Goal: Transaction & Acquisition: Purchase product/service

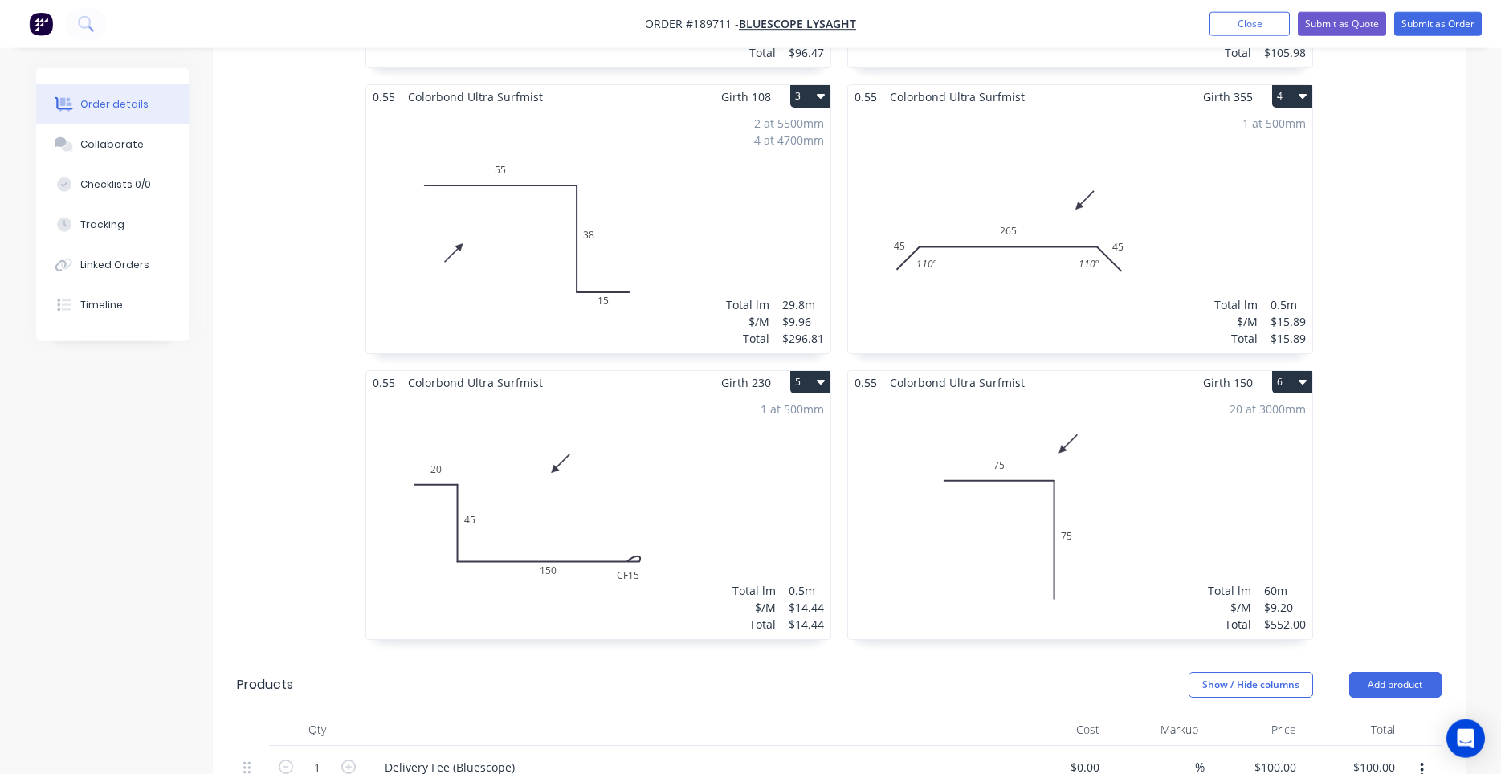
scroll to position [980, 0]
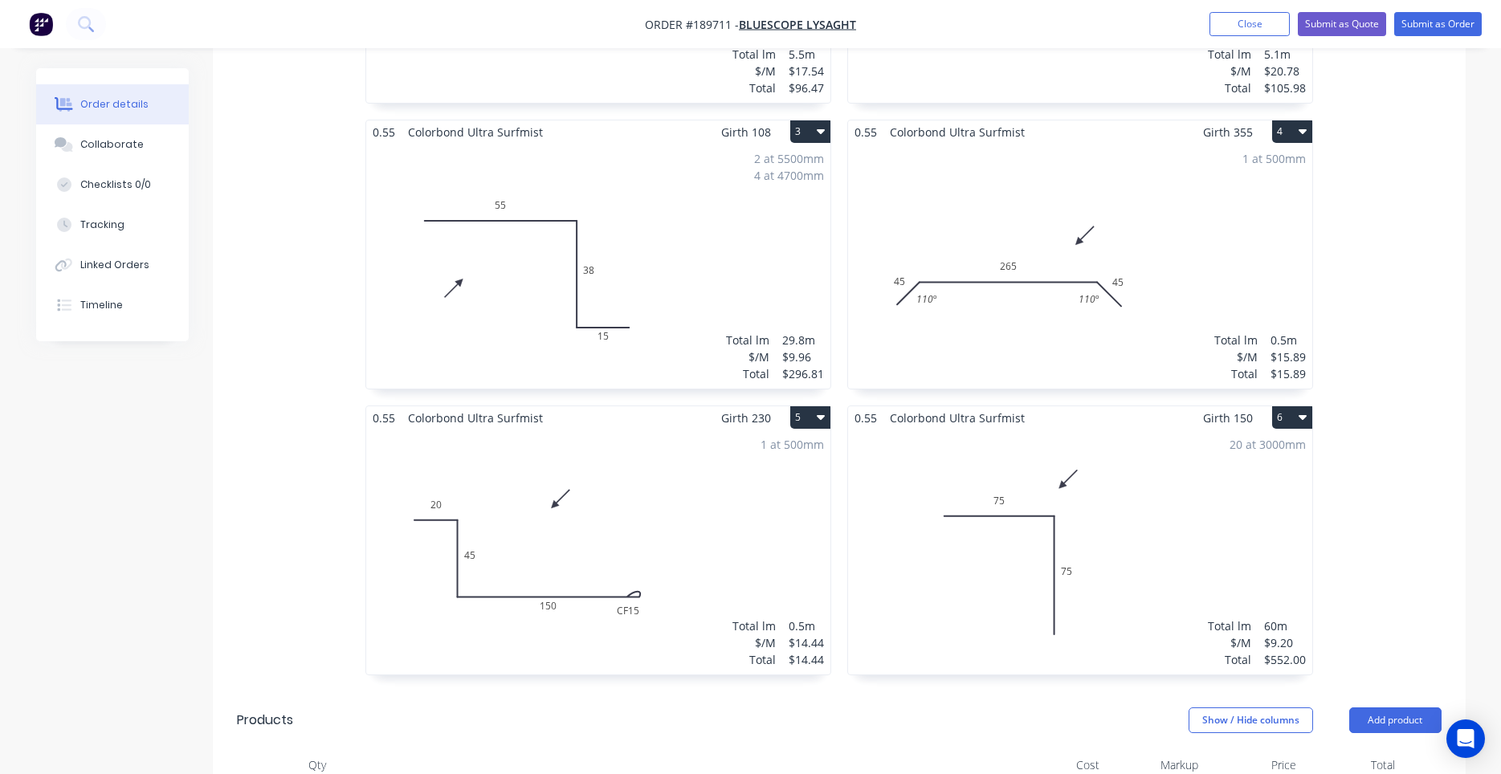
click at [1185, 537] on div "20 at 3000mm Total lm $/M Total 60m $9.20 $552.00" at bounding box center [1080, 552] width 464 height 245
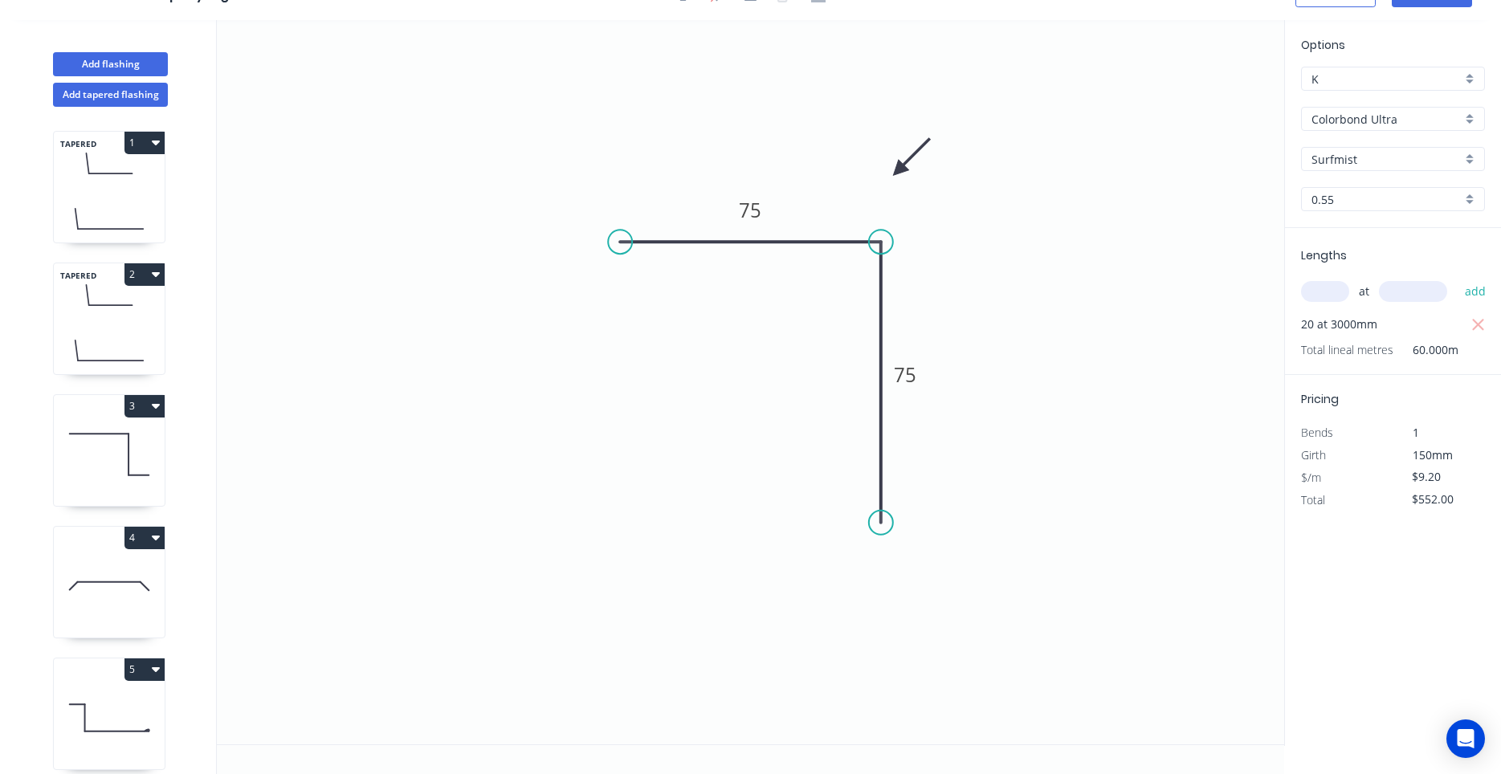
scroll to position [30, 0]
click at [105, 56] on button "Add flashing" at bounding box center [110, 64] width 115 height 24
type input "$0.00"
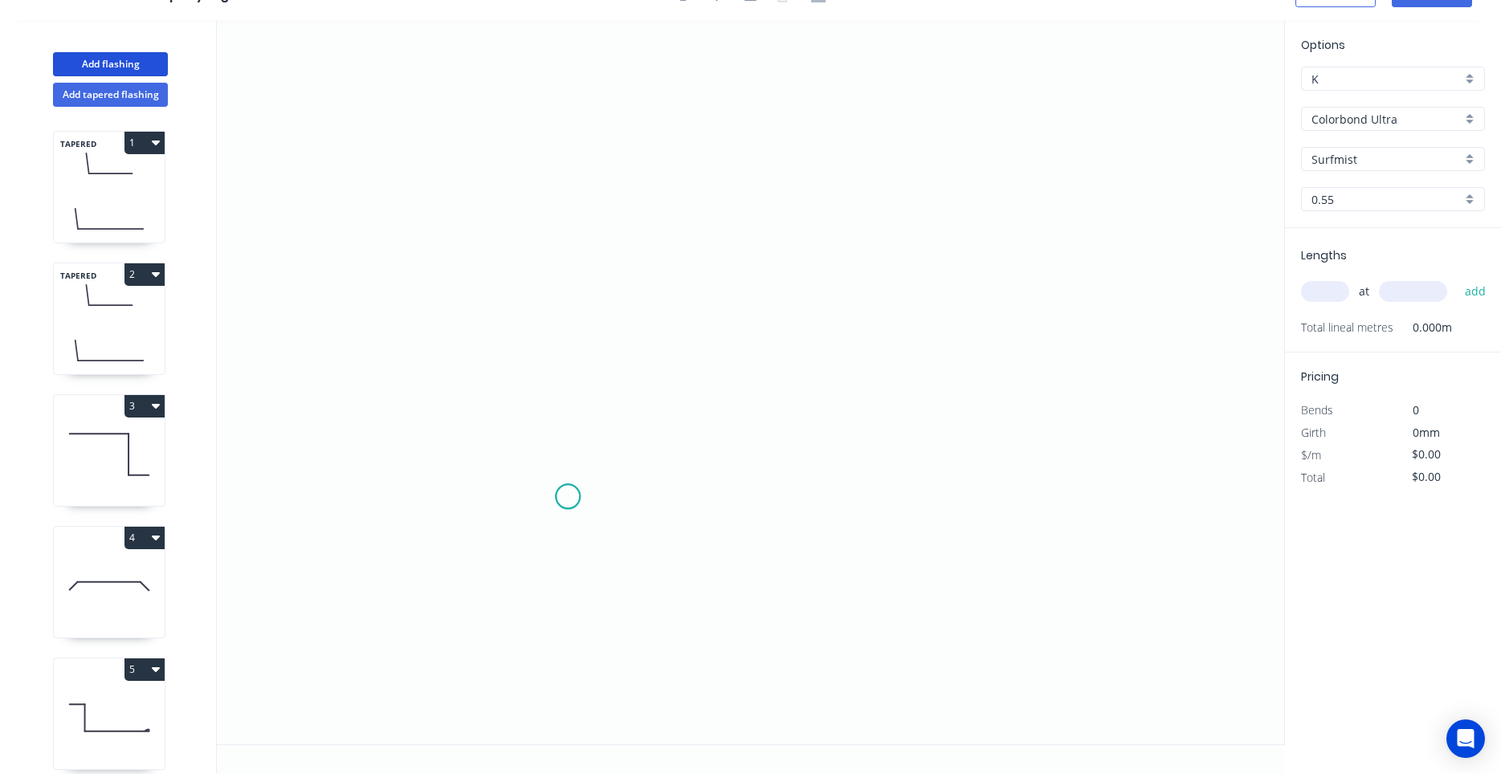
click at [568, 497] on icon "0" at bounding box center [750, 382] width 1067 height 724
click at [816, 509] on icon "0" at bounding box center [750, 382] width 1067 height 724
click at [816, 508] on circle at bounding box center [816, 496] width 24 height 24
click at [708, 511] on rect at bounding box center [692, 512] width 52 height 33
click at [697, 512] on rect at bounding box center [692, 514] width 32 height 22
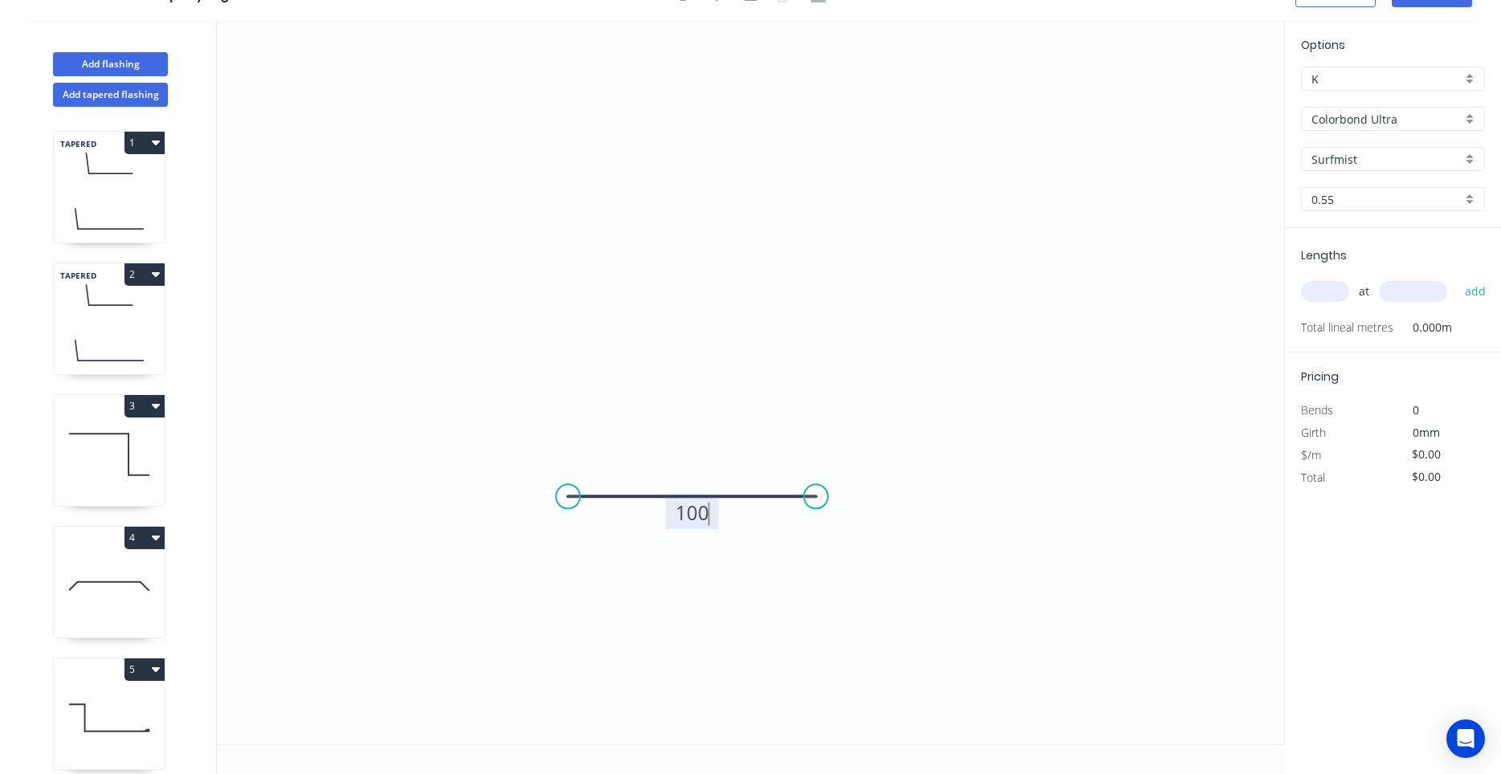
click at [1317, 295] on input "text" at bounding box center [1325, 291] width 48 height 21
type input "$5.48"
type input "2"
type input "6000"
click at [1457, 278] on button "add" at bounding box center [1476, 291] width 38 height 27
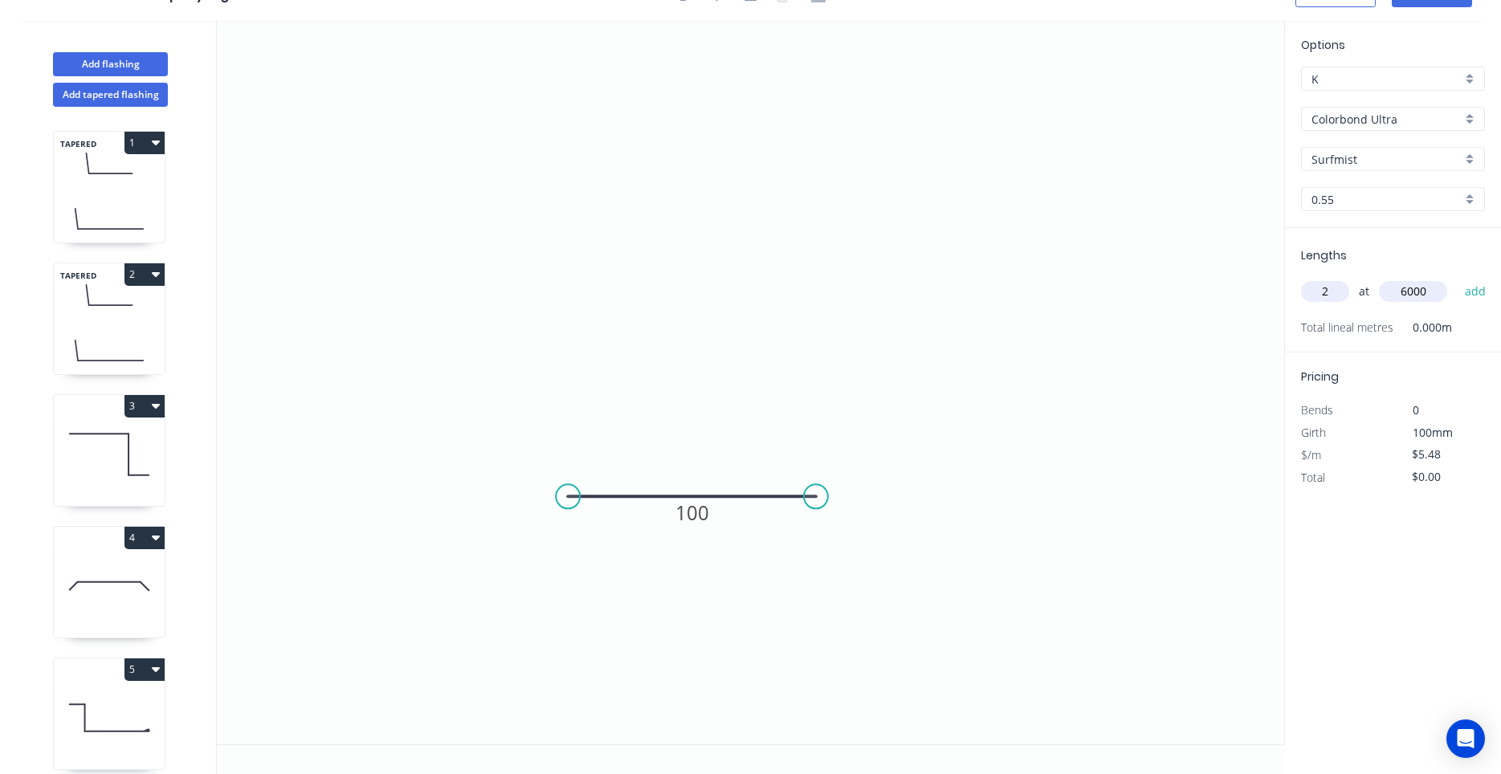
type input "$65.76"
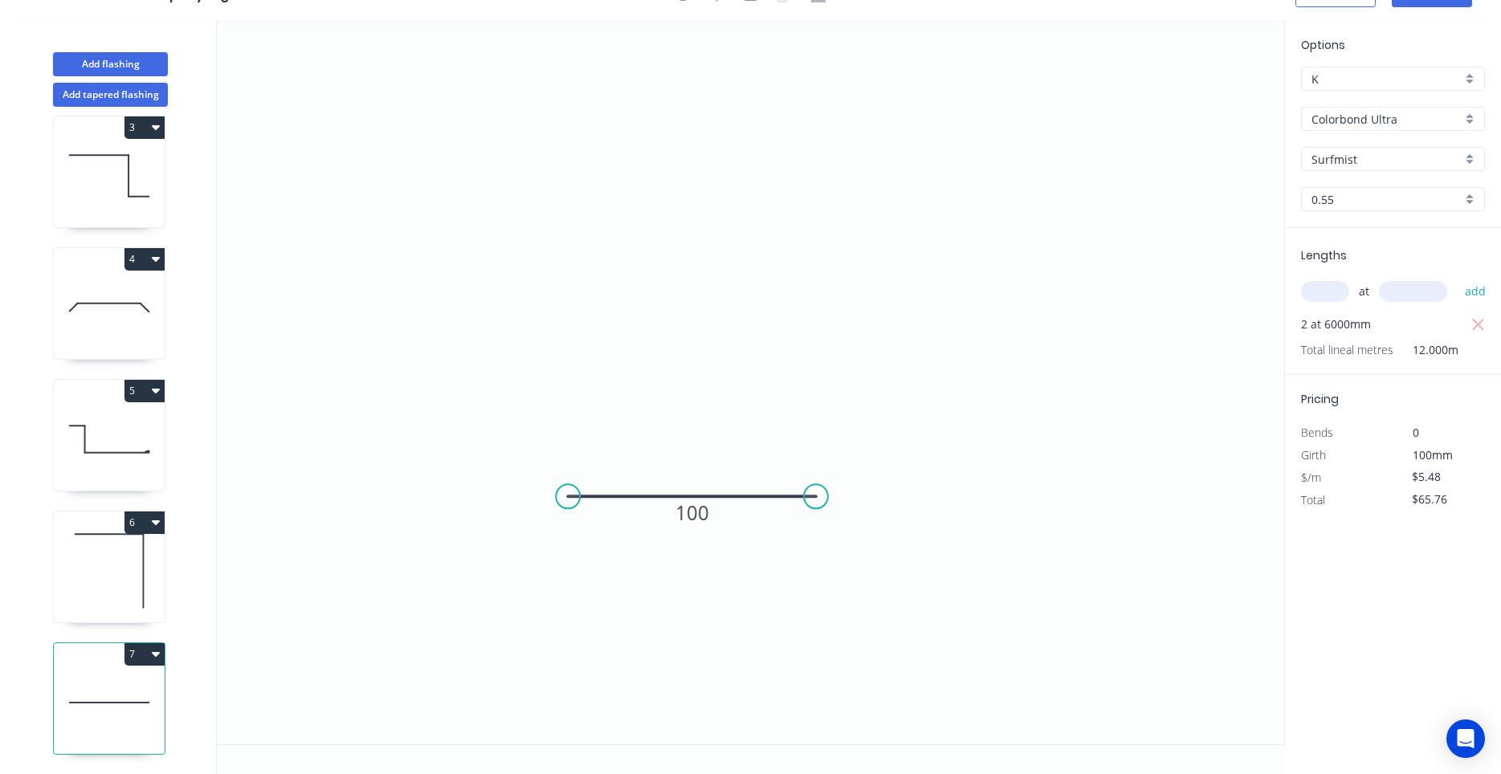
click at [120, 589] on icon at bounding box center [109, 571] width 111 height 103
type input "$9.20"
type input "$552.00"
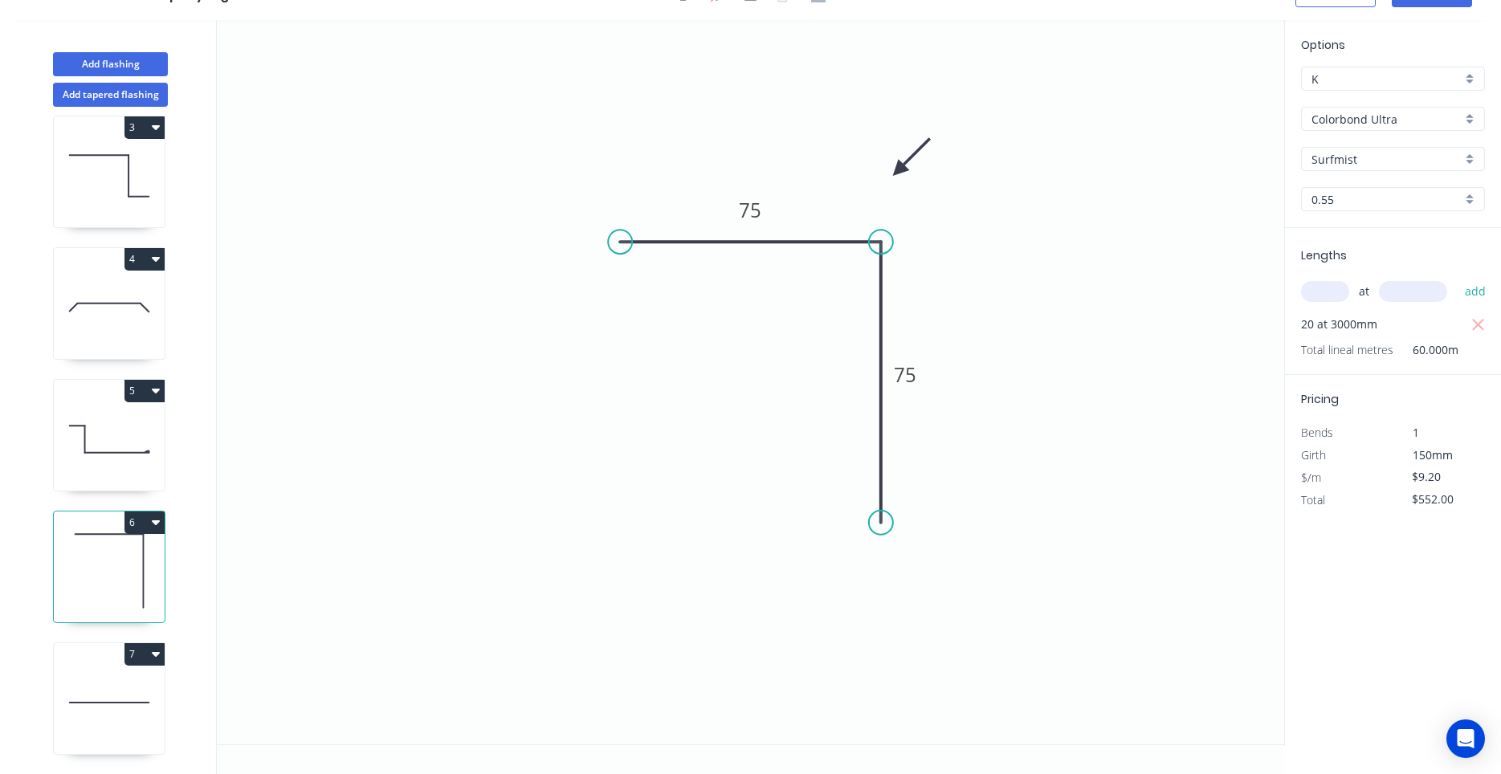
click at [125, 717] on icon at bounding box center [109, 702] width 111 height 103
type input "$5.48"
type input "$65.76"
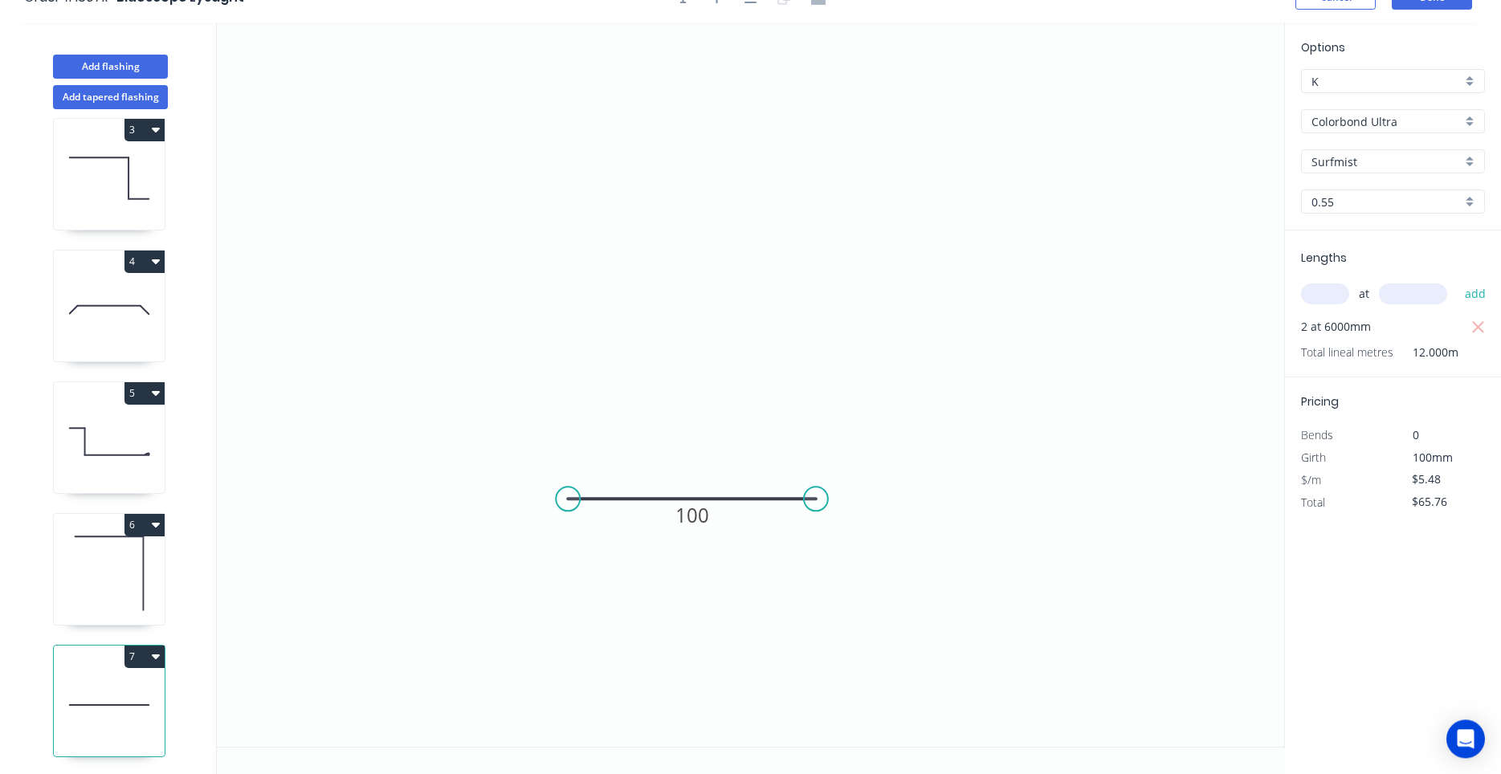
scroll to position [0, 0]
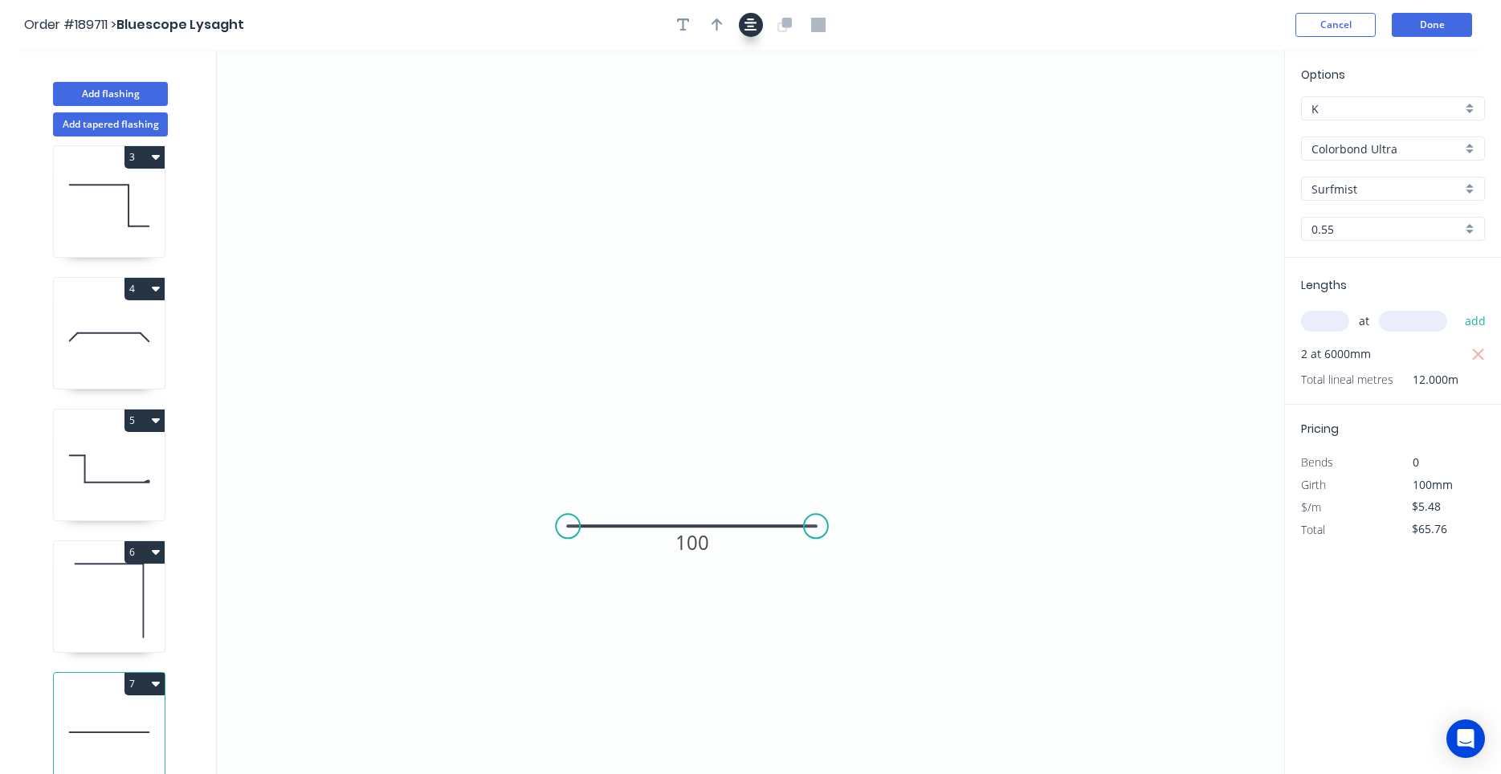
click at [748, 27] on icon "button" at bounding box center [750, 25] width 13 height 14
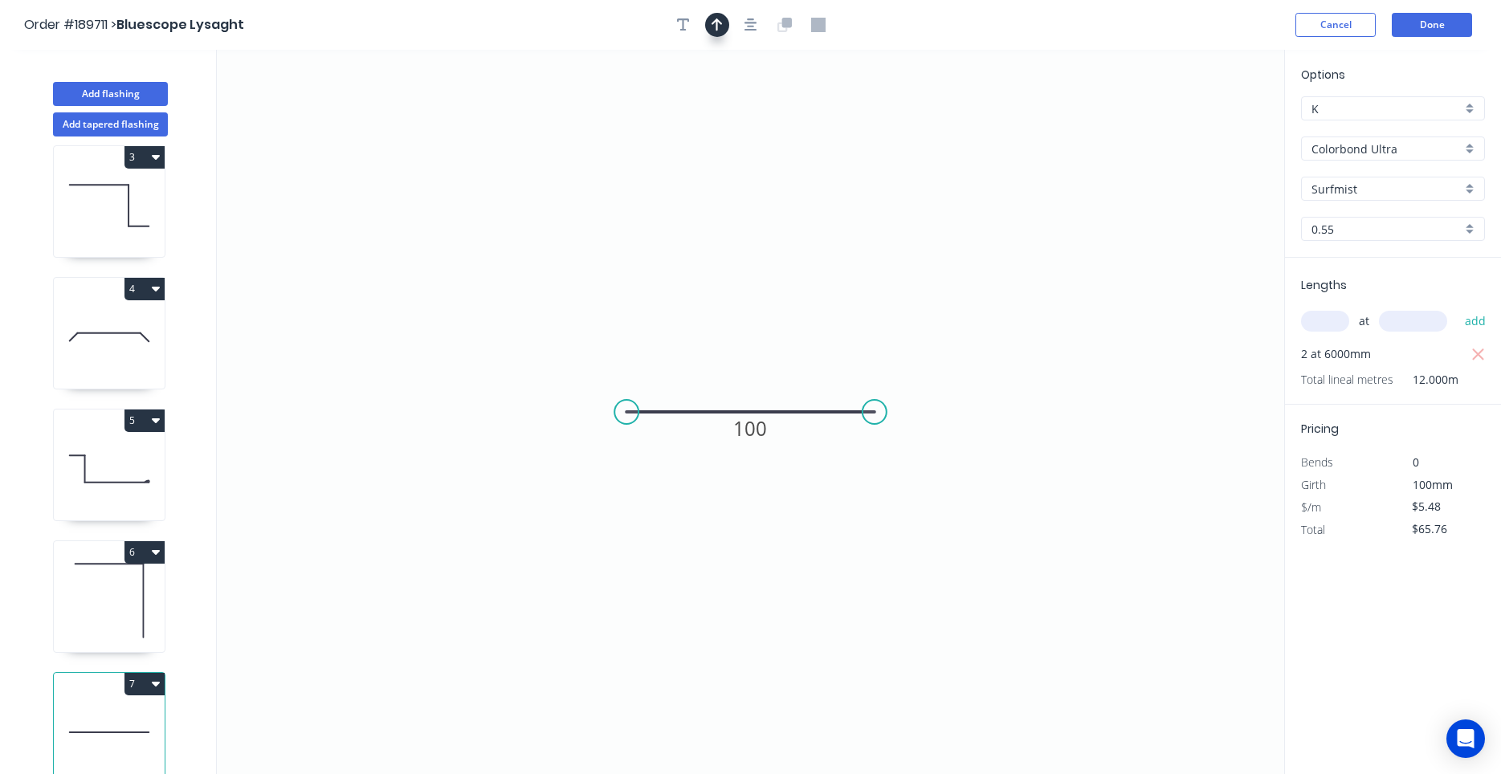
click at [724, 27] on button "button" at bounding box center [717, 25] width 24 height 24
click at [1199, 128] on icon at bounding box center [1203, 111] width 14 height 51
drag, startPoint x: 1205, startPoint y: 131, endPoint x: 717, endPoint y: 320, distance: 523.7
click at [717, 320] on icon at bounding box center [730, 306] width 47 height 47
drag, startPoint x: 714, startPoint y: 316, endPoint x: 731, endPoint y: 320, distance: 17.3
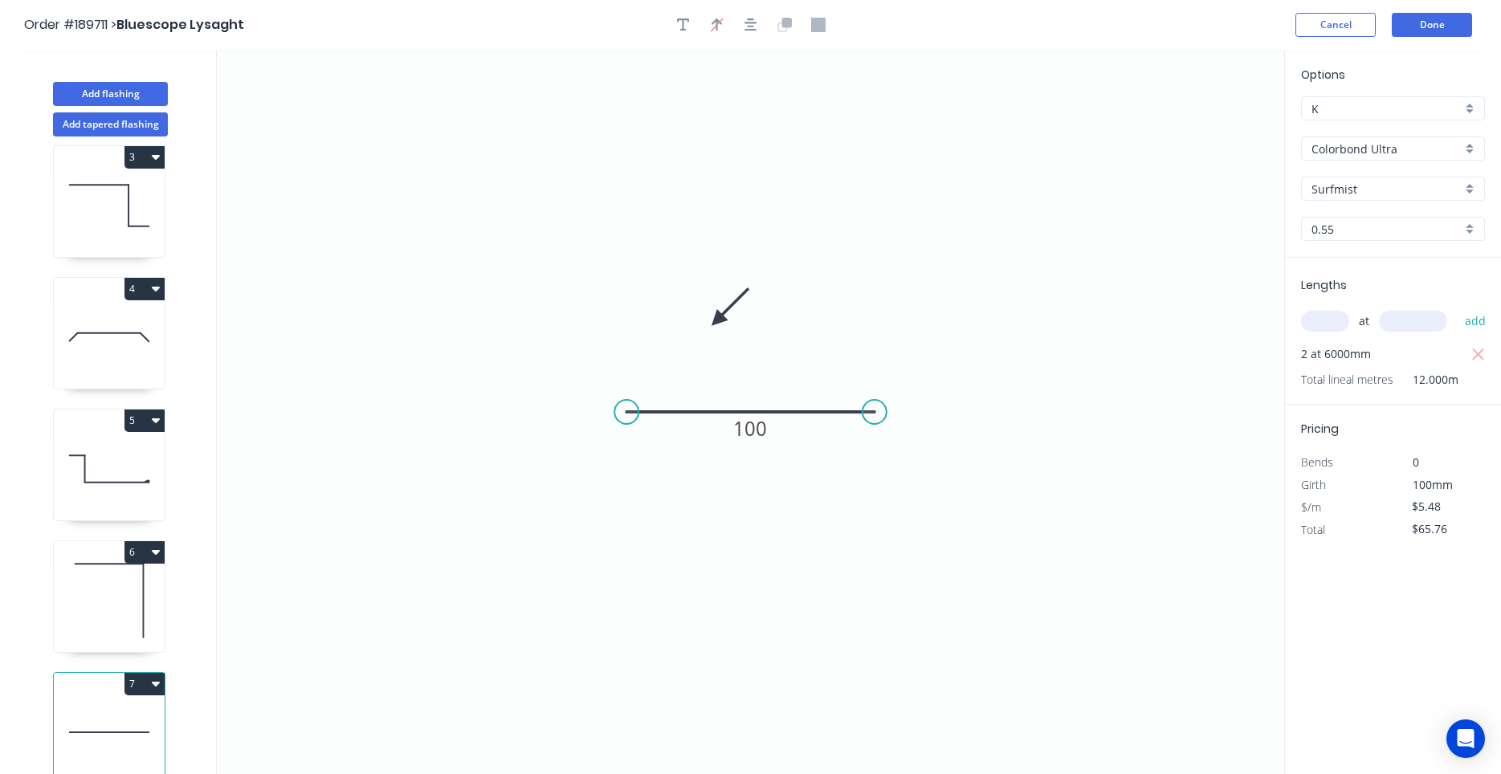
click at [731, 320] on icon "0 100" at bounding box center [750, 412] width 1067 height 724
drag, startPoint x: 721, startPoint y: 318, endPoint x: 781, endPoint y: 324, distance: 60.6
click at [781, 324] on icon at bounding box center [793, 310] width 47 height 47
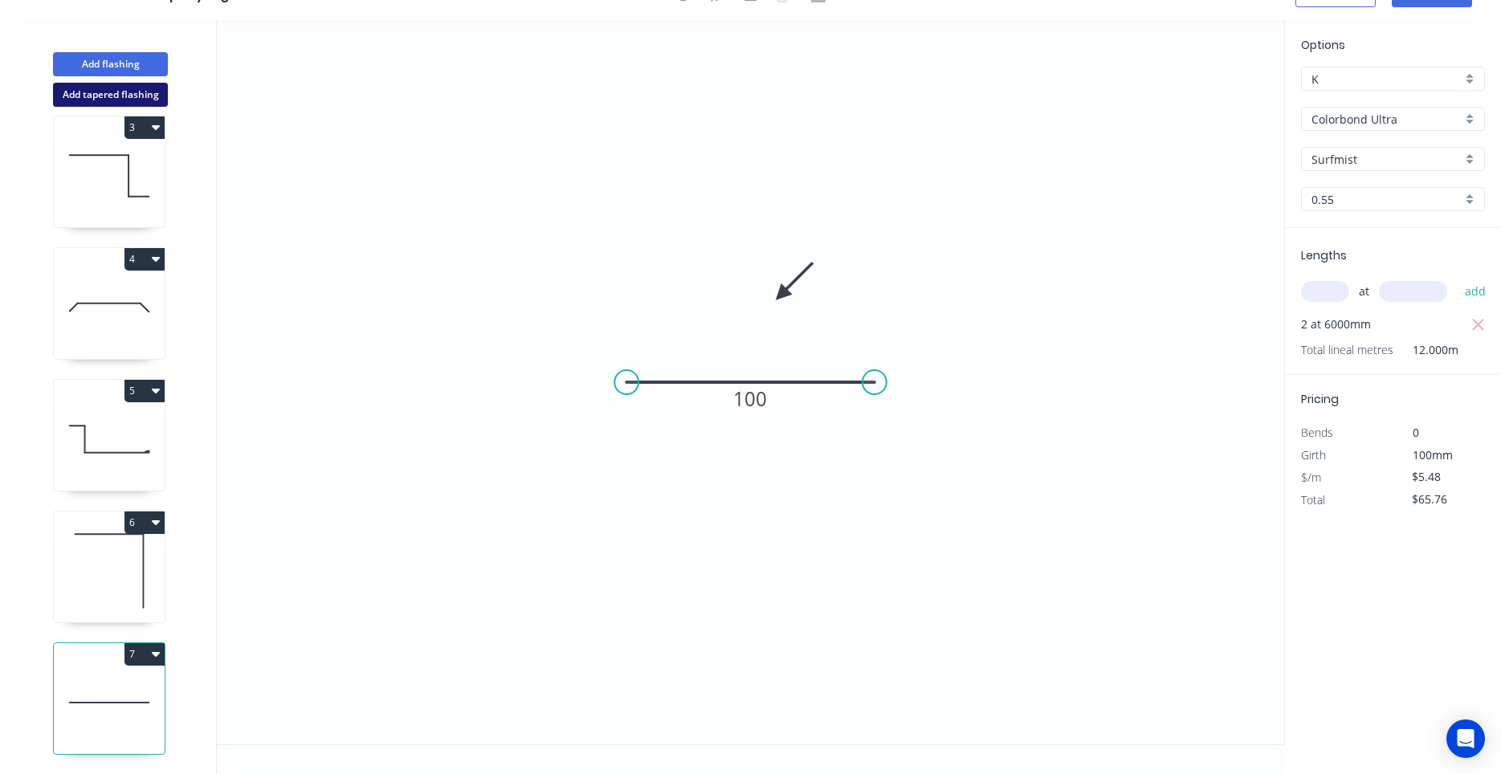
click at [138, 96] on button "Add tapered flashing" at bounding box center [110, 95] width 115 height 24
type input "$0.00"
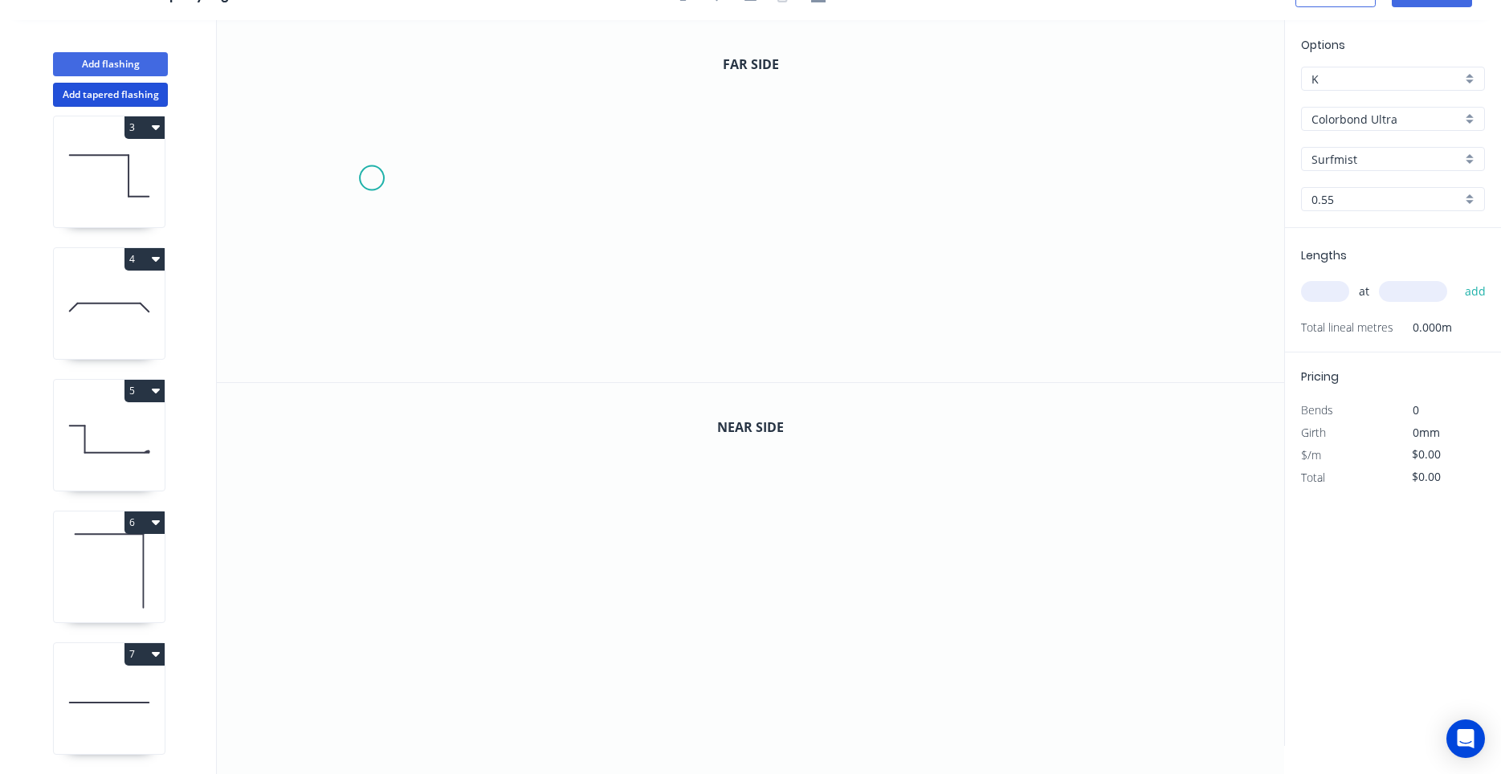
click at [371, 178] on icon "0" at bounding box center [750, 201] width 1067 height 362
click at [397, 113] on icon at bounding box center [385, 145] width 26 height 65
click at [605, 98] on icon at bounding box center [501, 105] width 208 height 15
click at [596, 258] on icon "0 ? ? ? º" at bounding box center [750, 201] width 1067 height 362
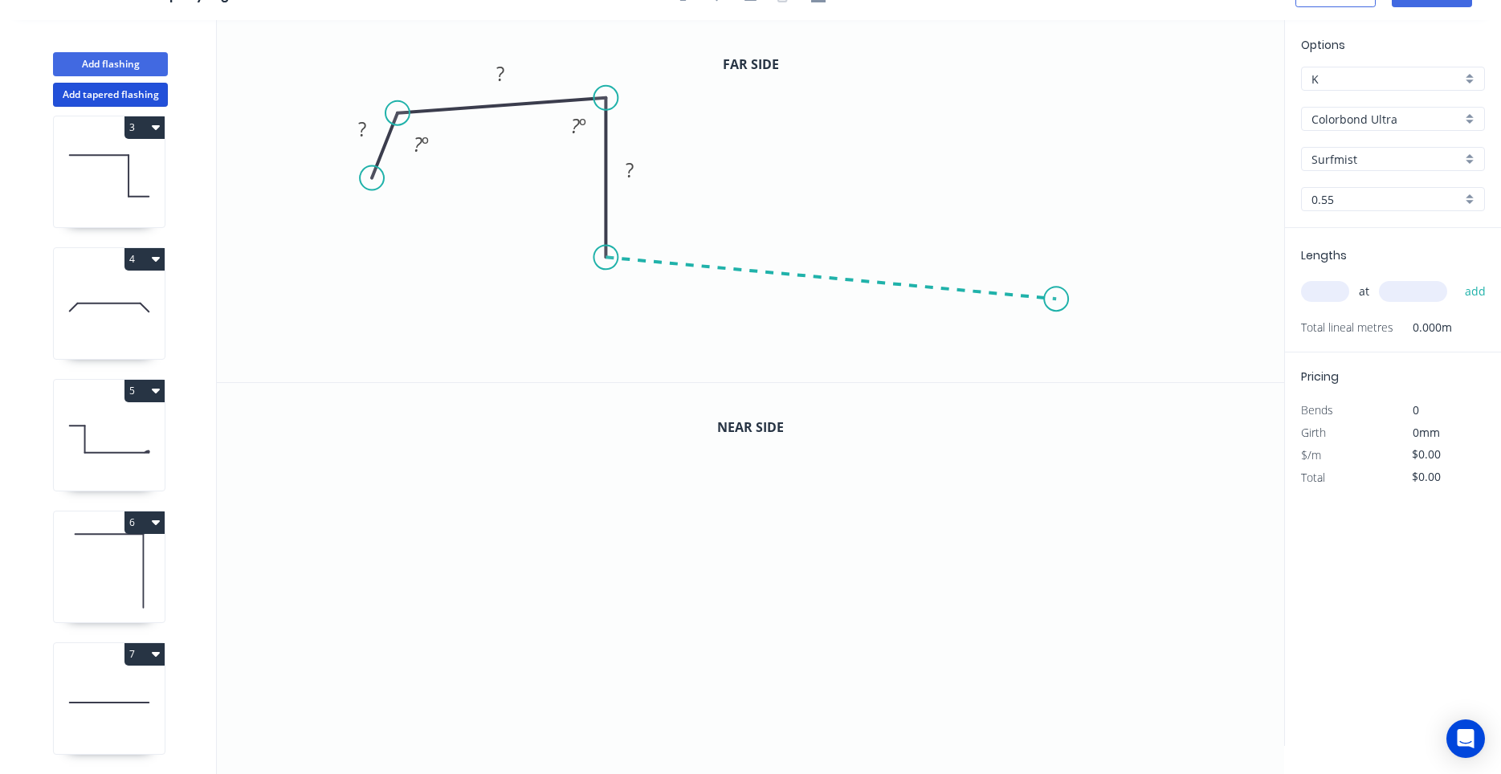
click at [1057, 300] on icon "0 ? ? ? ? º ? º" at bounding box center [750, 201] width 1067 height 362
click at [1055, 357] on icon "0 ? ? ? ? ? º ? º ? º" at bounding box center [750, 201] width 1067 height 362
click at [1024, 359] on icon "0 ? ? ? ? ? ? º ? º ? º ? º" at bounding box center [750, 201] width 1067 height 362
click at [1024, 359] on circle at bounding box center [1023, 356] width 24 height 24
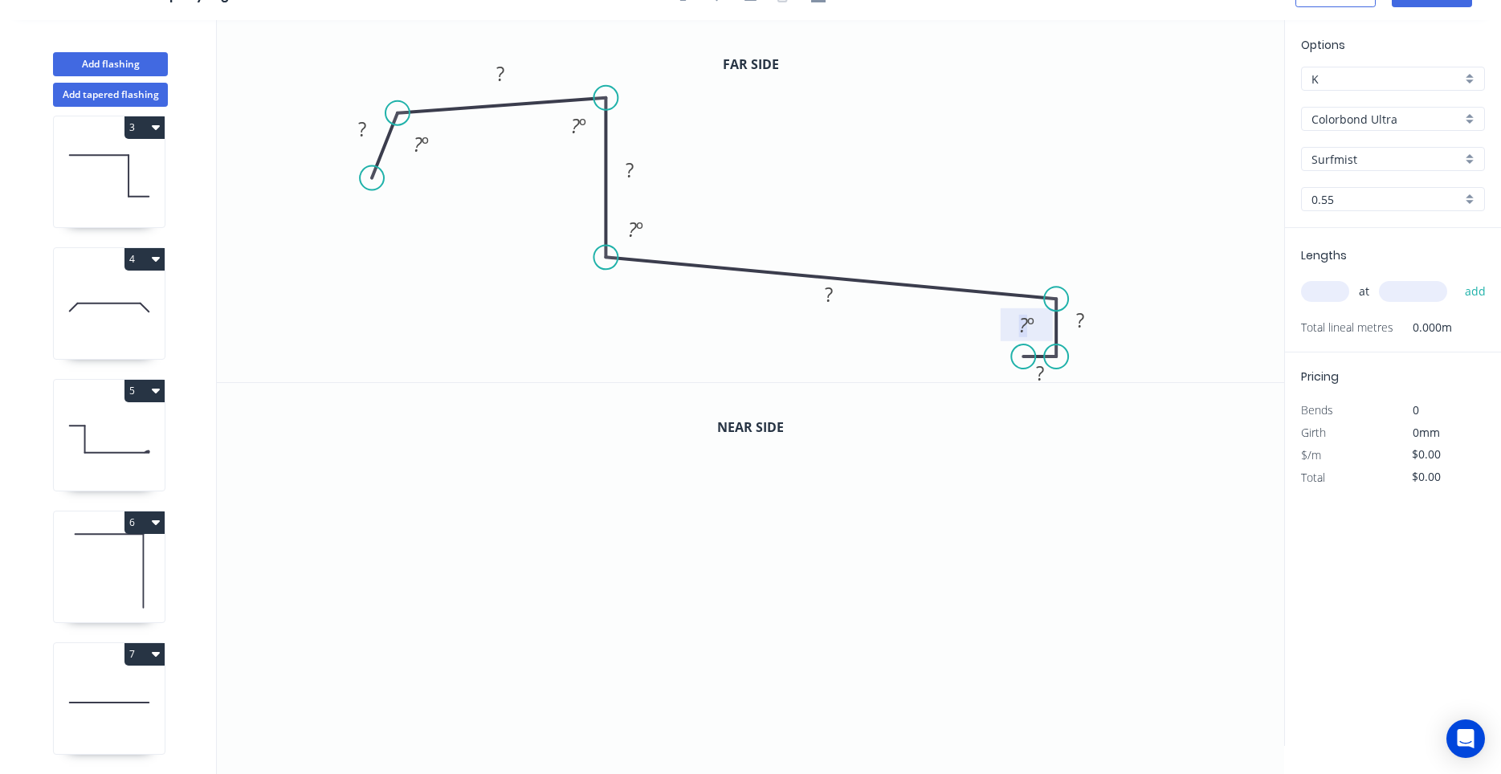
click at [1025, 328] on tspan "?" at bounding box center [1023, 325] width 9 height 26
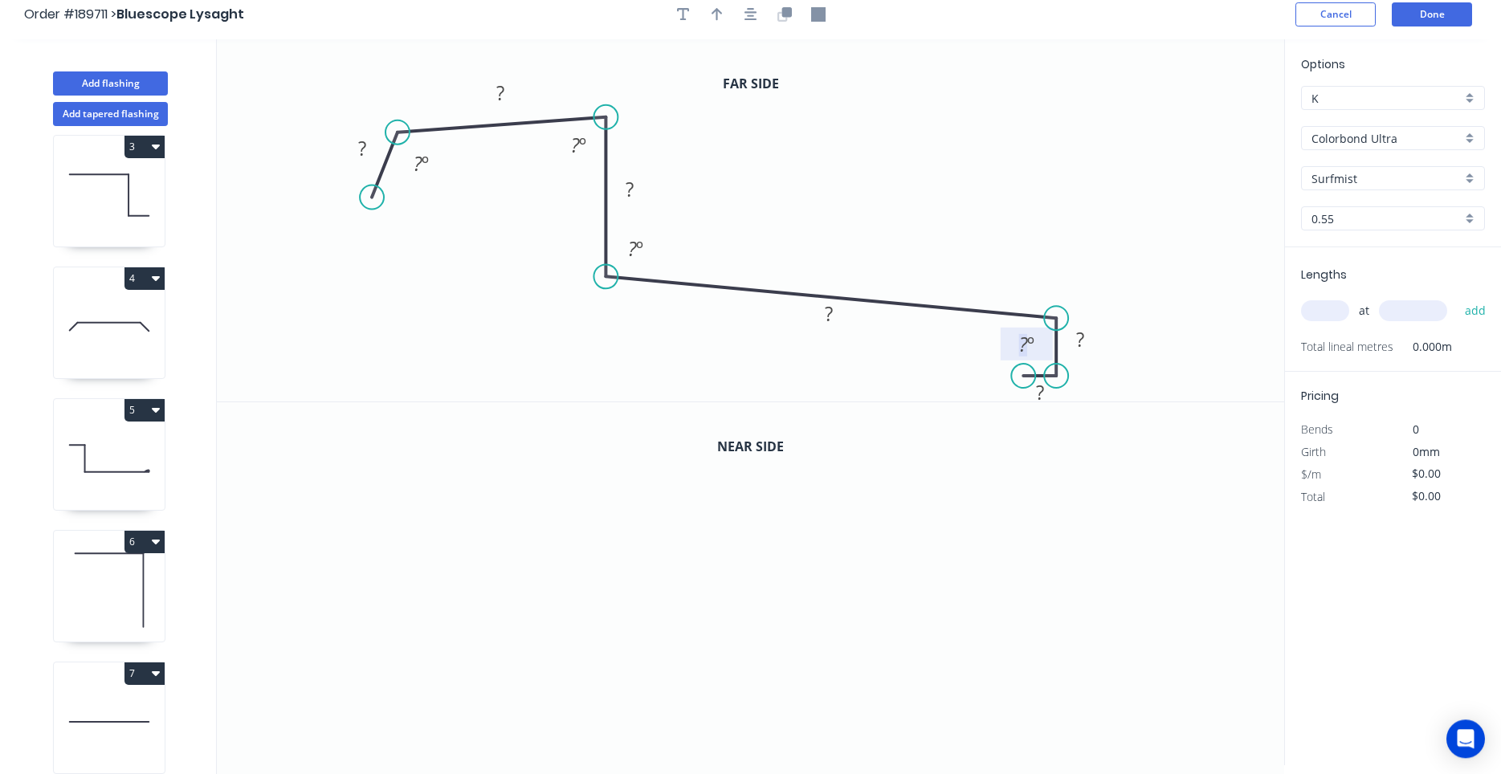
scroll to position [0, 0]
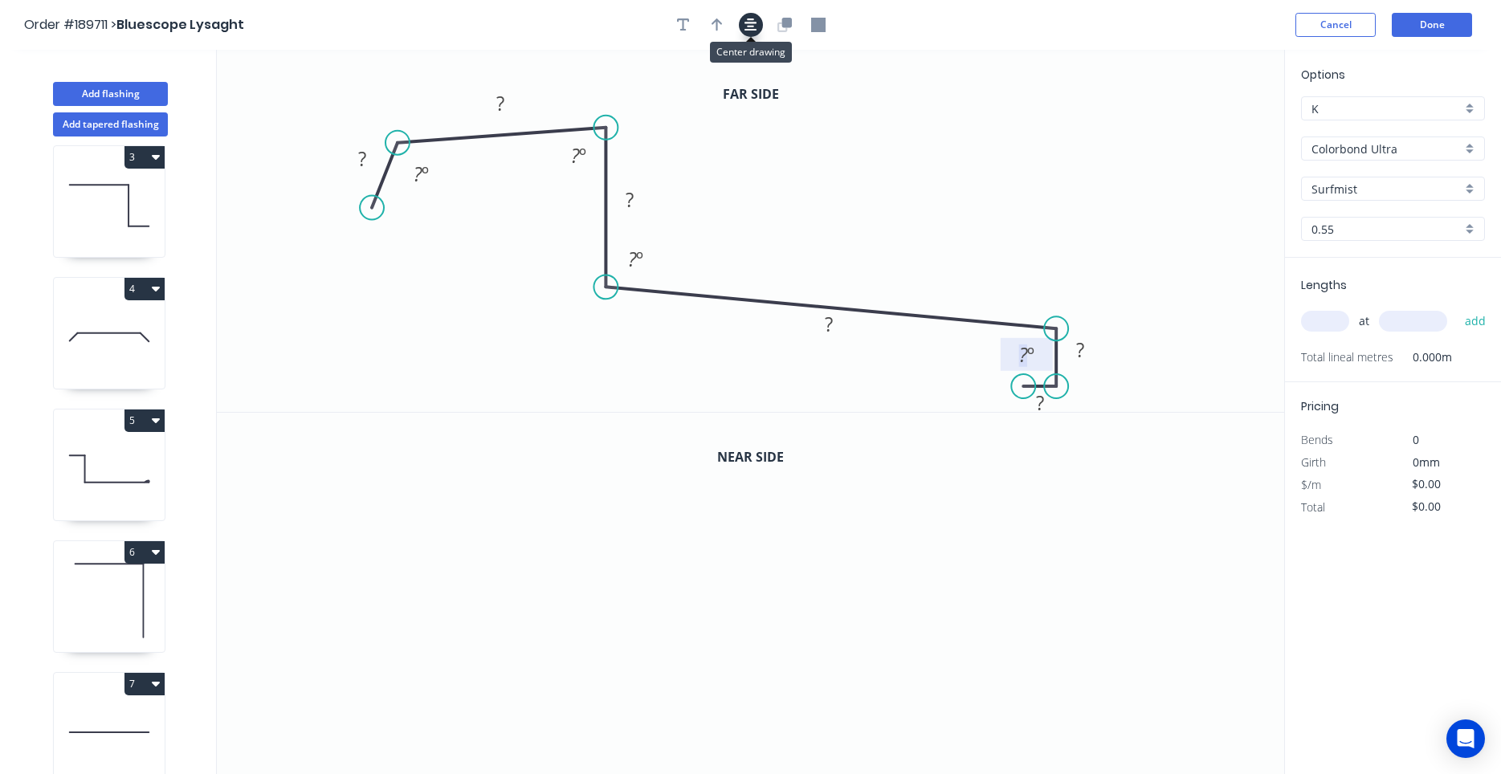
click at [744, 25] on button "button" at bounding box center [751, 25] width 24 height 24
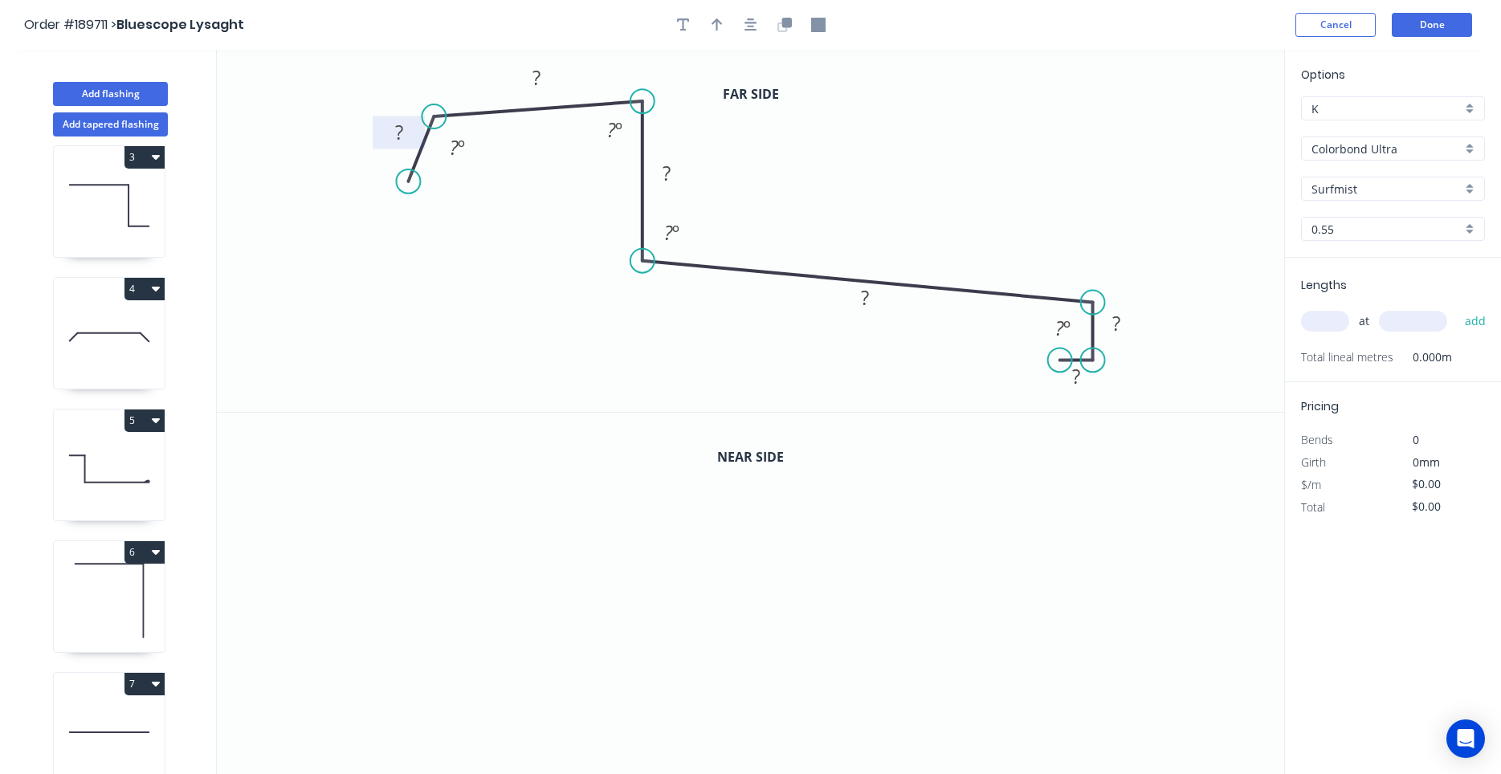
click at [405, 142] on rect at bounding box center [399, 134] width 32 height 22
click at [753, 35] on button "button" at bounding box center [751, 25] width 24 height 24
click at [715, 22] on icon "button" at bounding box center [716, 24] width 11 height 13
click at [1207, 124] on icon at bounding box center [1203, 111] width 14 height 51
drag, startPoint x: 1207, startPoint y: 124, endPoint x: 825, endPoint y: 184, distance: 386.9
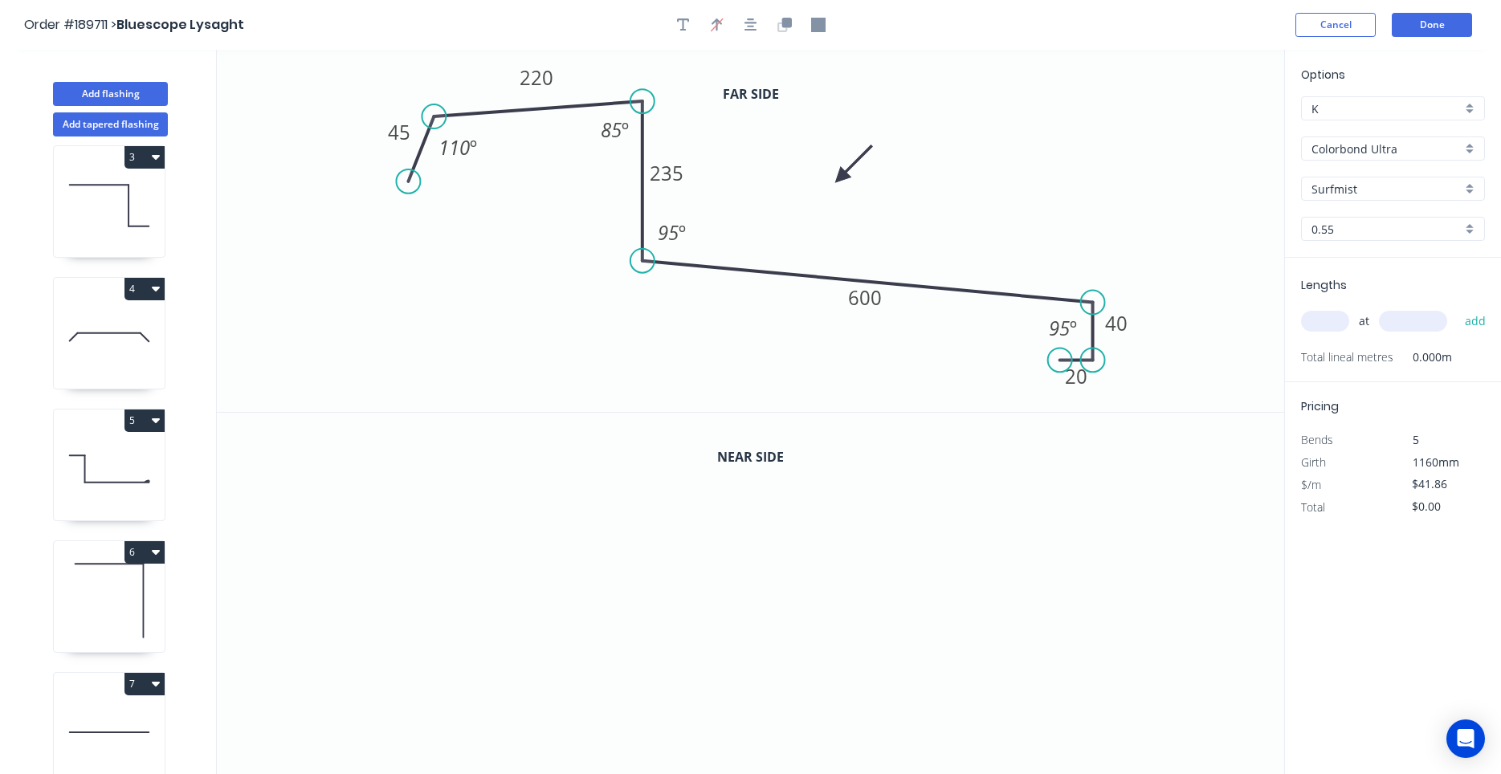
click at [830, 184] on icon at bounding box center [853, 164] width 47 height 47
click at [780, 24] on icon "button" at bounding box center [784, 25] width 14 height 14
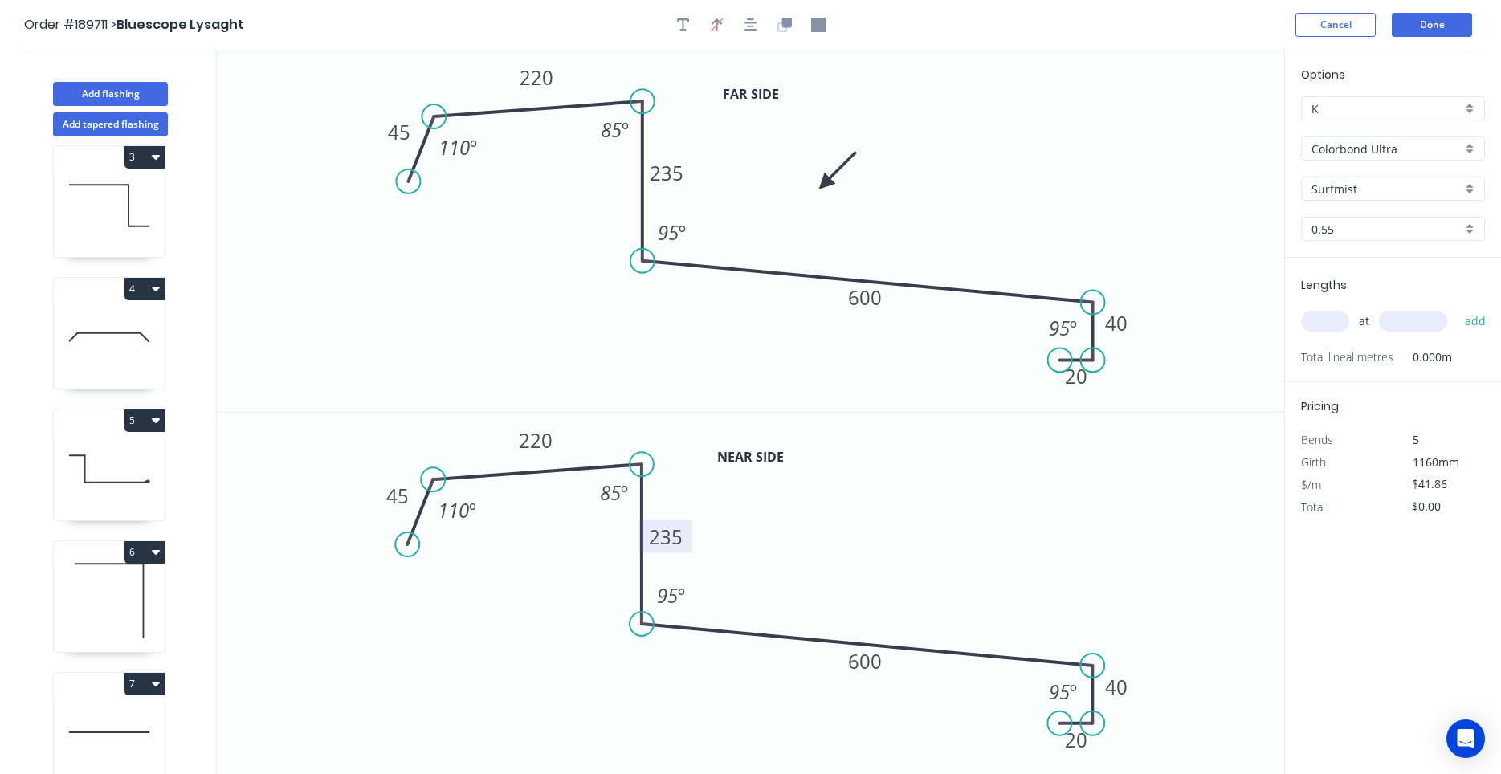
click at [663, 536] on tspan "235" at bounding box center [667, 536] width 34 height 26
click at [885, 589] on icon "0 45 220 185 600 40 20 110 º 85 º 95 º 95 º" at bounding box center [750, 594] width 1067 height 363
type input "$43.37"
click at [1326, 325] on input "text" at bounding box center [1325, 321] width 48 height 21
type input "1"
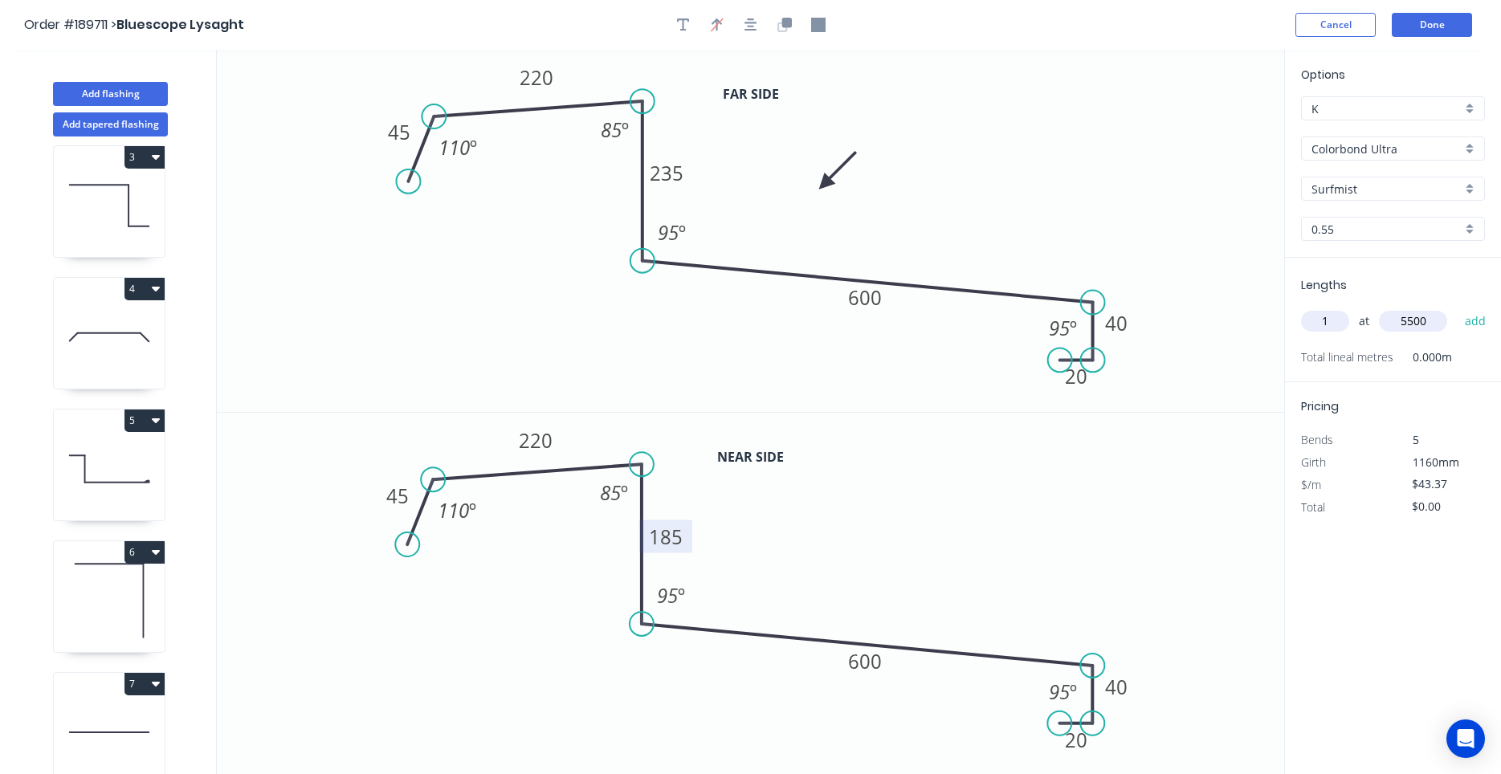
type input "5500"
click at [1457, 308] on button "add" at bounding box center [1476, 321] width 38 height 27
type input "$238.54"
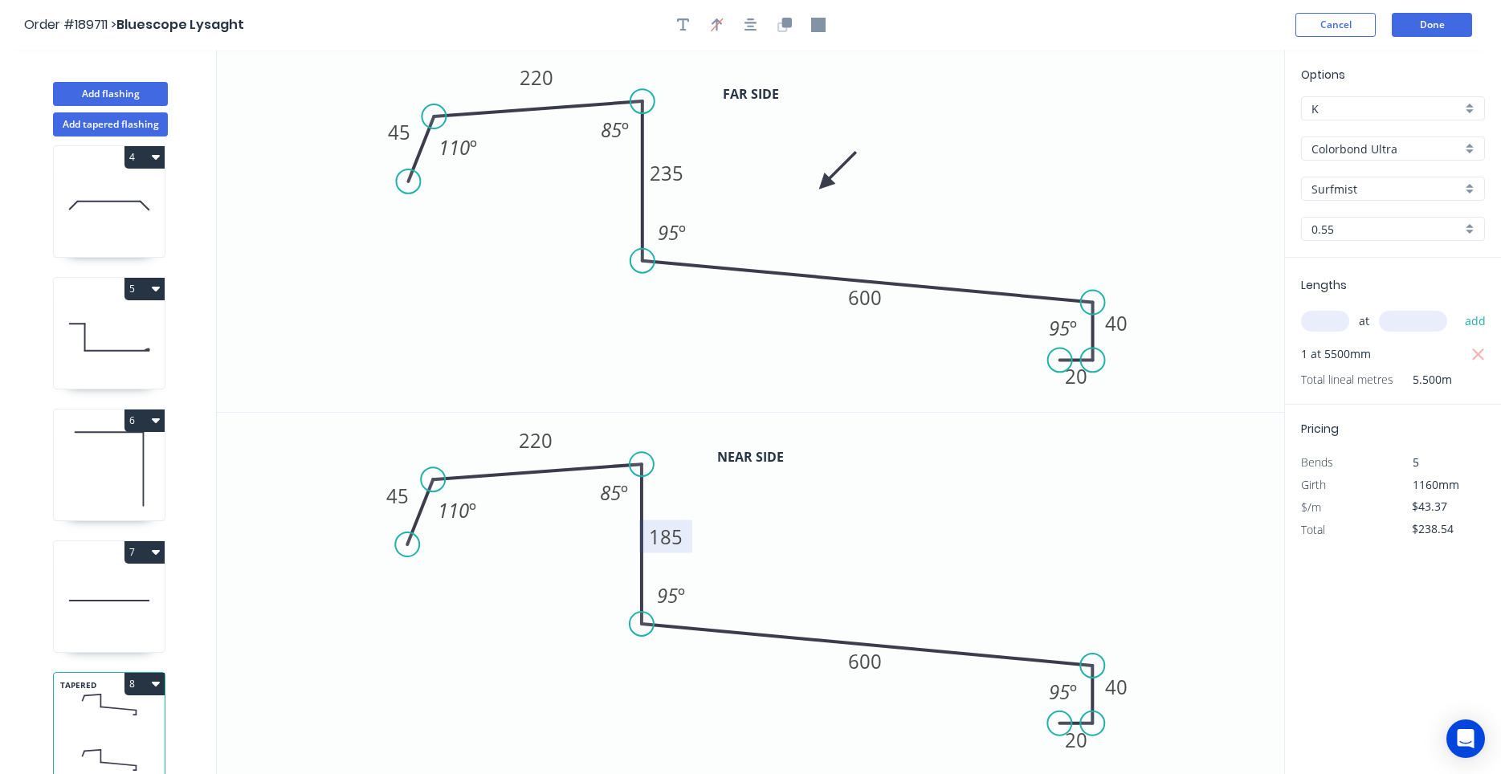
scroll to position [30, 0]
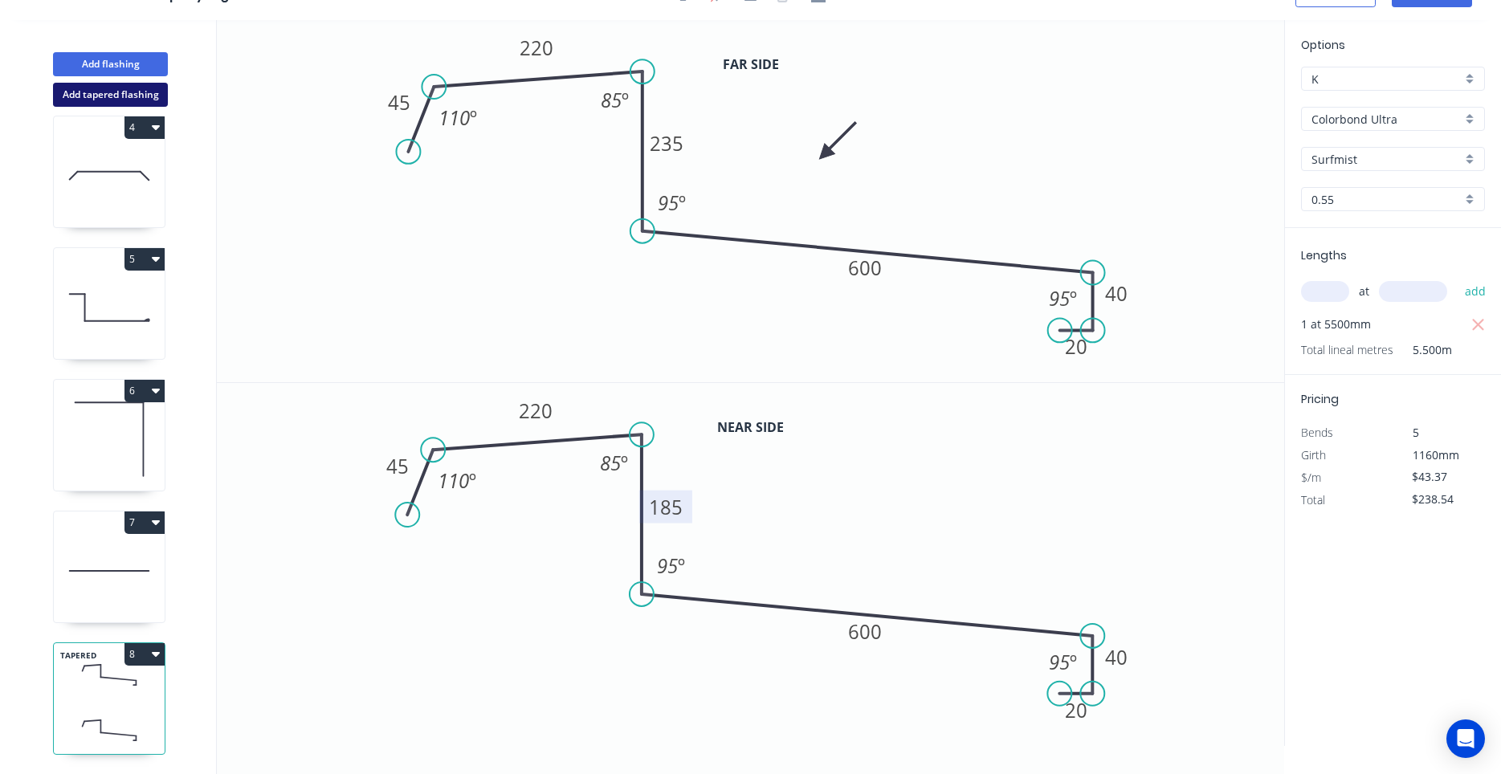
click at [154, 94] on button "Add tapered flashing" at bounding box center [110, 95] width 115 height 24
type input "$0.00"
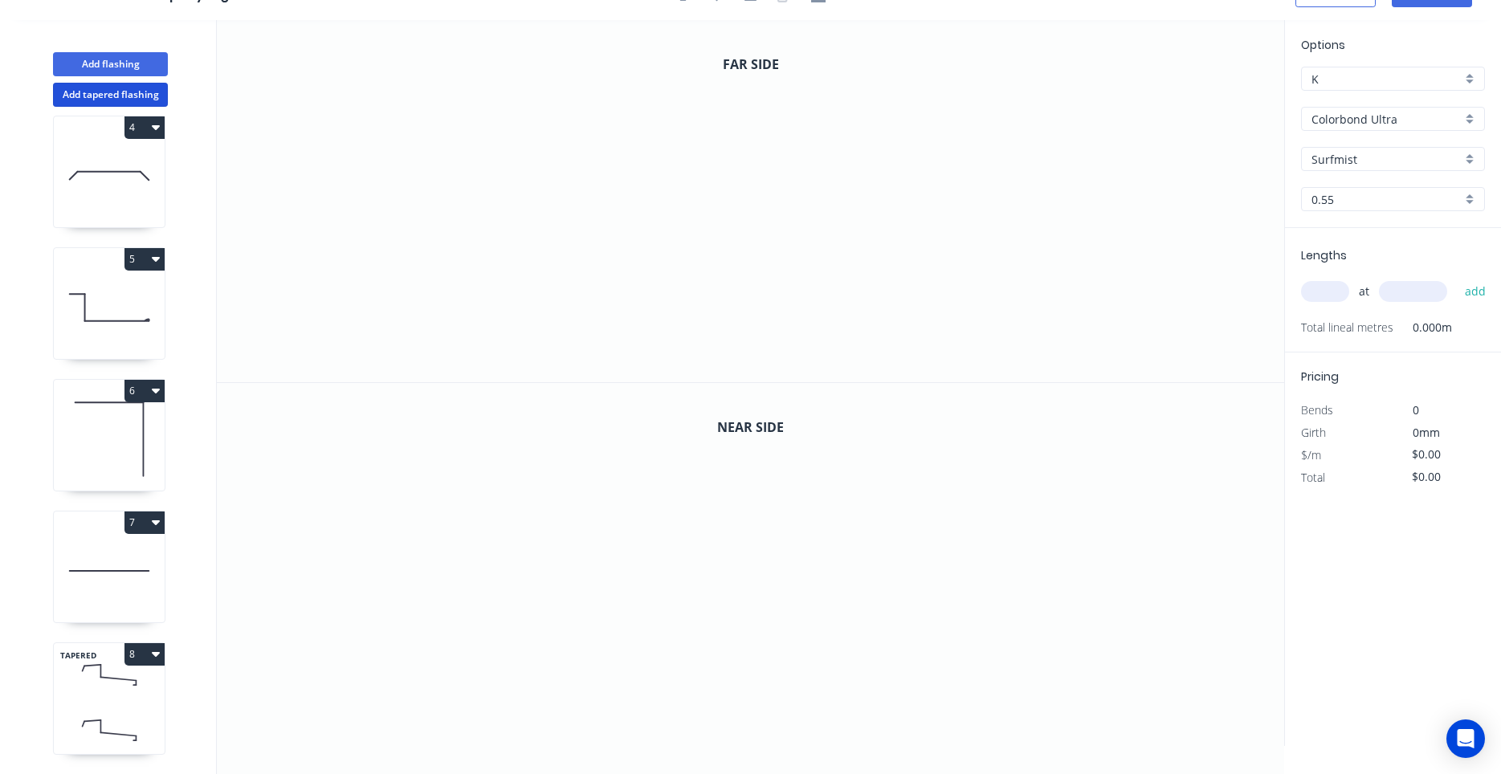
scroll to position [542, 0]
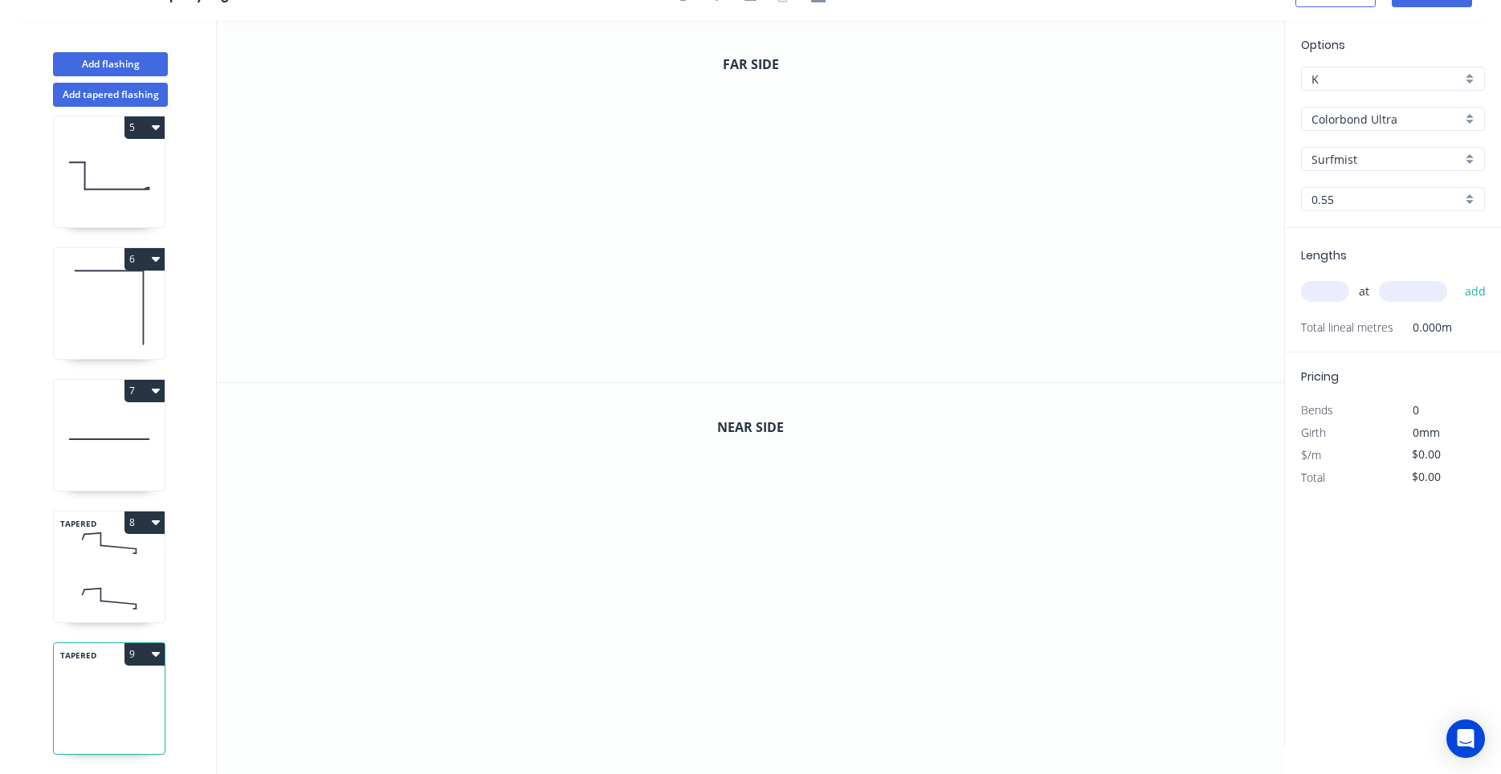
click at [159, 645] on button "9" at bounding box center [144, 654] width 40 height 22
click at [123, 718] on div "Delete" at bounding box center [88, 726] width 124 height 23
type input "$43.37"
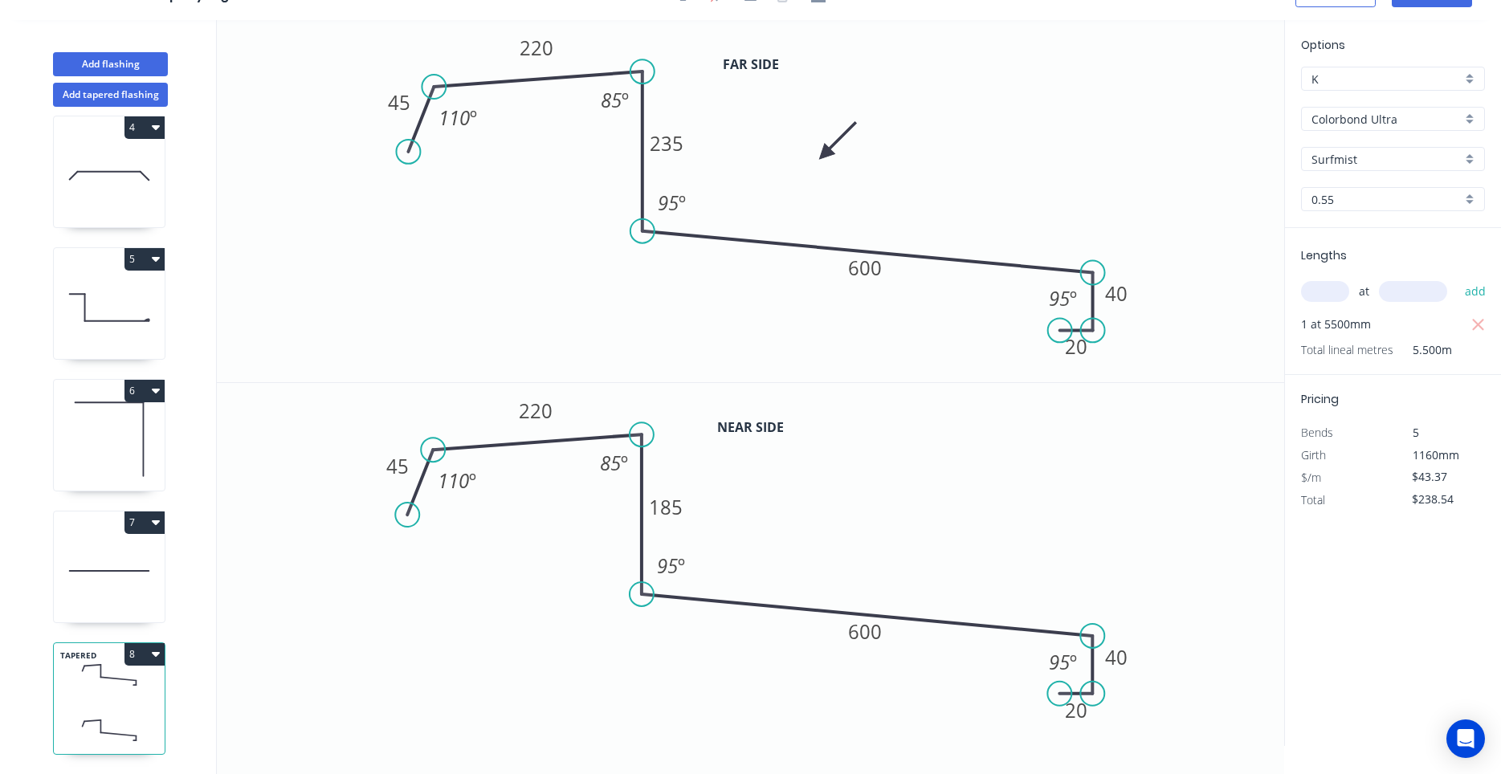
scroll to position [410, 0]
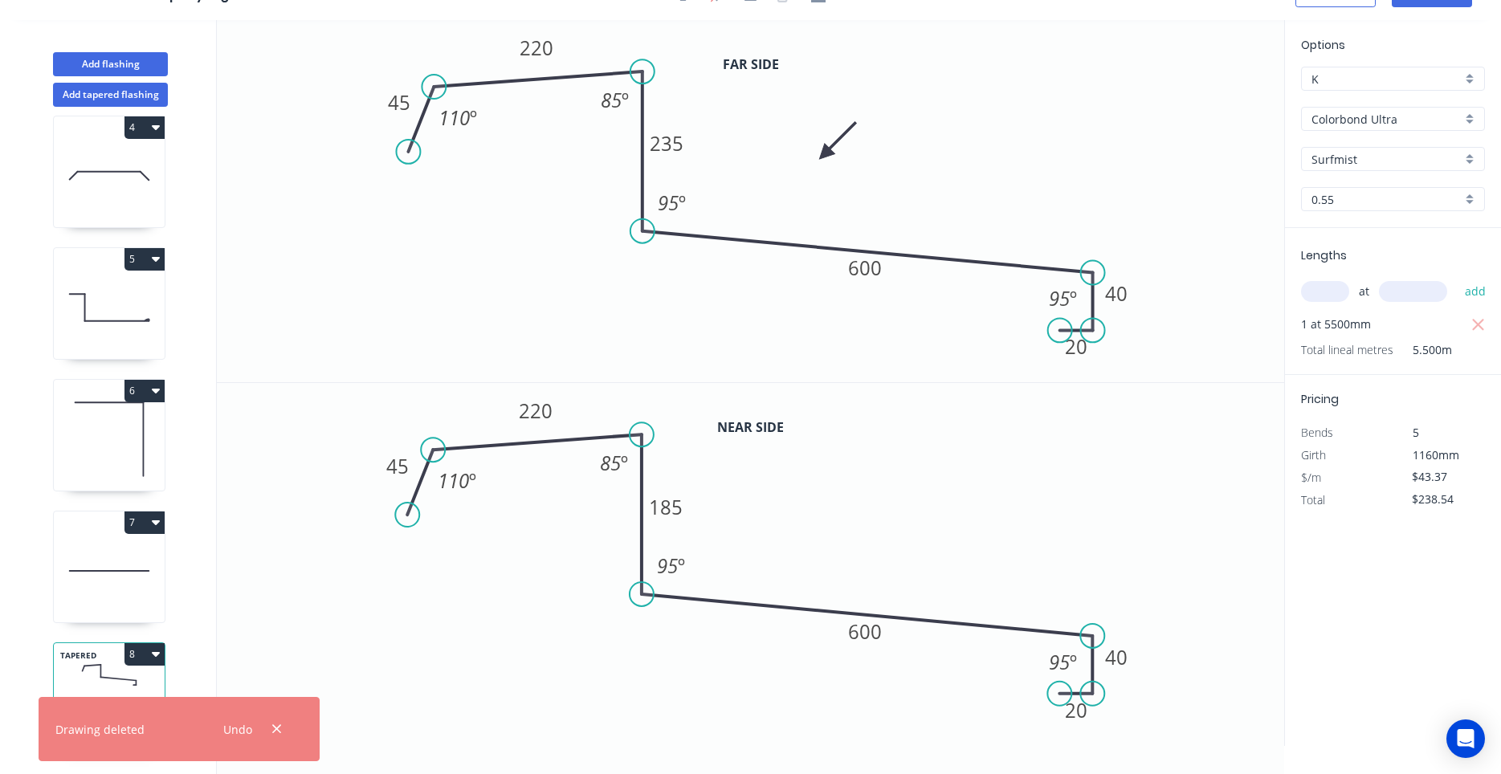
click at [161, 651] on button "8" at bounding box center [144, 654] width 40 height 22
click at [133, 697] on div "Duplicate" at bounding box center [88, 694] width 124 height 23
type input "$0.00"
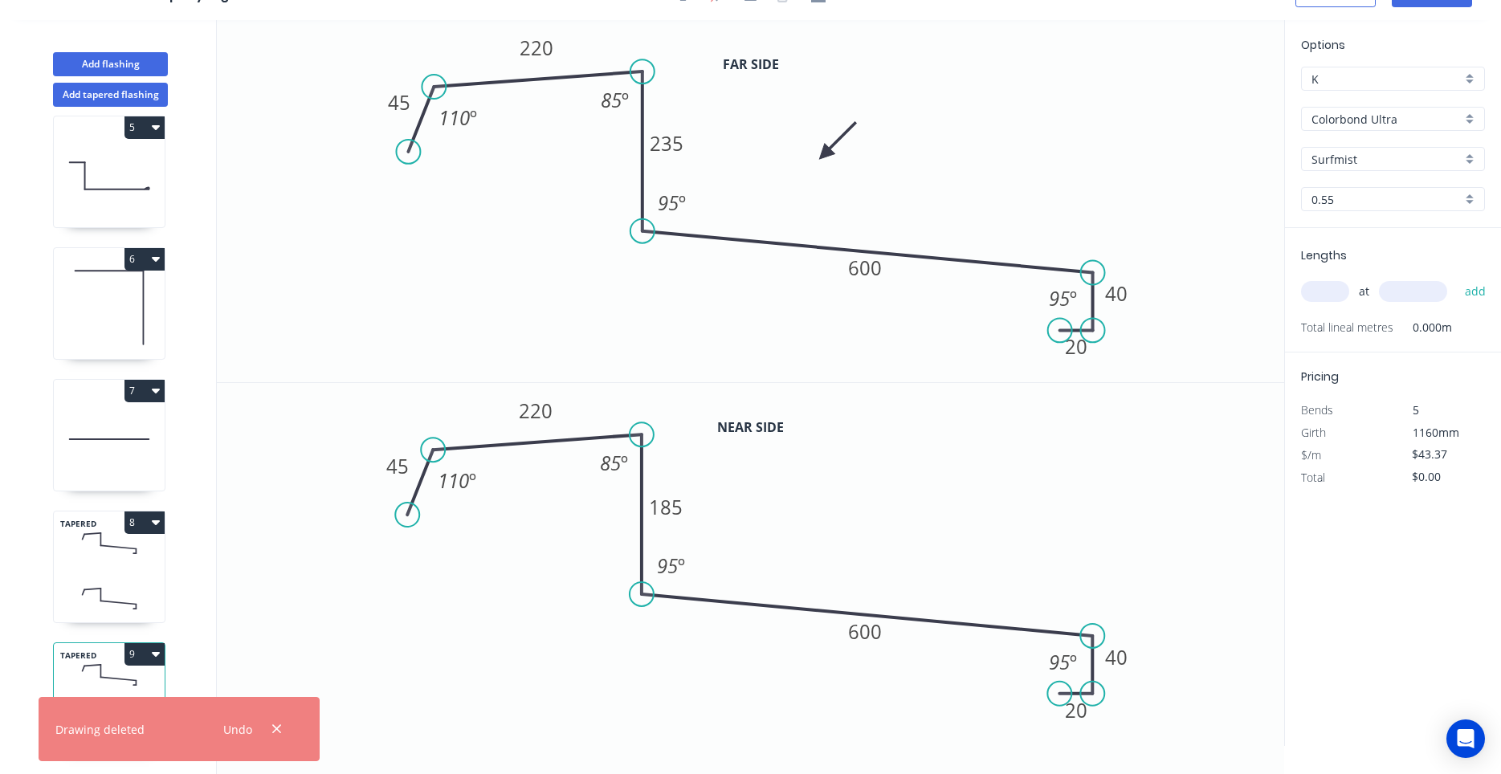
click at [104, 683] on icon at bounding box center [109, 674] width 111 height 47
click at [667, 152] on tspan "235" at bounding box center [667, 143] width 34 height 26
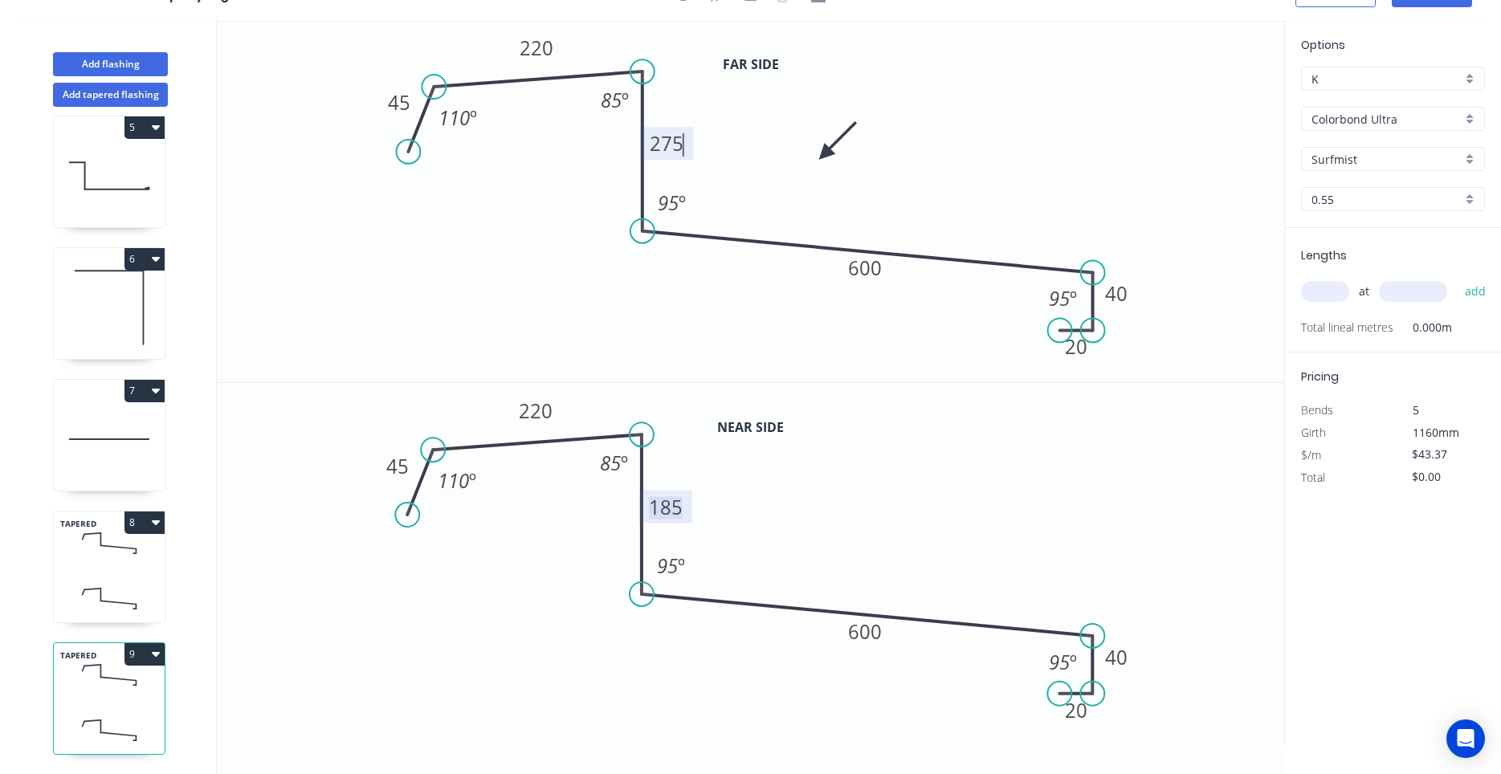
click at [678, 504] on tspan "185" at bounding box center [667, 506] width 34 height 26
click at [864, 487] on icon "0 45 220 233 600 40 20 110 º 85 º 95 º 95 º" at bounding box center [750, 564] width 1067 height 363
click at [1326, 283] on input "text" at bounding box center [1325, 291] width 48 height 21
type input "1"
type input "5500"
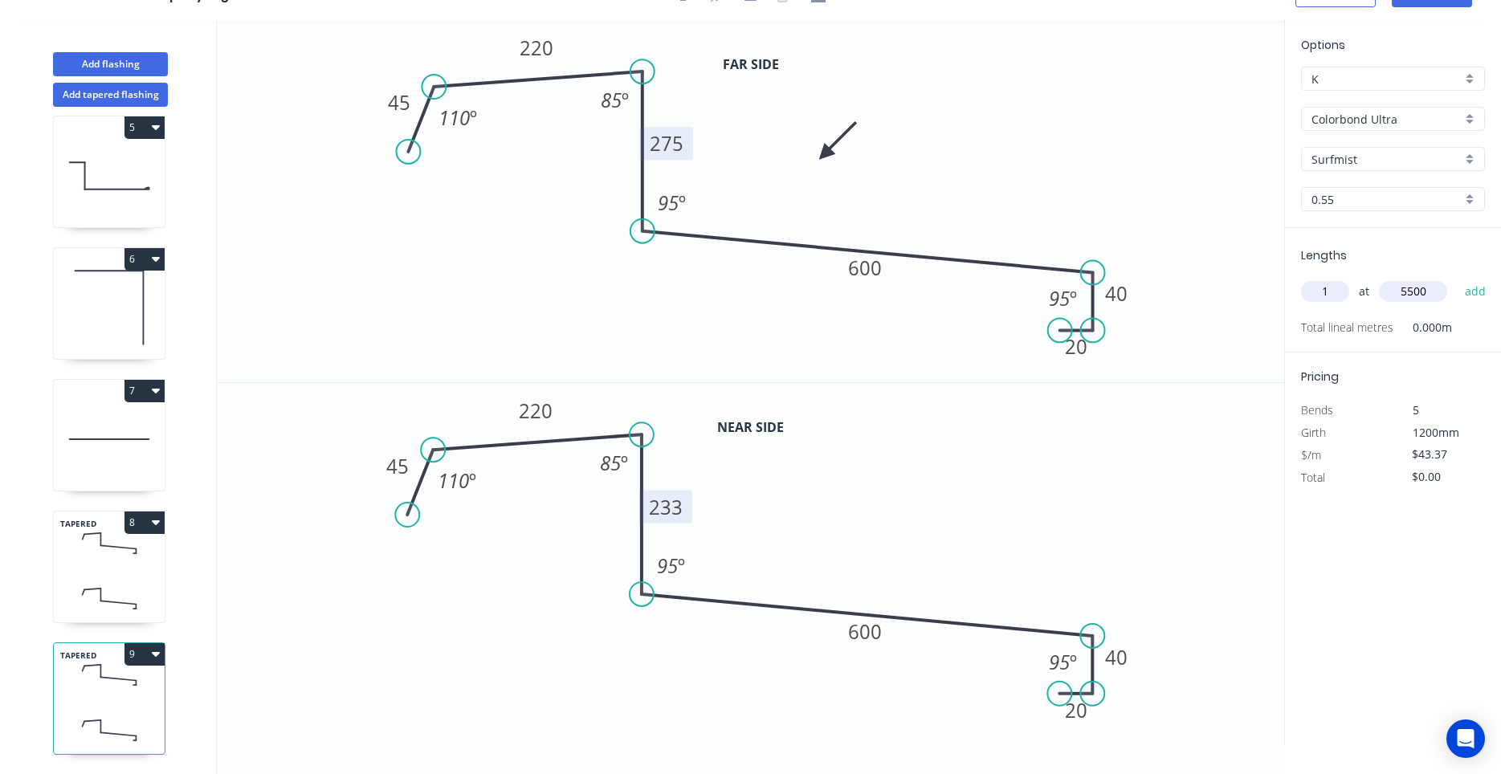
click at [1457, 278] on button "add" at bounding box center [1476, 291] width 38 height 27
type input "$238.54"
click at [124, 569] on div "TAPERED 8" at bounding box center [109, 567] width 112 height 112
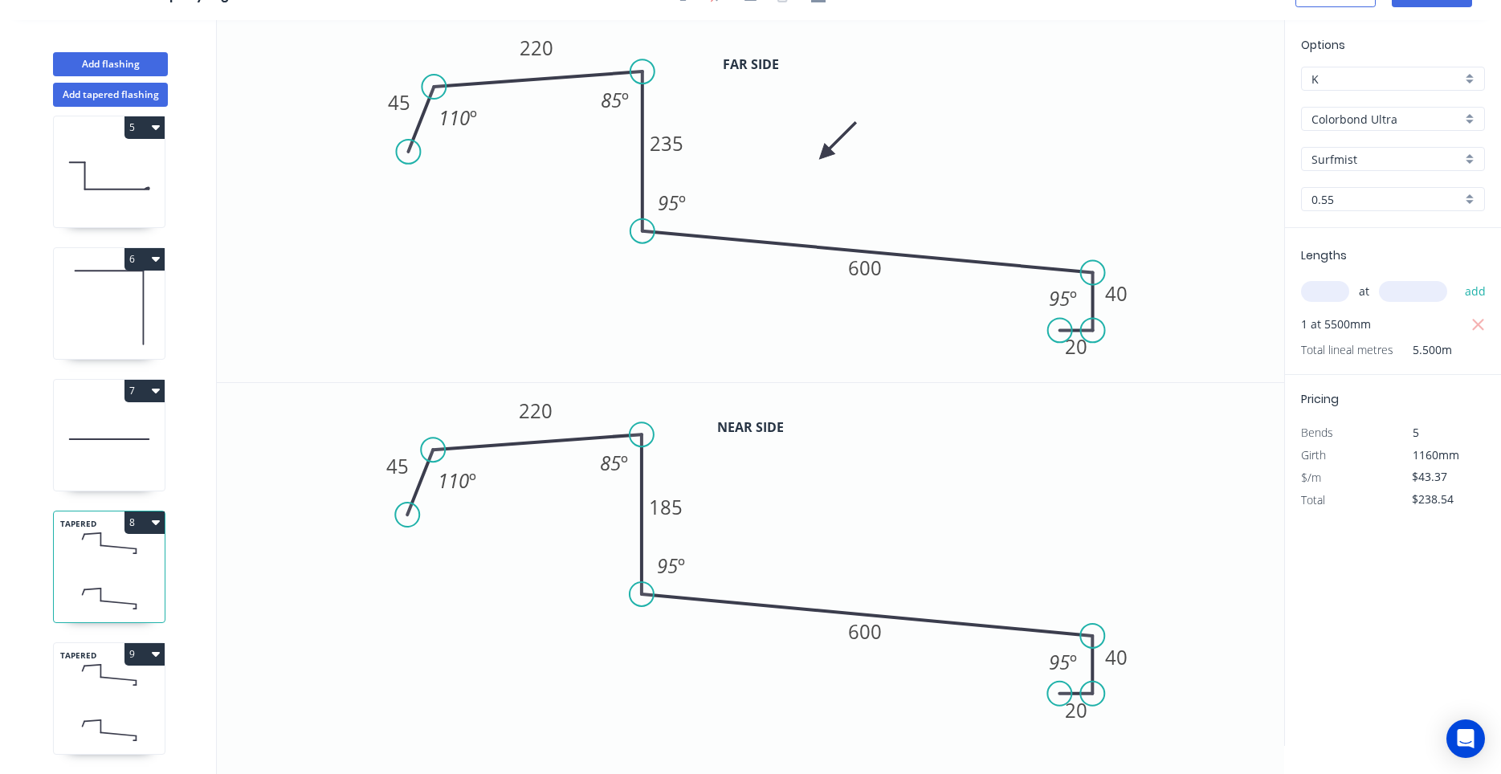
click at [105, 676] on icon at bounding box center [109, 674] width 111 height 47
click at [116, 599] on icon at bounding box center [109, 598] width 111 height 47
click at [122, 676] on icon at bounding box center [109, 674] width 111 height 47
click at [127, 589] on icon at bounding box center [109, 598] width 111 height 47
click at [120, 672] on icon at bounding box center [109, 674] width 111 height 47
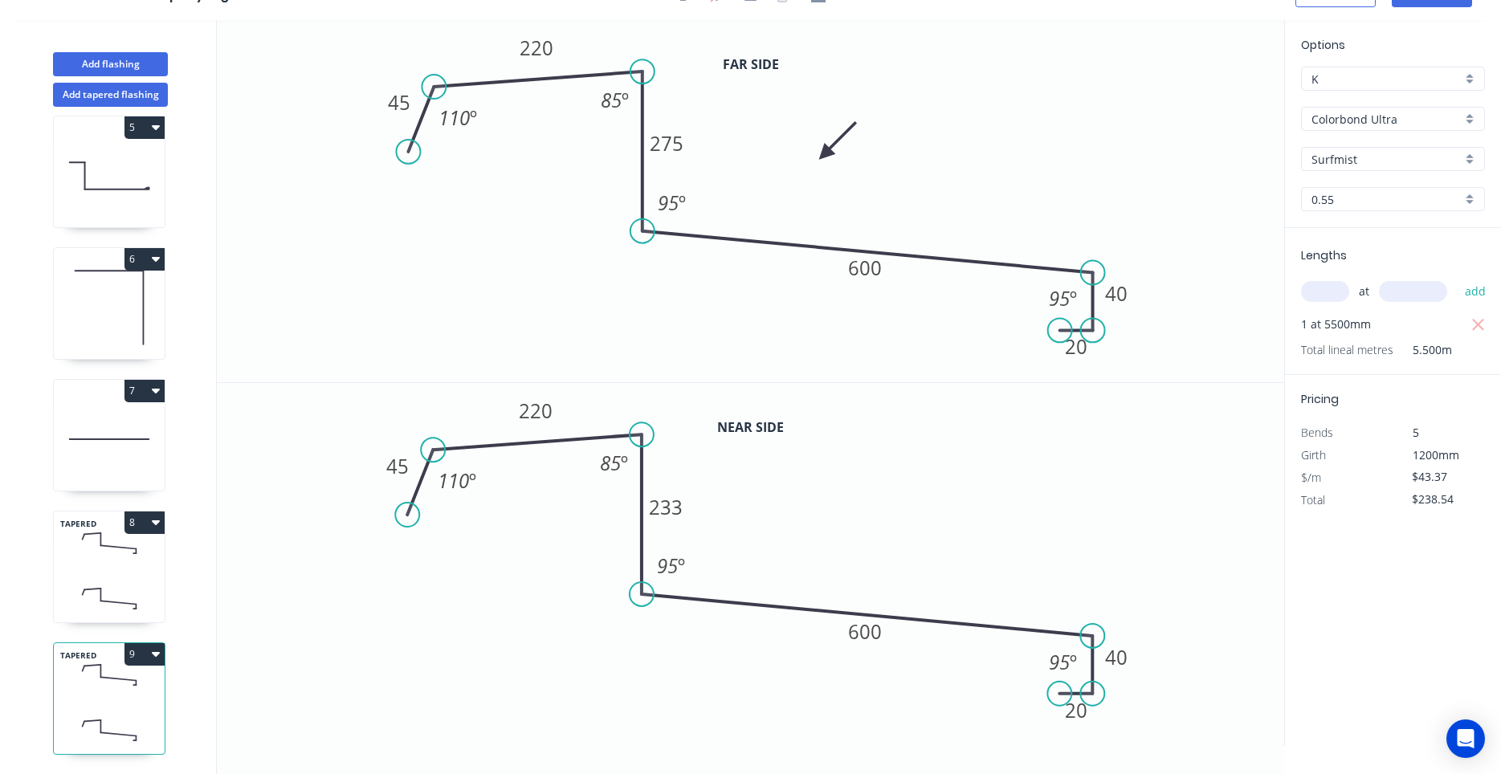
click at [120, 591] on icon at bounding box center [109, 598] width 111 height 47
click at [124, 671] on icon at bounding box center [109, 674] width 111 height 47
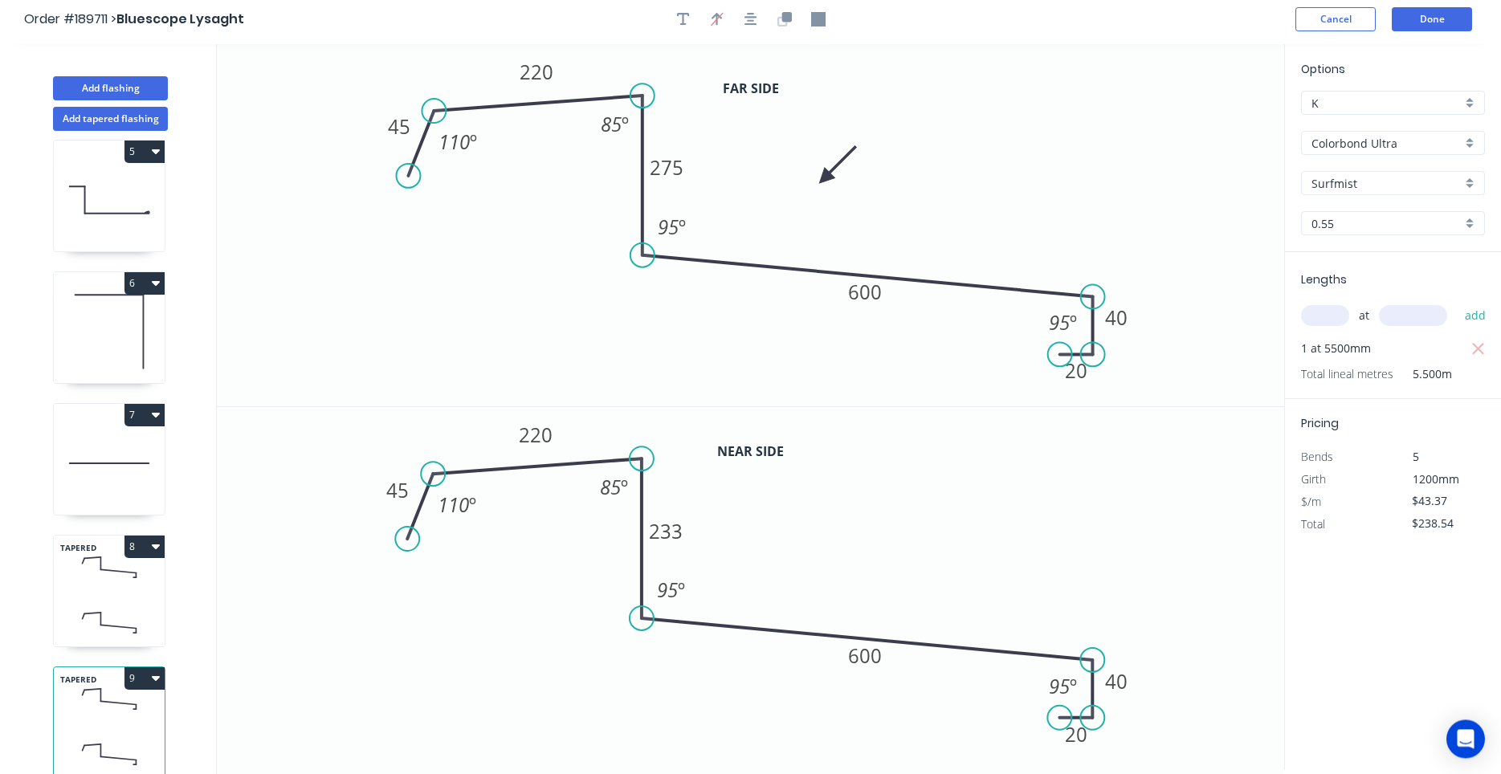
scroll to position [0, 0]
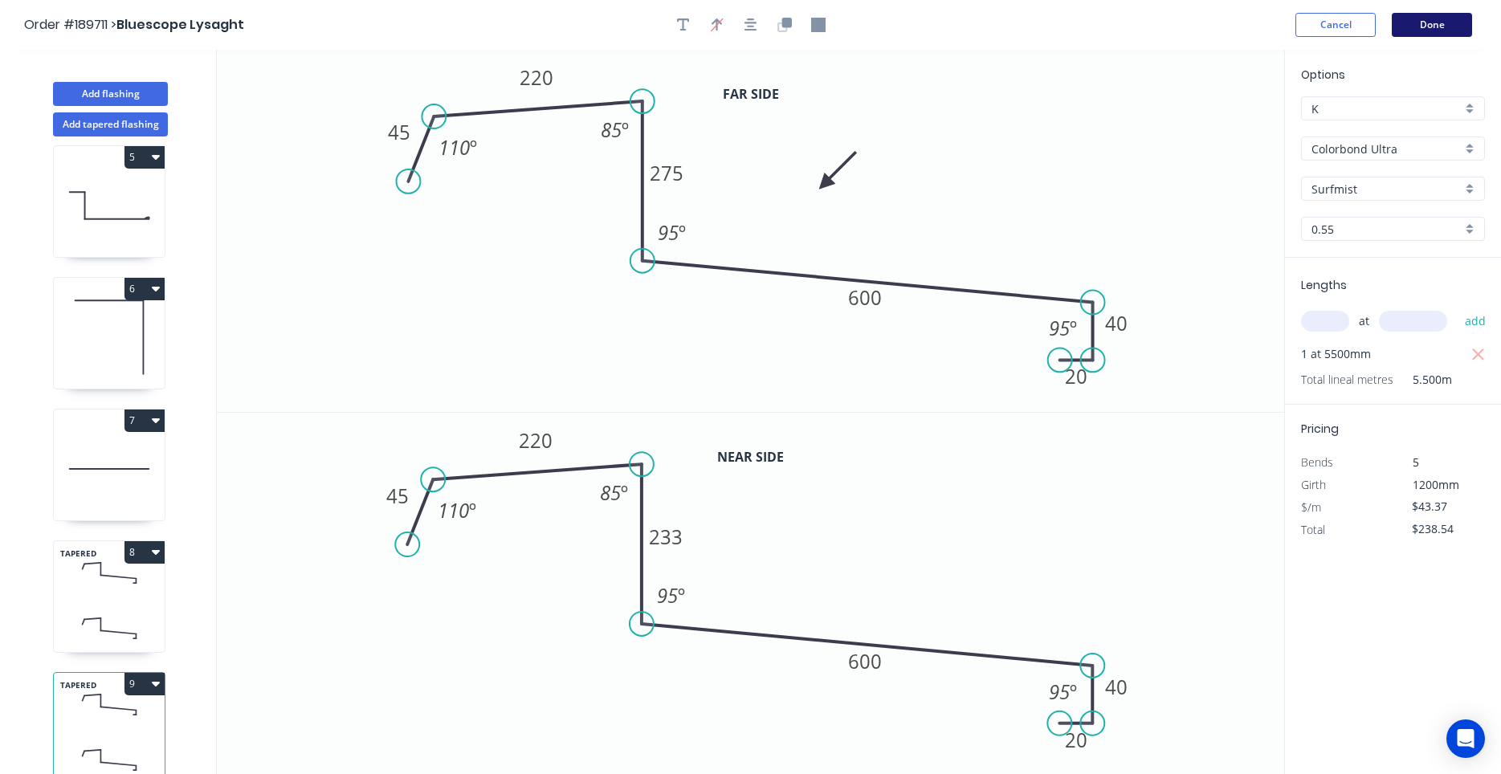
click at [1425, 32] on button "Done" at bounding box center [1432, 25] width 80 height 24
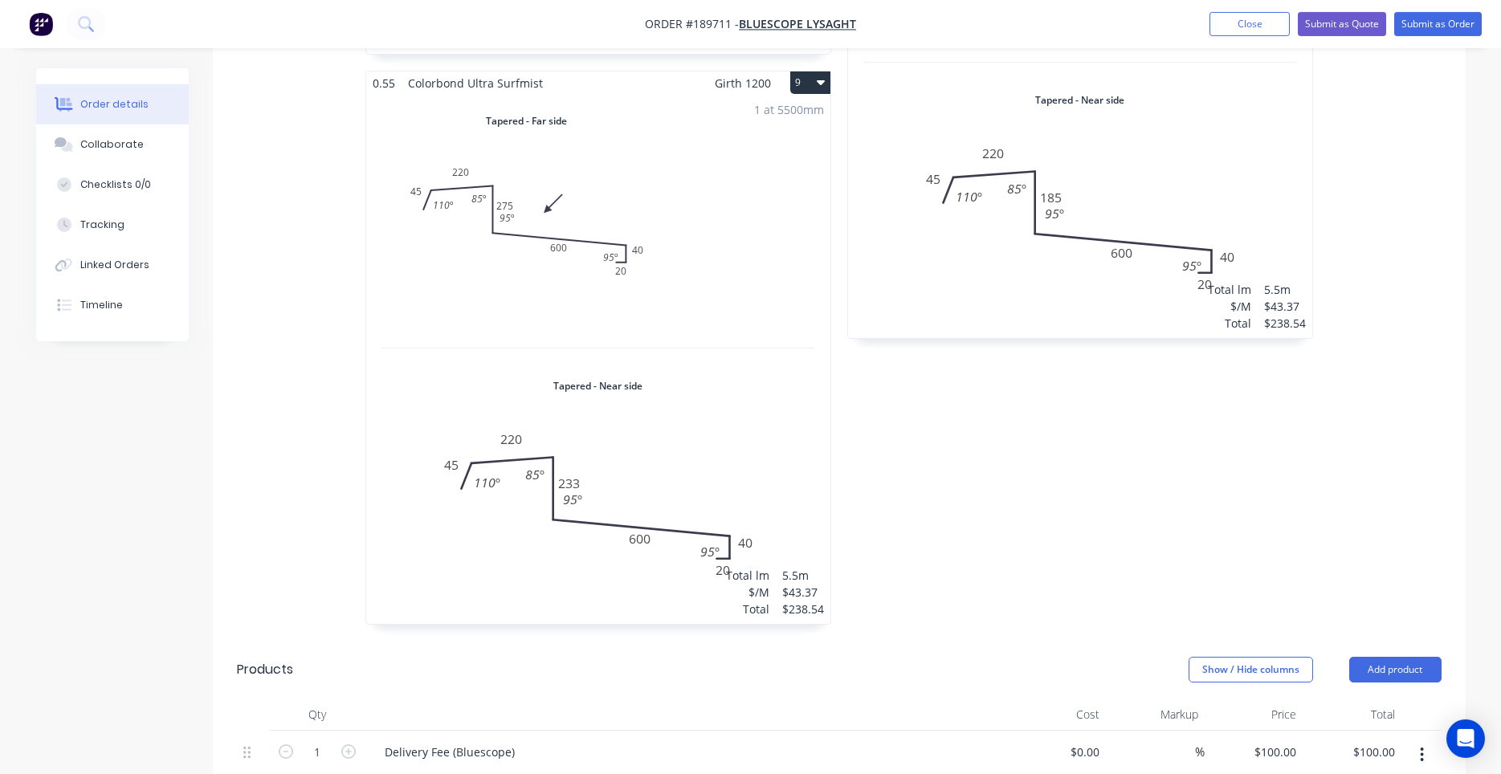
scroll to position [1836, 0]
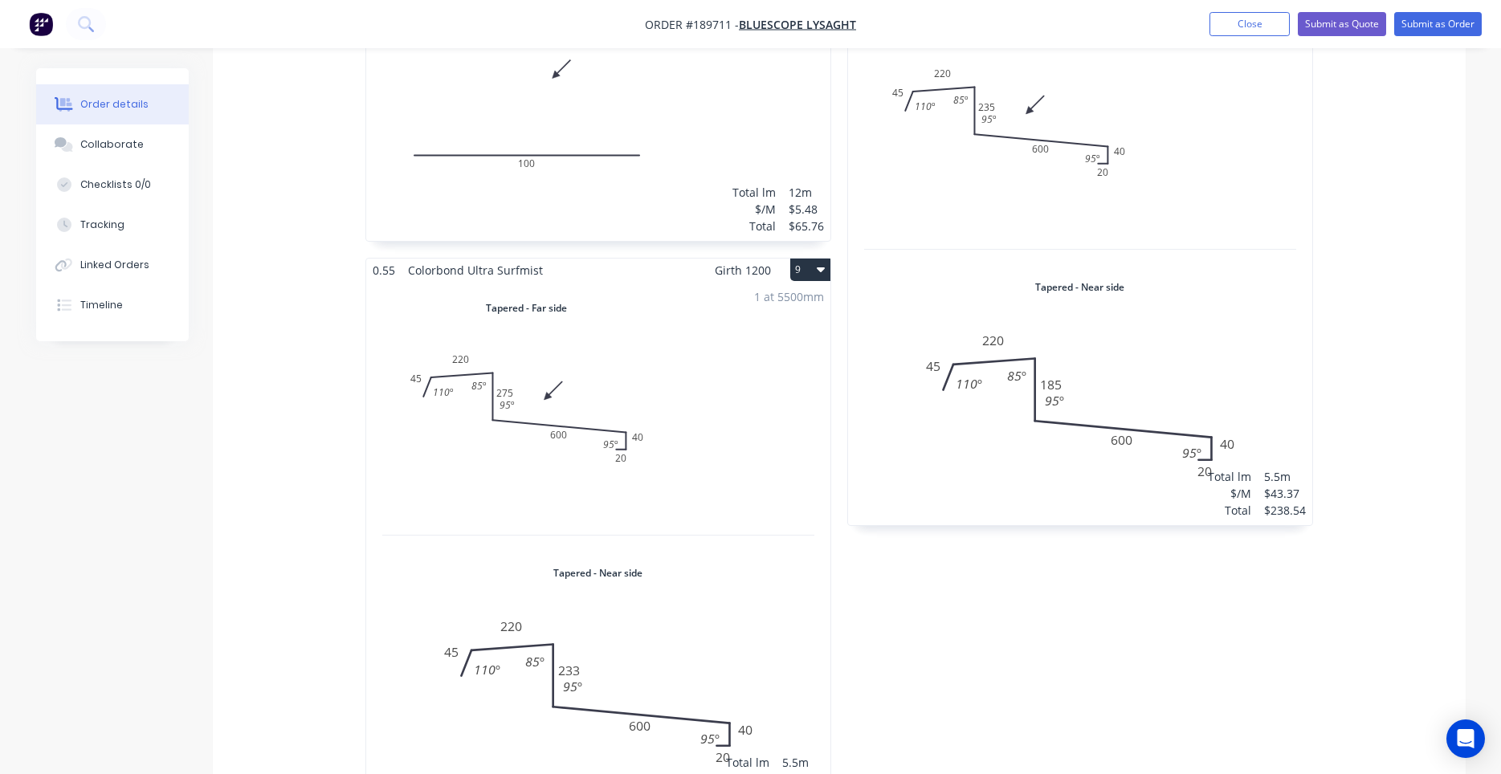
click at [1006, 291] on div "1 at 5500mm Total lm $/M Total 5.5m $43.37 $238.54" at bounding box center [1080, 260] width 464 height 529
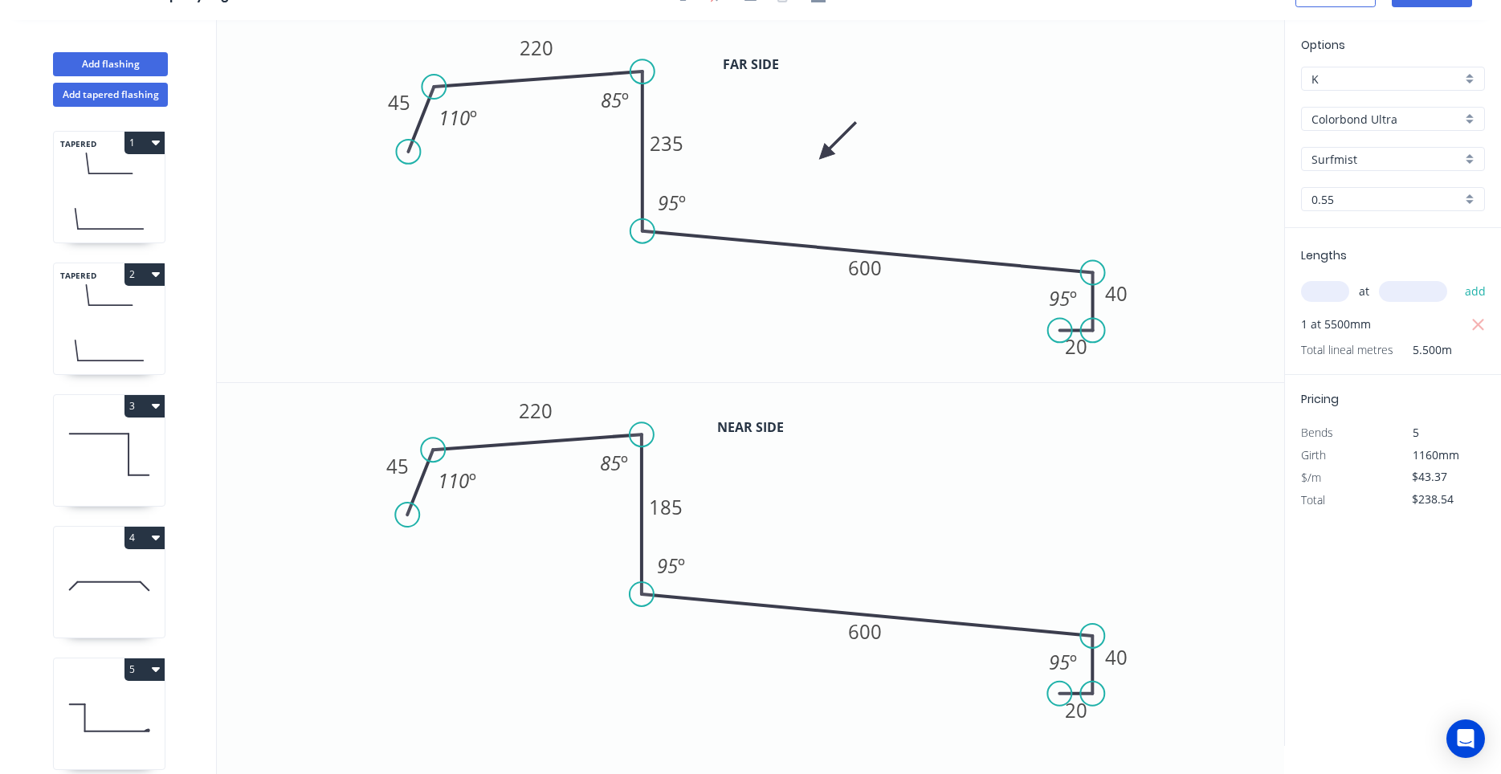
scroll to position [30, 0]
click at [145, 63] on button "Add flashing" at bounding box center [110, 64] width 115 height 24
type input "$0.00"
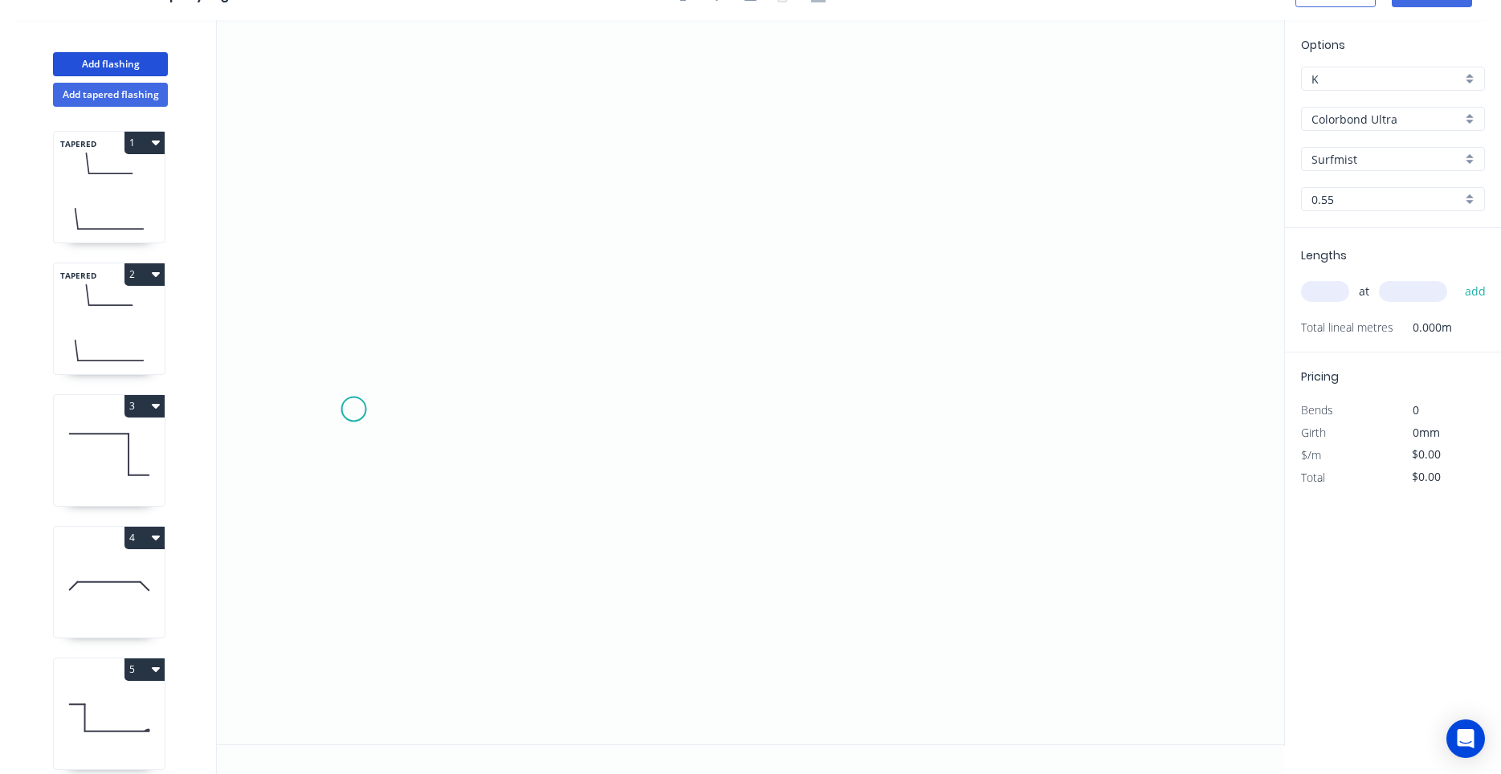
click at [353, 410] on icon "0" at bounding box center [750, 382] width 1067 height 724
click at [401, 337] on icon at bounding box center [377, 373] width 47 height 72
click at [895, 368] on icon "0 ?" at bounding box center [750, 382] width 1067 height 724
click at [949, 400] on icon "0 ? ? ? º" at bounding box center [750, 382] width 1067 height 724
click at [949, 400] on circle at bounding box center [949, 391] width 24 height 24
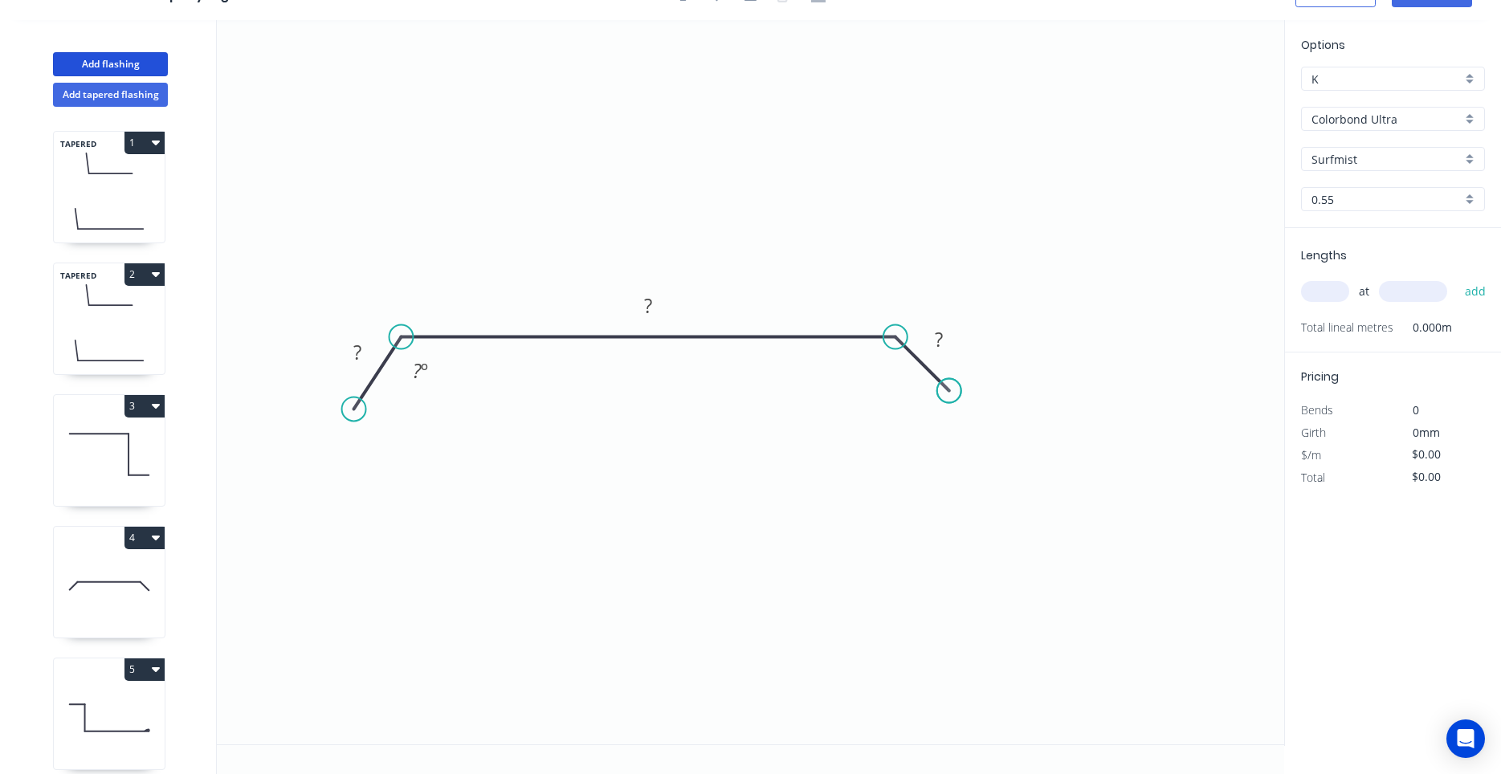
click at [949, 400] on circle at bounding box center [949, 391] width 24 height 24
drag, startPoint x: 358, startPoint y: 410, endPoint x: 348, endPoint y: 394, distance: 18.5
click at [348, 394] on circle at bounding box center [348, 390] width 24 height 24
click at [352, 341] on rect at bounding box center [357, 339] width 32 height 22
click at [1310, 296] on input "text" at bounding box center [1325, 291] width 48 height 21
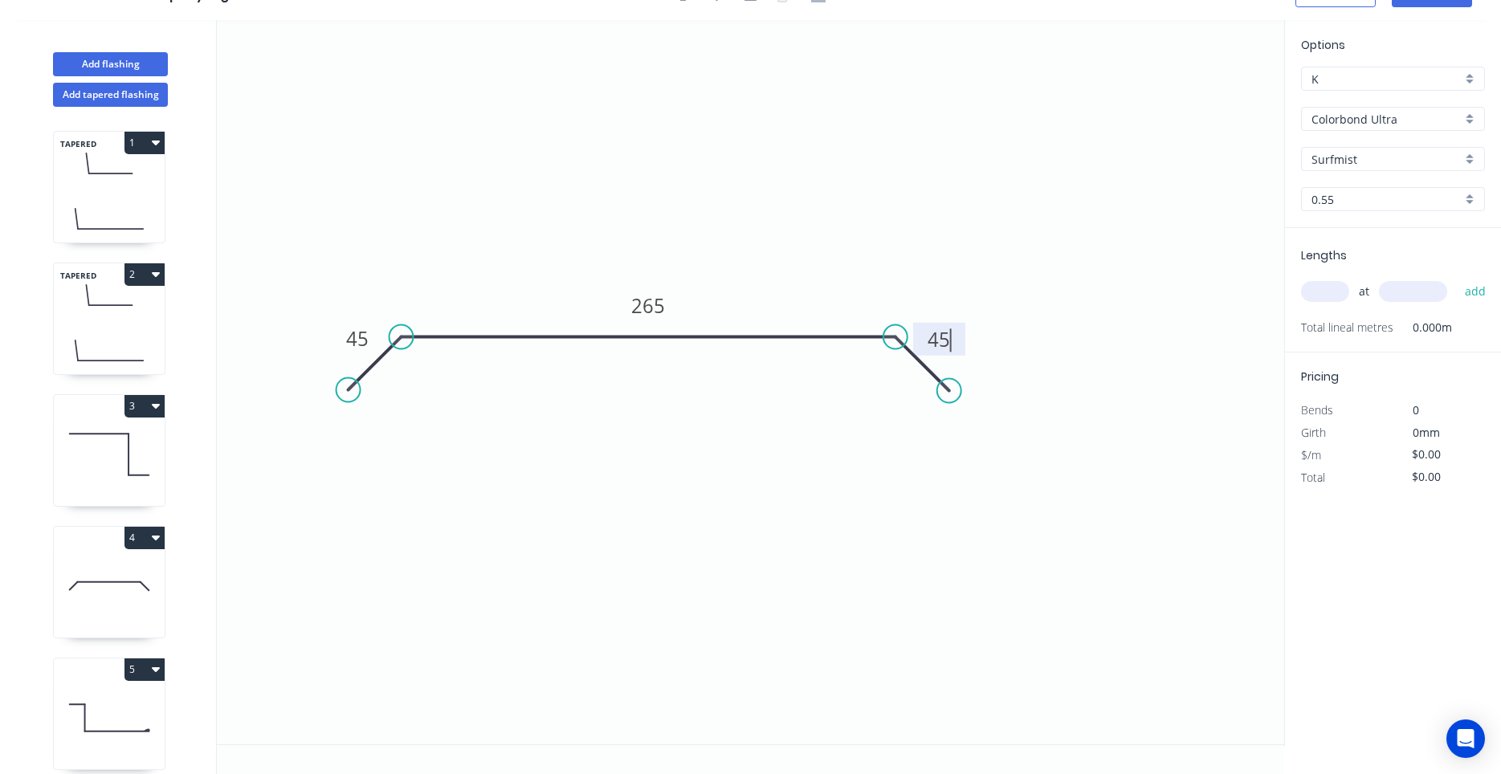
type input "$15.89"
type input "1"
type input "1200"
click at [1457, 278] on button "add" at bounding box center [1476, 291] width 38 height 27
type input "$19.07"
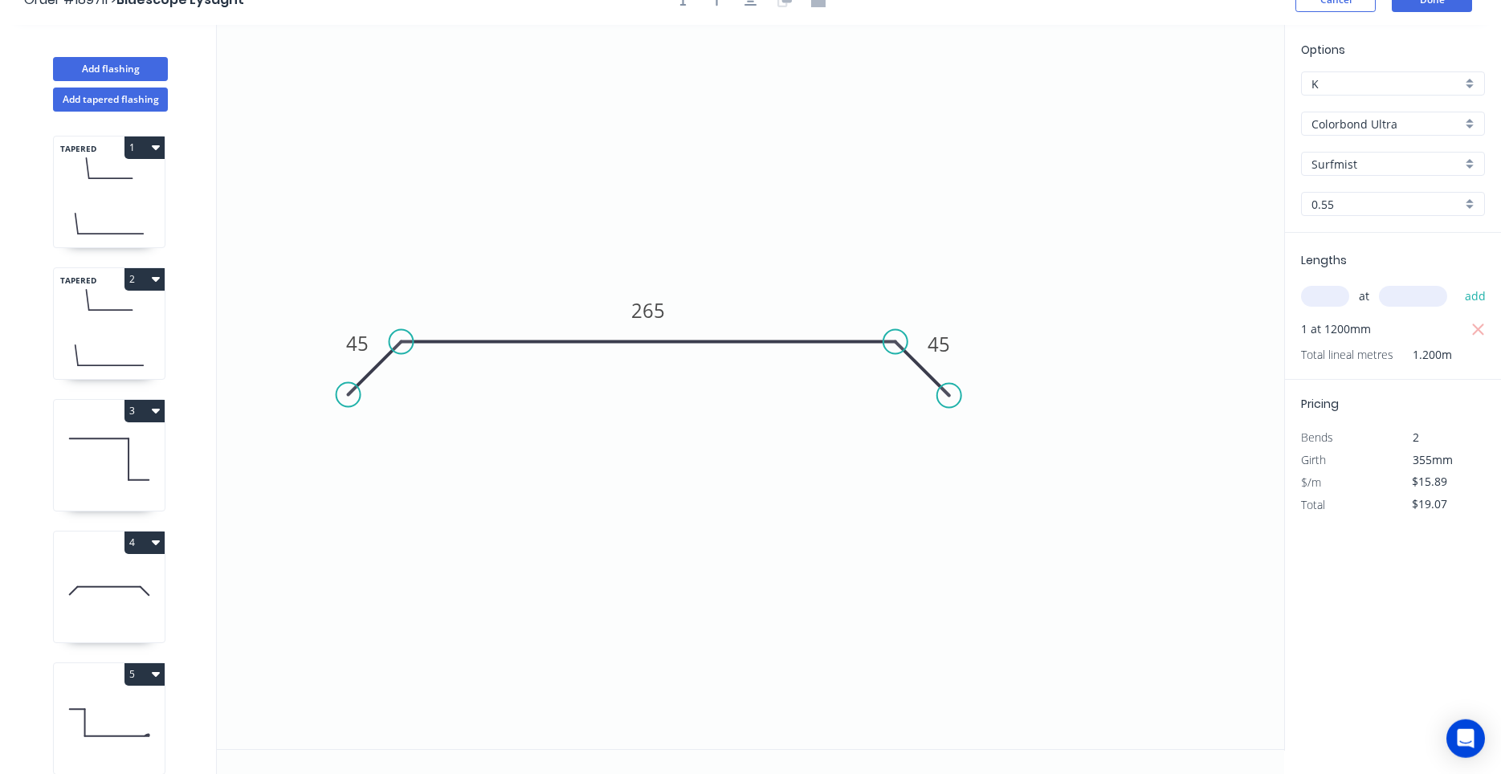
scroll to position [0, 0]
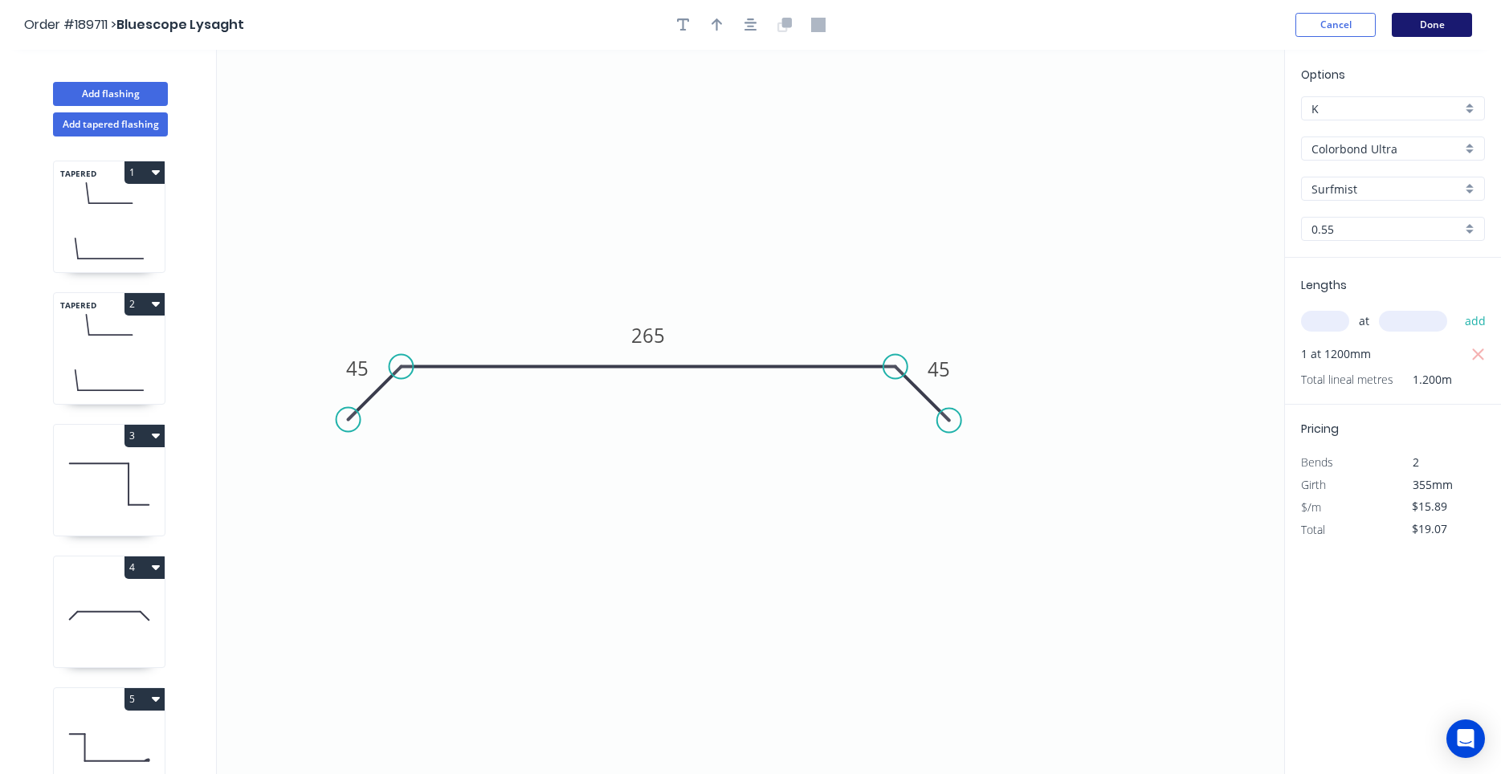
click at [1445, 19] on button "Done" at bounding box center [1432, 25] width 80 height 24
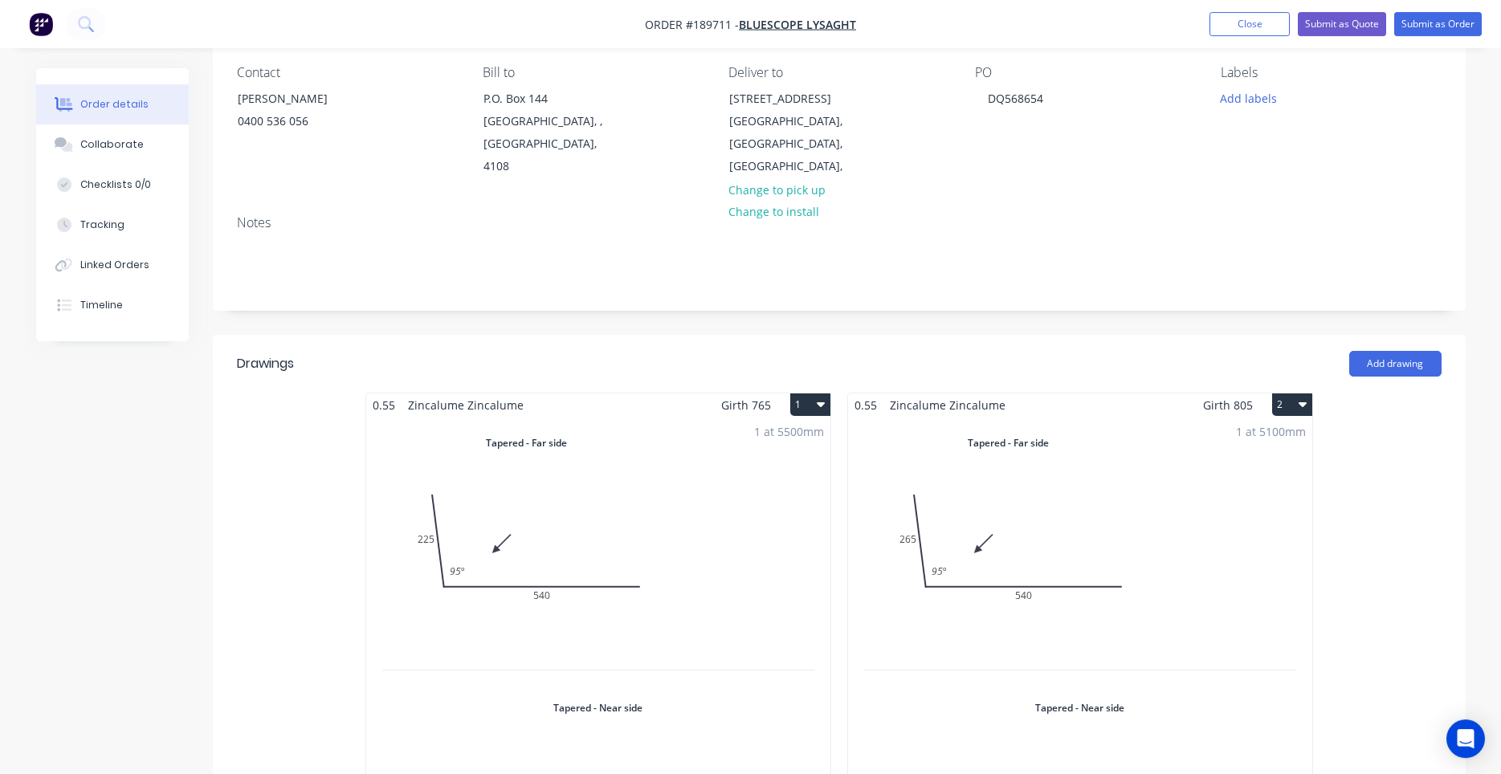
scroll to position [137, 0]
click at [1234, 102] on button "Add labels" at bounding box center [1249, 99] width 74 height 22
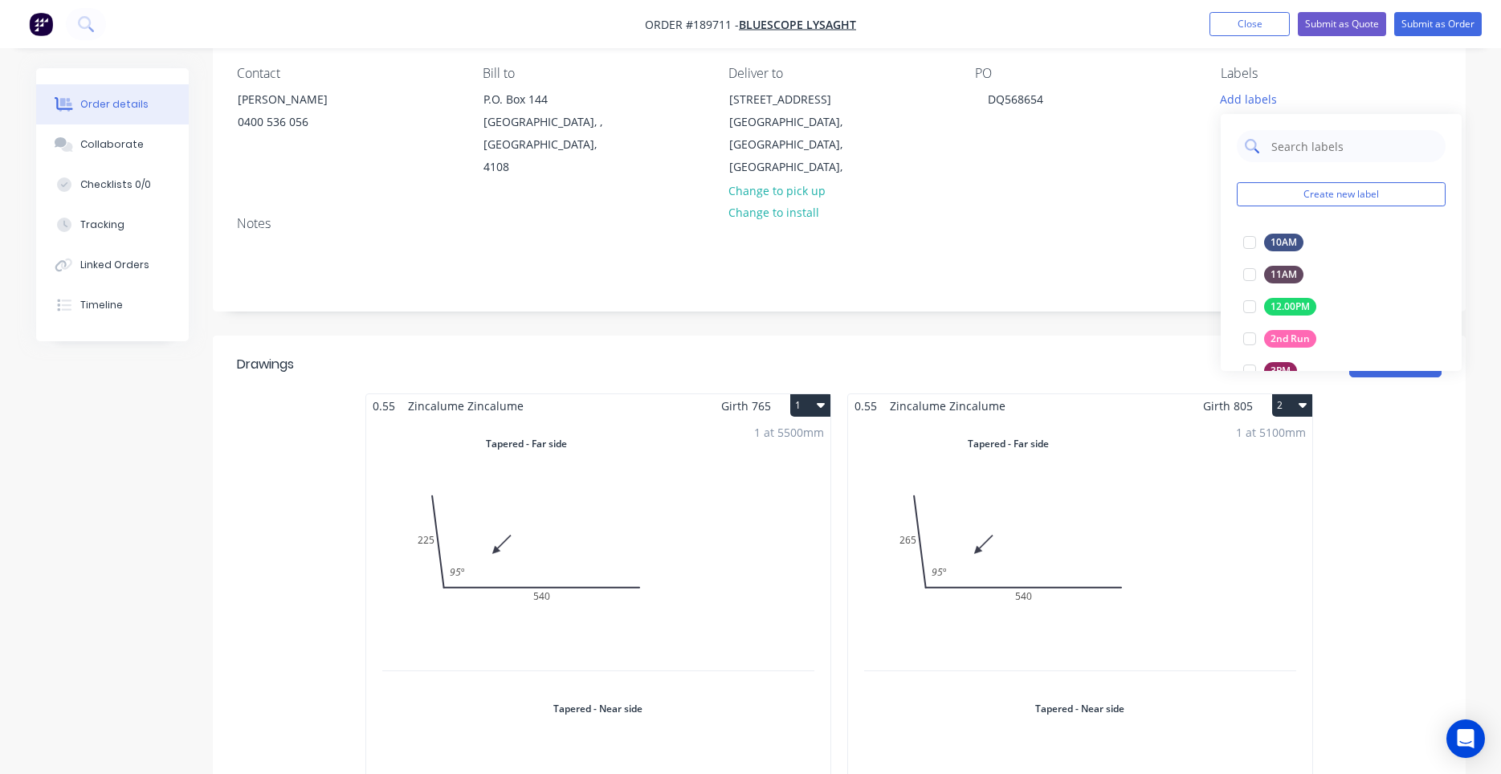
click at [1273, 150] on input "text" at bounding box center [1353, 146] width 168 height 32
type input "am"
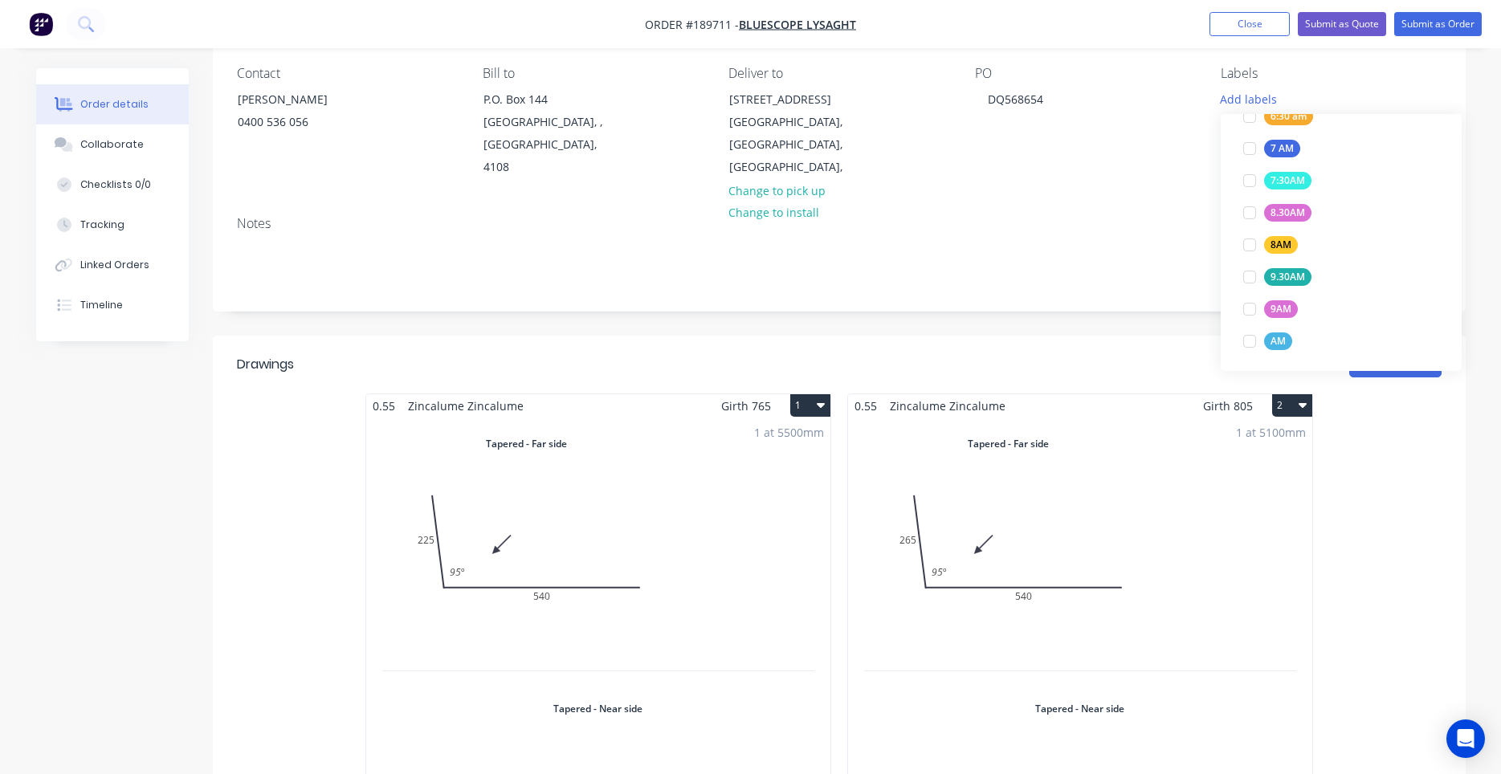
scroll to position [321, 0]
click at [1249, 340] on div at bounding box center [1249, 339] width 32 height 32
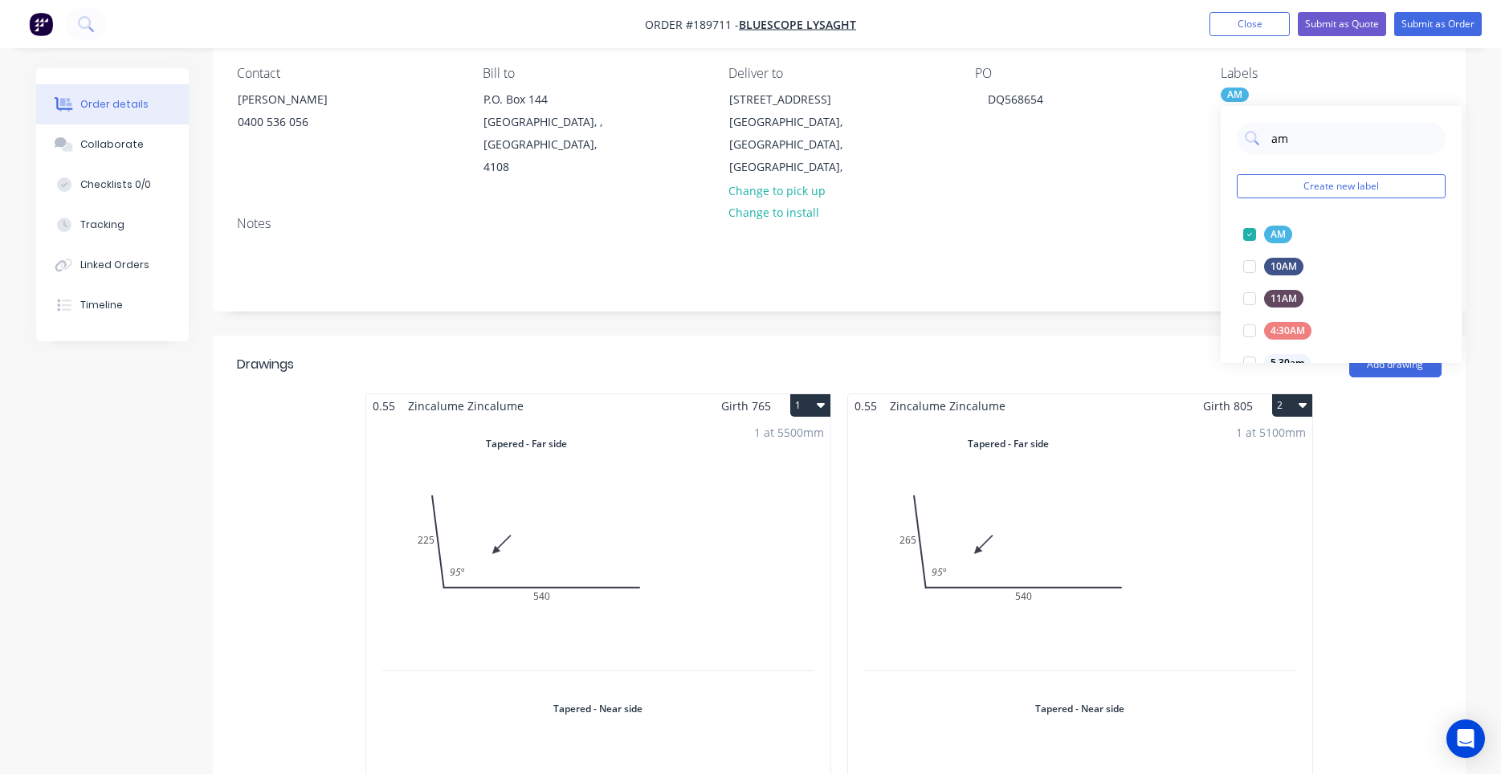
click at [1180, 177] on div "Contact Michael 0400 536 056 Bill to P.O. Box 144 Archerfield, , Australia, 410…" at bounding box center [839, 122] width 1253 height 161
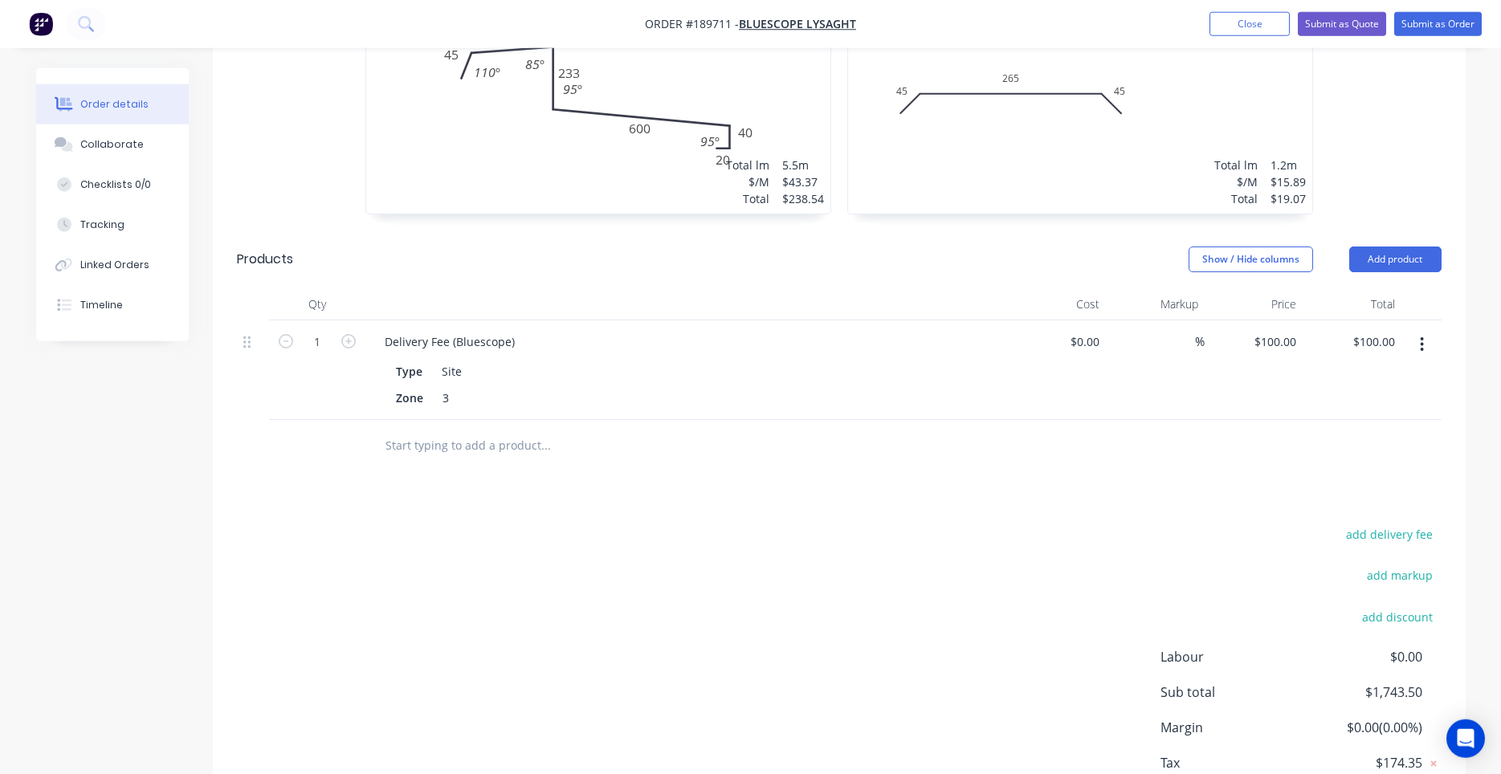
scroll to position [2382, 0]
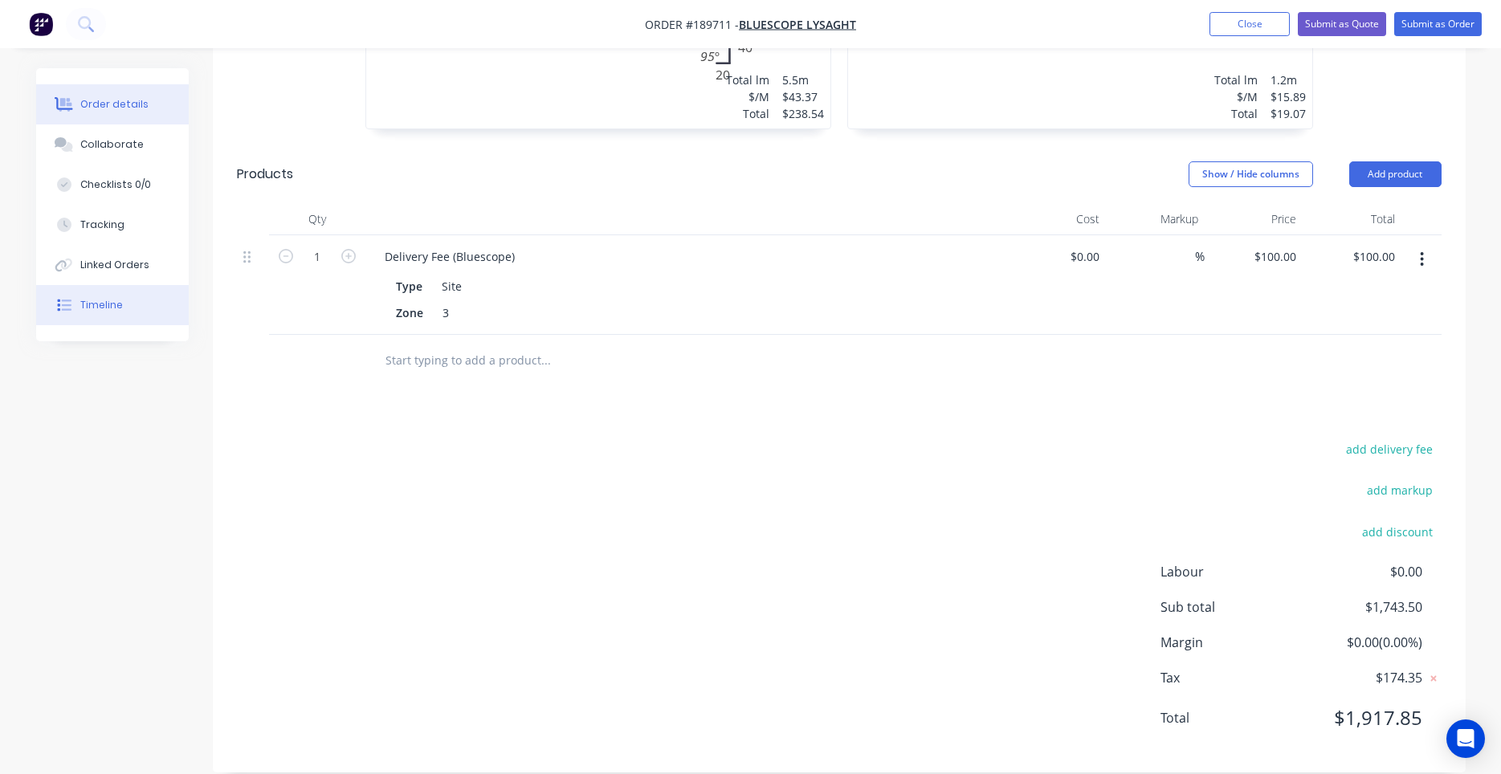
click at [106, 311] on div "Timeline" at bounding box center [101, 305] width 43 height 14
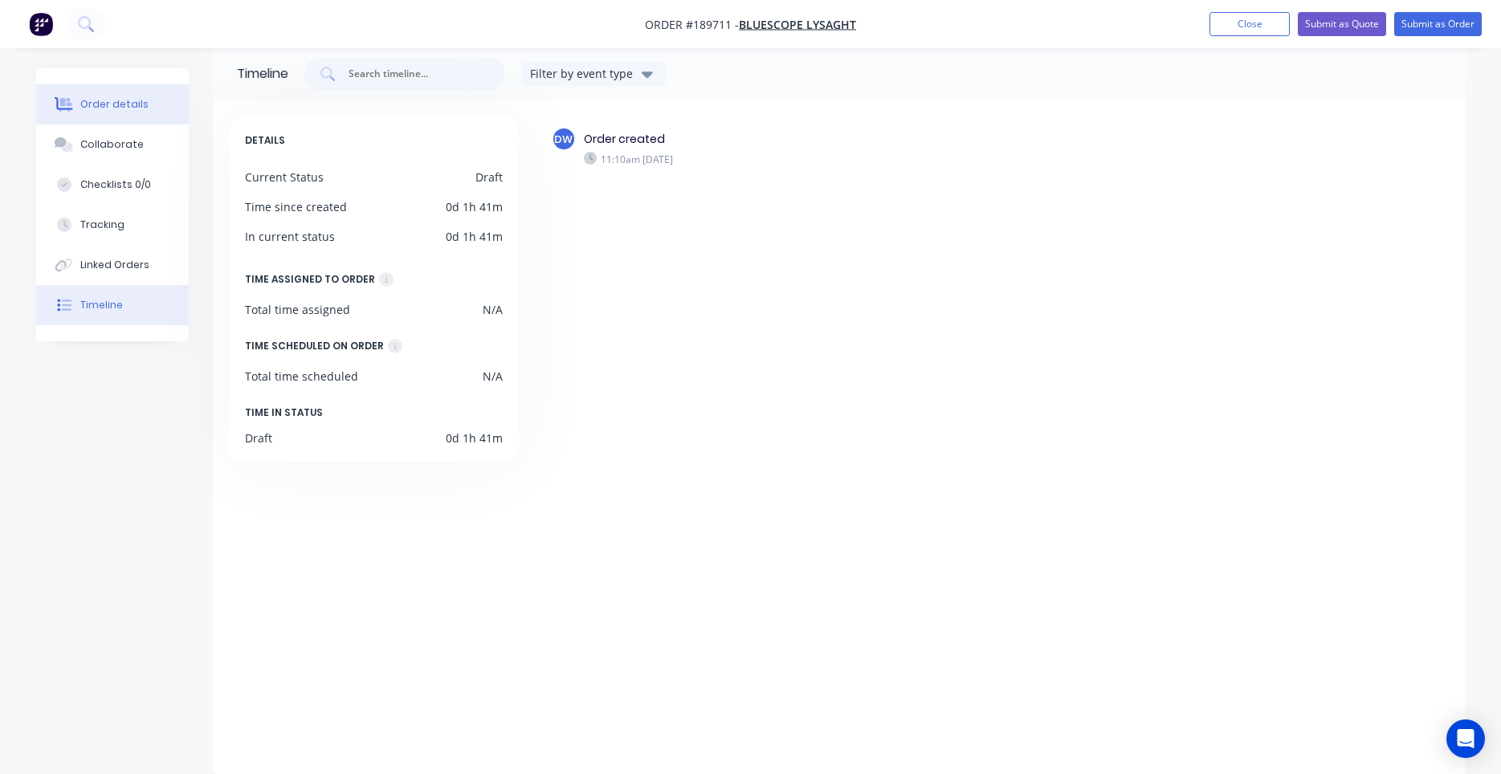
click at [127, 88] on button "Order details" at bounding box center [112, 104] width 153 height 40
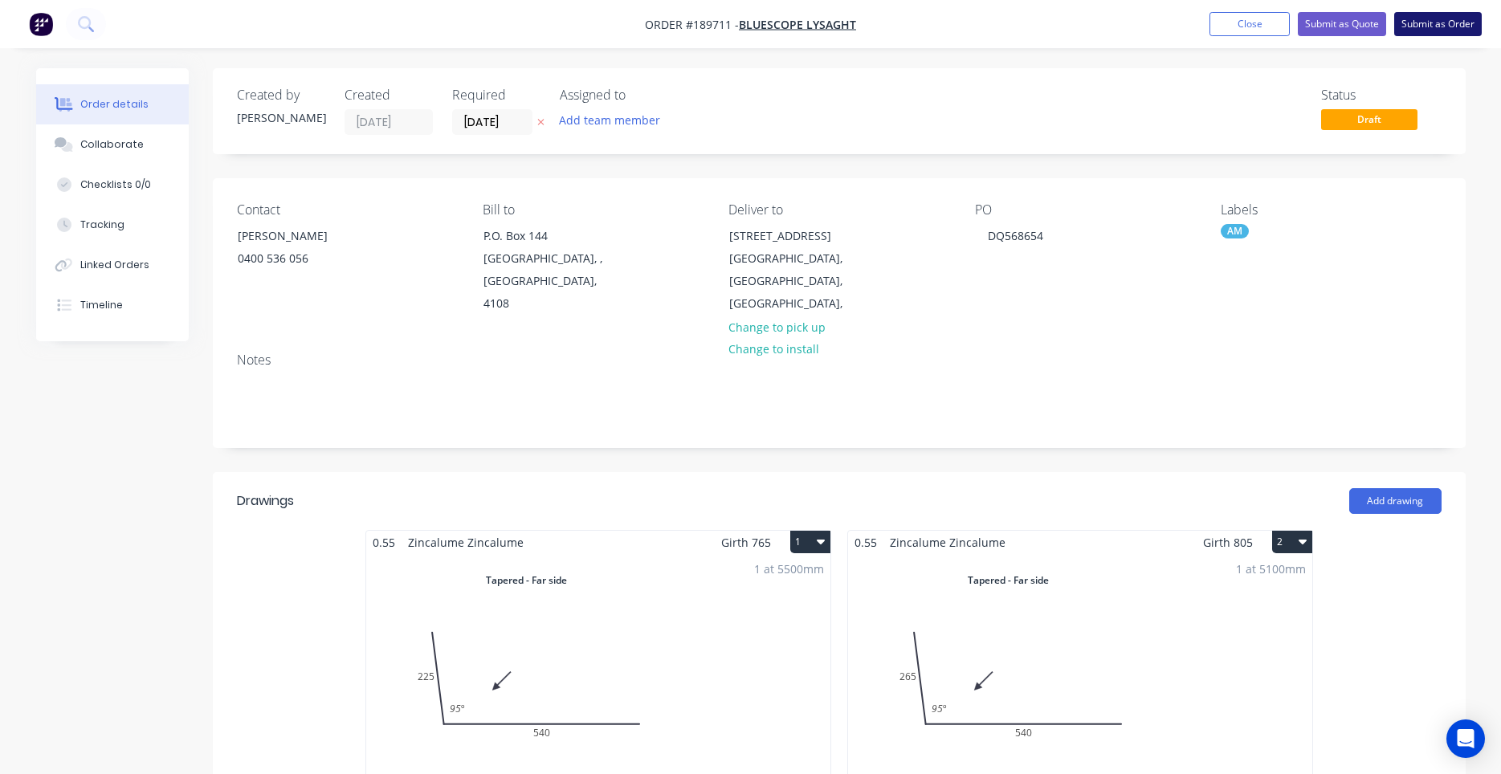
click at [1461, 32] on button "Submit as Order" at bounding box center [1438, 24] width 88 height 24
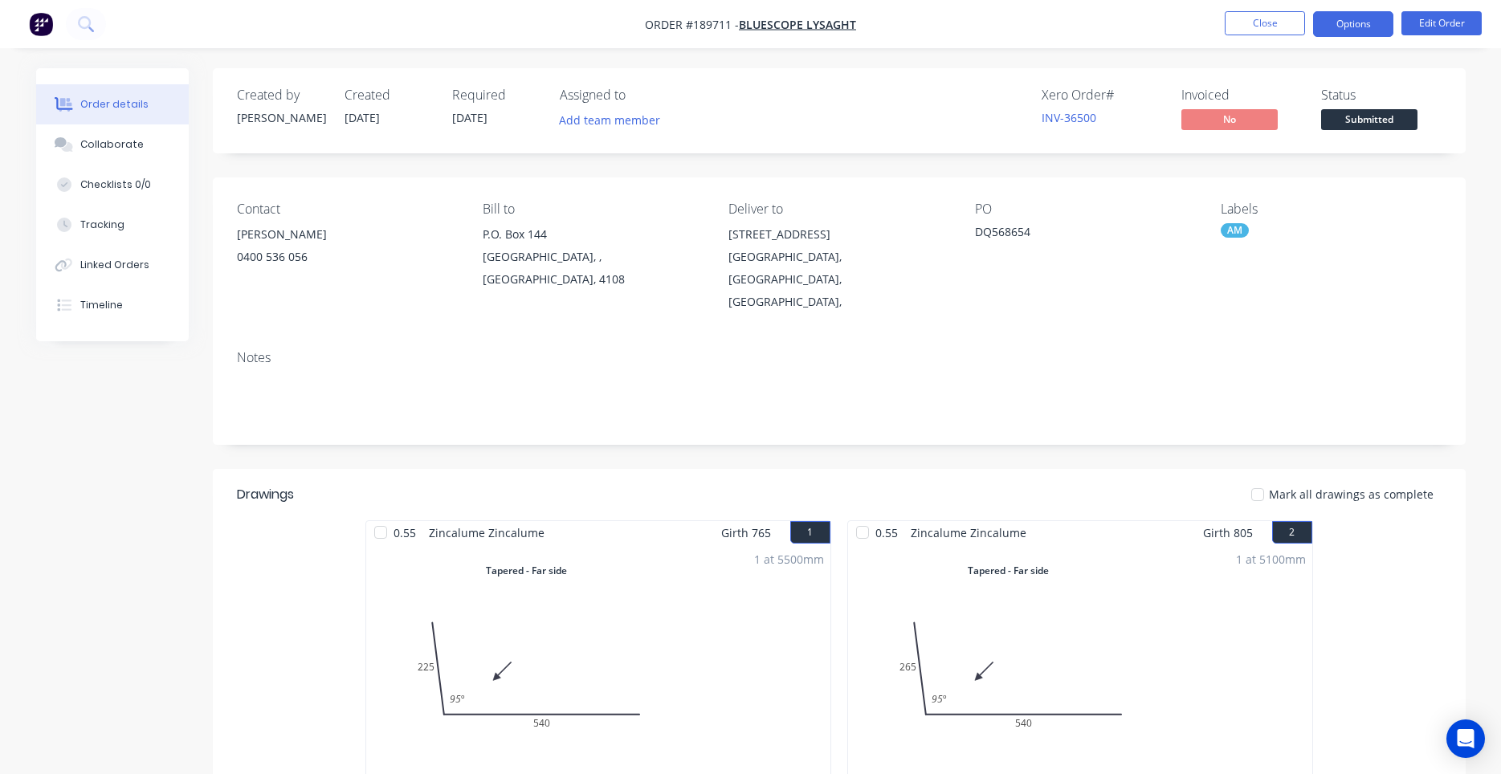
click at [1367, 34] on button "Options" at bounding box center [1353, 24] width 80 height 26
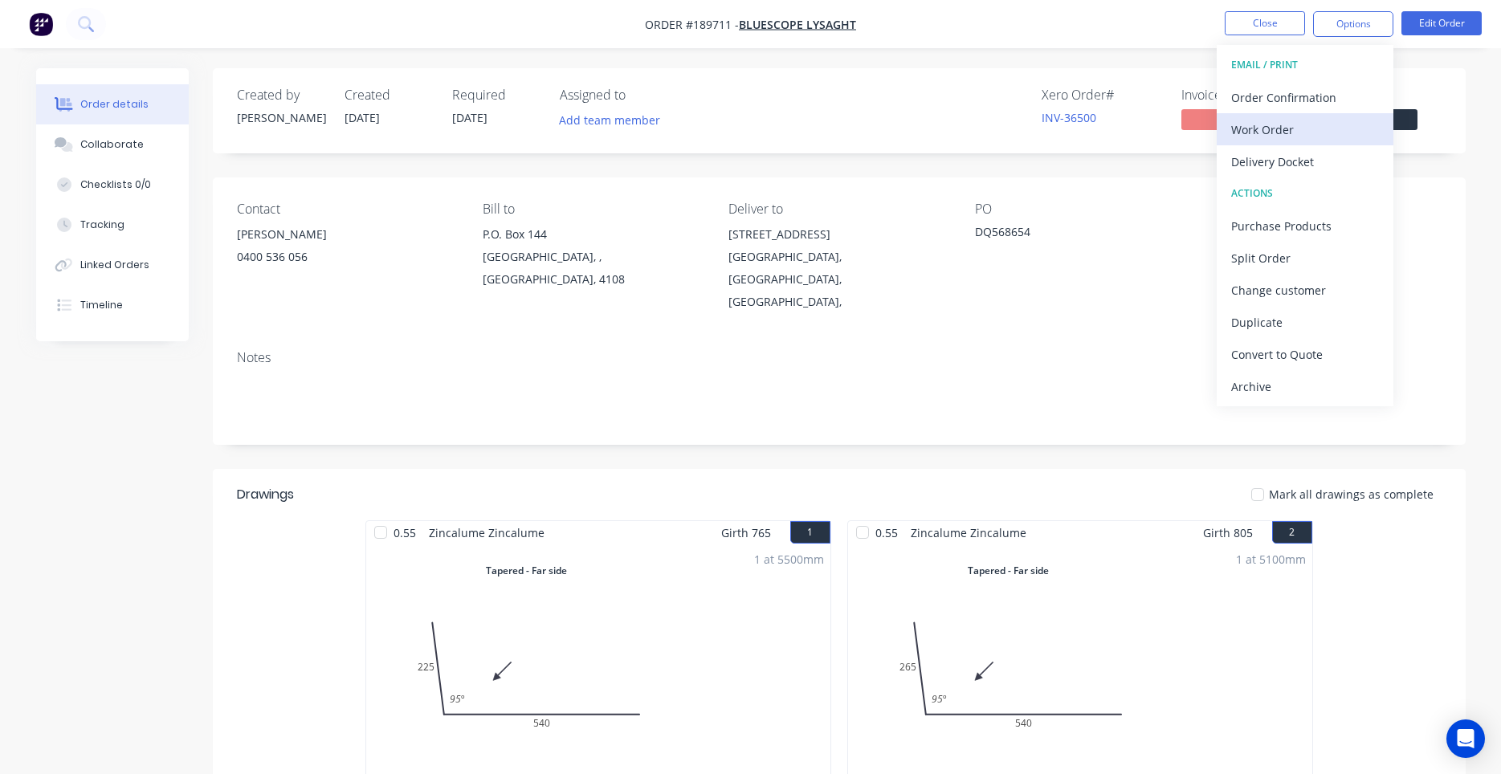
click at [1294, 116] on button "Work Order" at bounding box center [1304, 129] width 177 height 32
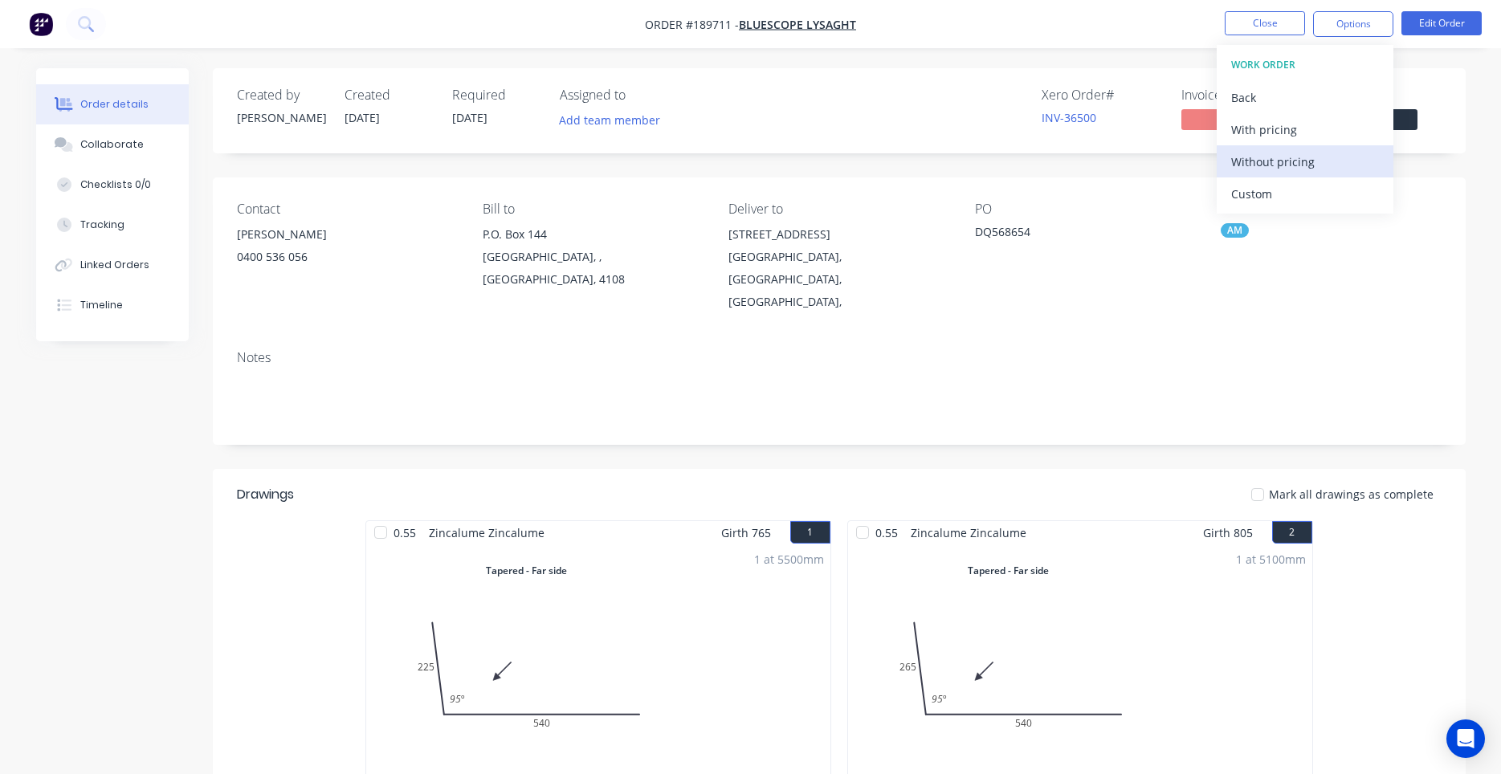
click at [1253, 153] on div "Without pricing" at bounding box center [1305, 161] width 148 height 23
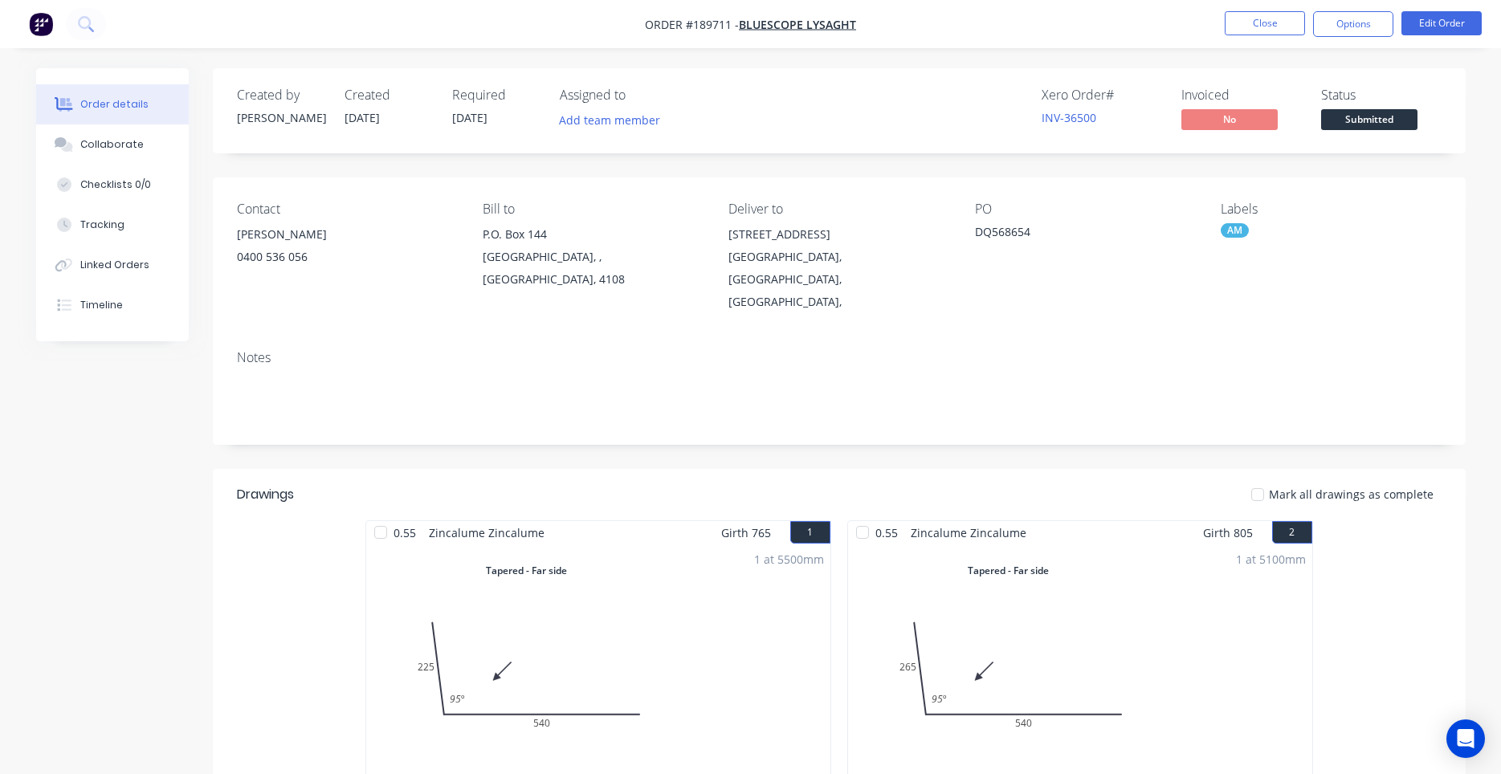
click at [684, 230] on div "P.O. Box 144" at bounding box center [593, 234] width 220 height 22
click at [1451, 31] on button "Edit Order" at bounding box center [1441, 23] width 80 height 24
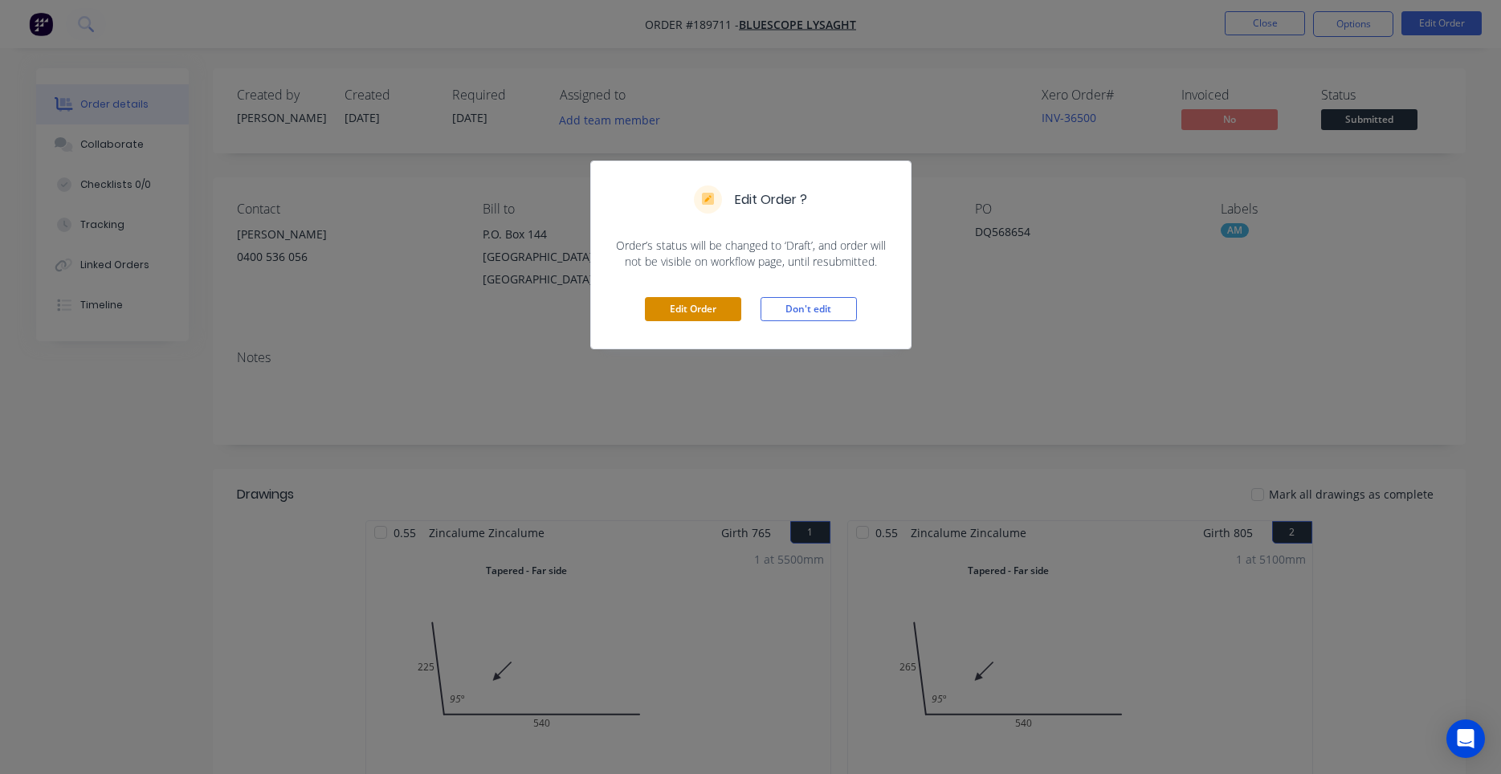
click at [695, 313] on button "Edit Order" at bounding box center [693, 309] width 96 height 24
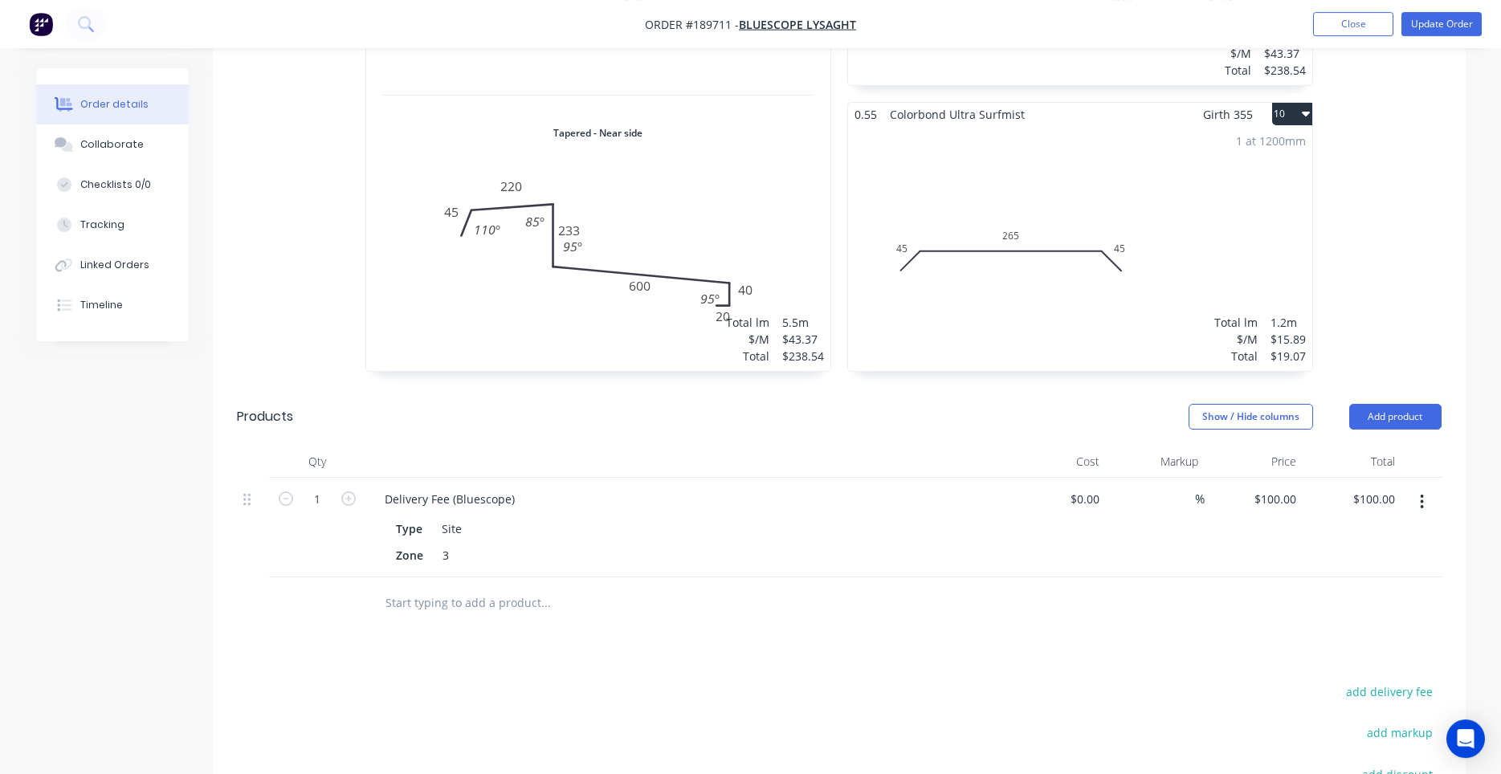
scroll to position [2184, 0]
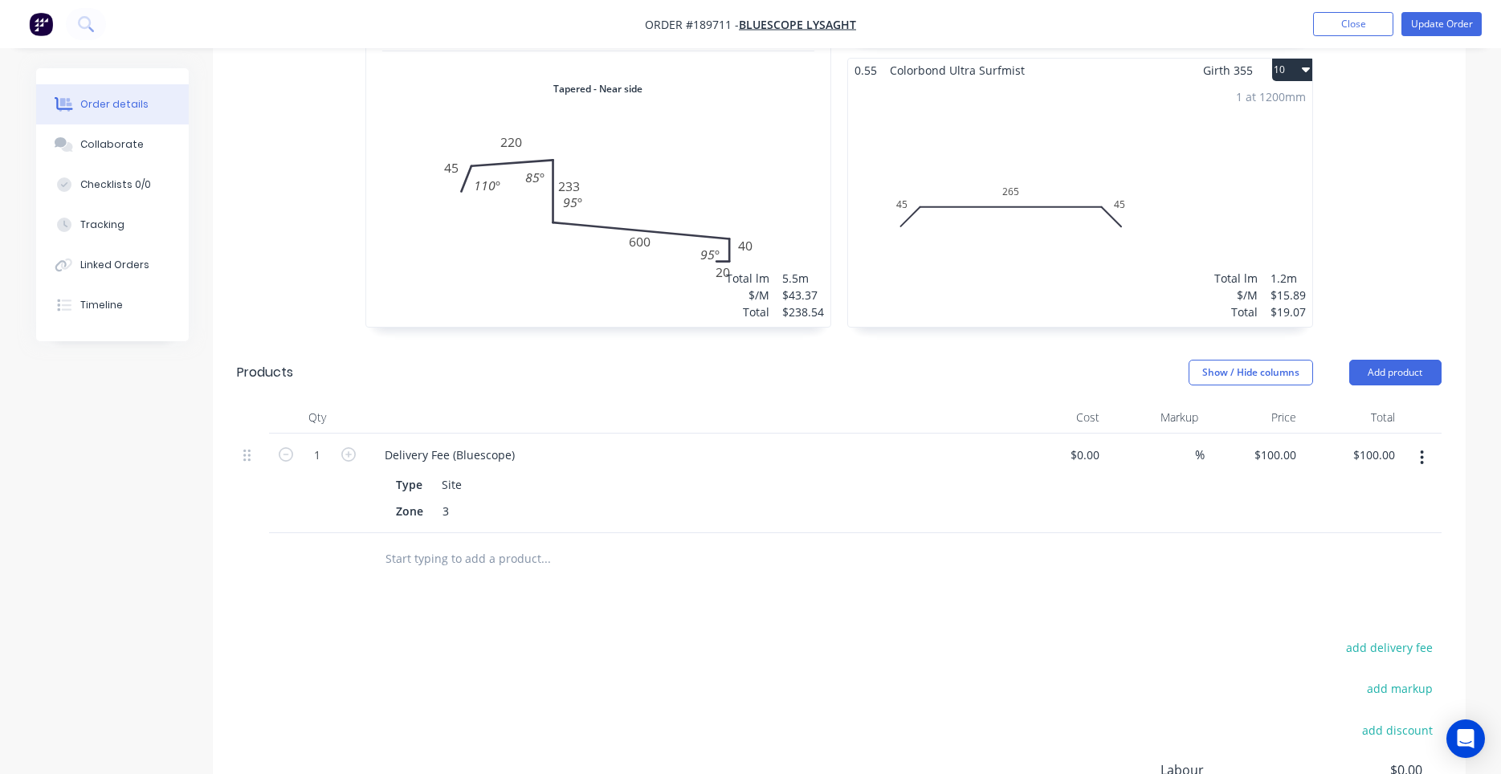
click at [1025, 225] on div "1 at 1200mm Total lm $/M Total 1.2m $15.89 $19.07" at bounding box center [1080, 204] width 464 height 245
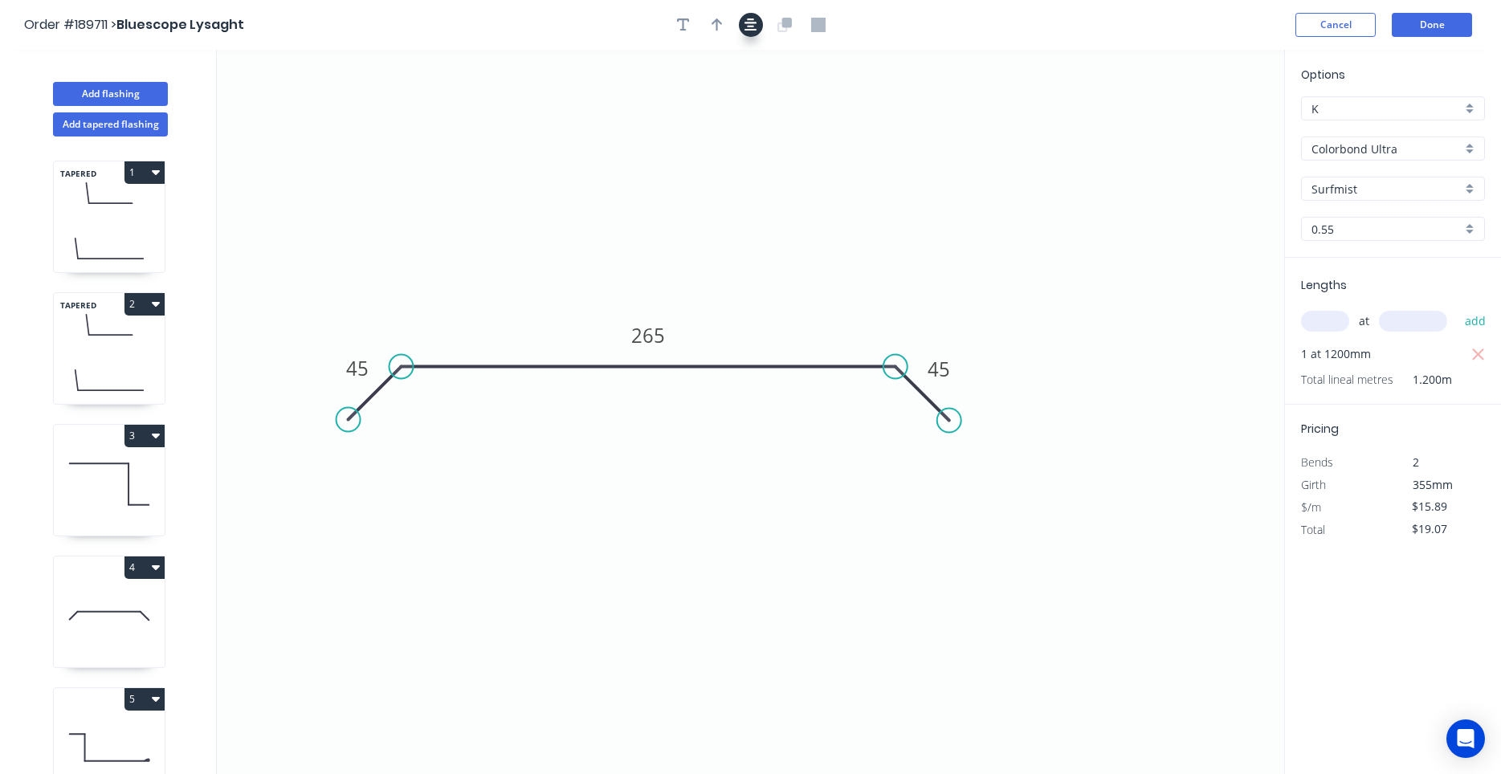
click at [750, 31] on icon "button" at bounding box center [750, 25] width 13 height 14
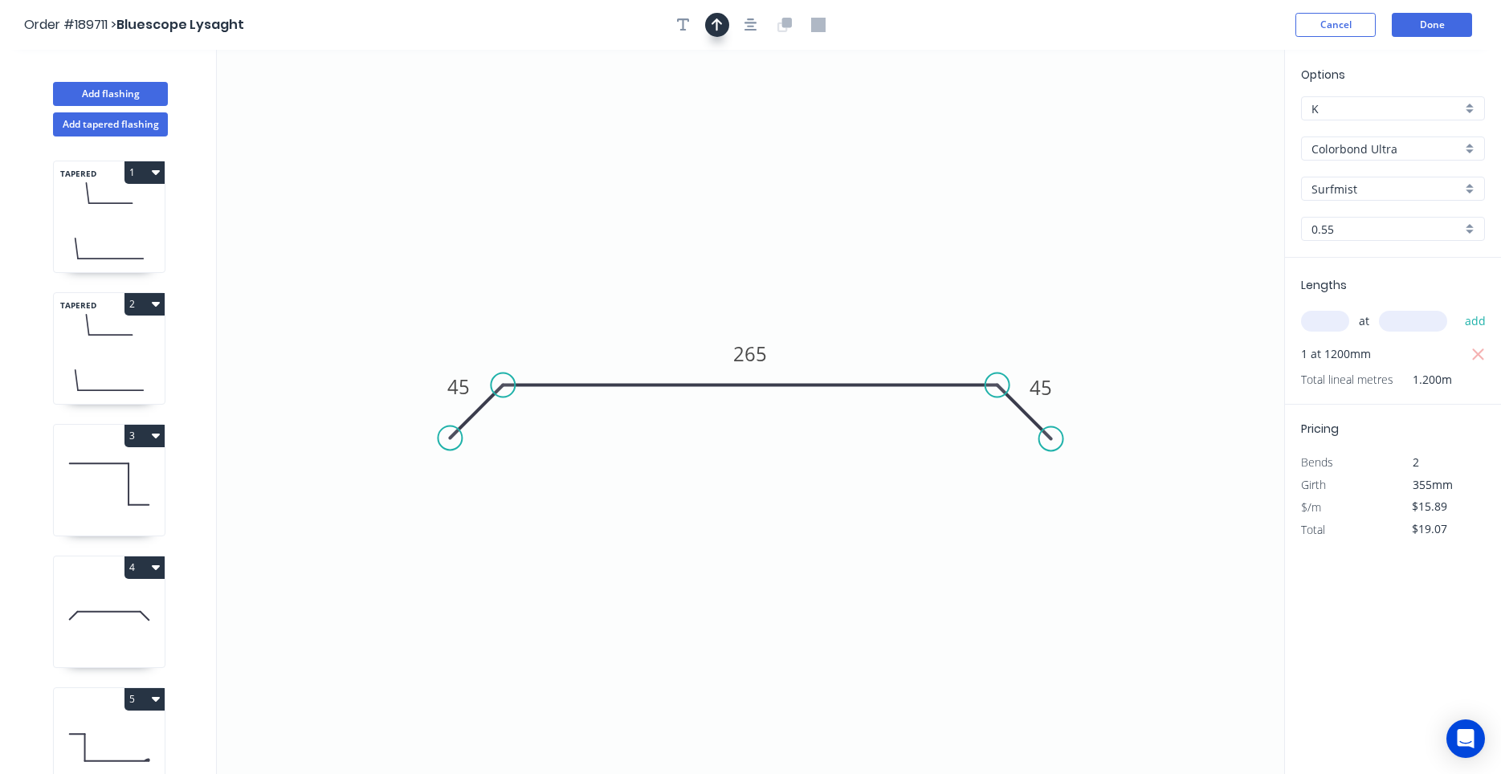
click at [725, 26] on button "button" at bounding box center [717, 25] width 24 height 24
click at [1203, 135] on icon at bounding box center [1203, 111] width 14 height 51
drag, startPoint x: 1203, startPoint y: 132, endPoint x: 825, endPoint y: 291, distance: 409.2
click at [825, 291] on icon at bounding box center [839, 276] width 47 height 47
click at [1404, 23] on button "Done" at bounding box center [1432, 25] width 80 height 24
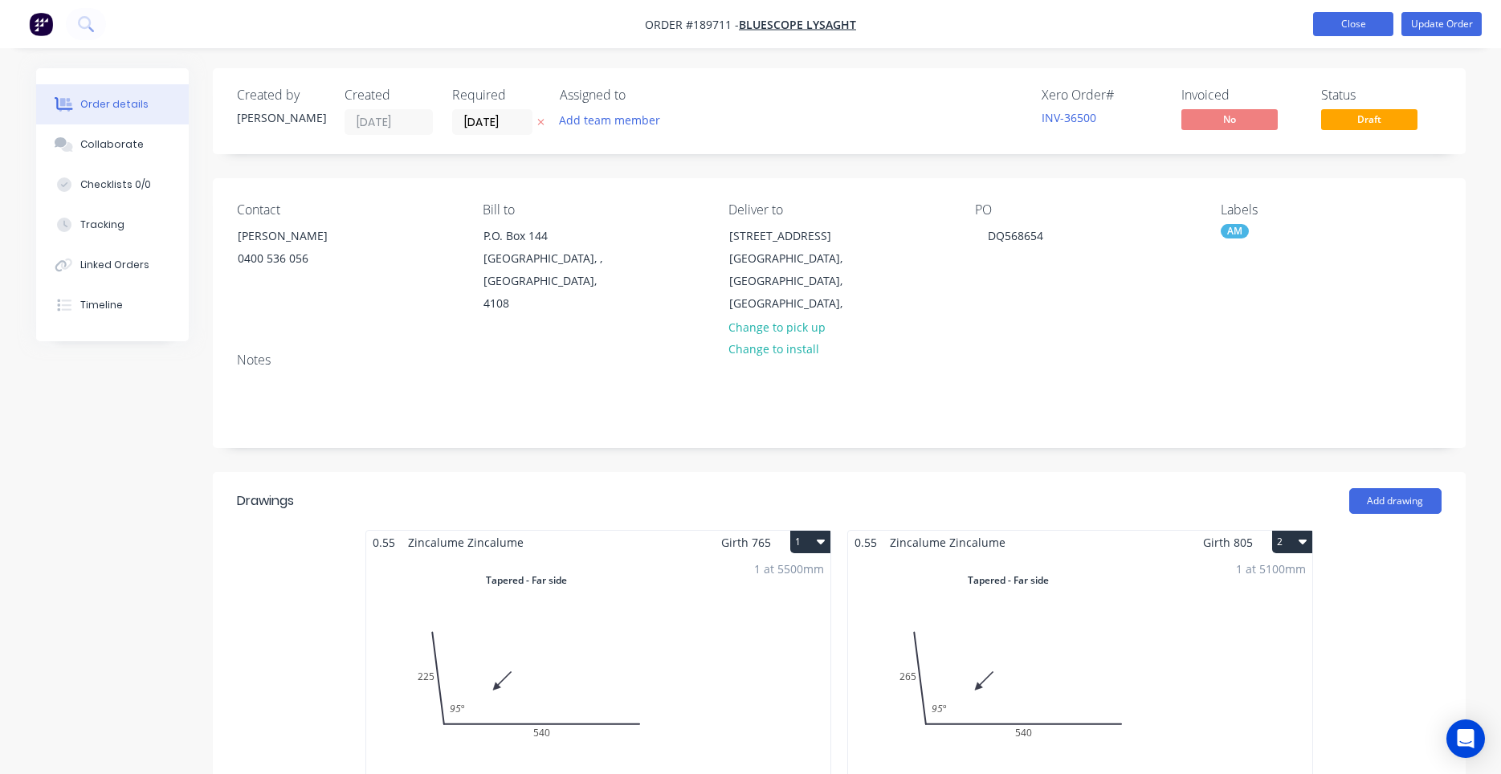
click at [1334, 31] on button "Close" at bounding box center [1353, 24] width 80 height 24
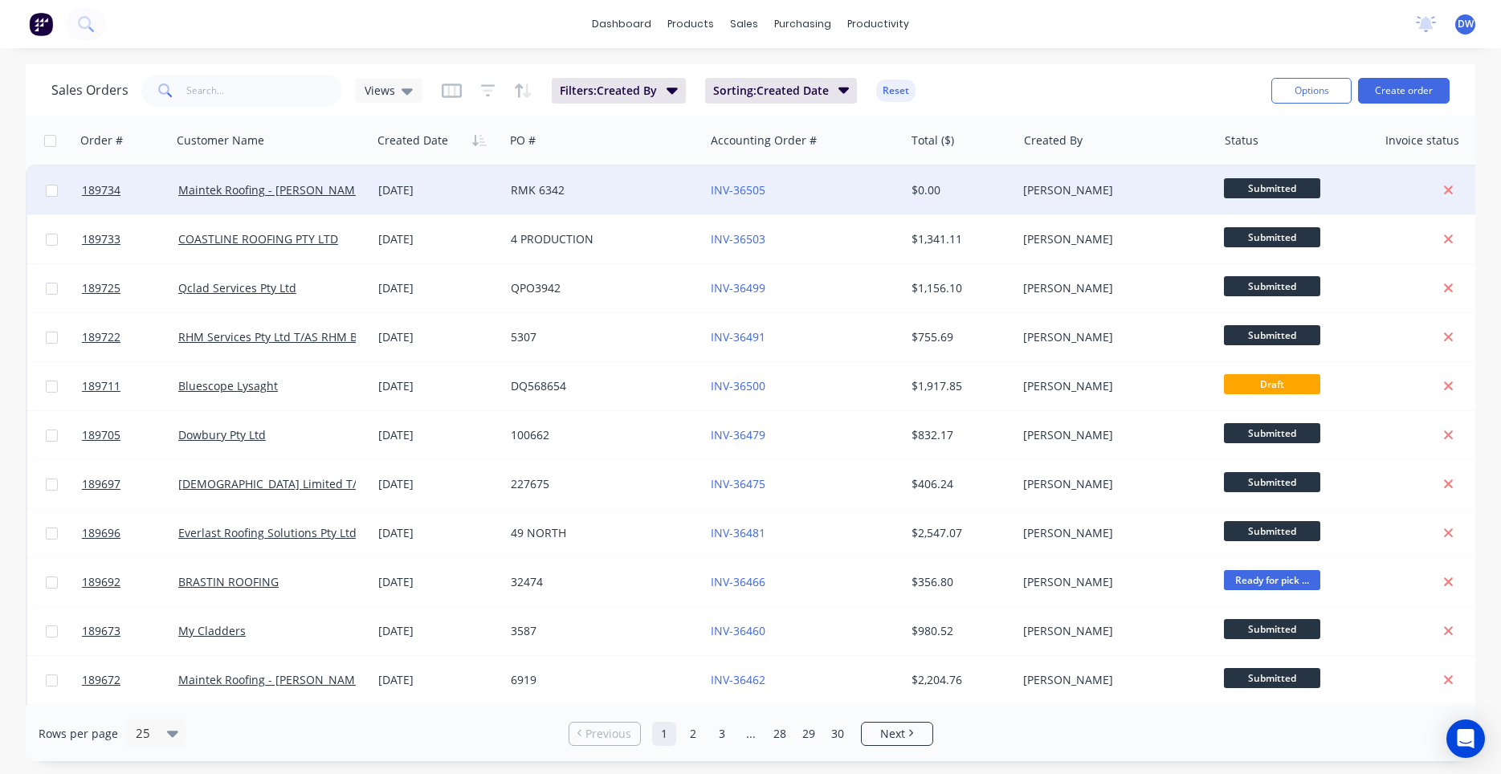
click at [897, 194] on div "INV-36505" at bounding box center [804, 190] width 187 height 16
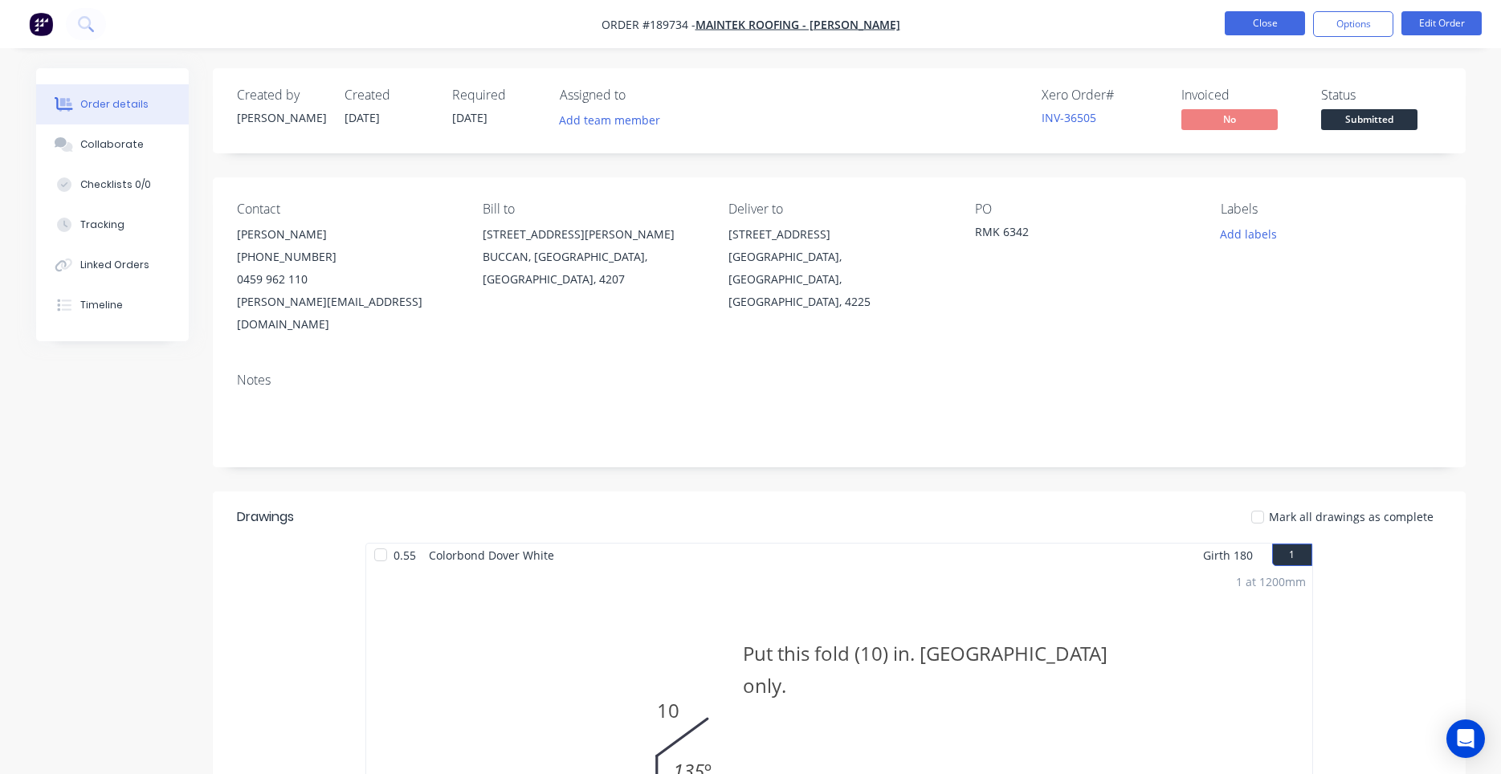
click at [1278, 30] on button "Close" at bounding box center [1265, 23] width 80 height 24
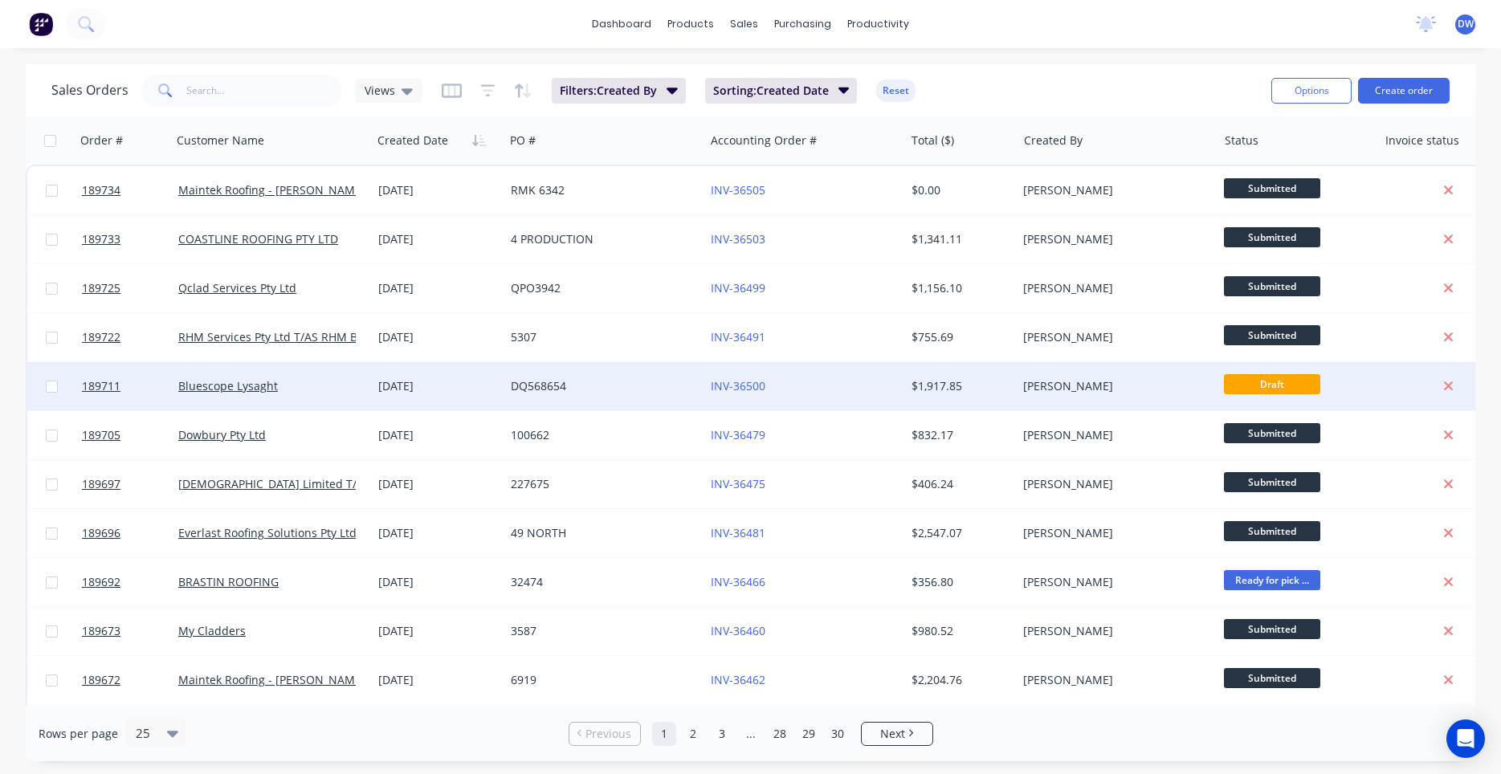
click at [819, 390] on div "INV-36500" at bounding box center [800, 386] width 178 height 16
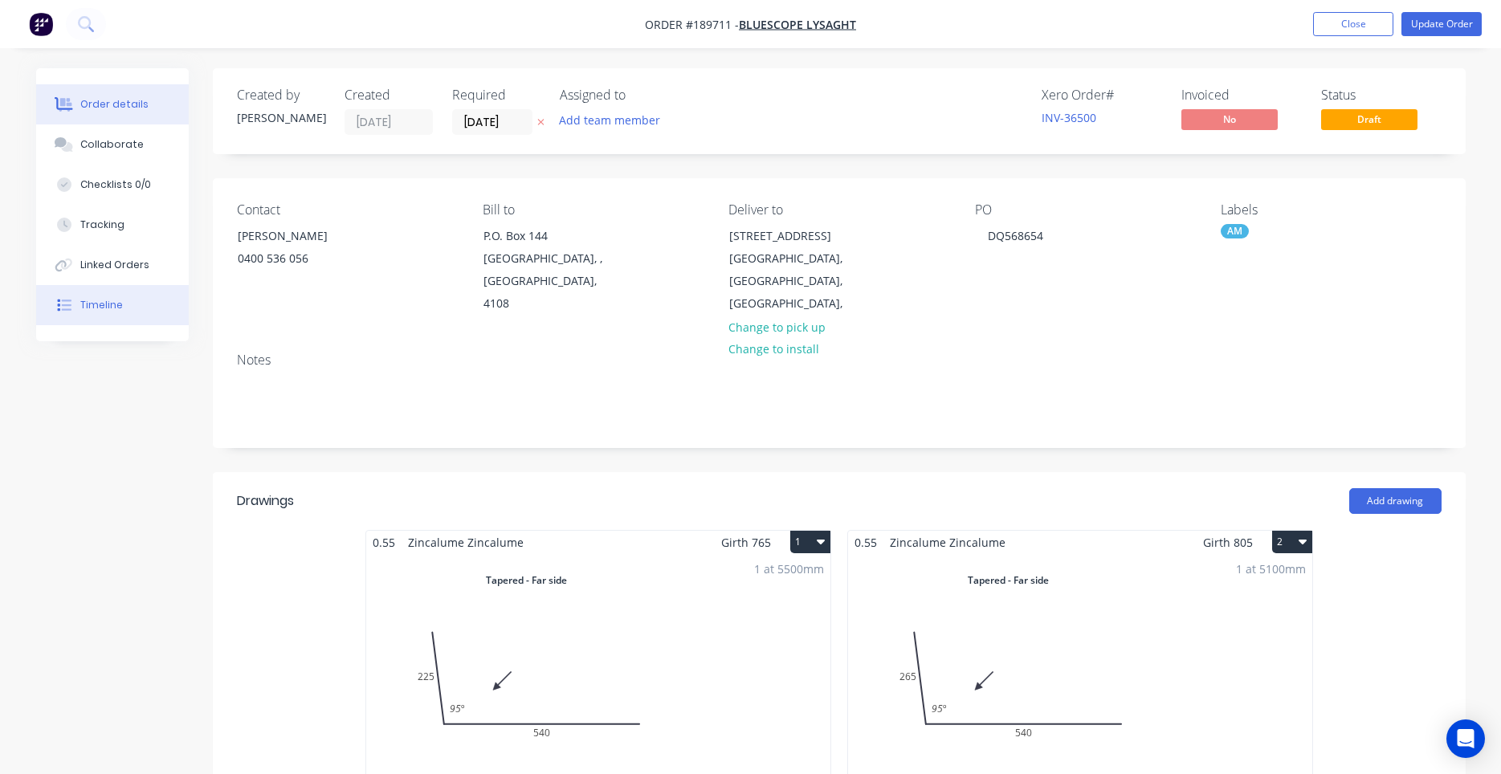
click at [127, 303] on button "Timeline" at bounding box center [112, 305] width 153 height 40
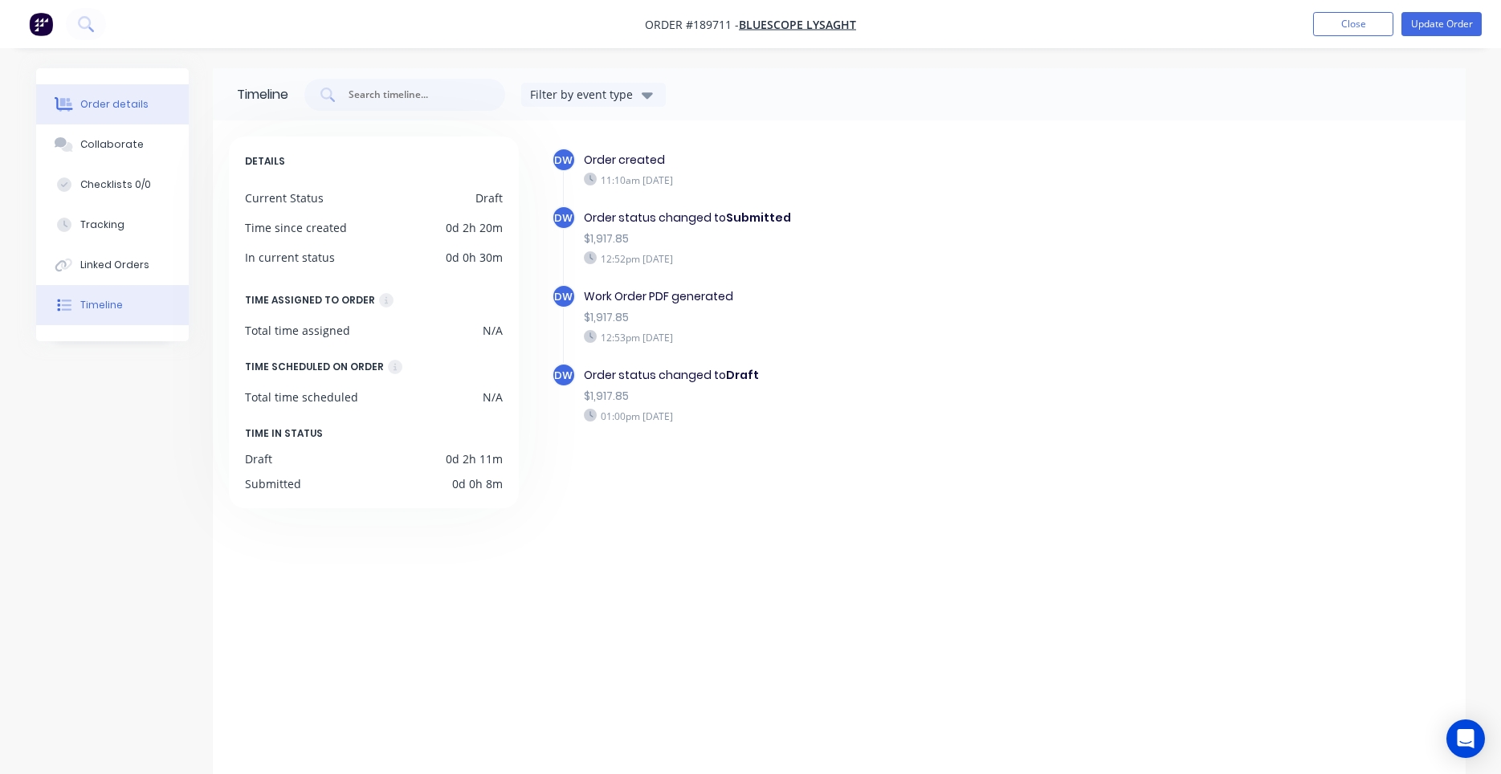
click at [124, 114] on button "Order details" at bounding box center [112, 104] width 153 height 40
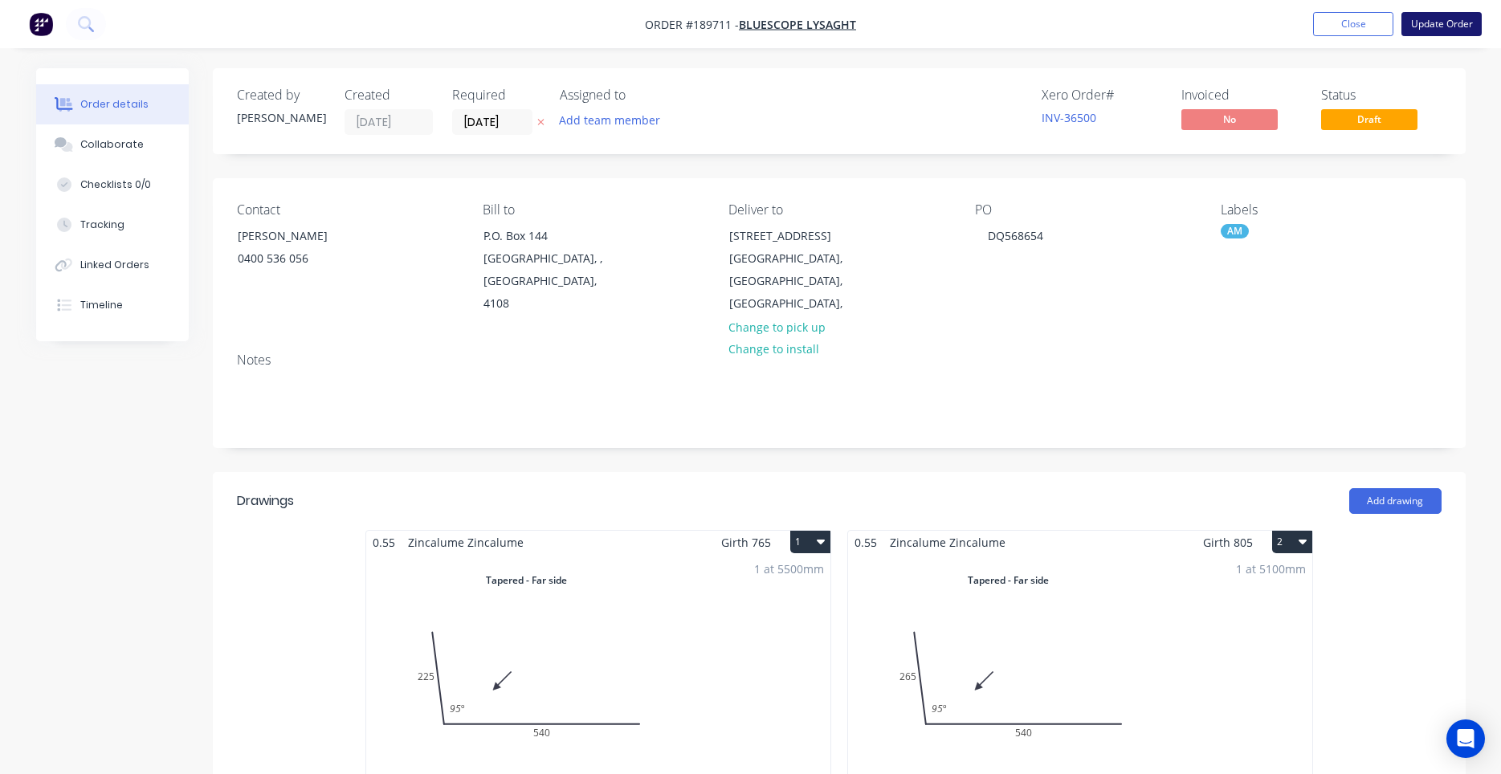
click at [1447, 25] on button "Update Order" at bounding box center [1441, 24] width 80 height 24
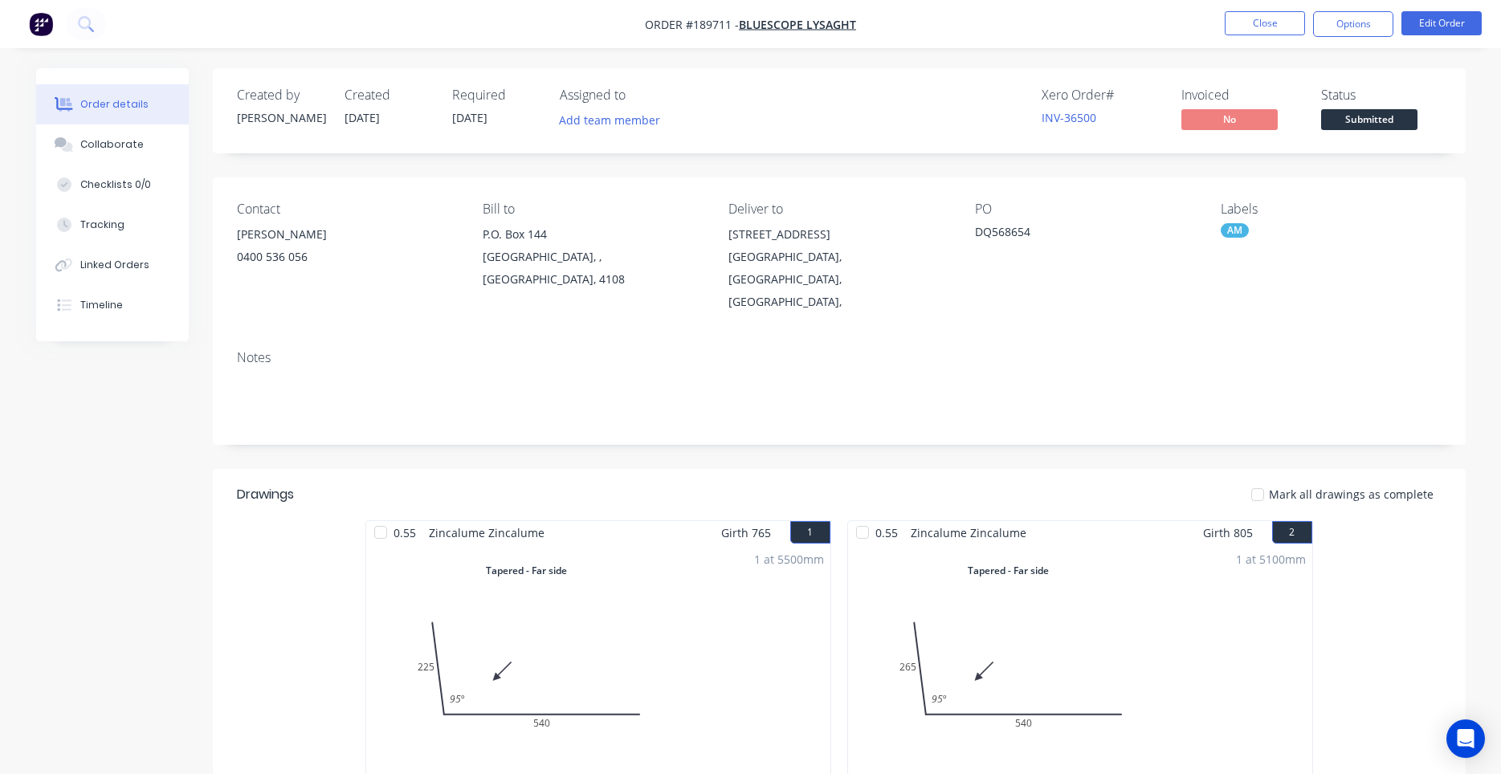
click at [107, 115] on button "Order details" at bounding box center [112, 104] width 153 height 40
click at [44, 26] on img "button" at bounding box center [41, 24] width 24 height 24
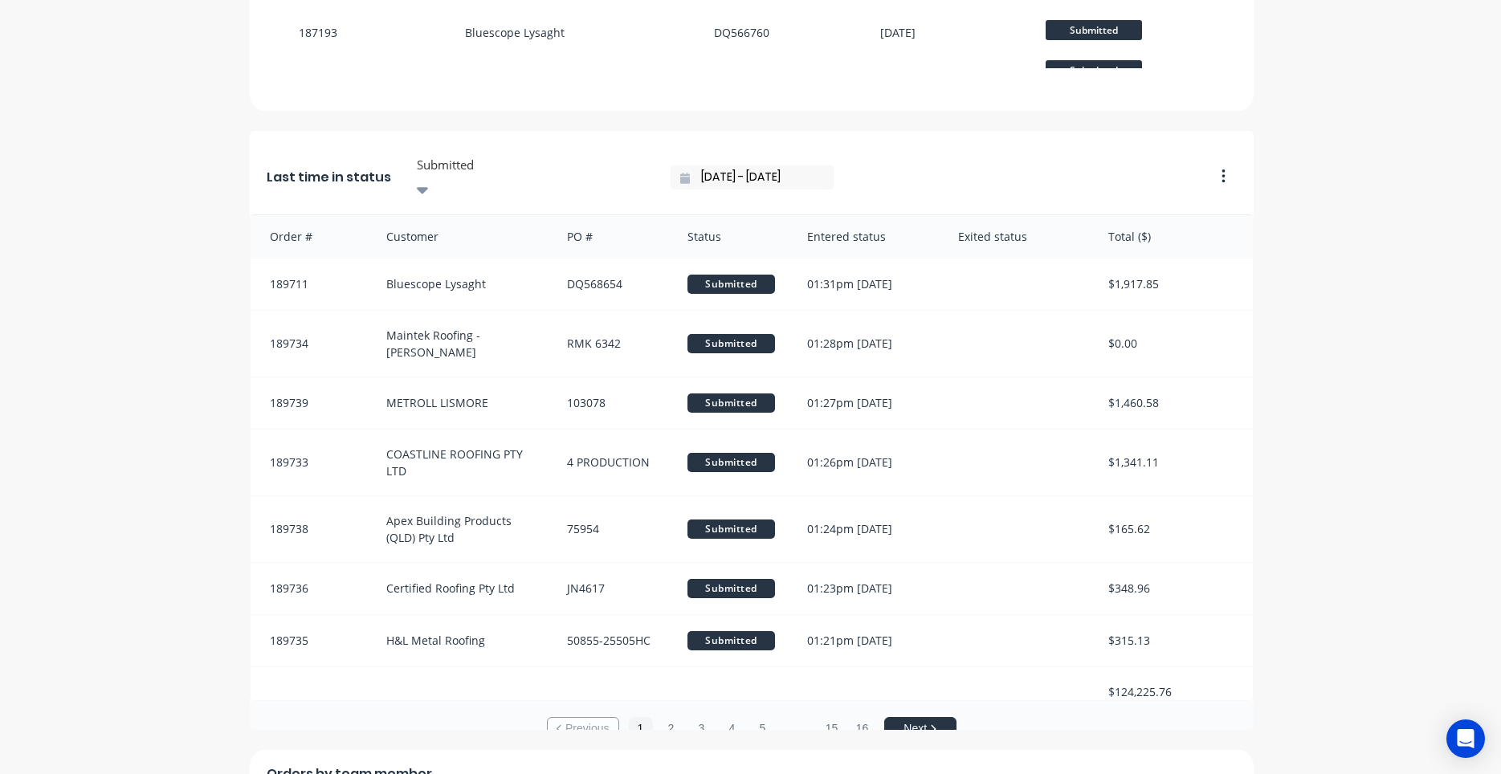
scroll to position [1589, 0]
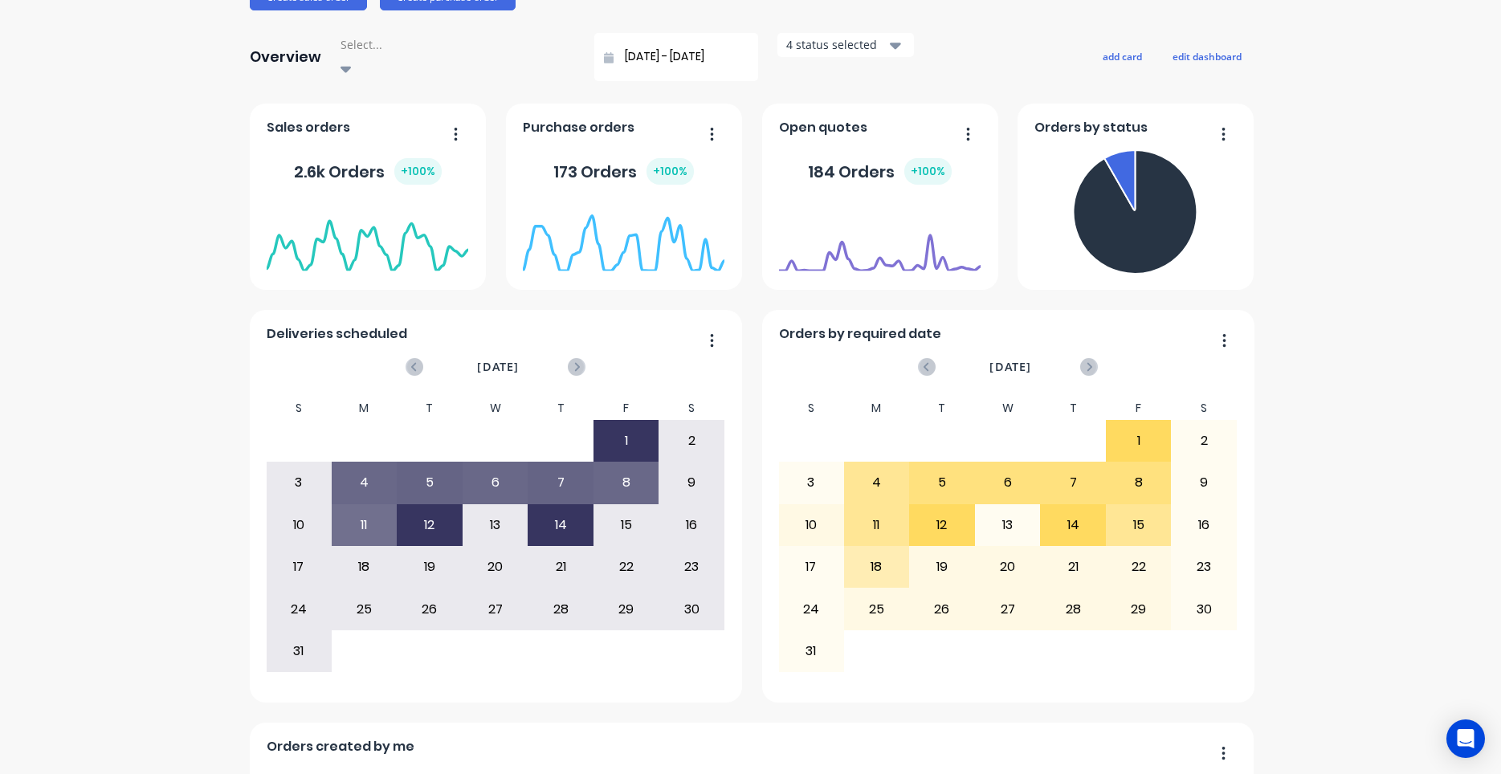
scroll to position [0, 0]
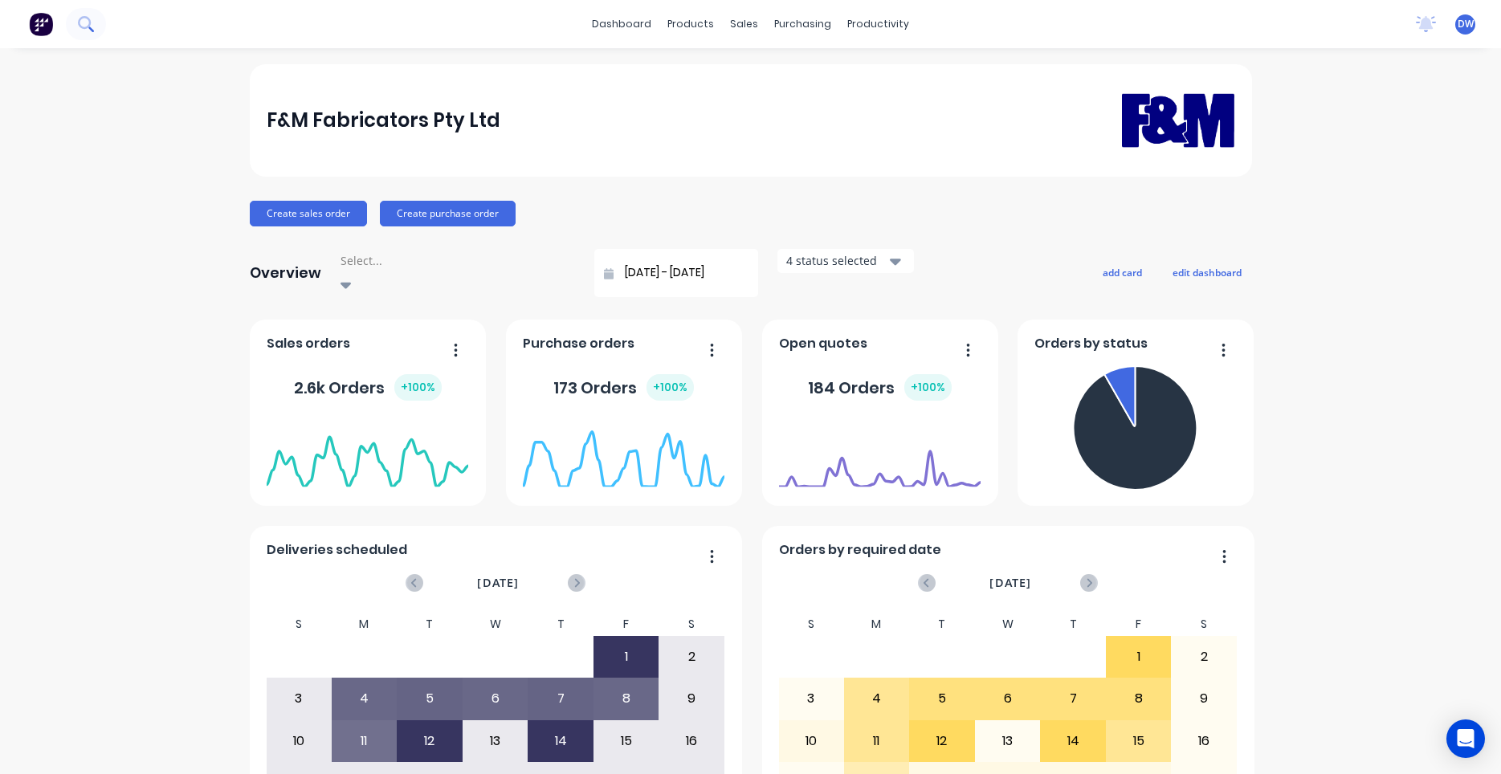
click at [89, 31] on icon at bounding box center [91, 29] width 6 height 6
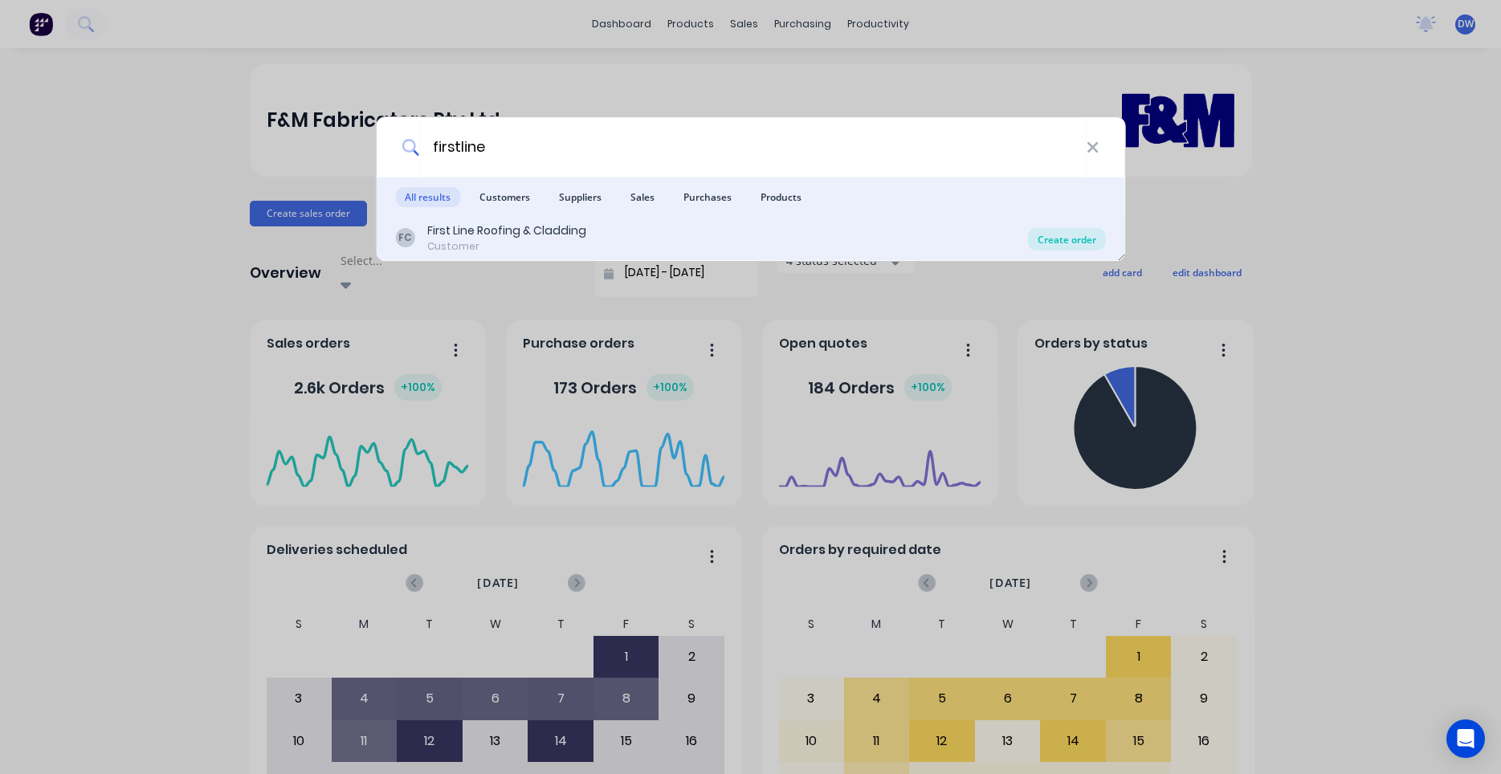
type input "firstline"
click at [1045, 242] on div "Create order" at bounding box center [1067, 239] width 78 height 22
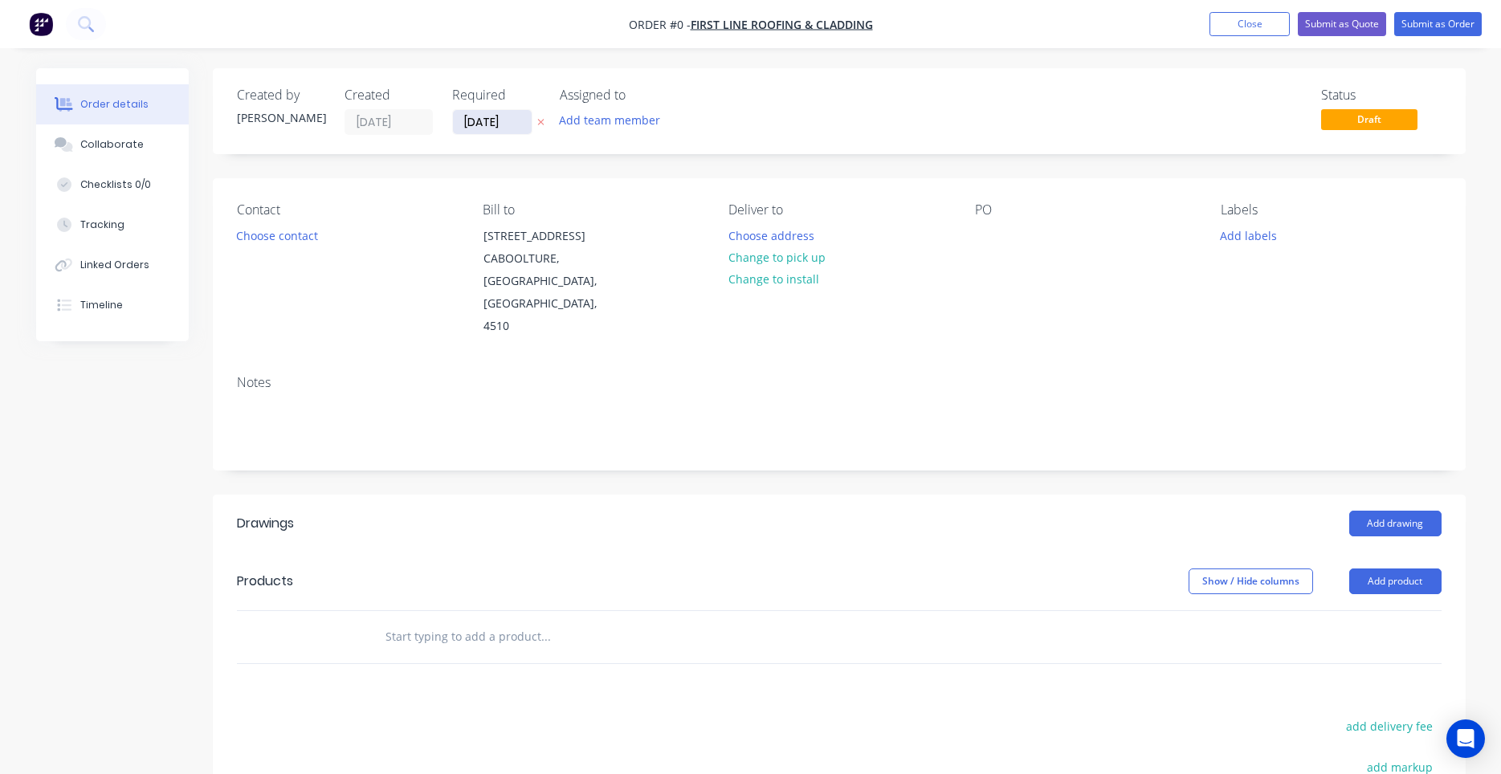
click at [523, 130] on input "14/08/25" at bounding box center [492, 122] width 79 height 24
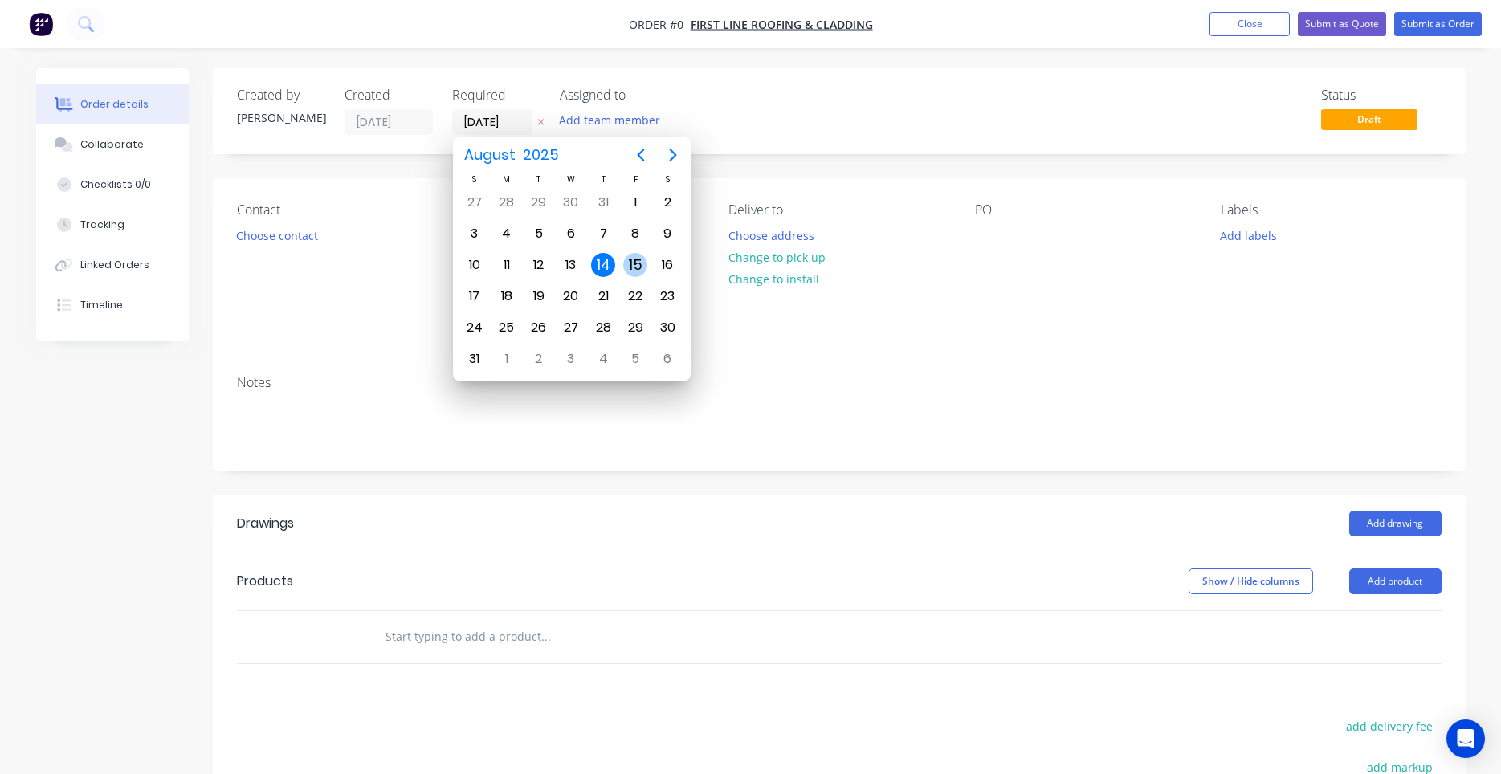
click at [630, 264] on div "15" at bounding box center [635, 265] width 24 height 24
type input "15/08/25"
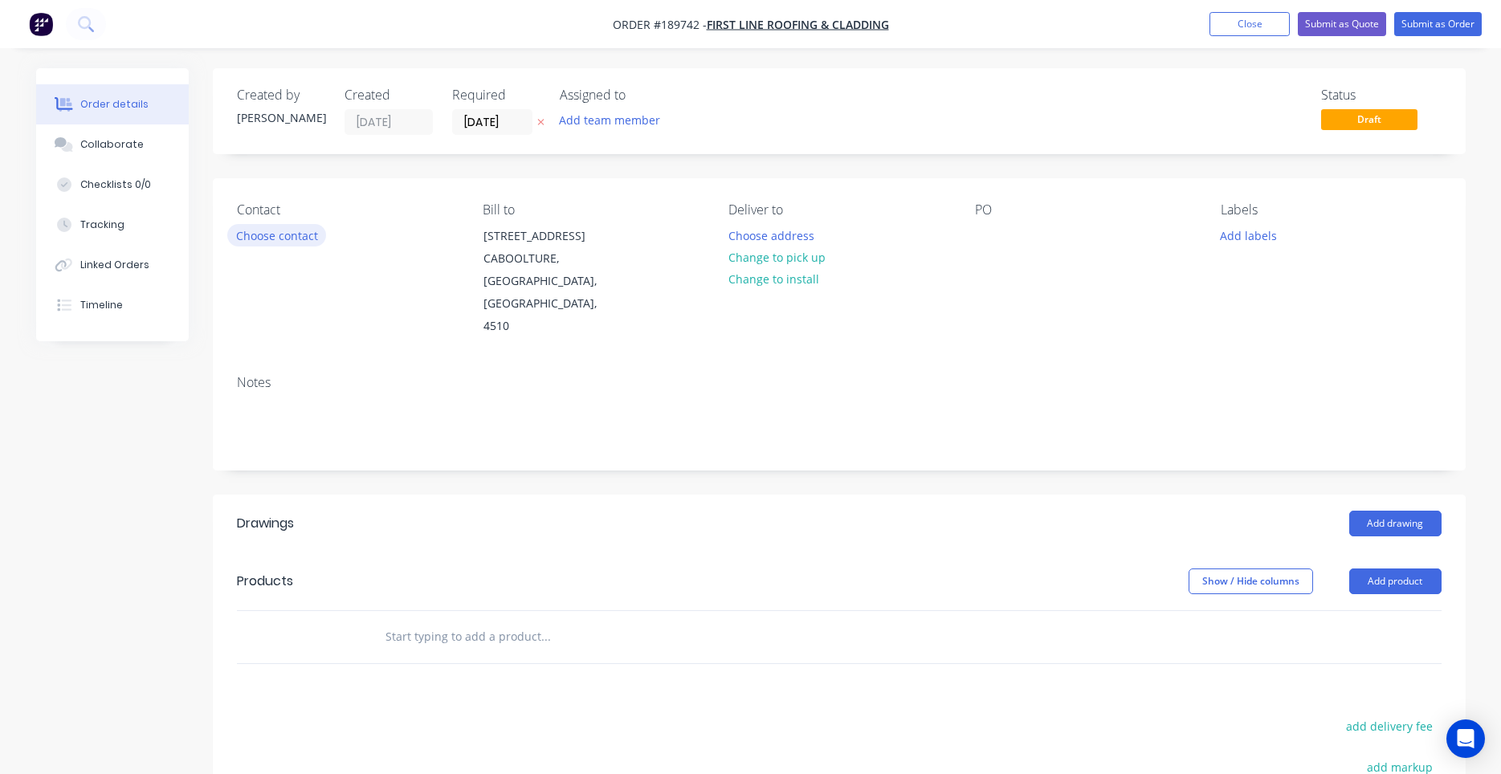
click at [299, 238] on button "Choose contact" at bounding box center [276, 235] width 99 height 22
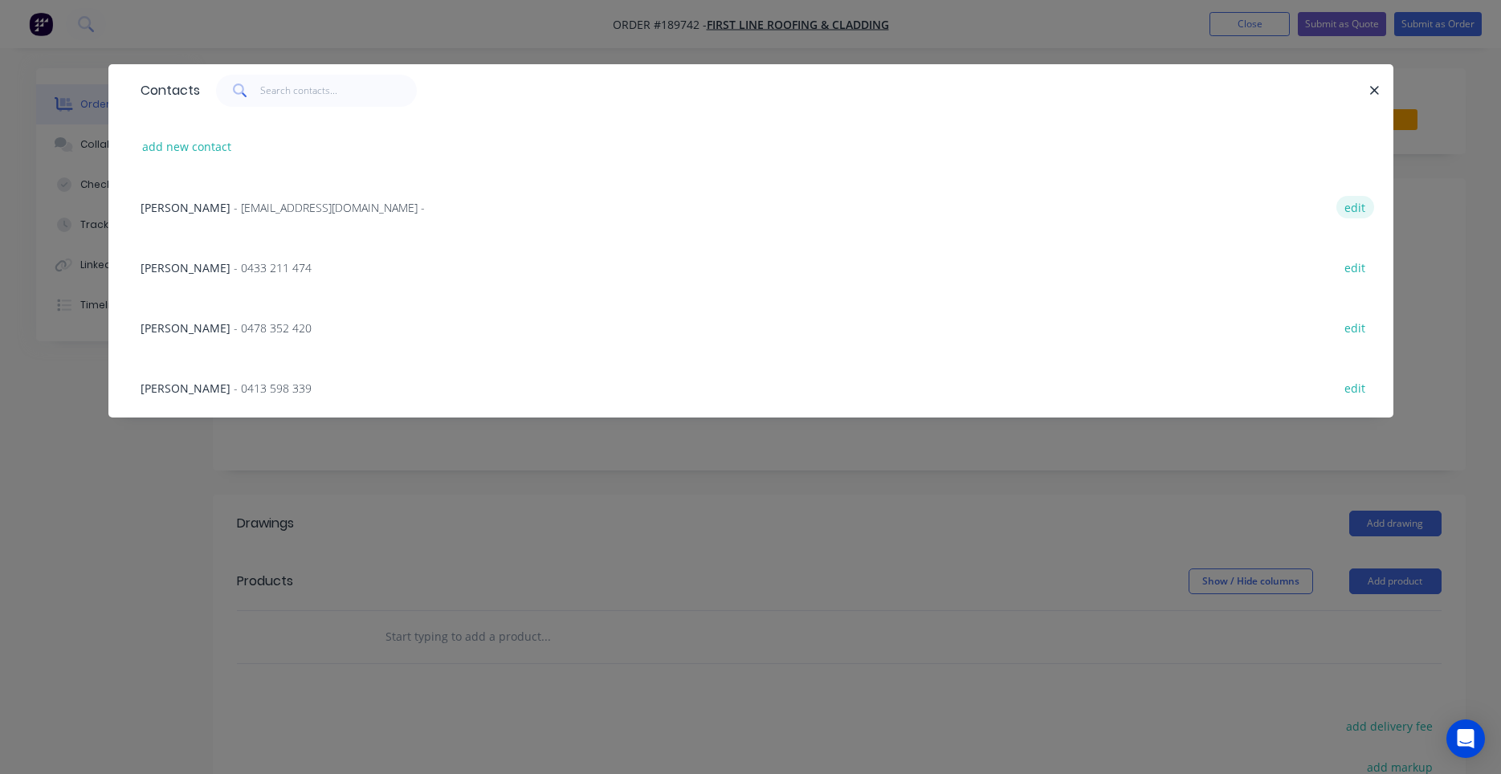
click at [1355, 210] on button "edit" at bounding box center [1355, 207] width 38 height 22
select select "AU"
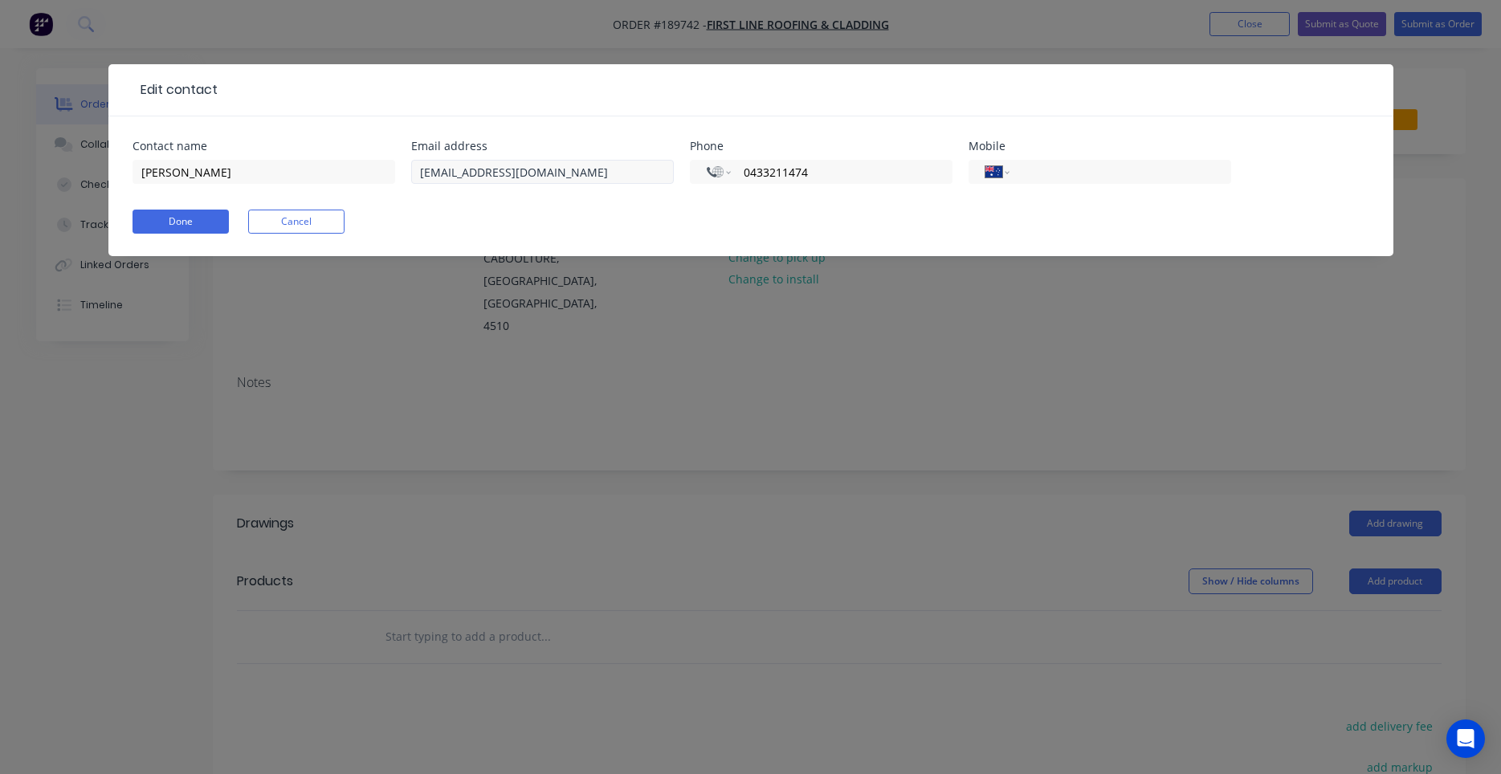
drag, startPoint x: 821, startPoint y: 169, endPoint x: 640, endPoint y: 173, distance: 180.7
click at [640, 173] on div "Contact name Craig Murray Email address firstlineroofing16@gmail.com Phone Inte…" at bounding box center [750, 172] width 1237 height 63
select select "AU"
paste input "0433 211 474"
type input "0433 211 474"
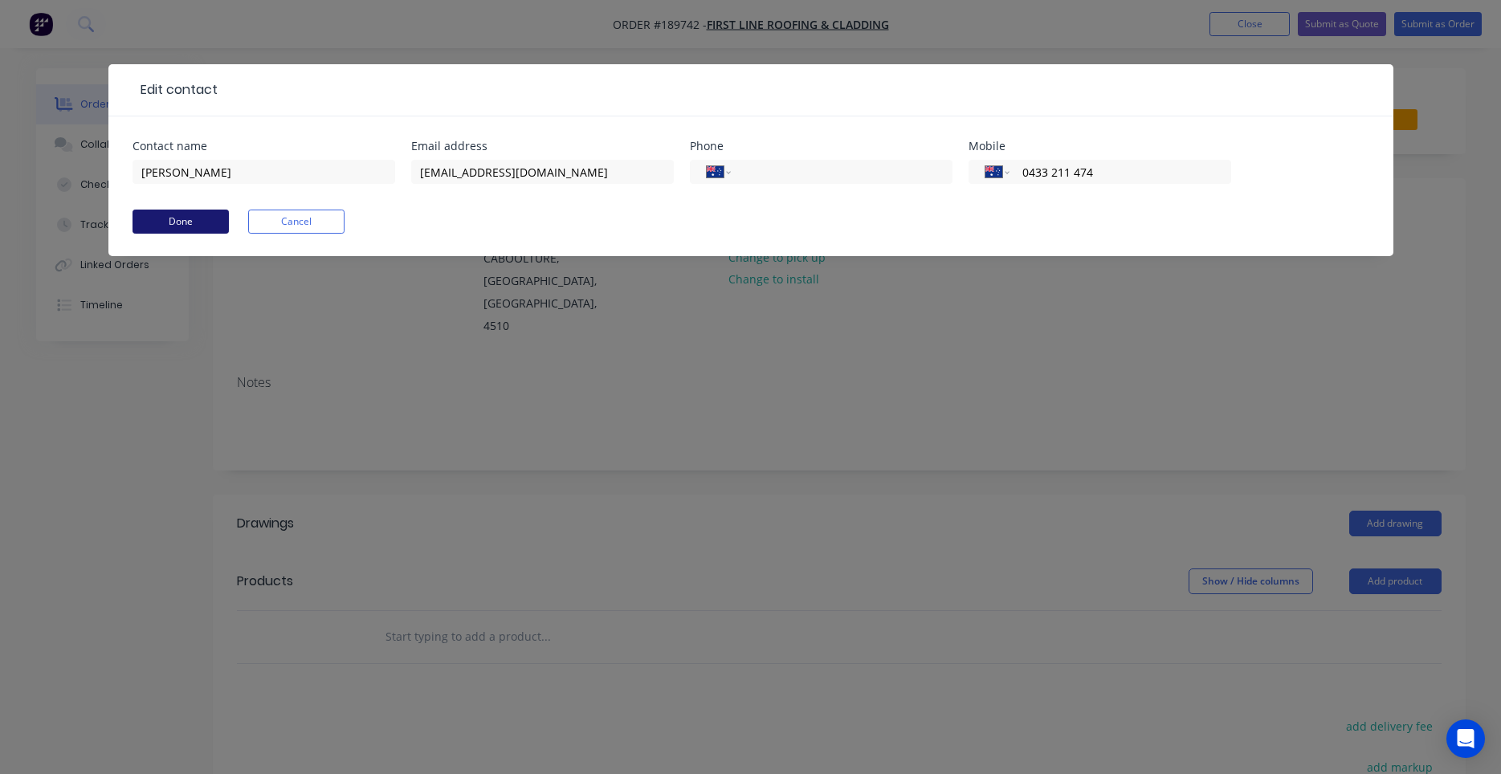
click at [210, 222] on button "Done" at bounding box center [180, 222] width 96 height 24
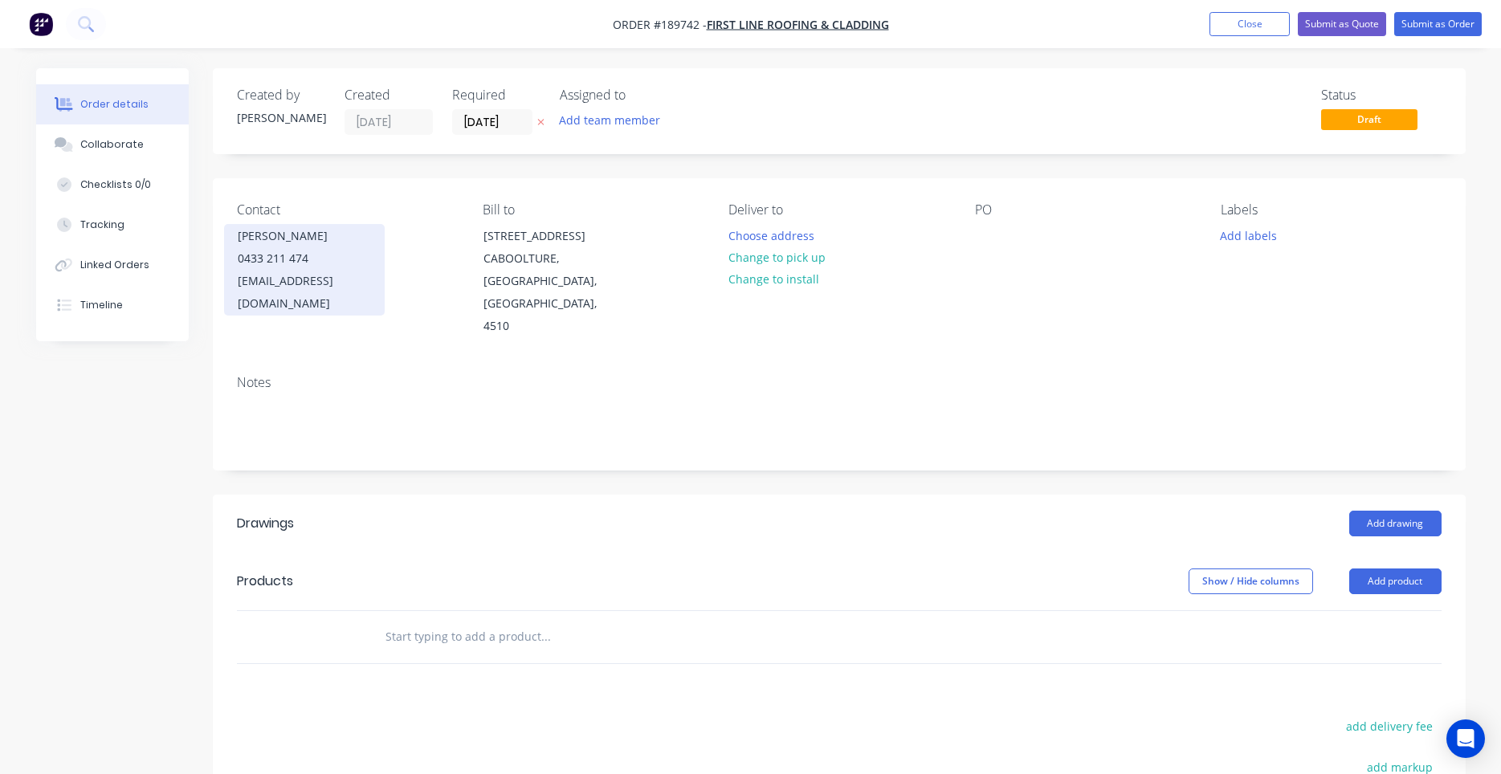
click at [369, 293] on div "Craig Murray 0433 211 474 firstlineroofing16@gmail.com" at bounding box center [304, 270] width 161 height 92
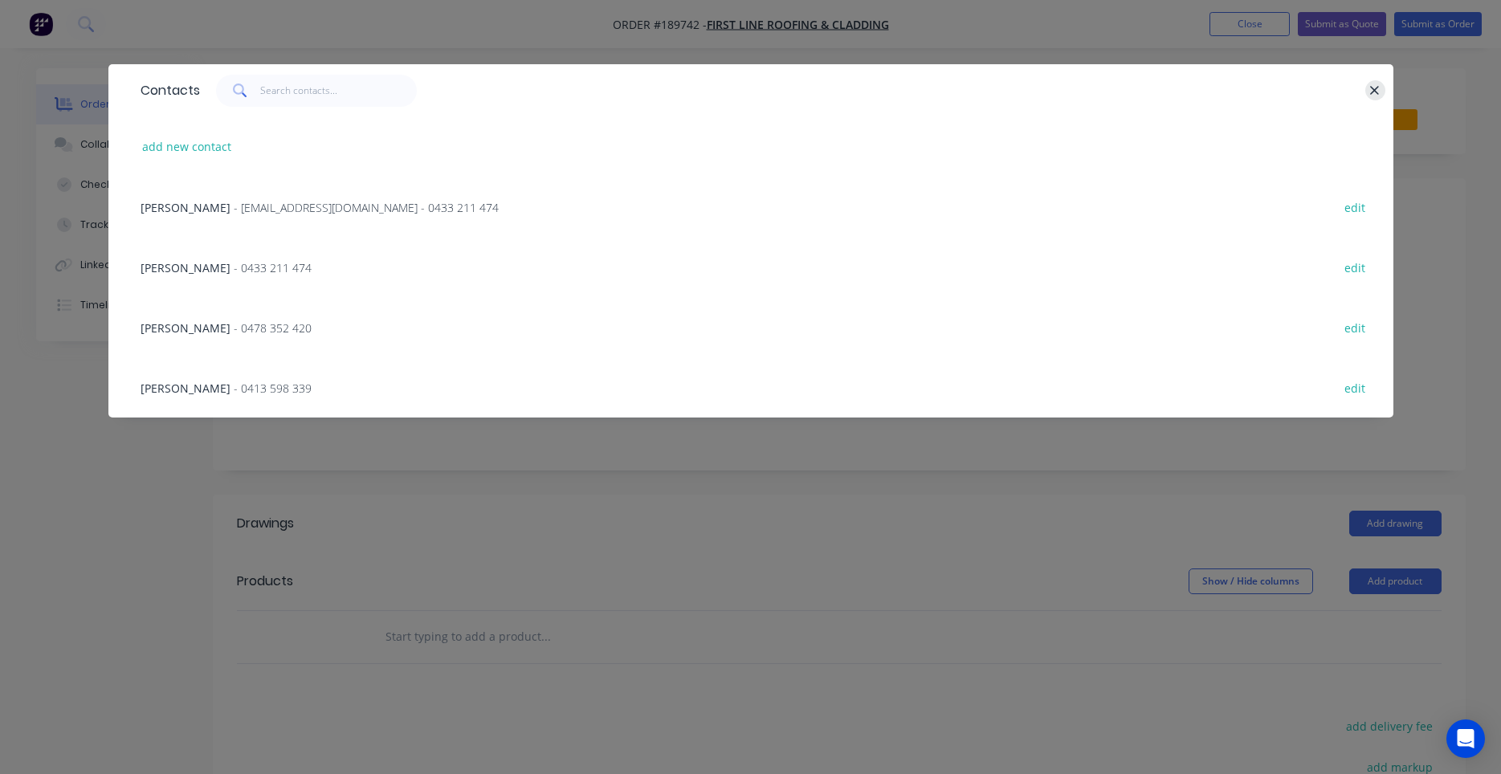
click at [1374, 95] on icon "button" at bounding box center [1374, 91] width 10 height 14
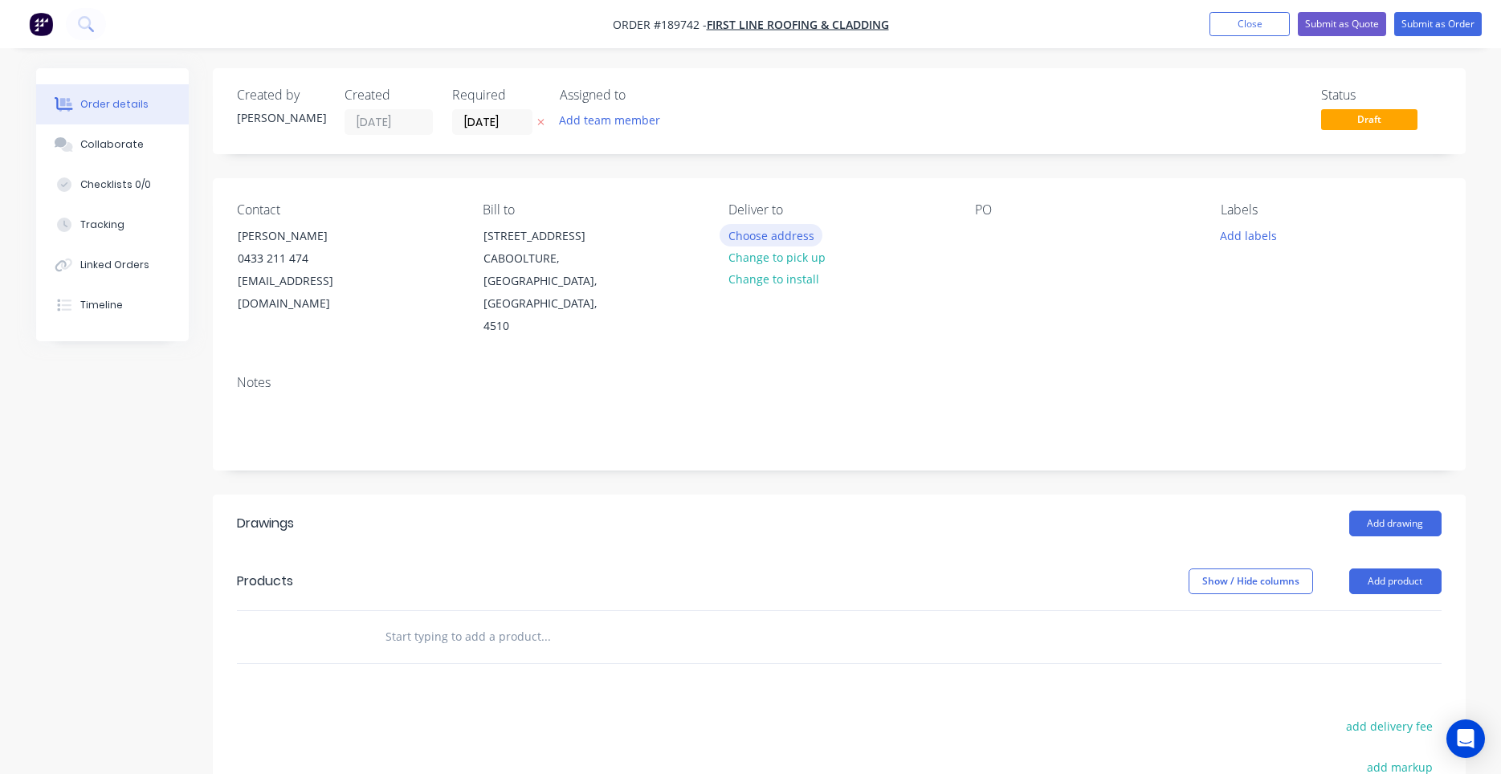
click at [760, 237] on button "Choose address" at bounding box center [770, 235] width 103 height 22
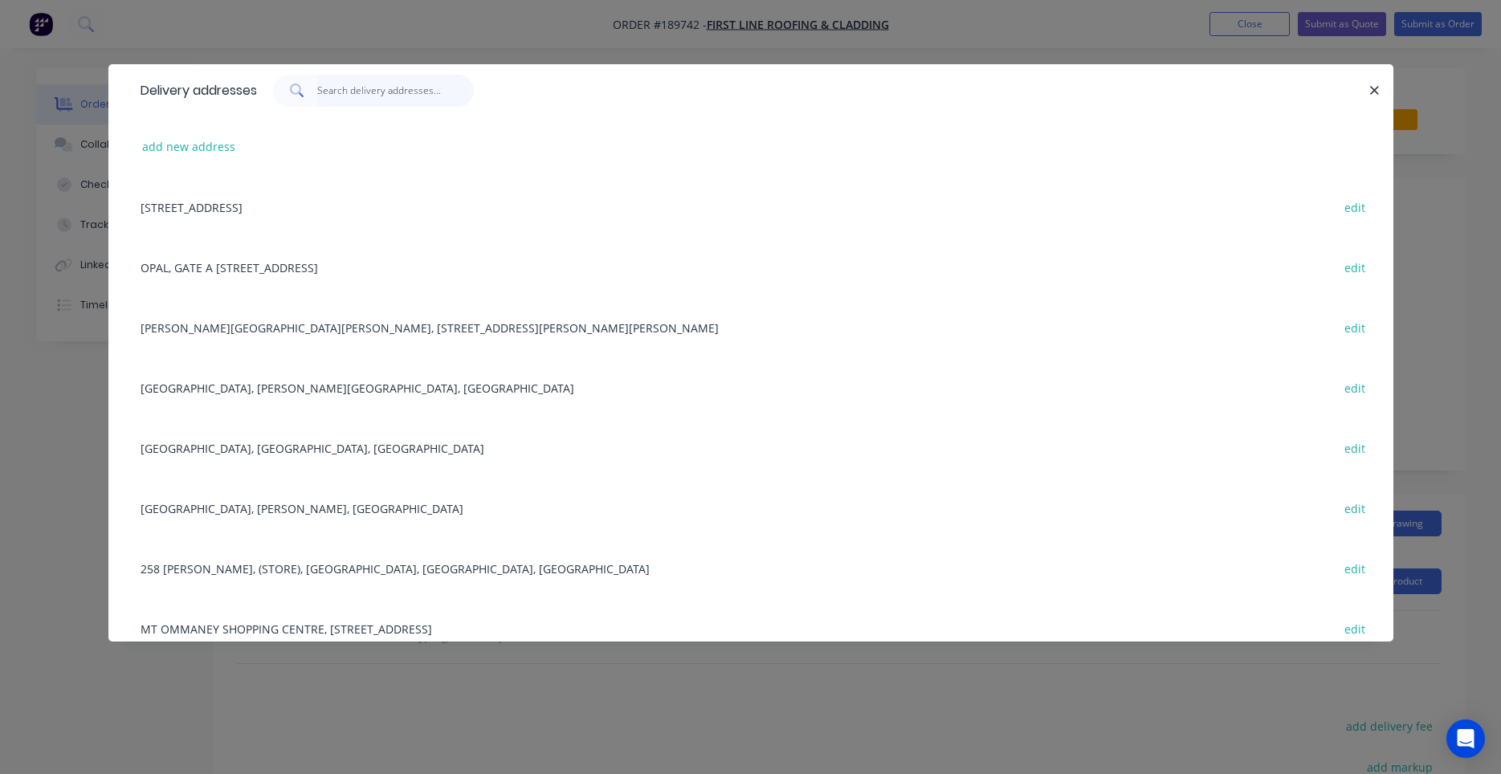
click at [368, 90] on input "text" at bounding box center [395, 91] width 157 height 32
click at [418, 329] on div "CANNON HILL KMART PLAZA, 1909 CREEK RD, CANNON HILL, Queensland, Australia edit" at bounding box center [750, 327] width 1237 height 60
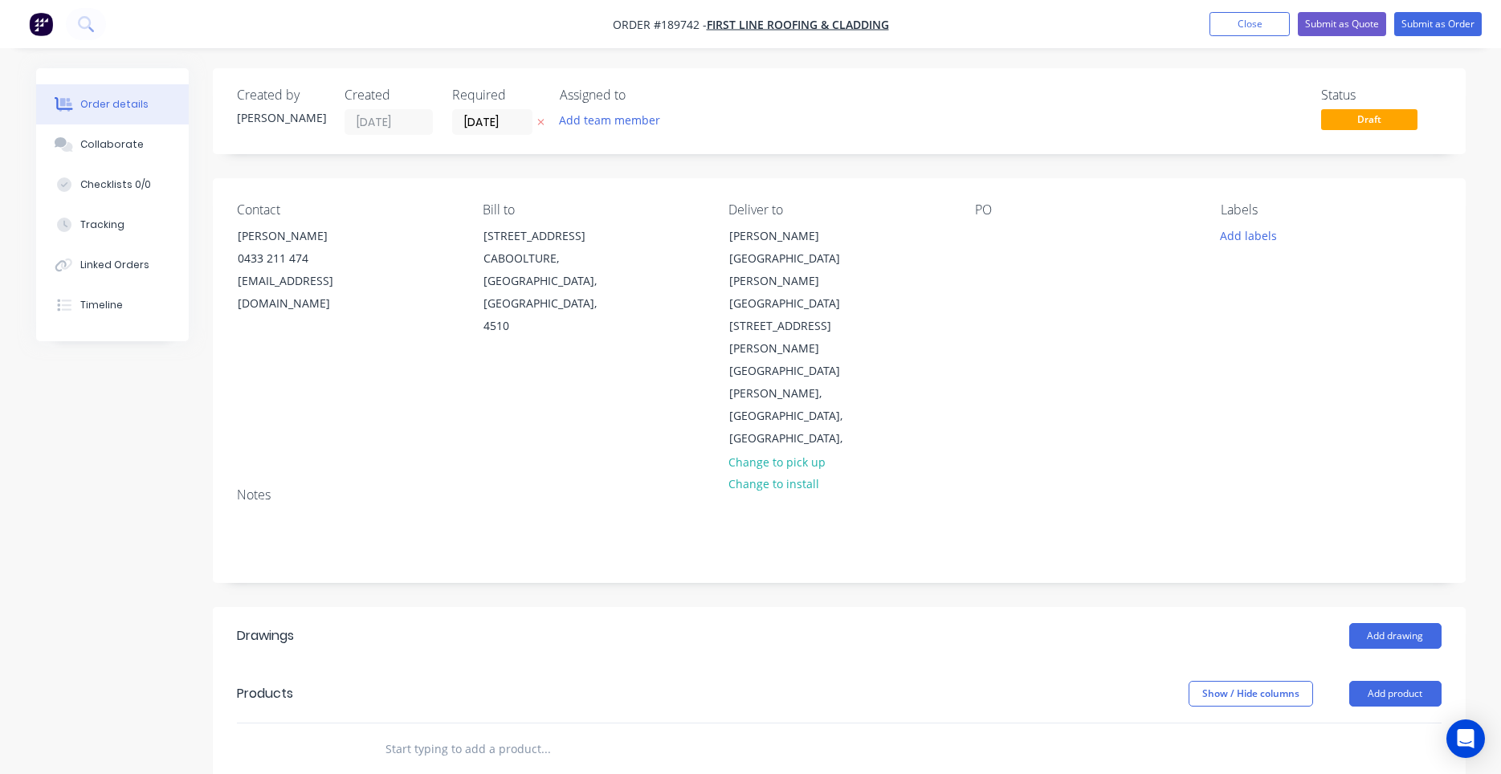
click at [1016, 231] on div "PO" at bounding box center [1085, 326] width 220 height 248
click at [996, 240] on div at bounding box center [988, 235] width 26 height 23
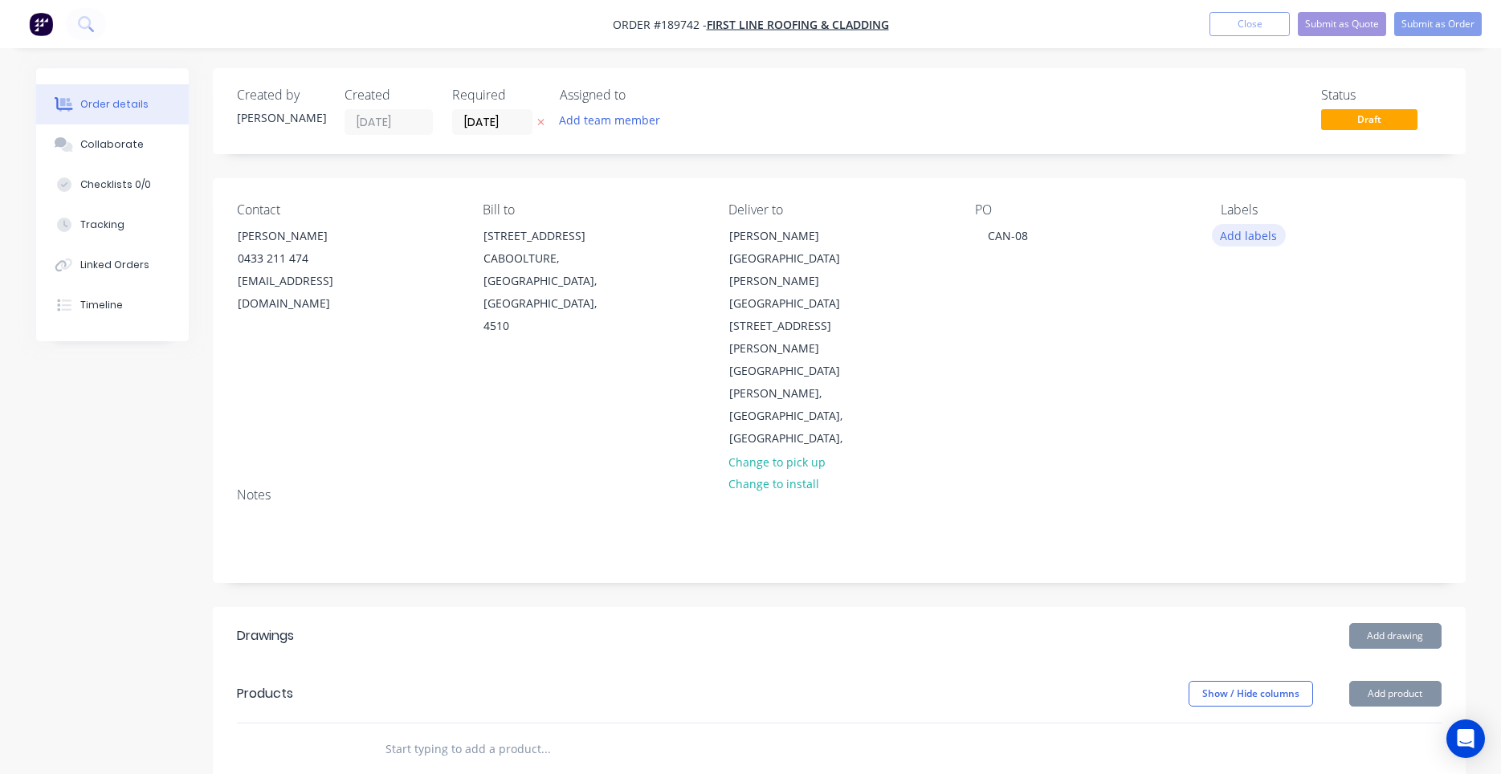
click at [1273, 242] on button "Add labels" at bounding box center [1249, 235] width 74 height 22
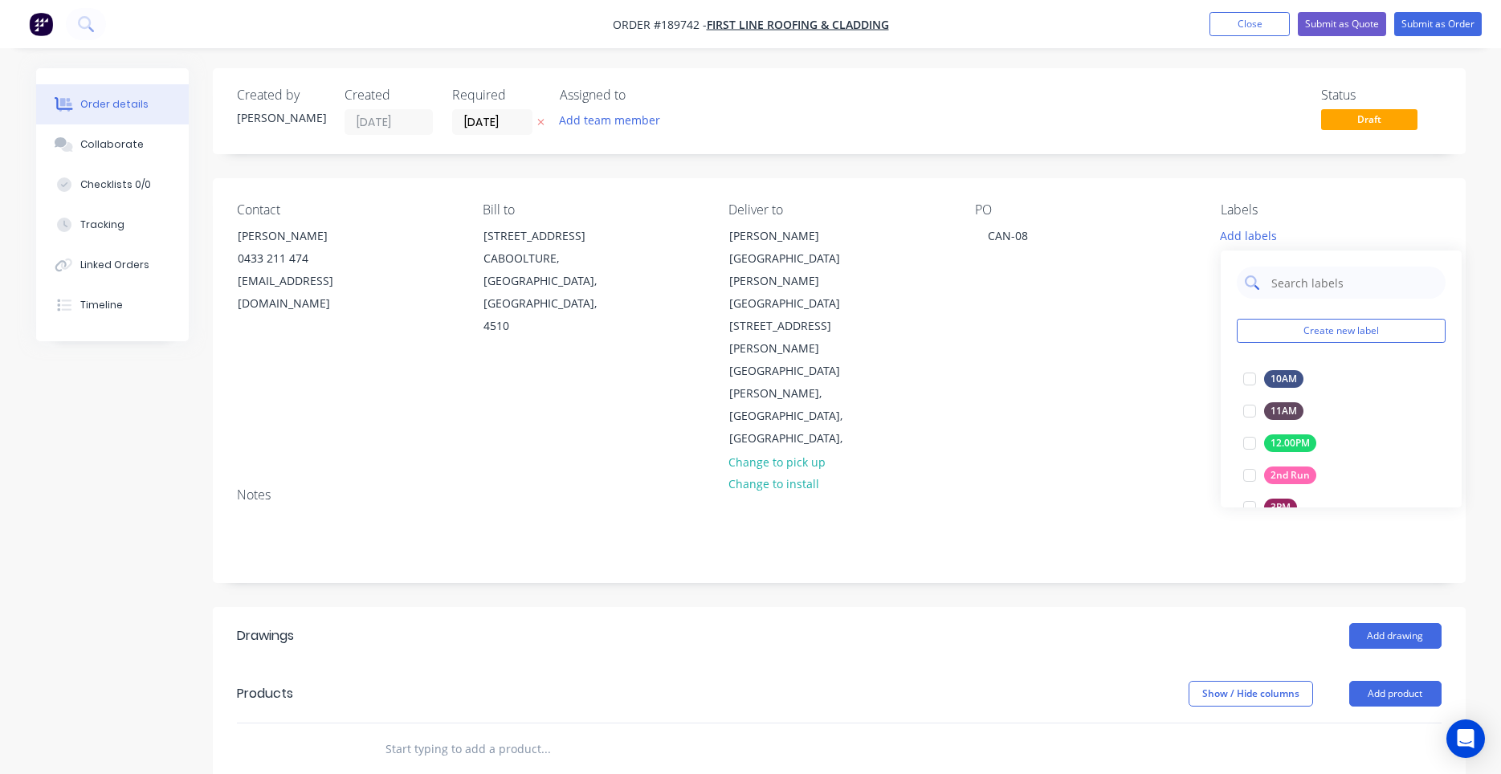
click at [1282, 291] on input "text" at bounding box center [1353, 283] width 168 height 32
type input "6"
click at [1251, 382] on div at bounding box center [1249, 379] width 32 height 32
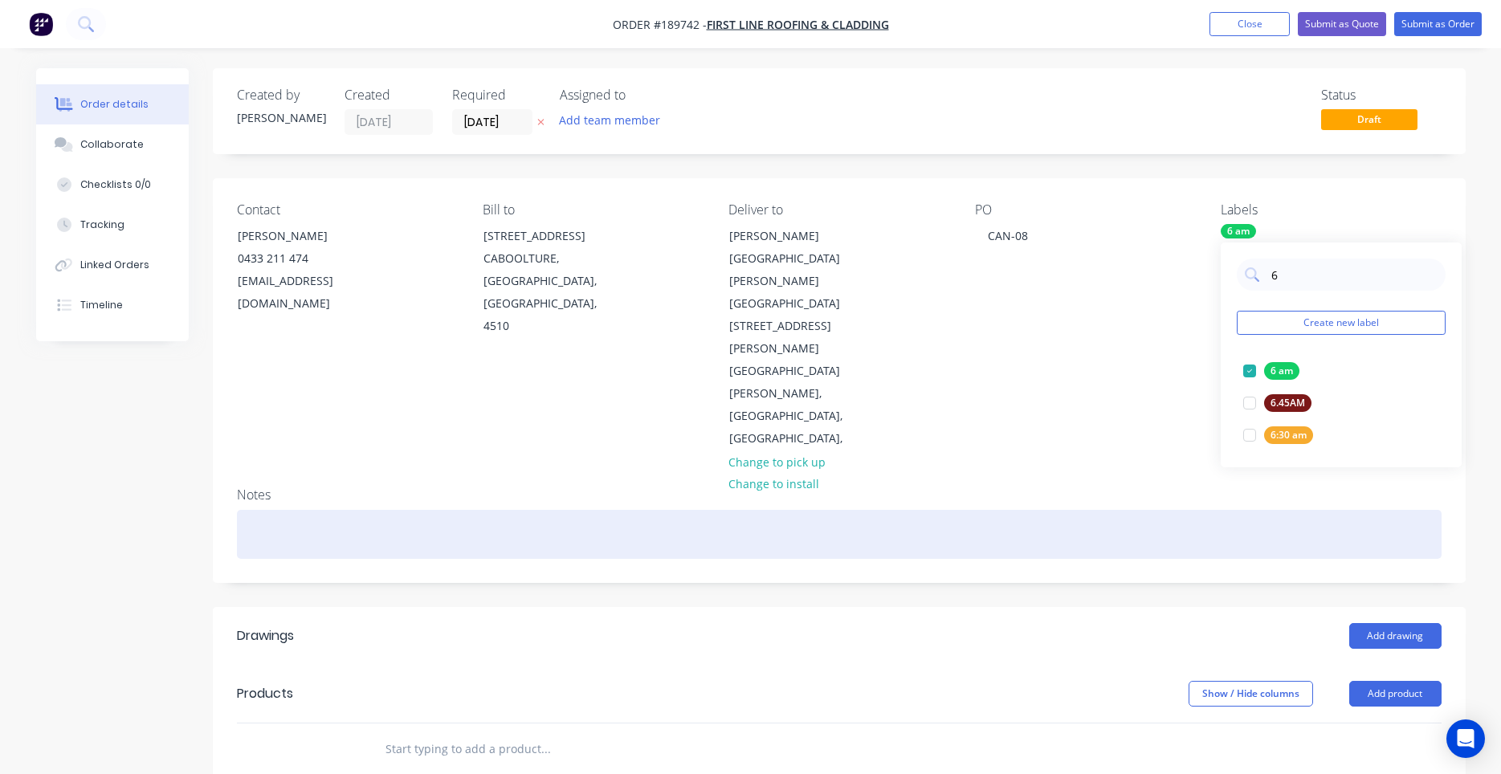
click at [1159, 510] on div at bounding box center [839, 534] width 1204 height 49
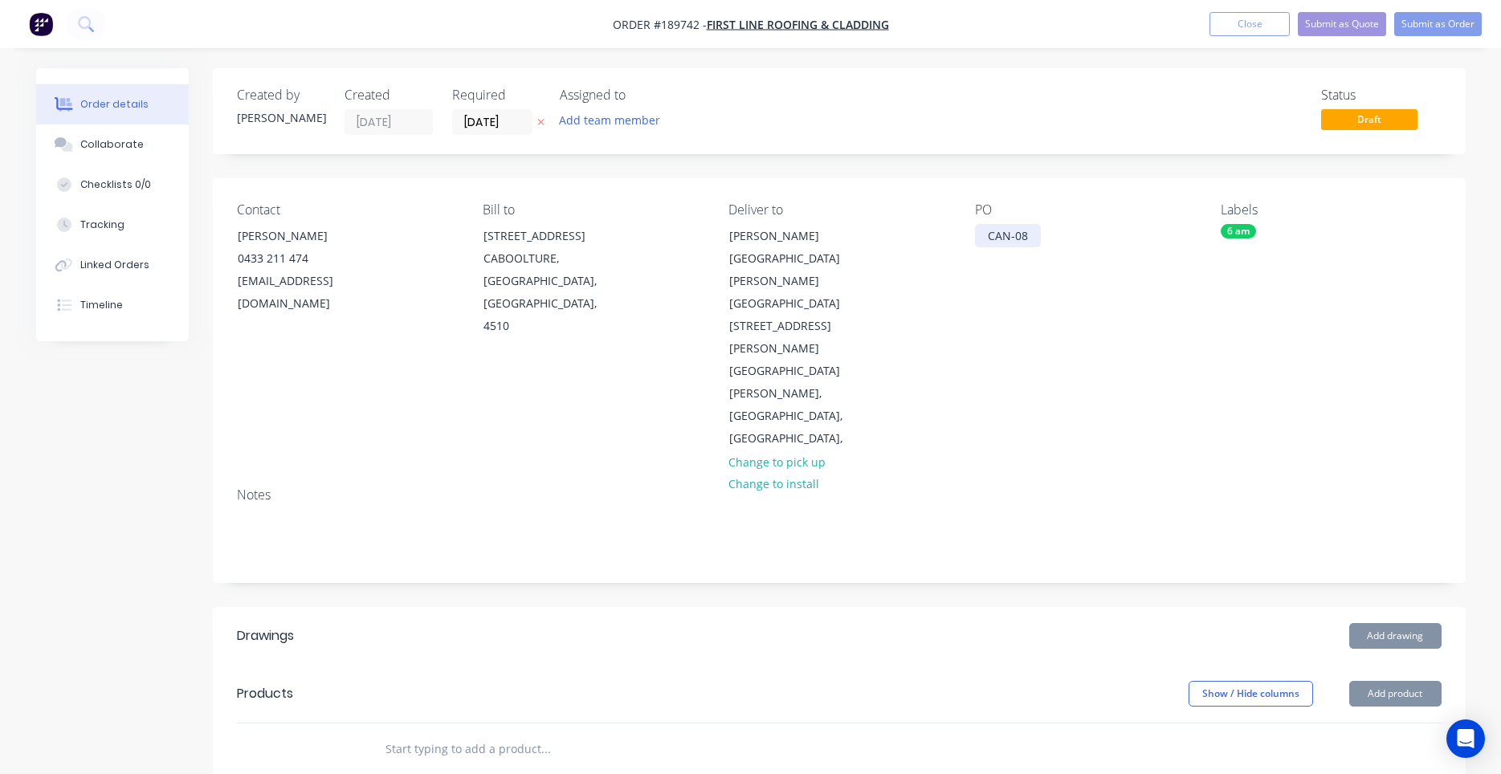
click at [994, 232] on div "CAN-08" at bounding box center [1008, 235] width 66 height 23
click at [984, 233] on div "CAN-08" at bounding box center [1008, 235] width 66 height 23
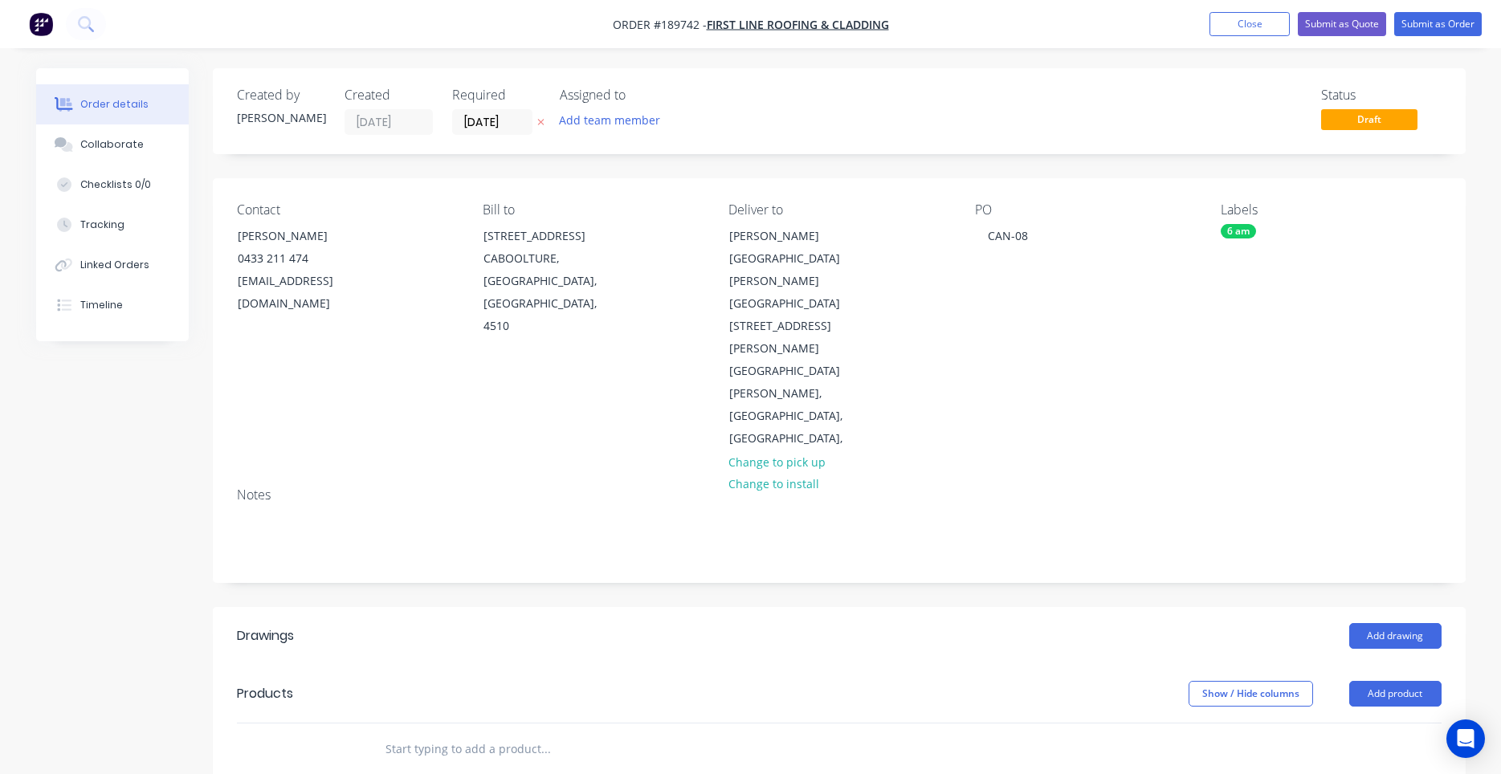
click at [972, 313] on div "Contact Craig Murray 0433 211 474 firstlineroofing16@gmail.com Bill to 1 Ibis C…" at bounding box center [839, 326] width 1253 height 296
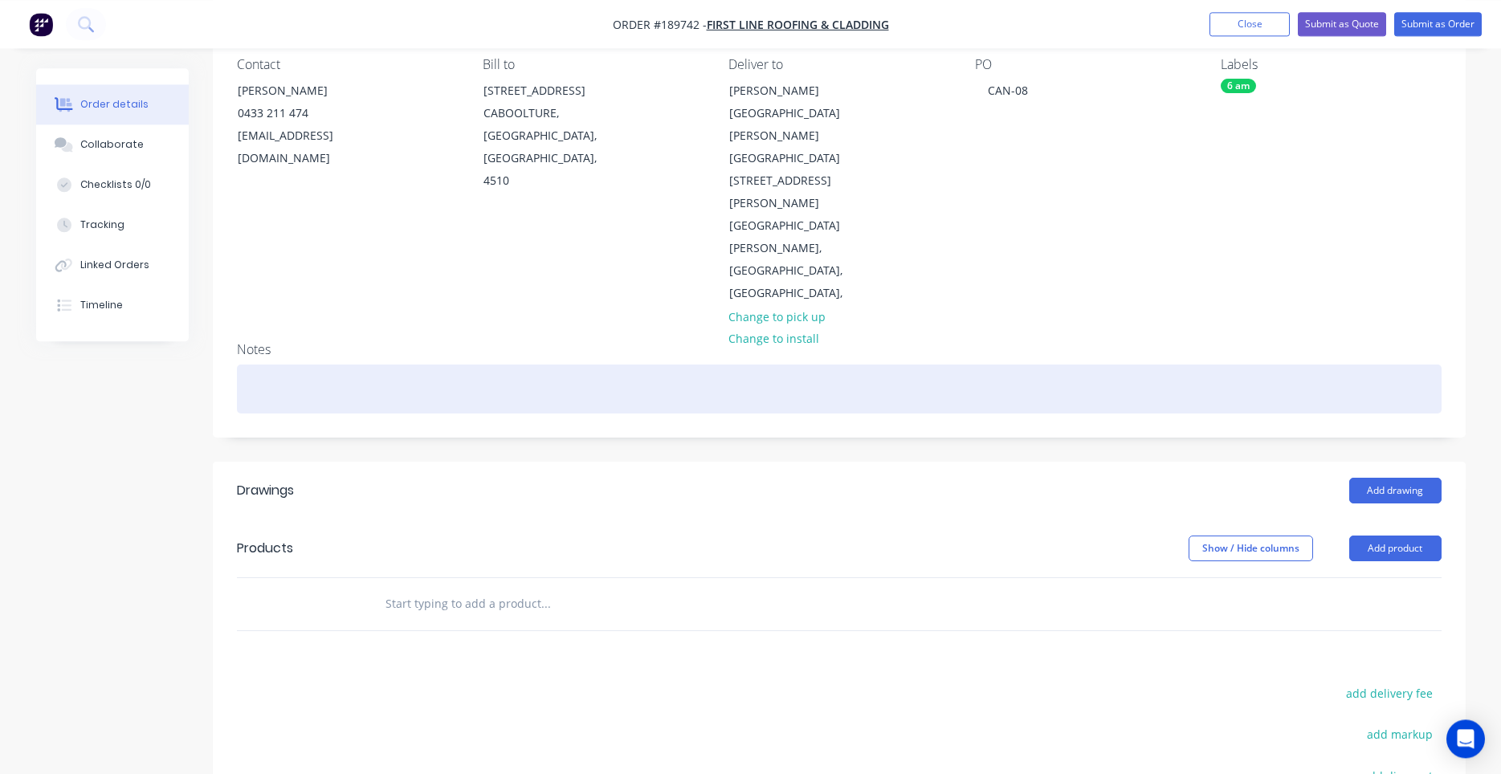
scroll to position [277, 0]
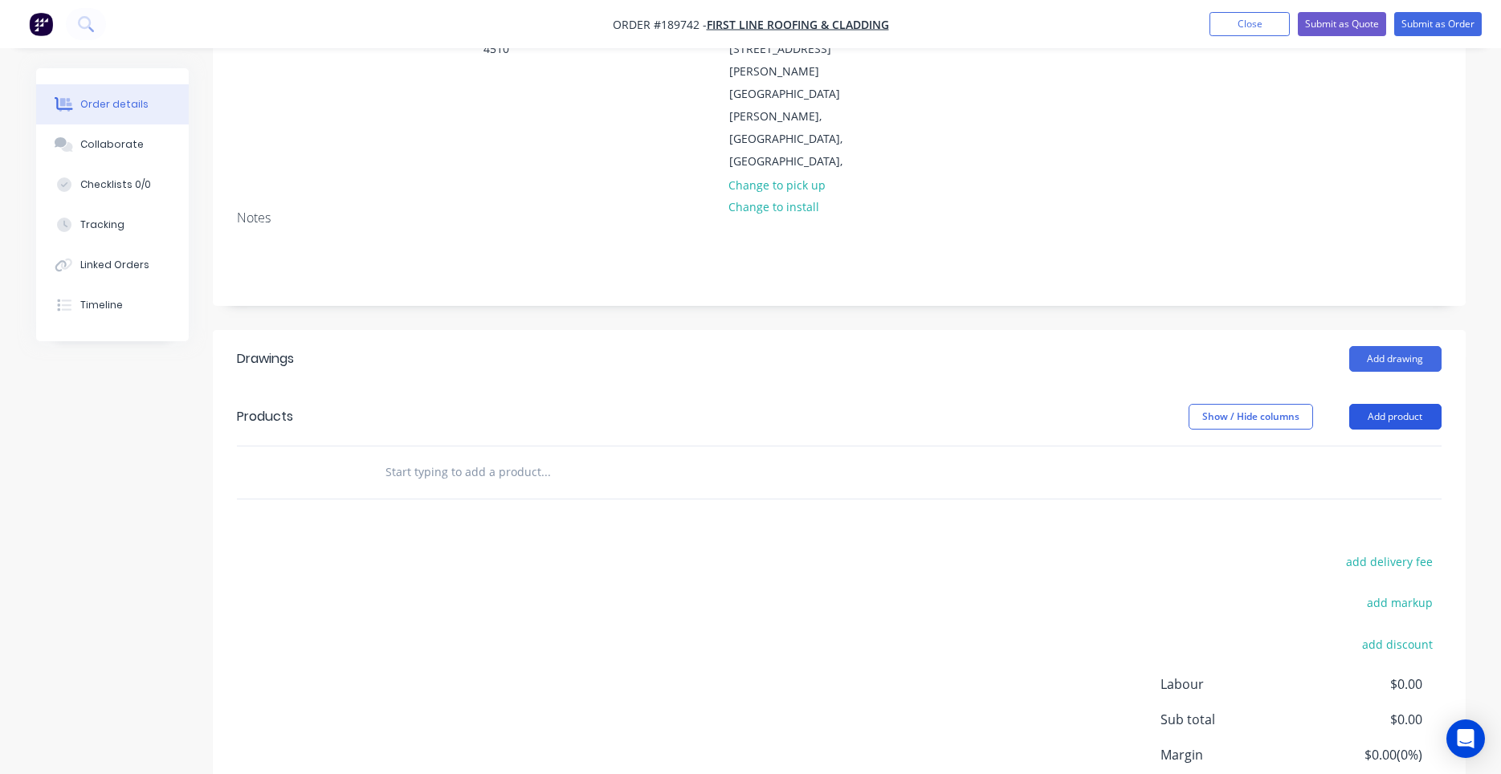
click at [1379, 404] on button "Add product" at bounding box center [1395, 417] width 92 height 26
click at [520, 456] on input "text" at bounding box center [545, 472] width 321 height 32
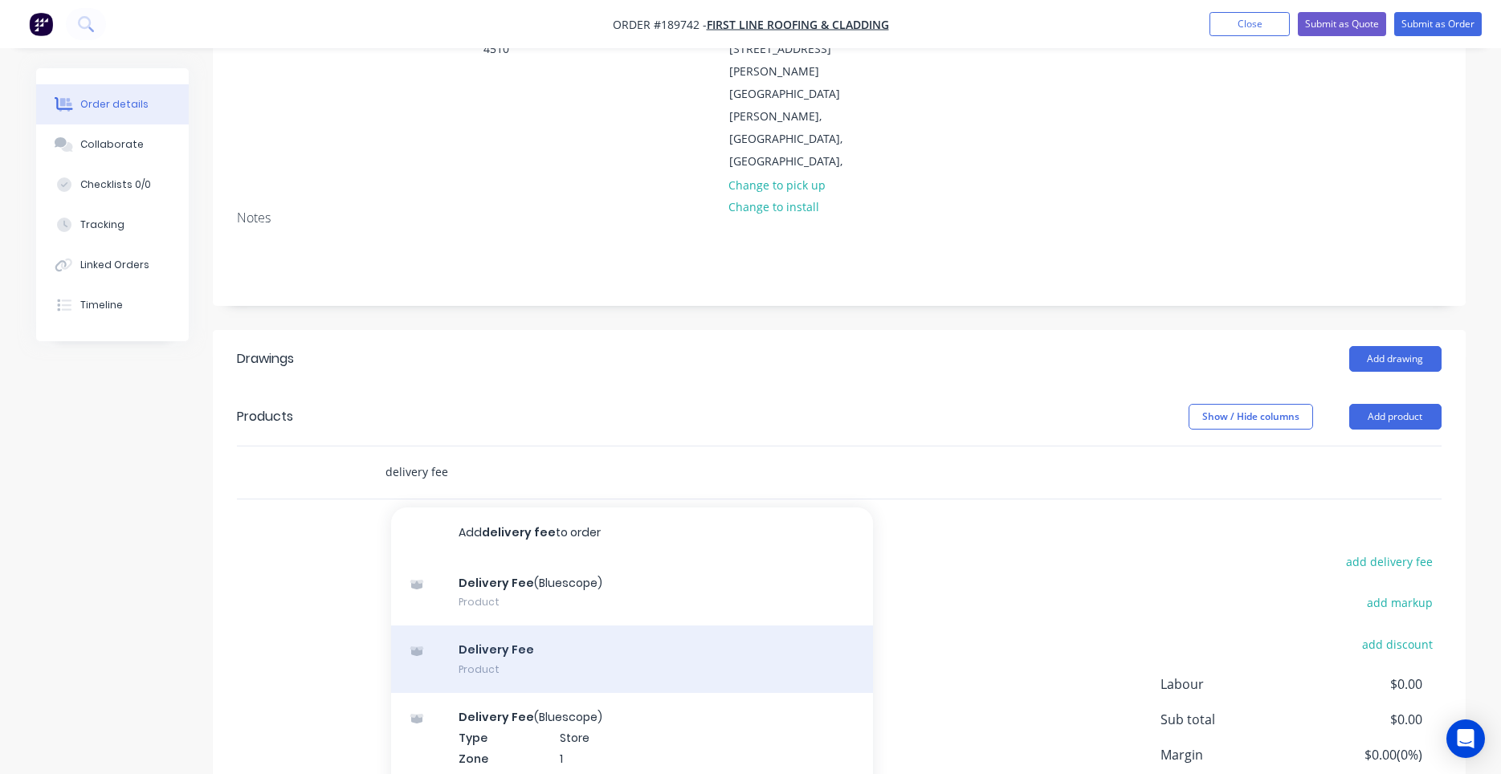
type input "delivery fee"
click at [557, 625] on div "Delivery Fee Product" at bounding box center [632, 658] width 482 height 67
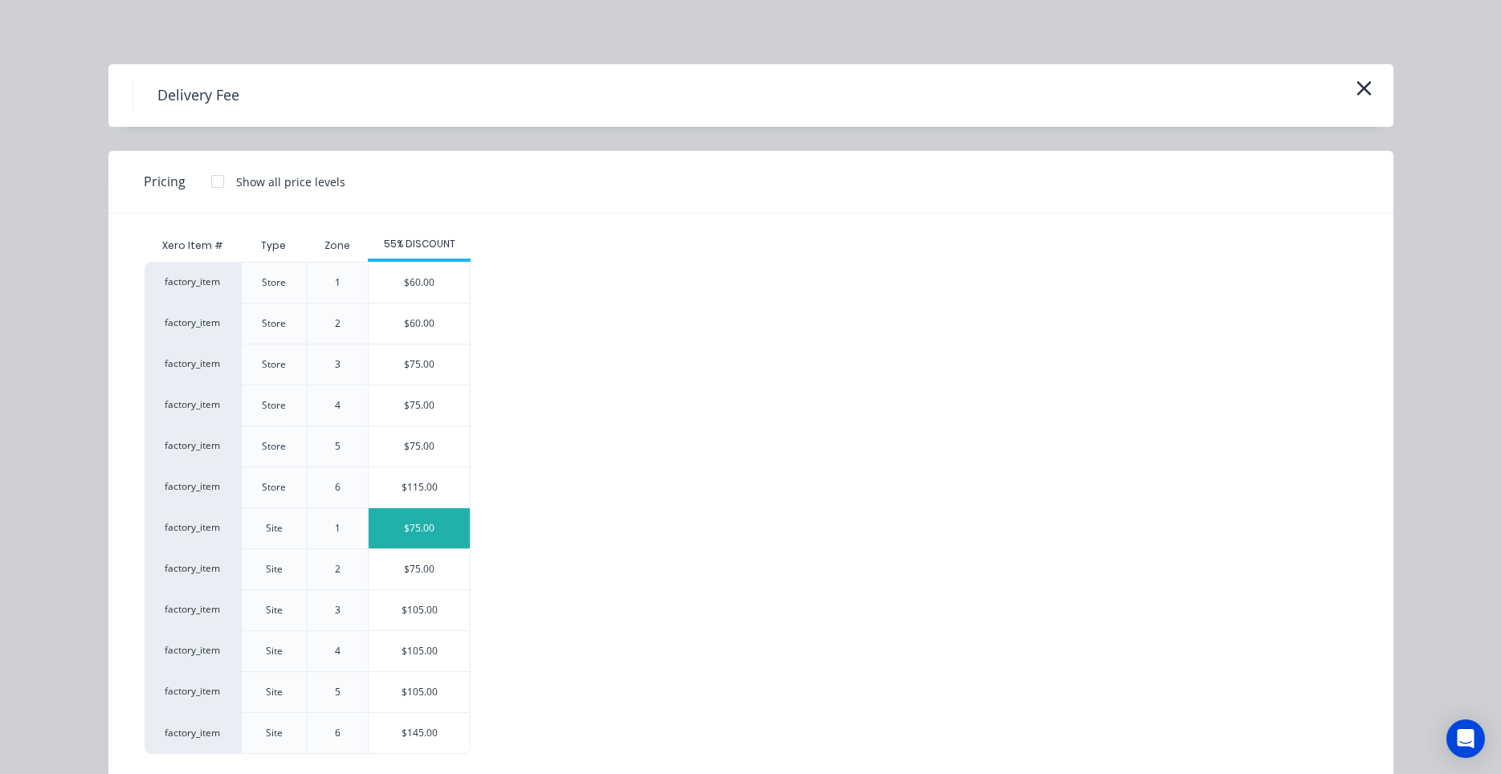
click at [435, 534] on div "$75.00" at bounding box center [419, 528] width 101 height 40
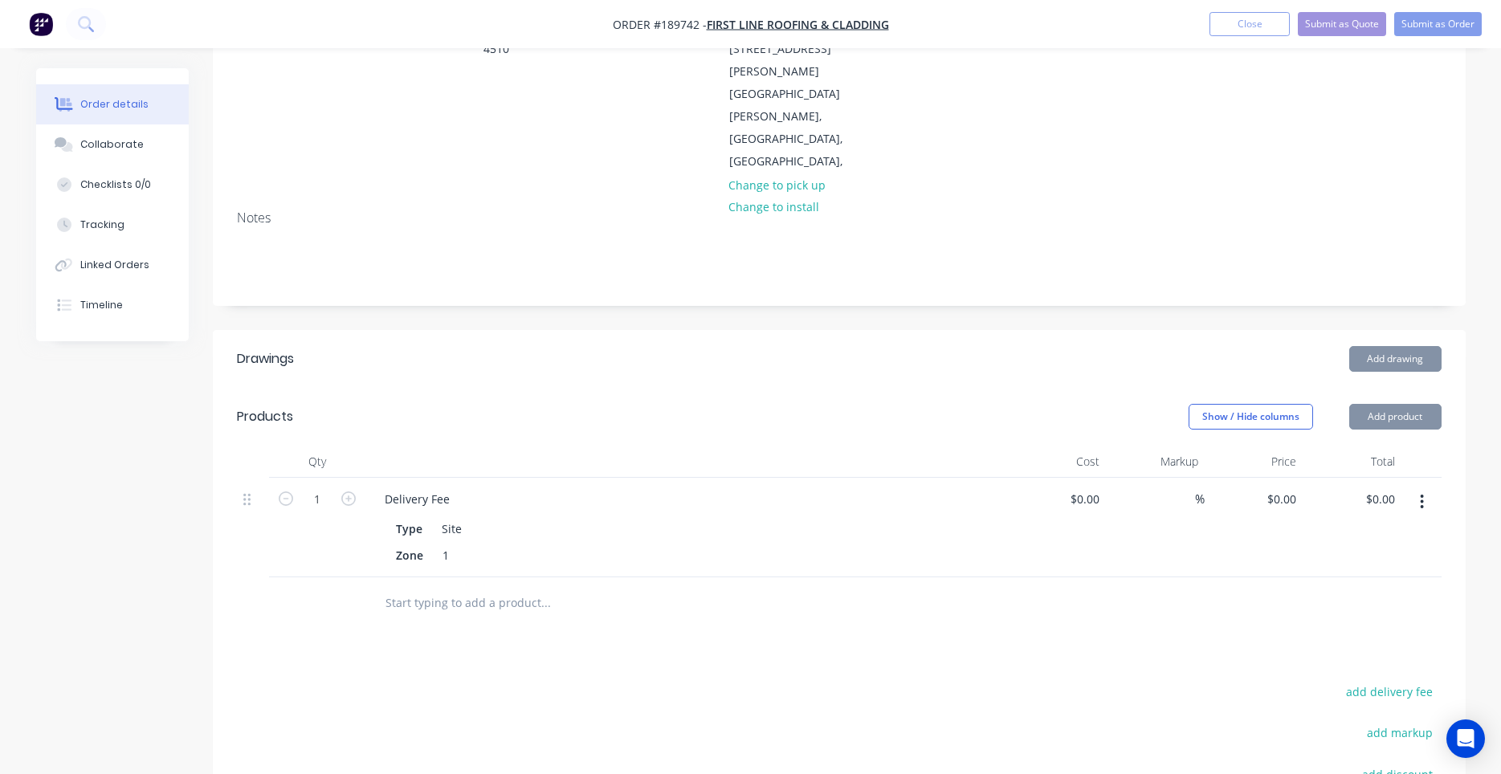
type input "$75.00"
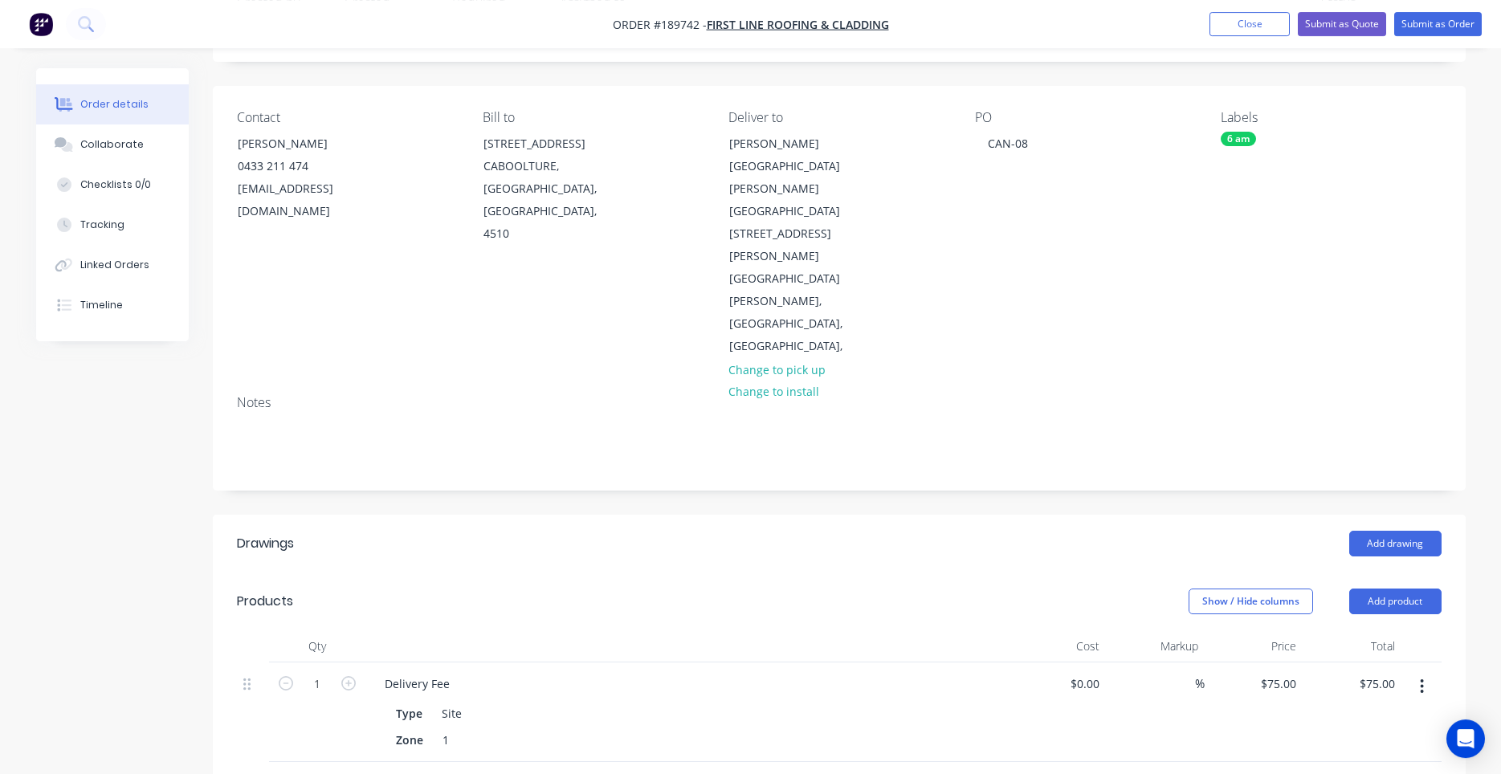
scroll to position [137, 0]
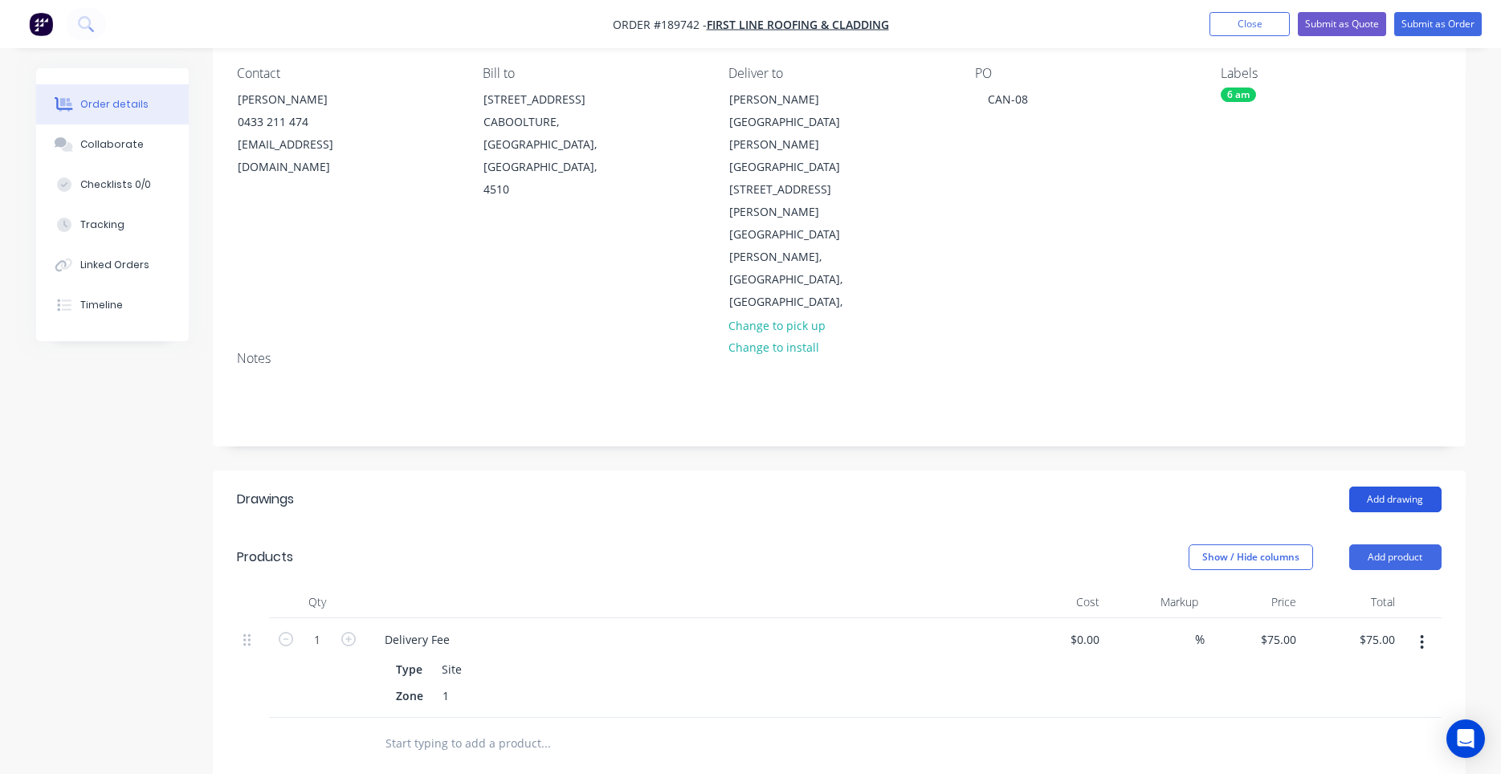
click at [1369, 487] on button "Add drawing" at bounding box center [1395, 500] width 92 height 26
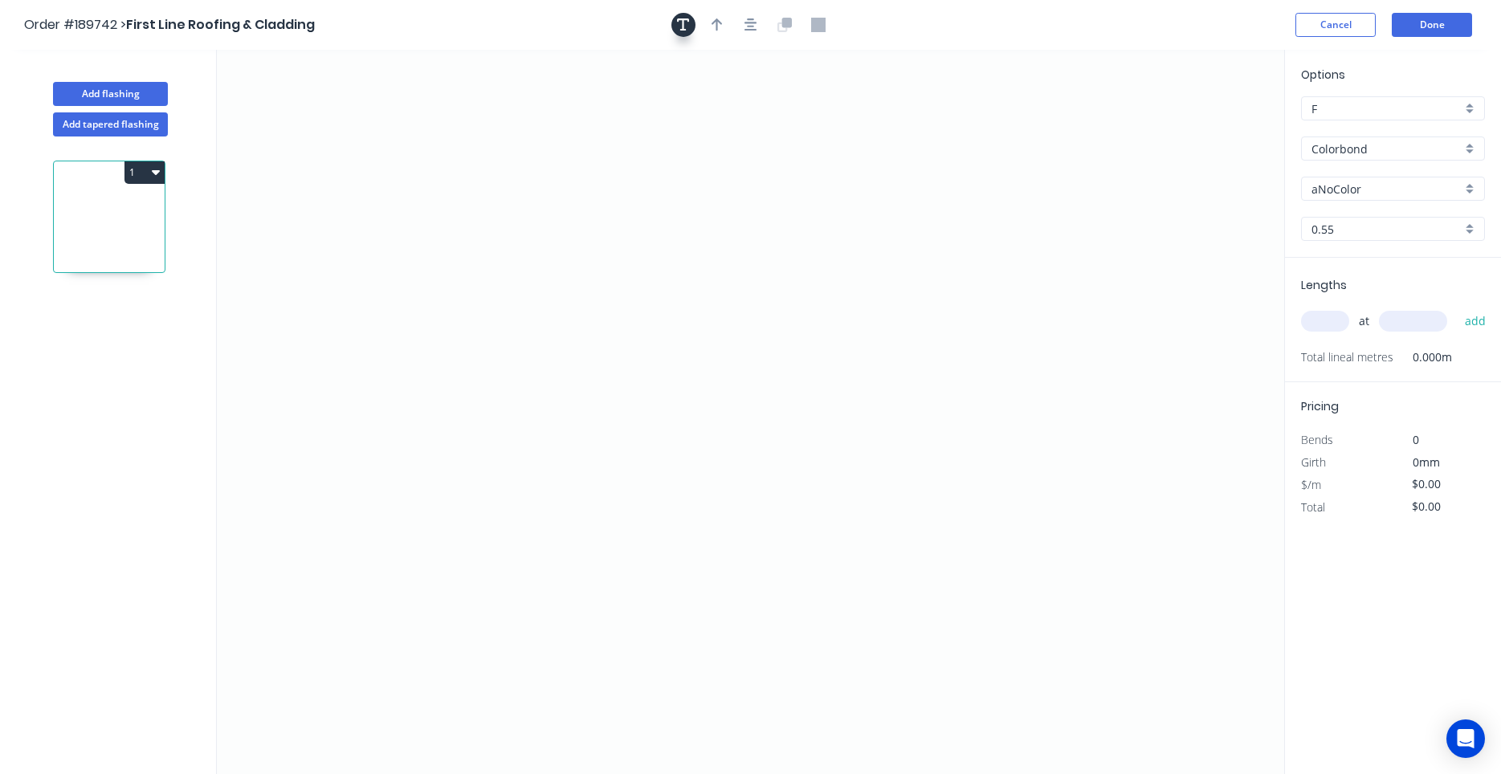
click at [683, 31] on icon "button" at bounding box center [683, 25] width 13 height 14
click at [345, 117] on textarea at bounding box center [320, 113] width 130 height 59
drag, startPoint x: 373, startPoint y: 149, endPoint x: 1229, endPoint y: 172, distance: 856.2
click at [1229, 172] on rect at bounding box center [1176, 135] width 146 height 75
click at [400, 431] on icon at bounding box center [750, 412] width 1067 height 724
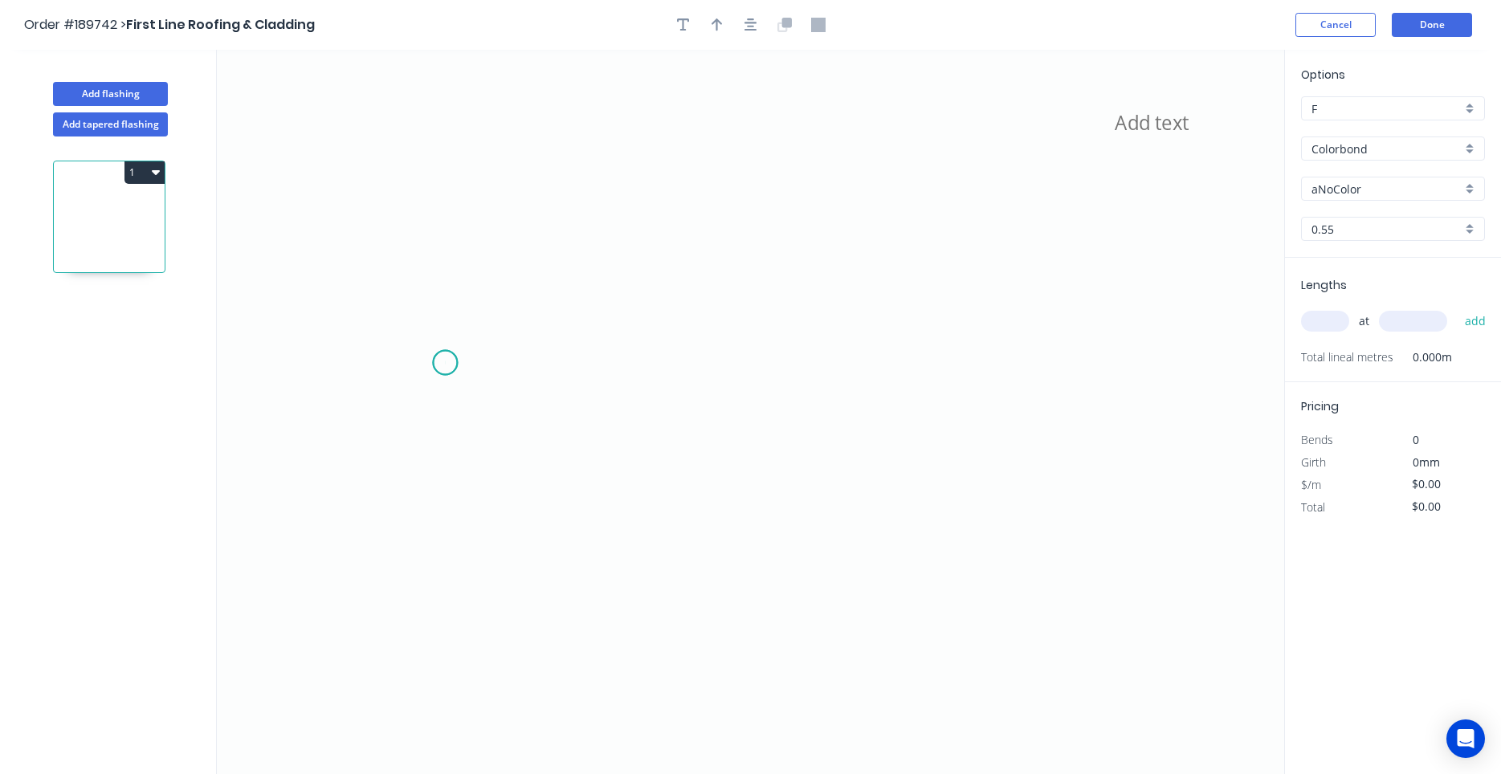
click at [444, 363] on icon at bounding box center [750, 412] width 1067 height 724
click at [514, 302] on icon at bounding box center [750, 412] width 1067 height 724
click at [883, 282] on icon "?" at bounding box center [750, 412] width 1067 height 724
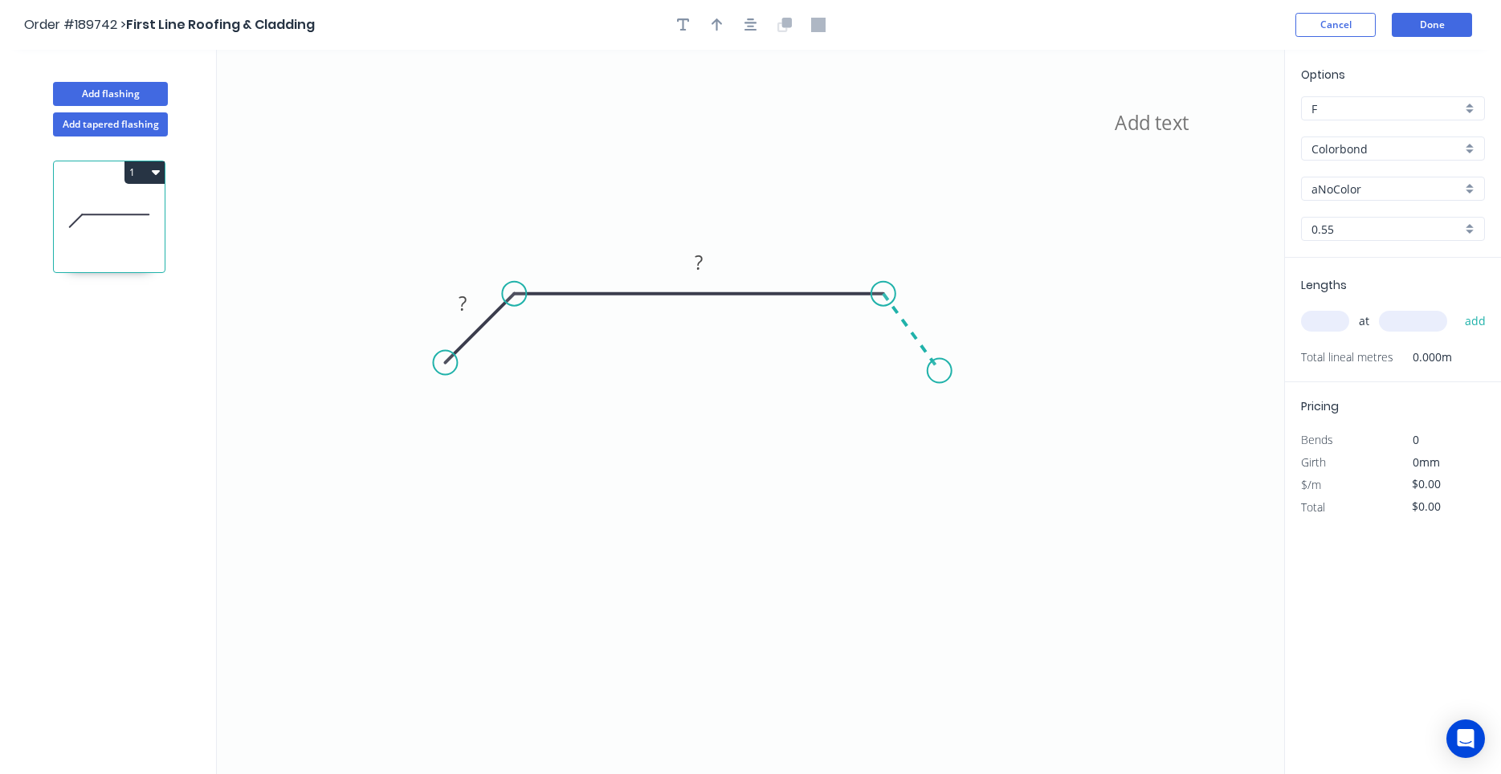
click at [939, 371] on icon "? ?" at bounding box center [750, 412] width 1067 height 724
click at [939, 371] on circle at bounding box center [939, 371] width 24 height 24
click at [934, 365] on circle at bounding box center [939, 371] width 24 height 24
drag, startPoint x: 931, startPoint y: 368, endPoint x: 947, endPoint y: 362, distance: 16.3
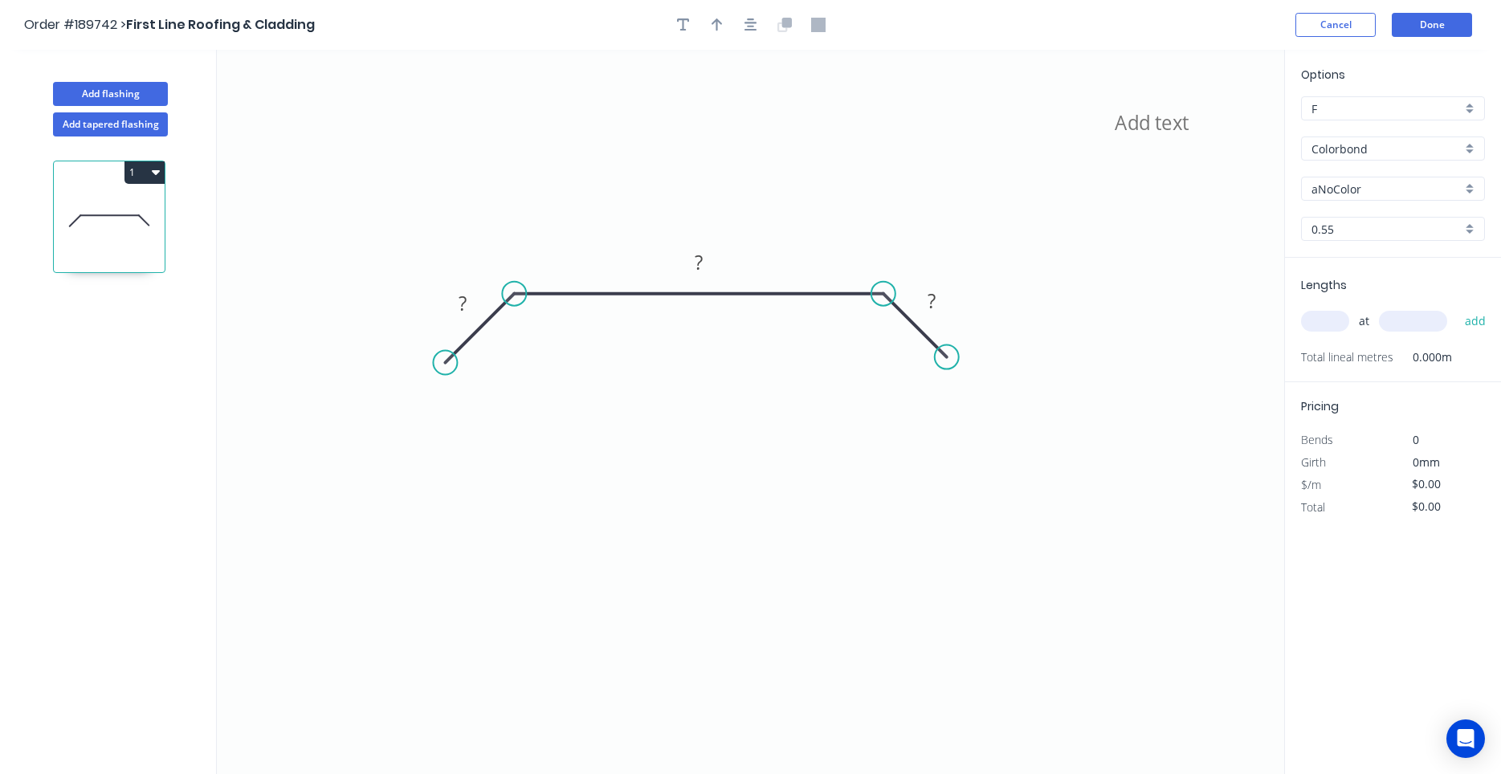
click at [947, 362] on circle at bounding box center [947, 357] width 24 height 24
click at [761, 31] on button "button" at bounding box center [751, 25] width 24 height 24
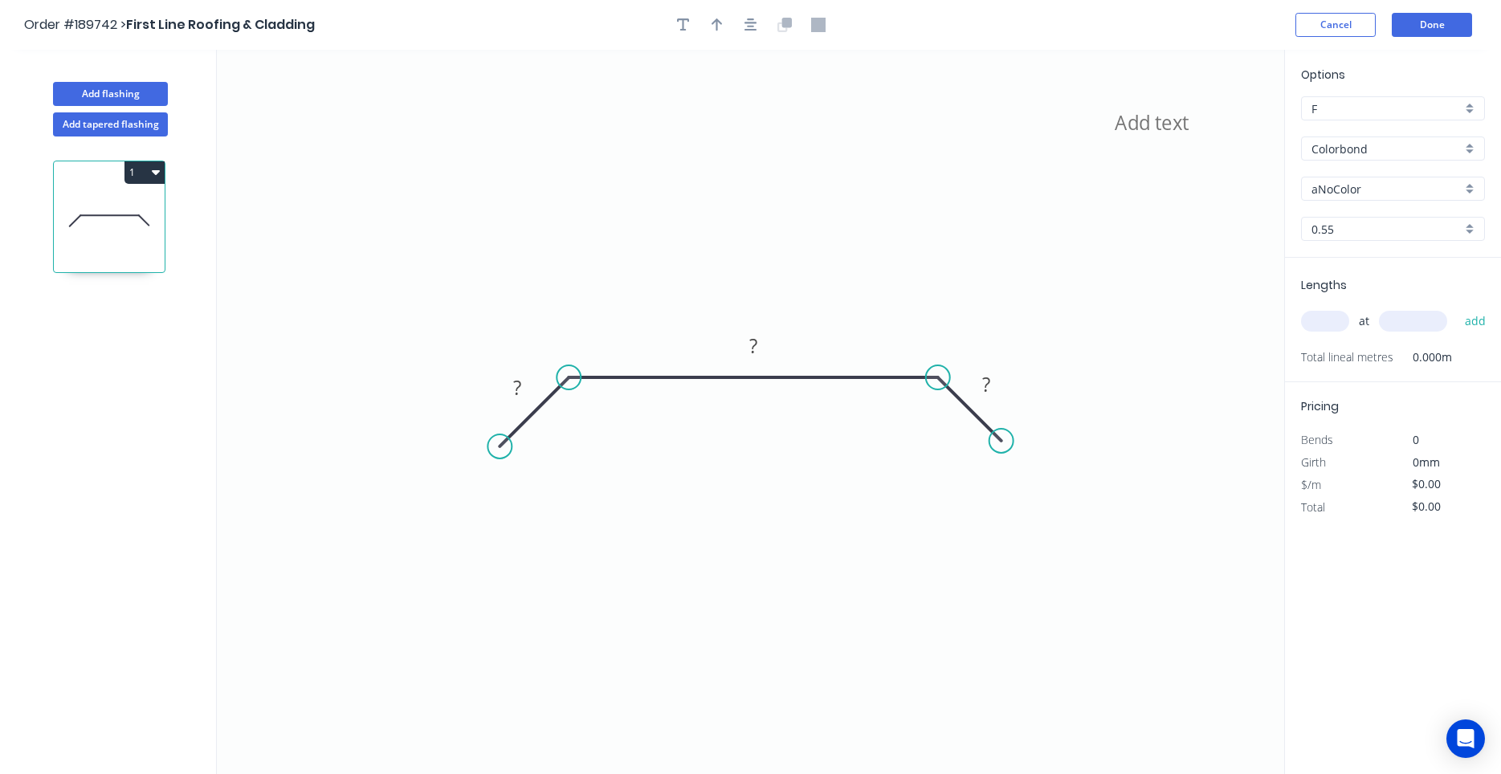
click at [750, 39] on header "Order #189742 > First Line Roofing & Cladding Cancel Done" at bounding box center [750, 25] width 1501 height 50
click at [751, 36] on button "button" at bounding box center [751, 25] width 24 height 24
click at [527, 389] on rect at bounding box center [517, 388] width 32 height 22
type input "$29.21"
click at [752, 35] on button "button" at bounding box center [751, 25] width 24 height 24
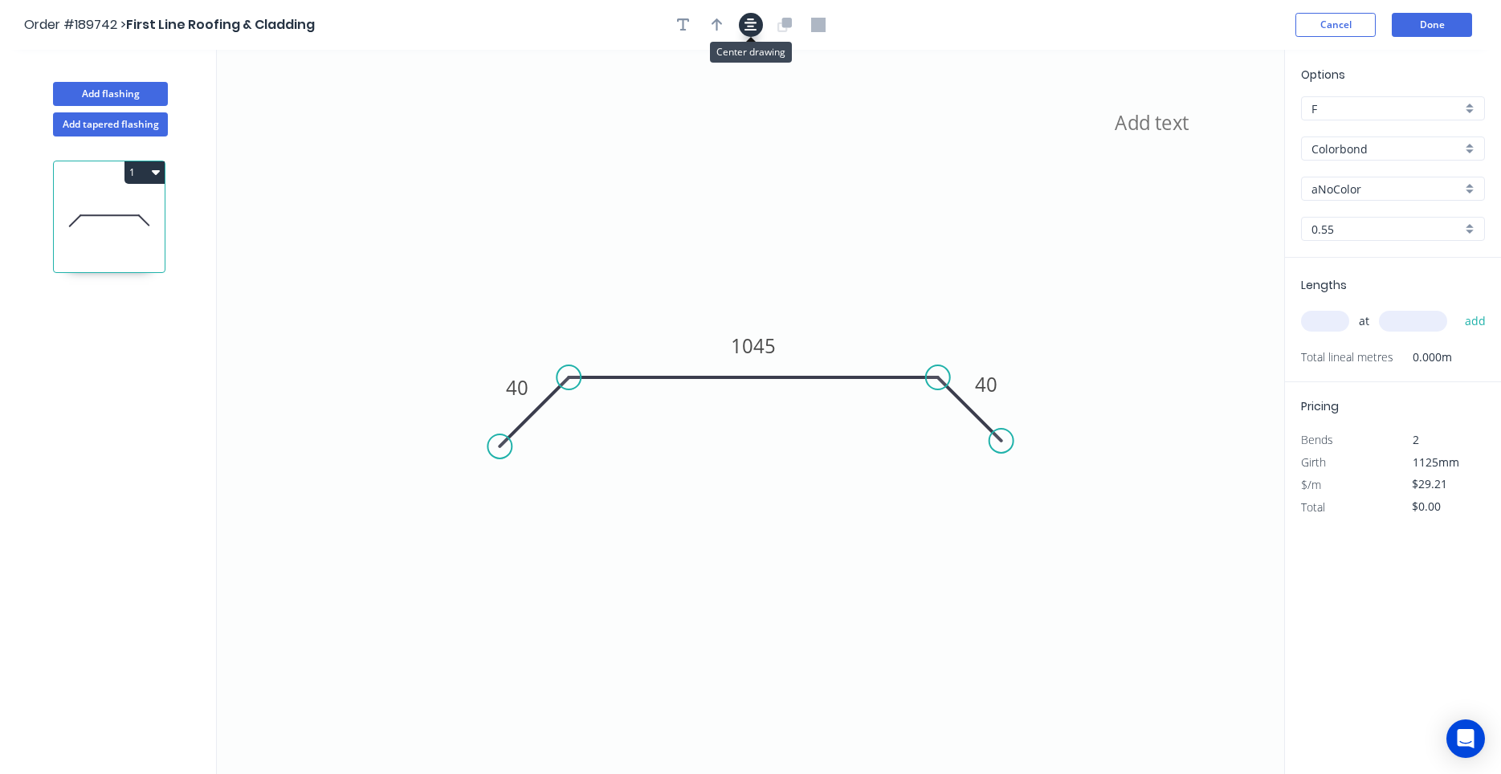
click at [752, 35] on button "button" at bounding box center [751, 25] width 24 height 24
click at [1427, 22] on button "Done" at bounding box center [1432, 25] width 80 height 24
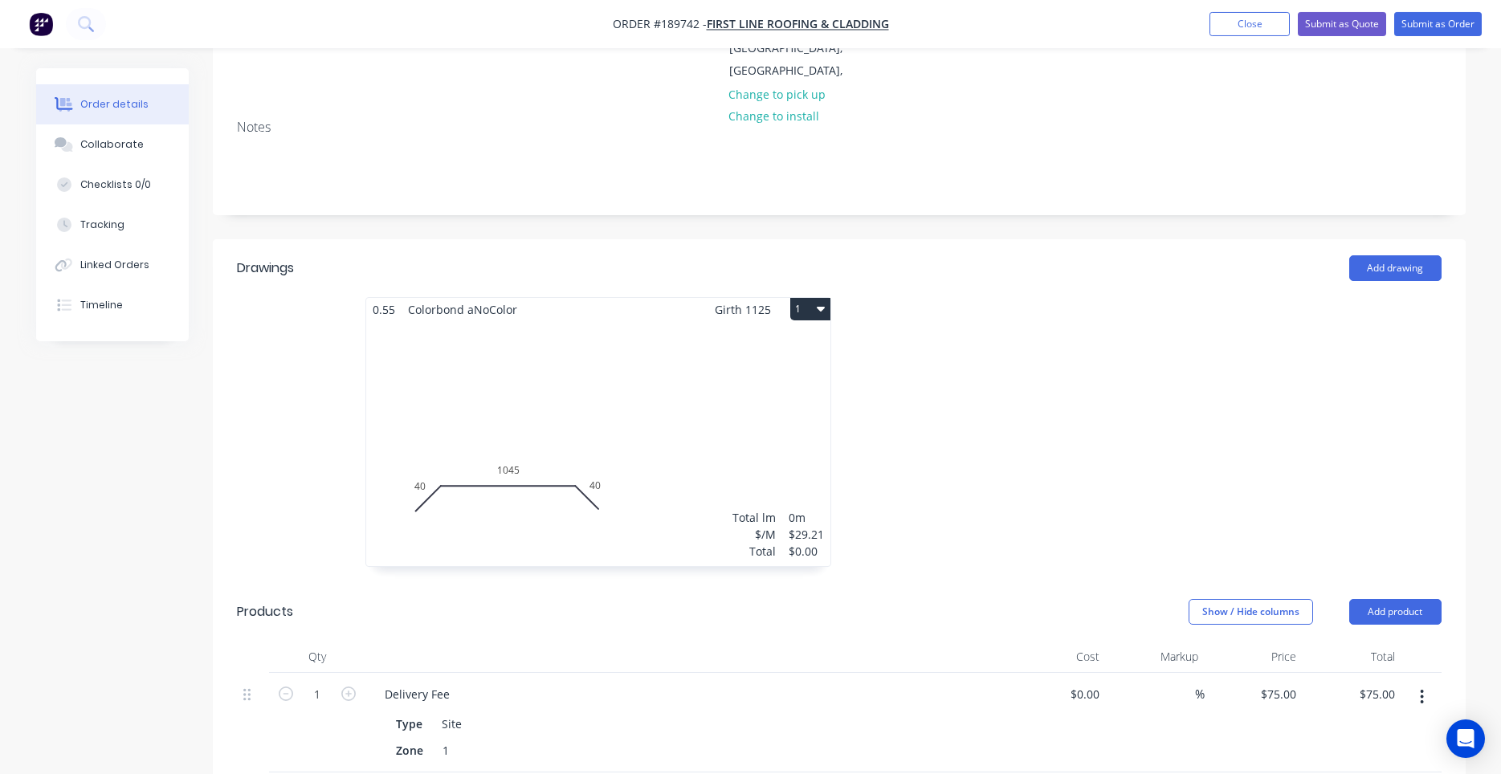
scroll to position [410, 0]
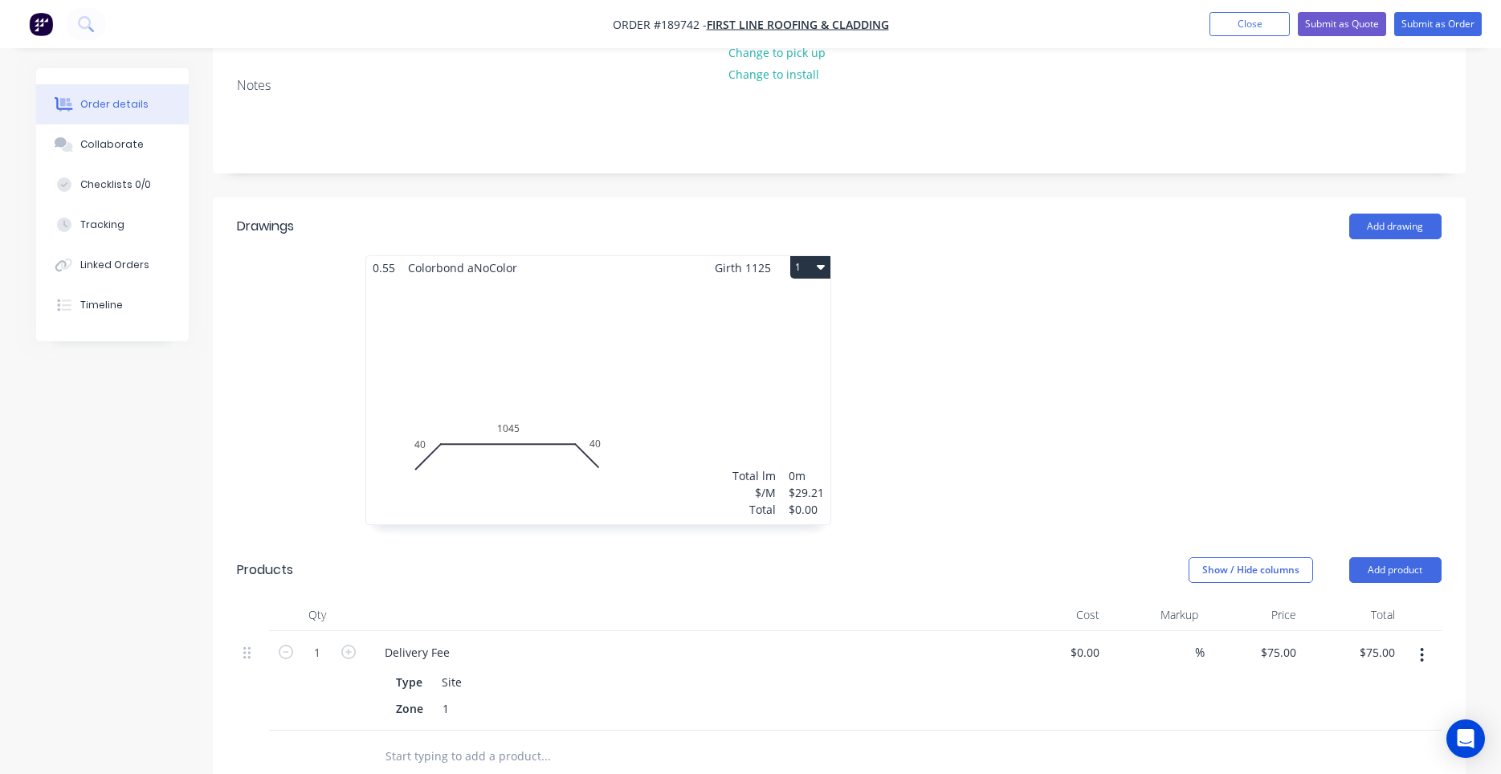
click at [683, 279] on div "Total lm $/M Total 0m $29.21 $0.00" at bounding box center [598, 401] width 464 height 245
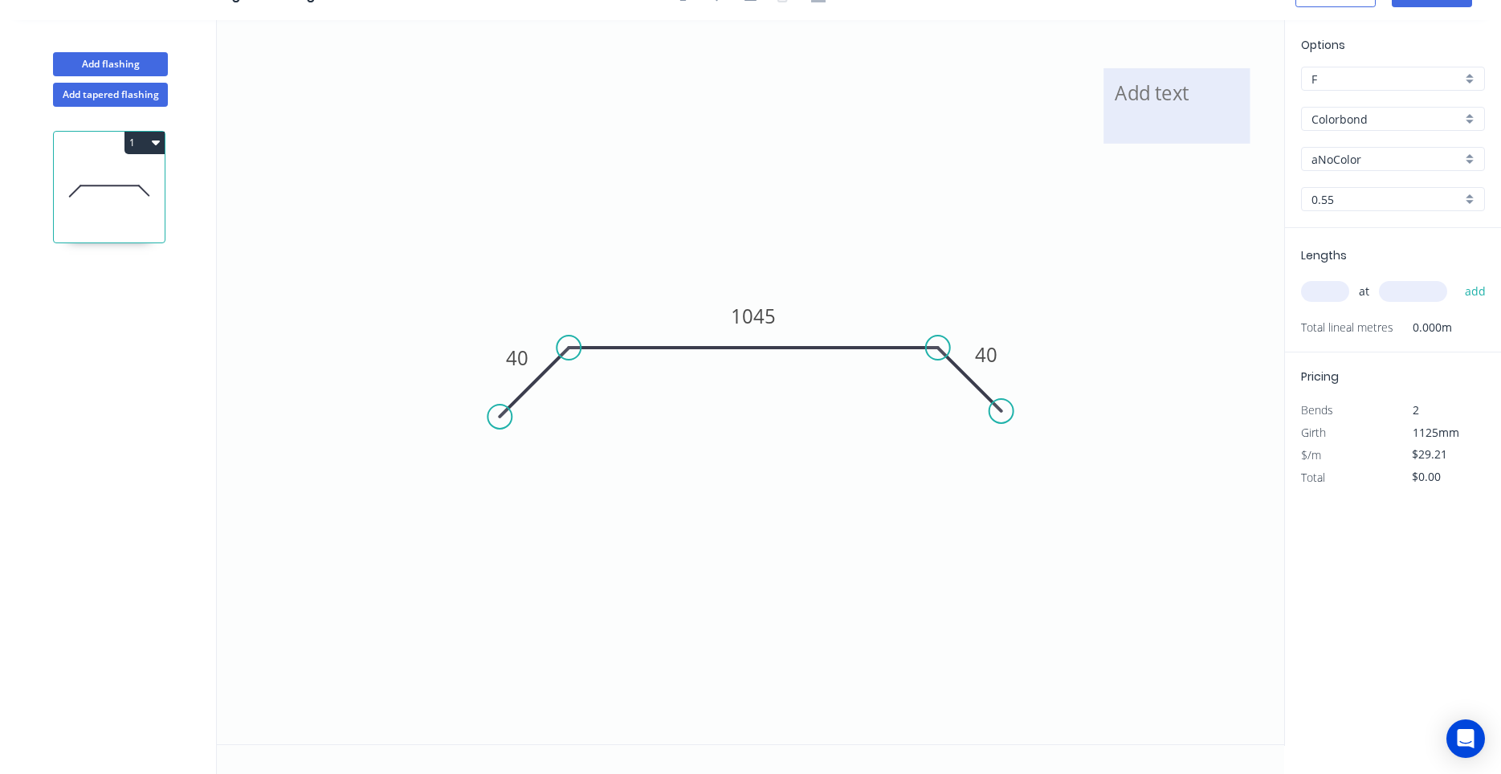
click at [1164, 88] on textarea at bounding box center [1176, 105] width 130 height 59
click at [1192, 104] on div "Delete" at bounding box center [1250, 104] width 161 height 33
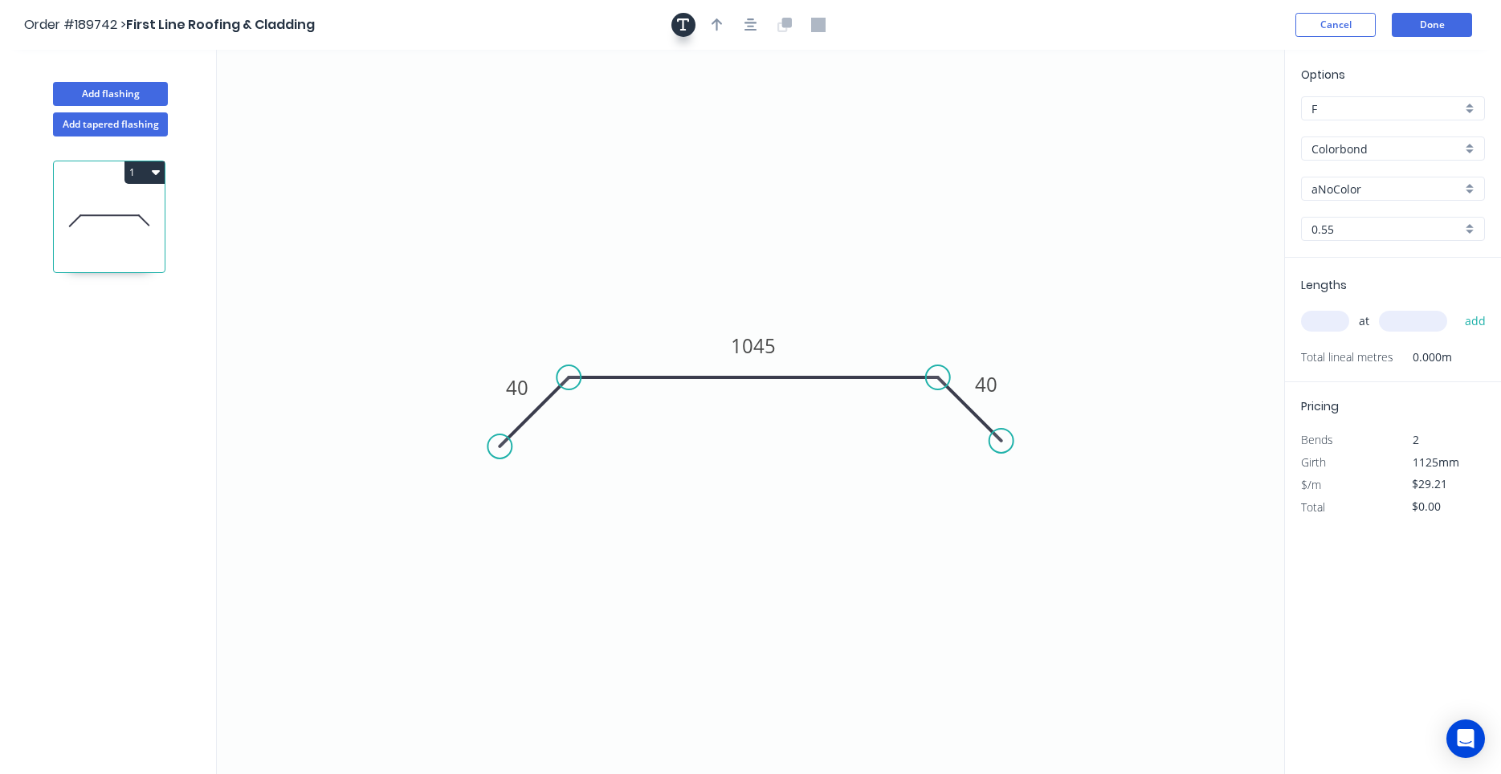
click at [693, 20] on button "button" at bounding box center [683, 25] width 24 height 24
drag, startPoint x: 365, startPoint y: 128, endPoint x: 1200, endPoint y: 129, distance: 835.1
click at [1200, 129] on textarea at bounding box center [1156, 115] width 130 height 59
click at [1424, 22] on button "Done" at bounding box center [1432, 25] width 80 height 24
click at [1416, 13] on button "Done" at bounding box center [1432, 25] width 80 height 24
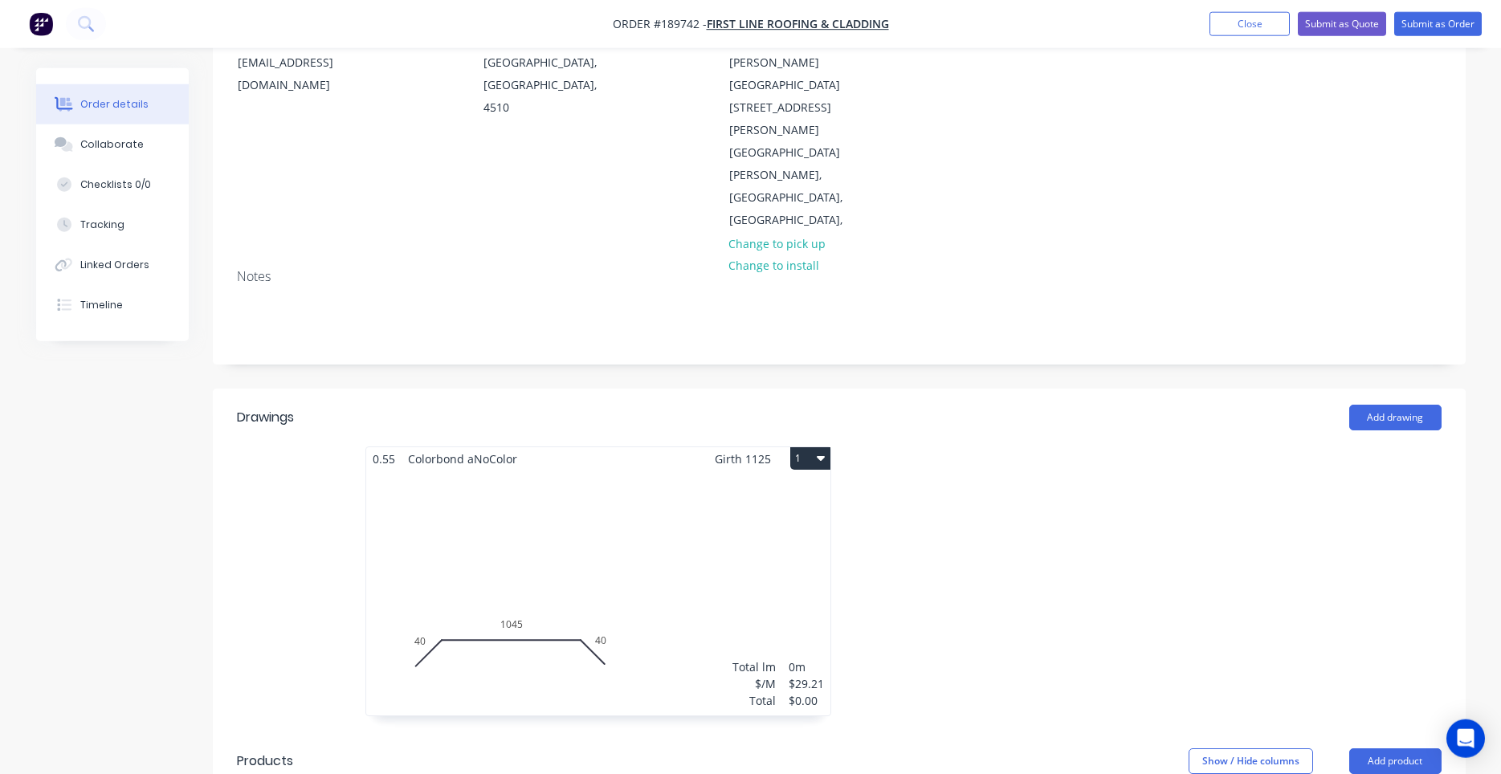
scroll to position [410, 0]
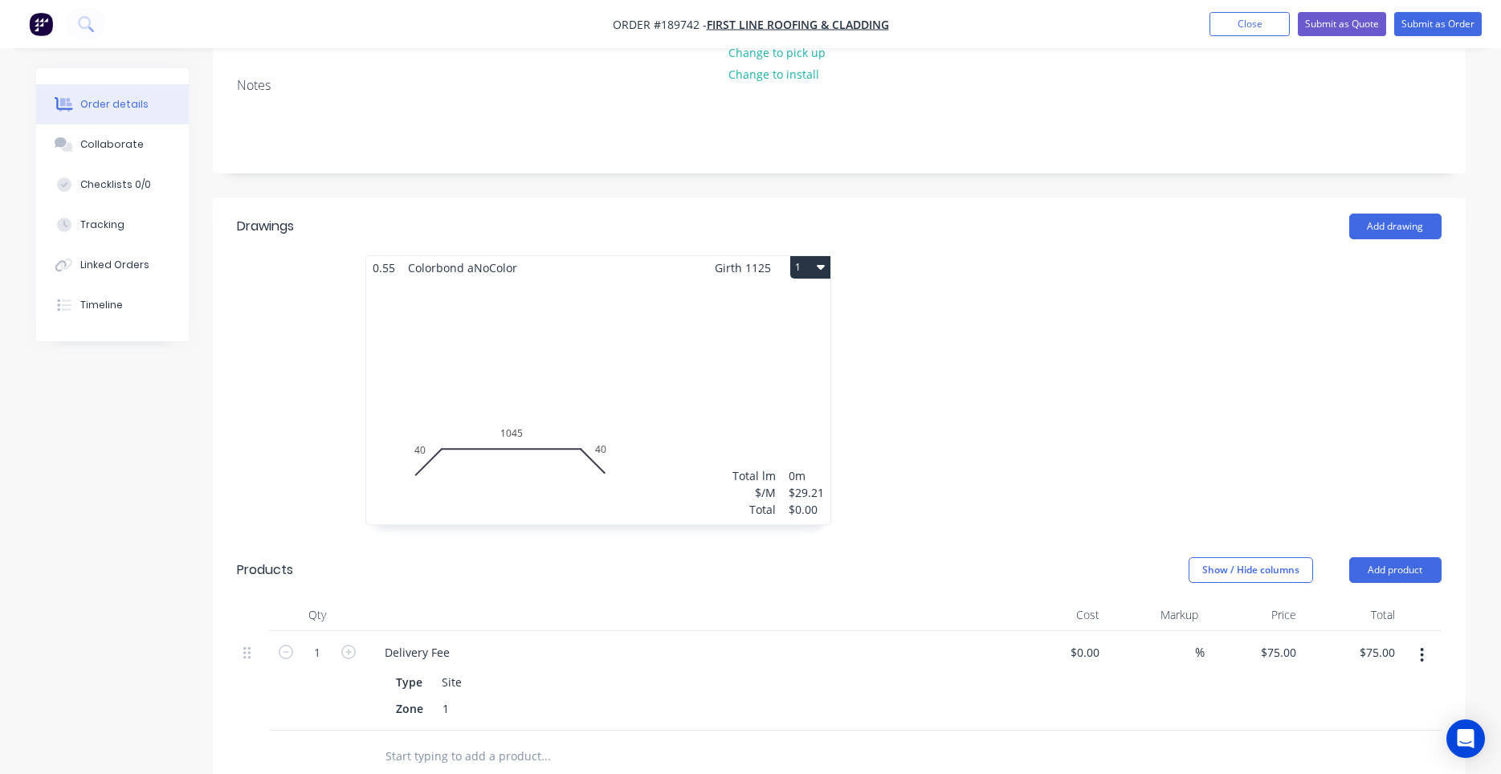
click at [824, 256] on button "1" at bounding box center [810, 267] width 40 height 22
click at [803, 295] on div "Use larger box size" at bounding box center [754, 306] width 124 height 23
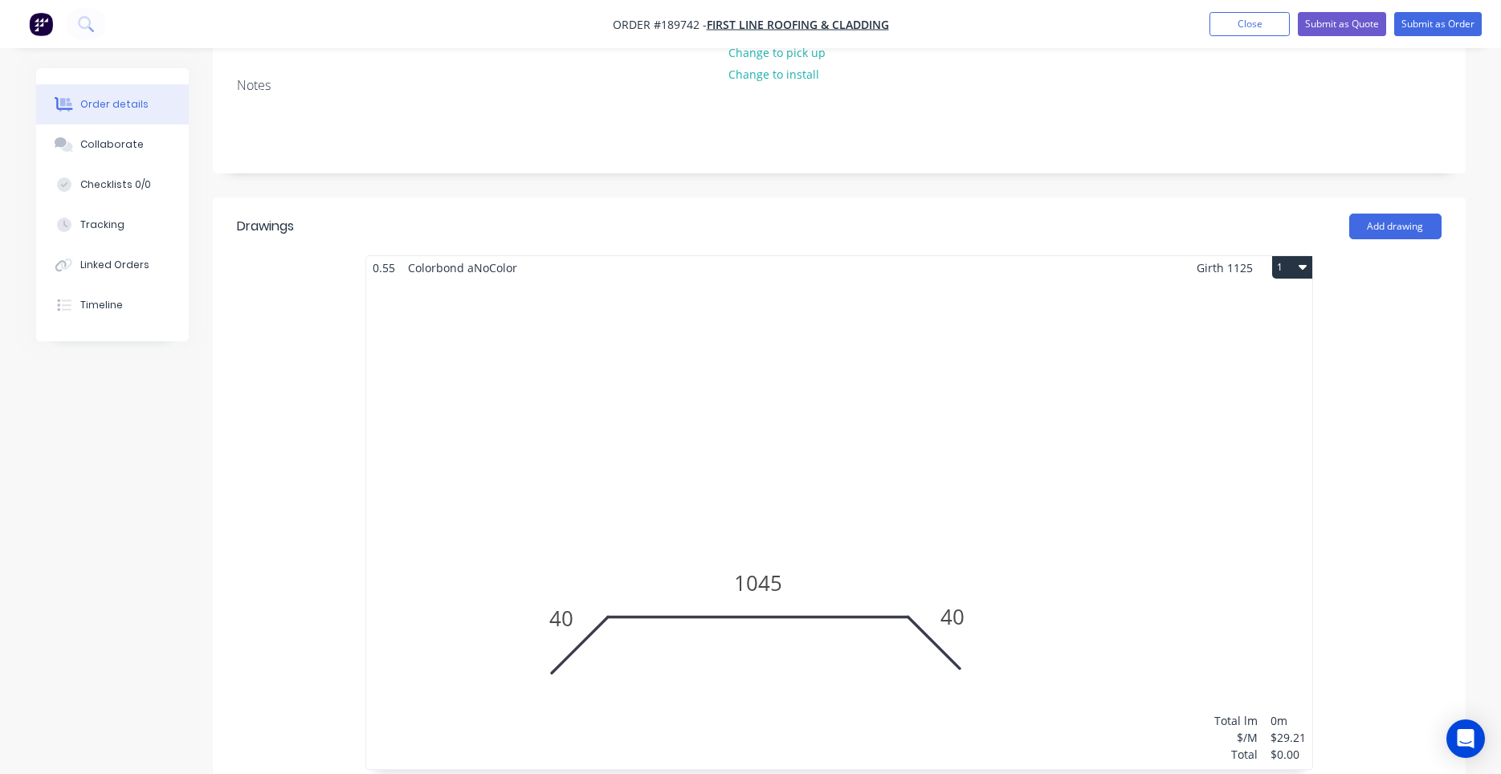
click at [1298, 256] on button "1" at bounding box center [1292, 267] width 40 height 22
click at [1268, 295] on div "Use standard box size" at bounding box center [1236, 306] width 124 height 23
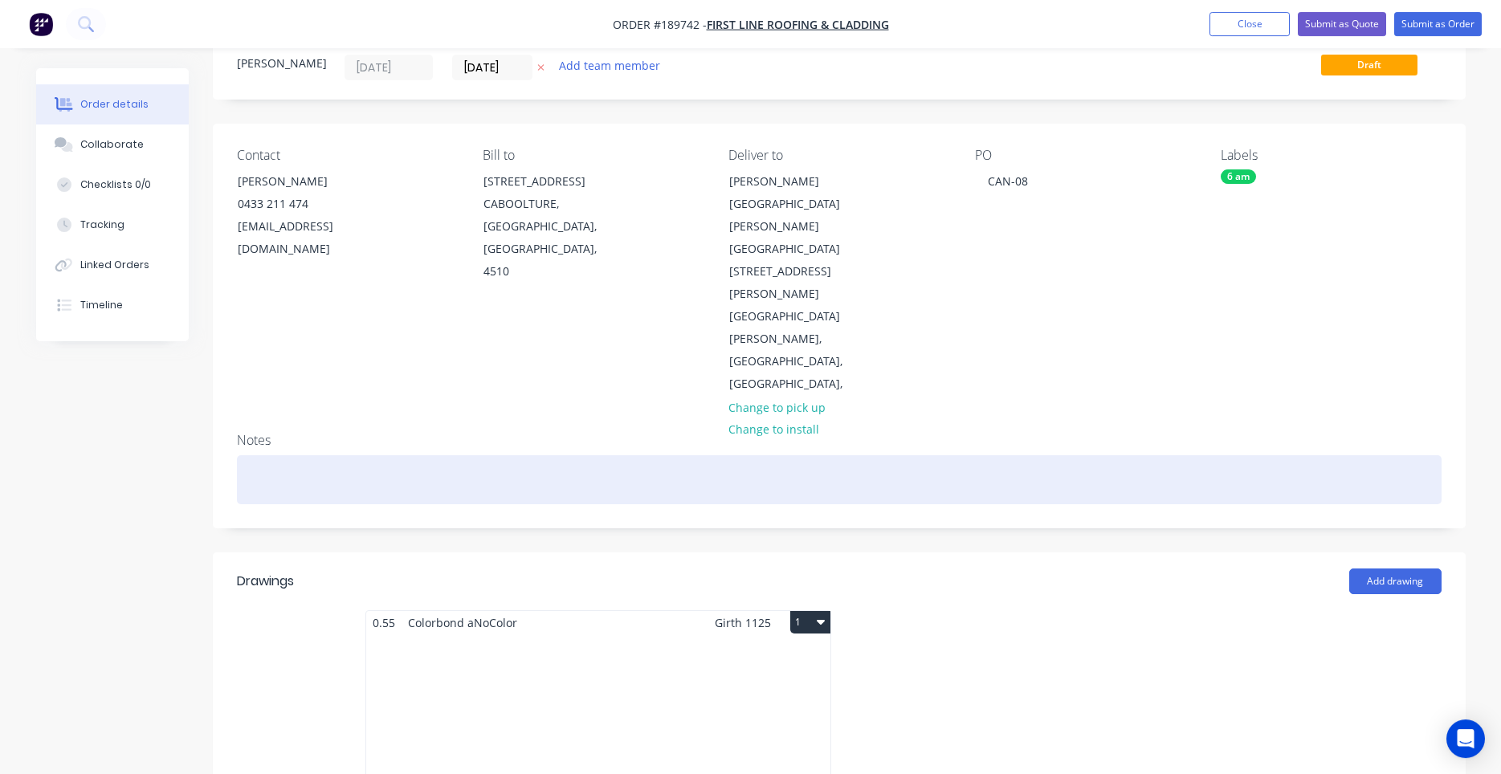
scroll to position [0, 0]
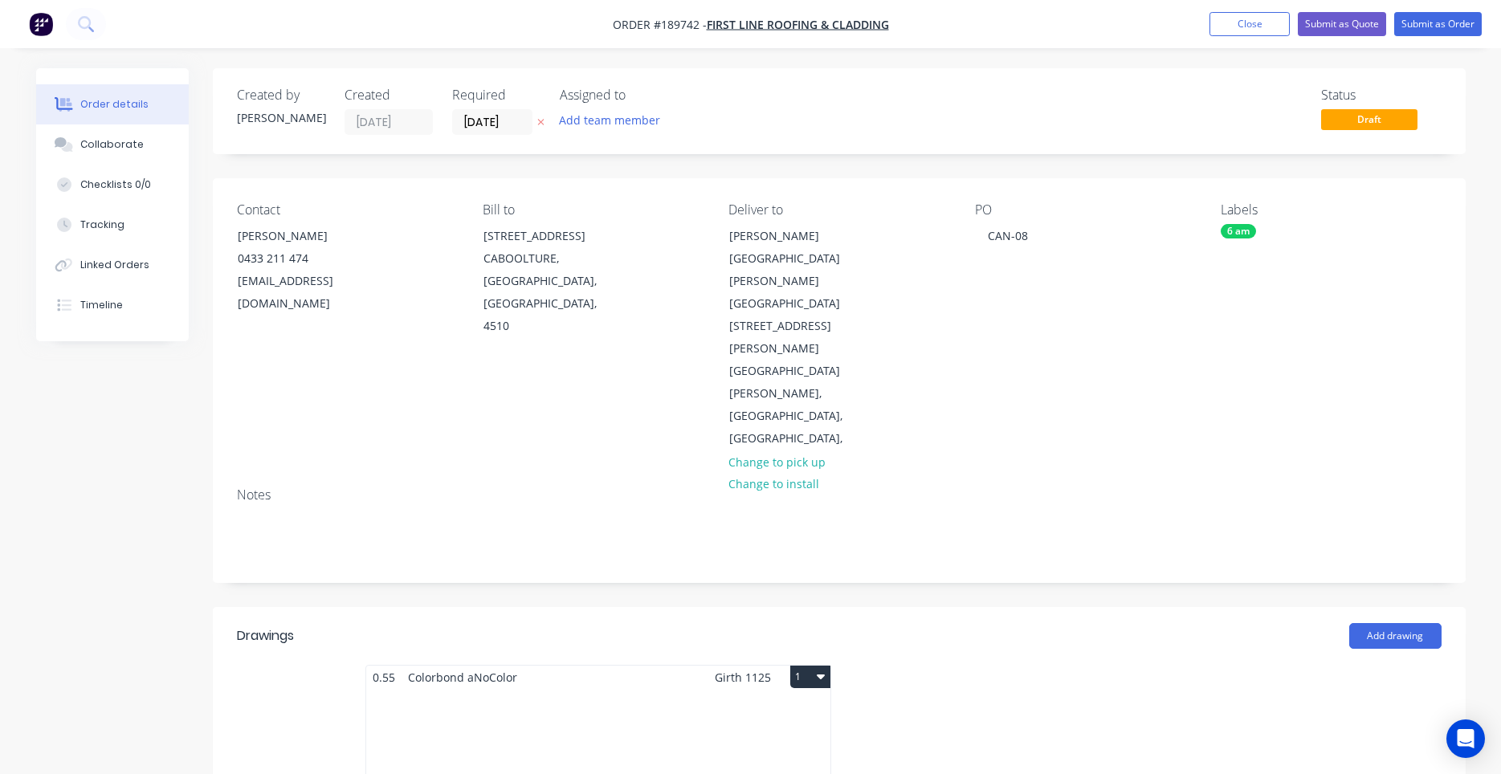
click at [821, 475] on div "Notes" at bounding box center [839, 529] width 1253 height 108
click at [1454, 728] on div "Open Intercom Messenger" at bounding box center [1466, 739] width 43 height 43
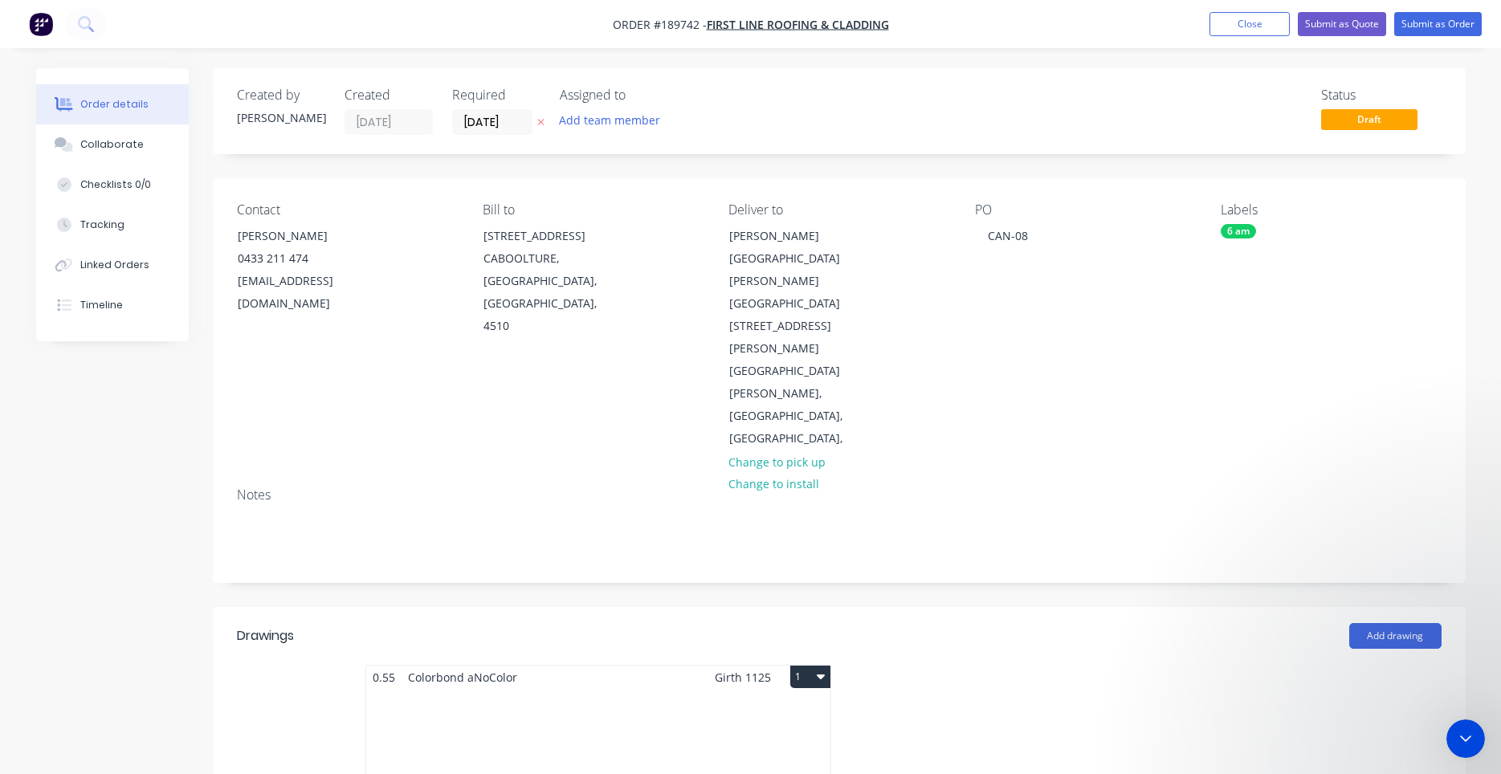
scroll to position [337, 0]
click at [1470, 744] on icon "Close Intercom Messenger" at bounding box center [1465, 738] width 19 height 19
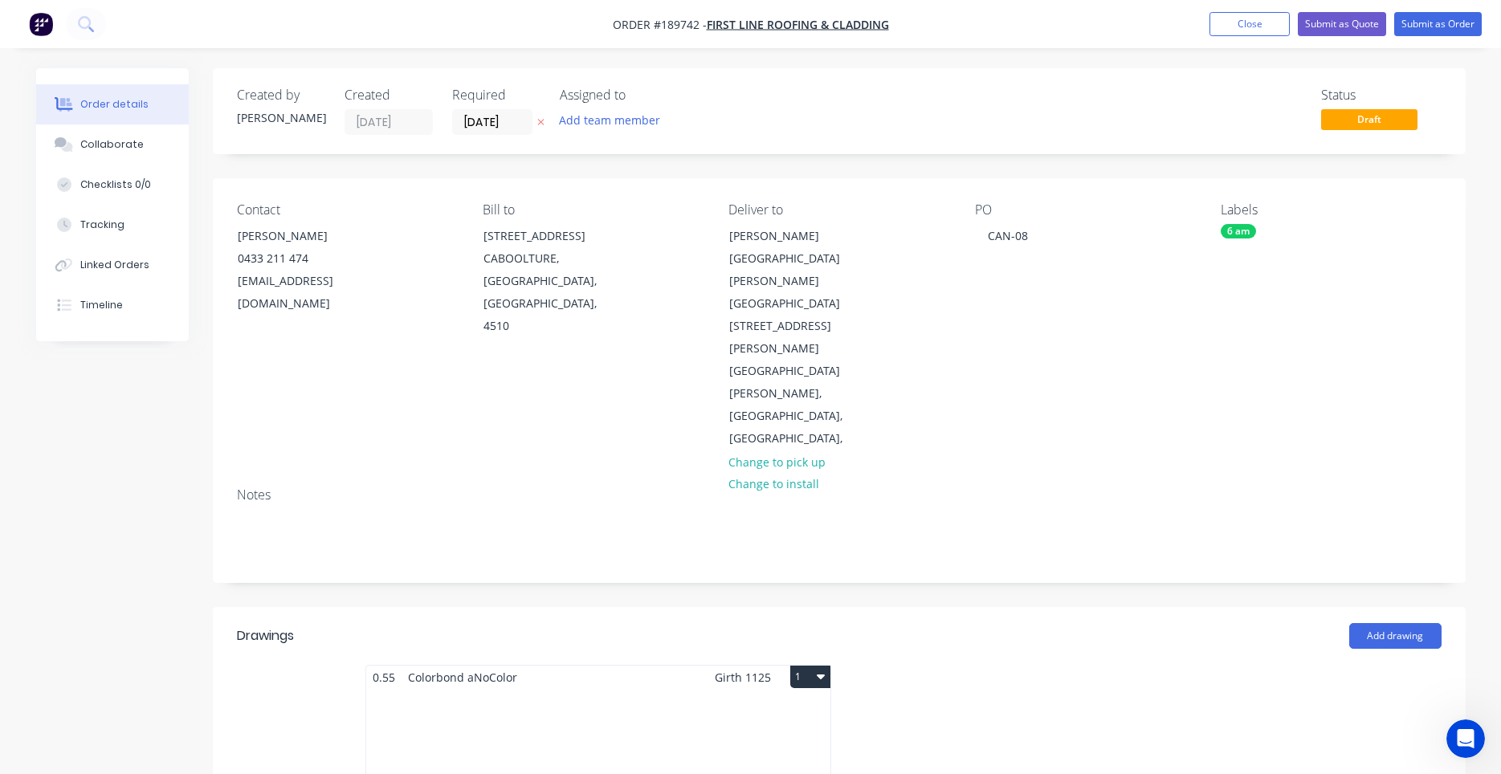
scroll to position [0, 0]
click at [1022, 607] on header "Drawings Add drawing" at bounding box center [839, 636] width 1253 height 58
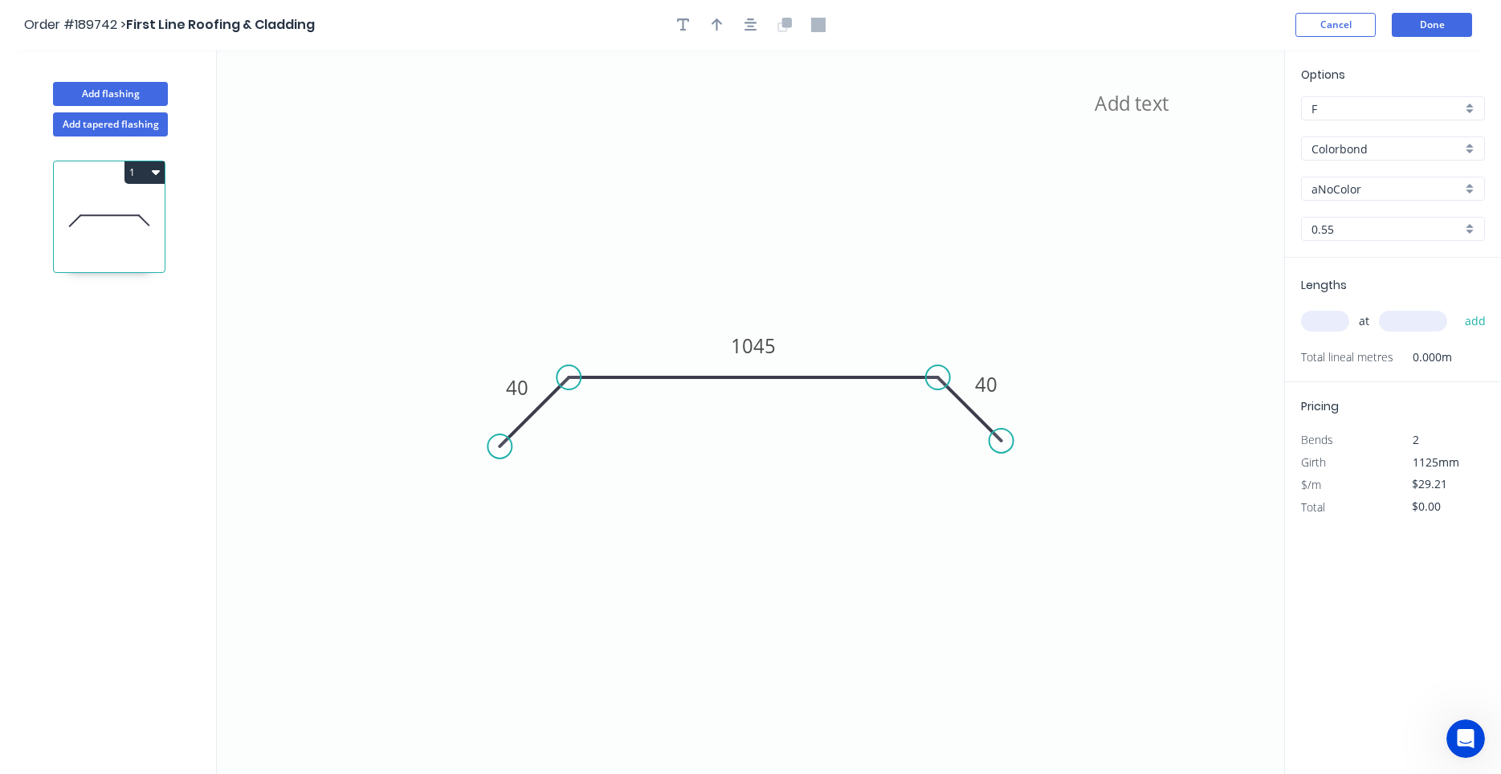
click at [1342, 189] on input "aNoColor" at bounding box center [1386, 189] width 150 height 17
click at [1351, 157] on div "Colorbond" at bounding box center [1393, 149] width 184 height 24
type input "aNoColor"
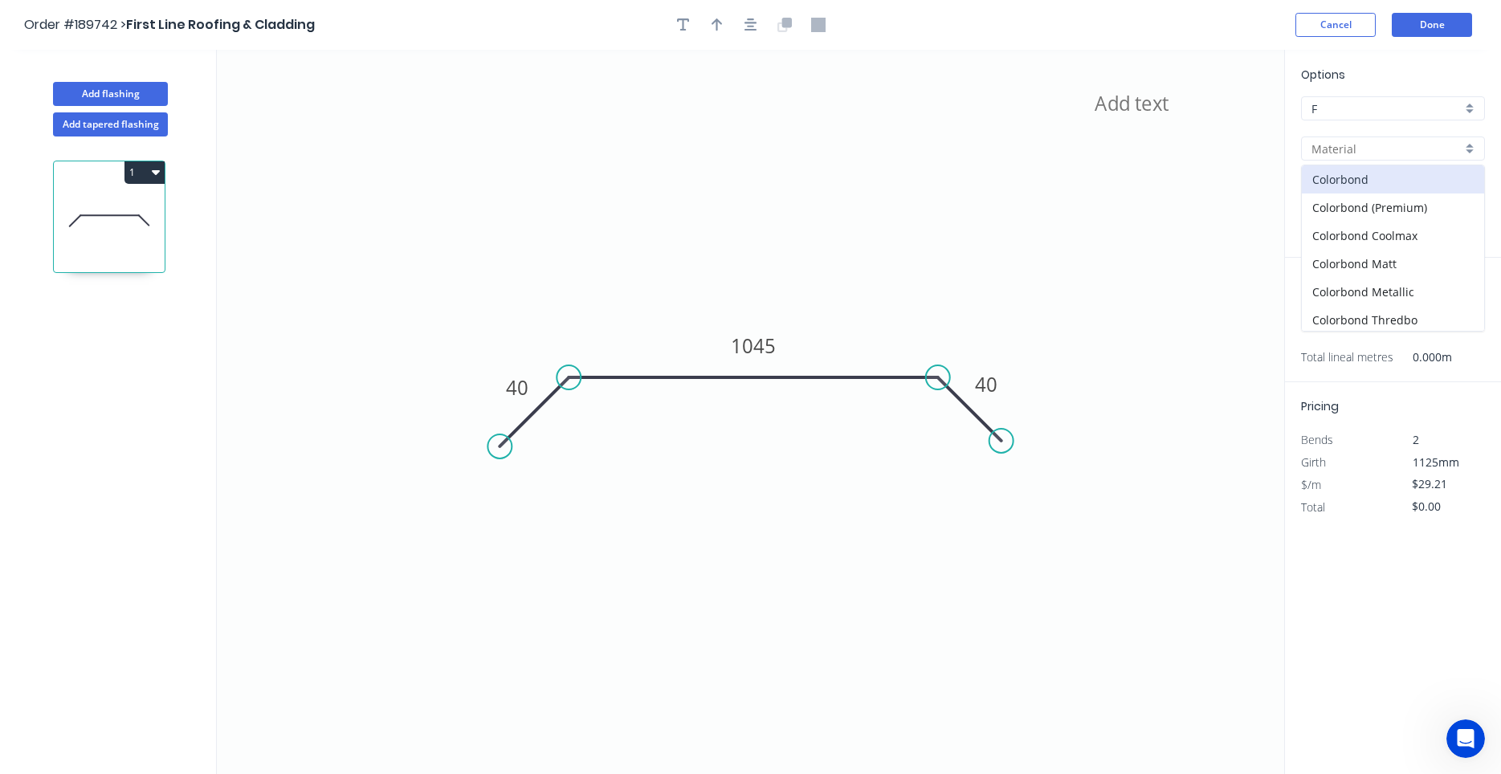
click at [1353, 153] on input "text" at bounding box center [1386, 149] width 150 height 17
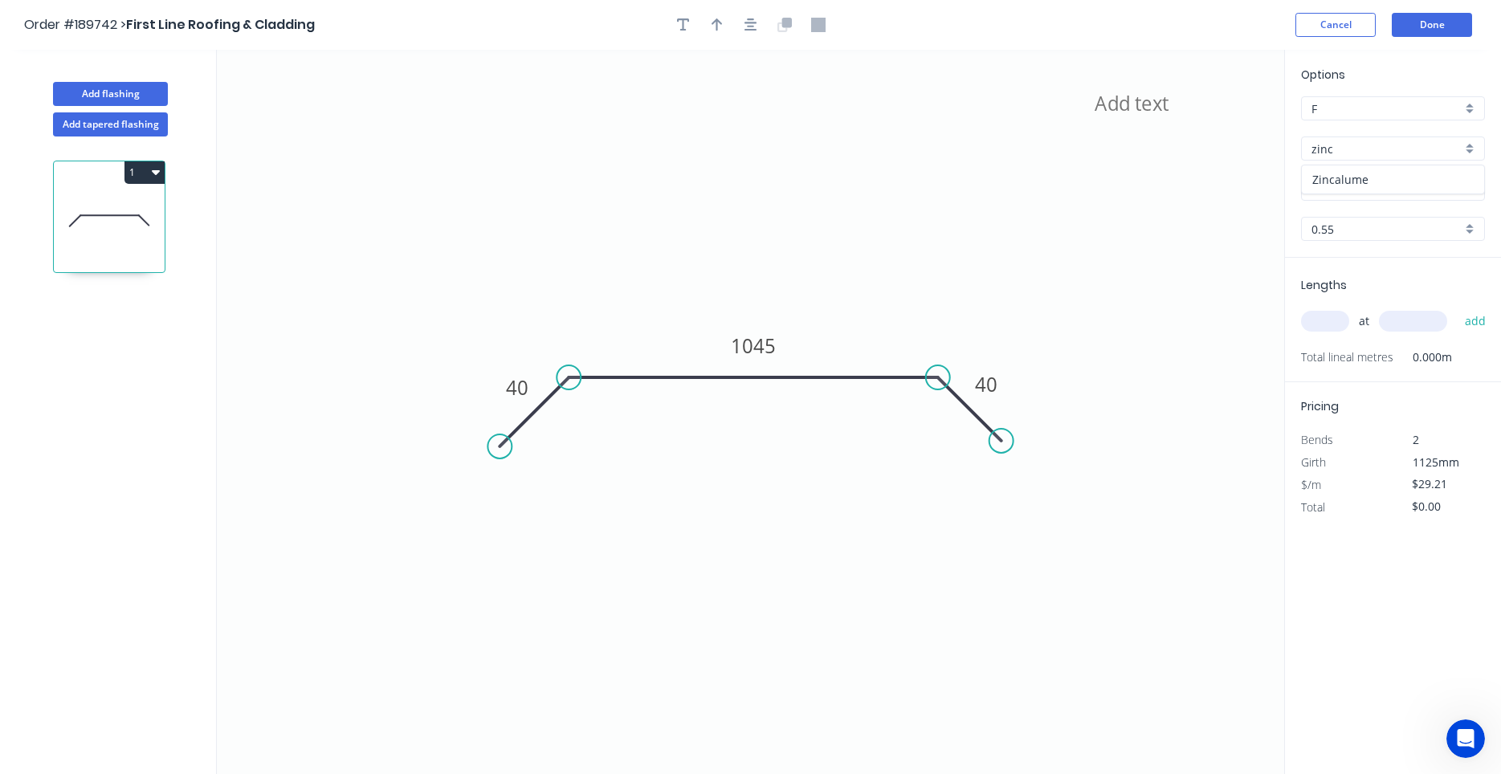
click at [1306, 181] on div "Zincalume" at bounding box center [1393, 179] width 182 height 28
type input "Zincalume"
type input "$26.22"
click at [151, 180] on button "1" at bounding box center [144, 172] width 40 height 22
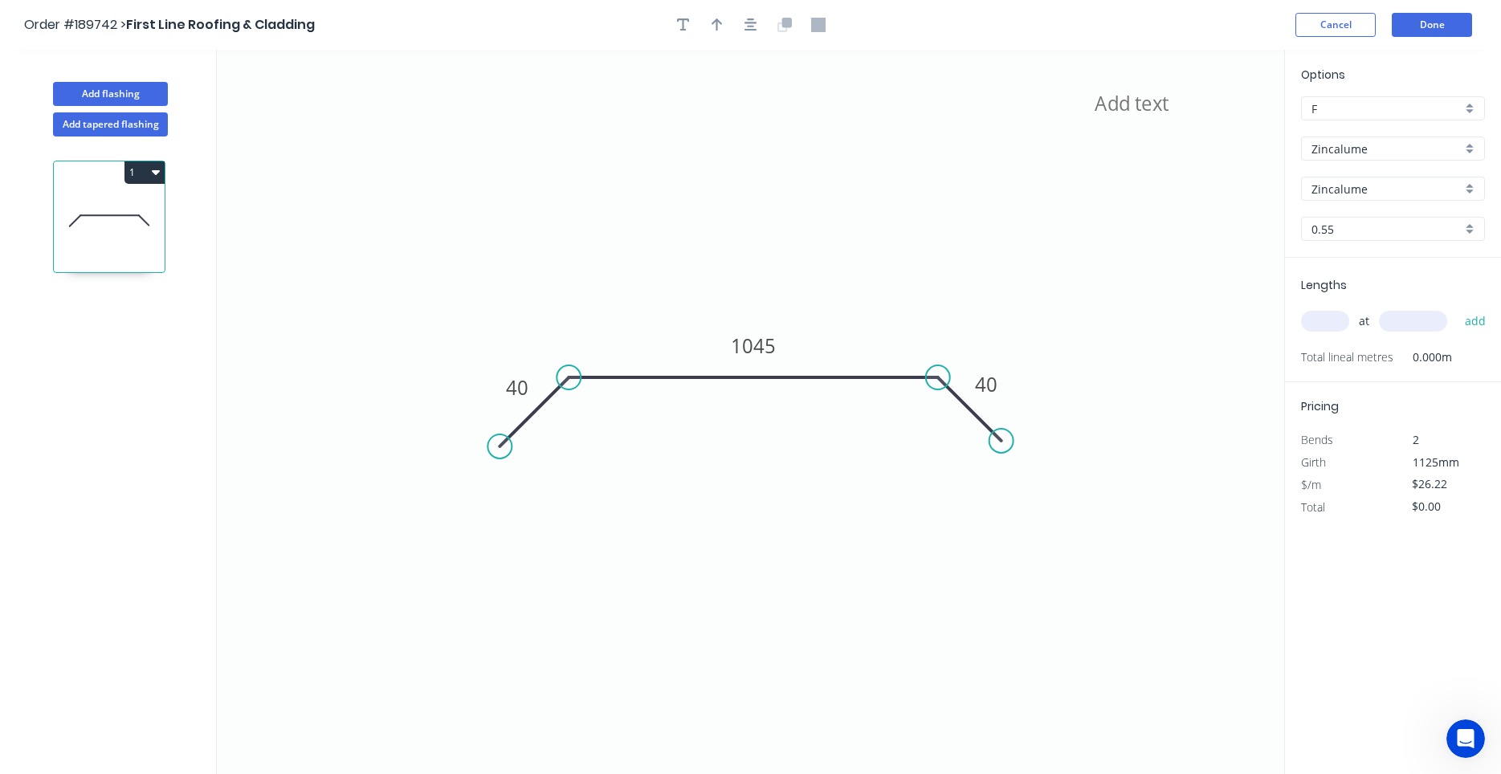
click at [171, 54] on div "Add flashing Add tapered flashing 1" at bounding box center [108, 427] width 217 height 754
click at [754, 35] on button "button" at bounding box center [751, 25] width 24 height 24
click at [149, 164] on button "1" at bounding box center [144, 172] width 40 height 22
click at [142, 201] on button "Duplicate" at bounding box center [88, 212] width 153 height 32
click at [1326, 322] on input "text" at bounding box center [1325, 321] width 48 height 21
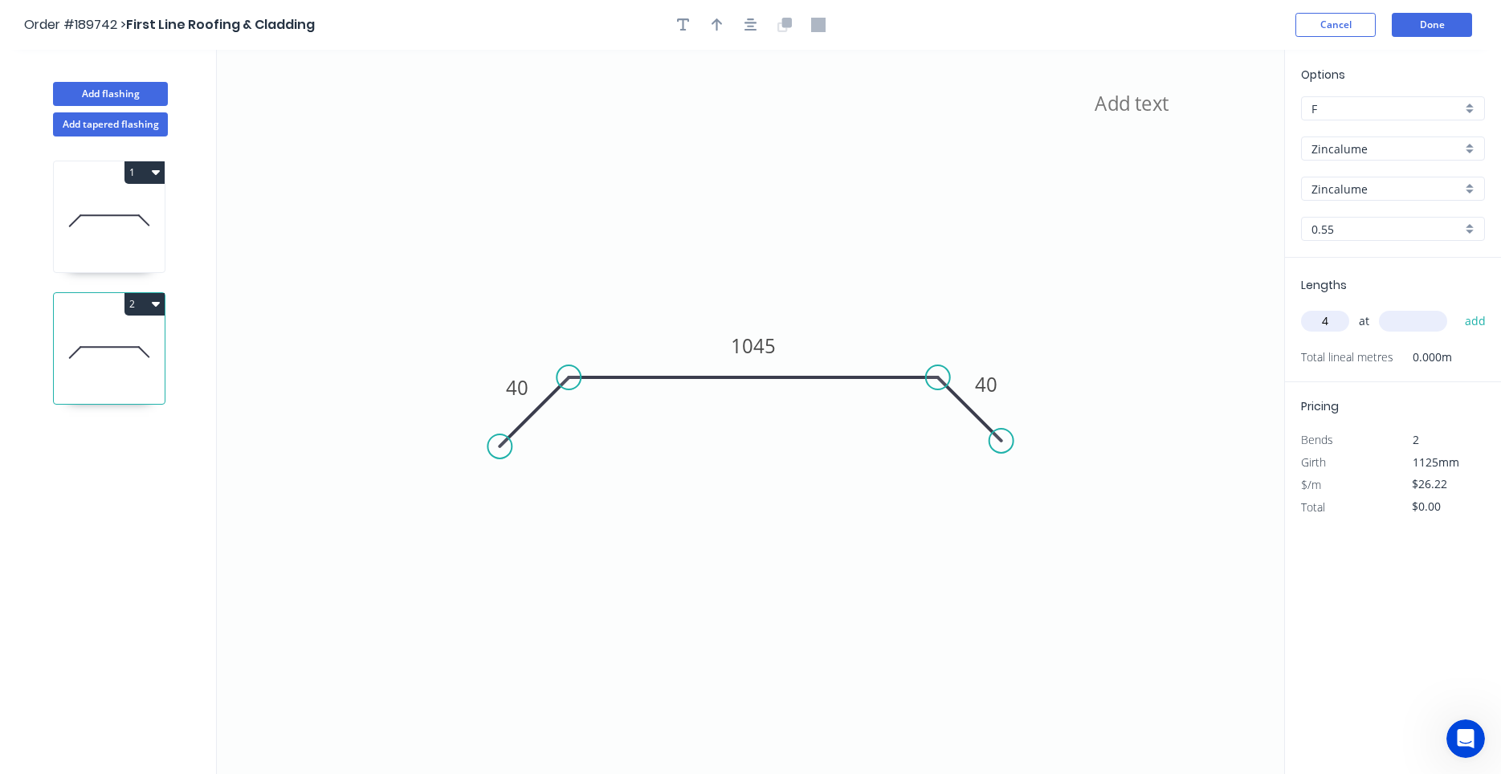
type input "4"
type input "3300"
click at [1457, 308] on button "add" at bounding box center [1476, 321] width 38 height 27
type input "$346.10"
click at [755, 32] on icon "button" at bounding box center [750, 25] width 13 height 14
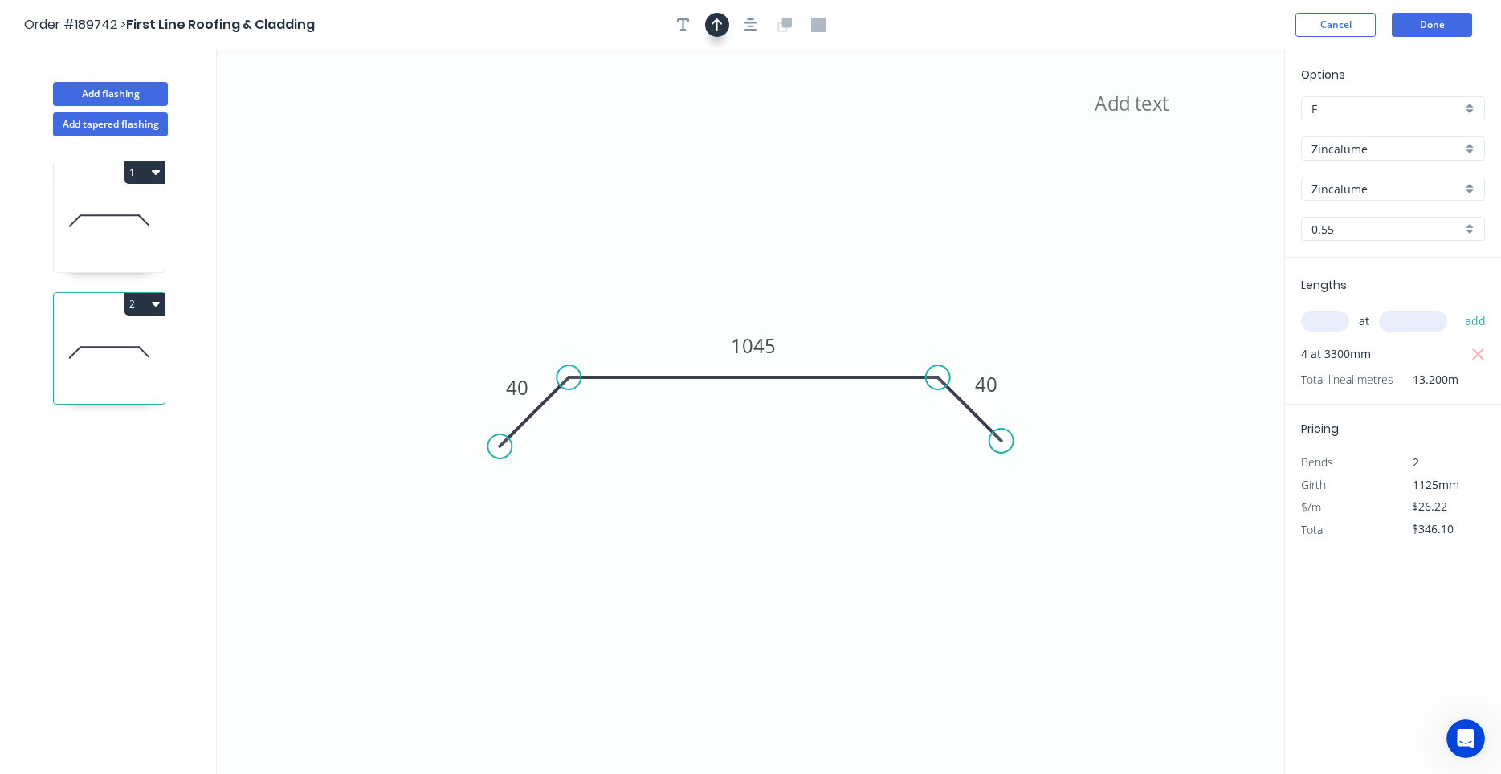
click at [723, 22] on button "button" at bounding box center [717, 25] width 24 height 24
drag, startPoint x: 1202, startPoint y: 130, endPoint x: 880, endPoint y: 316, distance: 372.0
click at [909, 300] on icon at bounding box center [916, 274] width 14 height 51
click at [880, 316] on icon at bounding box center [880, 297] width 14 height 51
click at [1143, 106] on textarea at bounding box center [1156, 115] width 130 height 59
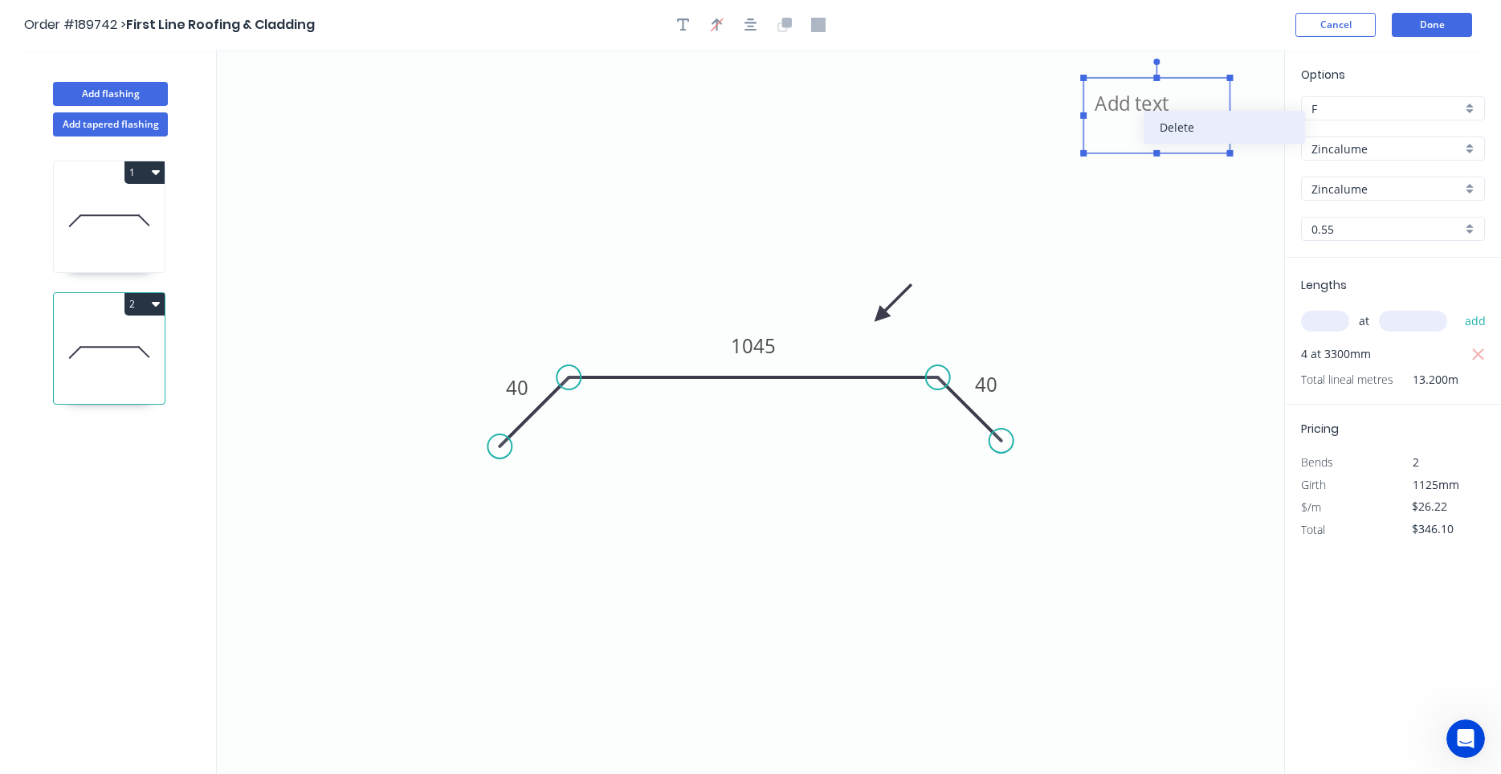
click at [1174, 129] on div "Delete" at bounding box center [1223, 127] width 161 height 33
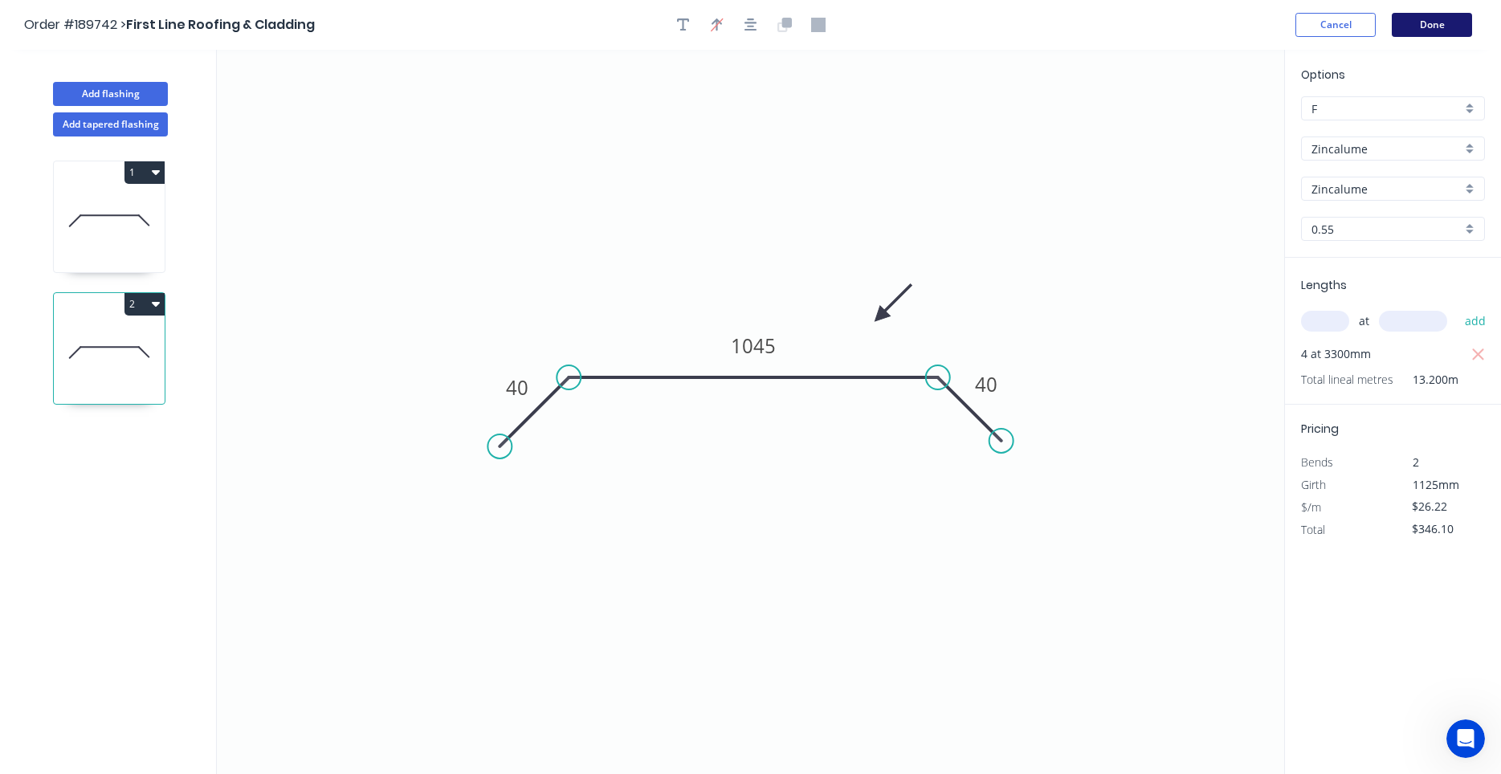
click at [1434, 31] on button "Done" at bounding box center [1432, 25] width 80 height 24
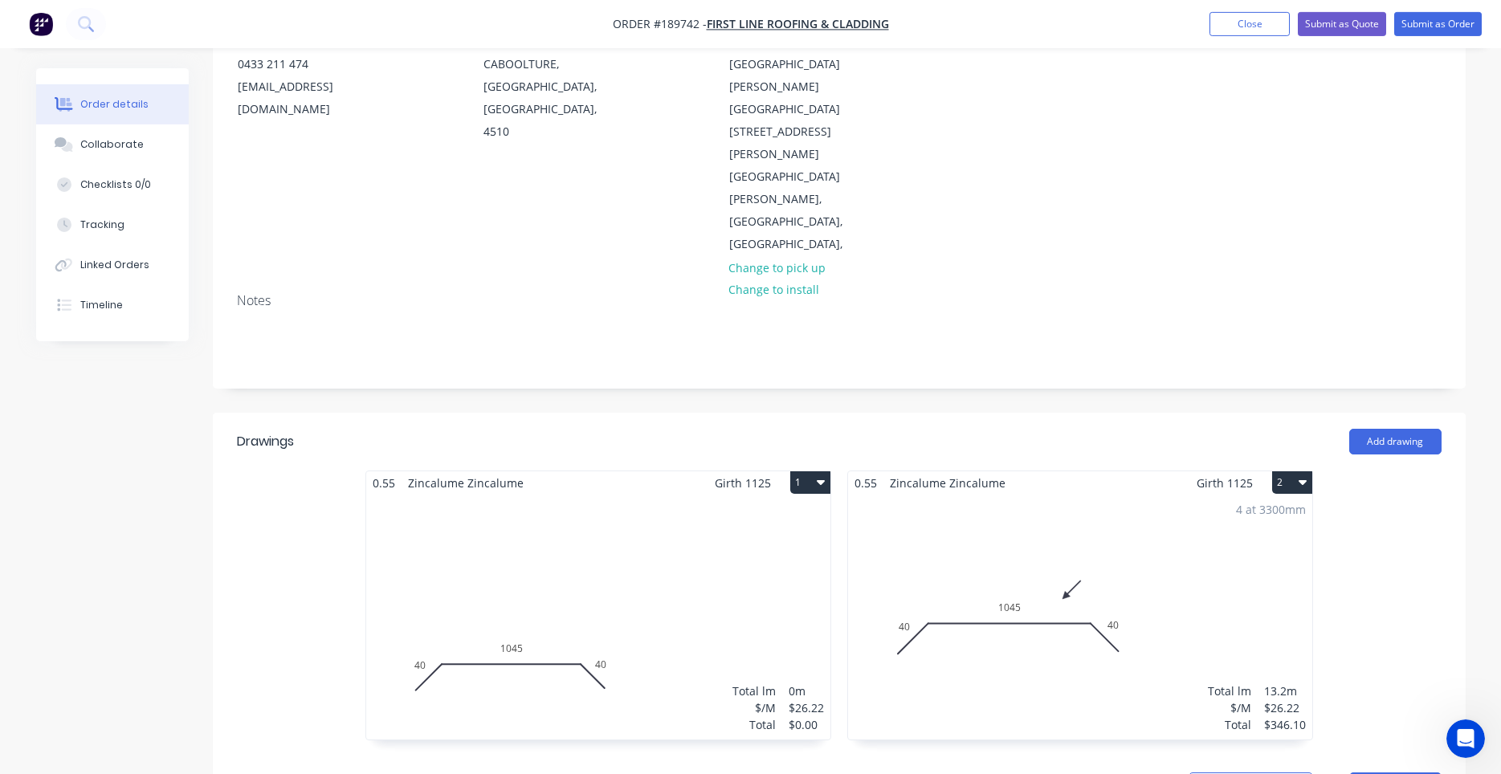
scroll to position [273, 0]
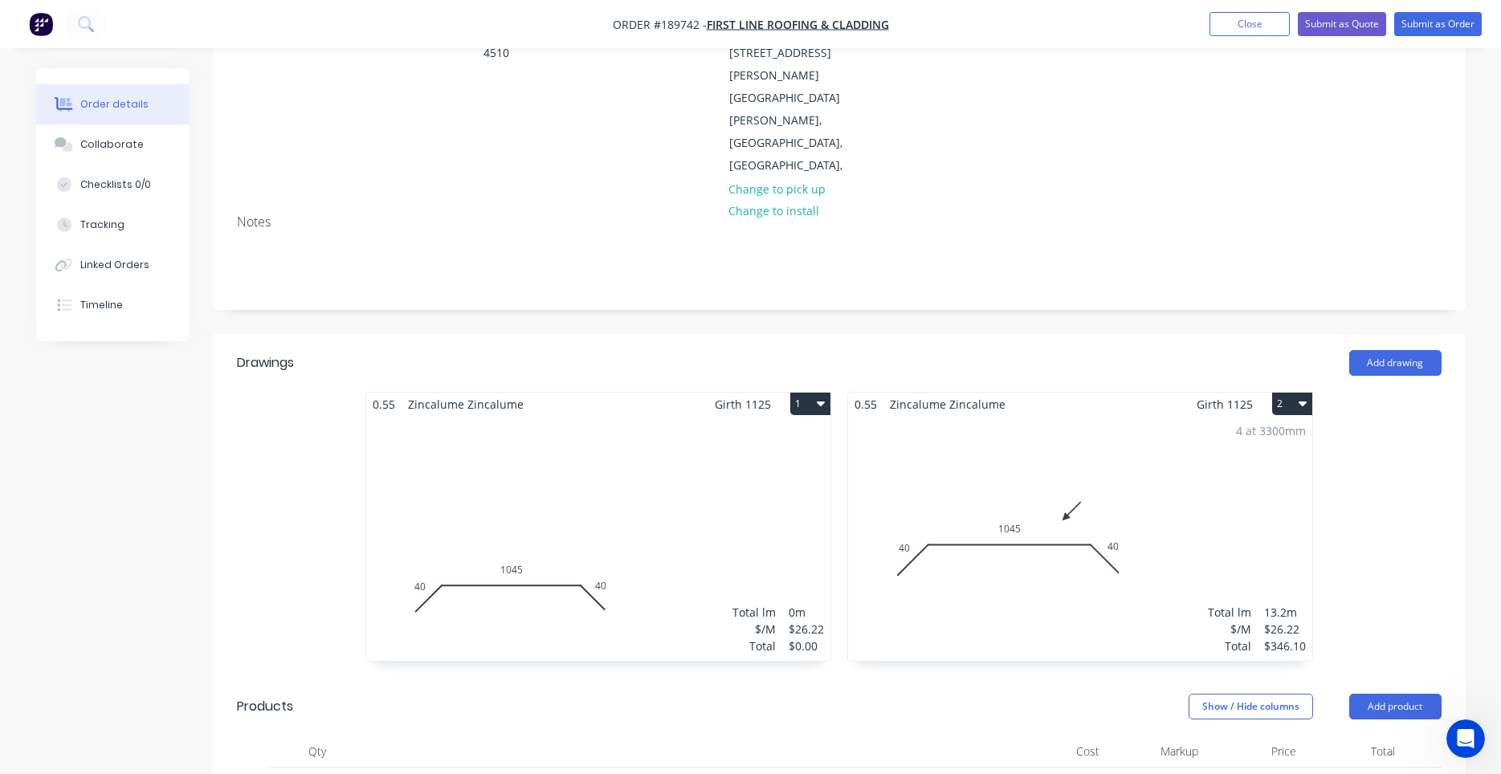
click at [1084, 416] on div "4 at 3300mm Total lm $/M Total 13.2m $26.22 $346.10" at bounding box center [1080, 538] width 464 height 245
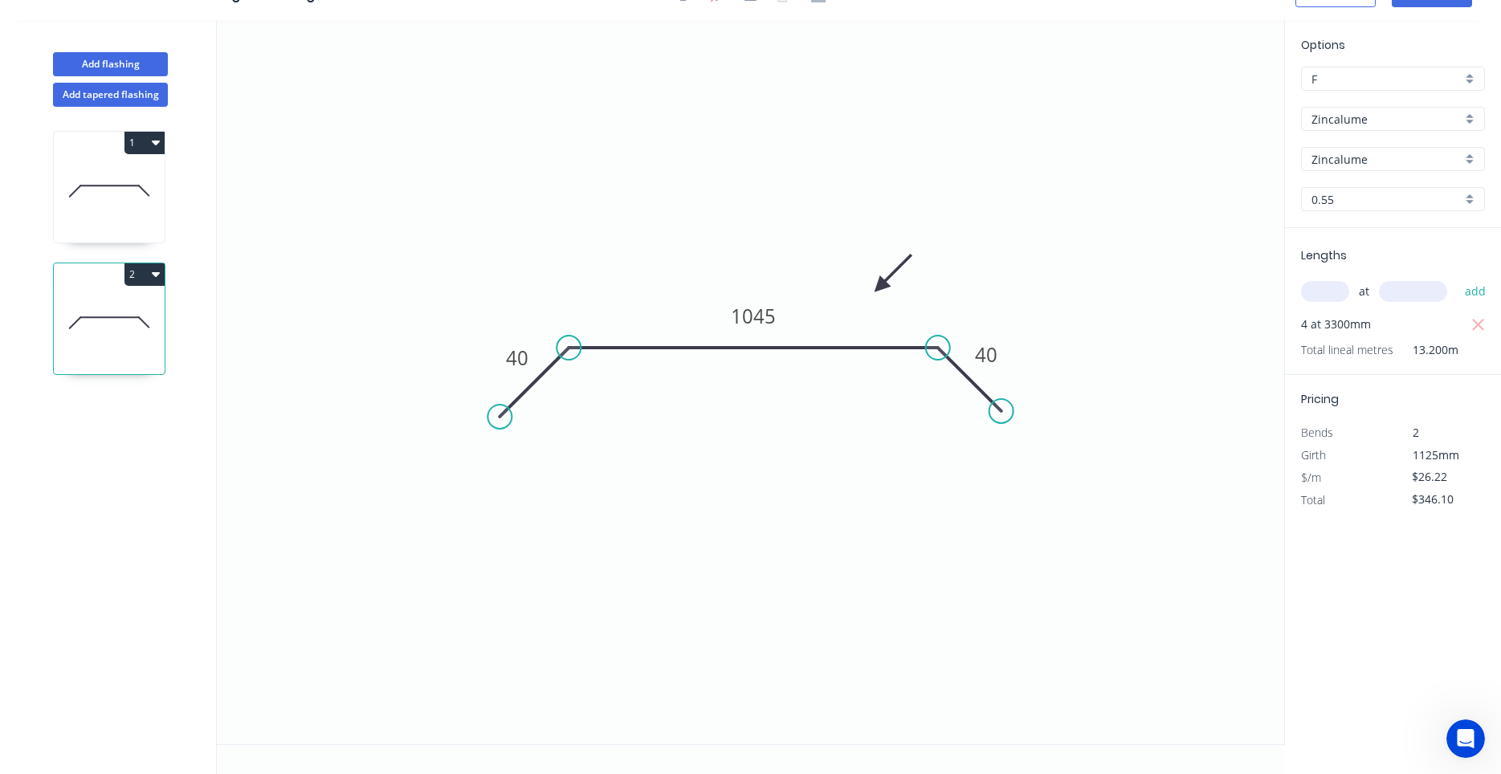
click at [134, 78] on div "Add tapered flashing" at bounding box center [110, 91] width 211 height 31
click at [138, 71] on button "Add flashing" at bounding box center [110, 64] width 115 height 24
type input "$0.00"
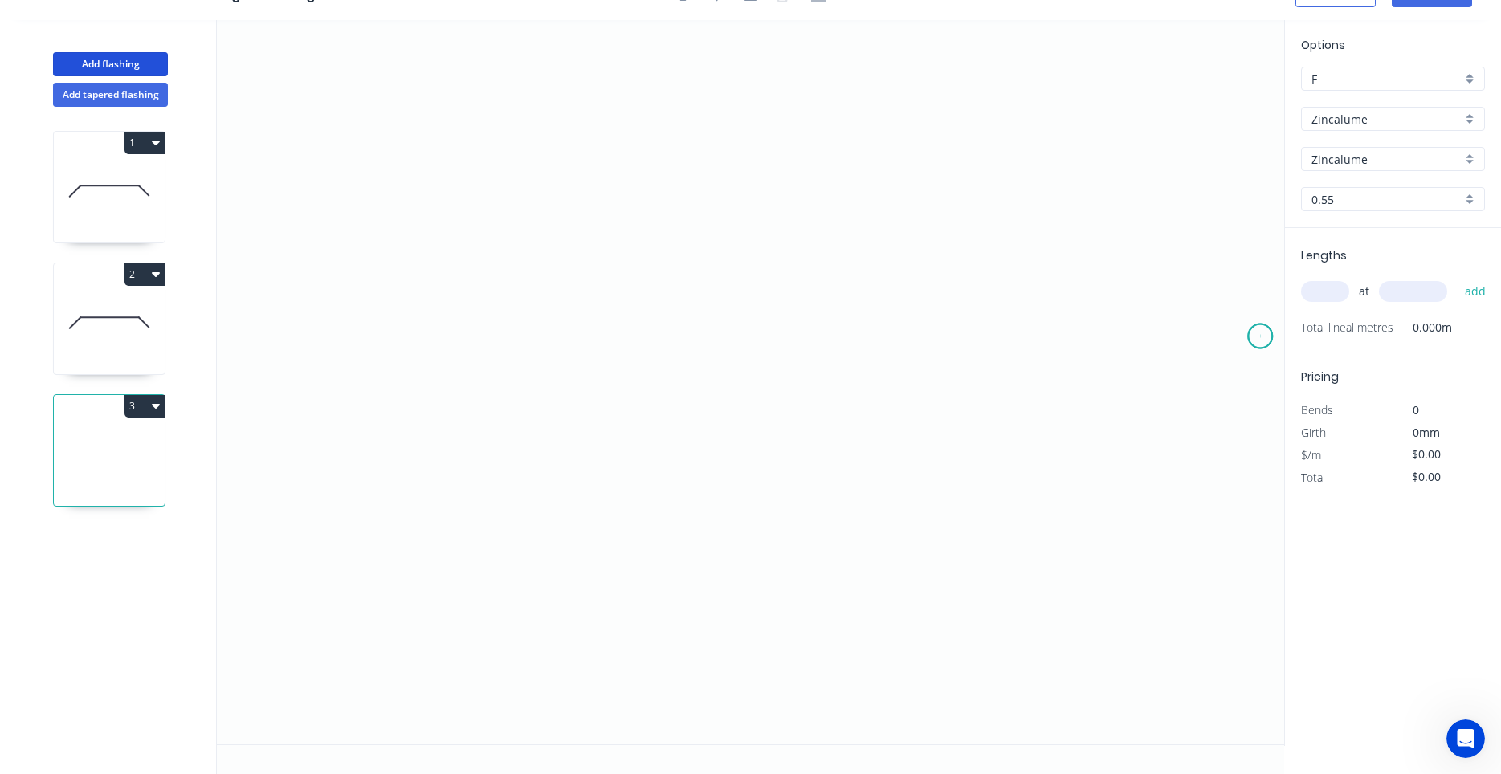
click at [1261, 336] on icon "0" at bounding box center [750, 382] width 1067 height 724
click at [1272, 365] on div "Delete point" at bounding box center [1333, 363] width 161 height 33
click at [72, 365] on icon at bounding box center [109, 322] width 111 height 103
type input "$26.22"
type input "$346.10"
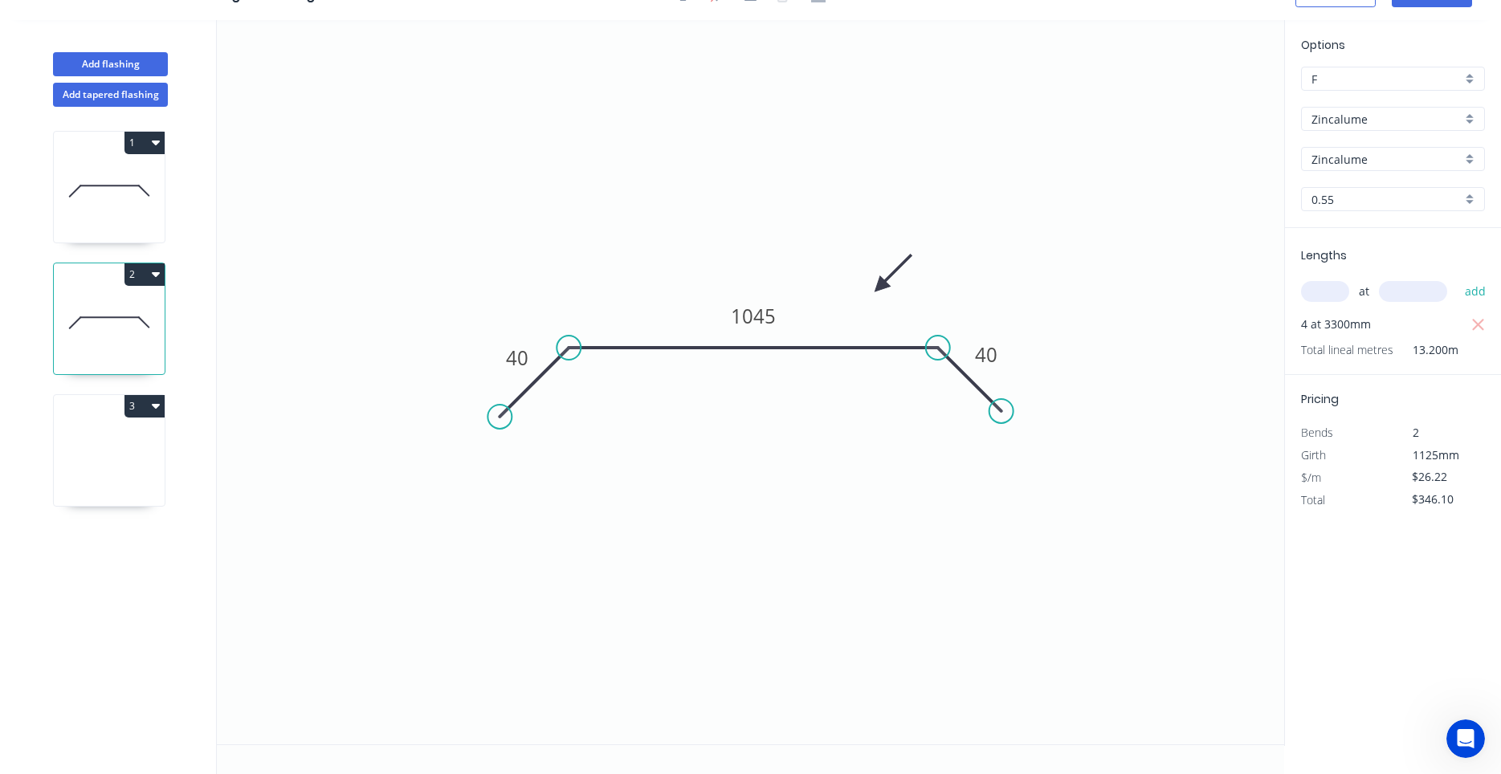
click at [88, 388] on div "1 2 3" at bounding box center [110, 440] width 211 height 667
click at [89, 364] on icon at bounding box center [109, 322] width 111 height 103
click at [97, 381] on div "1 2 3" at bounding box center [110, 440] width 211 height 667
click at [84, 410] on div "3" at bounding box center [109, 406] width 111 height 22
type input "$0.00"
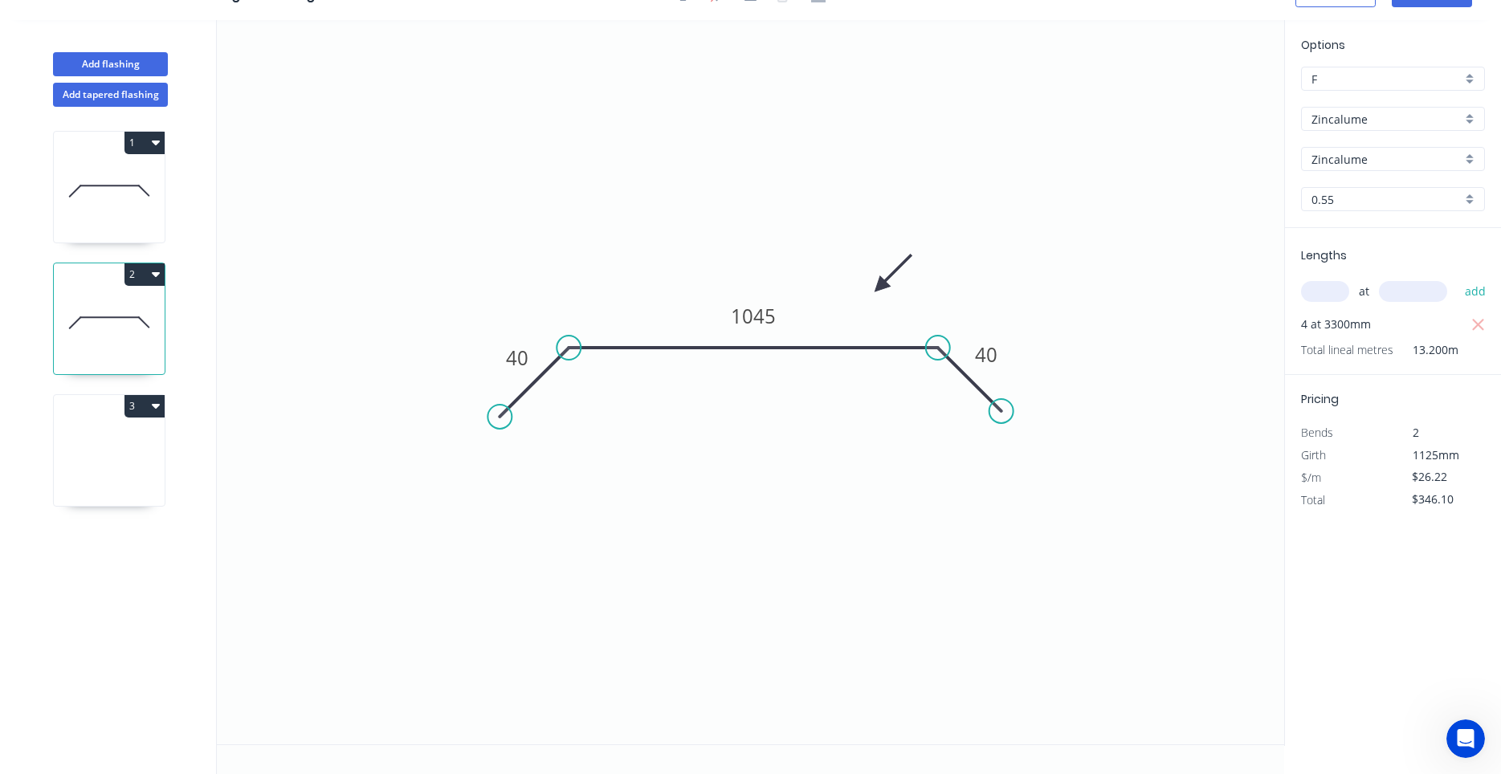
type input "$0.00"
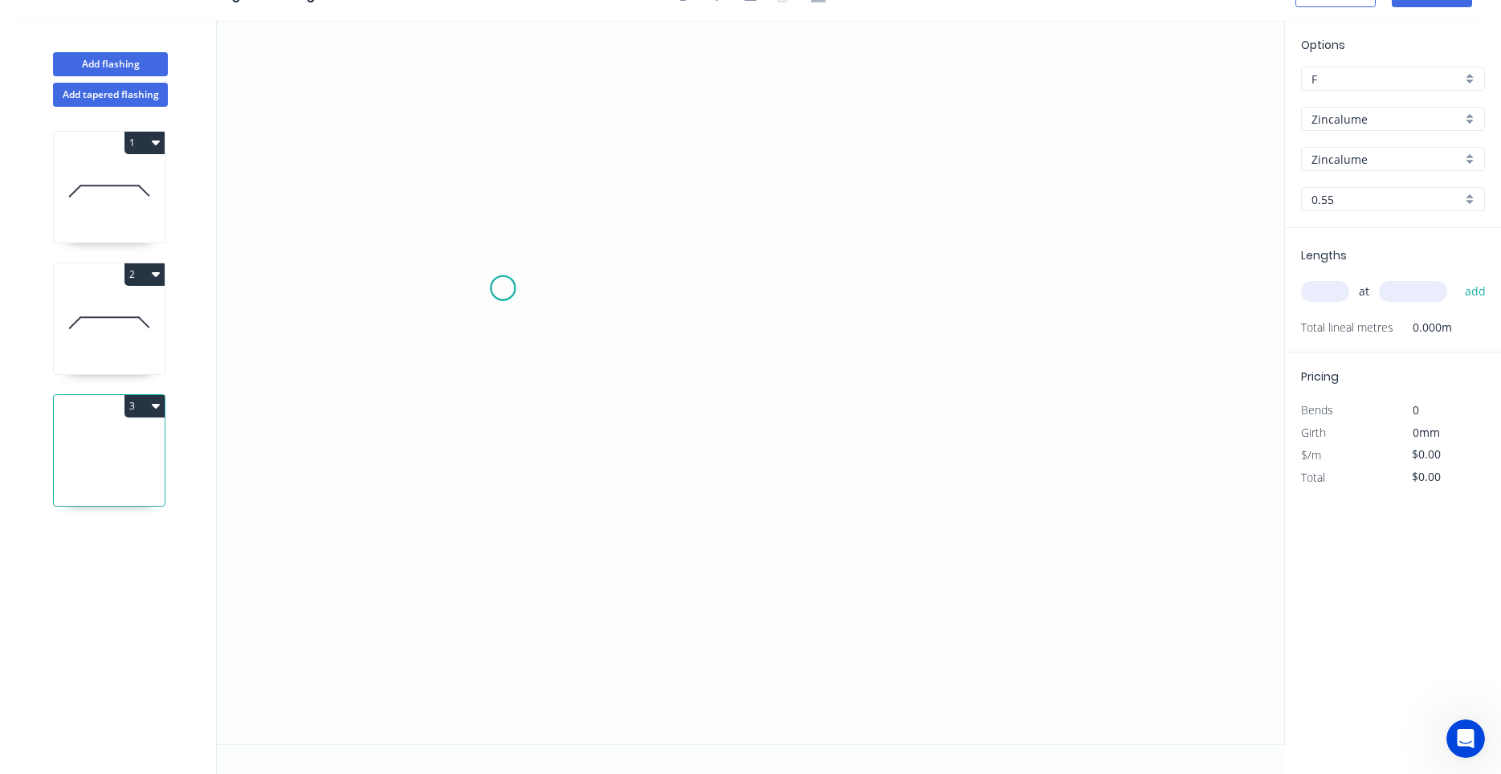
click at [503, 288] on icon "0" at bounding box center [750, 382] width 1067 height 724
click at [450, 291] on icon "0" at bounding box center [750, 382] width 1067 height 724
click at [507, 457] on icon "0 ?" at bounding box center [750, 382] width 1067 height 724
click at [846, 460] on icon "0 ? ? ? º" at bounding box center [750, 382] width 1067 height 724
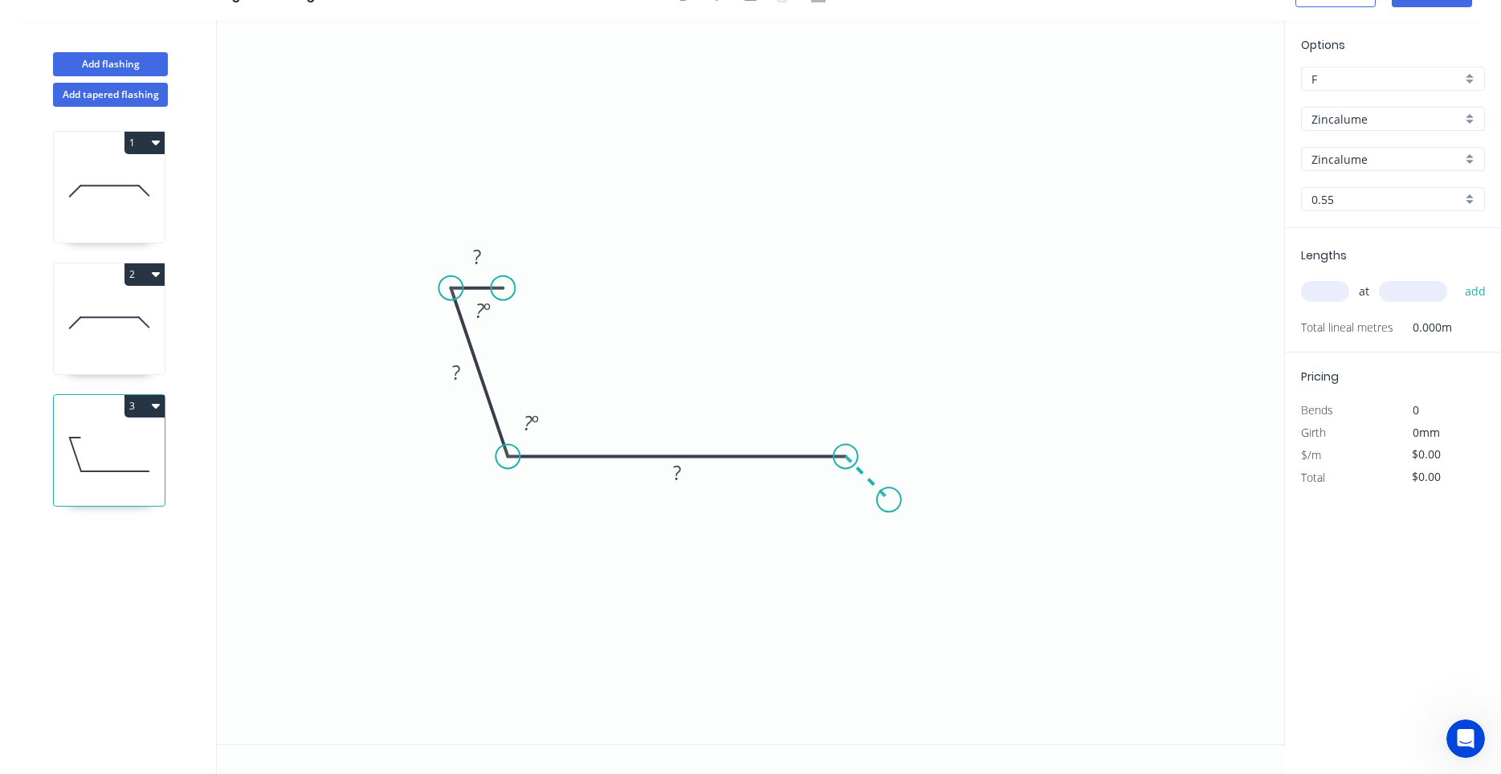
click at [889, 507] on icon "0 ? ? ? ? º ? º" at bounding box center [750, 382] width 1067 height 724
click at [889, 507] on circle at bounding box center [889, 499] width 24 height 24
click at [886, 464] on tspan "?" at bounding box center [884, 453] width 8 height 26
click at [491, 342] on div "Hide angle" at bounding box center [534, 348] width 161 height 33
click at [681, 478] on tspan "?" at bounding box center [677, 472] width 8 height 26
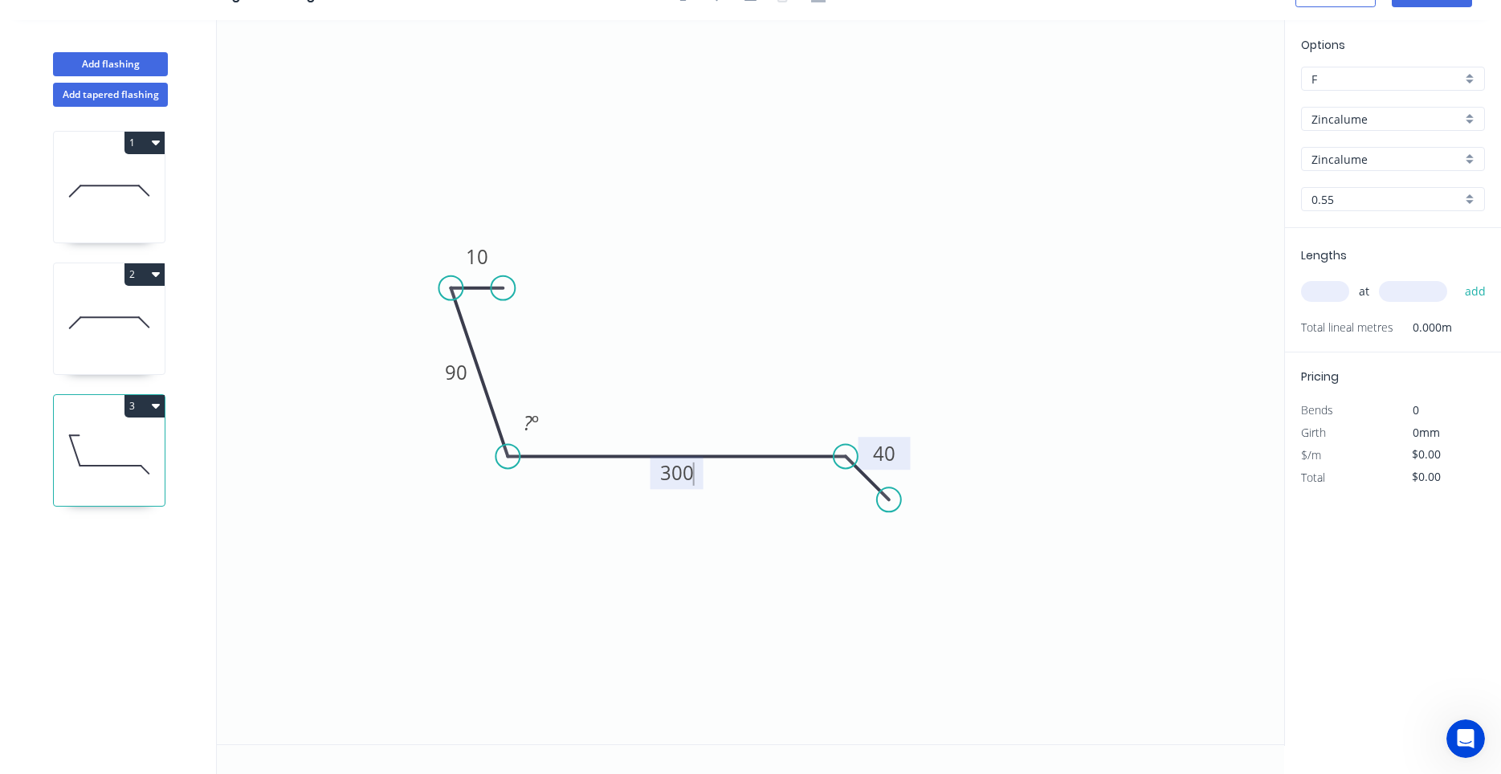
type input "$14.26"
click at [1323, 290] on input "text" at bounding box center [1325, 291] width 48 height 21
type input "1"
type input "2300"
click at [1457, 278] on button "add" at bounding box center [1476, 291] width 38 height 27
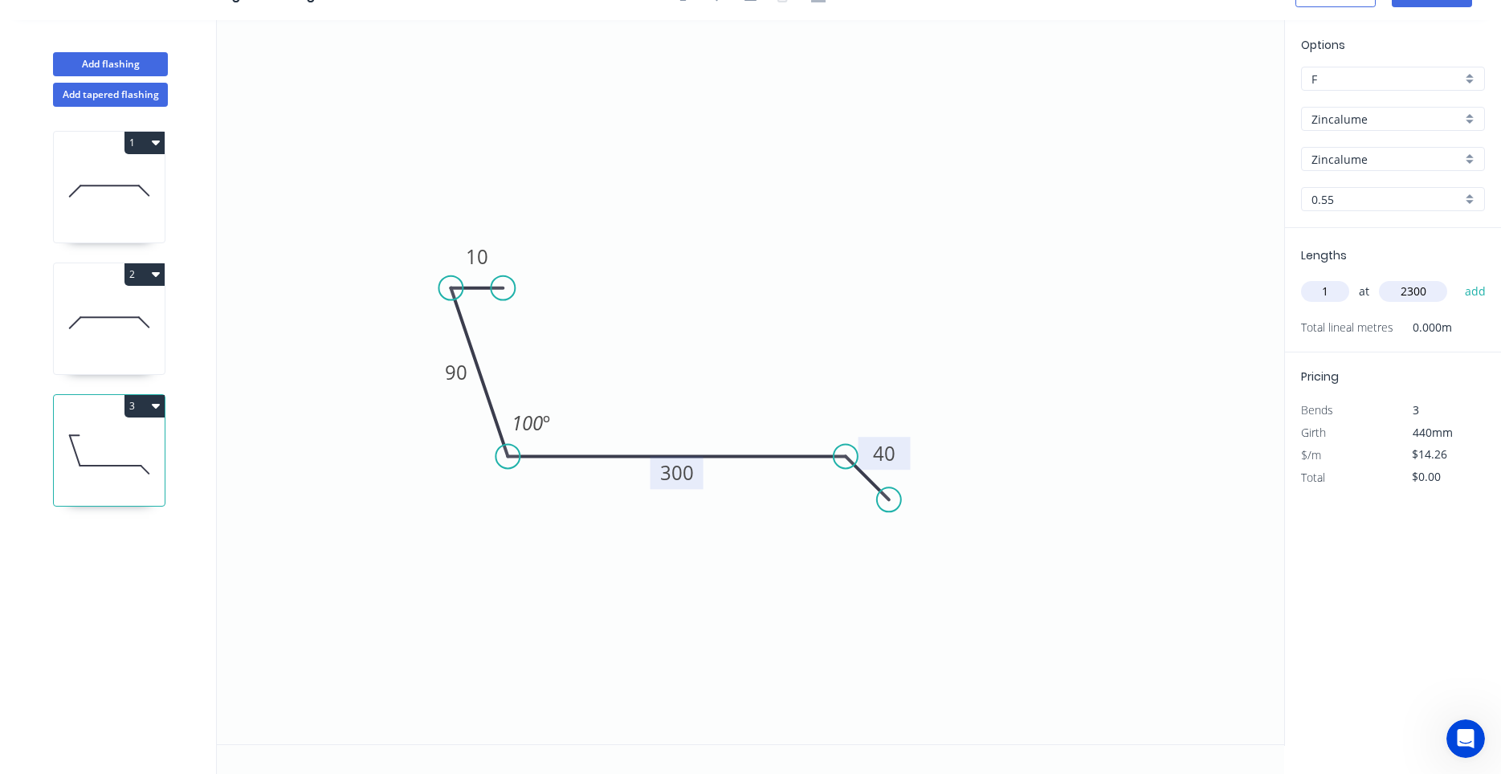
type input "$32.80"
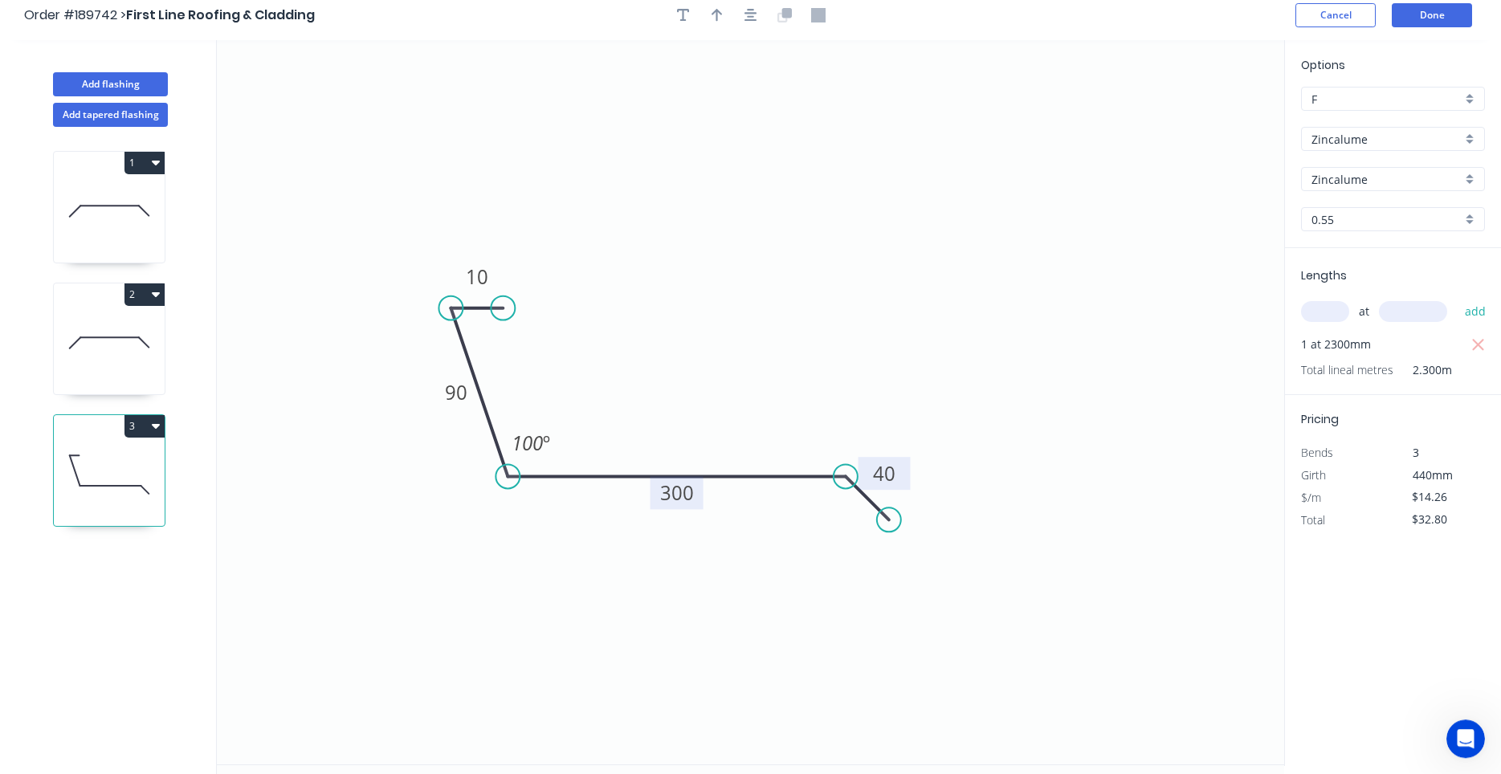
scroll to position [0, 0]
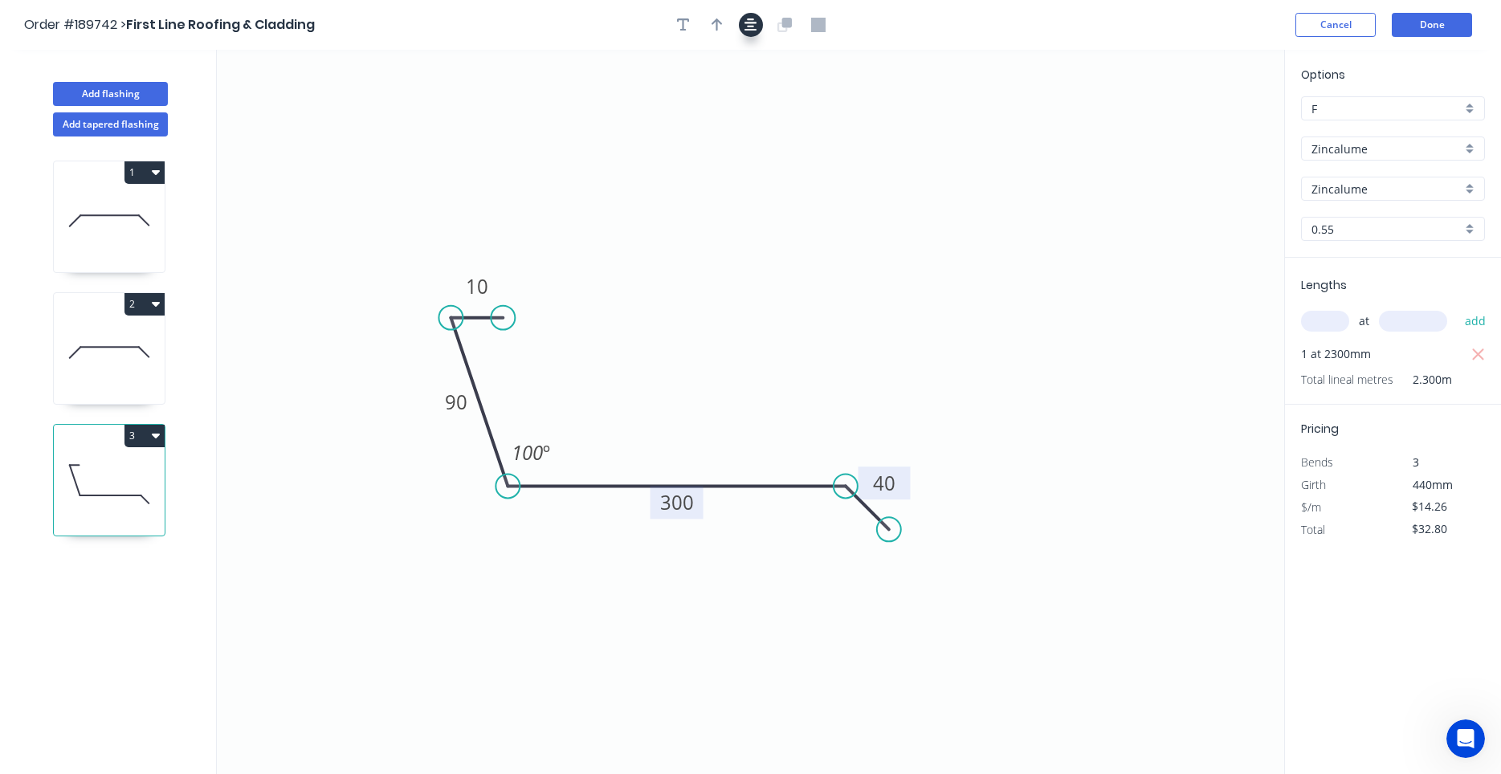
click at [746, 22] on icon "button" at bounding box center [750, 25] width 13 height 14
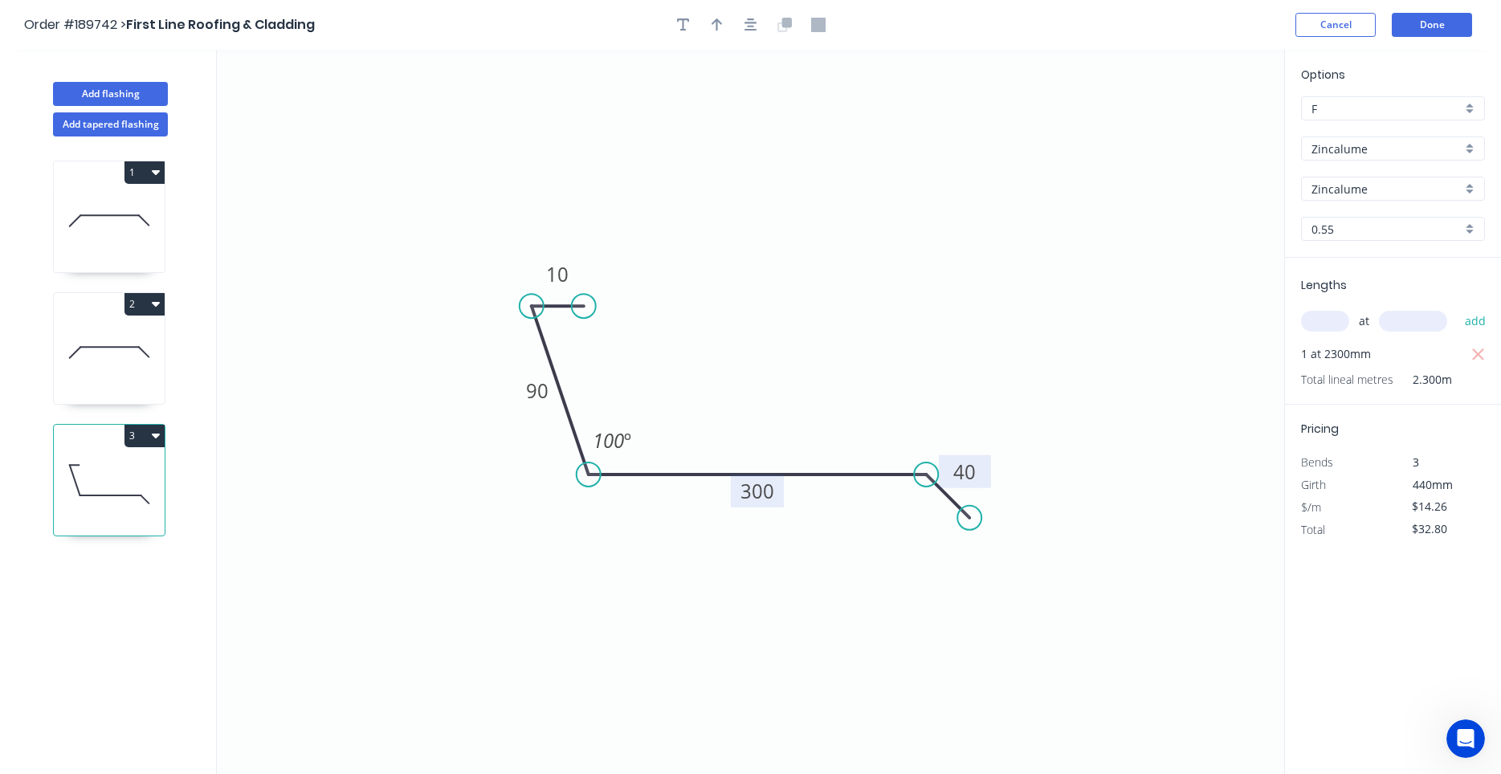
drag, startPoint x: 881, startPoint y: 230, endPoint x: 841, endPoint y: 245, distance: 42.9
click at [755, 22] on icon "button" at bounding box center [750, 24] width 13 height 13
click at [731, 23] on div at bounding box center [750, 25] width 169 height 24
click at [712, 25] on icon "button" at bounding box center [716, 25] width 11 height 14
click at [1196, 117] on icon "0 10 90 300 40 100 º" at bounding box center [750, 412] width 1067 height 724
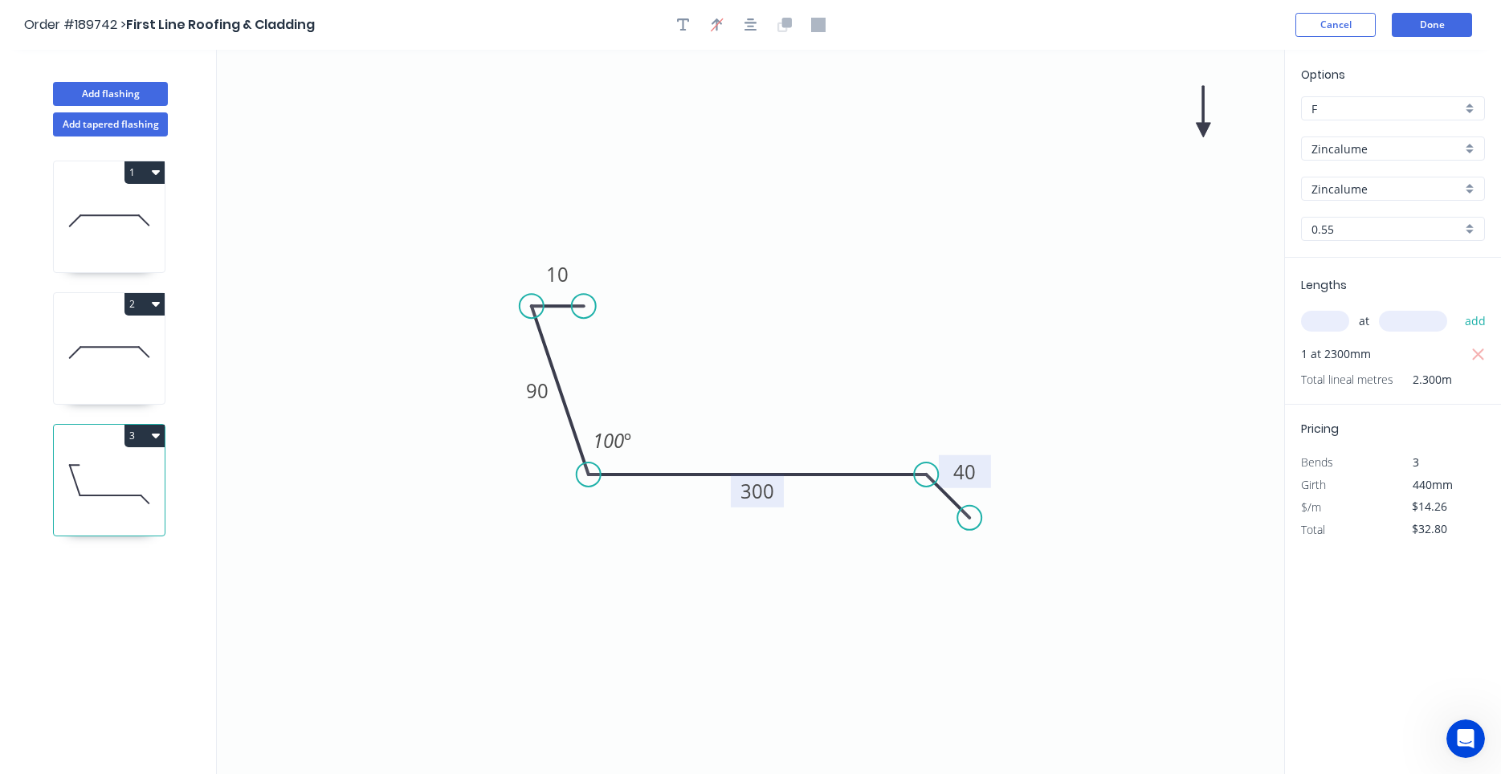
click at [1198, 124] on icon "0 10 90 300 40 100 º" at bounding box center [750, 412] width 1067 height 724
click at [1191, 126] on icon "0 10 90 300 40 100 º" at bounding box center [750, 412] width 1067 height 724
drag, startPoint x: 1187, startPoint y: 126, endPoint x: 1163, endPoint y: 130, distance: 24.4
drag, startPoint x: 984, startPoint y: 185, endPoint x: 898, endPoint y: 206, distance: 89.0
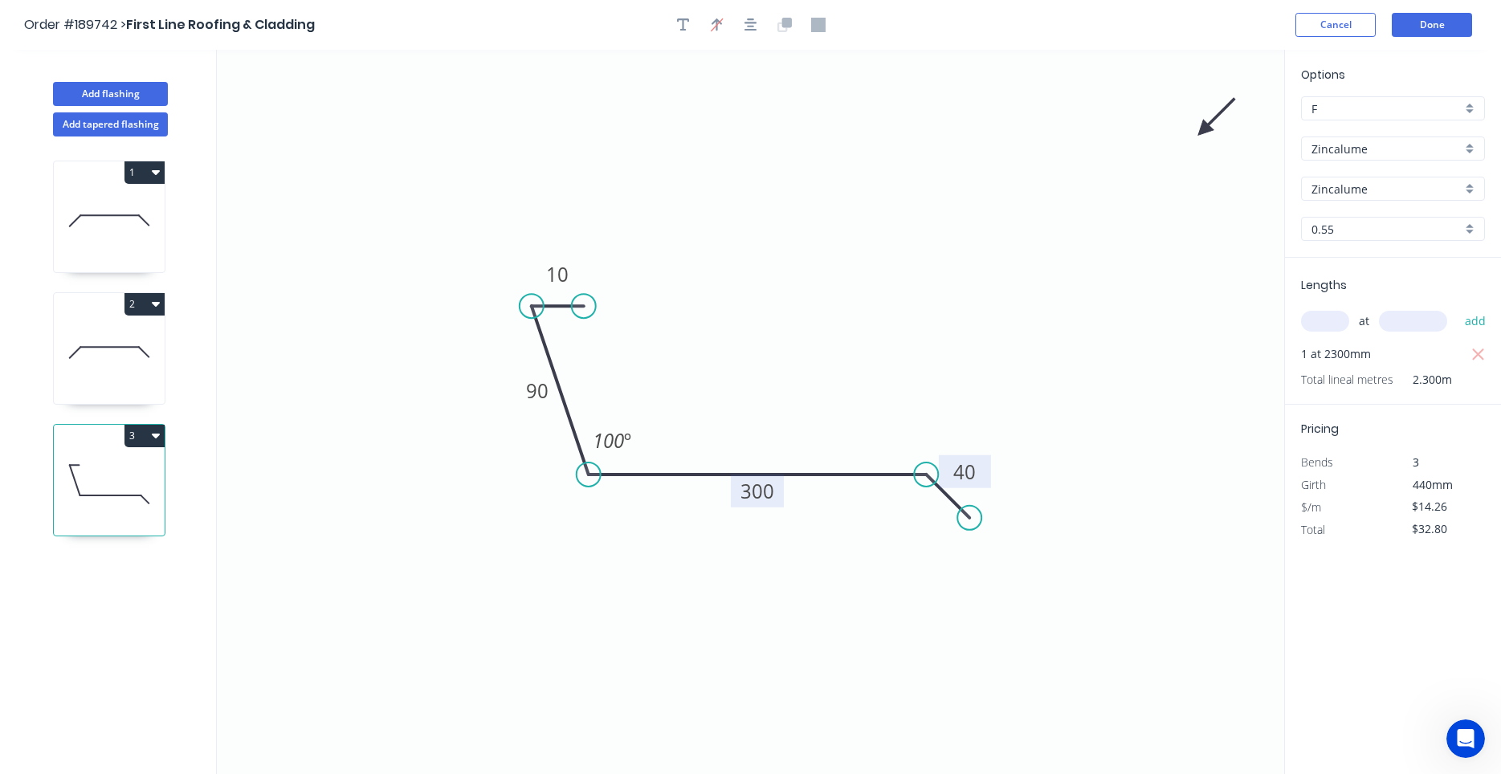
click at [900, 204] on icon "0 10 90 300 40 100 º" at bounding box center [750, 412] width 1067 height 724
click at [1309, 320] on input "text" at bounding box center [1325, 321] width 48 height 21
type input "1"
type input "2300"
click at [1457, 308] on button "add" at bounding box center [1476, 321] width 38 height 27
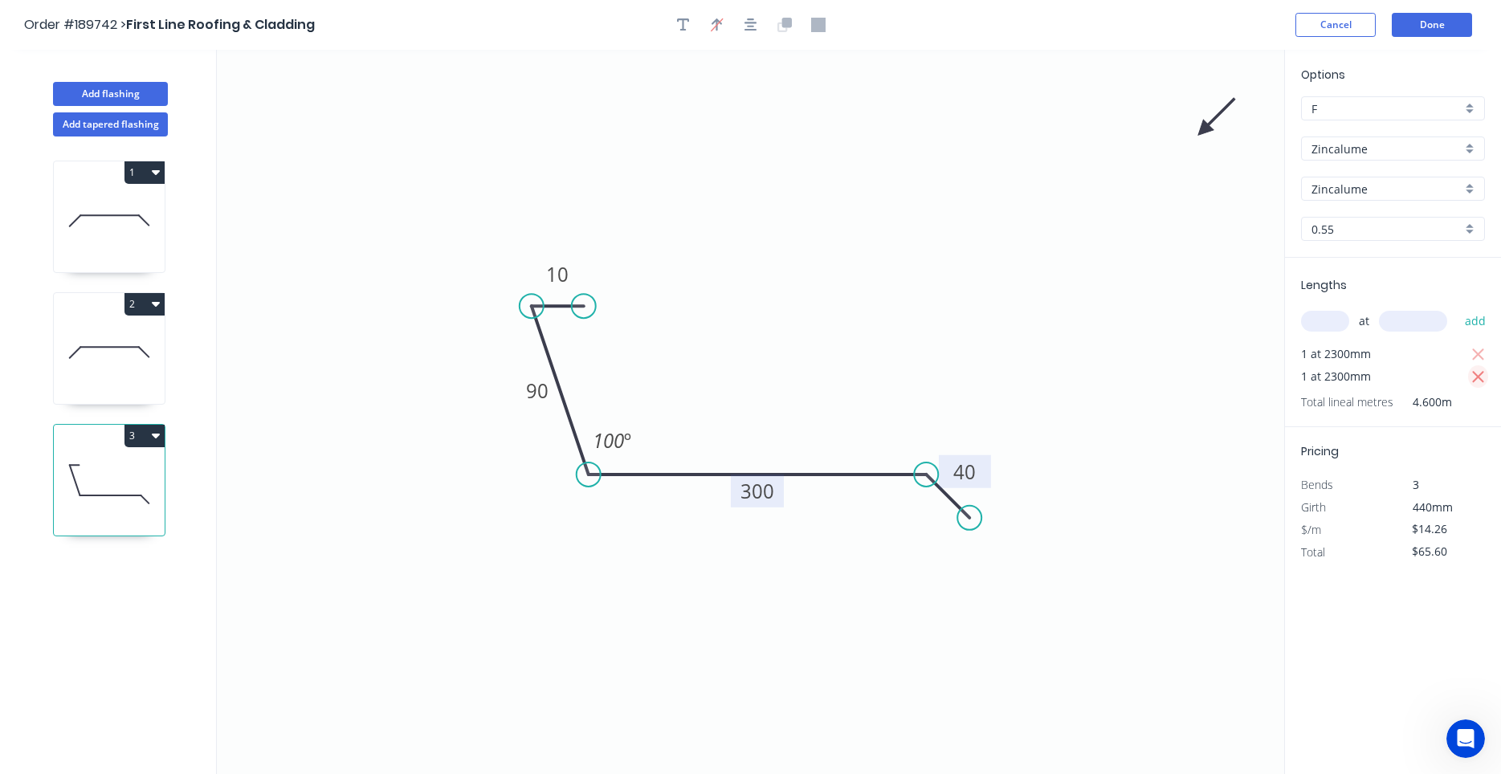
click at [1475, 379] on icon "button" at bounding box center [1478, 377] width 14 height 19
type input "$32.80"
click at [752, 30] on icon "button" at bounding box center [750, 25] width 13 height 14
click at [1379, 33] on div "Cancel Done" at bounding box center [1385, 25] width 181 height 24
drag, startPoint x: 1214, startPoint y: 120, endPoint x: 764, endPoint y: 303, distance: 485.5
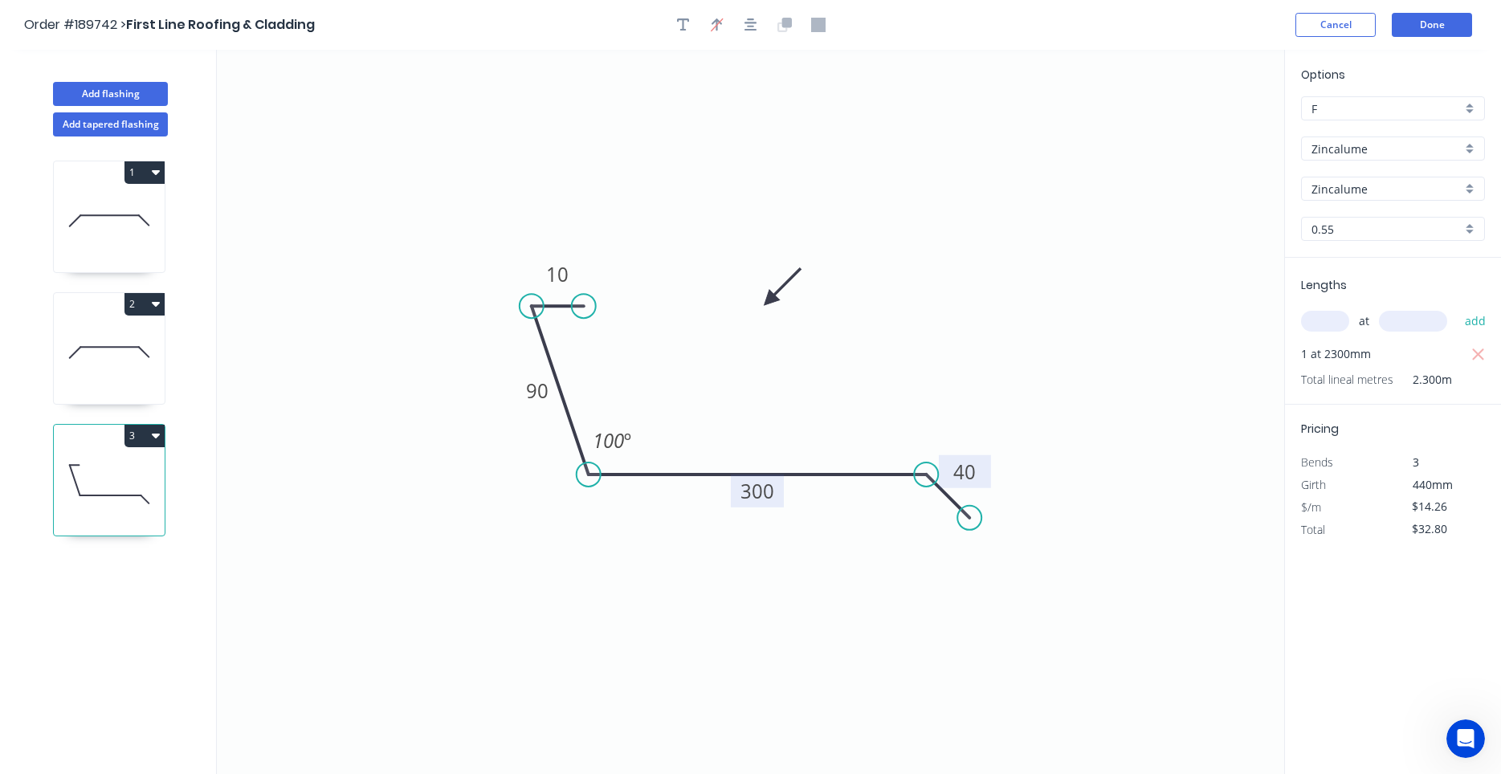
click at [764, 303] on icon at bounding box center [782, 286] width 47 height 47
click at [1375, 36] on button "Cancel" at bounding box center [1335, 25] width 80 height 24
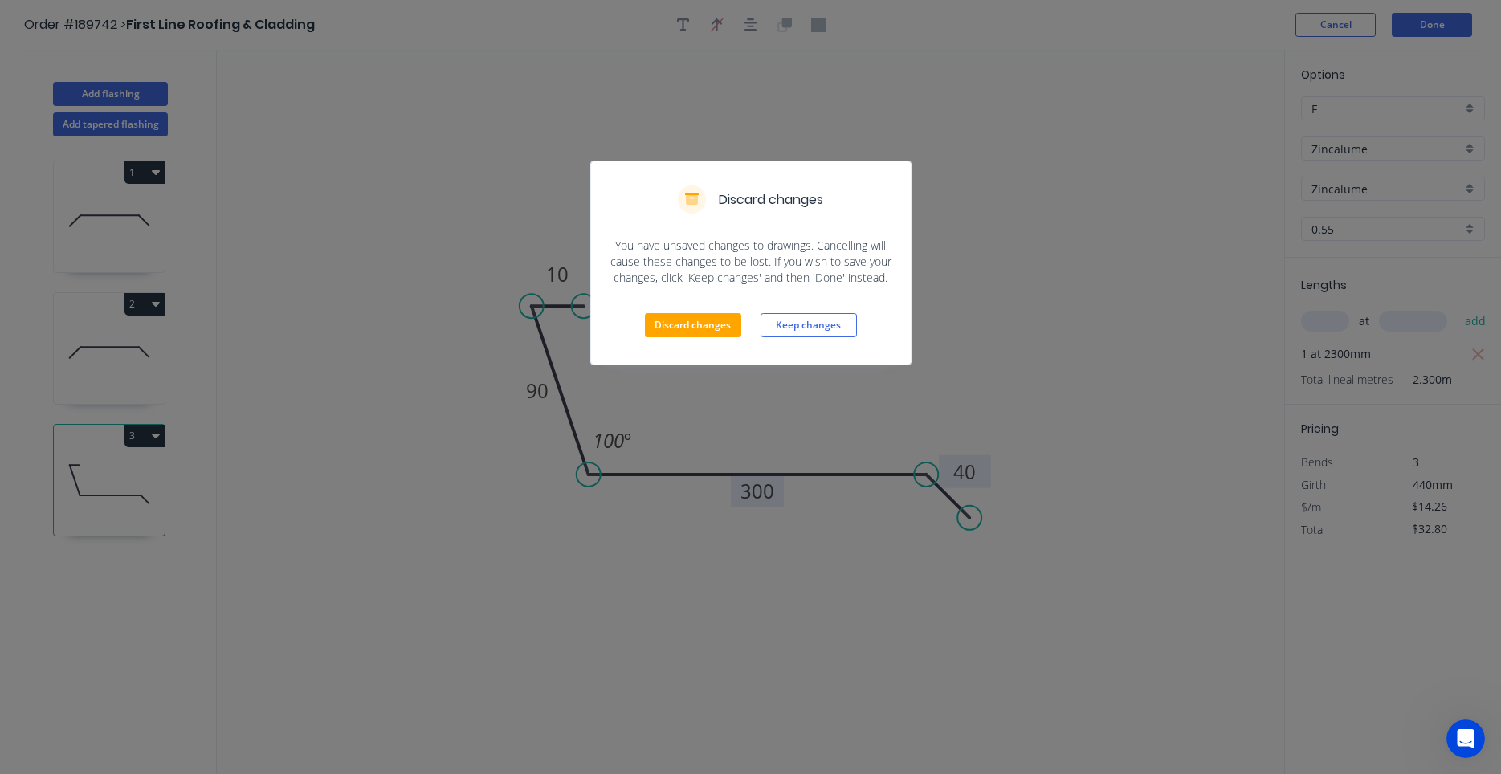
drag, startPoint x: 1335, startPoint y: 69, endPoint x: 1243, endPoint y: 105, distance: 98.4
drag, startPoint x: 723, startPoint y: 334, endPoint x: 775, endPoint y: 327, distance: 52.7
click at [774, 327] on div "Discard changes Keep changes" at bounding box center [751, 325] width 320 height 79
click at [775, 327] on button "Keep changes" at bounding box center [808, 325] width 96 height 24
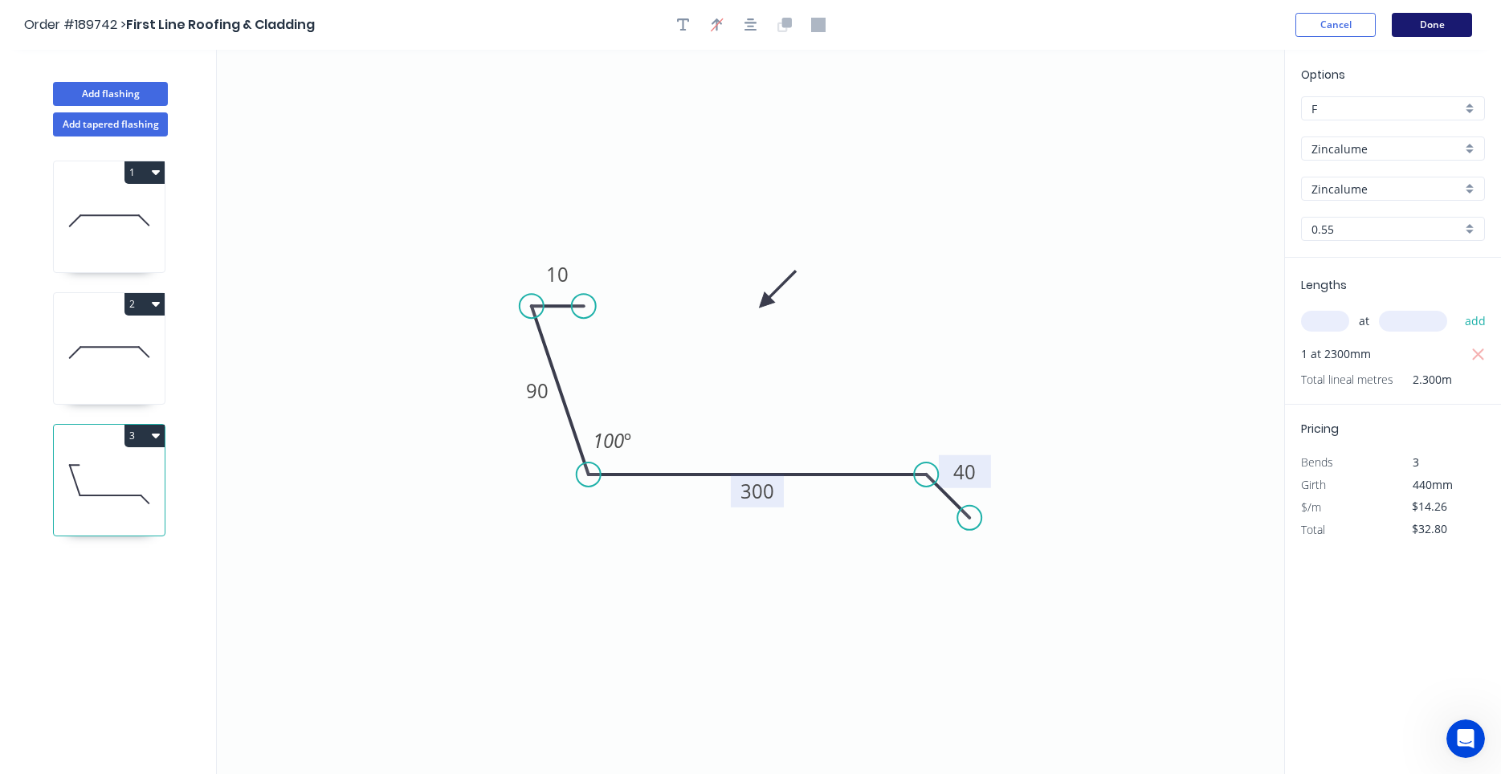
click at [1409, 28] on button "Done" at bounding box center [1432, 25] width 80 height 24
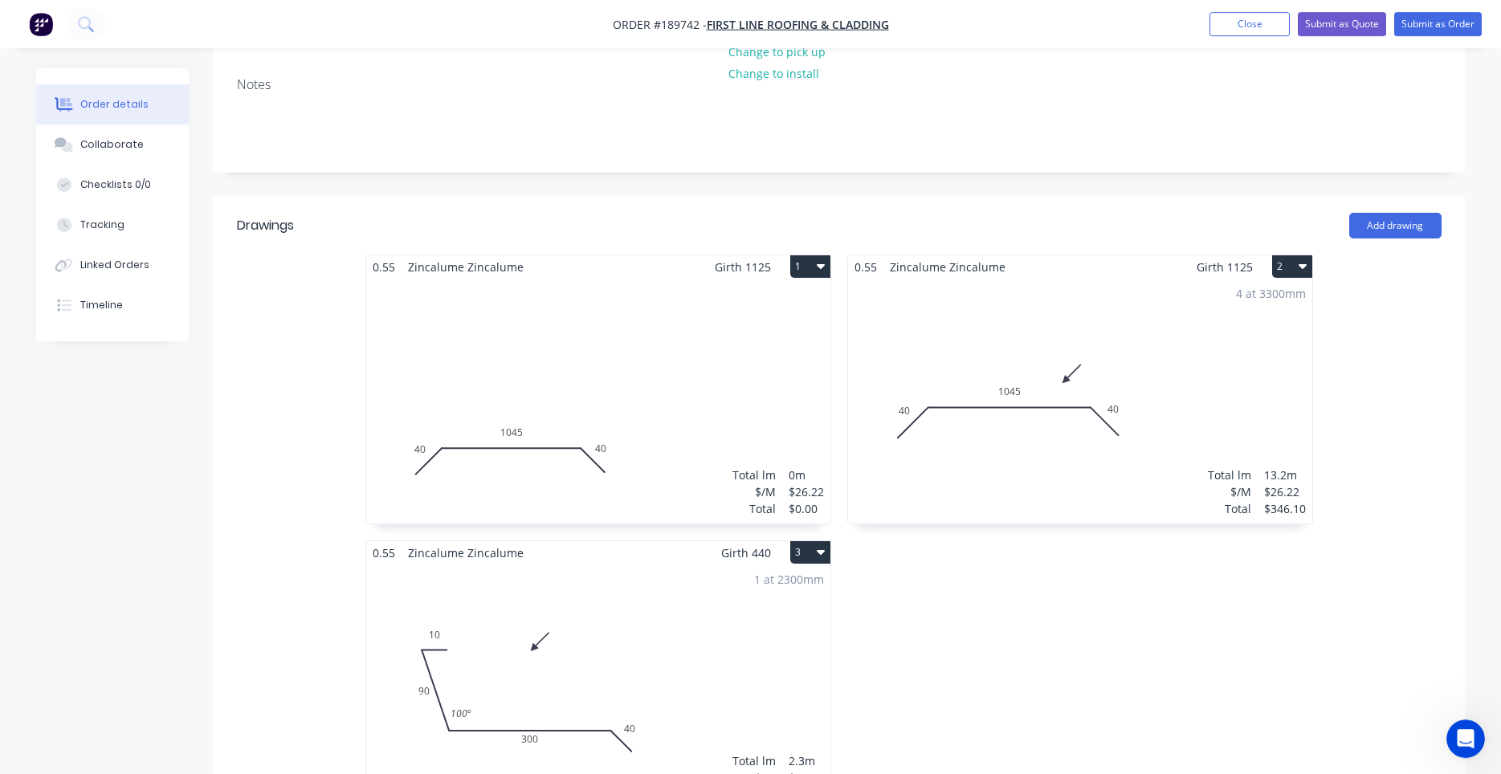
scroll to position [546, 0]
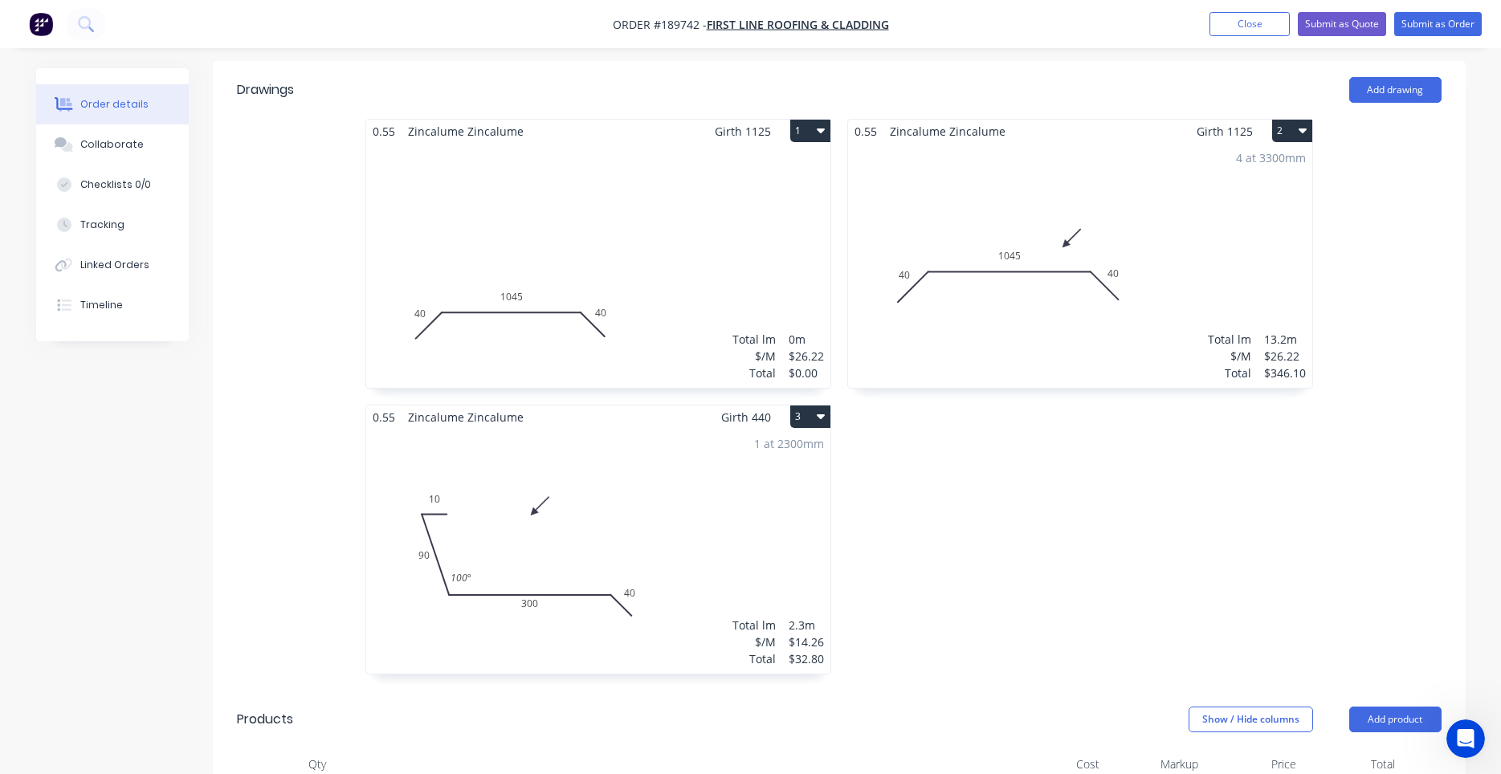
click at [1097, 338] on div "0.55 Zincalume Zincalume Girth 1125 2 0 40 1045 40 0 40 1045 40 4 at 3300mm Tot…" at bounding box center [1080, 405] width 482 height 572
click at [1088, 349] on div "0.55 Zincalume Zincalume Girth 1125 2 0 40 1045 40 0 40 1045 40 4 at 3300mm Tot…" at bounding box center [1080, 405] width 482 height 572
click at [1081, 392] on div "0.55 Zincalume Zincalume Girth 1125 2 0 40 1045 40 0 40 1045 40 4 at 3300mm Tot…" at bounding box center [1080, 405] width 482 height 572
click at [1202, 414] on div "0.55 Zincalume Zincalume Girth 1125 2 0 40 1045 40 0 40 1045 40 4 at 3300mm Tot…" at bounding box center [1080, 405] width 482 height 572
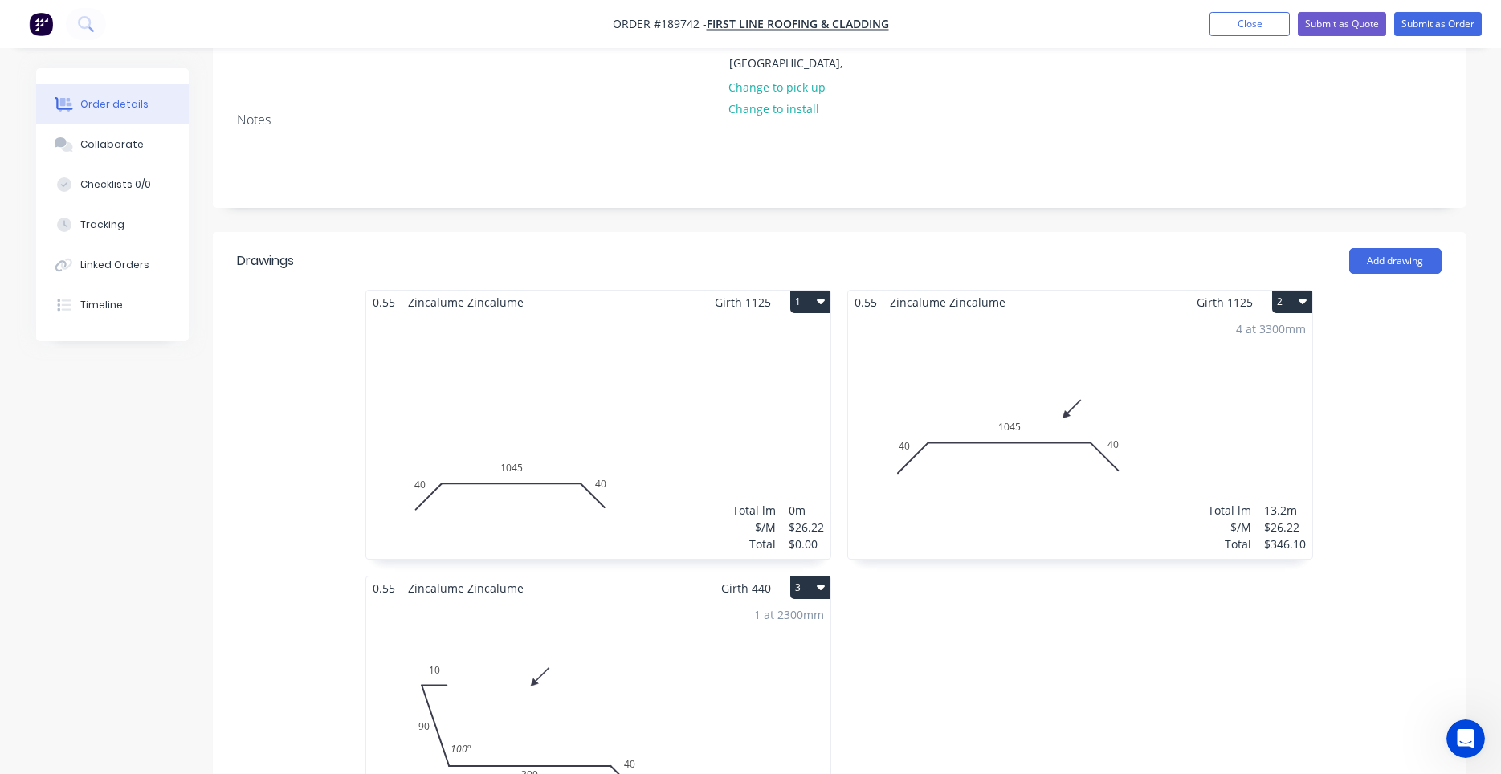
scroll to position [410, 0]
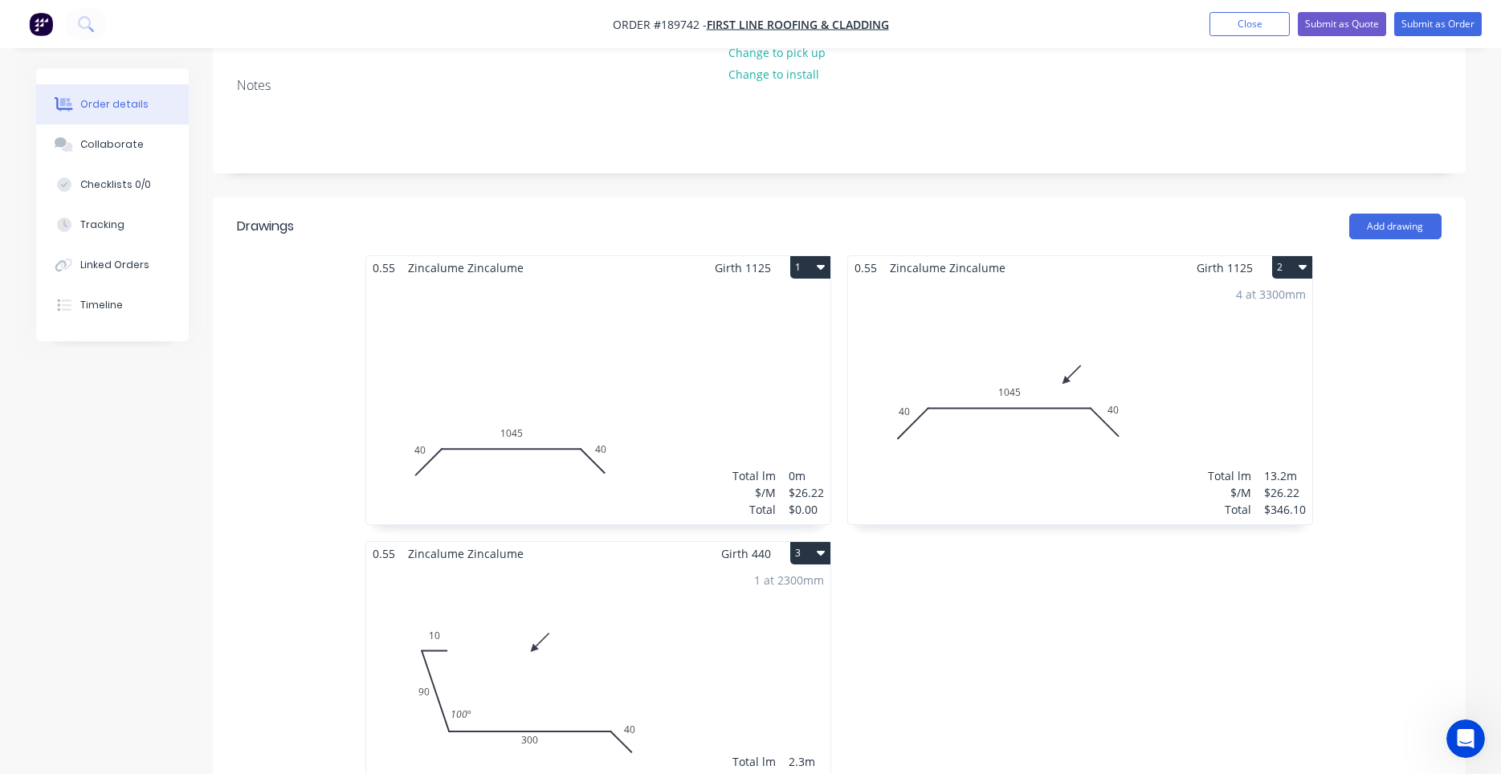
drag, startPoint x: 651, startPoint y: 255, endPoint x: 650, endPoint y: 265, distance: 9.8
click at [650, 279] on div "Total lm $/M Total 0m $26.22 $0.00" at bounding box center [598, 401] width 464 height 245
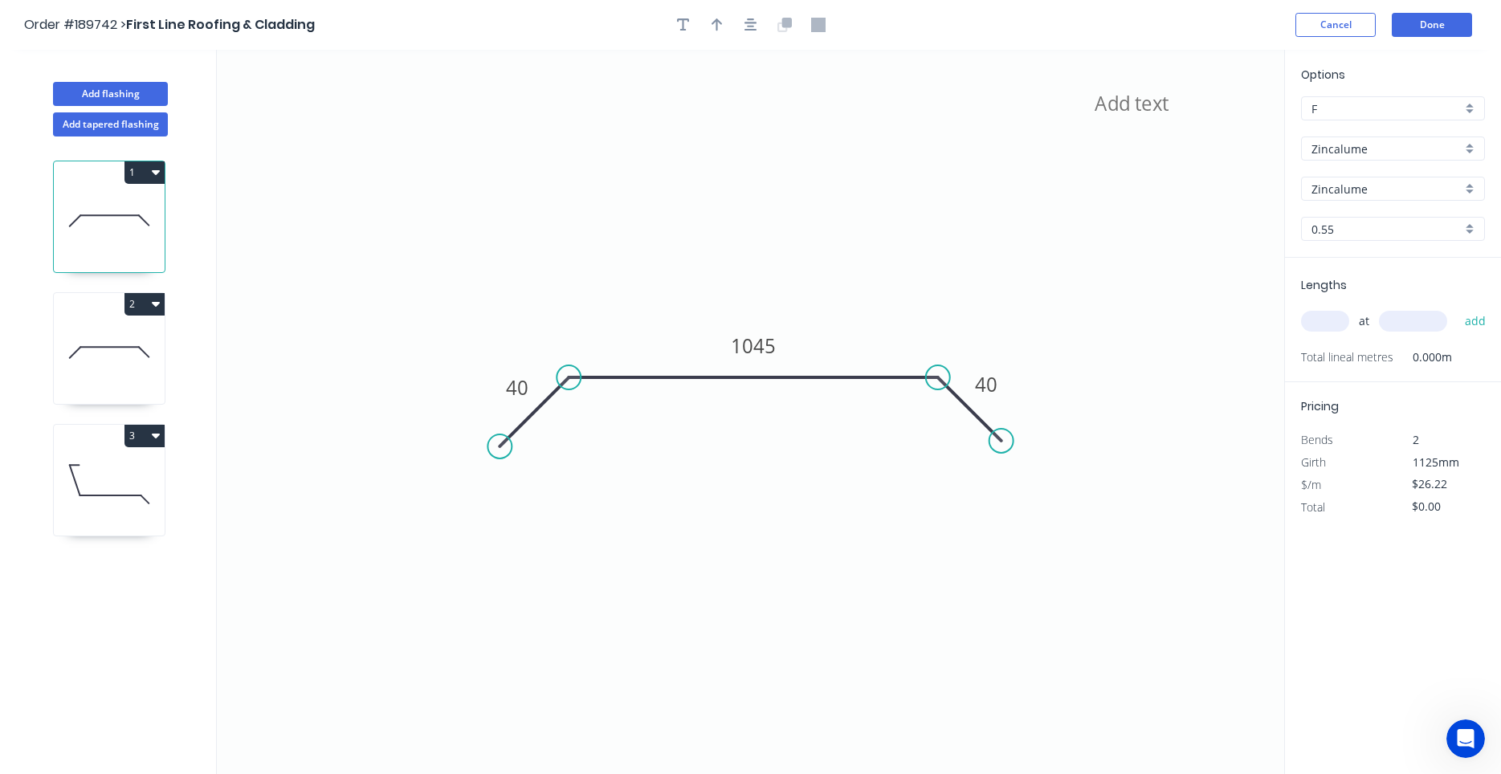
click at [1445, 4] on header "Order #189742 > First Line Roofing & Cladding Cancel Done" at bounding box center [750, 25] width 1501 height 50
click at [1441, 25] on button "Done" at bounding box center [1432, 25] width 80 height 24
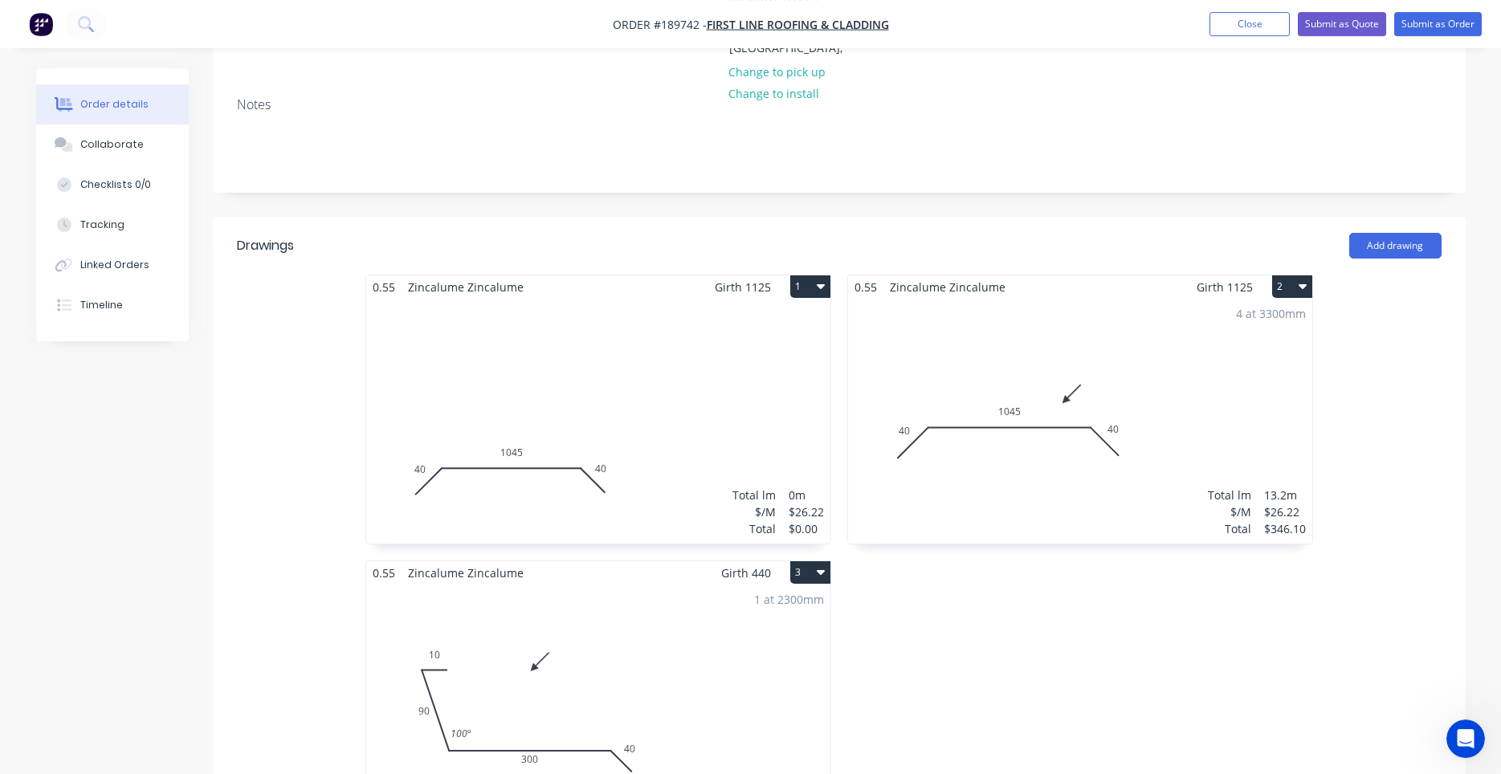
scroll to position [410, 0]
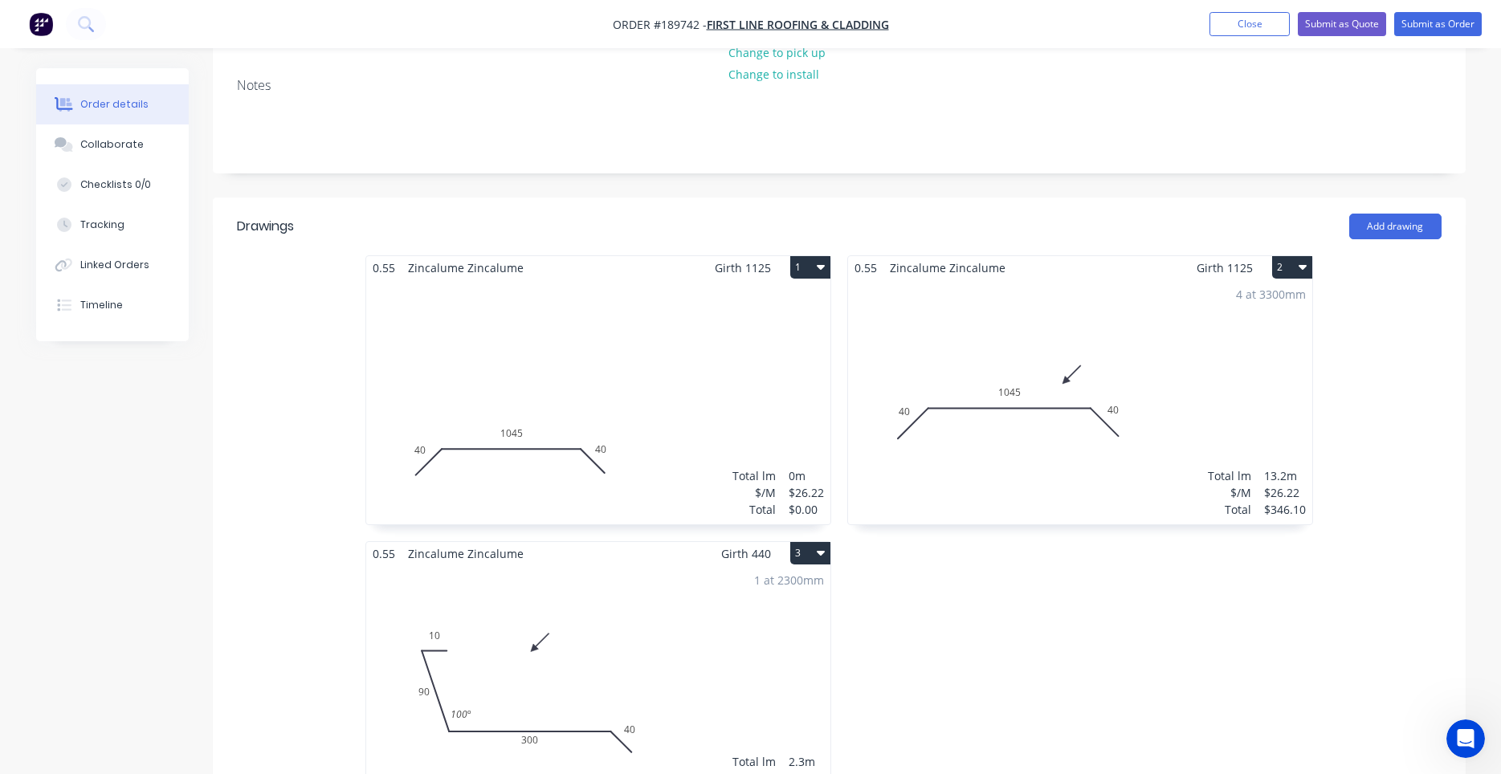
click at [1076, 340] on div "4 at 3300mm Total lm $/M Total 13.2m $26.22 $346.10" at bounding box center [1080, 401] width 464 height 245
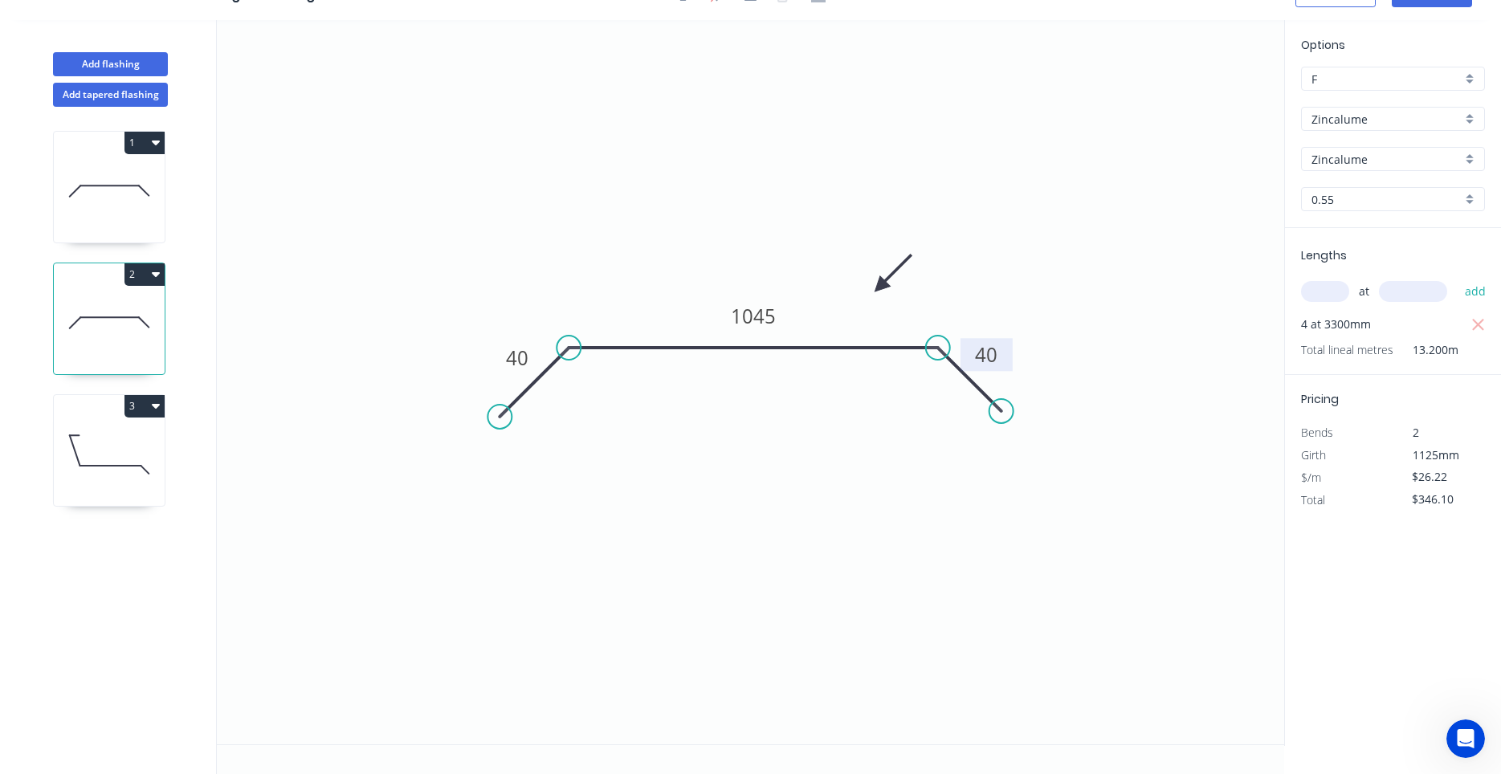
drag, startPoint x: 1076, startPoint y: 340, endPoint x: 996, endPoint y: 357, distance: 82.0
click at [881, 359] on icon "0 40 1045 40" at bounding box center [750, 382] width 1067 height 724
drag, startPoint x: 876, startPoint y: 360, endPoint x: 854, endPoint y: 369, distance: 23.7
click at [141, 450] on icon at bounding box center [109, 454] width 111 height 103
type input "$14.26"
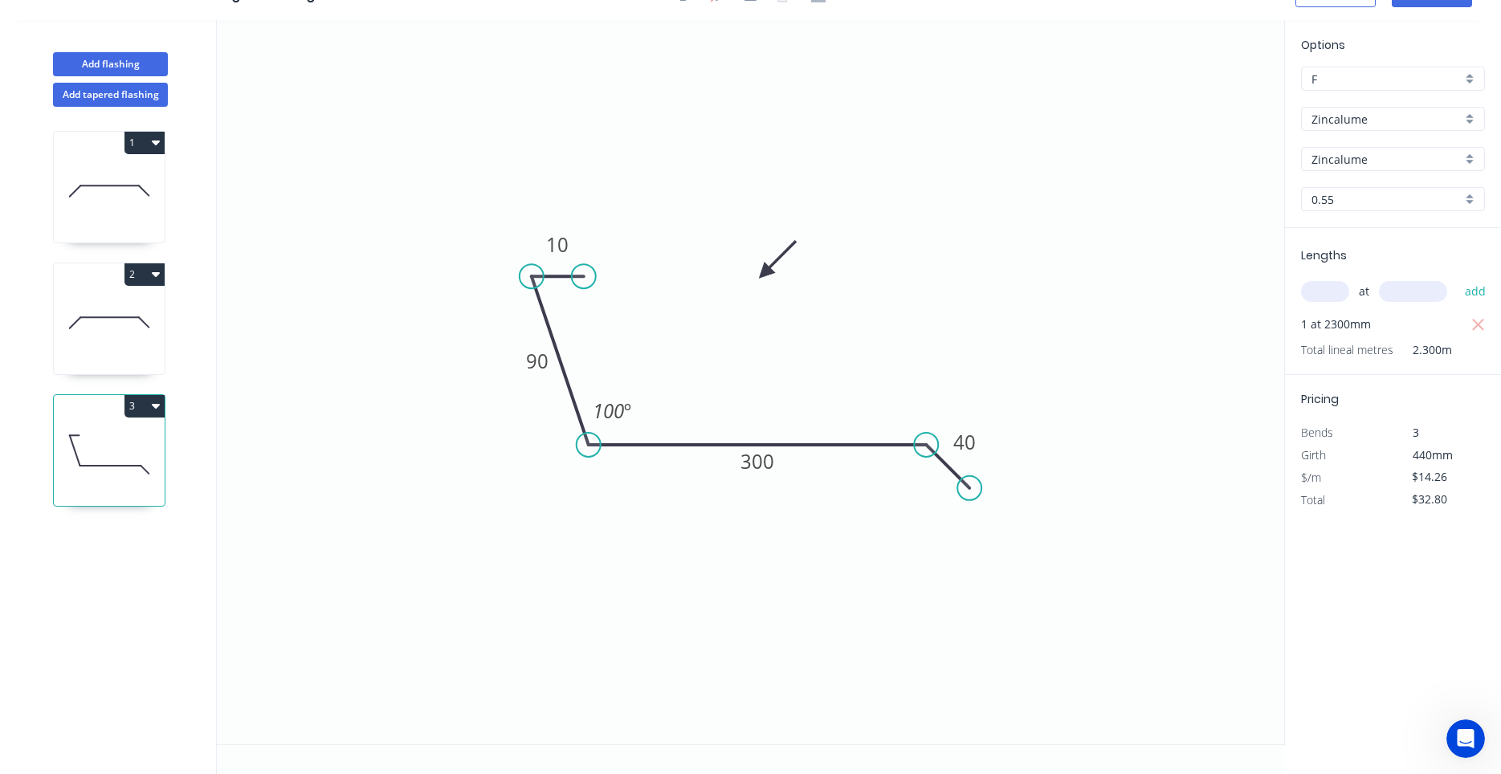
click at [154, 405] on icon "button" at bounding box center [156, 406] width 8 height 5
click at [140, 442] on div "Duplicate" at bounding box center [88, 445] width 124 height 23
type input "$0.00"
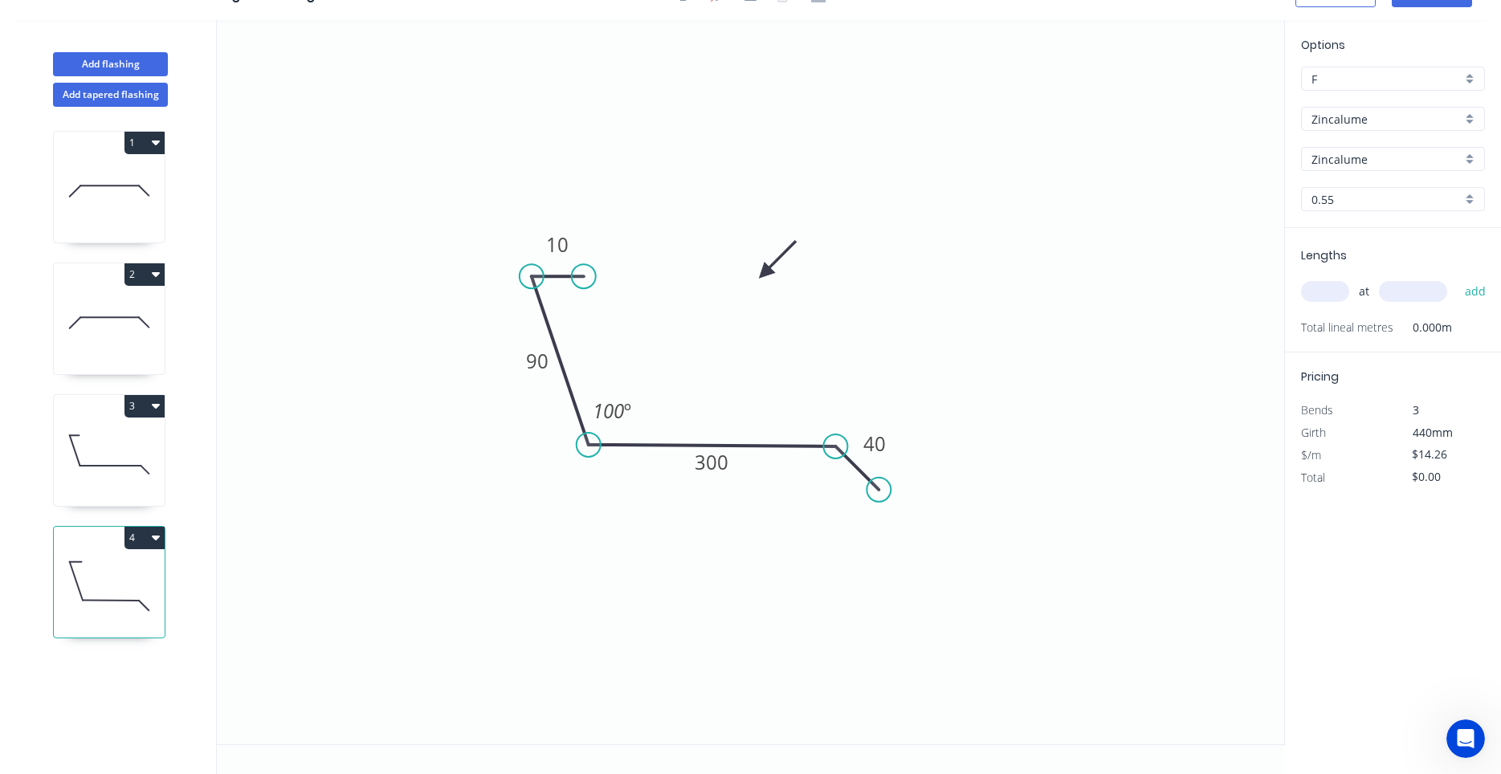
drag, startPoint x: 943, startPoint y: 463, endPoint x: 851, endPoint y: 464, distance: 92.4
click at [851, 464] on icon at bounding box center [856, 467] width 43 height 43
click at [715, 458] on tspan "300" at bounding box center [712, 462] width 34 height 26
click at [761, 413] on icon "0 10 90 230 40 100 º" at bounding box center [750, 382] width 1067 height 724
type input "$12.43"
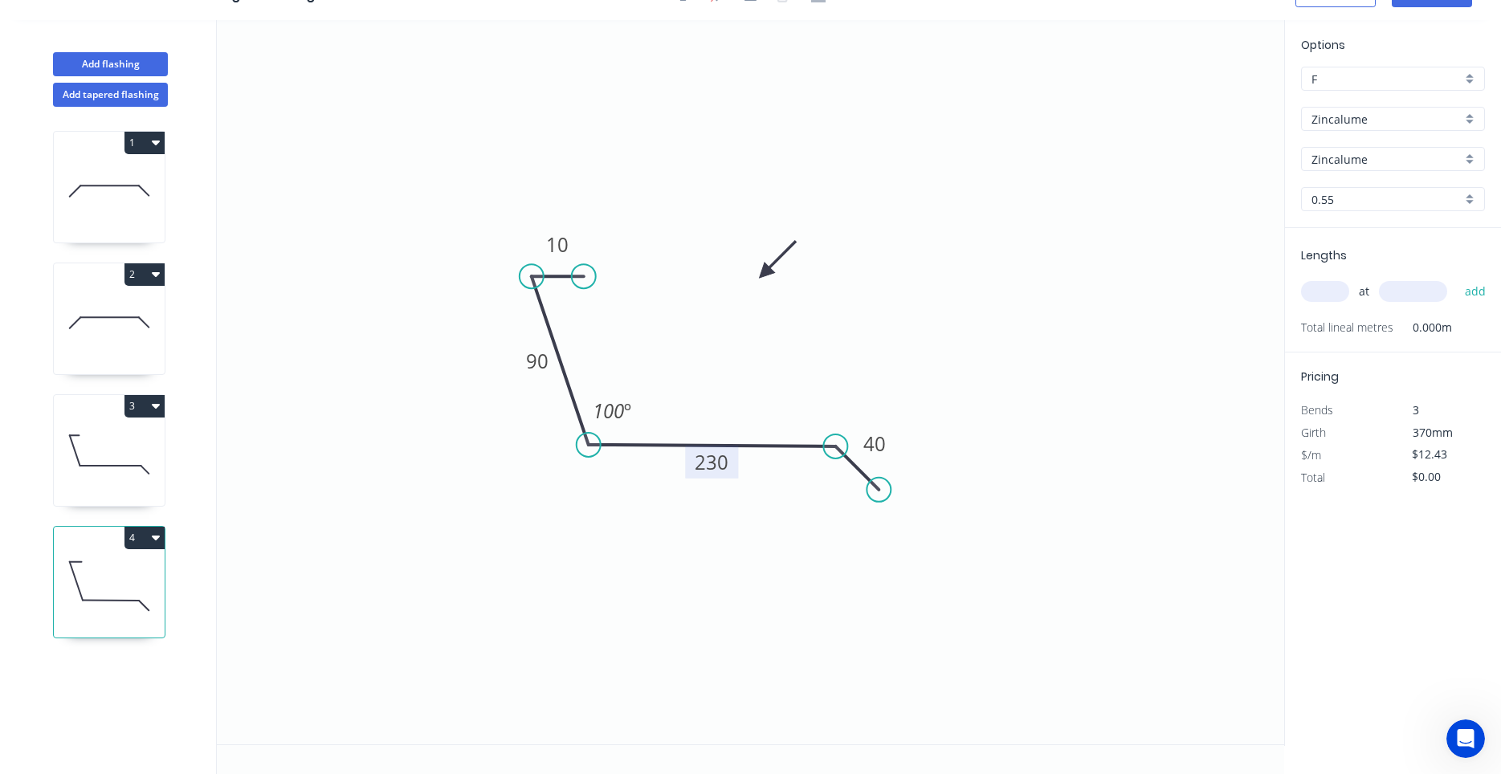
click at [1296, 297] on div "Lengths at add Total lineal metres 0.000m" at bounding box center [1393, 290] width 216 height 124
click at [1320, 296] on input "text" at bounding box center [1325, 291] width 48 height 21
type input "1"
type input "2300"
click at [1457, 278] on button "add" at bounding box center [1476, 291] width 38 height 27
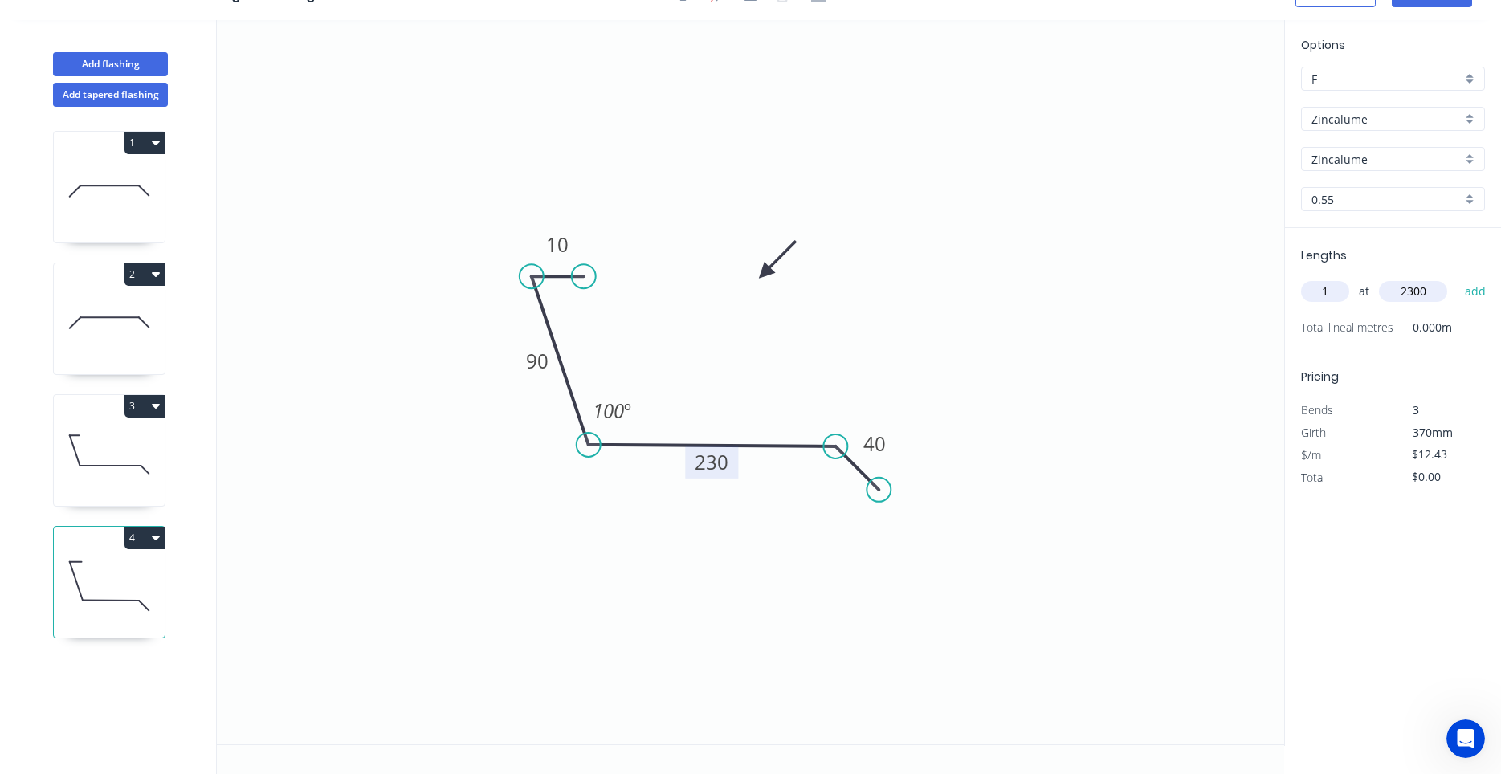
type input "$28.59"
click at [110, 468] on icon at bounding box center [109, 454] width 111 height 103
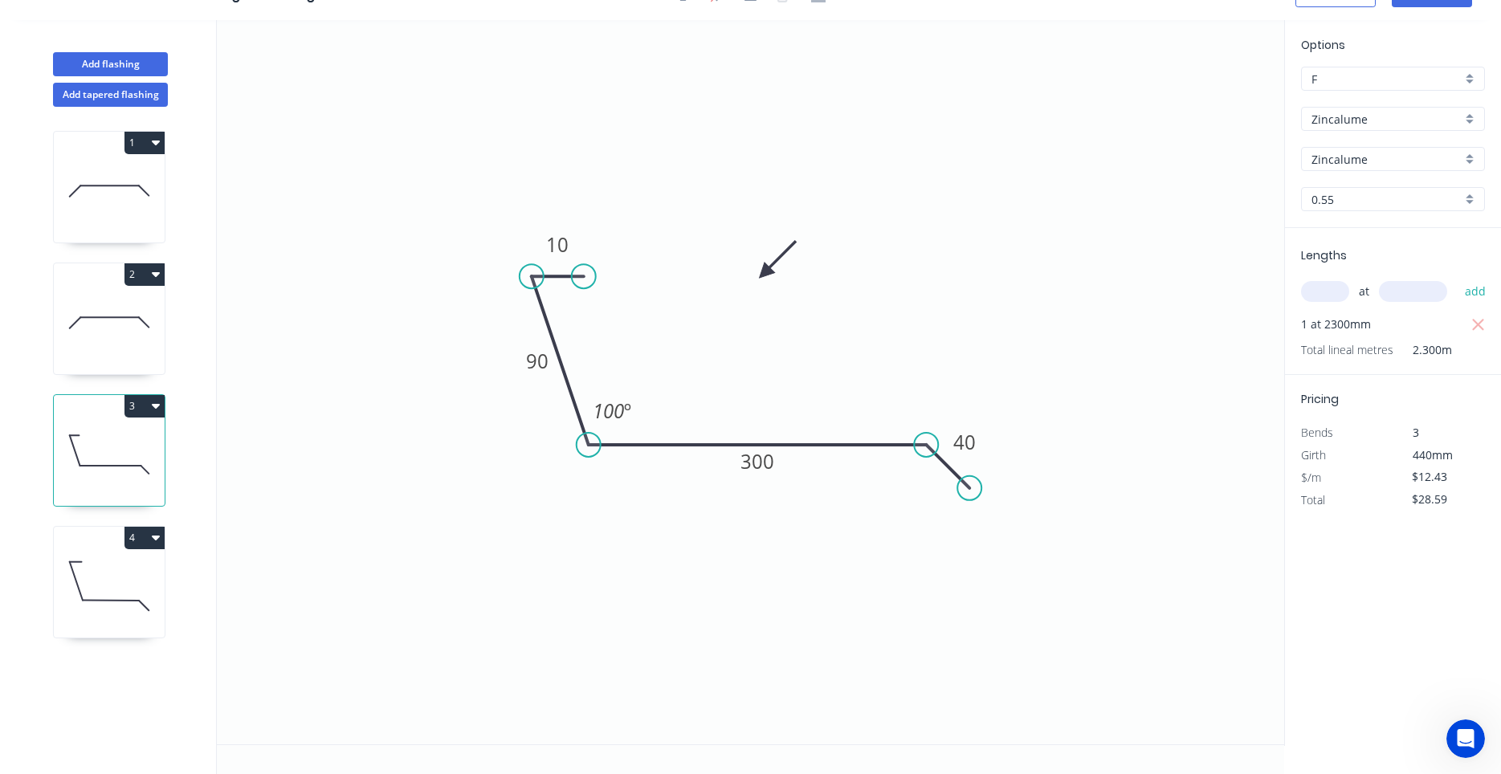
type input "$14.26"
type input "$32.80"
click at [109, 533] on div "4" at bounding box center [109, 538] width 111 height 22
type input "$12.43"
type input "$28.59"
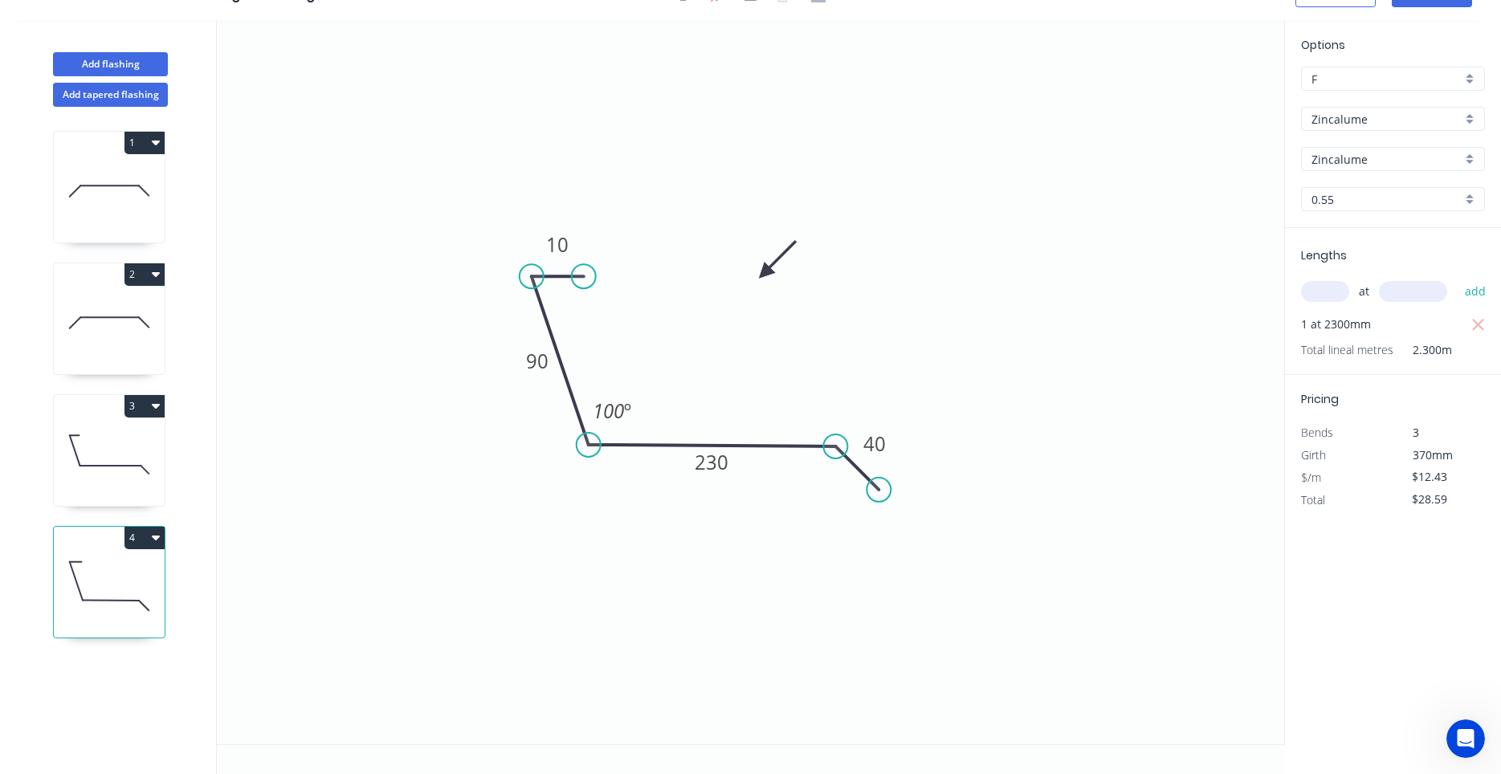
click at [111, 490] on icon at bounding box center [109, 454] width 111 height 103
type input "$14.26"
type input "$32.80"
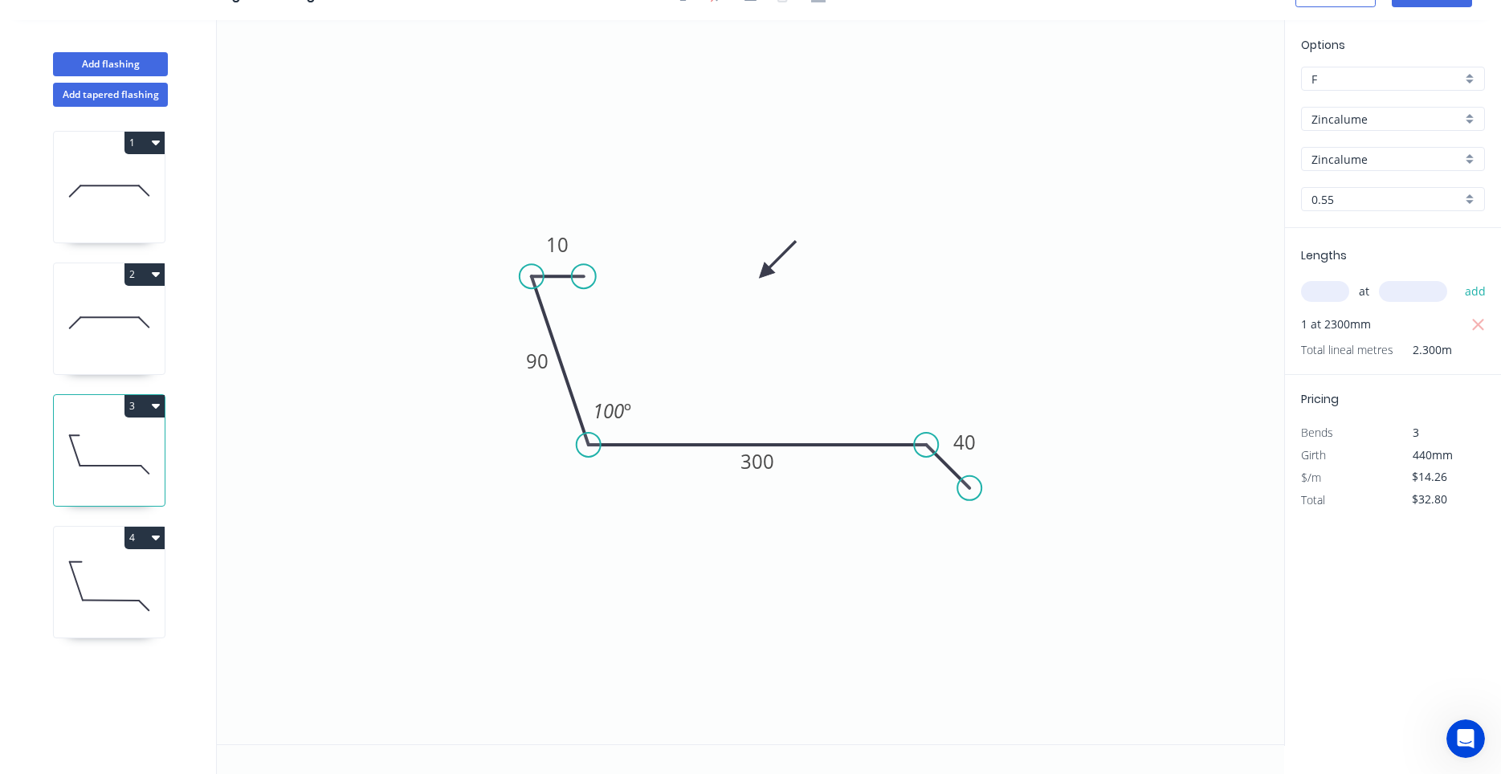
click at [119, 551] on icon at bounding box center [109, 586] width 111 height 103
type input "$12.43"
type input "$28.59"
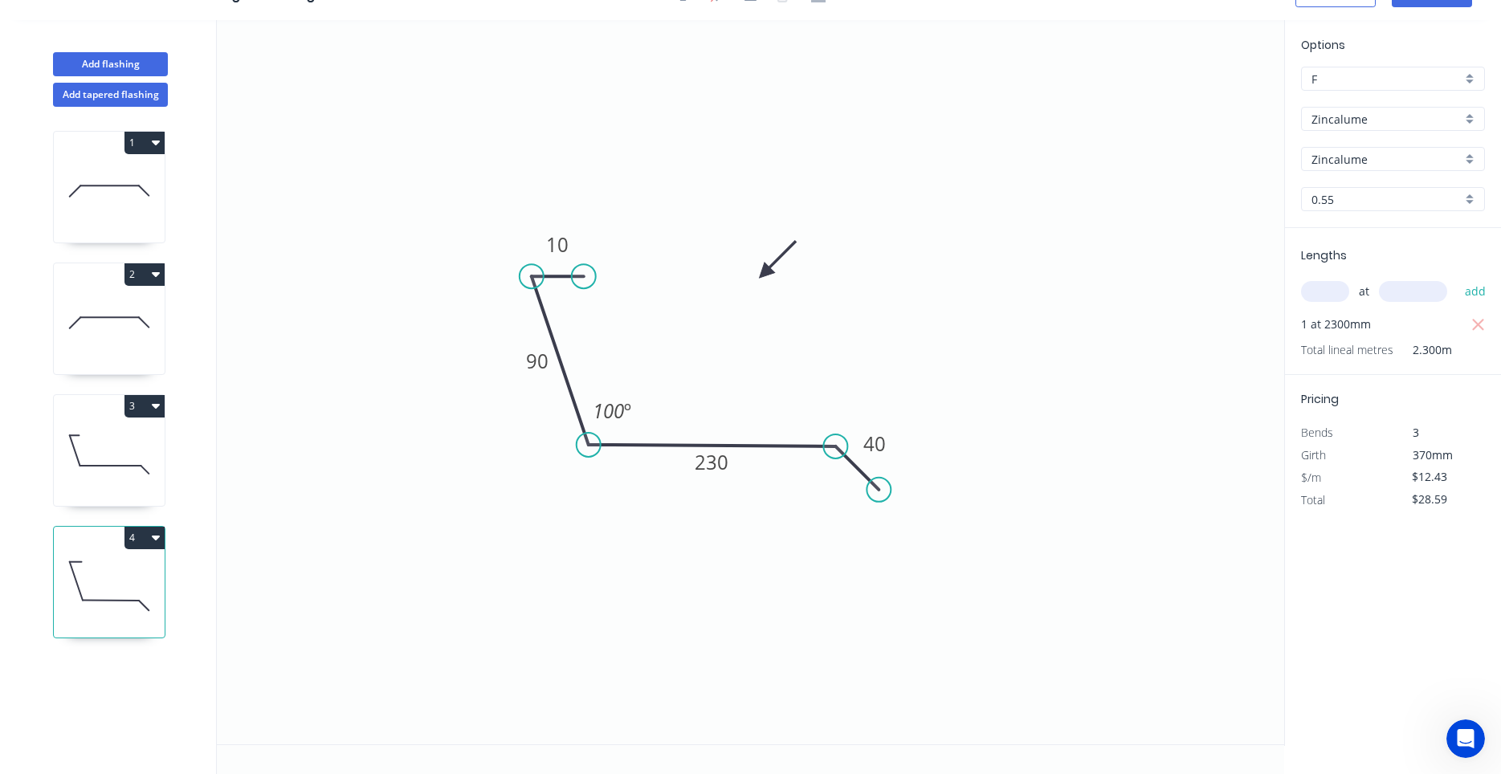
drag, startPoint x: 253, startPoint y: 515, endPoint x: 1247, endPoint y: 552, distance: 994.8
click at [1151, 325] on icon "0 10 90 230 40 100 º" at bounding box center [750, 382] width 1067 height 724
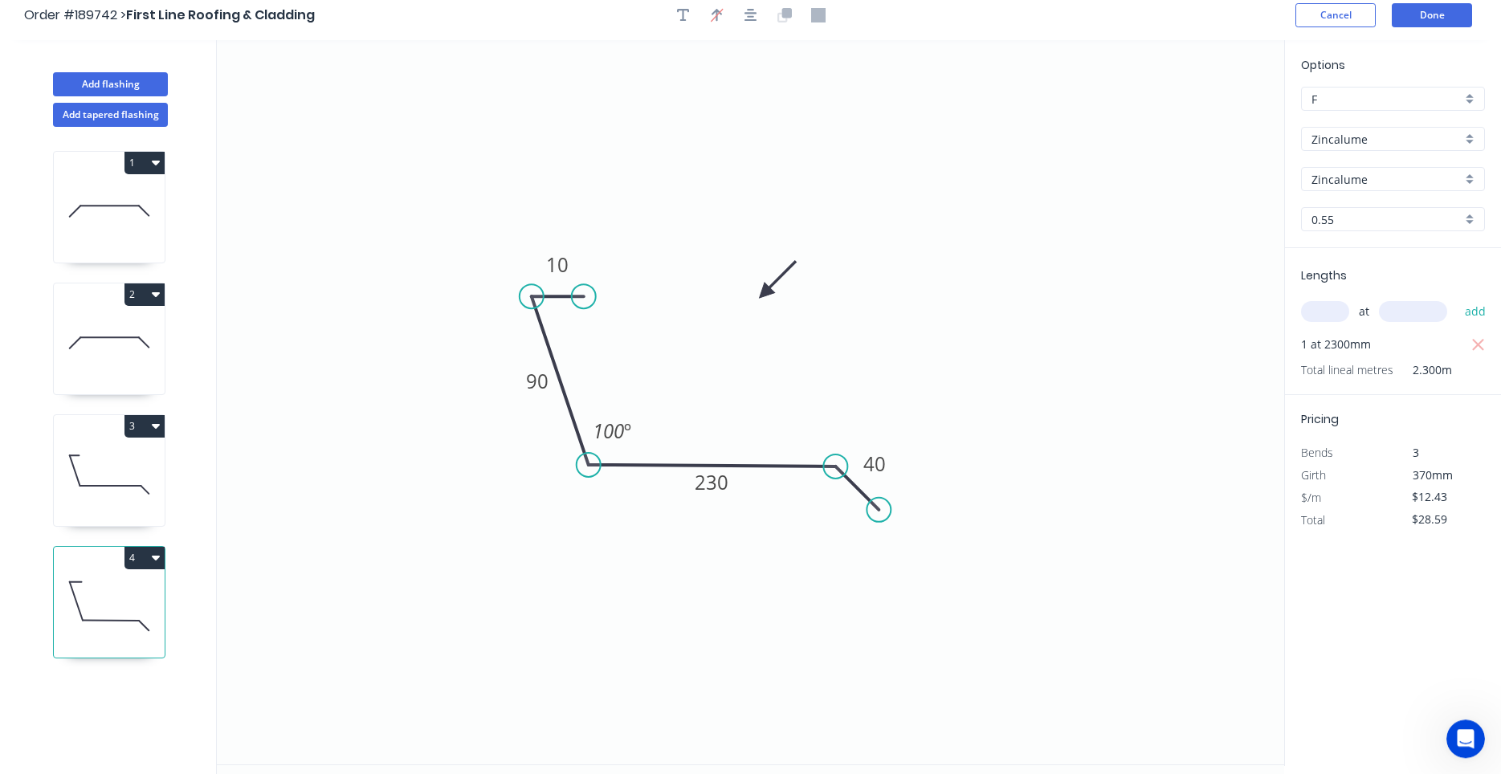
scroll to position [0, 0]
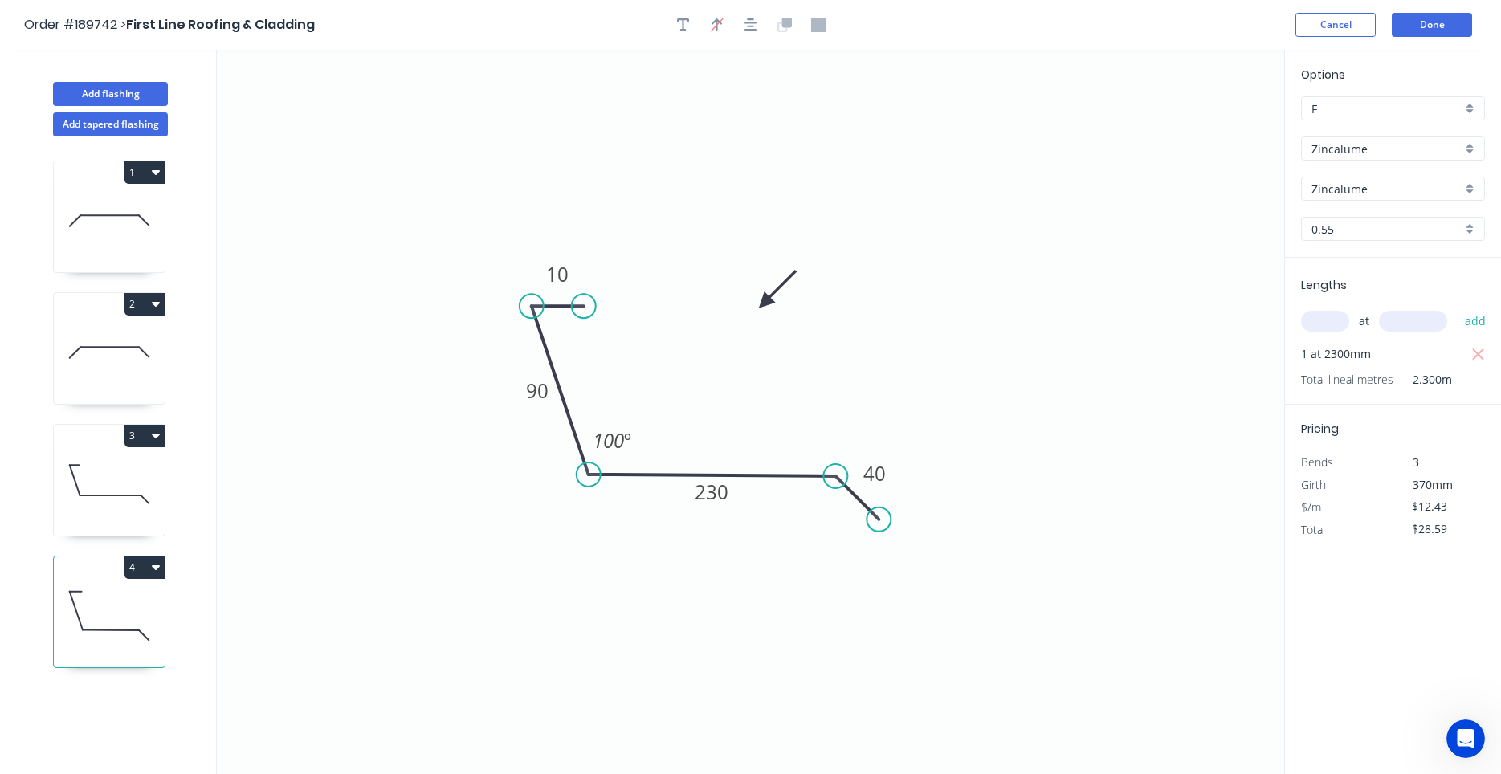
click at [1345, 137] on div "Zincalume" at bounding box center [1393, 149] width 184 height 24
click at [94, 513] on icon at bounding box center [109, 484] width 111 height 103
type input "Zincalume"
type input "$14.26"
type input "$32.80"
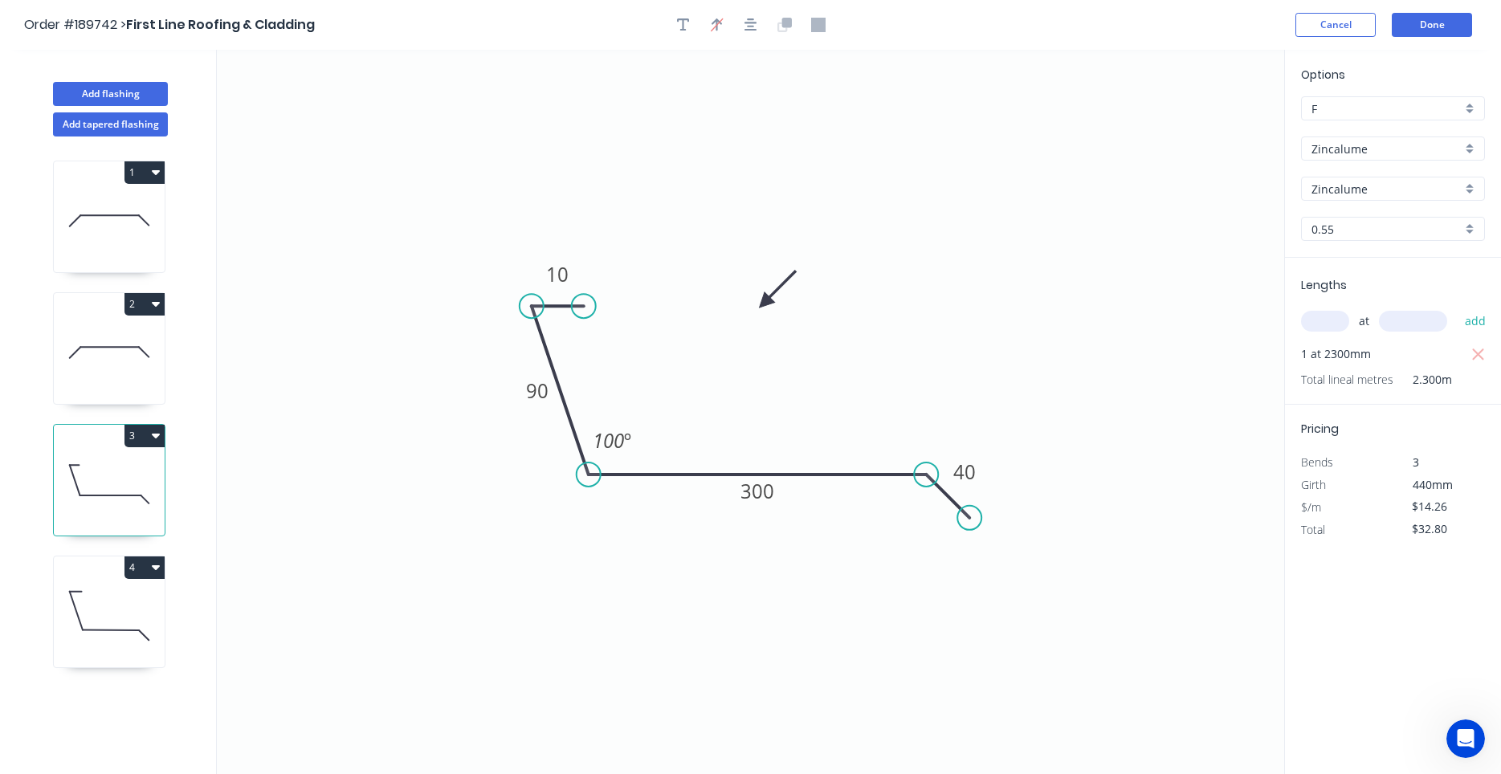
click at [96, 596] on icon at bounding box center [109, 615] width 111 height 103
type input "$12.43"
type input "$28.59"
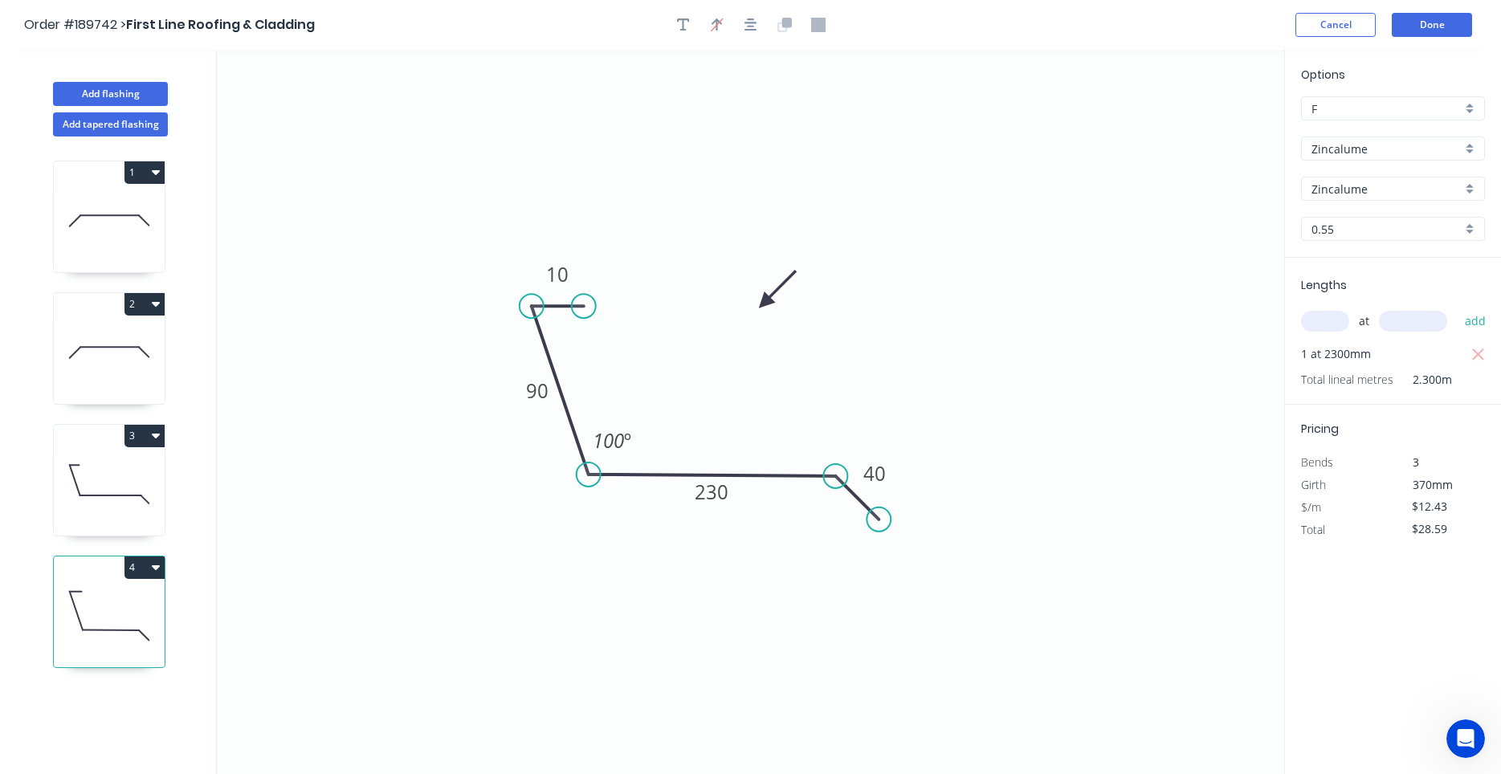
click at [97, 533] on icon at bounding box center [109, 484] width 111 height 103
type input "$14.26"
type input "$32.80"
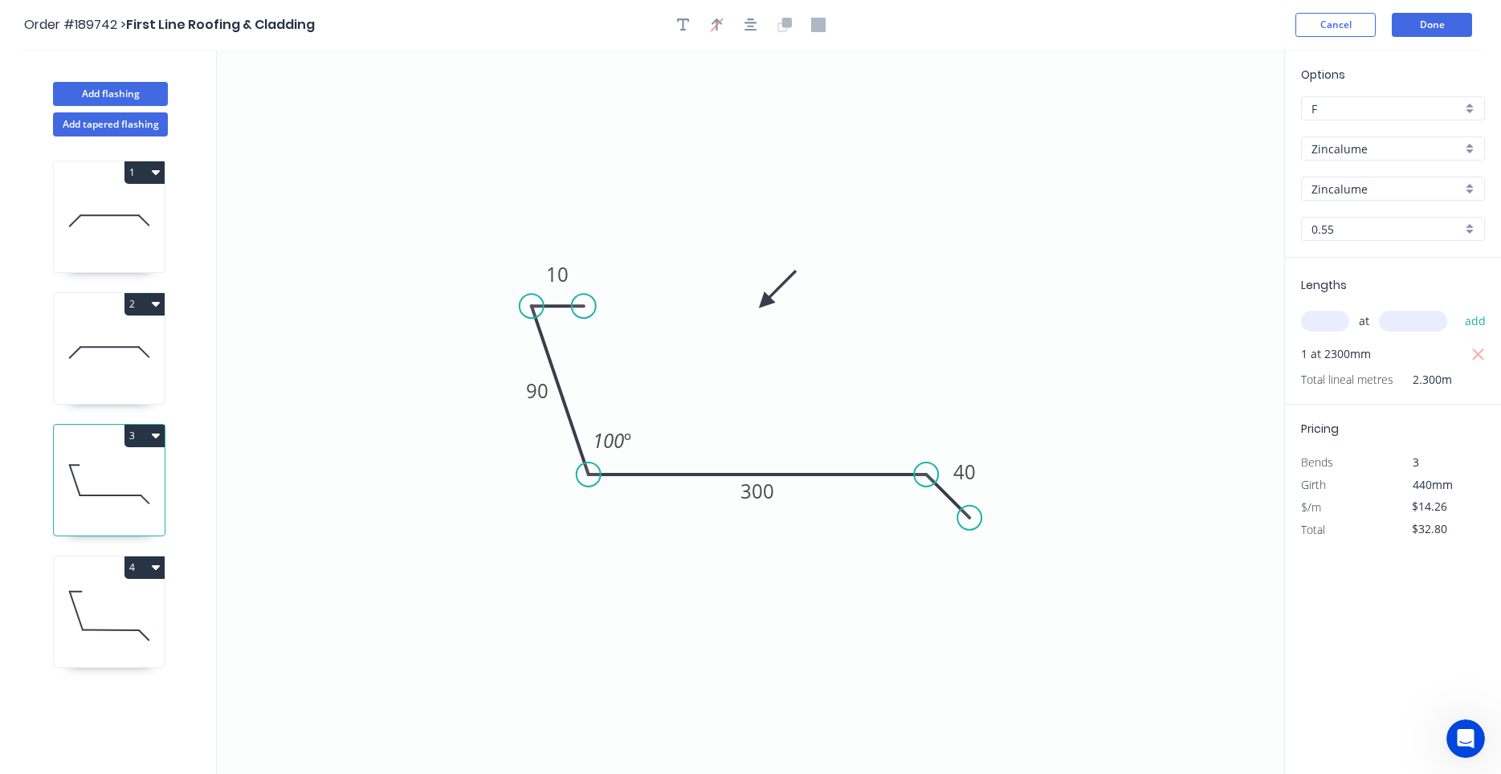
click at [96, 638] on icon at bounding box center [109, 615] width 111 height 103
type input "$12.43"
type input "$28.59"
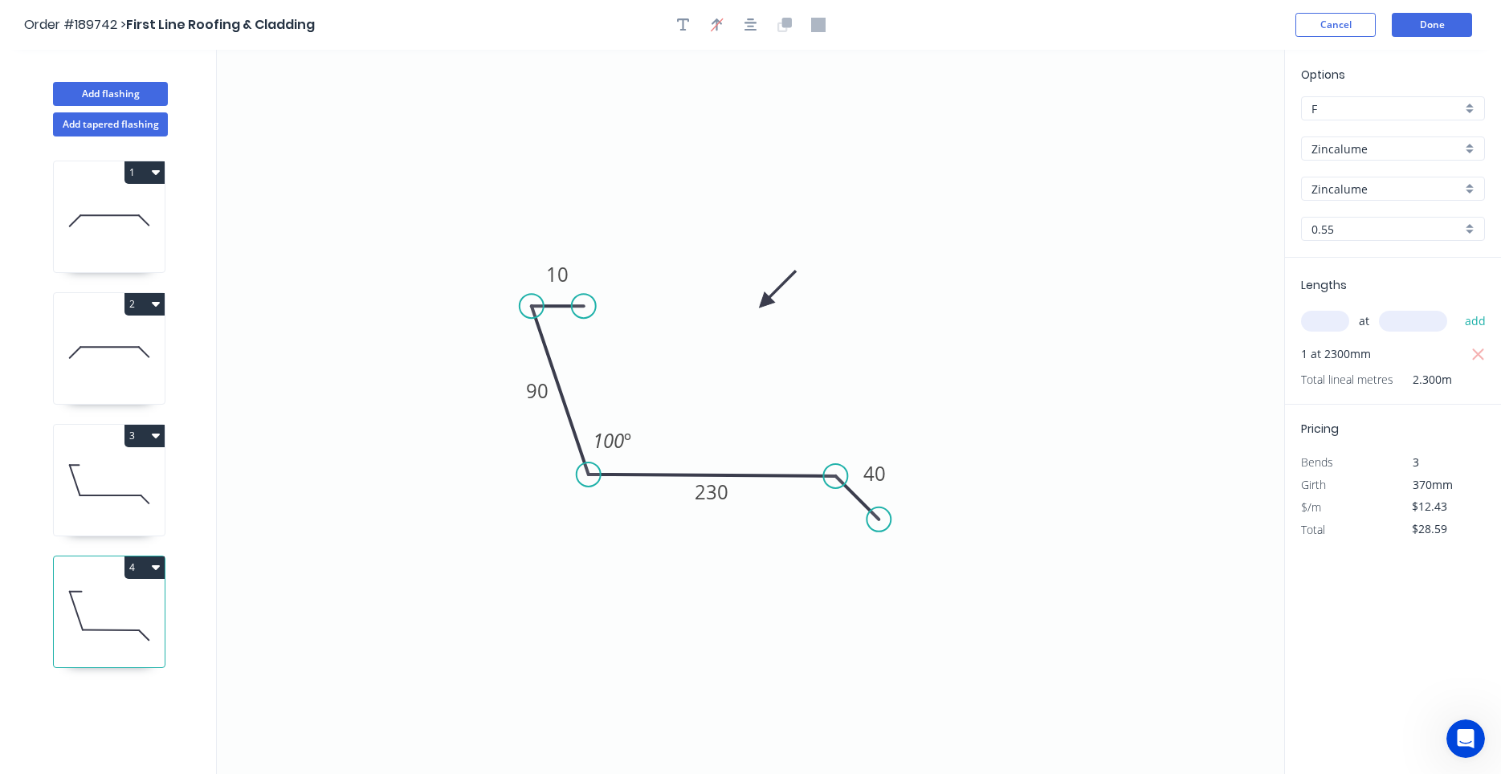
click at [92, 107] on div "Add tapered flashing" at bounding box center [110, 121] width 211 height 31
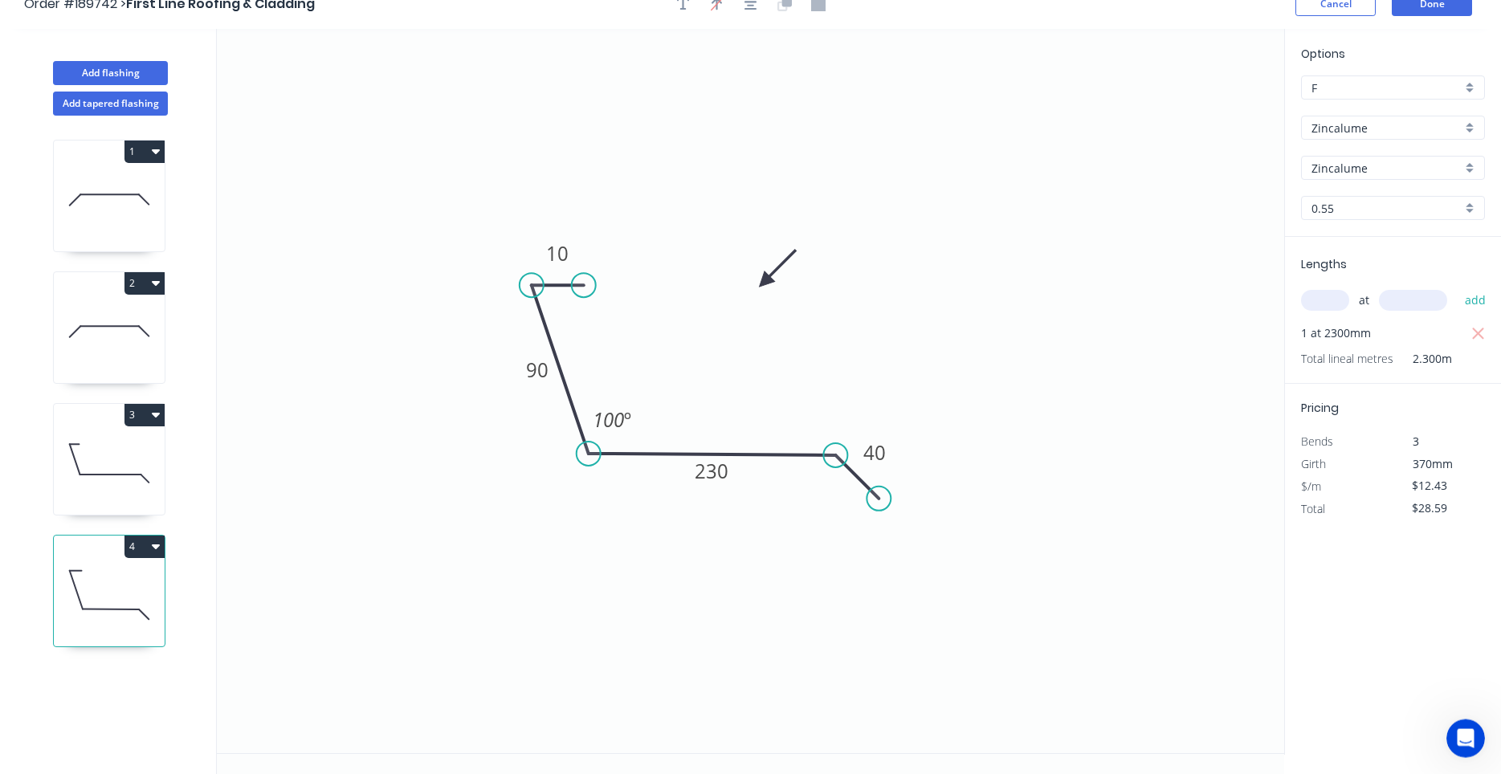
scroll to position [30, 0]
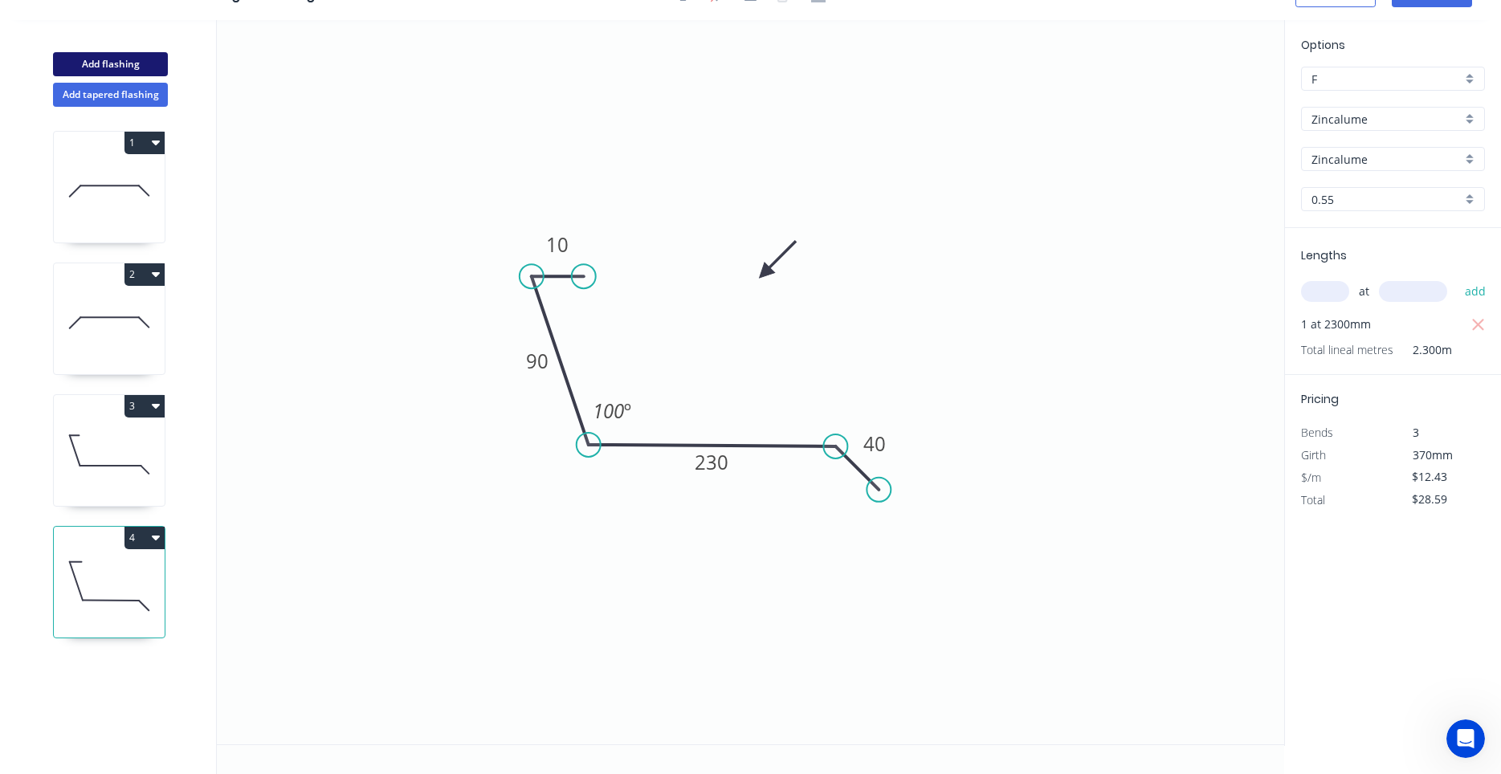
click at [128, 71] on button "Add flashing" at bounding box center [110, 64] width 115 height 24
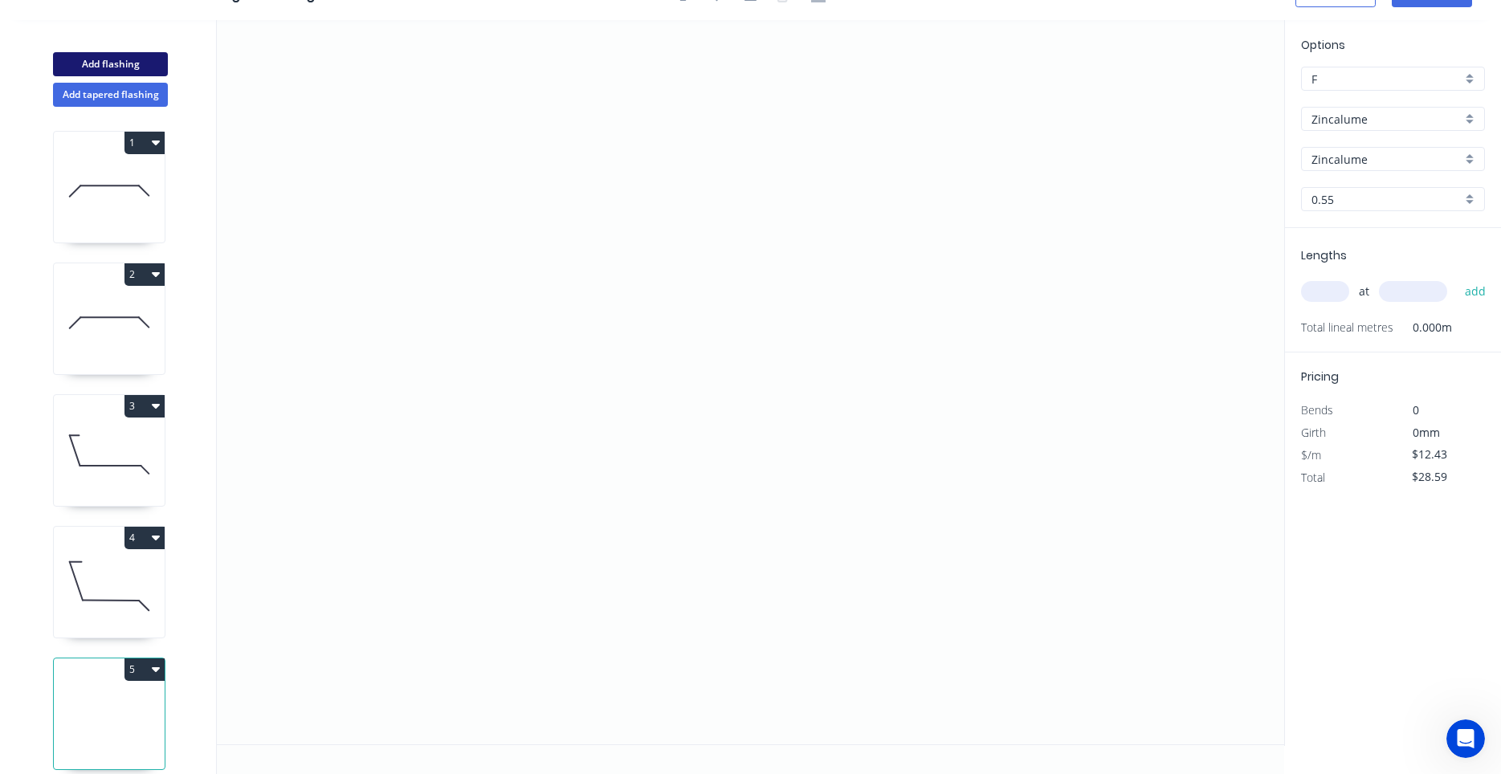
type input "$0.00"
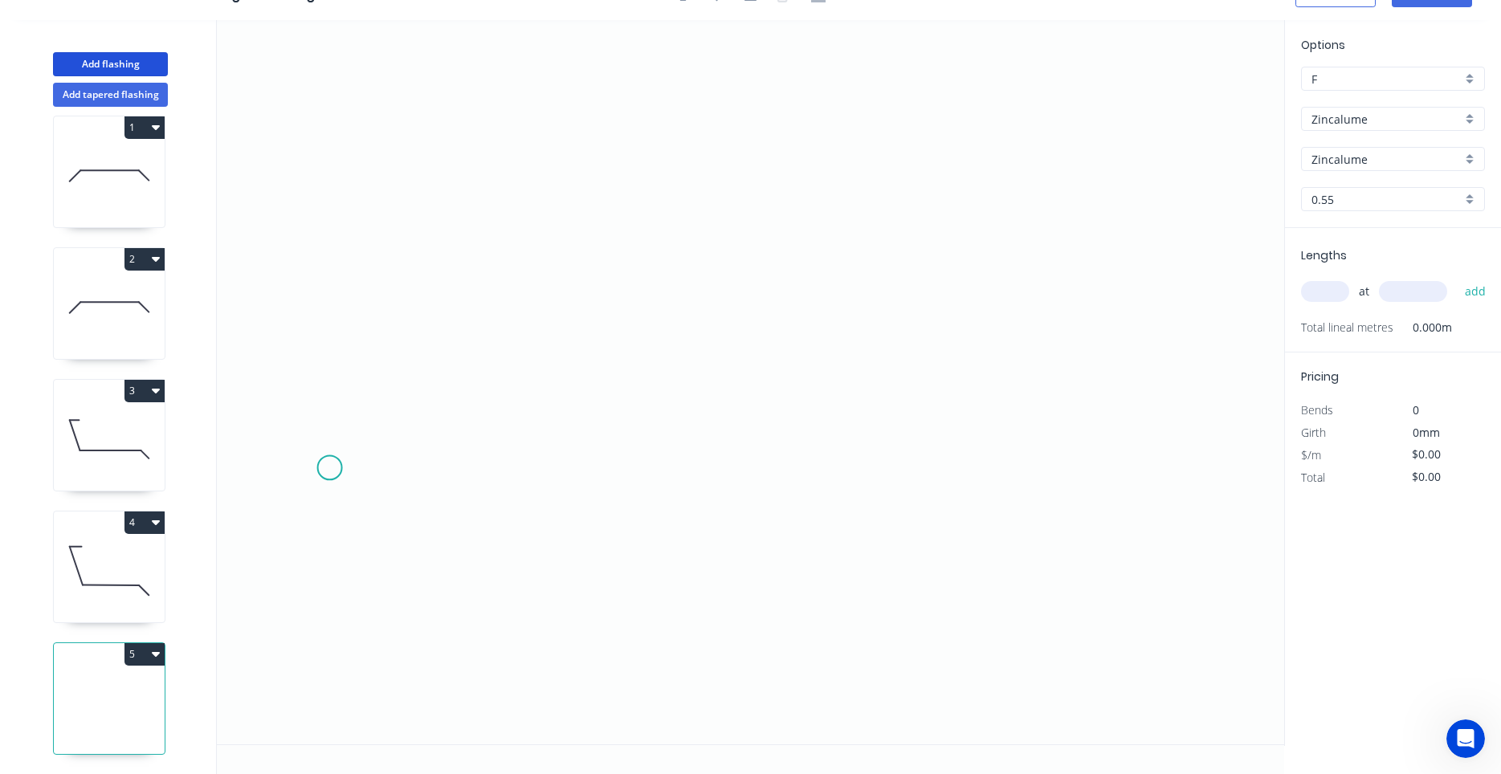
drag, startPoint x: 336, startPoint y: 461, endPoint x: 329, endPoint y: 468, distance: 10.2
drag, startPoint x: 329, startPoint y: 468, endPoint x: 374, endPoint y: 477, distance: 45.8
click at [621, 131] on icon "0" at bounding box center [750, 382] width 1067 height 724
click at [578, 133] on icon "0" at bounding box center [750, 382] width 1067 height 724
click at [561, 367] on icon "0 ?" at bounding box center [750, 382] width 1067 height 724
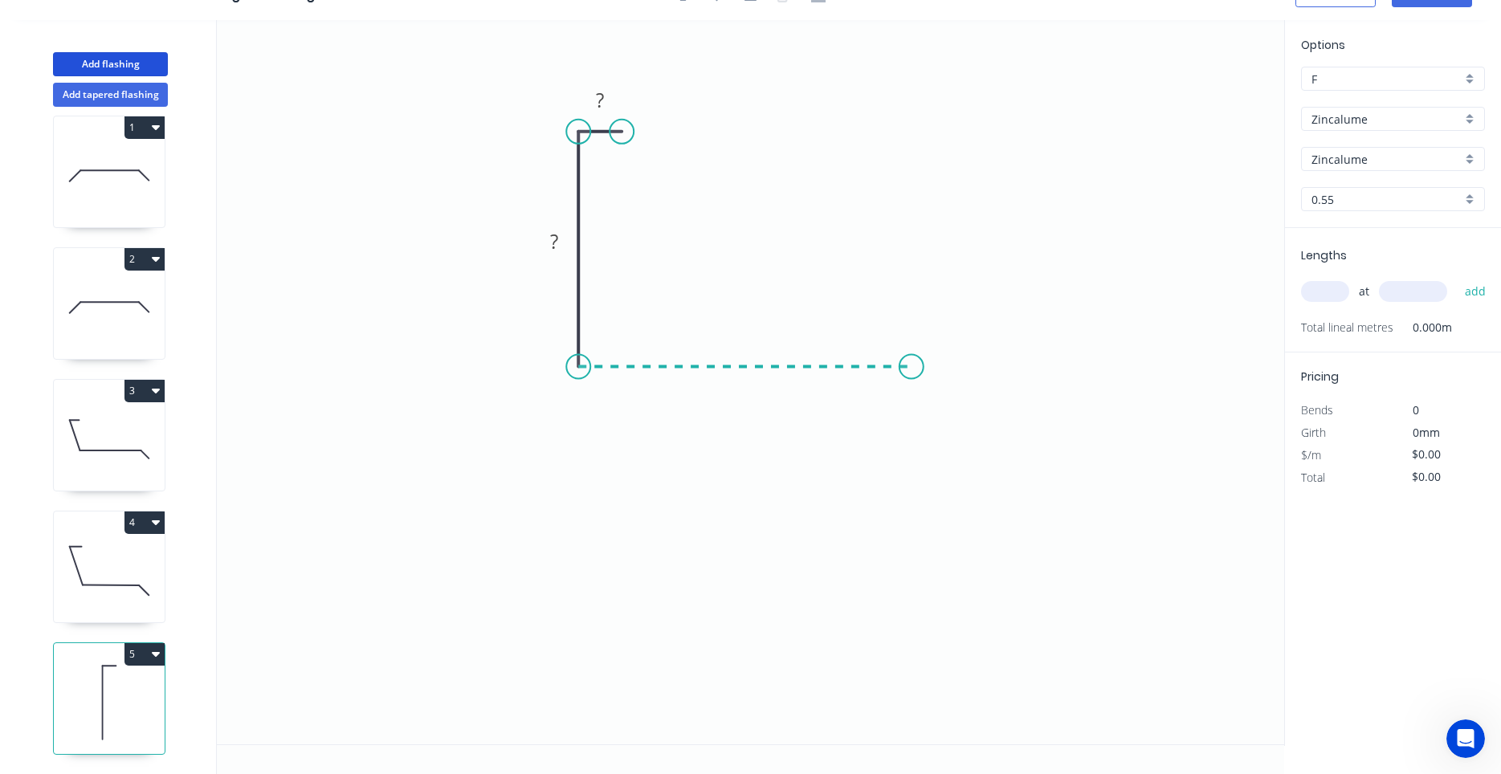
click at [911, 378] on icon "0 ? ?" at bounding box center [750, 382] width 1067 height 724
drag, startPoint x: 911, startPoint y: 381, endPoint x: 866, endPoint y: 443, distance: 76.6
click at [964, 424] on icon "0 ? ? ?" at bounding box center [750, 382] width 1067 height 724
click at [964, 424] on circle at bounding box center [963, 418] width 24 height 24
drag, startPoint x: 964, startPoint y: 424, endPoint x: 956, endPoint y: 418, distance: 9.8
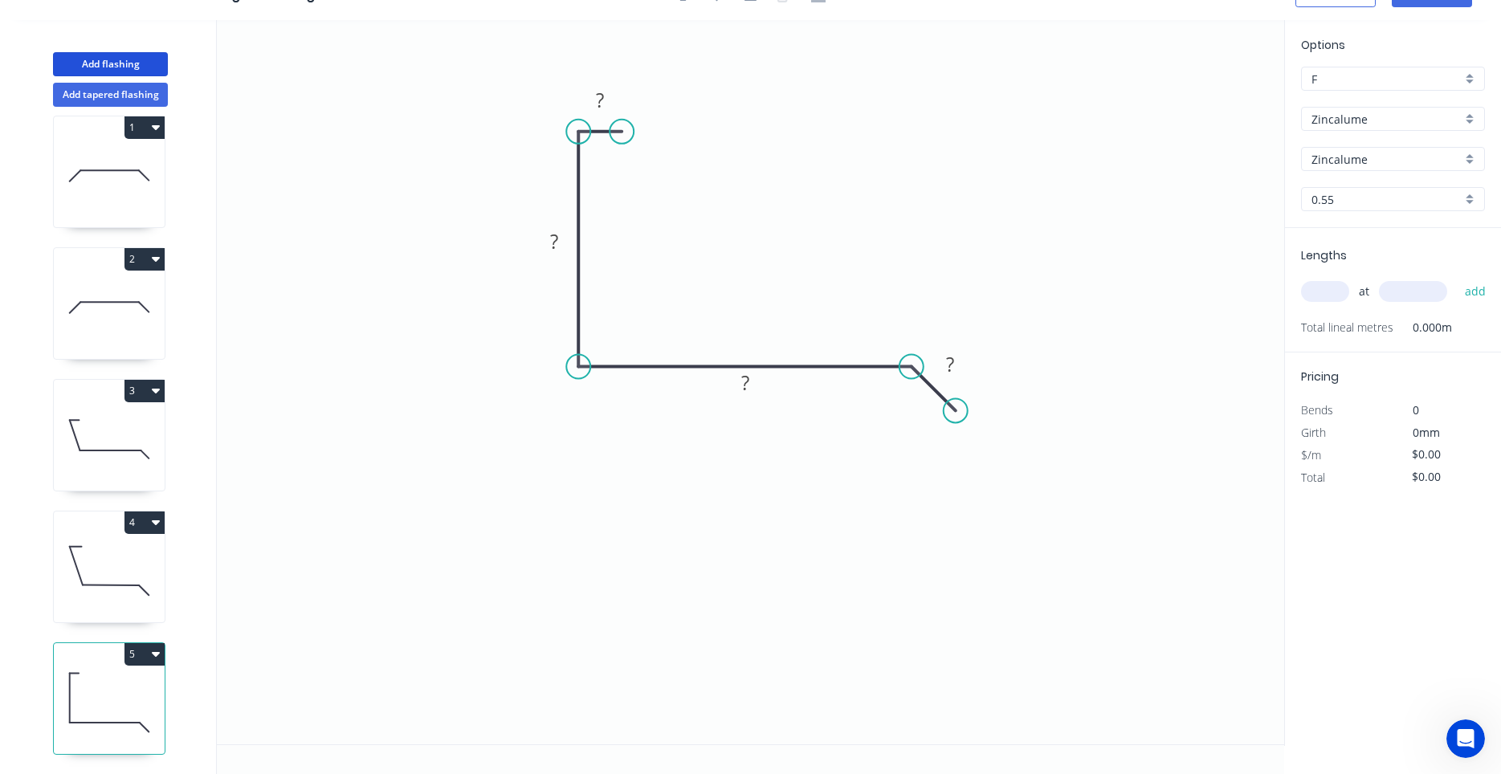
click at [956, 418] on circle at bounding box center [955, 410] width 24 height 24
drag, startPoint x: 612, startPoint y: 138, endPoint x: 600, endPoint y: 132, distance: 13.3
click at [600, 132] on circle at bounding box center [600, 132] width 24 height 24
click at [596, 103] on rect at bounding box center [589, 101] width 32 height 22
drag, startPoint x: 529, startPoint y: 250, endPoint x: 429, endPoint y: 357, distance: 147.1
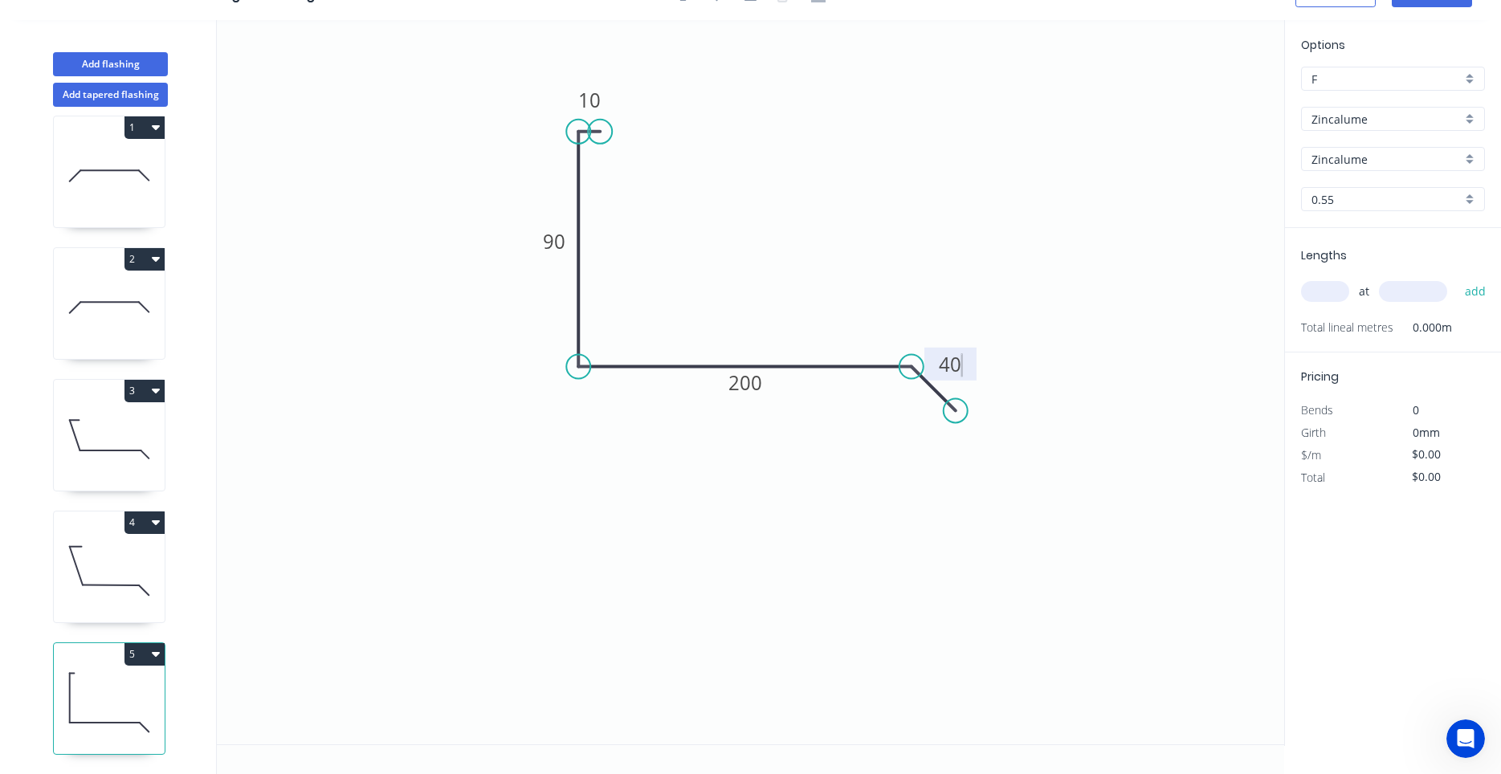
type input "$12.43"
click at [1338, 308] on div "at add" at bounding box center [1394, 291] width 187 height 43
click at [1328, 287] on input "text" at bounding box center [1325, 291] width 48 height 21
click at [1325, 289] on input "text" at bounding box center [1325, 291] width 48 height 21
type input "1"
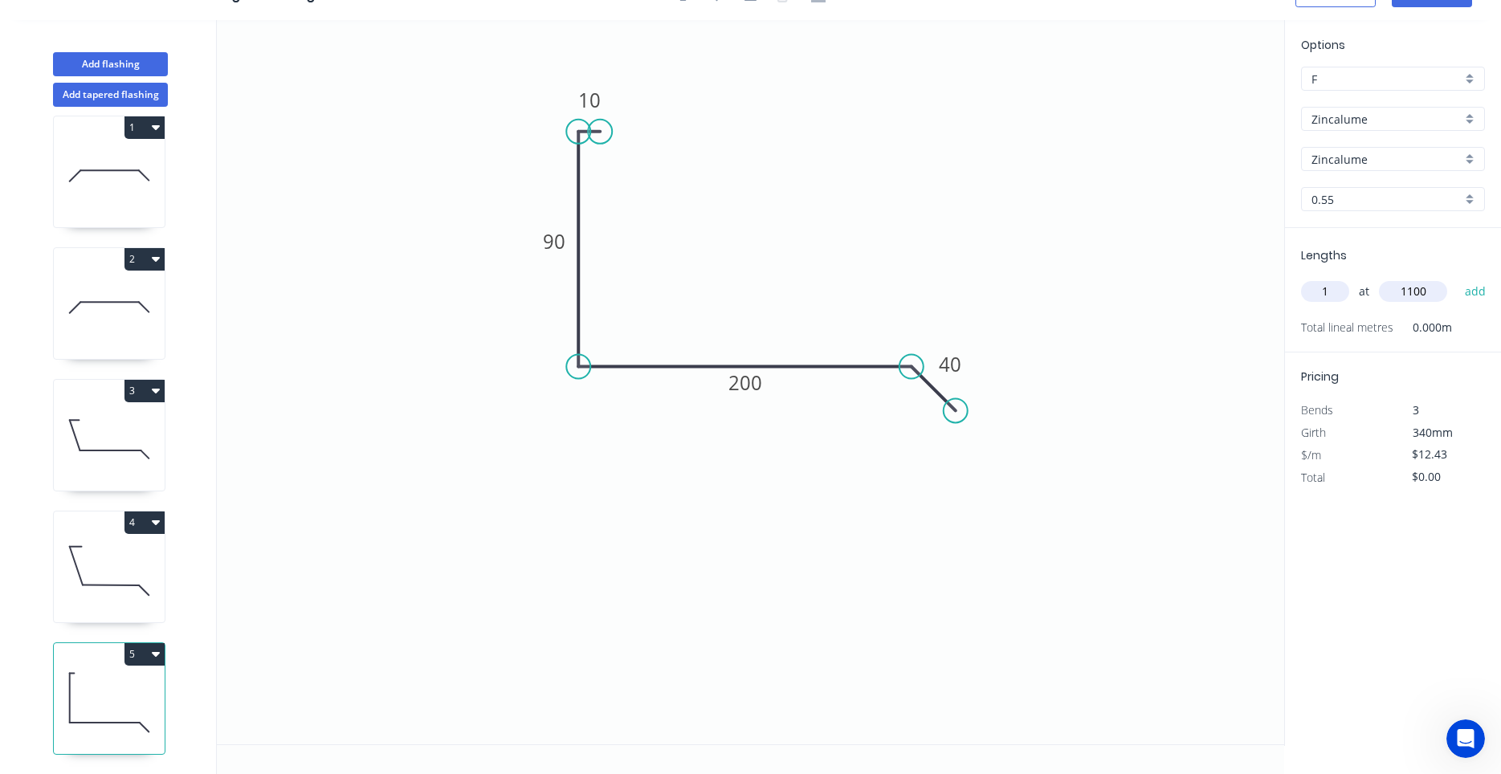
type input "1100"
click at [1457, 278] on button "add" at bounding box center [1476, 291] width 38 height 27
type input "$13.67"
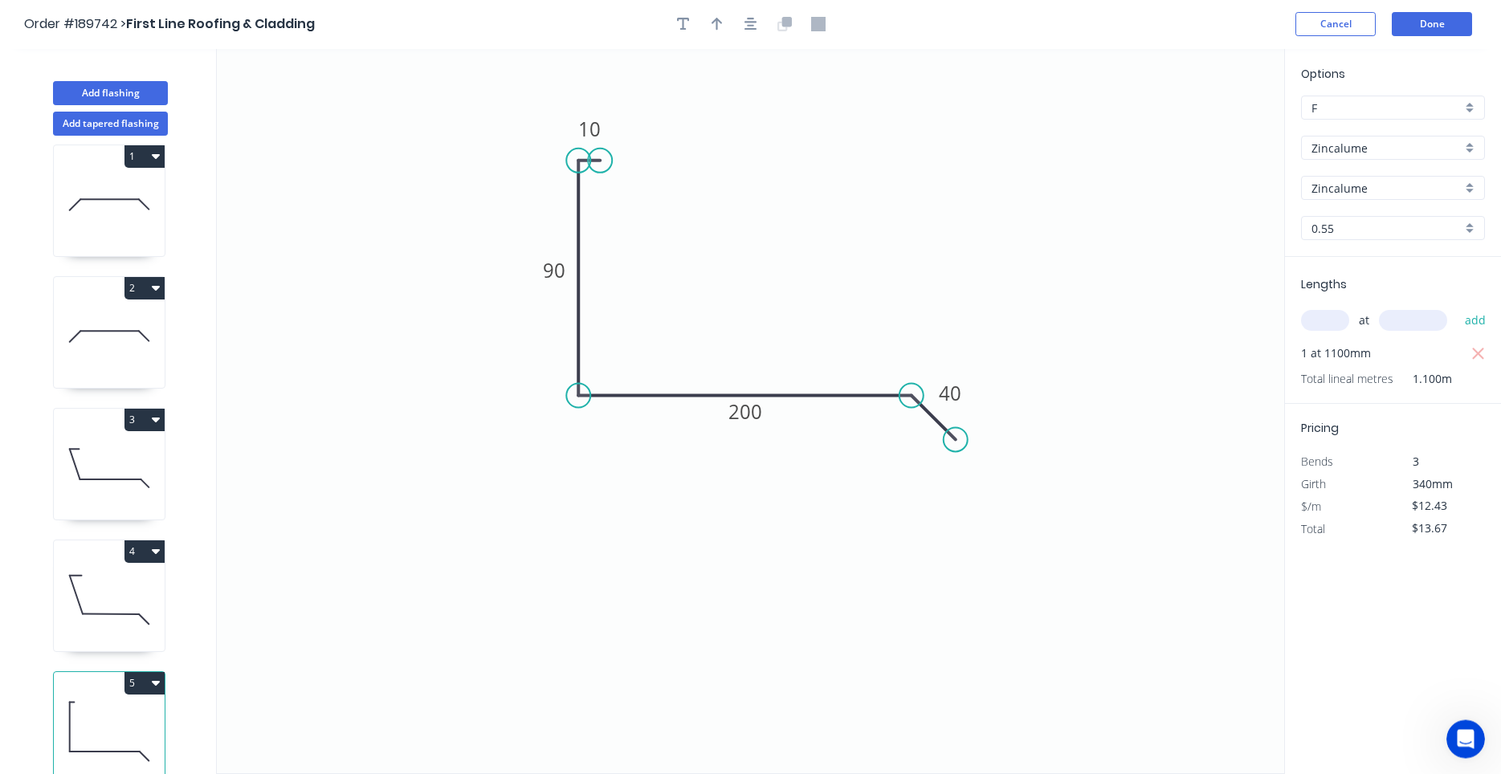
scroll to position [0, 0]
click at [1389, 21] on div "Cancel Done" at bounding box center [1385, 25] width 181 height 24
click at [1405, 26] on button "Done" at bounding box center [1432, 25] width 80 height 24
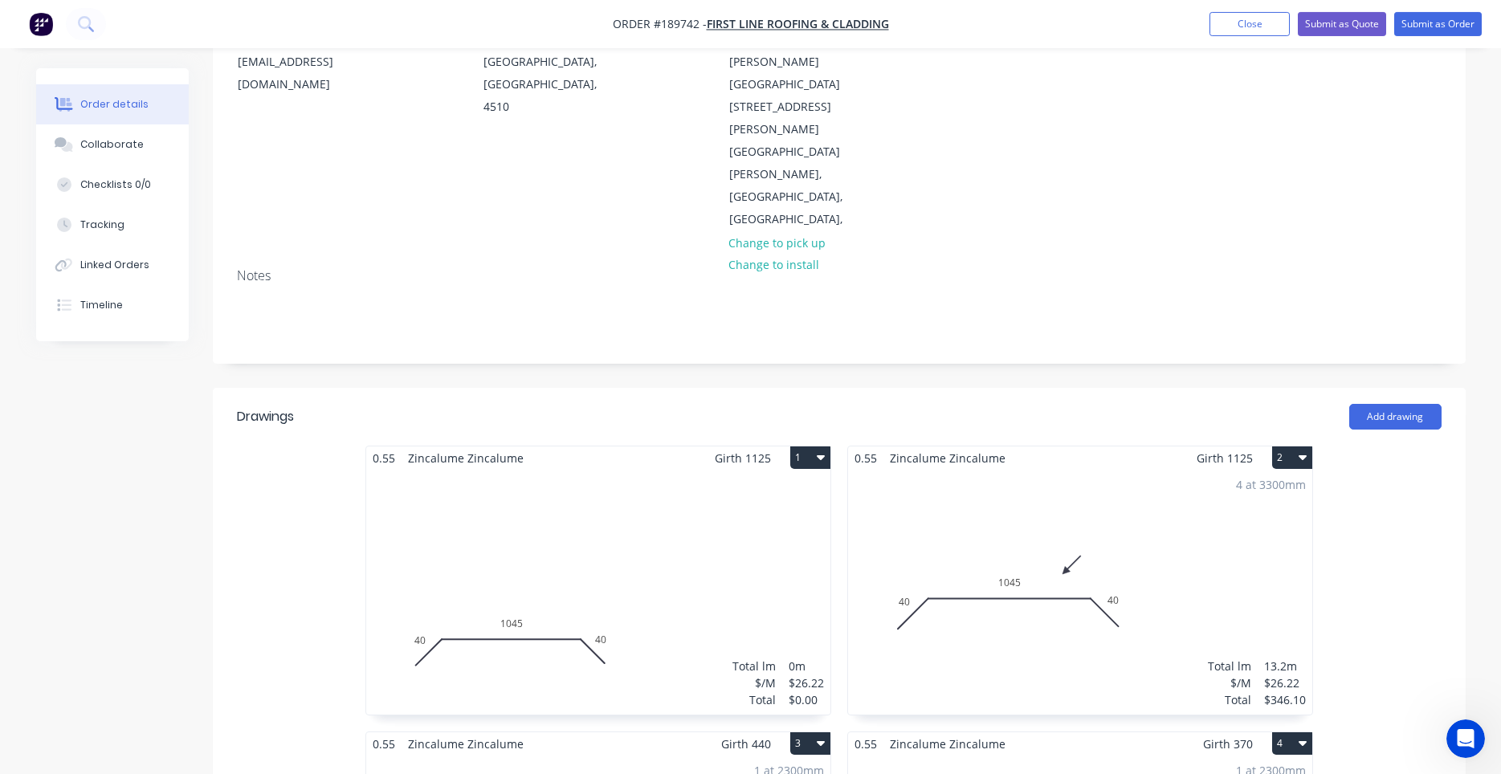
scroll to position [273, 0]
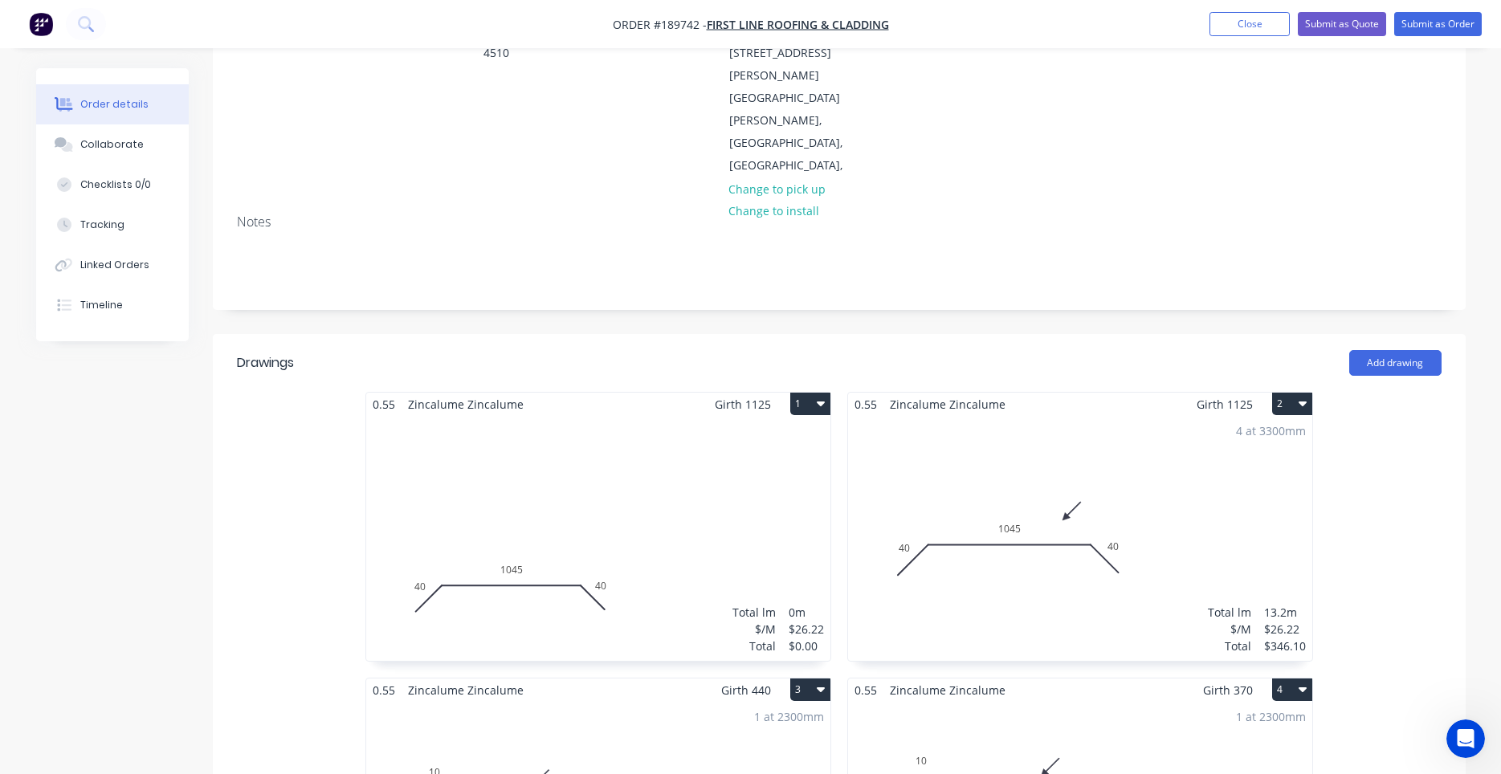
click at [853, 416] on div "4 at 3300mm Total lm $/M Total 13.2m $26.22 $346.10" at bounding box center [1080, 538] width 464 height 245
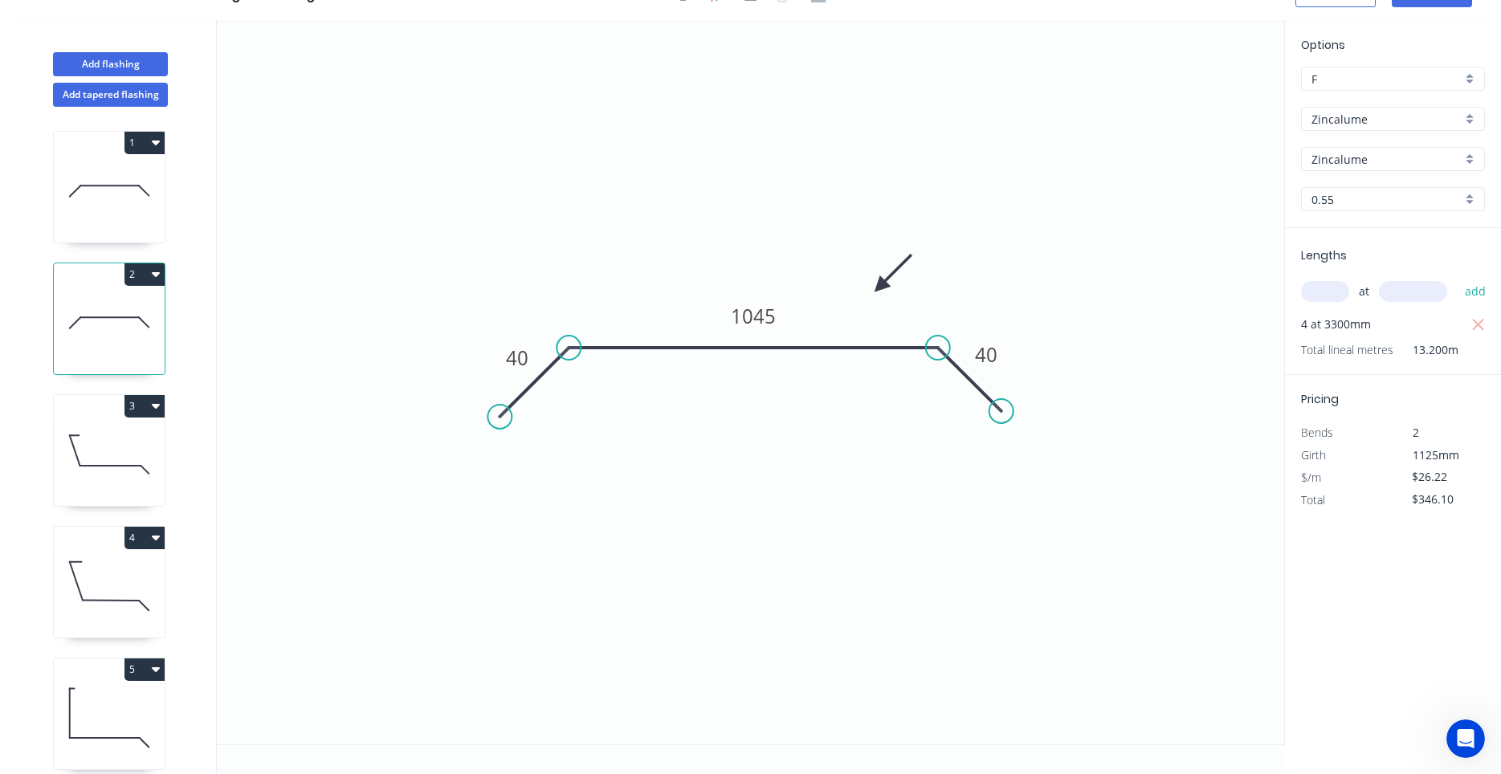
click at [747, 575] on icon "0 40 1045 40" at bounding box center [750, 382] width 1067 height 724
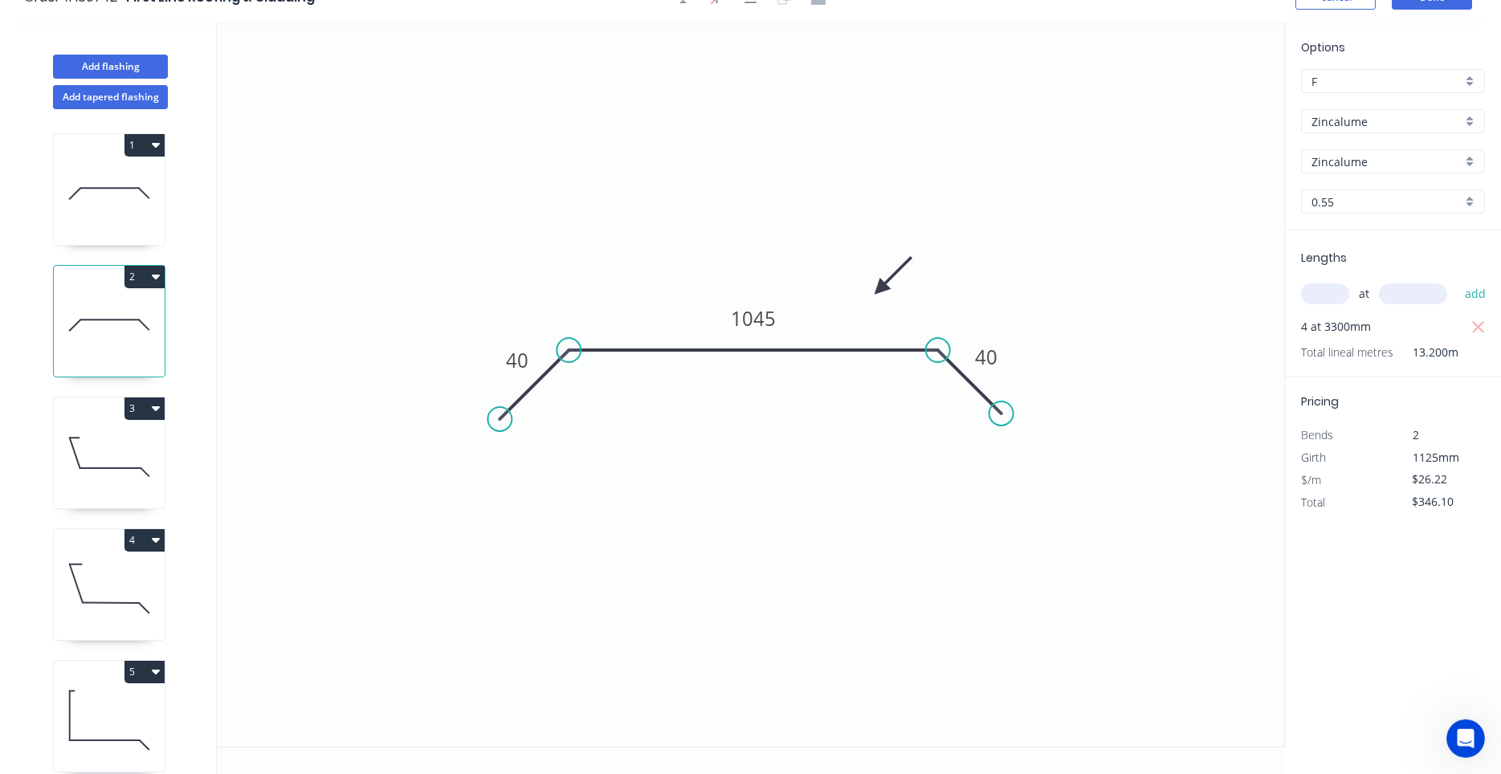
scroll to position [0, 0]
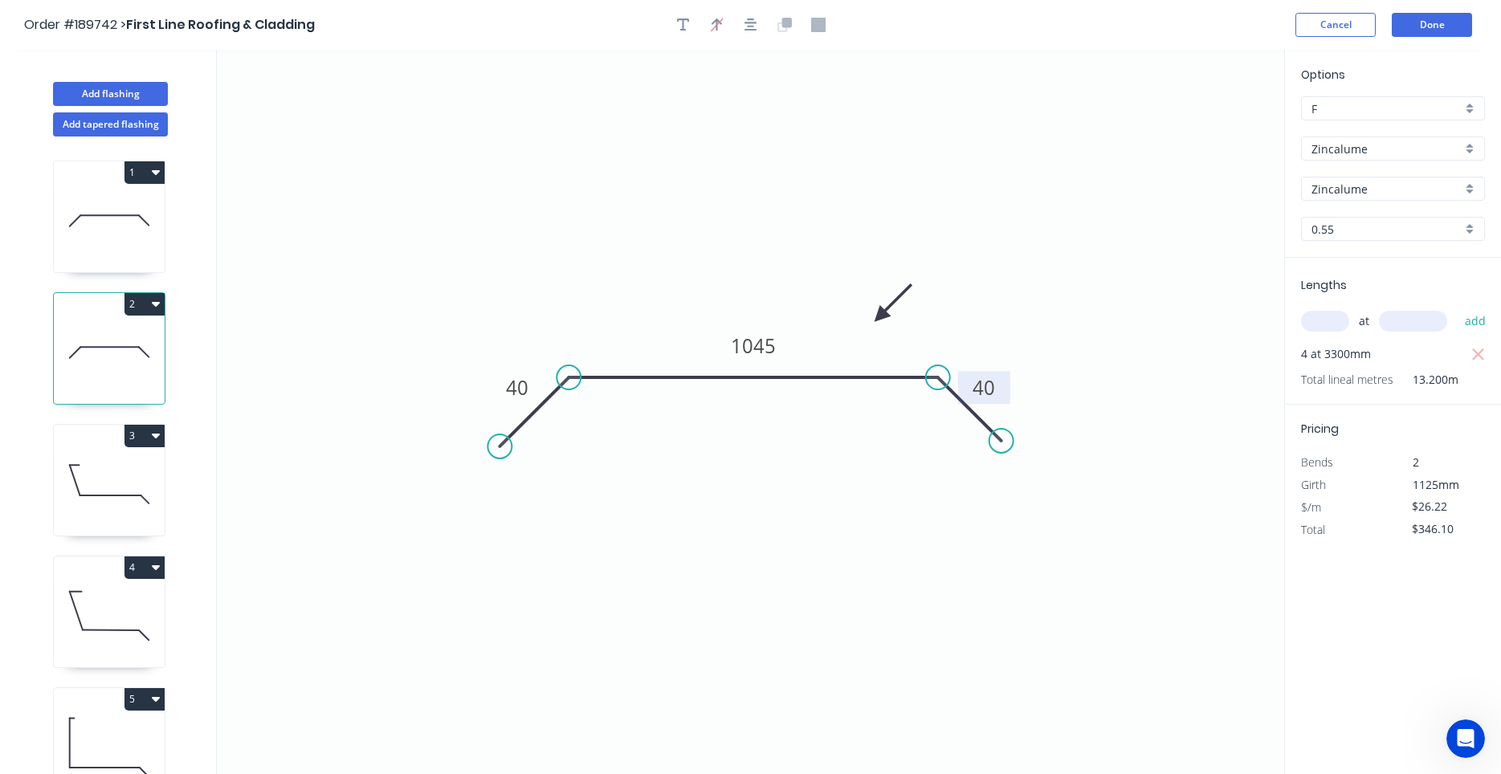
drag, startPoint x: 981, startPoint y: 372, endPoint x: 958, endPoint y: 396, distance: 33.5
click at [962, 391] on rect at bounding box center [984, 387] width 52 height 33
drag, startPoint x: 1332, startPoint y: 183, endPoint x: 1295, endPoint y: 163, distance: 42.0
drag, startPoint x: 1172, startPoint y: 300, endPoint x: 951, endPoint y: 398, distance: 241.2
click at [945, 424] on icon "0 40 1045 40" at bounding box center [750, 412] width 1067 height 724
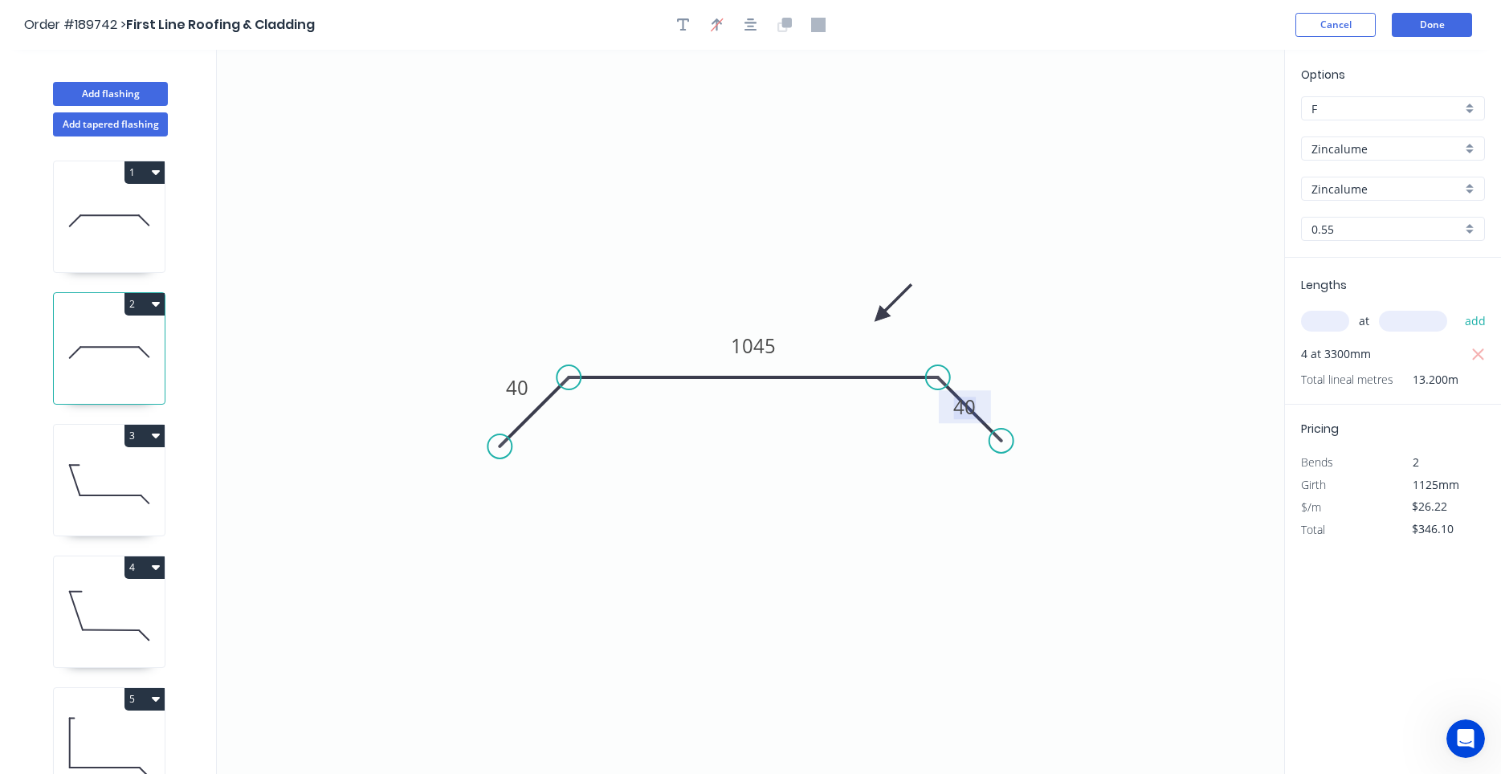
click at [957, 407] on tspan "40" at bounding box center [964, 406] width 22 height 26
drag, startPoint x: 975, startPoint y: 395, endPoint x: 1019, endPoint y: 373, distance: 49.2
click at [1017, 374] on icon "0 40 1045 40" at bounding box center [750, 412] width 1067 height 724
drag, startPoint x: 888, startPoint y: 429, endPoint x: 870, endPoint y: 436, distance: 19.1
click at [881, 433] on icon "0 40 1045 40" at bounding box center [750, 412] width 1067 height 724
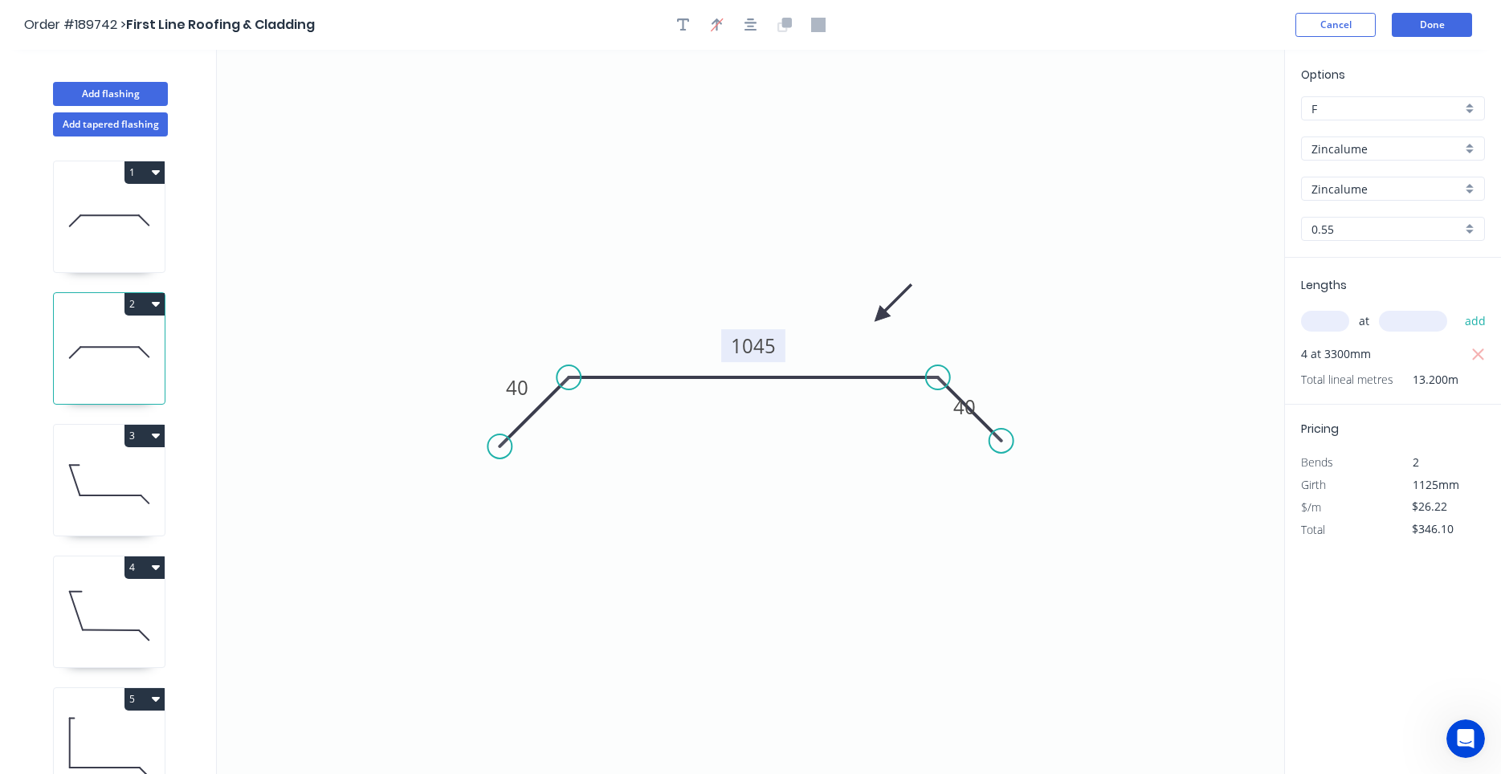
click at [758, 348] on tspan "1045" at bounding box center [753, 345] width 45 height 26
drag, startPoint x: 984, startPoint y: 400, endPoint x: 1017, endPoint y: 387, distance: 36.1
click at [1017, 387] on rect at bounding box center [1000, 393] width 52 height 33
click at [1425, 26] on button "Done" at bounding box center [1432, 25] width 80 height 24
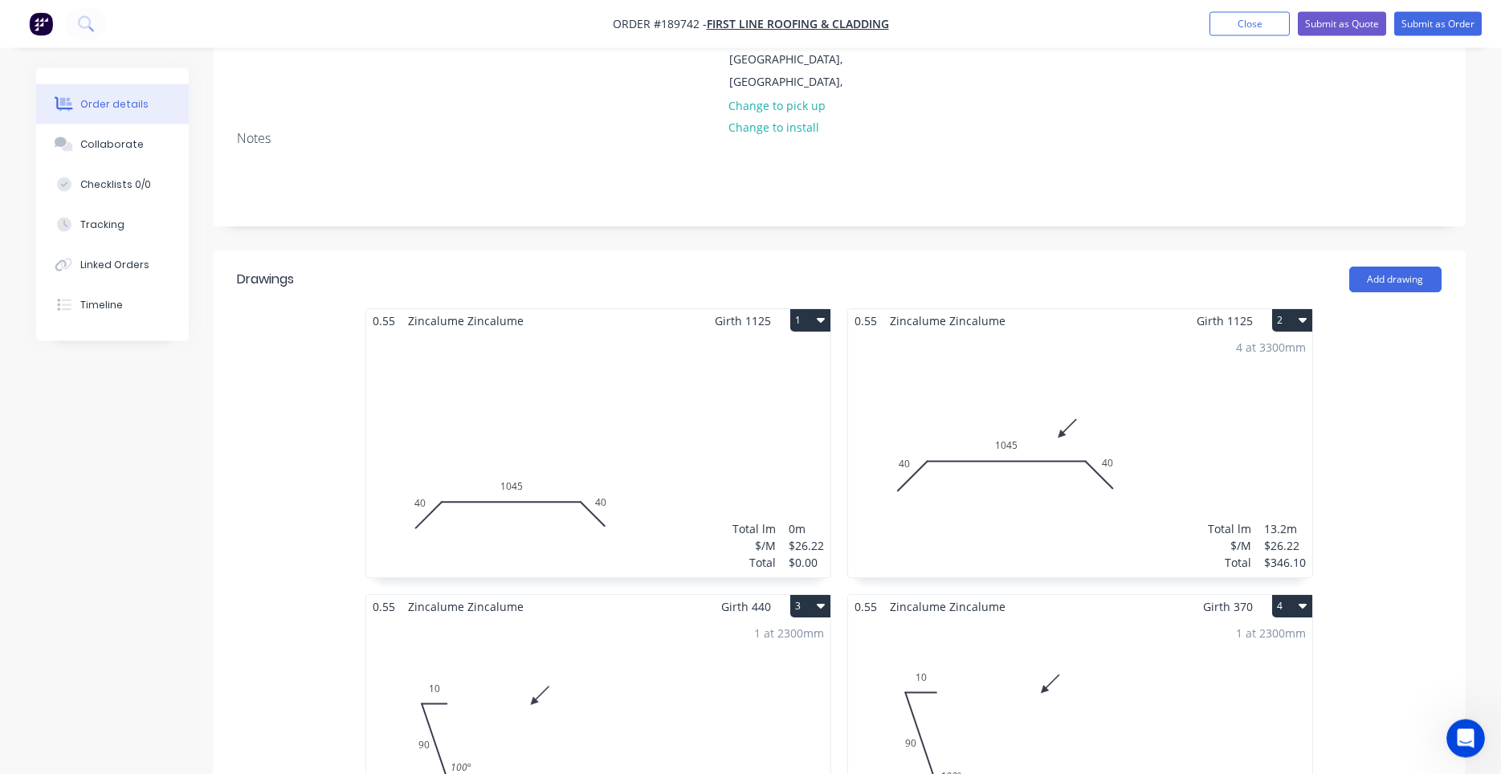
scroll to position [410, 0]
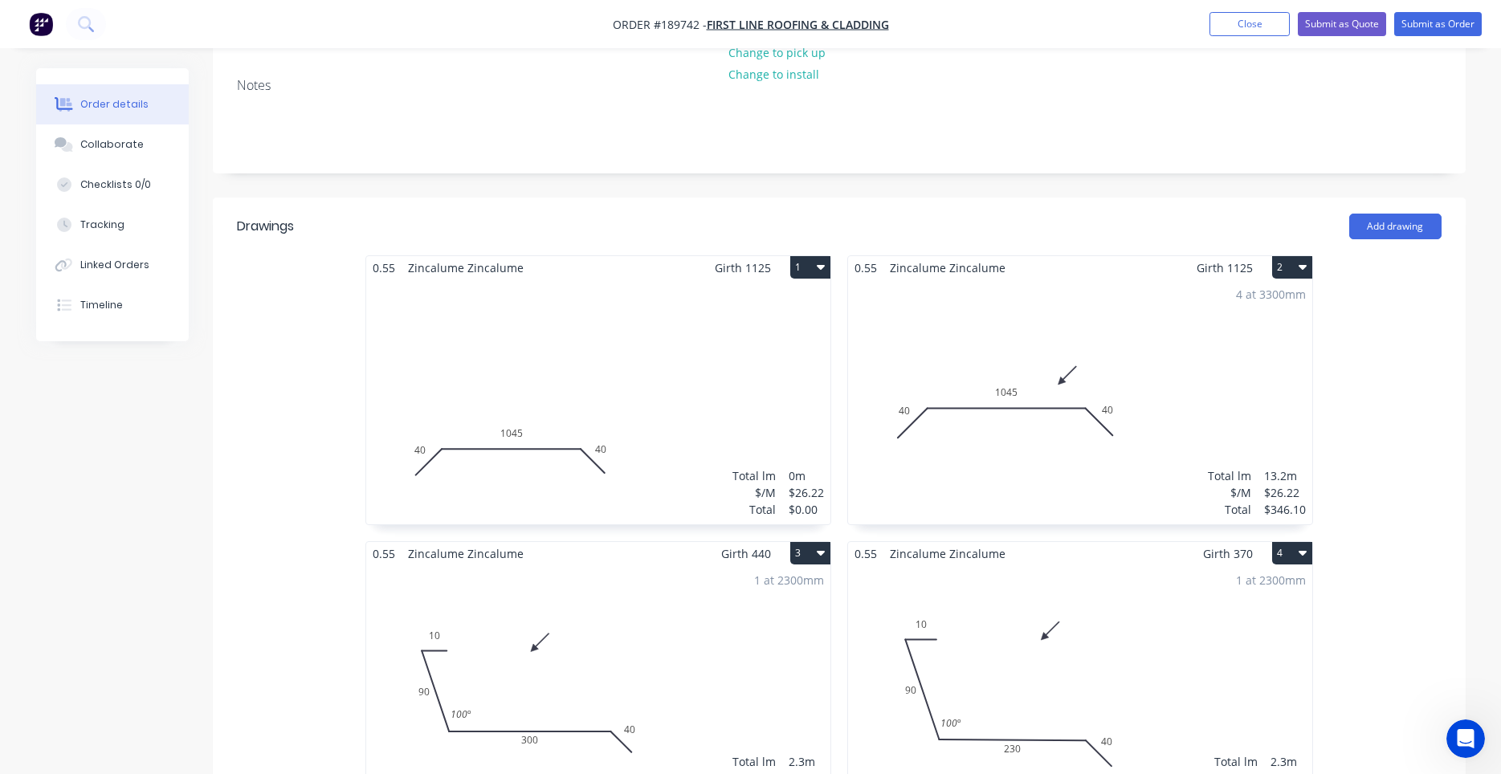
click at [984, 397] on icon "0 40 1045 40" at bounding box center [1008, 409] width 321 height 245
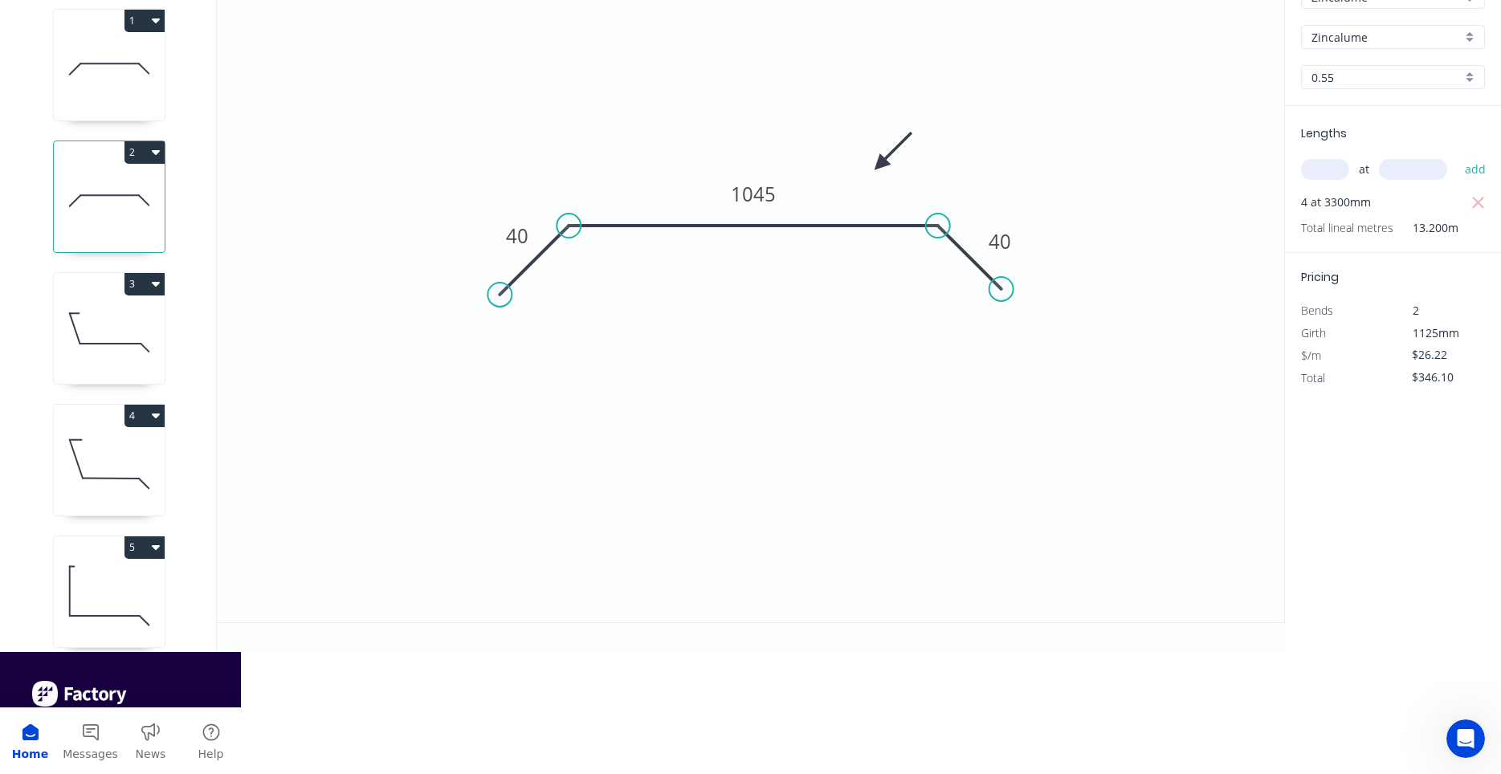
scroll to position [30, 0]
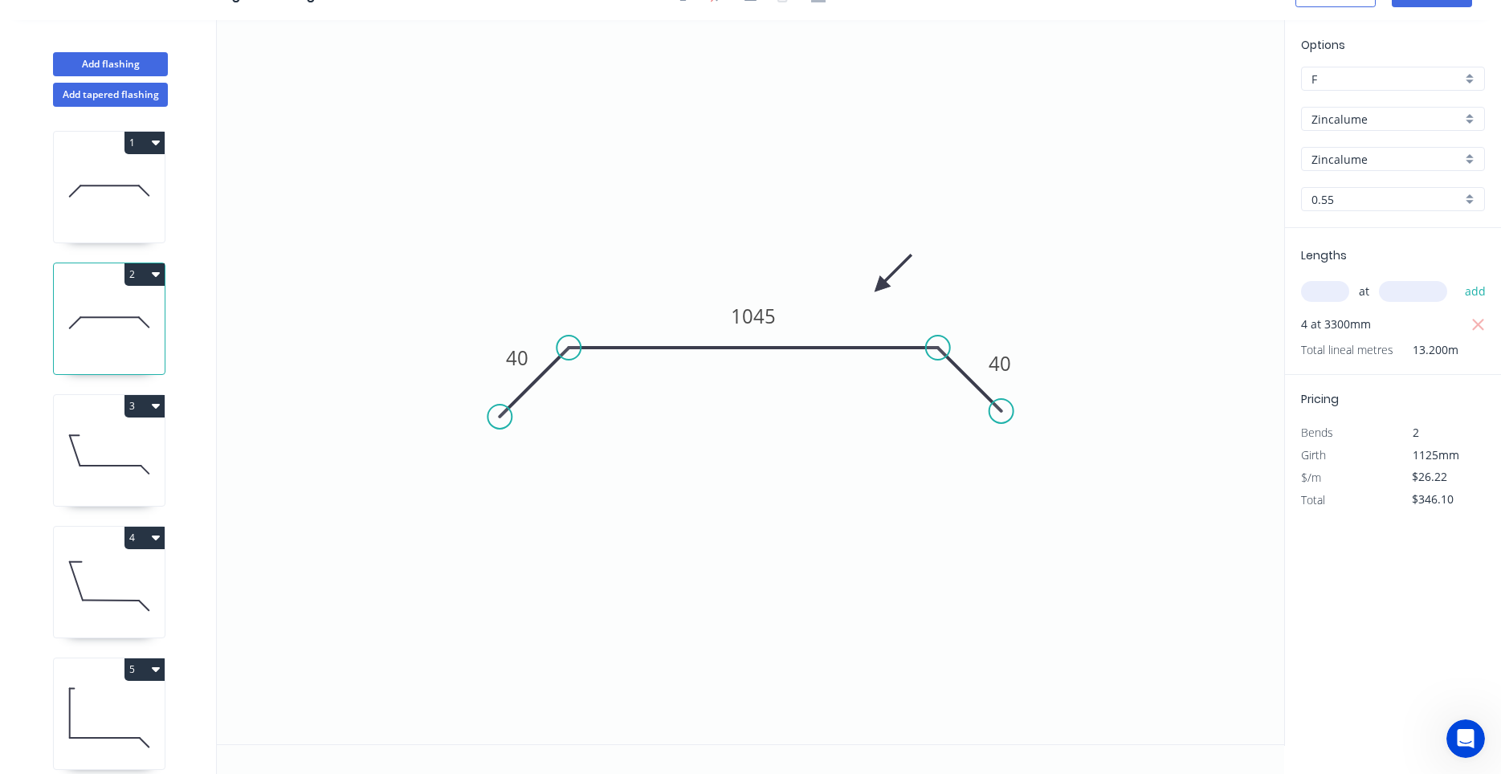
click at [984, 397] on icon "0 40 1045 40" at bounding box center [750, 382] width 1067 height 724
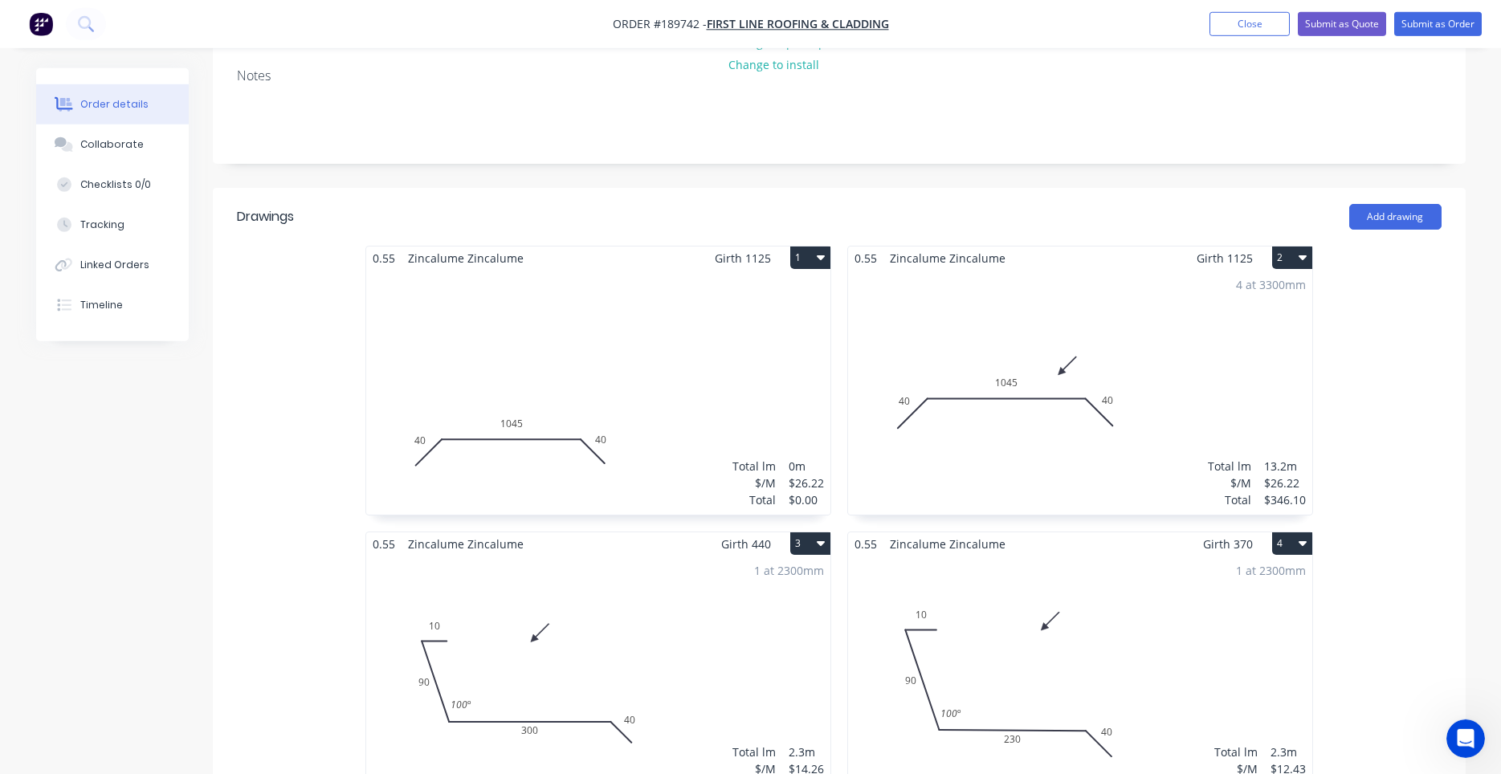
scroll to position [309, 0]
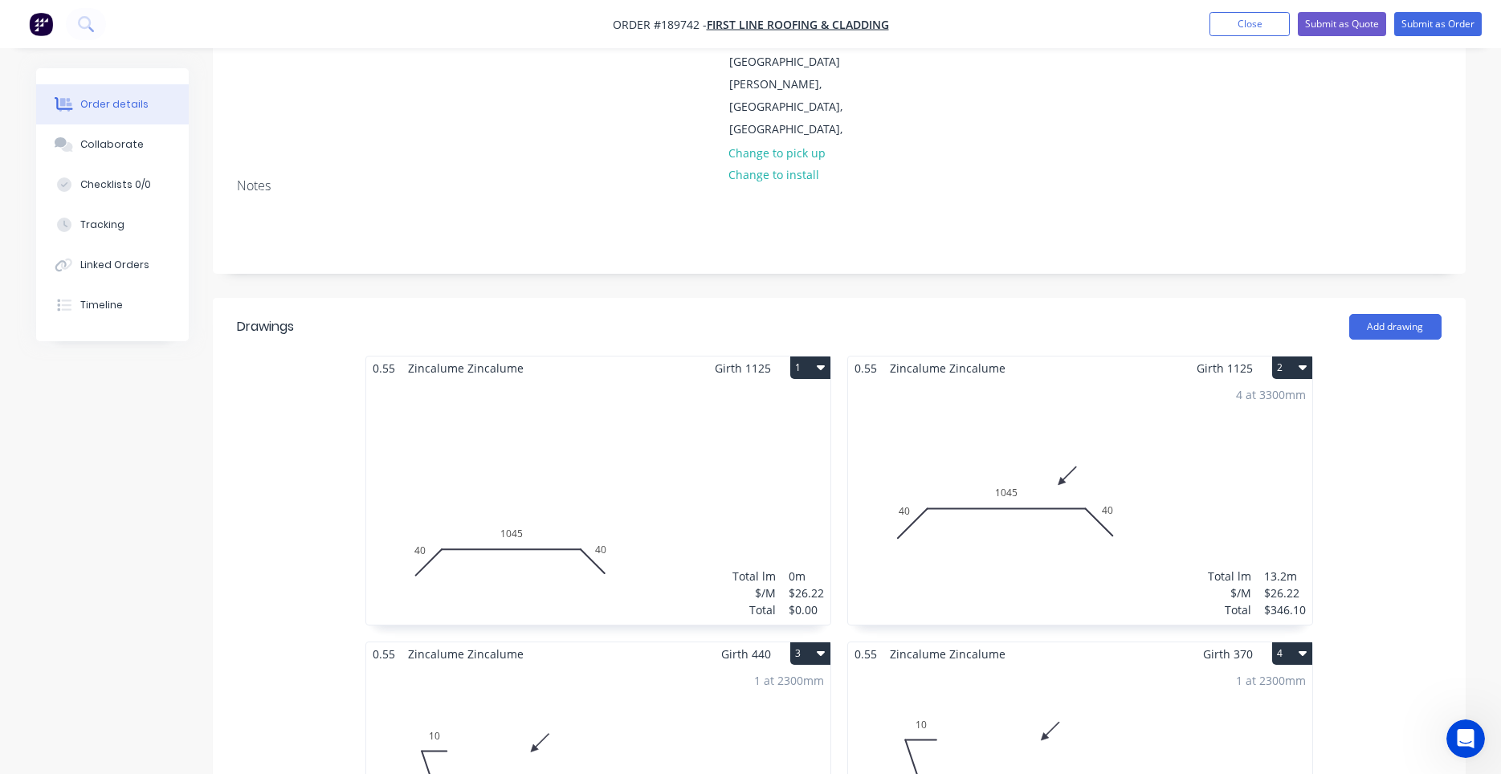
drag, startPoint x: 1119, startPoint y: 322, endPoint x: 1494, endPoint y: 346, distance: 376.6
click at [1417, 356] on div "0.55 Zincalume Zincalume Girth 1125 1 40 1045 40 40 1045 40 Total lm $/M Total …" at bounding box center [839, 785] width 1253 height 858
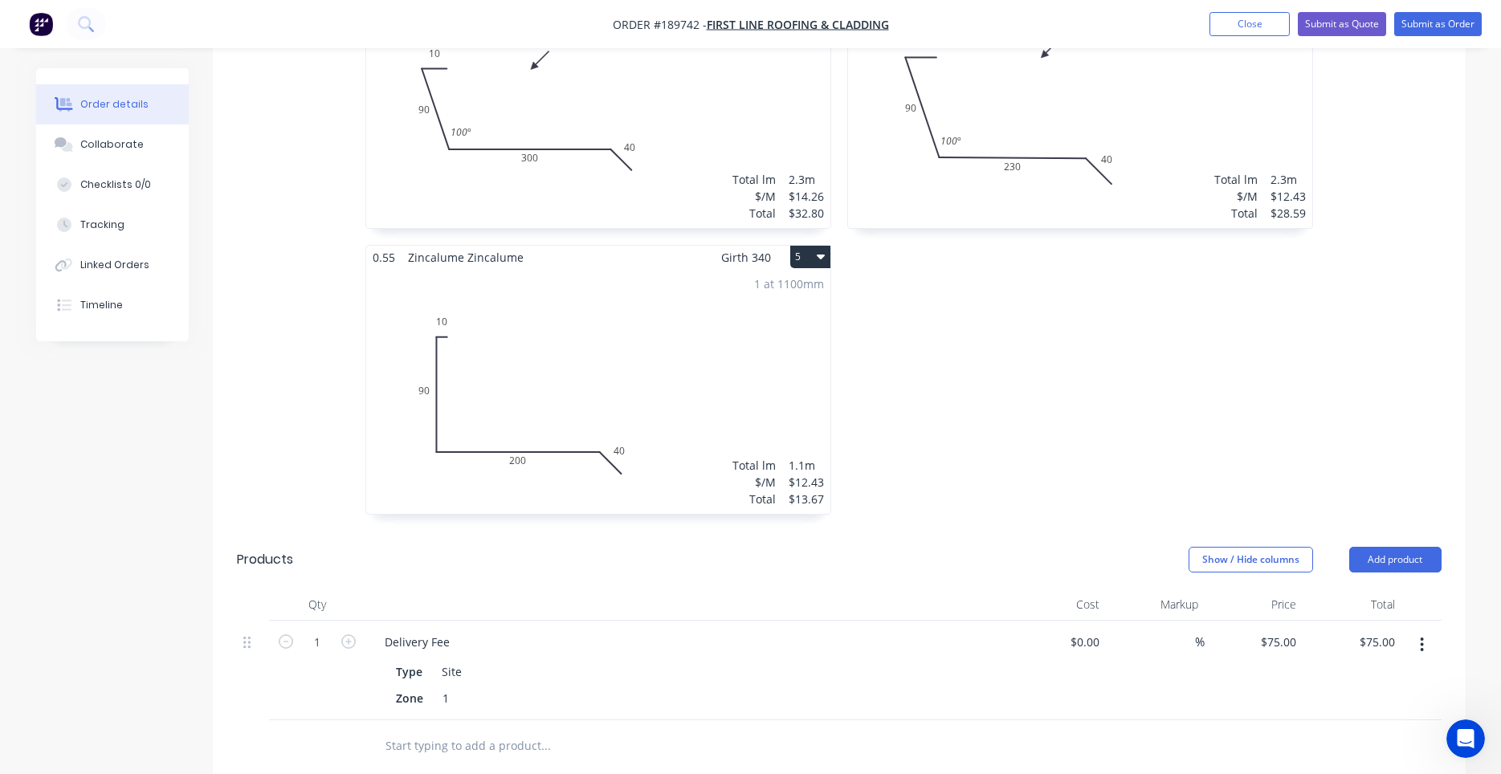
click at [826, 311] on div "1 at 1100mm Total lm $/M Total 1.1m $12.43 $13.67" at bounding box center [598, 391] width 464 height 245
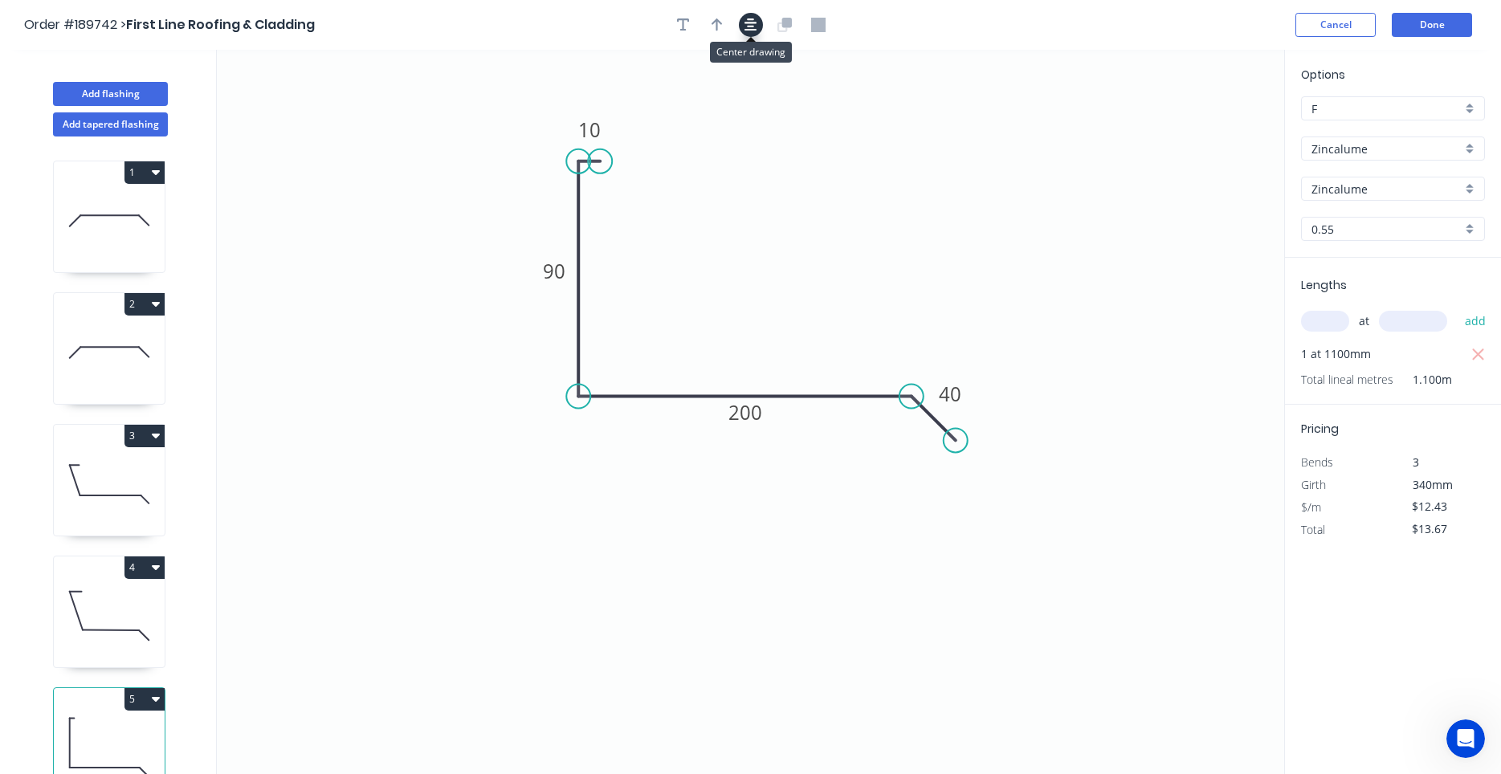
click at [755, 23] on icon "button" at bounding box center [750, 24] width 13 height 13
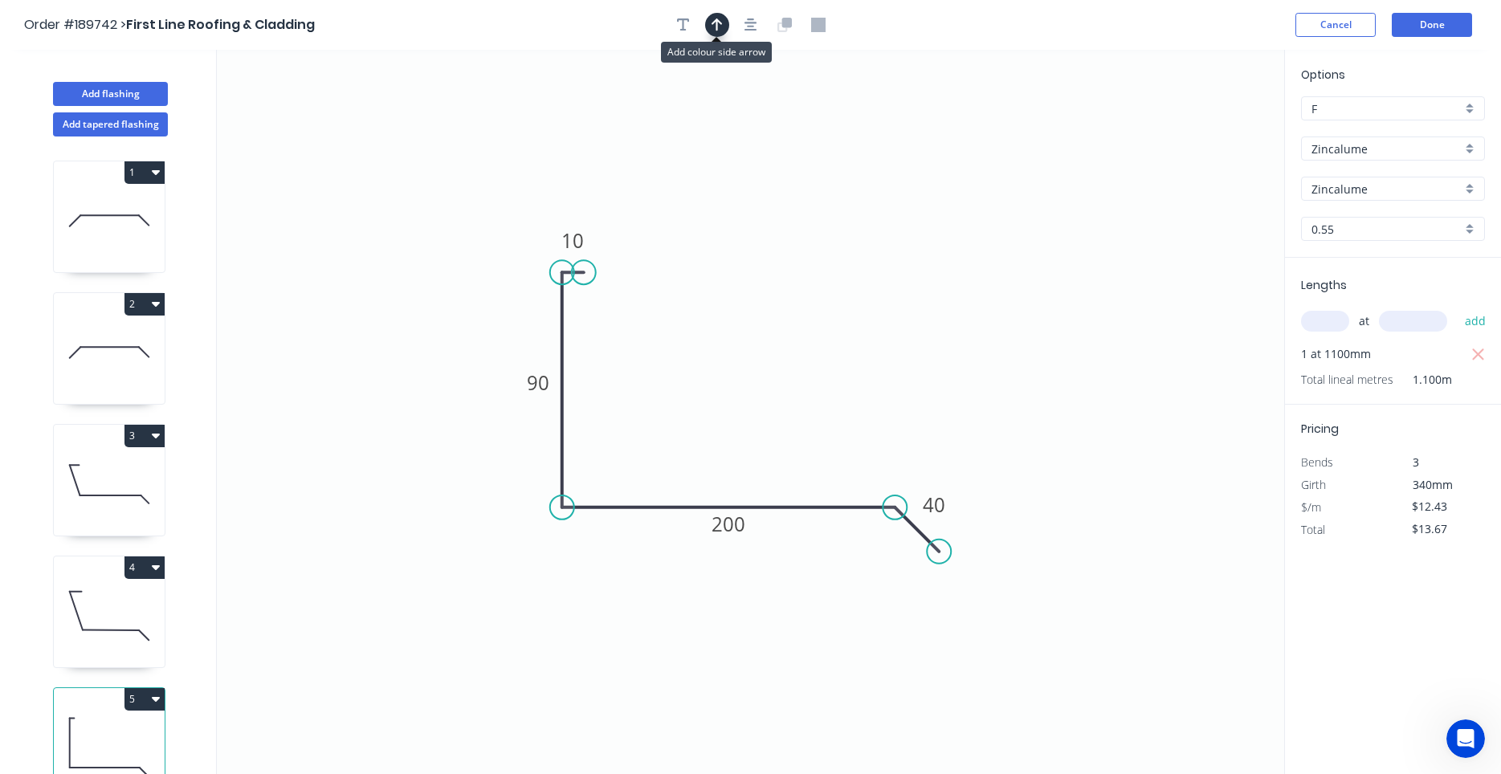
click at [721, 25] on icon "button" at bounding box center [716, 25] width 11 height 14
click at [1202, 131] on icon at bounding box center [1201, 112] width 14 height 51
drag, startPoint x: 1202, startPoint y: 132, endPoint x: 764, endPoint y: 356, distance: 491.6
click at [764, 356] on icon at bounding box center [777, 342] width 47 height 47
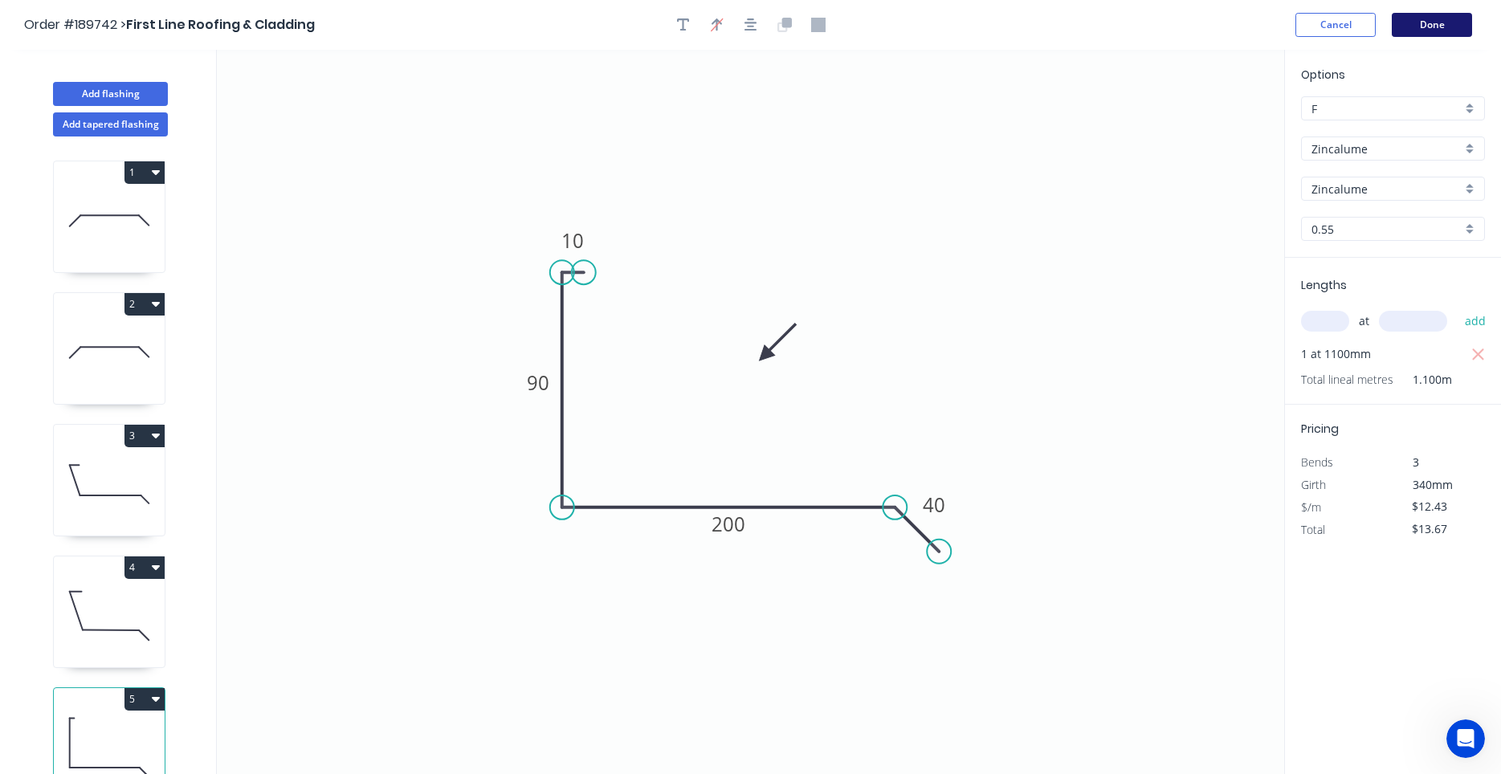
click at [1432, 22] on button "Done" at bounding box center [1432, 25] width 80 height 24
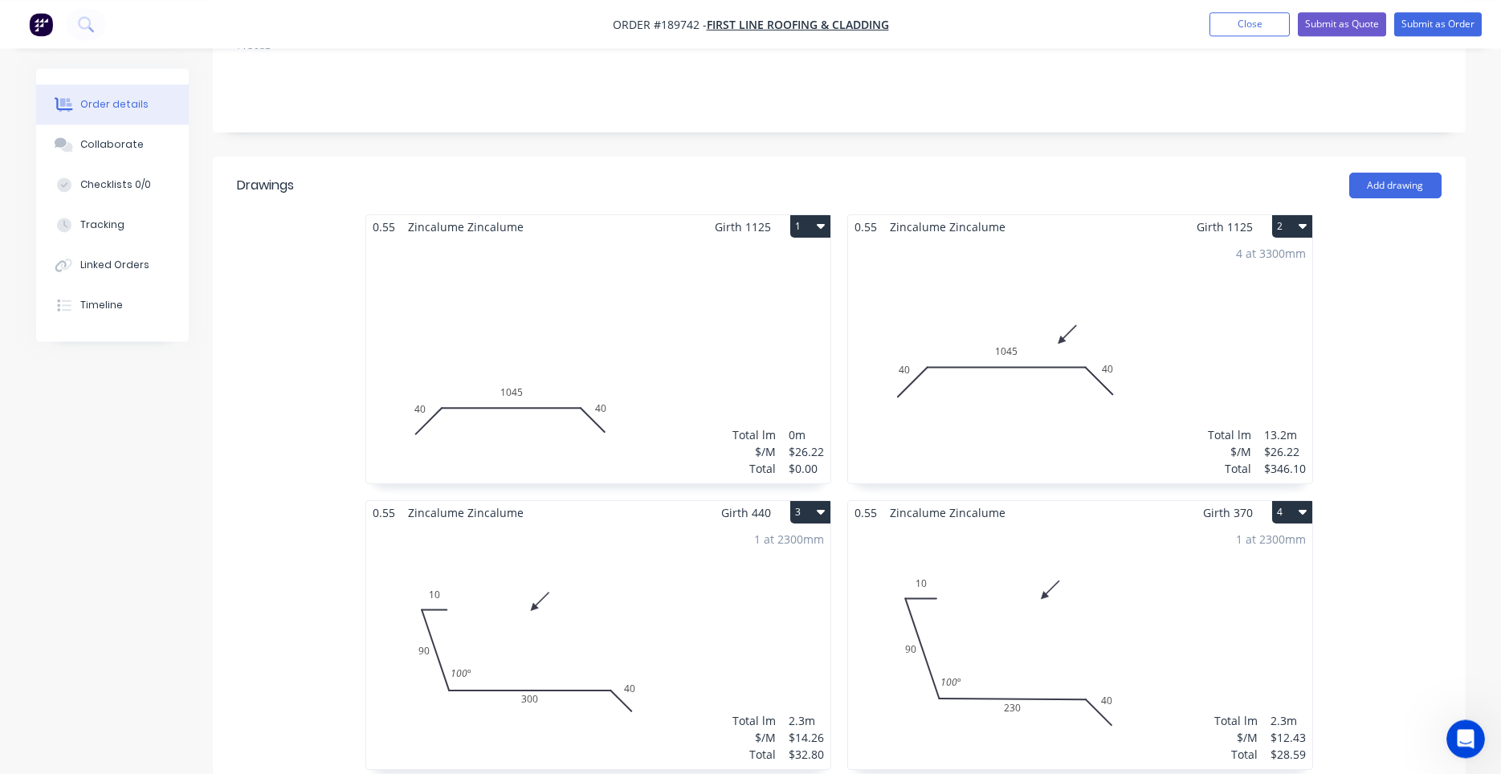
scroll to position [446, 0]
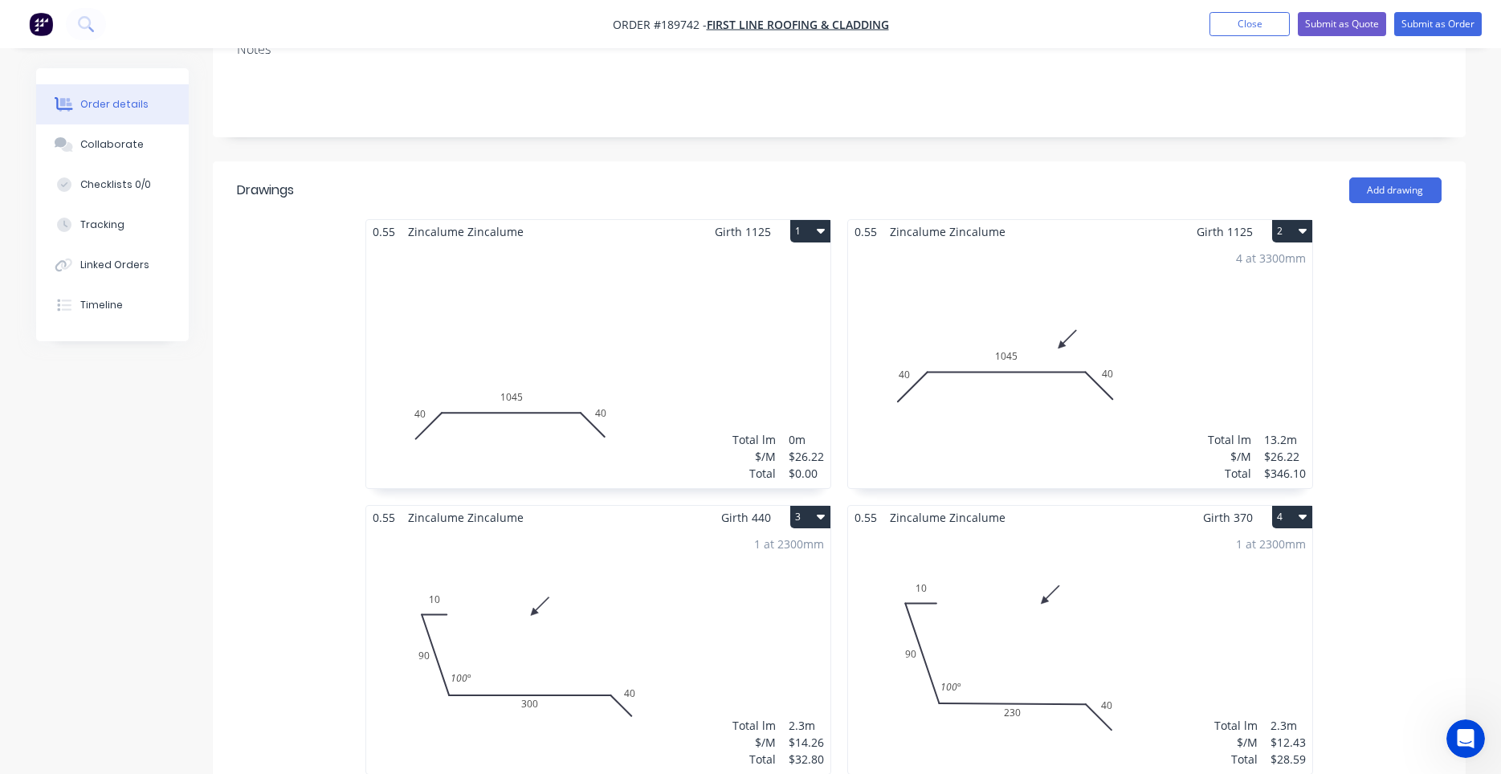
click at [1216, 243] on div "4 at 3300mm Total lm $/M Total 13.2m $26.22 $346.10" at bounding box center [1080, 365] width 464 height 245
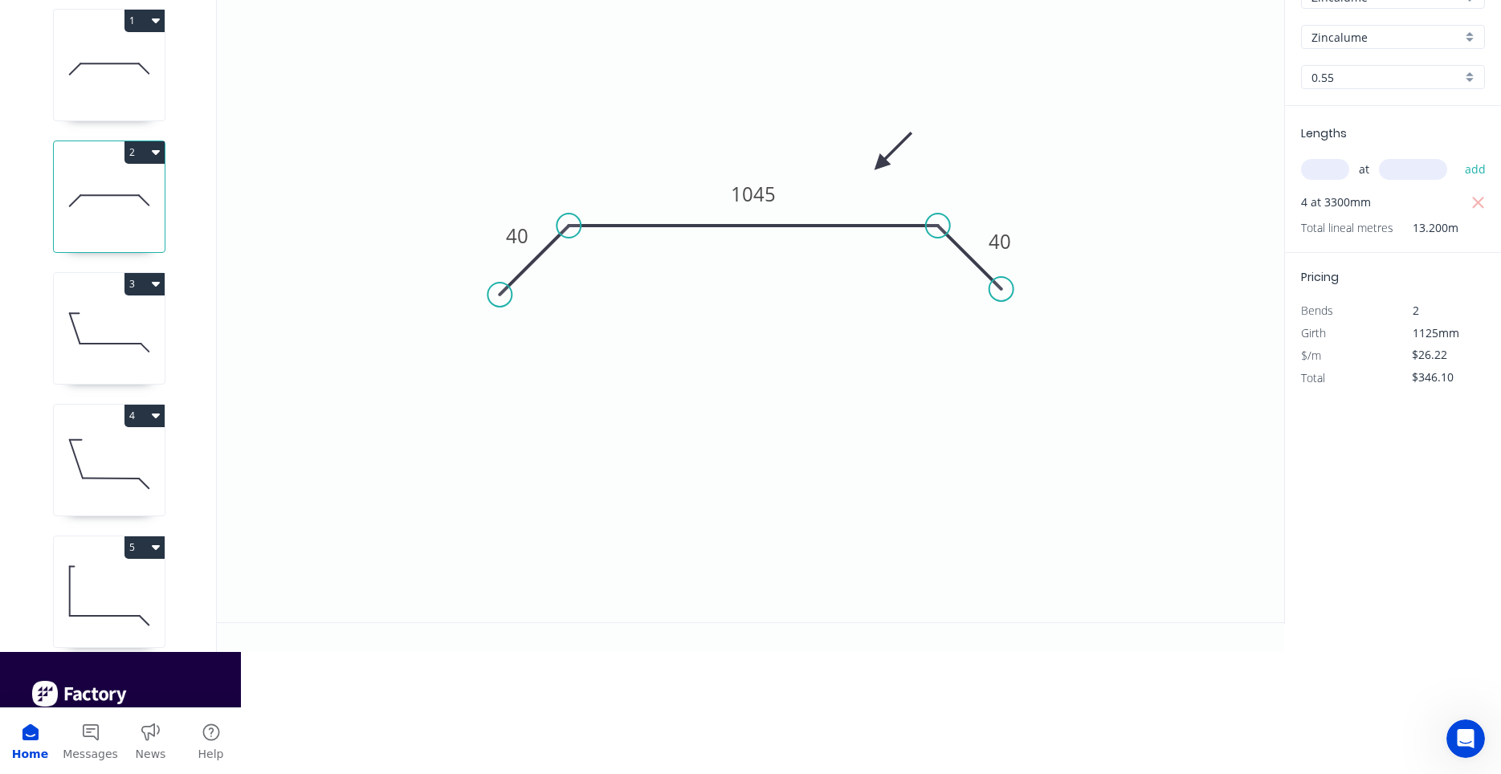
scroll to position [30, 0]
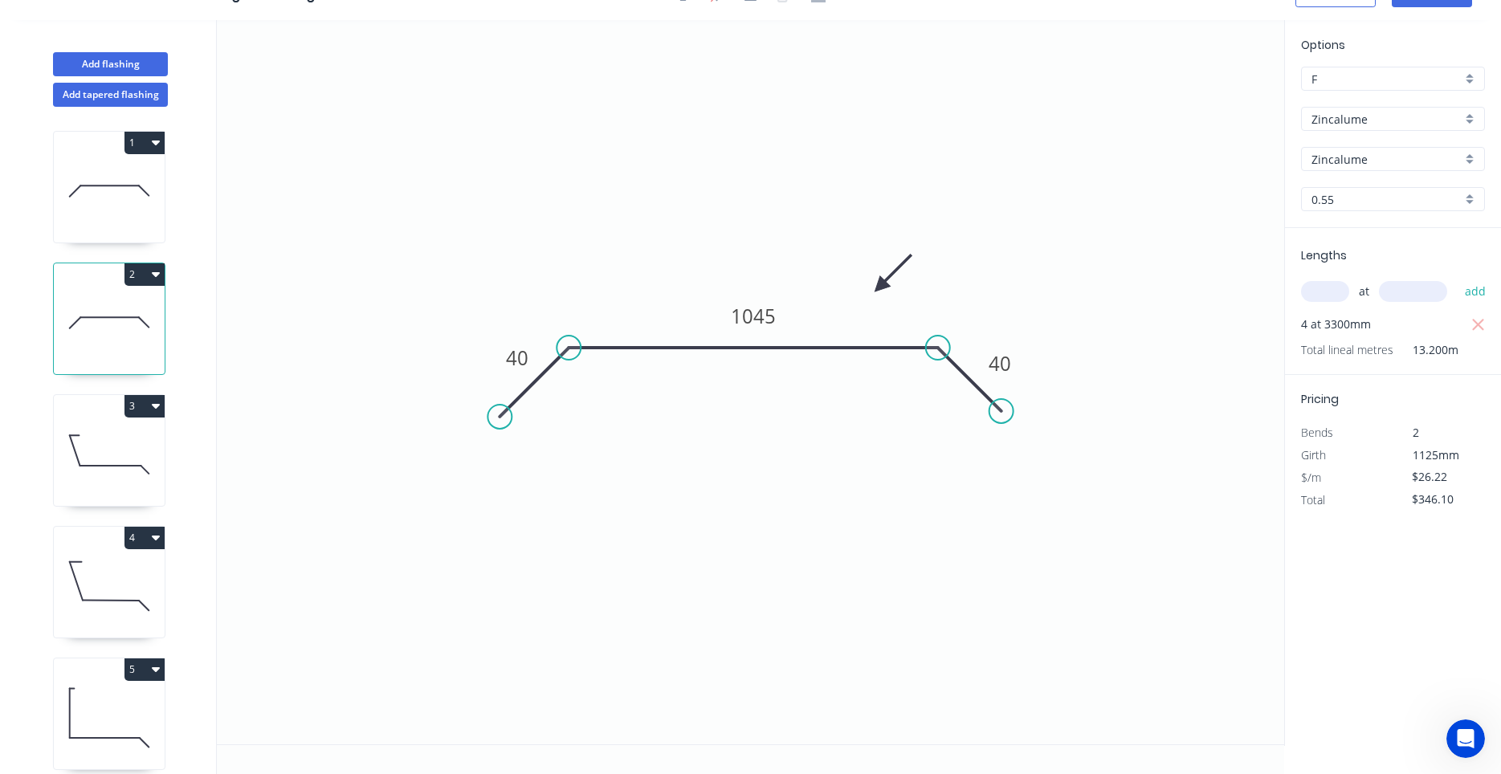
click at [1429, 24] on div "Options F F Zincalume Zincalume Zincalume Zincalume 0.55 0.55 Lengths at add 4 …" at bounding box center [1392, 383] width 217 height 726
drag, startPoint x: 1421, startPoint y: 47, endPoint x: 1420, endPoint y: 112, distance: 65.0
click at [1461, 113] on div "Zincalume" at bounding box center [1393, 119] width 184 height 24
click at [1457, 733] on div "Open Intercom Messenger" at bounding box center [1465, 738] width 53 height 53
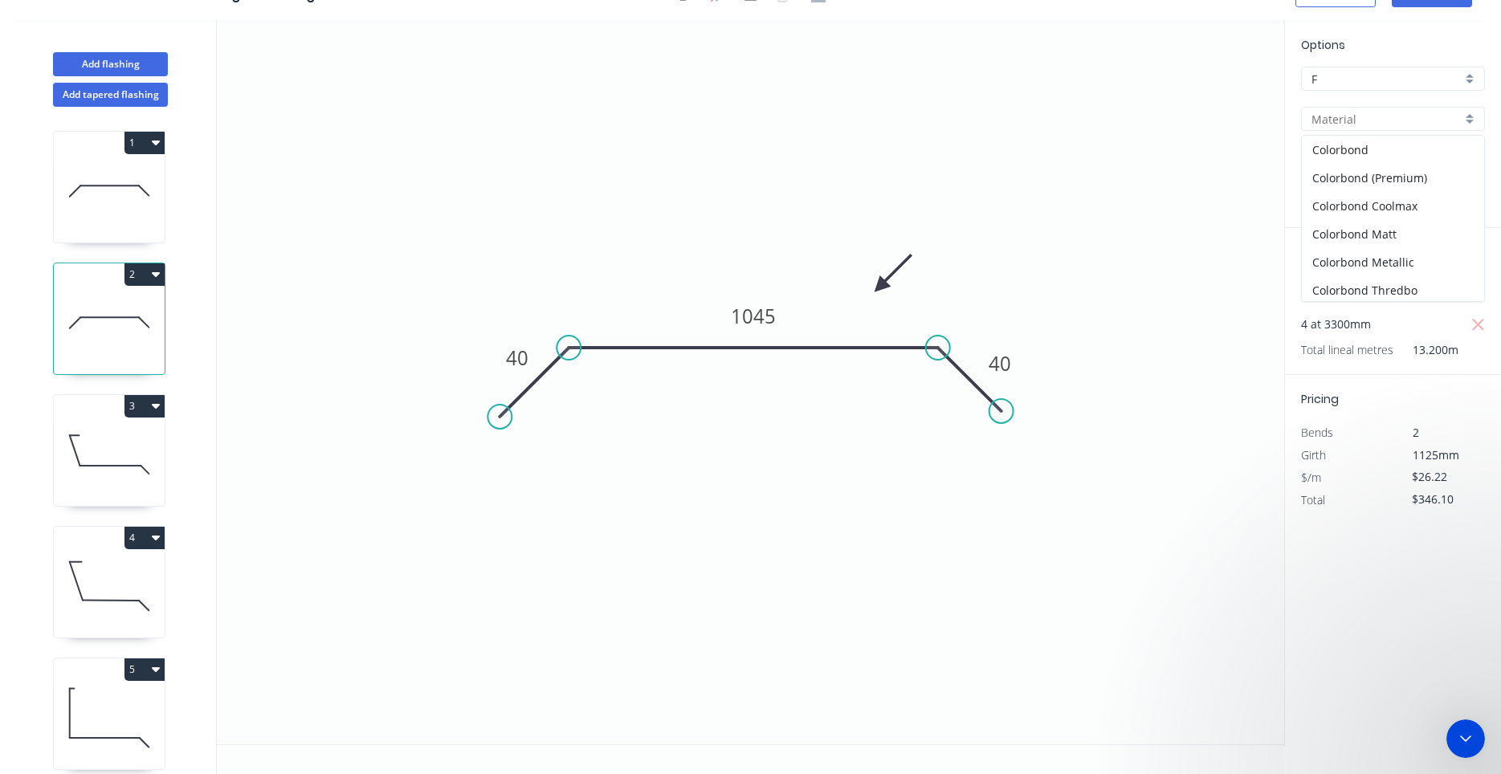
click at [1471, 745] on icon "Close Intercom Messenger" at bounding box center [1465, 738] width 19 height 19
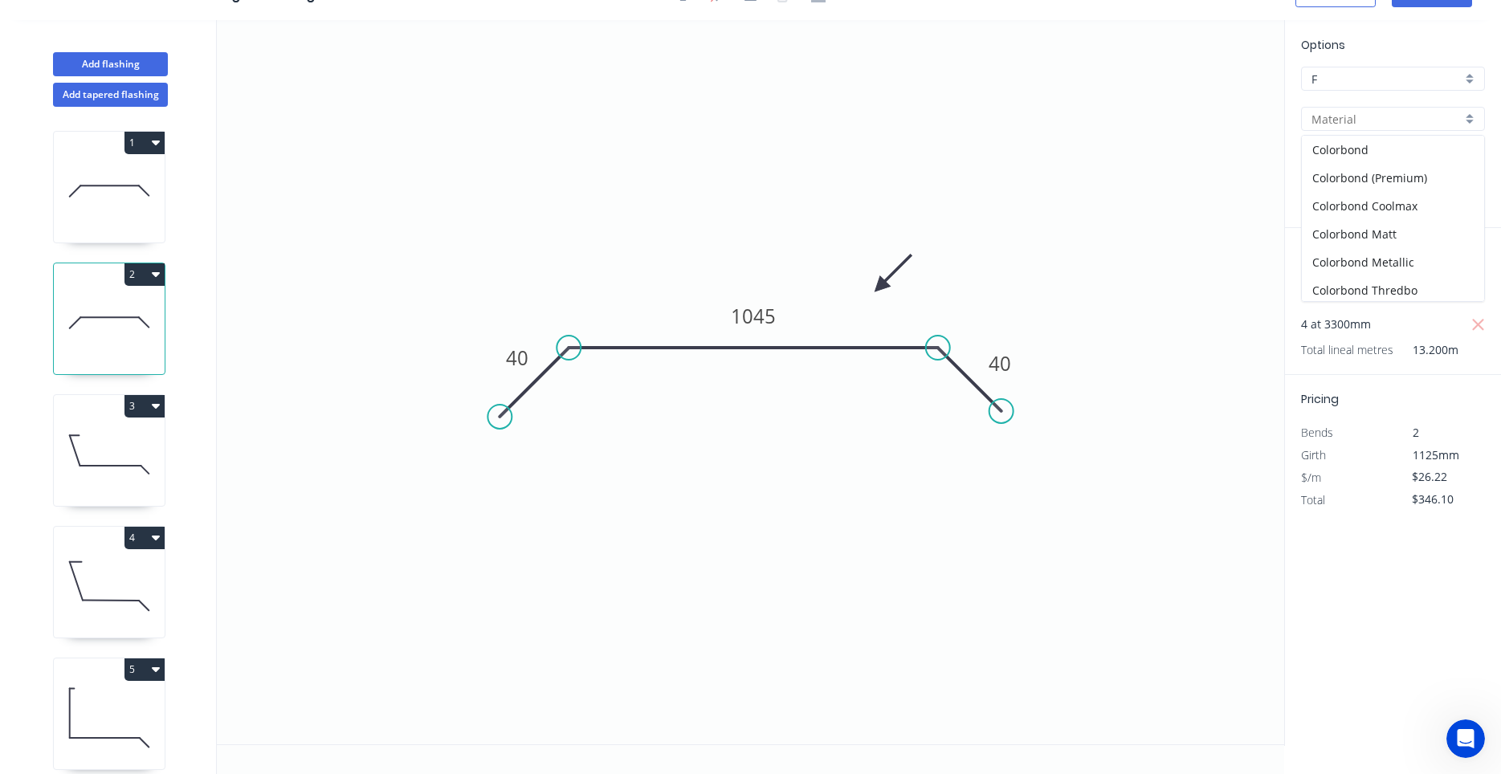
scroll to position [15, 0]
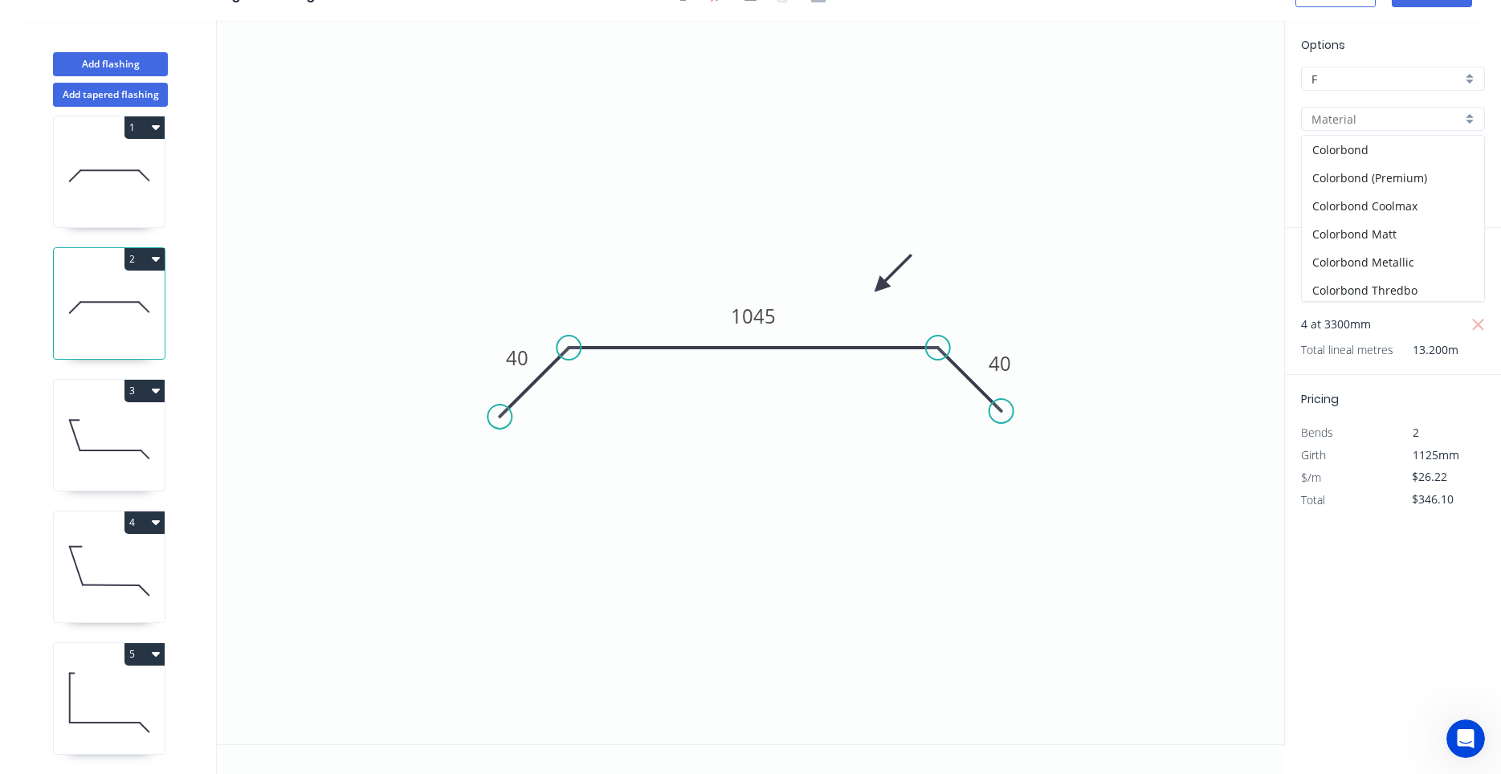
click at [89, 658] on div "5" at bounding box center [109, 654] width 111 height 22
type input "Zincalume"
type input "$12.43"
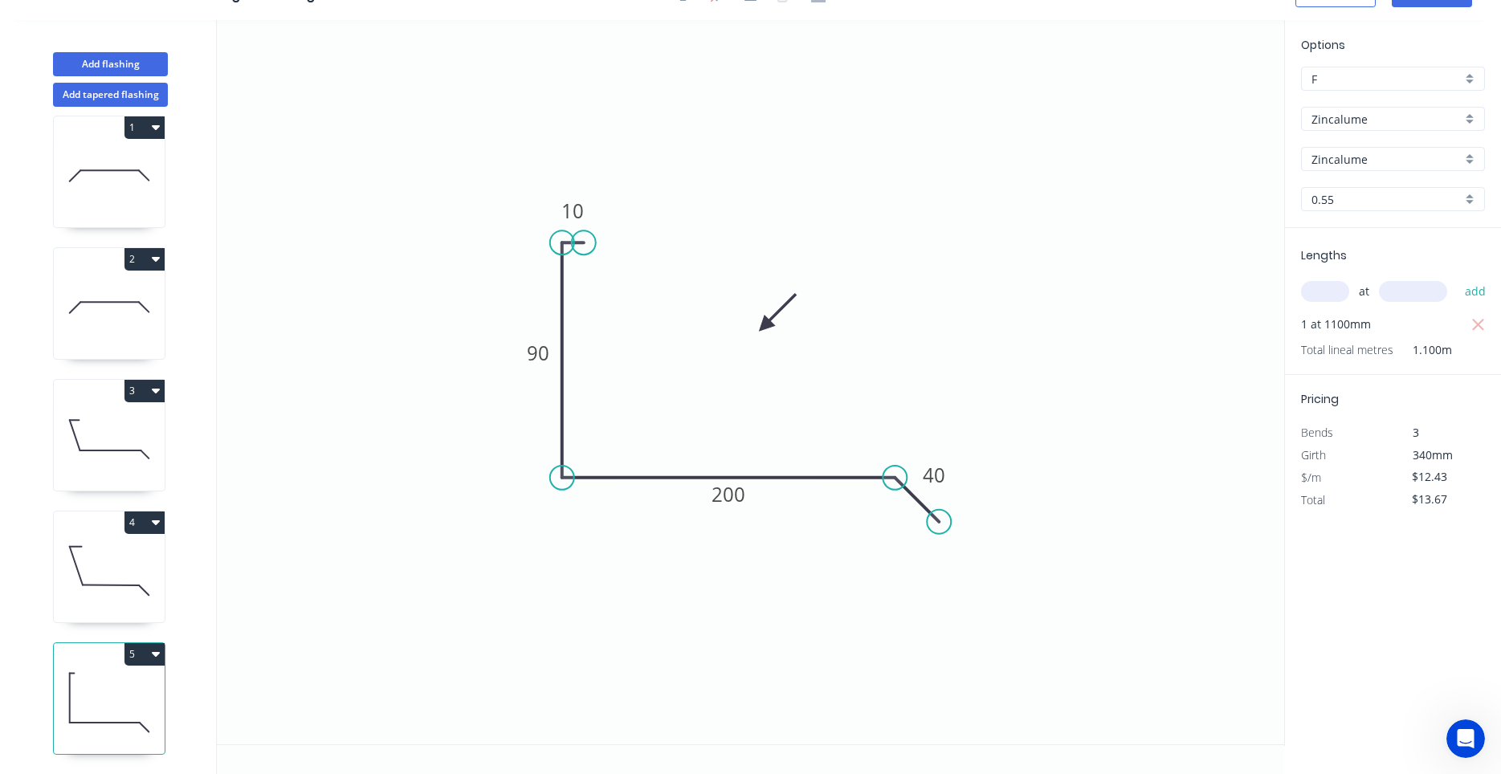
click at [88, 589] on icon at bounding box center [109, 571] width 111 height 103
type input "$28.59"
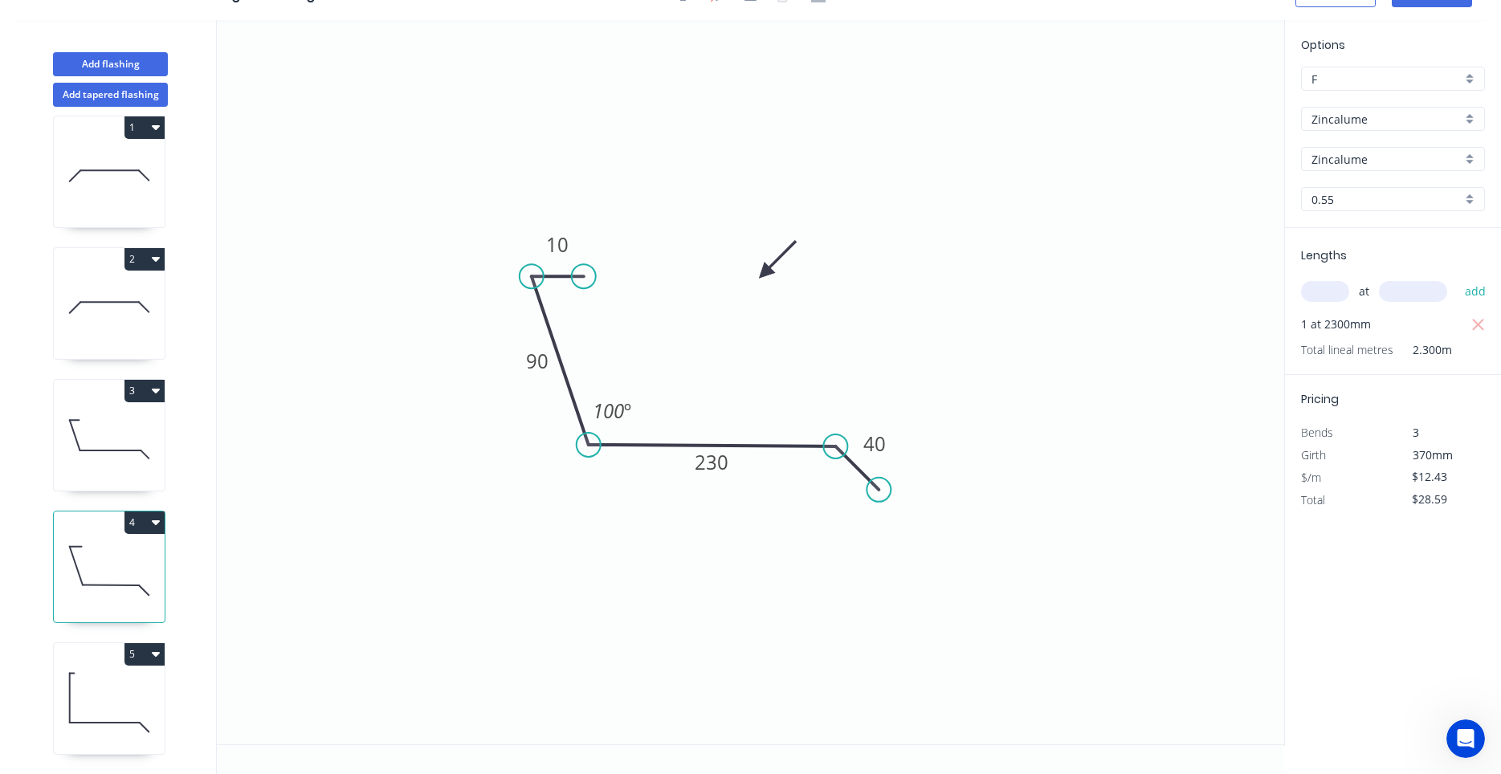
click at [98, 468] on icon at bounding box center [109, 439] width 111 height 103
type input "$14.26"
type input "$32.80"
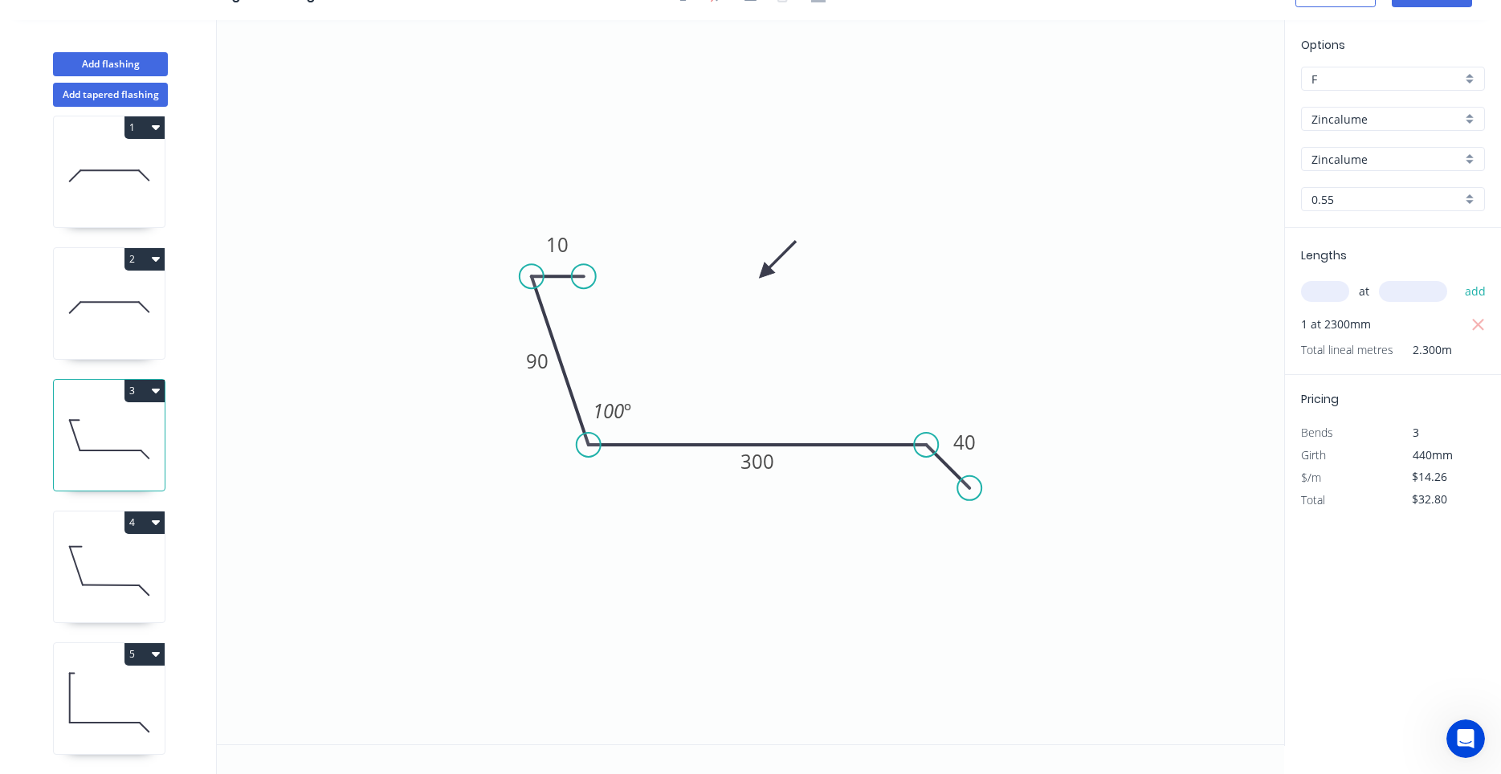
click at [94, 331] on icon at bounding box center [109, 307] width 111 height 103
type input "$26.22"
type input "$346.10"
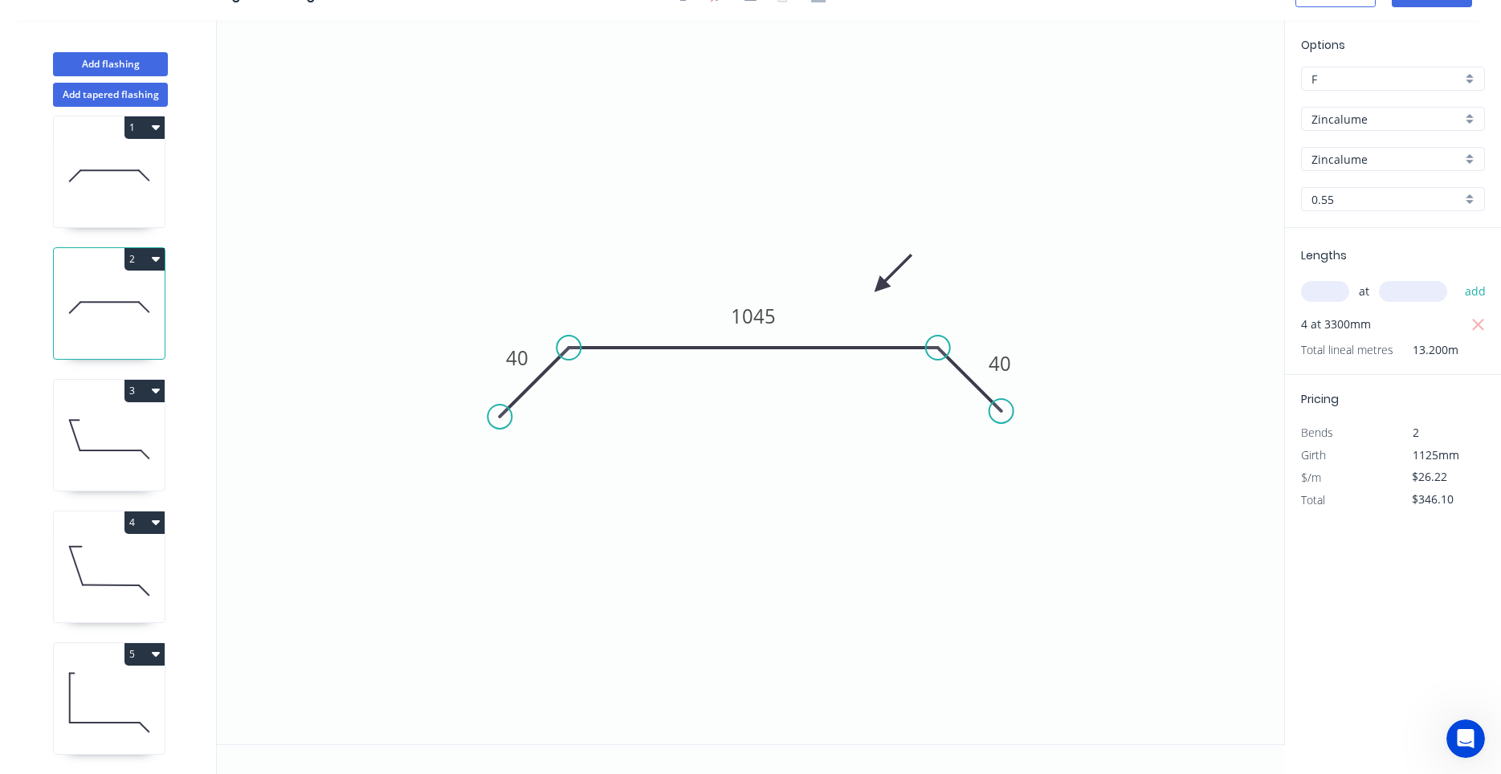
click at [97, 405] on icon at bounding box center [109, 439] width 111 height 103
type input "$14.26"
type input "$32.80"
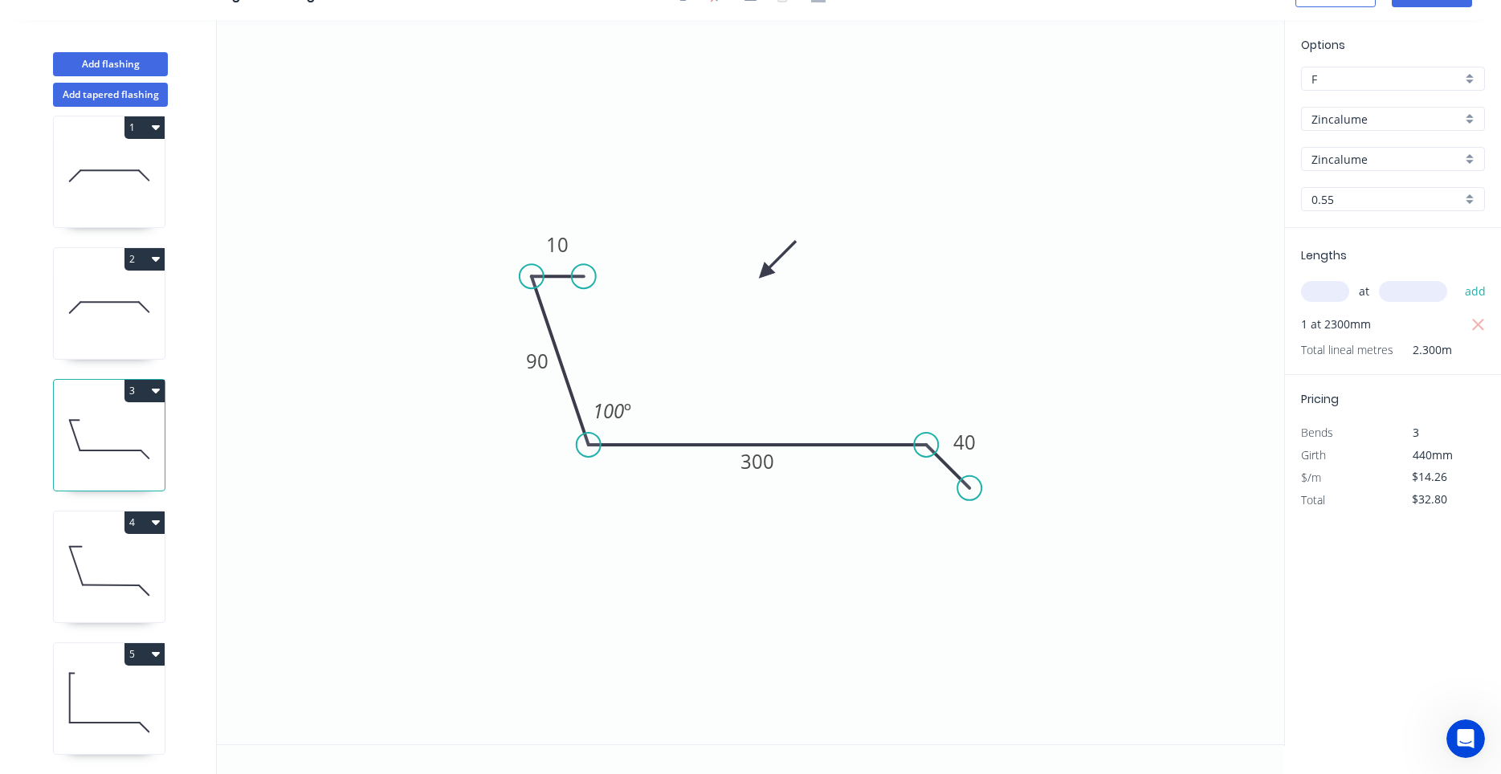
click at [99, 519] on div "4" at bounding box center [109, 522] width 111 height 22
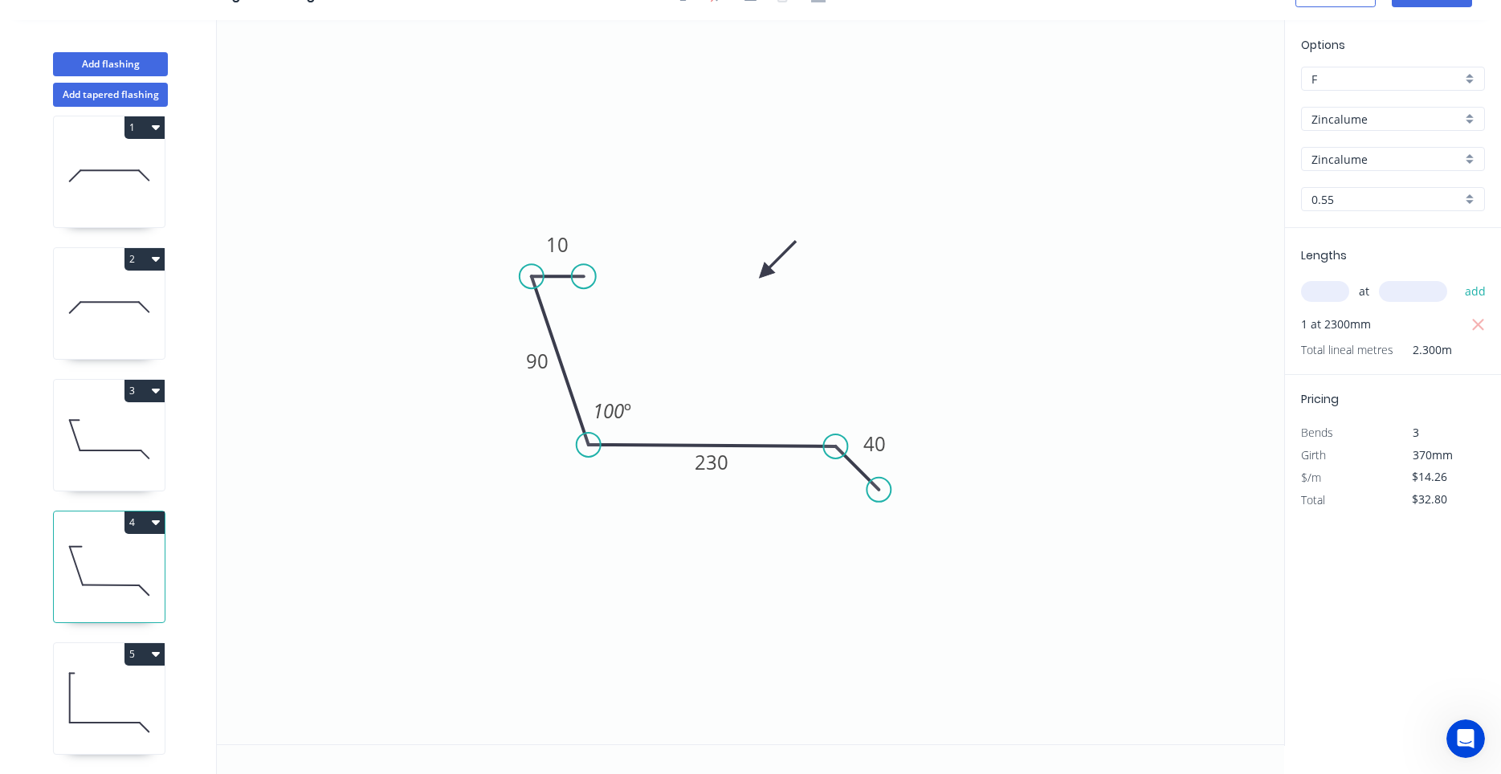
type input "$12.43"
type input "$28.59"
click at [89, 604] on icon at bounding box center [109, 571] width 111 height 103
click at [84, 621] on icon at bounding box center [109, 571] width 111 height 103
click at [56, 277] on icon at bounding box center [109, 307] width 111 height 103
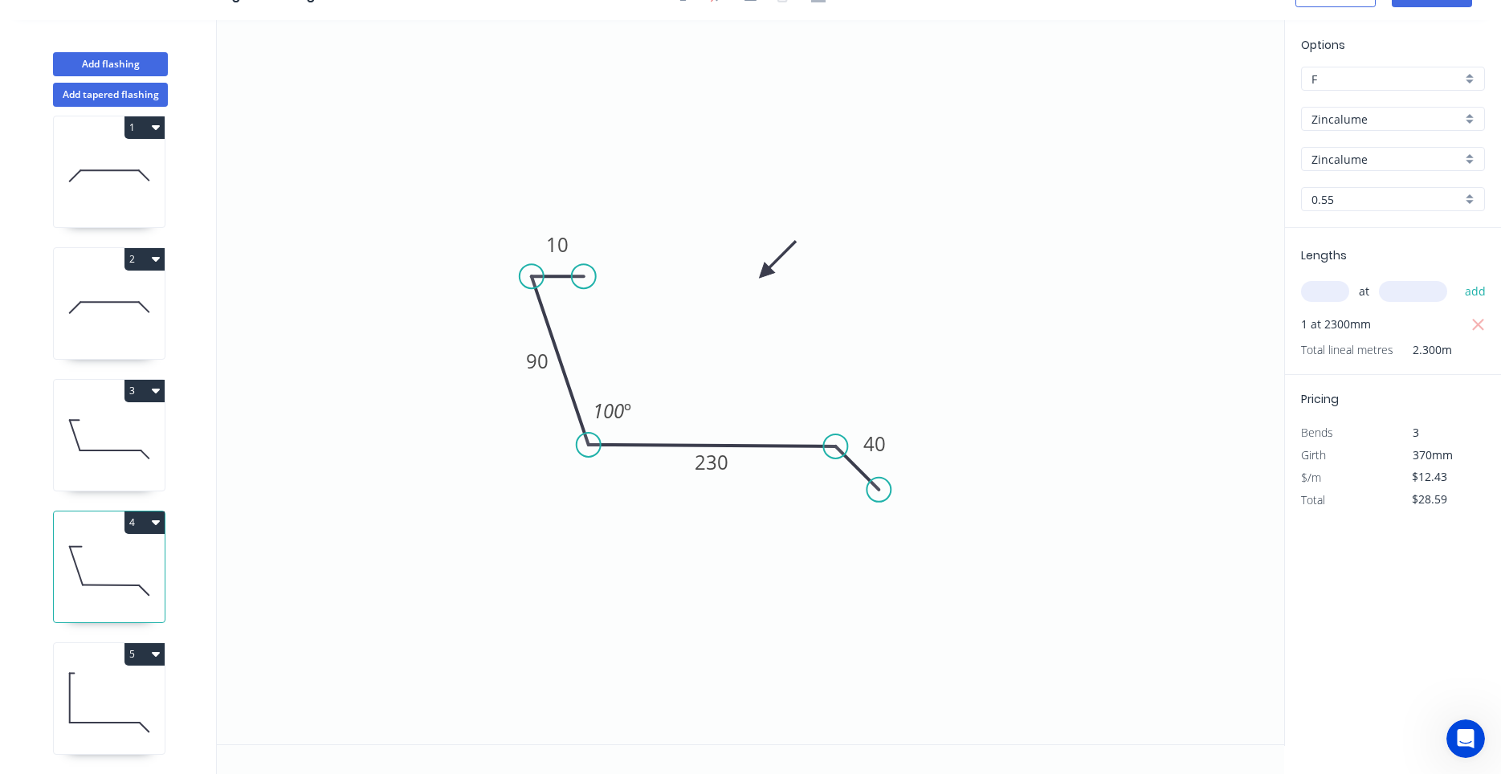
type input "$26.22"
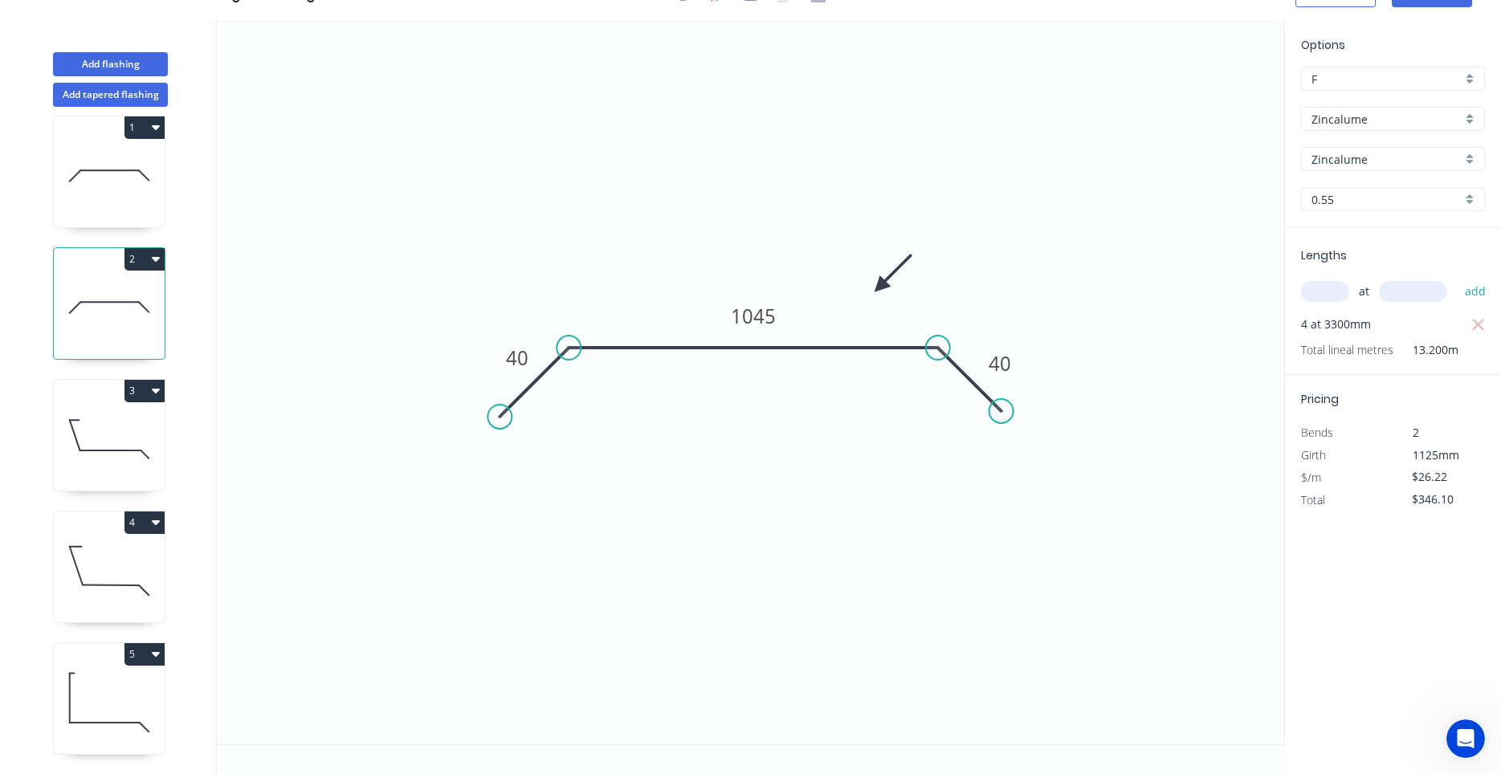
click at [56, 281] on icon at bounding box center [109, 307] width 111 height 103
click at [107, 191] on icon at bounding box center [109, 175] width 111 height 103
type input "$0.00"
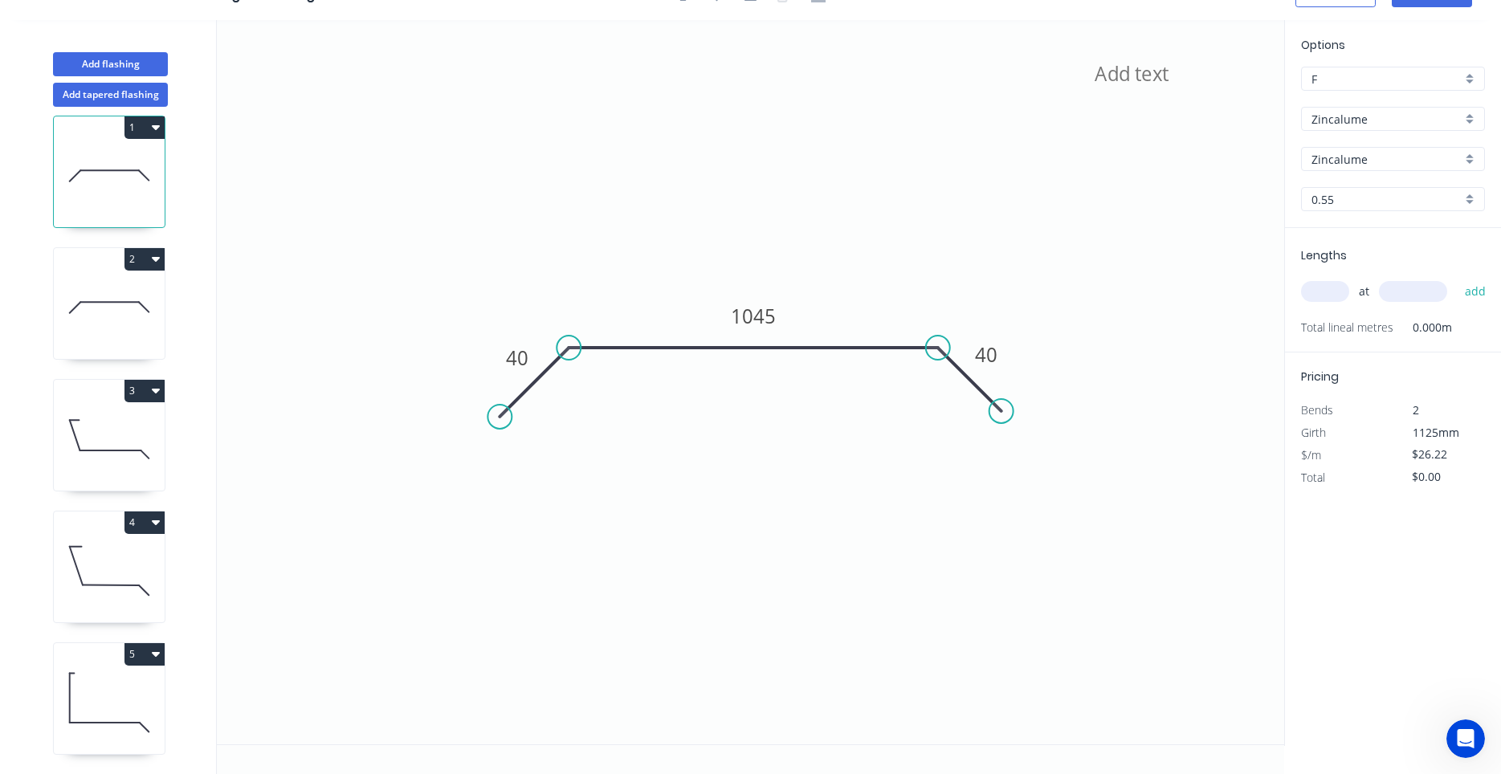
click at [107, 191] on icon at bounding box center [109, 175] width 111 height 103
click at [199, 237] on div "1 2 3 4 5" at bounding box center [110, 440] width 211 height 667
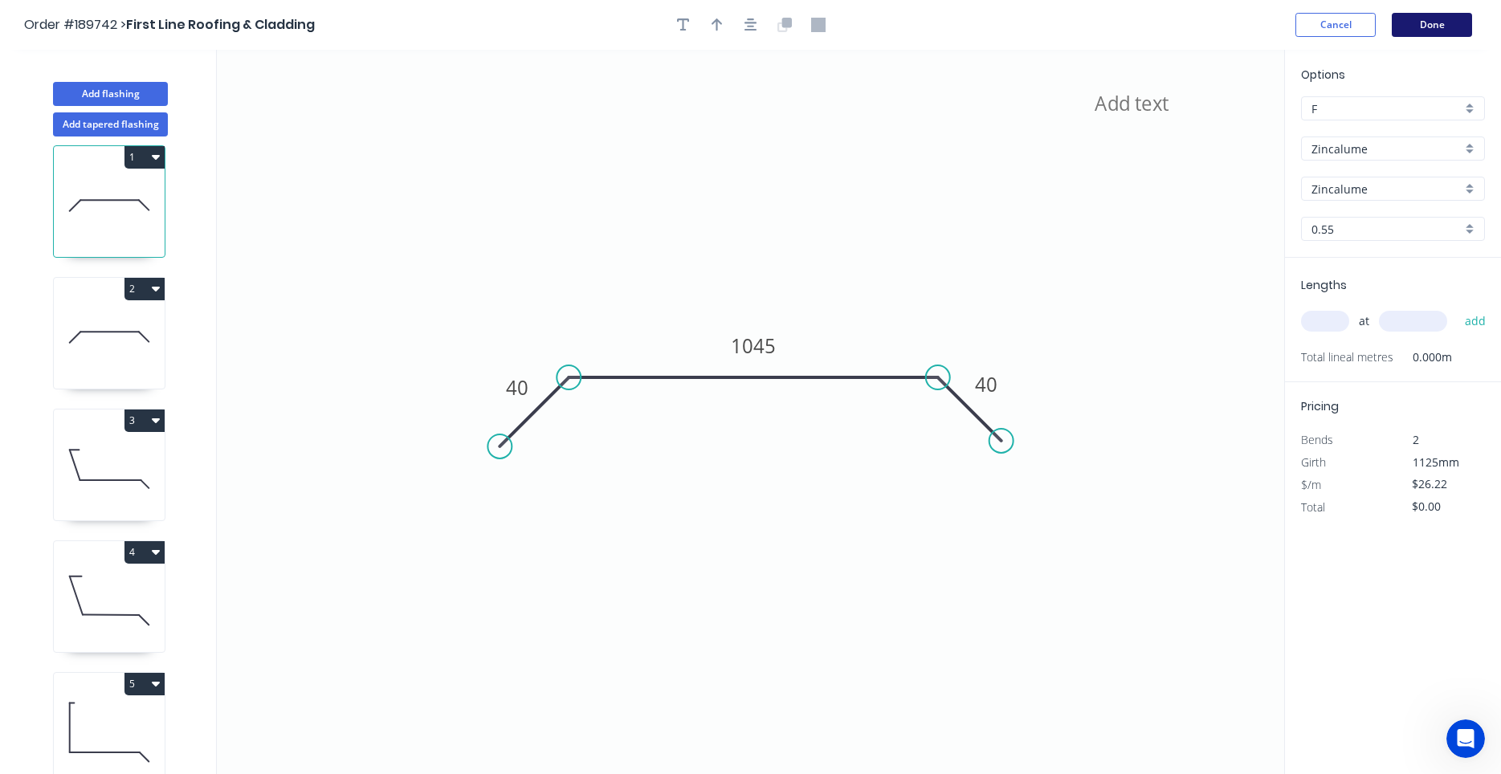
click at [1440, 16] on button "Done" at bounding box center [1432, 25] width 80 height 24
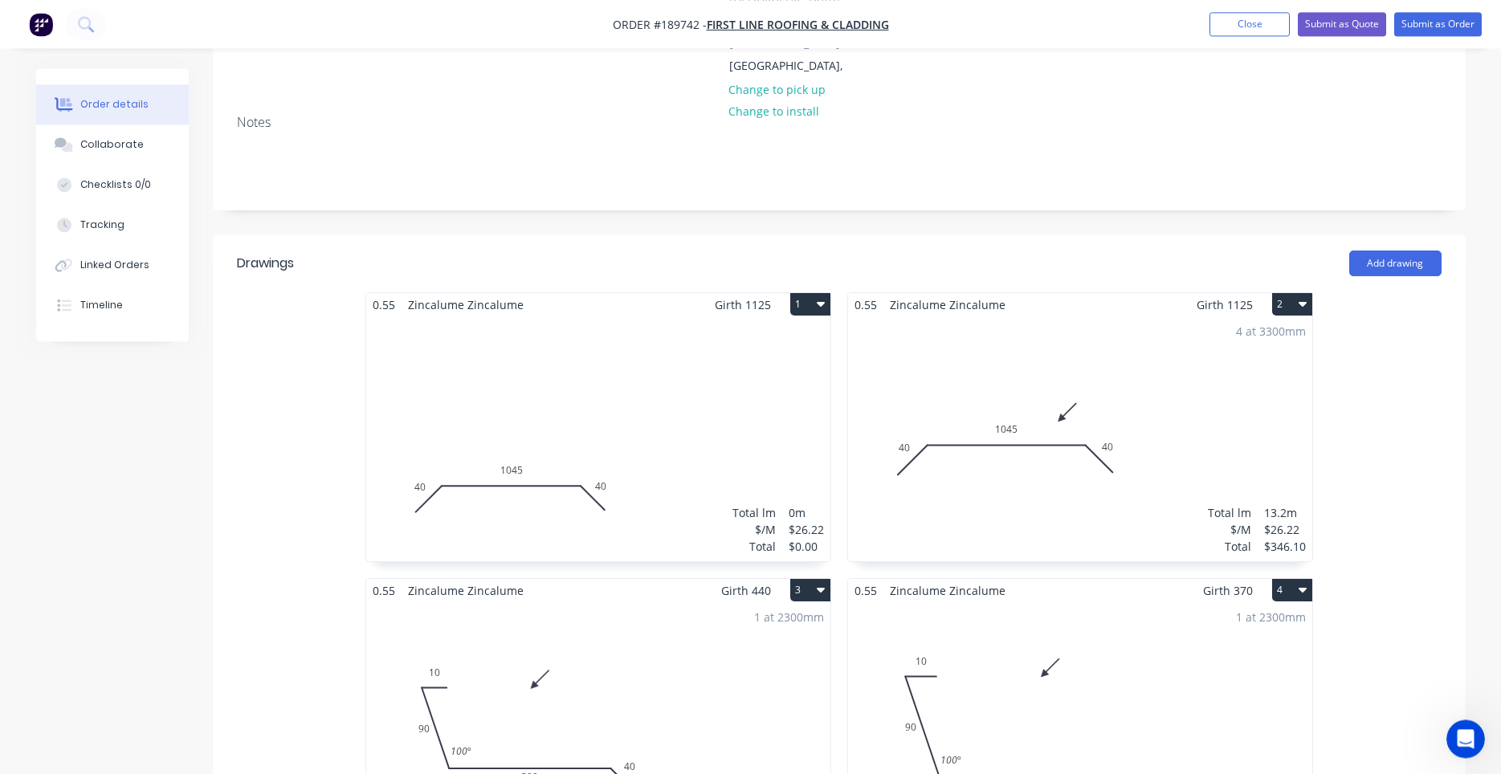
scroll to position [410, 0]
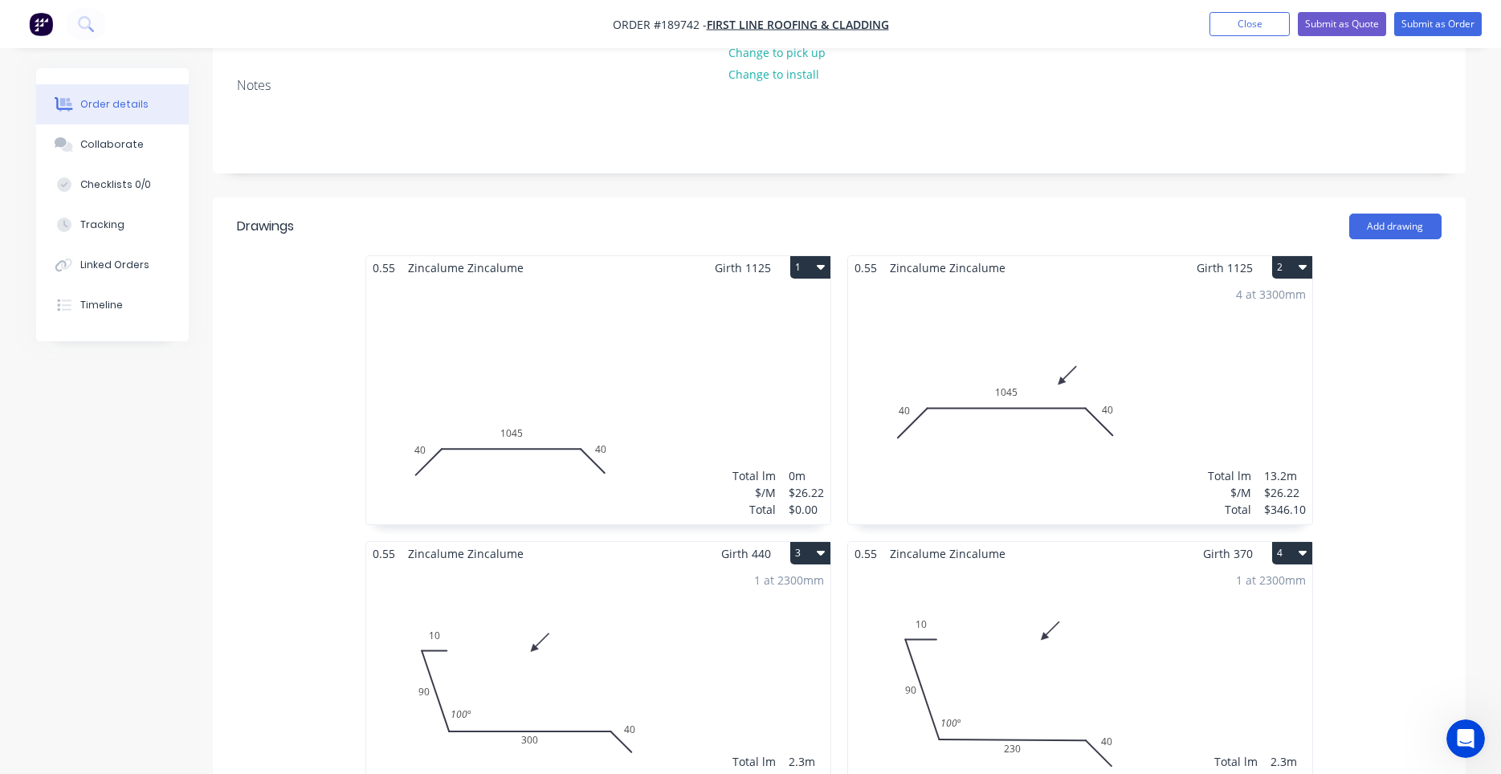
click at [1128, 279] on div "4 at 3300mm Total lm $/M Total 13.2m $26.22 $346.10" at bounding box center [1080, 401] width 464 height 245
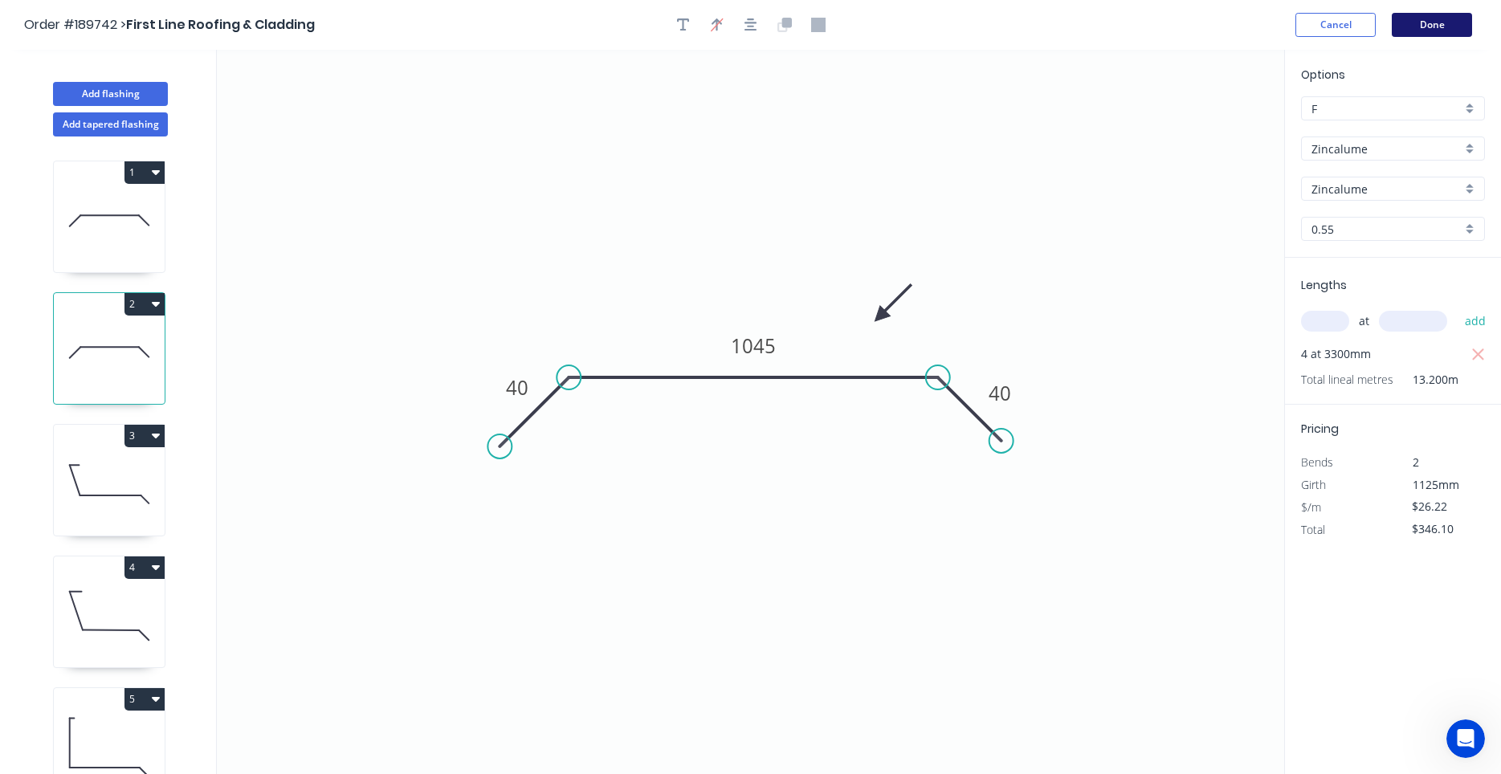
click at [1407, 30] on button "Done" at bounding box center [1432, 25] width 80 height 24
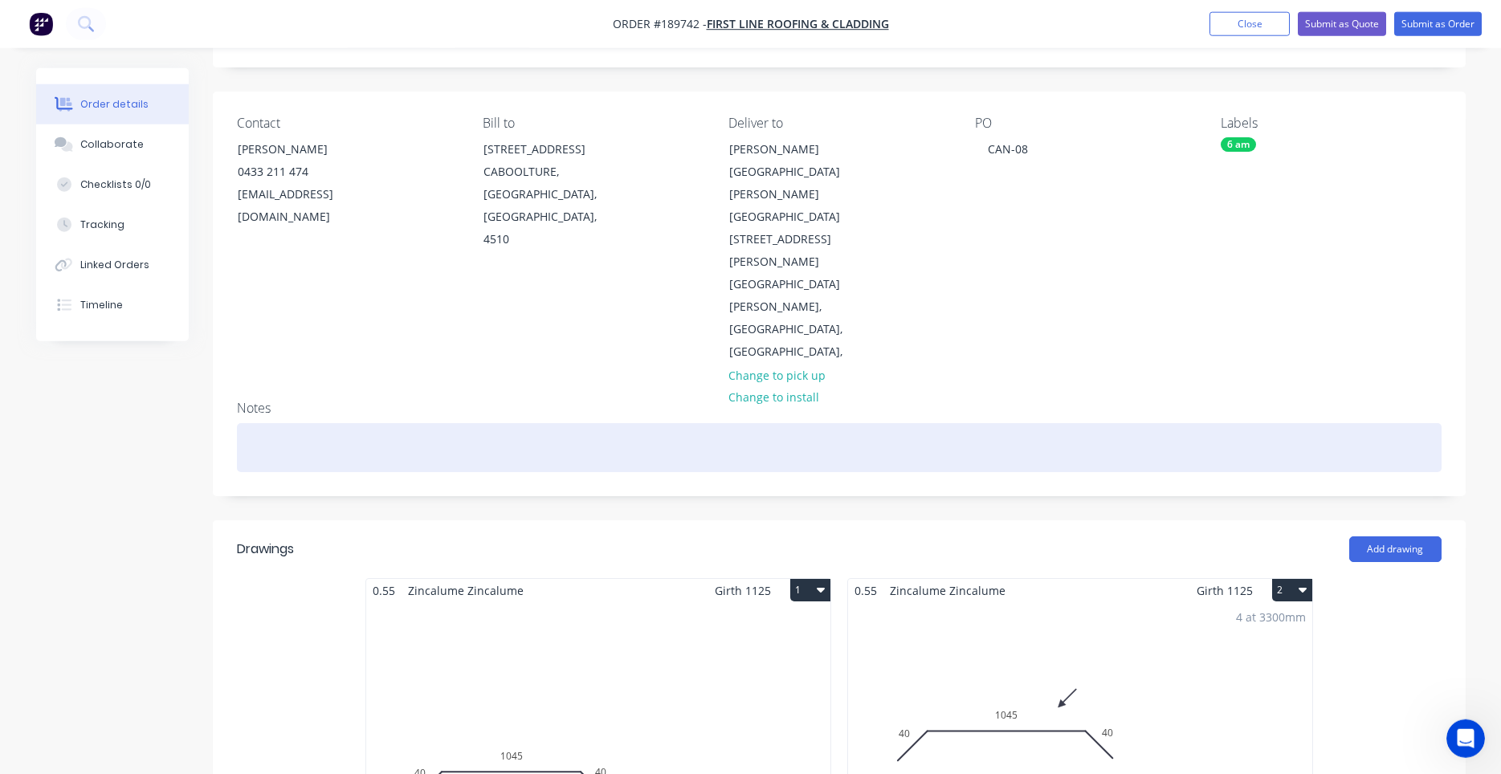
scroll to position [137, 0]
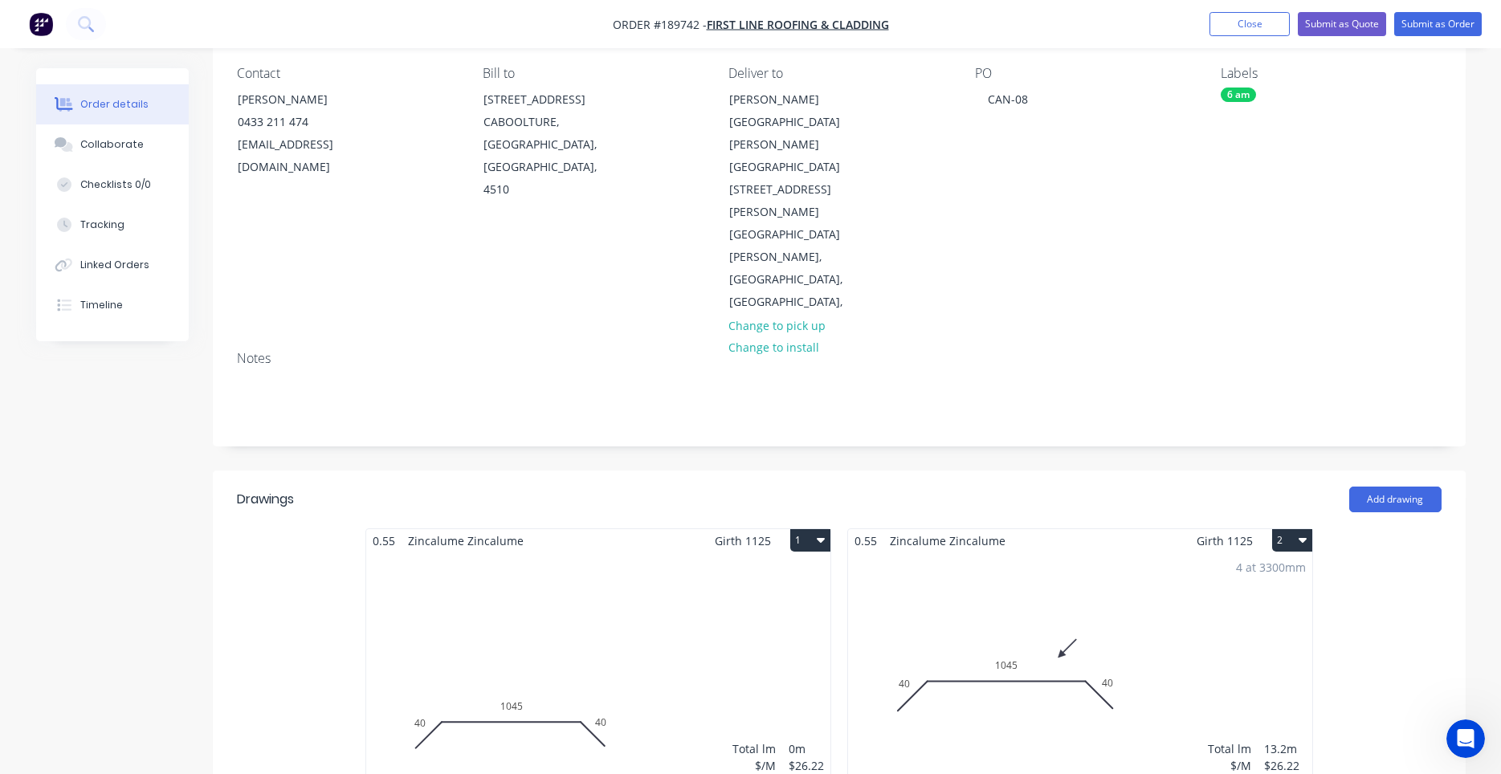
click at [1083, 552] on div "4 at 3300mm Total lm $/M Total 13.2m $26.22 $346.10" at bounding box center [1080, 674] width 464 height 245
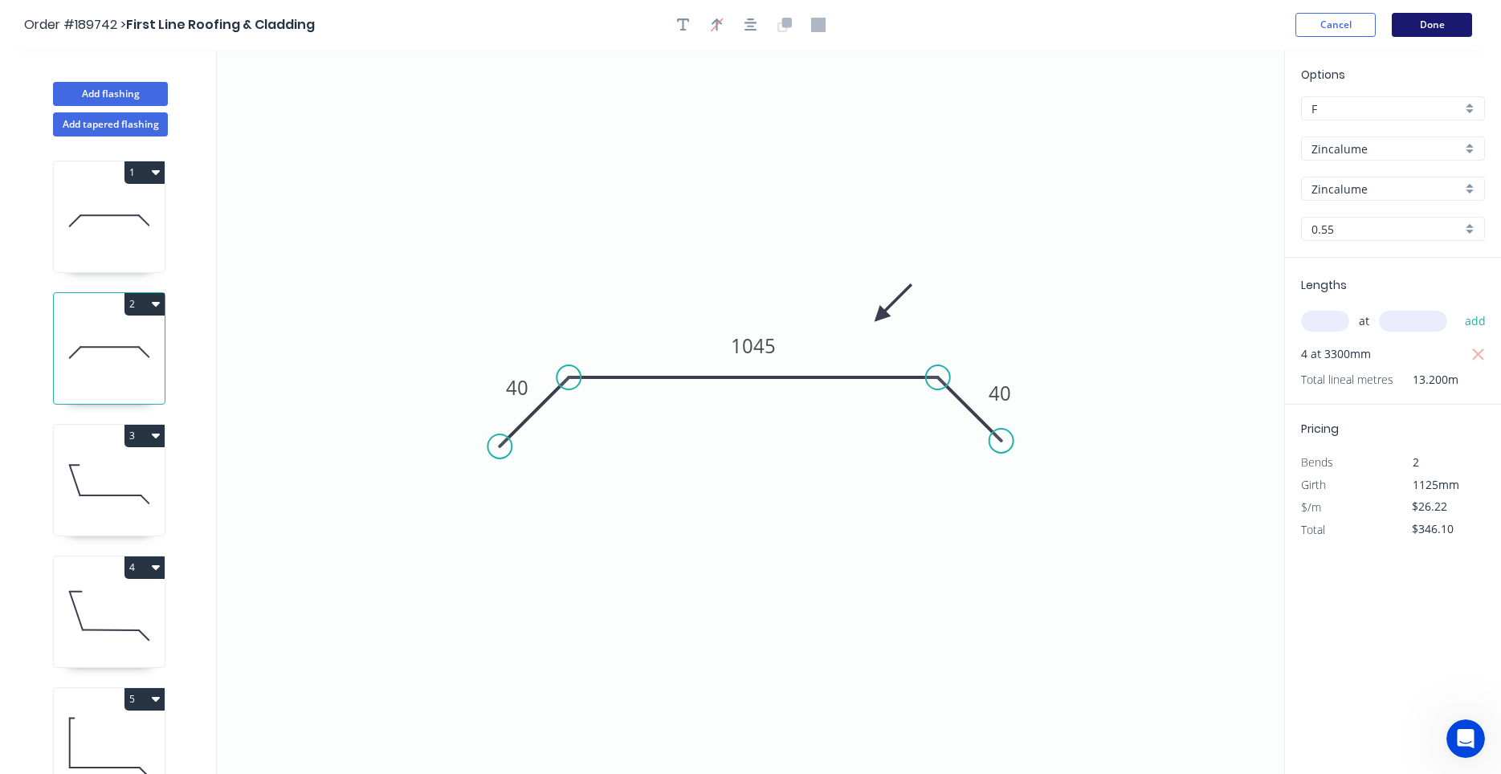
click at [1402, 25] on button "Done" at bounding box center [1432, 25] width 80 height 24
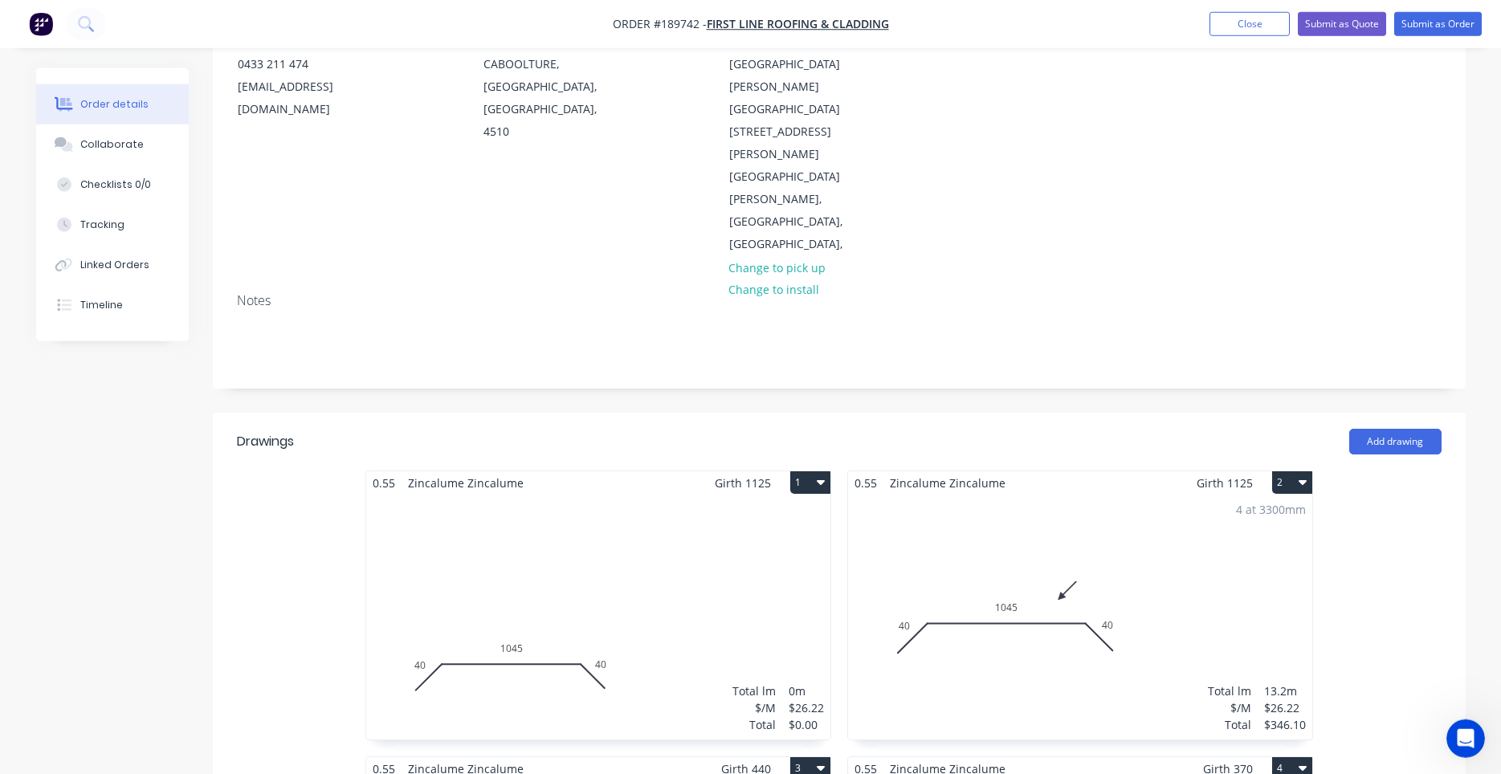
scroll to position [410, 0]
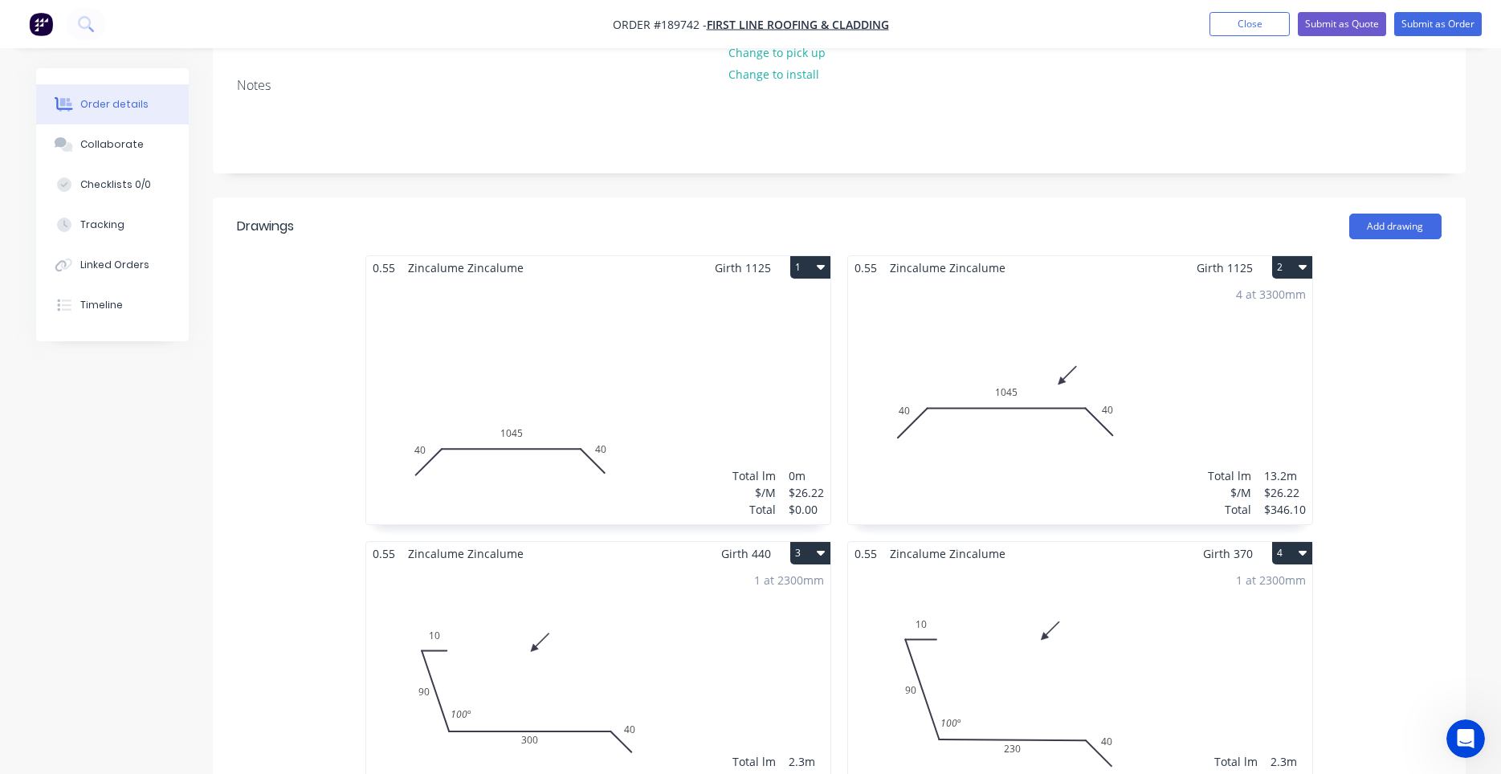
click at [919, 388] on div "4 at 3300mm Total lm $/M Total 13.2m $26.22 $346.10" at bounding box center [1080, 401] width 464 height 245
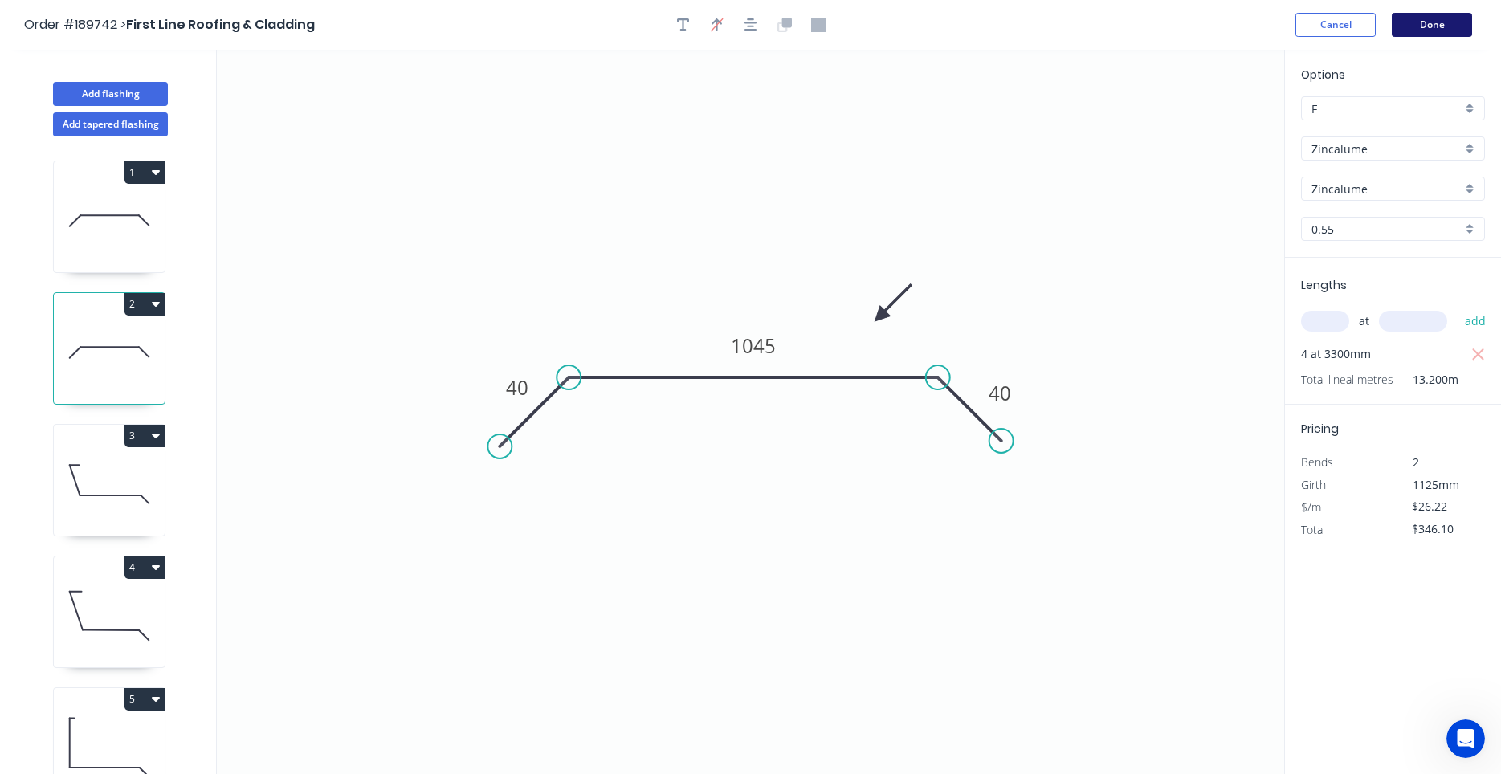
click at [1392, 32] on button "Done" at bounding box center [1432, 25] width 80 height 24
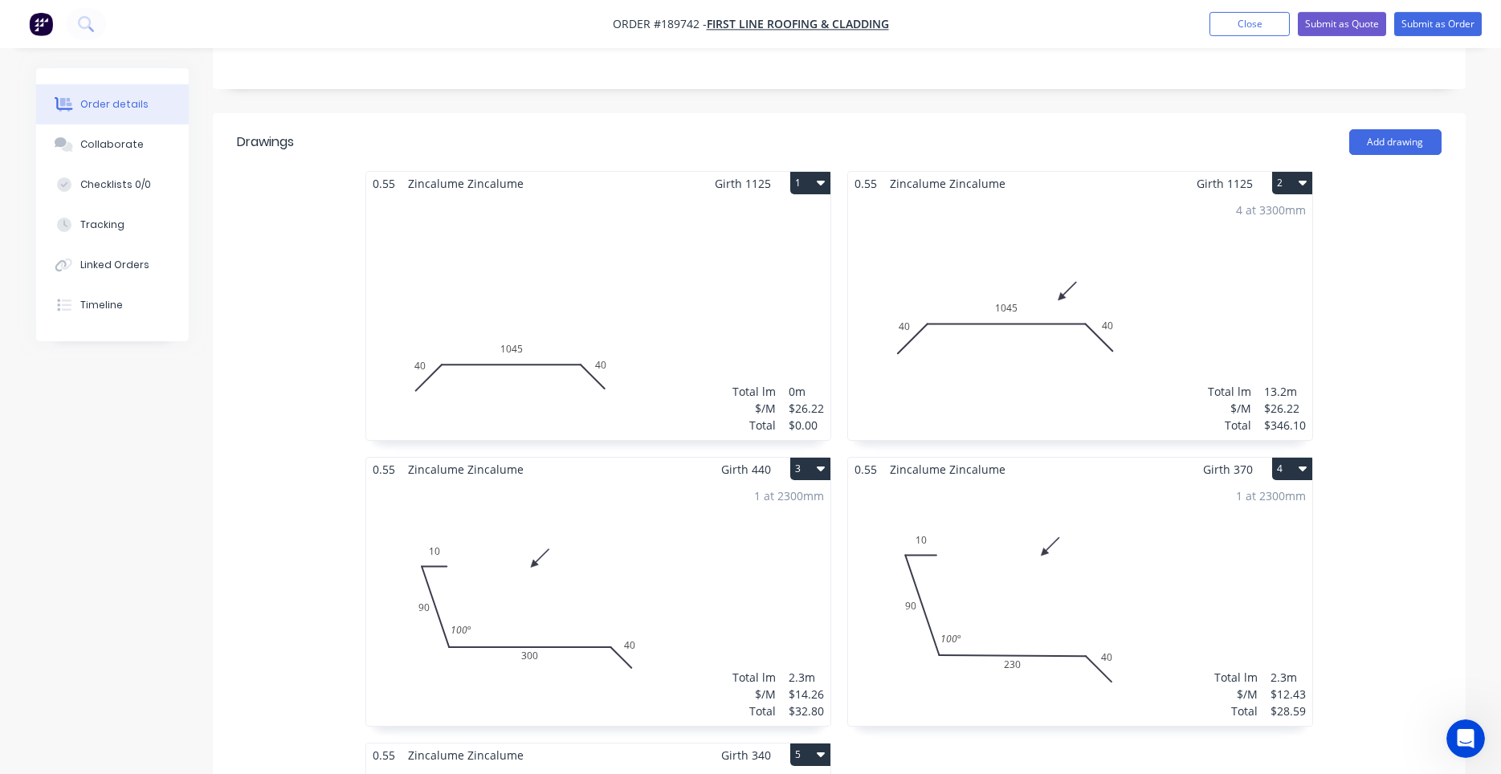
scroll to position [546, 0]
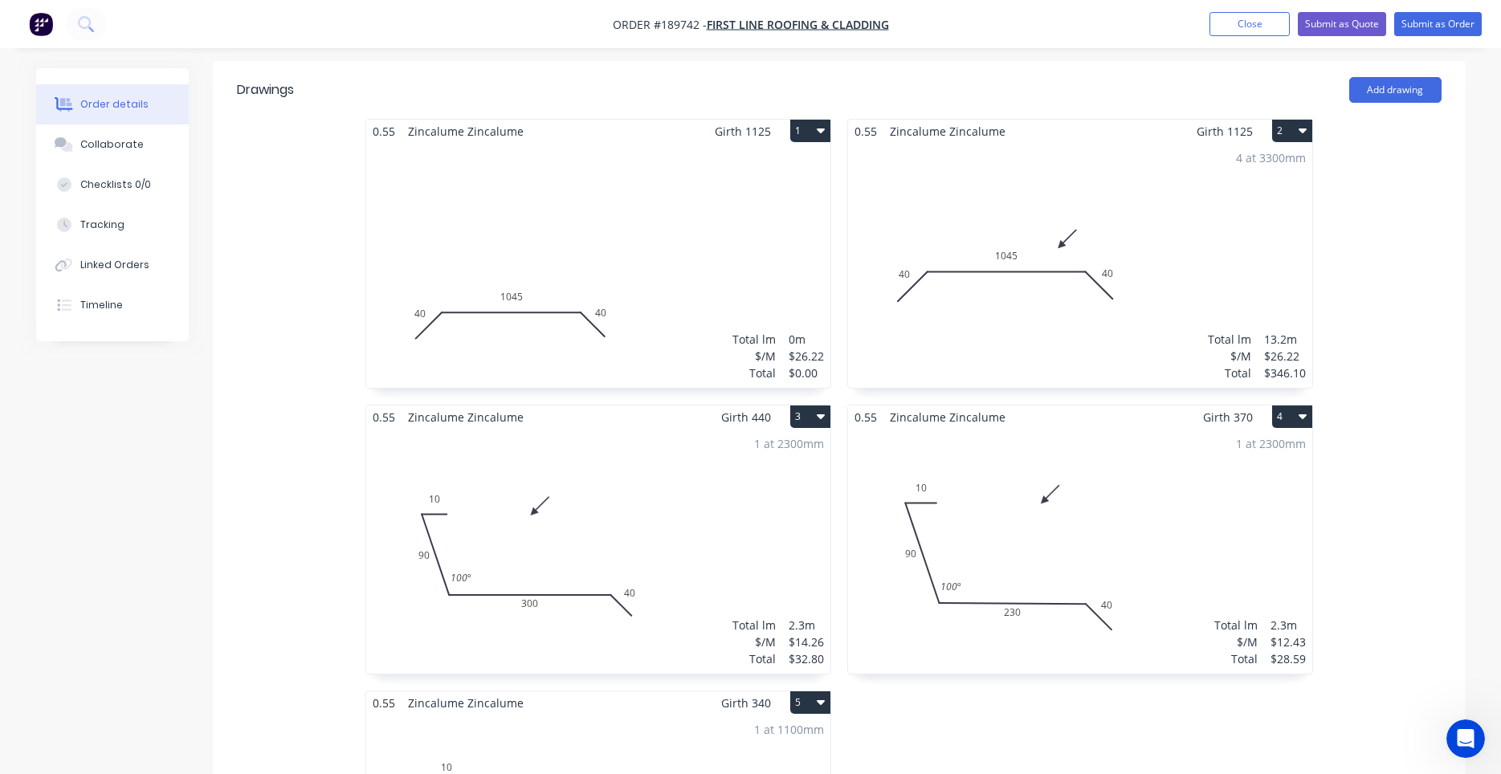
drag, startPoint x: 1229, startPoint y: 252, endPoint x: 675, endPoint y: 528, distance: 618.7
click at [909, 586] on div "0.55 Zincalume Zincalume Girth 1125 2 0 40 1045 40 0 40 1045 40 4 at 3300mm Tot…" at bounding box center [1080, 548] width 482 height 858
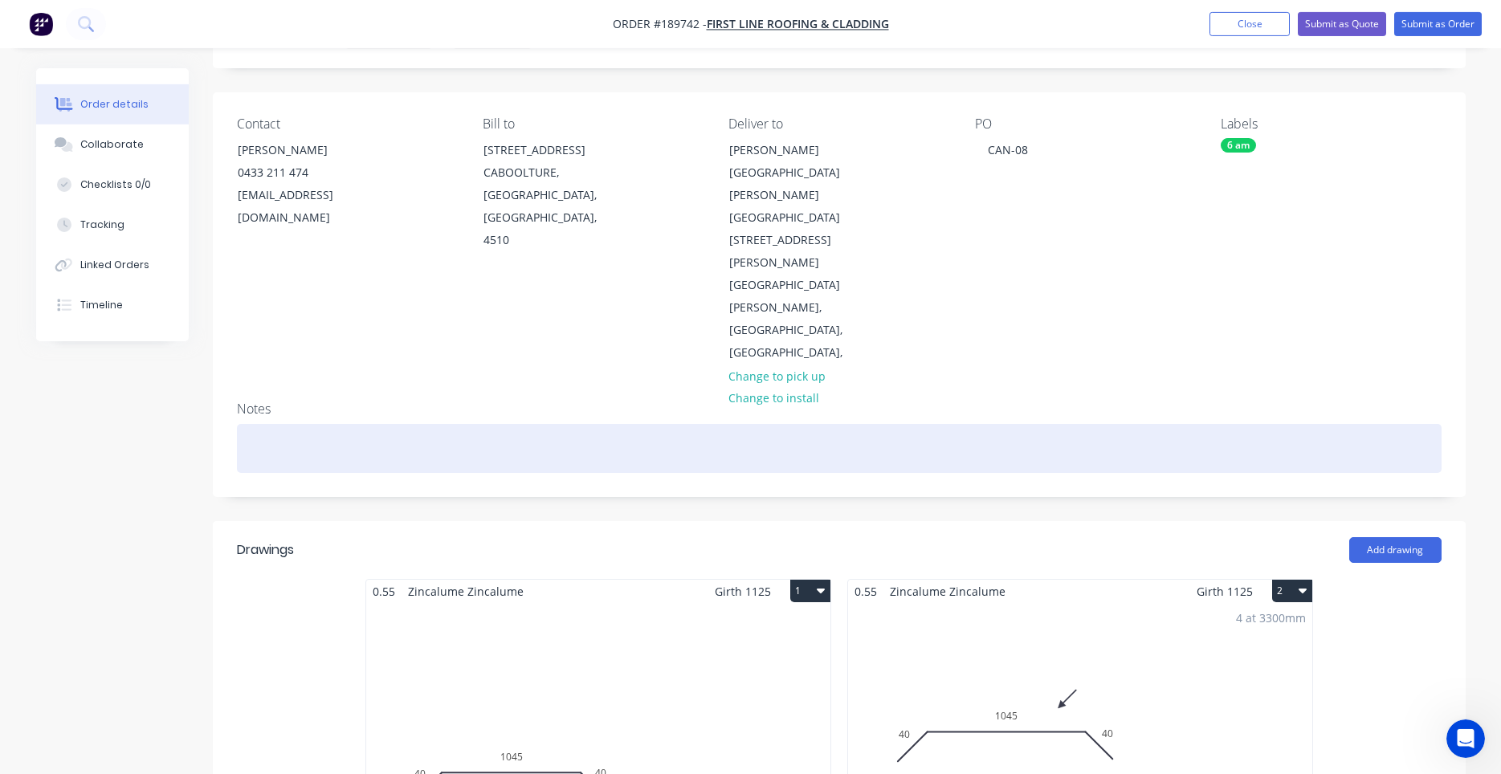
scroll to position [137, 0]
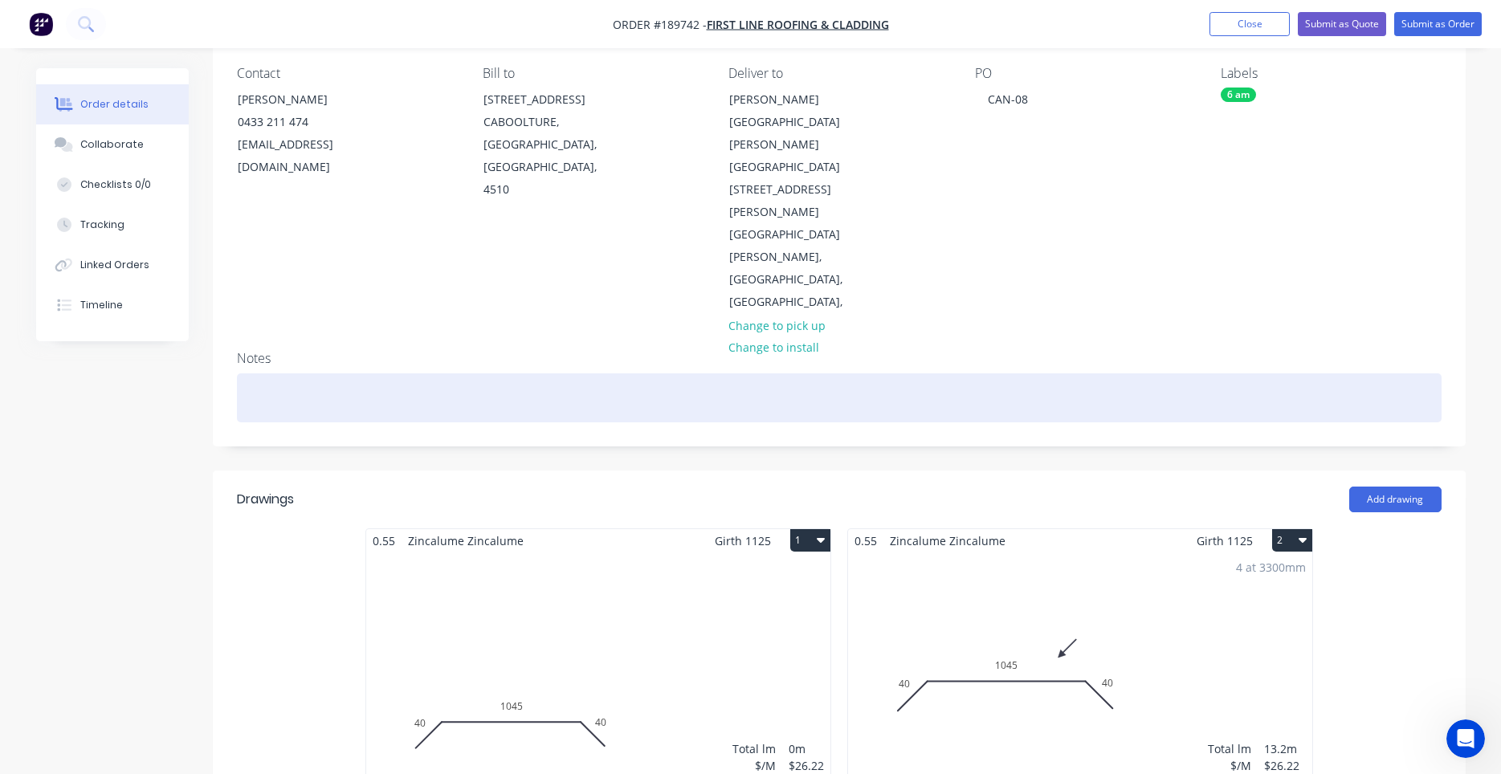
drag, startPoint x: 1175, startPoint y: 206, endPoint x: 1163, endPoint y: 267, distance: 63.0
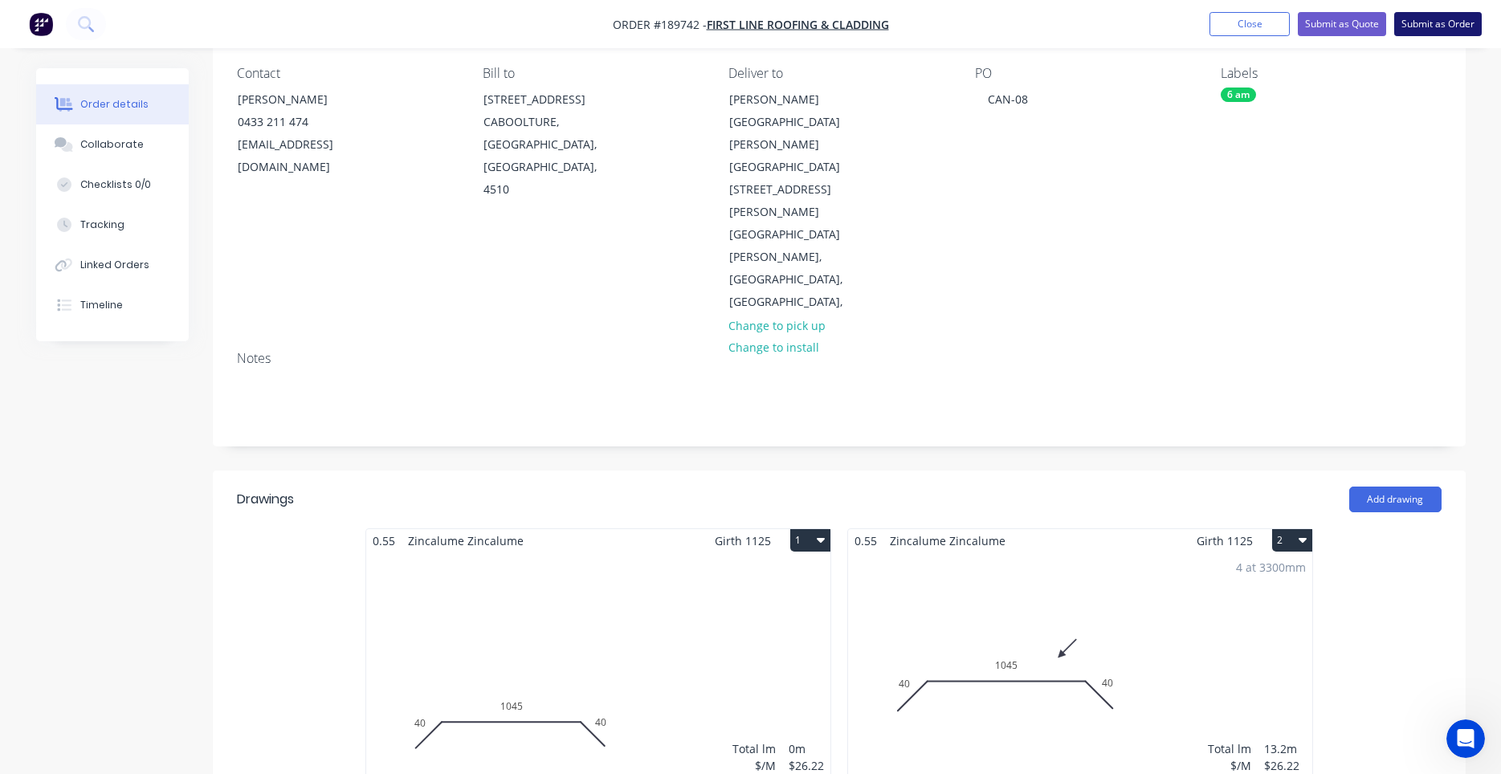
click at [1426, 33] on button "Submit as Order" at bounding box center [1438, 24] width 88 height 24
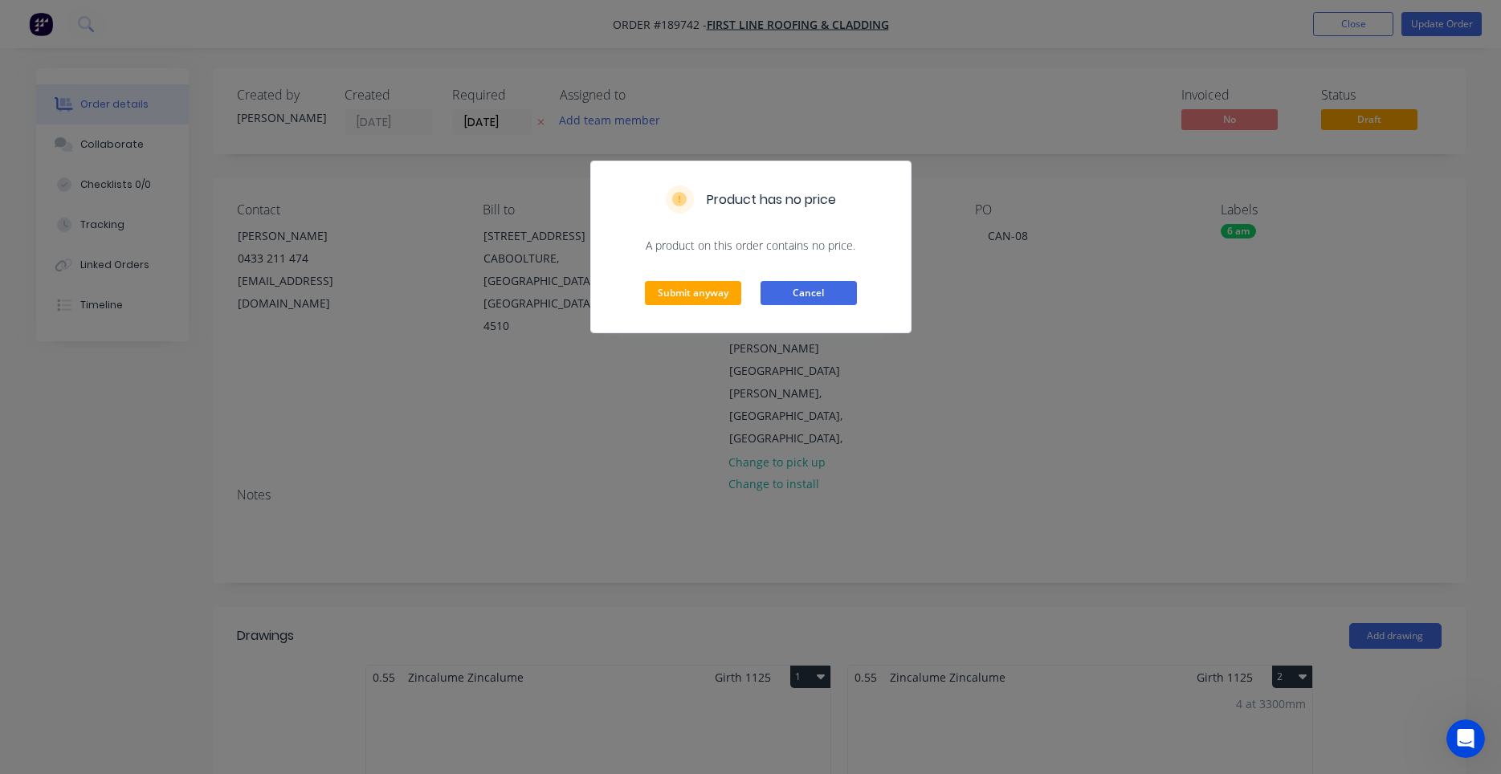
click at [815, 289] on button "Cancel" at bounding box center [808, 293] width 96 height 24
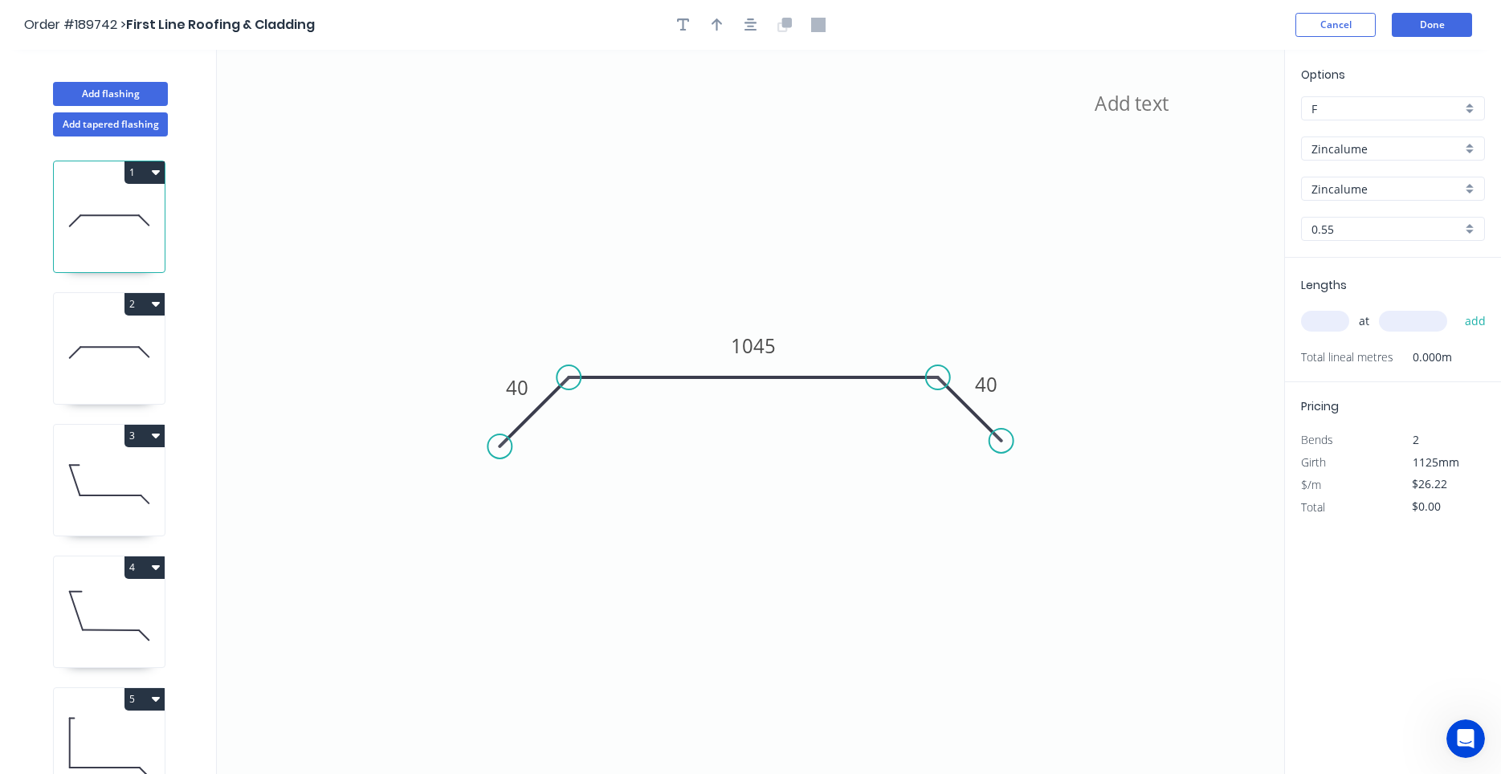
click at [733, 37] on header "Order #189742 > First Line Roofing & Cladding Cancel Done" at bounding box center [750, 25] width 1501 height 50
drag, startPoint x: 734, startPoint y: 45, endPoint x: 734, endPoint y: 65, distance: 20.1
click at [734, 59] on div "Order #189742 > First Line Roofing & Cladding Cancel Done Add flashing Add tape…" at bounding box center [750, 402] width 1501 height 804
drag, startPoint x: 730, startPoint y: 105, endPoint x: 744, endPoint y: 165, distance: 61.9
click at [744, 165] on icon "40 1045 40" at bounding box center [750, 412] width 1067 height 724
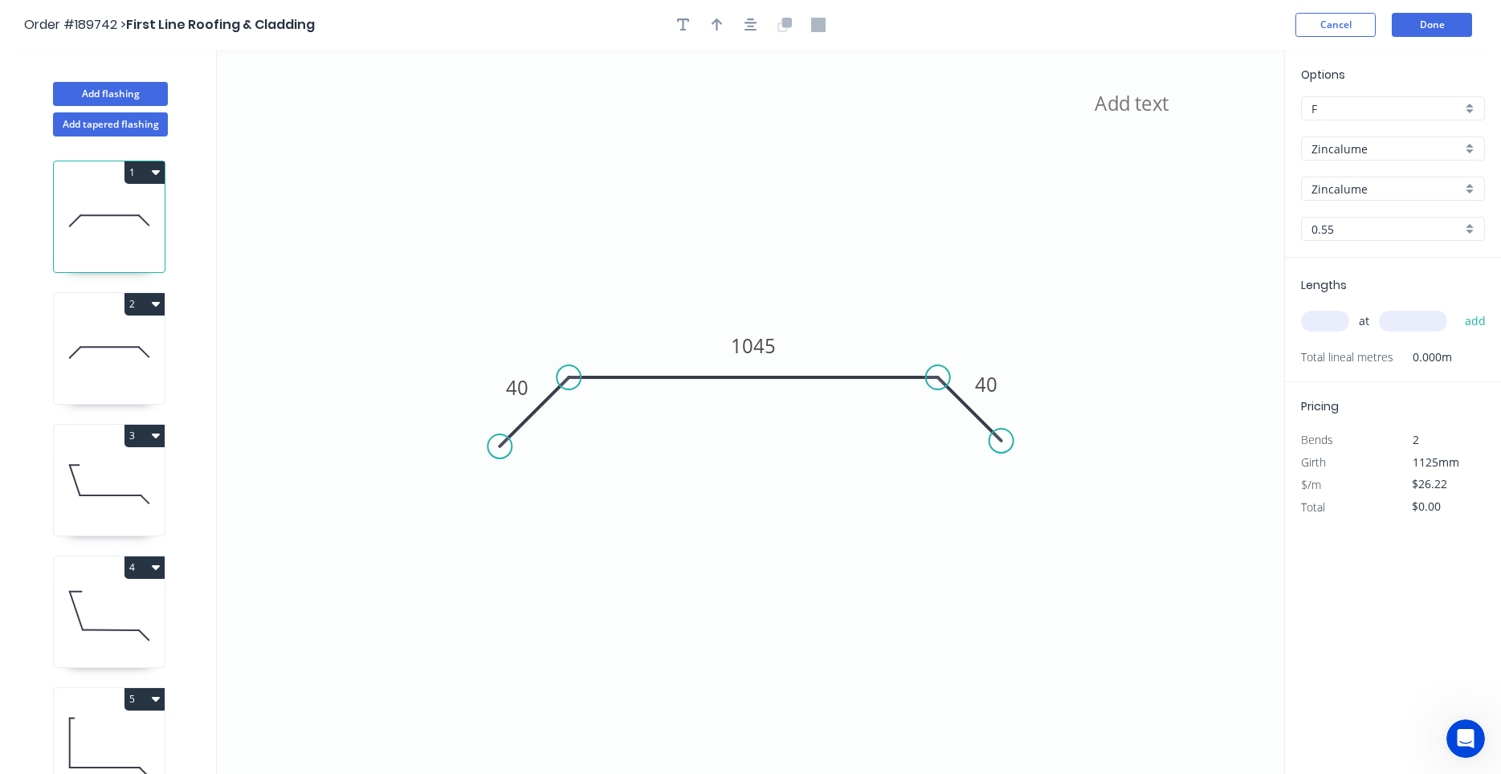
click at [1302, 321] on input "text" at bounding box center [1325, 321] width 48 height 21
type input "1"
type input "1100"
click at [1457, 308] on button "add" at bounding box center [1476, 321] width 38 height 27
type input "$28.84"
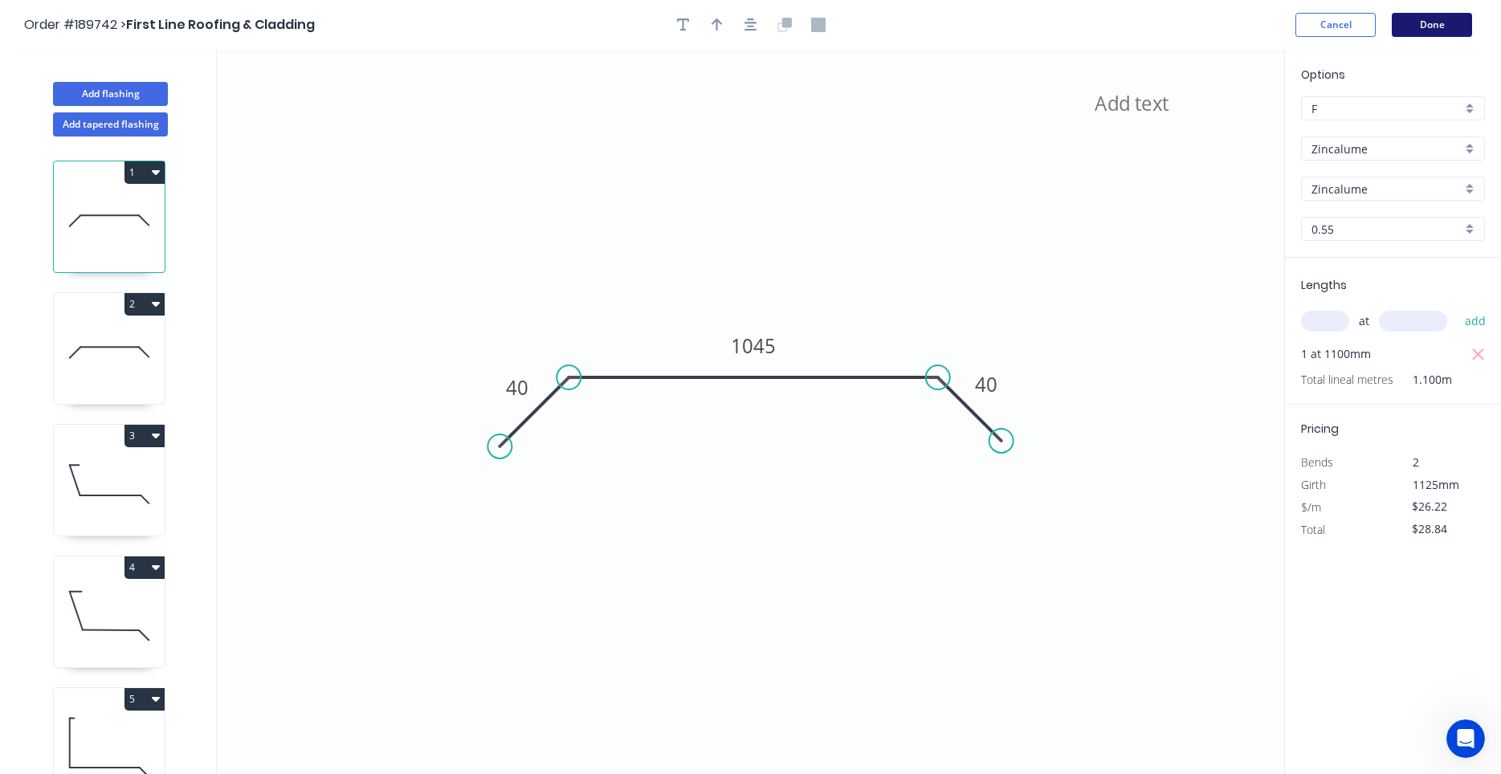
click at [1425, 26] on button "Done" at bounding box center [1432, 25] width 80 height 24
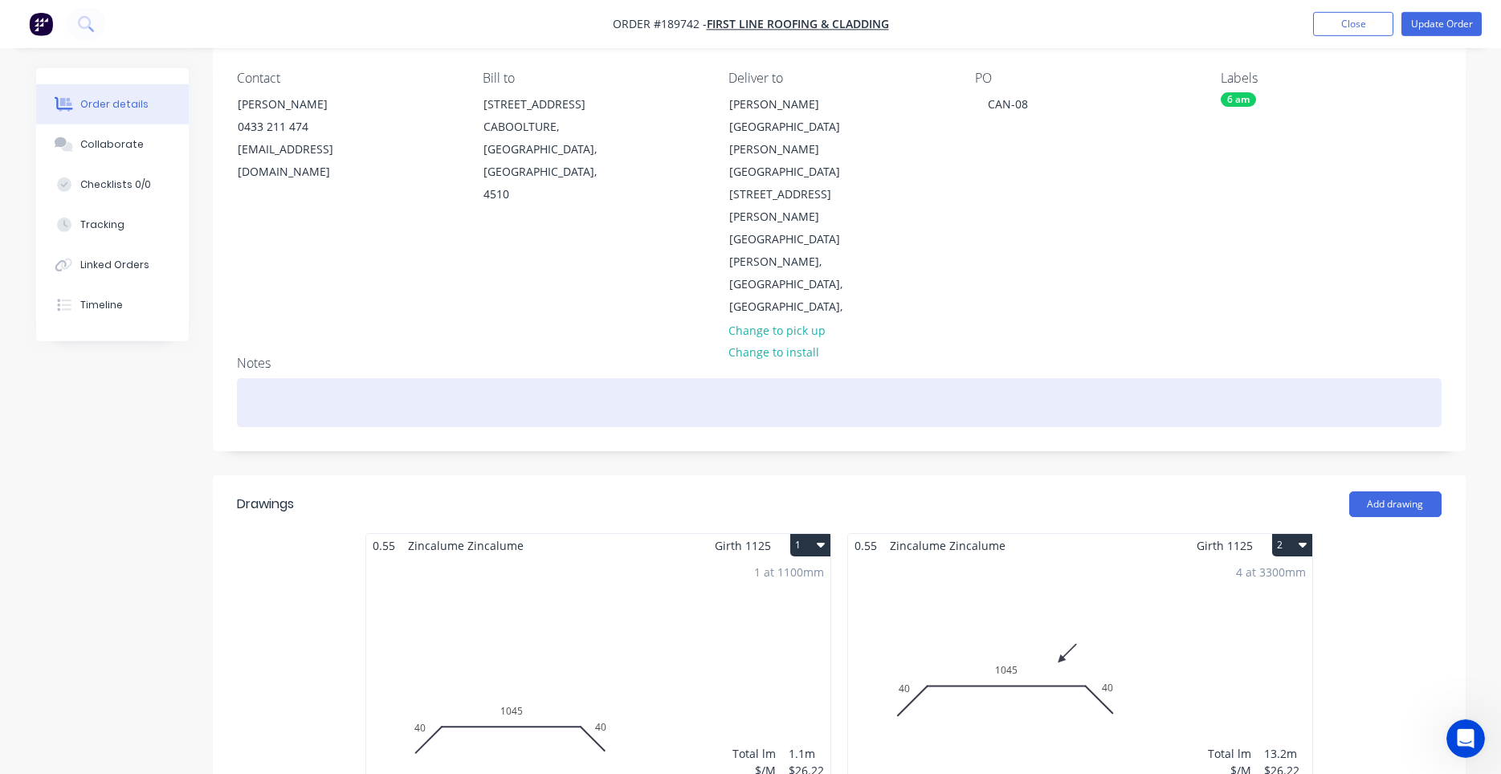
scroll to position [273, 0]
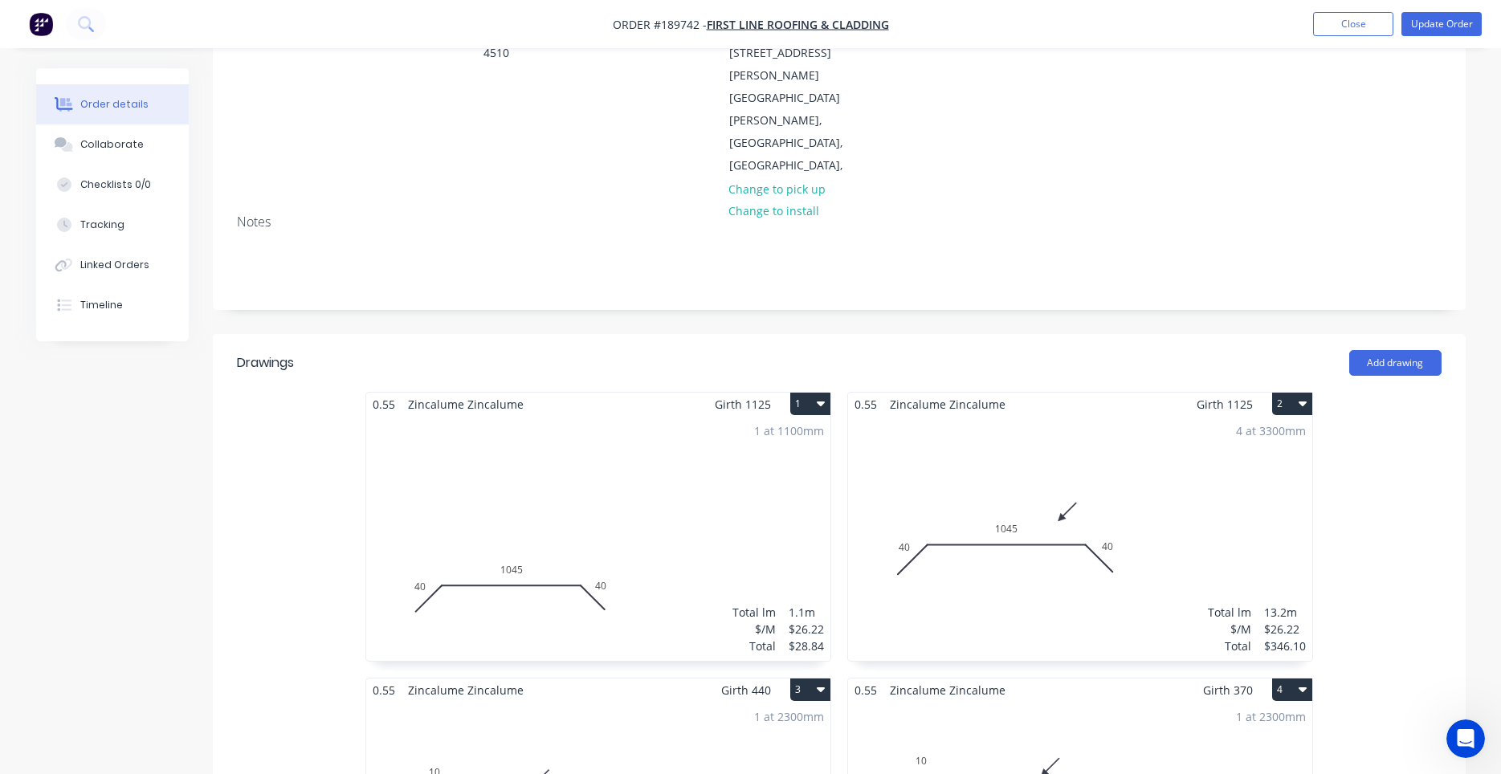
click at [818, 416] on div "1 at 1100mm Total lm $/M Total 1.1m $26.22 $28.84" at bounding box center [598, 538] width 464 height 245
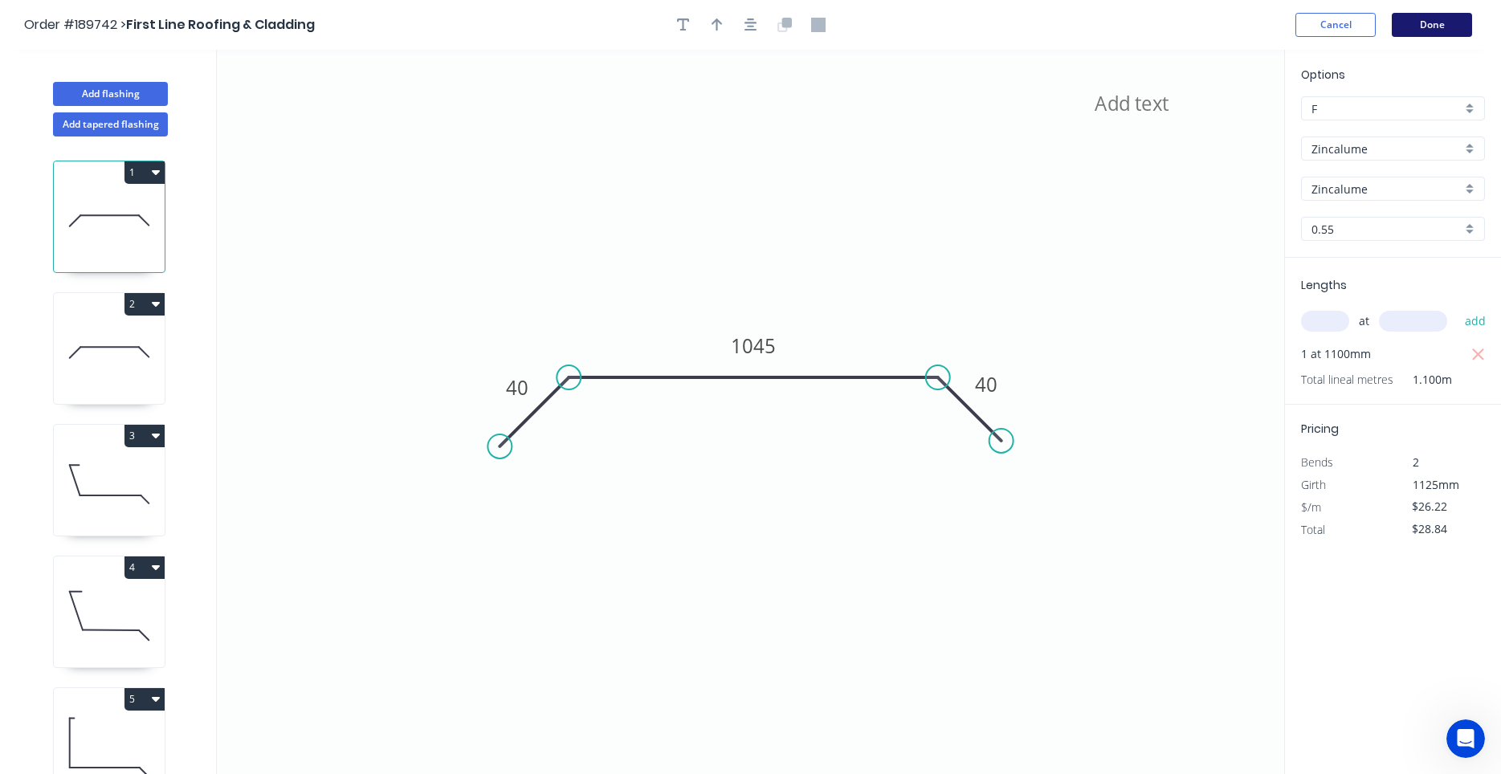
click at [1458, 18] on button "Done" at bounding box center [1432, 25] width 80 height 24
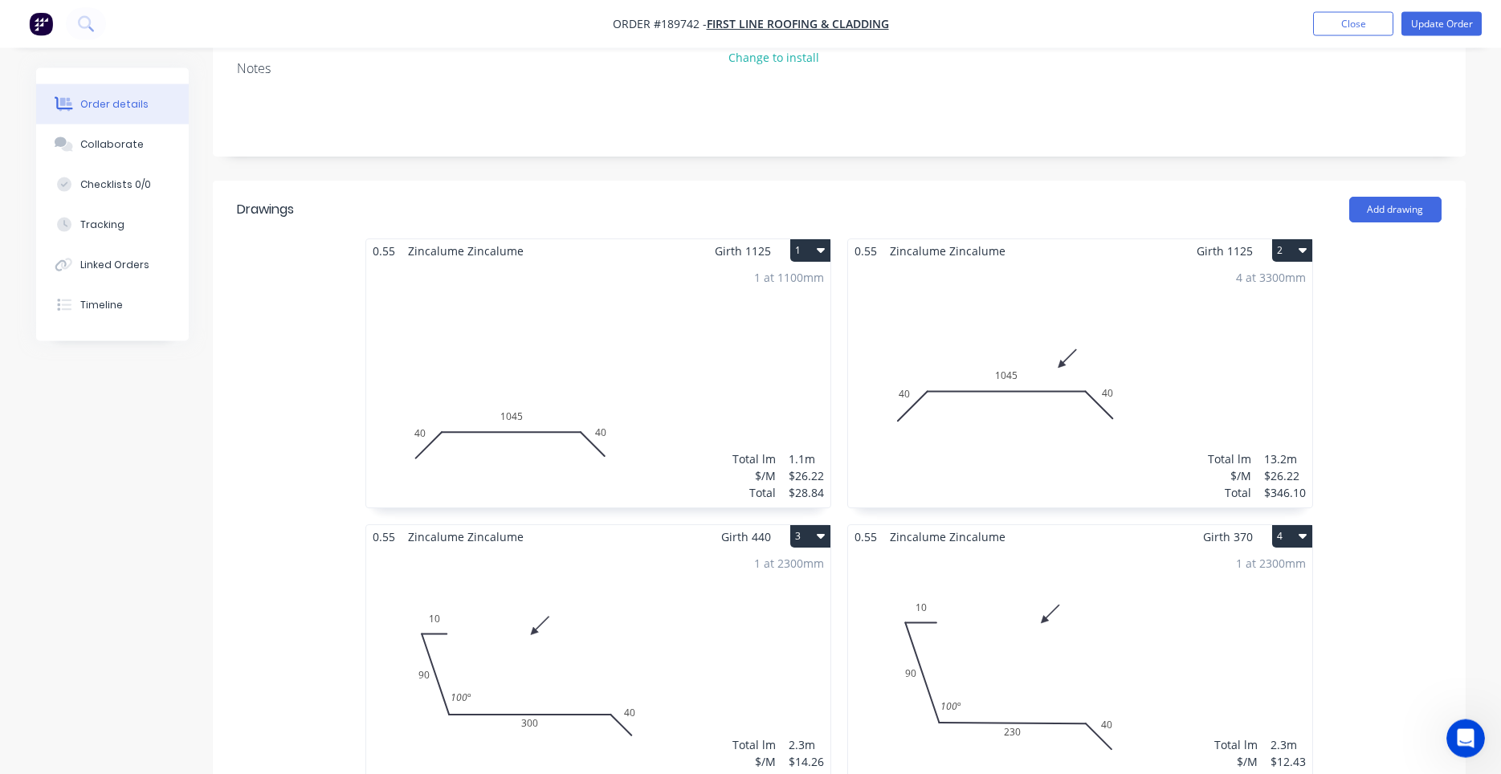
scroll to position [410, 0]
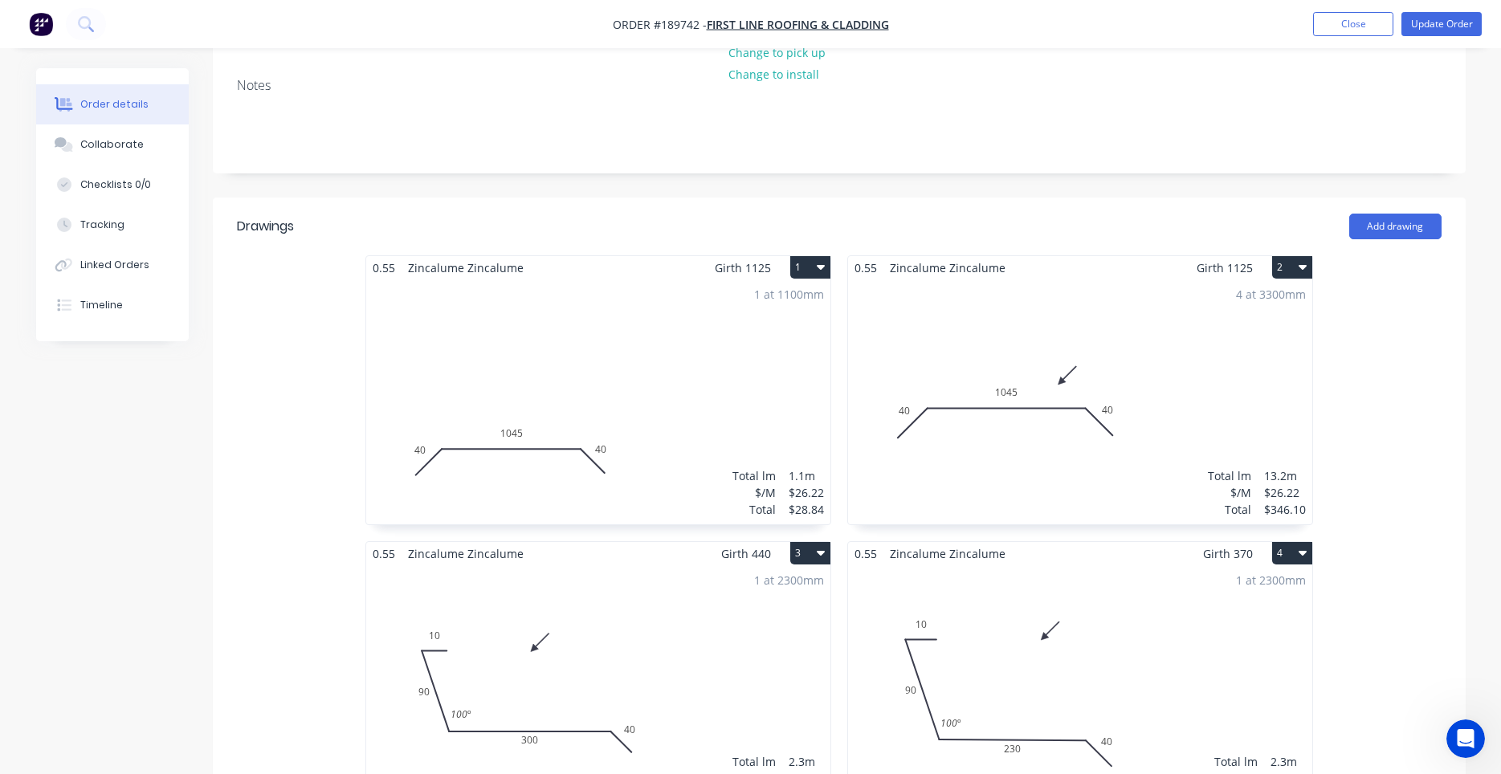
click at [711, 309] on div "1 at 1100mm Total lm $/M Total 1.1m $26.22 $28.84" at bounding box center [598, 401] width 464 height 245
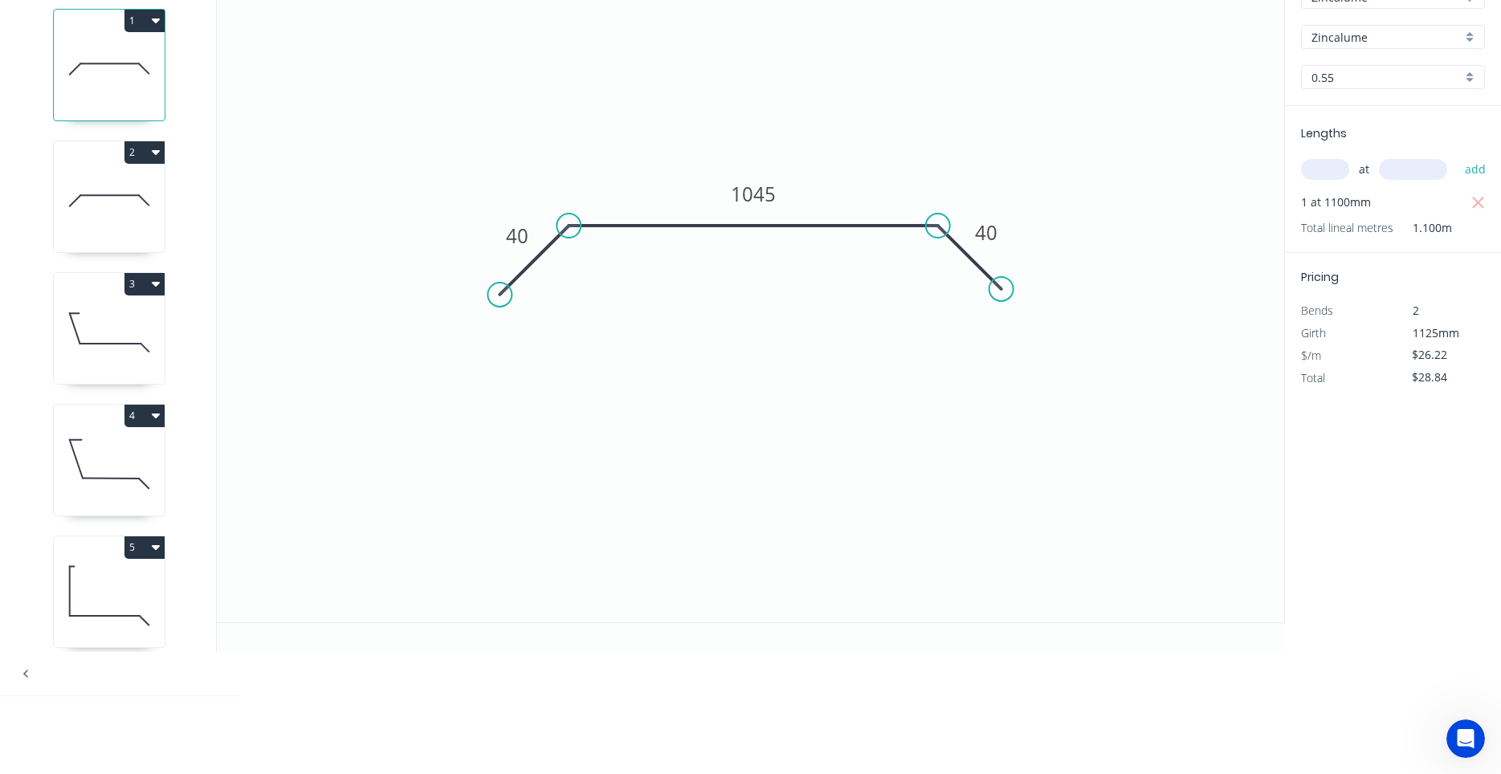
scroll to position [30, 0]
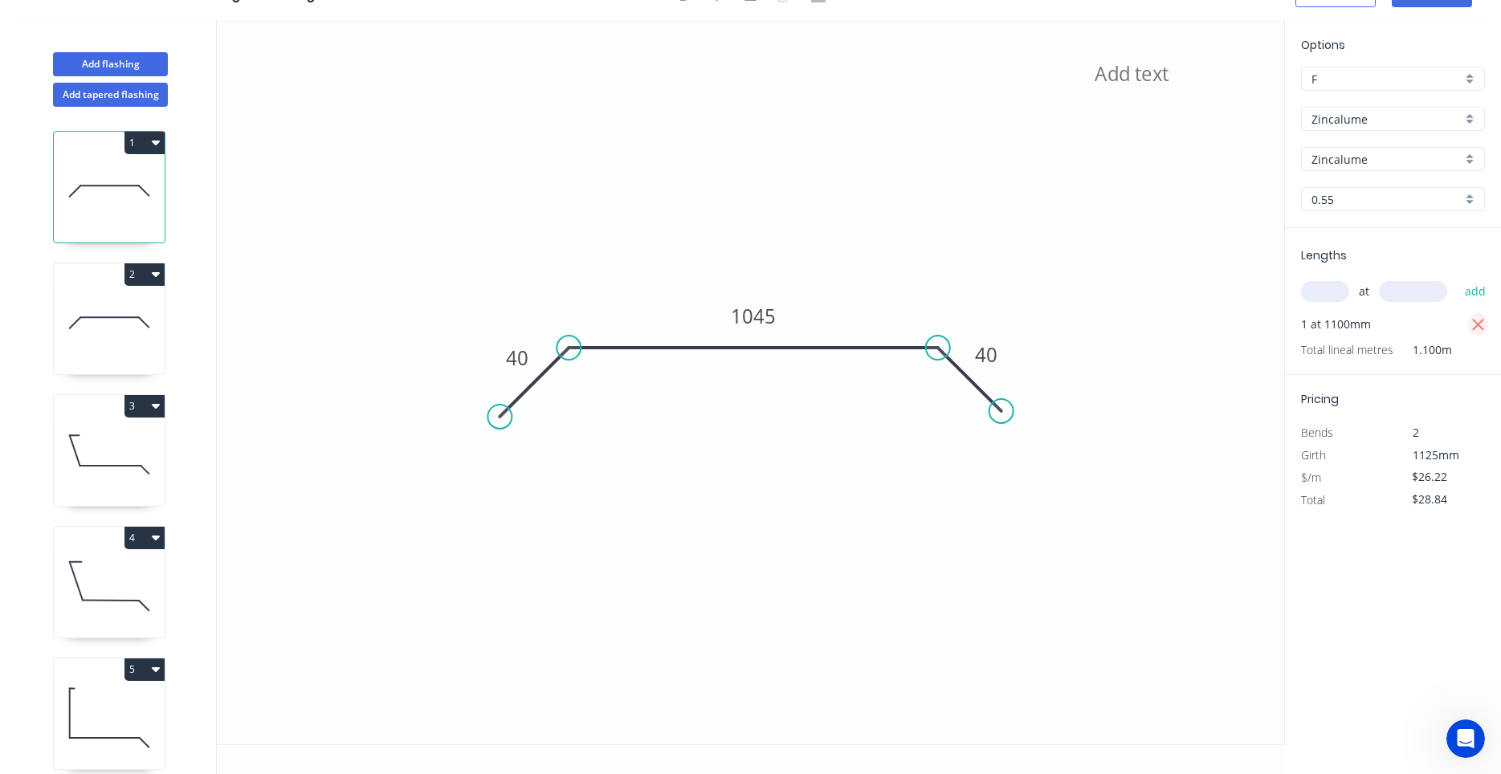
click at [1473, 326] on icon "button" at bounding box center [1478, 325] width 14 height 19
type input "$0.00"
click at [1340, 289] on input "text" at bounding box center [1325, 291] width 48 height 21
type input "1"
type input "1200"
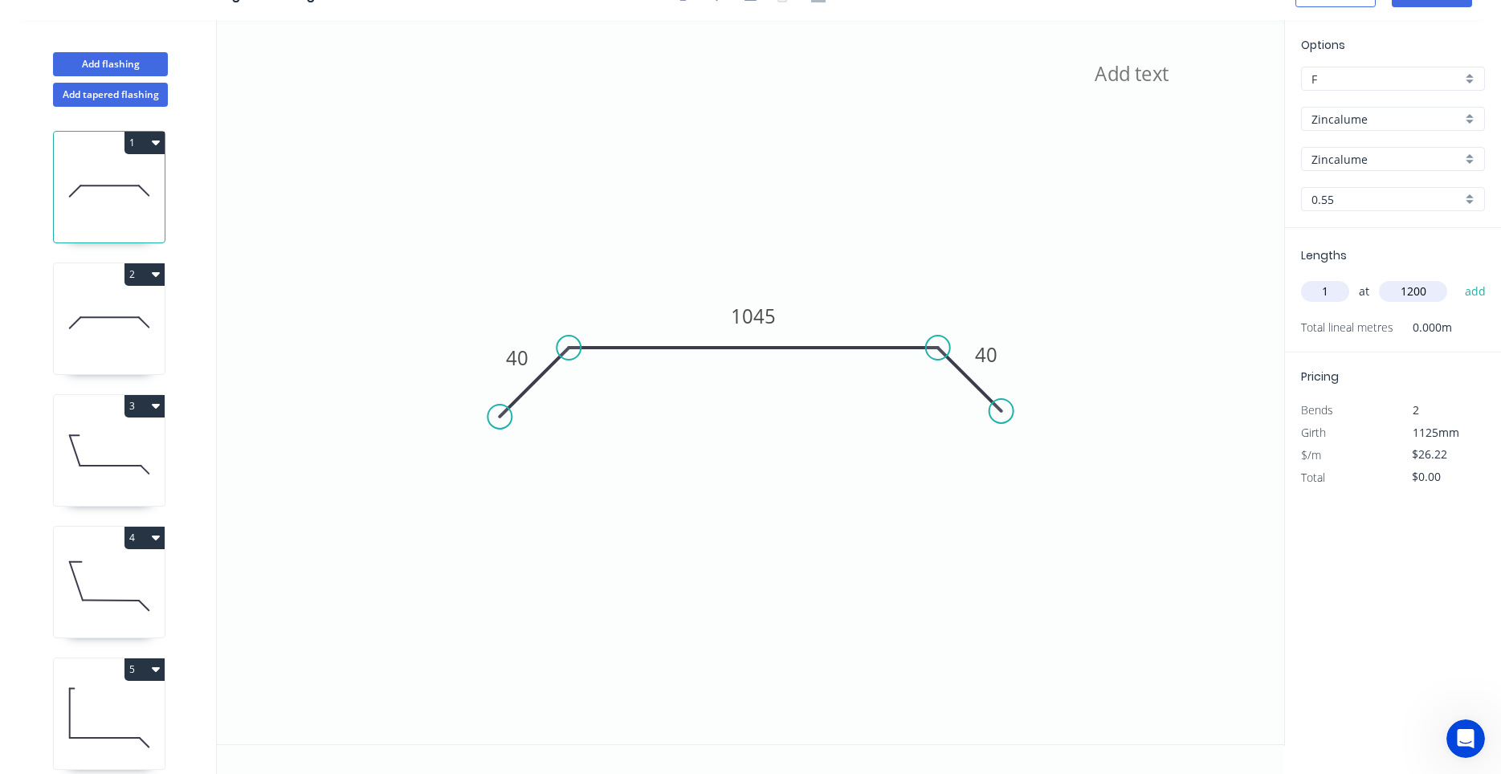
click at [1457, 278] on button "add" at bounding box center [1476, 291] width 38 height 27
type input "$31.46"
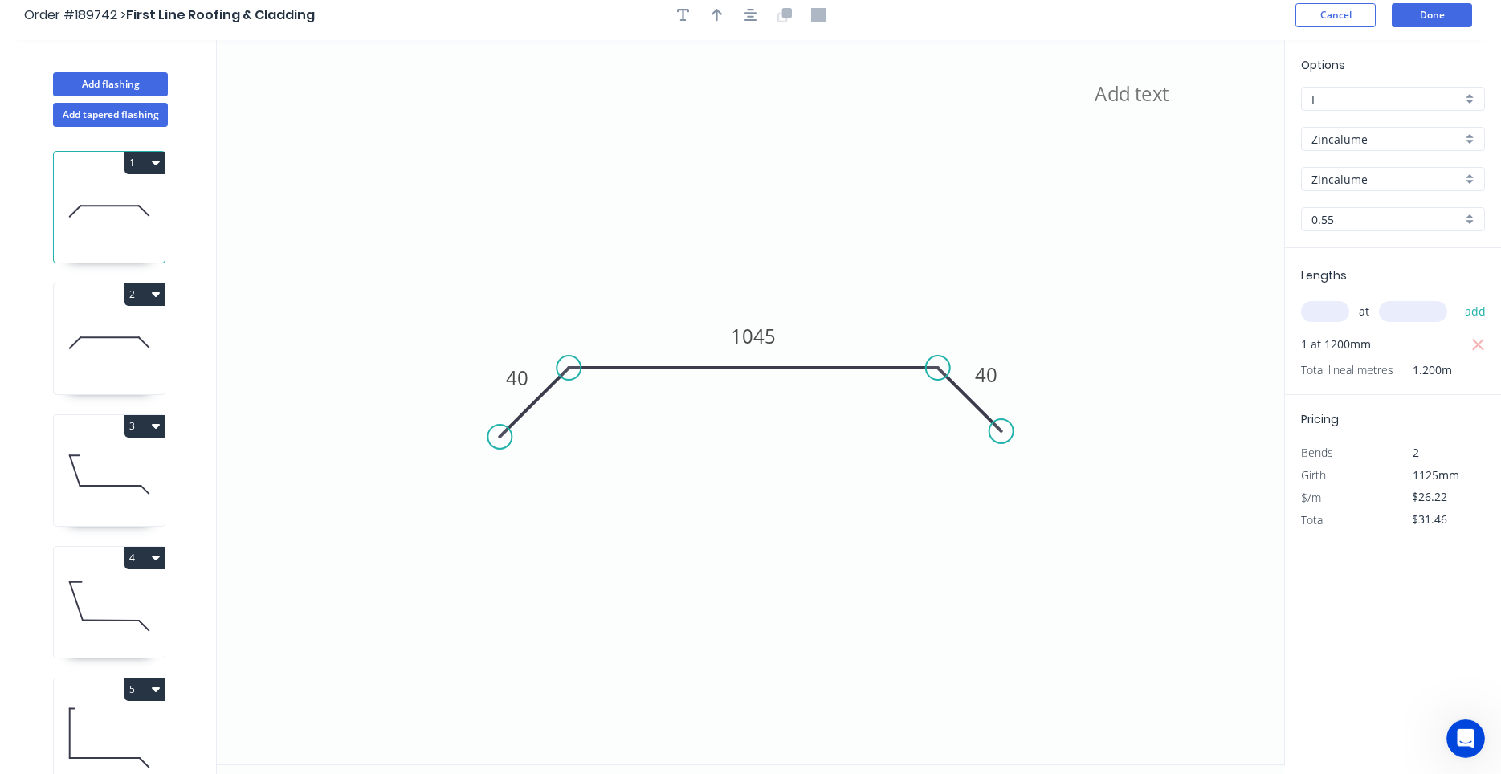
scroll to position [0, 0]
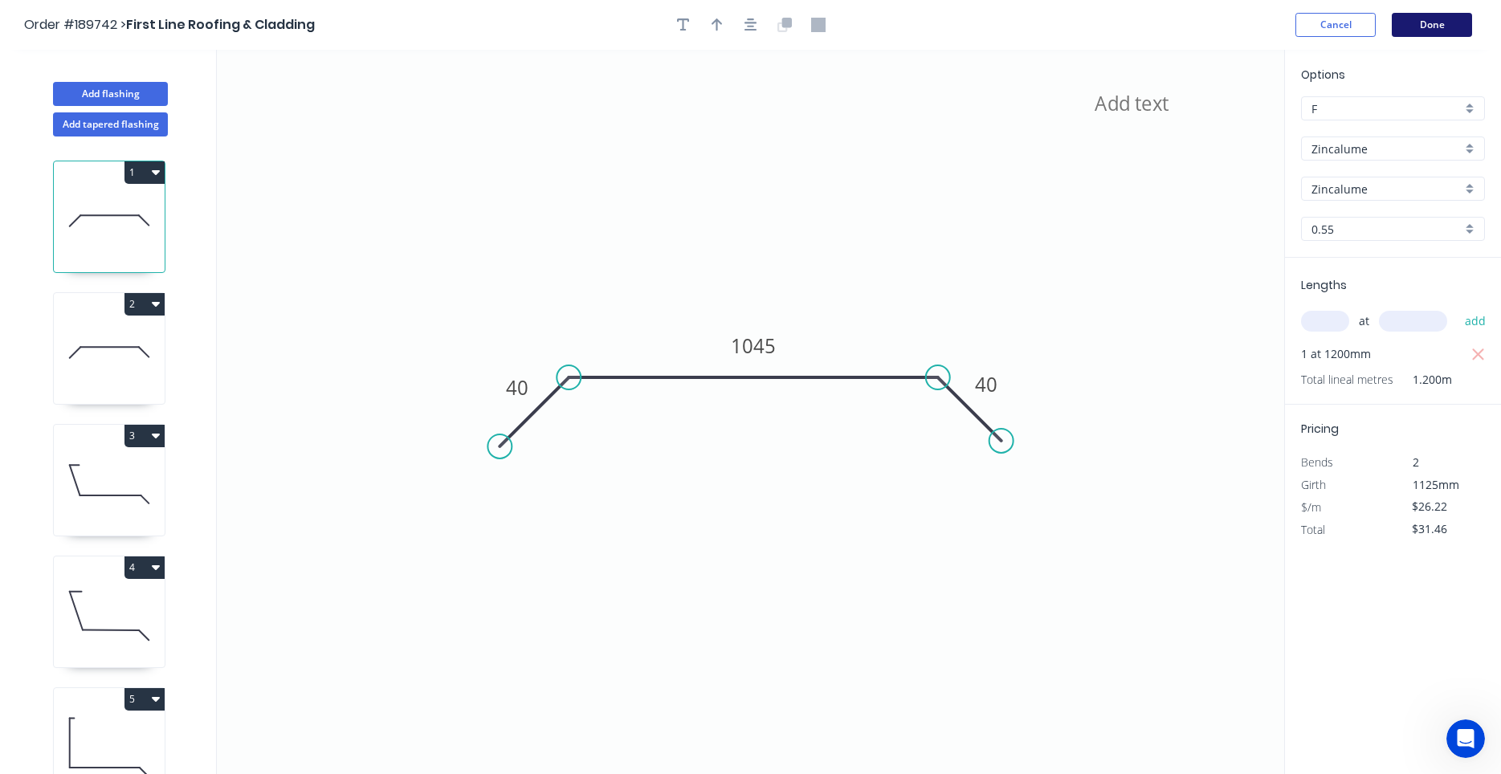
click at [1415, 24] on button "Done" at bounding box center [1432, 25] width 80 height 24
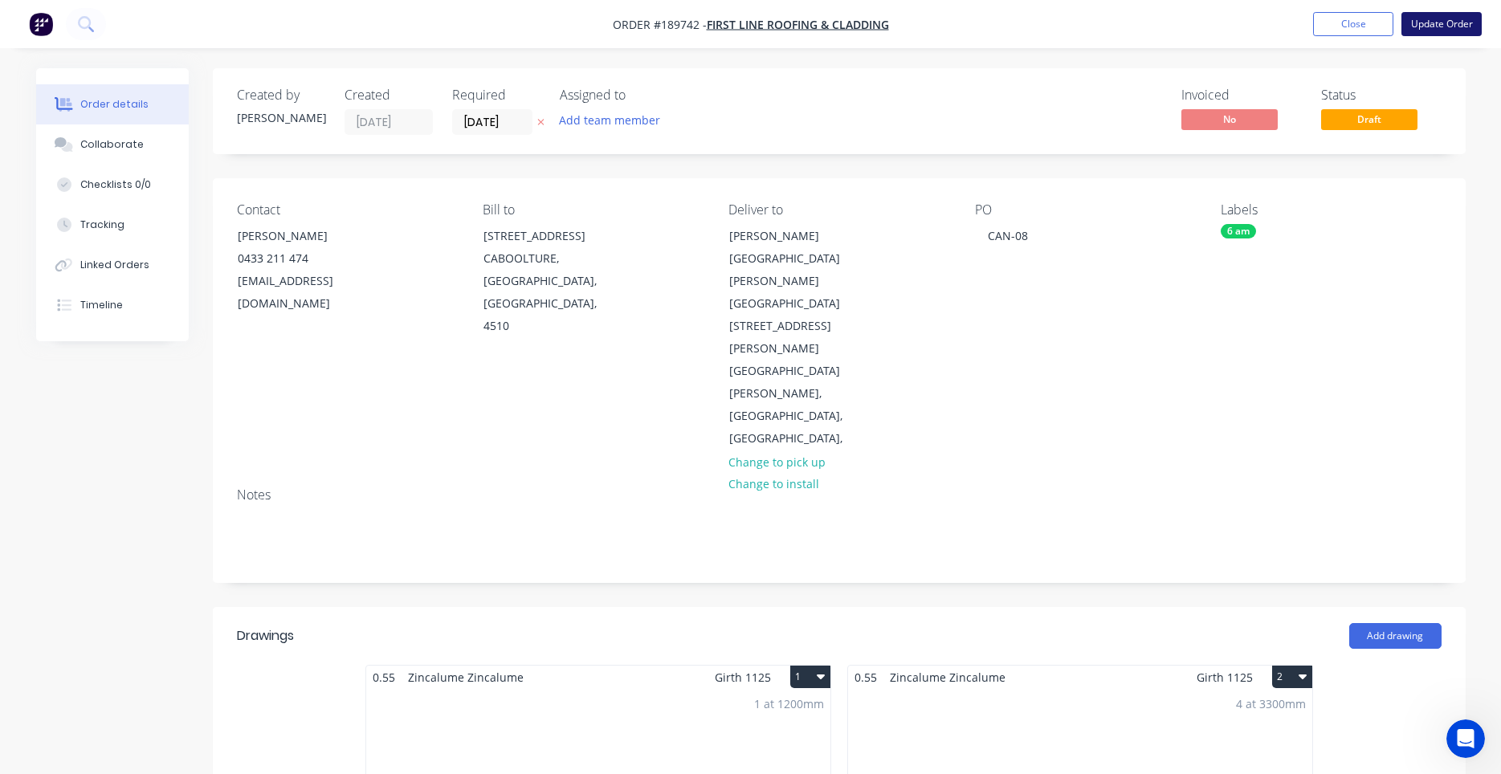
click at [1442, 28] on button "Update Order" at bounding box center [1441, 24] width 80 height 24
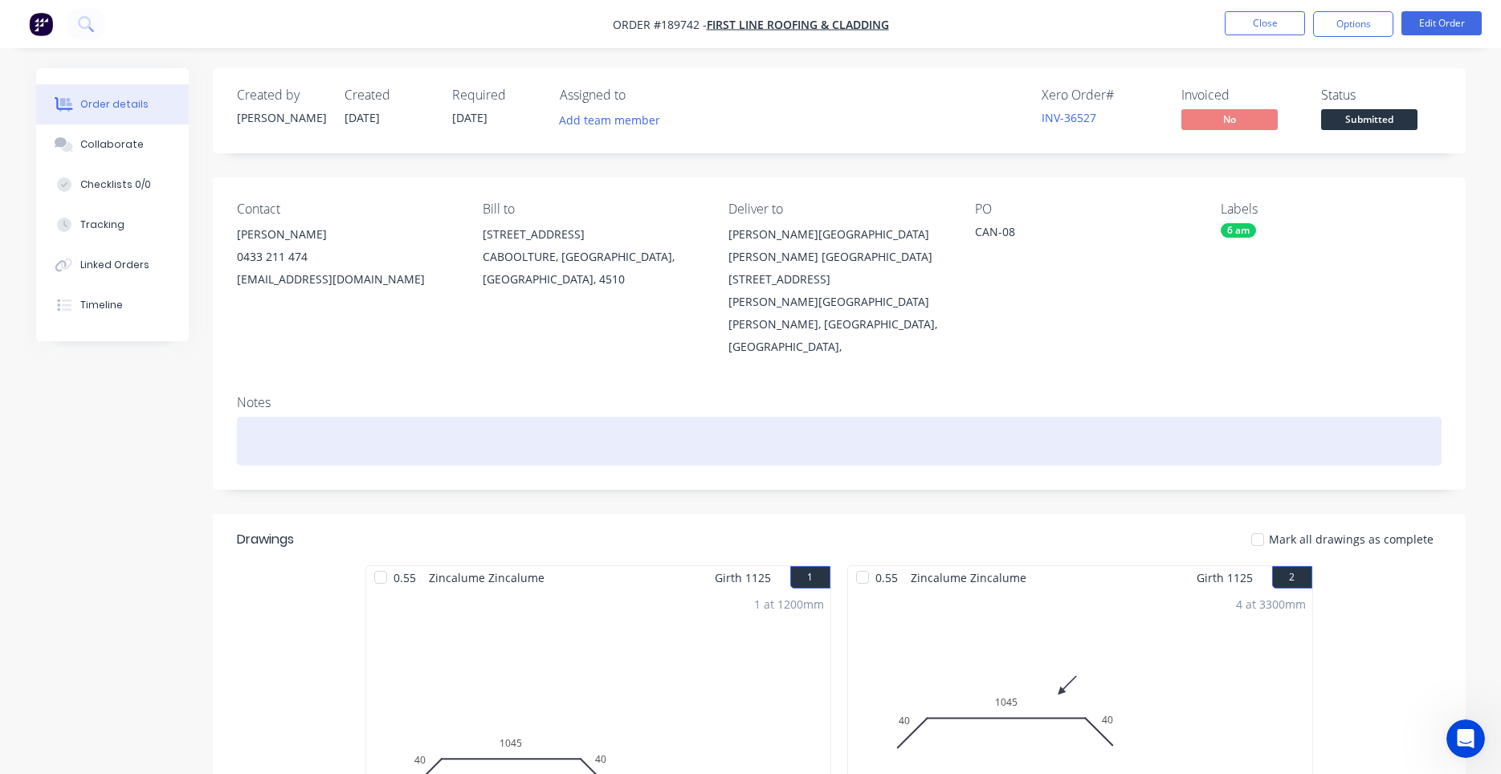
scroll to position [683, 0]
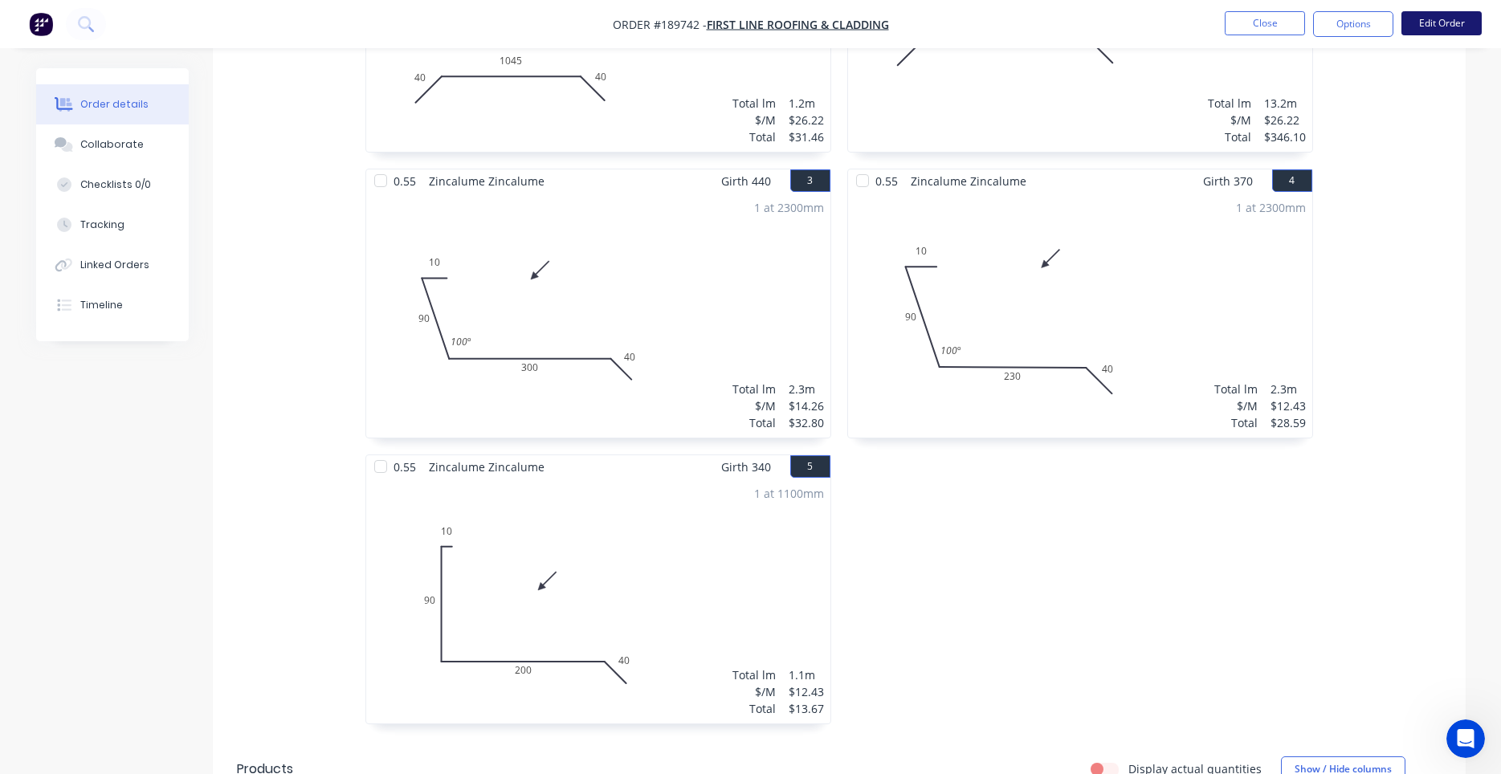
click at [1443, 25] on button "Edit Order" at bounding box center [1441, 23] width 80 height 24
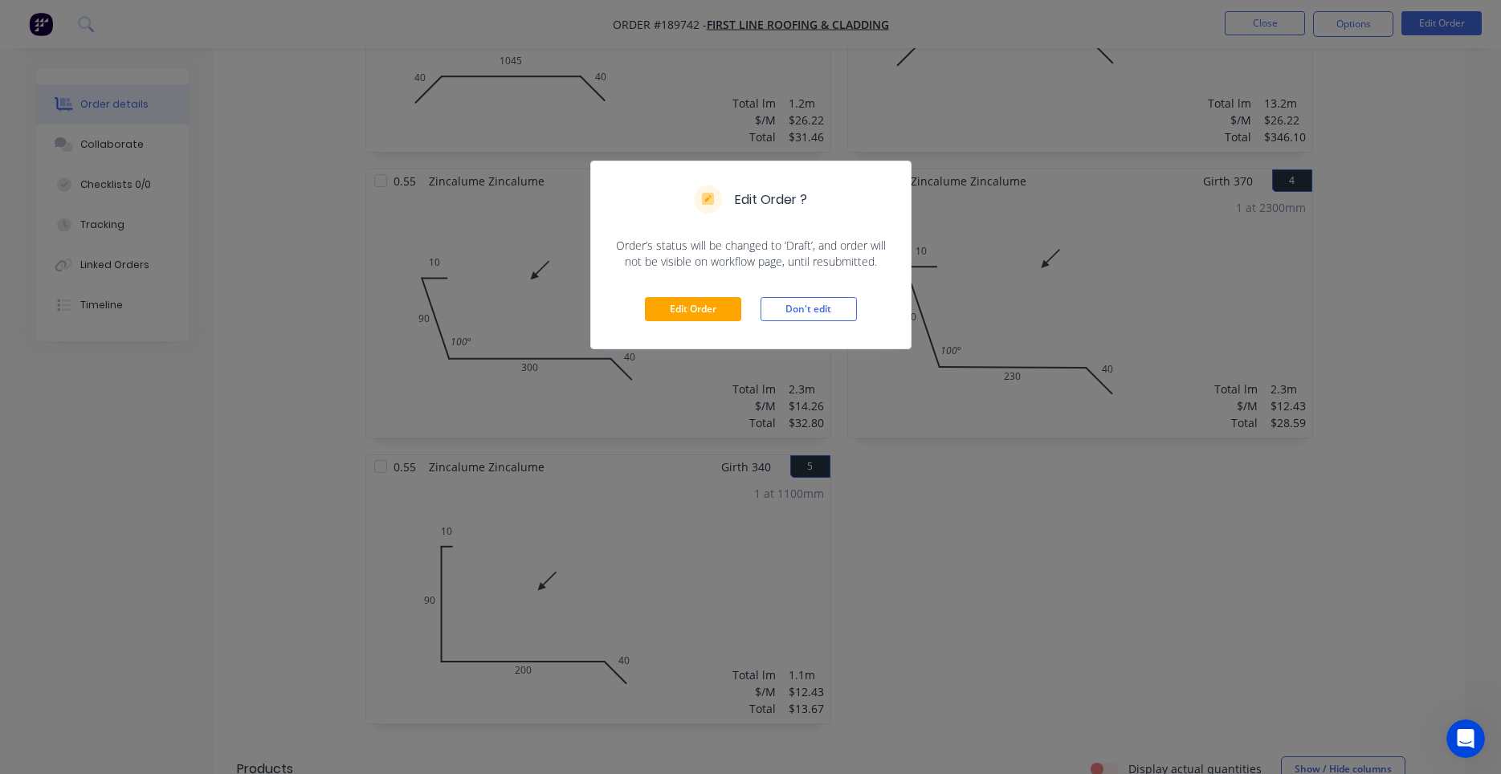
click at [744, 311] on div "Edit Order Don't edit" at bounding box center [751, 309] width 320 height 79
click at [736, 312] on button "Edit Order" at bounding box center [693, 309] width 96 height 24
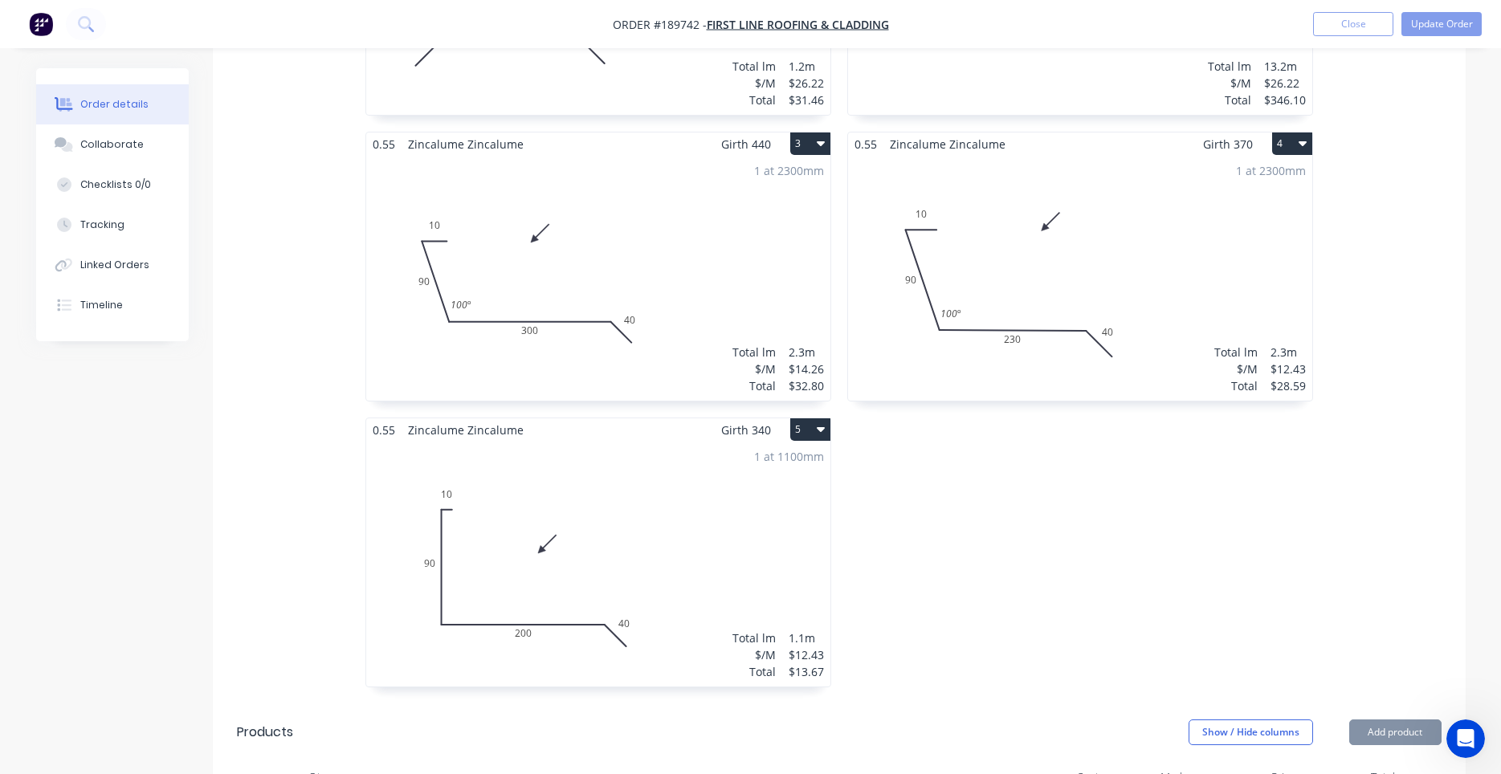
scroll to position [1265, 0]
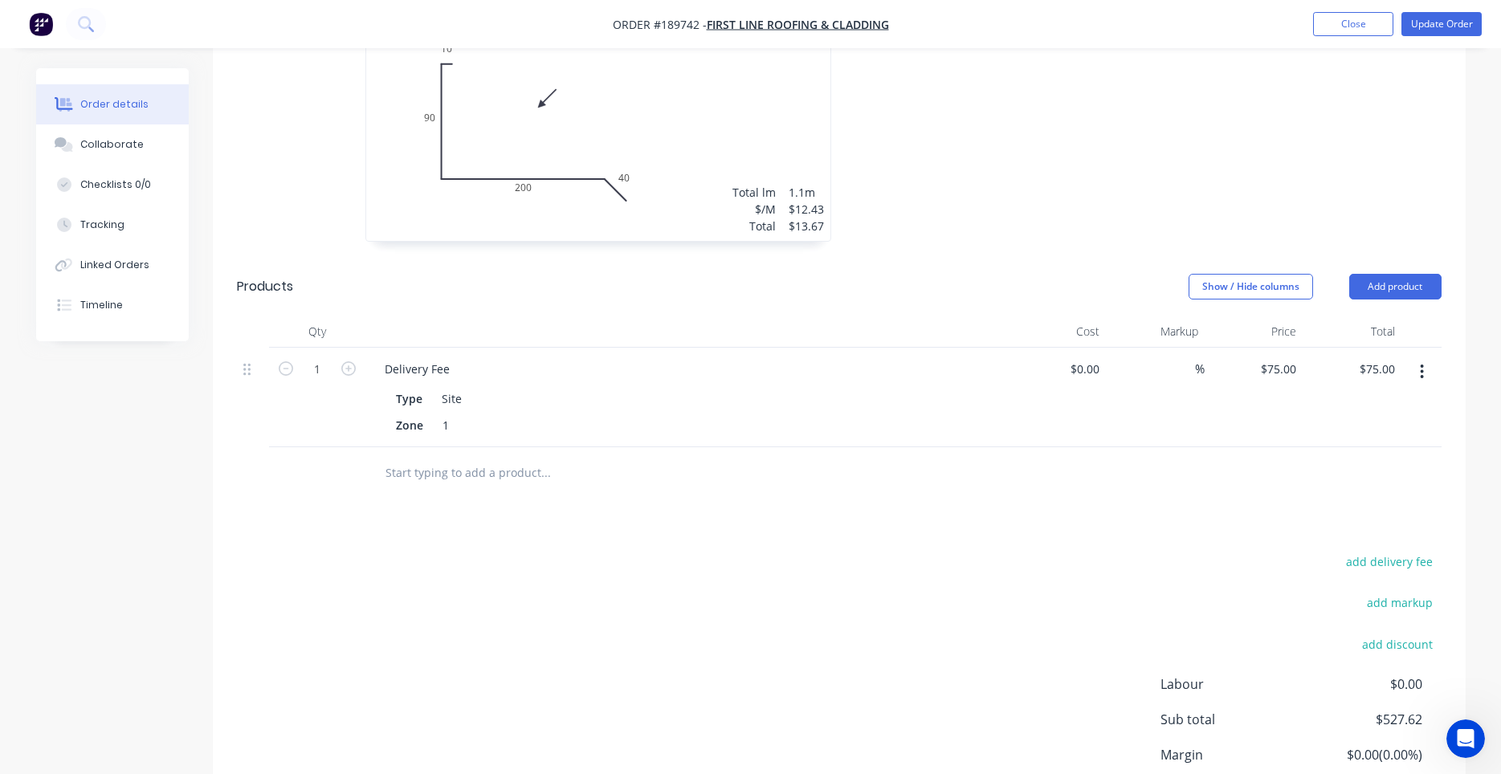
click at [507, 457] on input "text" at bounding box center [545, 473] width 321 height 32
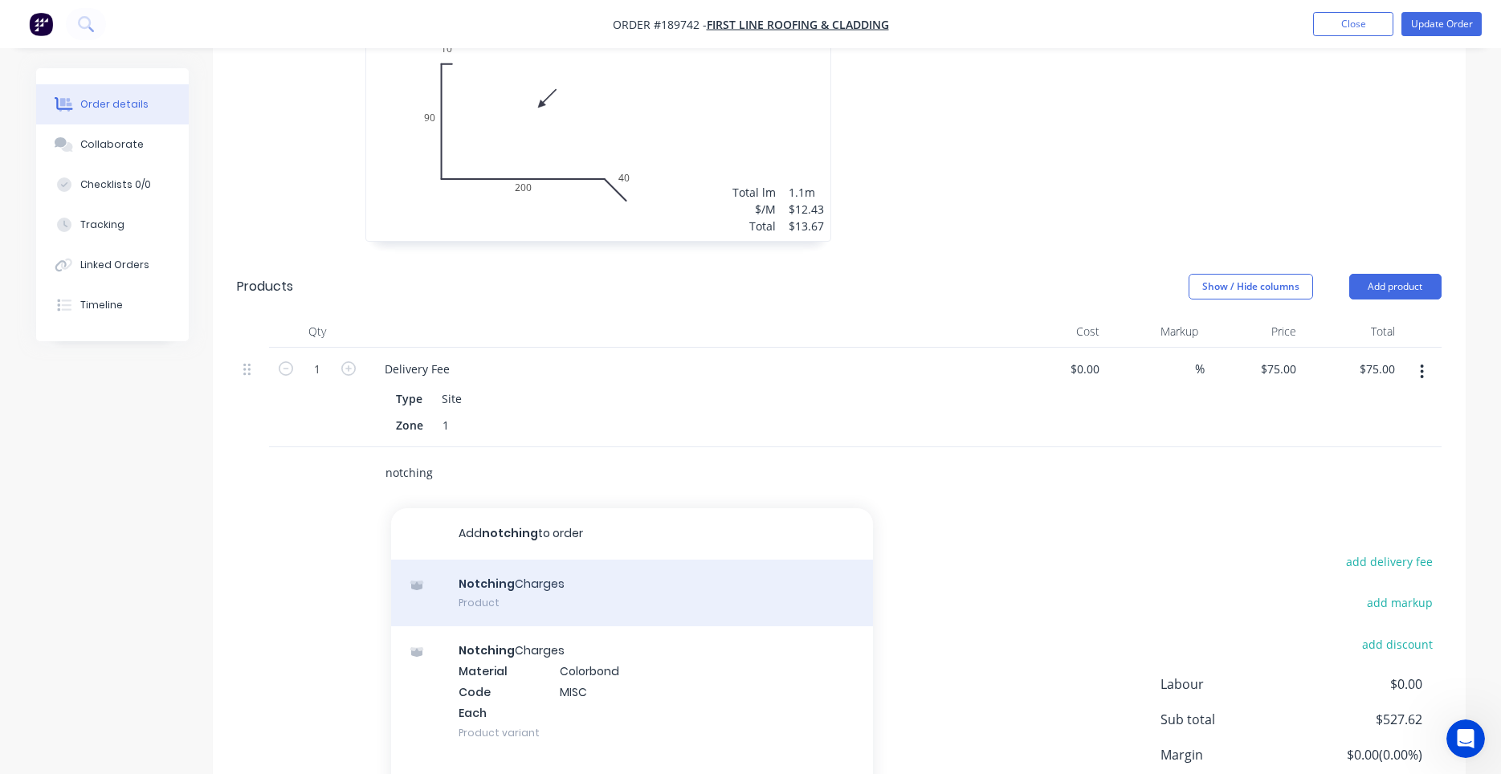
type input "notching"
click at [552, 560] on div "Notching Charges Product" at bounding box center [632, 593] width 482 height 67
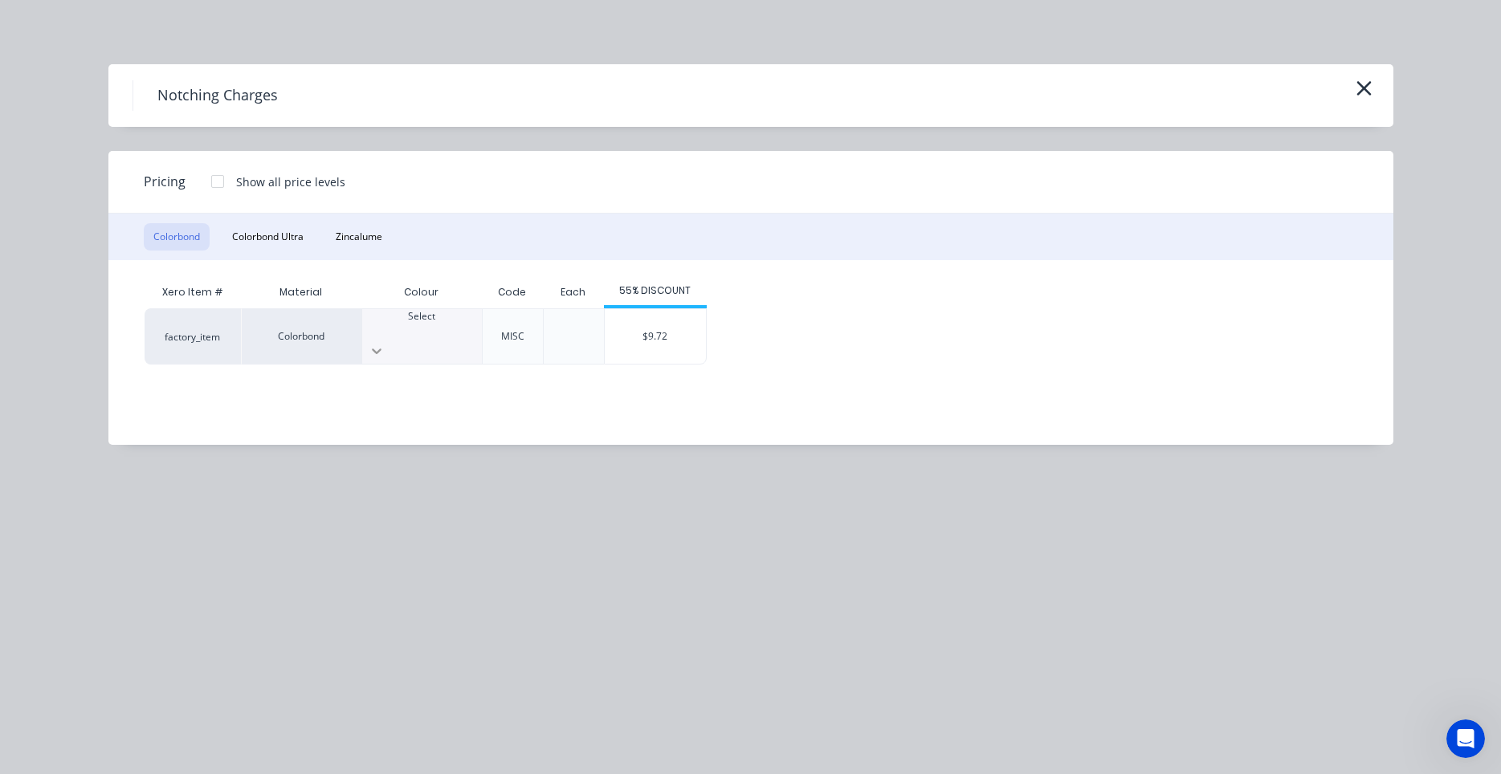
click at [465, 339] on div at bounding box center [422, 351] width 120 height 26
click at [353, 324] on div "Colorbond" at bounding box center [301, 336] width 120 height 56
click at [327, 332] on div "Colorbond" at bounding box center [301, 336] width 120 height 56
click at [252, 329] on div "Colorbond" at bounding box center [301, 336] width 120 height 56
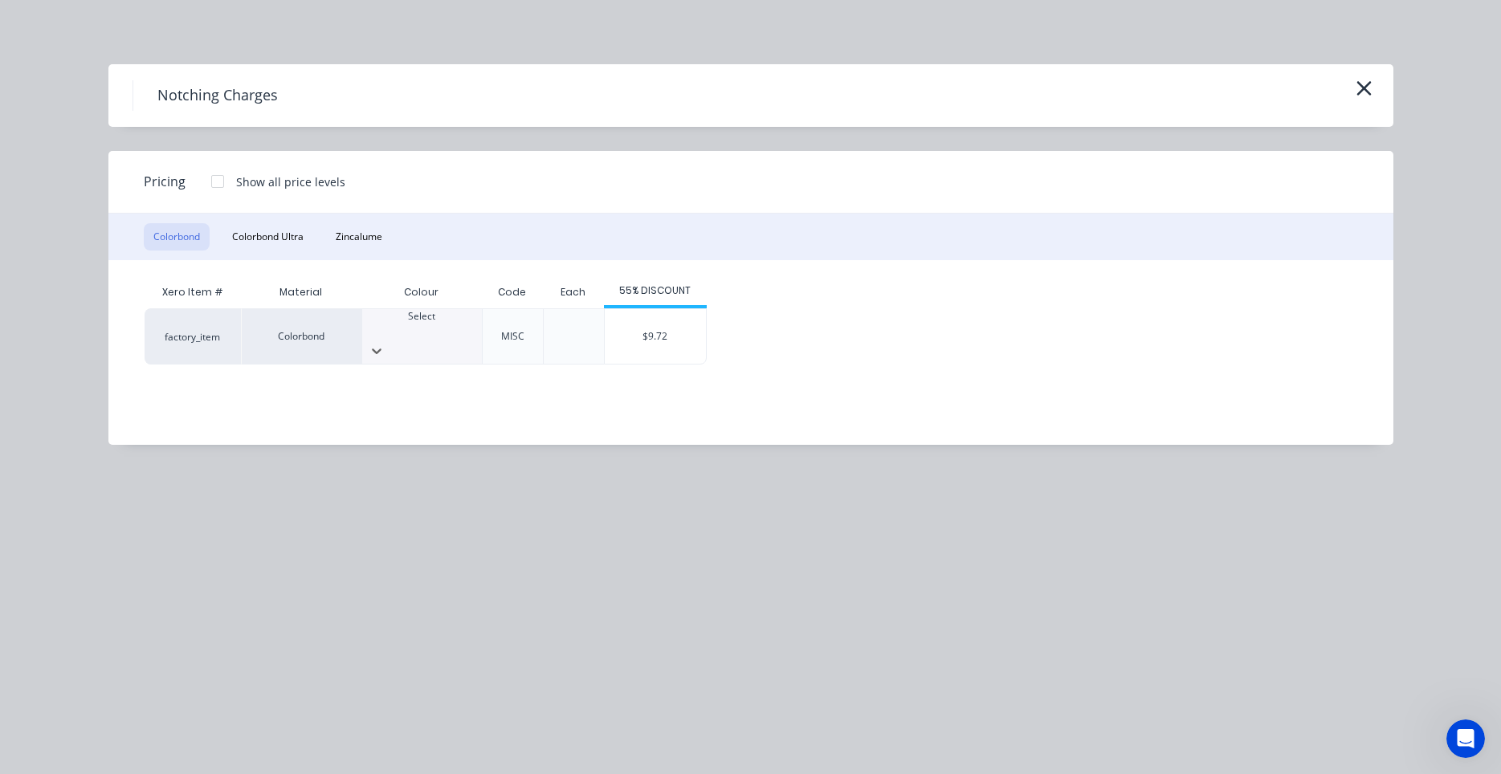
click at [403, 330] on div at bounding box center [422, 331] width 120 height 14
click at [357, 245] on button "Zincalume" at bounding box center [359, 236] width 66 height 27
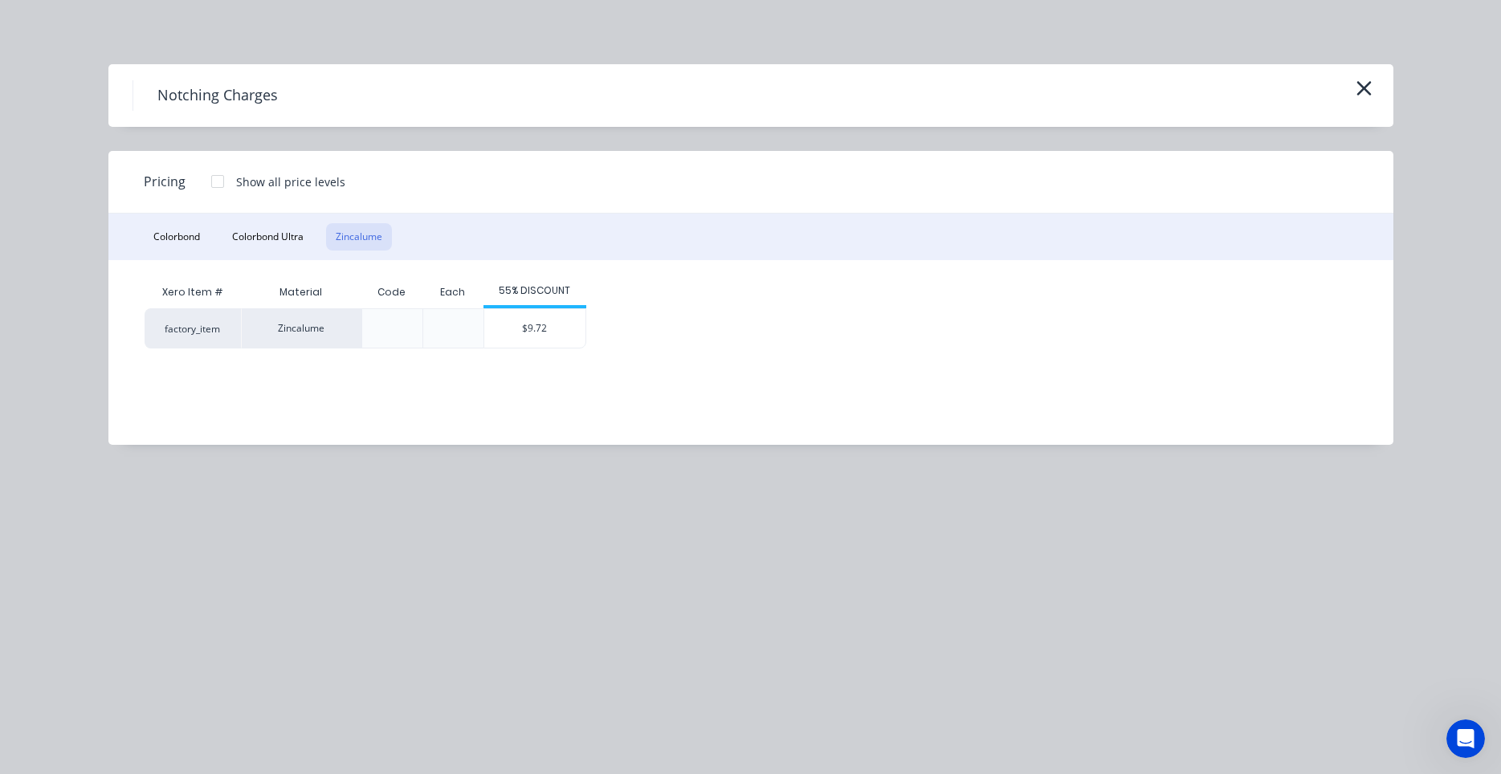
click at [412, 341] on div at bounding box center [391, 328] width 61 height 40
click at [261, 232] on button "Colorbond Ultra" at bounding box center [267, 236] width 91 height 27
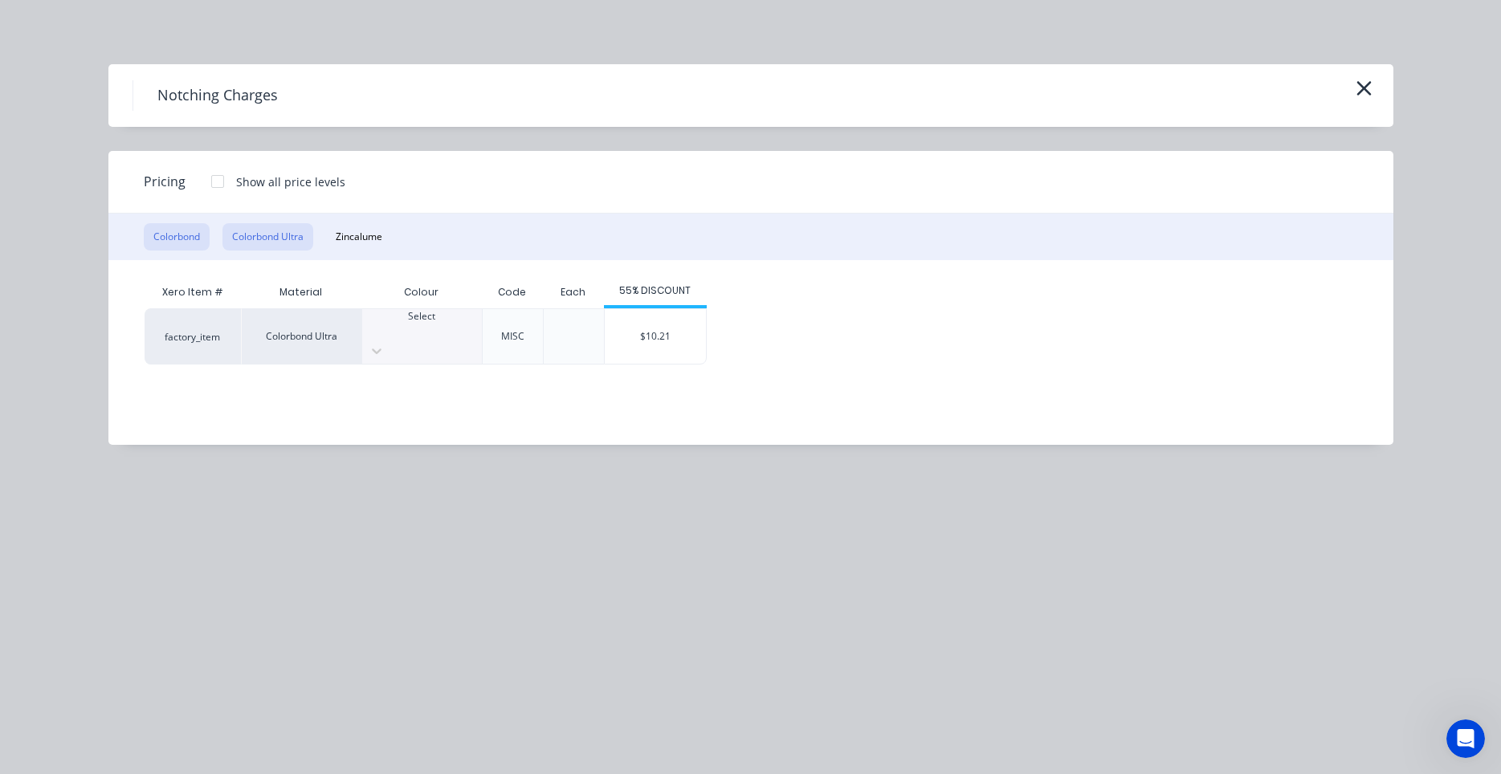
click at [201, 239] on button "Colorbond" at bounding box center [177, 236] width 66 height 27
click at [291, 242] on button "Colorbond Ultra" at bounding box center [267, 236] width 91 height 27
click at [343, 236] on button "Zincalume" at bounding box center [359, 236] width 66 height 27
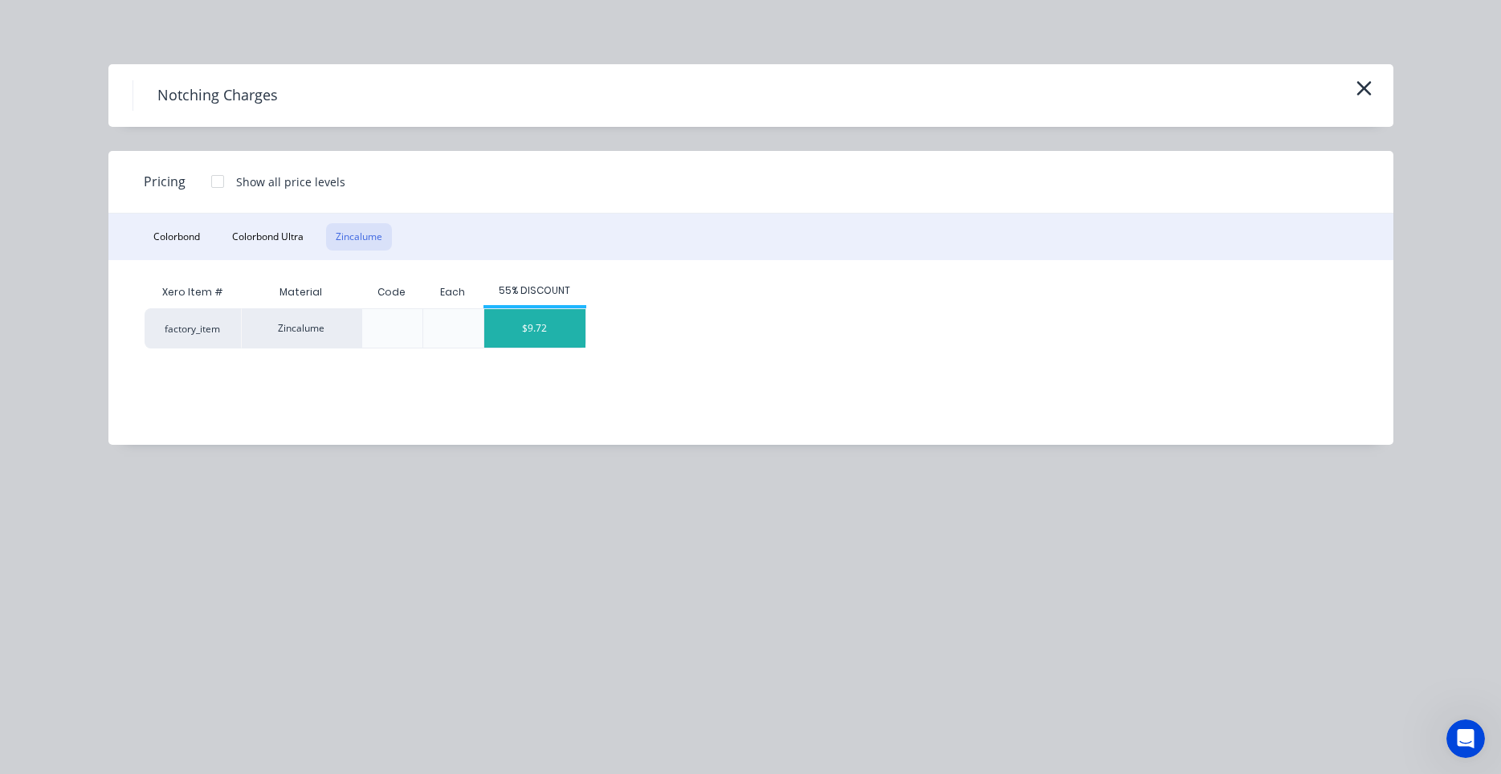
click at [539, 333] on div "$9.72" at bounding box center [534, 328] width 101 height 39
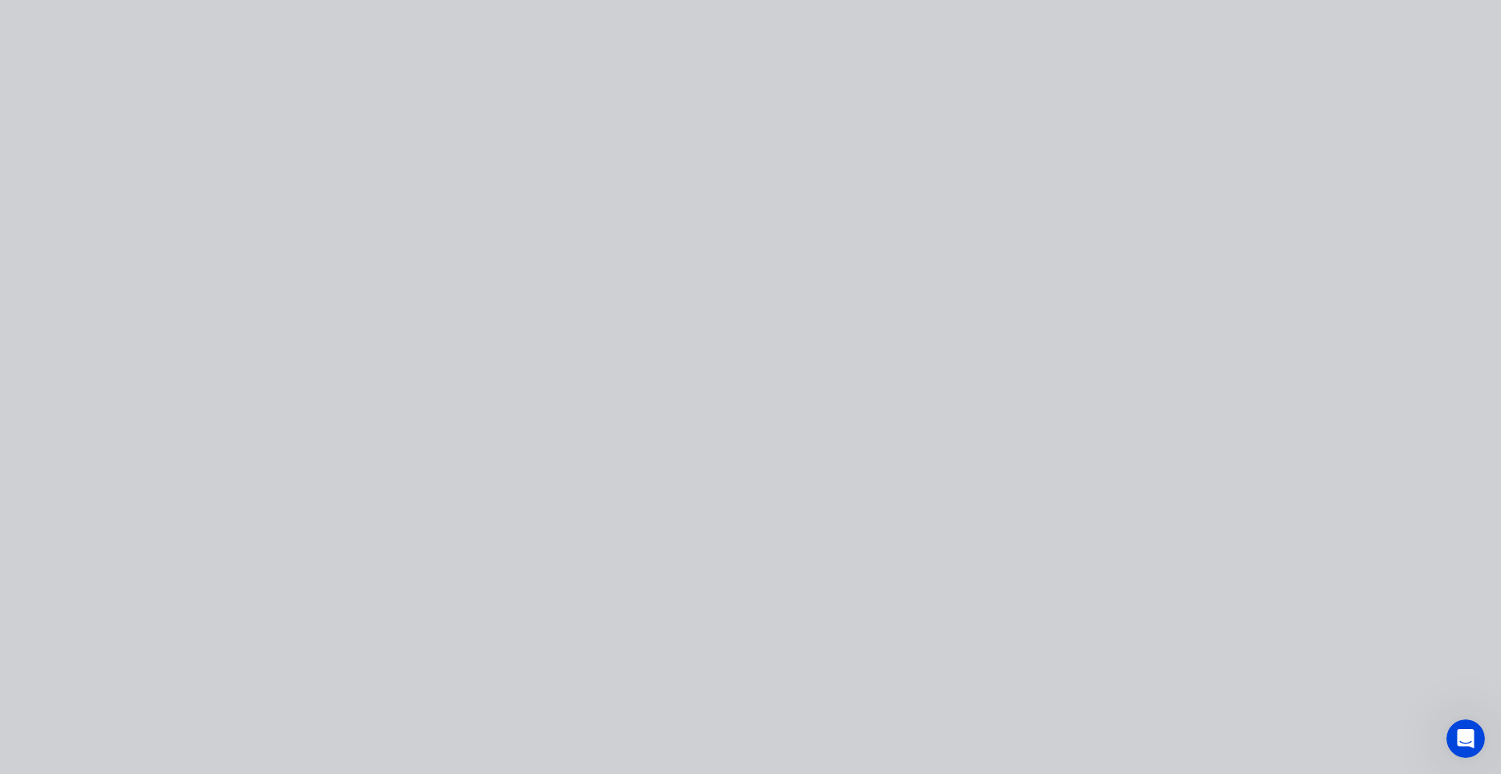
type input "$9.72"
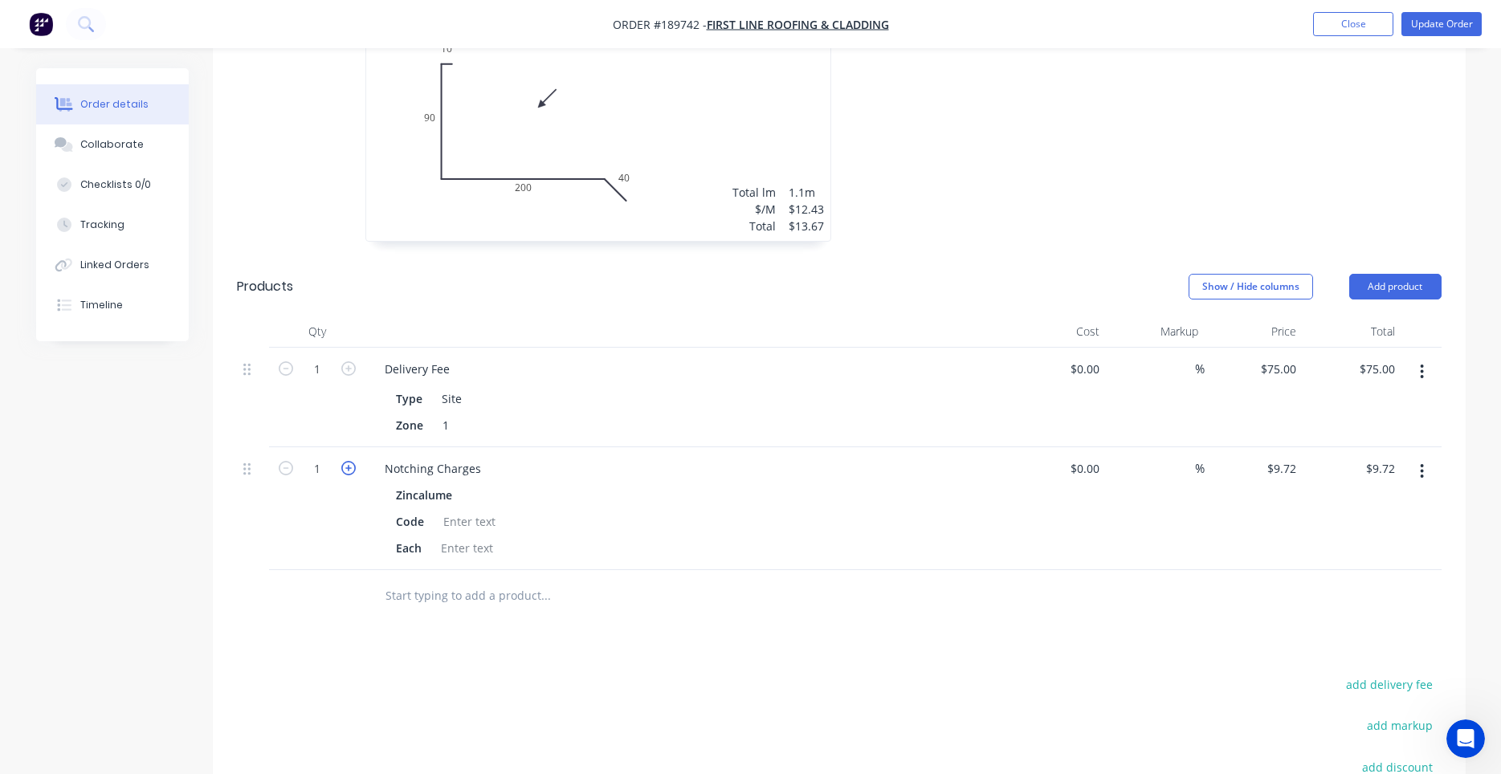
click at [354, 461] on icon "button" at bounding box center [348, 468] width 14 height 14
type input "2"
type input "$19.44"
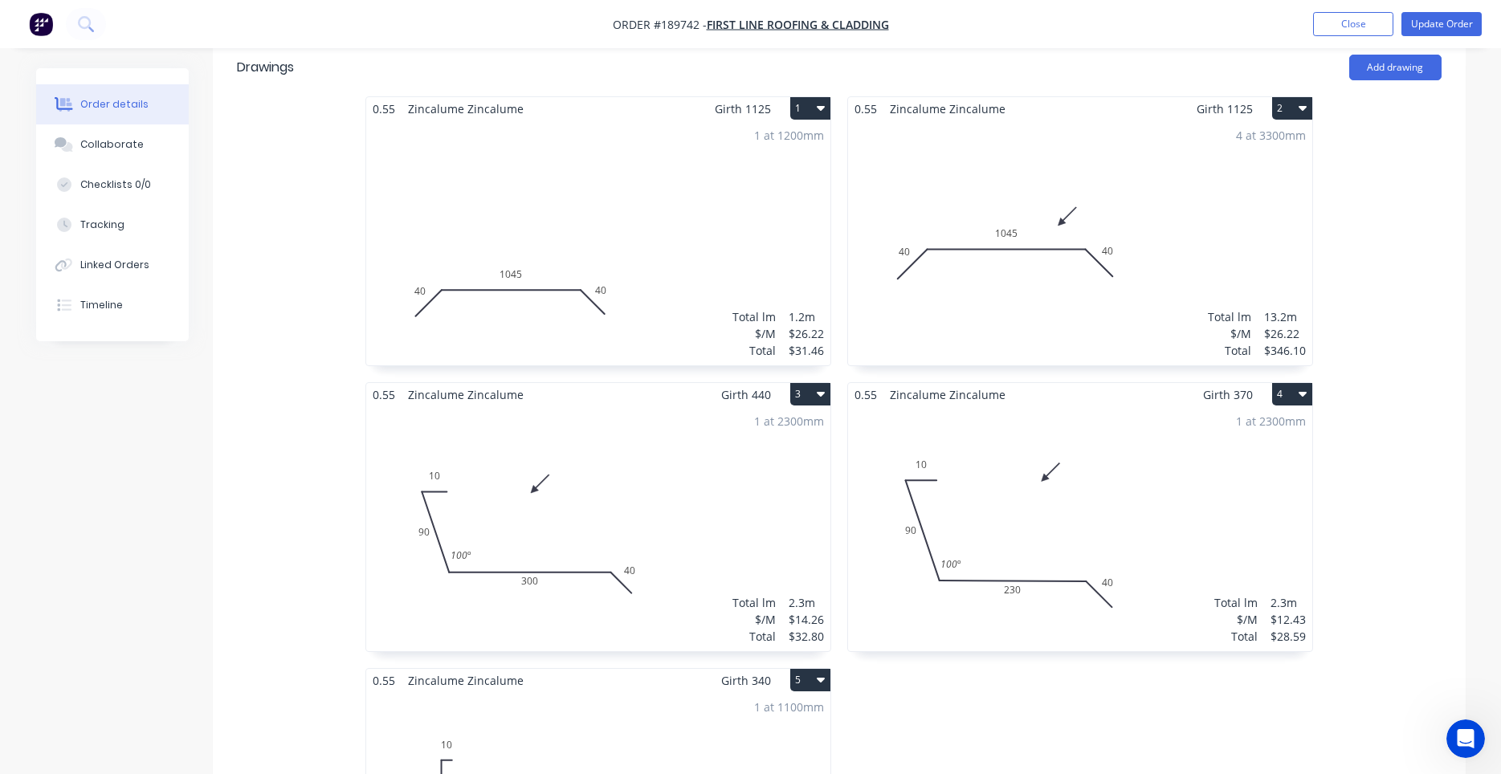
scroll to position [1114, 0]
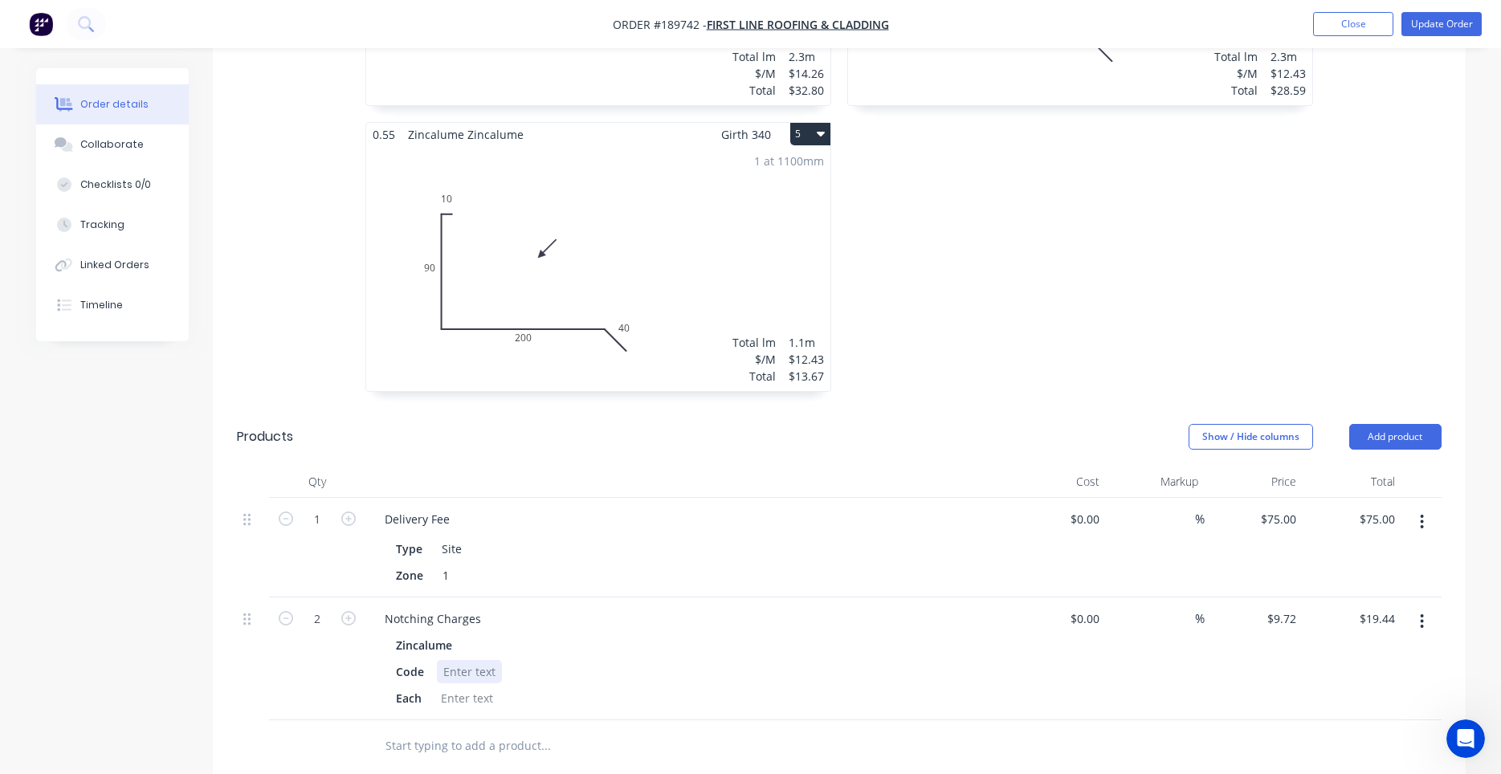
click at [472, 660] on div at bounding box center [469, 671] width 65 height 23
click at [479, 687] on div at bounding box center [466, 698] width 65 height 23
click at [486, 660] on div at bounding box center [469, 671] width 65 height 23
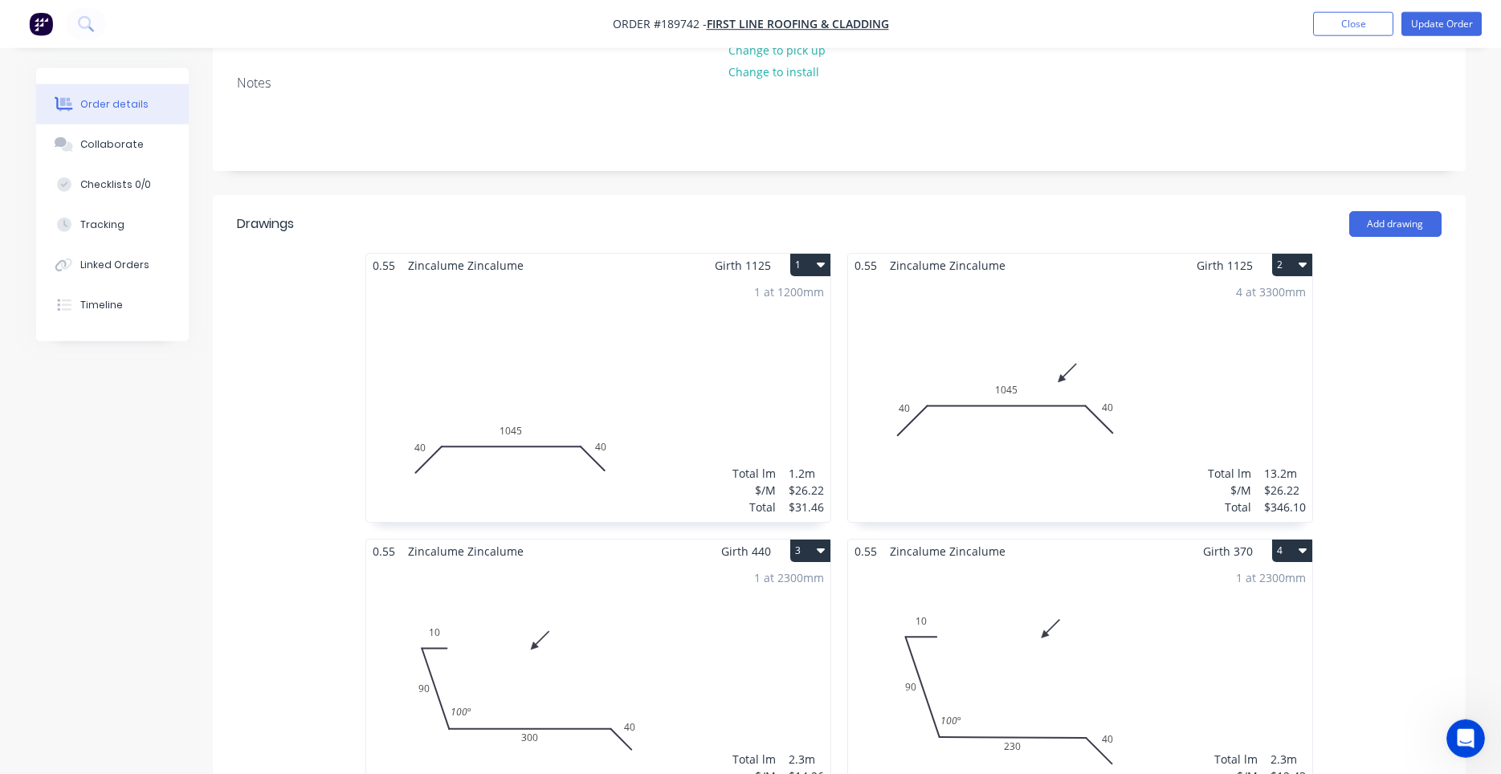
scroll to position [0, 0]
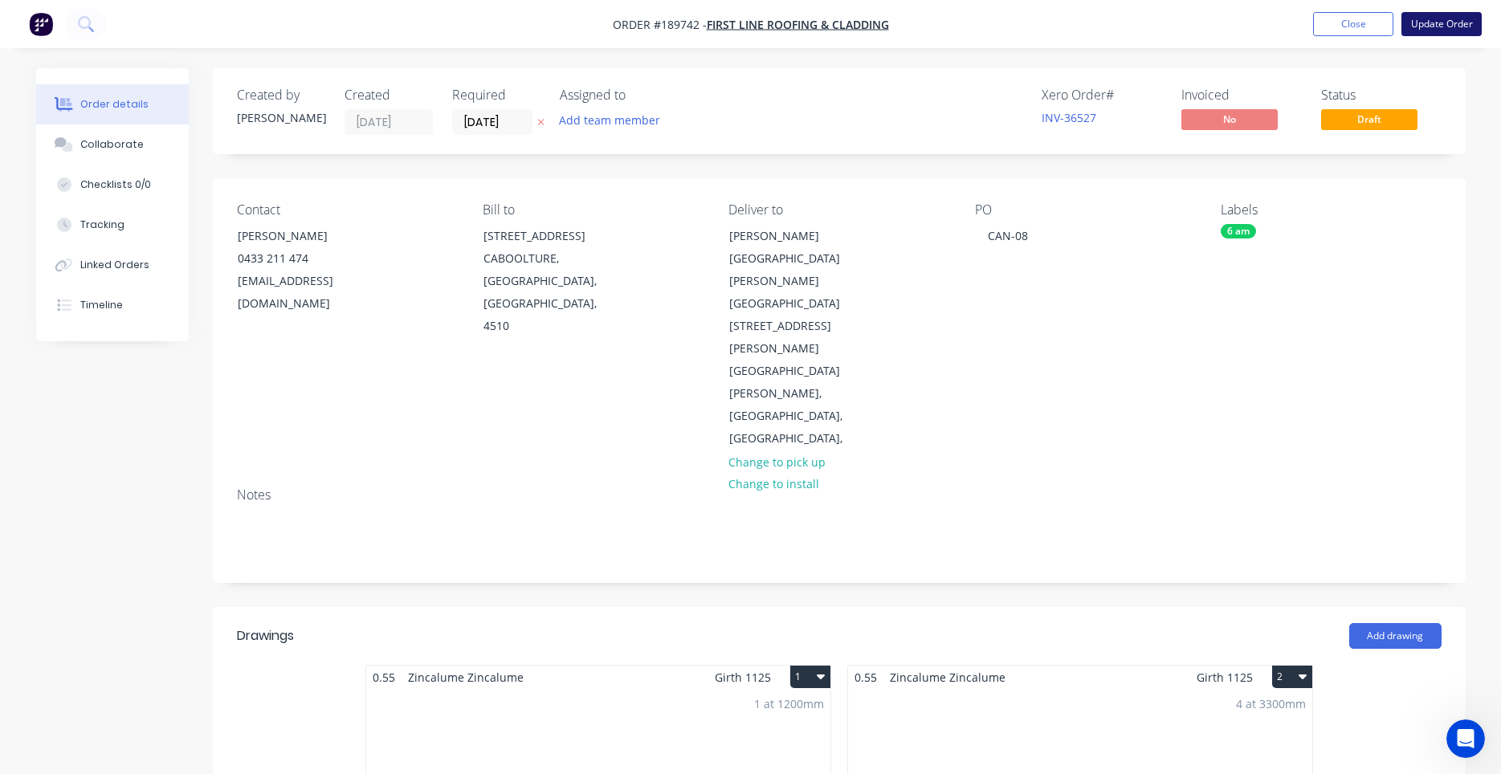
click at [1442, 31] on button "Update Order" at bounding box center [1441, 24] width 80 height 24
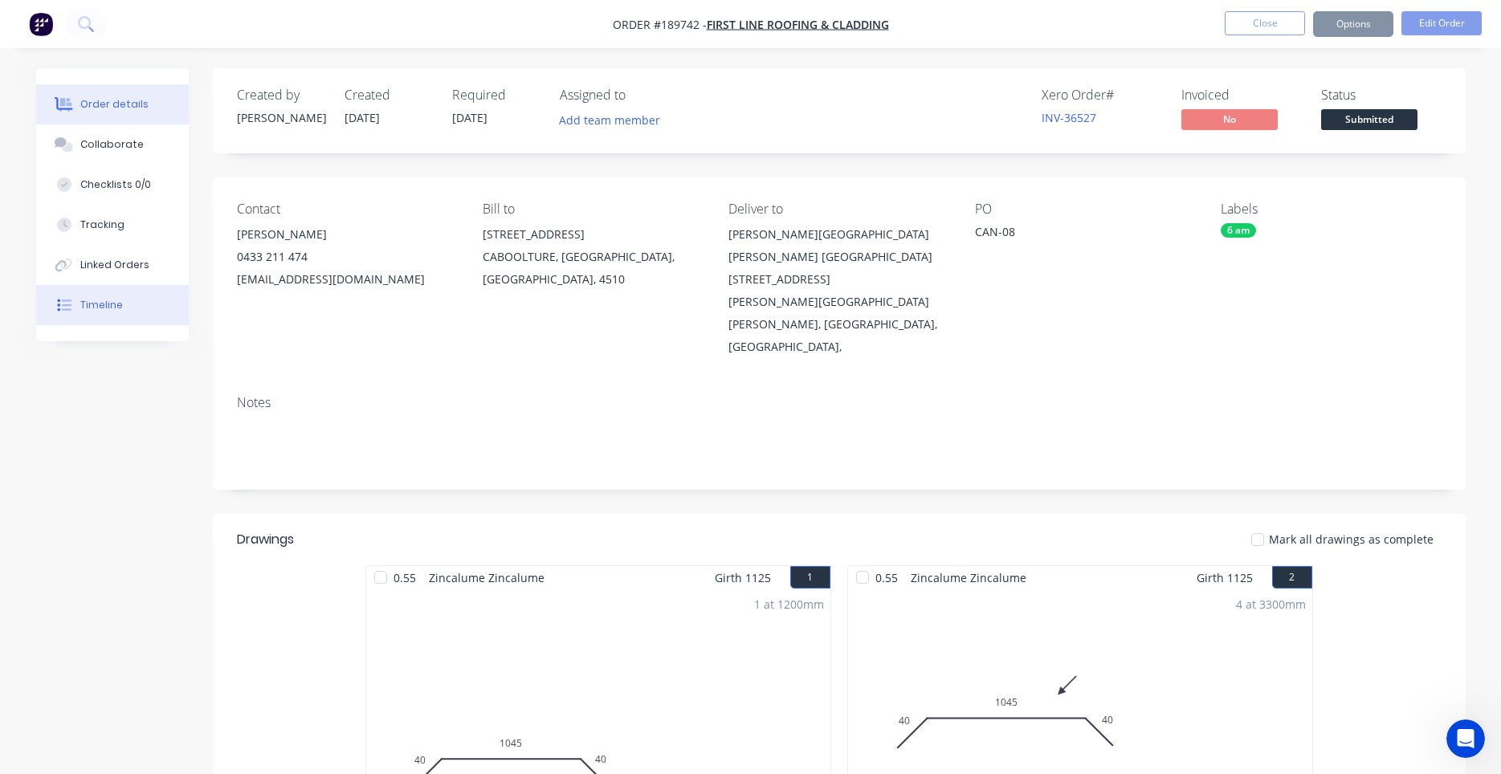
click at [104, 294] on button "Timeline" at bounding box center [112, 305] width 153 height 40
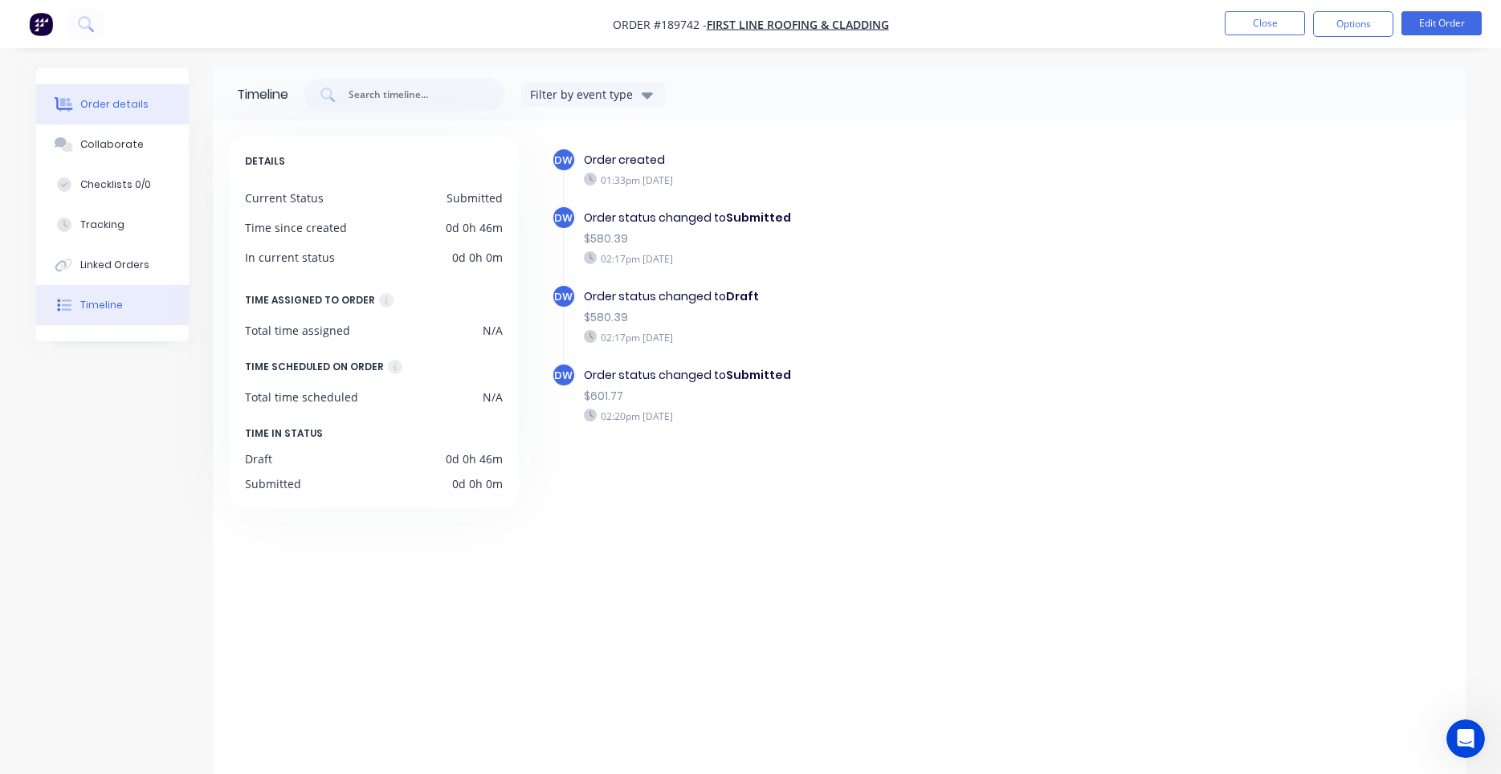
click at [96, 120] on button "Order details" at bounding box center [112, 104] width 153 height 40
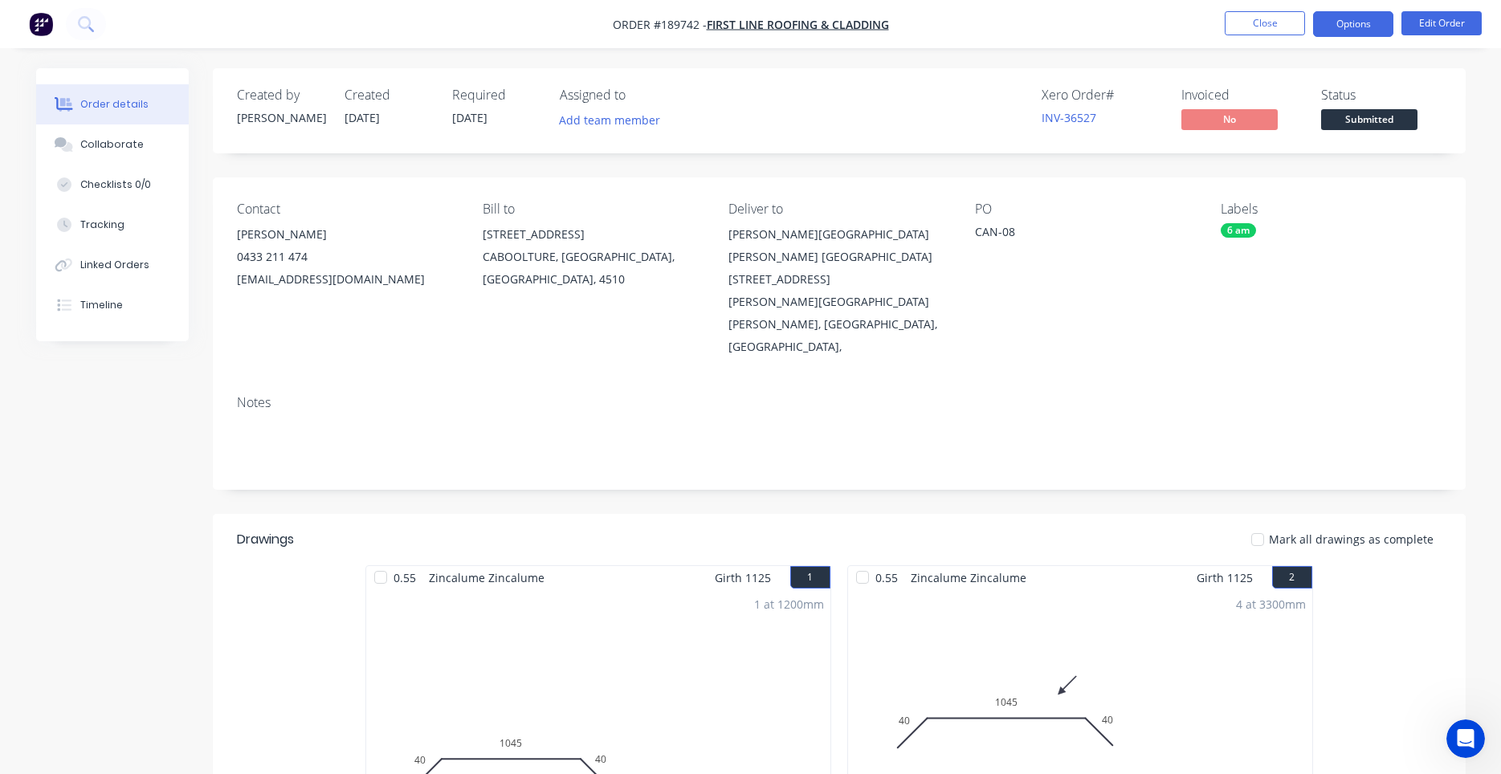
click at [1372, 33] on button "Options" at bounding box center [1353, 24] width 80 height 26
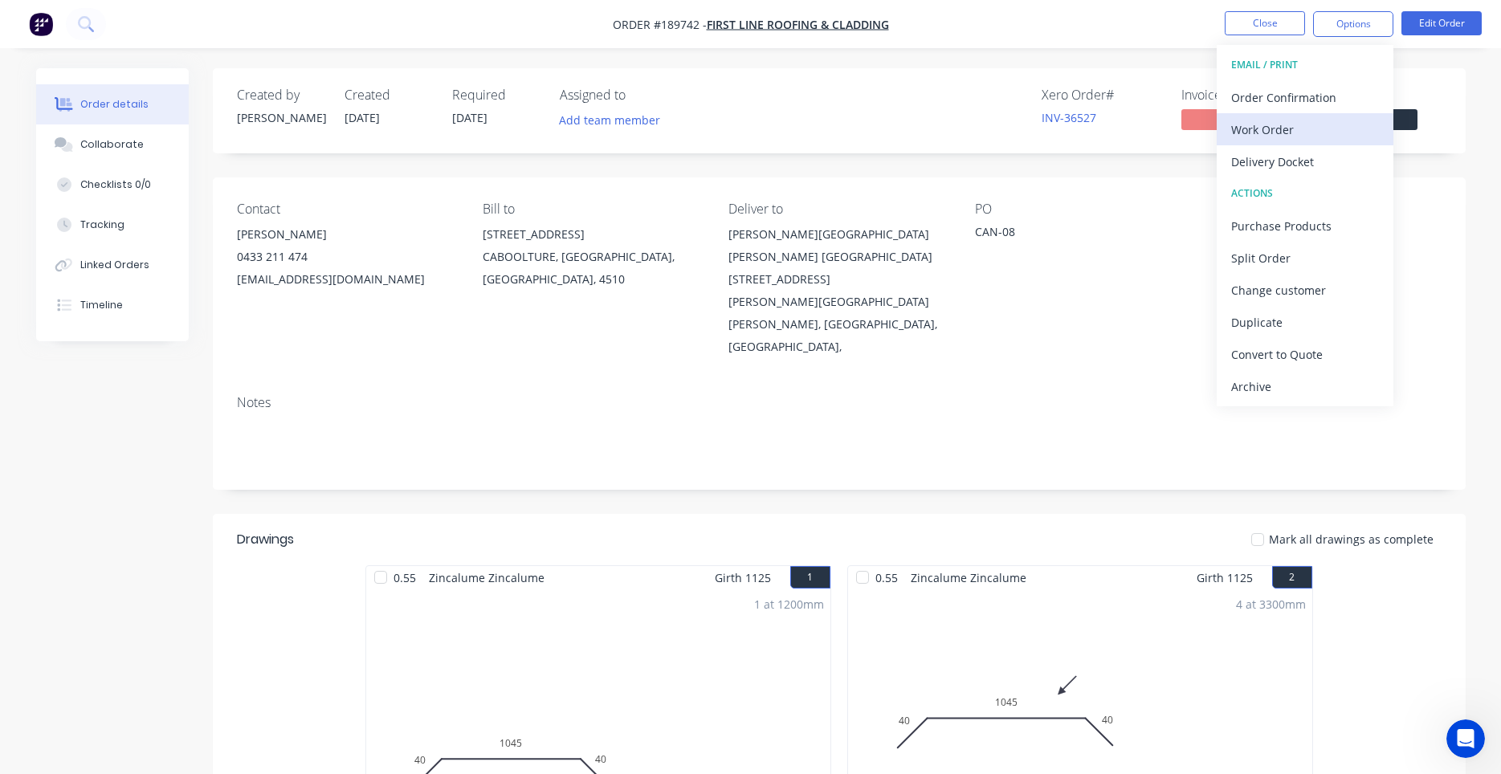
click at [1317, 124] on div "Work Order" at bounding box center [1305, 129] width 148 height 23
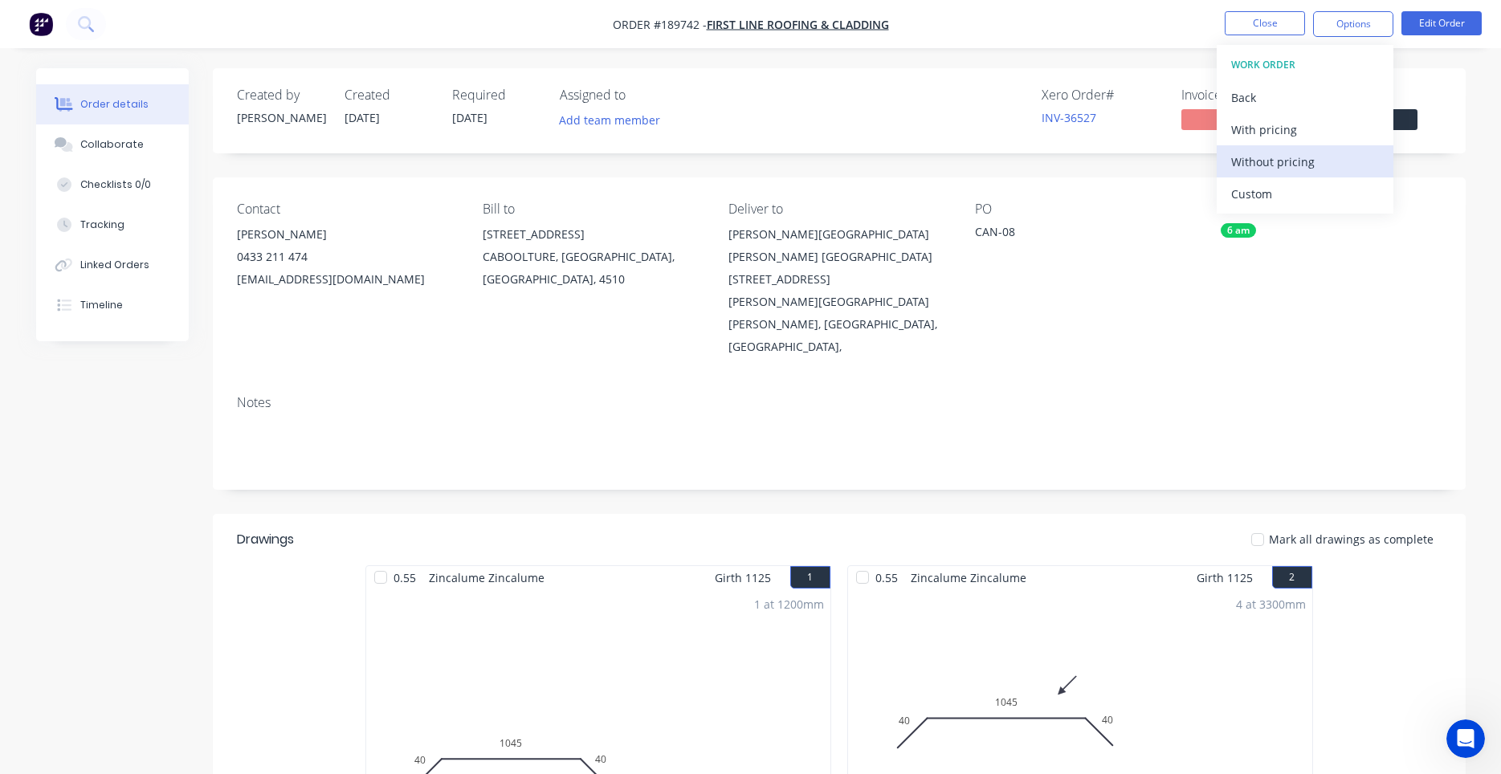
click at [1282, 154] on div "Without pricing" at bounding box center [1305, 161] width 148 height 23
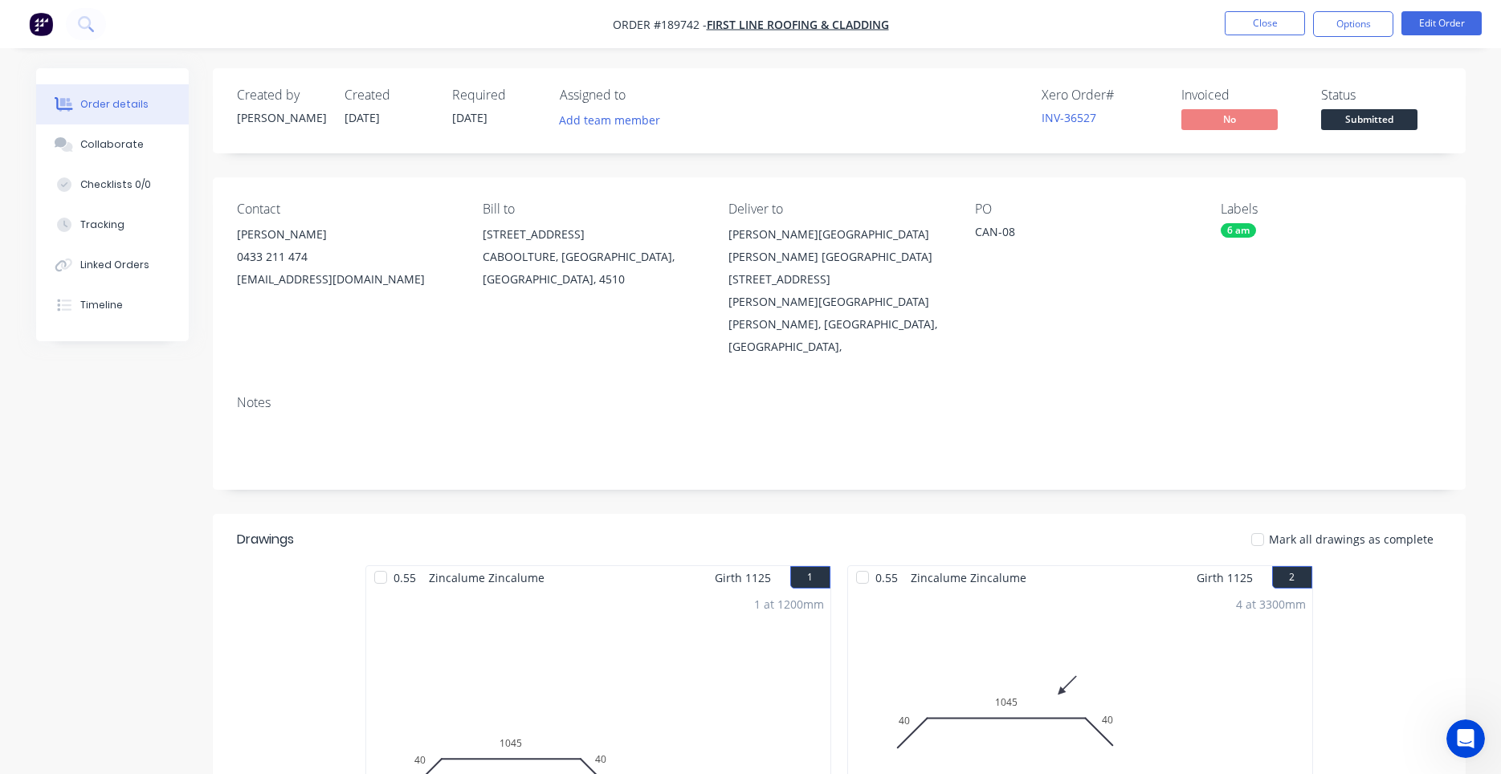
click at [948, 129] on div "Xero Order # INV-36527 Invoiced No Status Submitted" at bounding box center [1080, 111] width 721 height 47
click at [1260, 27] on button "Close" at bounding box center [1265, 23] width 80 height 24
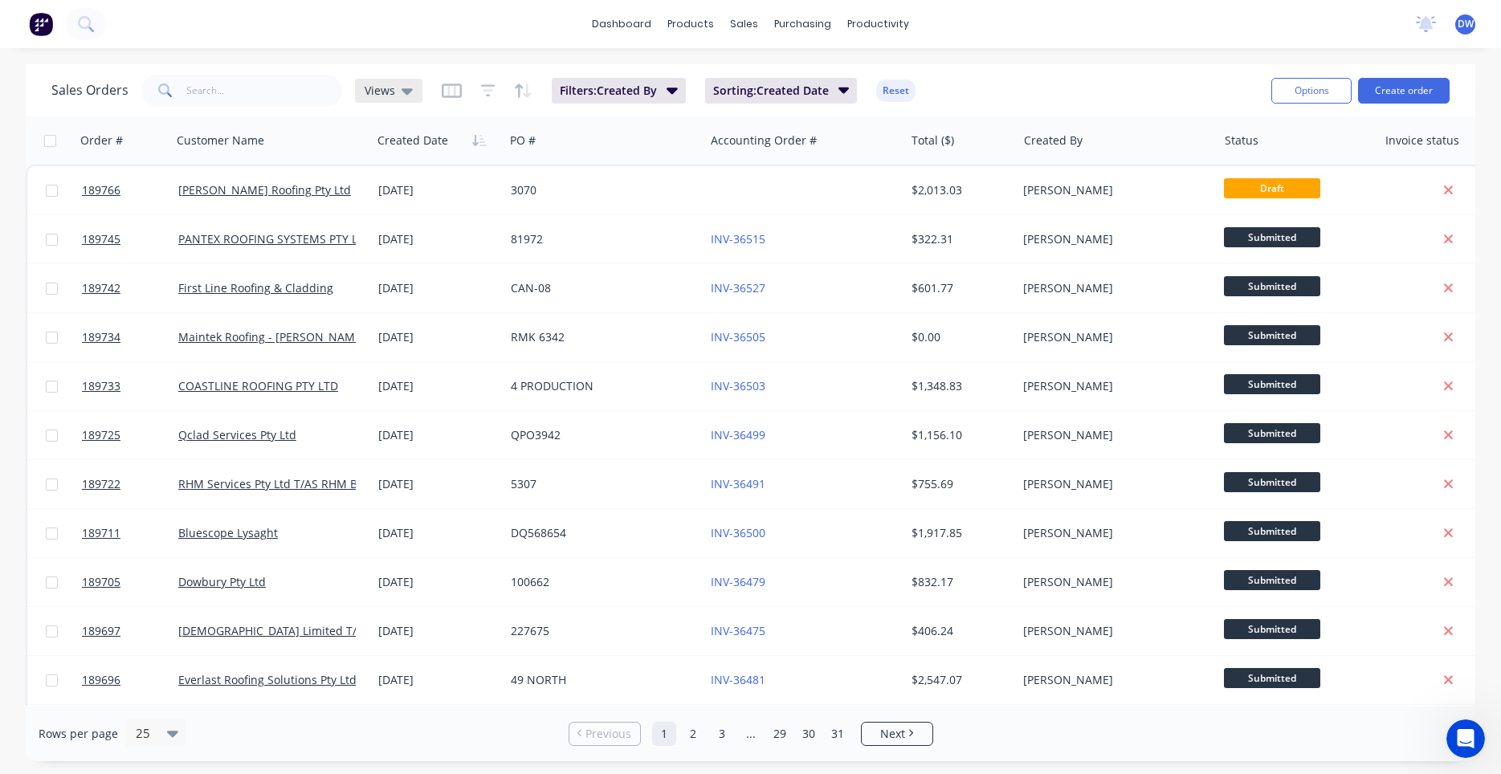
click at [409, 96] on icon at bounding box center [406, 91] width 11 height 18
click at [396, 261] on button "New Hires" at bounding box center [451, 260] width 183 height 18
click at [1417, 100] on button "Create order" at bounding box center [1404, 91] width 92 height 26
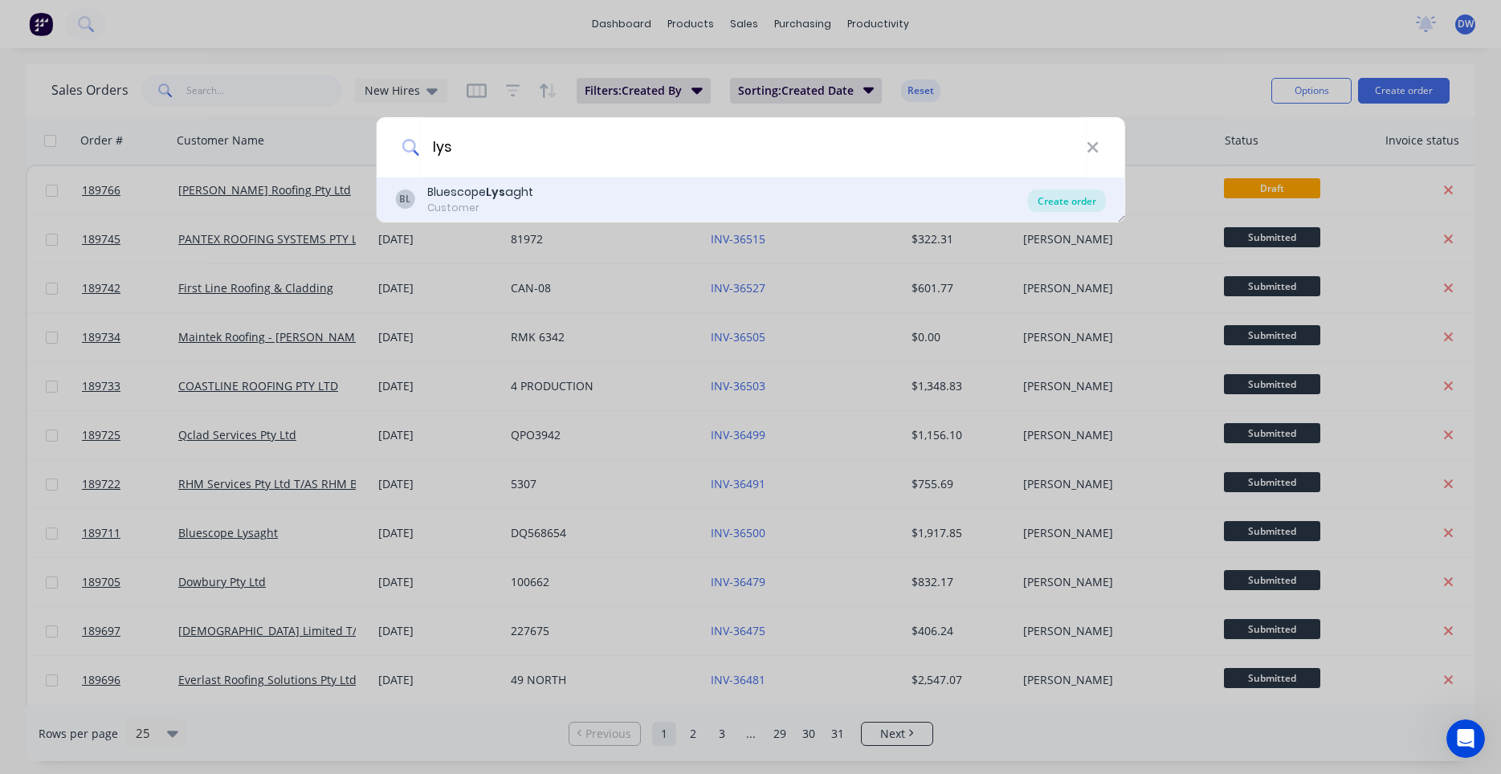
type input "lys"
click at [1046, 198] on div "Create order" at bounding box center [1067, 200] width 78 height 22
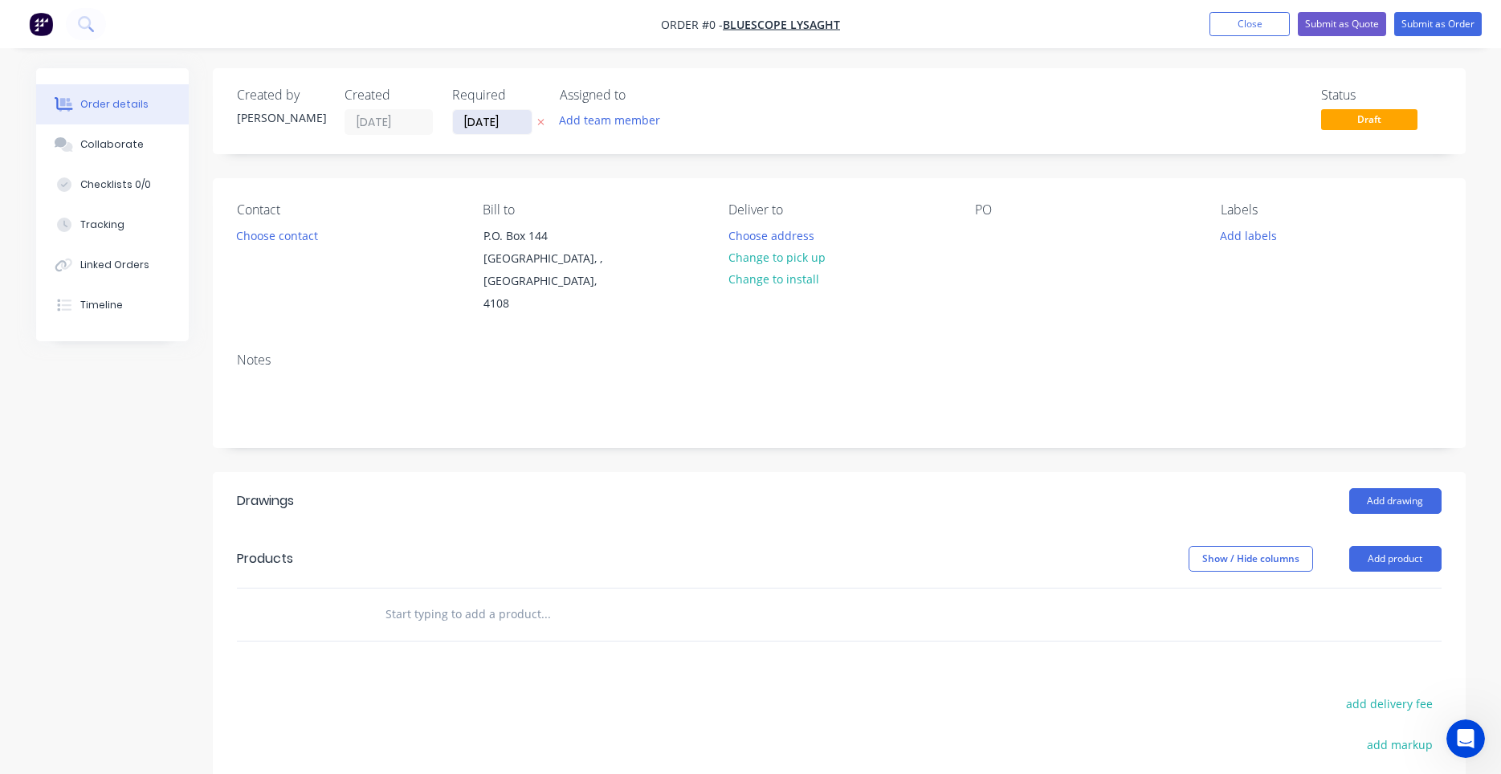
click at [507, 131] on input "14/08/25" at bounding box center [492, 122] width 79 height 24
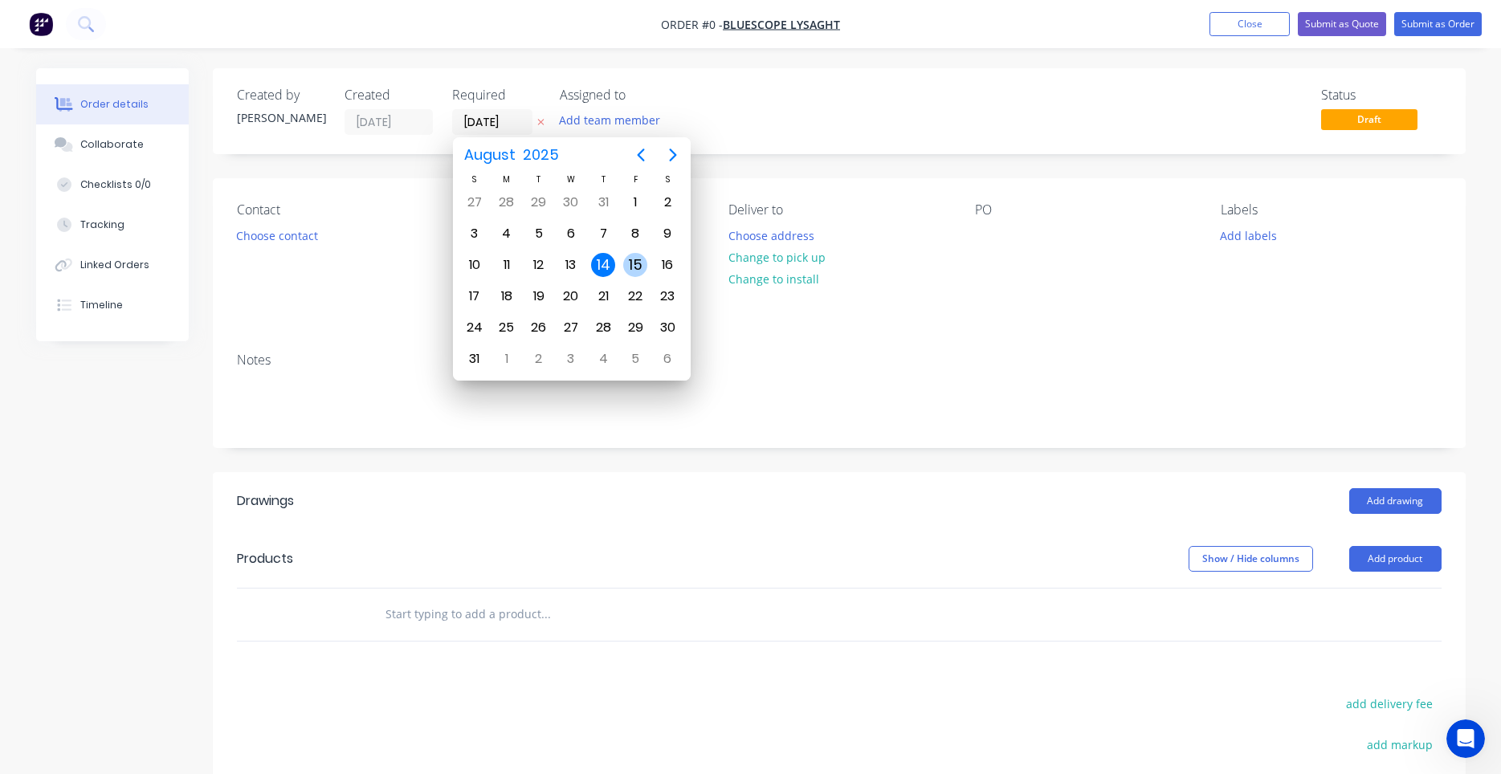
click at [647, 279] on div "15" at bounding box center [635, 265] width 32 height 31
type input "15/08/25"
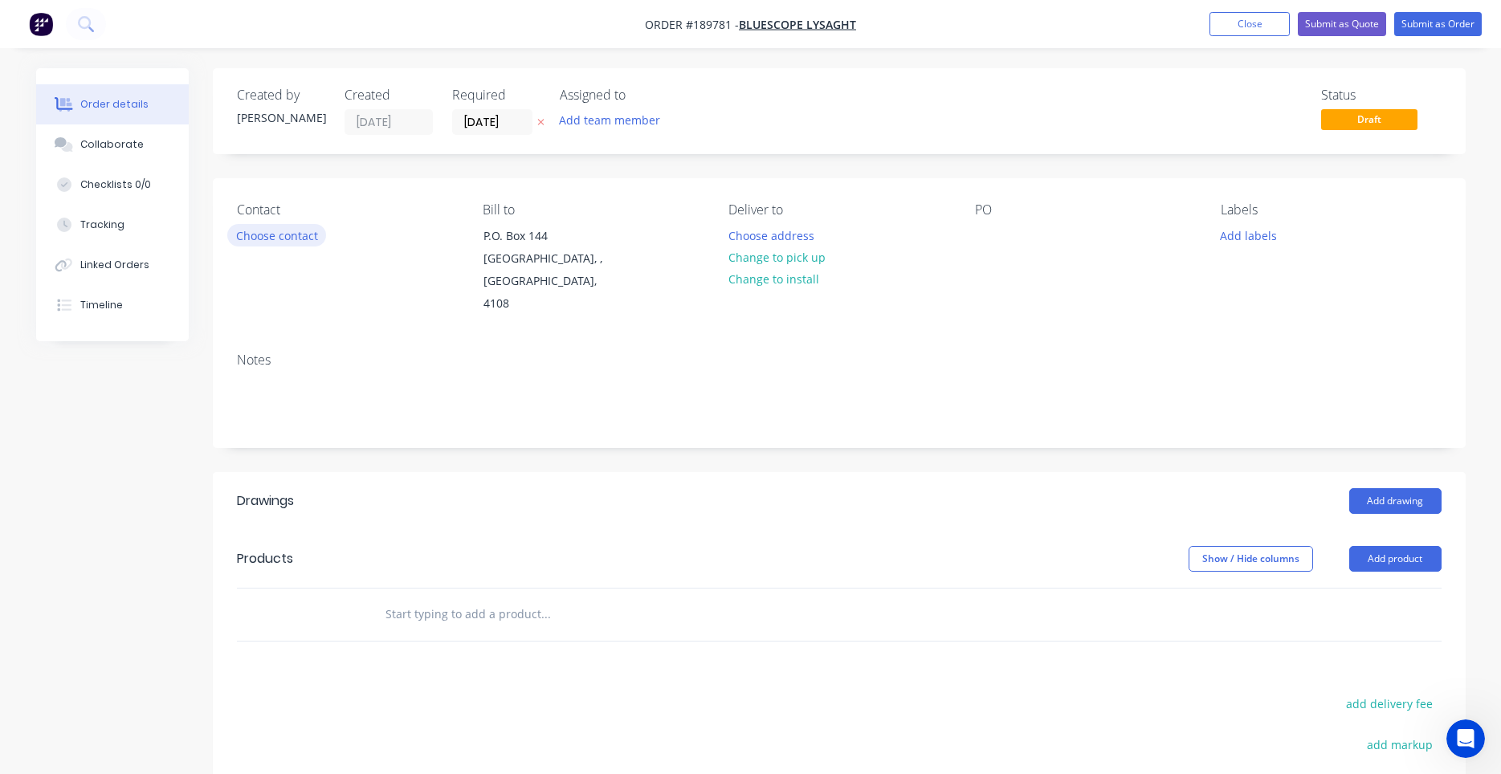
click at [310, 241] on button "Choose contact" at bounding box center [276, 235] width 99 height 22
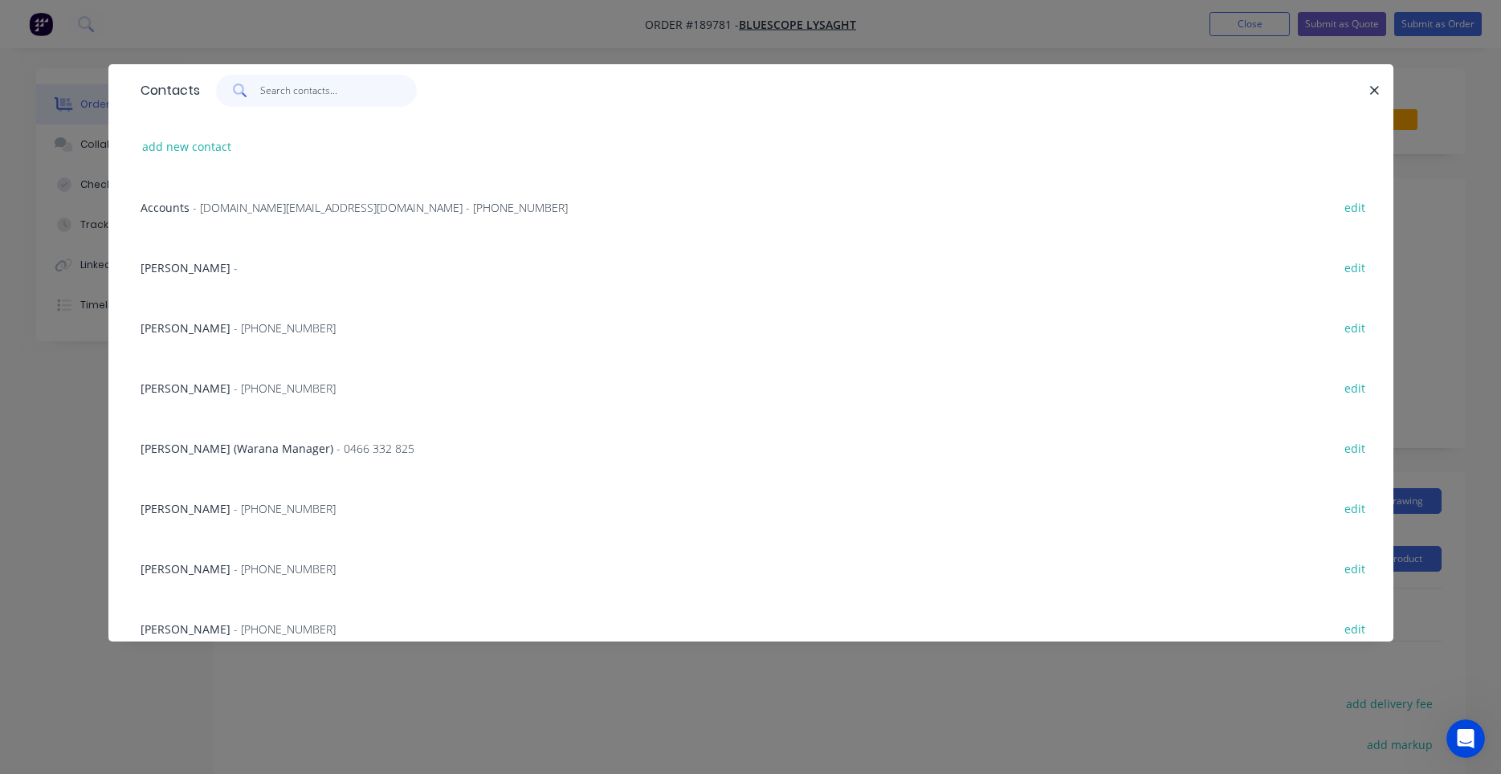
click at [341, 100] on input "text" at bounding box center [338, 91] width 157 height 32
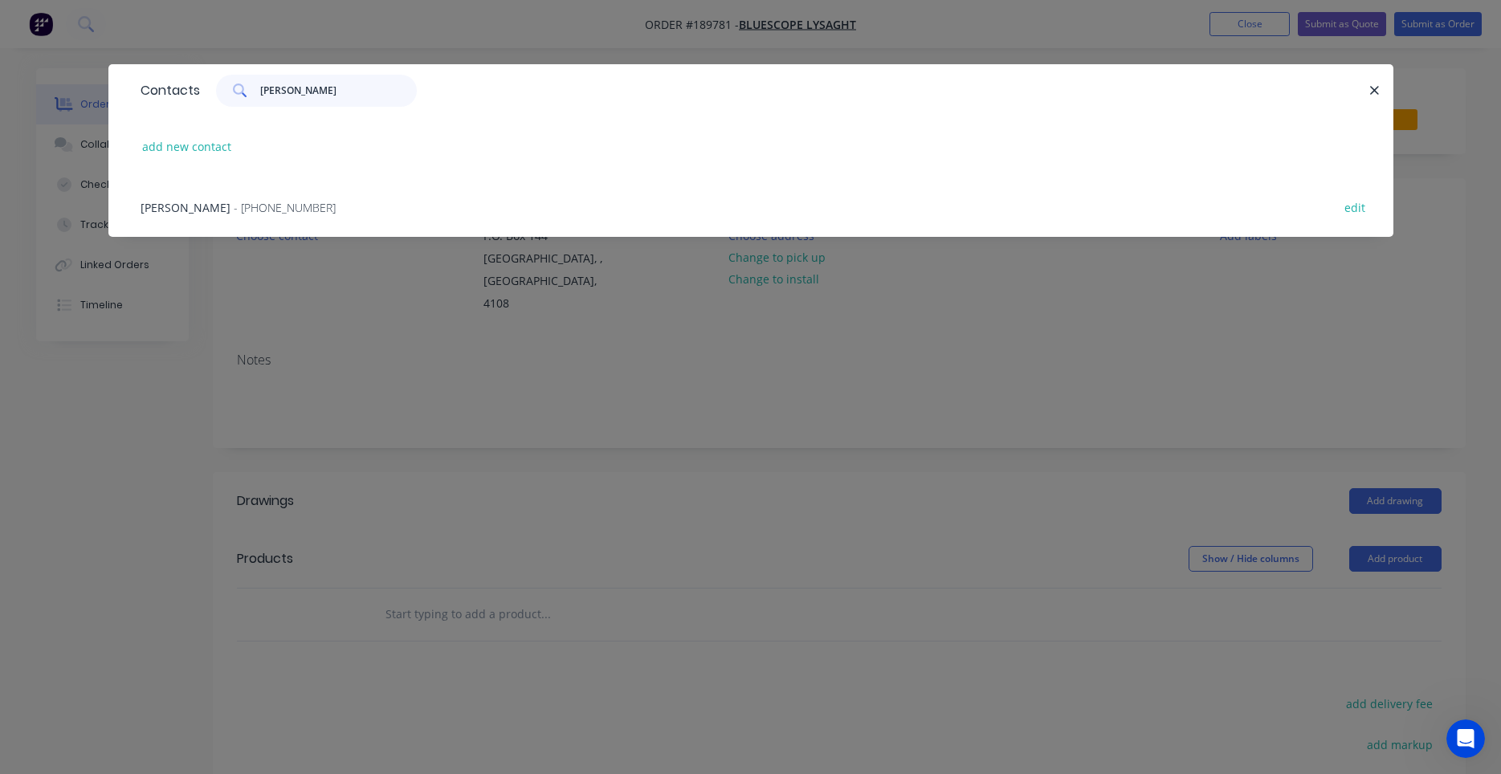
type input "natalie"
click at [271, 206] on span "- (07) 3365 7736" at bounding box center [285, 207] width 102 height 15
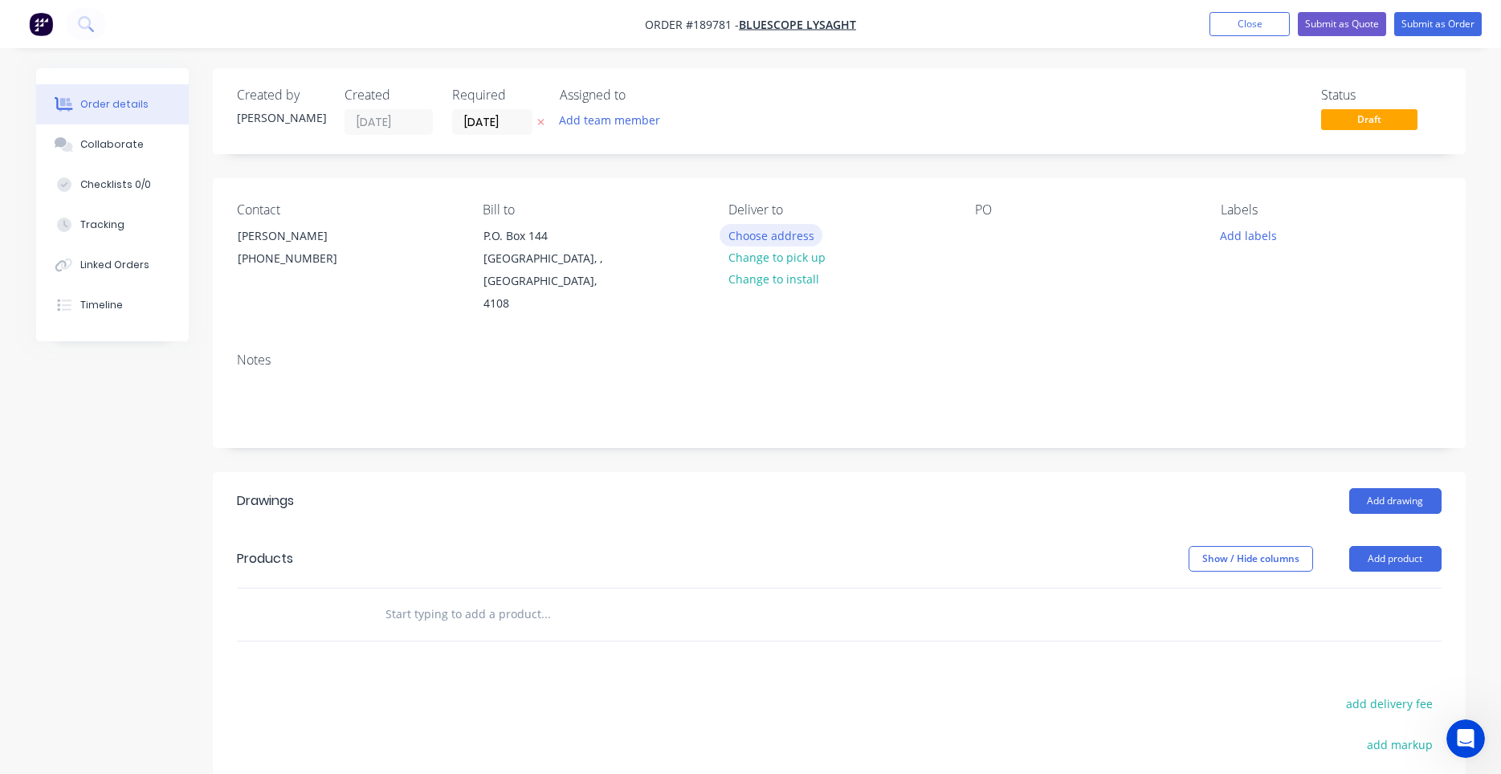
click at [747, 229] on button "Choose address" at bounding box center [770, 235] width 103 height 22
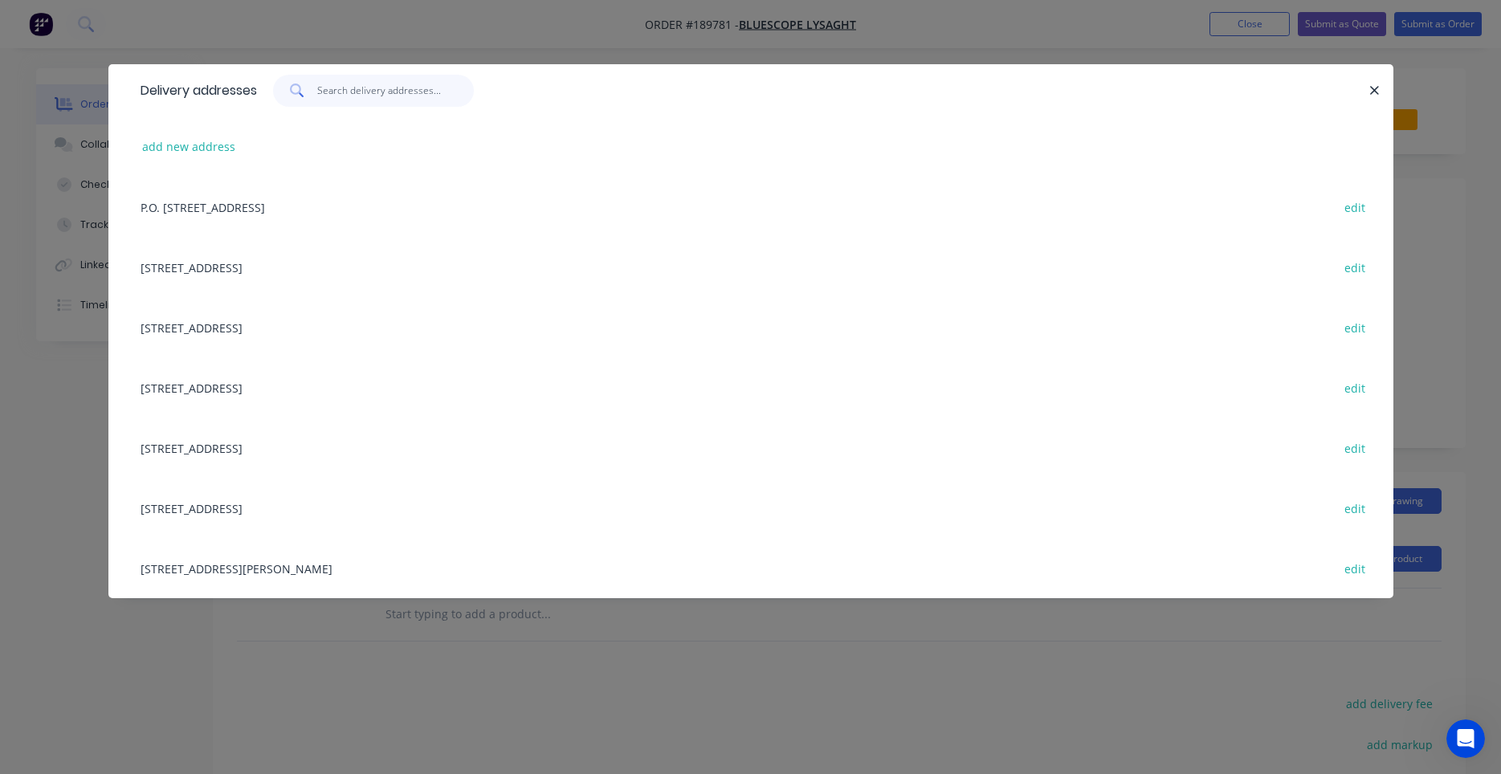
click at [414, 100] on input "text" at bounding box center [395, 91] width 157 height 32
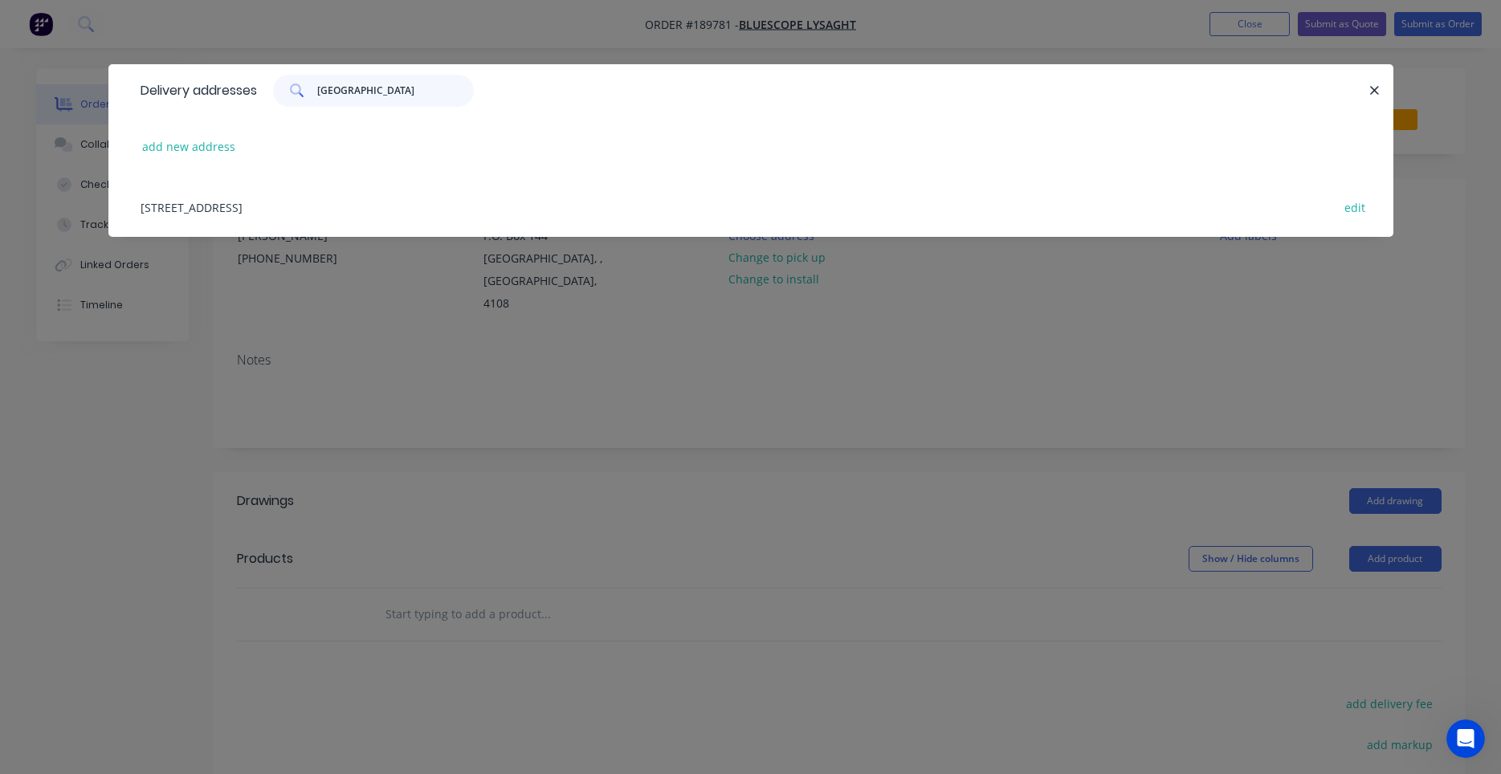
type input "brisbane"
click at [418, 211] on div "UNIT 1/233 BRISBANE RD, (STORE), BIGGERA WATERS, Queensland, Australia, 4216 ed…" at bounding box center [750, 207] width 1237 height 60
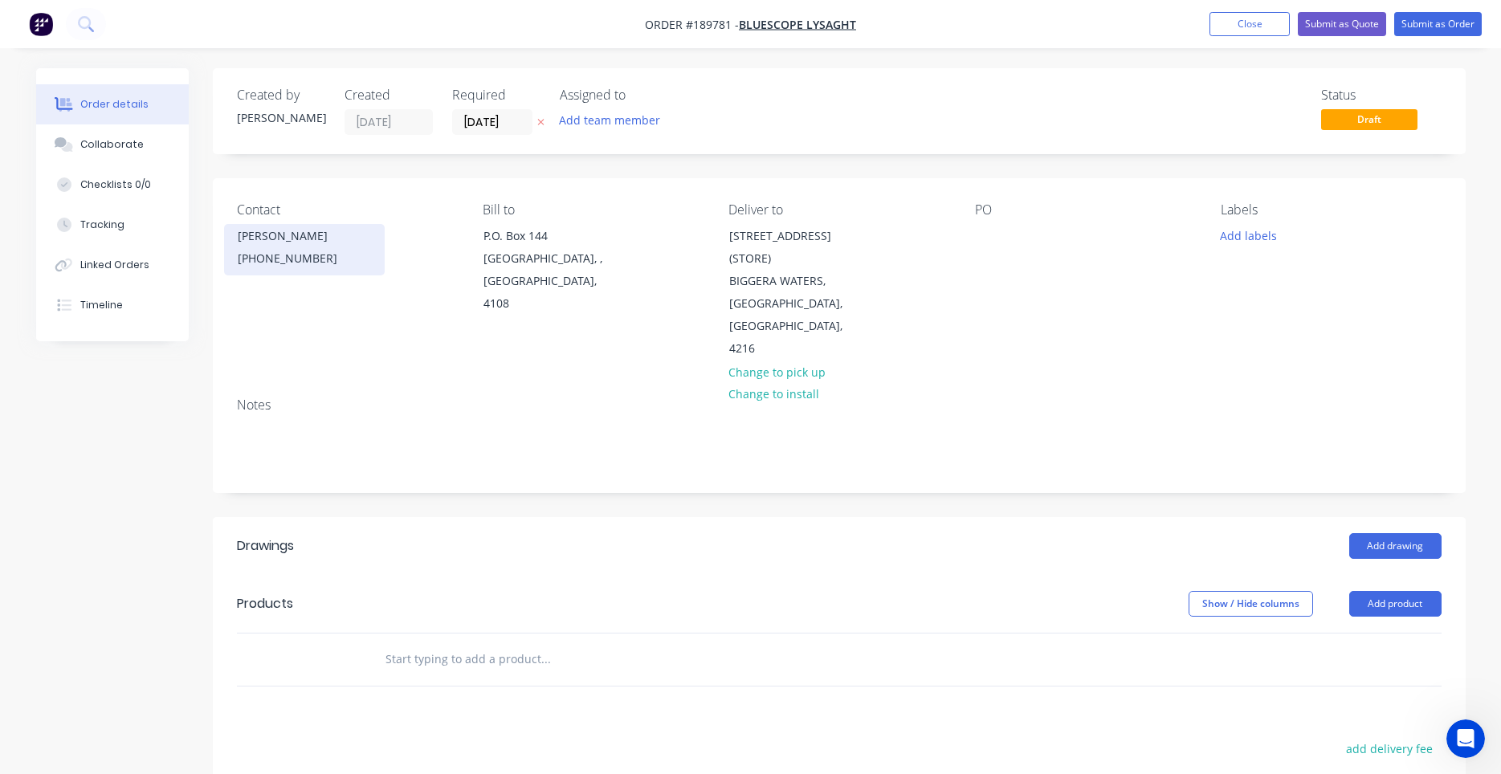
click at [252, 252] on div "(07) 3365 7736" at bounding box center [304, 258] width 133 height 22
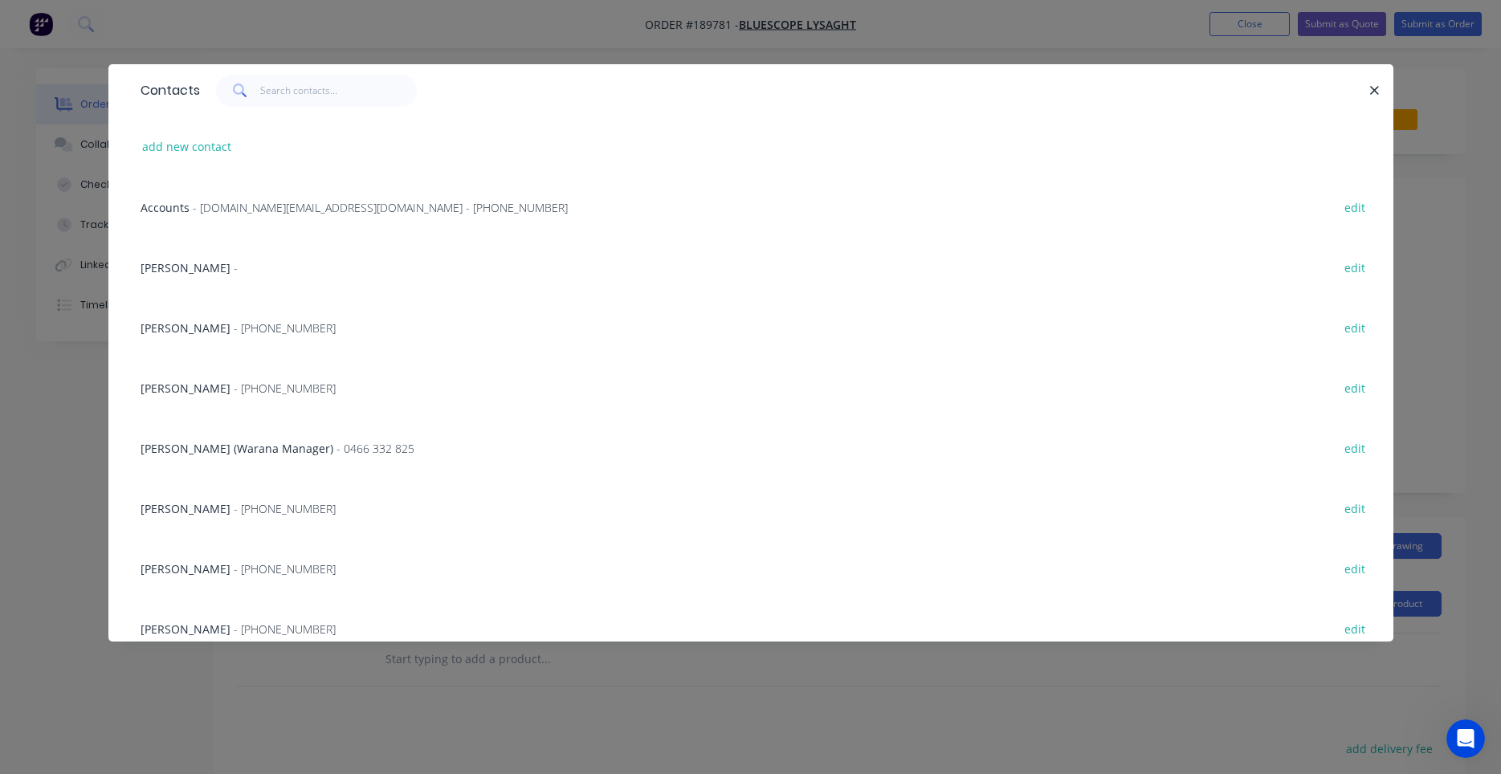
click at [274, 107] on div "Contacts" at bounding box center [750, 90] width 1285 height 52
click at [278, 98] on input "text" at bounding box center [338, 91] width 157 height 32
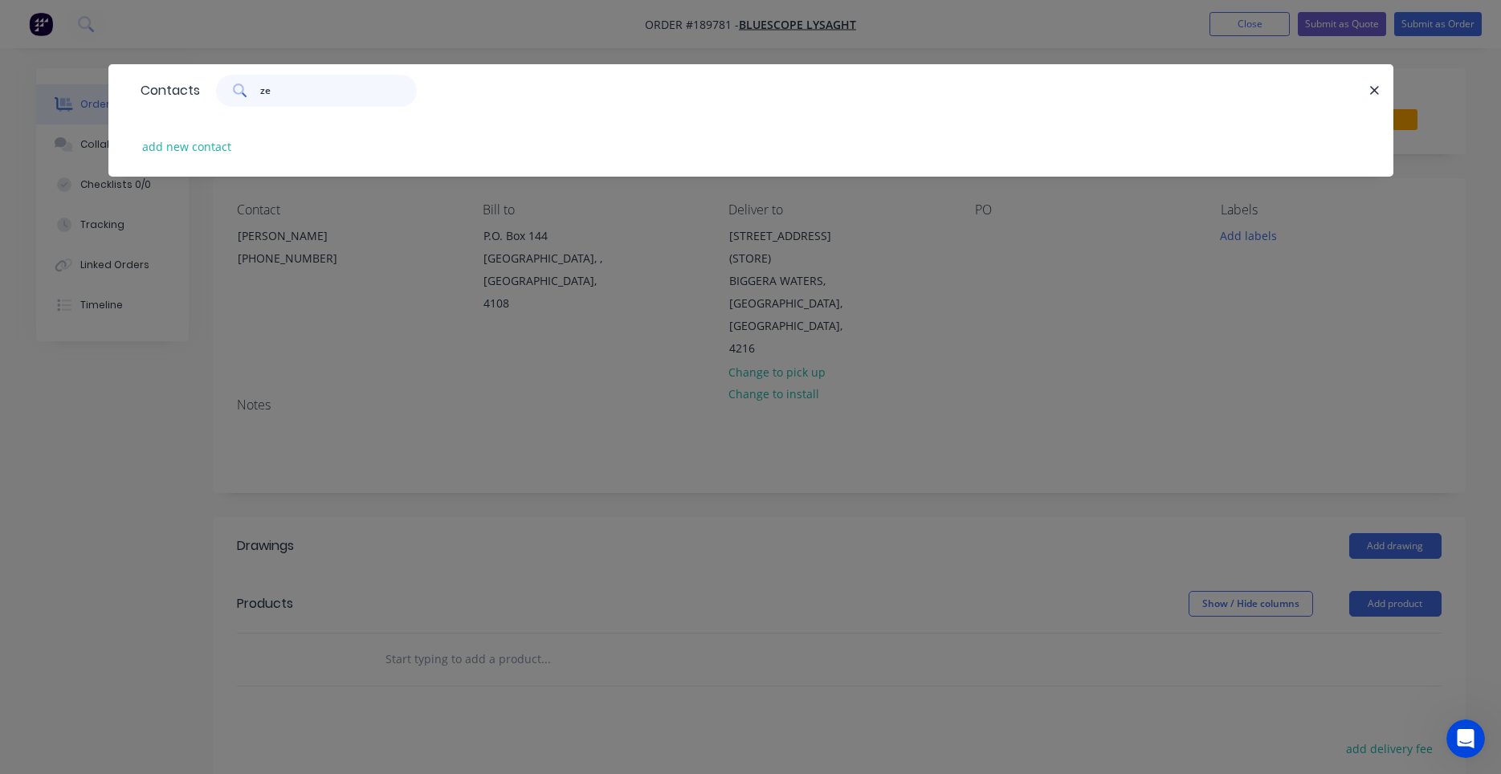
type input "z"
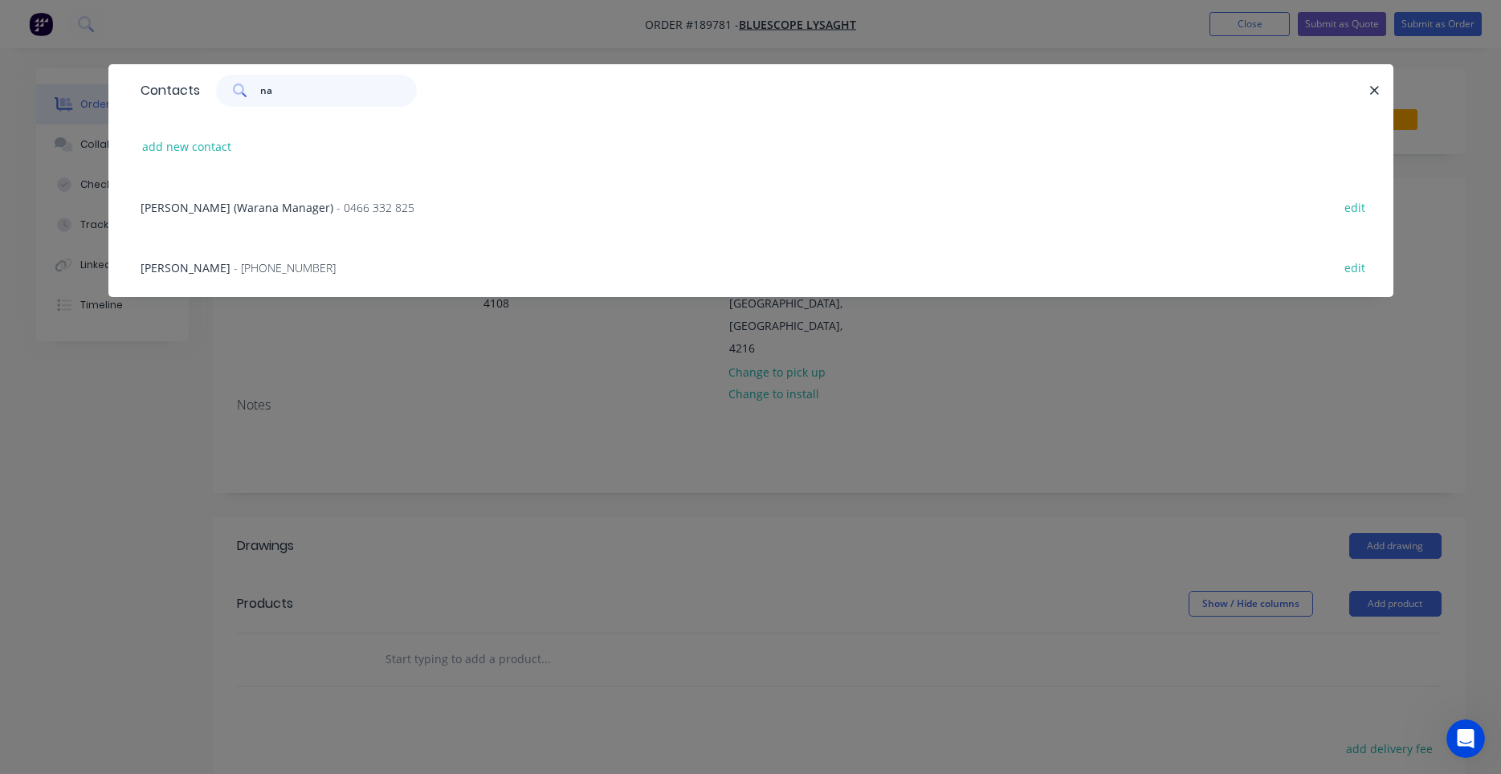
type input "n"
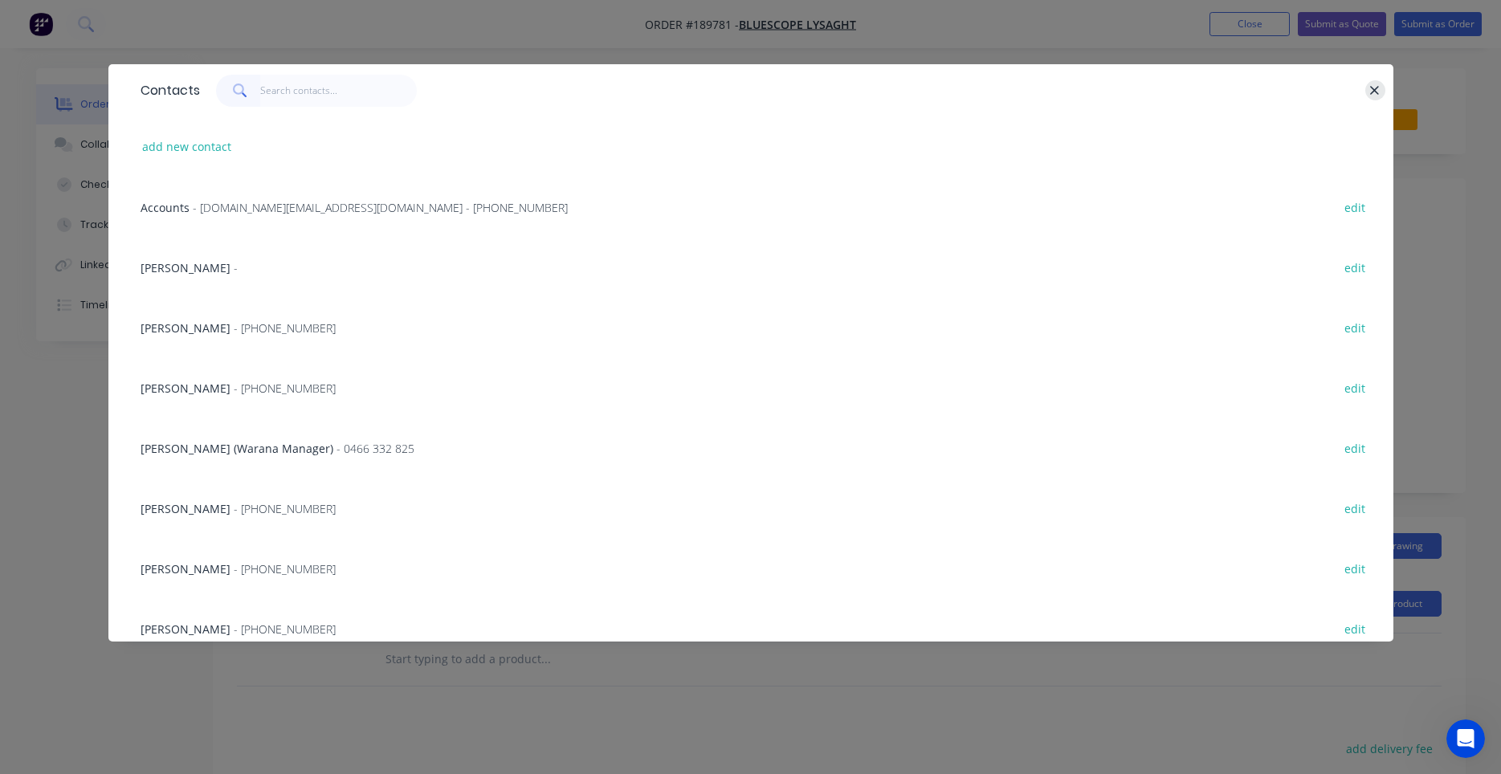
click at [1369, 92] on button "button" at bounding box center [1375, 90] width 20 height 20
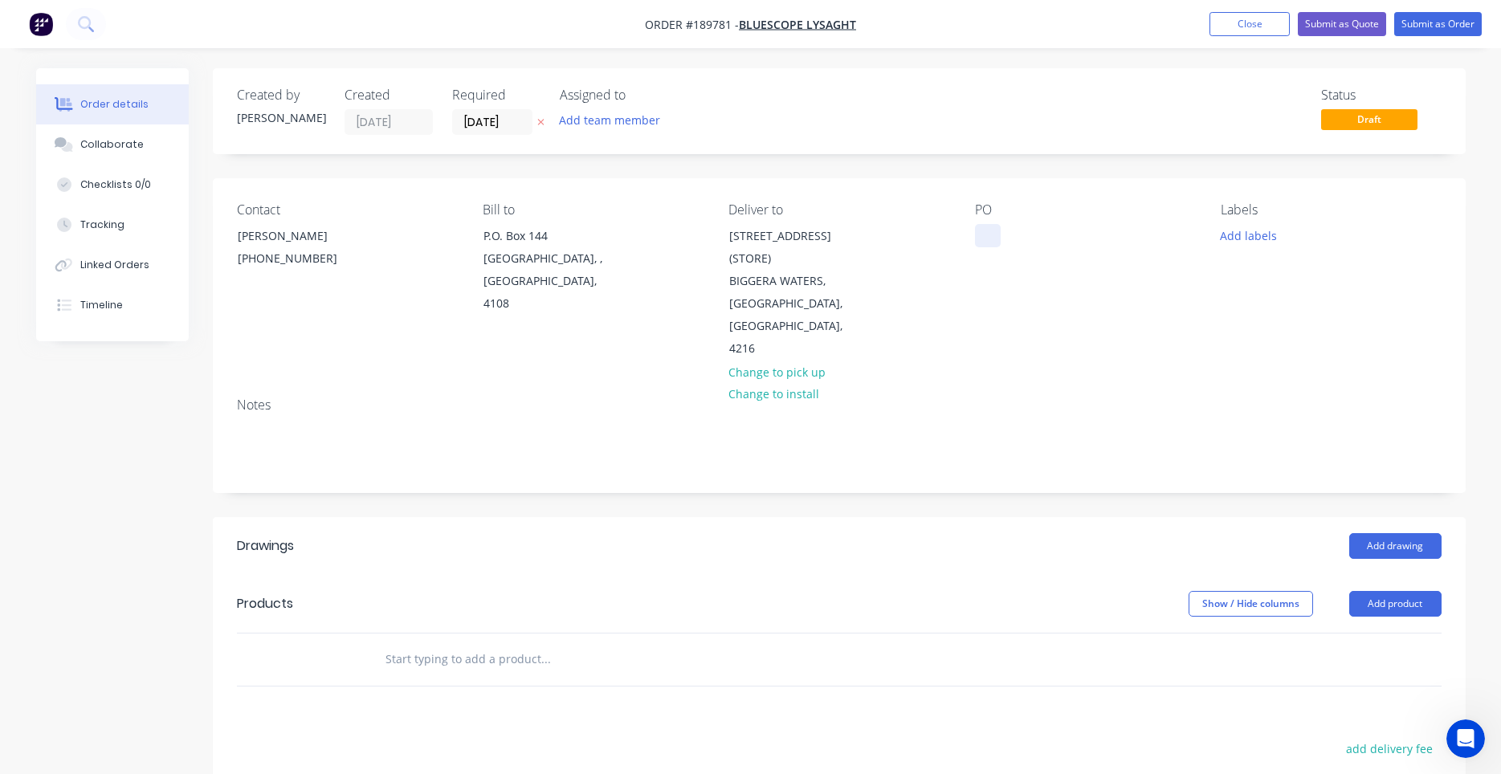
click at [980, 242] on div at bounding box center [988, 235] width 26 height 23
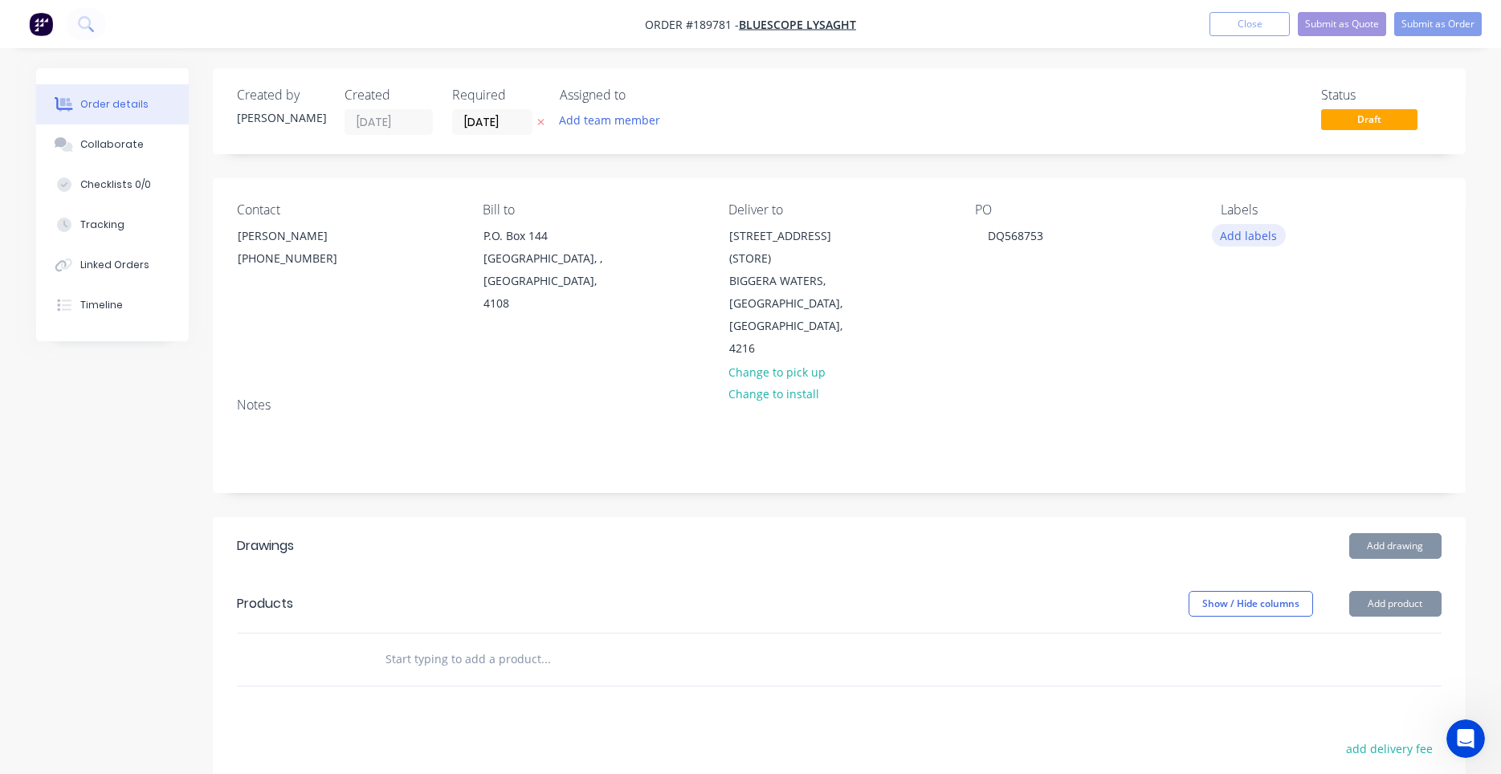
click at [1249, 234] on button "Add labels" at bounding box center [1249, 235] width 74 height 22
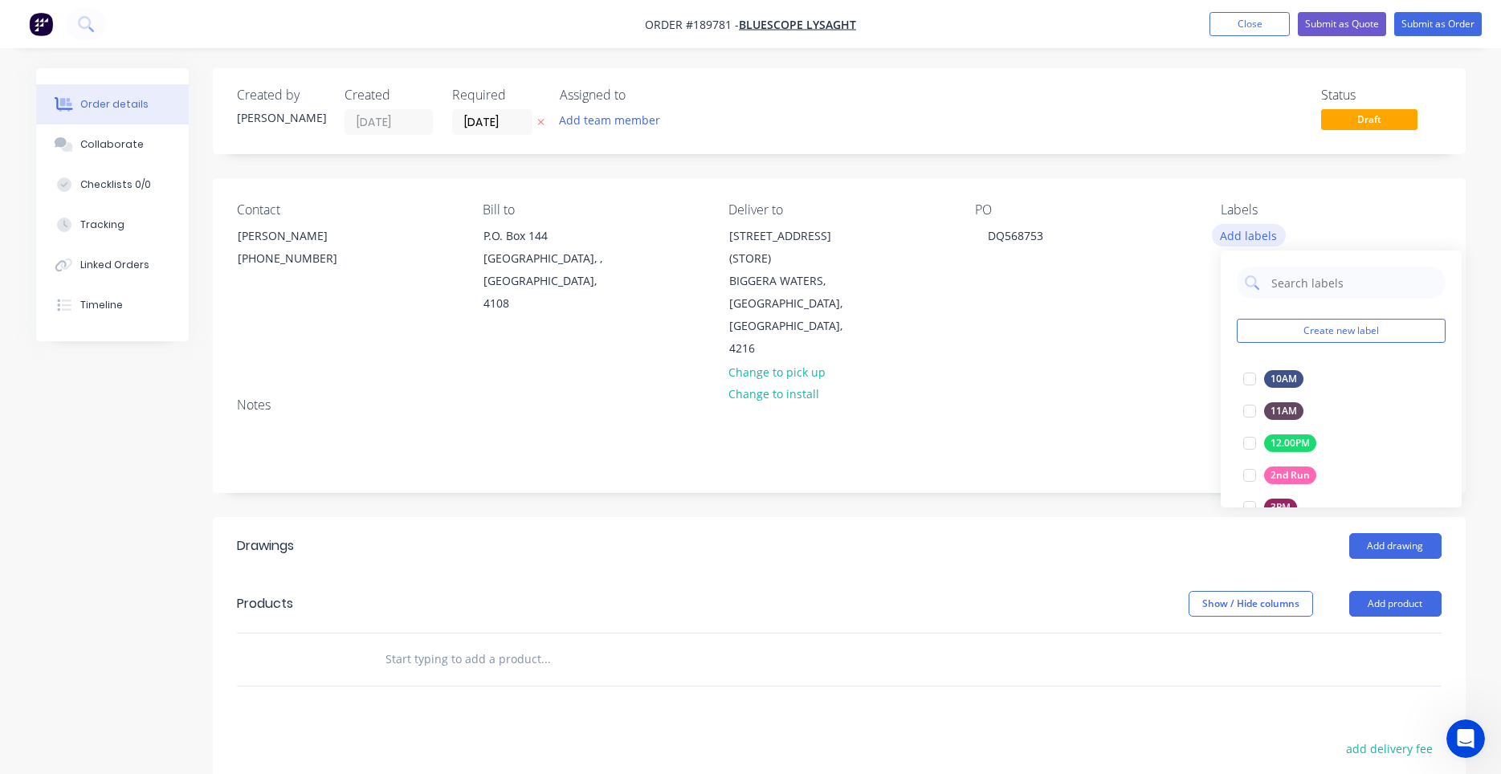
click at [1248, 238] on button "Add labels" at bounding box center [1249, 235] width 74 height 22
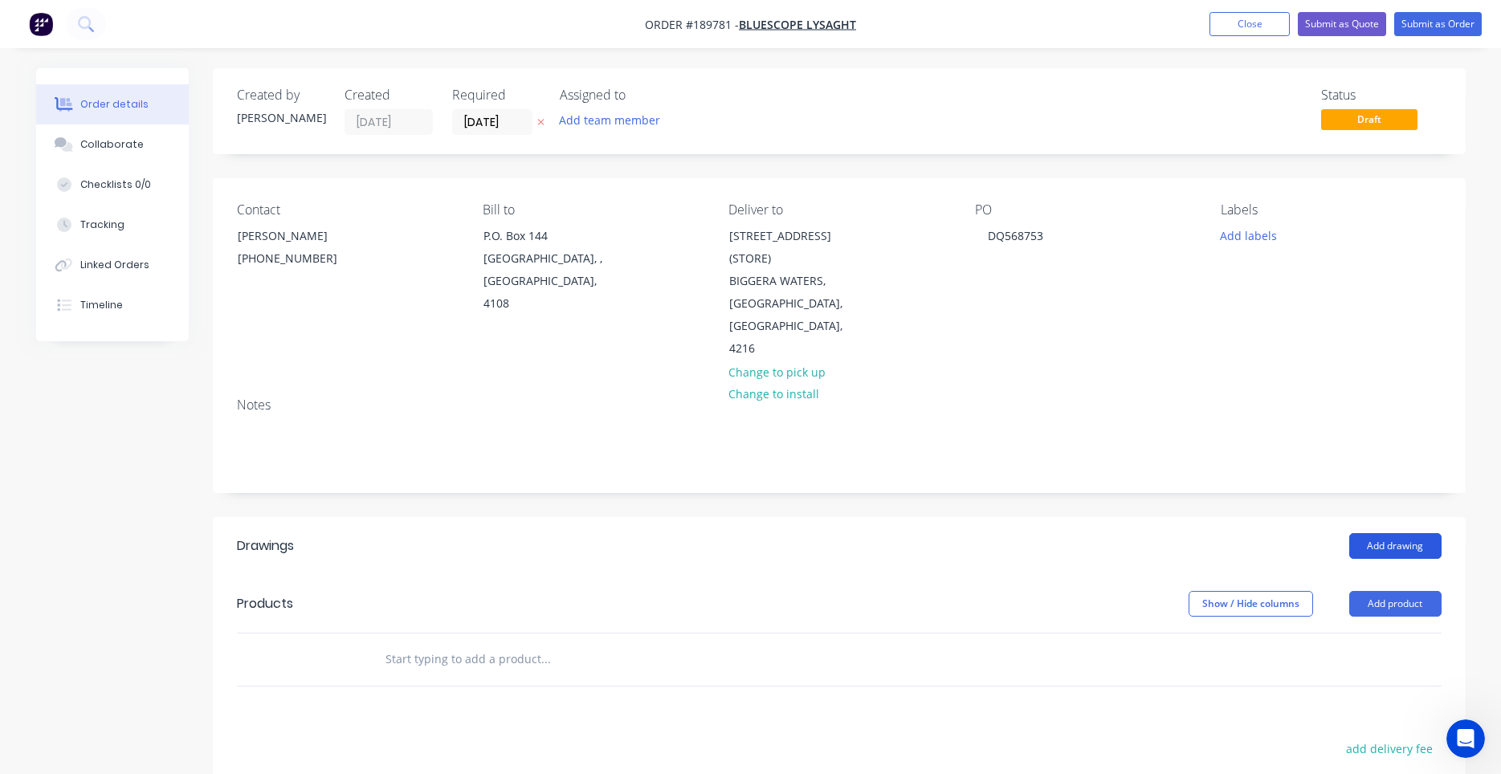
click at [1373, 533] on button "Add drawing" at bounding box center [1395, 546] width 92 height 26
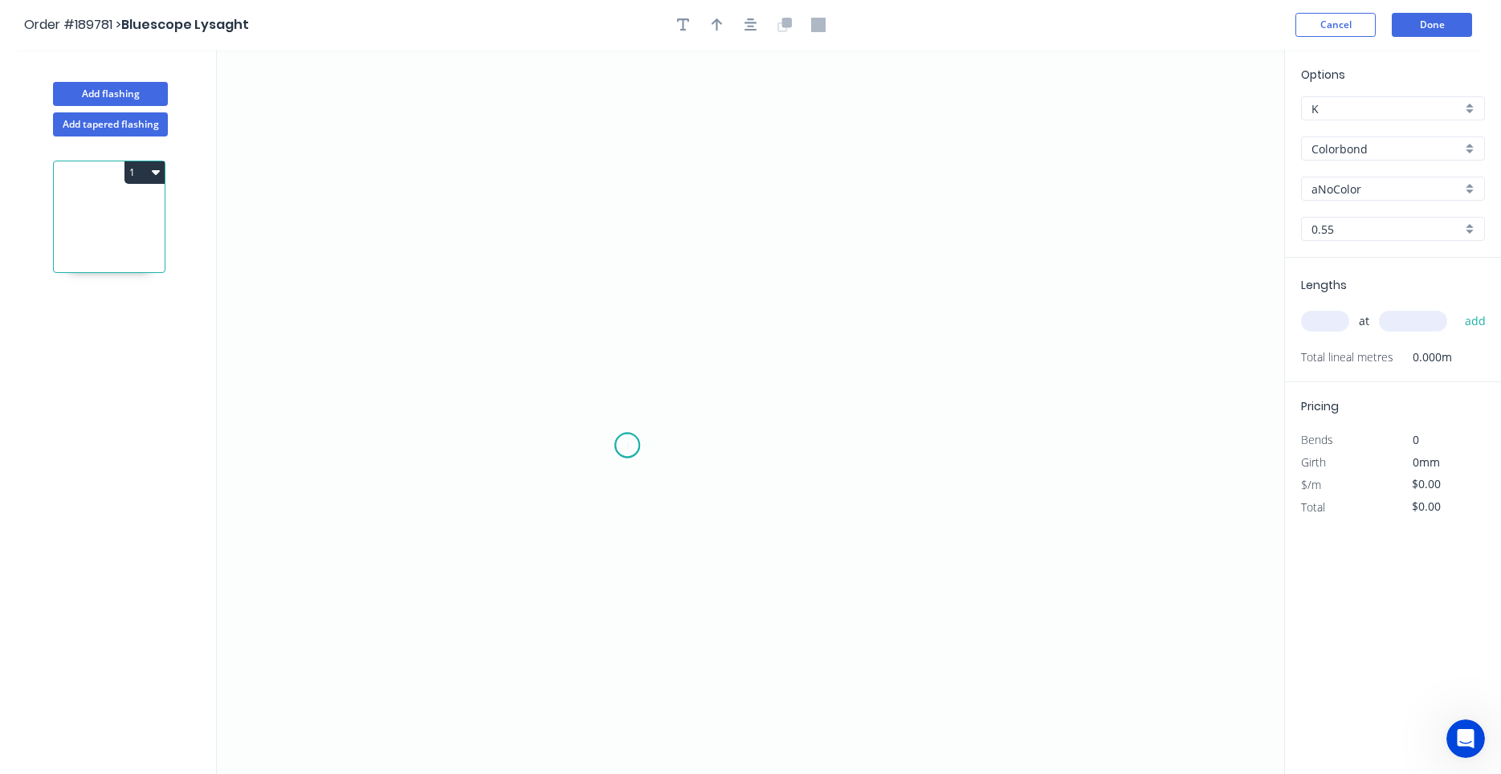
click at [627, 446] on icon "0" at bounding box center [750, 412] width 1067 height 724
click at [602, 198] on icon at bounding box center [614, 321] width 25 height 247
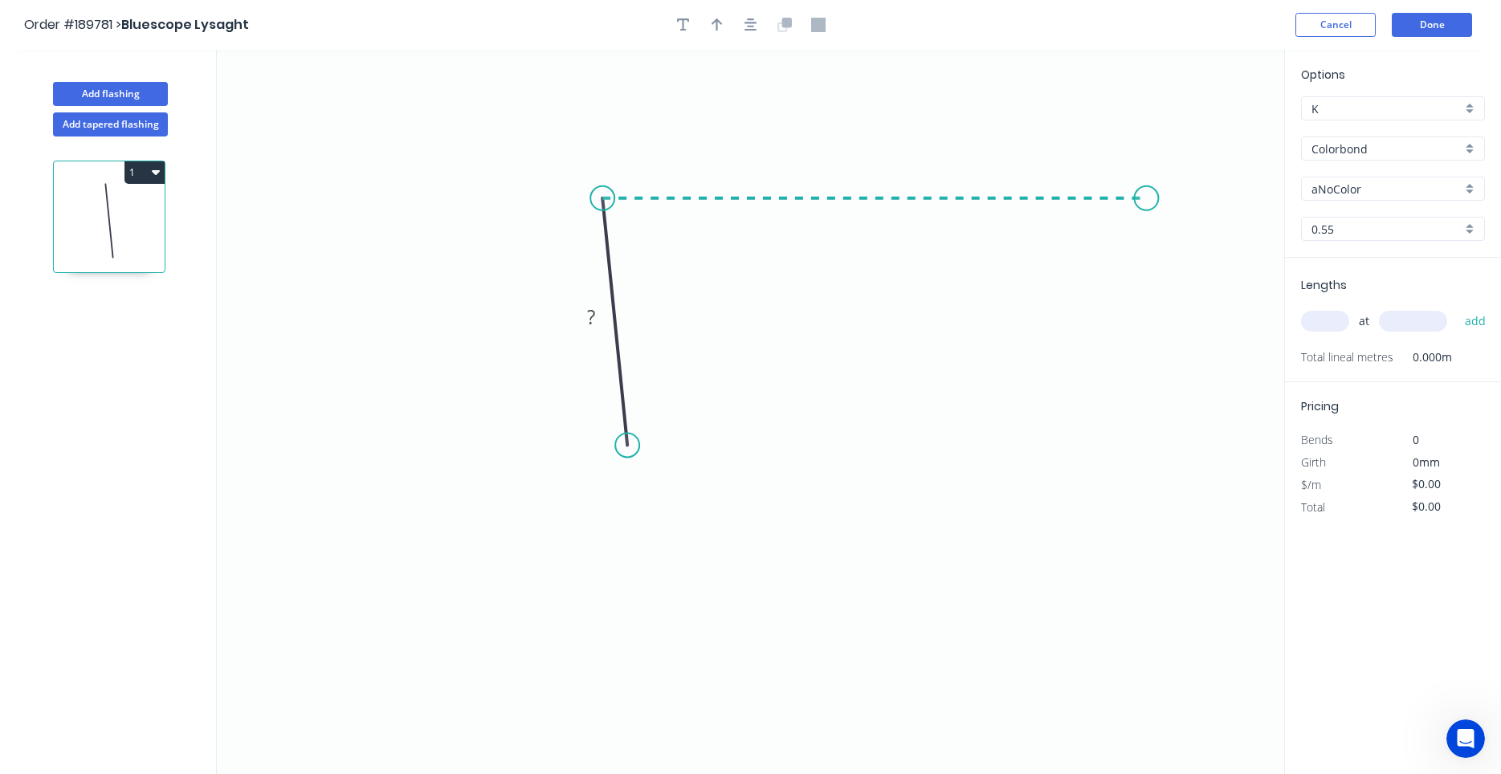
click at [1147, 213] on icon "0 ?" at bounding box center [750, 412] width 1067 height 724
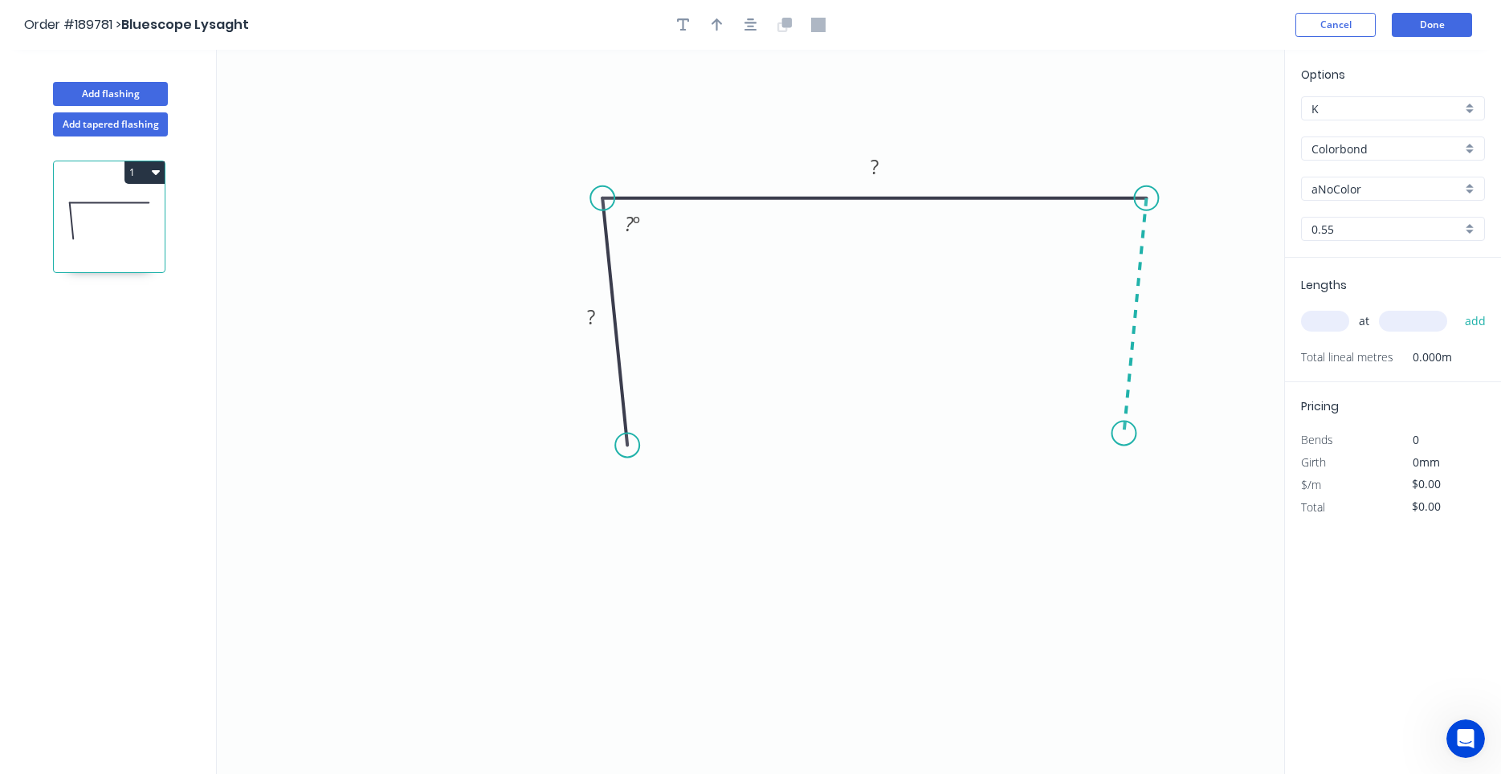
click at [1124, 434] on icon "0 ? ? ? º" at bounding box center [750, 412] width 1067 height 724
click at [1124, 434] on circle at bounding box center [1124, 433] width 24 height 24
click at [1152, 553] on div "Feather" at bounding box center [1204, 553] width 161 height 33
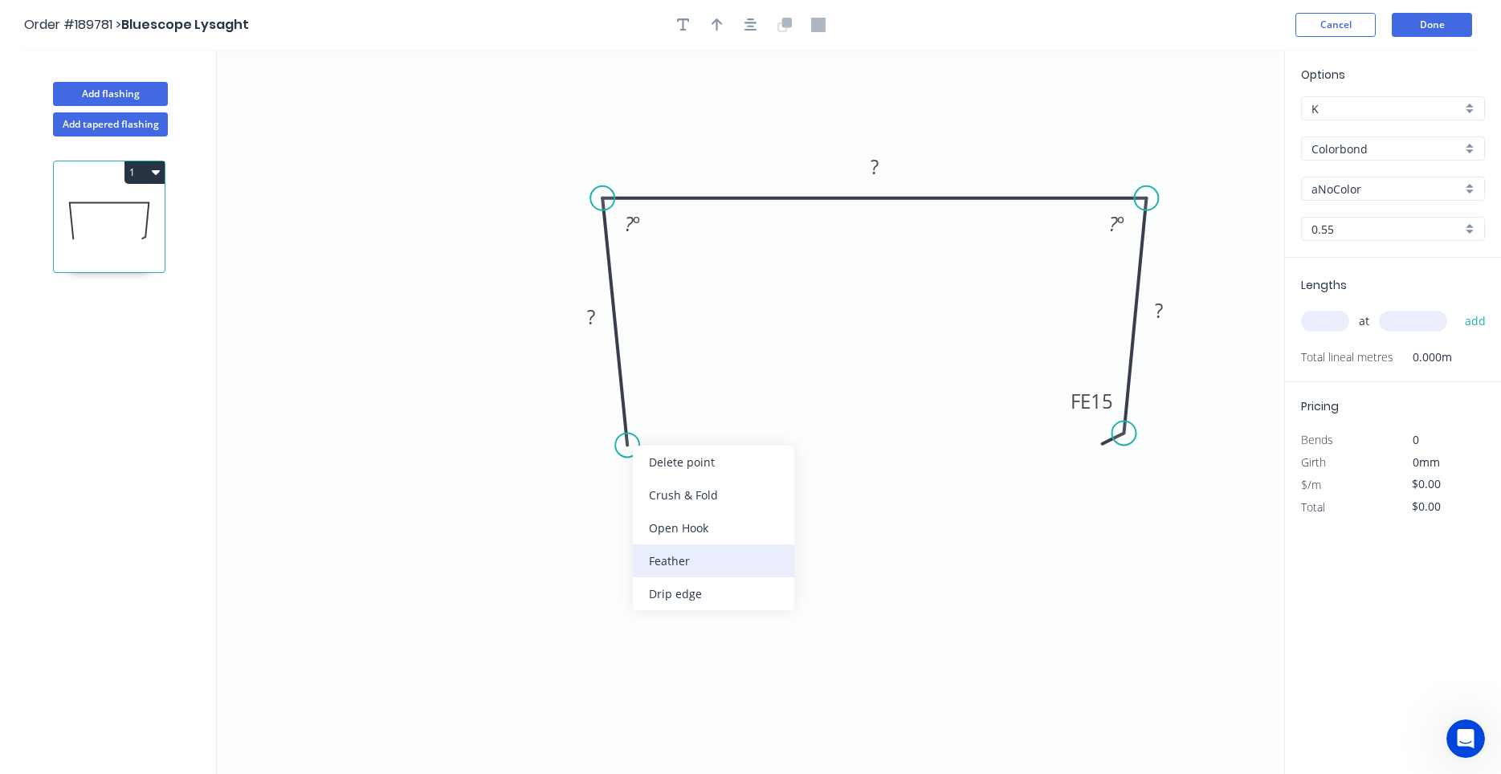
click at [663, 560] on div "Feather" at bounding box center [713, 560] width 161 height 33
click at [651, 492] on div "Flip bend" at bounding box center [707, 491] width 161 height 33
click at [666, 414] on tspan "15" at bounding box center [669, 413] width 22 height 26
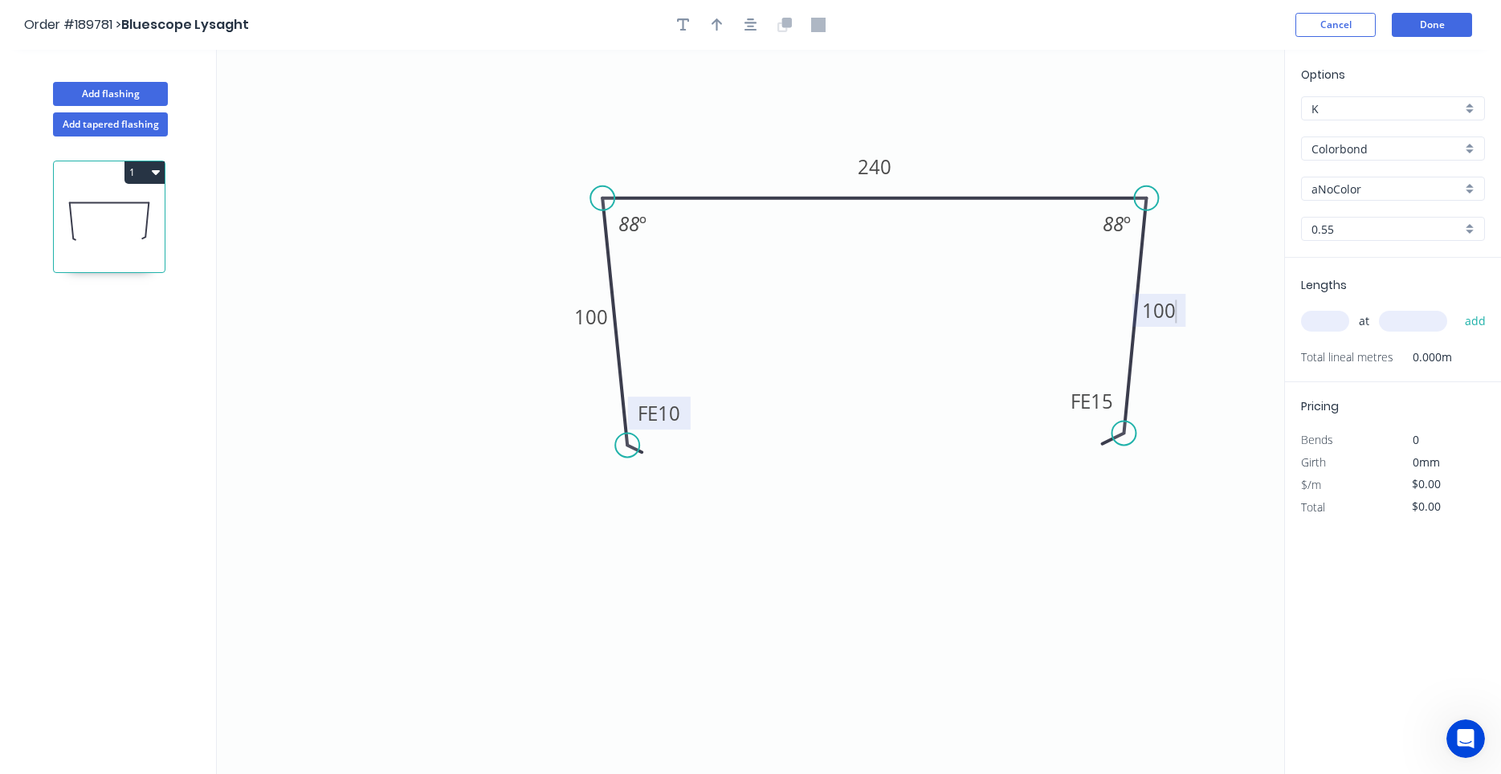
type input "$14.50"
click at [888, 307] on icon "0 FE 10 100 240 FE 10 100 88 º 88 º" at bounding box center [750, 412] width 1067 height 724
click at [1326, 324] on input "text" at bounding box center [1325, 321] width 48 height 21
type input "2"
type input "3300"
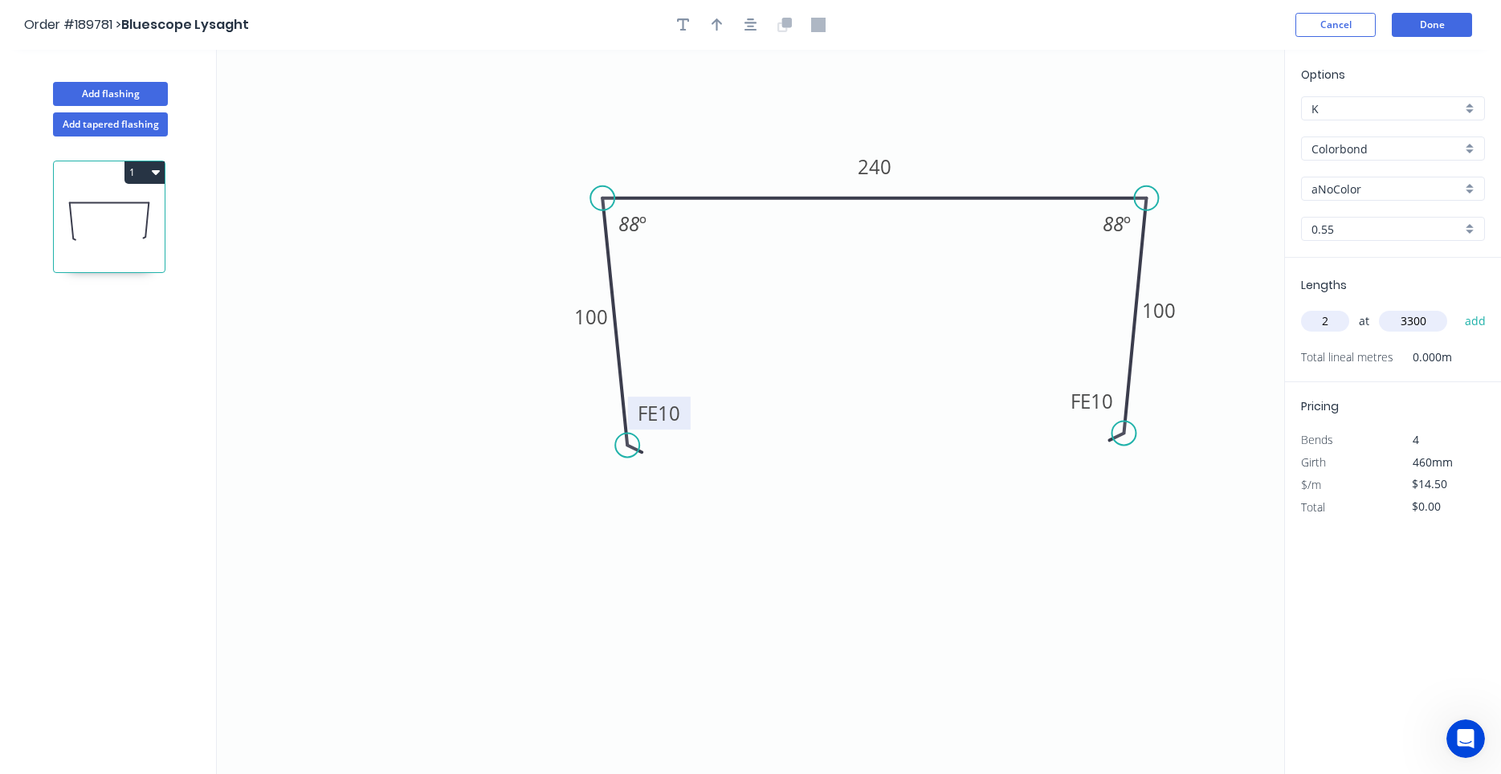
click at [1457, 308] on button "add" at bounding box center [1476, 321] width 38 height 27
type input "$95.70"
click at [748, 28] on icon "button" at bounding box center [750, 25] width 13 height 14
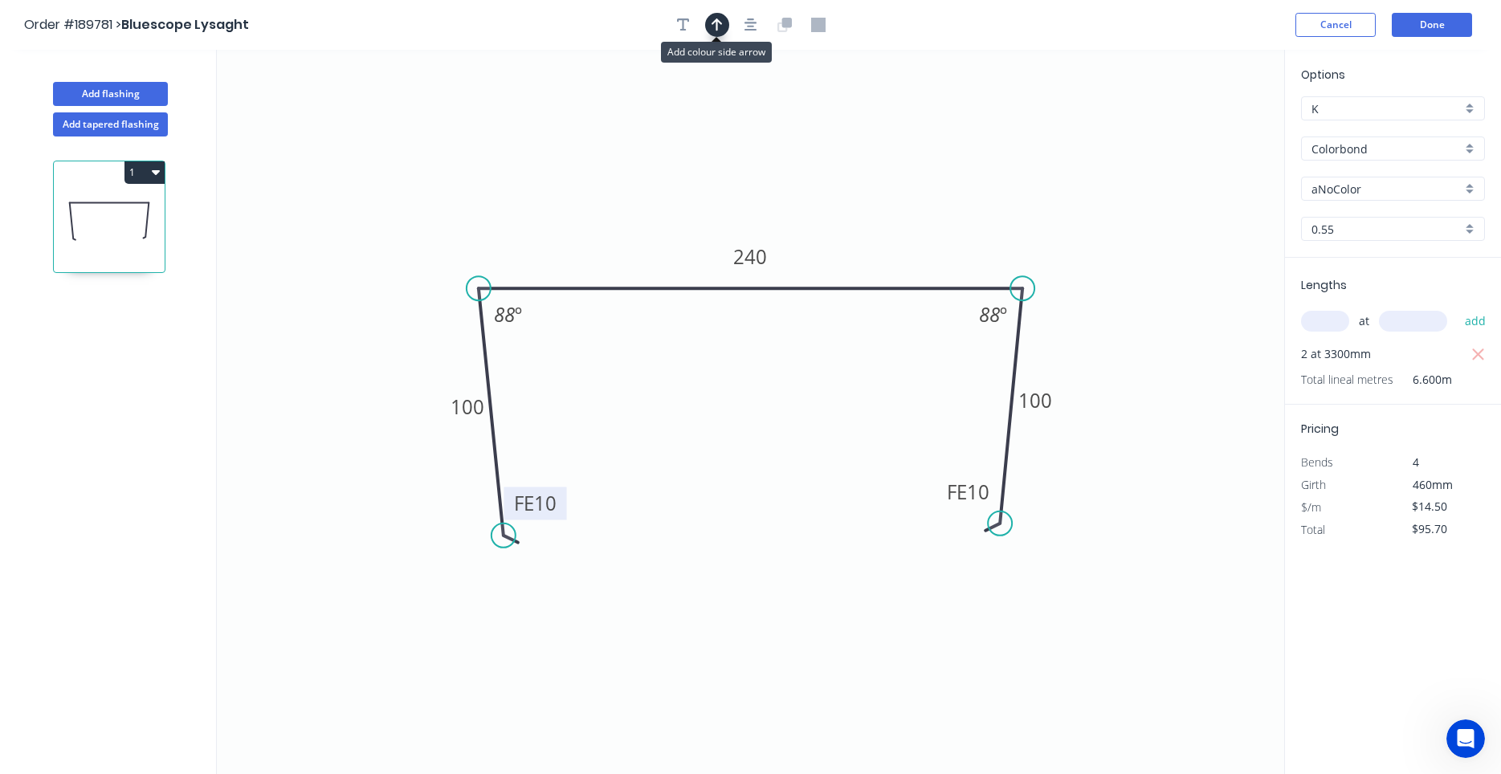
click at [718, 30] on icon "button" at bounding box center [716, 25] width 11 height 14
drag, startPoint x: 1200, startPoint y: 123, endPoint x: 891, endPoint y: 229, distance: 326.8
click at [896, 229] on icon at bounding box center [903, 210] width 14 height 51
click at [891, 228] on icon at bounding box center [891, 210] width 14 height 51
click at [891, 228] on icon at bounding box center [878, 215] width 47 height 47
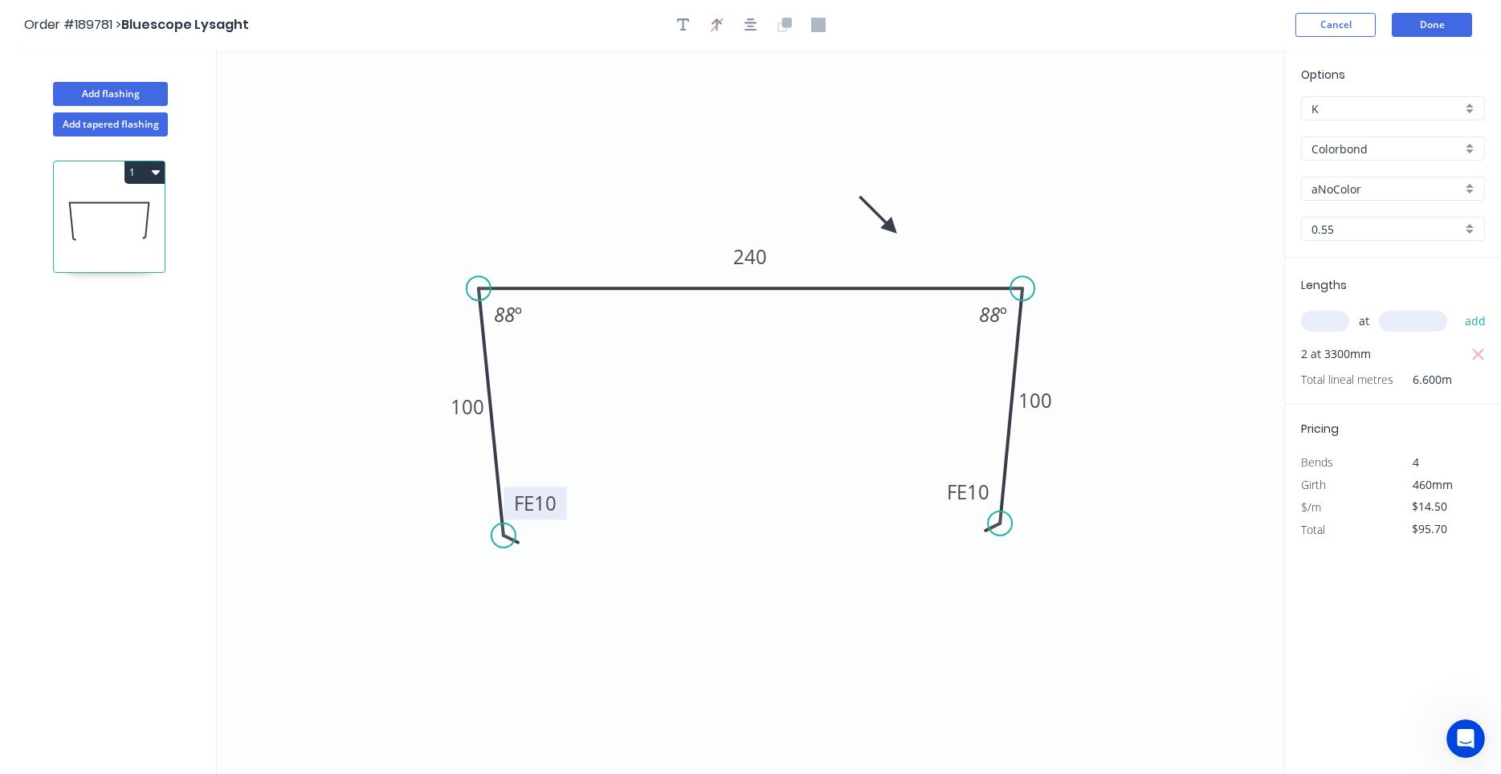
click at [891, 228] on icon at bounding box center [878, 215] width 47 height 47
click at [1345, 192] on input "aNoColor" at bounding box center [1386, 189] width 150 height 17
click at [1318, 218] on div "Dune" at bounding box center [1393, 220] width 182 height 28
type input "Dune"
click at [1408, 26] on button "Done" at bounding box center [1432, 25] width 80 height 24
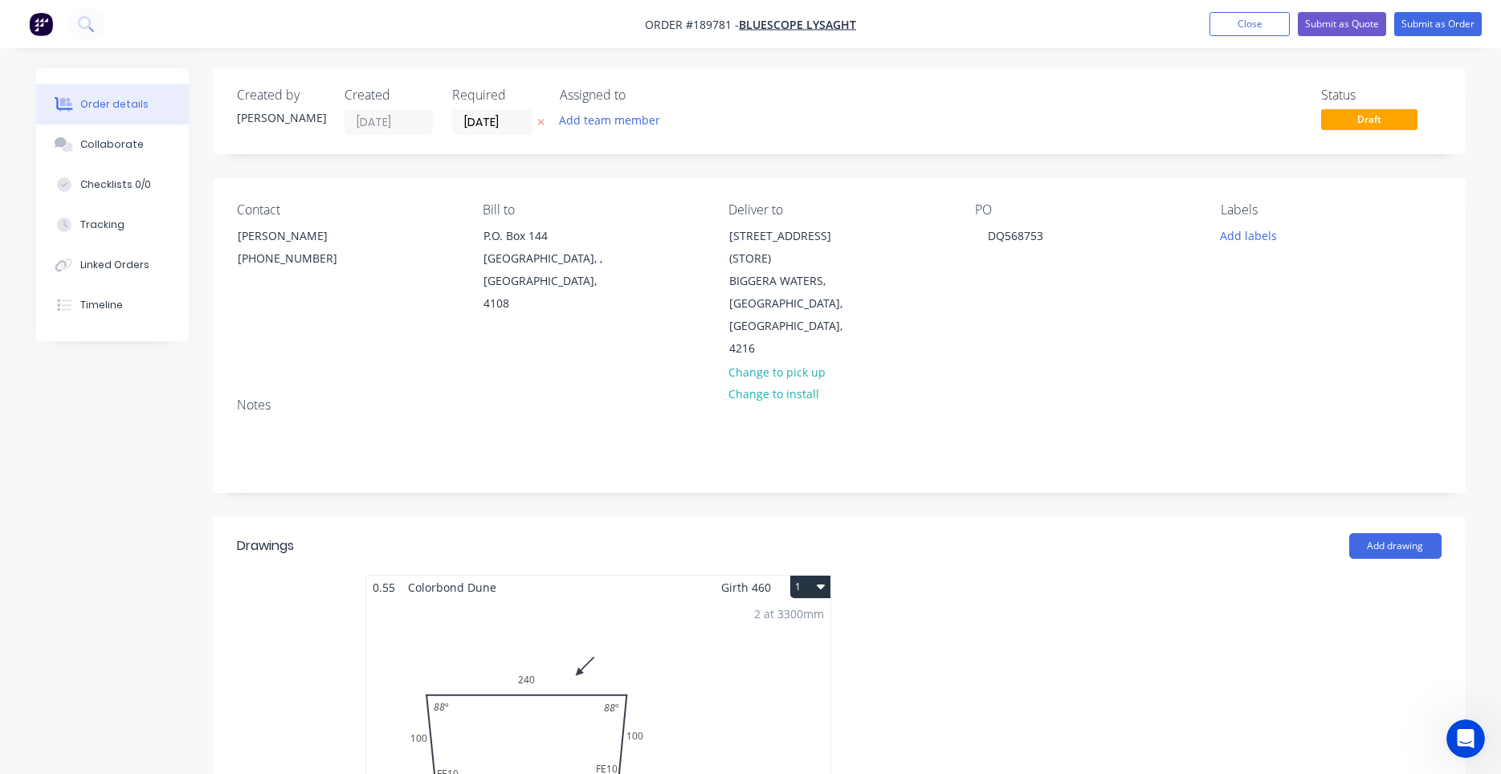
click at [817, 576] on button "1" at bounding box center [810, 587] width 40 height 22
click at [801, 610] on button "Use larger box size" at bounding box center [754, 626] width 153 height 32
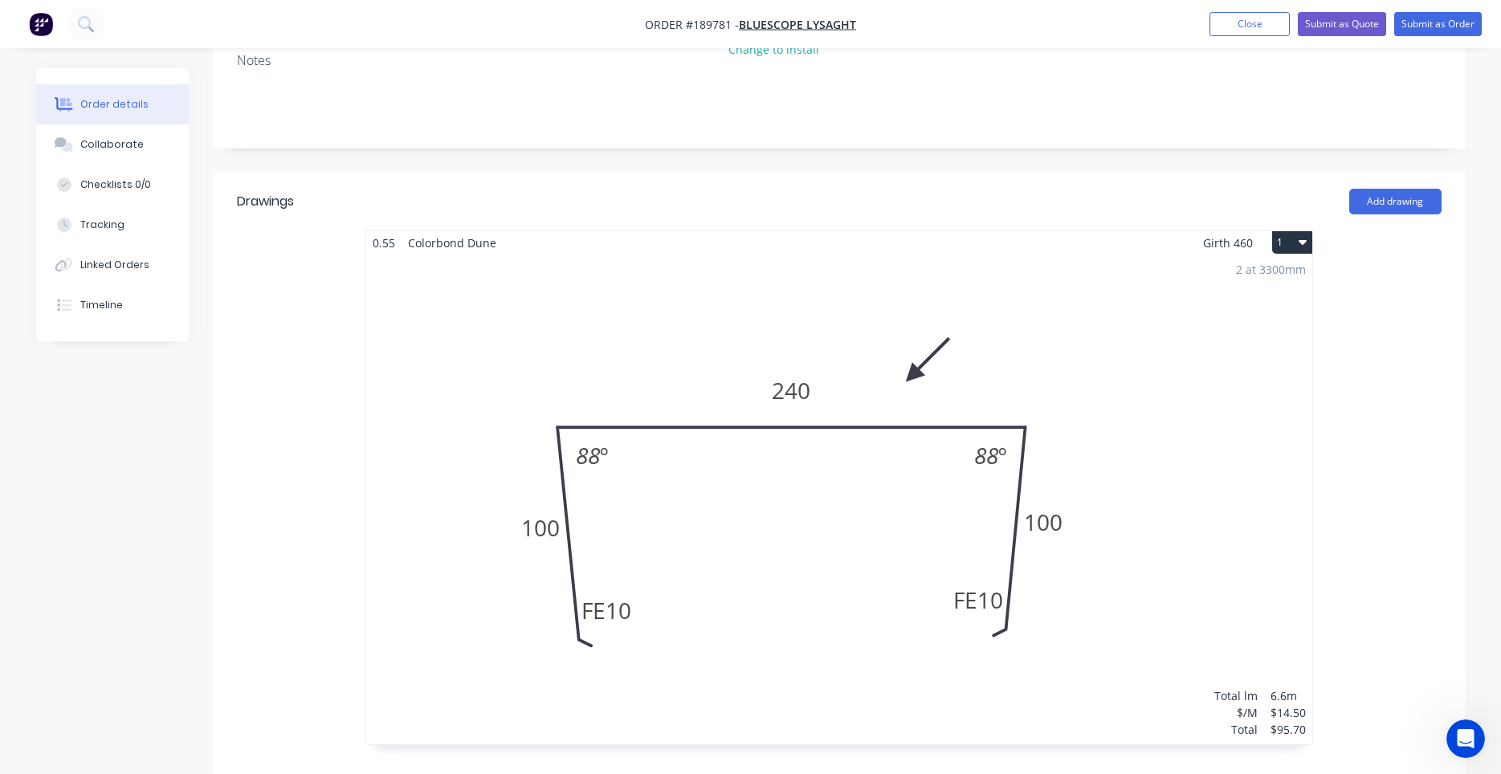
scroll to position [300, 0]
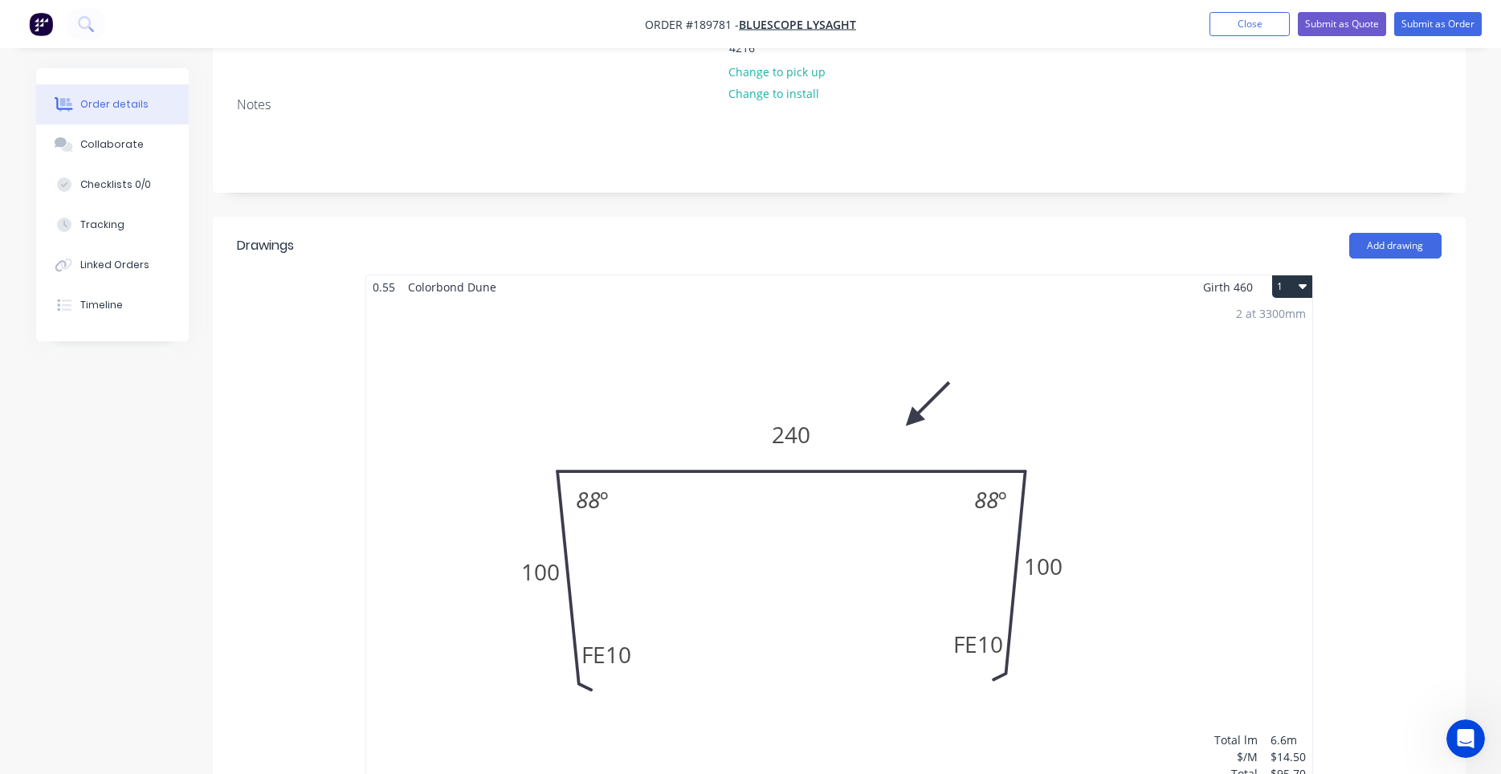
click at [854, 545] on div "2 at 3300mm Total lm $/M Total 6.6m $14.50 $95.70" at bounding box center [839, 544] width 946 height 490
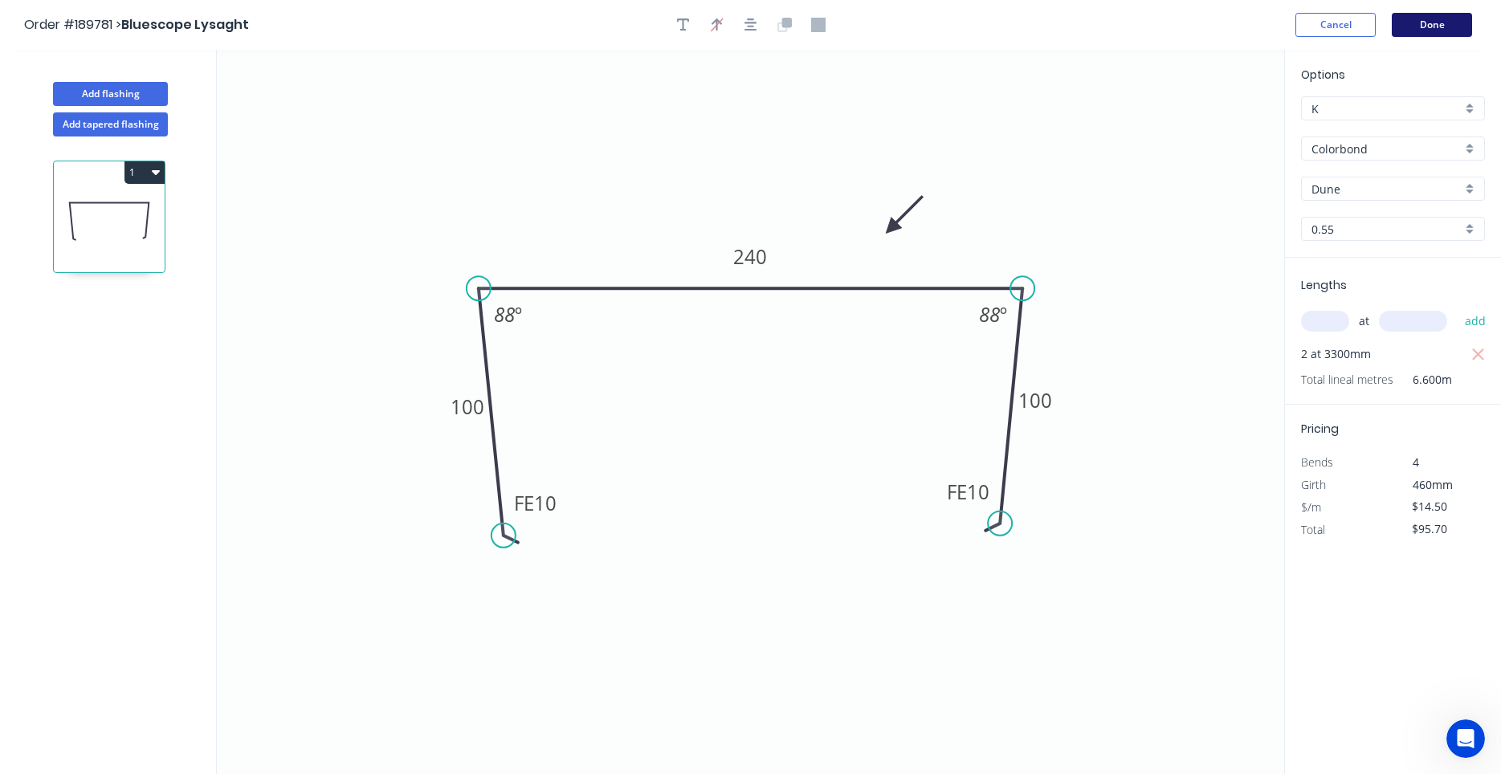
click at [1430, 31] on button "Done" at bounding box center [1432, 25] width 80 height 24
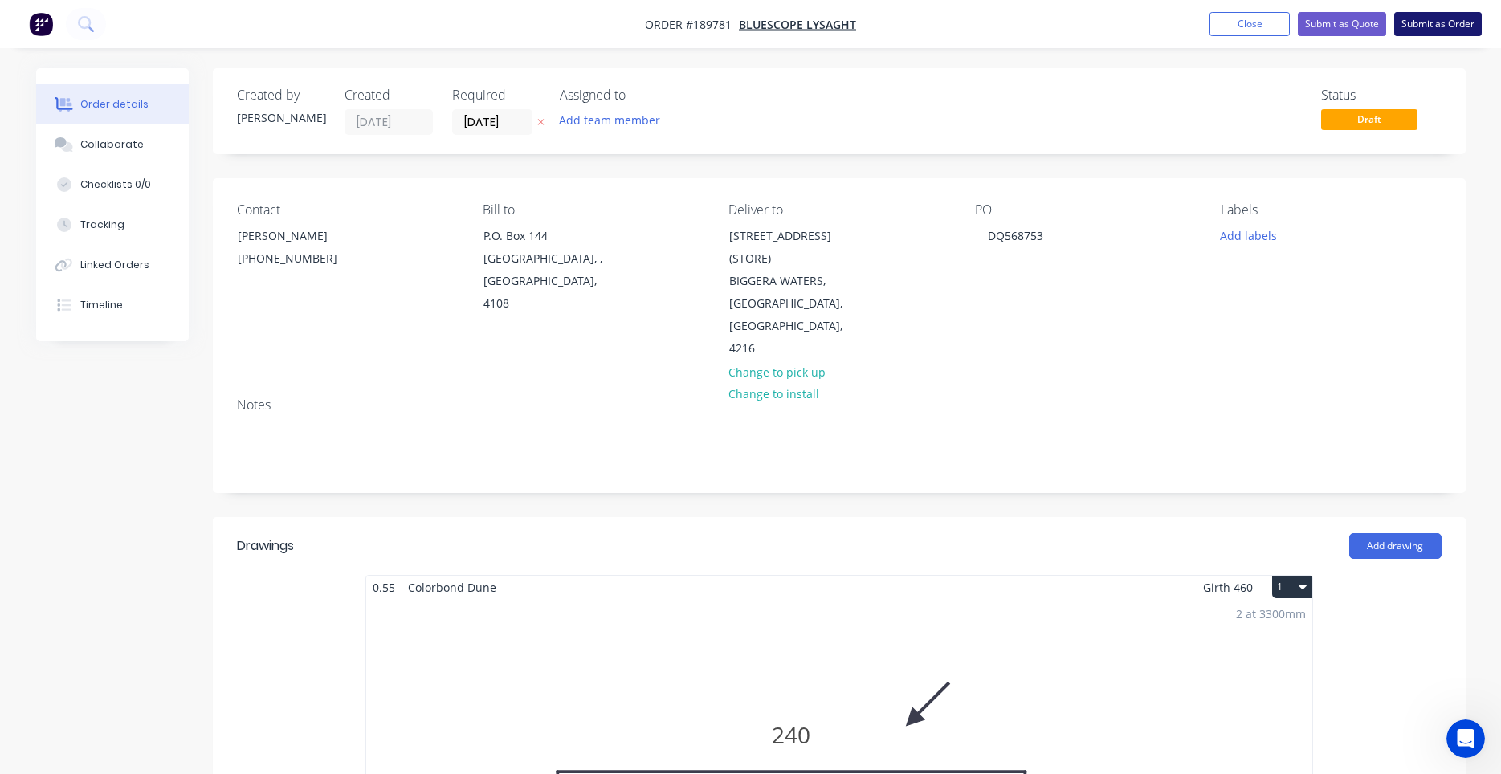
click at [1425, 28] on button "Submit as Order" at bounding box center [1438, 24] width 88 height 24
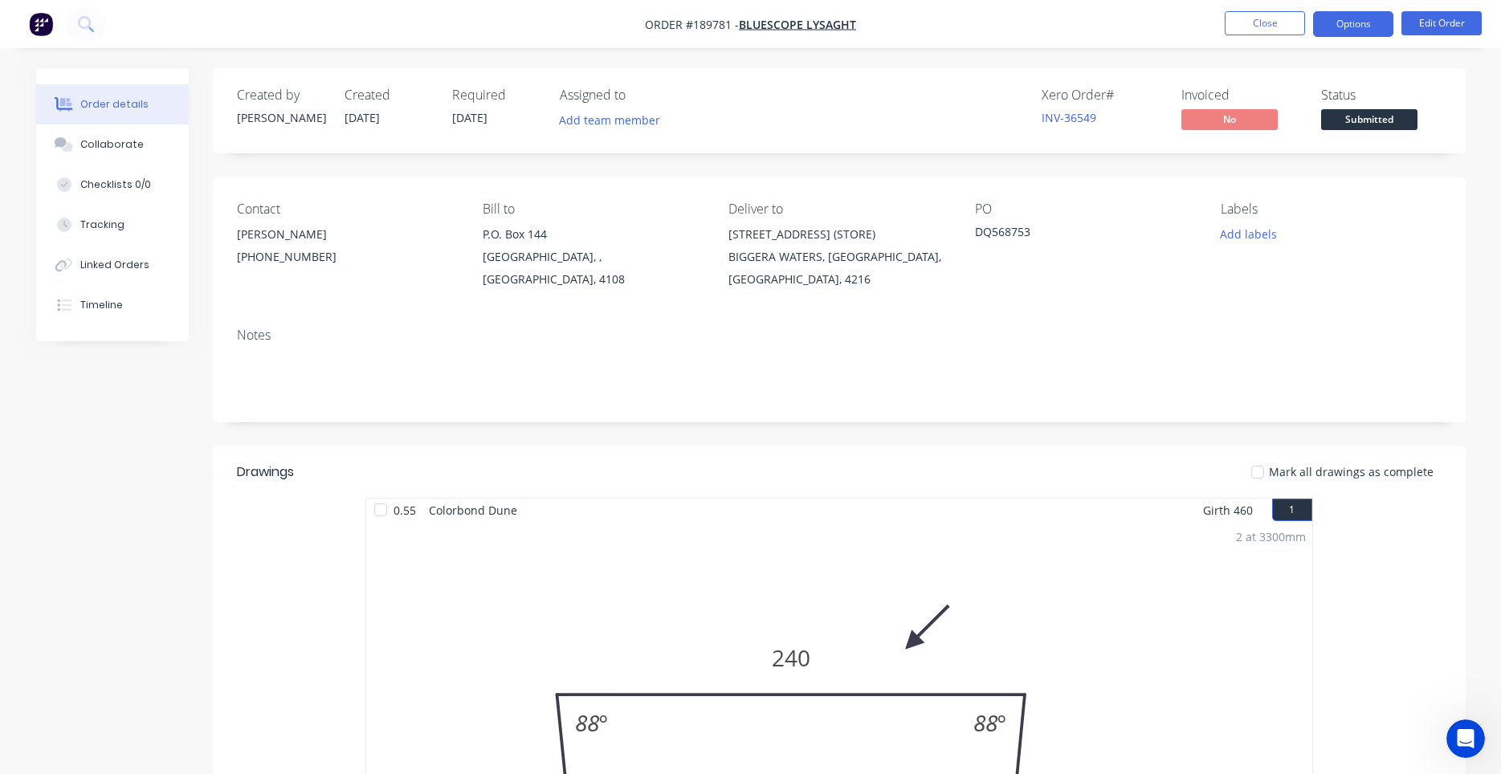
click at [1362, 32] on button "Options" at bounding box center [1353, 24] width 80 height 26
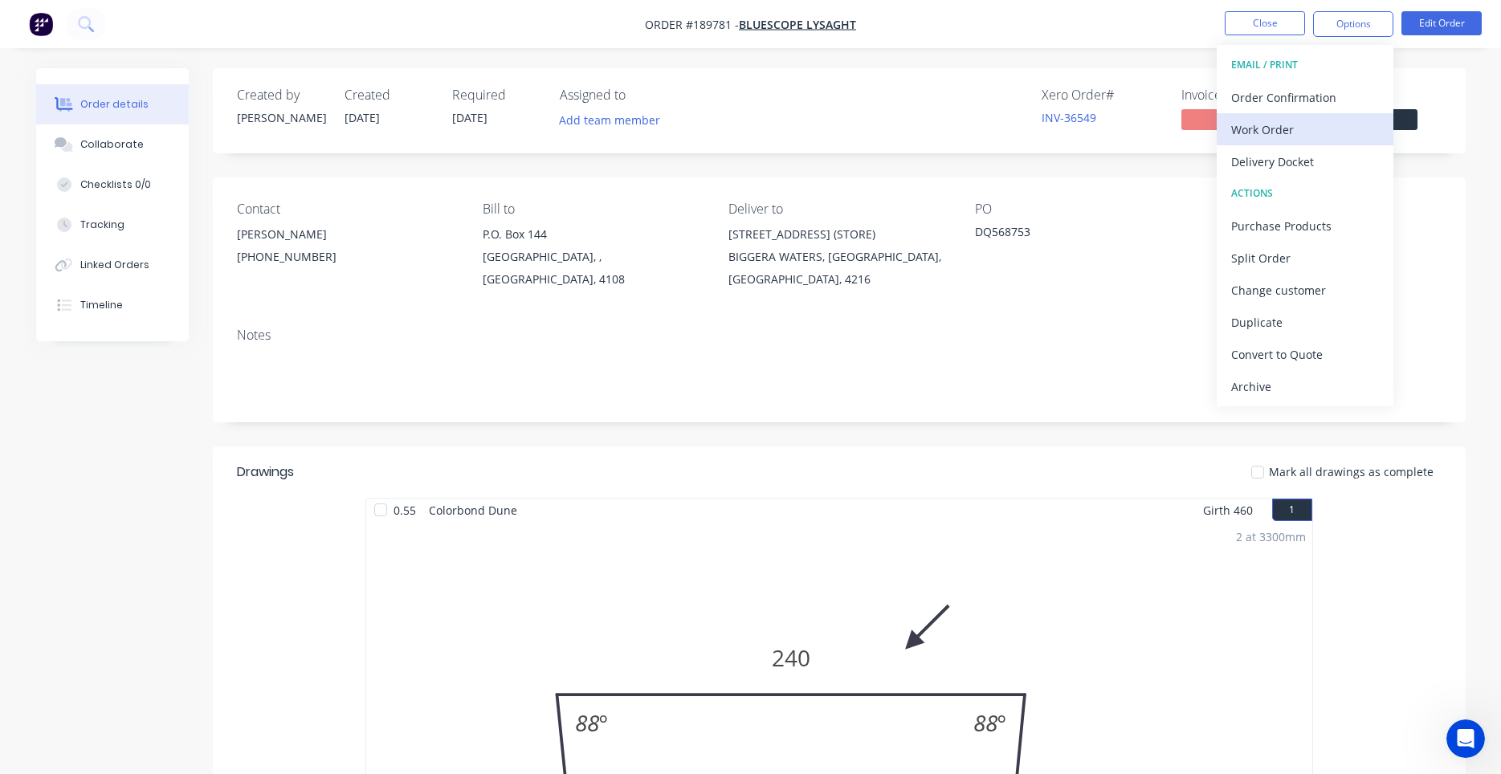
click at [1310, 124] on div "Work Order" at bounding box center [1305, 129] width 148 height 23
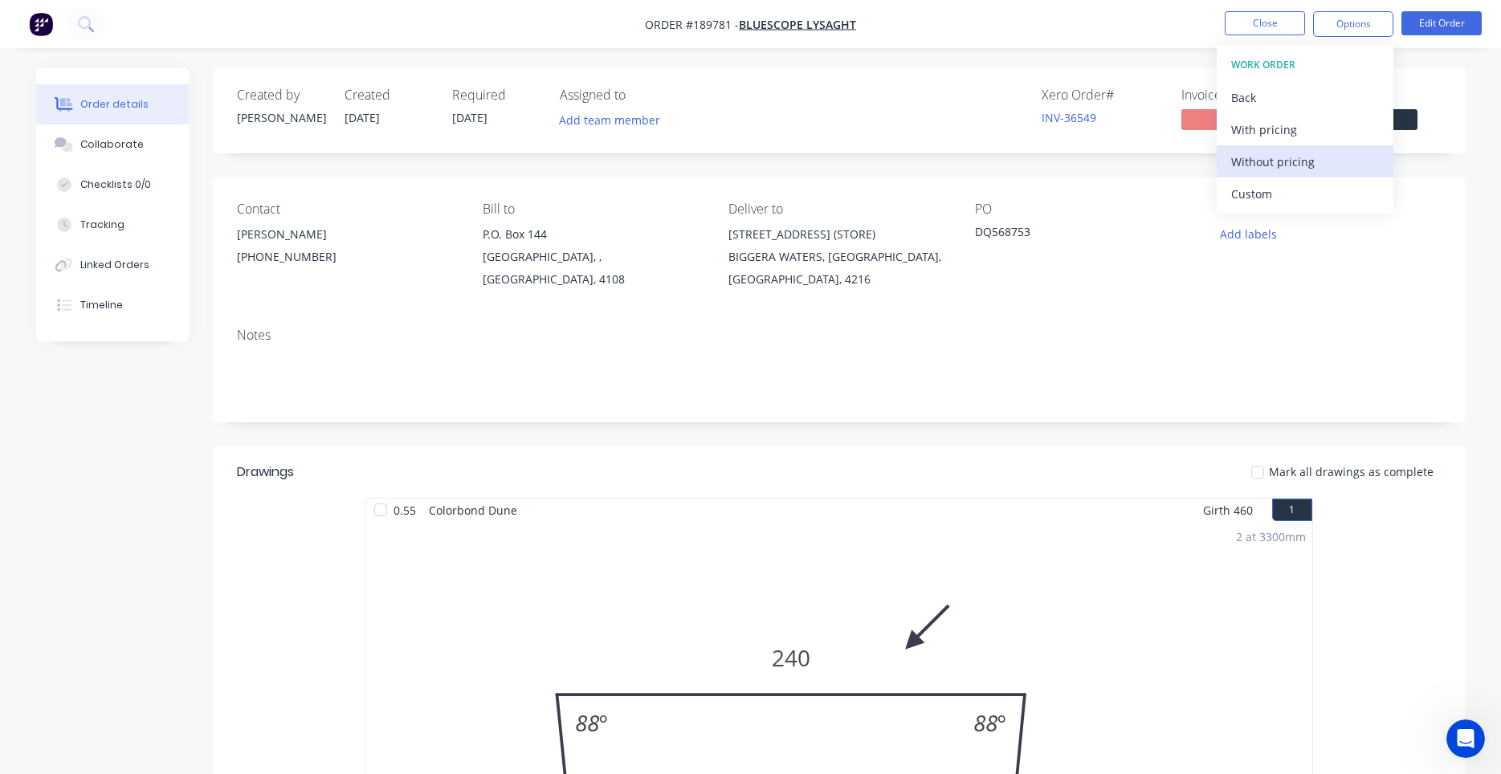
click at [1293, 151] on div "Without pricing" at bounding box center [1305, 161] width 148 height 23
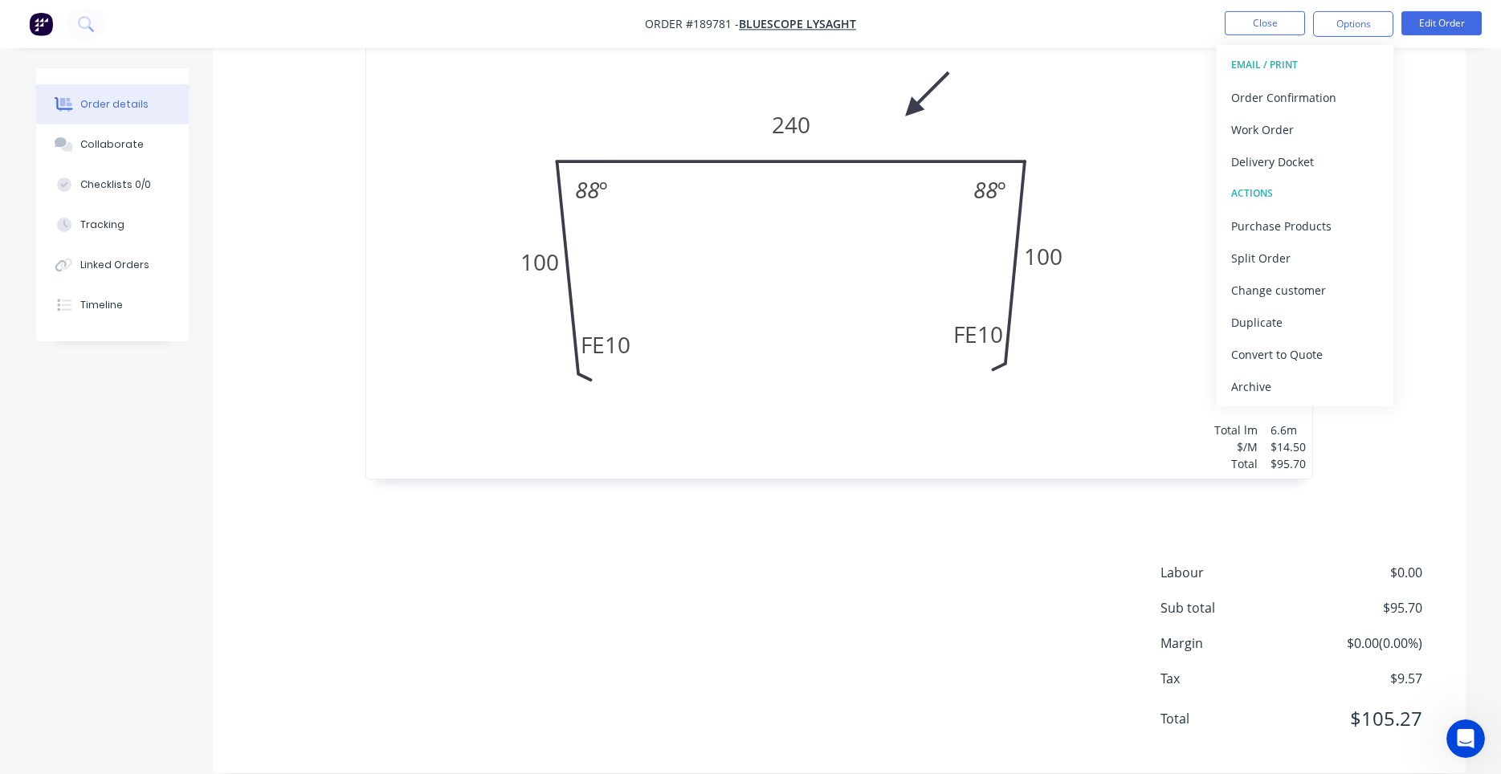
scroll to position [546, 0]
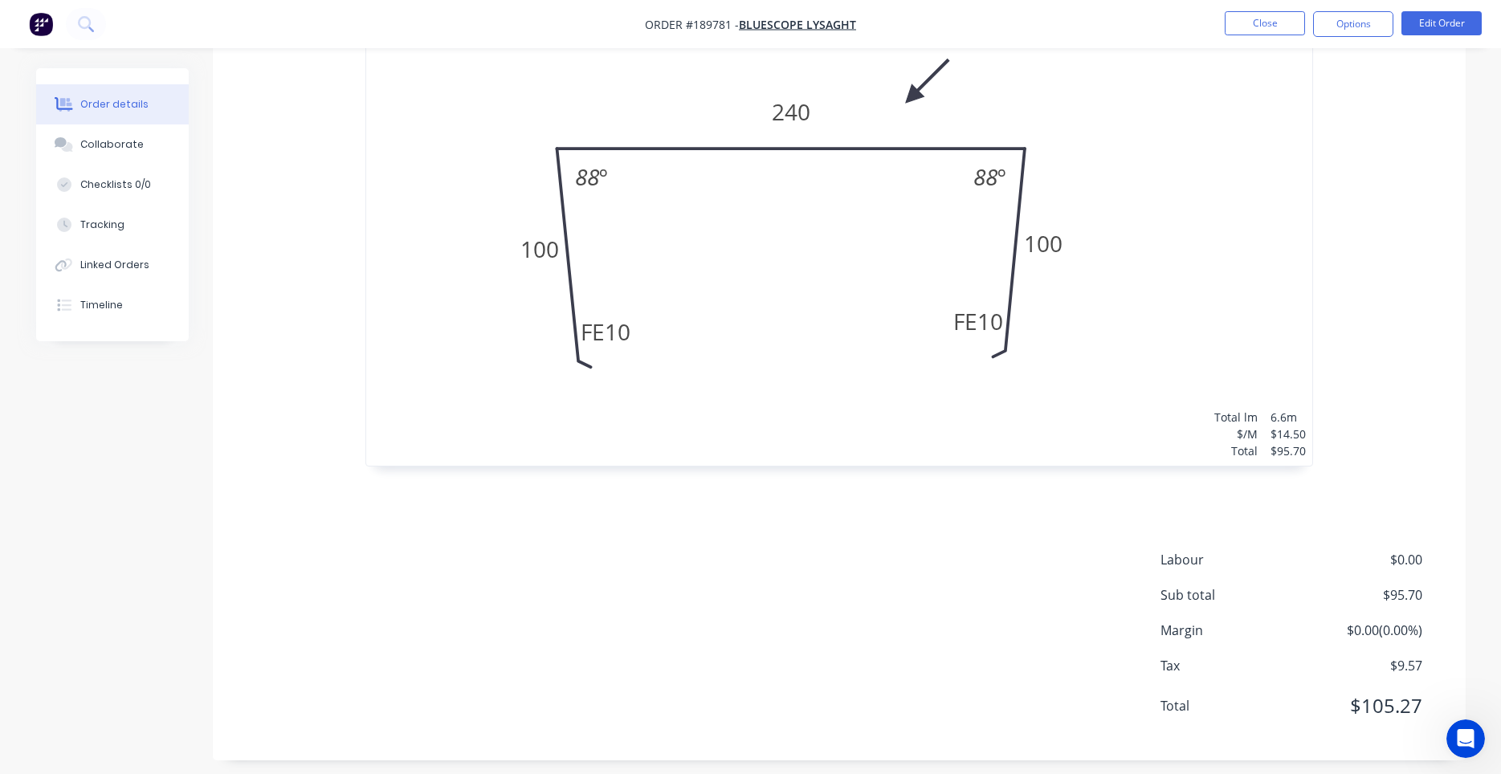
click at [887, 341] on div "2 at 3300mm Total lm $/M Total 6.6m $14.50 $95.70" at bounding box center [839, 221] width 946 height 490
click at [951, 434] on div "2 at 3300mm Total lm $/M Total 6.6m $14.50 $95.70" at bounding box center [839, 221] width 946 height 490
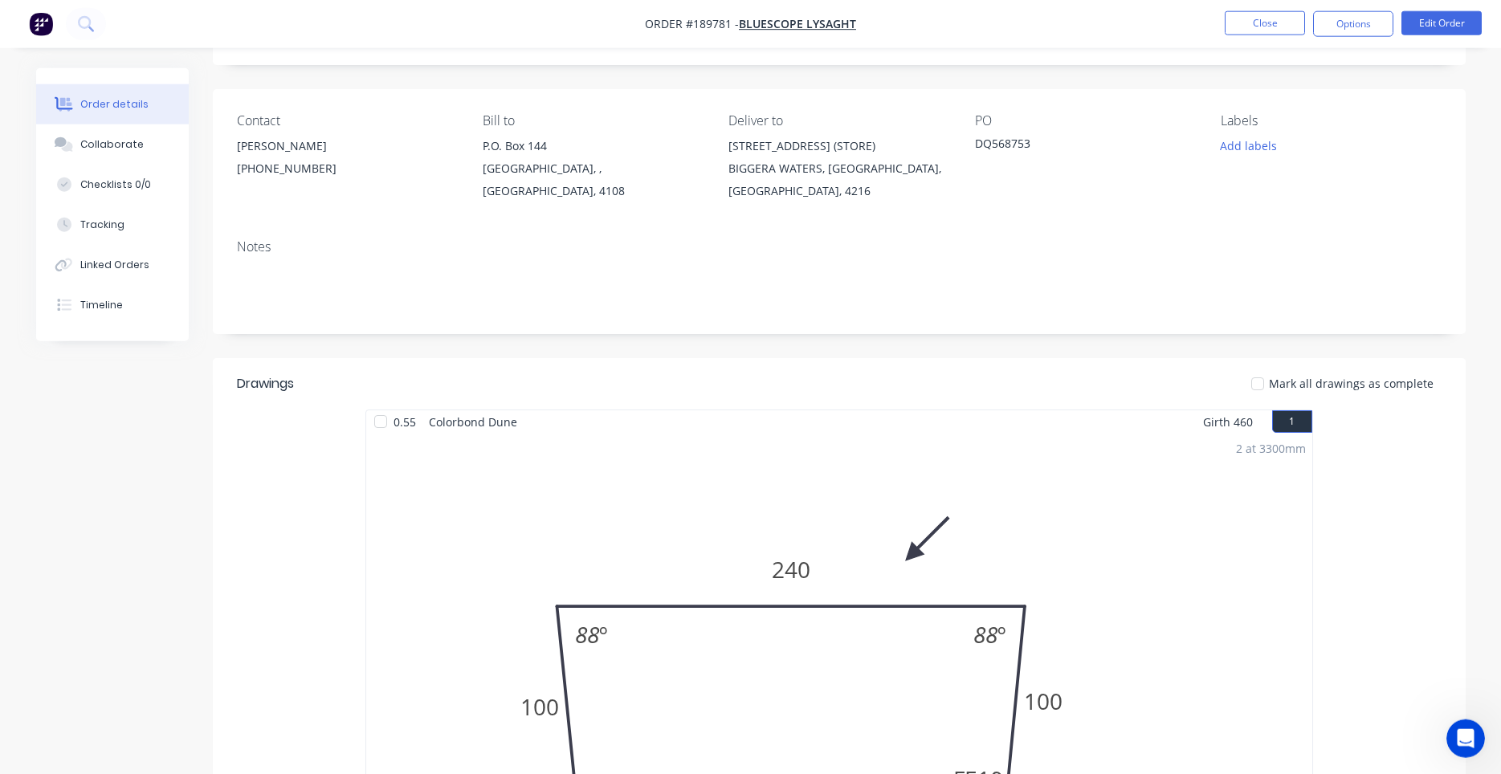
scroll to position [10, 0]
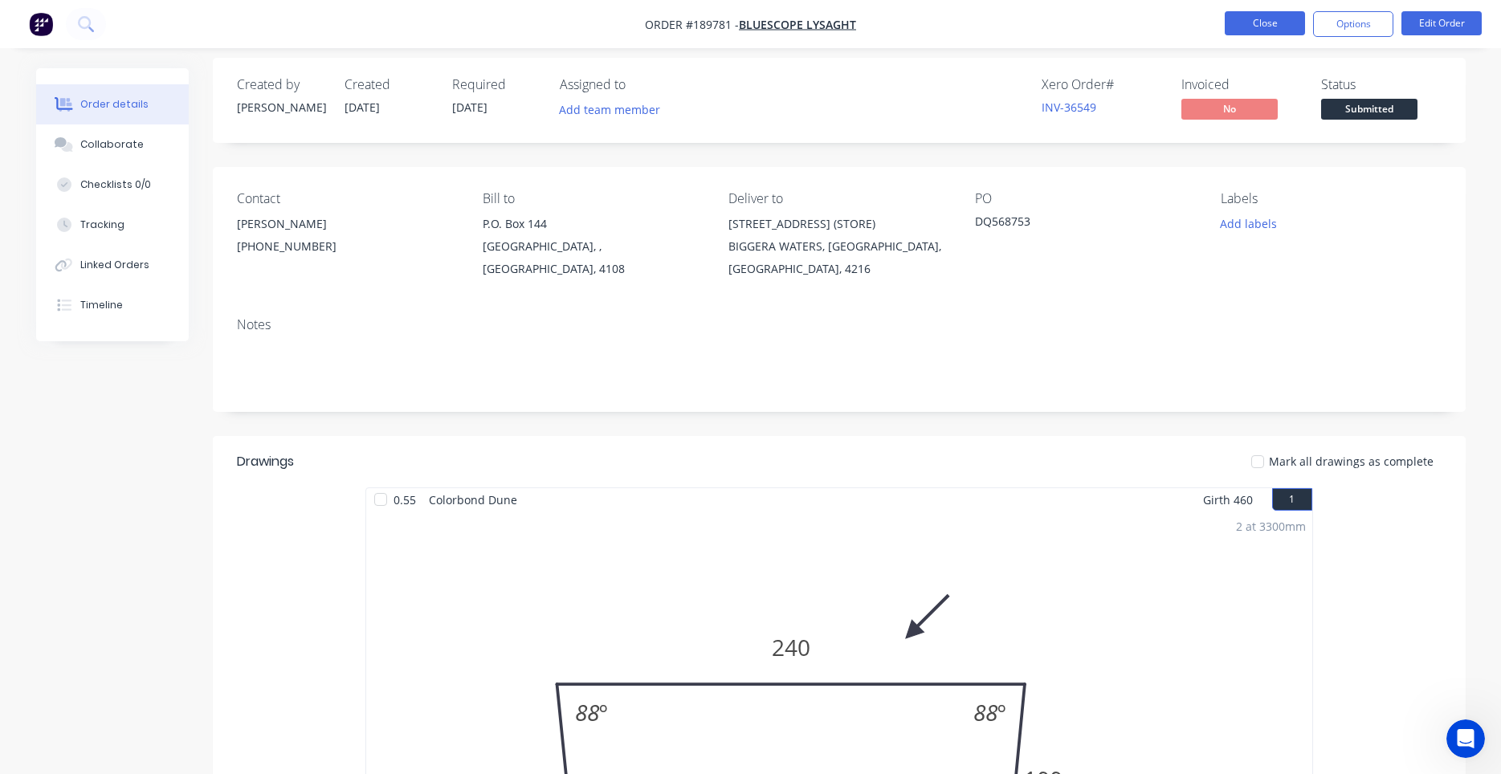
click at [1281, 33] on button "Close" at bounding box center [1265, 23] width 80 height 24
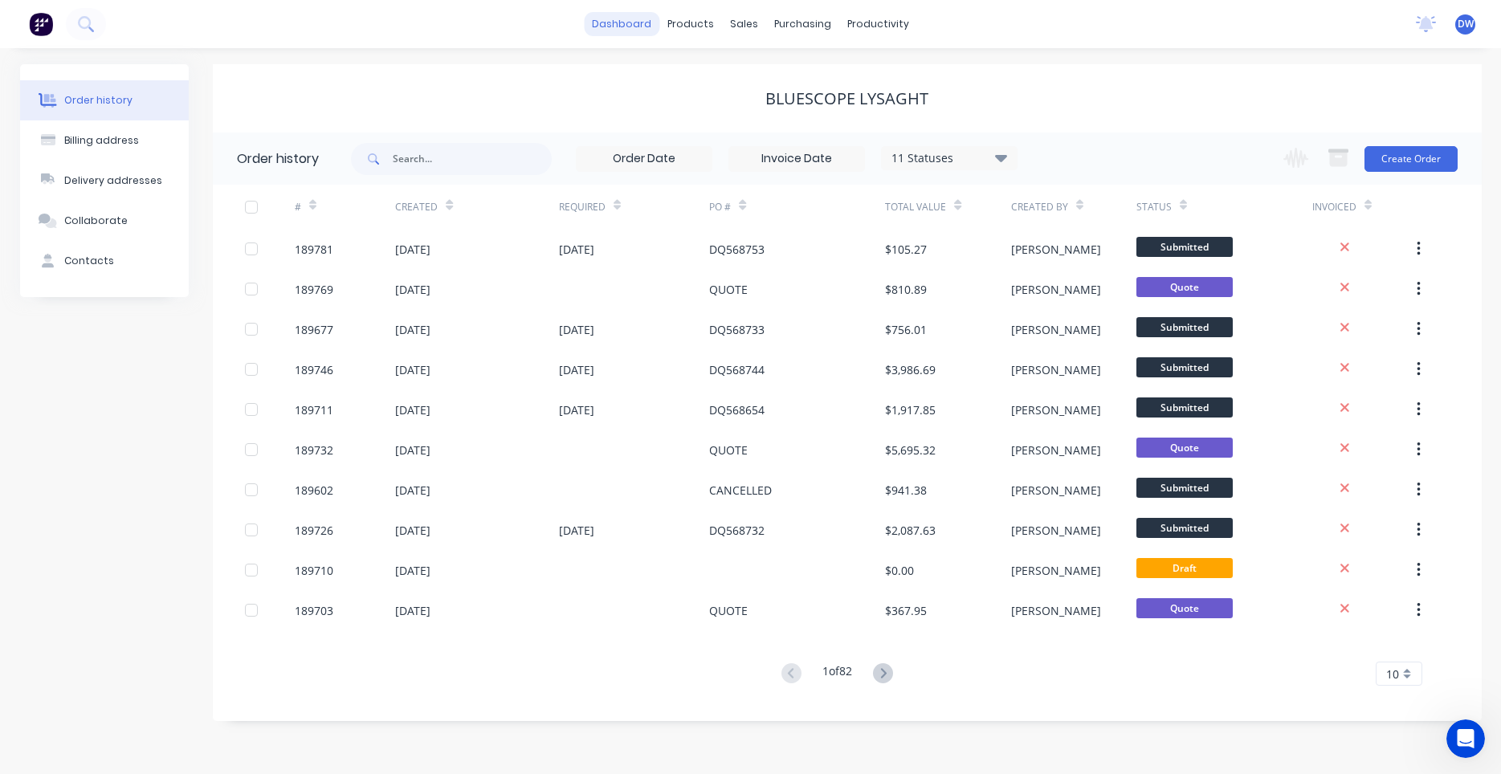
click at [635, 33] on link "dashboard" at bounding box center [621, 24] width 75 height 24
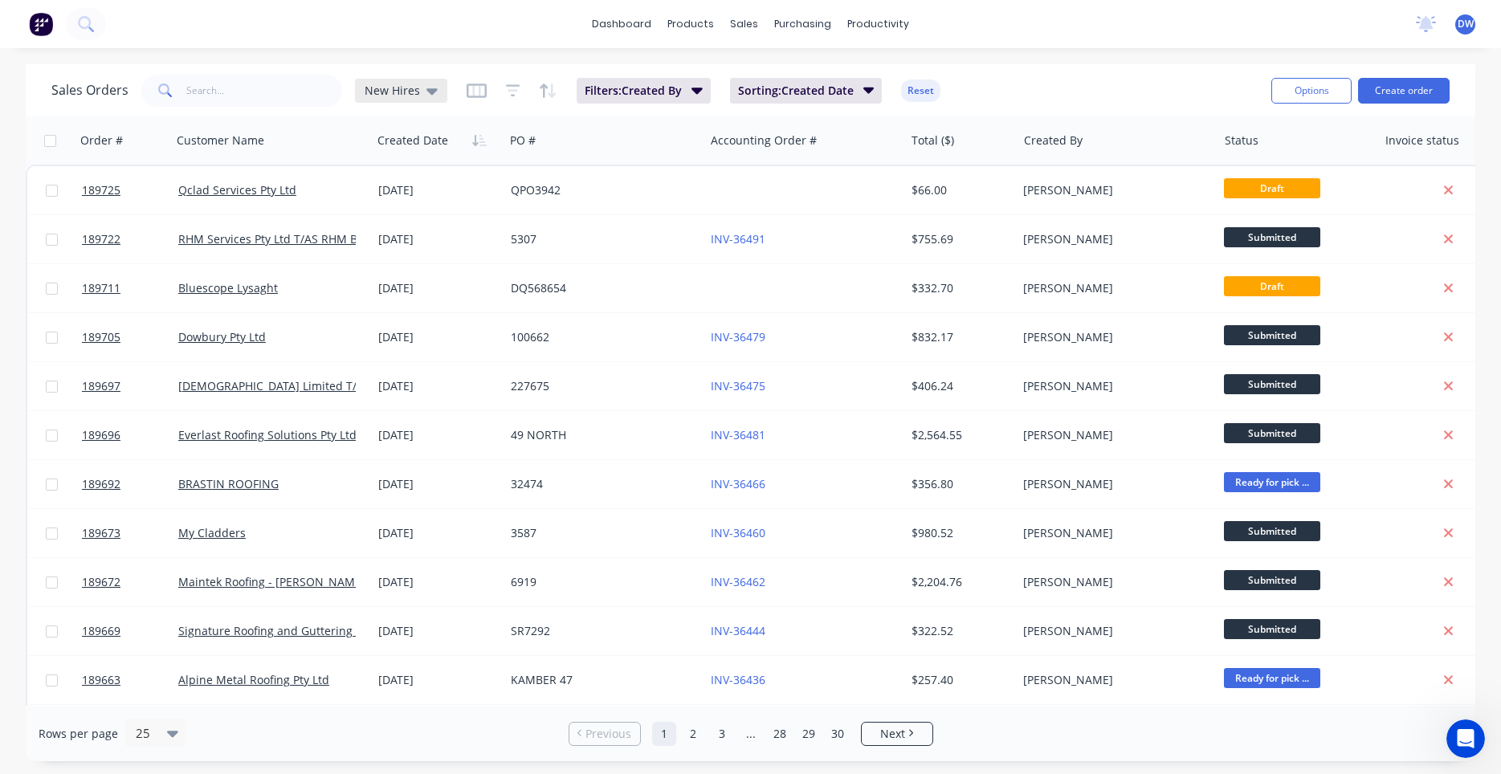
click at [426, 94] on icon at bounding box center [431, 91] width 11 height 18
click at [393, 222] on button "None (Default)" at bounding box center [451, 227] width 183 height 18
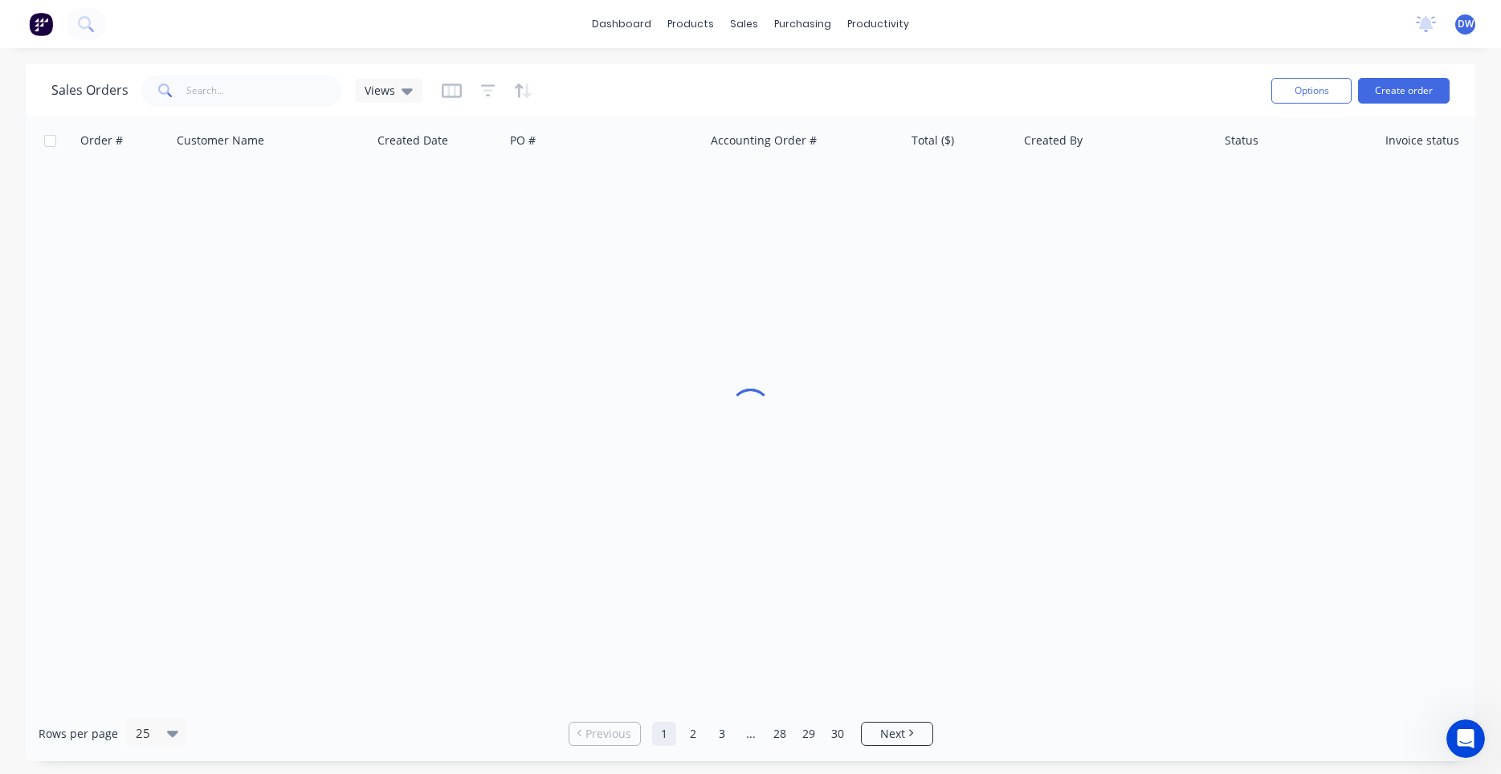
click at [386, 104] on div "Sales Orders Views" at bounding box center [236, 91] width 371 height 32
click at [390, 100] on div "Views" at bounding box center [388, 91] width 67 height 24
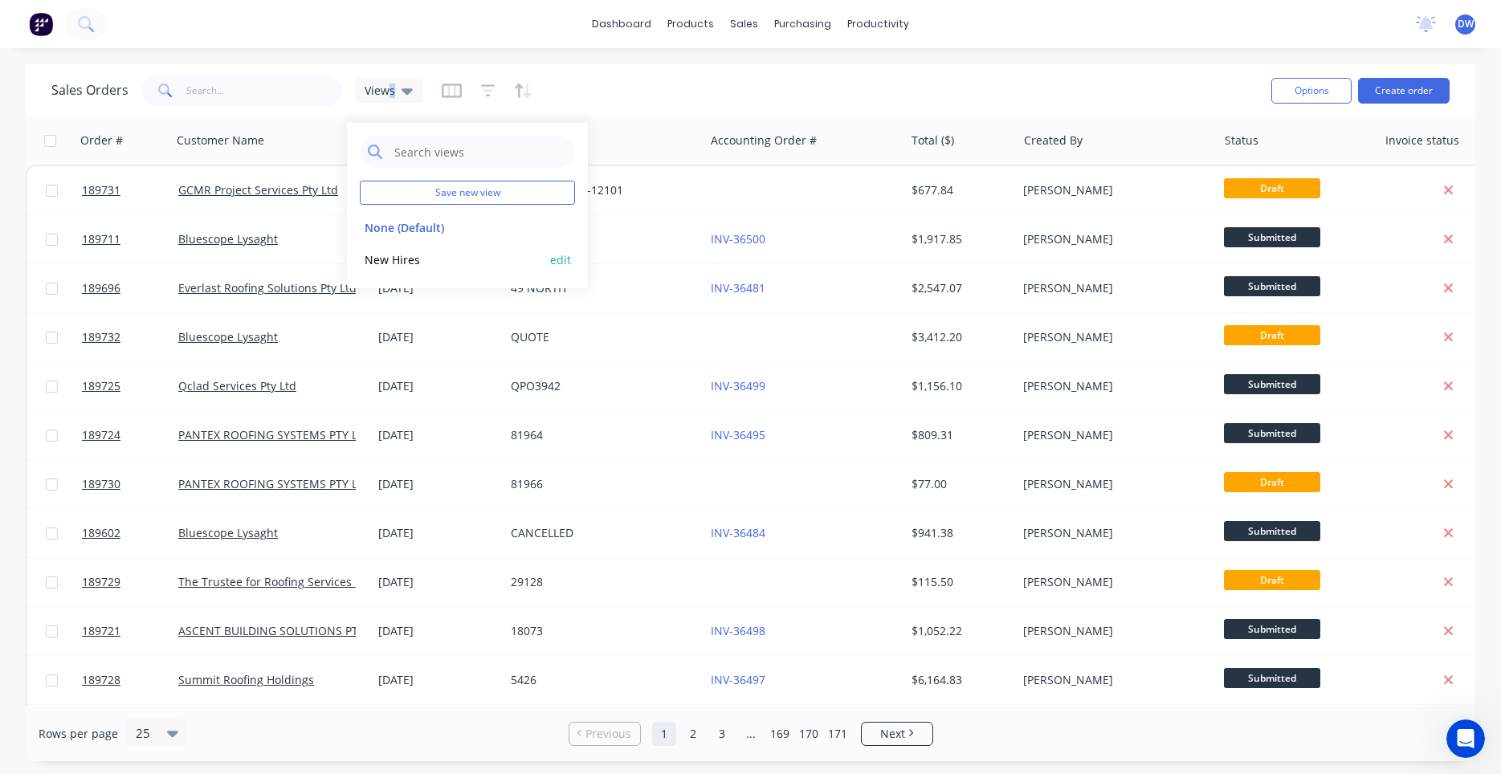
click at [392, 252] on button "New Hires" at bounding box center [451, 260] width 183 height 18
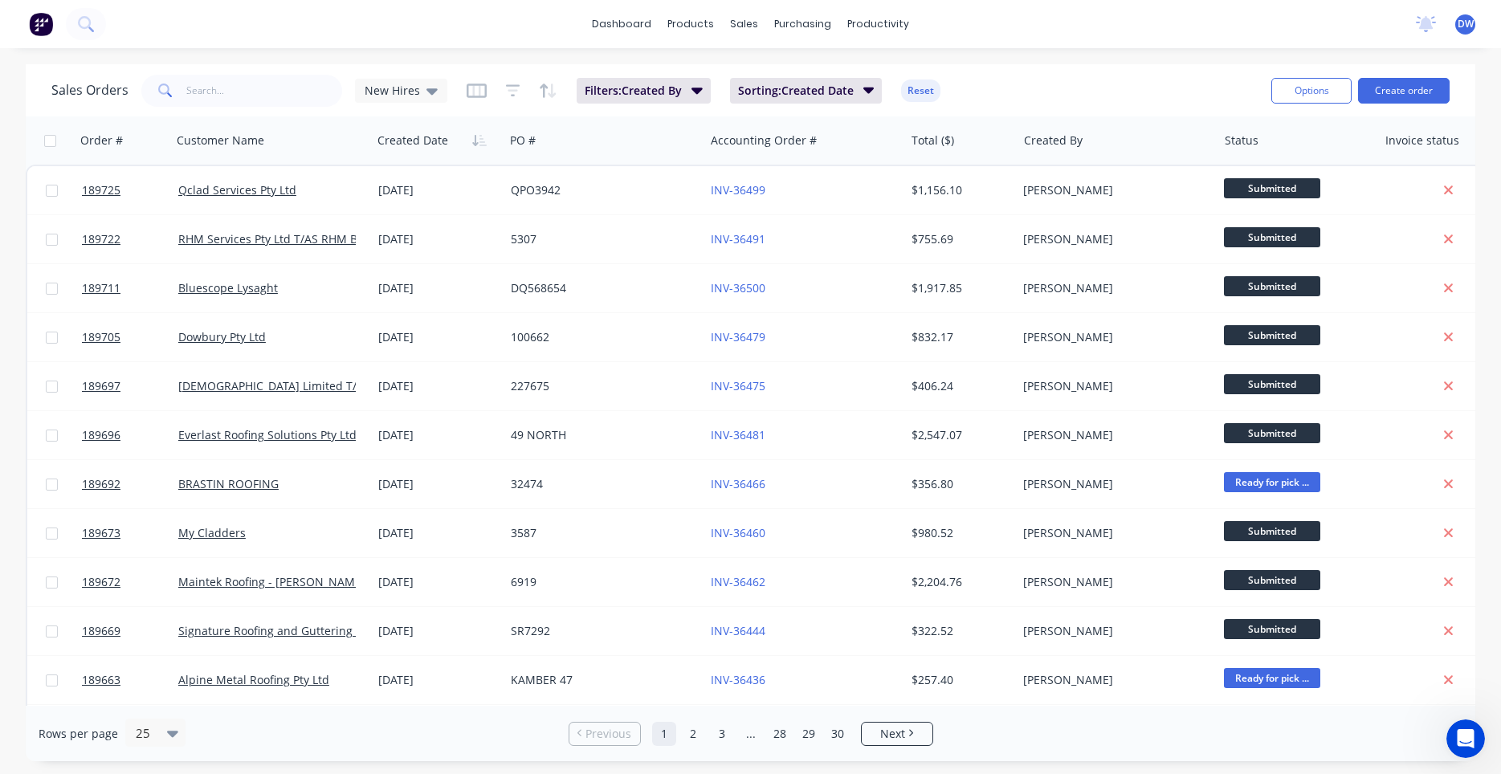
click at [425, 105] on div "Sales Orders New Hires" at bounding box center [249, 91] width 396 height 32
click at [426, 100] on div "New Hires" at bounding box center [401, 91] width 92 height 24
click at [411, 234] on button "None (Default)" at bounding box center [451, 227] width 183 height 18
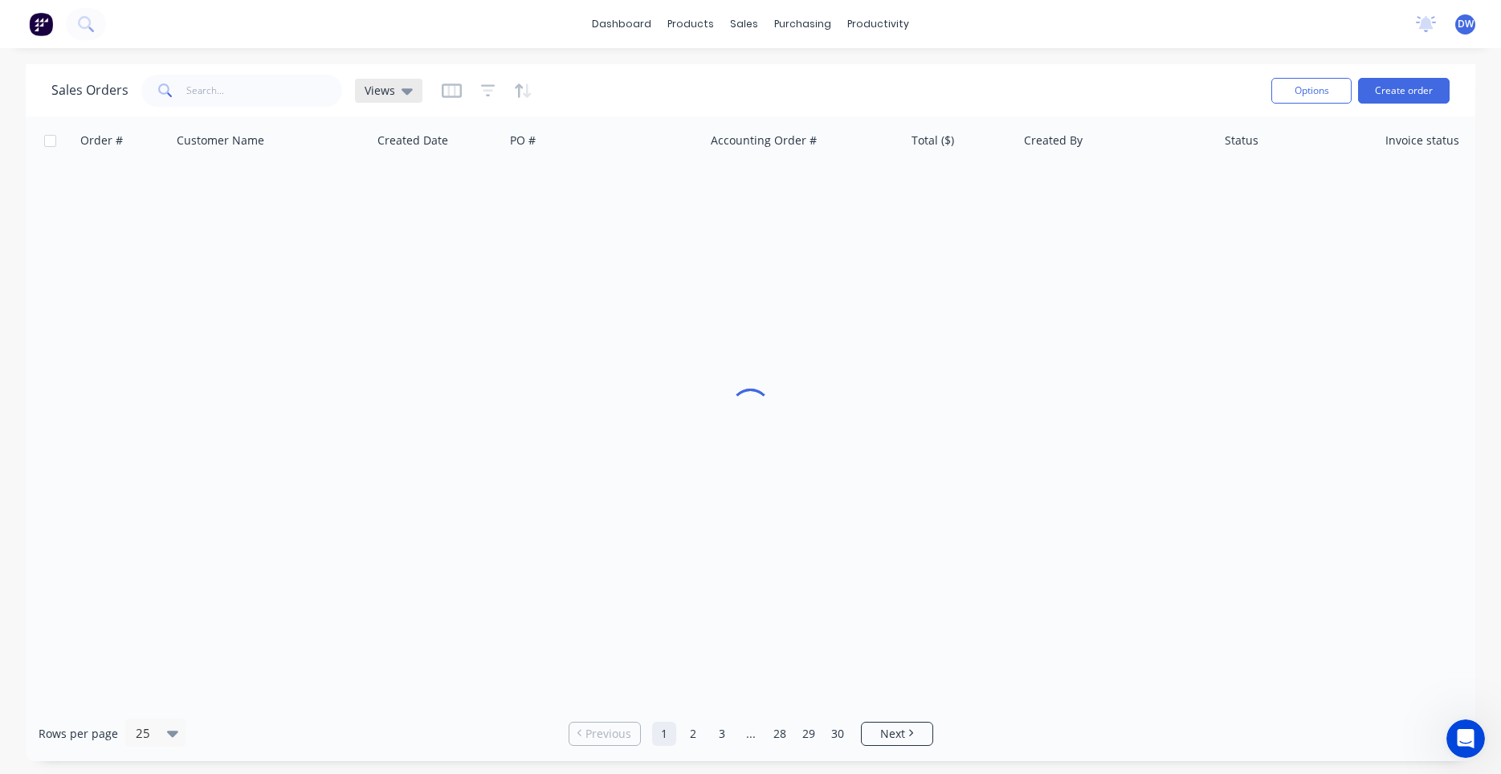
click at [401, 88] on icon at bounding box center [406, 91] width 11 height 18
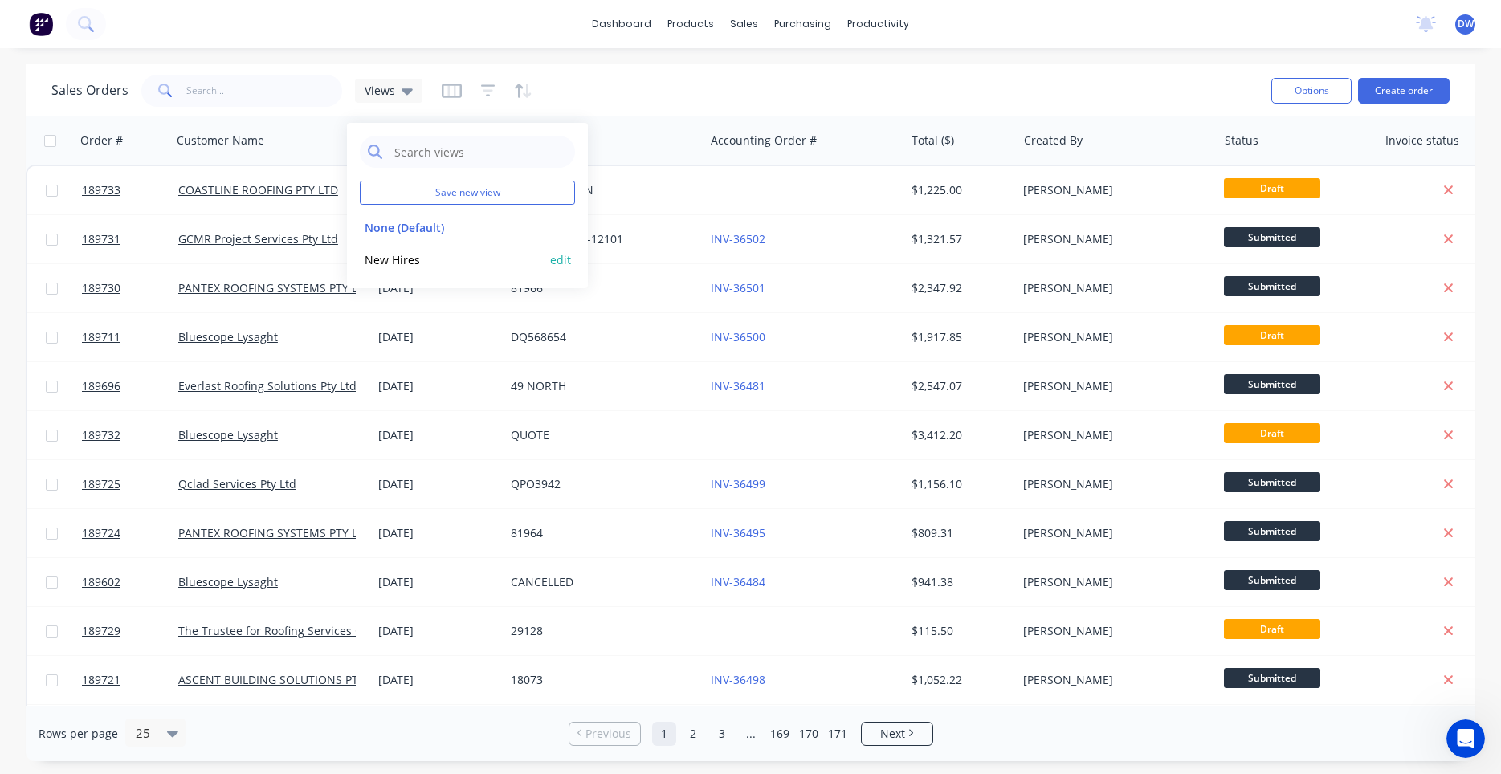
click at [397, 258] on button "New Hires" at bounding box center [451, 260] width 183 height 18
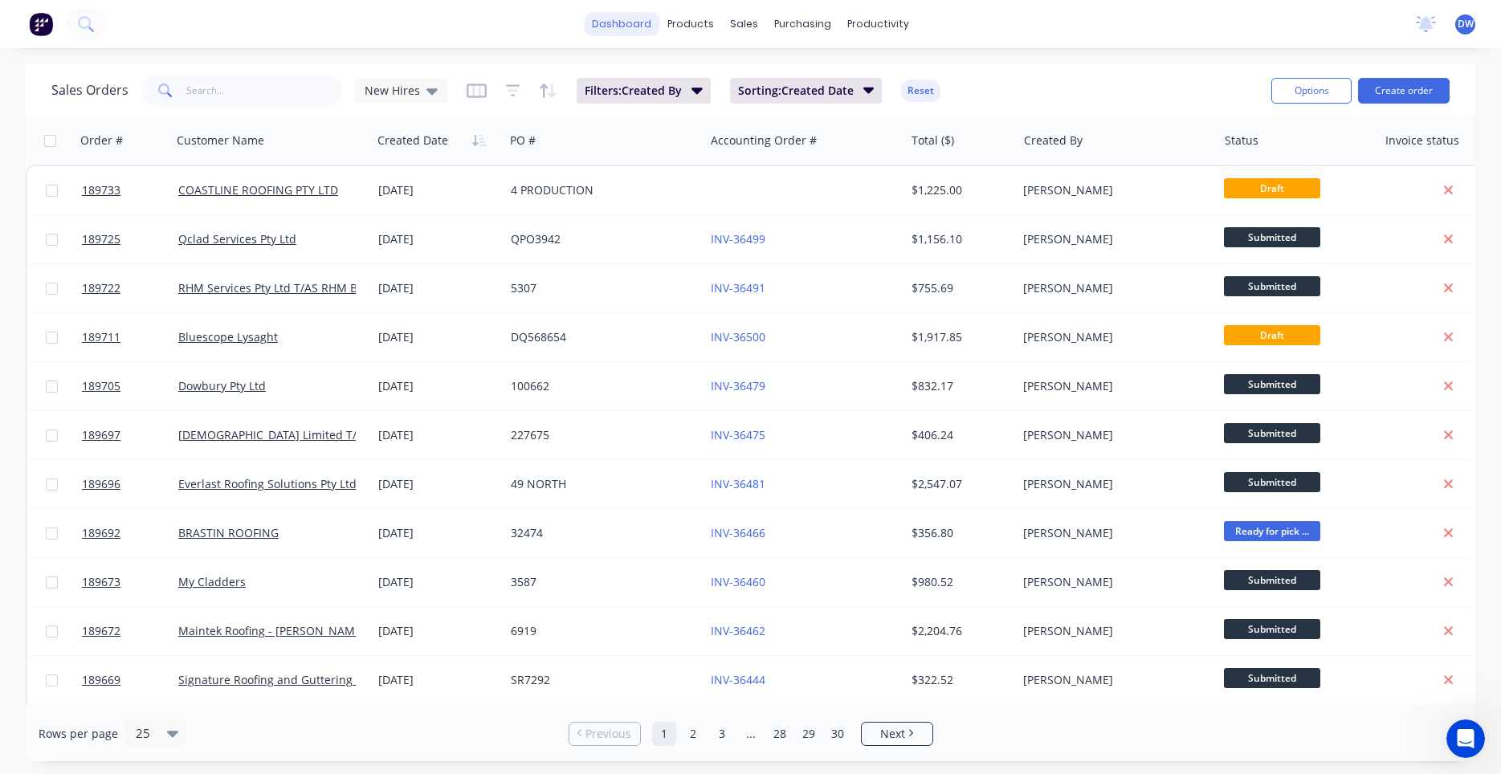
click at [609, 22] on link "dashboard" at bounding box center [621, 24] width 75 height 24
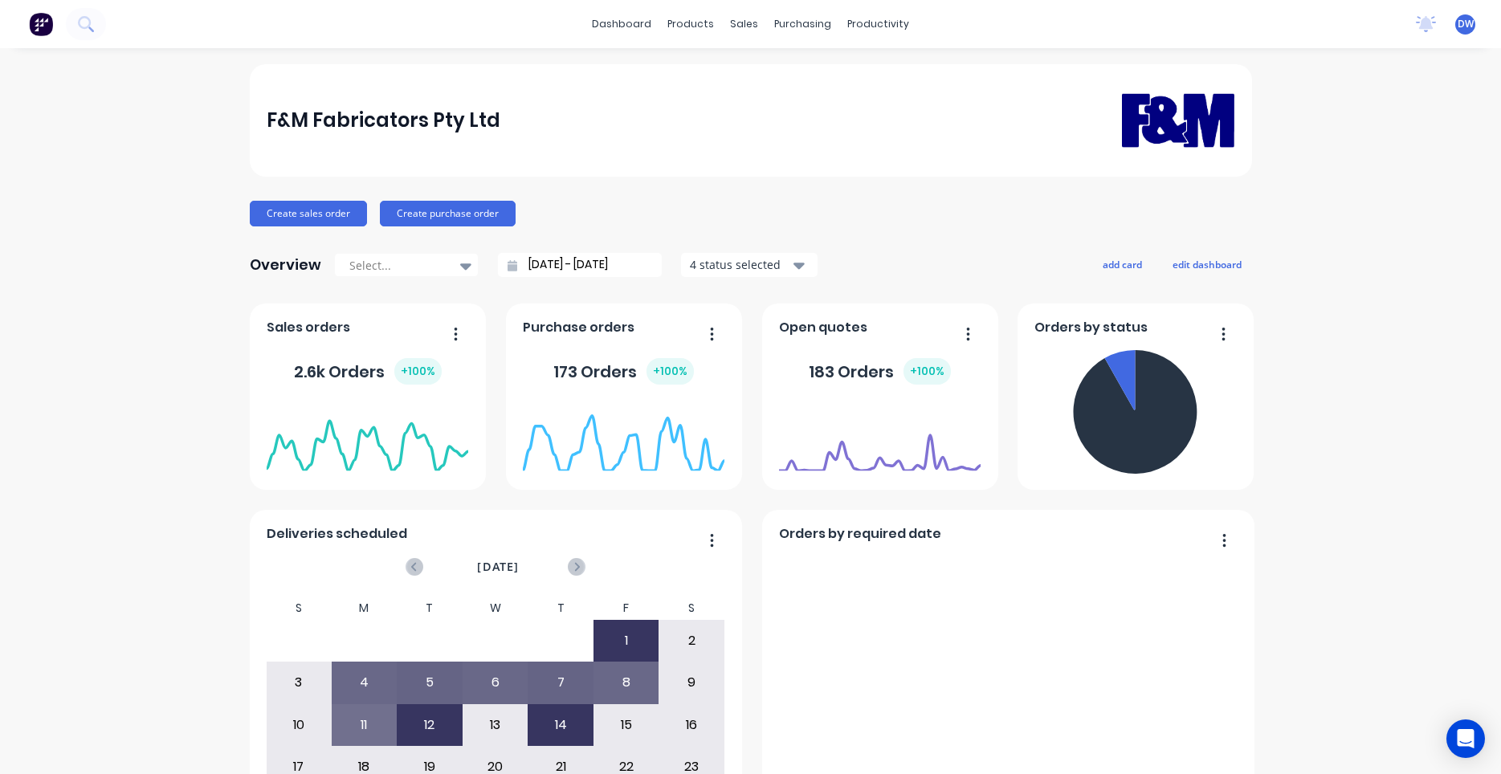
scroll to position [1589, 0]
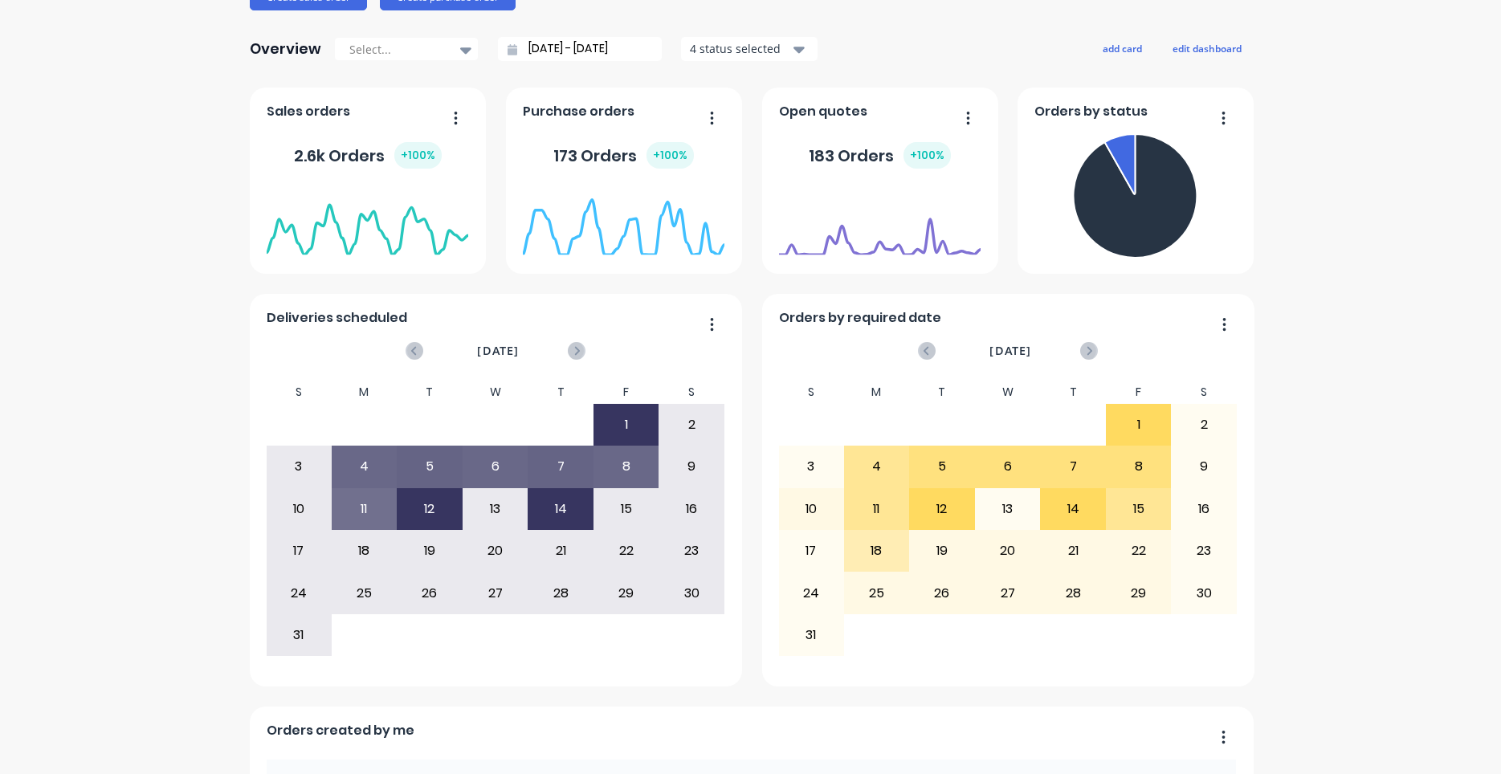
scroll to position [0, 0]
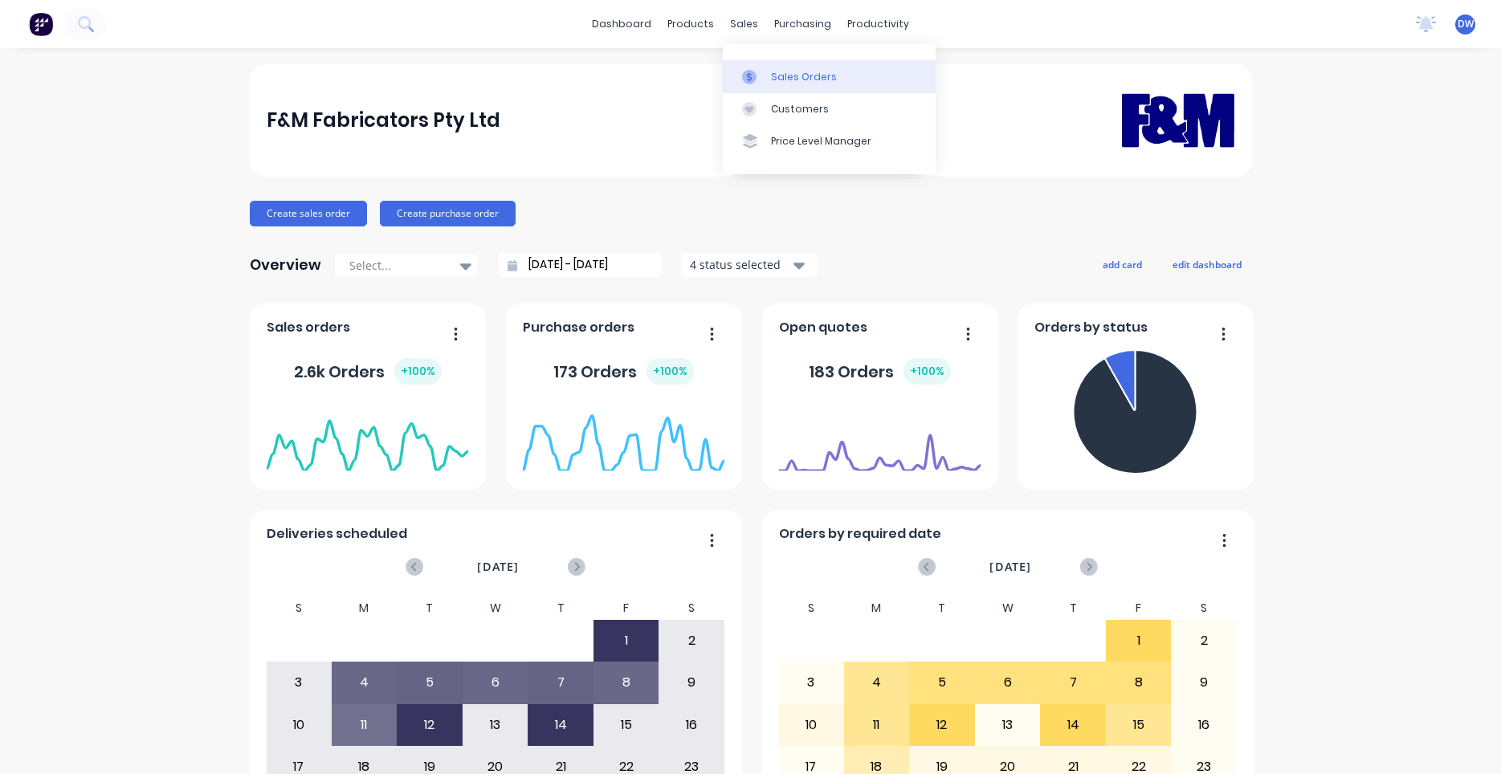
click at [768, 71] on link "Sales Orders" at bounding box center [829, 76] width 213 height 32
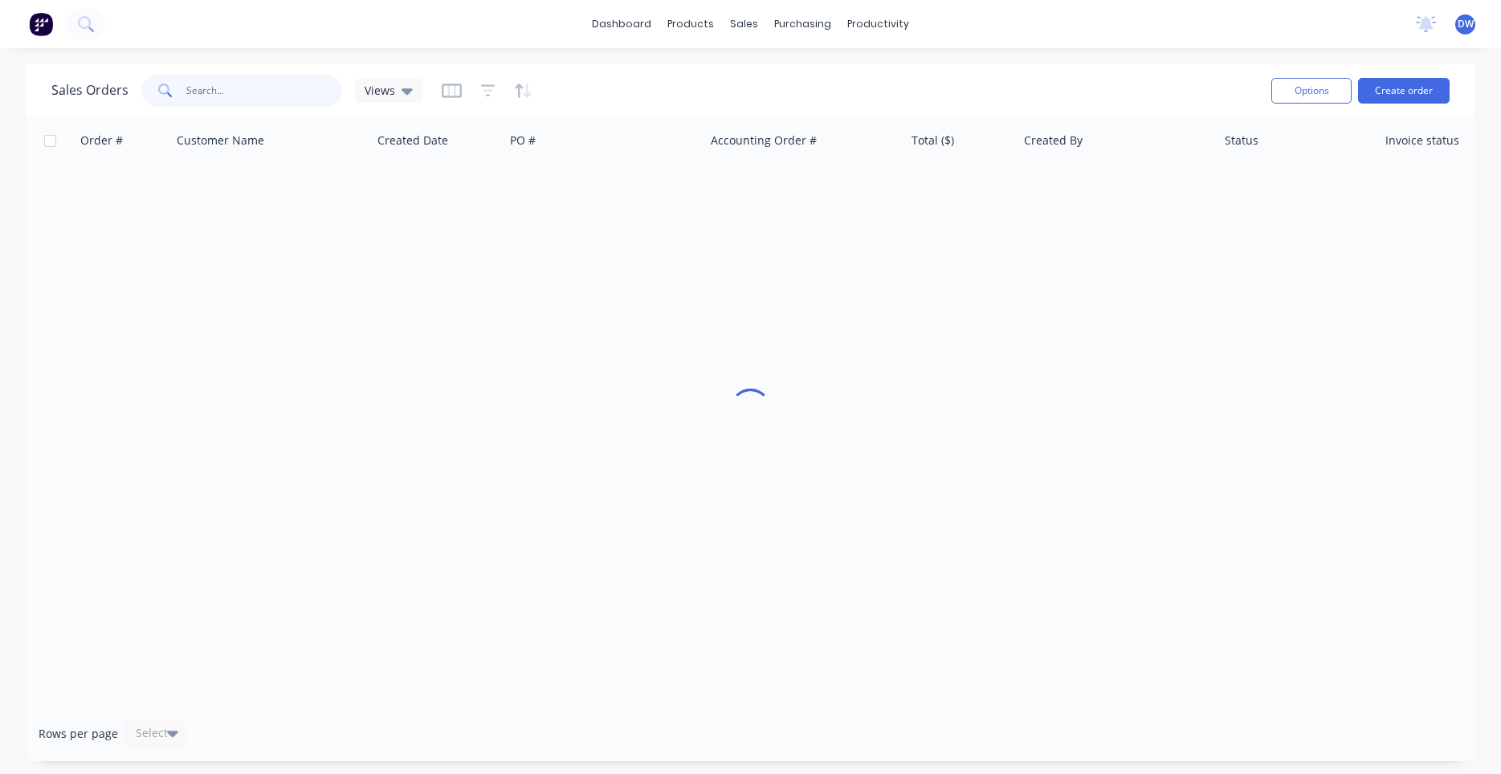
click at [285, 104] on input "text" at bounding box center [264, 91] width 157 height 32
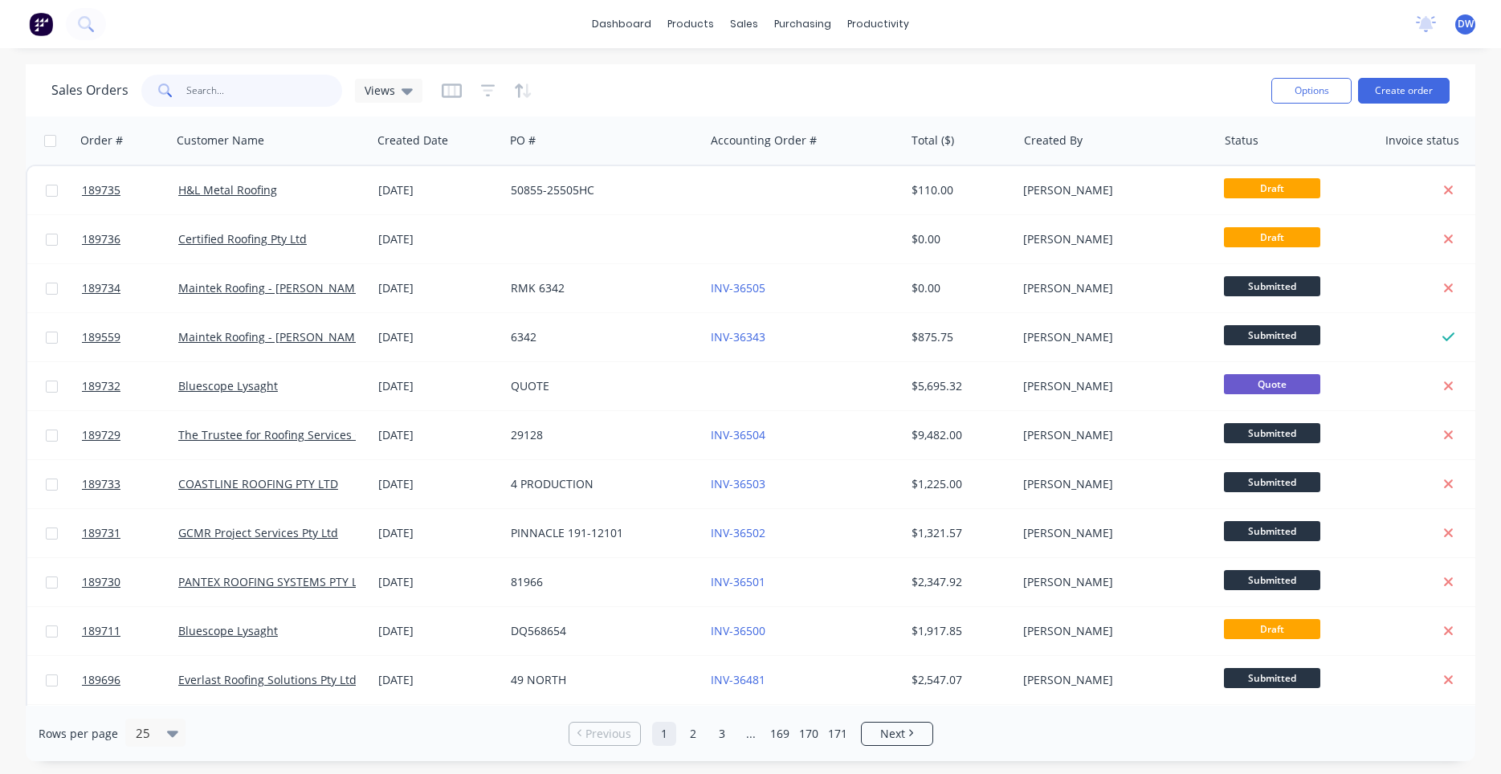
click at [260, 95] on input "text" at bounding box center [264, 91] width 157 height 32
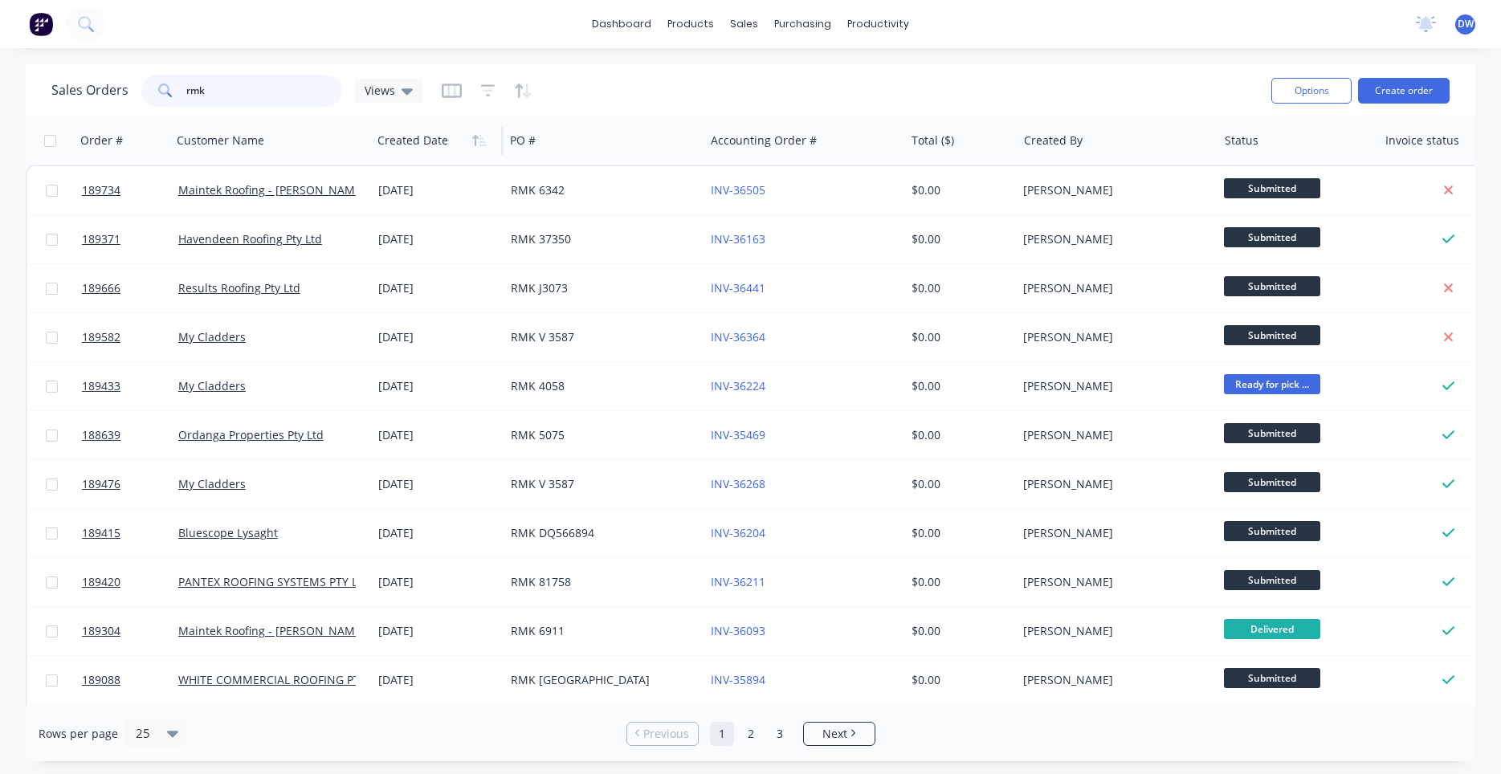
type input "rmk"
click at [409, 145] on div at bounding box center [434, 140] width 114 height 32
click at [481, 141] on icon "button" at bounding box center [479, 140] width 14 height 13
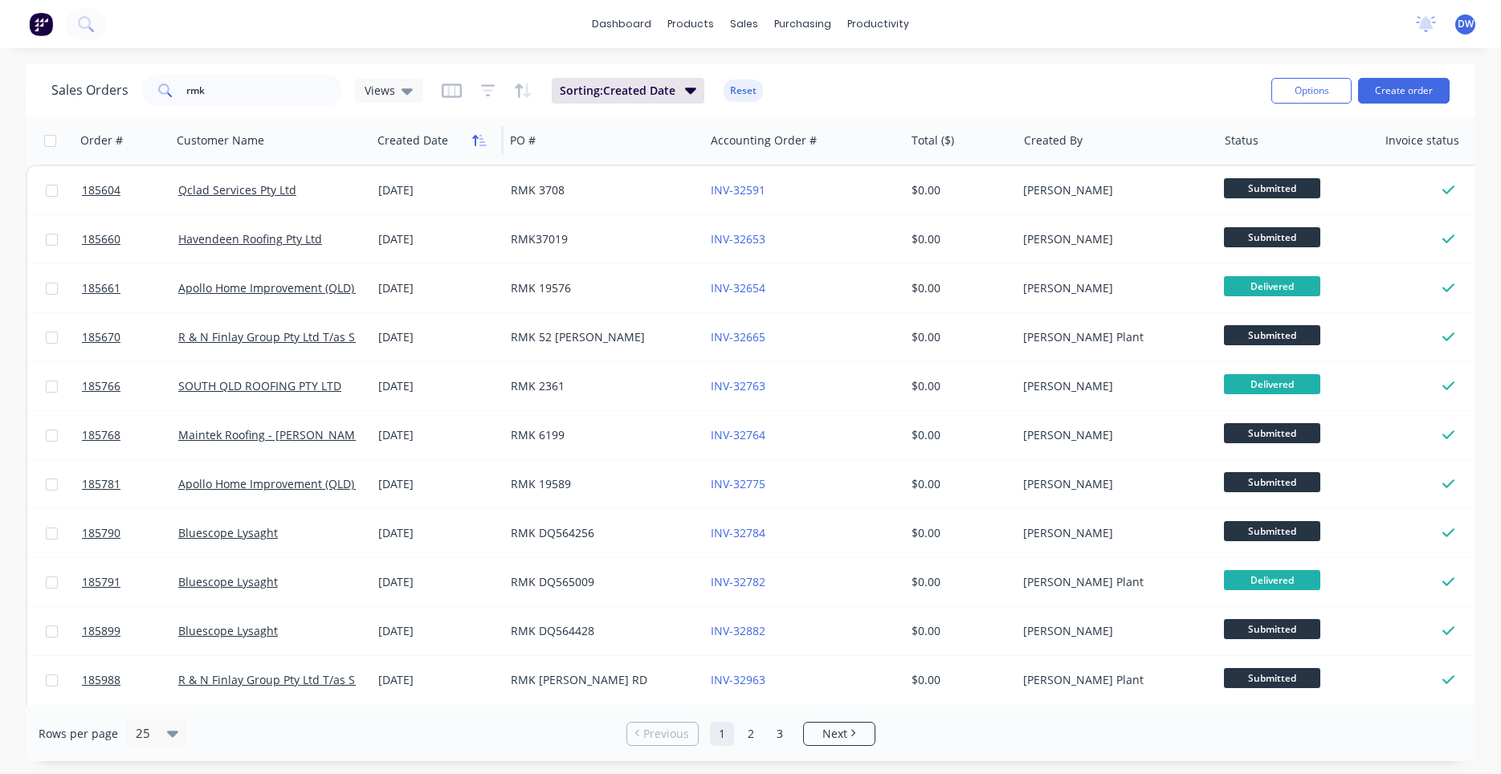
click at [480, 144] on icon "button" at bounding box center [479, 140] width 14 height 13
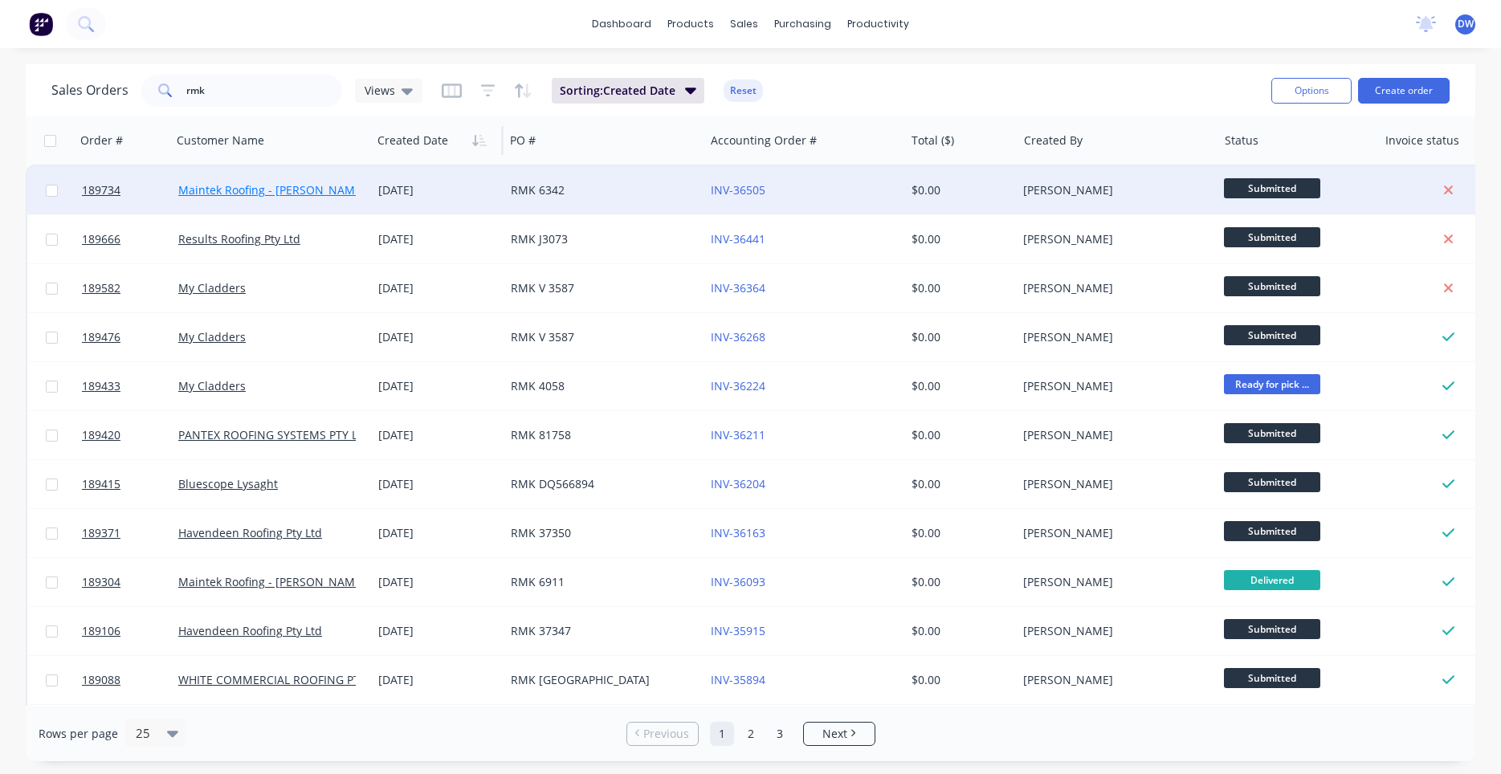
click at [306, 195] on link "Maintek Roofing - [PERSON_NAME]" at bounding box center [271, 189] width 187 height 15
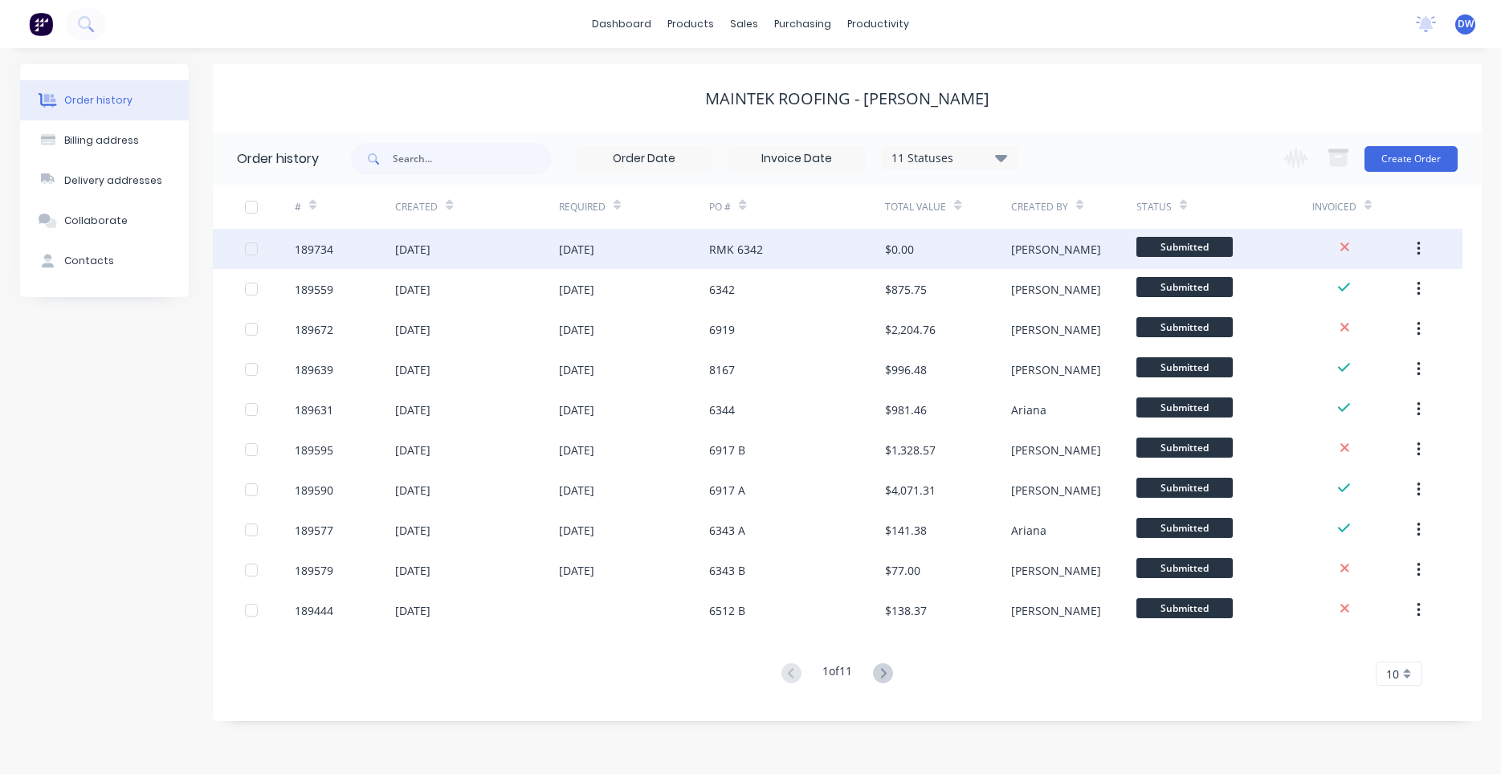
click at [621, 262] on div "[DATE]" at bounding box center [634, 249] width 151 height 40
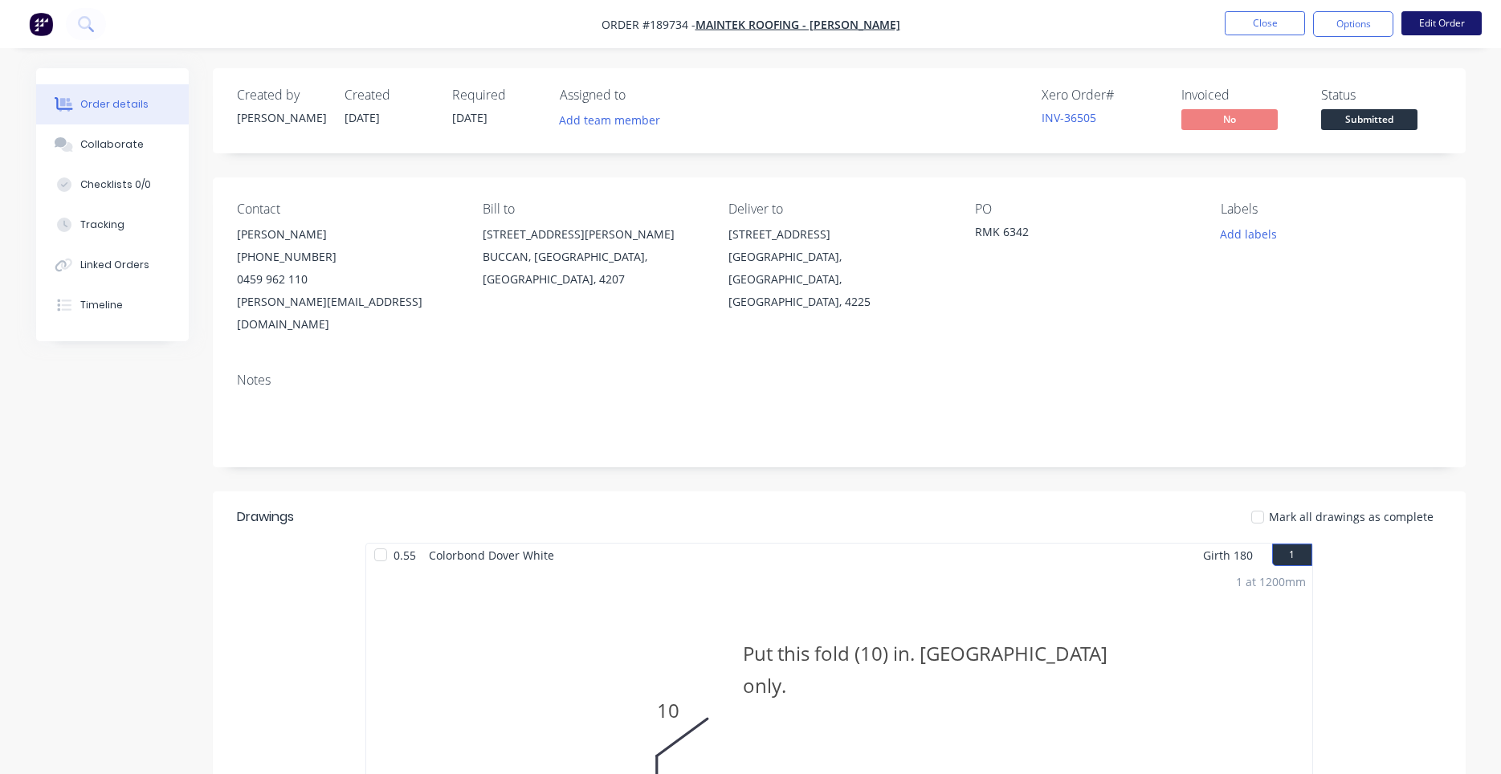
click at [1421, 29] on button "Edit Order" at bounding box center [1441, 23] width 80 height 24
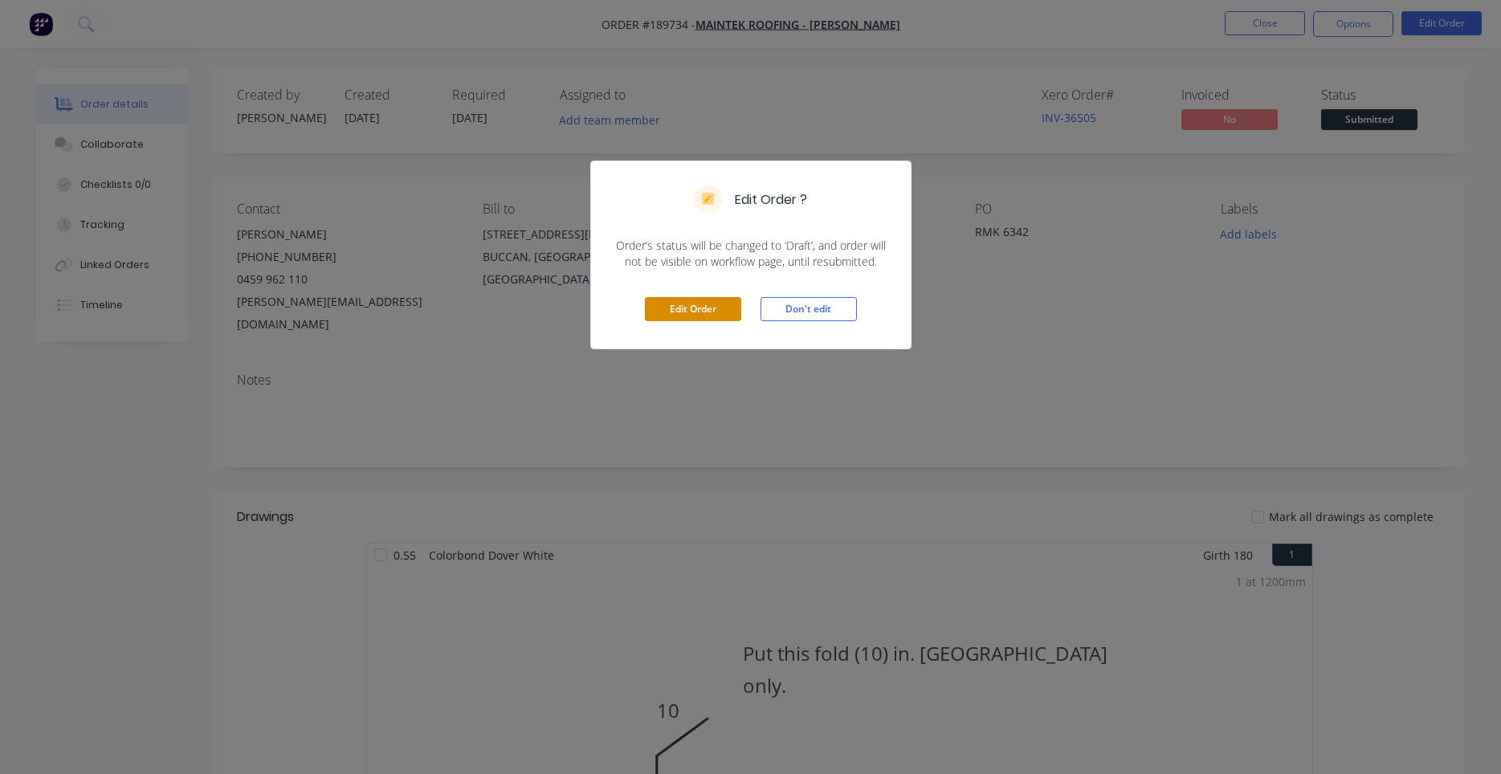
click at [722, 315] on button "Edit Order" at bounding box center [693, 309] width 96 height 24
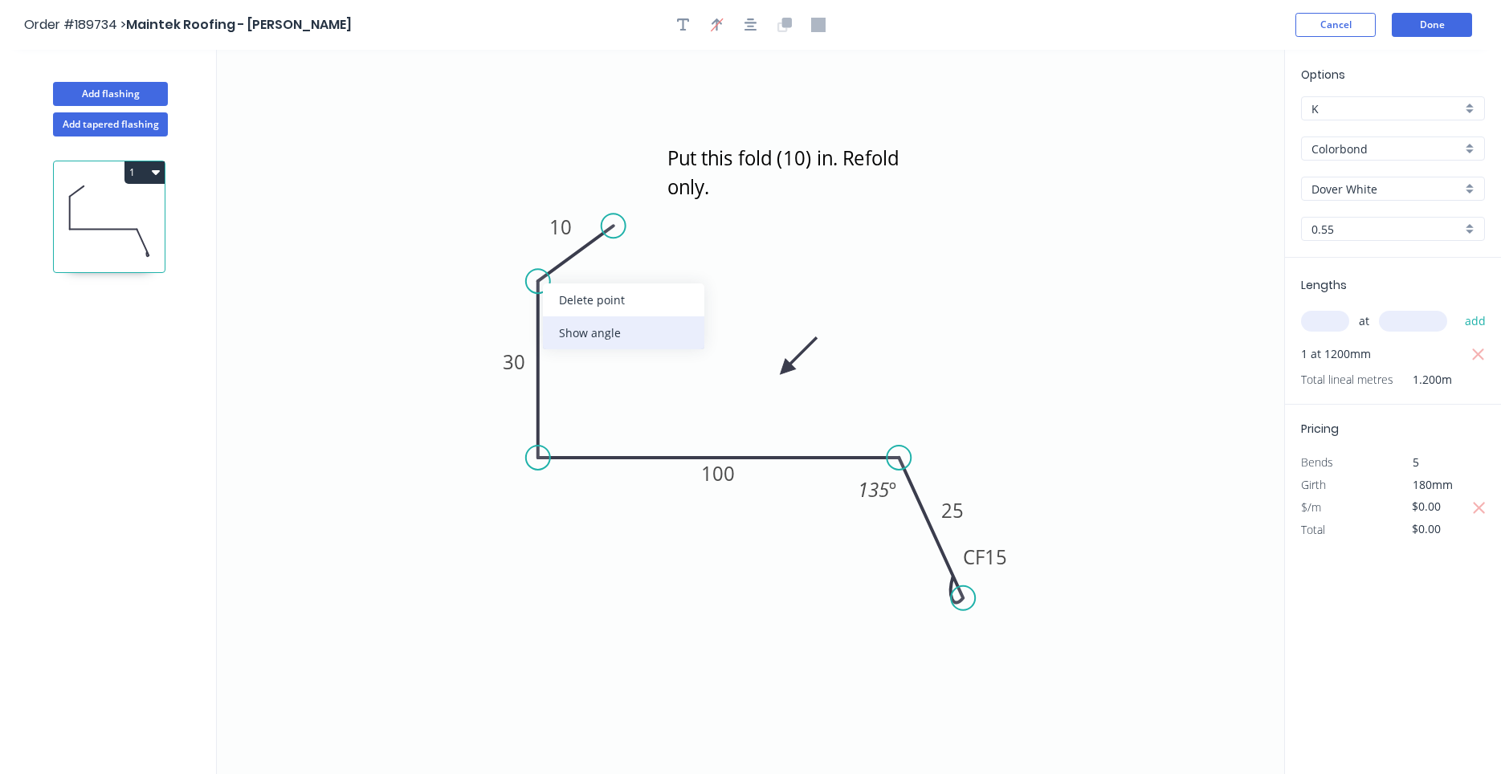
drag, startPoint x: 568, startPoint y: 316, endPoint x: 568, endPoint y: 325, distance: 9.6
click at [568, 325] on div "Delete point Show angle" at bounding box center [623, 316] width 161 height 66
click at [577, 325] on div "Show angle" at bounding box center [620, 336] width 161 height 33
click at [577, 293] on tspan "º" at bounding box center [577, 299] width 7 height 26
click at [917, 275] on icon "Put this fold (10) in. Refold only. 10 30 100 CF 15 25 135 º 135 º" at bounding box center [750, 412] width 1067 height 724
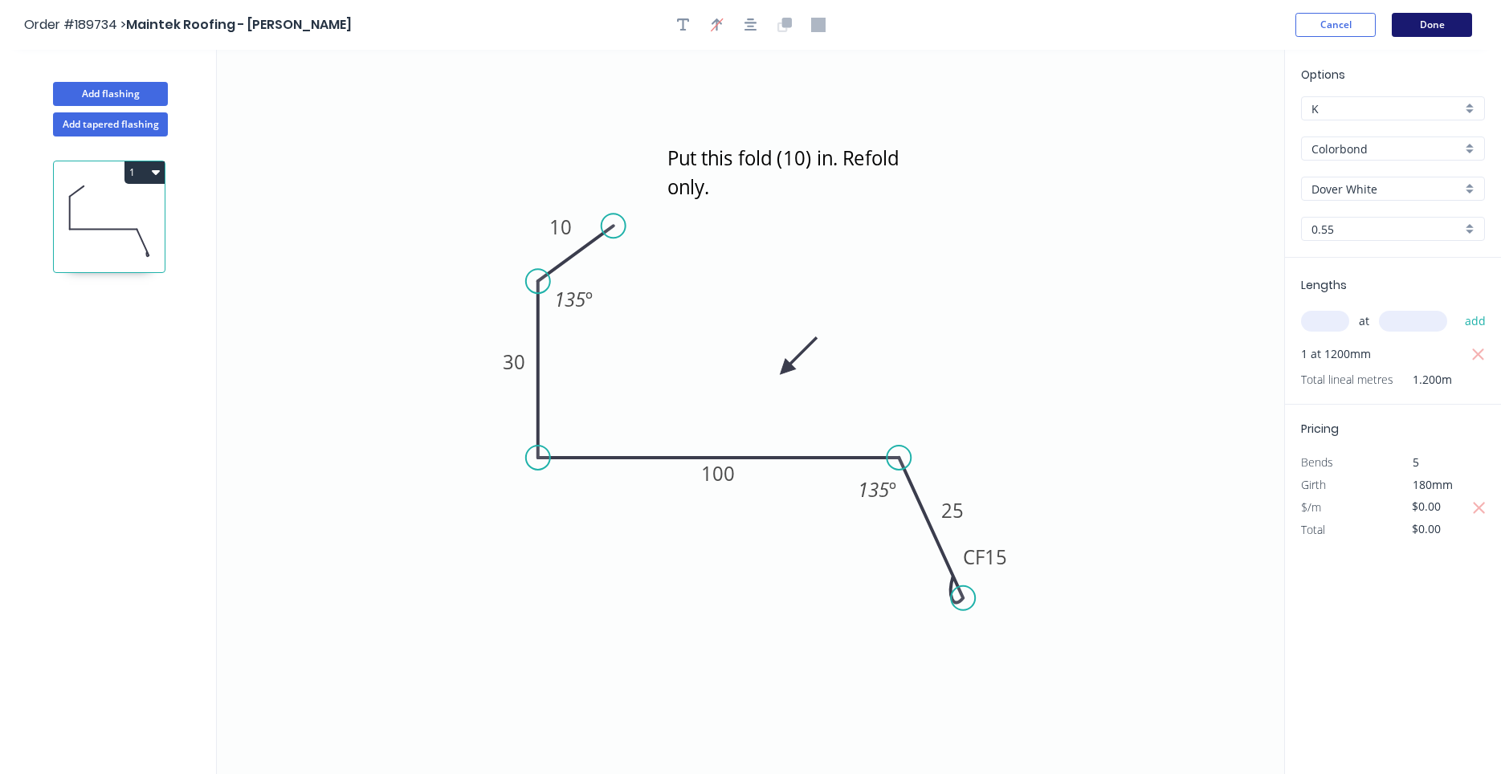
click at [1440, 27] on button "Done" at bounding box center [1432, 25] width 80 height 24
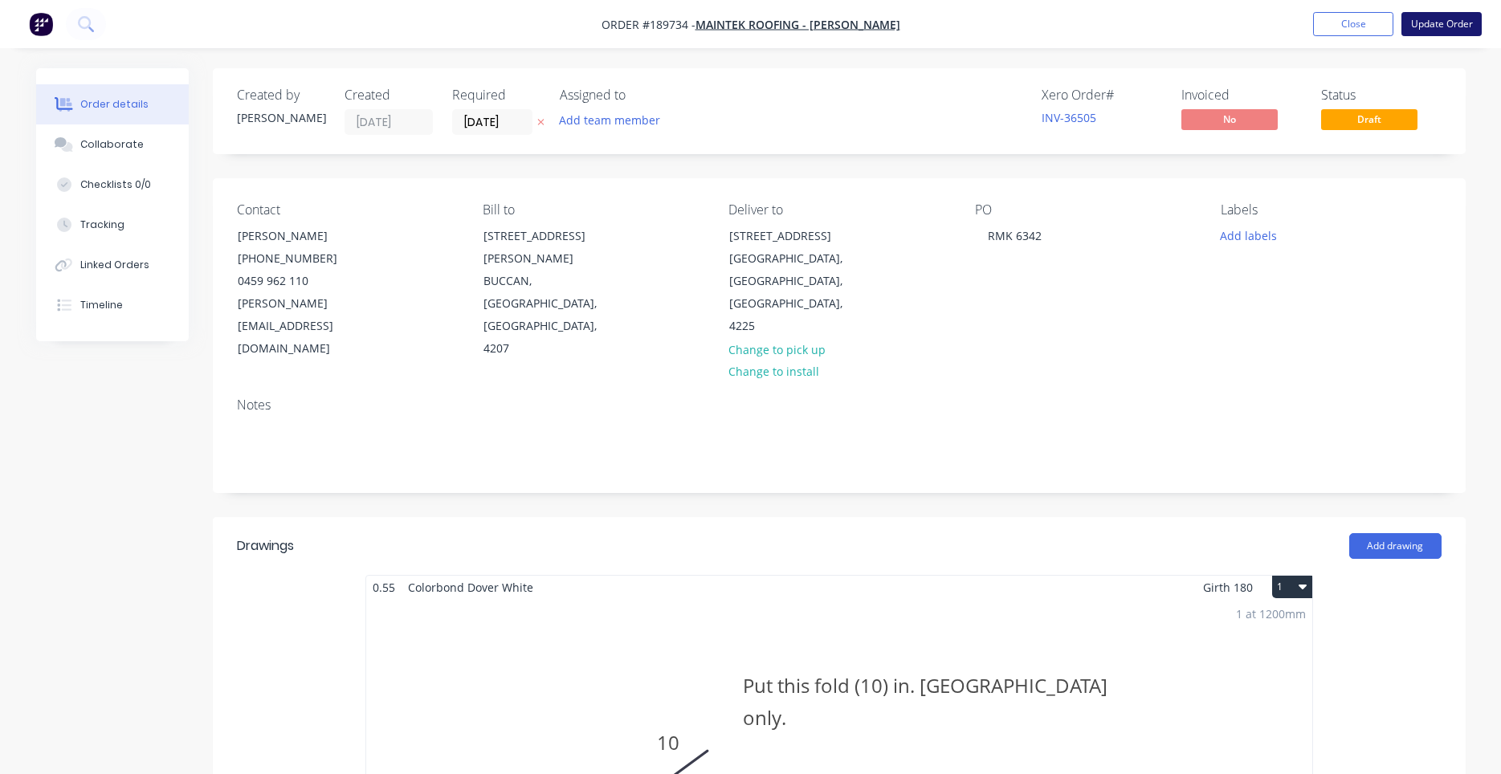
click at [1426, 35] on button "Update Order" at bounding box center [1441, 24] width 80 height 24
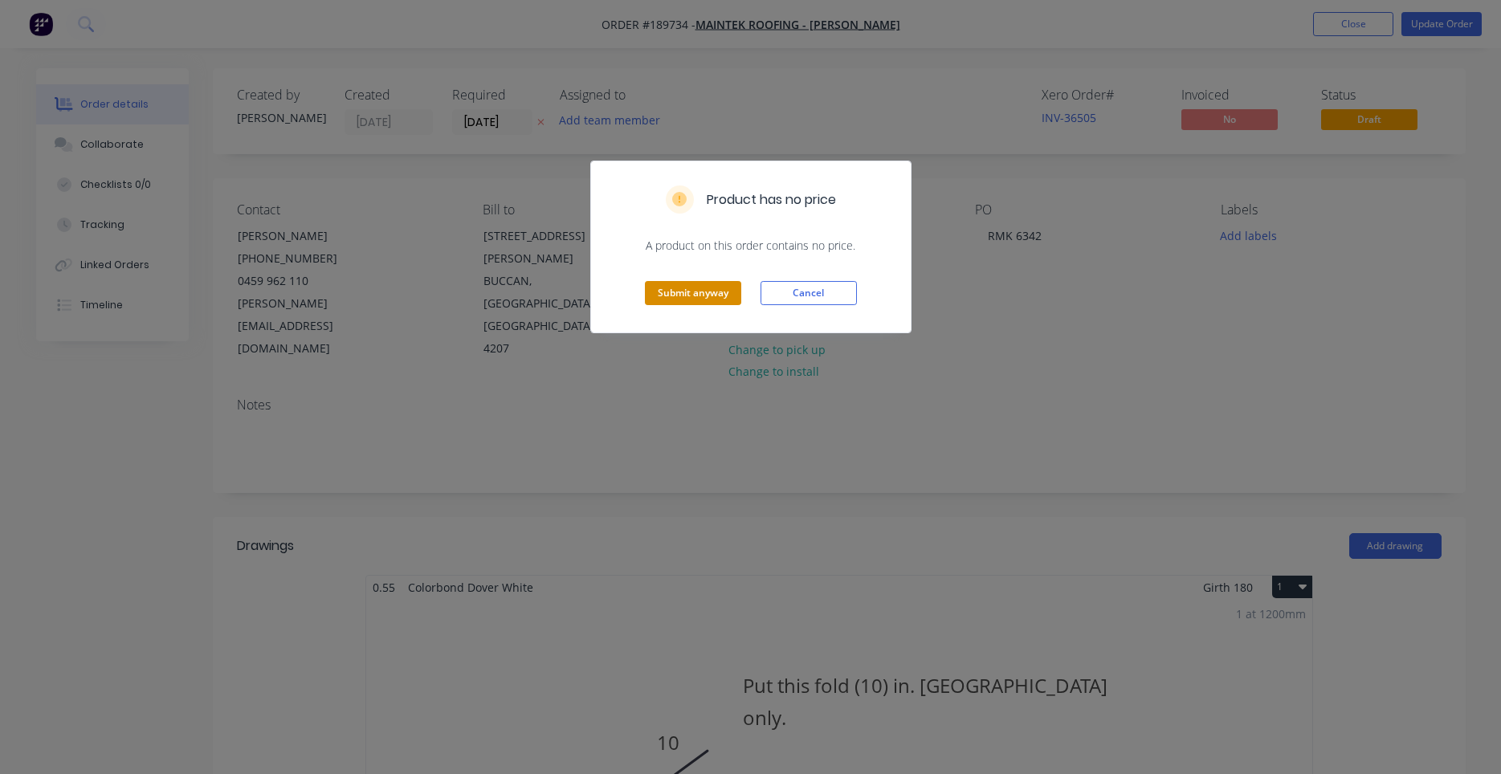
click at [715, 294] on button "Submit anyway" at bounding box center [693, 293] width 96 height 24
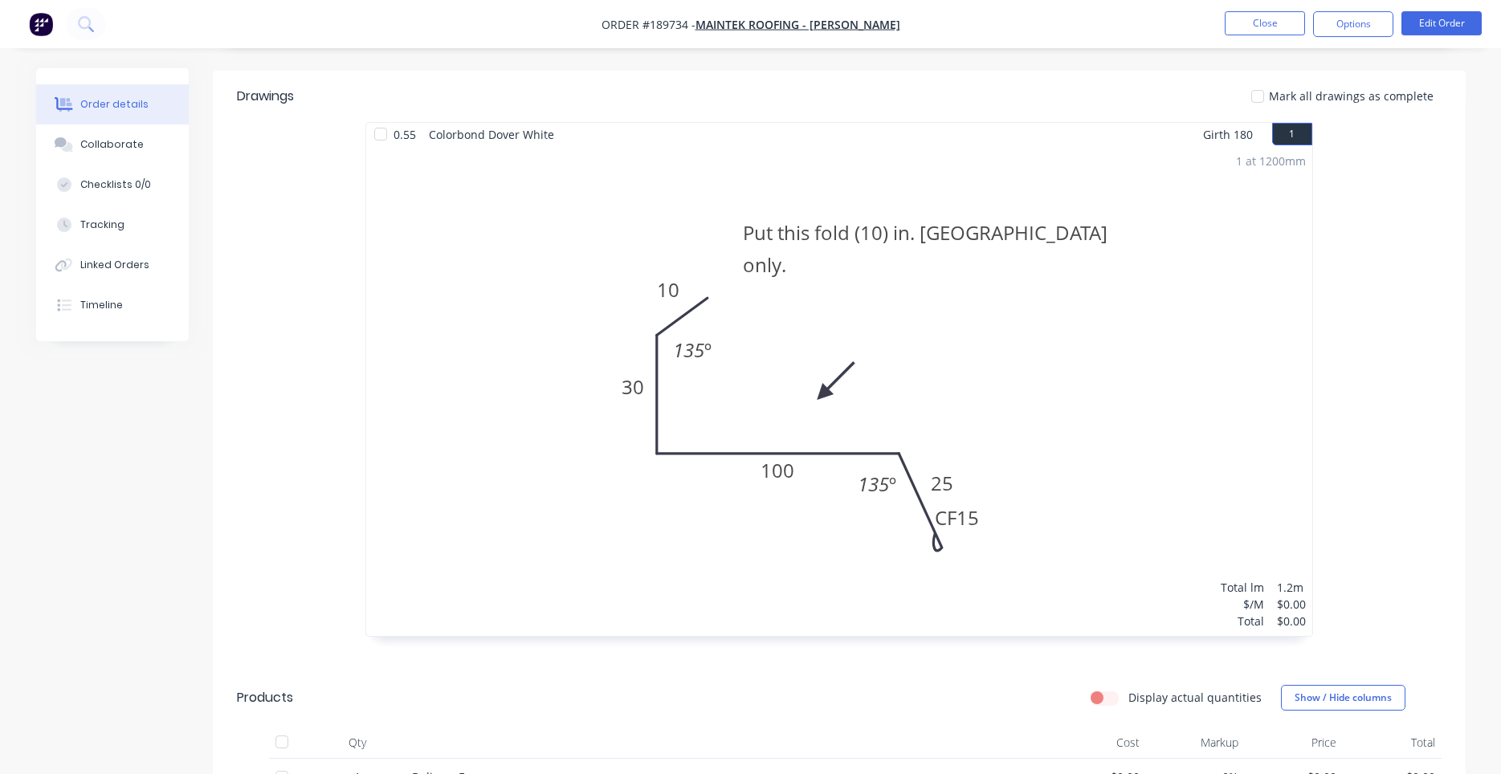
scroll to position [137, 0]
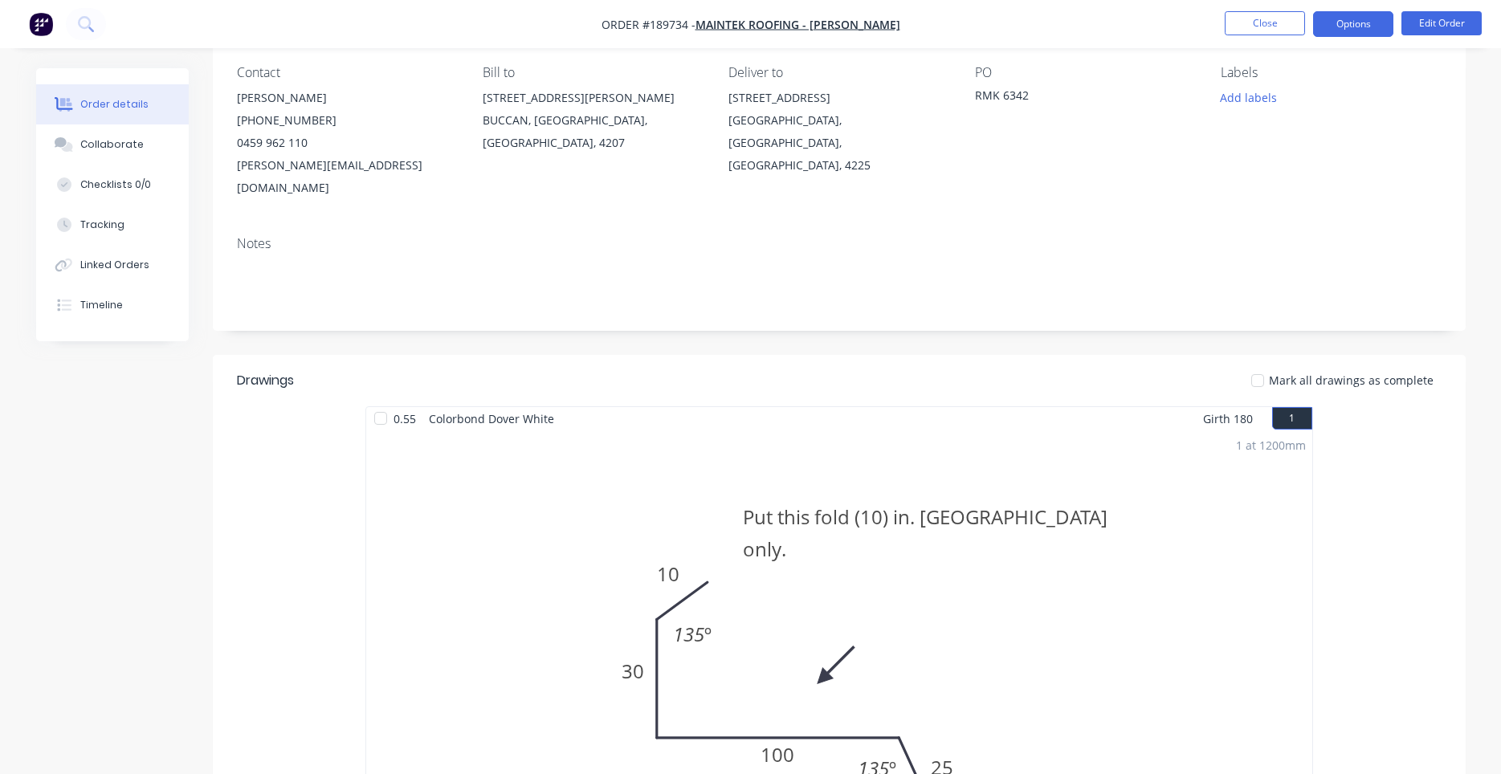
click at [1344, 35] on button "Options" at bounding box center [1353, 24] width 80 height 26
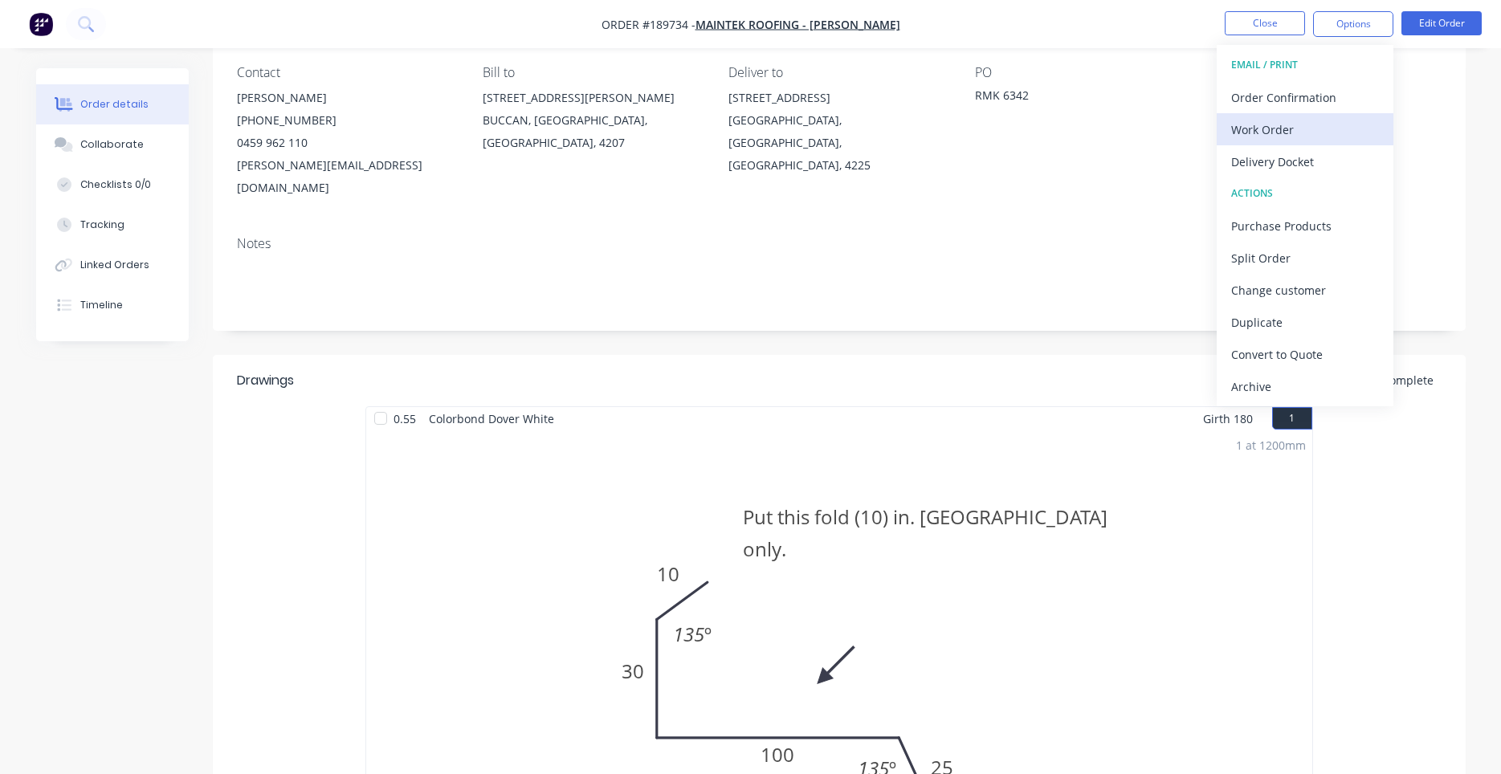
click at [1285, 127] on div "Work Order" at bounding box center [1305, 129] width 148 height 23
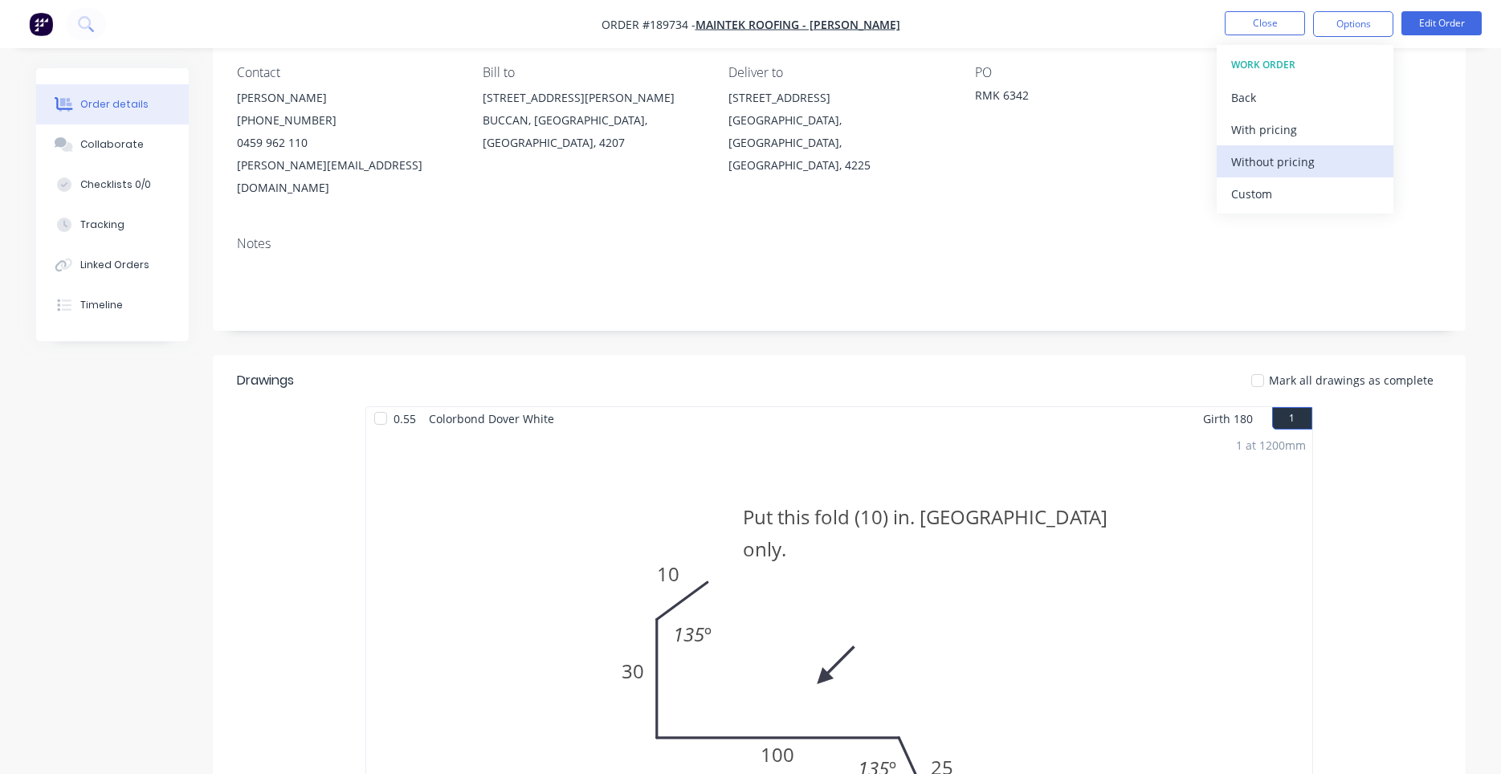
click at [1255, 167] on div "Without pricing" at bounding box center [1305, 161] width 148 height 23
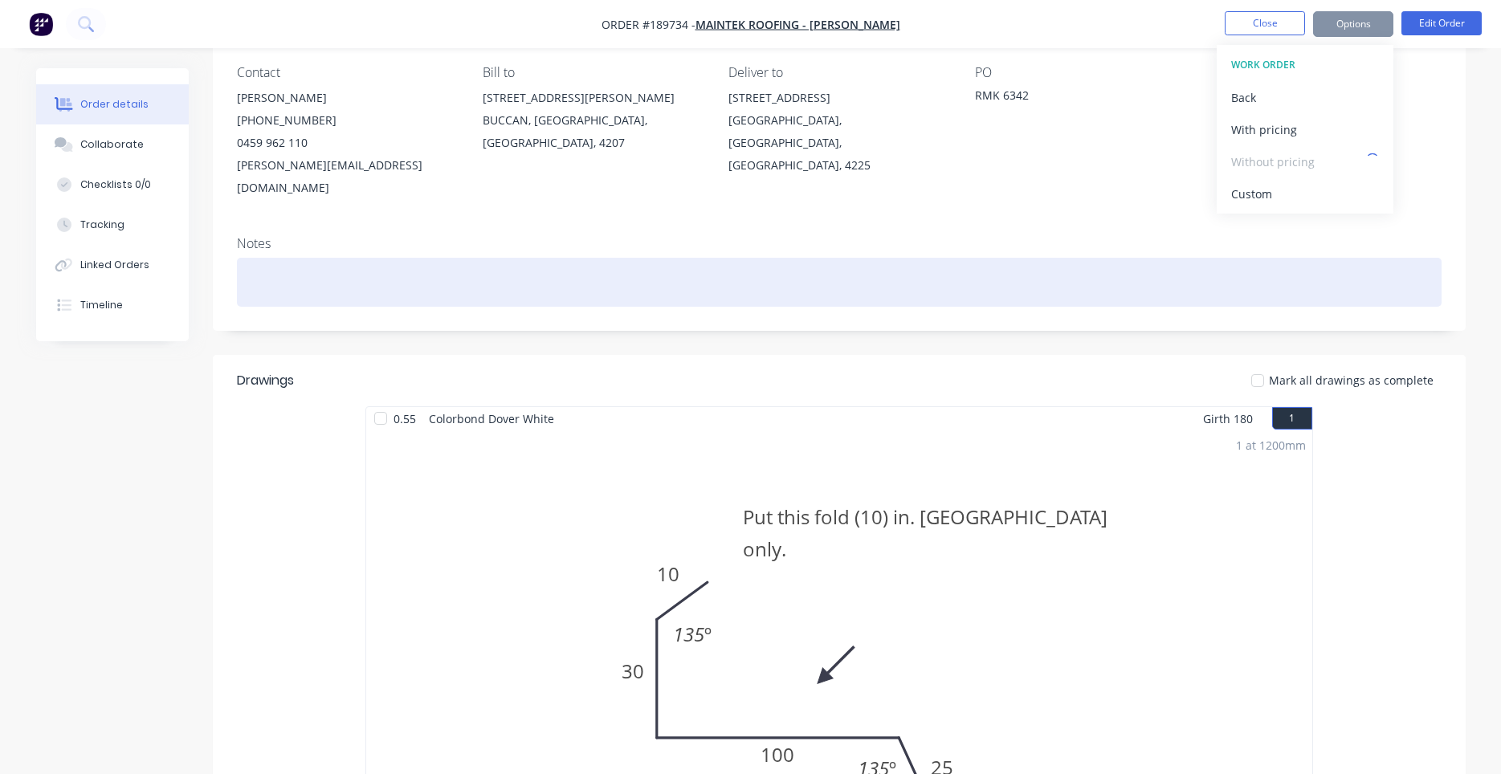
scroll to position [0, 0]
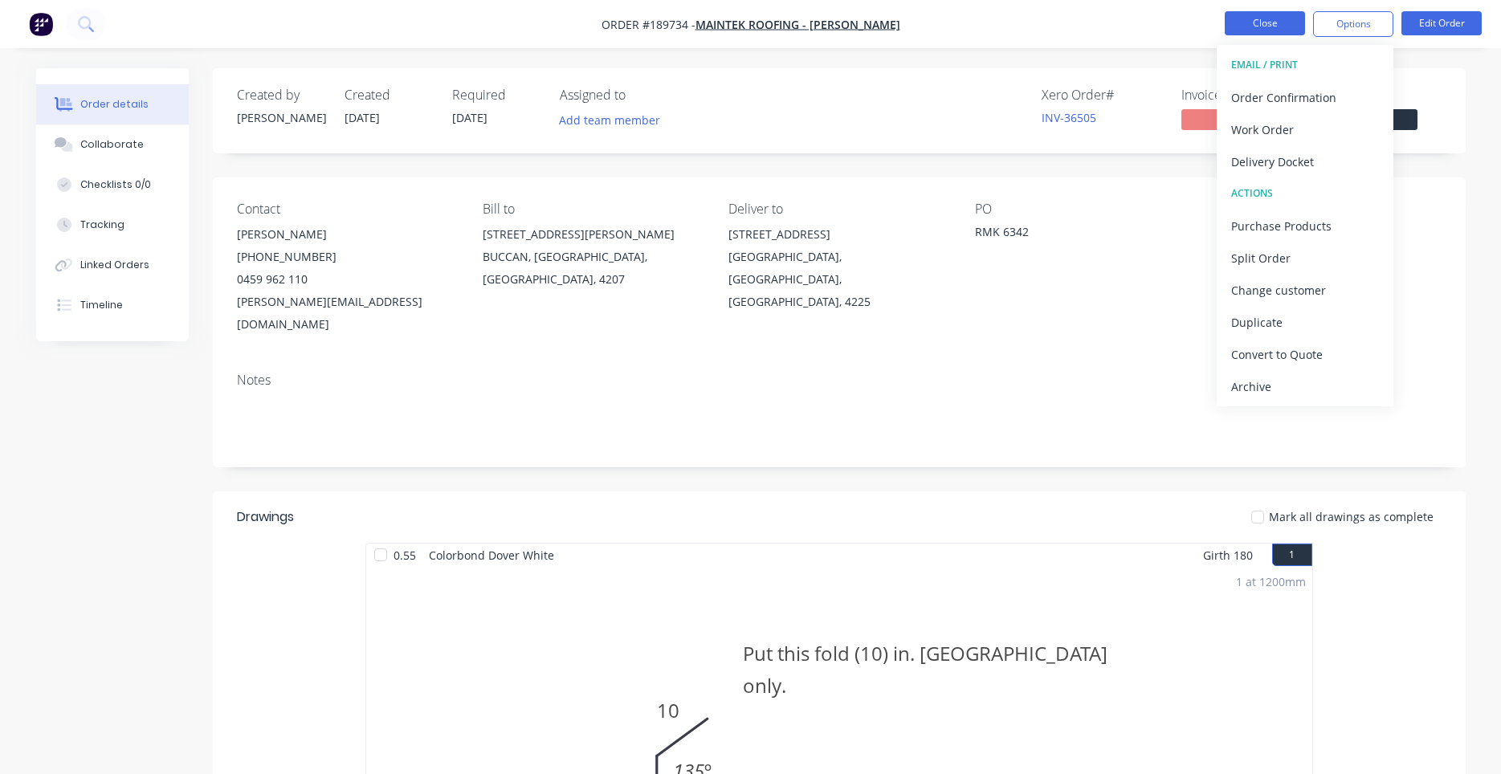
click at [1278, 27] on button "Close" at bounding box center [1265, 23] width 80 height 24
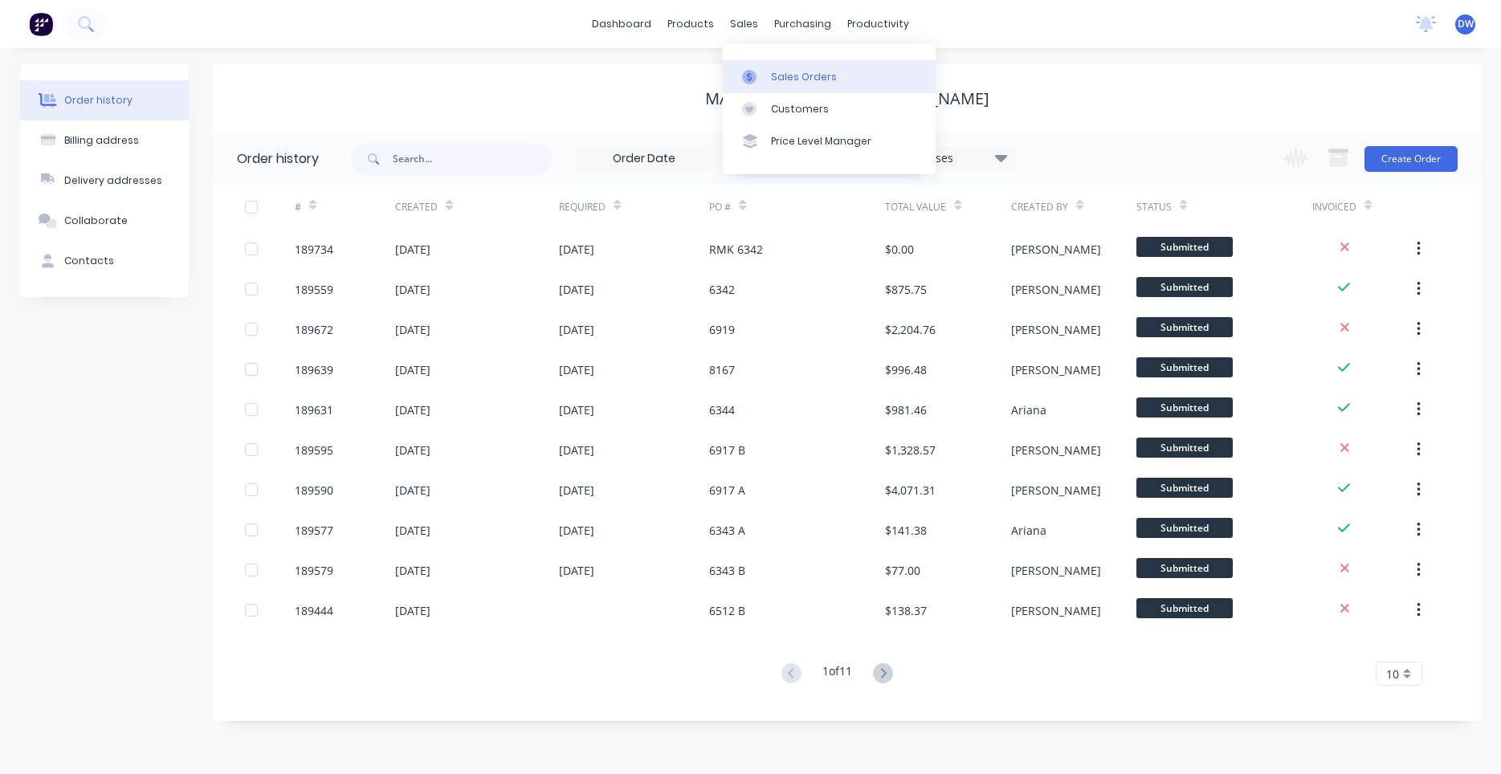
click at [754, 71] on icon at bounding box center [749, 77] width 14 height 14
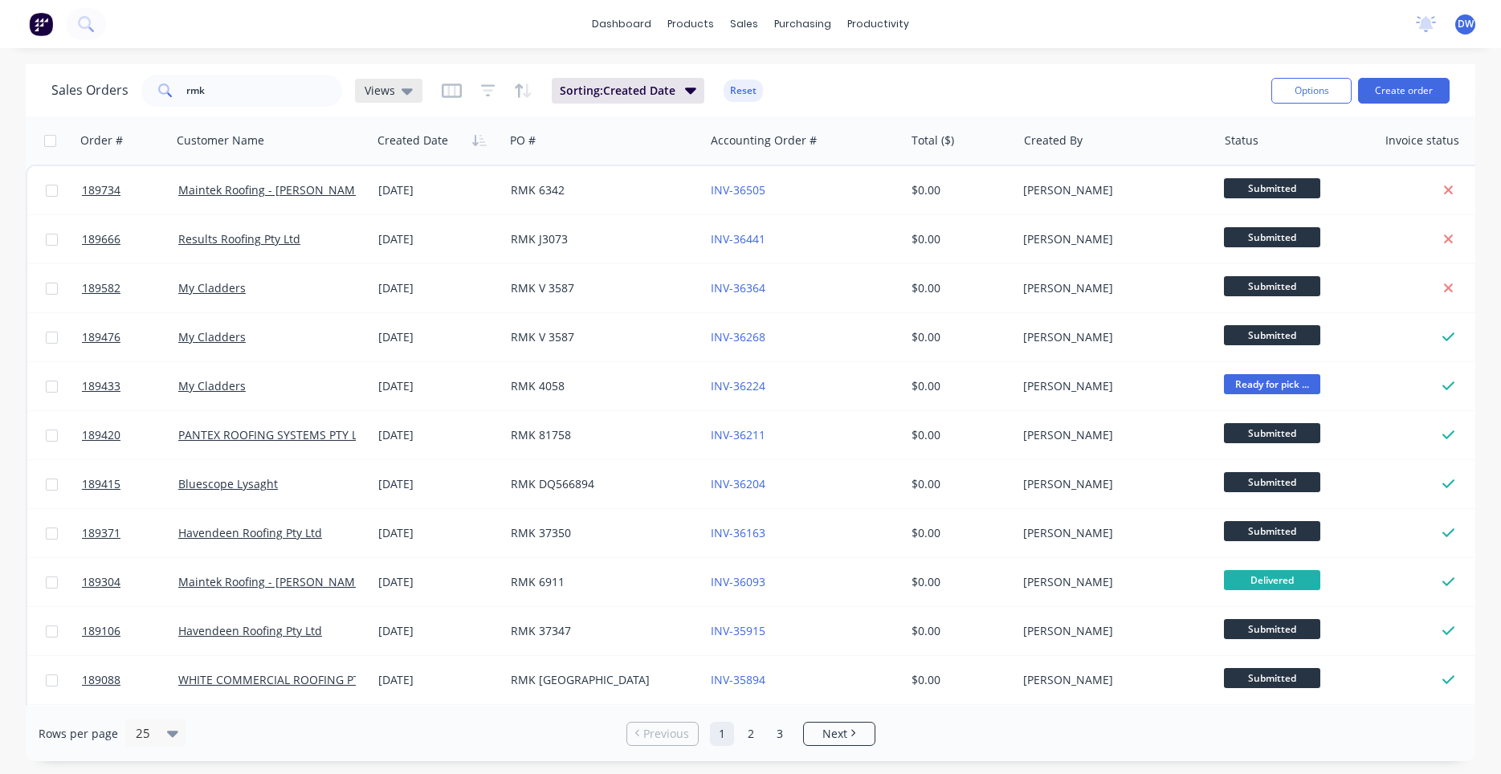
click at [383, 95] on span "Views" at bounding box center [380, 90] width 31 height 17
click at [376, 264] on button "New Hires" at bounding box center [451, 260] width 183 height 18
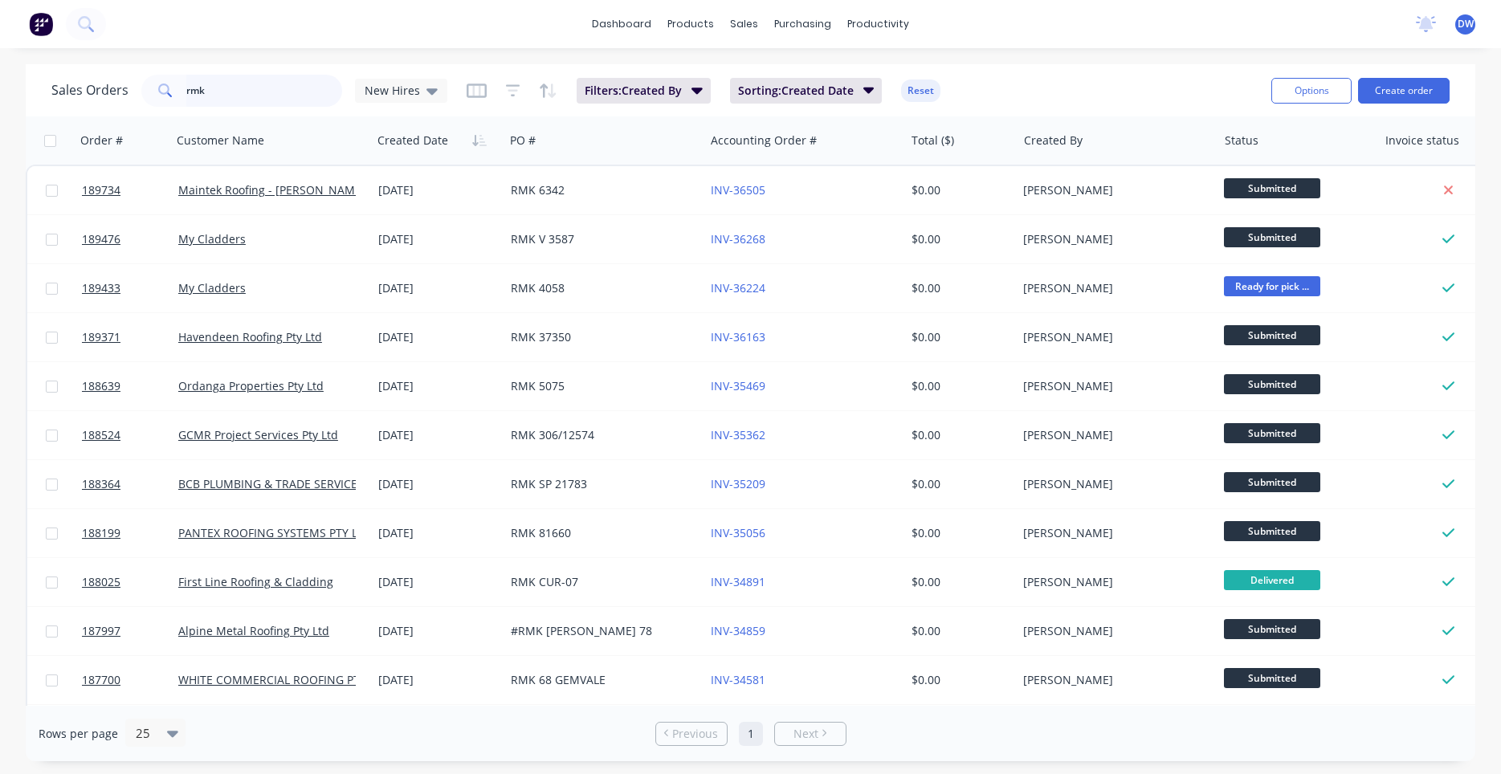
click at [268, 85] on input "rmk" at bounding box center [264, 91] width 157 height 32
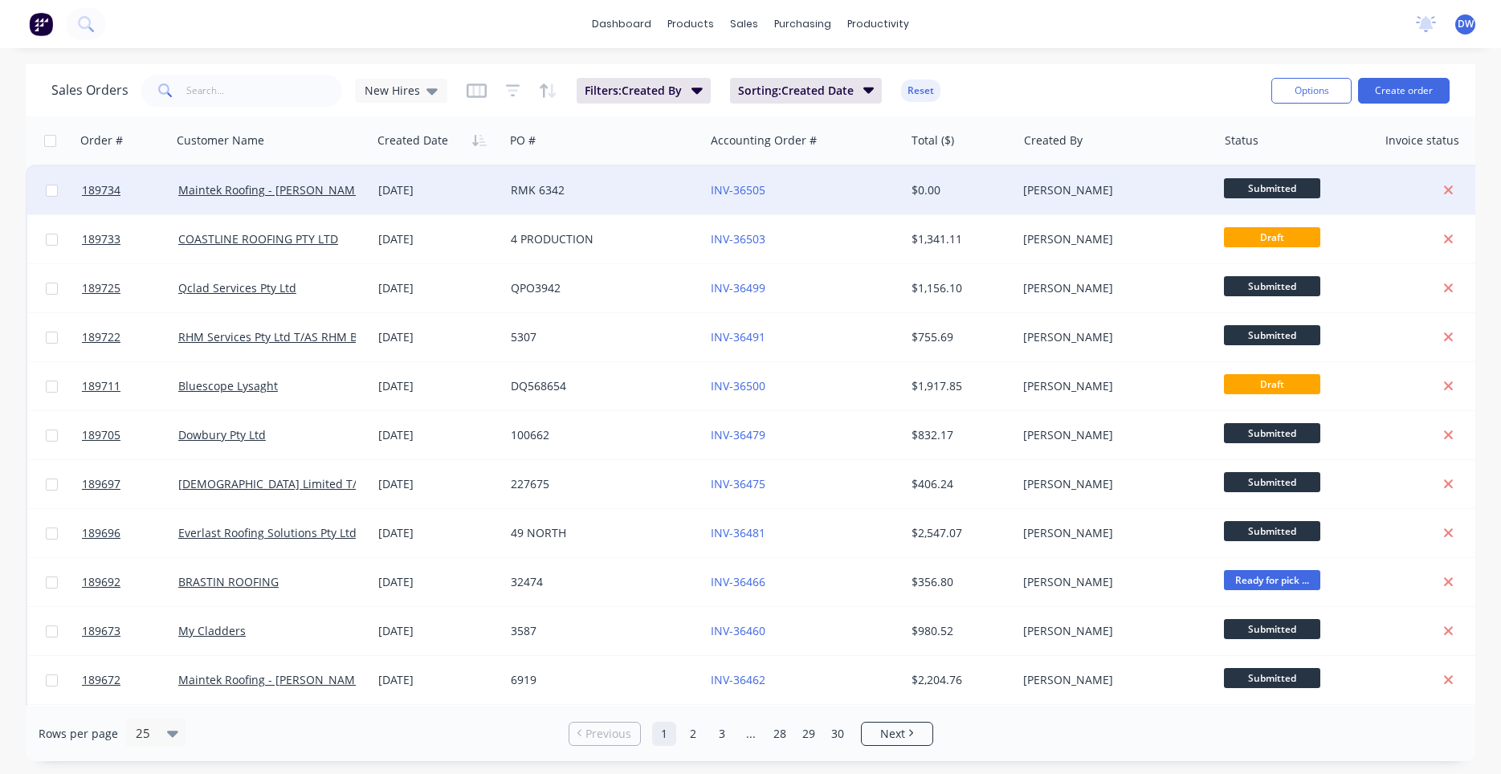
click at [357, 196] on div "Maintek Roofing - [PERSON_NAME]" at bounding box center [271, 190] width 187 height 16
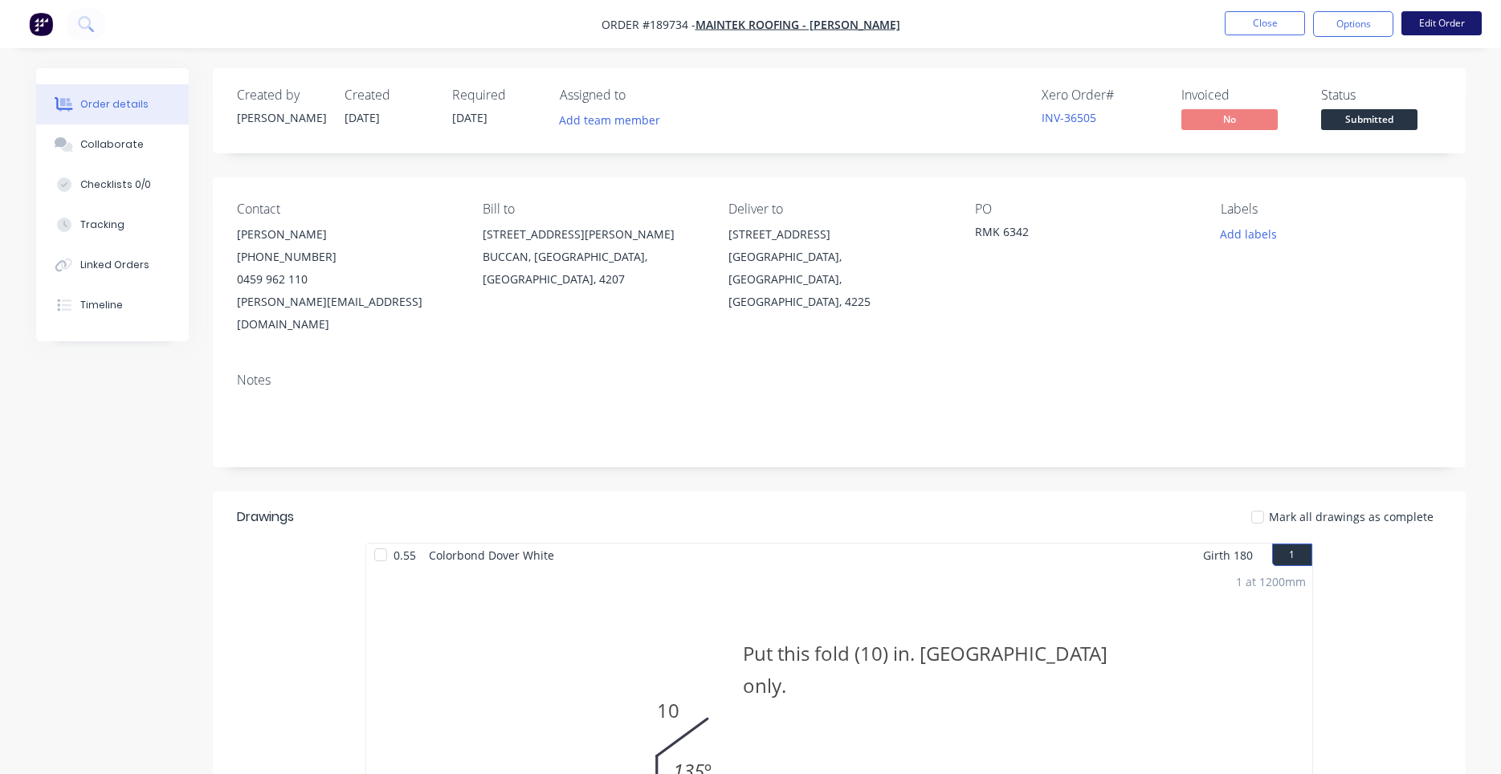
click at [1436, 28] on button "Edit Order" at bounding box center [1441, 23] width 80 height 24
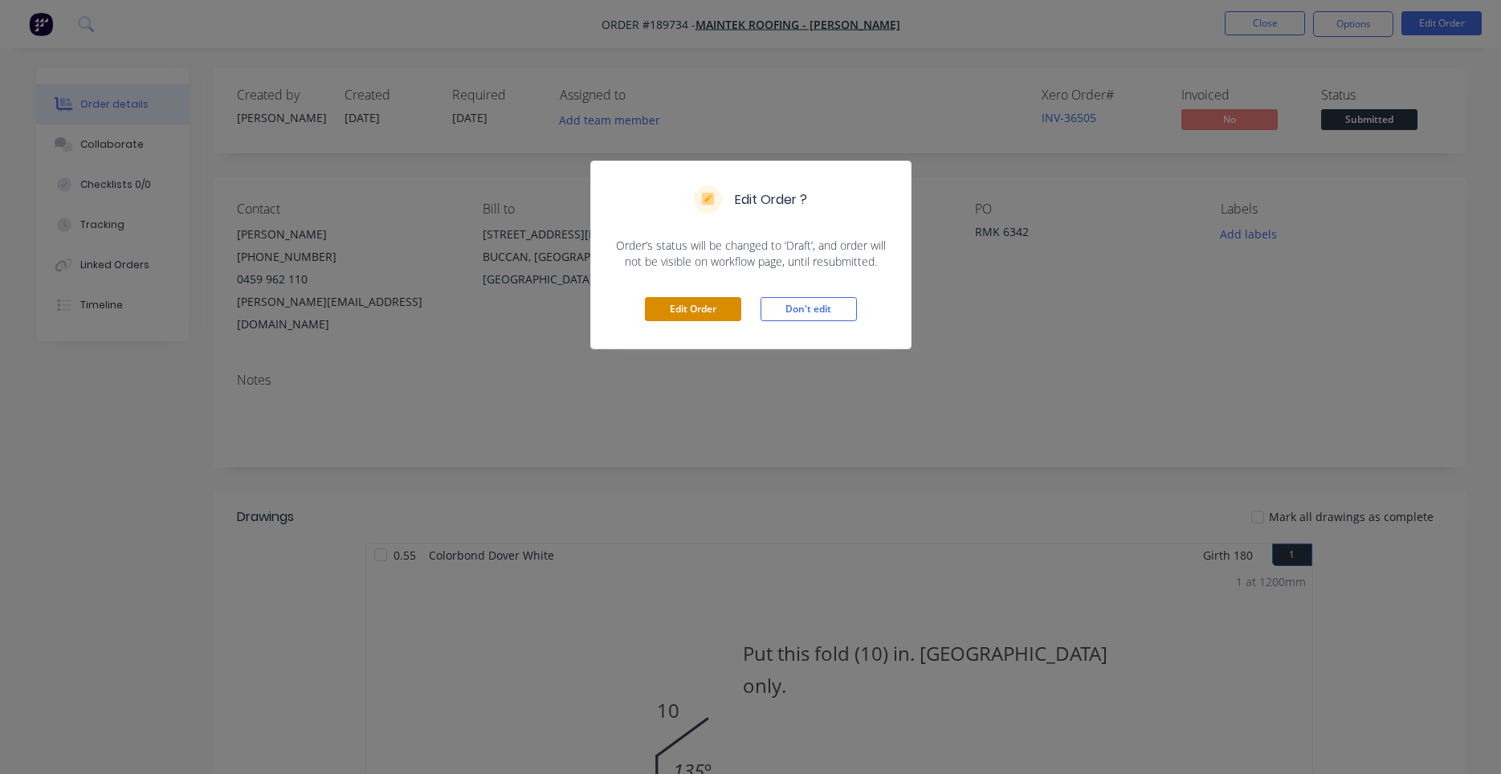
click at [681, 315] on button "Edit Order" at bounding box center [693, 309] width 96 height 24
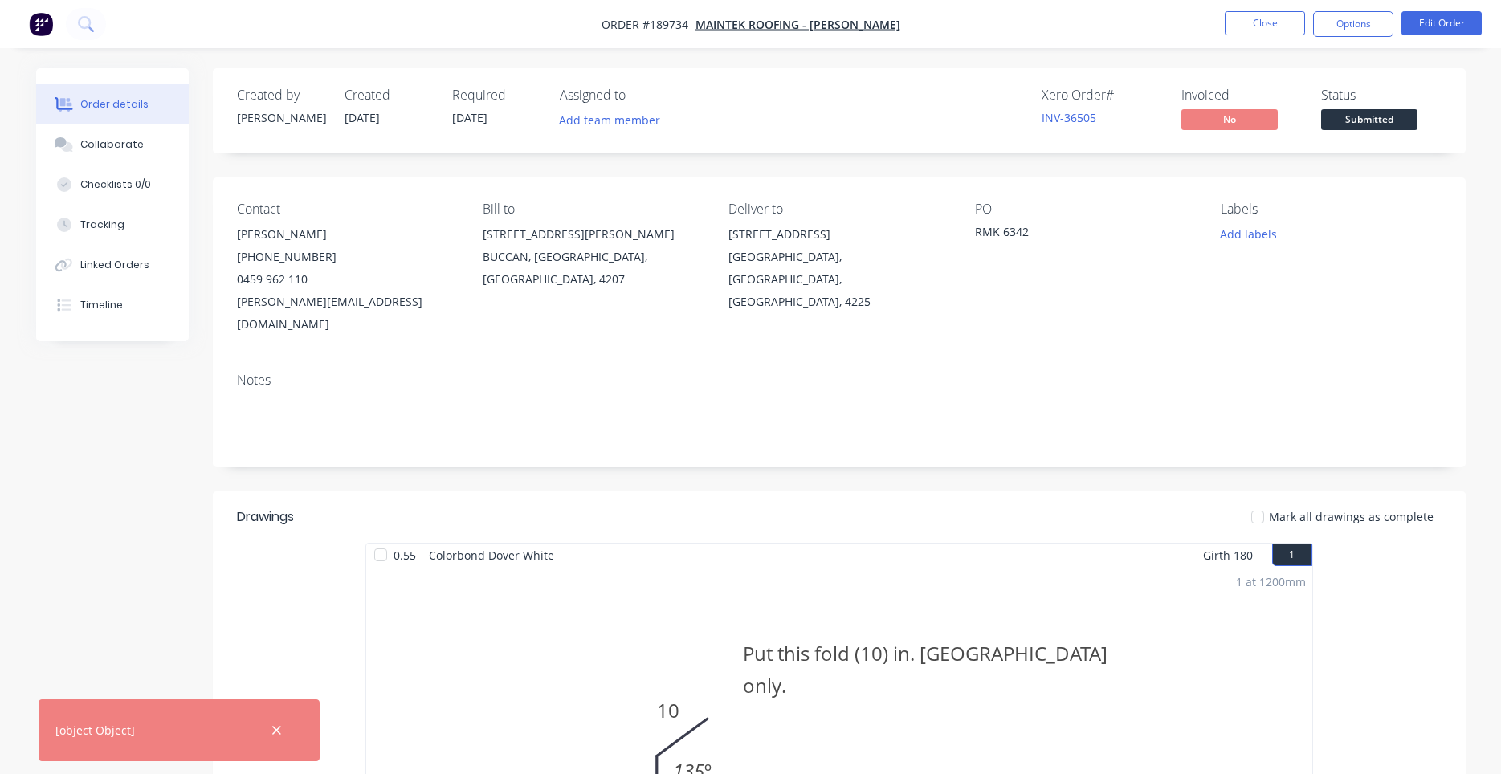
click at [487, 124] on span "14/08/25" at bounding box center [469, 117] width 35 height 15
click at [487, 112] on span "14/08/25" at bounding box center [469, 117] width 35 height 15
click at [1451, 24] on button "Edit Order" at bounding box center [1441, 23] width 80 height 24
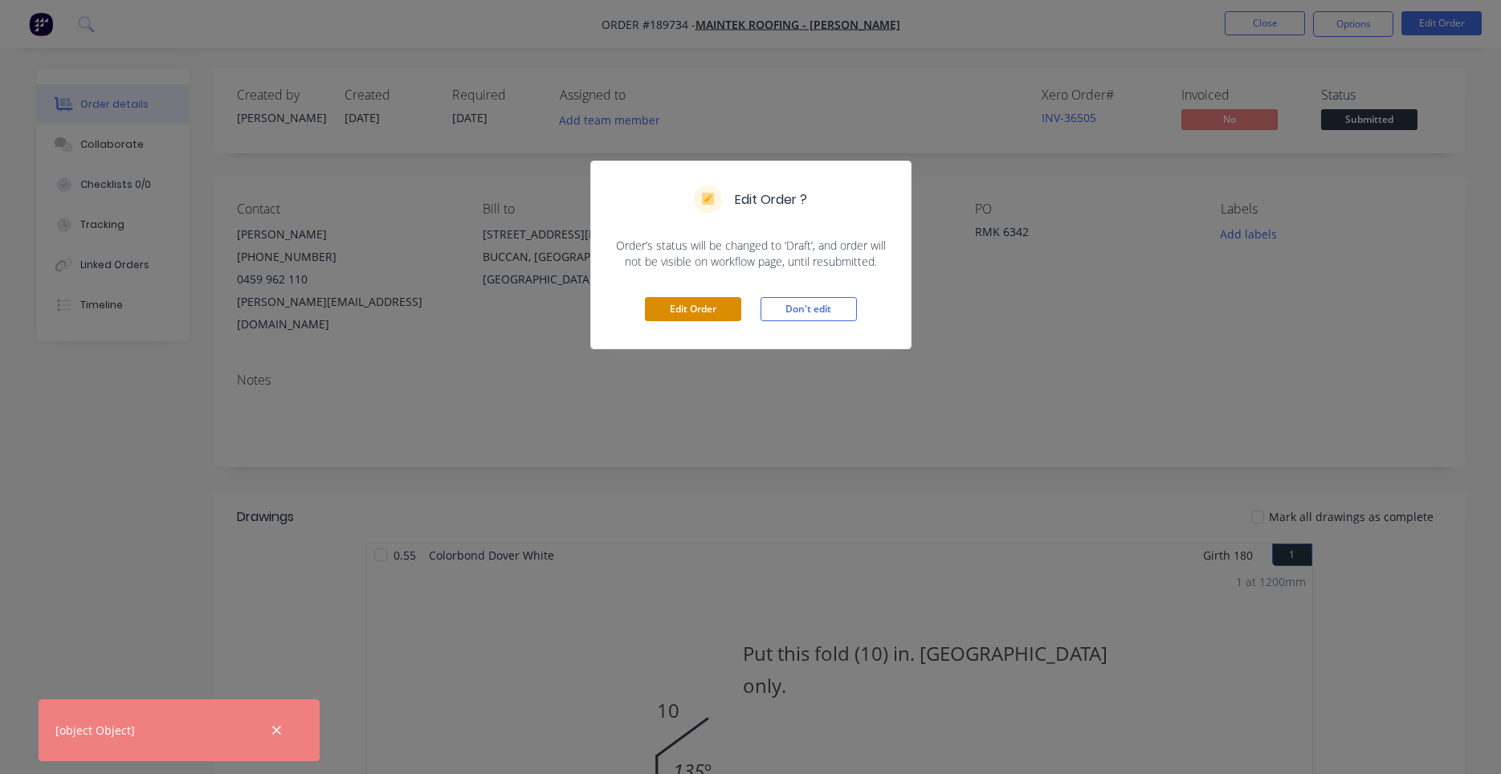
click at [703, 304] on button "Edit Order" at bounding box center [693, 309] width 96 height 24
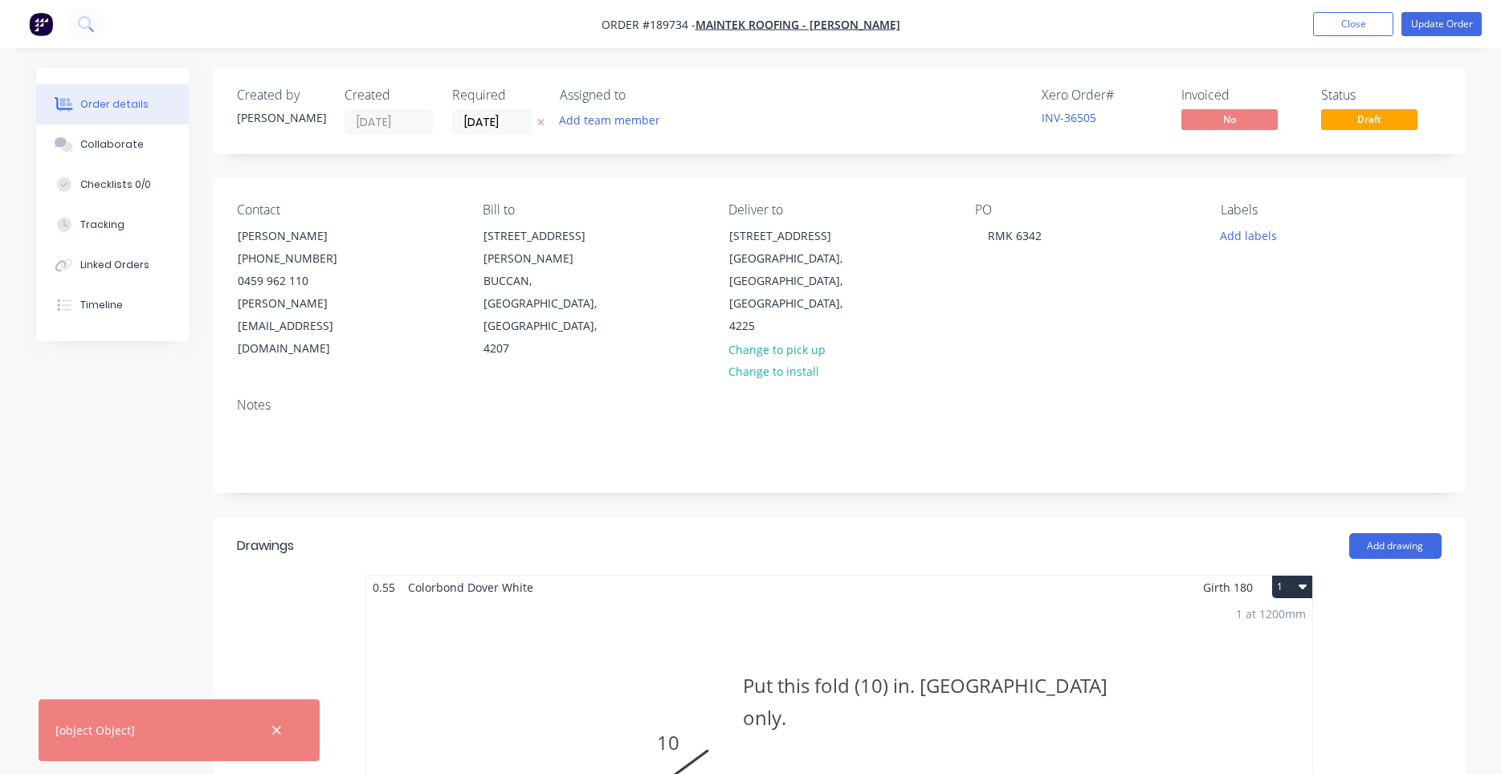
click at [506, 134] on label "14/08/25" at bounding box center [492, 122] width 80 height 26
click at [506, 134] on input "14/08/25" at bounding box center [492, 122] width 79 height 24
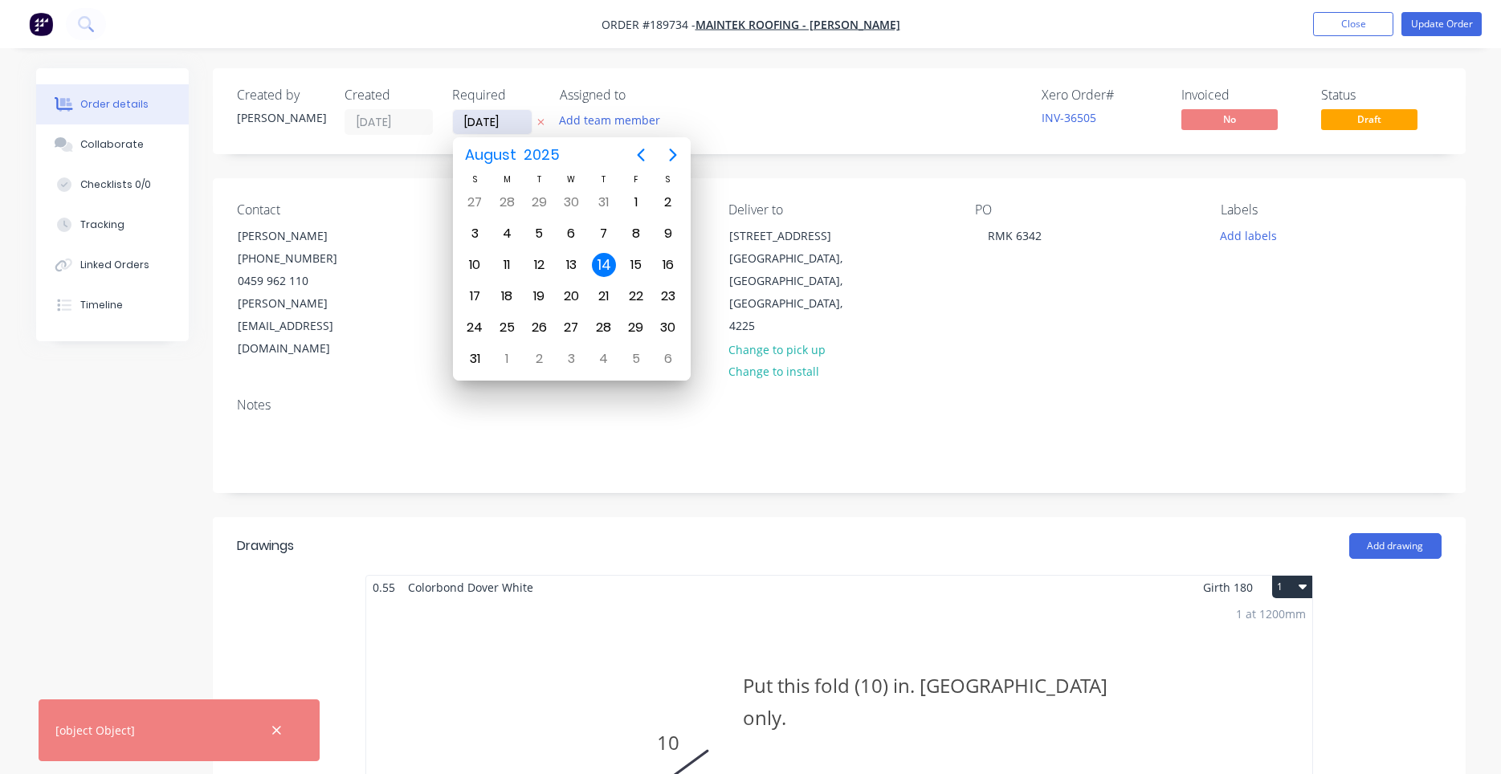
click at [510, 125] on input "14/08/25" at bounding box center [492, 122] width 79 height 24
click at [638, 266] on div "15" at bounding box center [635, 265] width 24 height 24
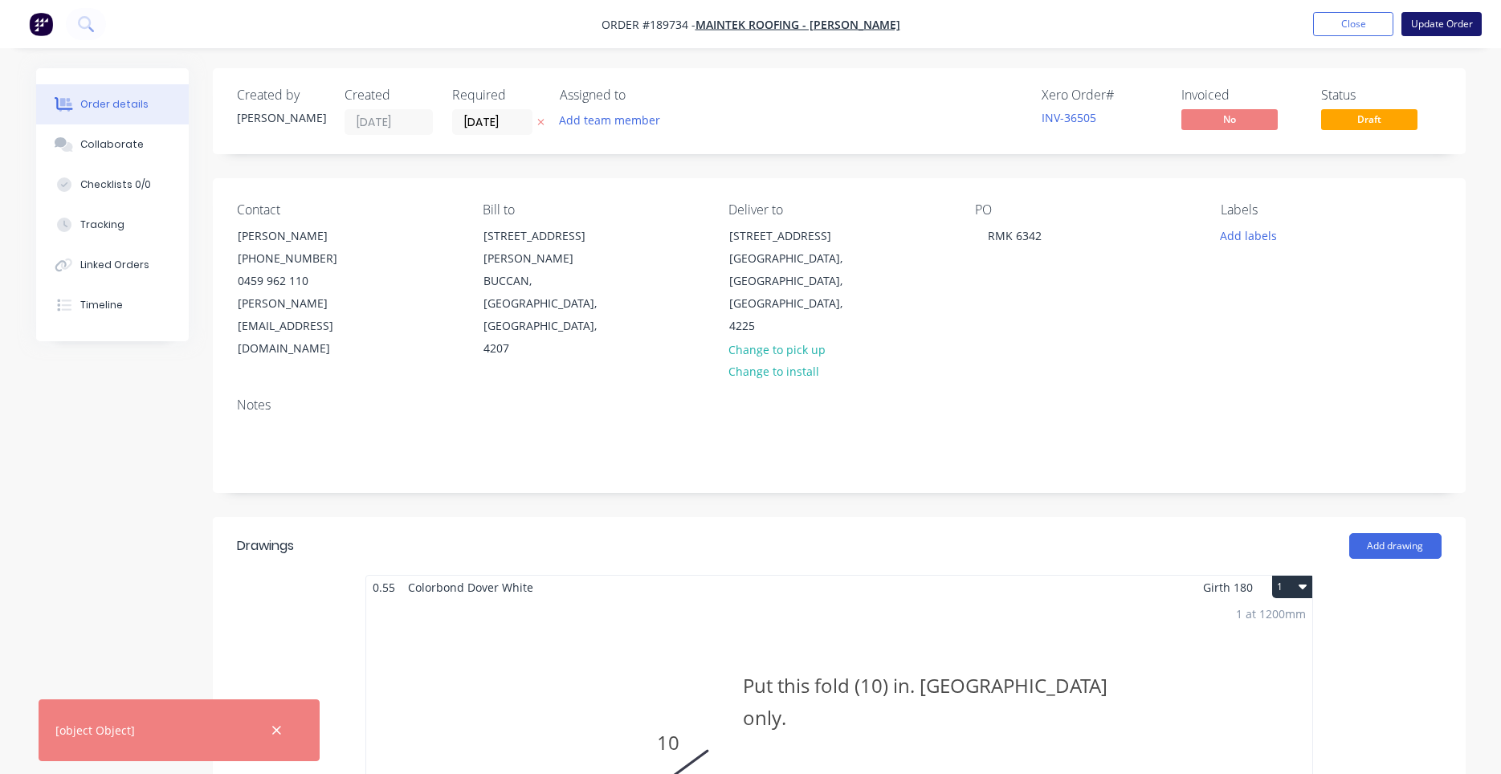
click at [1445, 21] on button "Update Order" at bounding box center [1441, 24] width 80 height 24
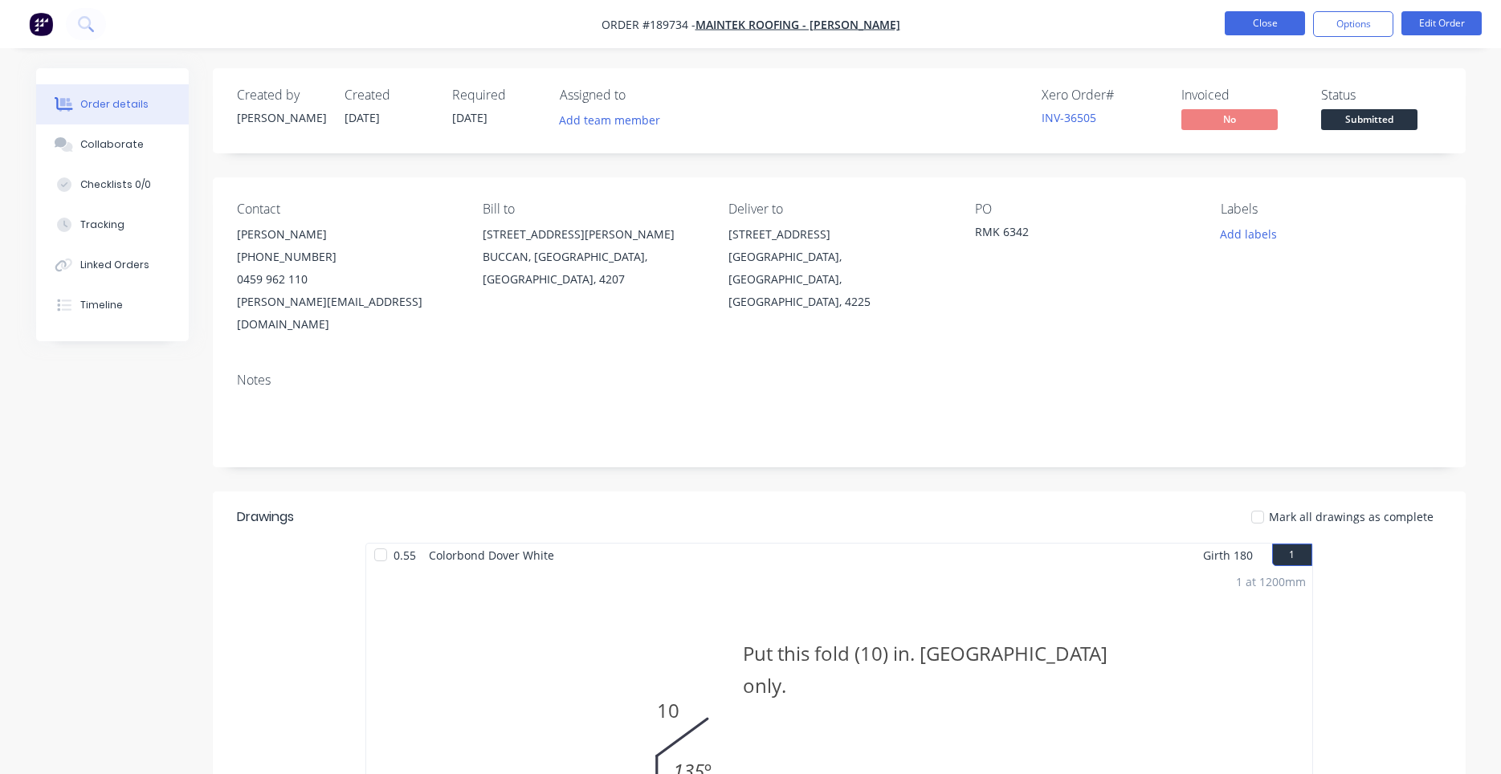
click at [1273, 34] on button "Close" at bounding box center [1265, 23] width 80 height 24
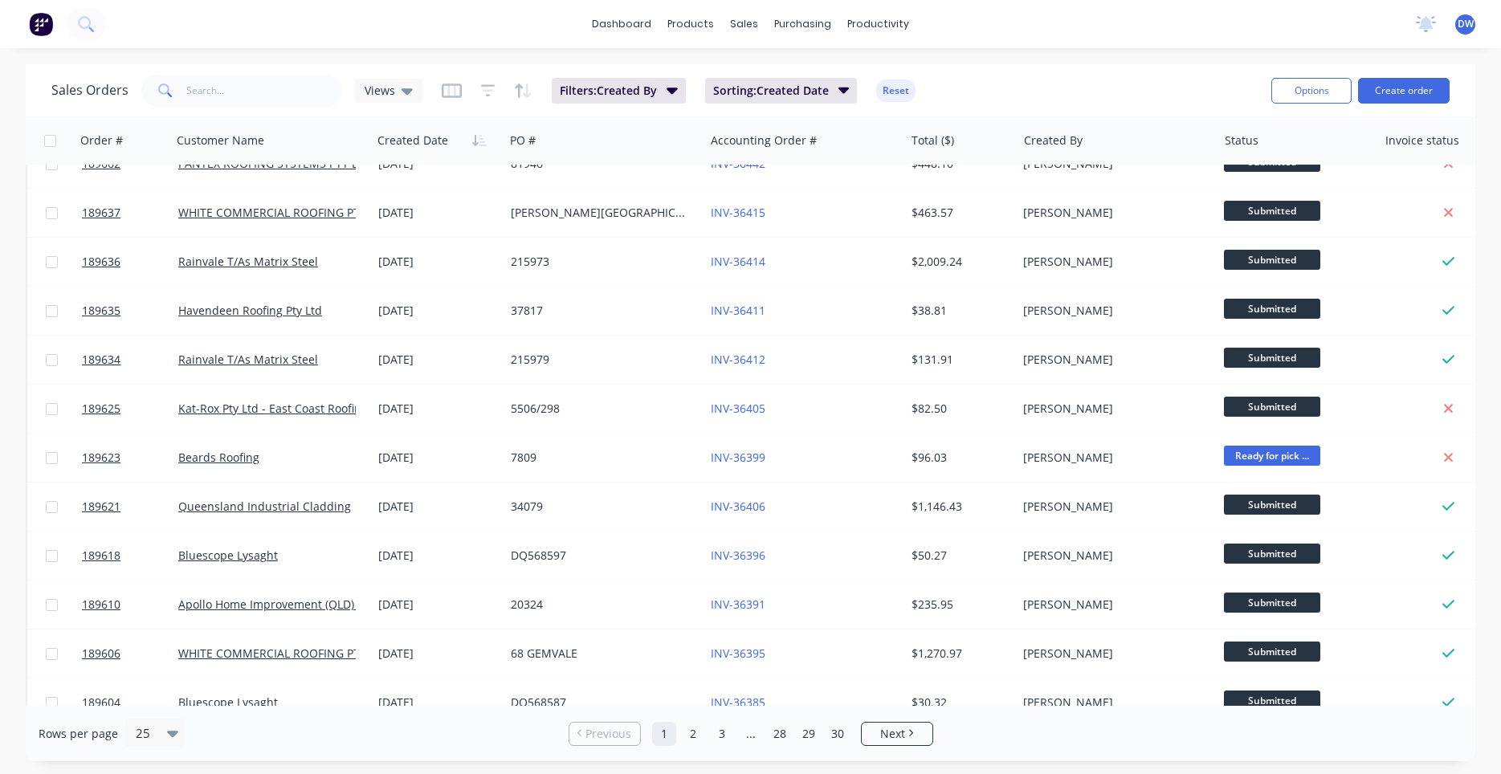
scroll to position [683, 0]
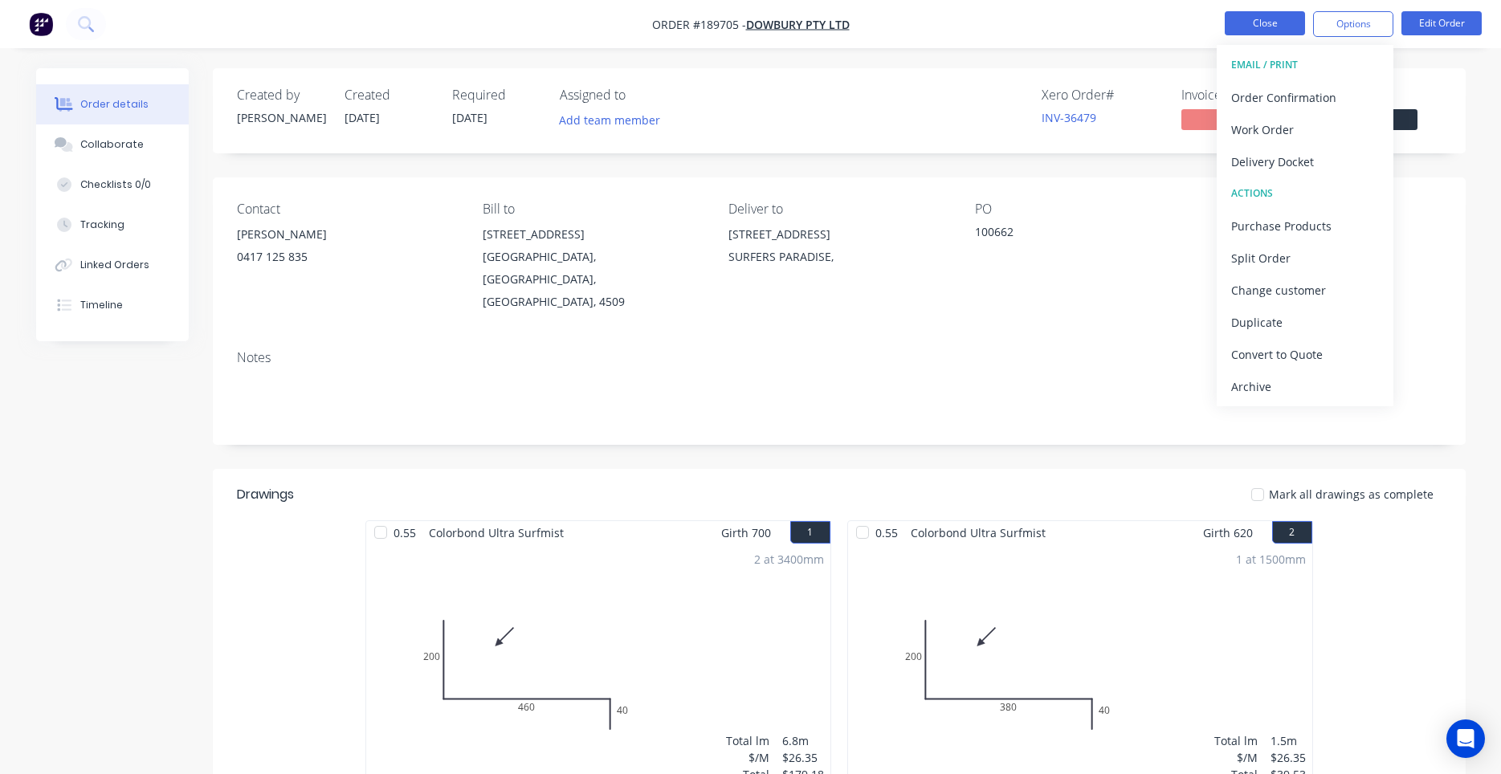
click at [1243, 22] on button "Close" at bounding box center [1265, 23] width 80 height 24
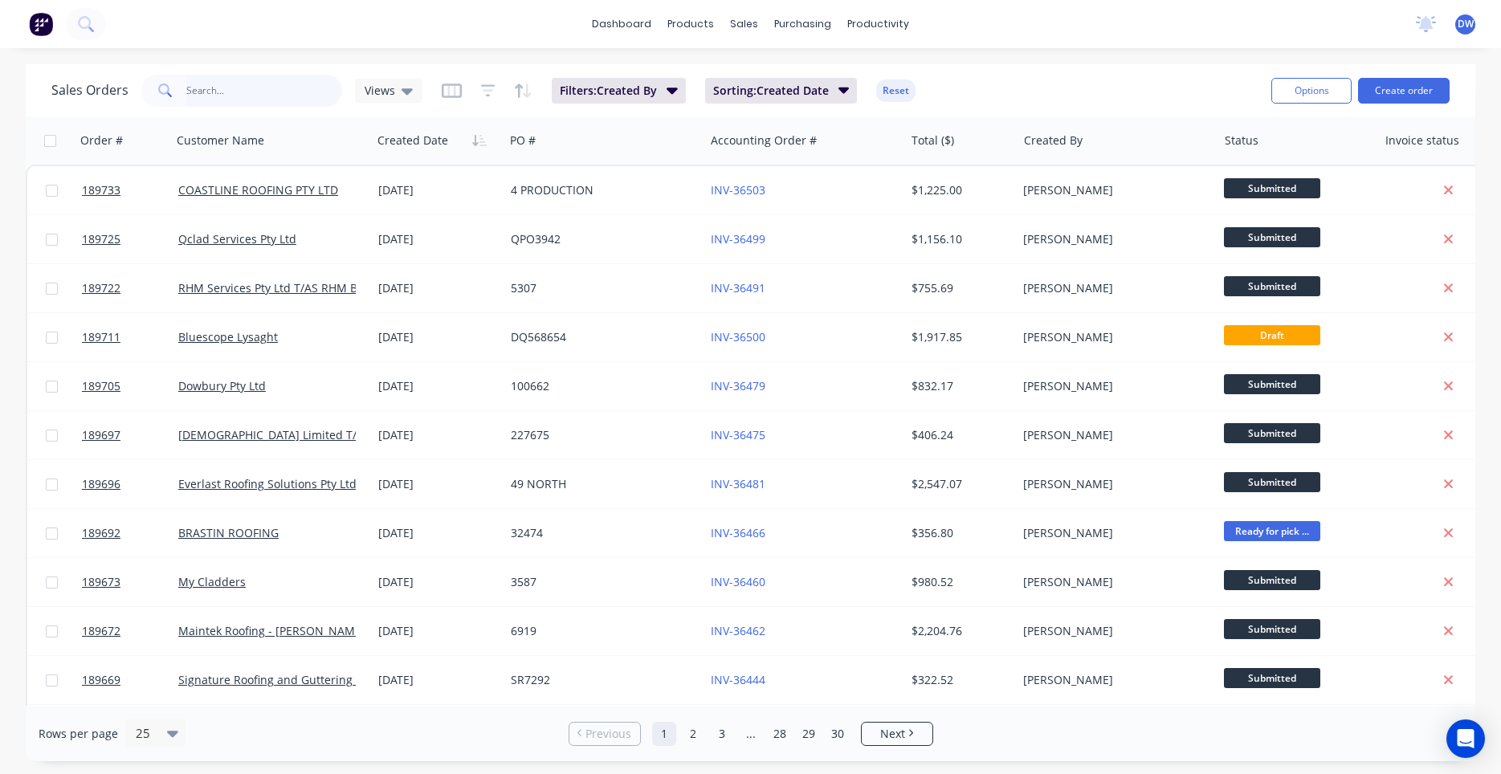
click at [314, 102] on input "text" at bounding box center [264, 91] width 157 height 32
type input "6342"
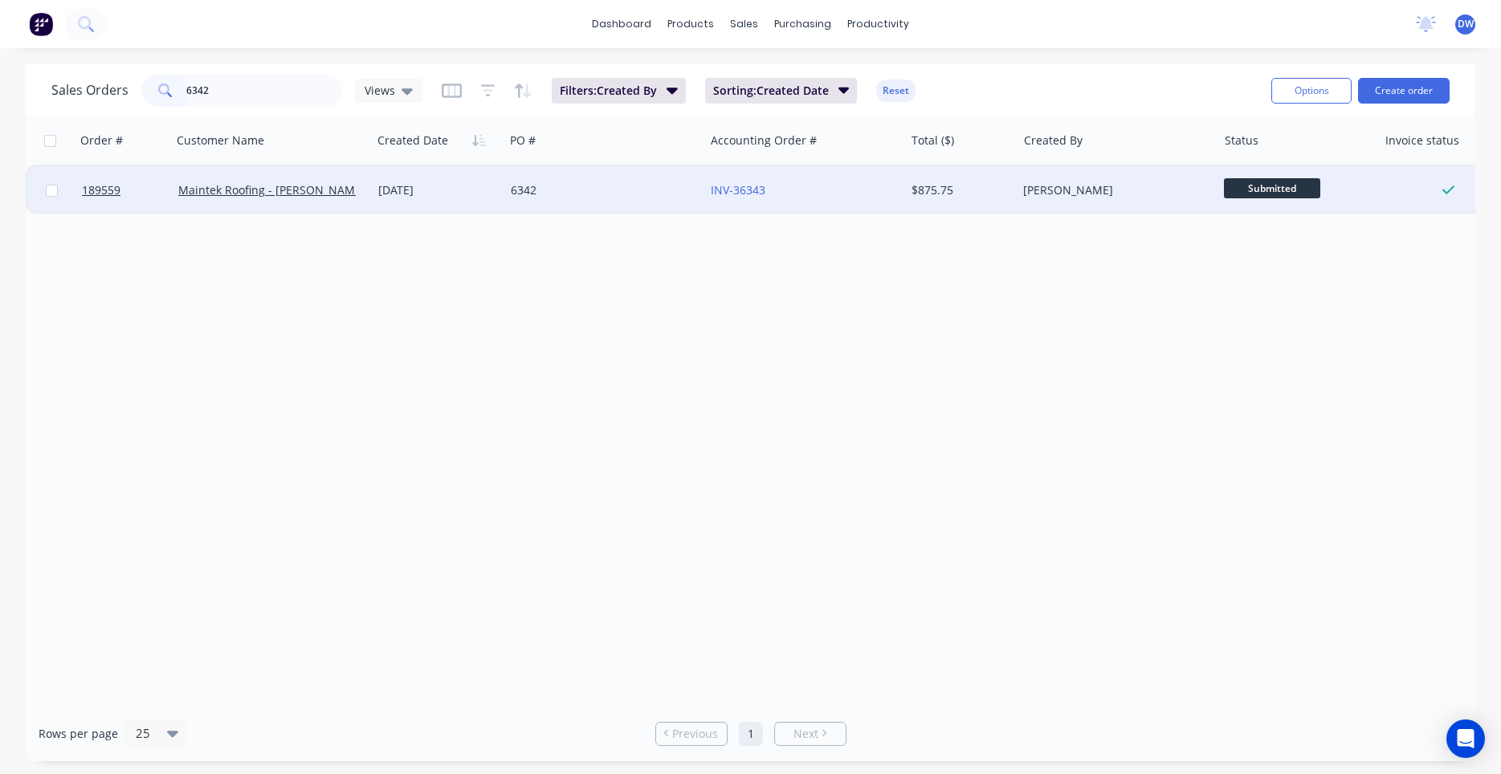
click at [357, 187] on div "Maintek Roofing - [PERSON_NAME]" at bounding box center [271, 190] width 187 height 16
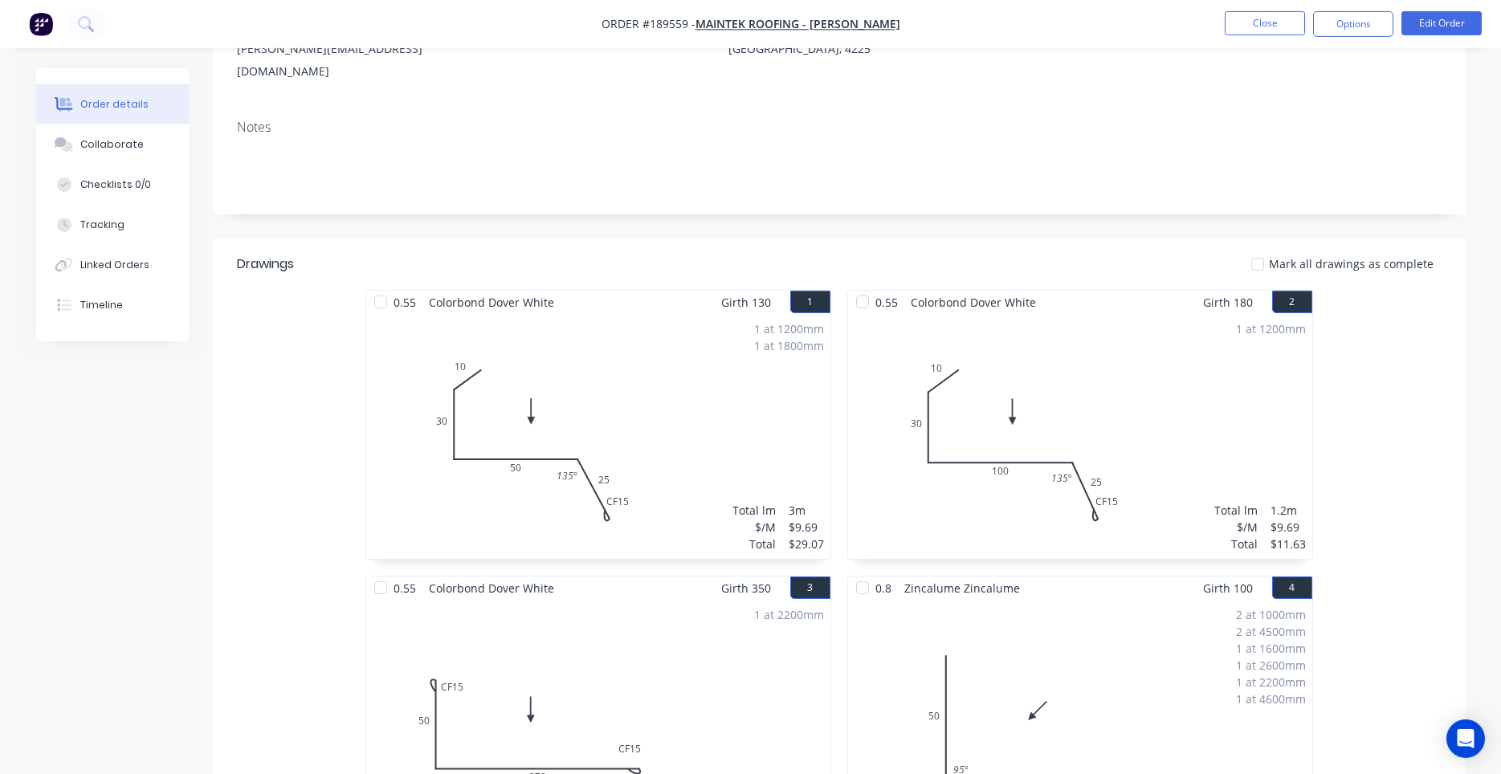
scroll to position [143, 0]
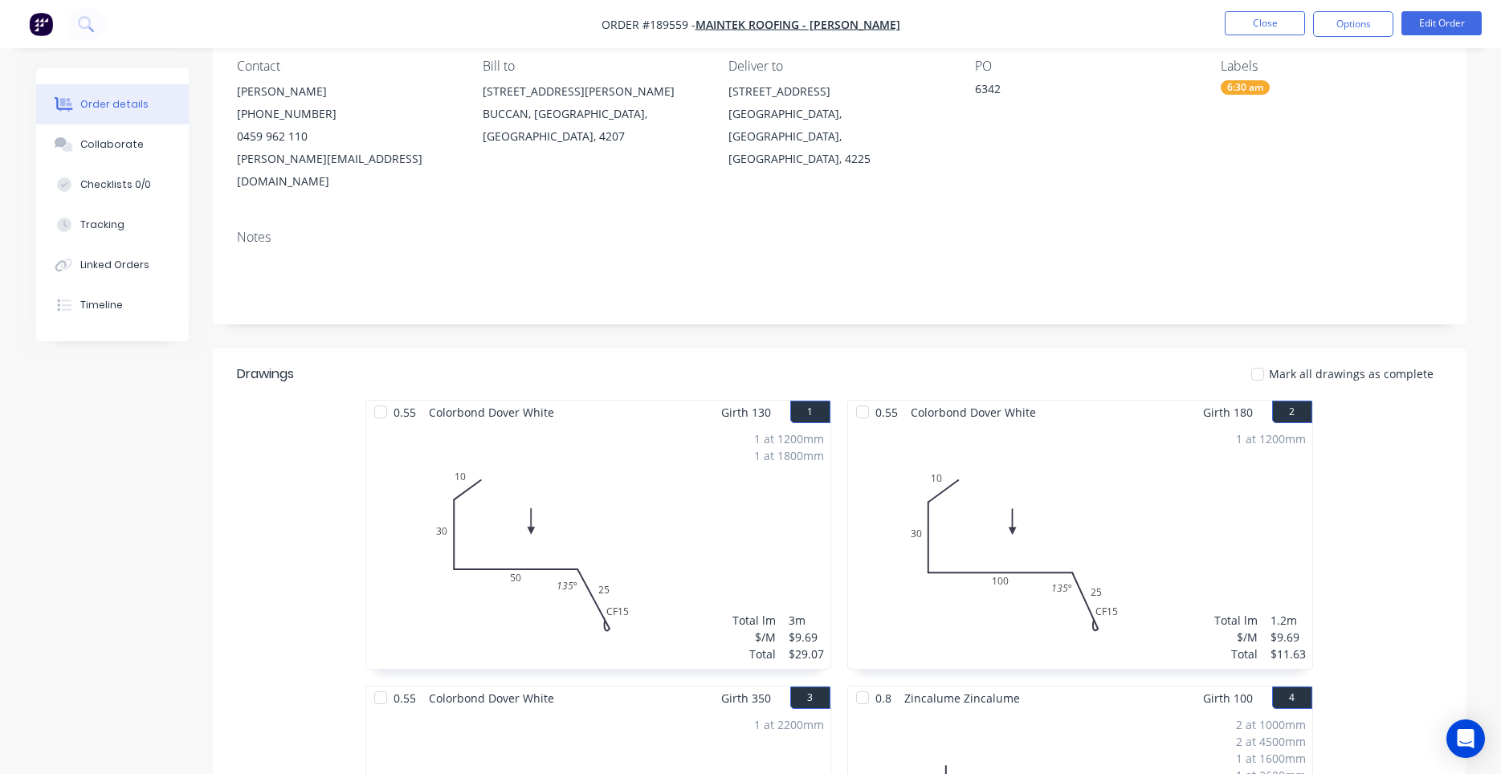
click at [1054, 454] on div "1 at 1200mm Total lm $/M Total 1.2m $9.69 $11.63" at bounding box center [1080, 546] width 464 height 245
click at [866, 396] on div at bounding box center [862, 412] width 32 height 32
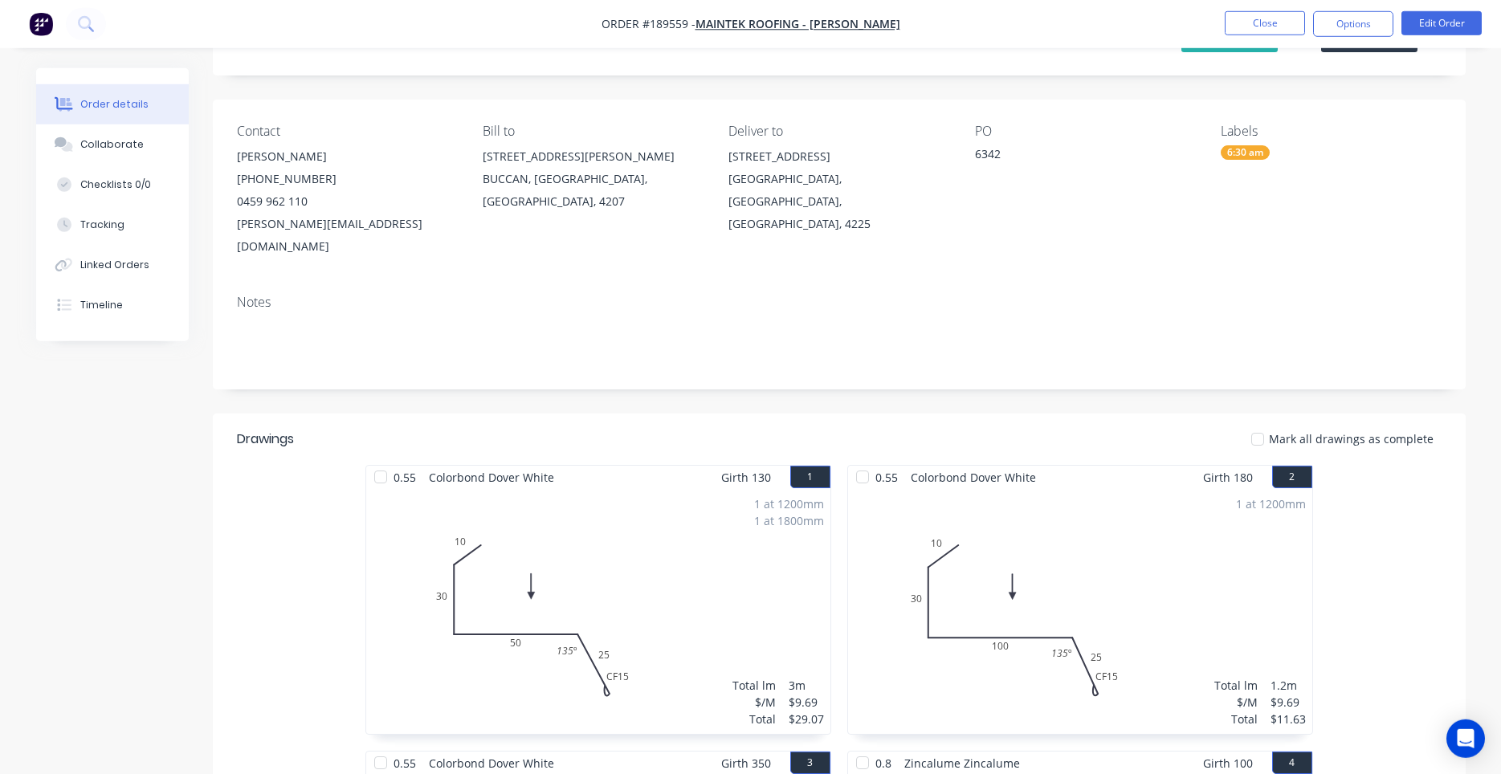
scroll to position [0, 0]
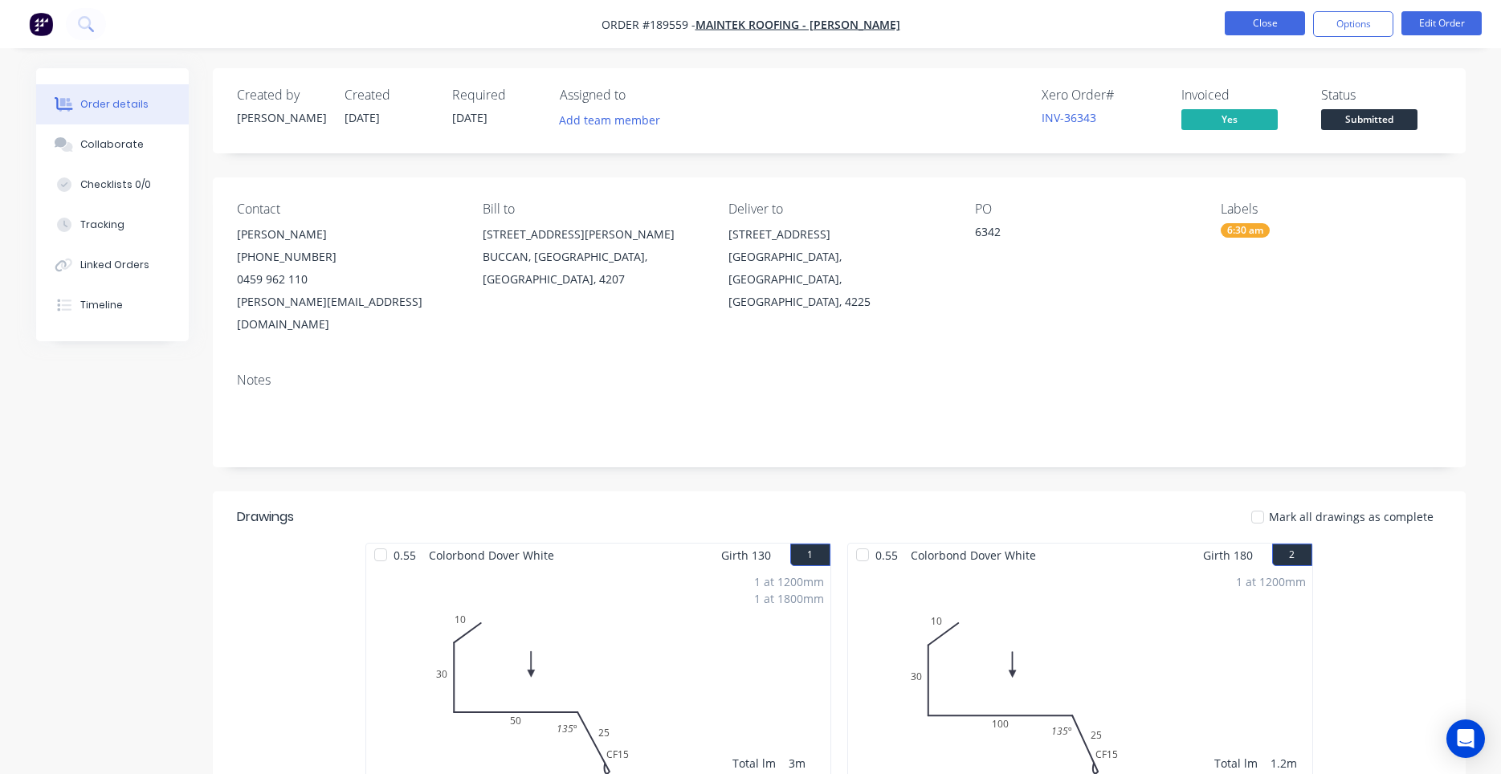
click at [1292, 14] on button "Close" at bounding box center [1265, 23] width 80 height 24
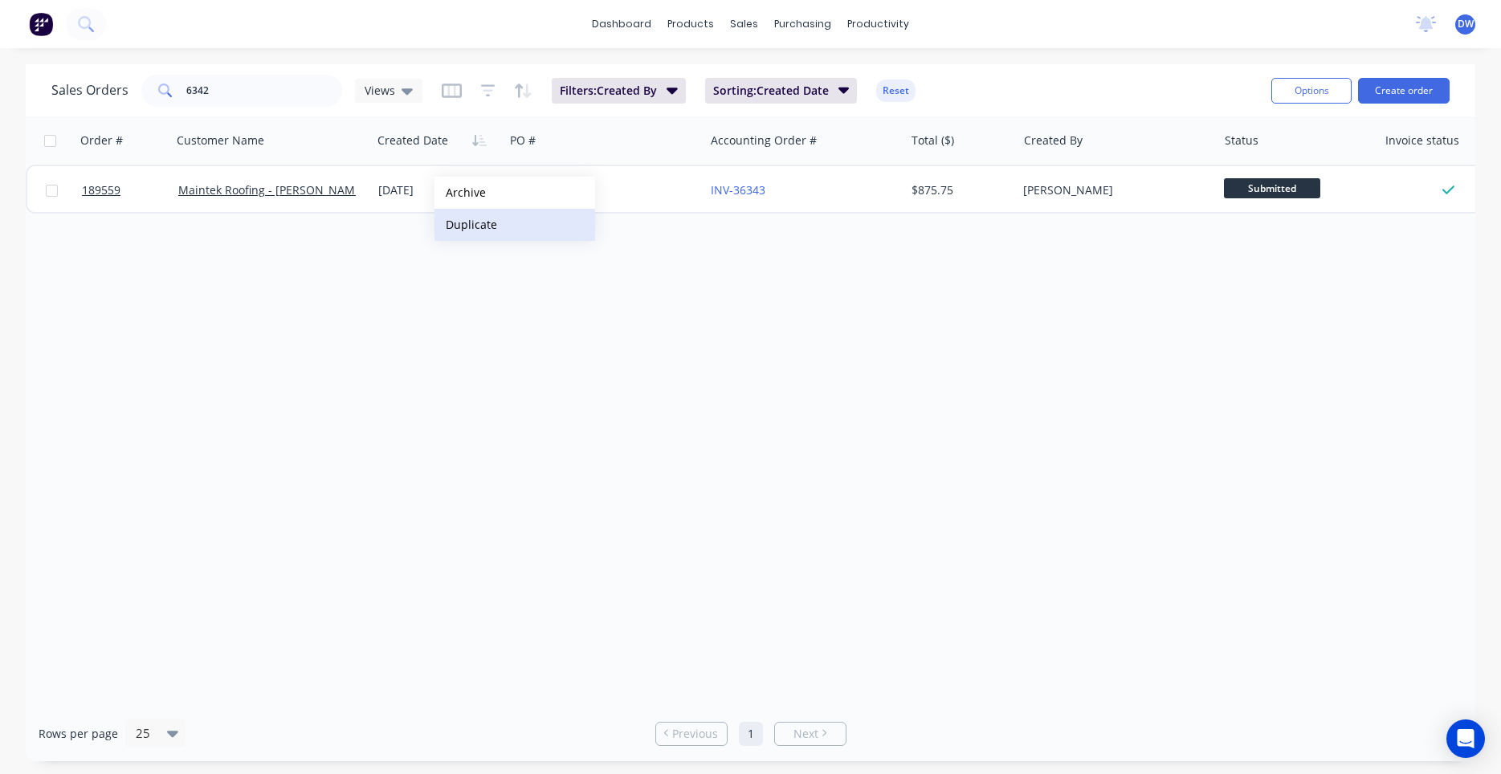
click at [481, 218] on button "Duplicate" at bounding box center [514, 225] width 161 height 32
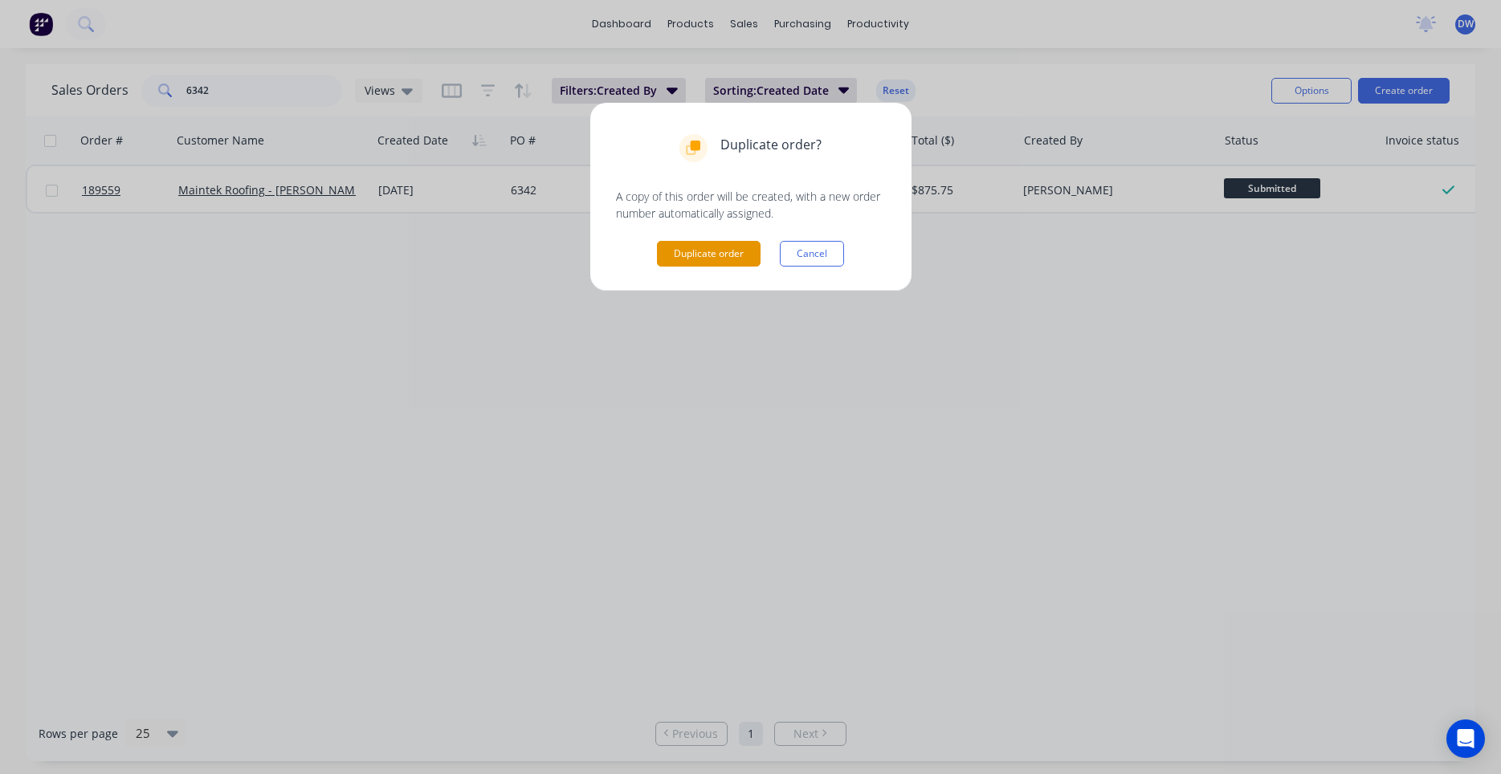
click at [686, 252] on button "Duplicate order" at bounding box center [709, 254] width 104 height 26
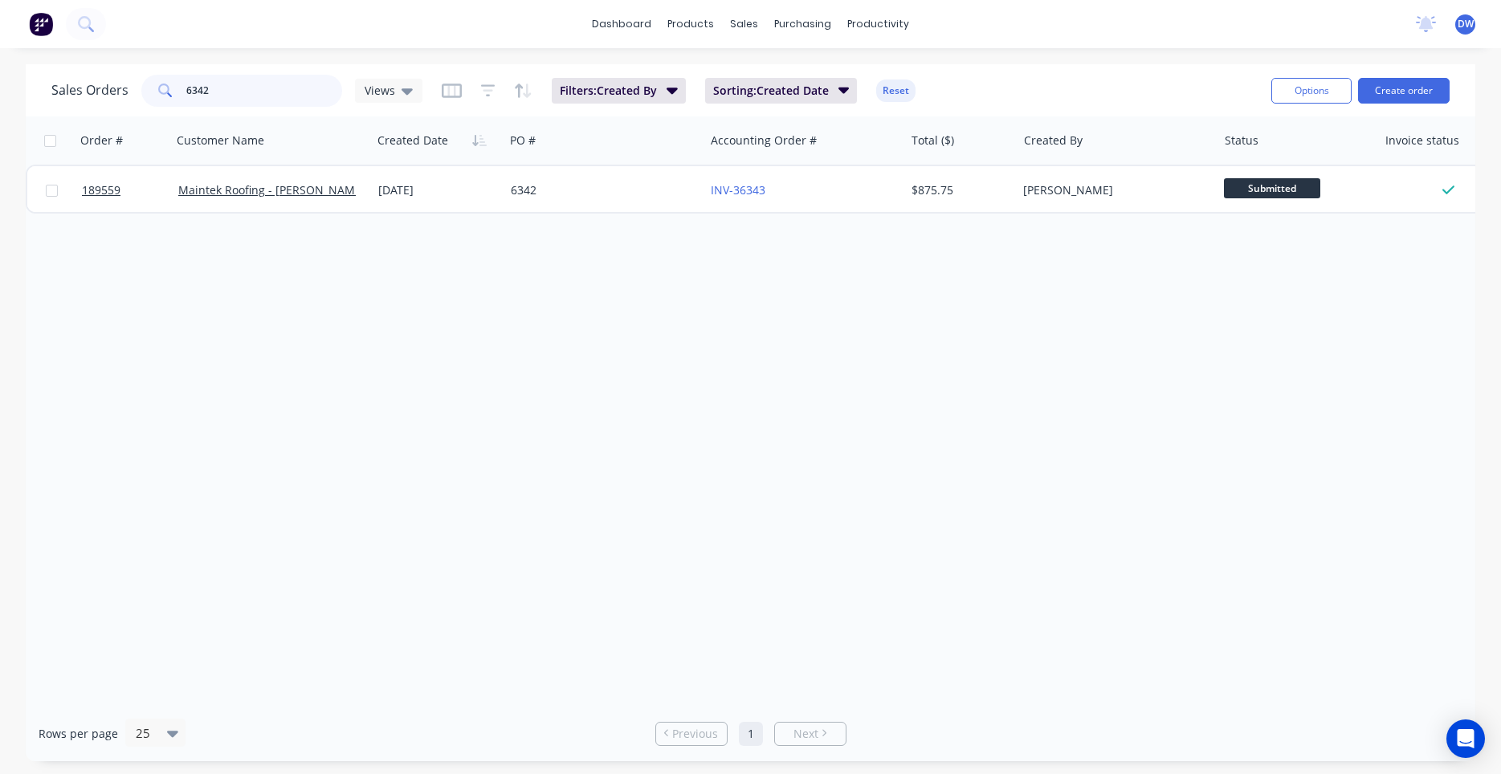
drag, startPoint x: 270, startPoint y: 96, endPoint x: 75, endPoint y: 85, distance: 194.6
click at [186, 85] on input "6342" at bounding box center [264, 91] width 157 height 32
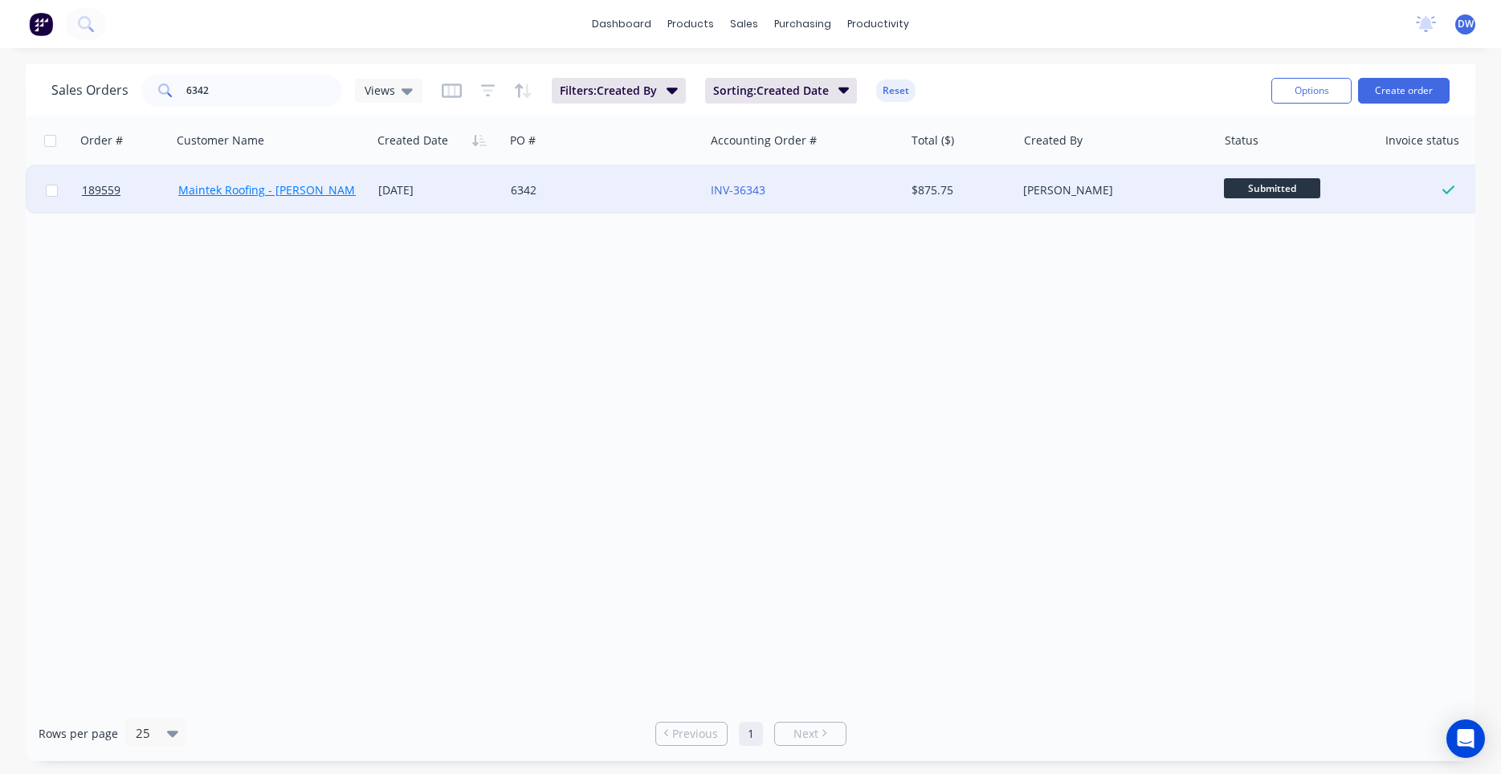
click at [206, 193] on link "Maintek Roofing - [PERSON_NAME]" at bounding box center [271, 189] width 187 height 15
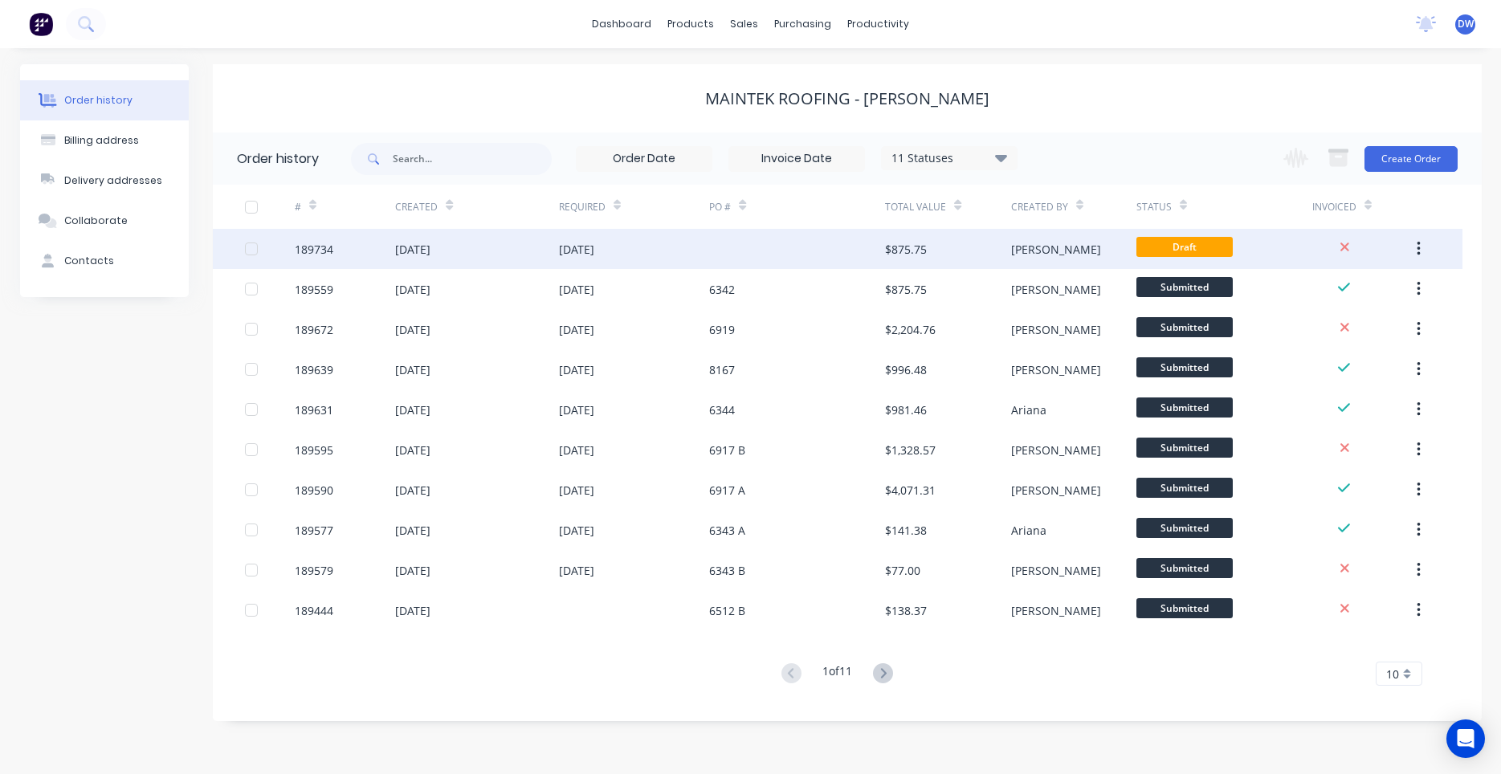
click at [943, 259] on div "$875.75" at bounding box center [947, 249] width 125 height 40
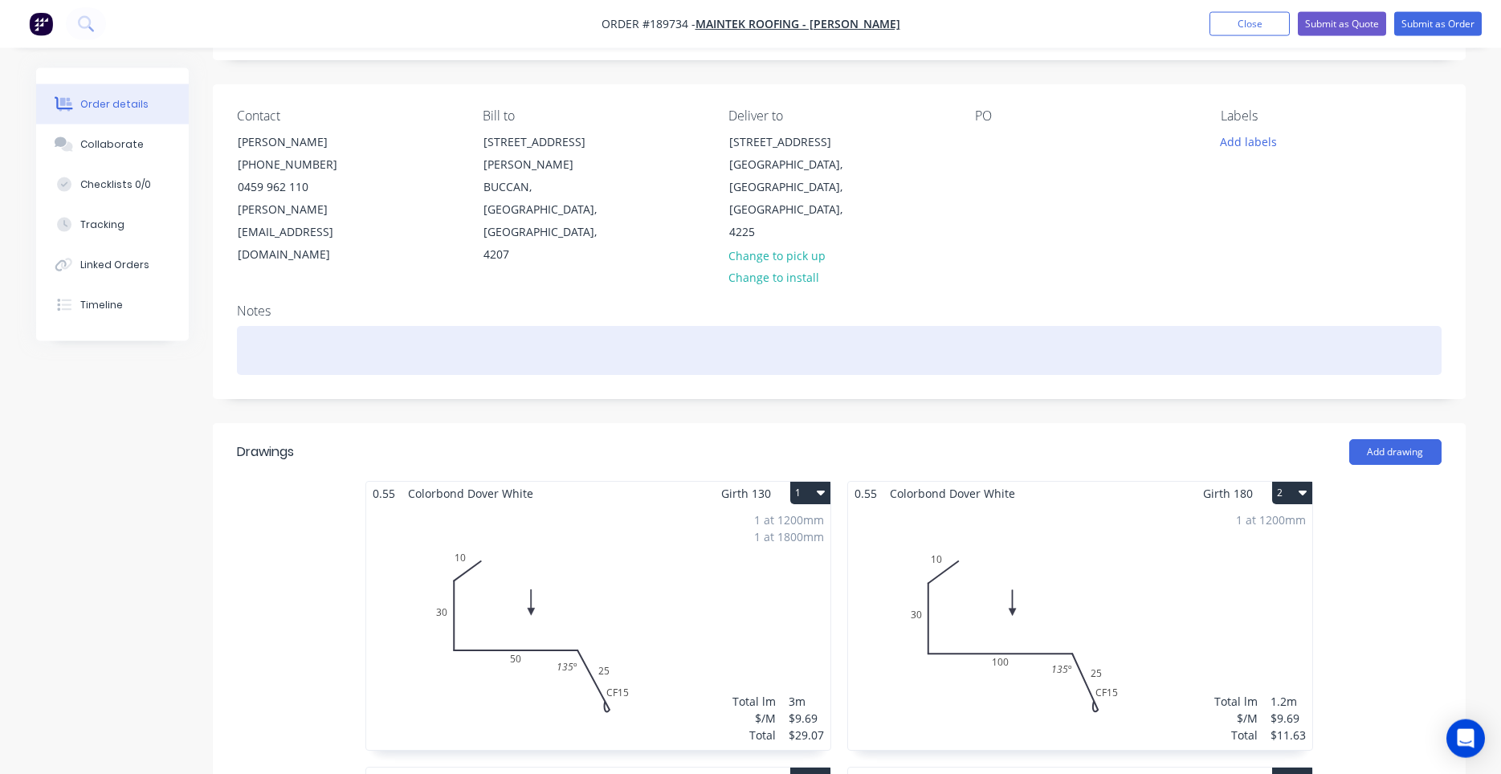
scroll to position [137, 0]
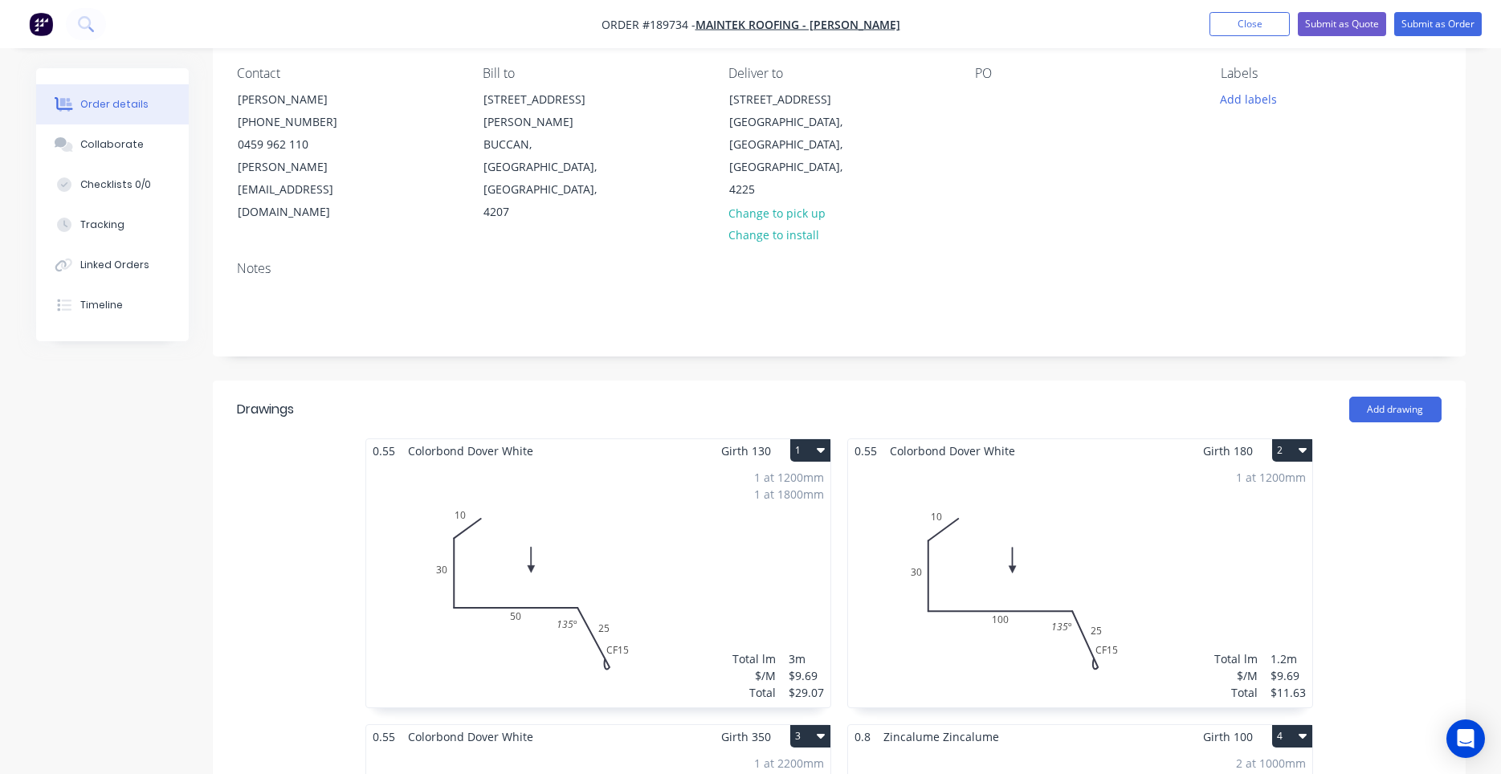
click at [821, 448] on icon "button" at bounding box center [821, 450] width 8 height 5
click at [757, 542] on div "Delete" at bounding box center [754, 553] width 124 height 23
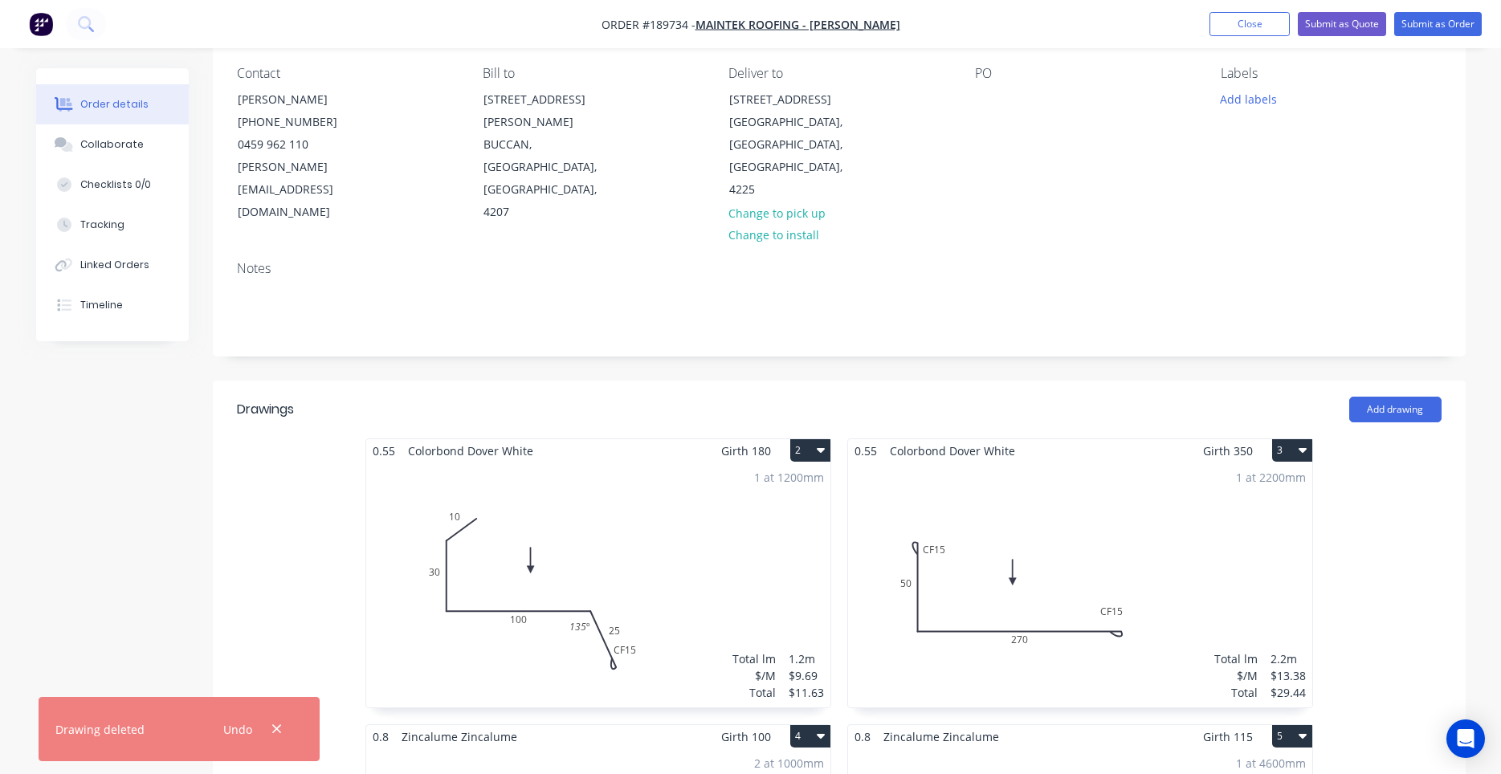
click at [1302, 448] on icon "button" at bounding box center [1302, 450] width 8 height 5
click at [1272, 542] on div "Delete" at bounding box center [1236, 553] width 124 height 23
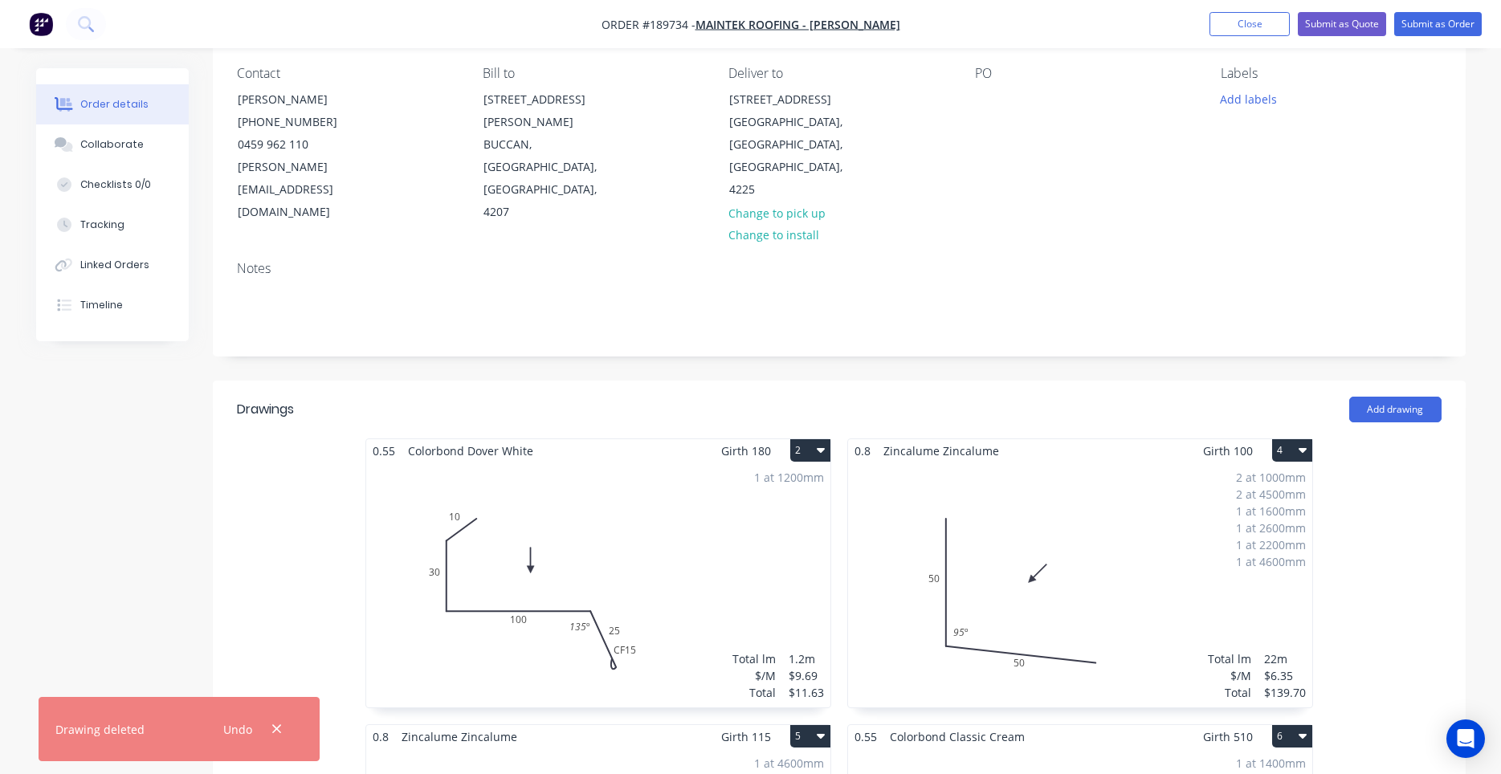
click at [1304, 443] on icon "button" at bounding box center [1302, 449] width 8 height 13
click at [1266, 542] on div "Delete" at bounding box center [1236, 553] width 124 height 23
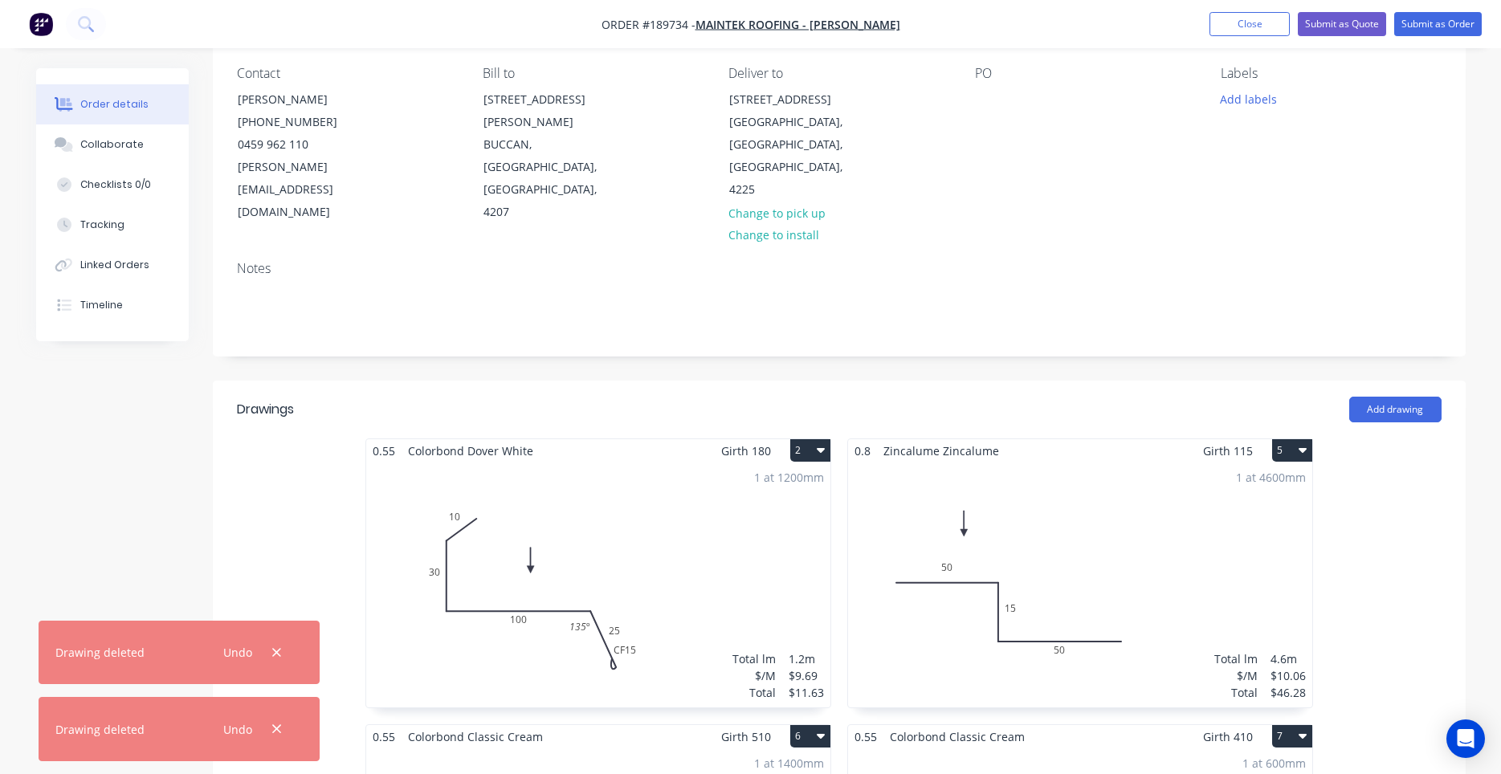
click at [1299, 443] on icon "button" at bounding box center [1302, 449] width 8 height 13
click at [1271, 542] on div "Delete" at bounding box center [1236, 553] width 124 height 23
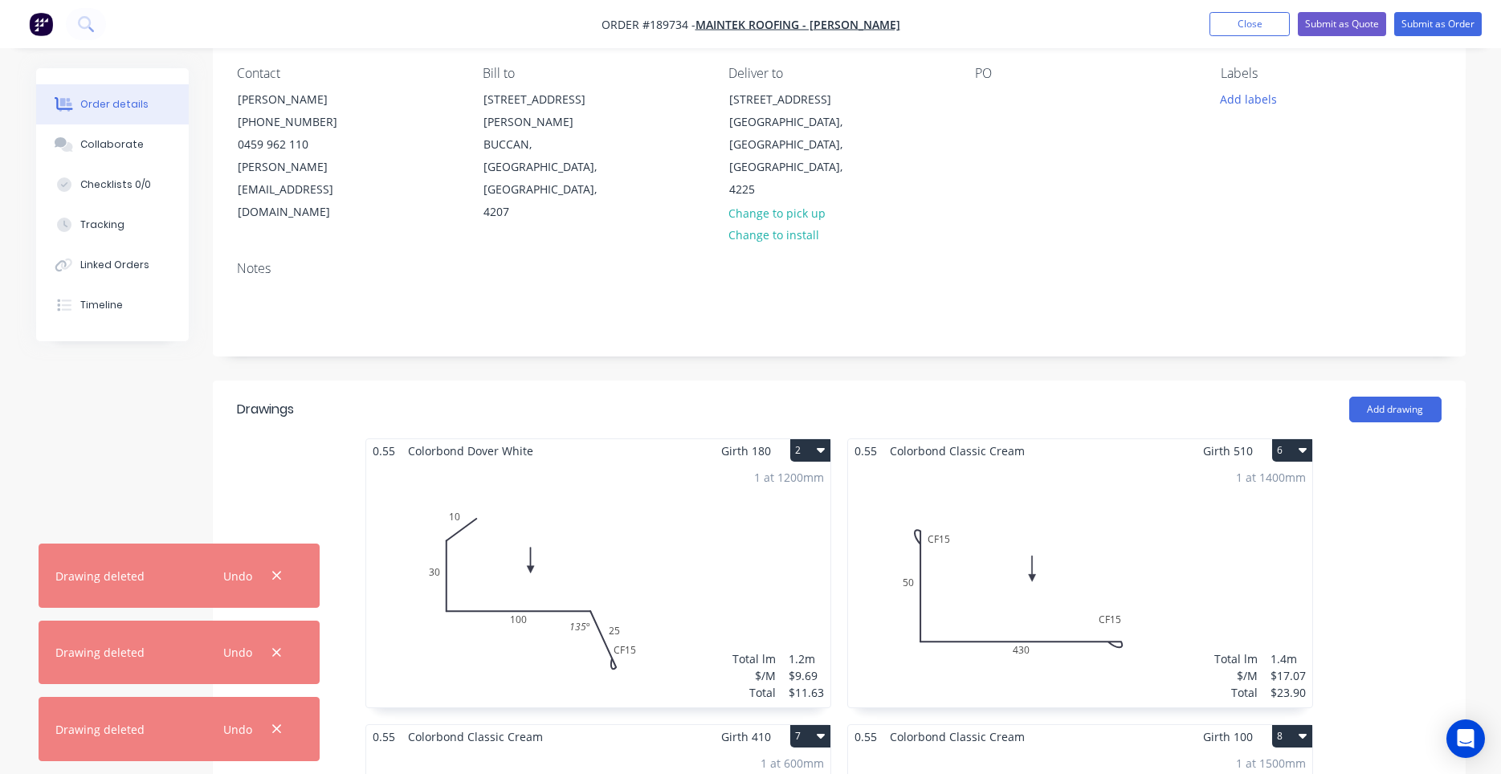
click at [1305, 443] on icon "button" at bounding box center [1302, 449] width 8 height 13
click at [1274, 542] on div "Delete" at bounding box center [1236, 553] width 124 height 23
click at [1305, 443] on icon "button" at bounding box center [1302, 449] width 8 height 13
click at [1268, 542] on div "Delete" at bounding box center [1236, 553] width 124 height 23
click at [1305, 443] on icon "button" at bounding box center [1302, 449] width 8 height 13
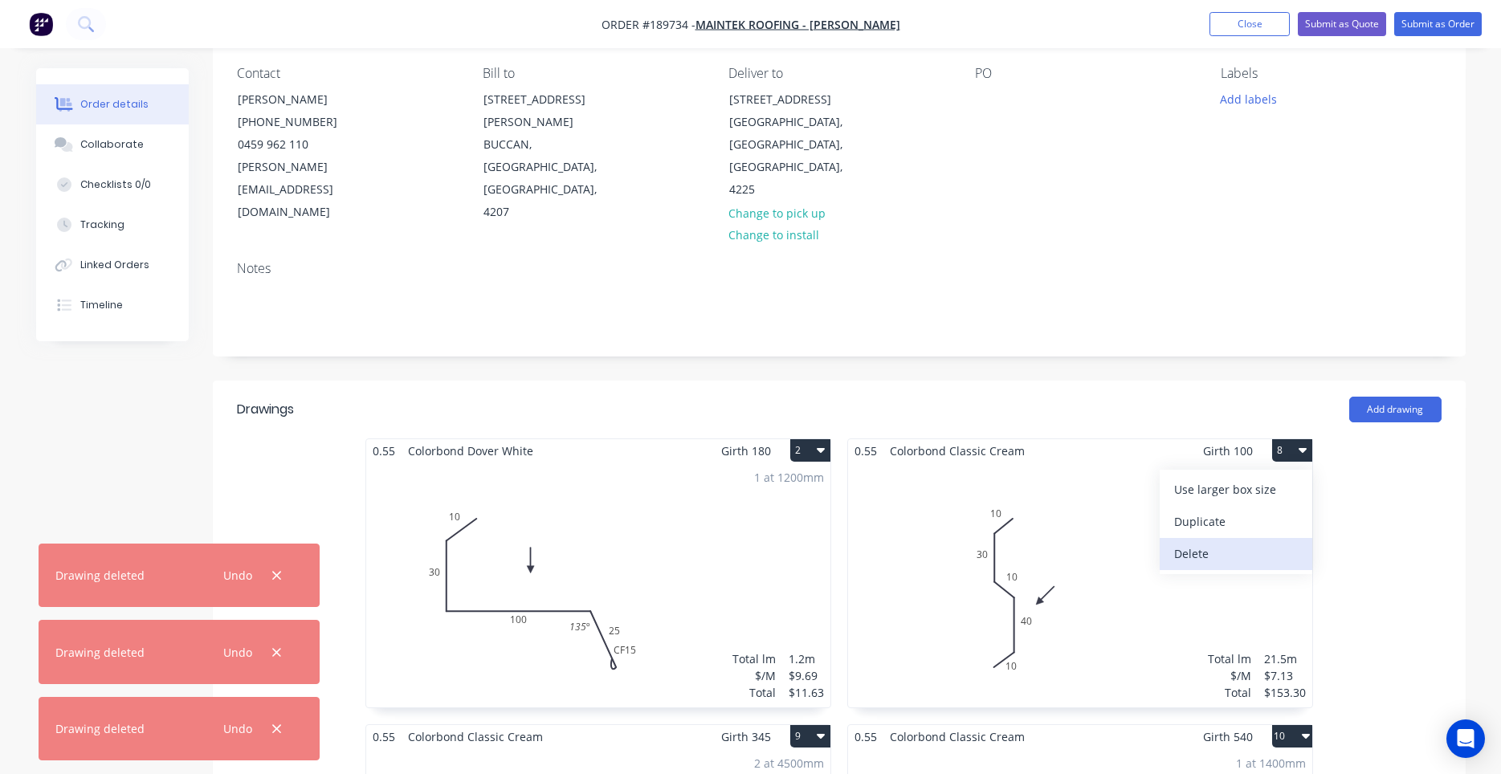
click at [1263, 542] on div "Delete" at bounding box center [1236, 553] width 124 height 23
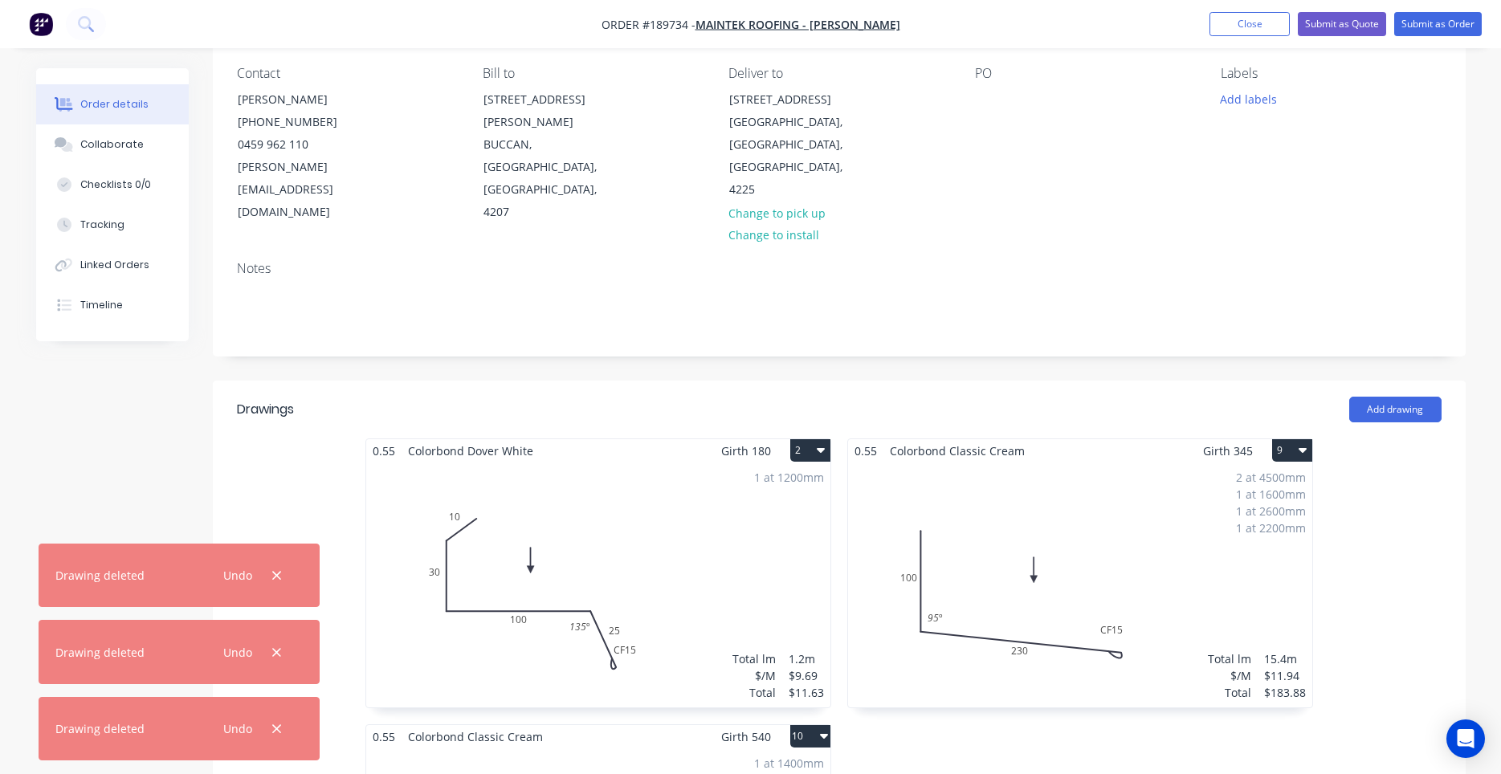
click at [1310, 439] on button "9" at bounding box center [1292, 450] width 40 height 22
click at [1271, 542] on div "Delete" at bounding box center [1236, 553] width 124 height 23
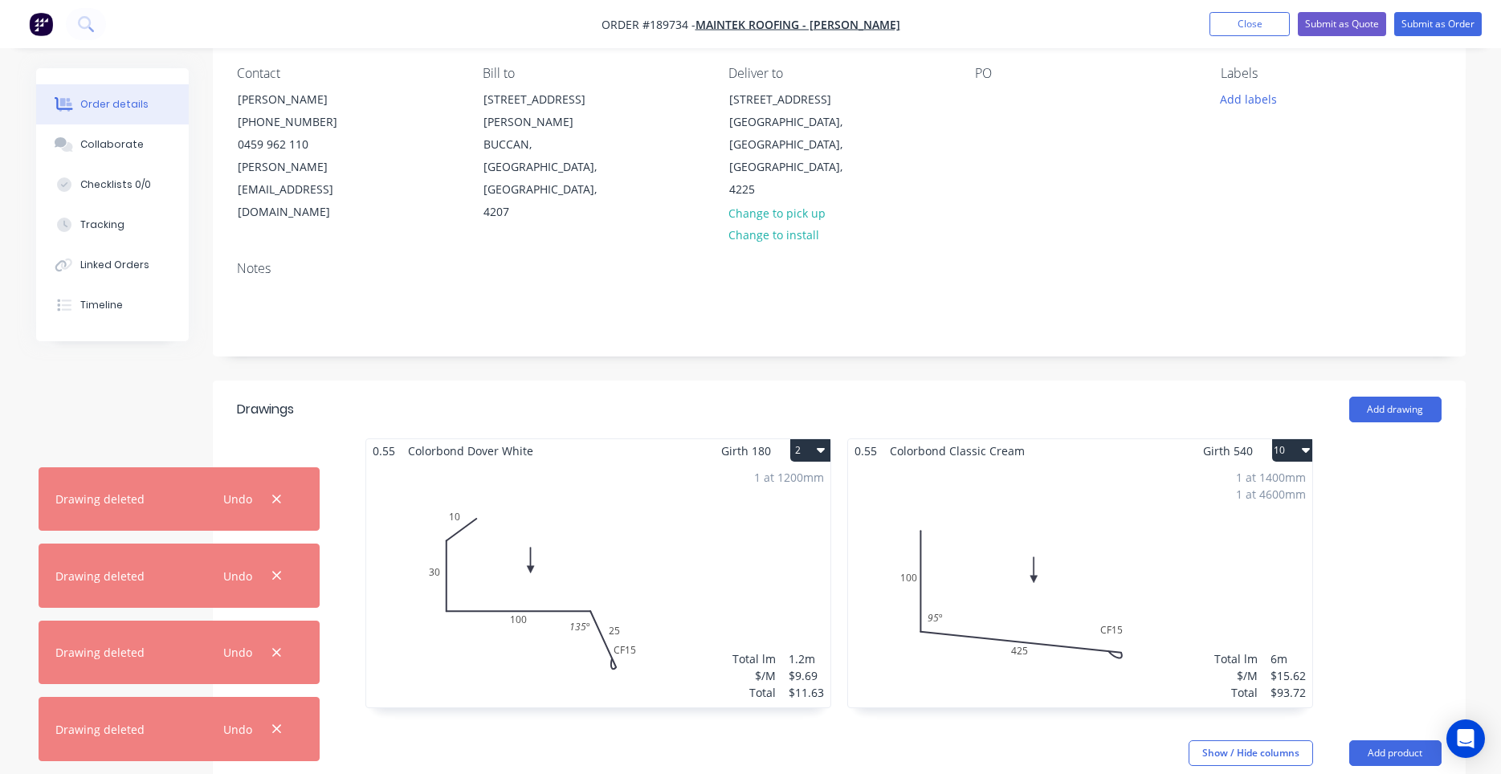
click at [1302, 439] on button "10" at bounding box center [1292, 450] width 40 height 22
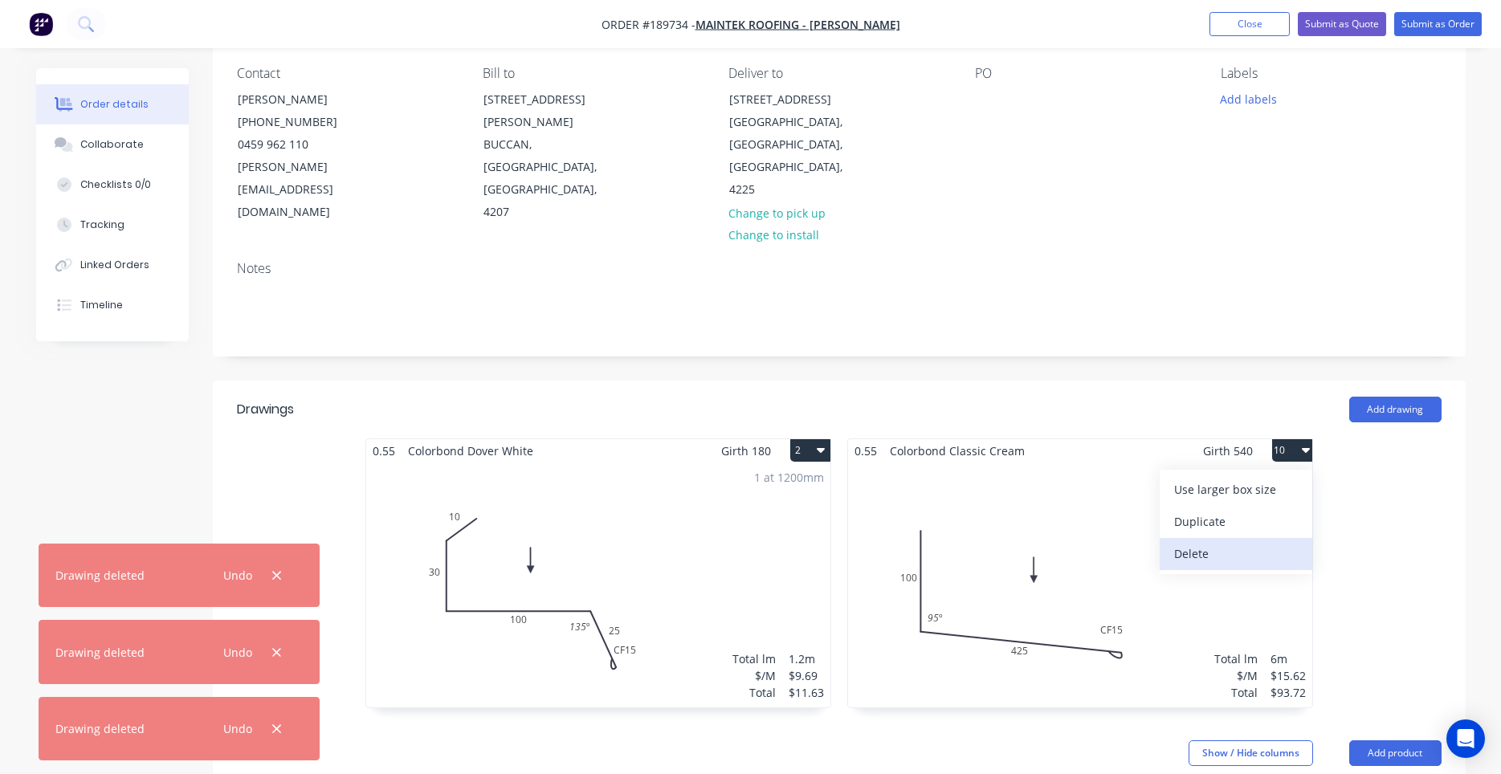
click at [1253, 542] on div "Delete" at bounding box center [1236, 553] width 124 height 23
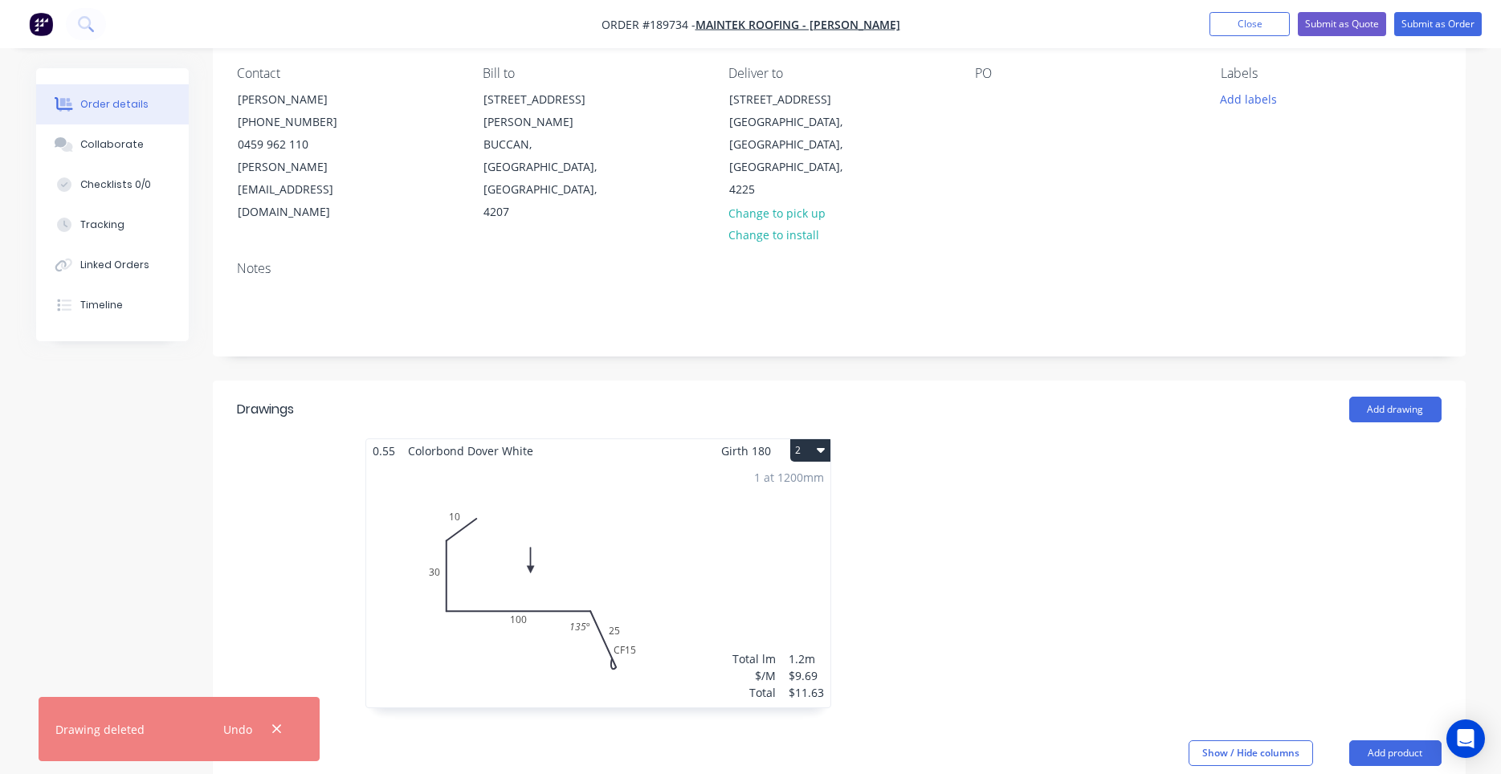
click at [610, 532] on div "1 at 1200mm Total lm $/M Total 1.2m $9.69 $11.63" at bounding box center [598, 585] width 464 height 245
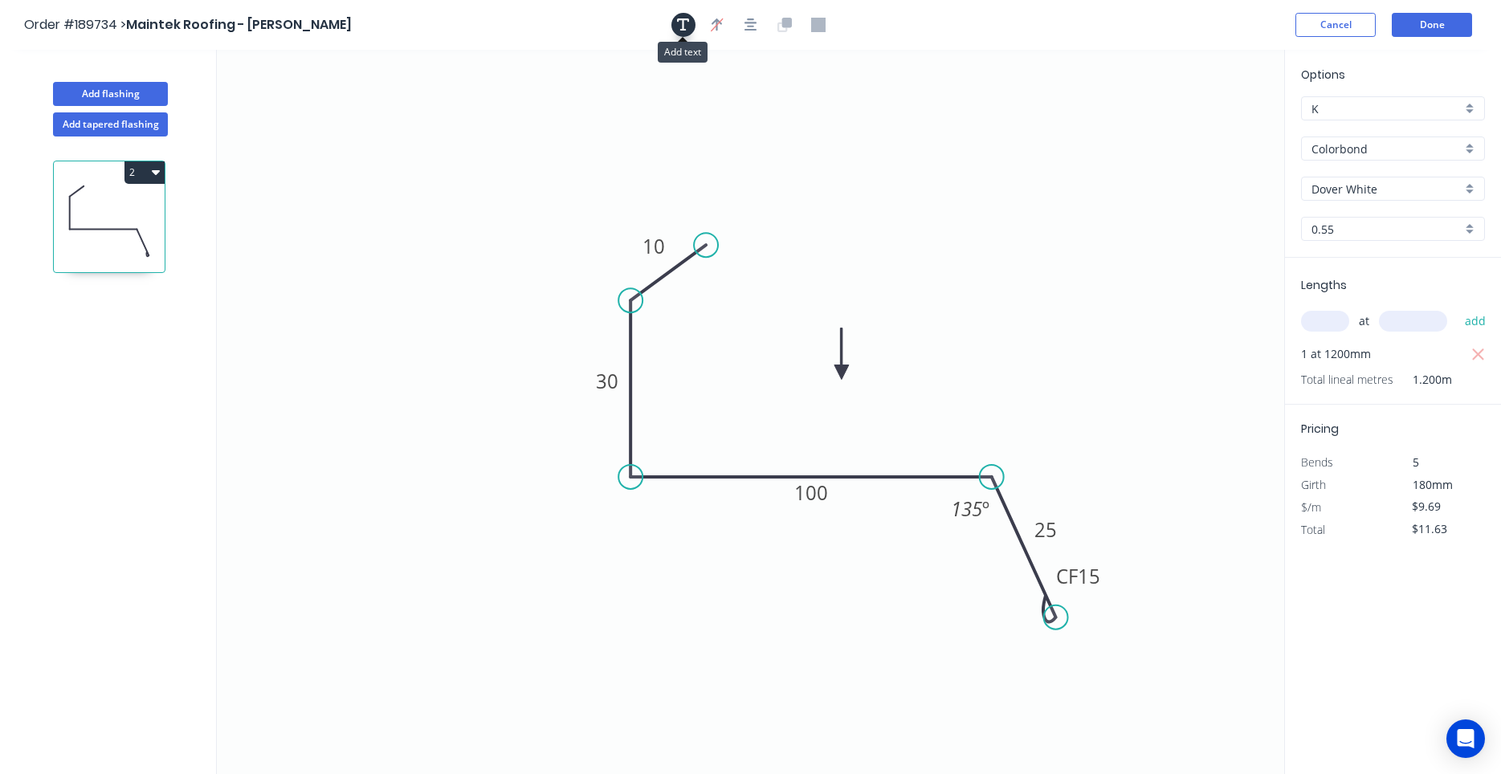
click at [674, 33] on button "button" at bounding box center [683, 25] width 24 height 24
drag, startPoint x: 353, startPoint y: 105, endPoint x: 821, endPoint y: 158, distance: 471.1
click at [821, 158] on textarea at bounding box center [788, 166] width 130 height 59
click at [786, 154] on textarea at bounding box center [788, 166] width 130 height 59
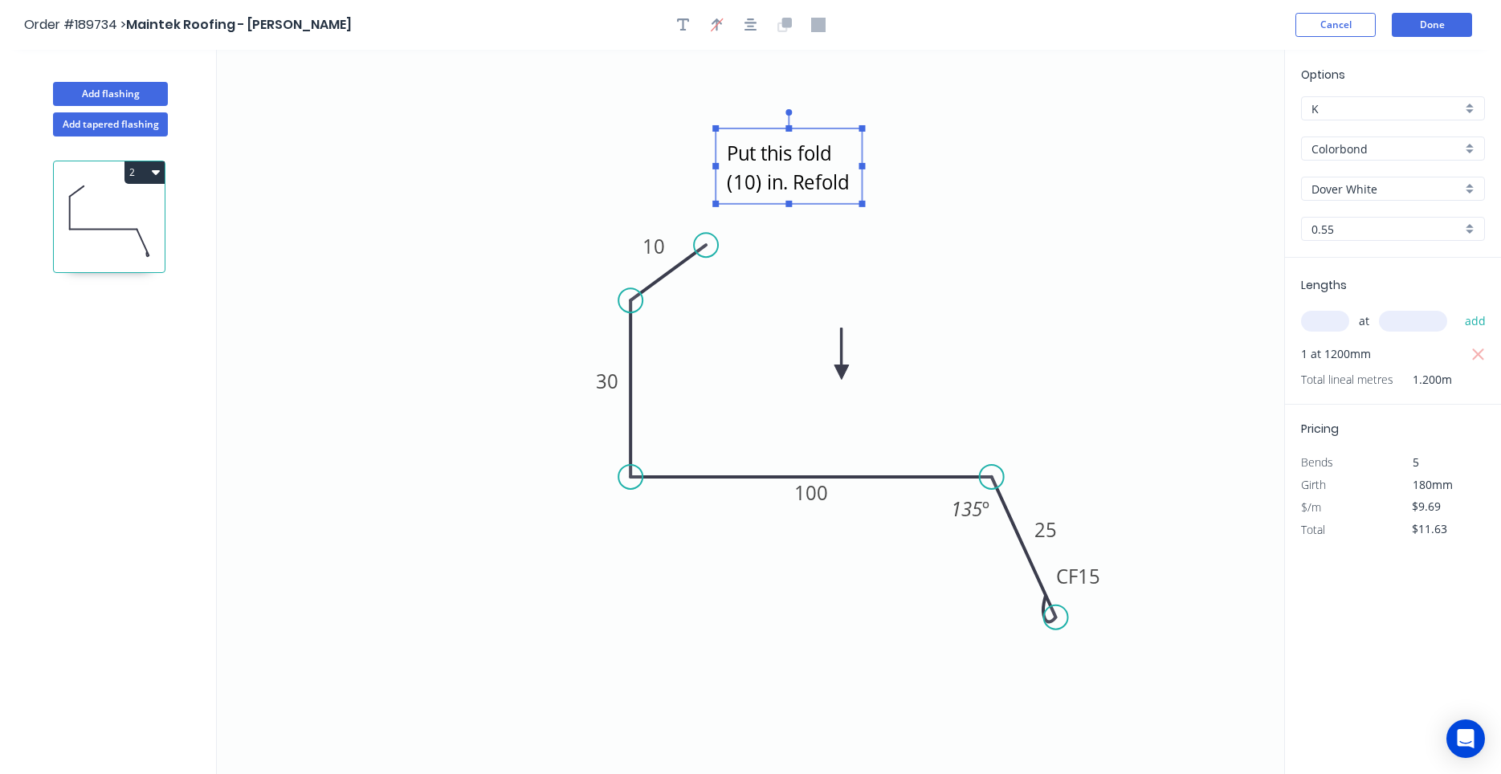
scroll to position [14, 0]
drag, startPoint x: 865, startPoint y: 164, endPoint x: 992, endPoint y: 173, distance: 127.2
click at [992, 173] on icon "Put this fold (10) in. Refold only. 10 30 100 CF 15 25 135 º" at bounding box center [750, 412] width 1067 height 724
type textarea "Put this fold (10) in. Refold only."
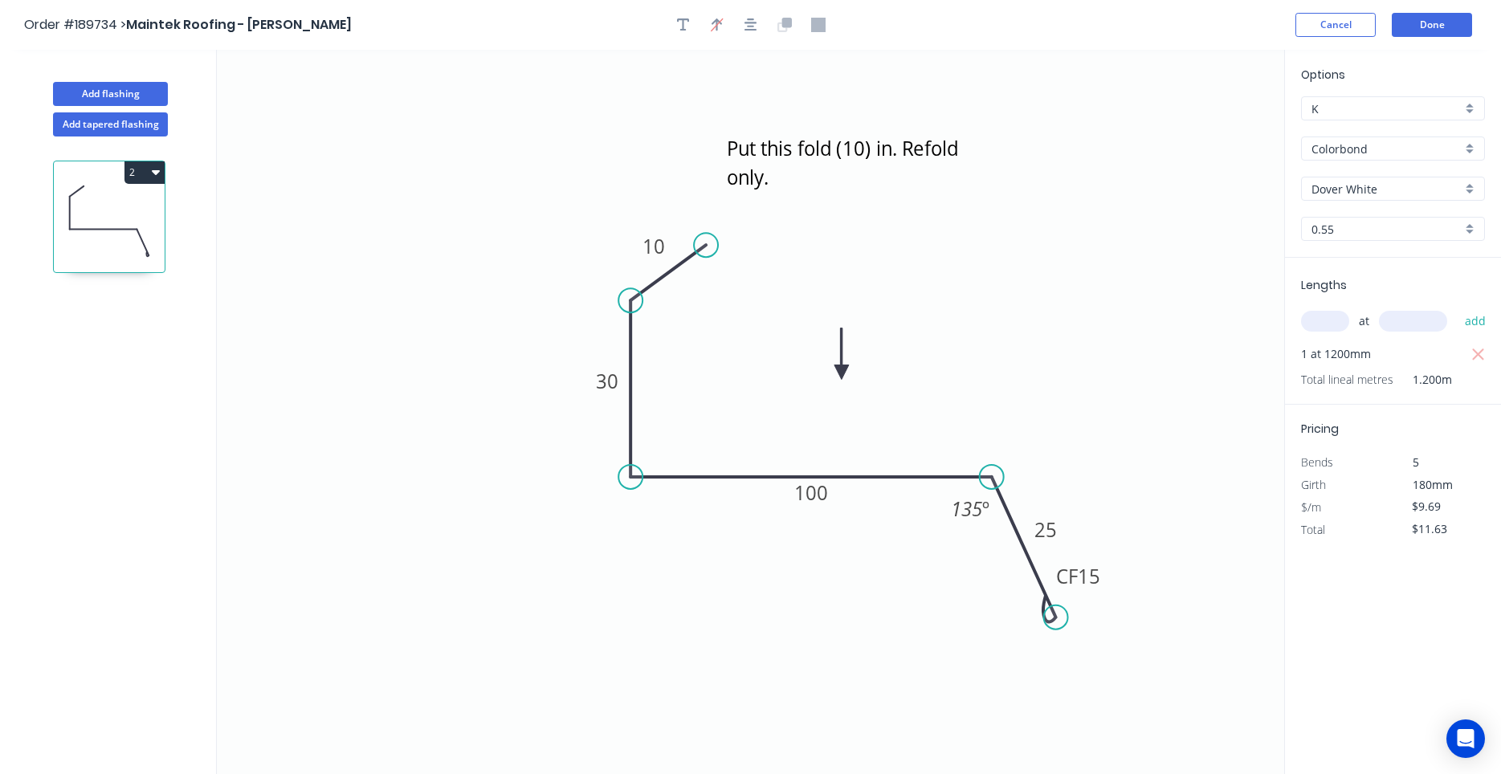
click at [764, 22] on div at bounding box center [750, 25] width 169 height 24
click at [756, 25] on icon "button" at bounding box center [750, 25] width 13 height 14
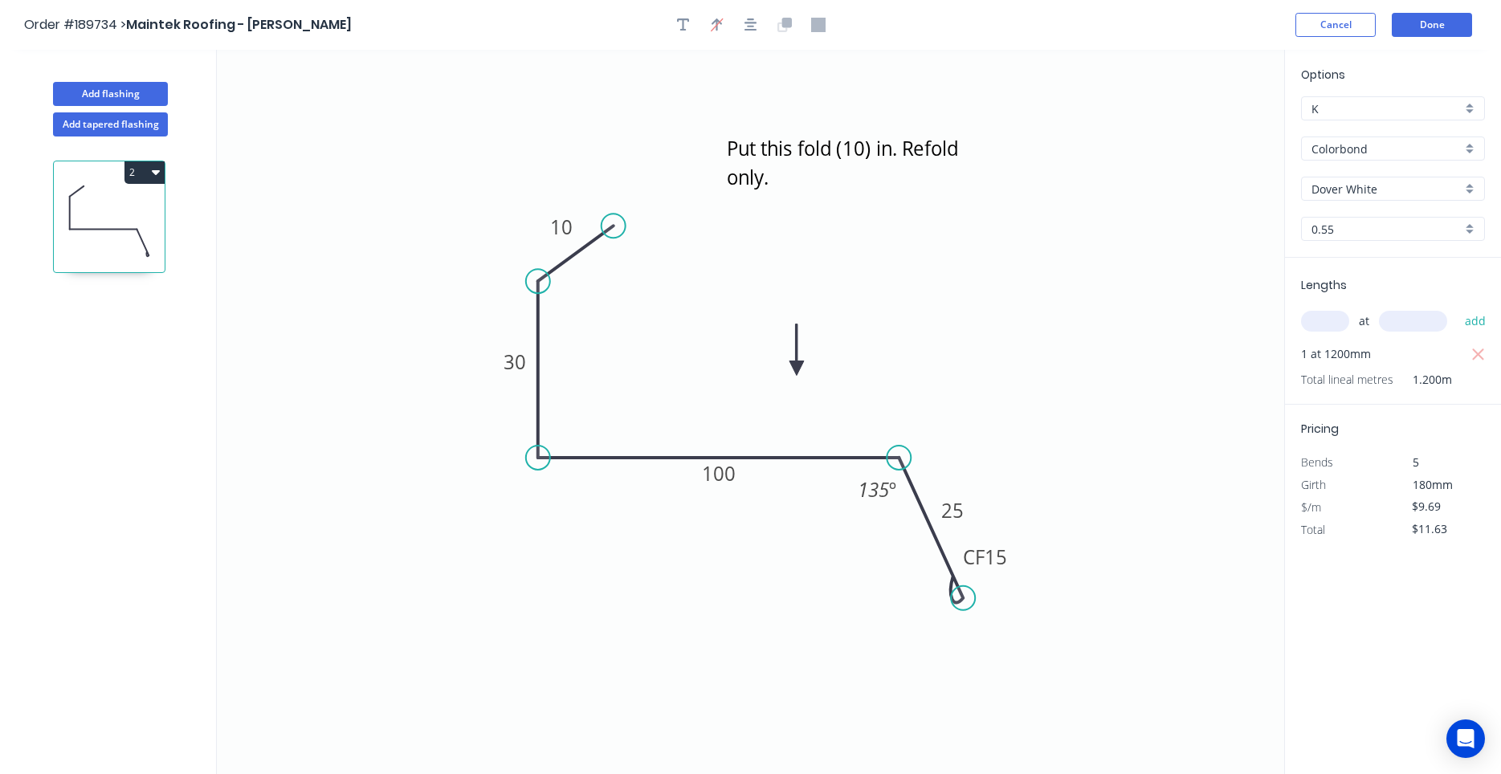
drag, startPoint x: 845, startPoint y: 370, endPoint x: 784, endPoint y: 369, distance: 60.2
click at [789, 369] on icon at bounding box center [796, 349] width 14 height 51
click at [784, 368] on icon at bounding box center [784, 349] width 14 height 51
click at [756, 31] on icon "button" at bounding box center [750, 24] width 13 height 13
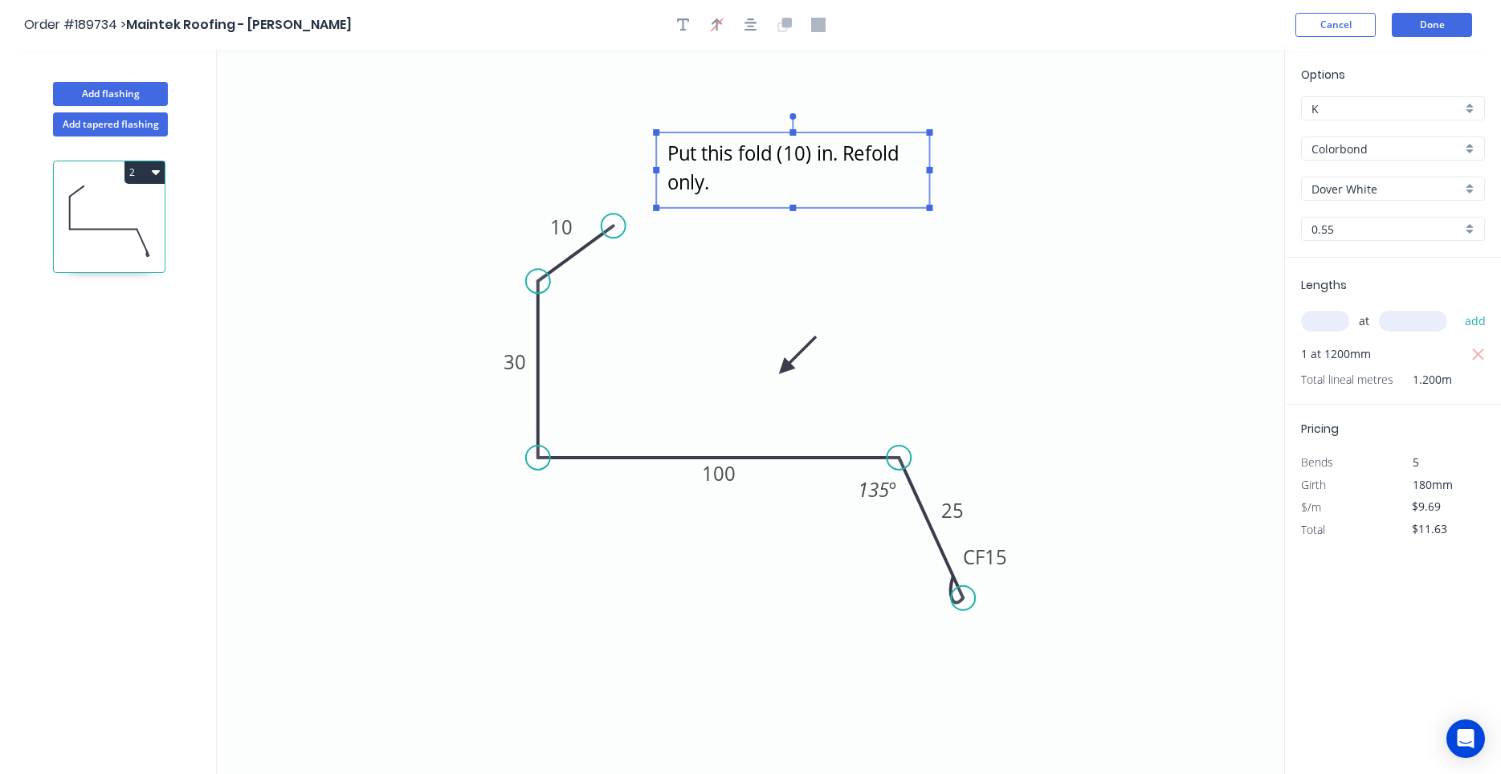
drag, startPoint x: 748, startPoint y: 140, endPoint x: 688, endPoint y: 147, distance: 59.9
click at [688, 147] on textarea "Put this fold (10) in. Refold only." at bounding box center [792, 170] width 257 height 59
click at [1448, 35] on button "Done" at bounding box center [1432, 25] width 80 height 24
click at [1440, 29] on button "Done" at bounding box center [1432, 25] width 80 height 24
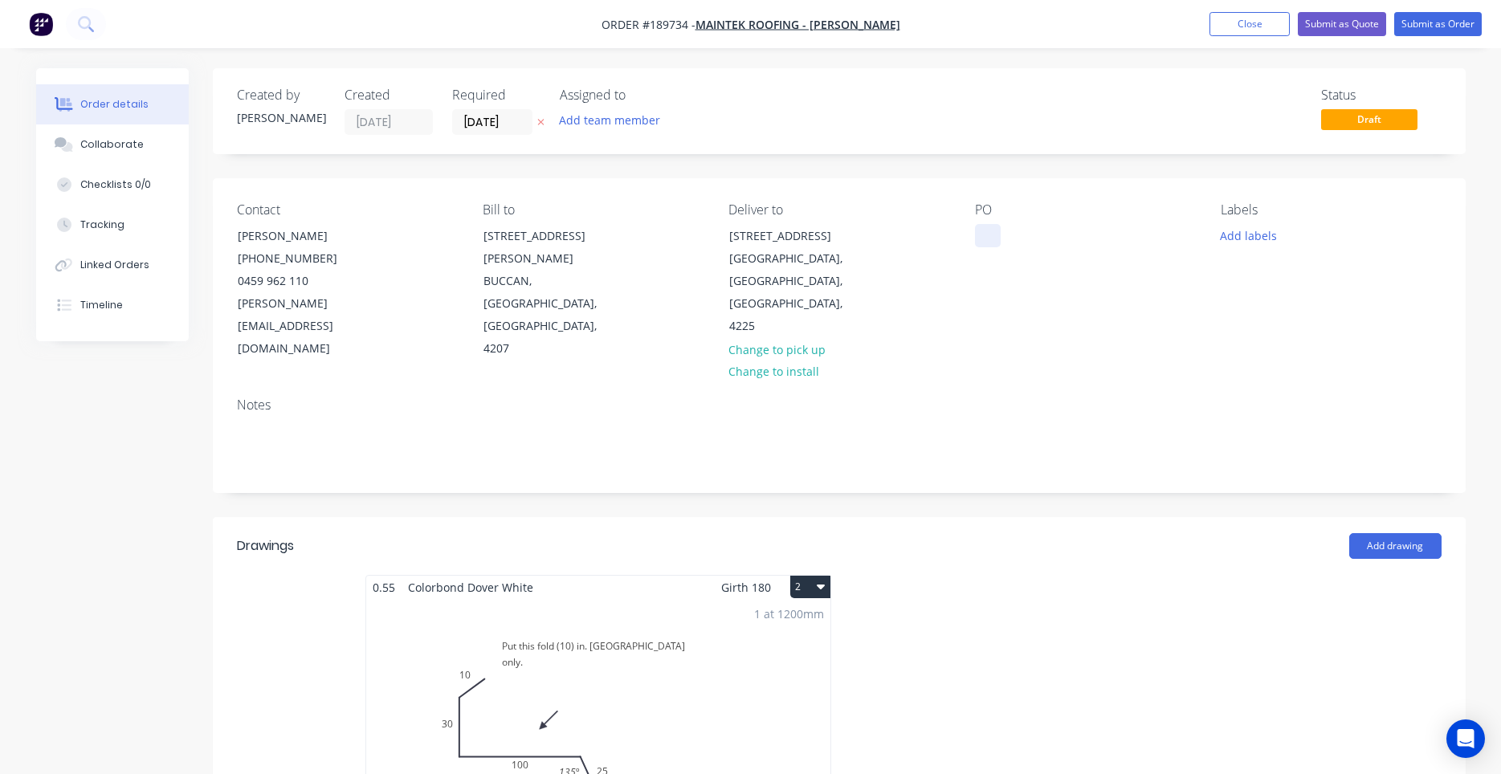
click at [976, 239] on div at bounding box center [988, 235] width 26 height 23
drag, startPoint x: 837, startPoint y: 545, endPoint x: 825, endPoint y: 548, distance: 12.5
click at [834, 575] on div "0.55 Colorbond Dover White Girth 180 2 Put this fold (10) in. Refold only. 10 3…" at bounding box center [598, 718] width 482 height 286
click at [825, 576] on button "2" at bounding box center [810, 587] width 40 height 22
click at [813, 614] on div "Use larger box size" at bounding box center [754, 625] width 124 height 23
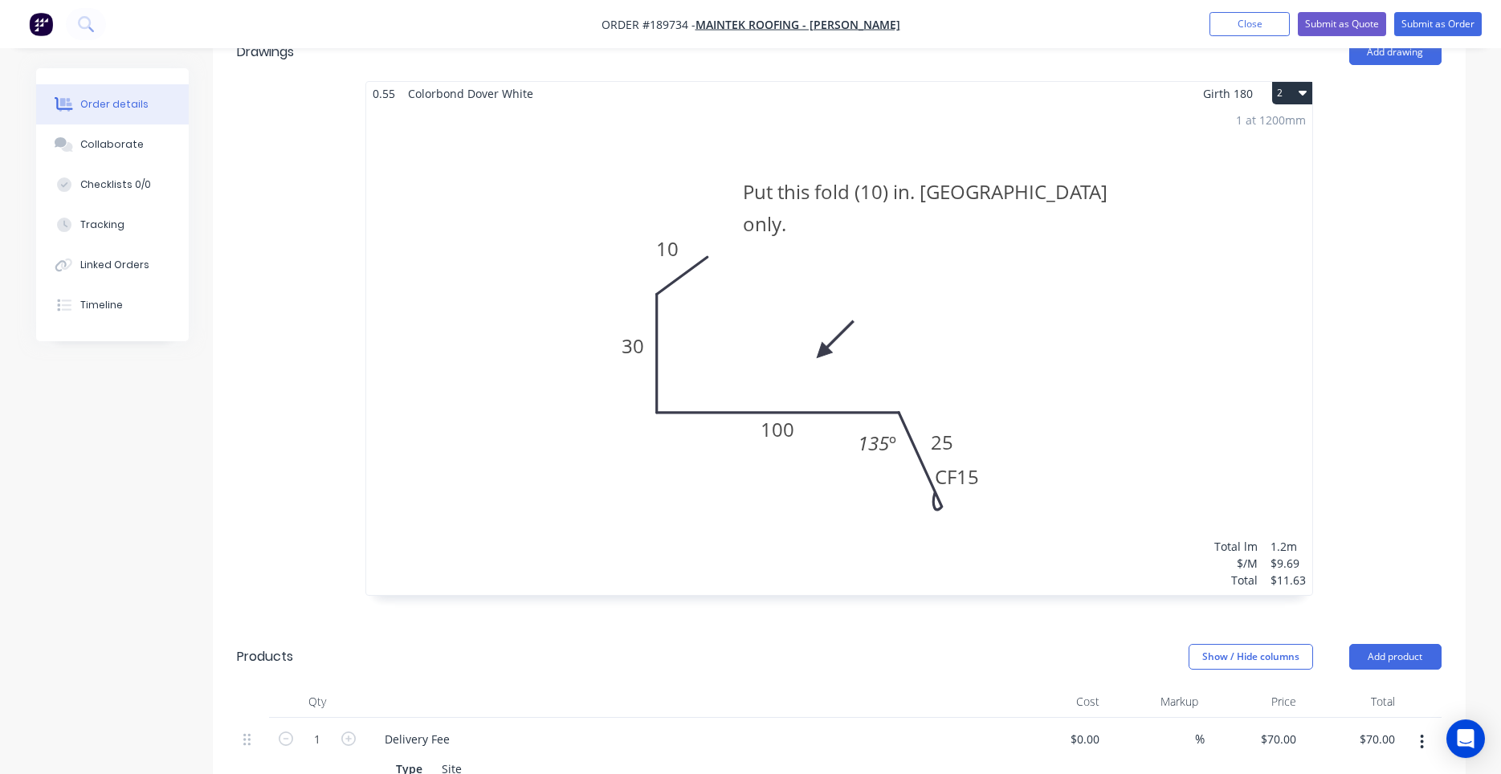
scroll to position [546, 0]
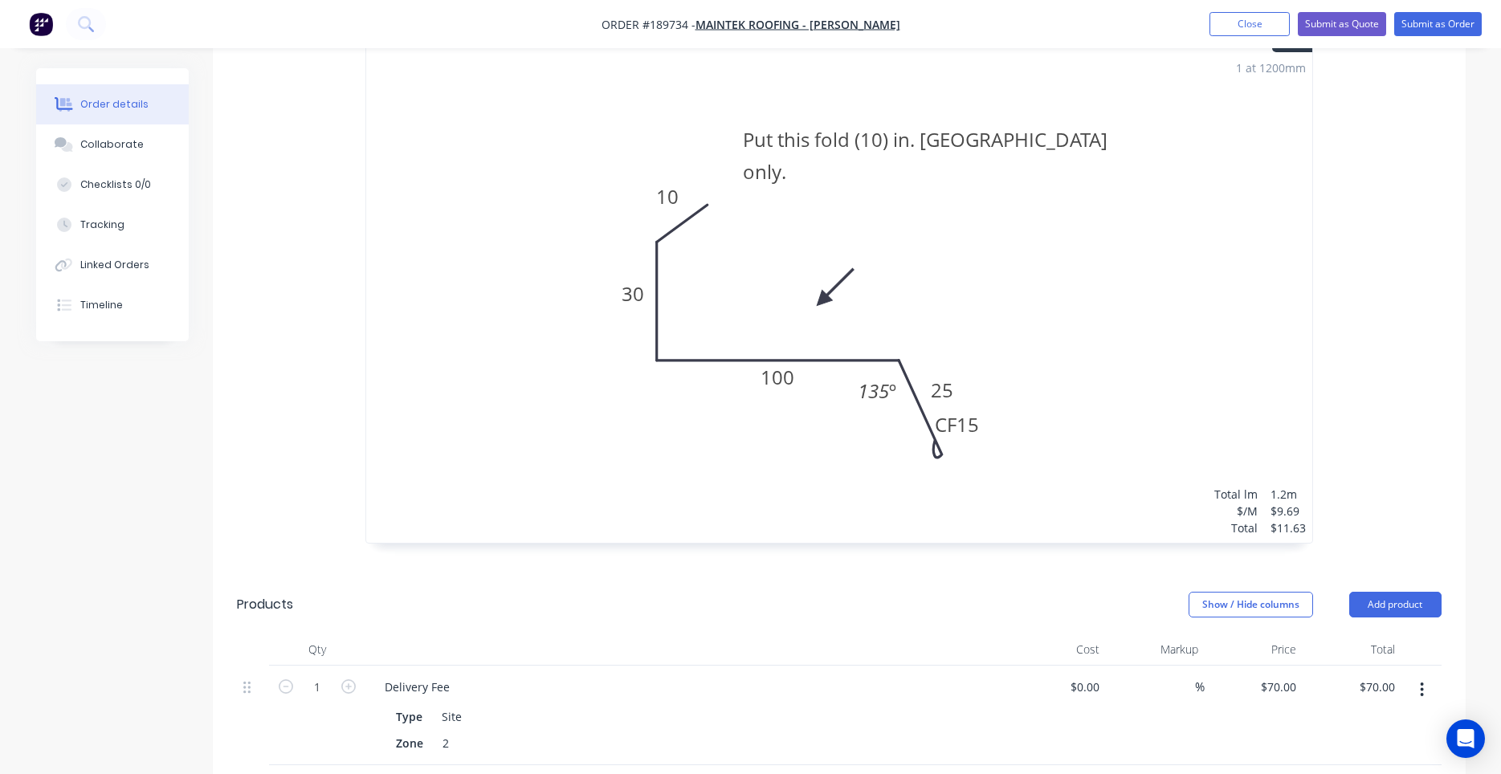
click at [1129, 418] on div "1 at 1200mm Total lm $/M Total 1.2m $9.69 $11.63" at bounding box center [839, 298] width 946 height 490
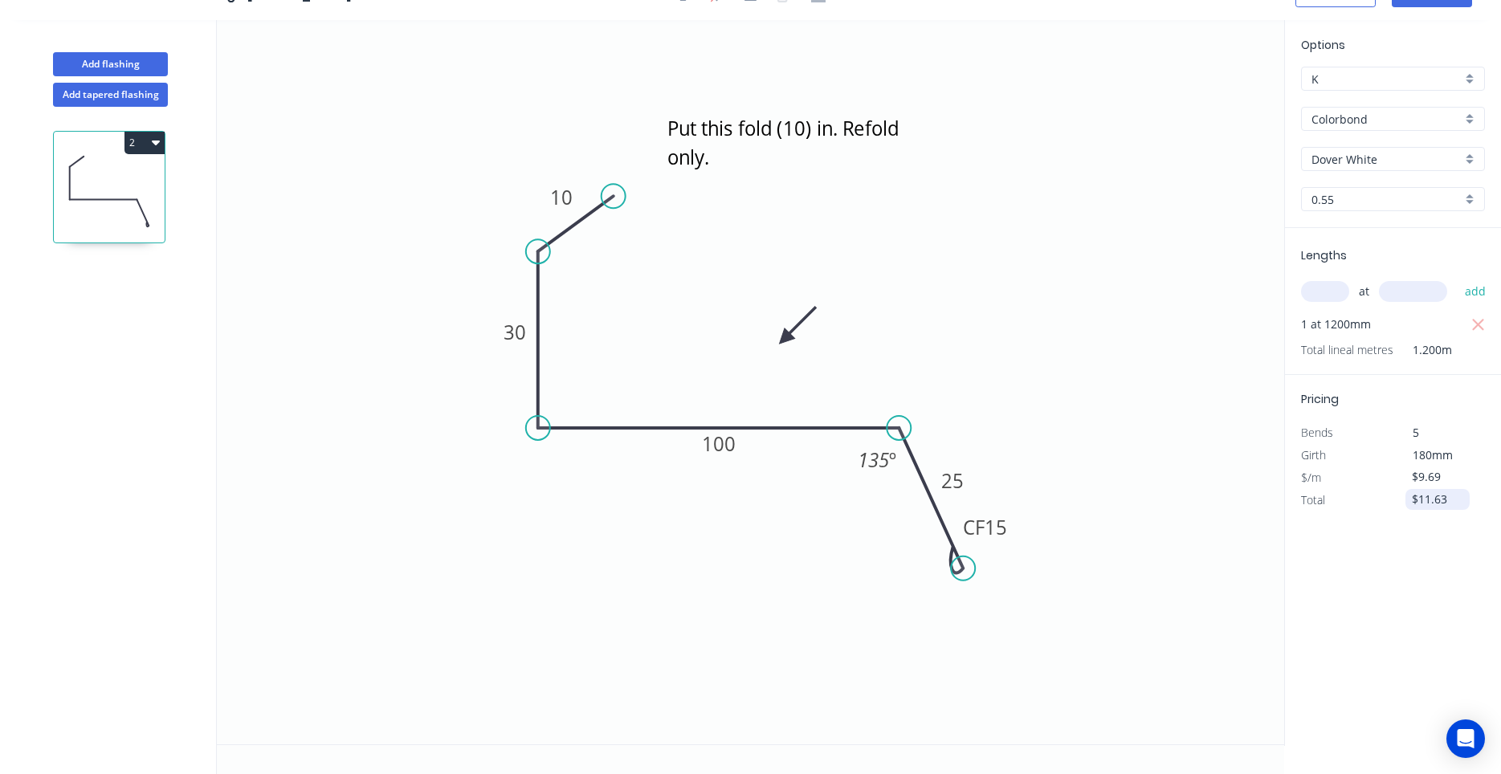
click at [1428, 502] on input "$11.63" at bounding box center [1439, 499] width 55 height 22
click at [1430, 480] on input "$9.69" at bounding box center [1439, 477] width 55 height 22
click at [1478, 499] on icon "button" at bounding box center [1479, 500] width 14 height 19
click at [1435, 480] on input "$9.69" at bounding box center [1439, 477] width 55 height 22
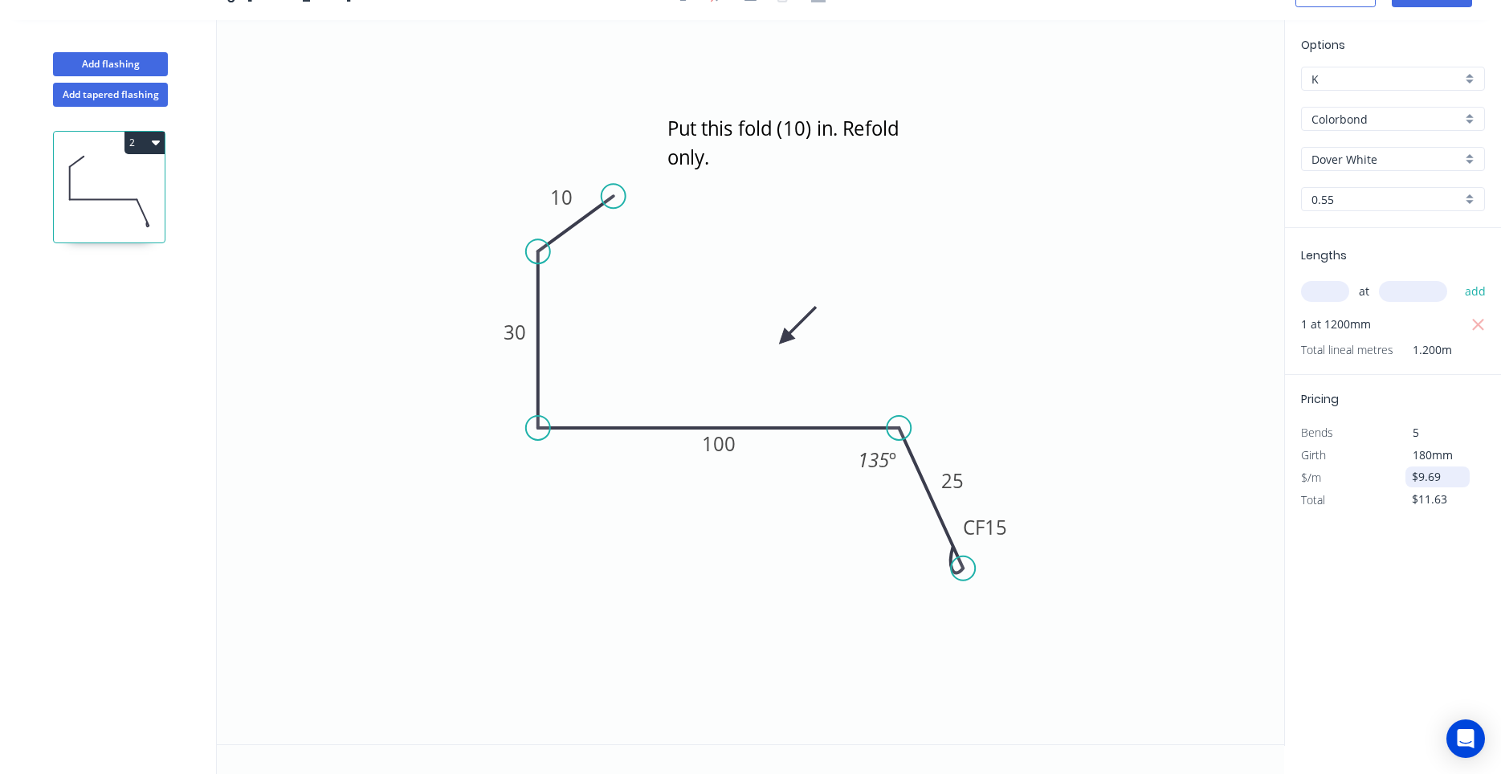
drag, startPoint x: 1444, startPoint y: 479, endPoint x: 1335, endPoint y: 475, distance: 109.2
click at [1412, 475] on input "$9.69" at bounding box center [1439, 477] width 55 height 22
type input "$0.00"
click at [1378, 497] on div "Total" at bounding box center [1341, 500] width 104 height 22
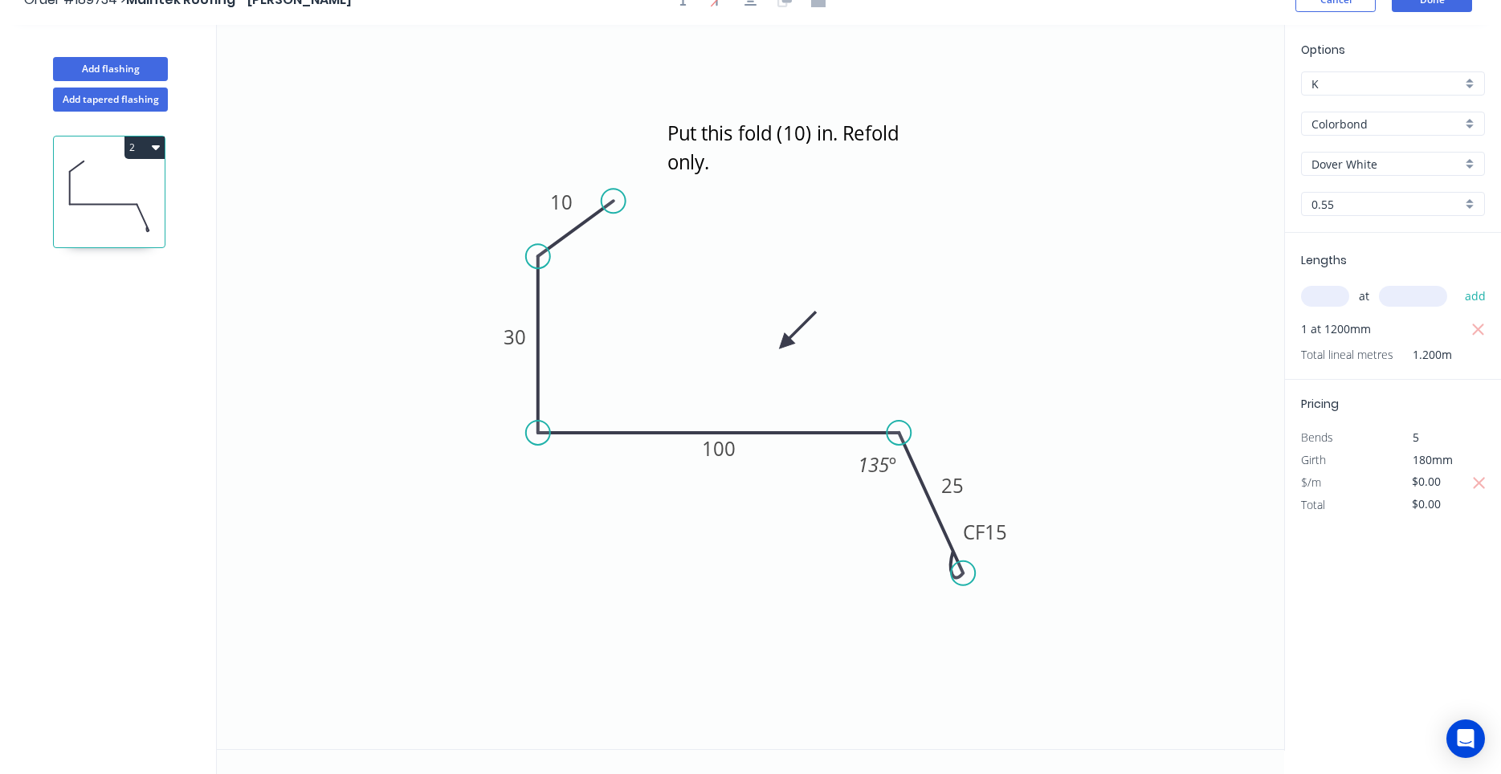
scroll to position [0, 0]
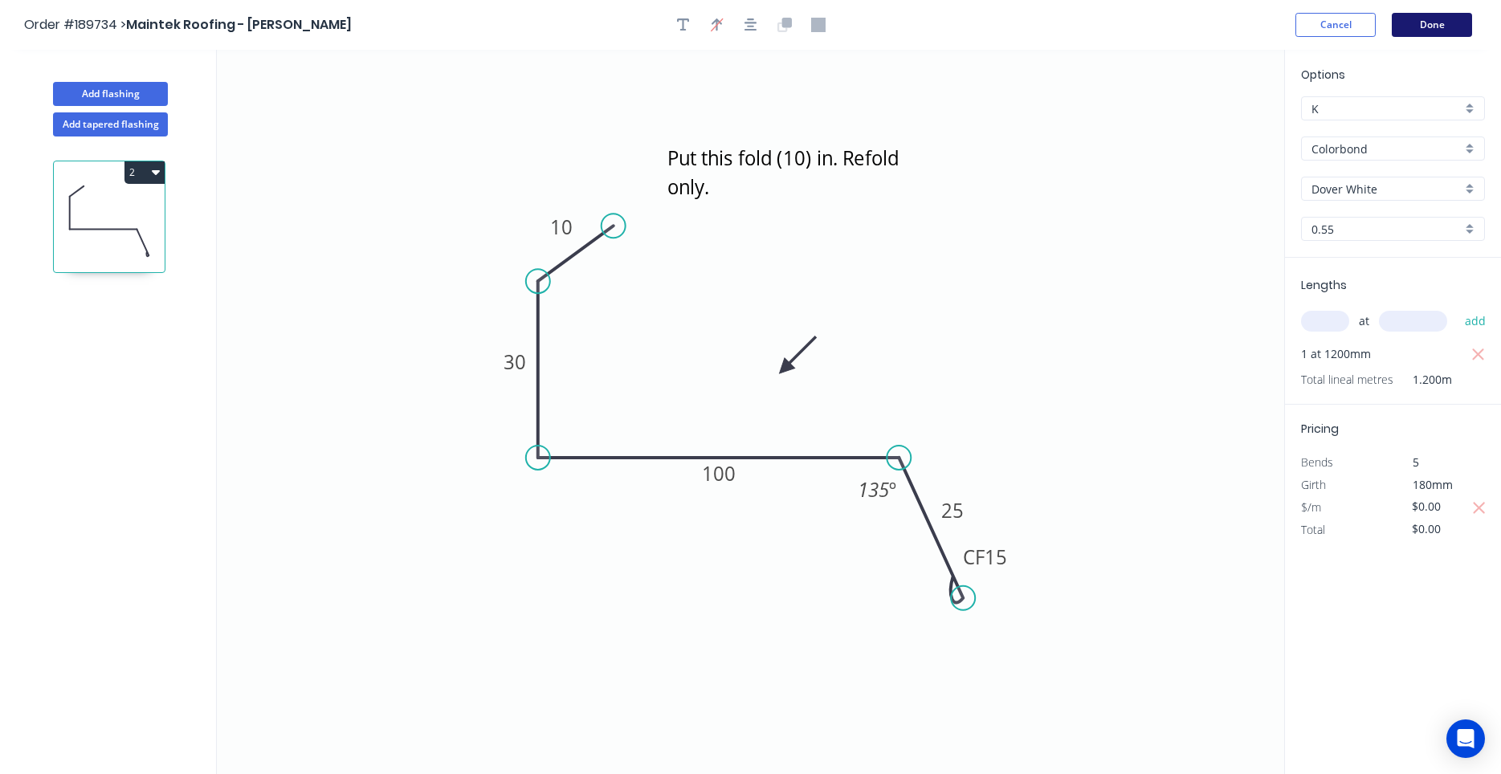
click at [1442, 26] on button "Done" at bounding box center [1432, 25] width 80 height 24
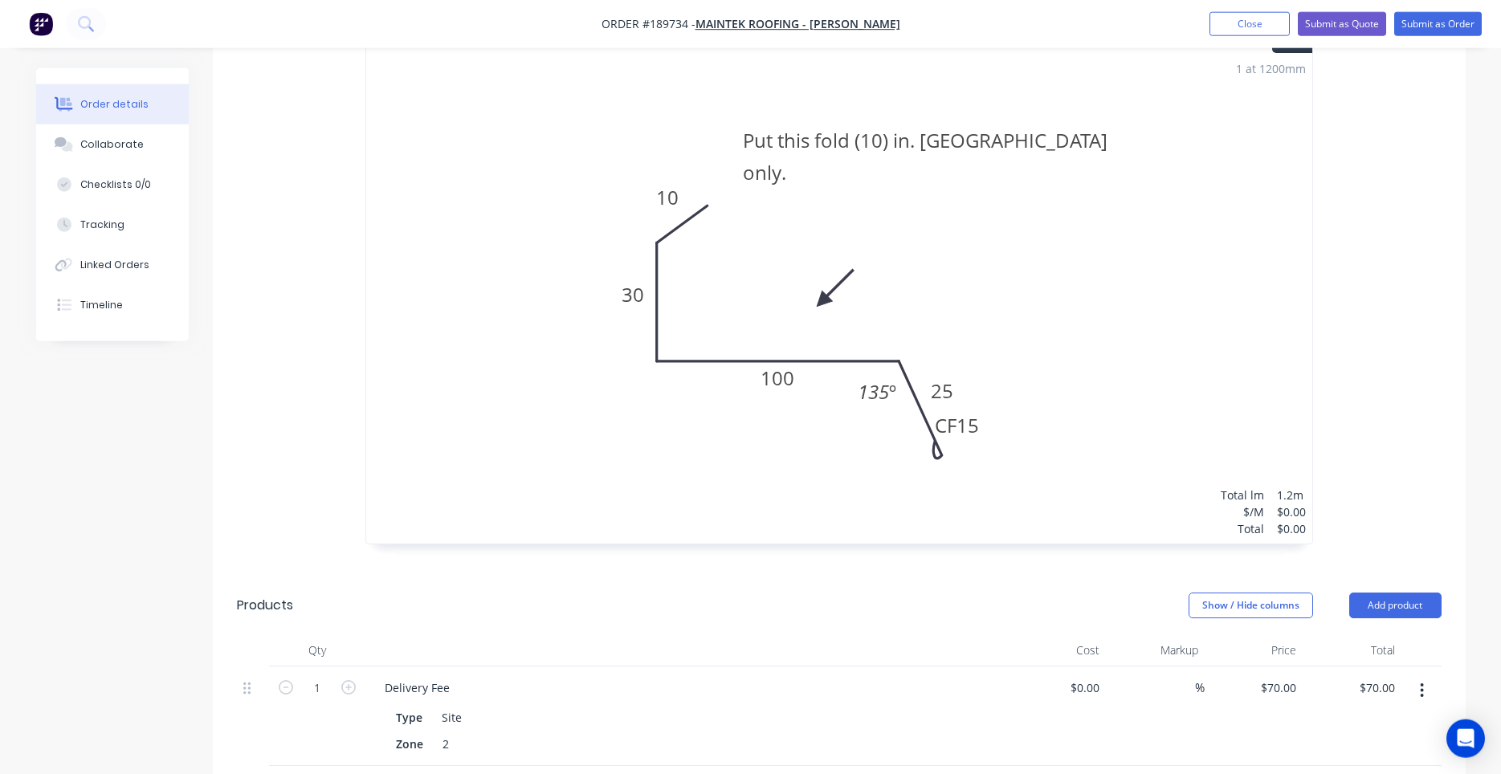
scroll to position [546, 0]
click at [1282, 675] on input "70" at bounding box center [1292, 686] width 21 height 23
type input "$0.00"
click at [1250, 681] on div "$0.00 0" at bounding box center [1253, 716] width 99 height 100
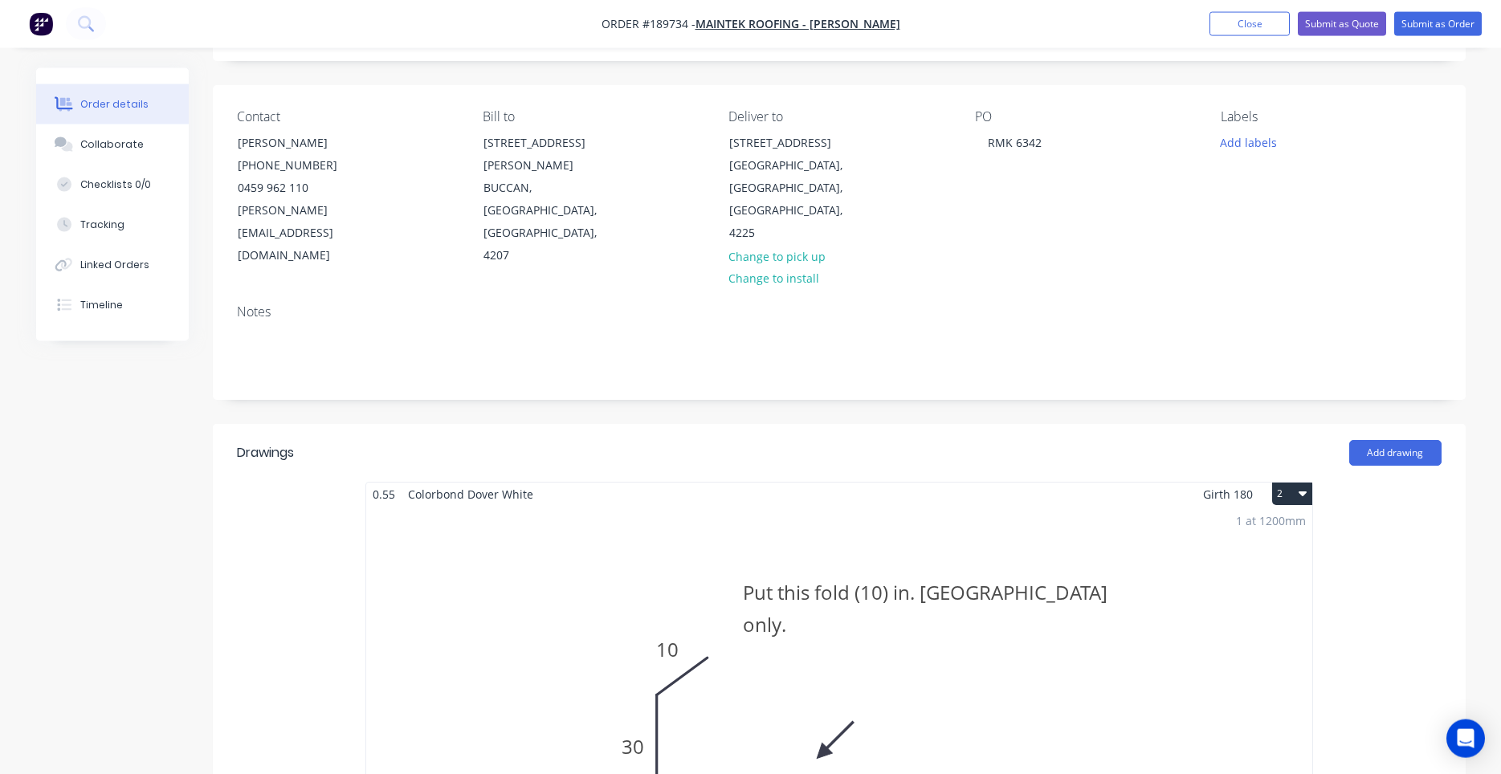
scroll to position [0, 0]
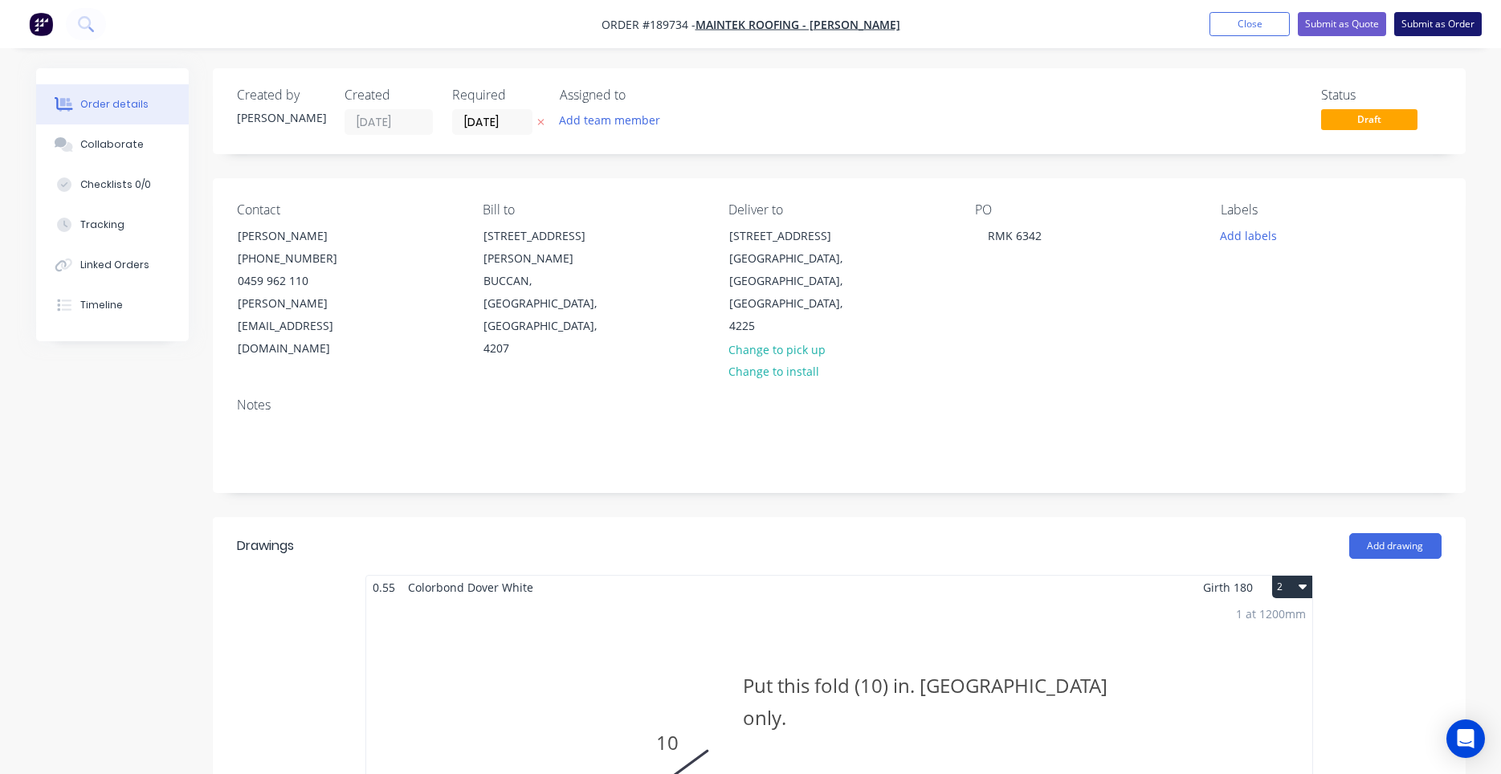
click at [1415, 30] on button "Submit as Order" at bounding box center [1438, 24] width 88 height 24
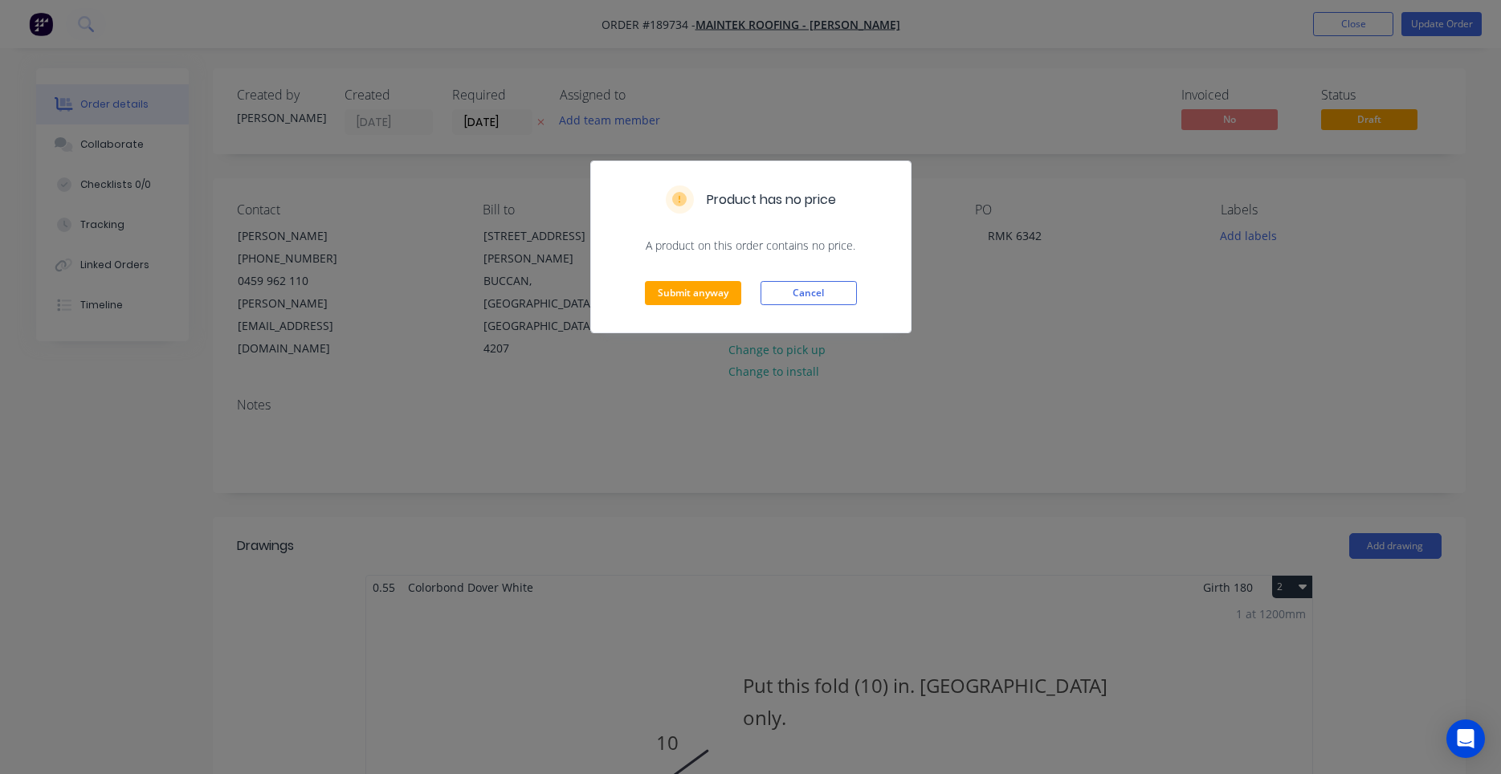
click at [710, 279] on div "Submit anyway Cancel" at bounding box center [751, 293] width 320 height 79
click at [705, 287] on button "Submit anyway" at bounding box center [693, 293] width 96 height 24
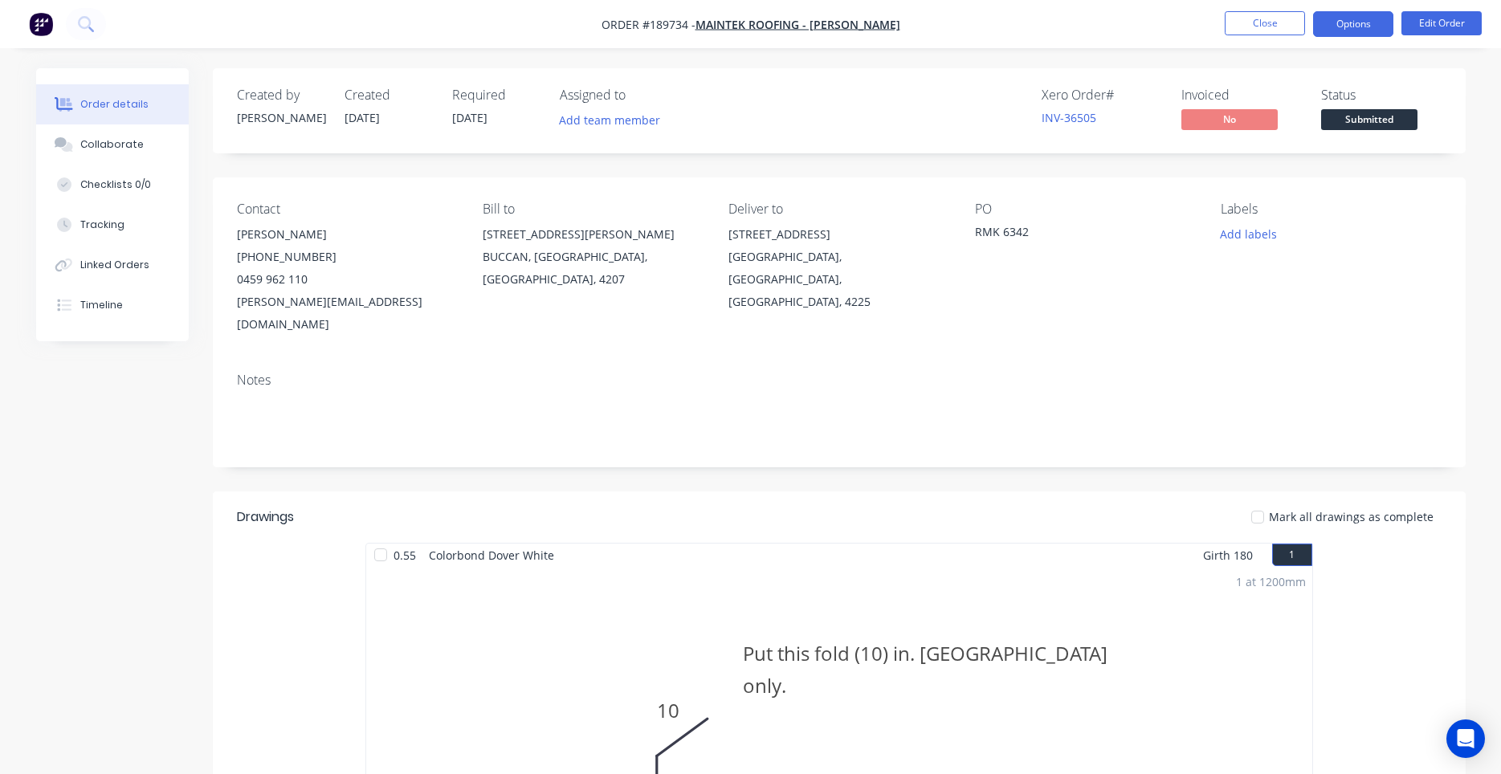
click at [1367, 31] on button "Options" at bounding box center [1353, 24] width 80 height 26
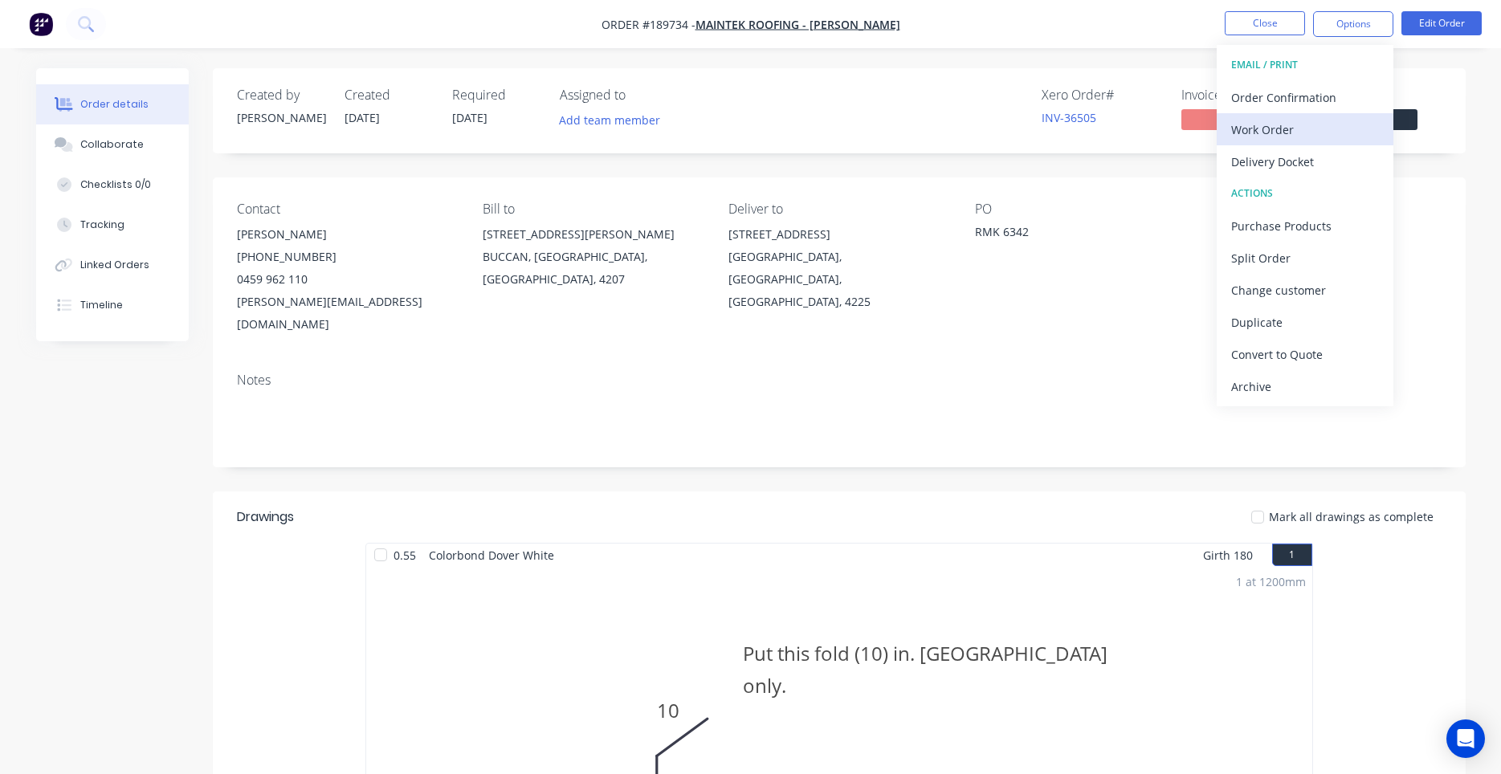
click at [1332, 127] on div "Work Order" at bounding box center [1305, 129] width 148 height 23
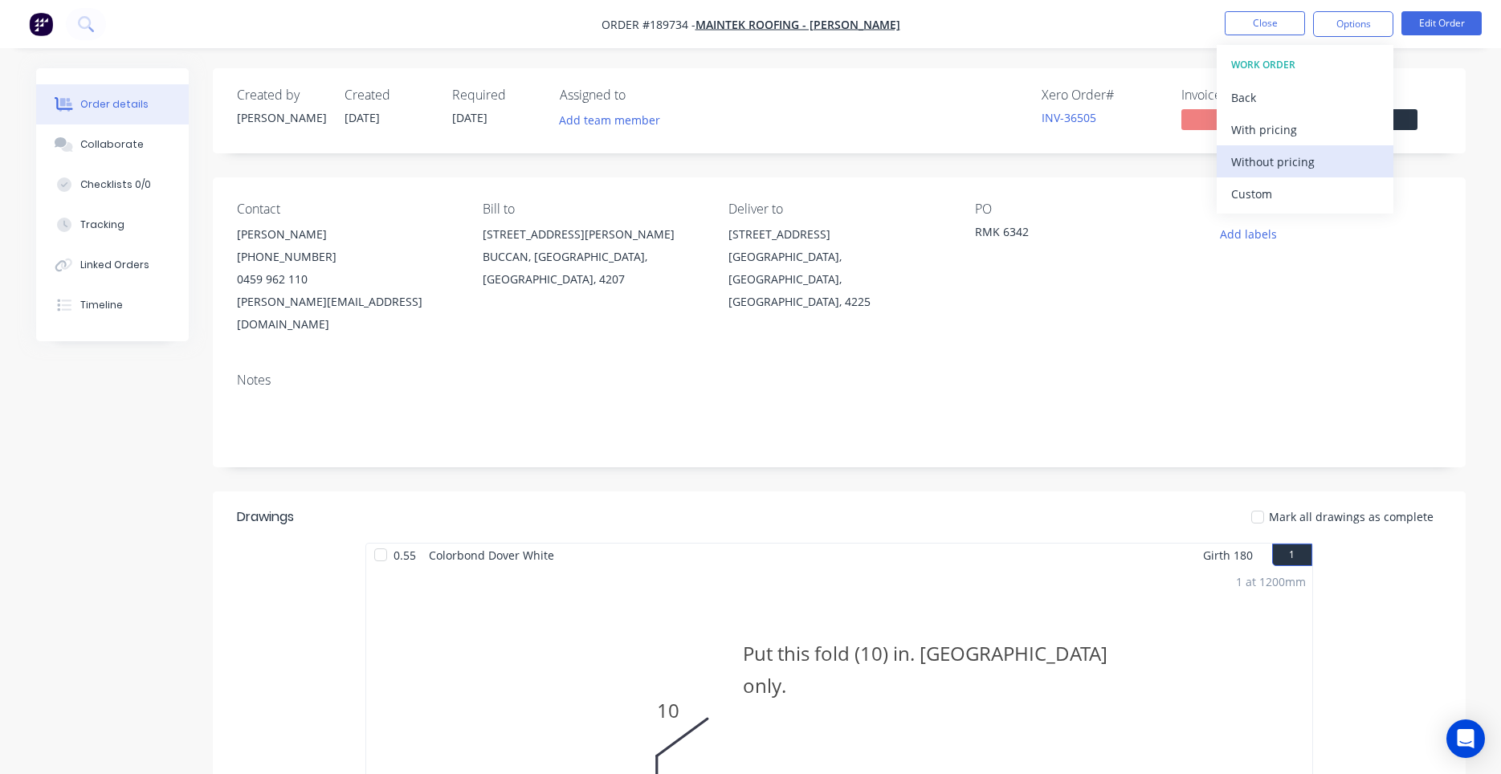
click at [1299, 169] on div "Without pricing" at bounding box center [1305, 161] width 148 height 23
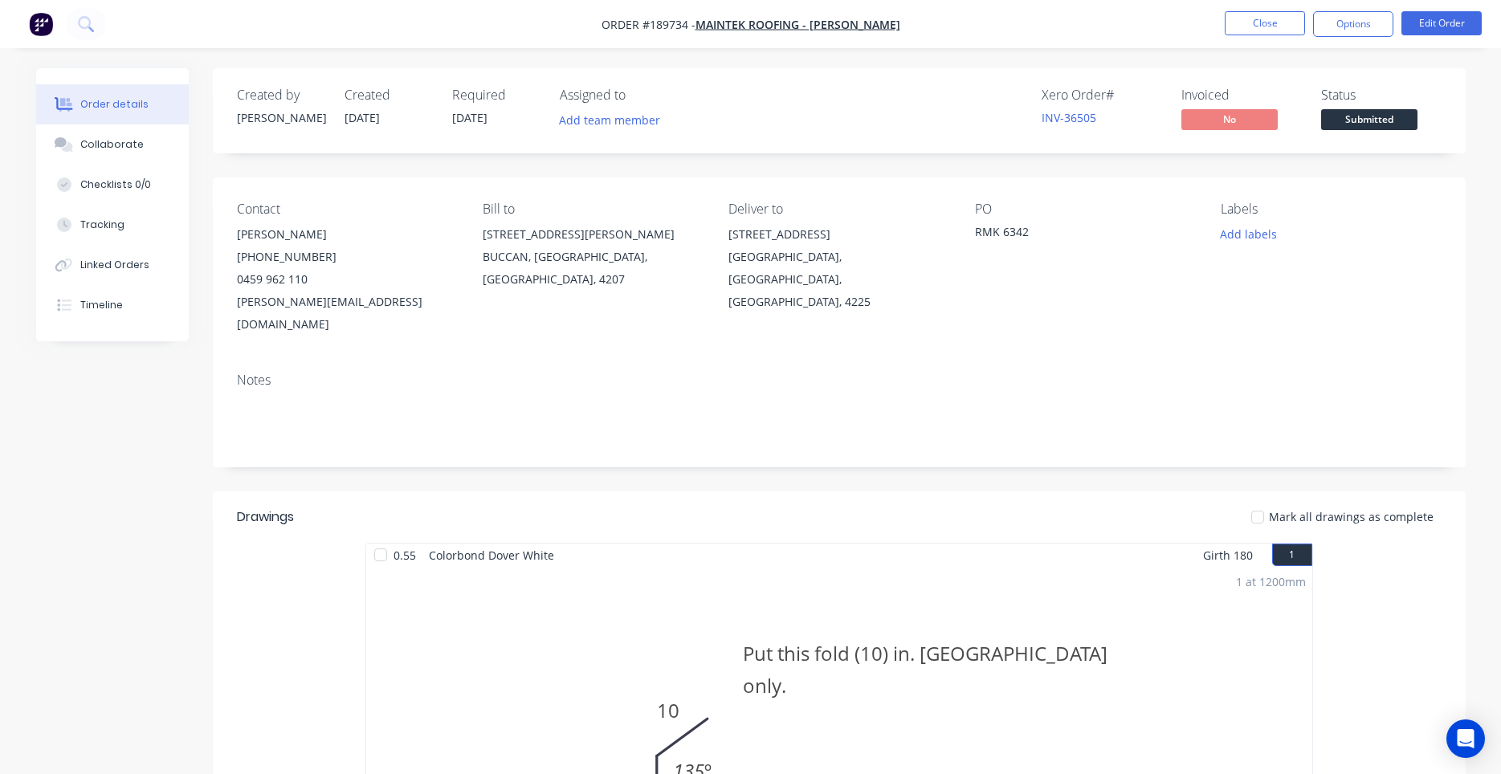
click at [37, 28] on img "button" at bounding box center [41, 24] width 24 height 24
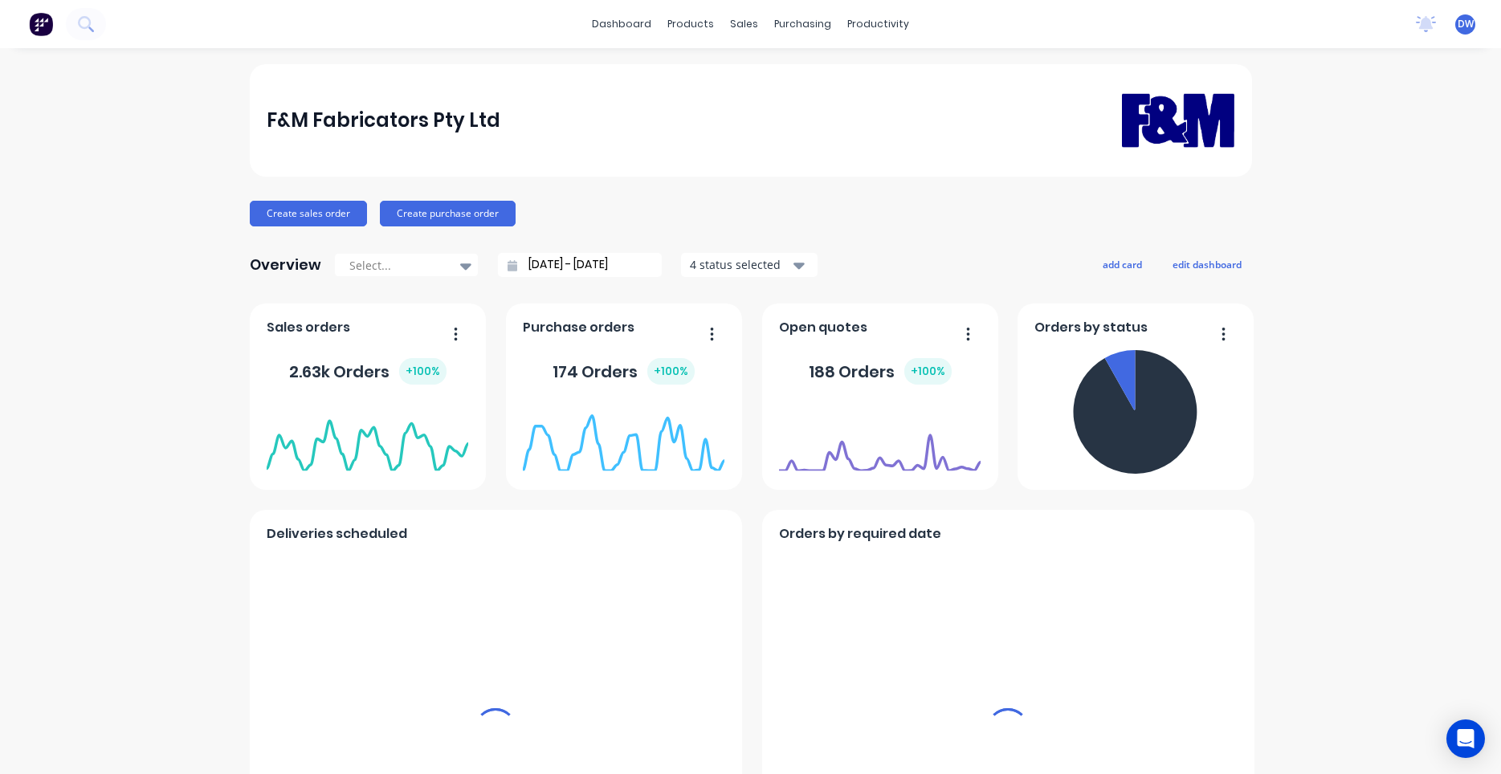
click at [746, 23] on div "sales" at bounding box center [744, 24] width 44 height 24
click at [739, 24] on div "sales" at bounding box center [744, 24] width 44 height 24
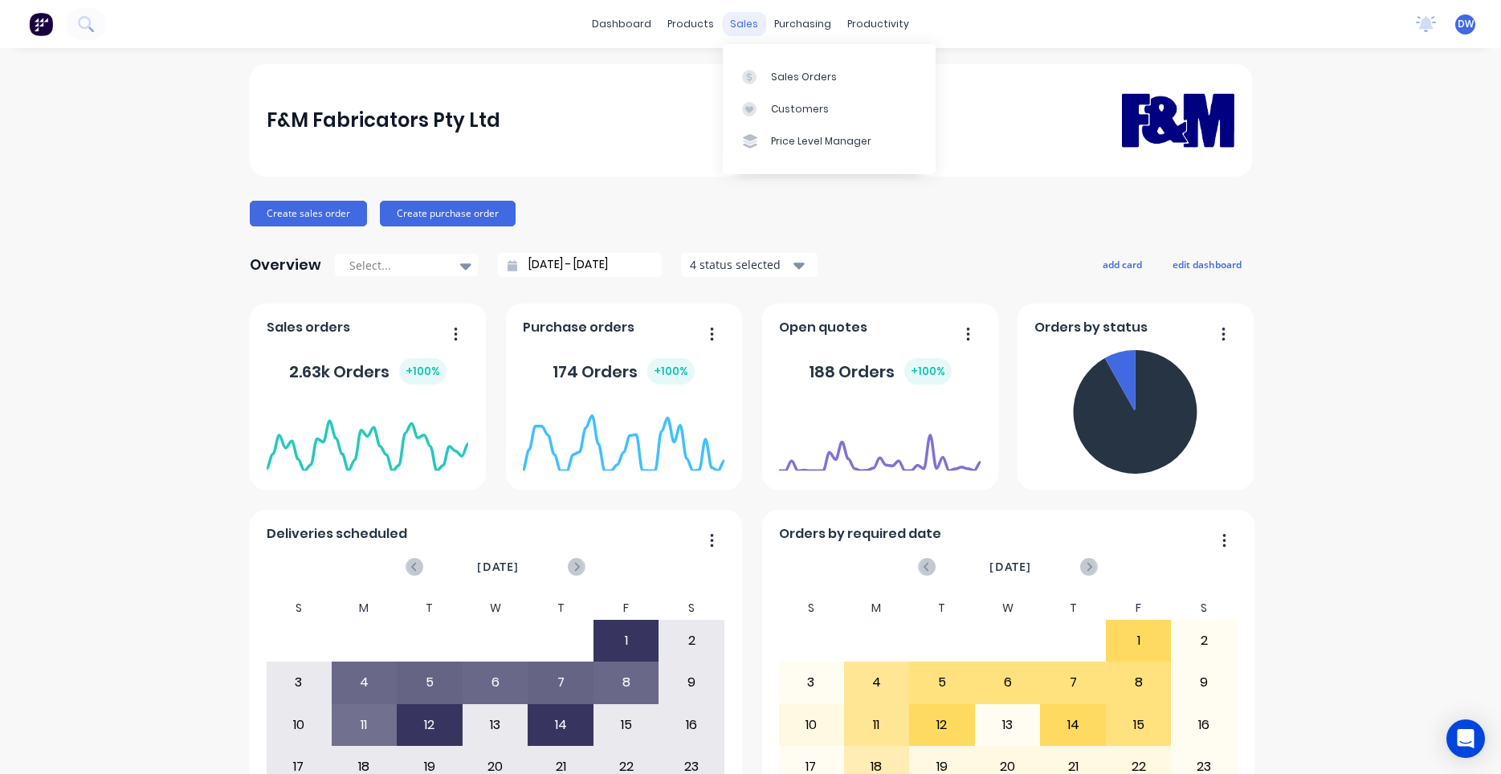
click at [739, 31] on div "sales" at bounding box center [744, 24] width 44 height 24
click at [748, 74] on g at bounding box center [749, 77] width 14 height 14
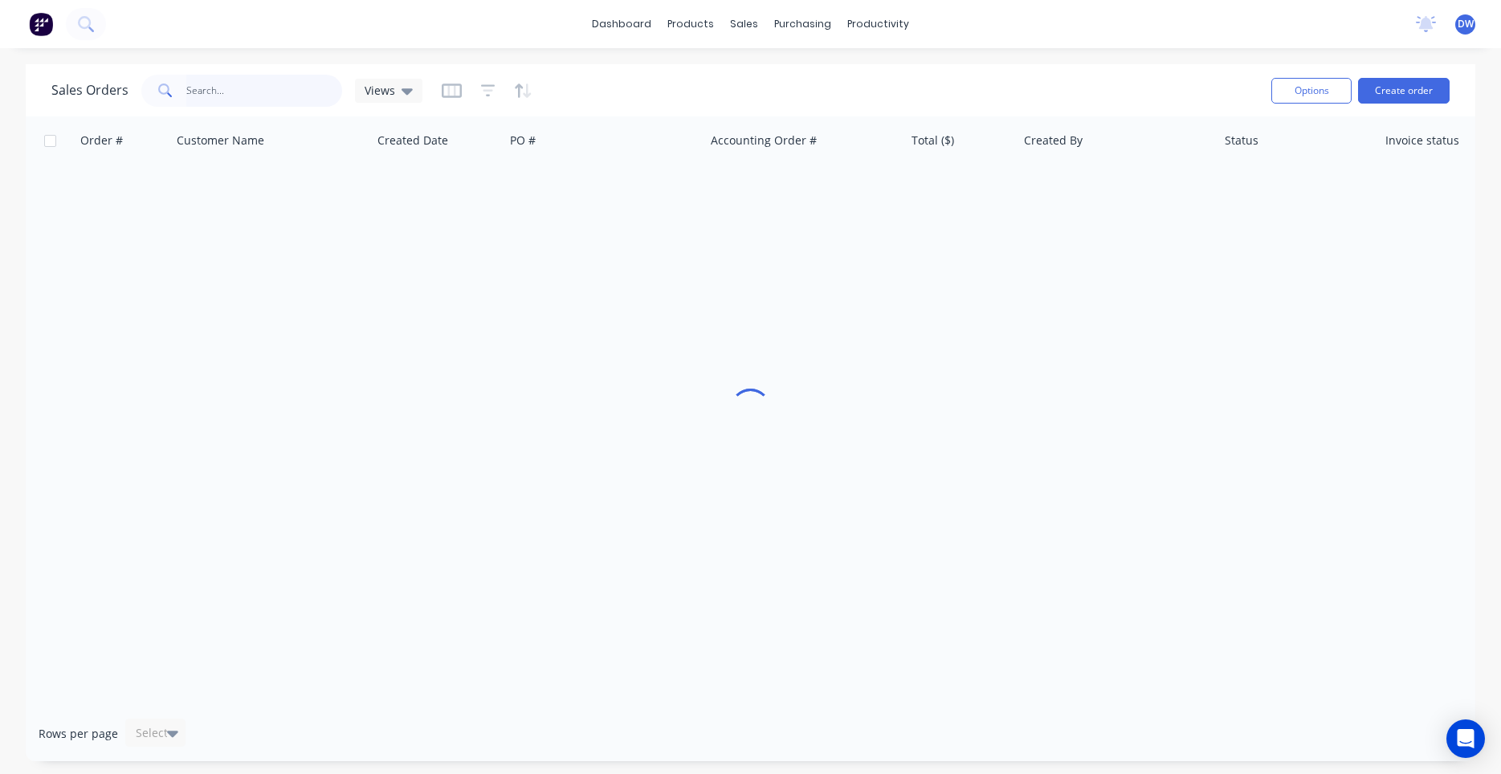
click at [253, 95] on input "text" at bounding box center [264, 91] width 157 height 32
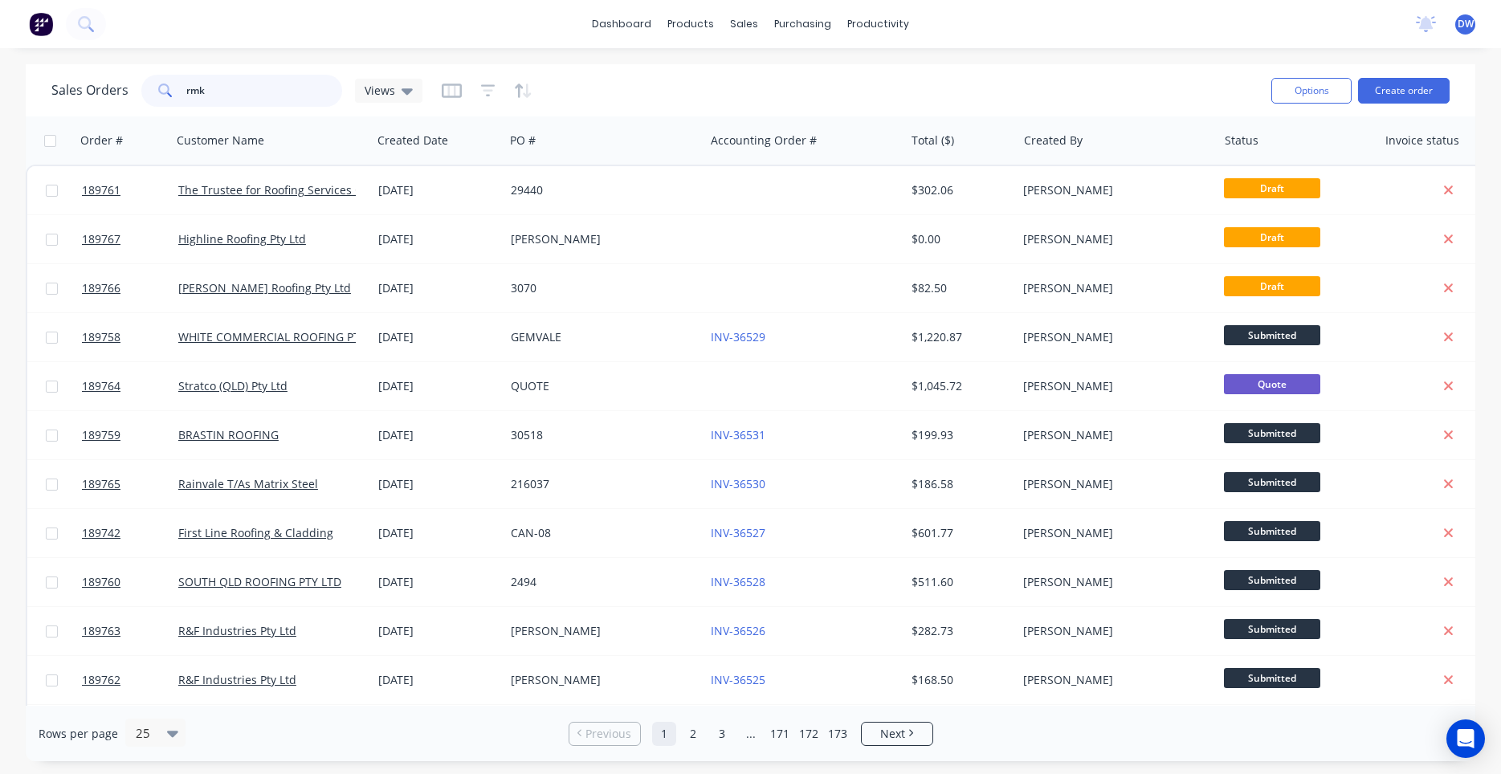
type input "rmk"
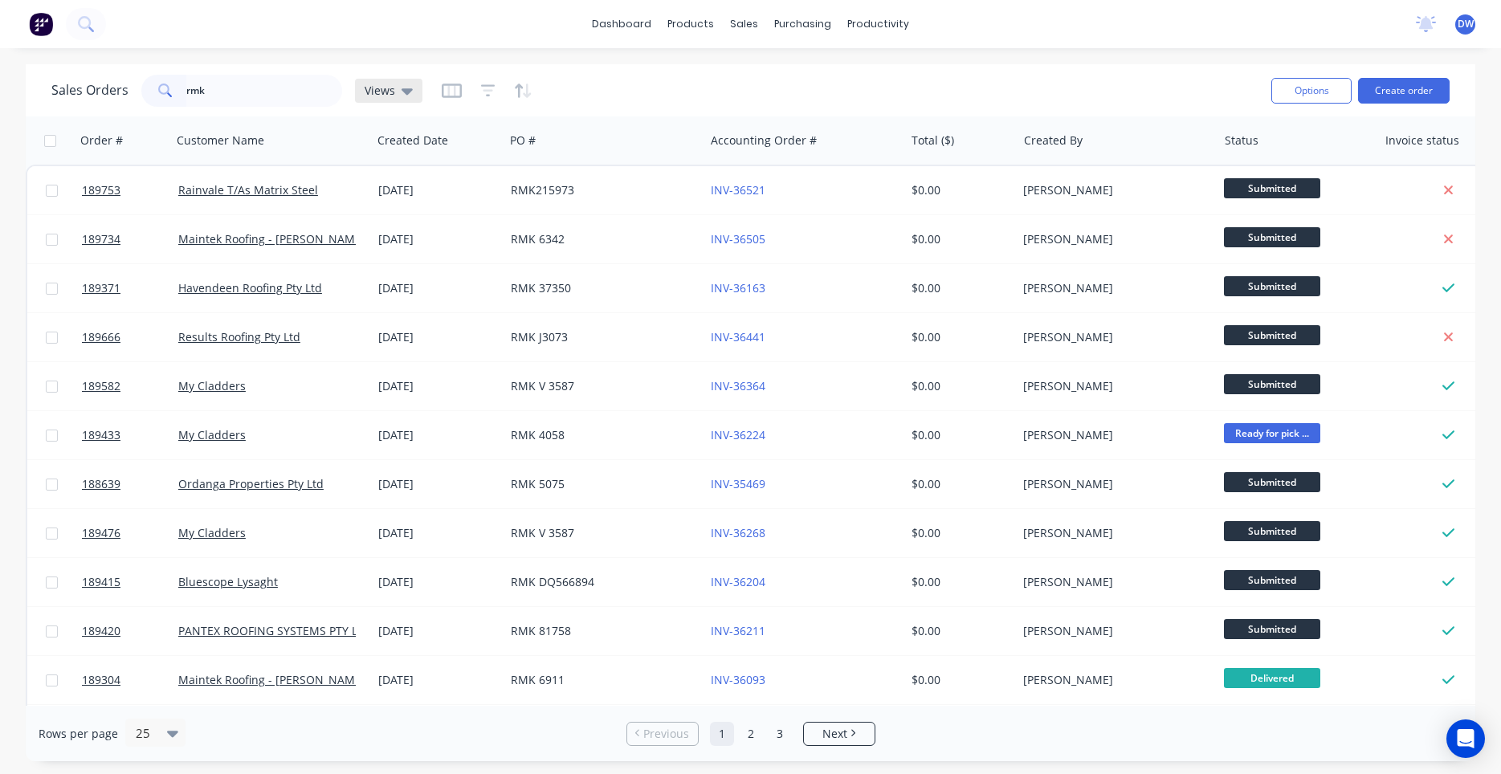
click at [395, 92] on div "Views" at bounding box center [389, 91] width 48 height 14
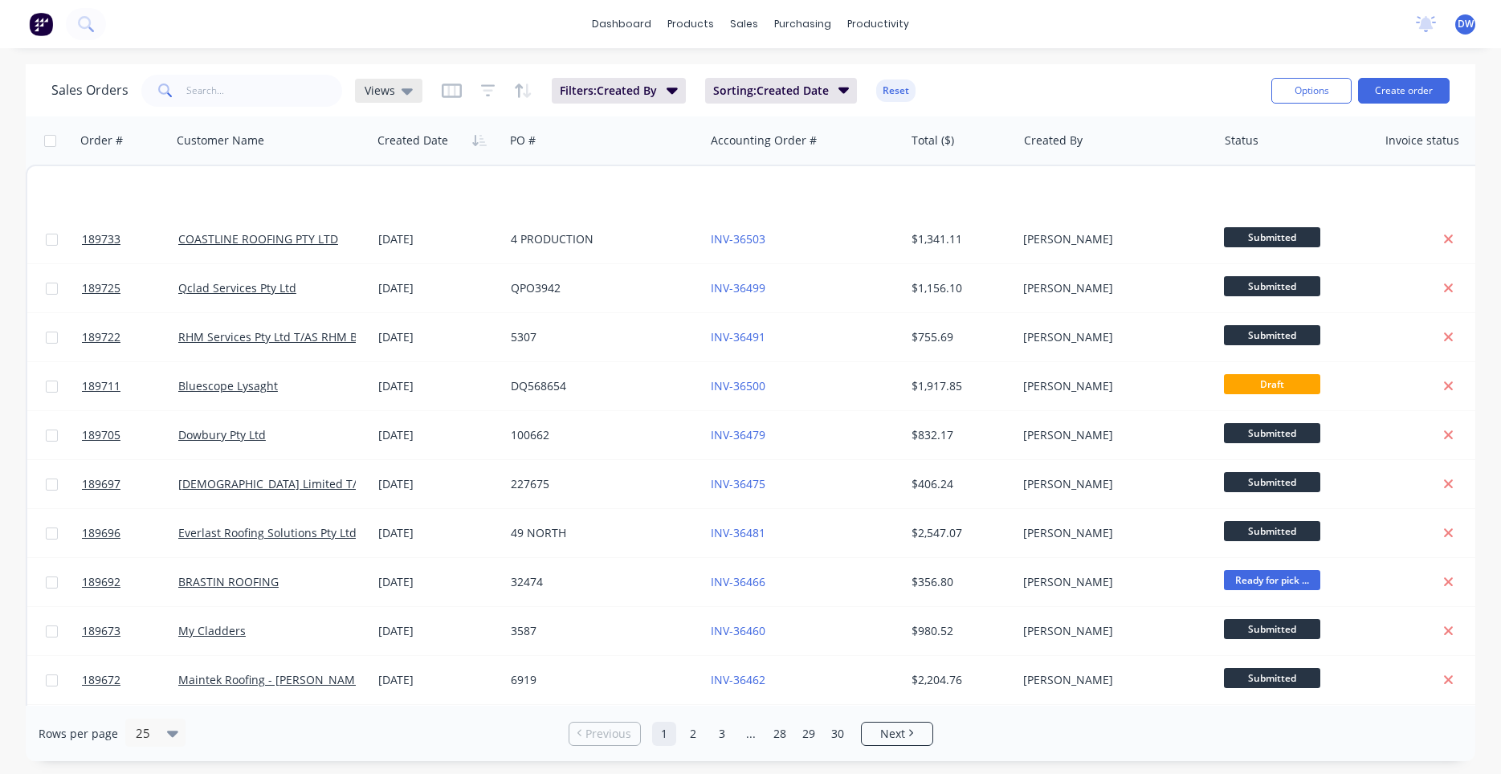
scroll to position [683, 0]
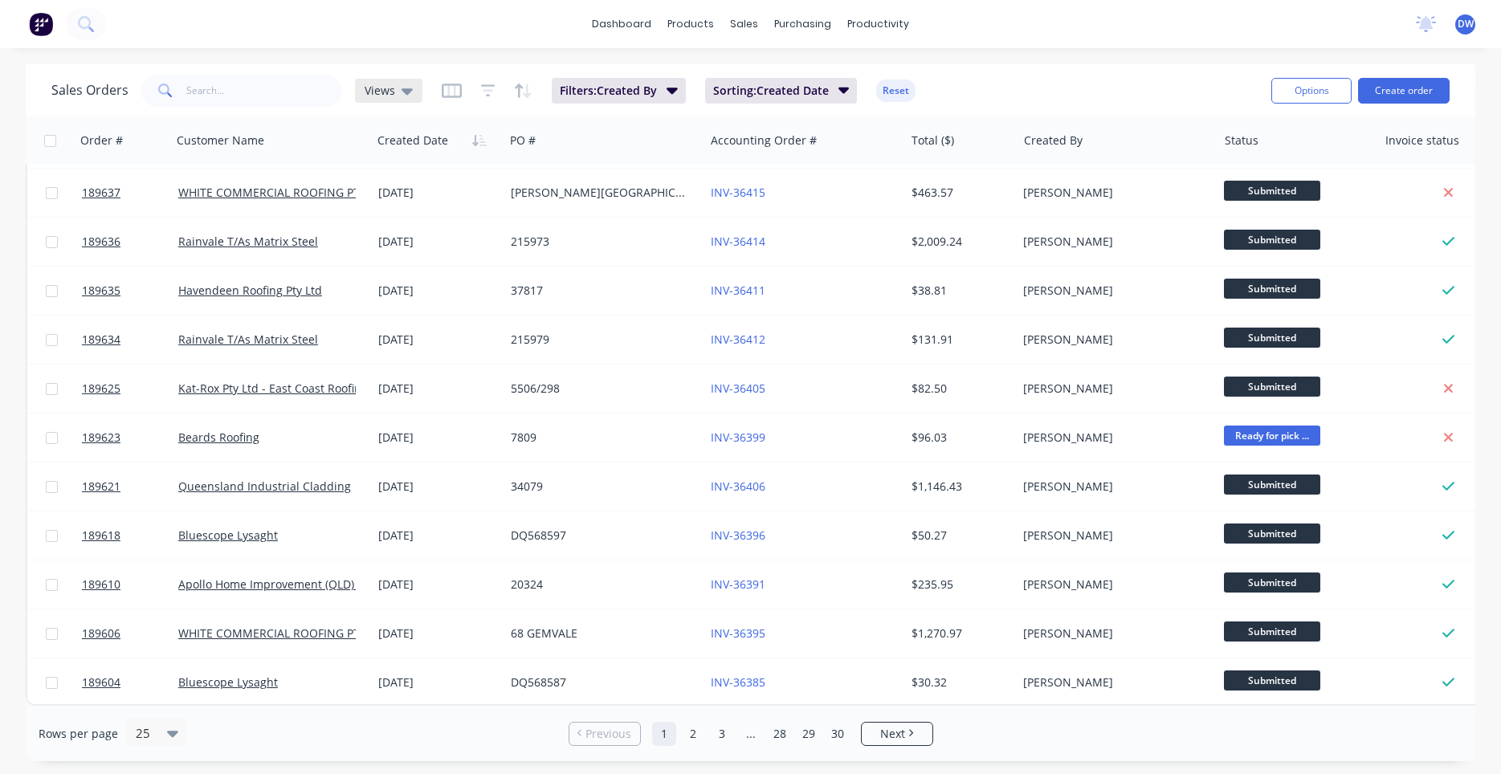
click at [396, 93] on div "Views" at bounding box center [389, 91] width 48 height 14
click at [389, 222] on button "None (Default)" at bounding box center [451, 227] width 183 height 18
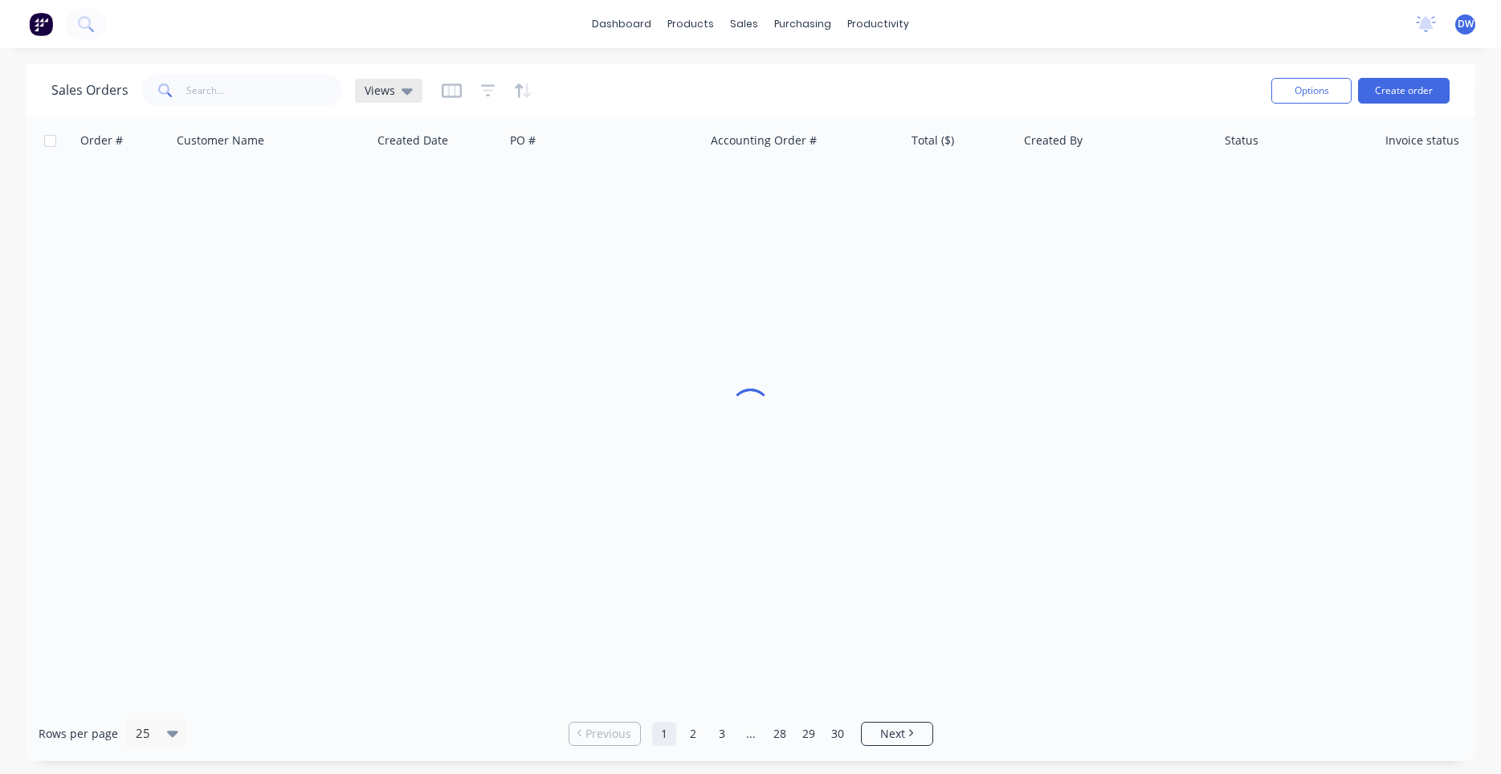
click at [385, 98] on div "Views" at bounding box center [388, 91] width 67 height 24
click at [380, 257] on button "New Hires" at bounding box center [451, 260] width 183 height 18
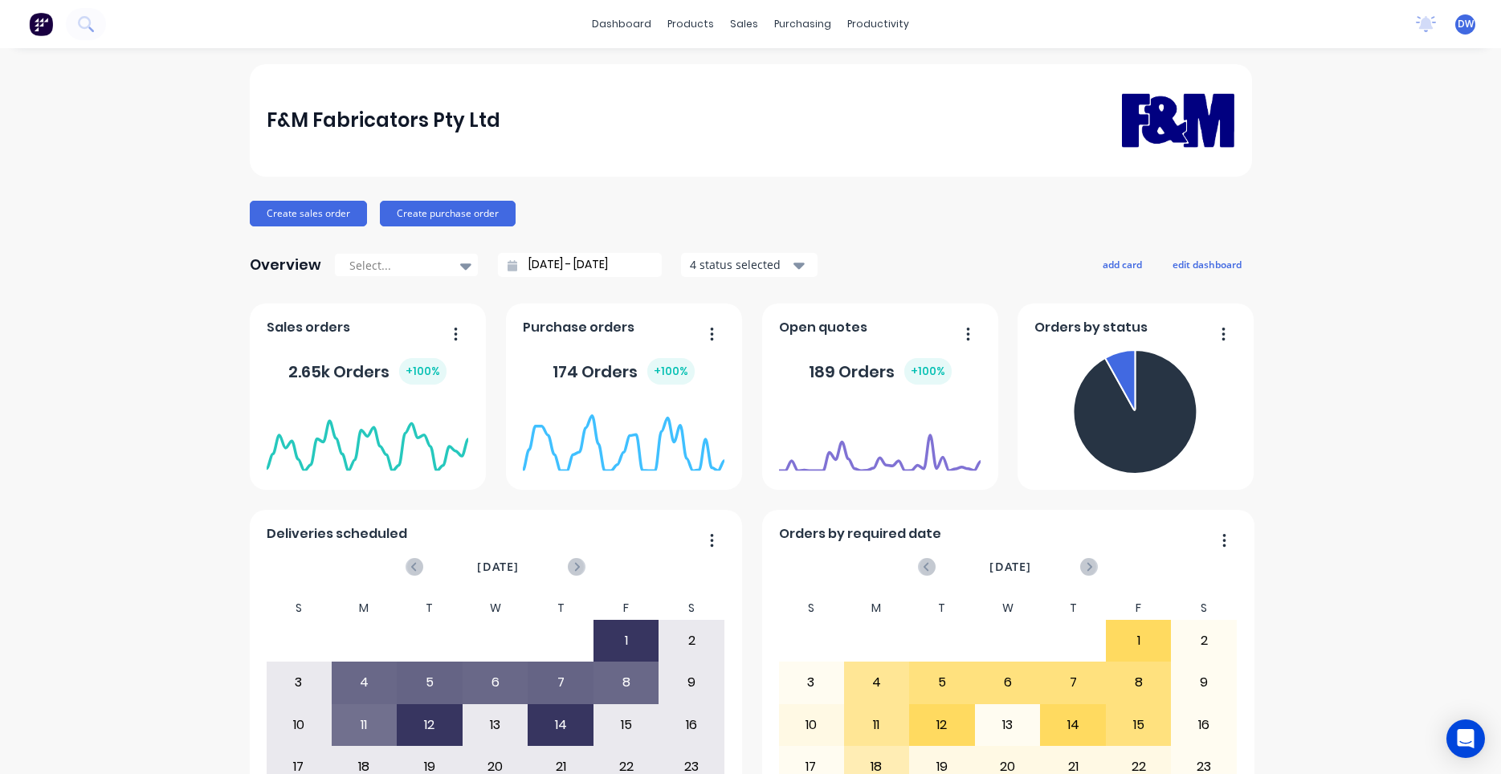
click at [83, 28] on icon at bounding box center [84, 22] width 13 height 13
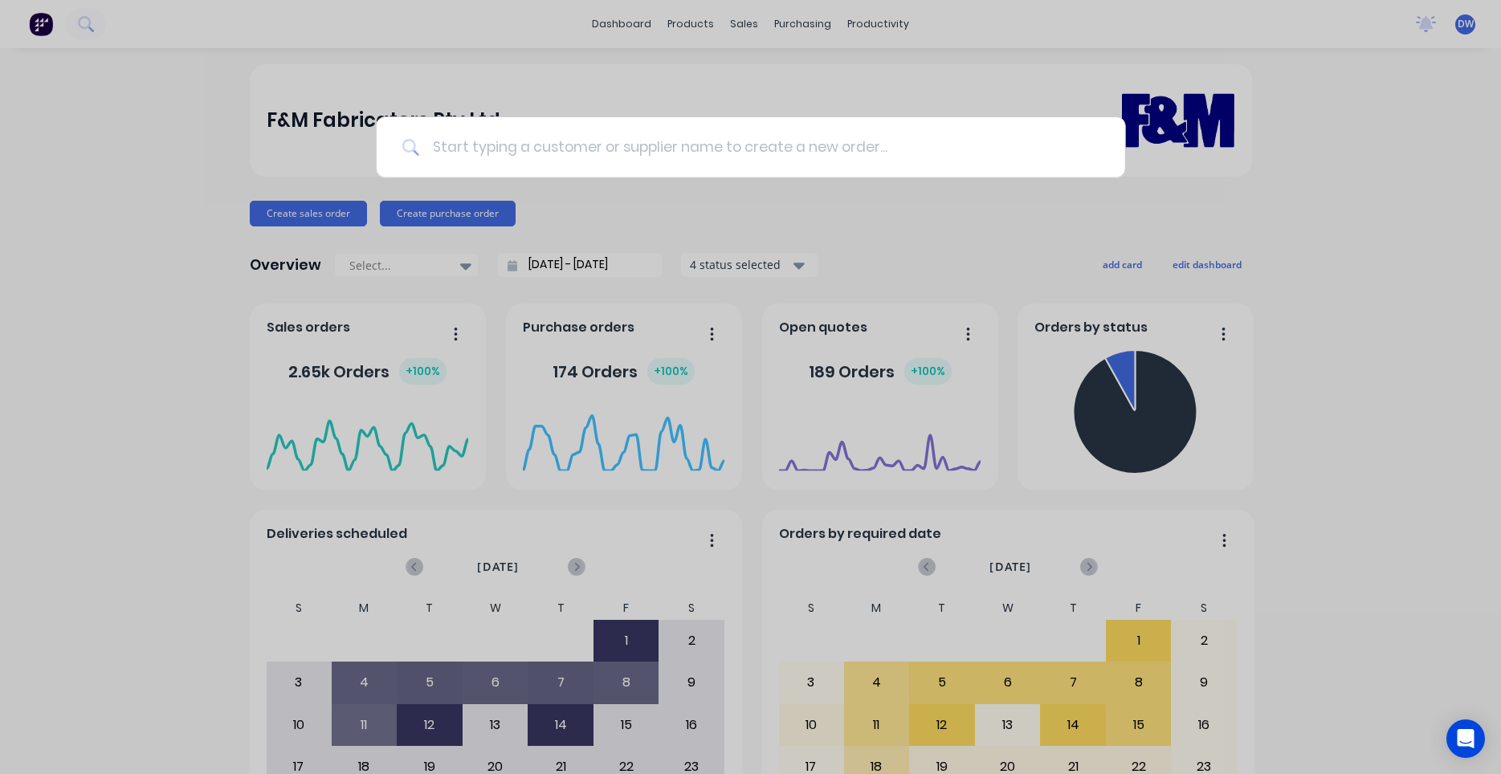
click at [460, 155] on input at bounding box center [759, 147] width 680 height 60
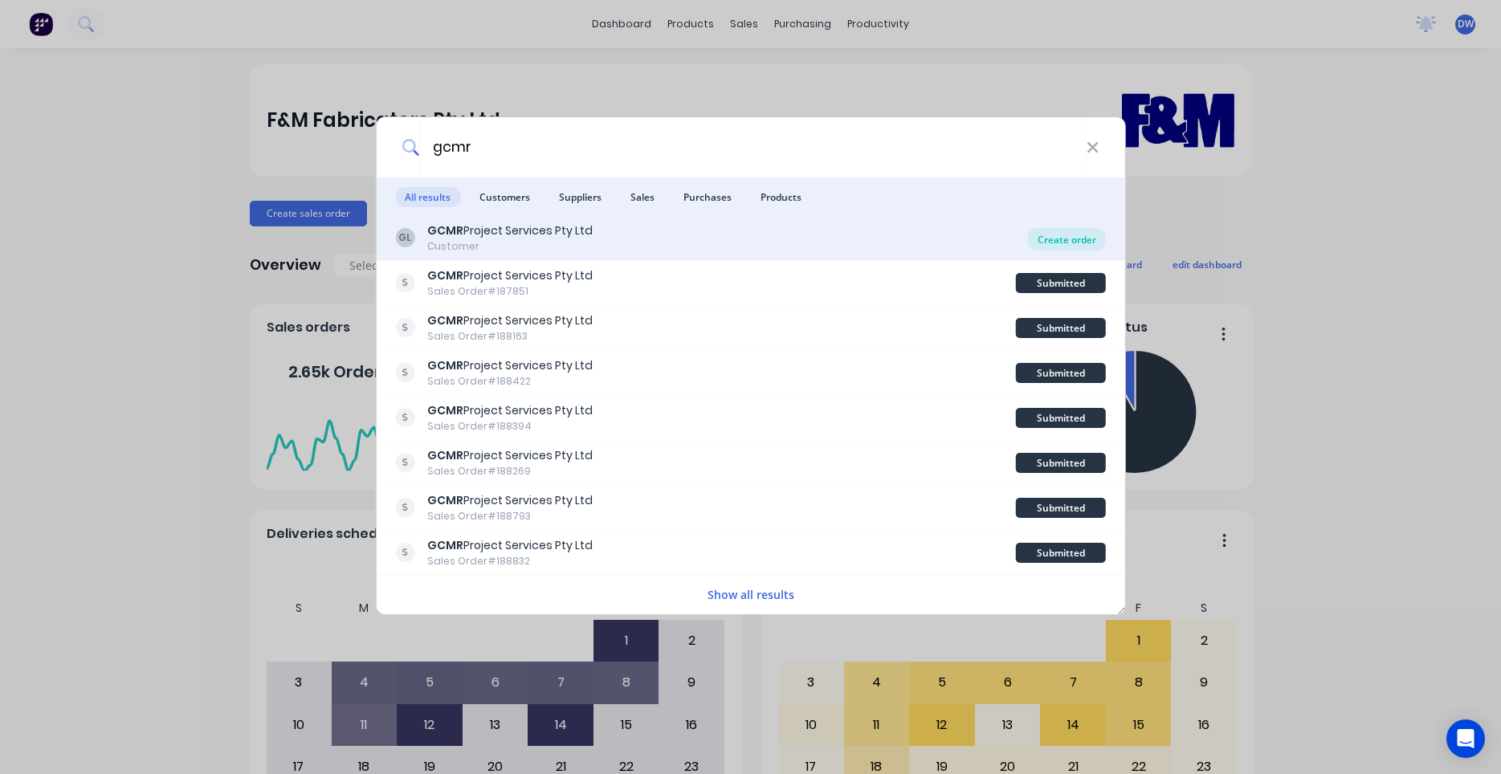
type input "gcmr"
click at [1040, 239] on div "Create order" at bounding box center [1067, 239] width 78 height 22
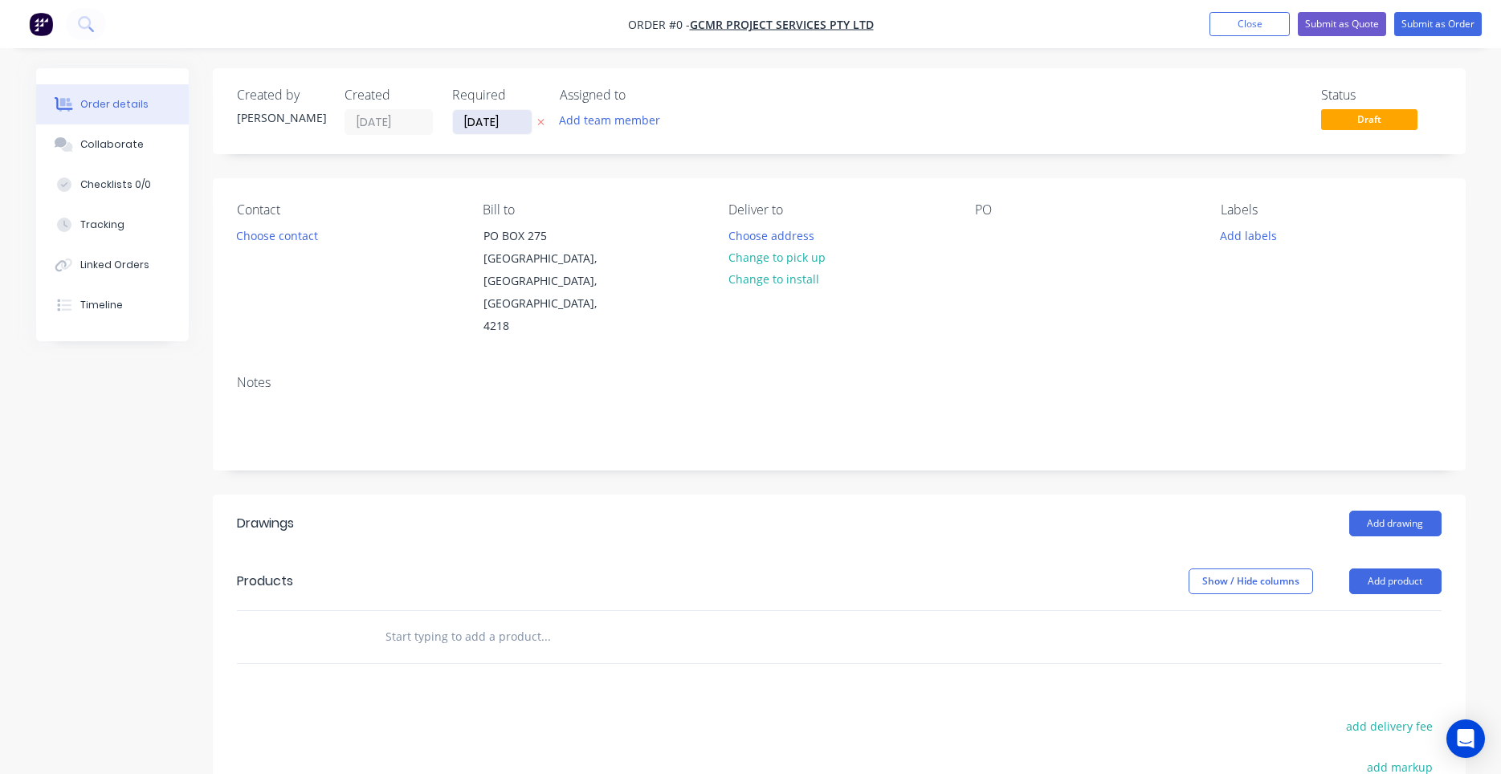
click at [516, 124] on input "14/08/25" at bounding box center [492, 122] width 79 height 24
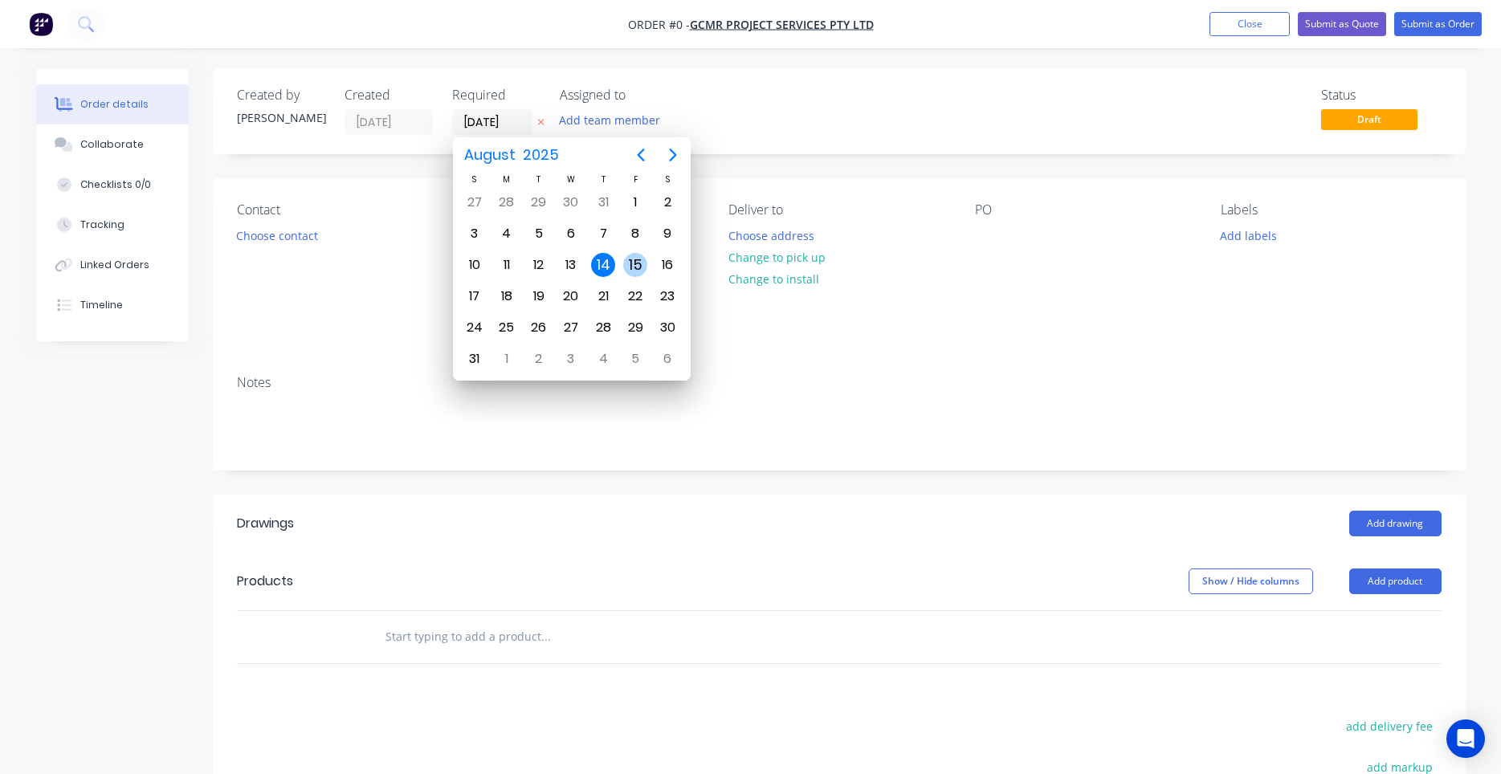
click at [621, 265] on div "15" at bounding box center [635, 265] width 32 height 31
type input "15/08/25"
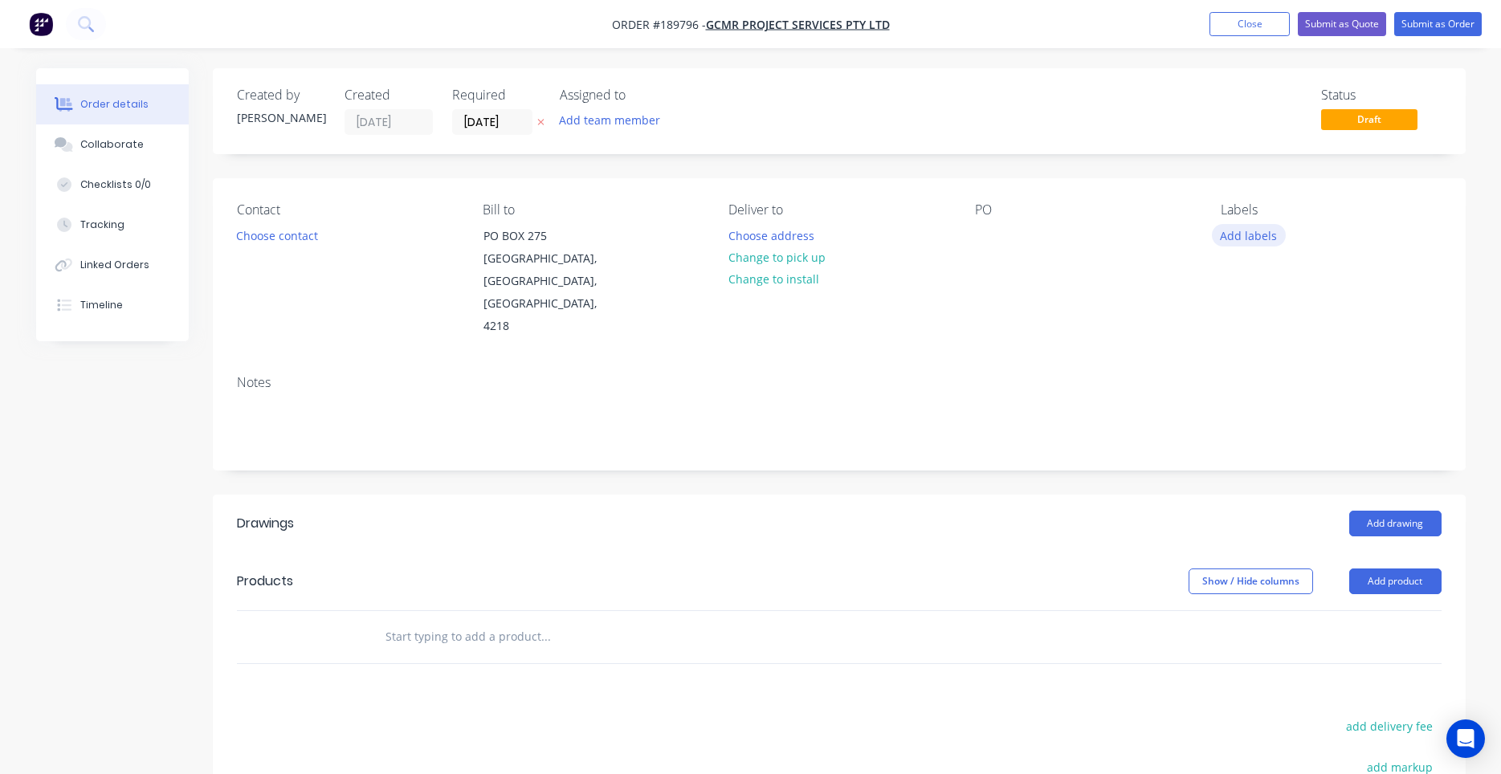
click at [1242, 239] on button "Add labels" at bounding box center [1249, 235] width 74 height 22
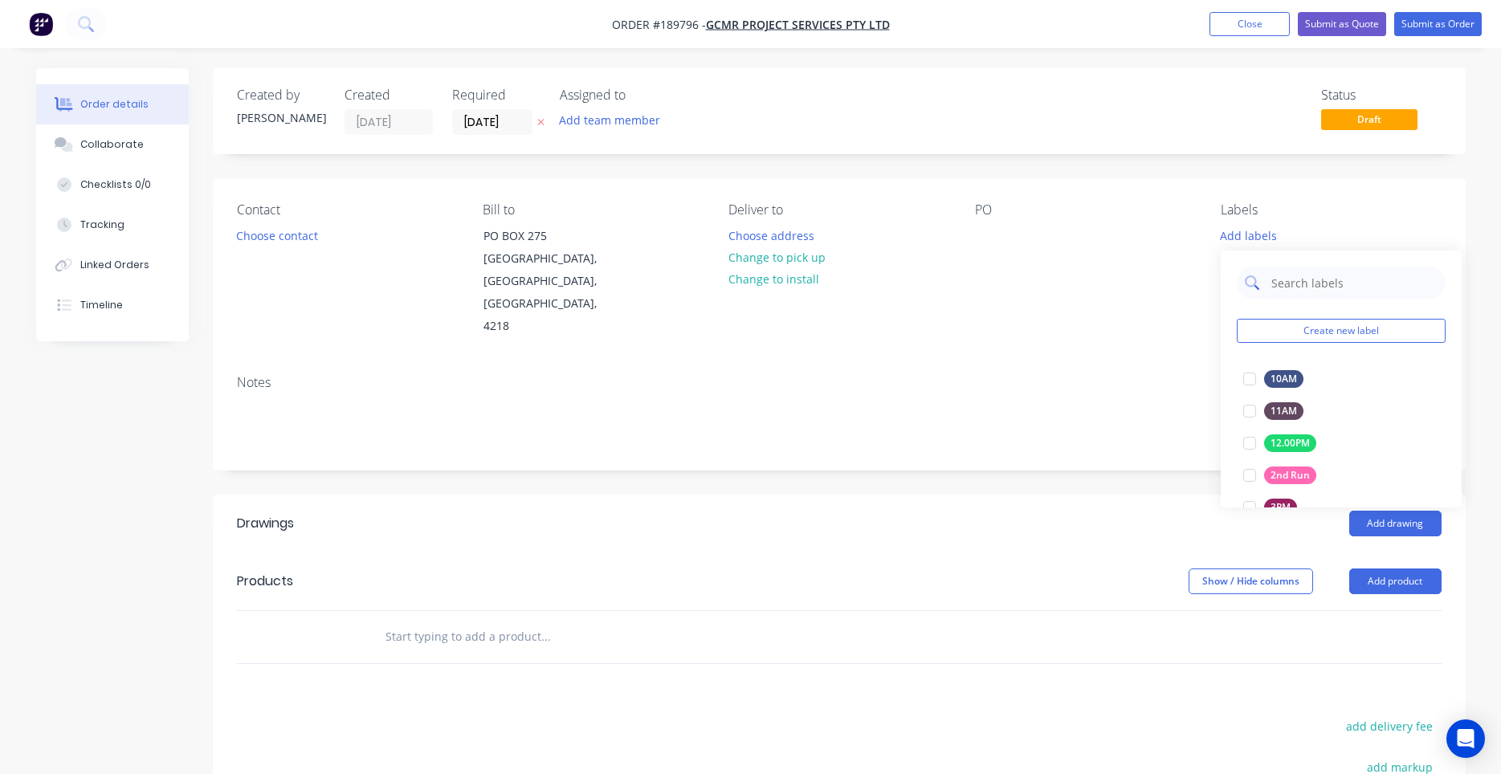
click at [1265, 279] on div at bounding box center [1341, 283] width 209 height 32
click at [1279, 283] on input "text" at bounding box center [1353, 283] width 168 height 32
type input "6"
click at [1253, 441] on div at bounding box center [1249, 443] width 32 height 32
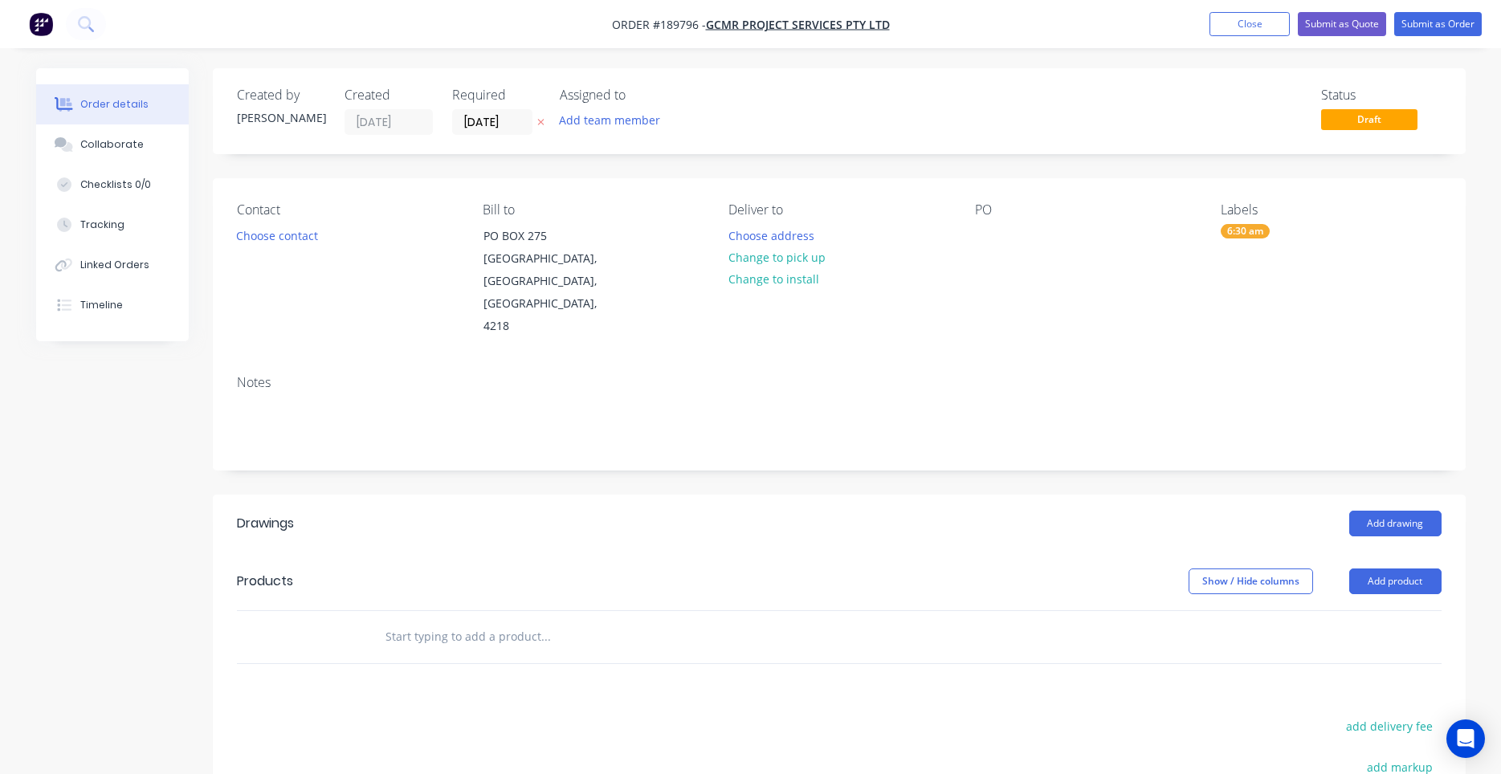
click at [1185, 375] on div "Notes" at bounding box center [839, 382] width 1204 height 15
click at [297, 234] on button "Choose contact" at bounding box center [276, 235] width 99 height 22
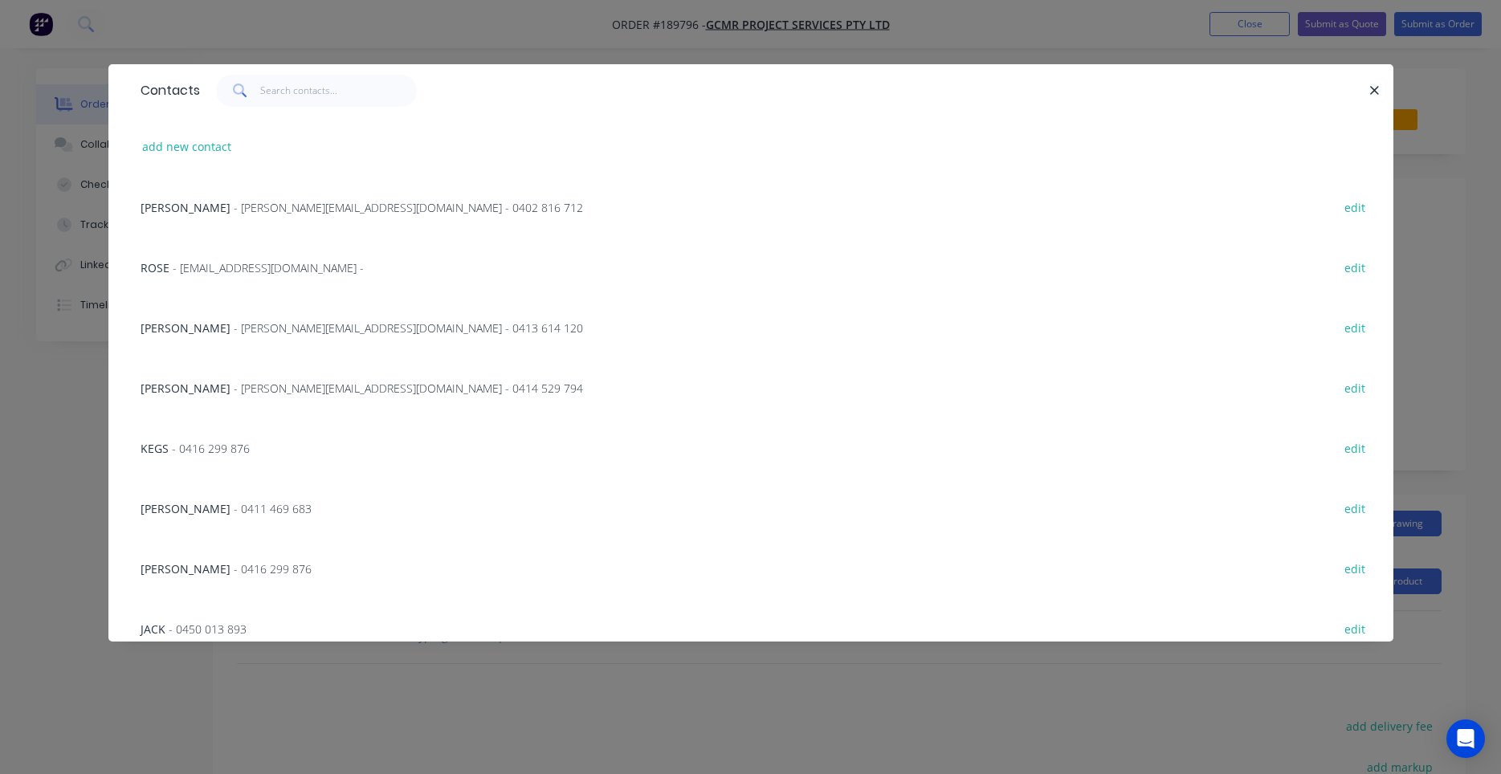
click at [280, 390] on span "- nigel@gcmr.com.au - 0414 529 794" at bounding box center [408, 388] width 349 height 15
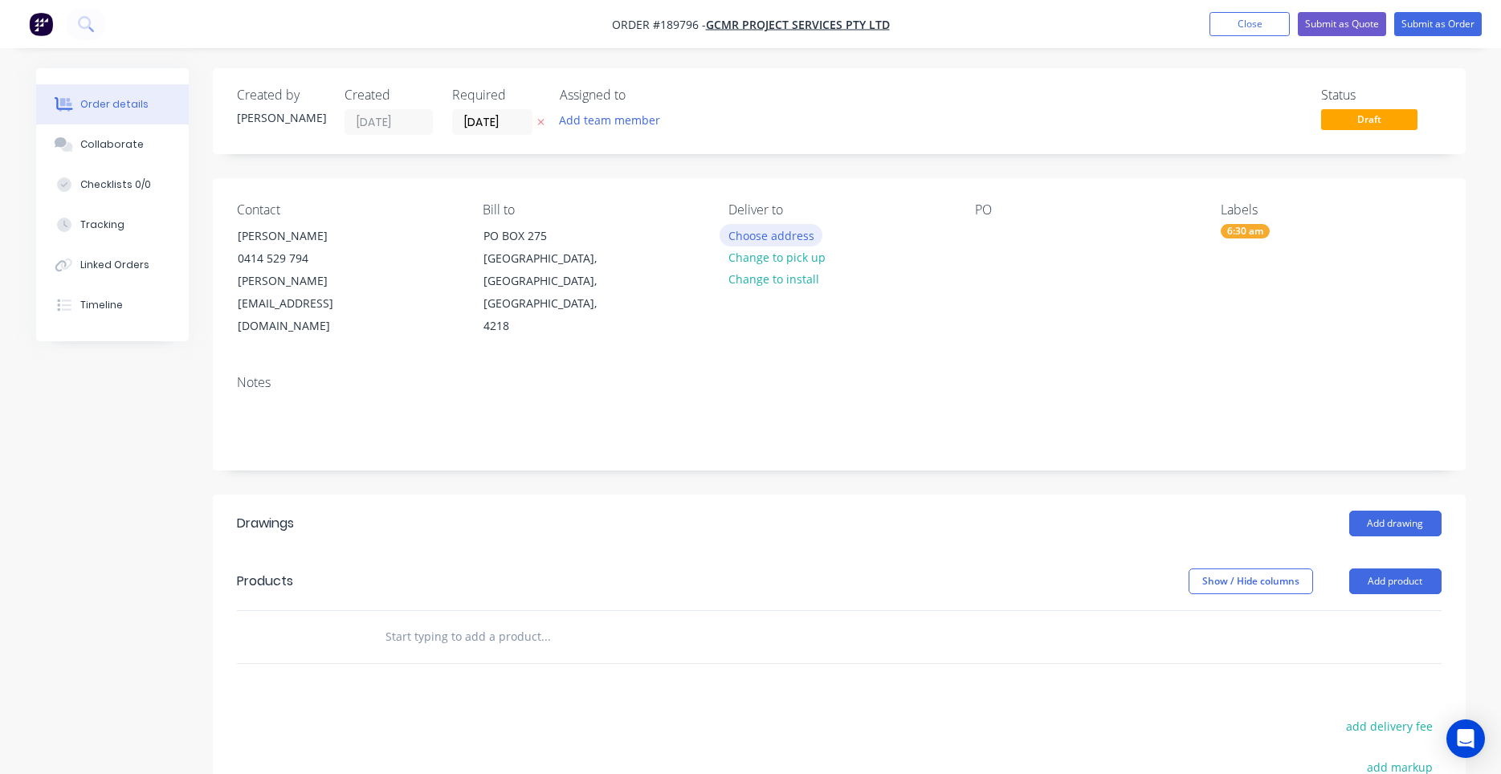
click at [741, 238] on button "Choose address" at bounding box center [770, 235] width 103 height 22
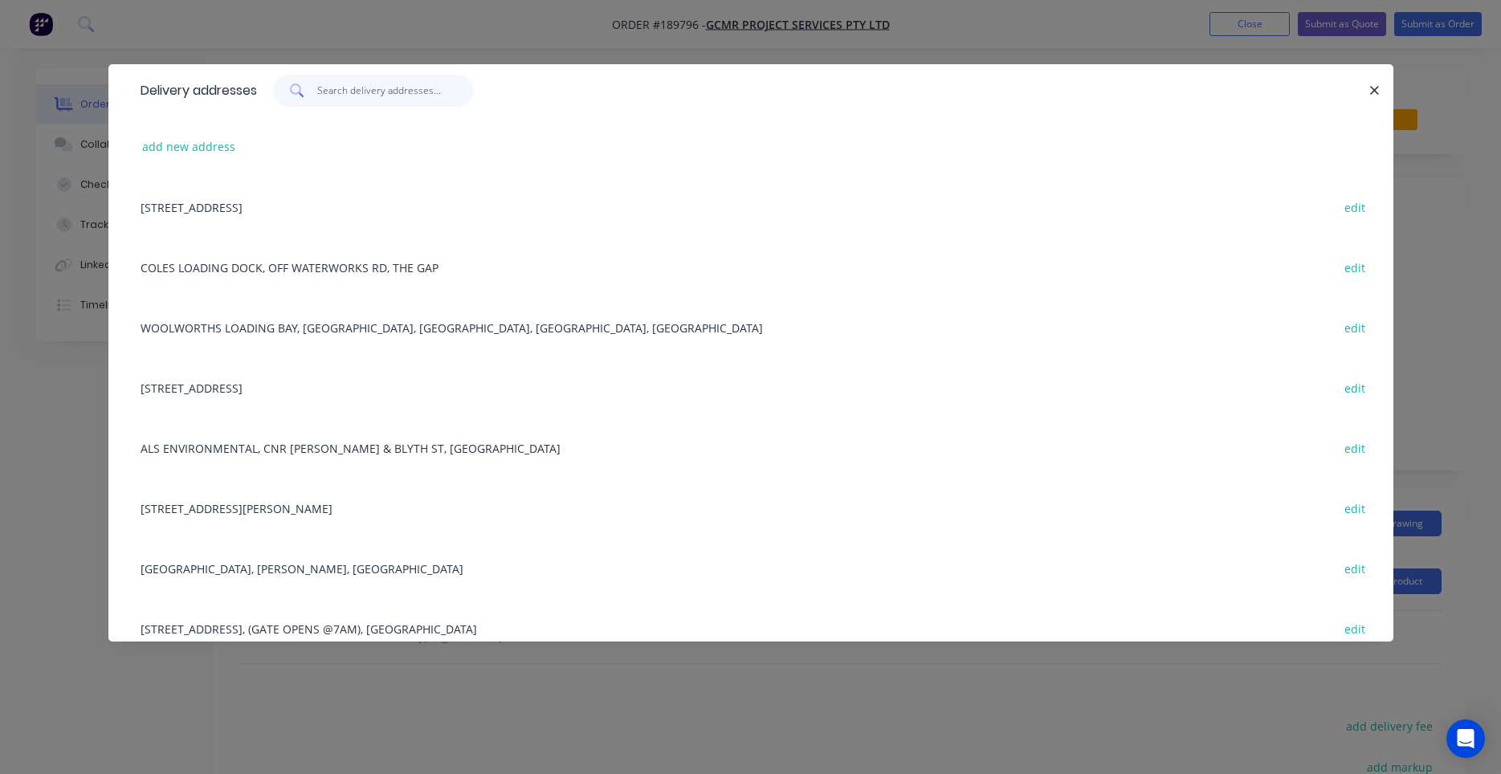
click at [410, 94] on input "text" at bounding box center [395, 91] width 157 height 32
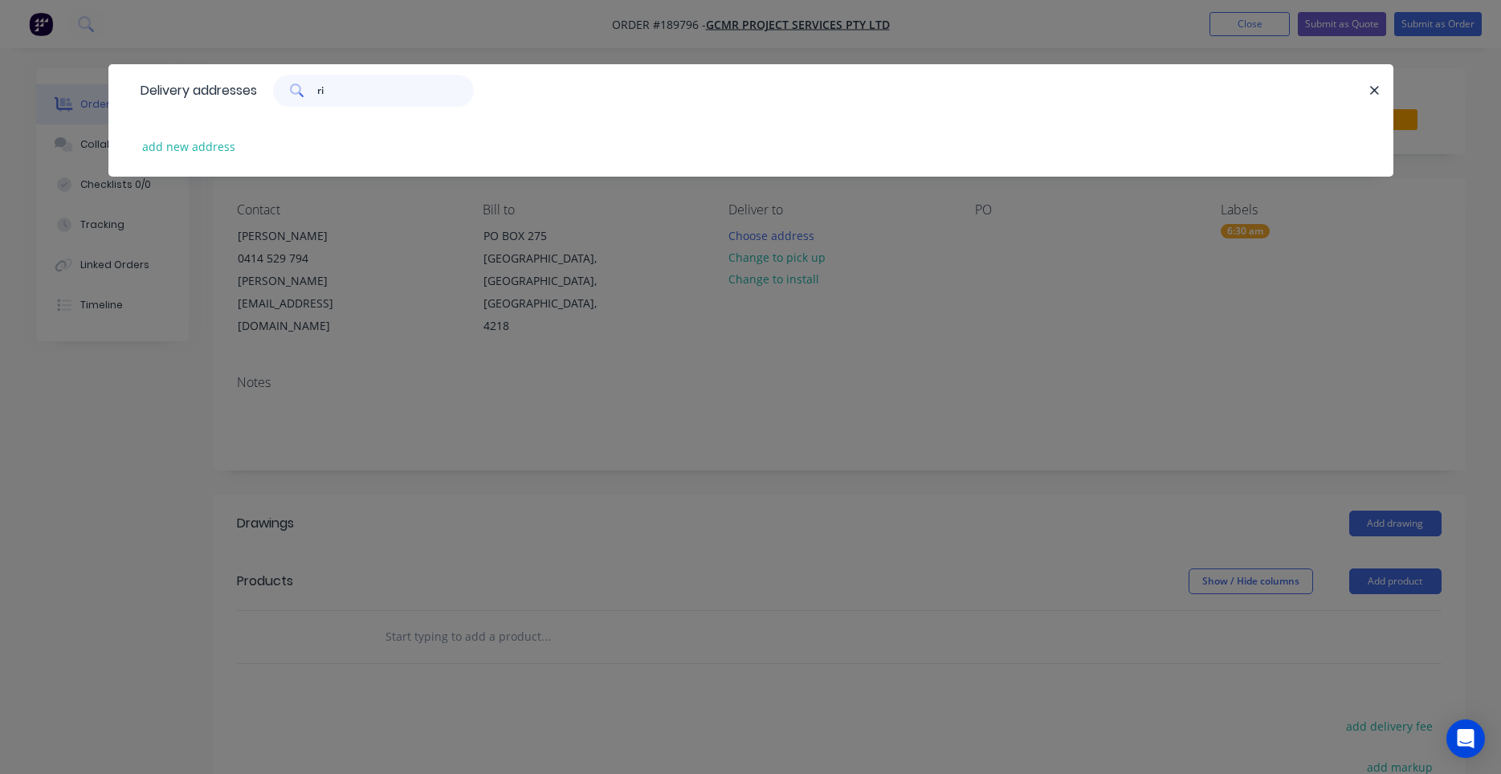
type input "r"
type input "k"
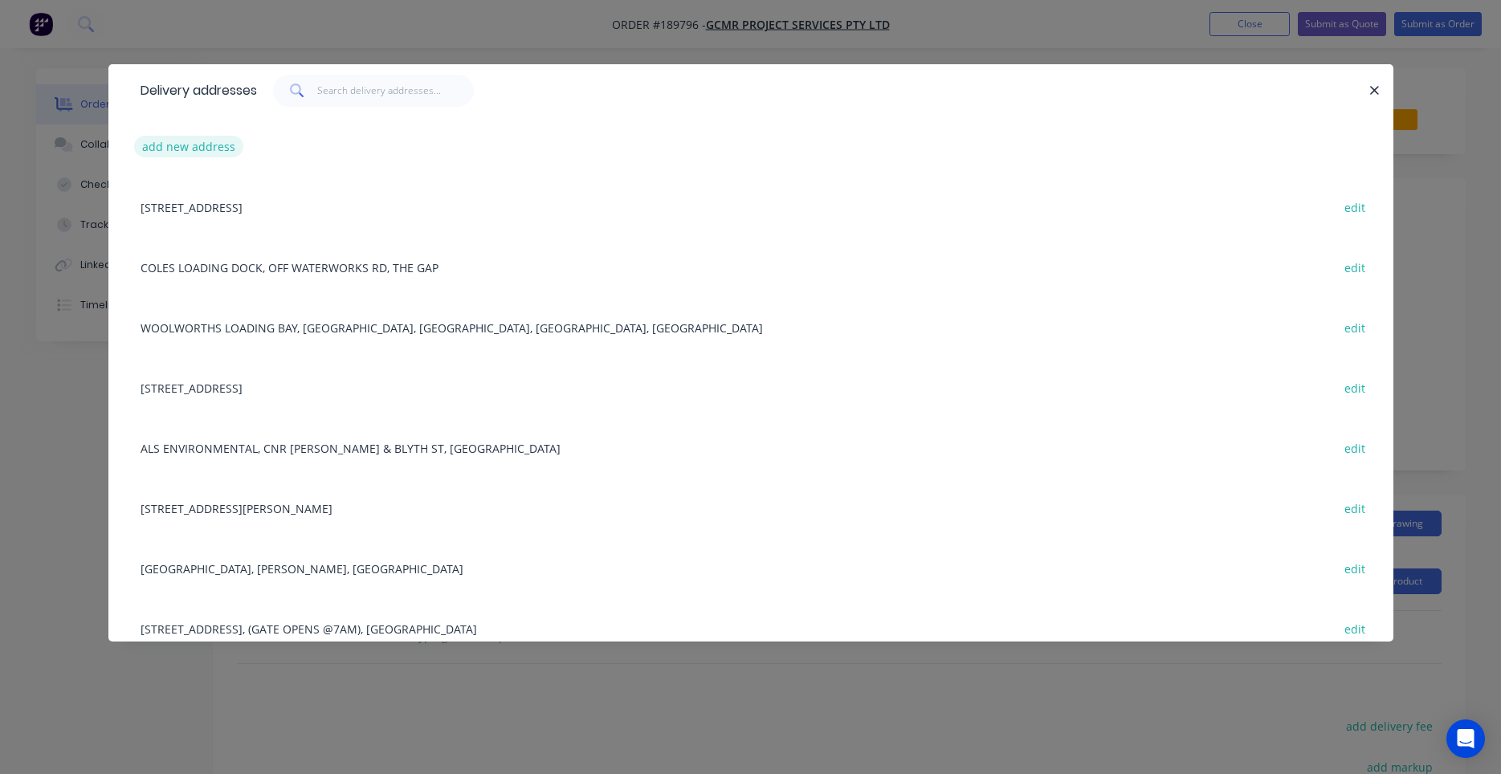
click at [213, 147] on button "add new address" at bounding box center [189, 147] width 110 height 22
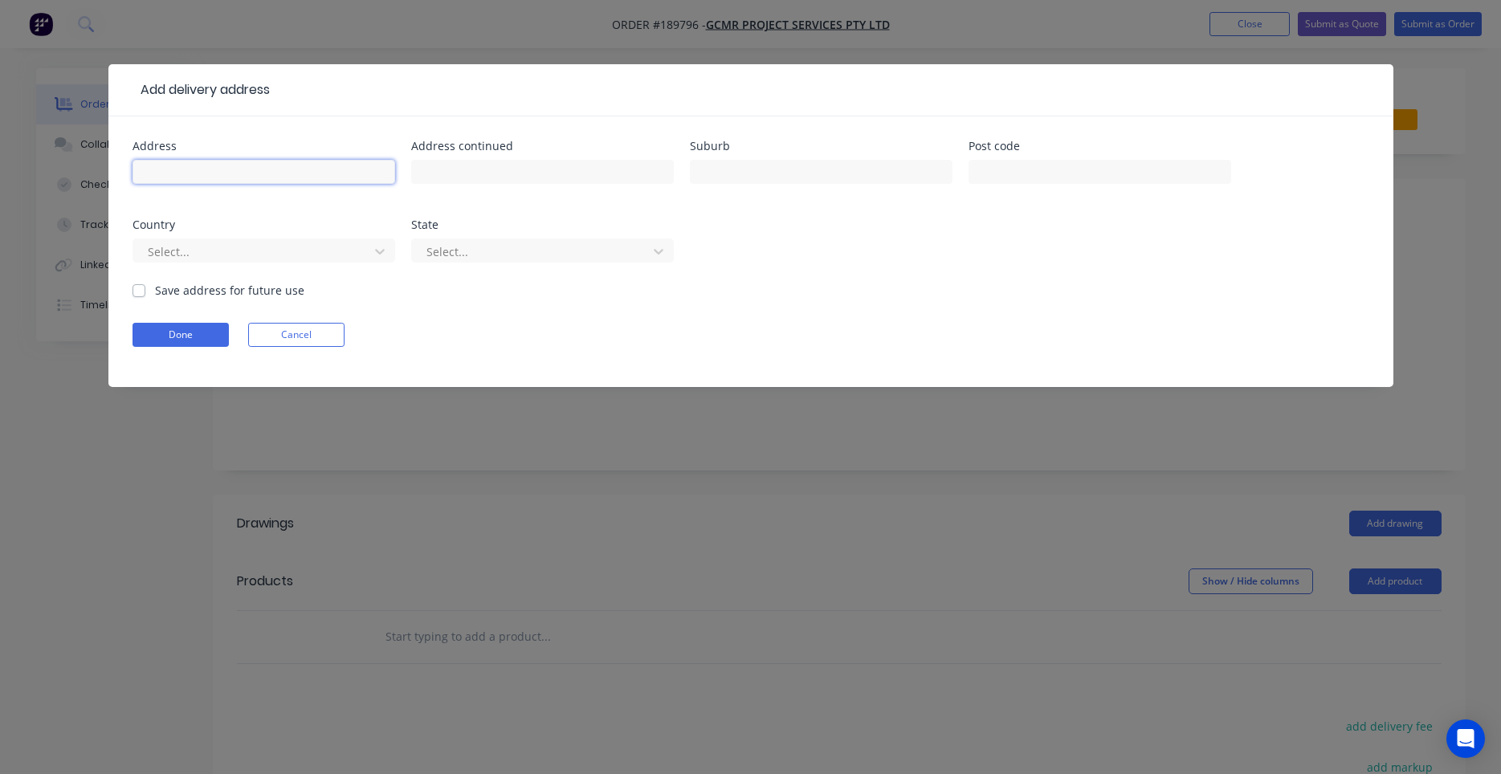
click at [324, 172] on input "text" at bounding box center [263, 172] width 263 height 24
type input "8 Ricardo St"
type input "KELVIN GROVE"
type input "a"
type input "q"
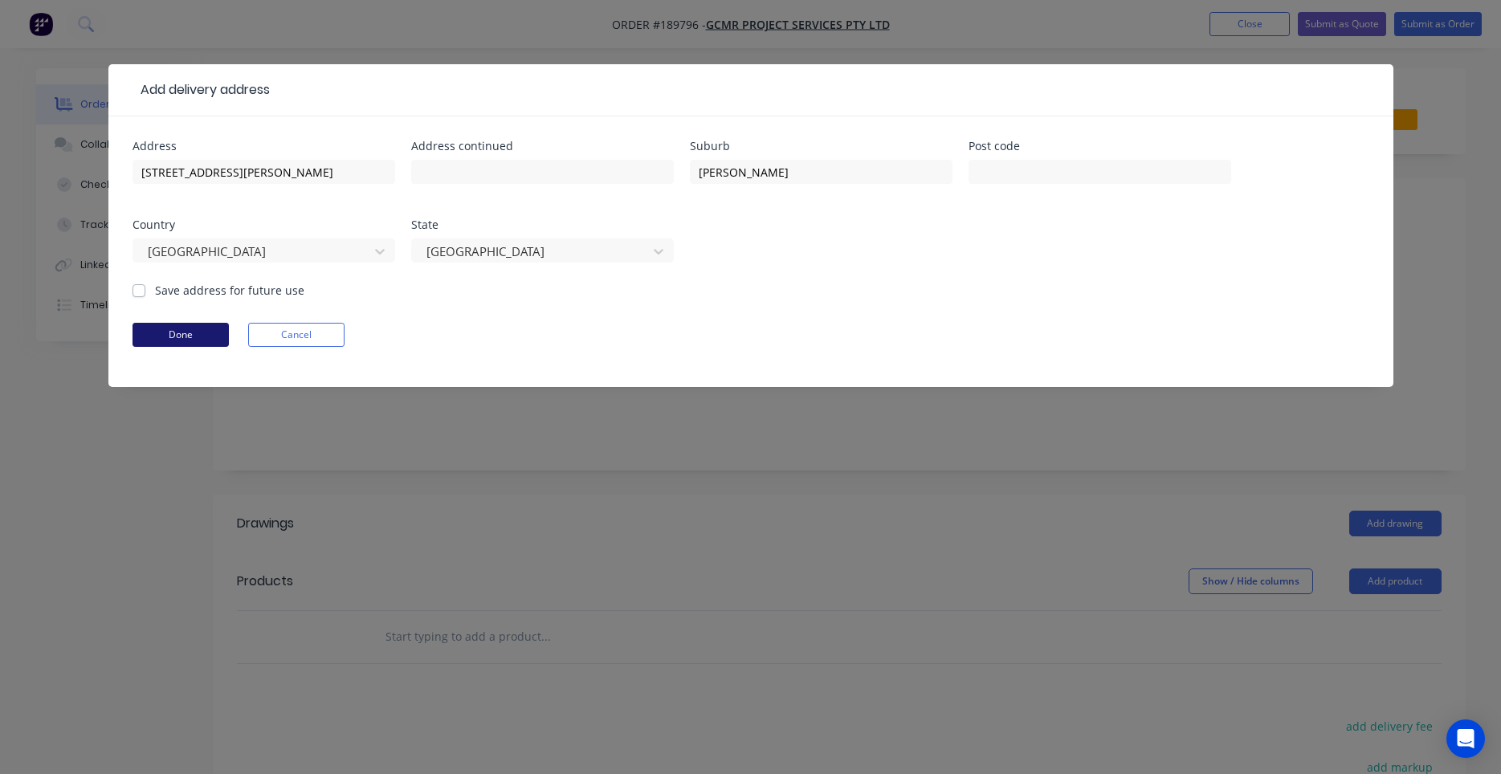
click at [209, 339] on button "Done" at bounding box center [180, 335] width 96 height 24
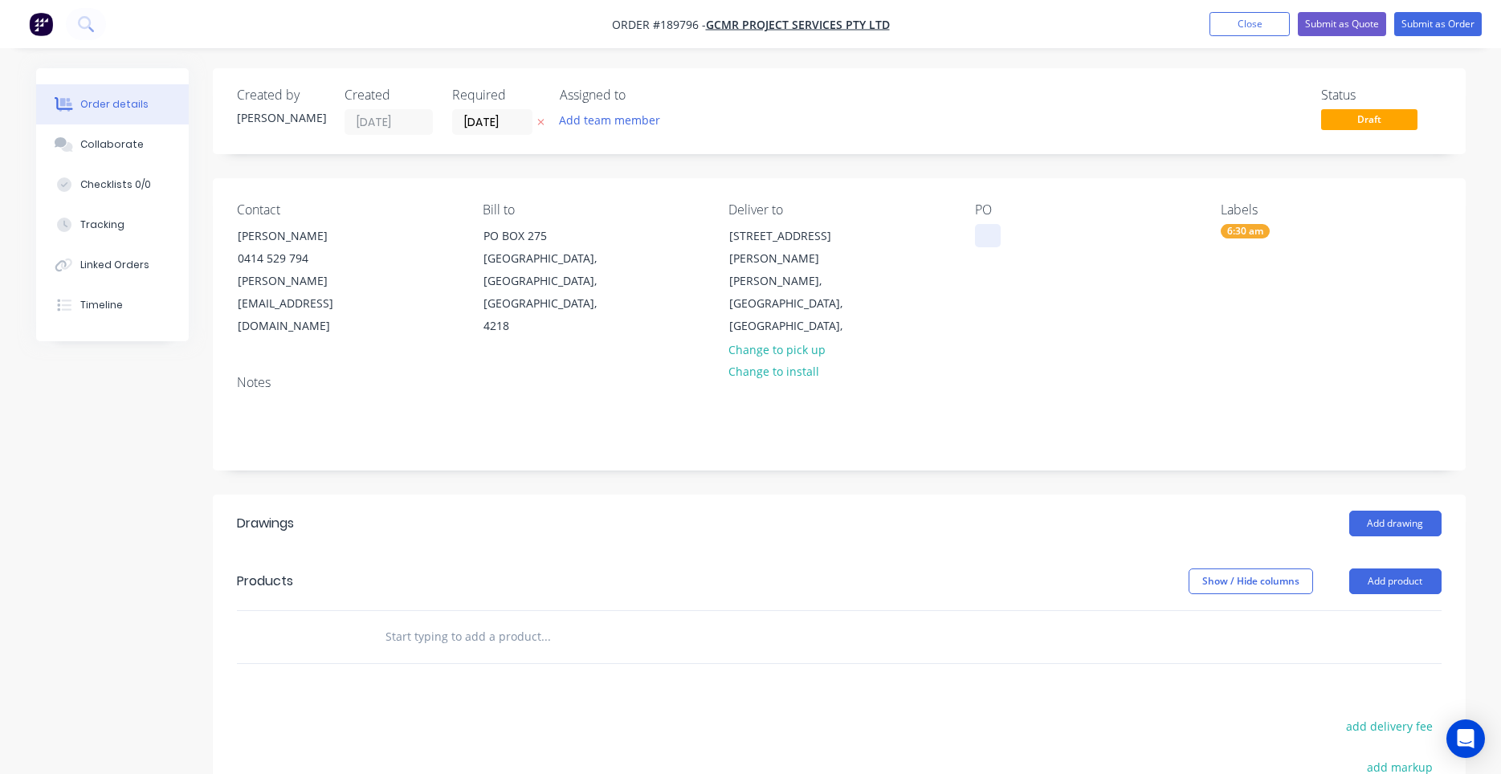
click at [978, 231] on div at bounding box center [988, 235] width 26 height 23
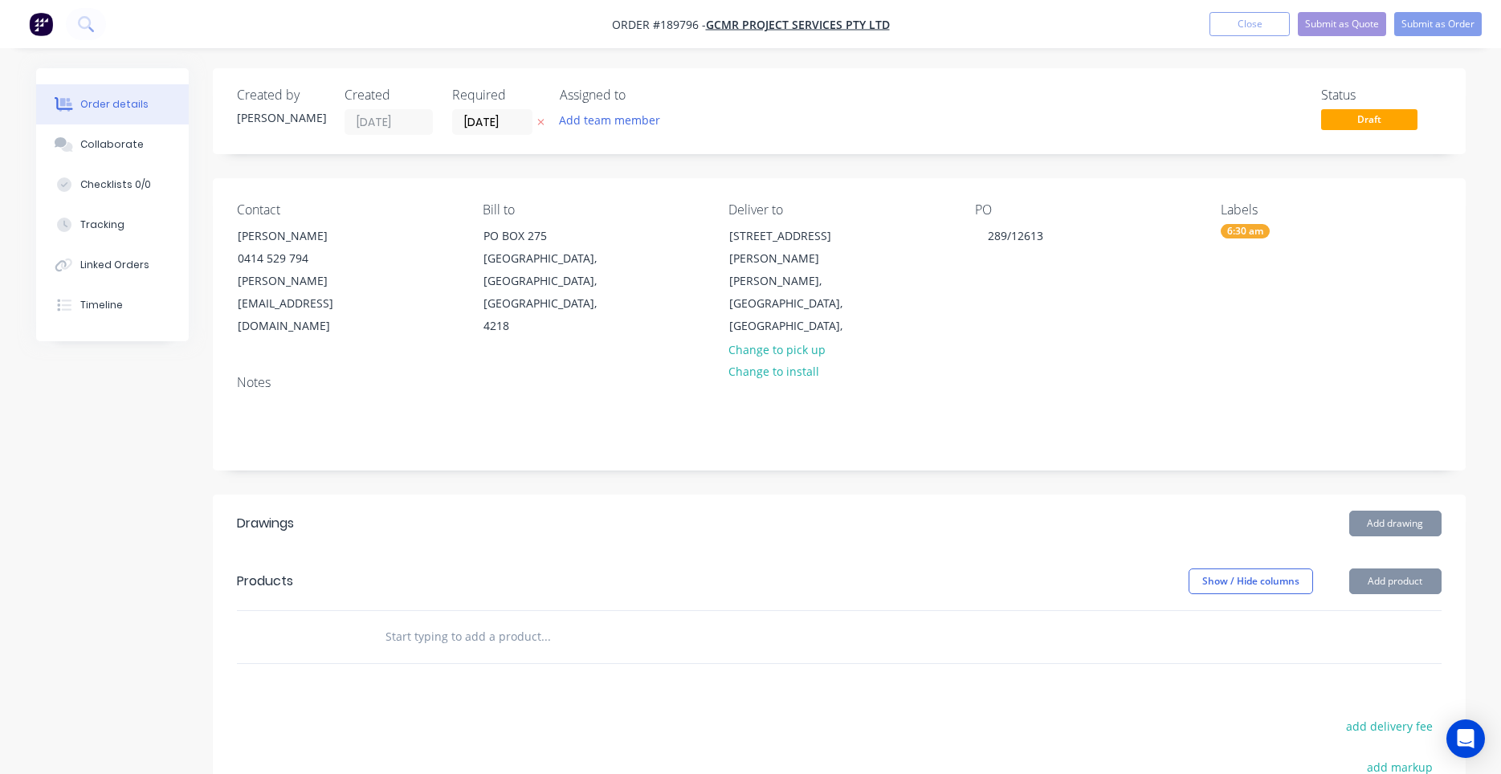
click at [1130, 251] on div "PO 289/12613" at bounding box center [1085, 270] width 220 height 136
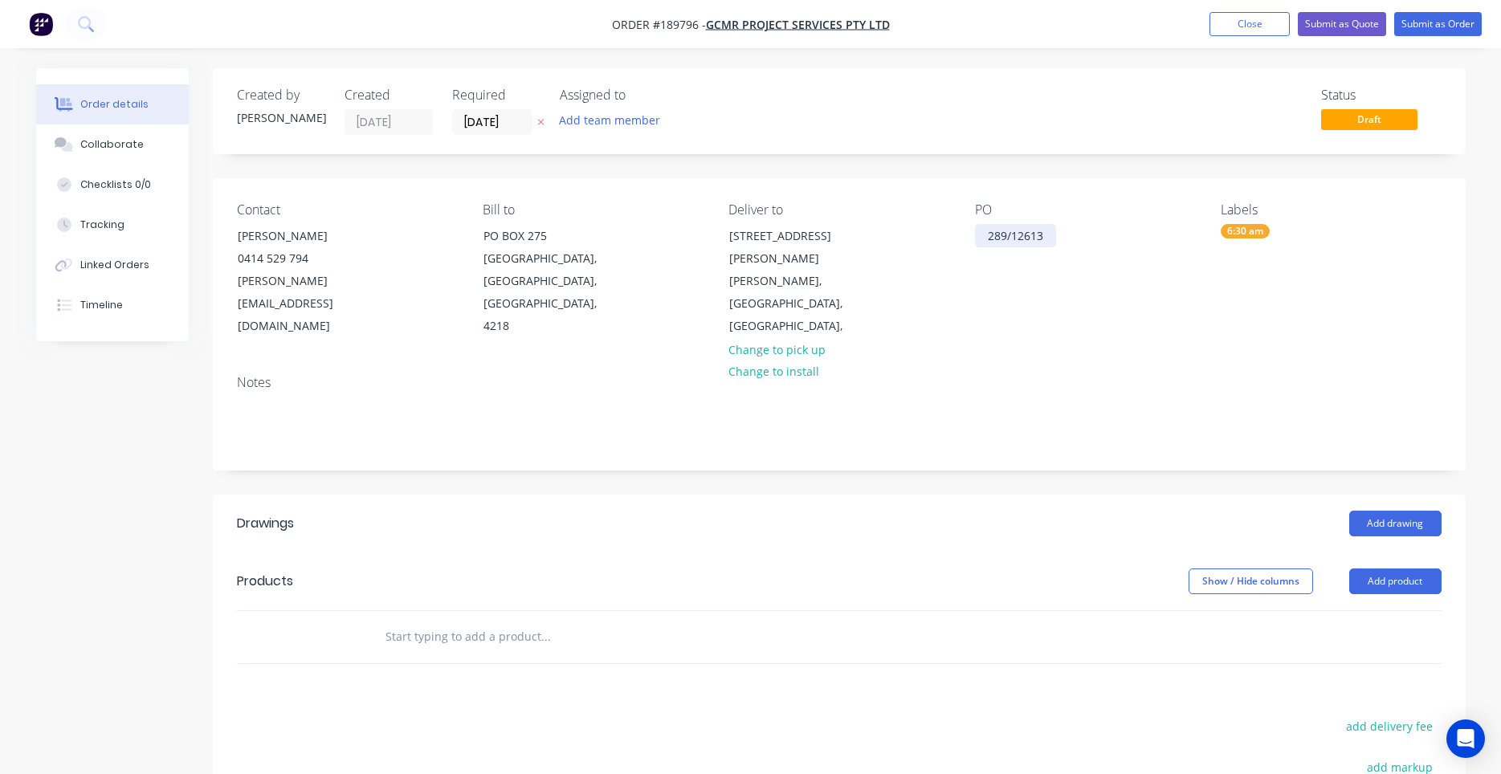
click at [1041, 241] on div "289/12613" at bounding box center [1015, 235] width 81 height 23
click at [1033, 283] on div "PO 289/12613" at bounding box center [1085, 270] width 220 height 136
click at [1041, 242] on div "289/12613" at bounding box center [1015, 235] width 81 height 23
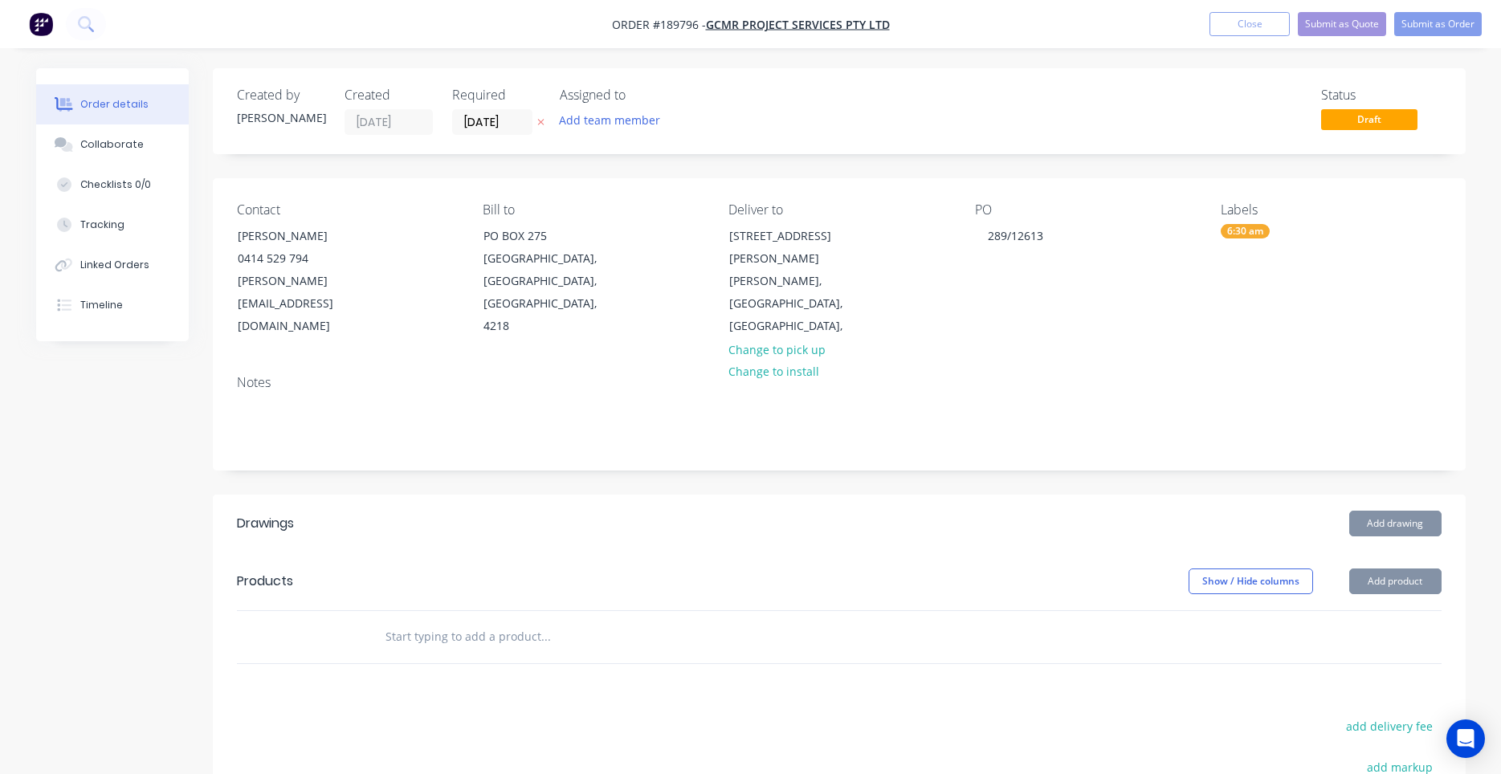
click at [1034, 281] on div "PO 289/12613" at bounding box center [1085, 270] width 220 height 136
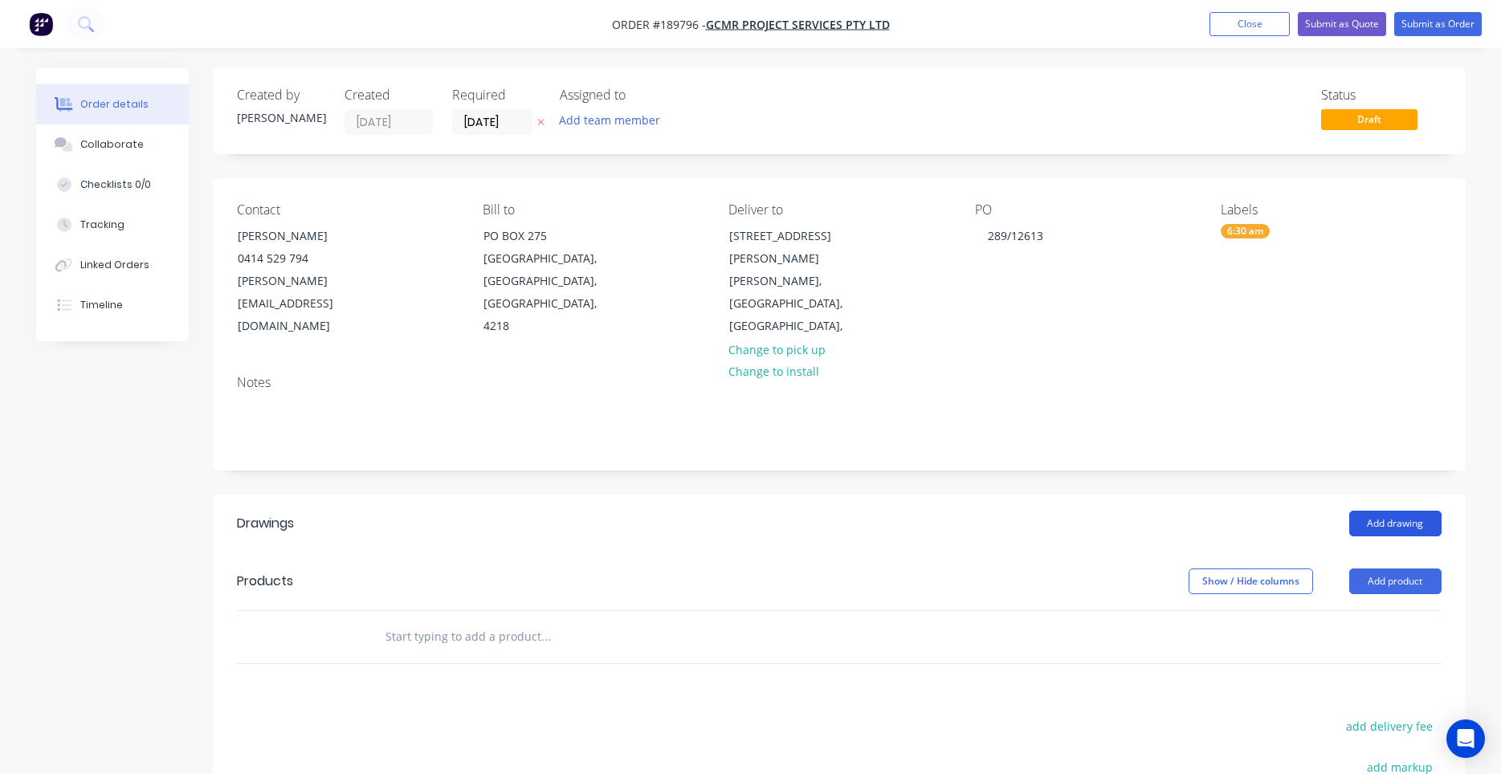
click at [1357, 511] on button "Add drawing" at bounding box center [1395, 524] width 92 height 26
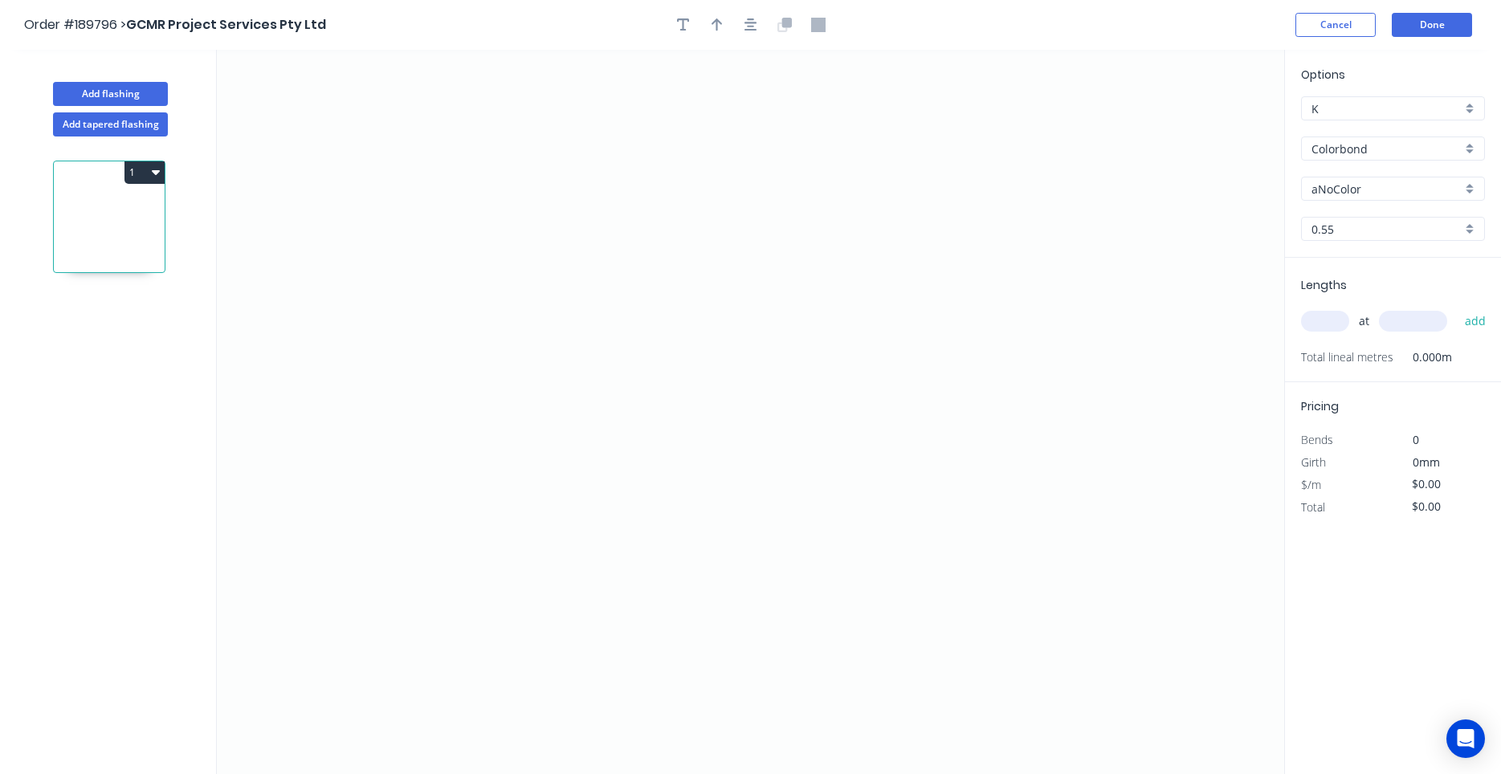
click at [1367, 193] on input "aNoColor" at bounding box center [1386, 189] width 150 height 17
click at [1347, 226] on div "Ironstone" at bounding box center [1393, 220] width 182 height 28
type input "Ironstone"
click at [456, 352] on icon "0" at bounding box center [750, 412] width 1067 height 724
click at [467, 180] on icon "0" at bounding box center [750, 412] width 1067 height 724
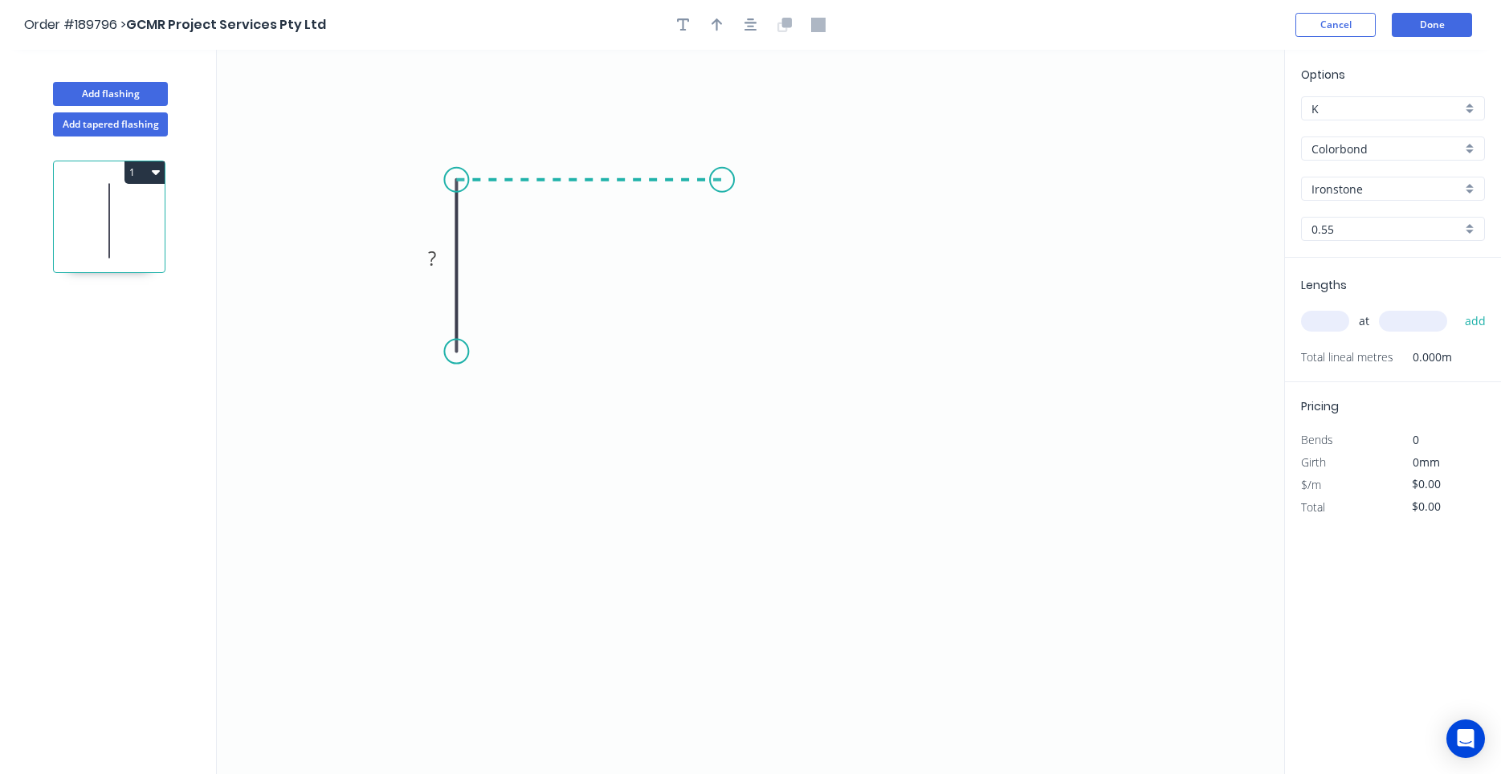
click at [722, 183] on icon "0 ?" at bounding box center [750, 412] width 1067 height 724
click at [727, 315] on icon "0 ? ?" at bounding box center [750, 412] width 1067 height 724
click at [696, 284] on icon "0 ? ? ?" at bounding box center [750, 412] width 1067 height 724
click at [696, 284] on circle at bounding box center [696, 289] width 24 height 24
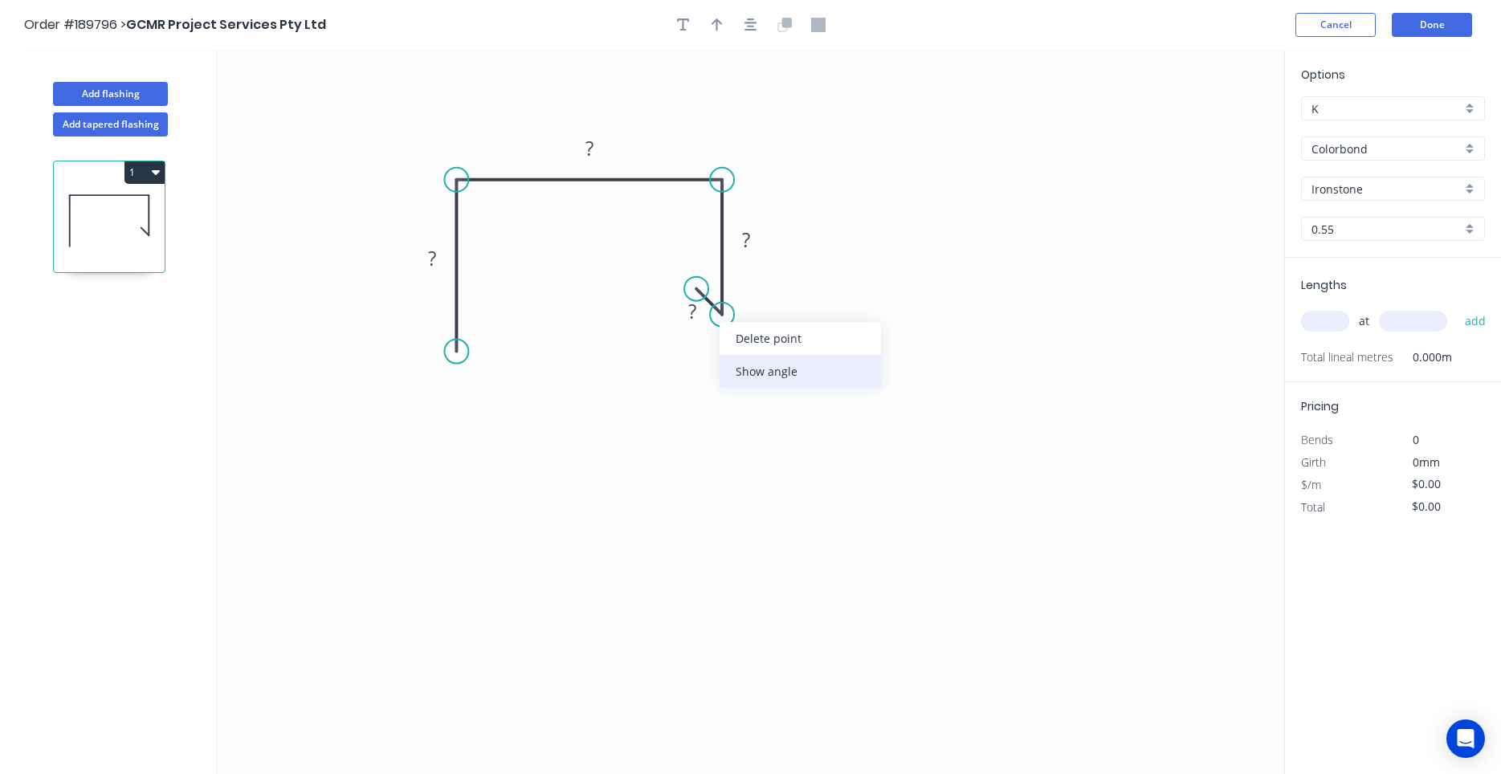
click at [747, 372] on div "Show angle" at bounding box center [799, 371] width 161 height 33
click at [705, 273] on tspan "?" at bounding box center [703, 276] width 9 height 26
drag, startPoint x: 722, startPoint y: 316, endPoint x: 712, endPoint y: 318, distance: 9.8
click at [712, 318] on circle at bounding box center [722, 315] width 24 height 24
drag, startPoint x: 671, startPoint y: 324, endPoint x: 662, endPoint y: 338, distance: 16.7
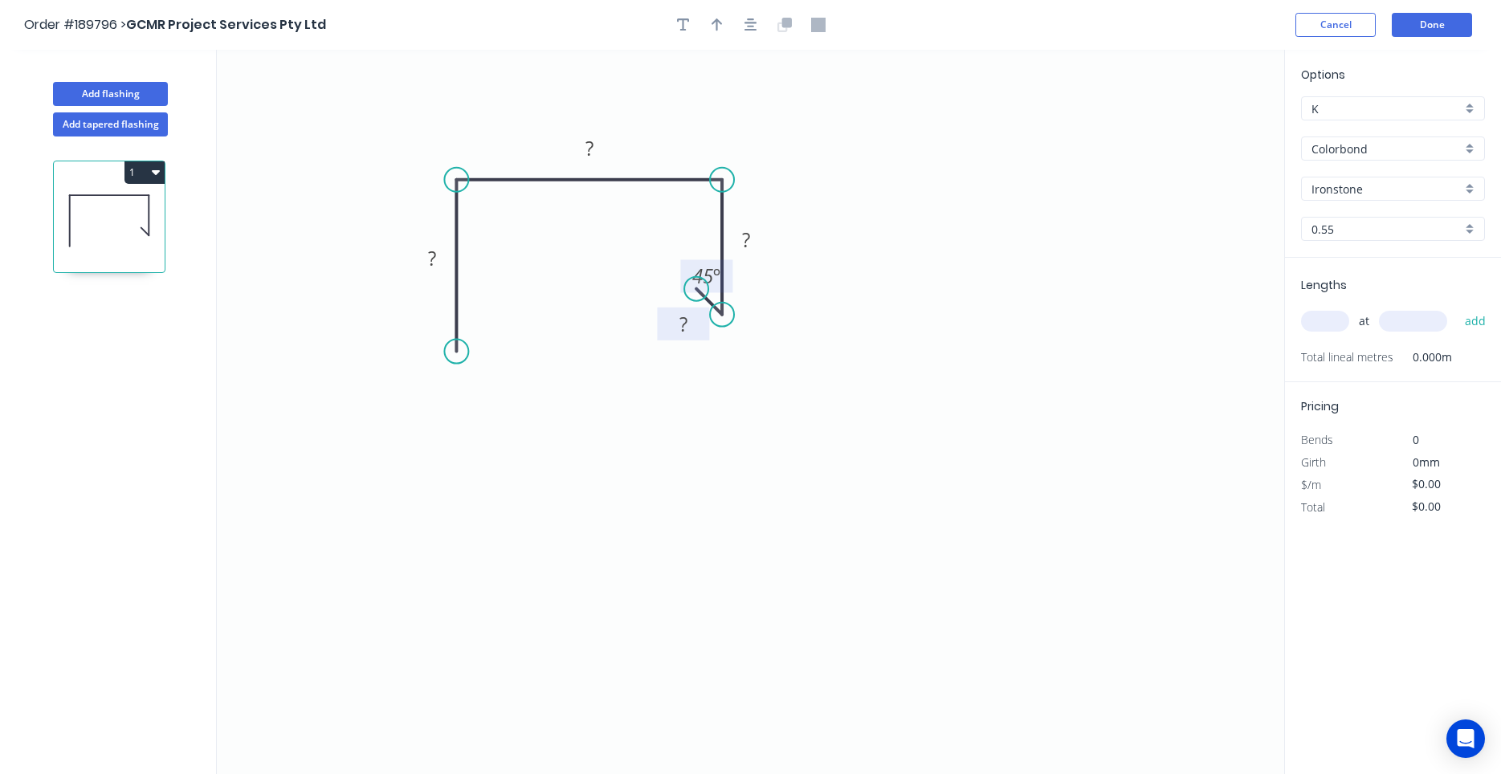
click at [662, 338] on rect at bounding box center [683, 324] width 52 height 33
drag, startPoint x: 711, startPoint y: 303, endPoint x: 702, endPoint y: 303, distance: 8.8
click at [702, 303] on icon at bounding box center [701, 302] width 26 height 26
click at [467, 349] on circle at bounding box center [456, 349] width 24 height 24
drag, startPoint x: 463, startPoint y: 350, endPoint x: 438, endPoint y: 352, distance: 24.2
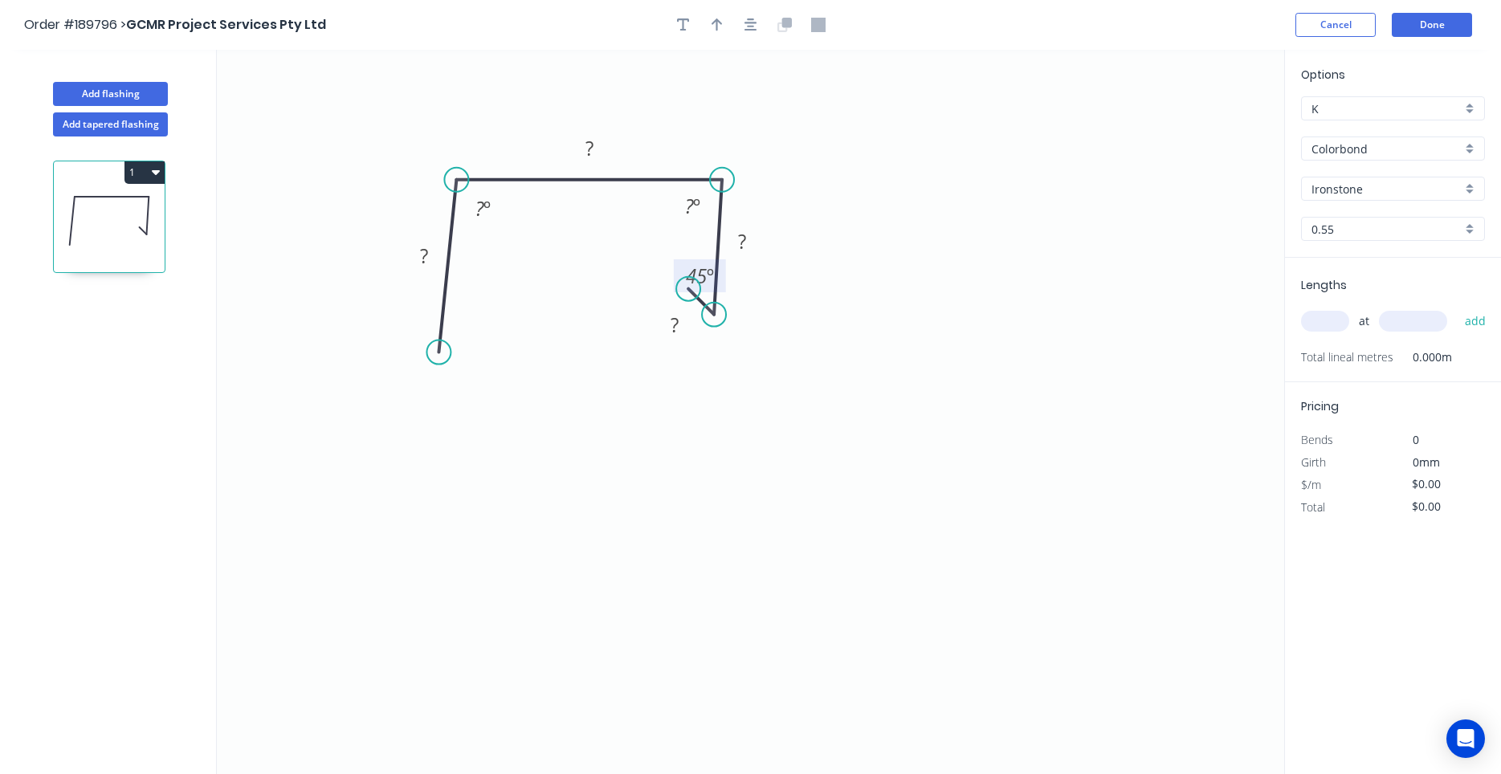
click at [438, 352] on circle at bounding box center [438, 352] width 24 height 24
click at [483, 206] on tspan "?" at bounding box center [479, 208] width 9 height 26
click at [465, 472] on div "Feather" at bounding box center [522, 477] width 161 height 33
type input "$12.66"
click at [469, 405] on div "Flip bend" at bounding box center [518, 407] width 161 height 33
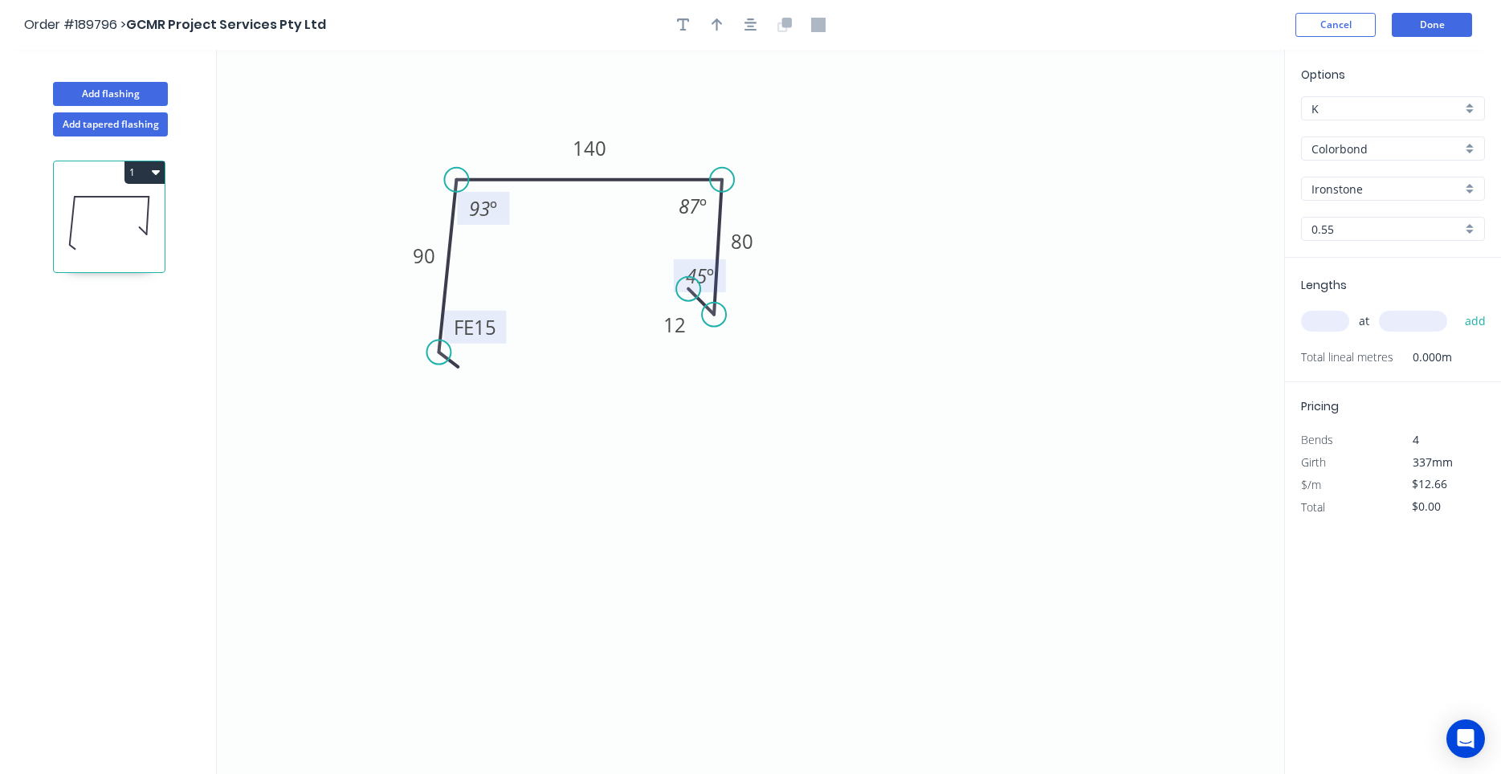
click at [482, 336] on tspan "15" at bounding box center [485, 327] width 22 height 26
click at [752, 22] on icon "button" at bounding box center [750, 24] width 13 height 13
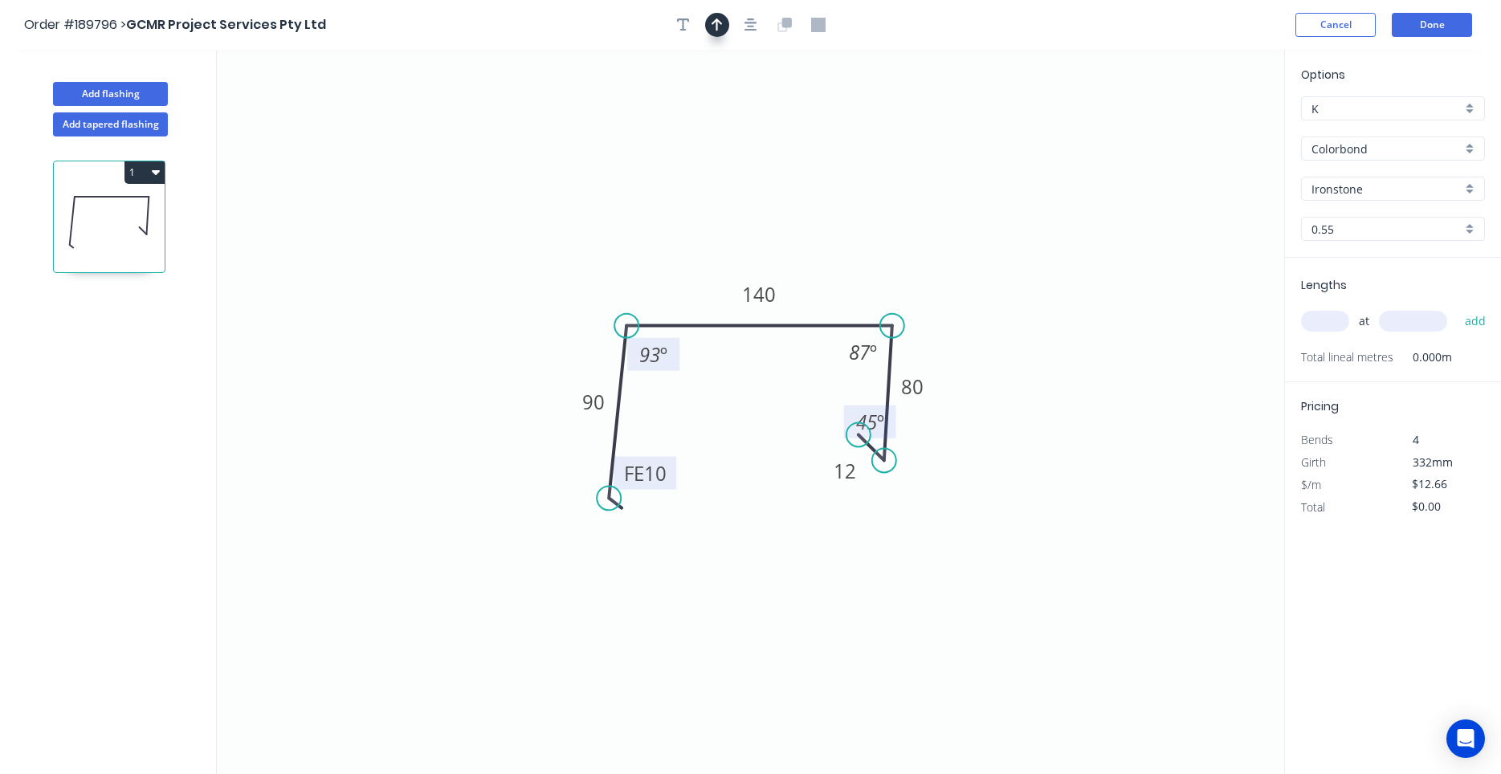
click at [727, 26] on button "button" at bounding box center [717, 25] width 24 height 24
click at [1200, 134] on icon "0 FE 10 90 140 80 12 93 º 87 º 45 º" at bounding box center [750, 412] width 1067 height 724
drag, startPoint x: 1200, startPoint y: 134, endPoint x: 971, endPoint y: 174, distance: 232.3
click at [971, 174] on icon "0 FE 10 90 140 80 12 93 º 87 º 45 º" at bounding box center [750, 412] width 1067 height 724
click at [1205, 131] on icon at bounding box center [1203, 111] width 14 height 51
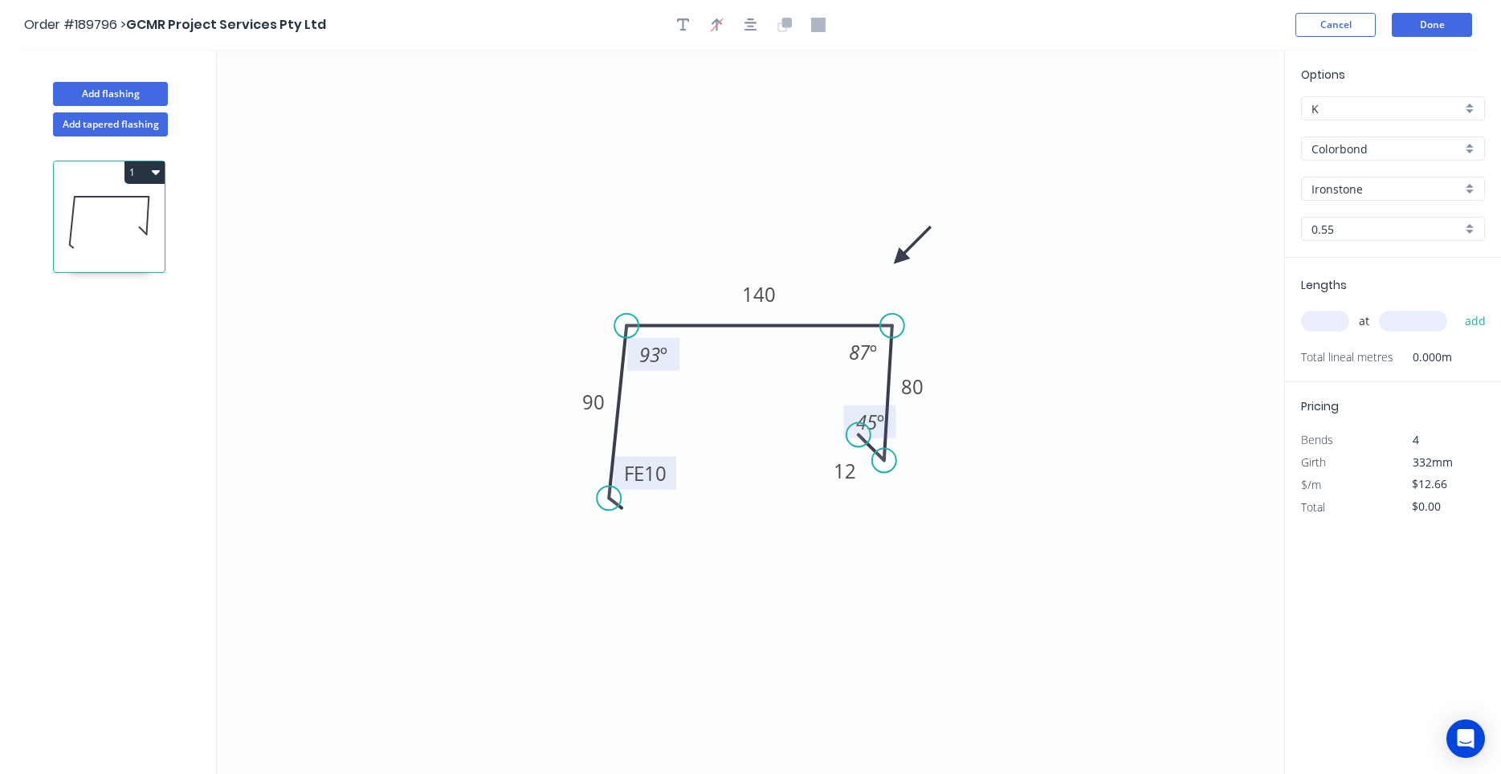
drag, startPoint x: 1205, startPoint y: 131, endPoint x: 887, endPoint y: 262, distance: 343.9
click at [889, 262] on icon at bounding box center [912, 245] width 47 height 47
click at [1332, 320] on input "text" at bounding box center [1325, 321] width 48 height 21
type input "3"
type input "4500"
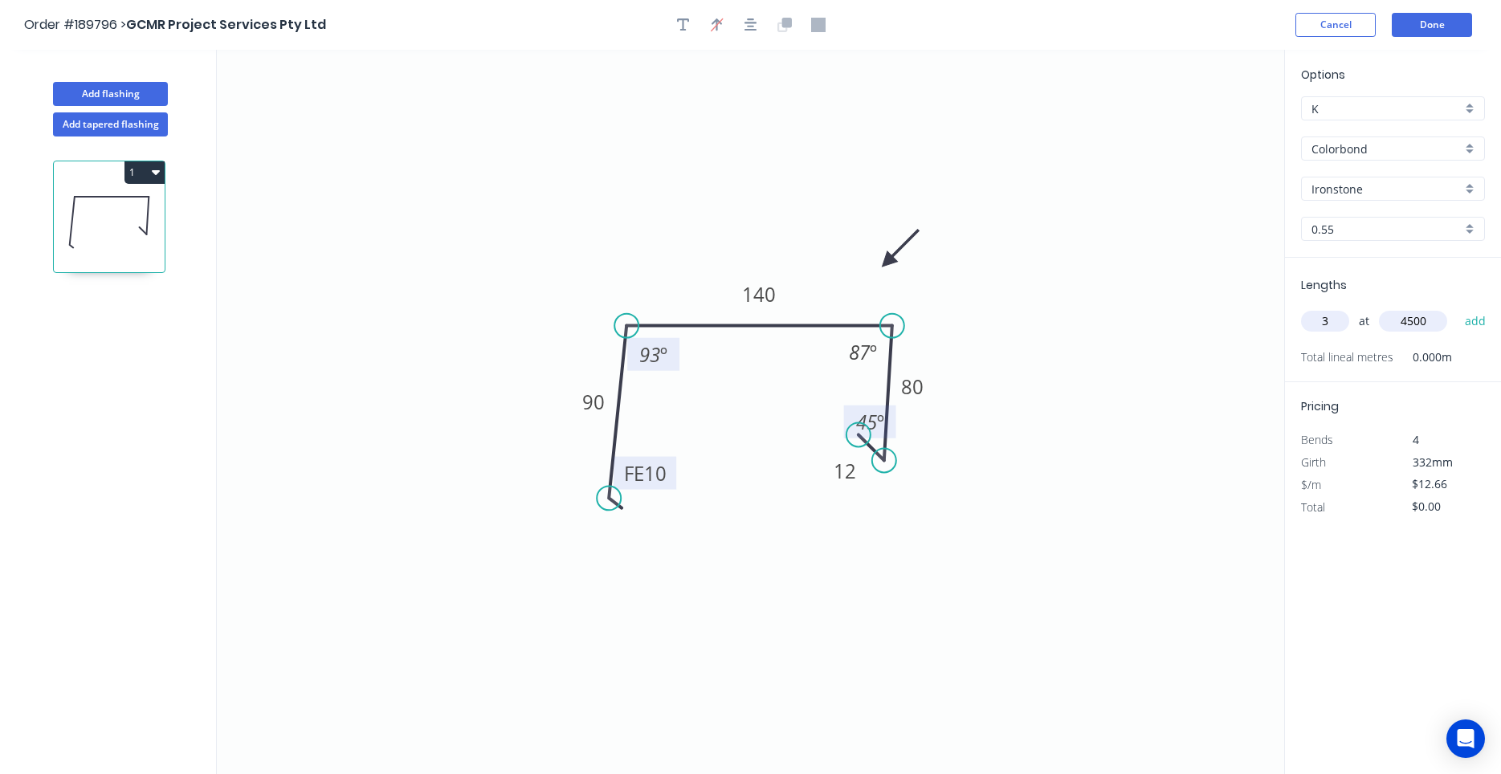
click at [1457, 308] on button "add" at bounding box center [1476, 321] width 38 height 27
type input "$170.91"
type input "2"
type input "5000"
click at [1457, 308] on button "add" at bounding box center [1476, 321] width 38 height 27
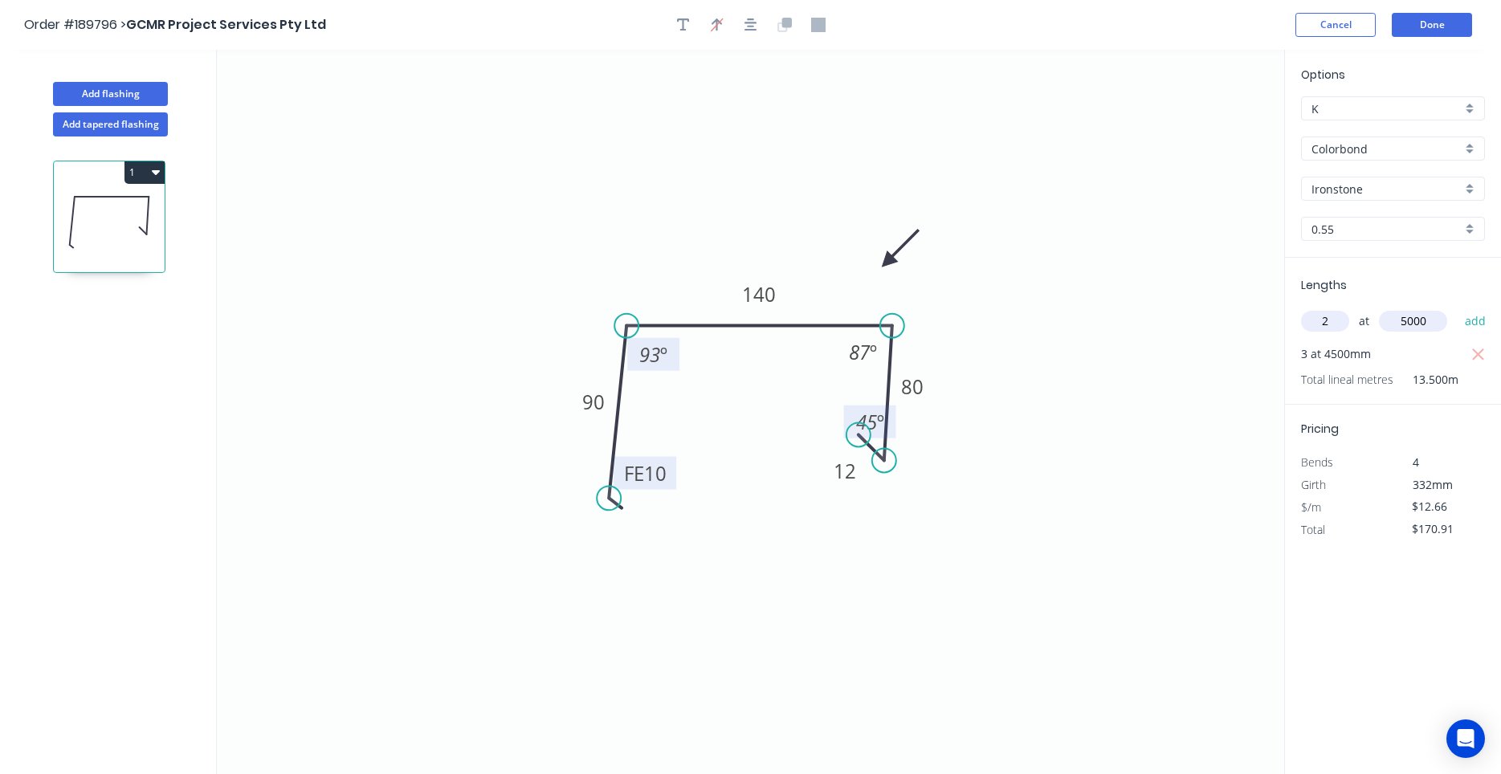
type input "$297.51"
type input "1"
type input "4300"
click at [1457, 308] on button "add" at bounding box center [1476, 321] width 38 height 27
type input "$351.95"
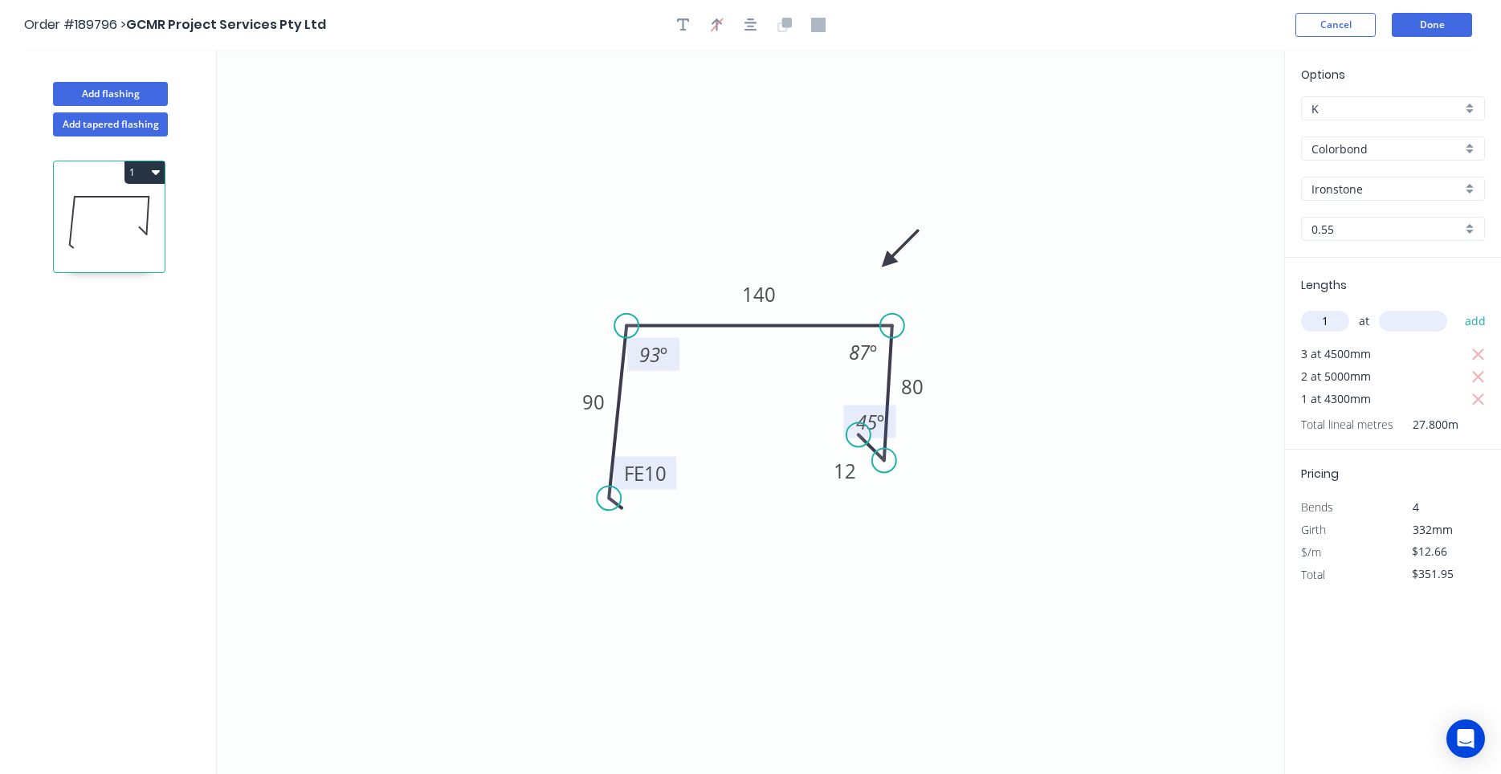
type input "1"
type input "1600"
click at [1457, 308] on button "add" at bounding box center [1476, 321] width 38 height 27
type input "$372.20"
click at [125, 98] on button "Add flashing" at bounding box center [110, 94] width 115 height 24
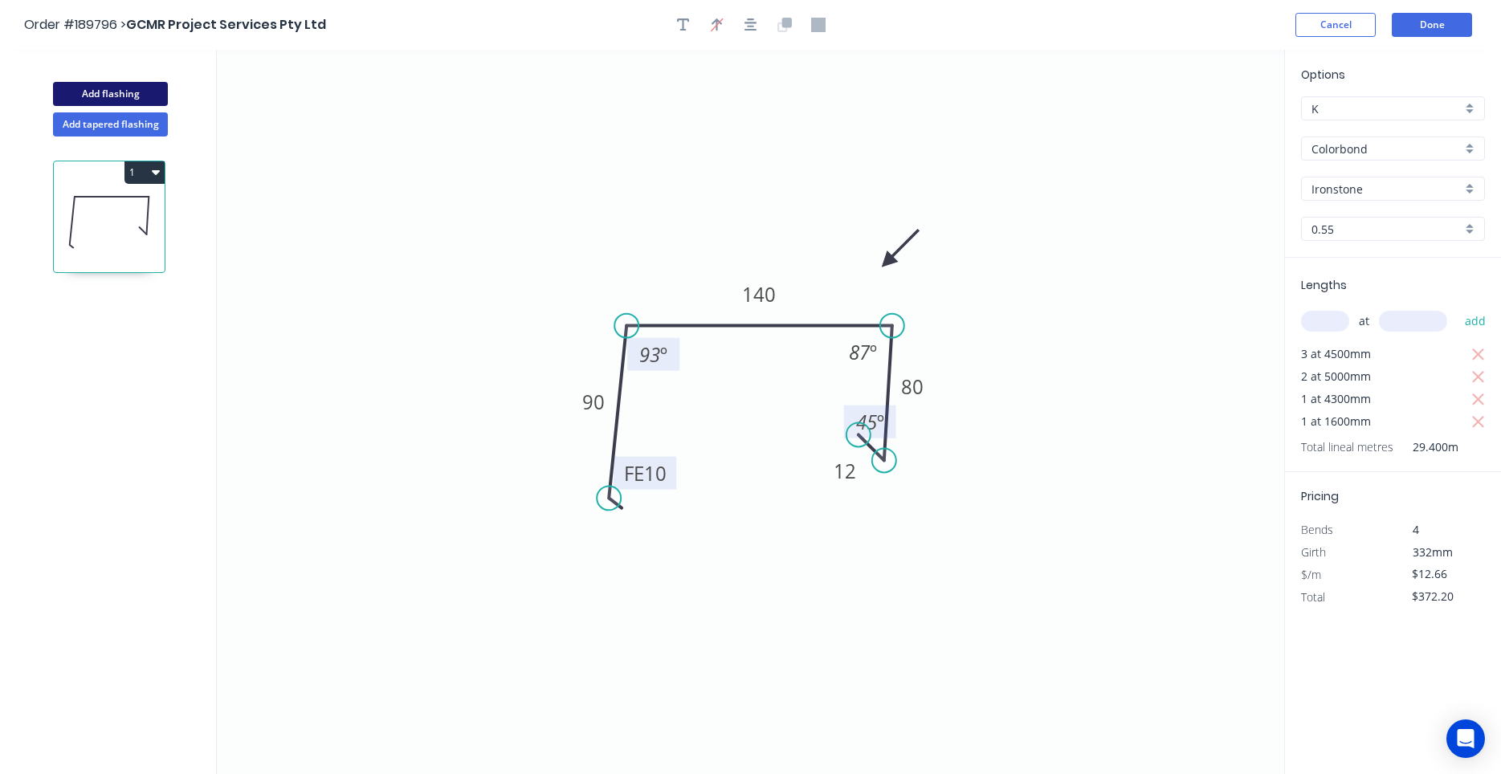
type input "$0.00"
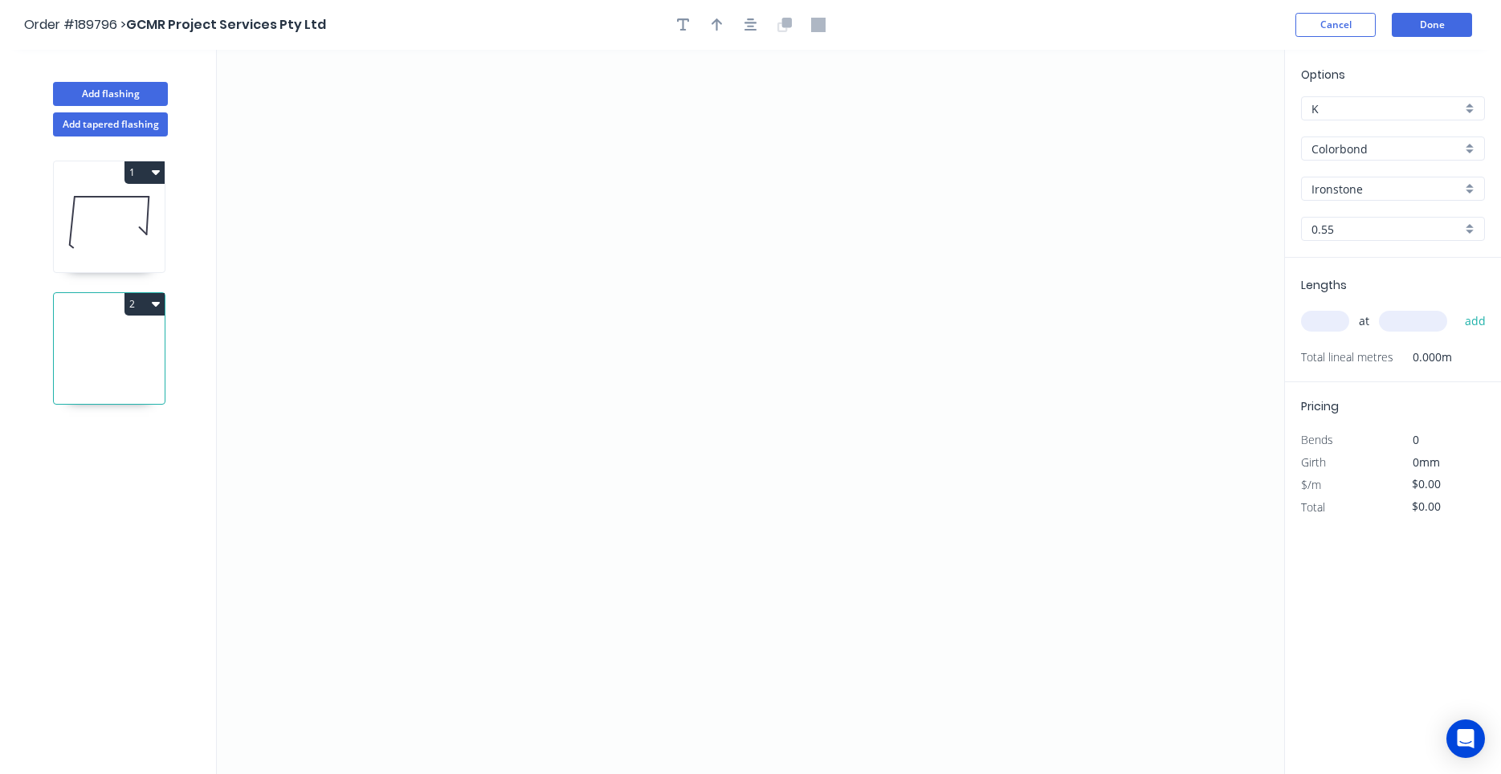
click at [153, 303] on icon "button" at bounding box center [156, 304] width 8 height 5
click at [134, 368] on div "Delete" at bounding box center [88, 376] width 124 height 23
type input "$12.66"
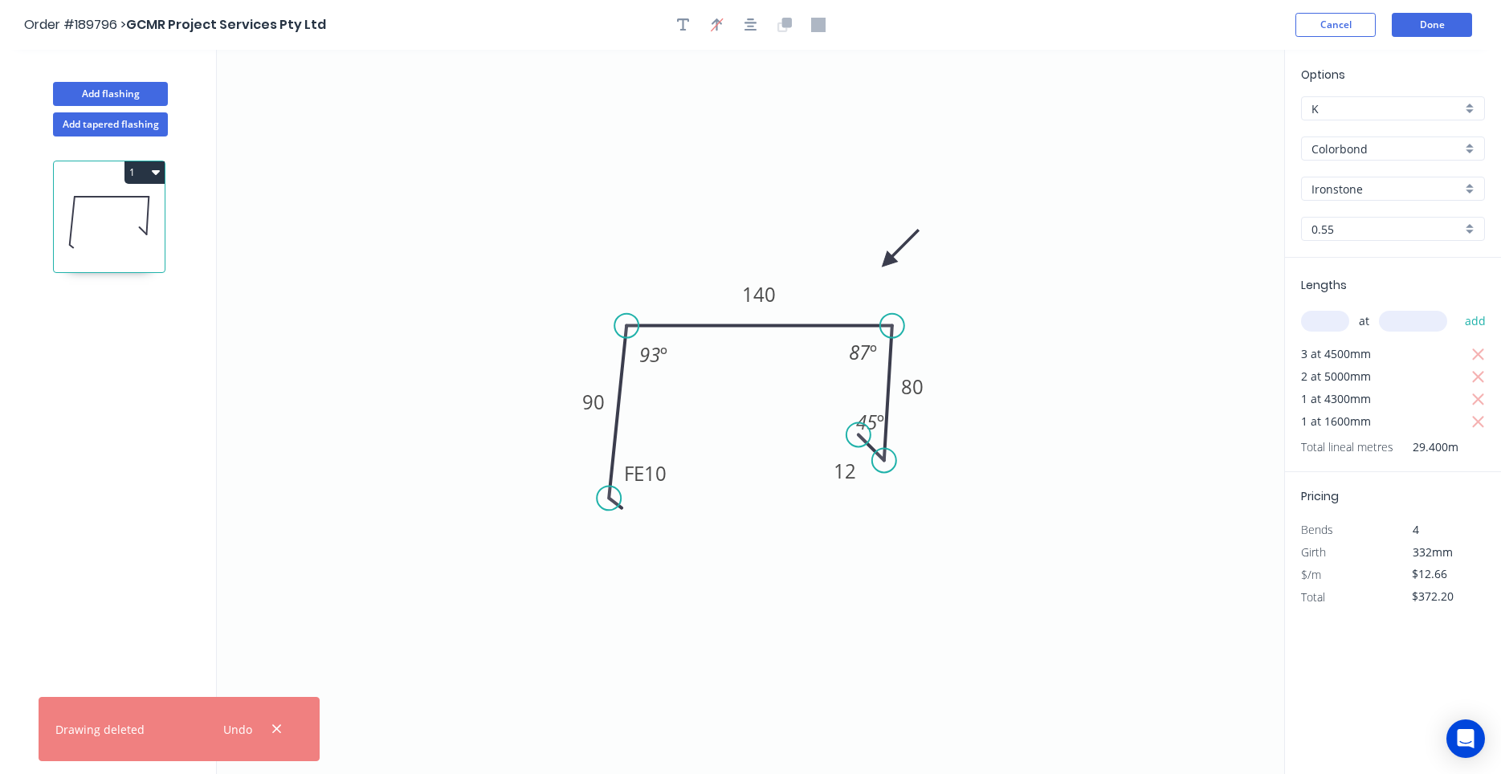
click at [154, 177] on icon "button" at bounding box center [156, 171] width 8 height 13
click at [146, 218] on div "Duplicate" at bounding box center [88, 212] width 124 height 23
type input "$0.00"
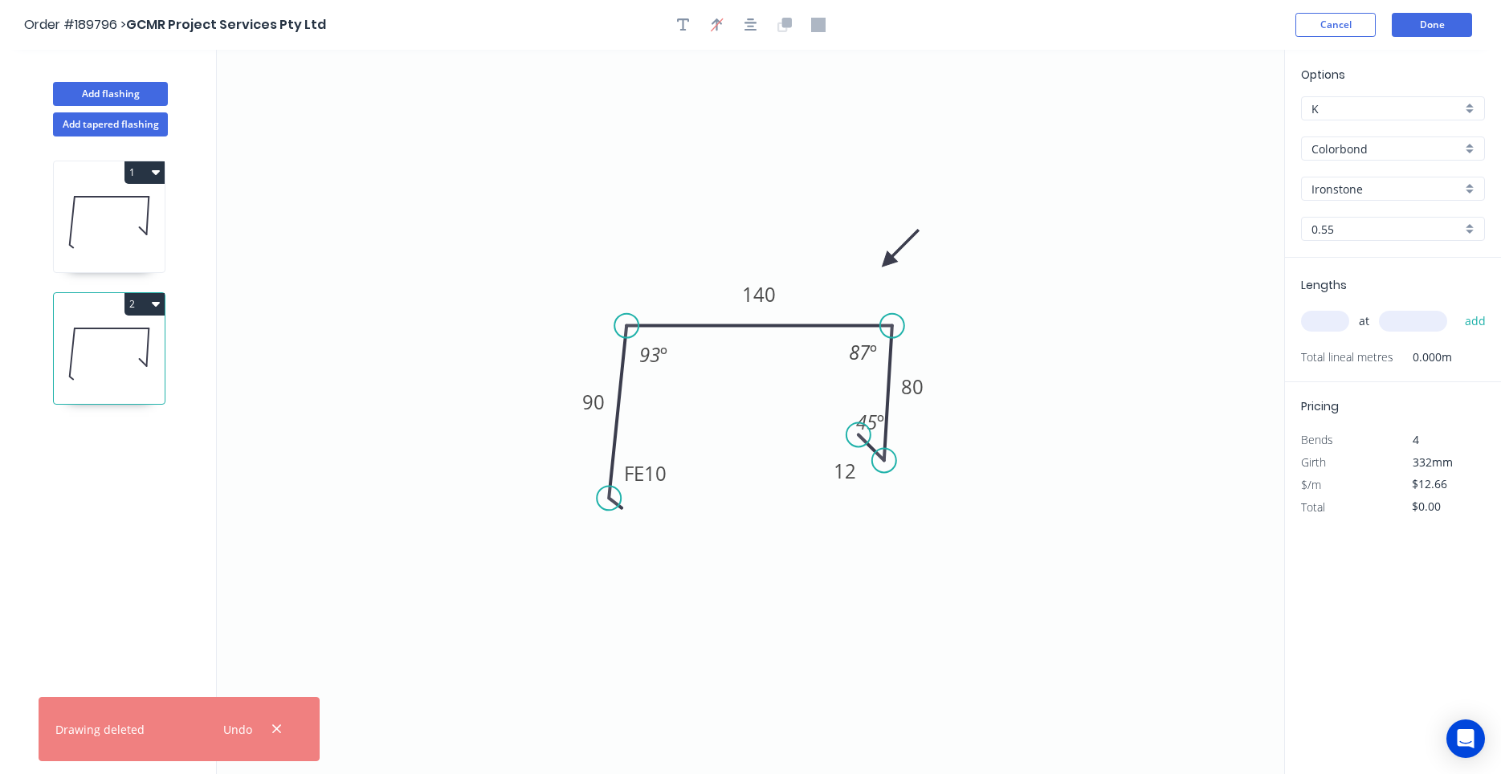
click at [123, 350] on icon at bounding box center [109, 352] width 111 height 103
click at [768, 296] on tspan "140" at bounding box center [759, 294] width 34 height 26
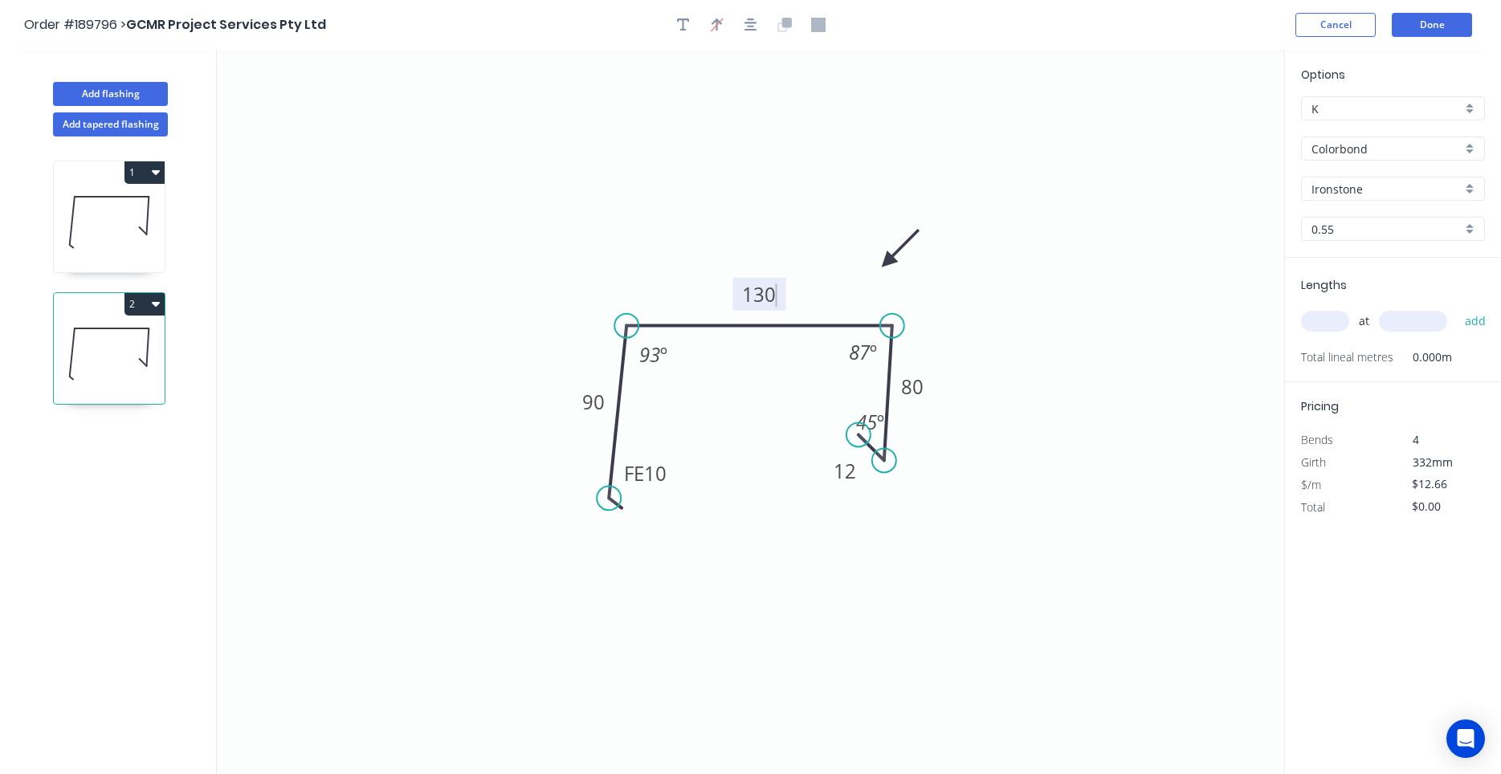
click at [797, 302] on icon "0 FE 10 90 130 80 12 93 º 87 º 45 º" at bounding box center [750, 412] width 1067 height 724
click at [153, 300] on icon "button" at bounding box center [156, 303] width 8 height 13
click at [136, 333] on div "Duplicate" at bounding box center [88, 343] width 124 height 23
click at [111, 472] on icon at bounding box center [109, 484] width 111 height 103
click at [763, 300] on tspan "130" at bounding box center [759, 294] width 34 height 26
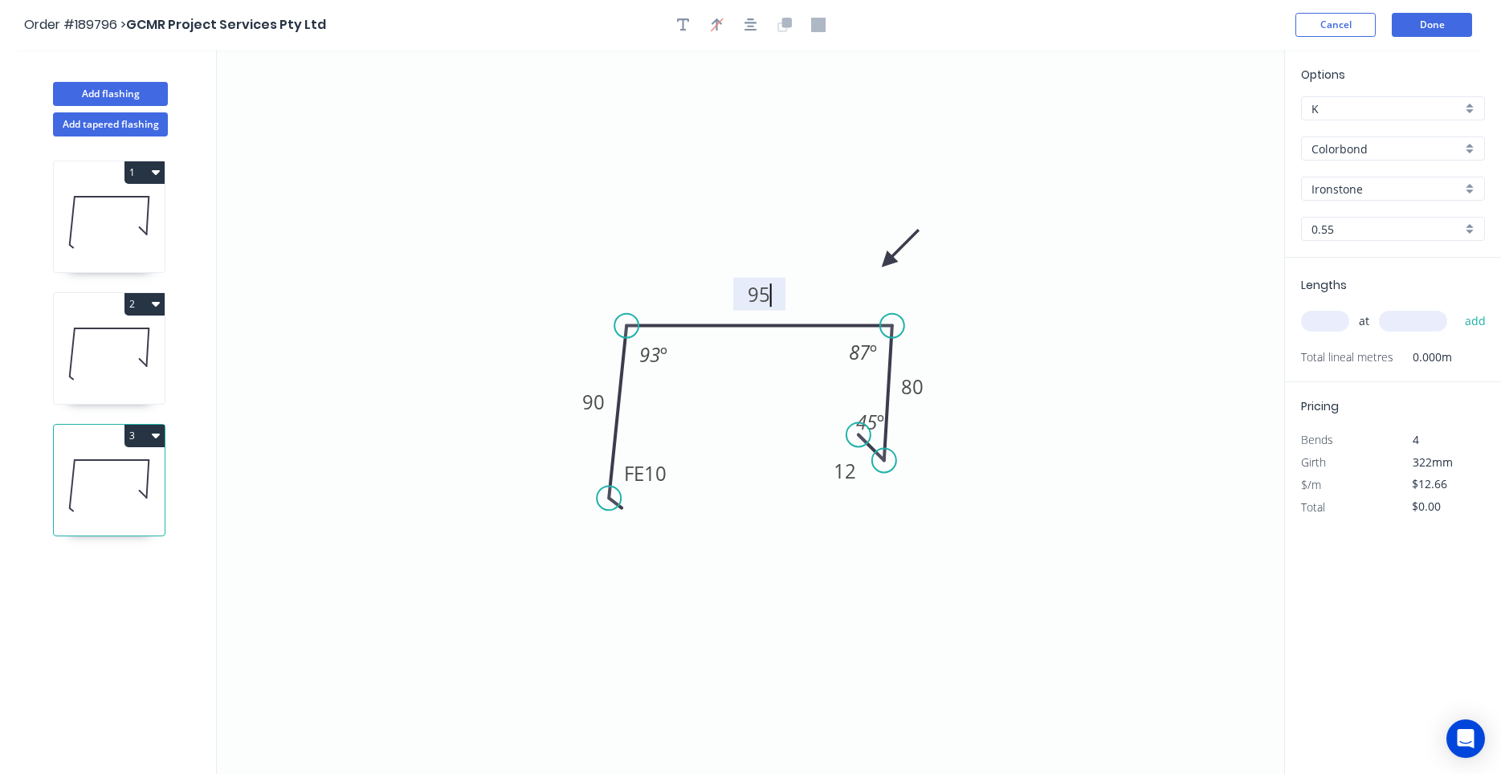
click at [75, 385] on icon at bounding box center [109, 352] width 111 height 103
type input "$12.66"
click at [1308, 324] on input "text" at bounding box center [1325, 321] width 48 height 21
type input "1"
type input "1400"
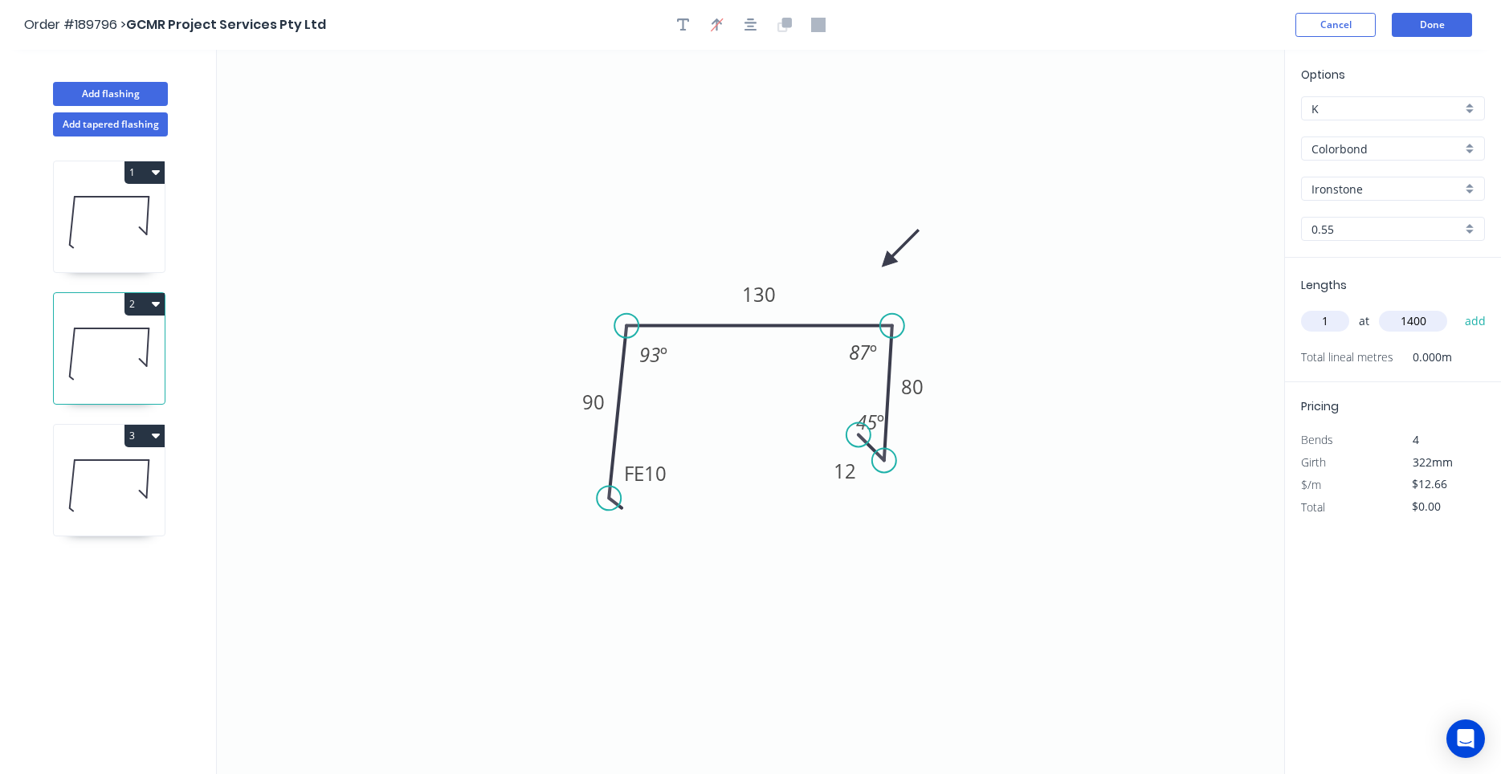
click at [1457, 308] on button "add" at bounding box center [1476, 321] width 38 height 27
type input "$17.72"
click at [124, 492] on icon at bounding box center [109, 484] width 111 height 103
type input "$10.82"
type input "$0.00"
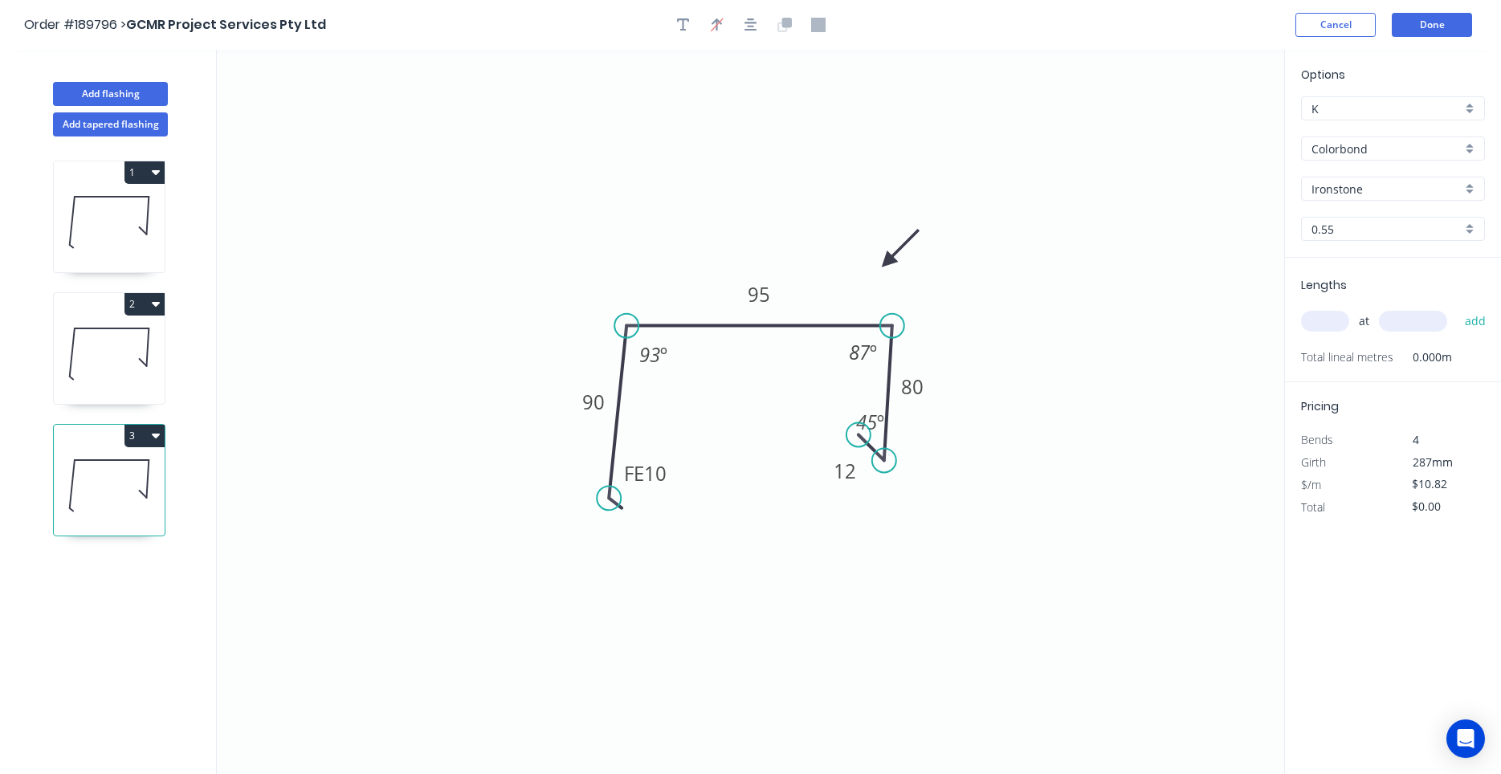
click at [1322, 323] on input "text" at bounding box center [1325, 321] width 48 height 21
type input "1"
type input "3"
click at [1457, 308] on button "add" at bounding box center [1476, 321] width 38 height 27
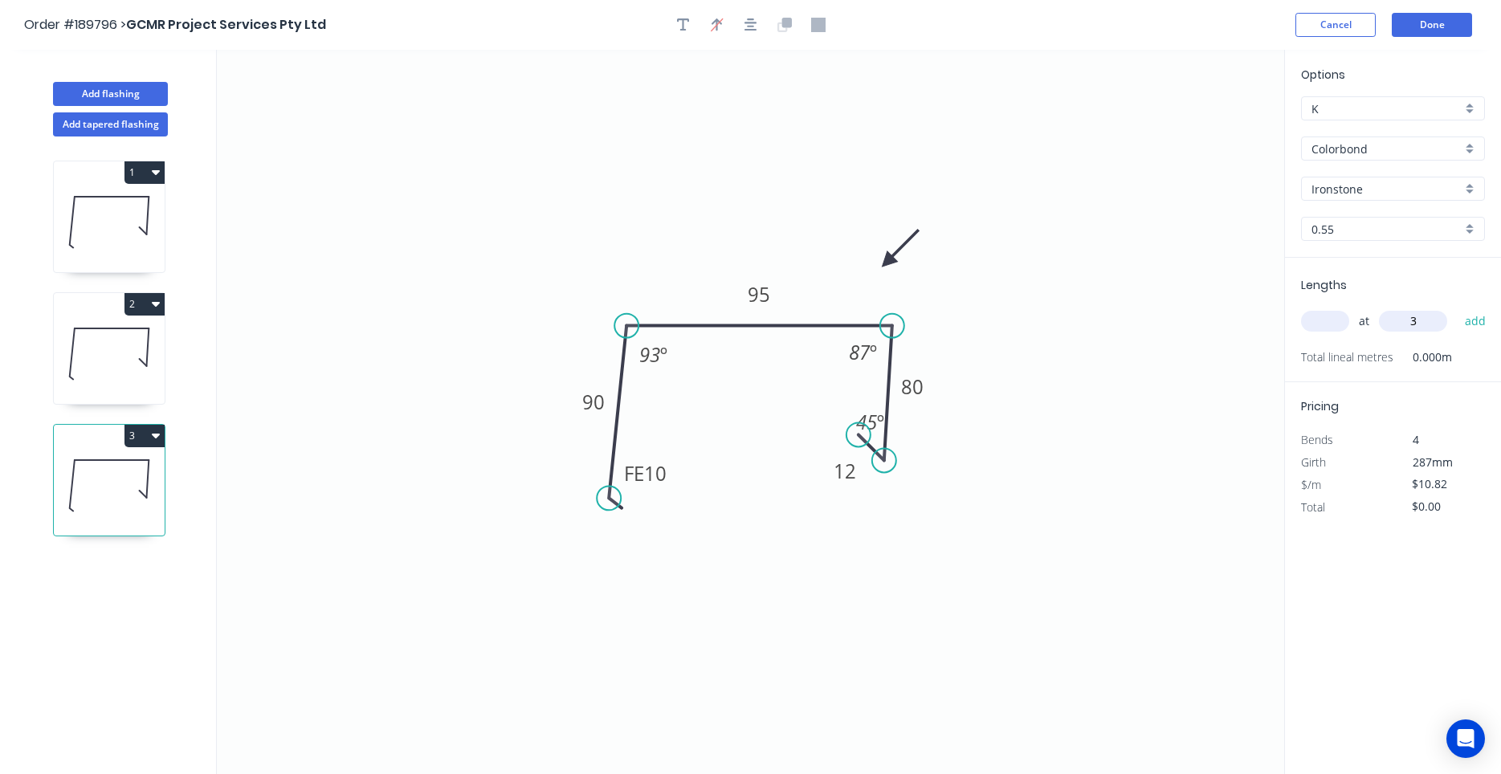
type input "$10.82"
type input "2"
click at [1473, 357] on icon "button" at bounding box center [1478, 354] width 14 height 19
type input "$0.00"
click at [1334, 329] on input "text" at bounding box center [1325, 321] width 48 height 21
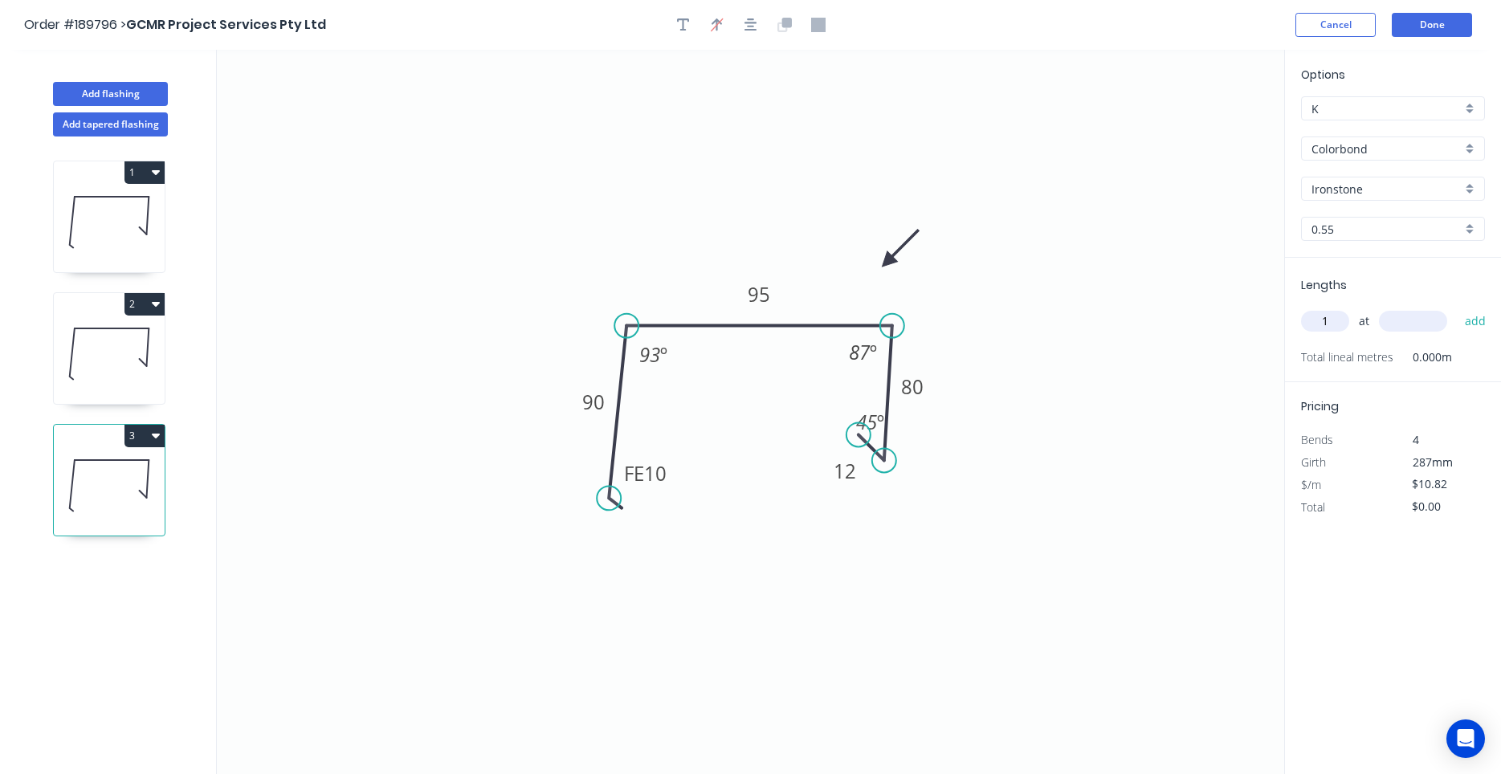
type input "1"
type input "3200"
click at [1457, 308] on button "add" at bounding box center [1476, 321] width 38 height 27
type input "$34.62"
type input "1"
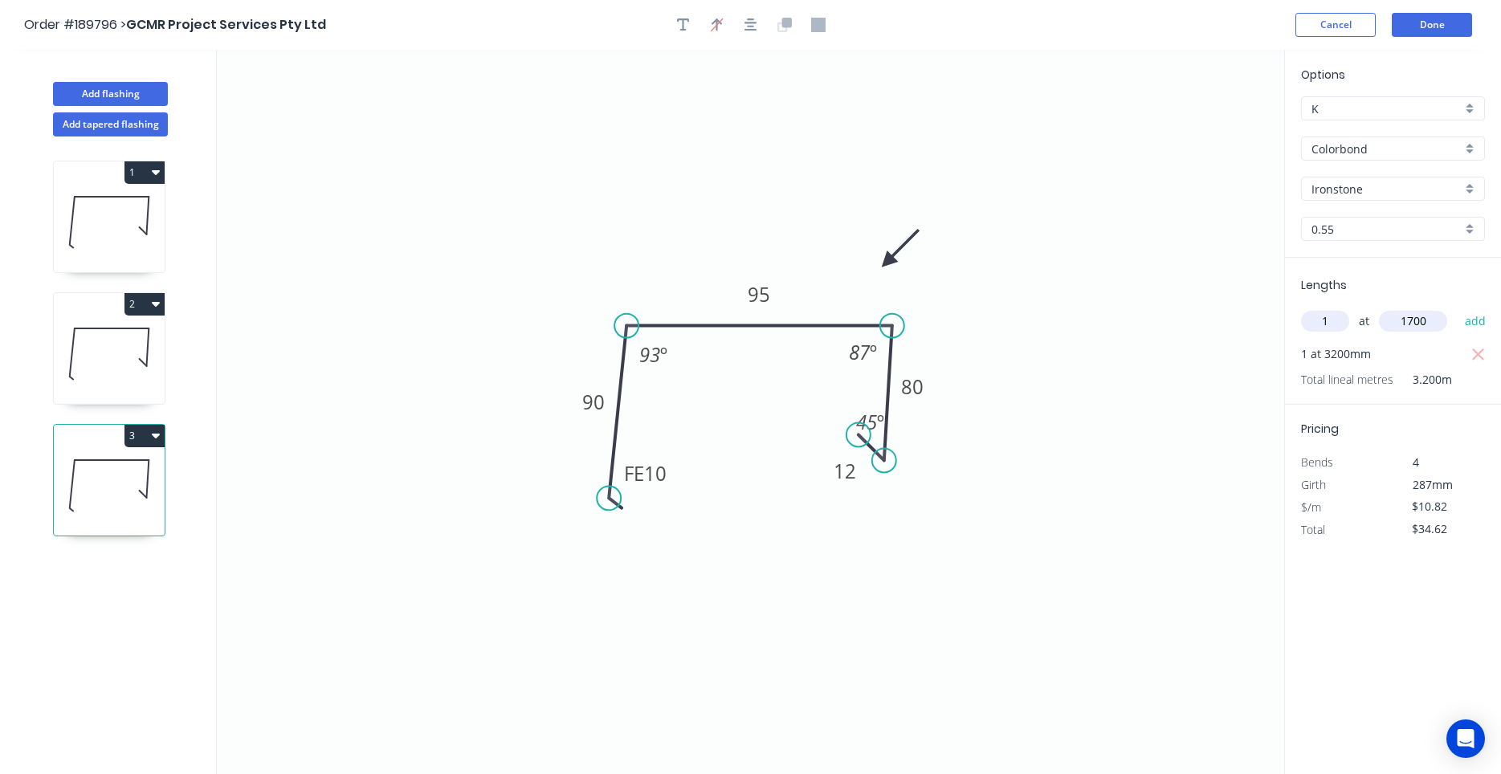
type input "1700"
click at [1457, 308] on button "add" at bounding box center [1476, 321] width 38 height 27
type input "$53.02"
click at [137, 102] on button "Add flashing" at bounding box center [110, 94] width 115 height 24
type input "$0.00"
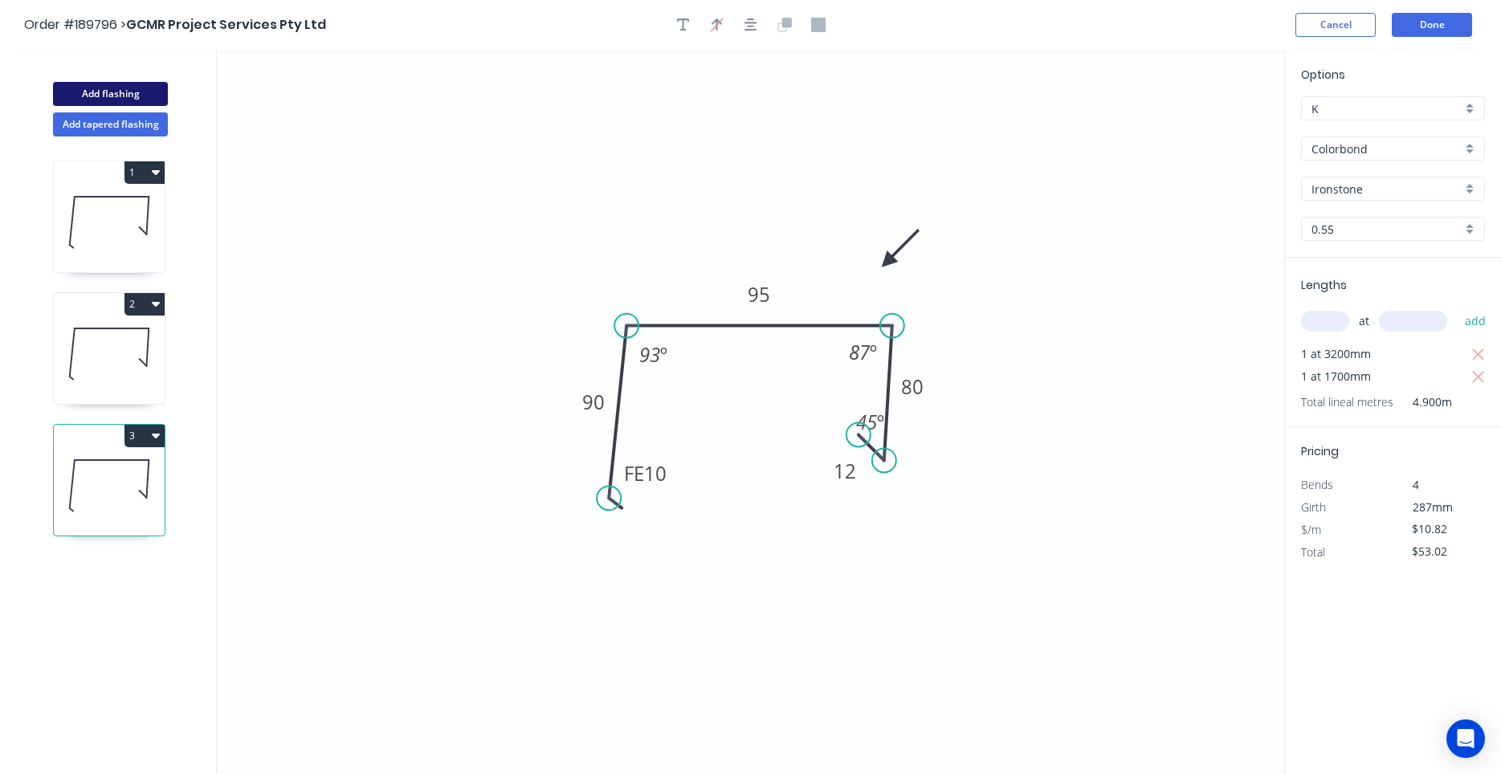
type input "$0.00"
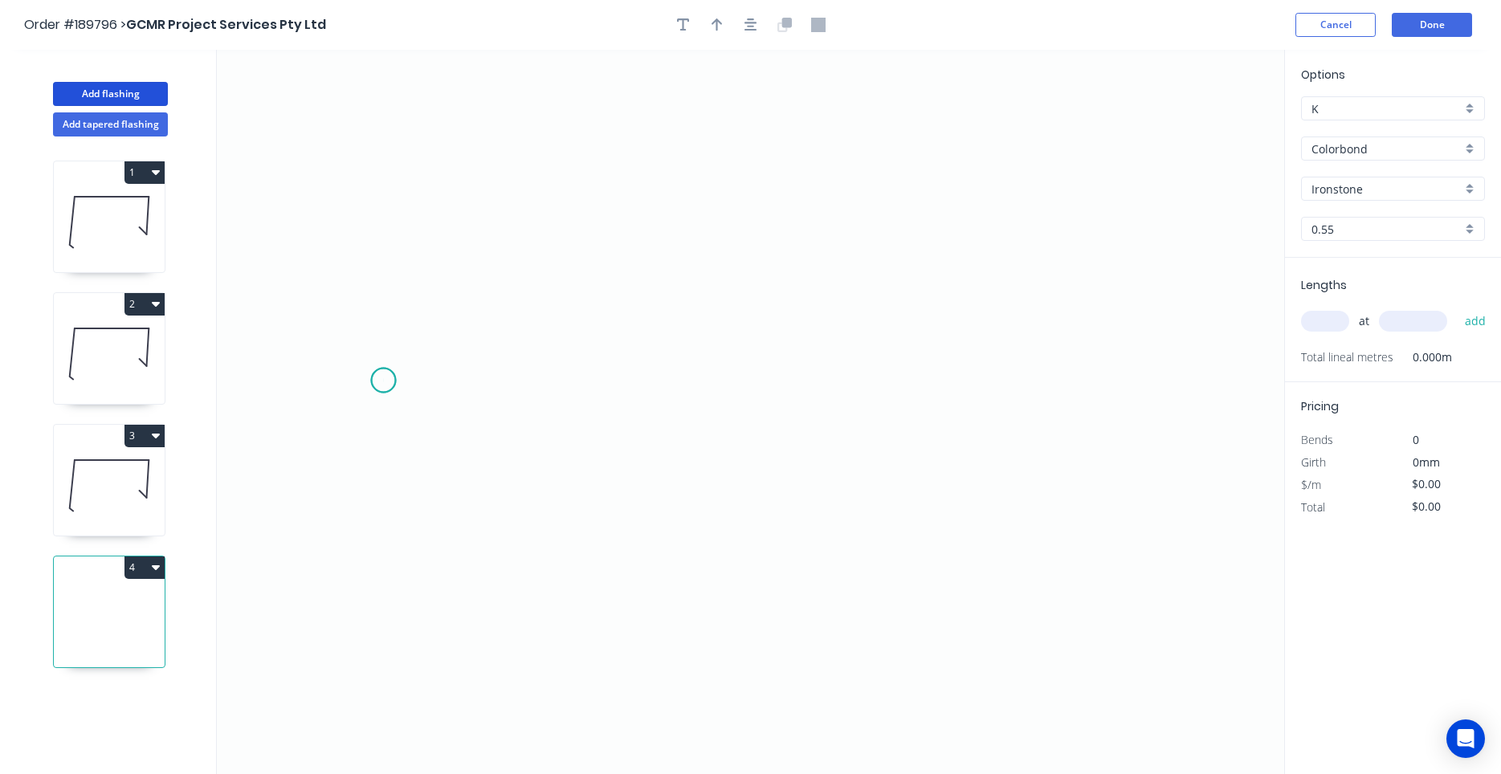
click at [383, 381] on icon "0" at bounding box center [750, 412] width 1067 height 724
click at [385, 320] on icon "0" at bounding box center [750, 412] width 1067 height 724
click at [392, 327] on div "Delete point" at bounding box center [465, 341] width 161 height 33
click at [145, 527] on icon at bounding box center [109, 484] width 111 height 103
type input "$10.82"
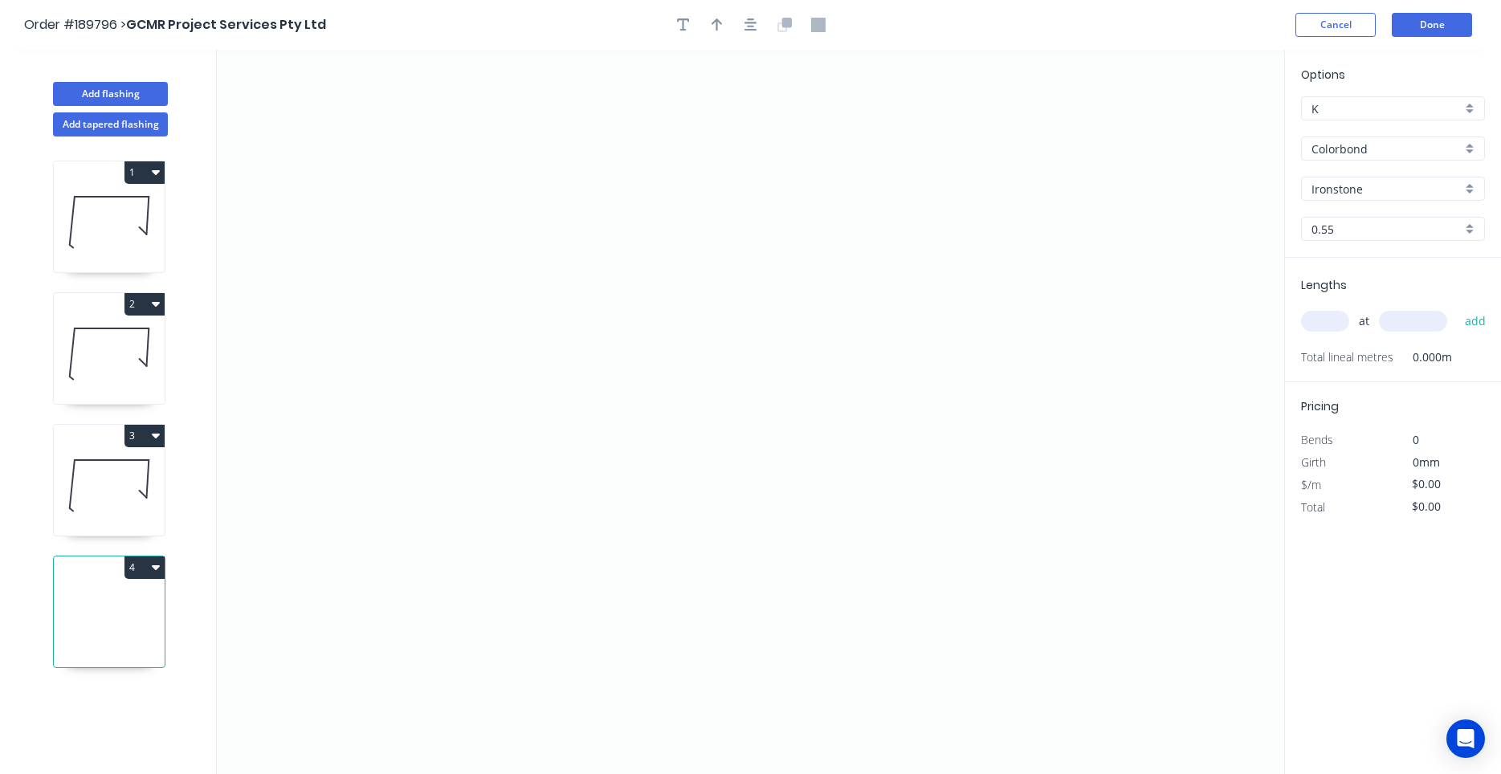
type input "$53.02"
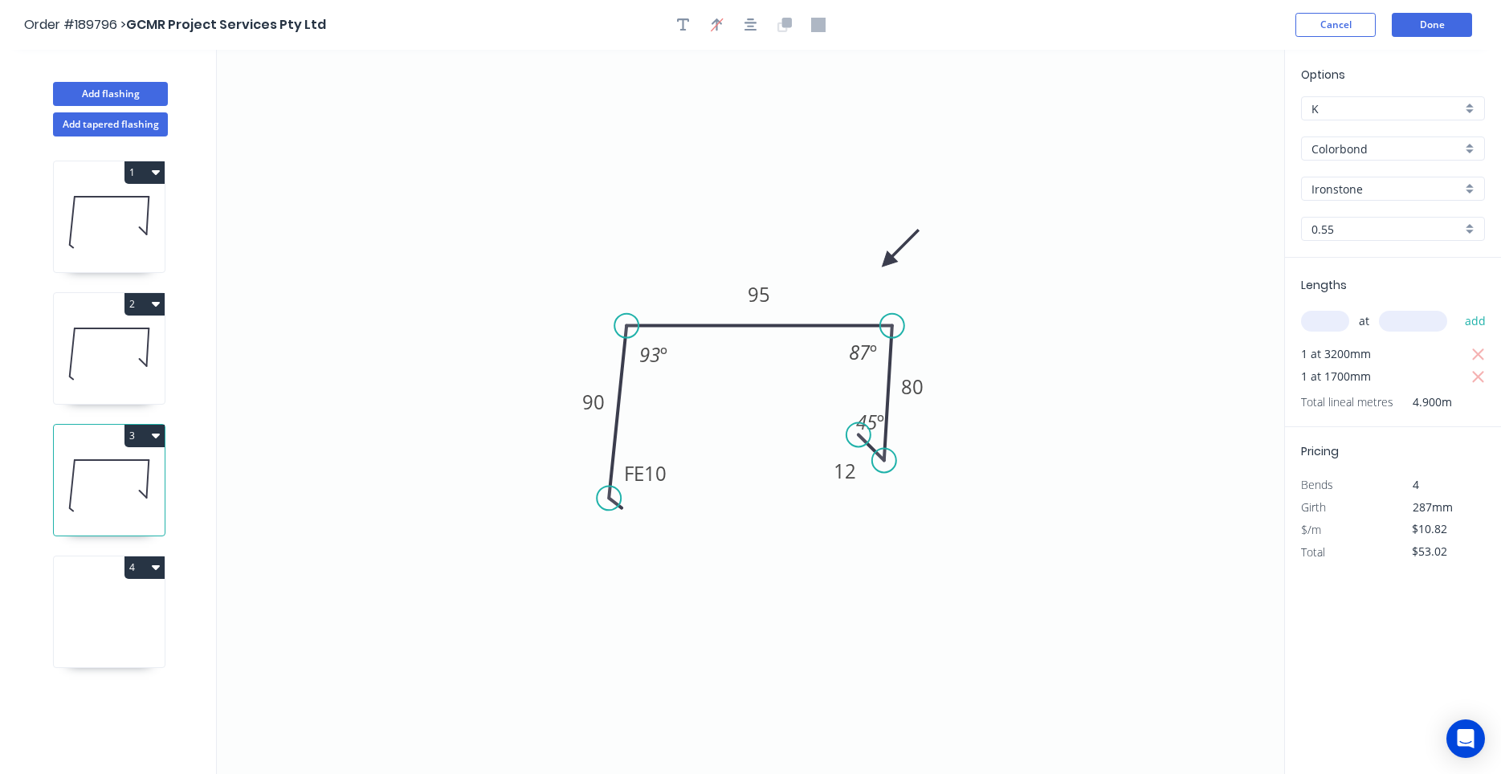
click at [137, 662] on icon at bounding box center [109, 615] width 111 height 103
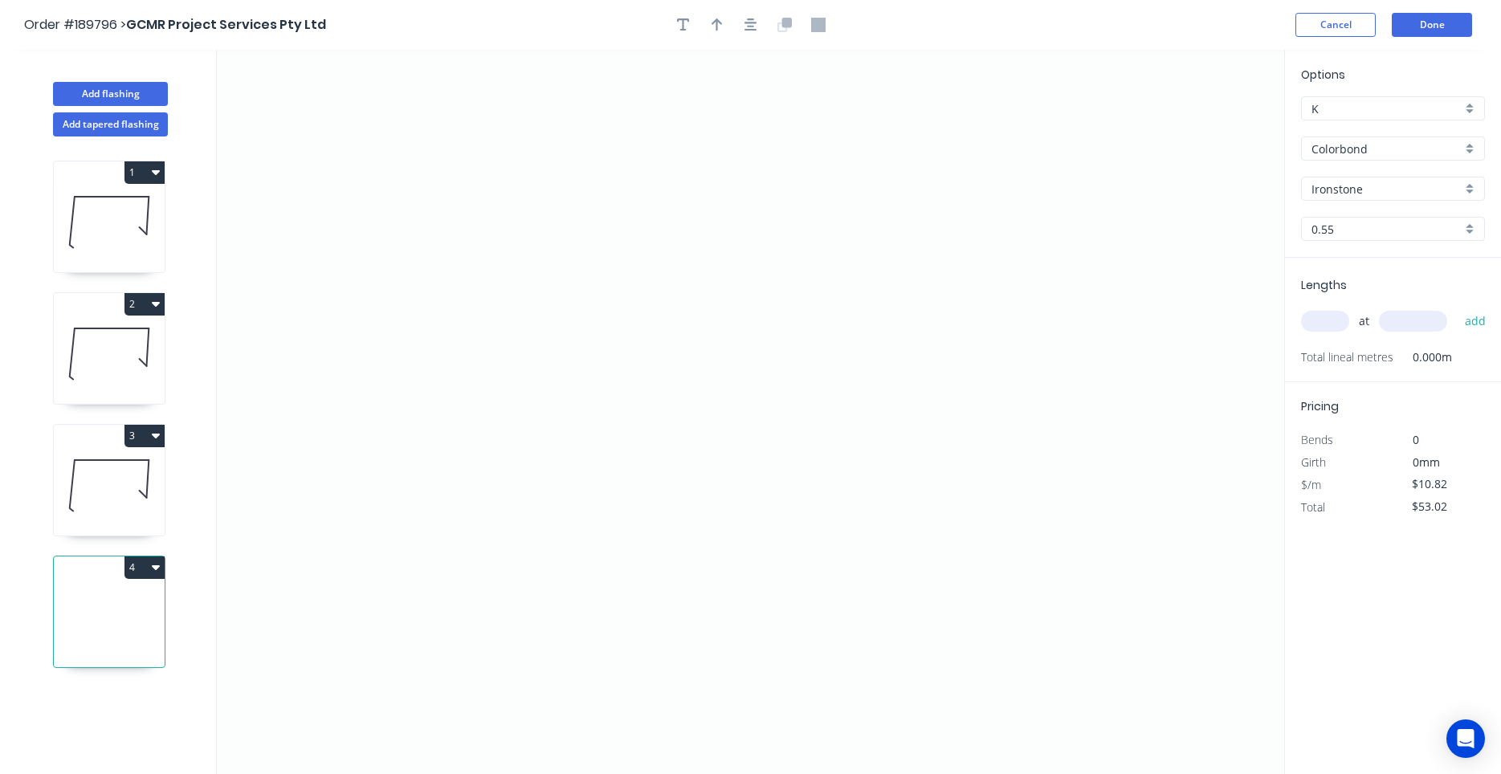
type input "$0.00"
click at [355, 255] on icon "0" at bounding box center [750, 412] width 1067 height 724
click at [355, 328] on icon "0" at bounding box center [750, 412] width 1067 height 724
drag, startPoint x: 351, startPoint y: 329, endPoint x: 351, endPoint y: 308, distance: 21.7
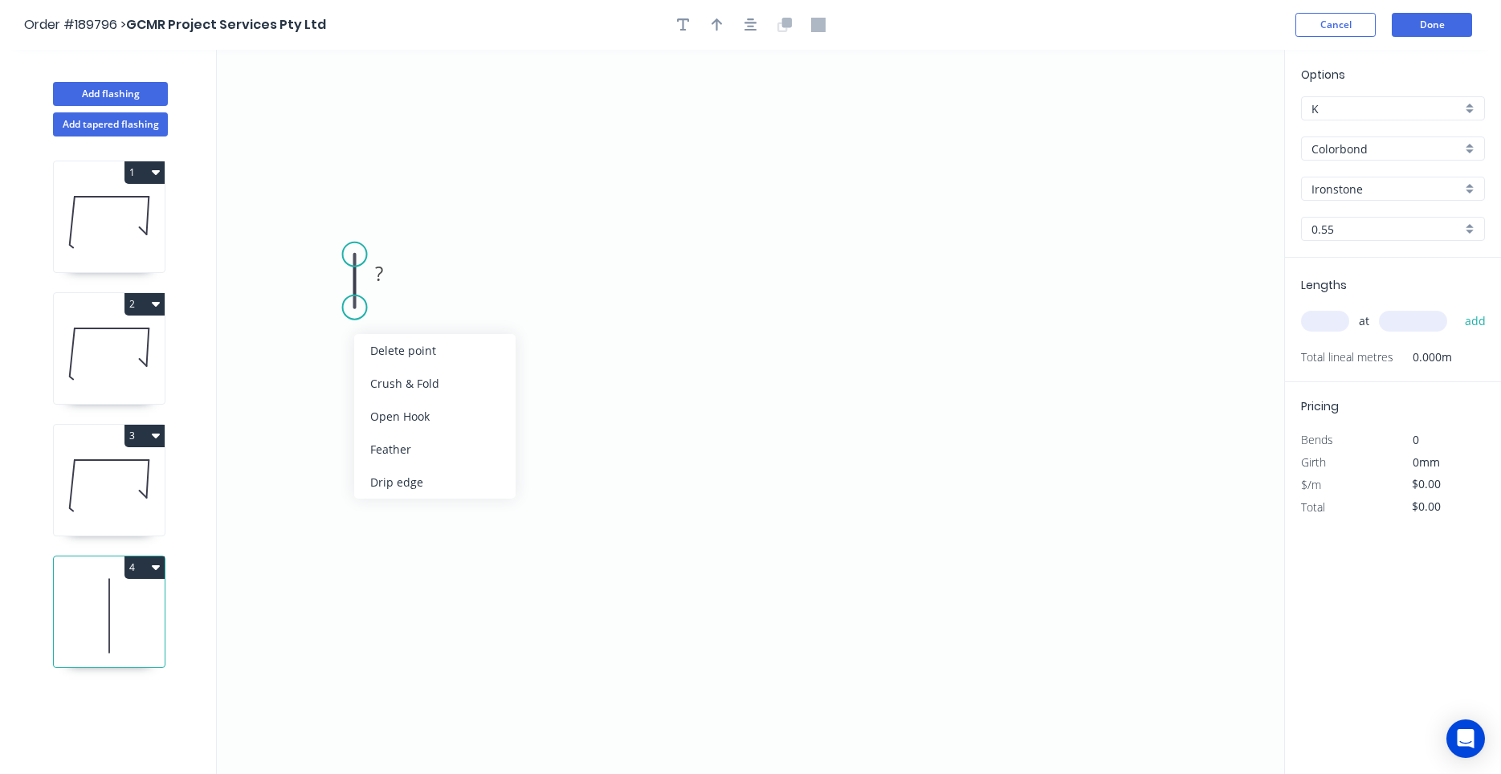
click at [351, 308] on circle at bounding box center [355, 307] width 24 height 24
click at [381, 428] on div "Feather" at bounding box center [431, 427] width 161 height 33
click at [371, 348] on div "Flip bend" at bounding box center [435, 358] width 161 height 33
click at [400, 283] on rect at bounding box center [378, 273] width 52 height 33
drag, startPoint x: 362, startPoint y: 287, endPoint x: 314, endPoint y: 293, distance: 48.6
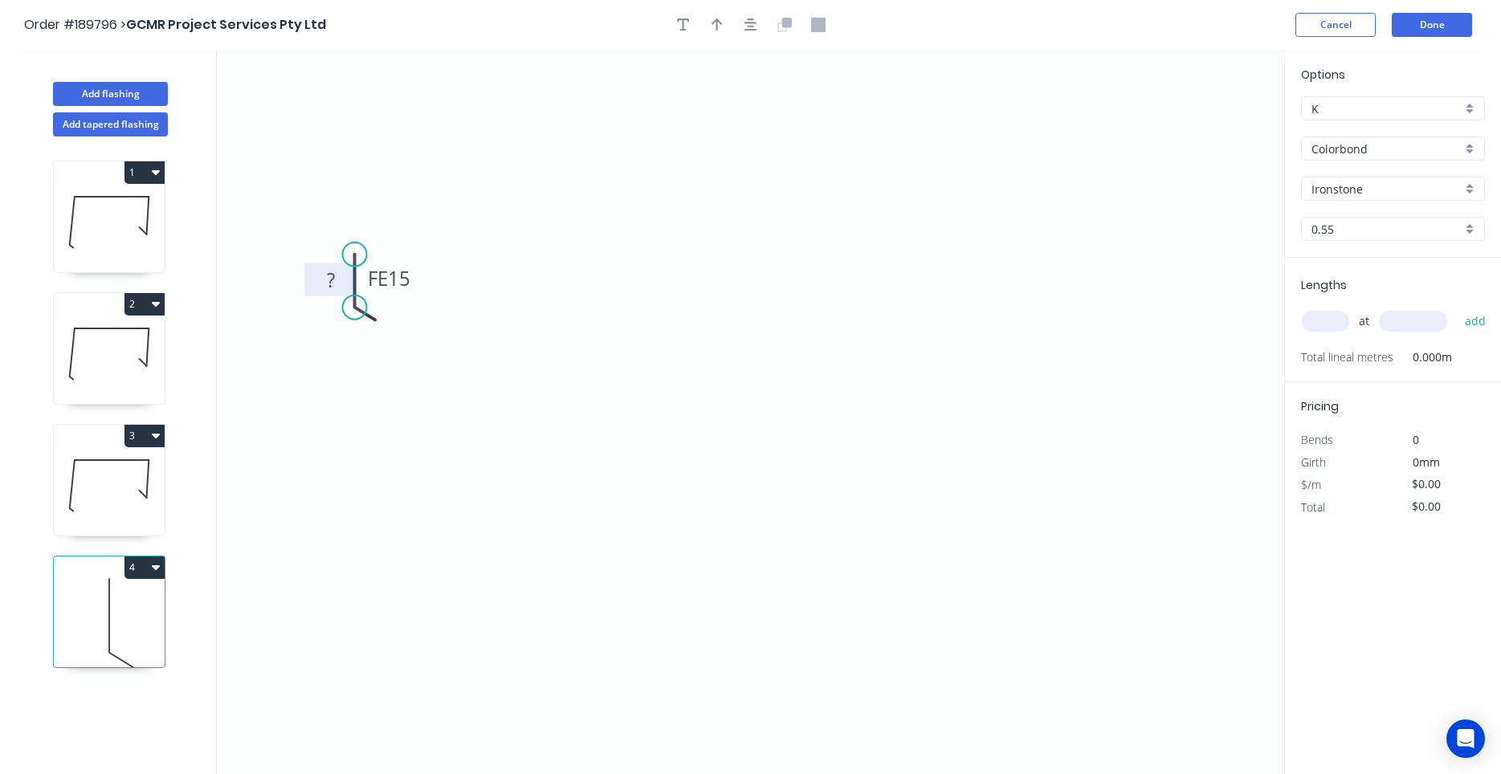
click at [314, 293] on rect at bounding box center [330, 279] width 52 height 33
drag, startPoint x: 413, startPoint y: 289, endPoint x: 387, endPoint y: 372, distance: 86.6
click at [387, 372] on rect at bounding box center [365, 355] width 63 height 33
click at [380, 358] on tspan "15" at bounding box center [373, 361] width 22 height 26
click at [363, 252] on circle at bounding box center [355, 254] width 24 height 24
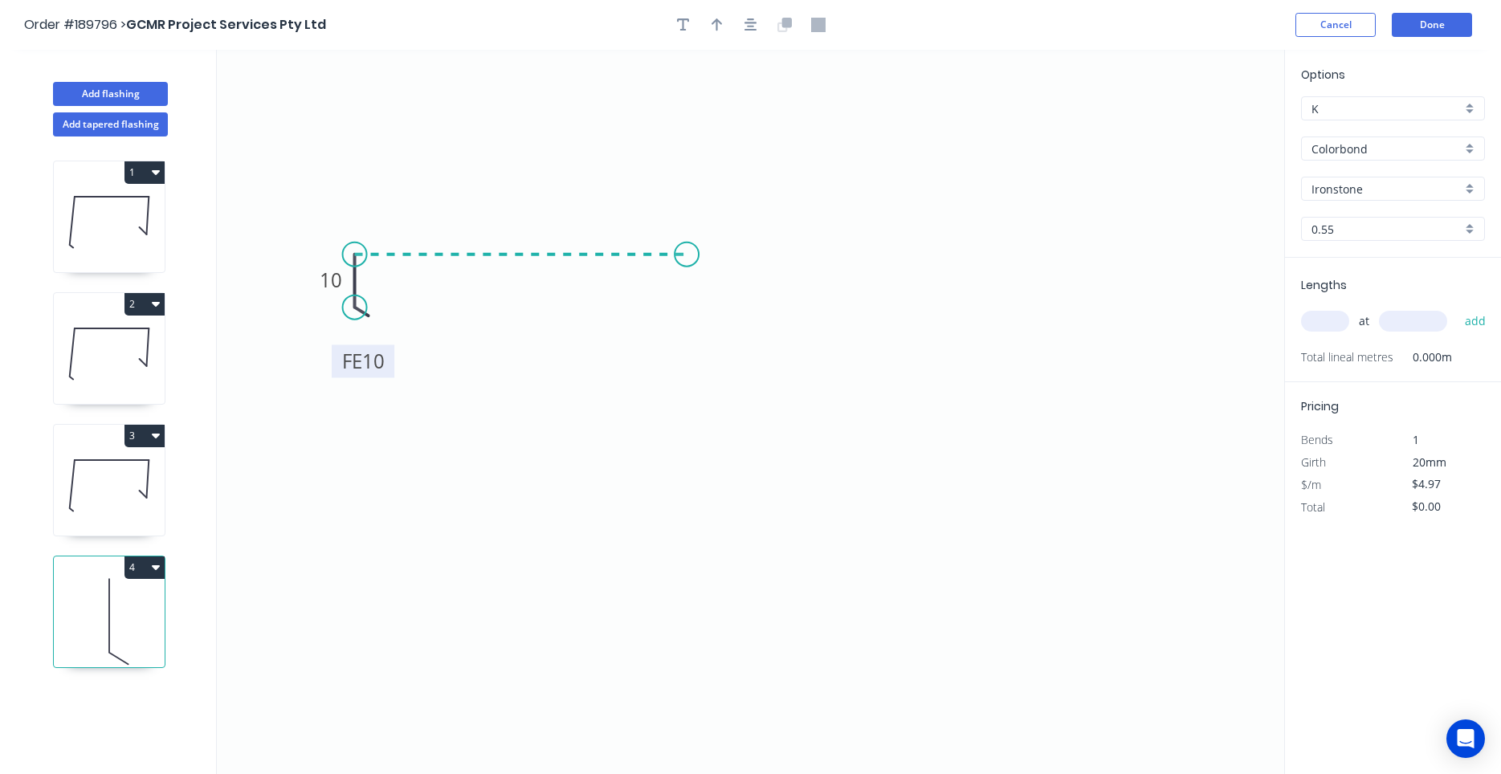
click at [687, 249] on icon "0 FE 10 10" at bounding box center [750, 412] width 1067 height 724
click at [698, 441] on icon "0 FE 10 10 ?" at bounding box center [750, 412] width 1067 height 724
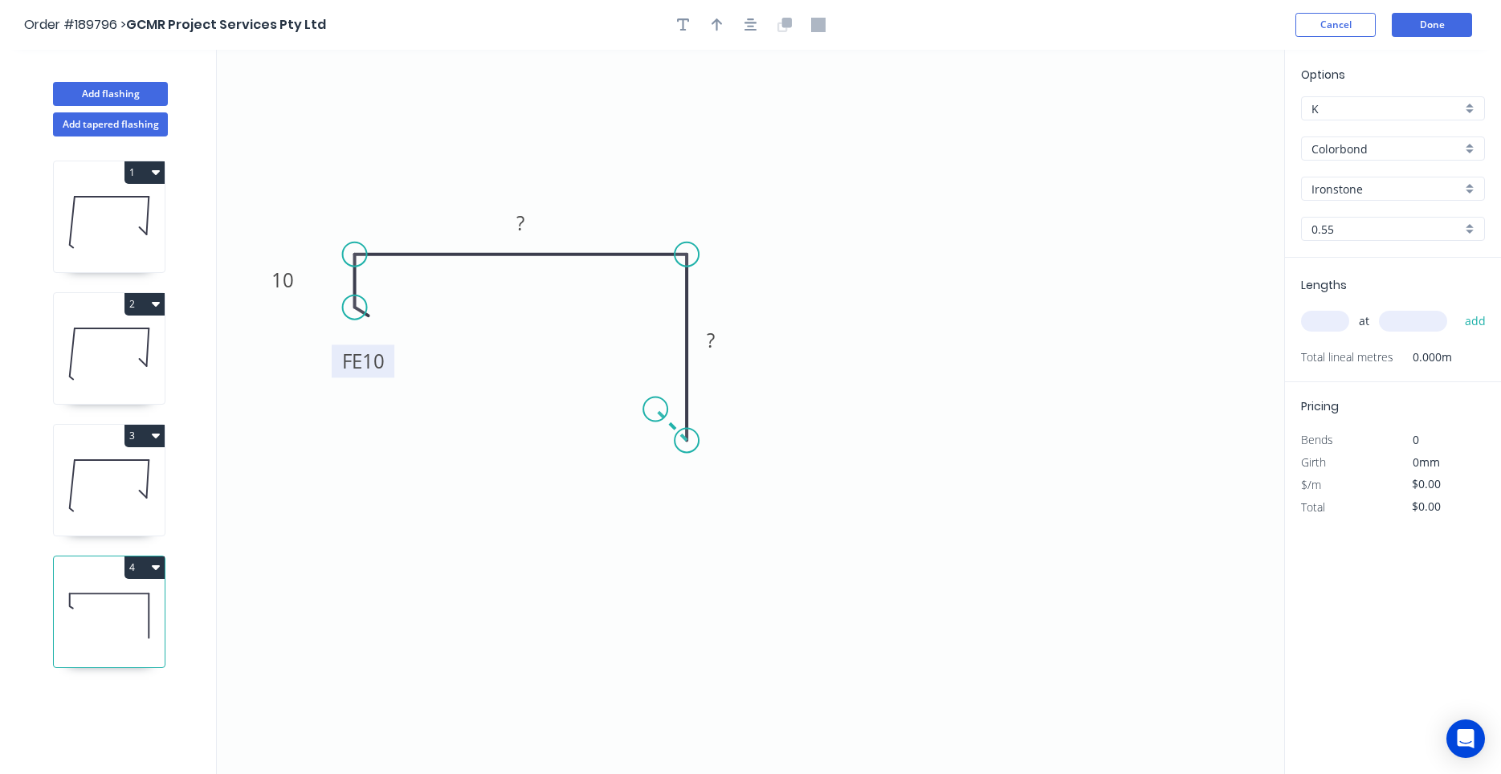
click at [655, 413] on icon "0 FE 10 10 ? ?" at bounding box center [750, 412] width 1067 height 724
click at [655, 413] on circle at bounding box center [655, 409] width 24 height 24
click at [514, 226] on rect at bounding box center [520, 224] width 32 height 22
drag, startPoint x: 300, startPoint y: 291, endPoint x: 332, endPoint y: 291, distance: 32.1
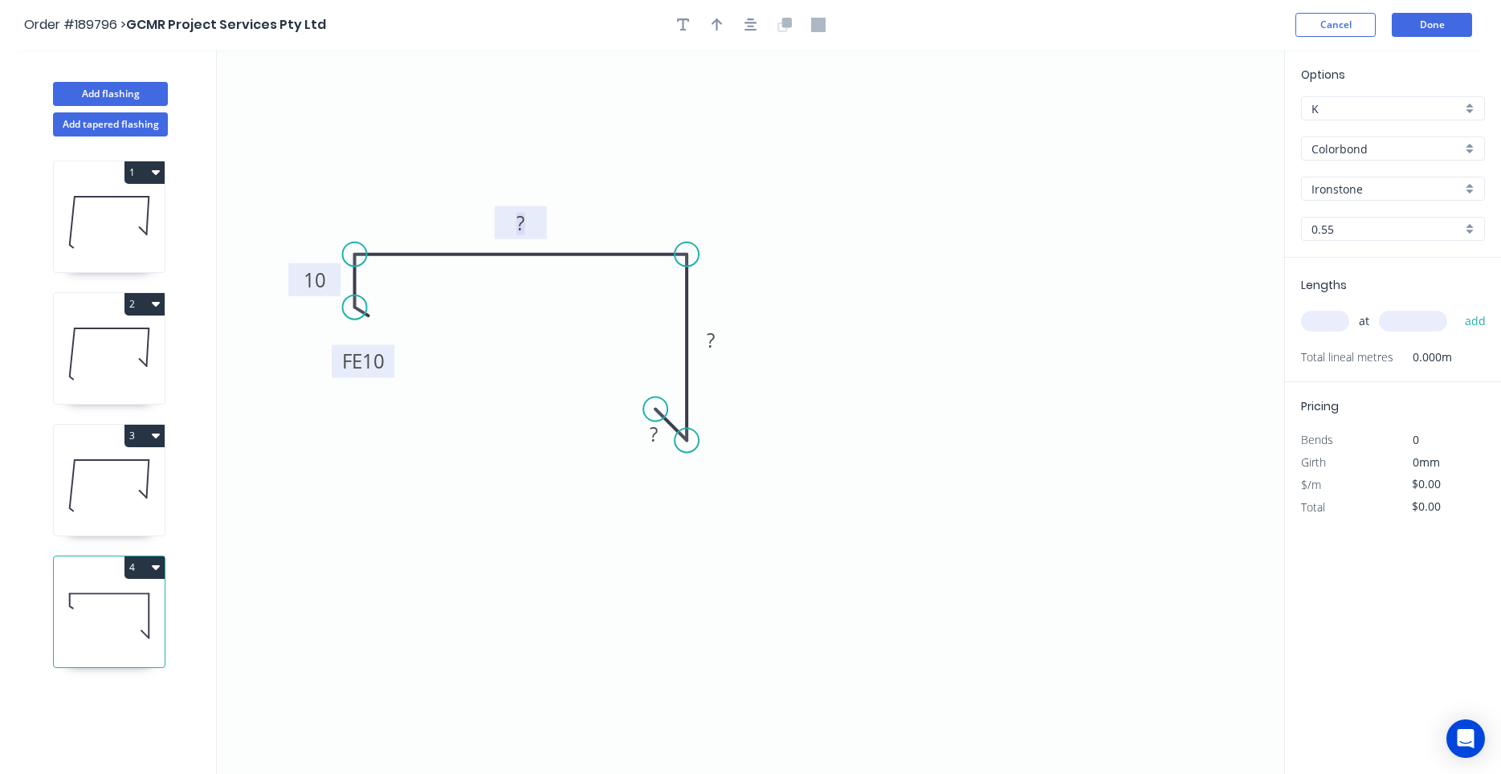
click at [332, 291] on rect at bounding box center [314, 279] width 52 height 33
click at [521, 234] on tspan "?" at bounding box center [520, 223] width 8 height 26
type input "$10.82"
click at [698, 489] on div "Show angle" at bounding box center [761, 496] width 161 height 33
click at [671, 401] on tspan "º" at bounding box center [674, 402] width 7 height 26
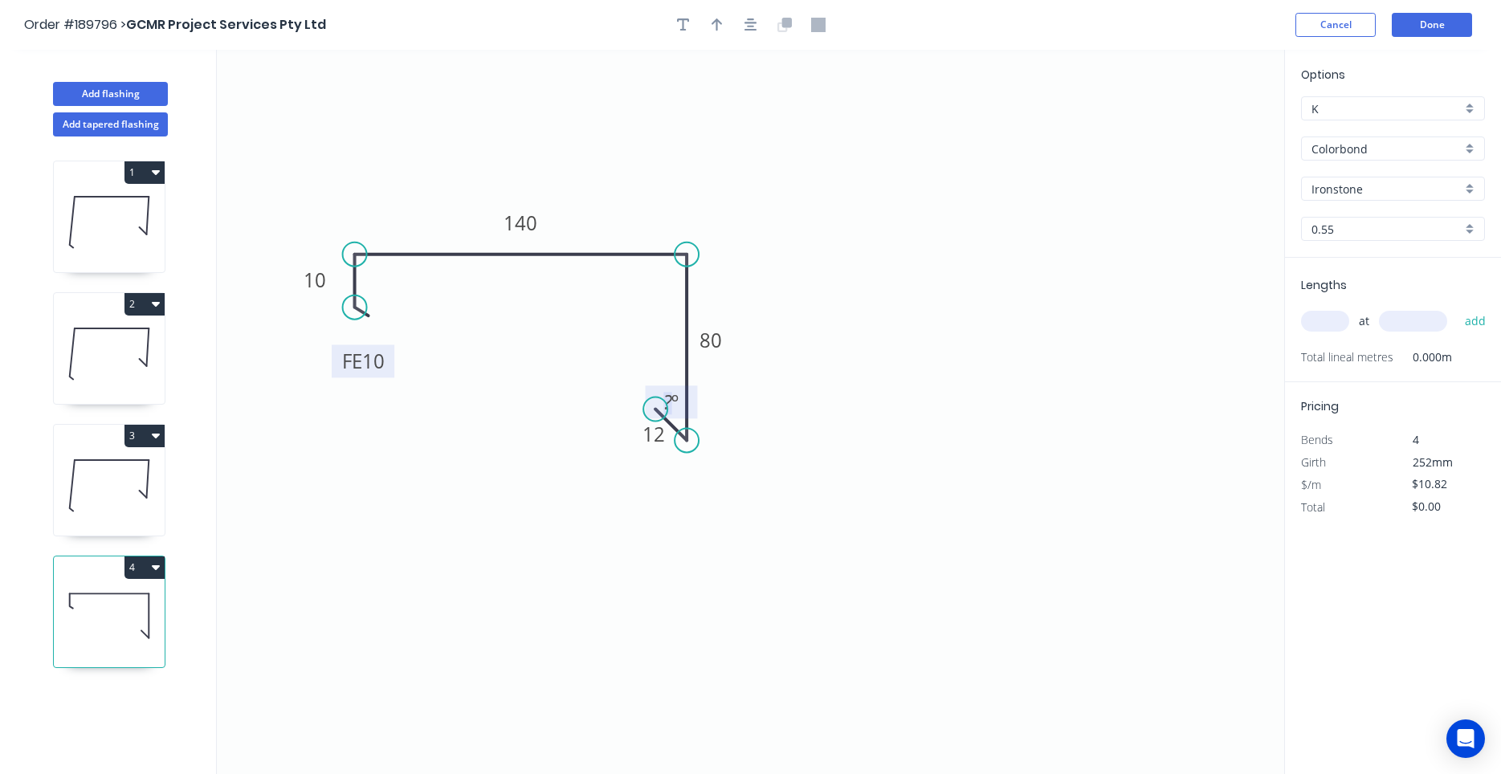
click at [678, 391] on tspan "º" at bounding box center [674, 402] width 7 height 26
drag, startPoint x: 687, startPoint y: 393, endPoint x: 679, endPoint y: 360, distance: 34.5
click at [679, 360] on icon "0 FE 10 10 140 80 12 ? º" at bounding box center [750, 412] width 1067 height 724
drag, startPoint x: 683, startPoint y: 397, endPoint x: 674, endPoint y: 365, distance: 34.1
click at [674, 365] on icon "0 FE 10 10 140 80 12" at bounding box center [750, 412] width 1067 height 724
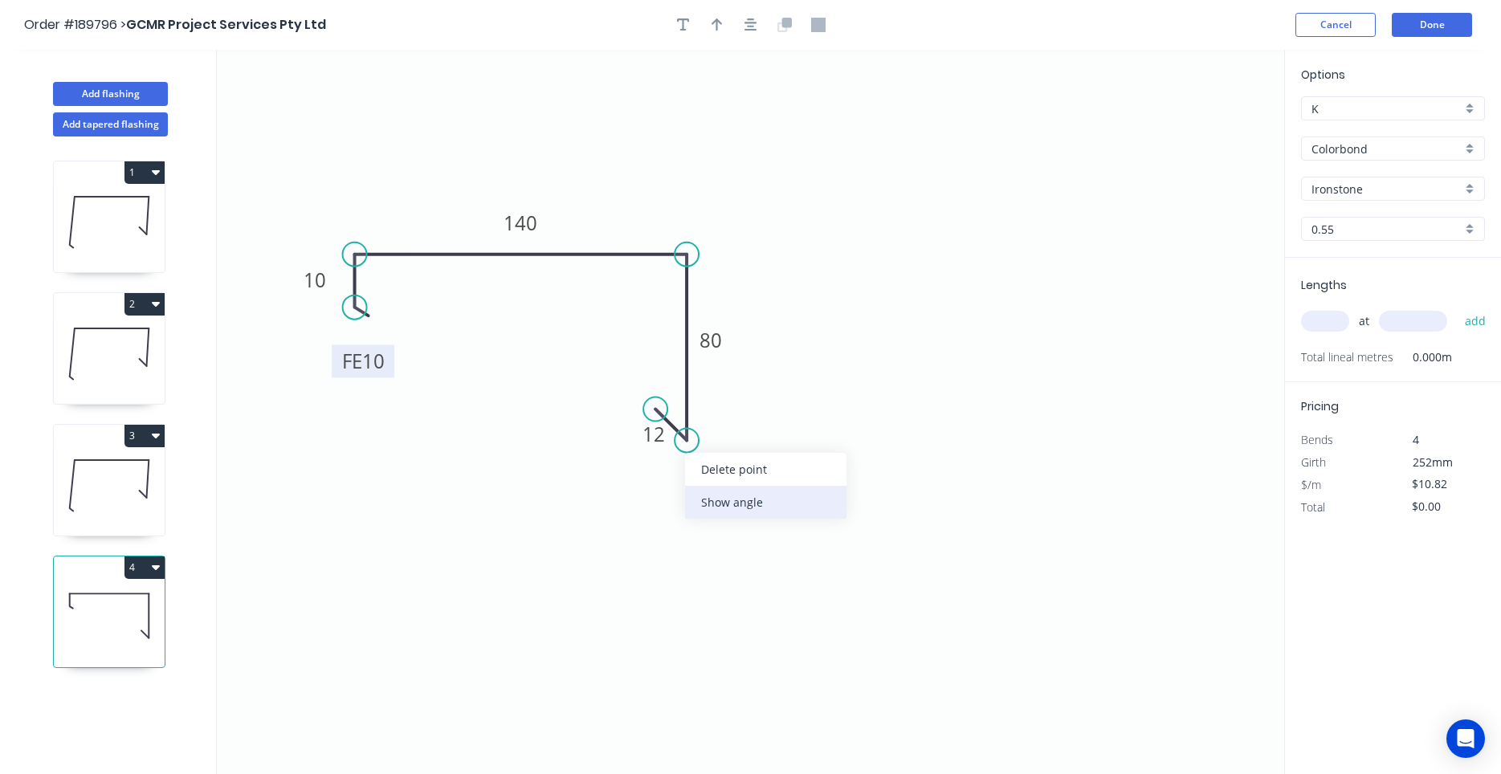
drag, startPoint x: 692, startPoint y: 473, endPoint x: 693, endPoint y: 494, distance: 20.9
click at [693, 494] on div "Delete point Show angle" at bounding box center [765, 486] width 161 height 66
click at [698, 491] on div "Show angle" at bounding box center [762, 494] width 161 height 33
click at [675, 390] on tspan "º" at bounding box center [674, 402] width 7 height 26
drag, startPoint x: 674, startPoint y: 387, endPoint x: 649, endPoint y: 329, distance: 63.3
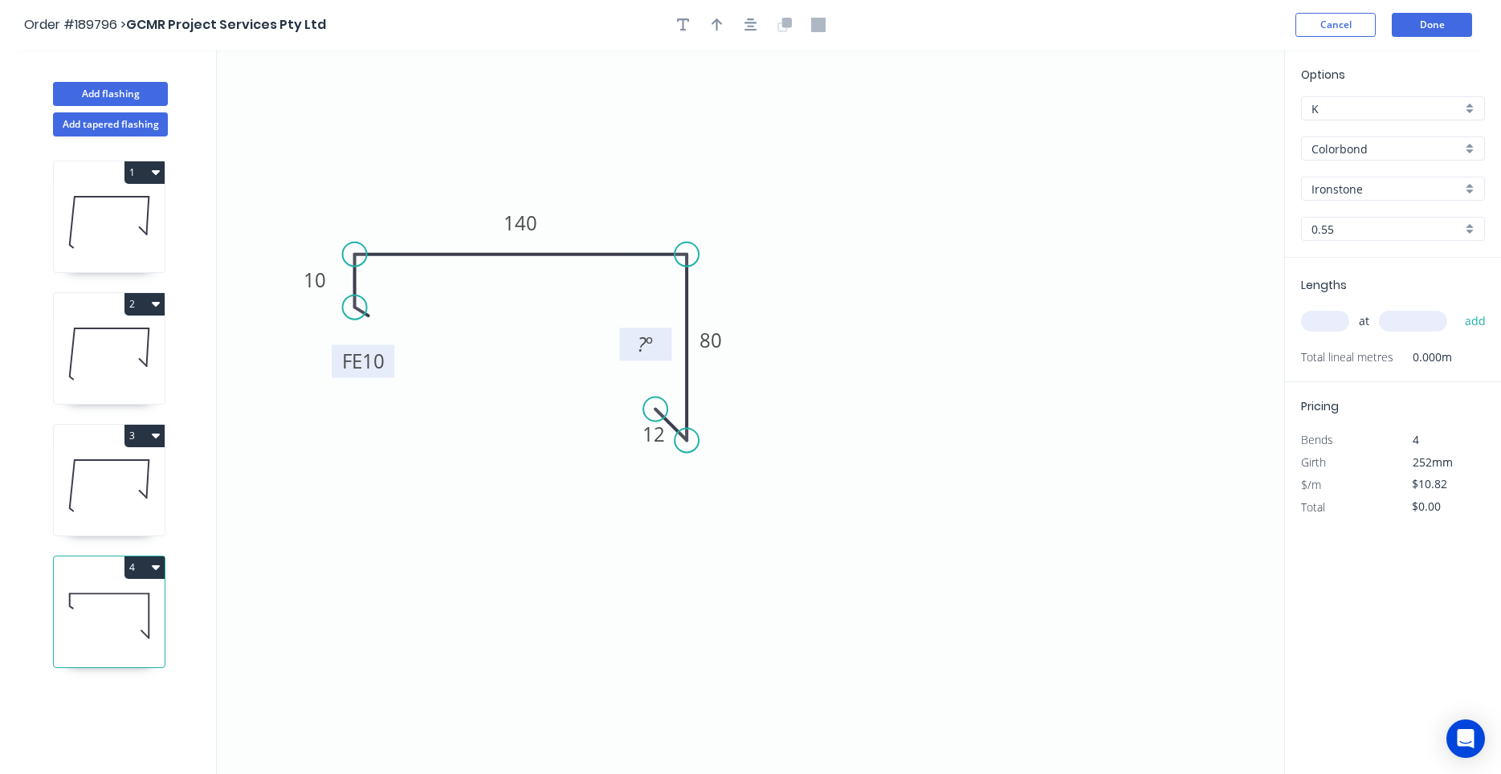
click at [649, 329] on rect at bounding box center [646, 344] width 52 height 33
click at [643, 347] on tspan "?" at bounding box center [642, 344] width 9 height 26
drag, startPoint x: 664, startPoint y: 357, endPoint x: 668, endPoint y: 379, distance: 22.8
click at [668, 379] on rect at bounding box center [650, 366] width 52 height 33
click at [753, 20] on icon "button" at bounding box center [750, 24] width 13 height 13
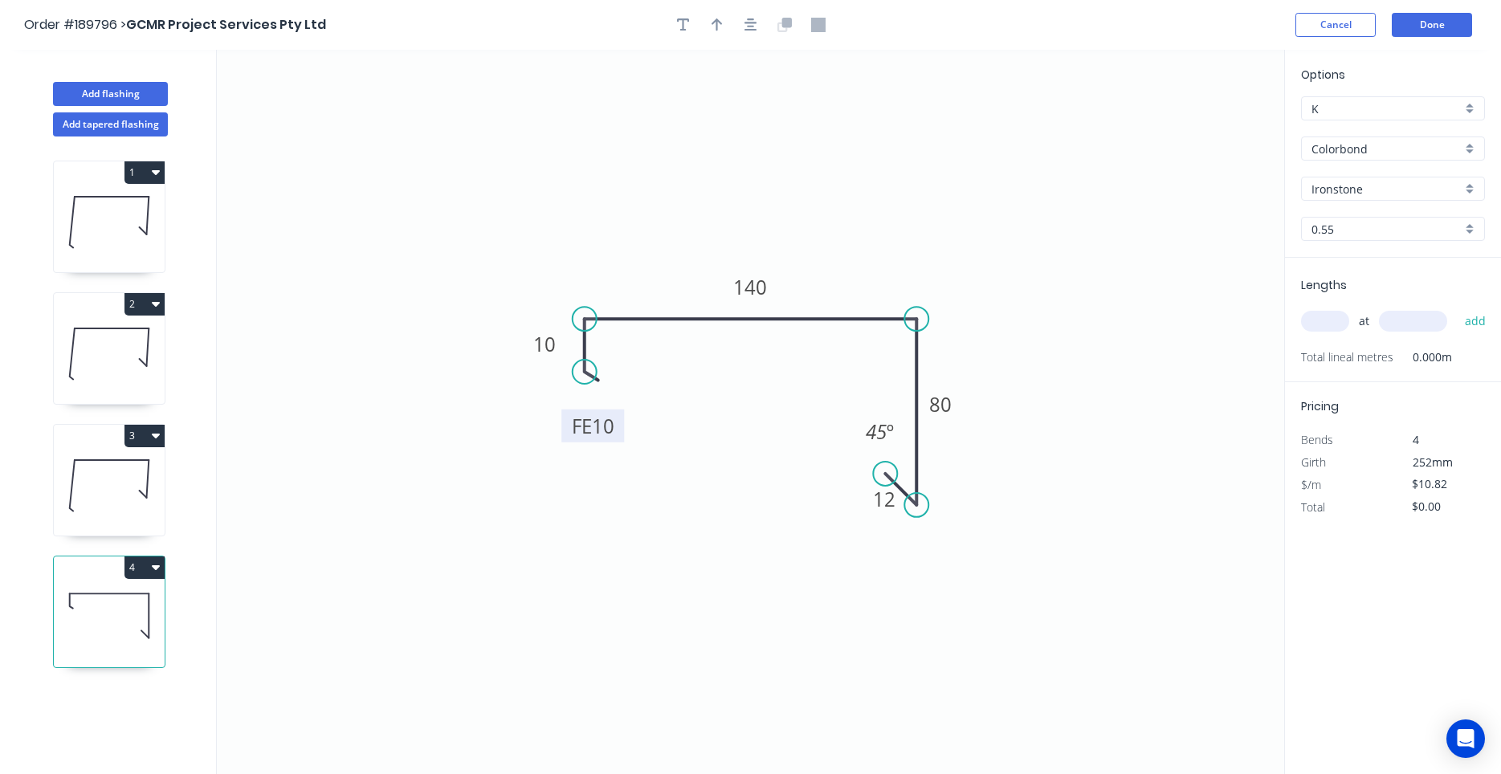
click at [1304, 320] on input "text" at bounding box center [1325, 321] width 48 height 21
type input "1"
type input "800"
click at [1457, 308] on button "add" at bounding box center [1476, 321] width 38 height 27
type input "$10.82"
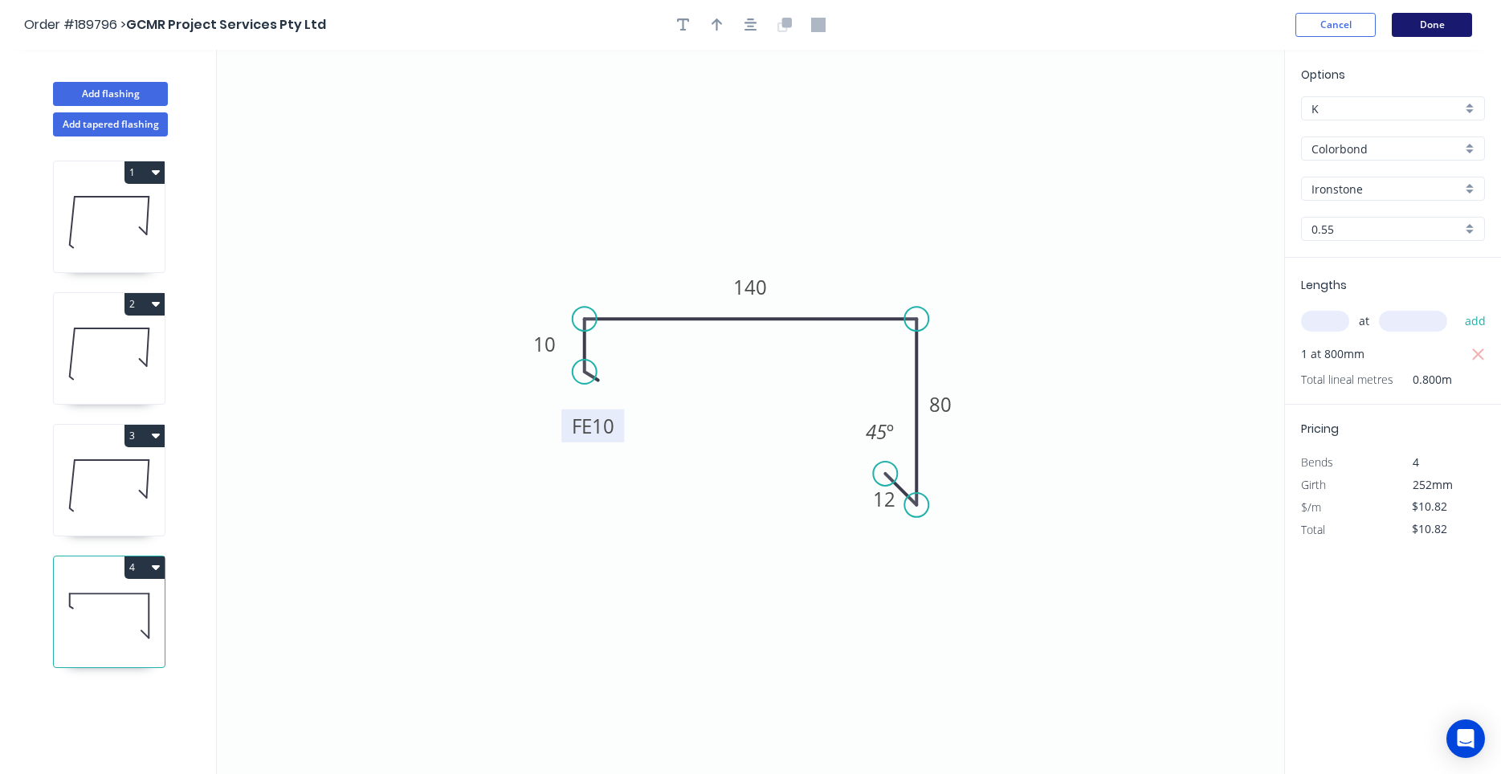
click at [1452, 22] on button "Done" at bounding box center [1432, 25] width 80 height 24
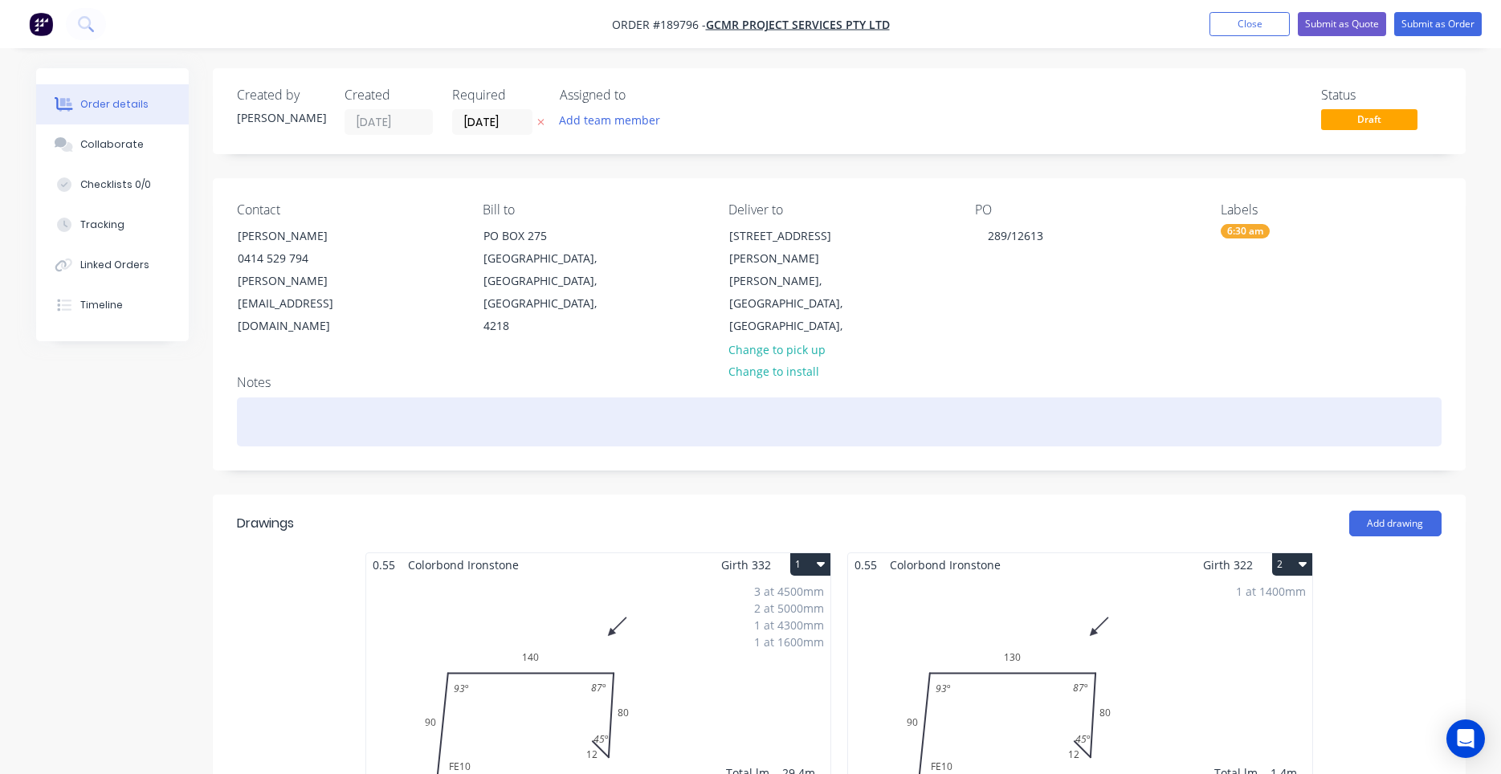
scroll to position [546, 0]
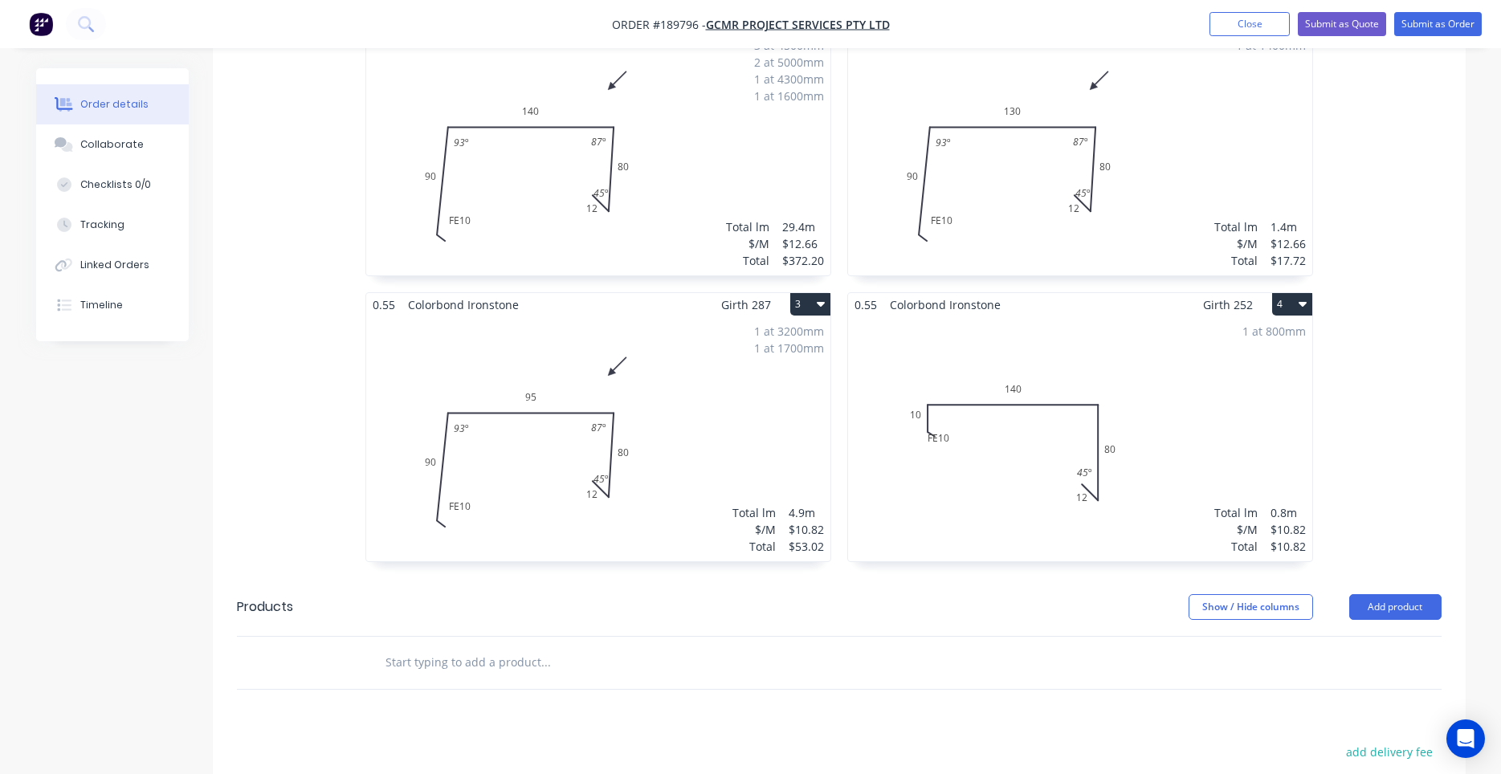
click at [1006, 455] on div "1 at 800mm Total lm $/M Total 0.8m $10.82 $10.82" at bounding box center [1080, 438] width 464 height 245
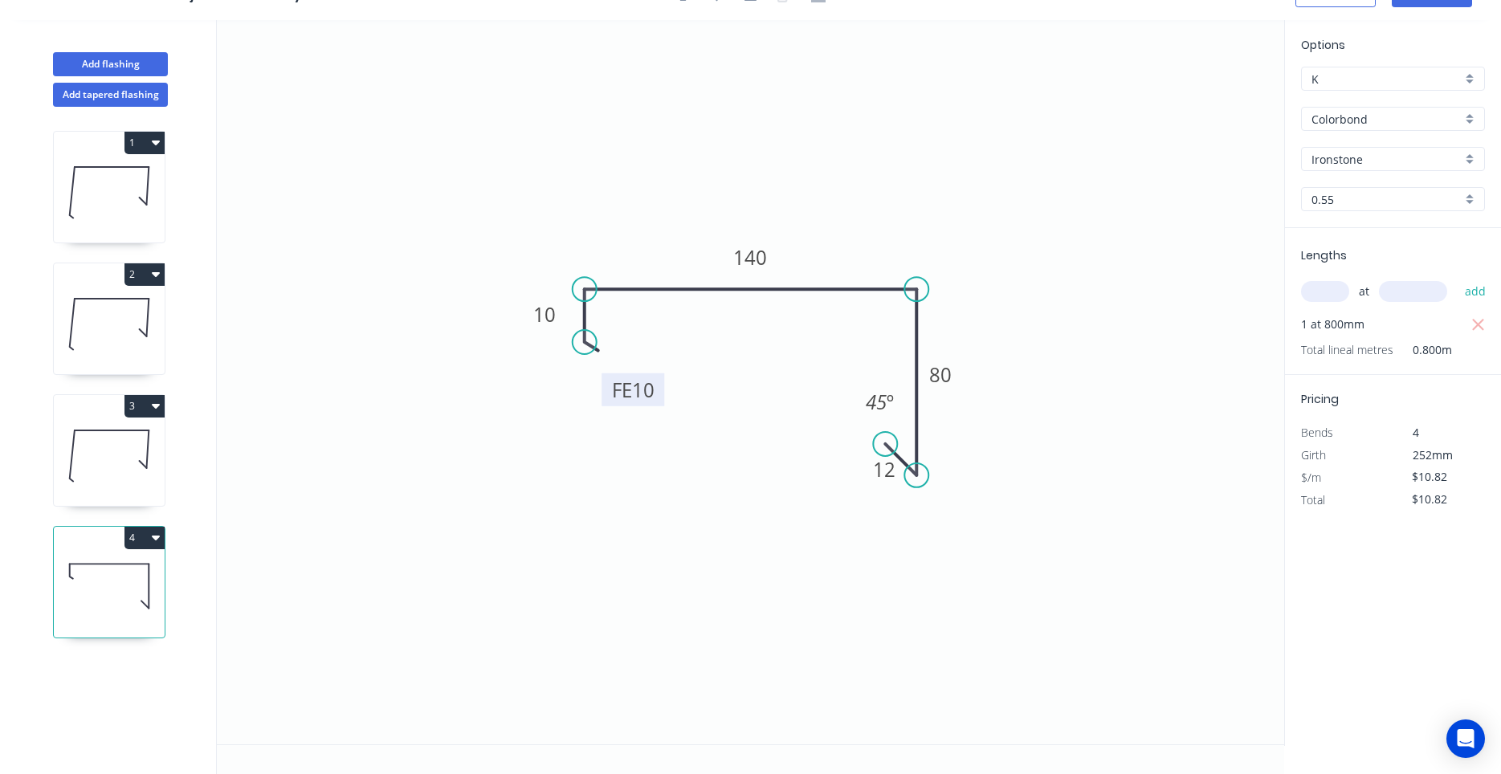
drag, startPoint x: 615, startPoint y: 407, endPoint x: 655, endPoint y: 401, distance: 40.7
click at [655, 401] on rect at bounding box center [632, 389] width 63 height 33
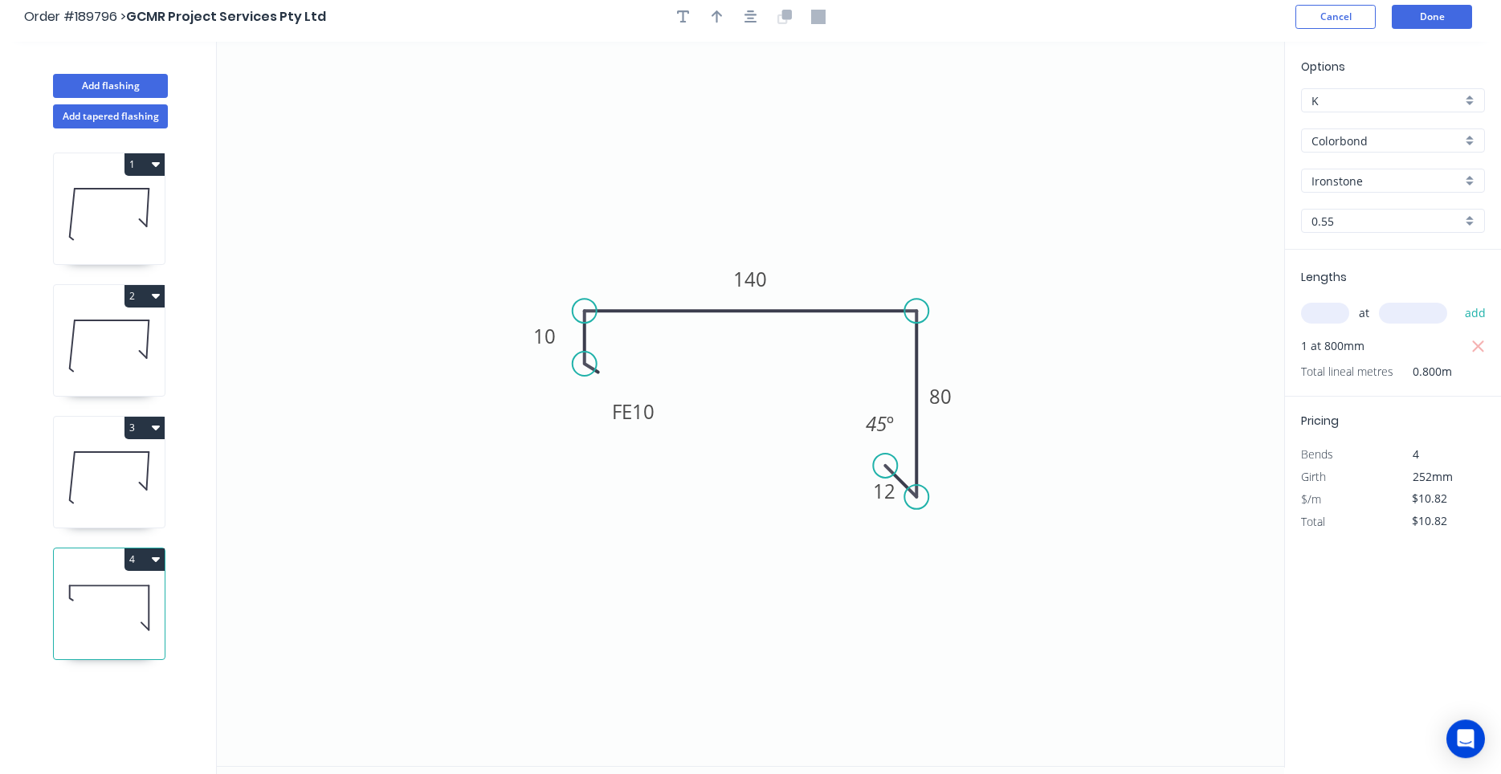
scroll to position [0, 0]
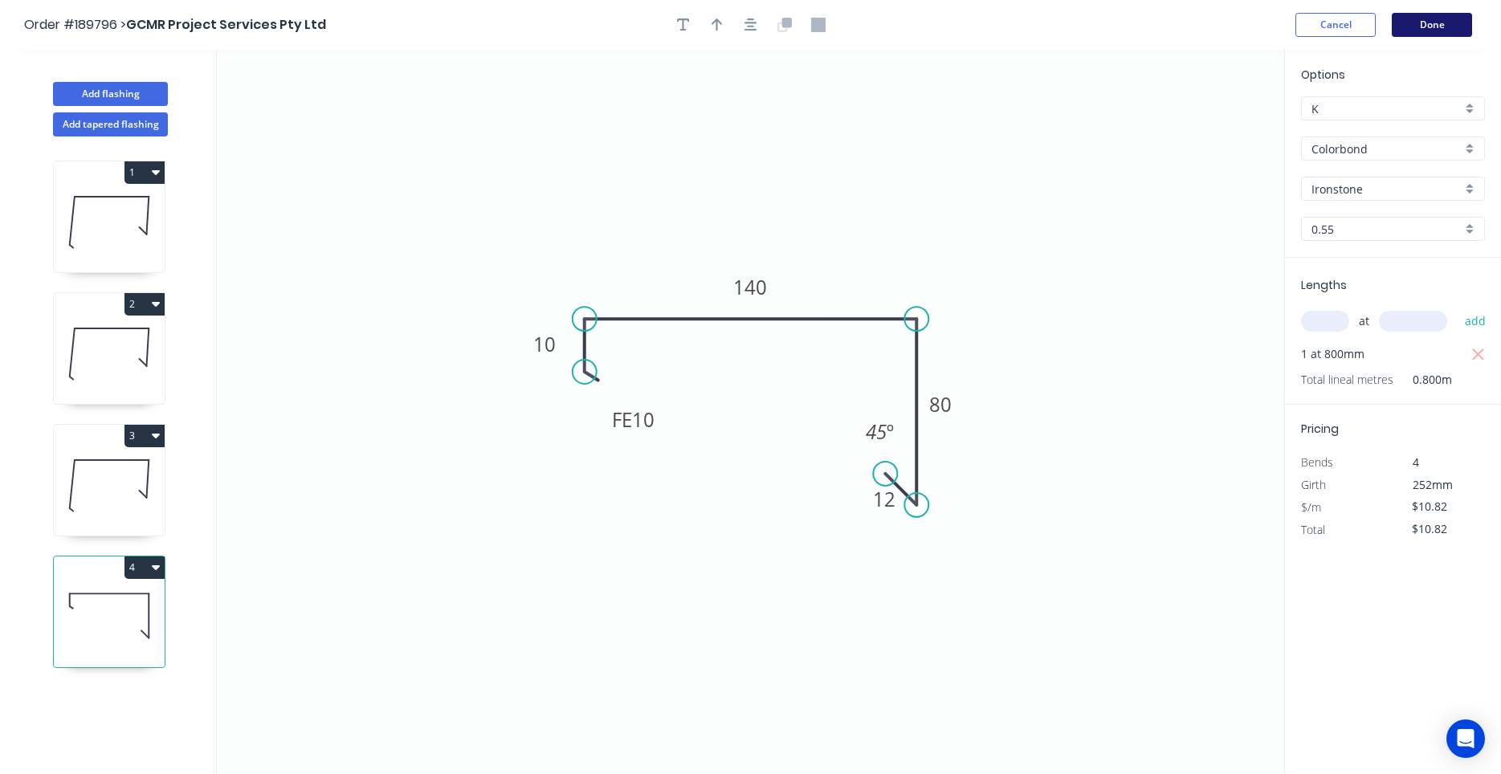
click at [1446, 24] on button "Done" at bounding box center [1432, 25] width 80 height 24
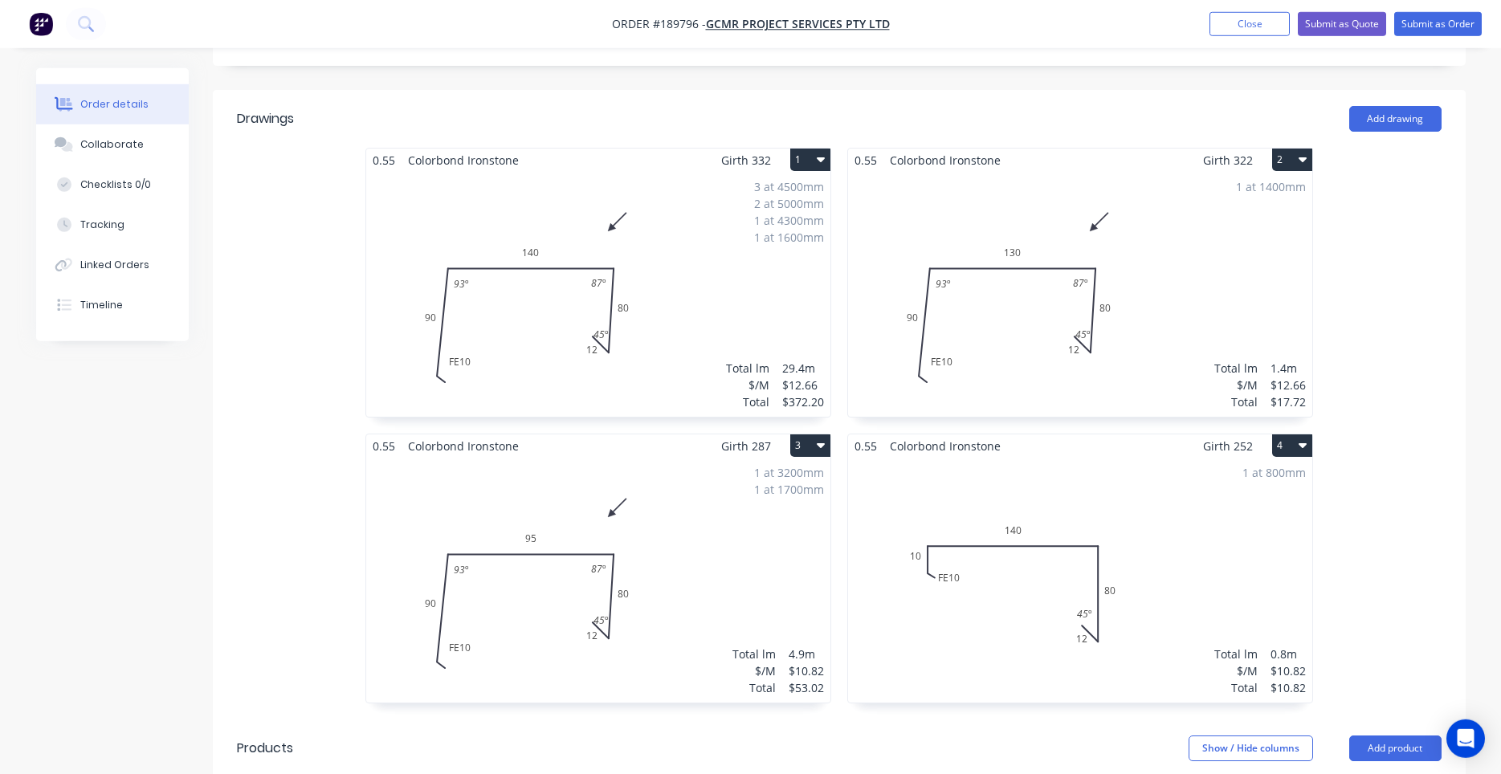
scroll to position [683, 0]
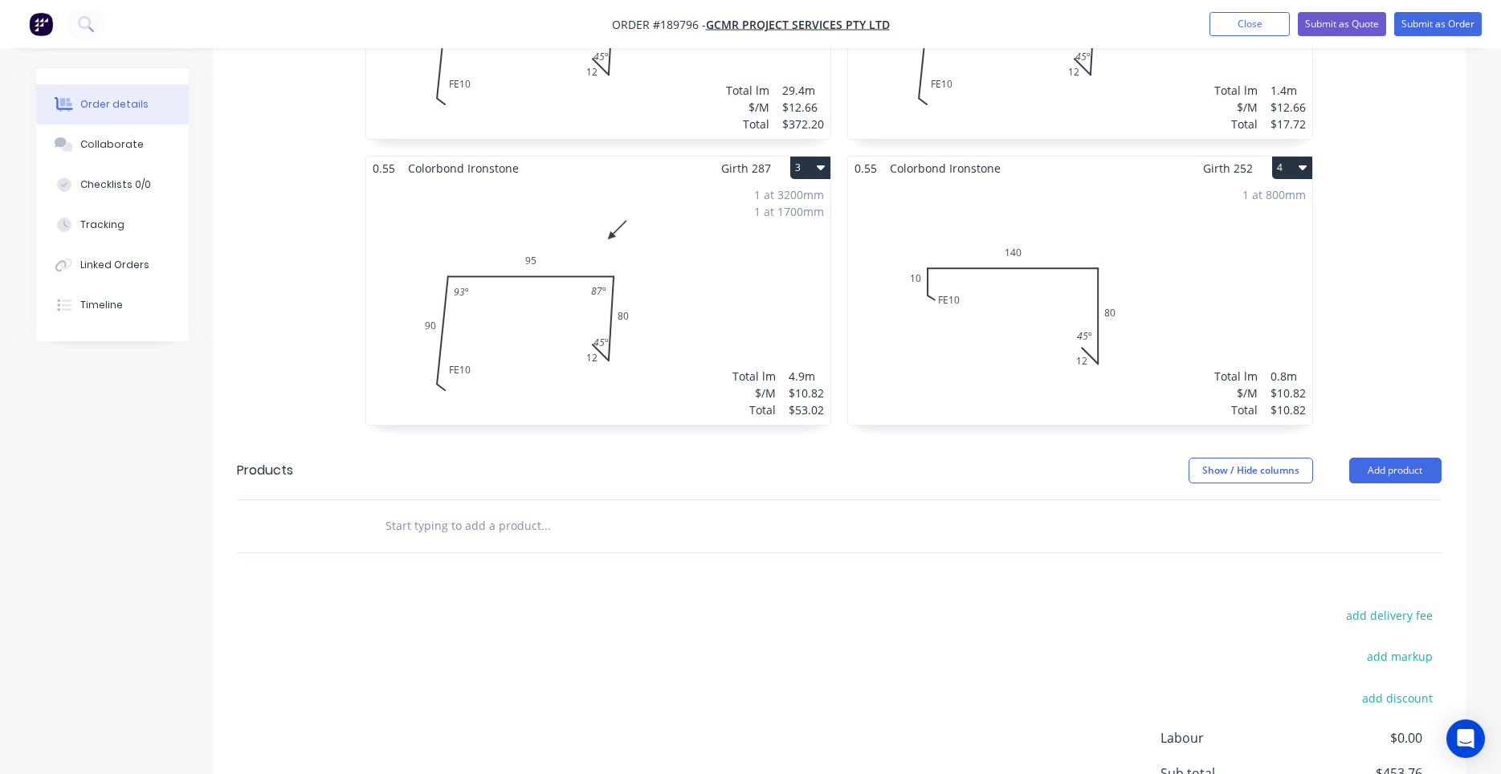
click at [1066, 340] on div "1 at 800mm Total lm $/M Total 0.8m $10.82 $10.82" at bounding box center [1080, 302] width 464 height 245
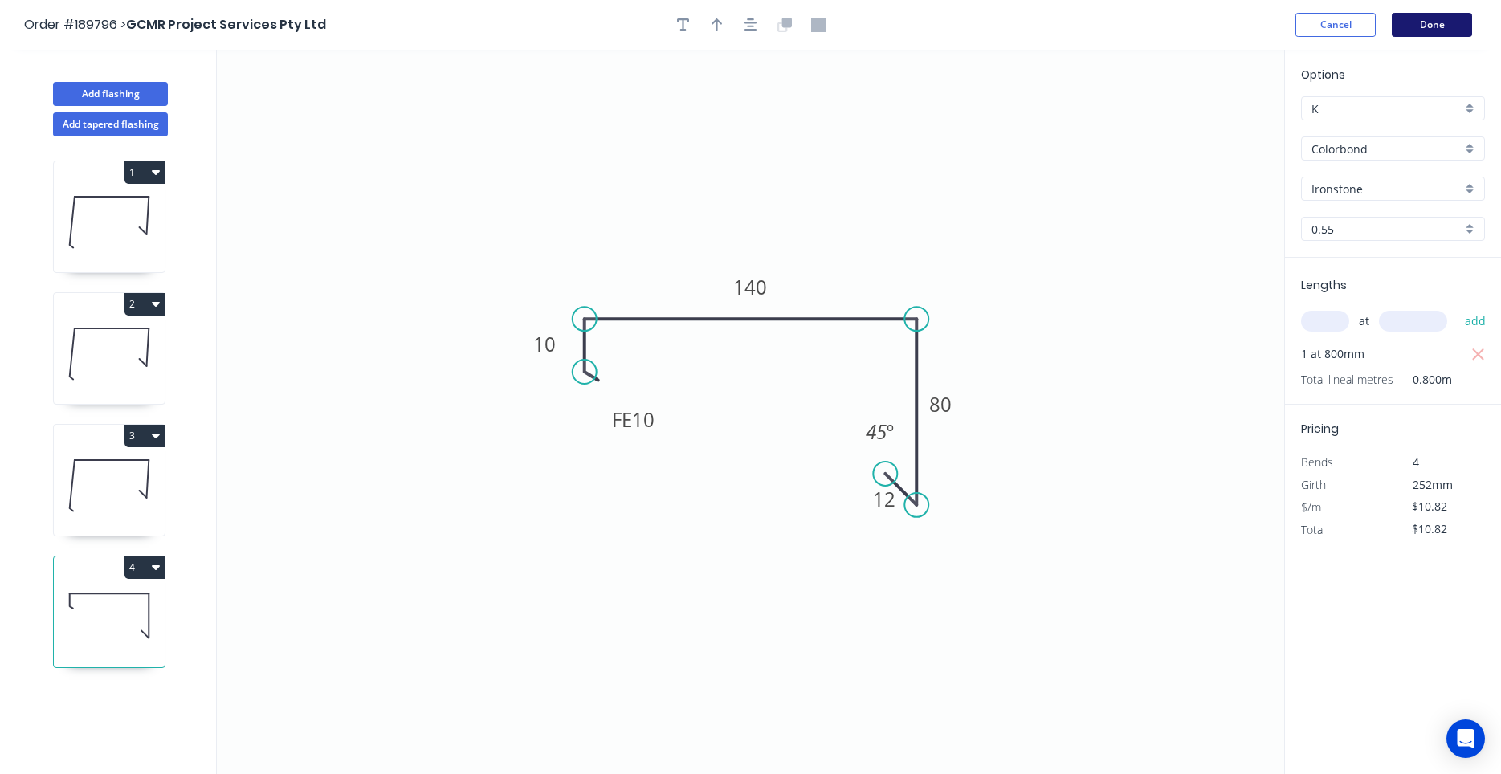
click at [1435, 14] on button "Done" at bounding box center [1432, 25] width 80 height 24
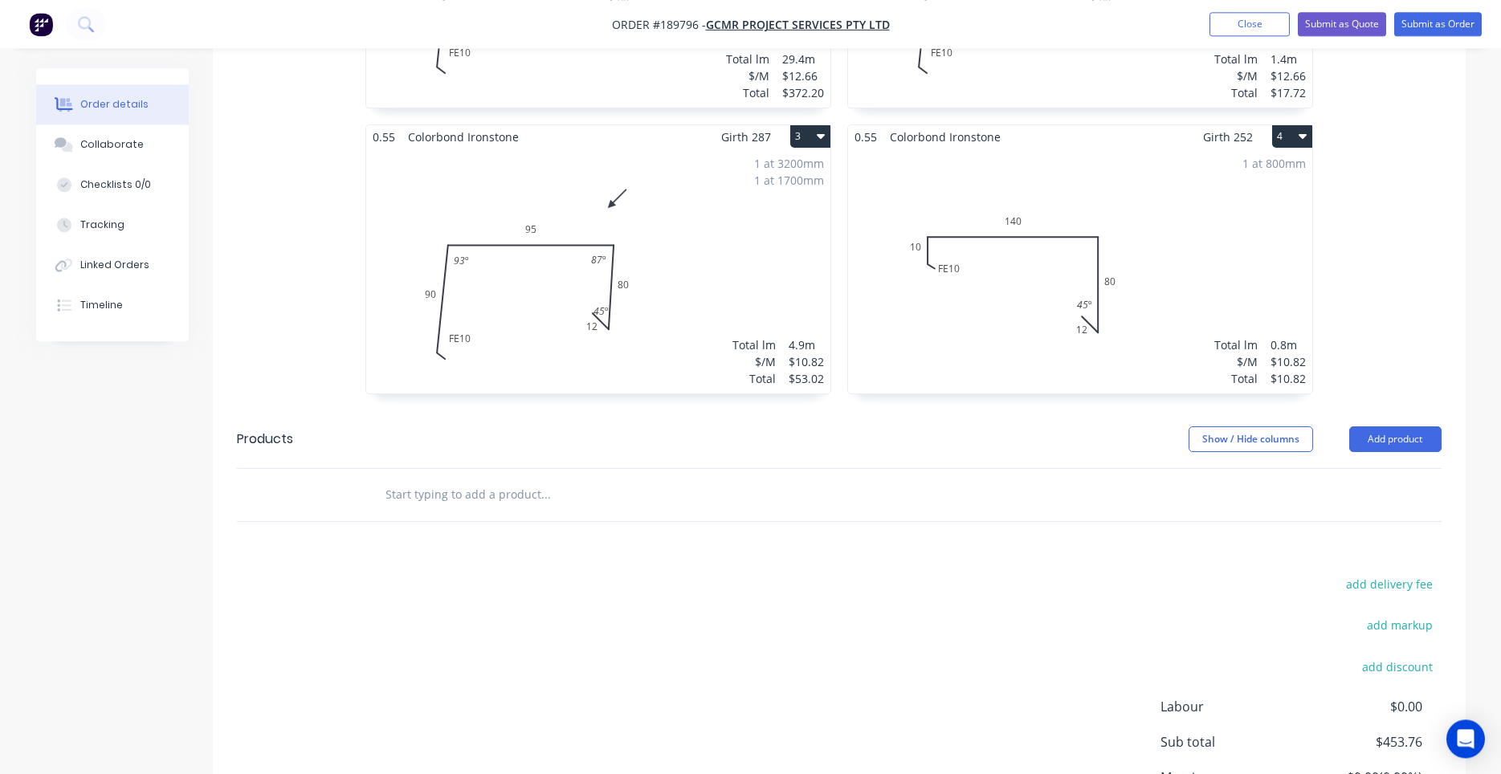
scroll to position [712, 0]
drag, startPoint x: 821, startPoint y: 339, endPoint x: 835, endPoint y: 273, distance: 67.4
click at [927, 194] on div "1 at 800mm Total lm $/M Total 0.8m $10.82 $10.82" at bounding box center [1080, 272] width 464 height 245
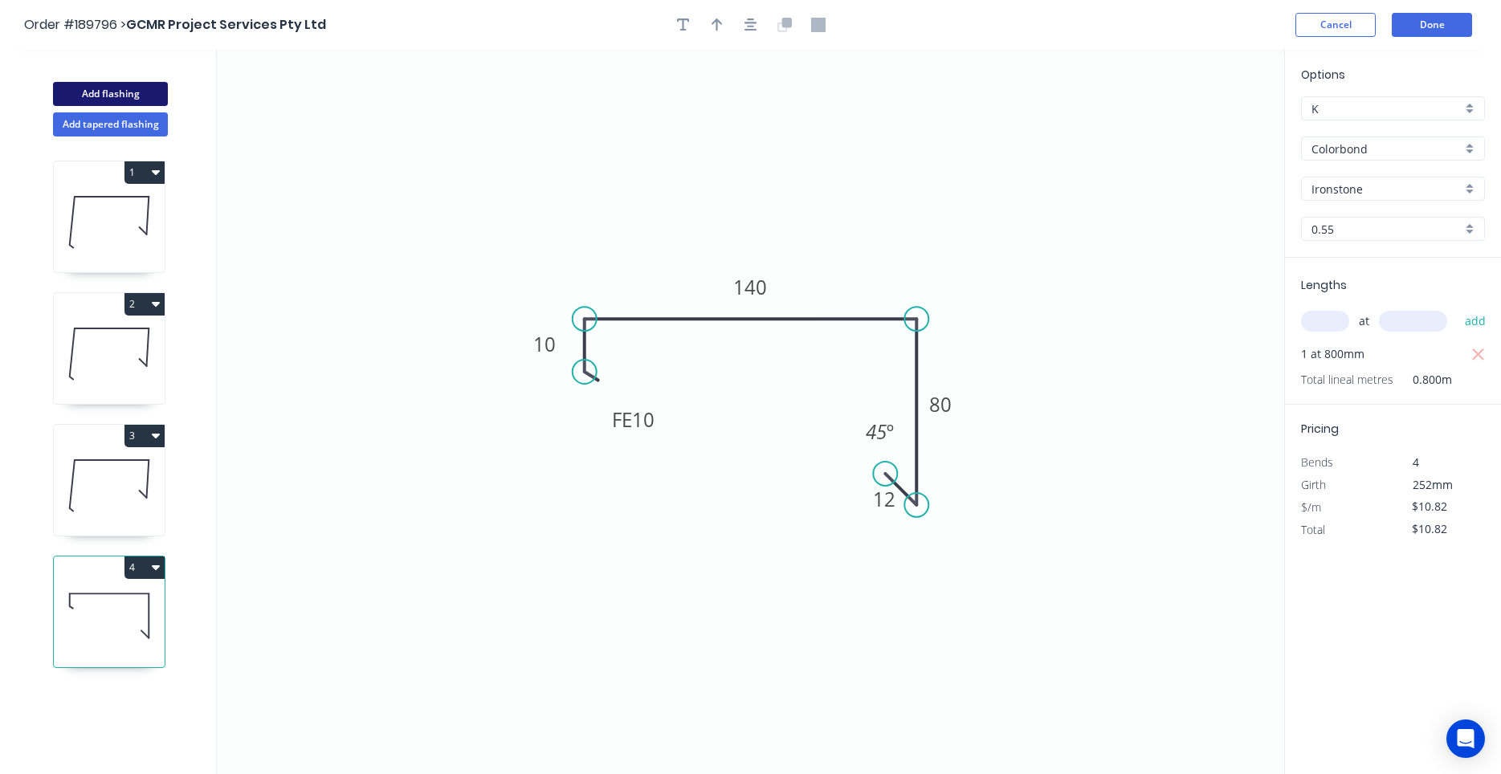
click at [159, 89] on button "Add flashing" at bounding box center [110, 94] width 115 height 24
type input "$0.00"
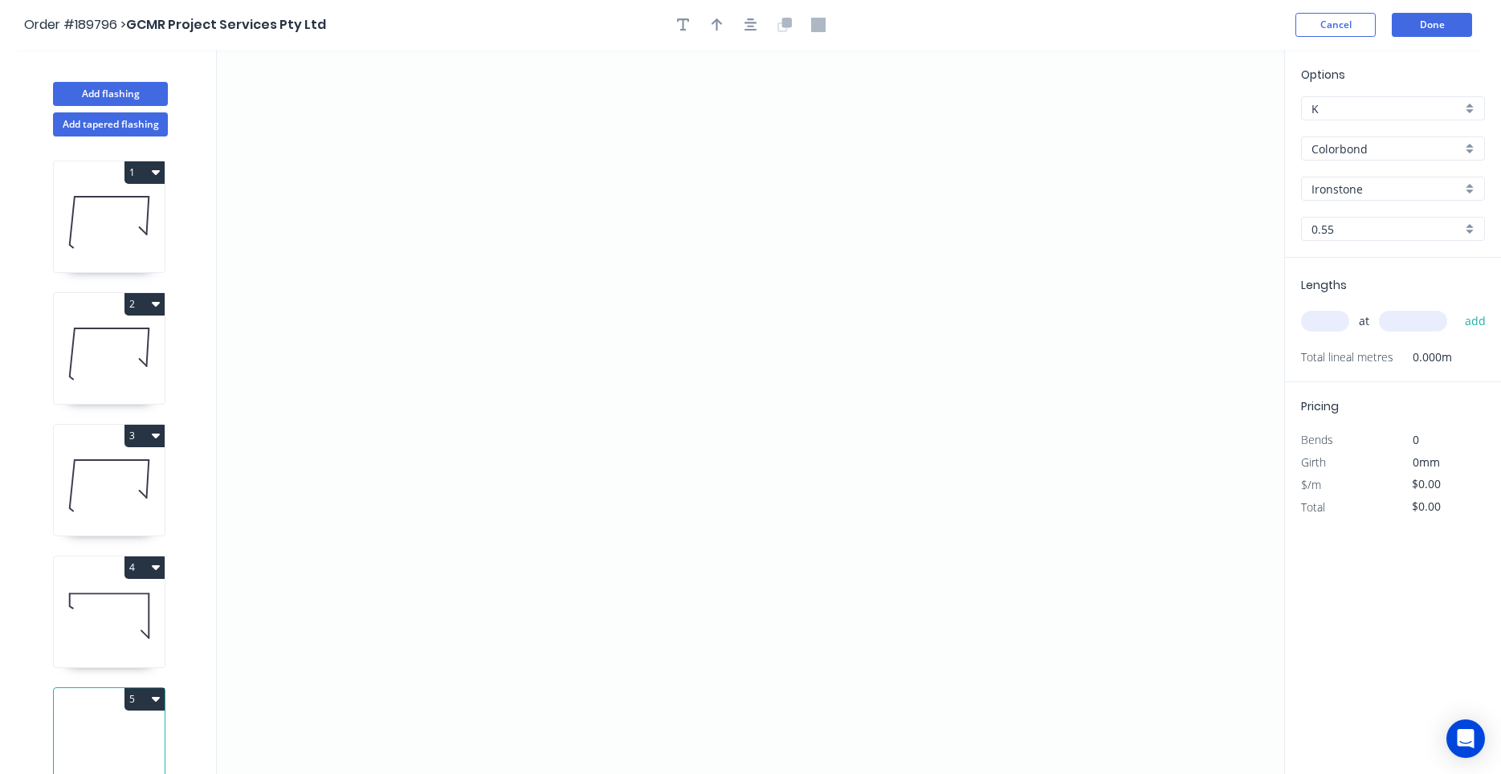
click at [1347, 152] on input "Colorbond" at bounding box center [1386, 149] width 150 height 17
click at [1355, 178] on div "Zincalume" at bounding box center [1393, 179] width 182 height 28
type input "Zincalume"
click at [654, 149] on icon "0" at bounding box center [750, 412] width 1067 height 724
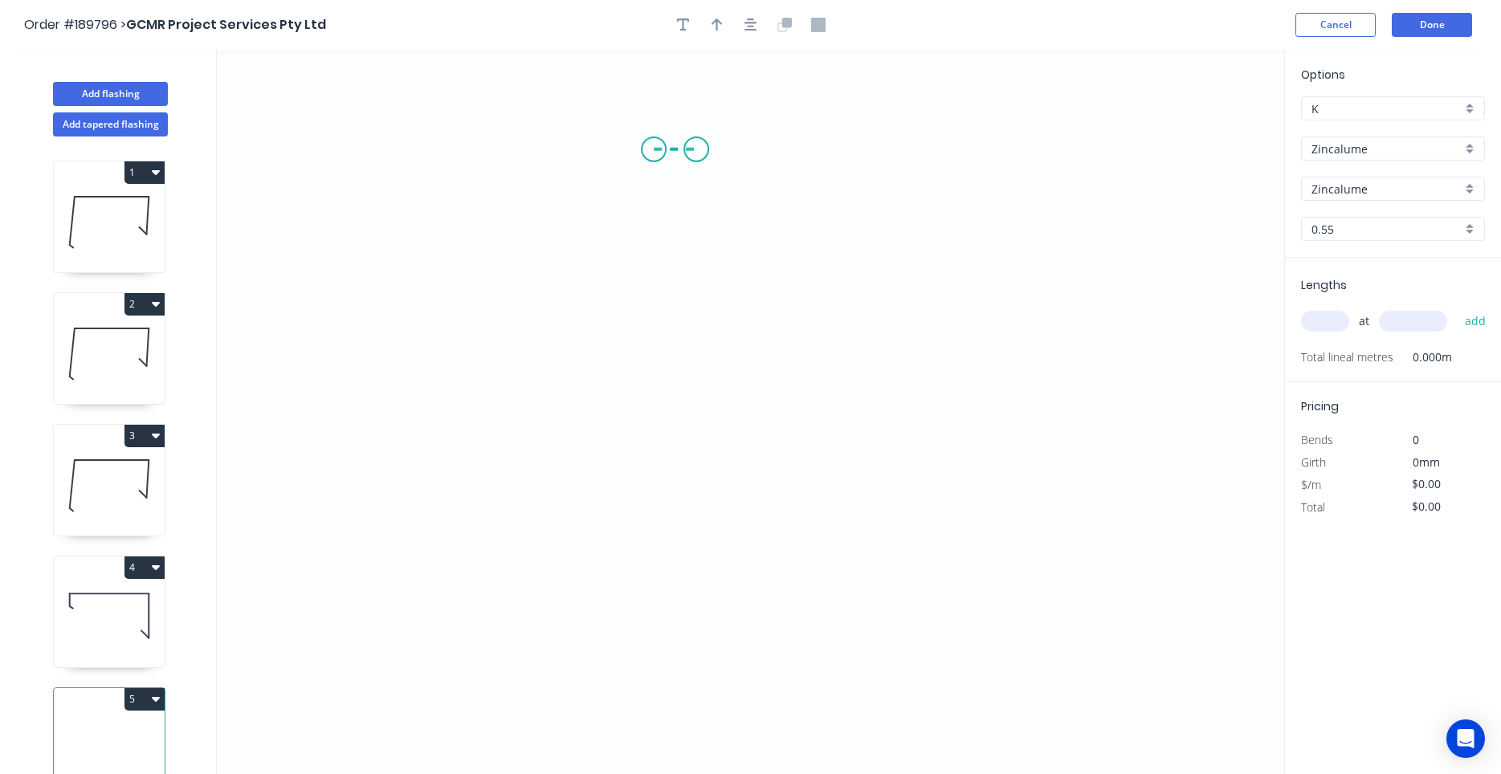
click at [696, 147] on icon "0" at bounding box center [750, 412] width 1067 height 724
click at [679, 438] on icon "0 ?" at bounding box center [750, 412] width 1067 height 724
click at [692, 439] on circle at bounding box center [696, 438] width 24 height 24
drag, startPoint x: 693, startPoint y: 443, endPoint x: 704, endPoint y: 350, distance: 93.8
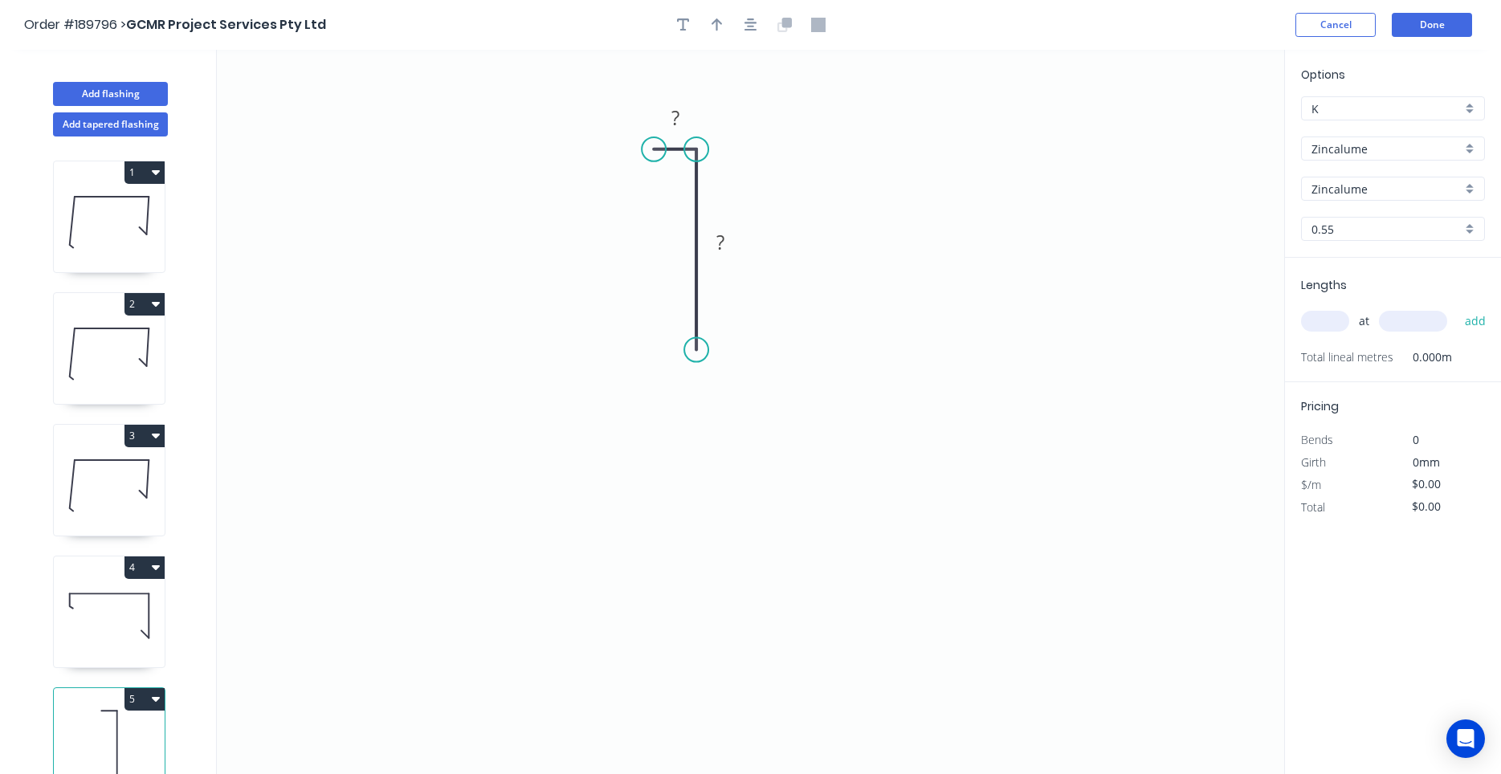
click at [704, 350] on circle at bounding box center [696, 350] width 24 height 24
click at [670, 371] on icon "0 ? ?" at bounding box center [750, 412] width 1067 height 724
click at [670, 371] on circle at bounding box center [670, 371] width 24 height 24
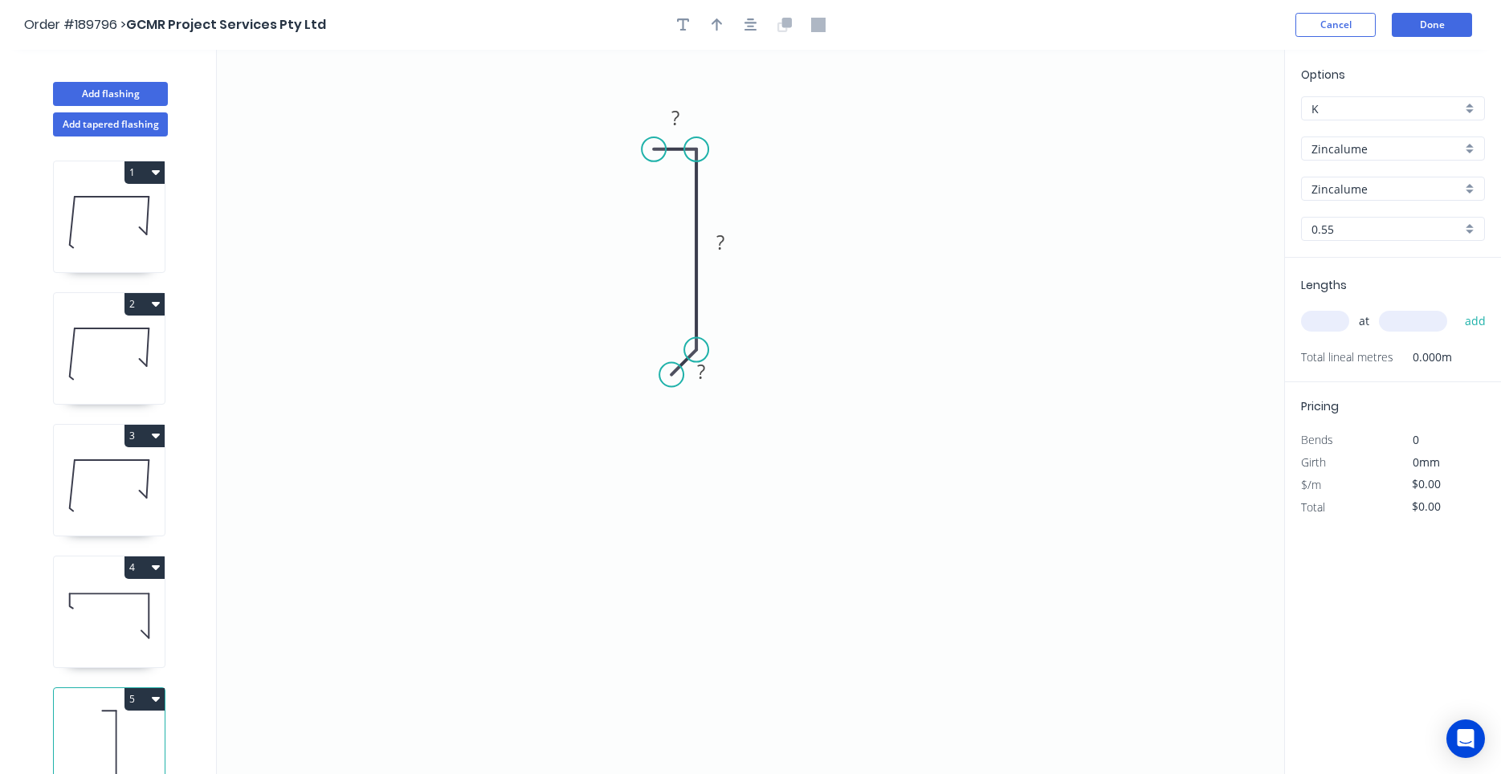
click at [671, 377] on circle at bounding box center [671, 375] width 24 height 24
click at [699, 377] on tspan "?" at bounding box center [701, 371] width 8 height 26
type input "$5.46"
click at [1339, 327] on input "text" at bounding box center [1325, 321] width 48 height 21
type input "3"
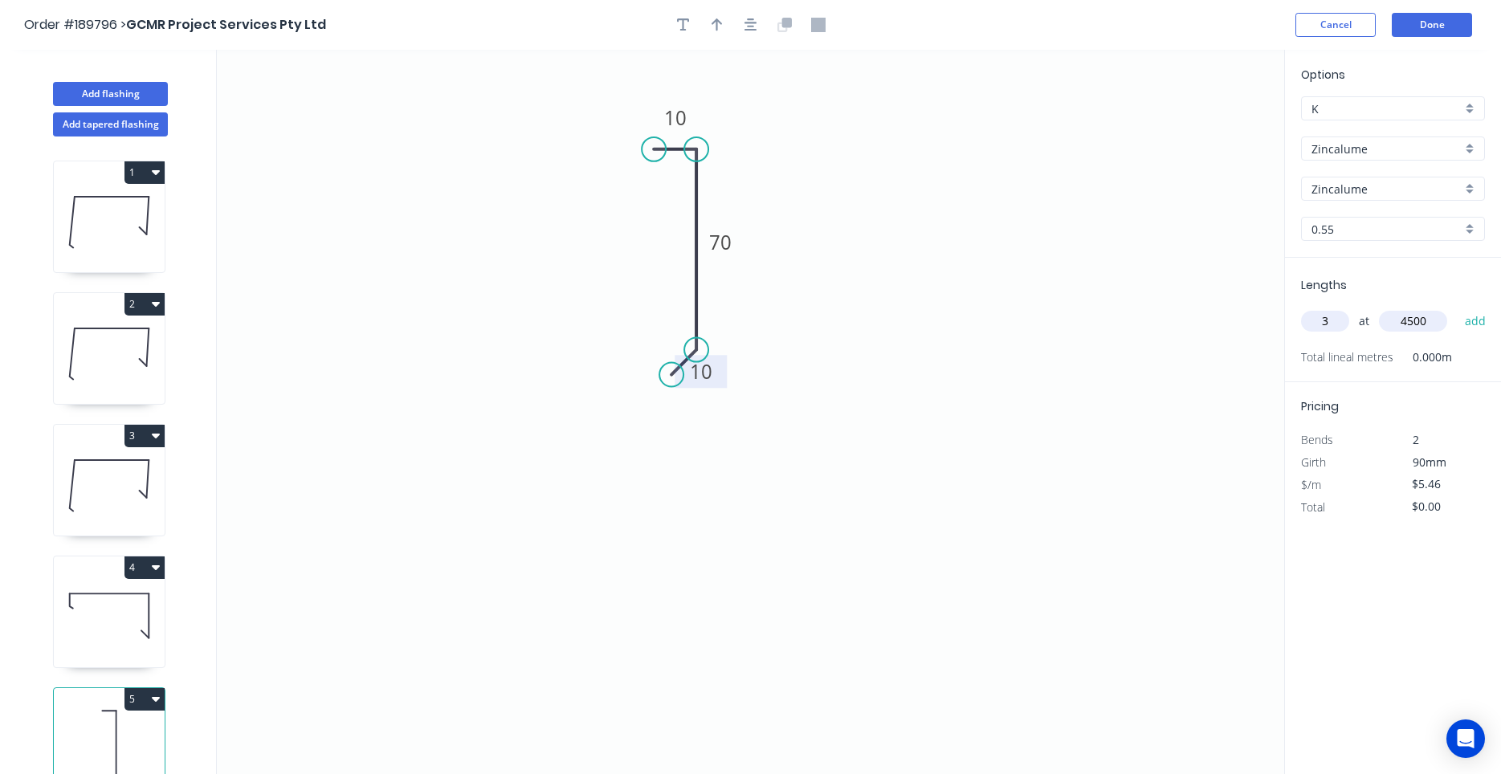
type input "4500"
click at [1457, 308] on button "add" at bounding box center [1476, 321] width 38 height 27
type input "$73.71"
type input "2"
type input "5000"
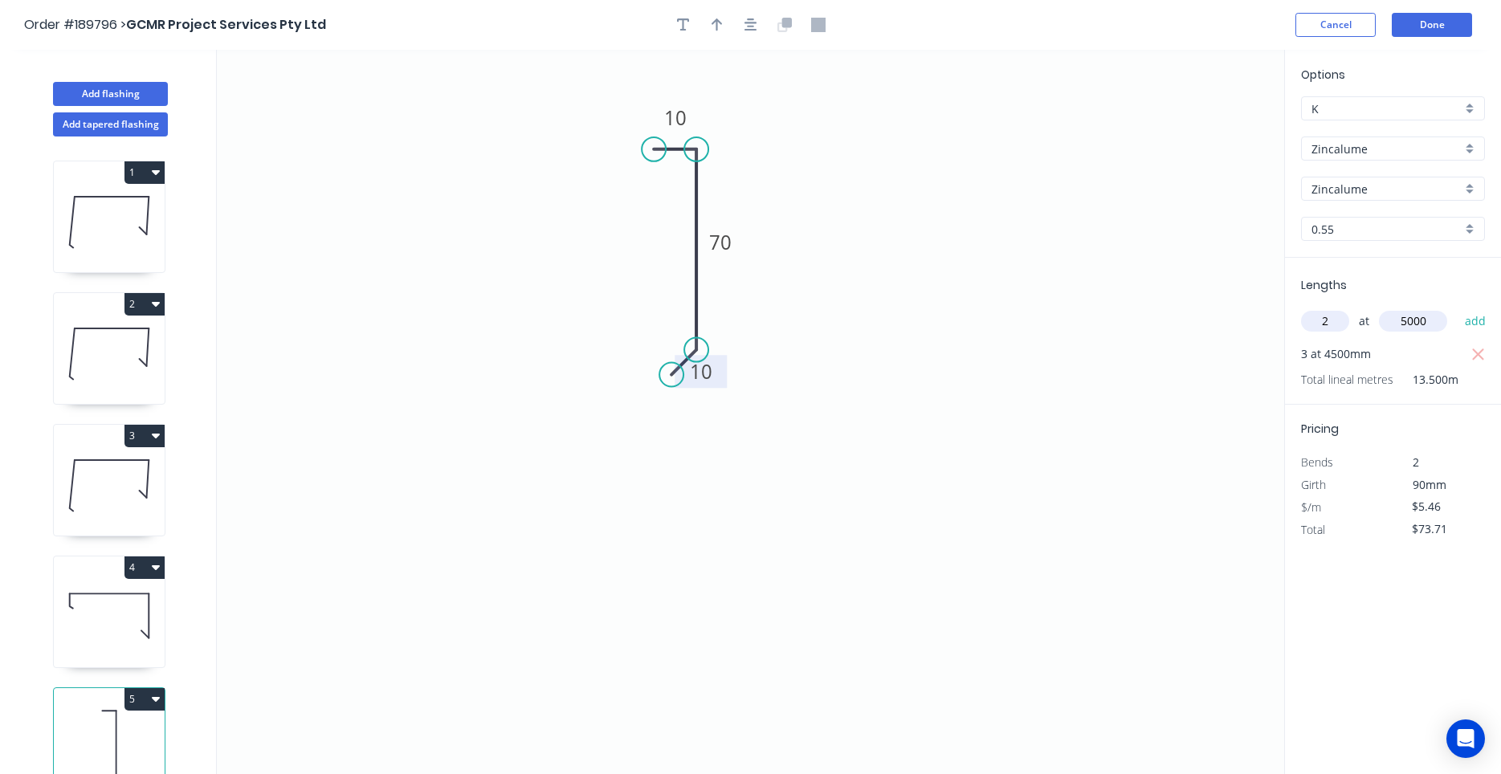
click at [1457, 308] on button "add" at bounding box center [1476, 321] width 38 height 27
type input "$128.31"
type input "1"
type input "4300"
click at [1457, 308] on button "add" at bounding box center [1476, 321] width 38 height 27
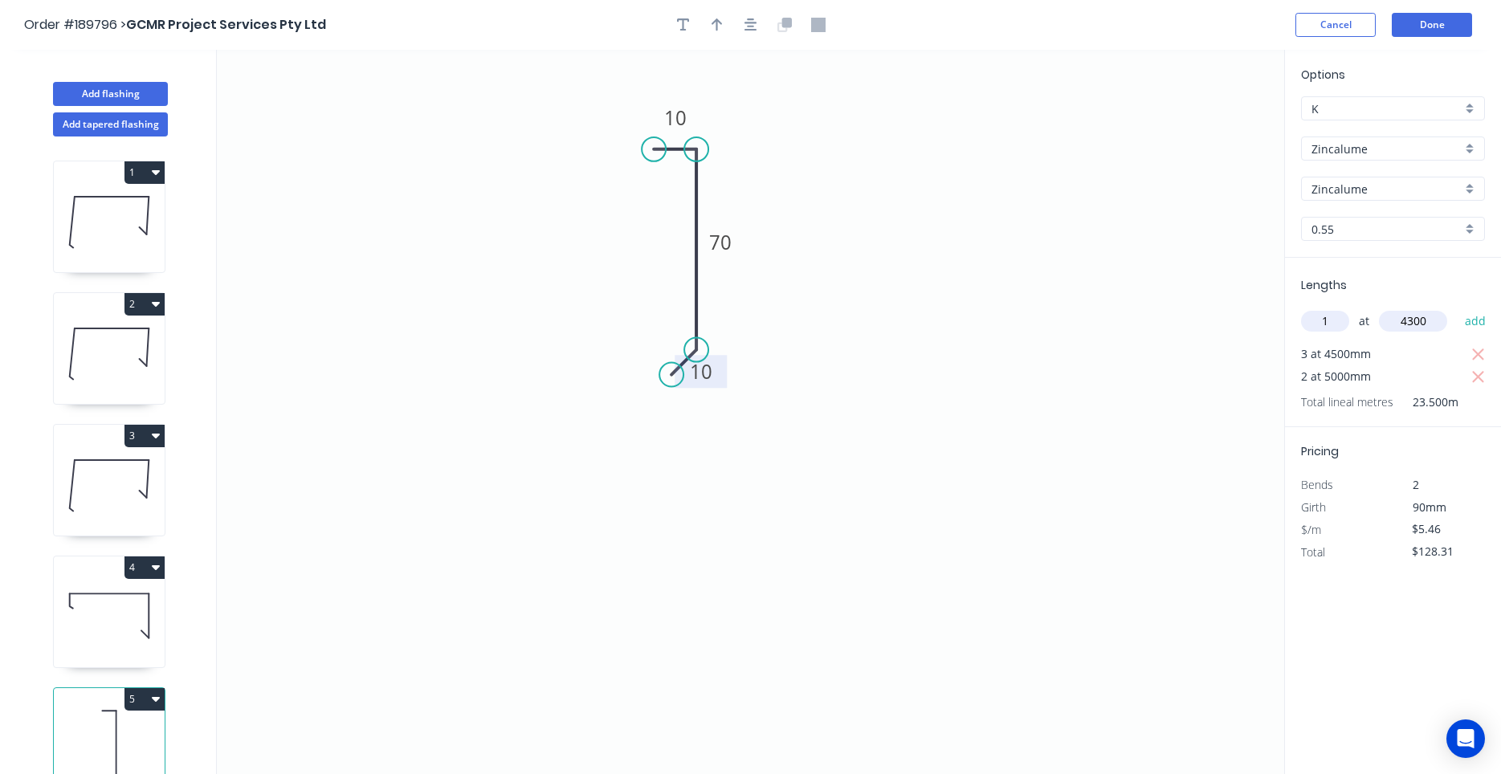
type input "$151.79"
type input "1"
type input "1600"
click at [1457, 308] on button "add" at bounding box center [1476, 321] width 38 height 27
type input "$160.52"
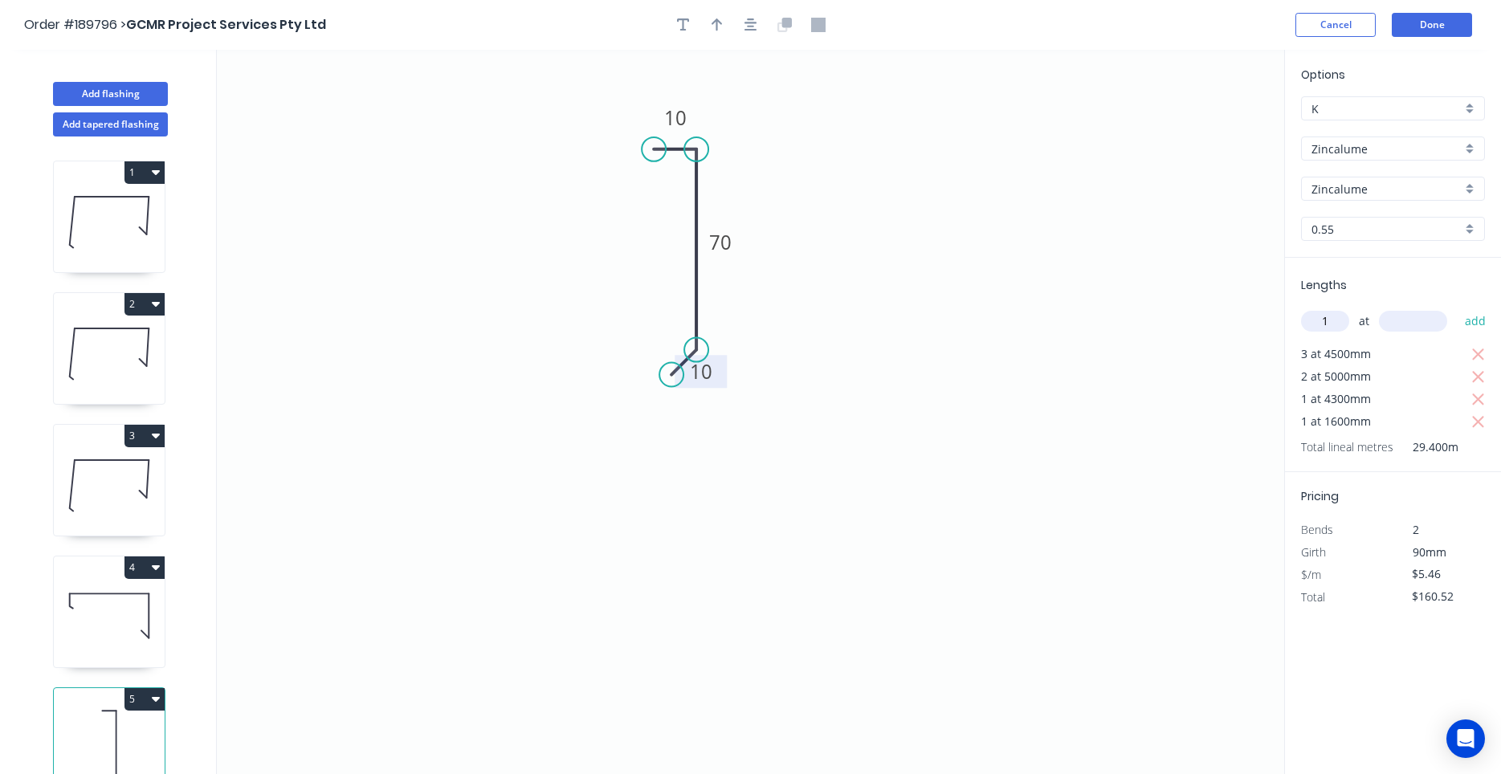
type input "1"
type input "1400"
click at [1457, 308] on button "add" at bounding box center [1476, 321] width 38 height 27
type input "$168.17"
type input "1"
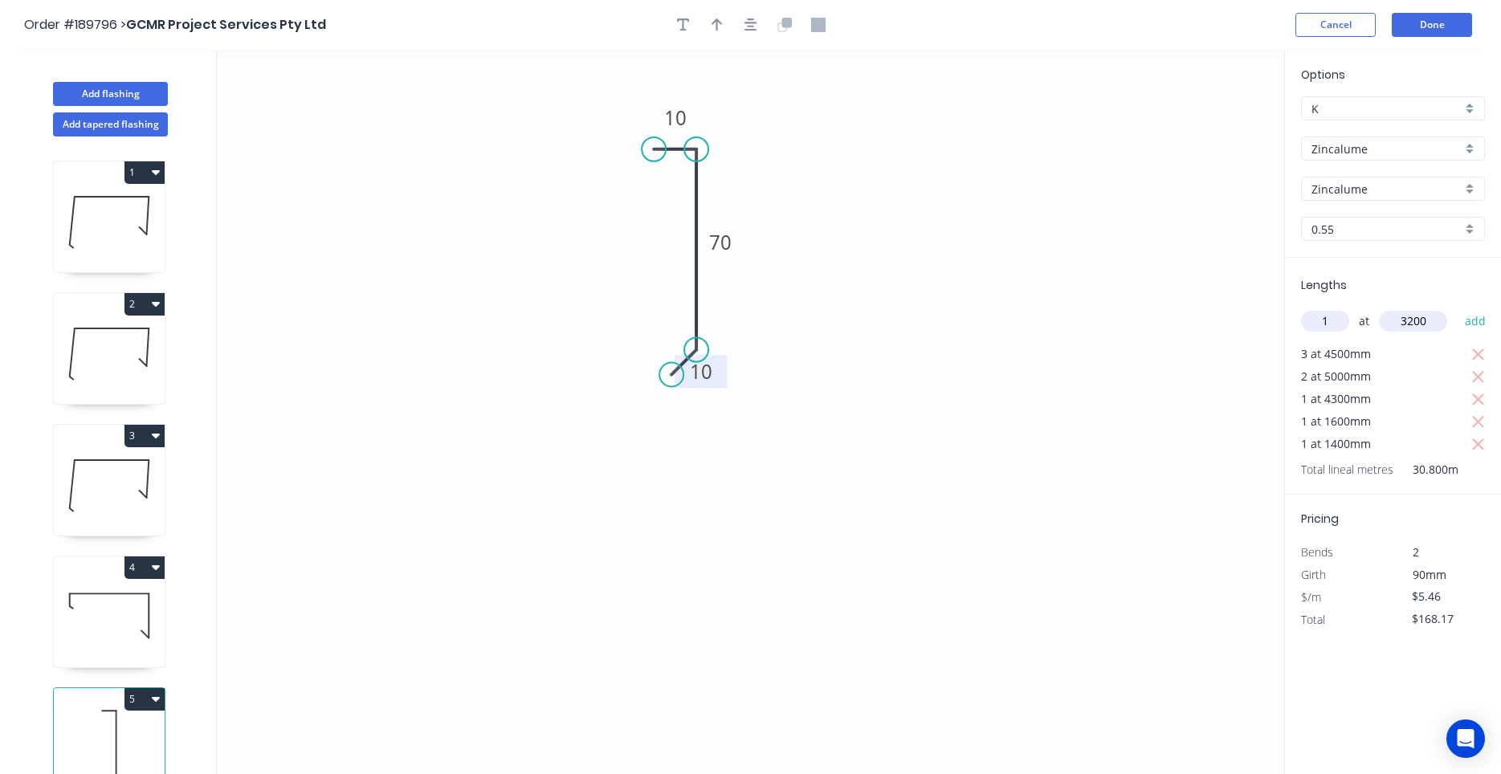
type input "3200"
click at [1457, 308] on button "add" at bounding box center [1476, 321] width 38 height 27
type input "$185.64"
type input "1"
type input "1700"
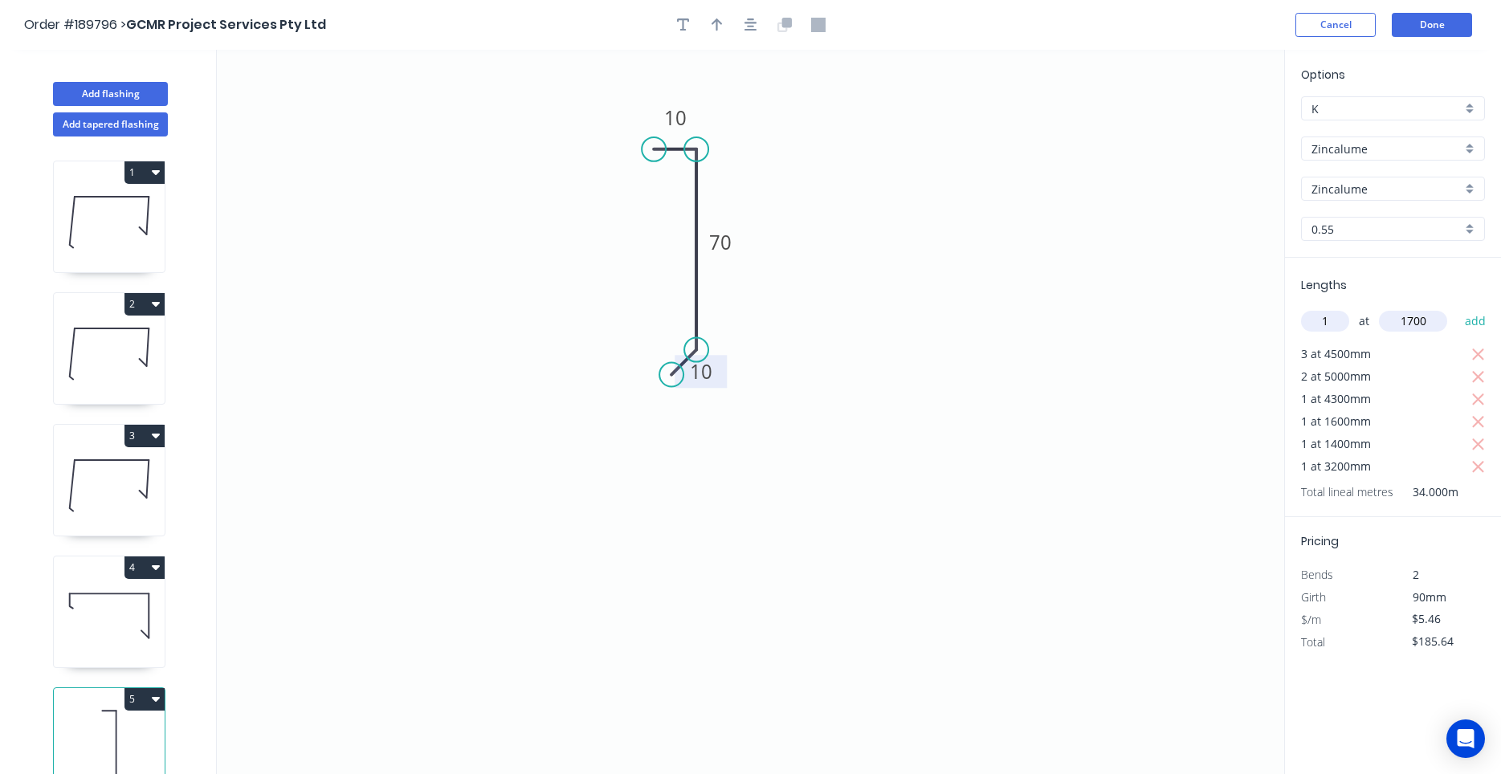
click at [1457, 308] on button "add" at bounding box center [1476, 321] width 38 height 27
type input "$194.92"
type input "1"
type input "800"
click at [1457, 308] on button "add" at bounding box center [1476, 321] width 38 height 27
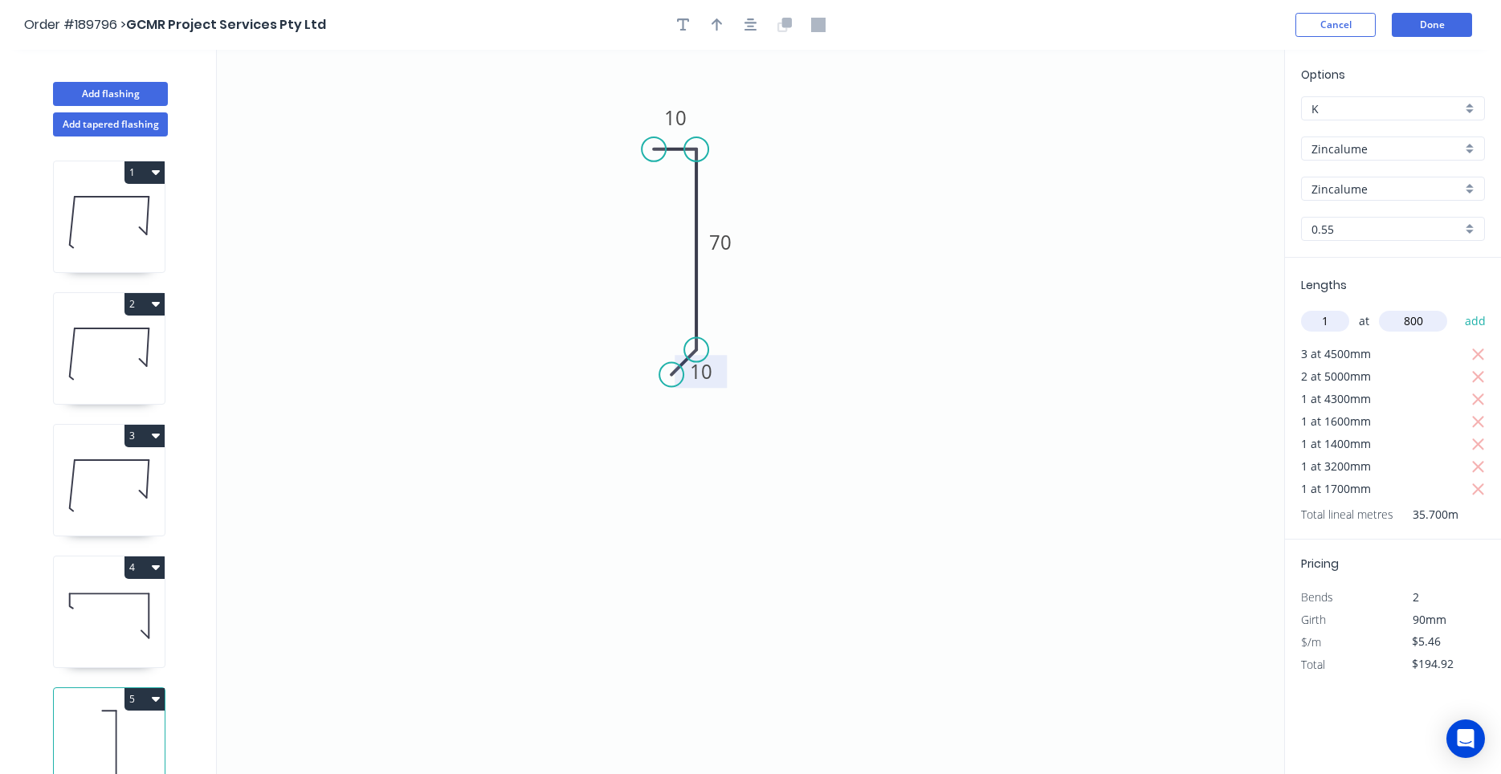
type input "$200.38"
click at [759, 21] on button "button" at bounding box center [751, 25] width 24 height 24
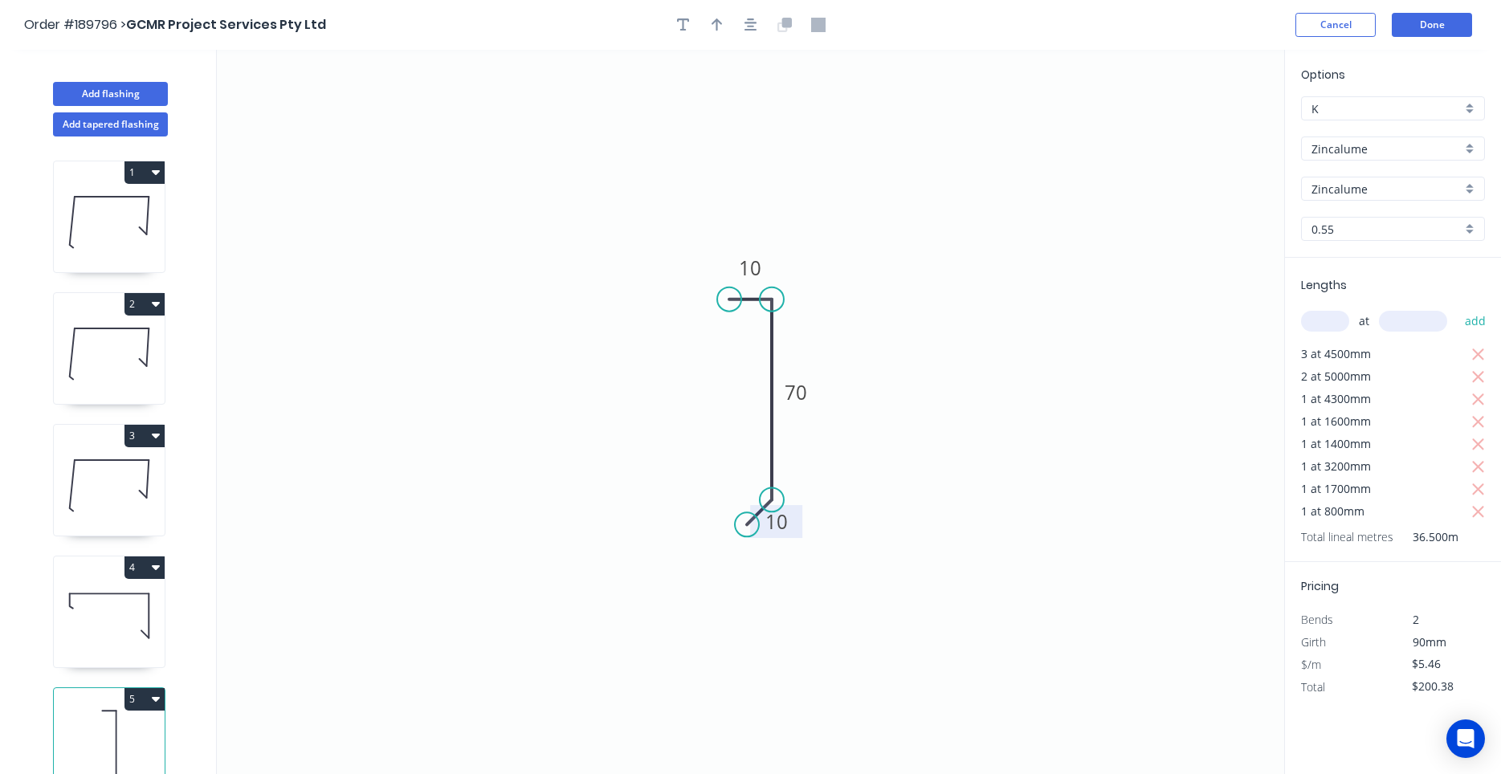
click at [100, 580] on icon at bounding box center [109, 615] width 111 height 103
type input "Colorbond"
type input "Ironstone"
type input "$10.82"
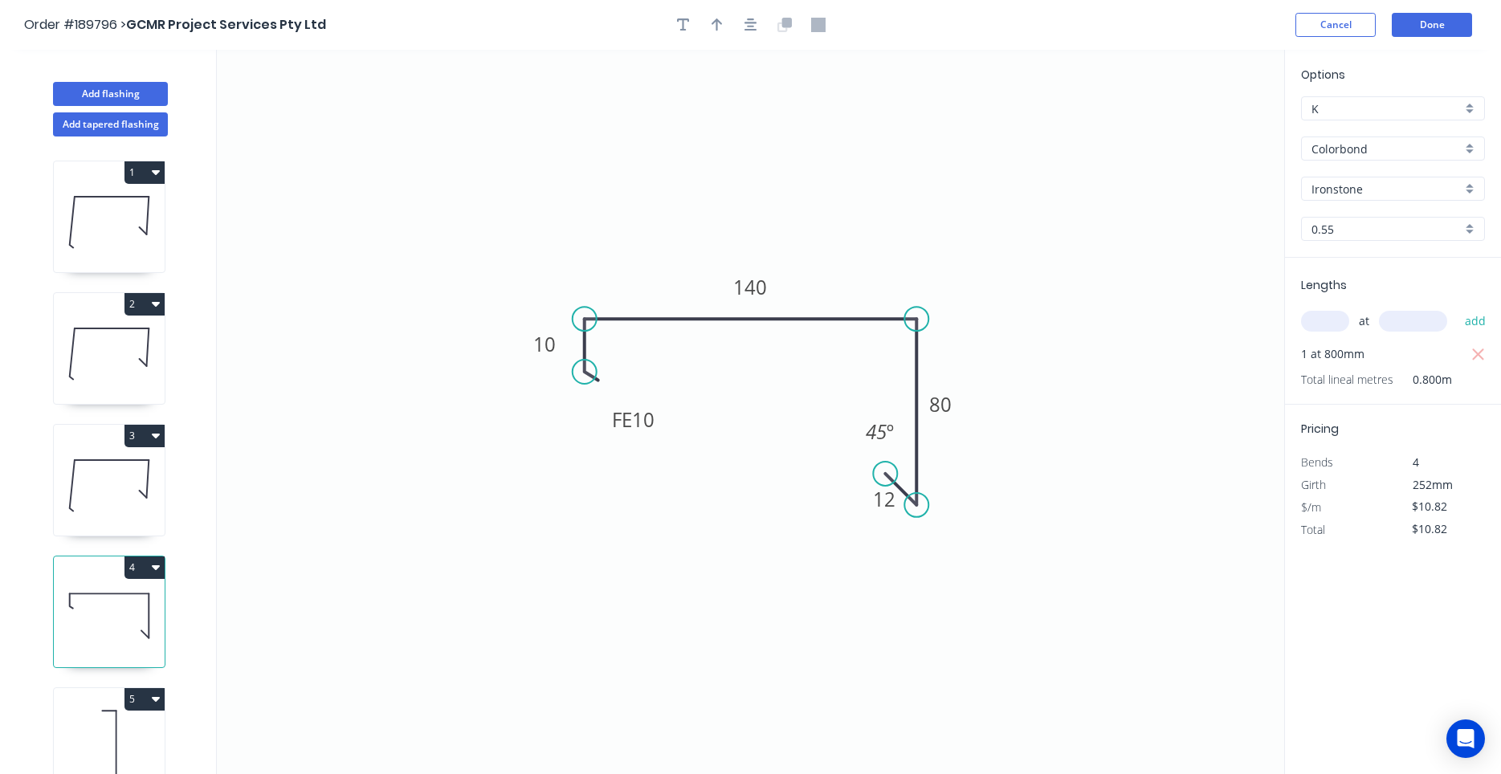
click at [147, 251] on icon at bounding box center [109, 220] width 111 height 103
type input "$12.66"
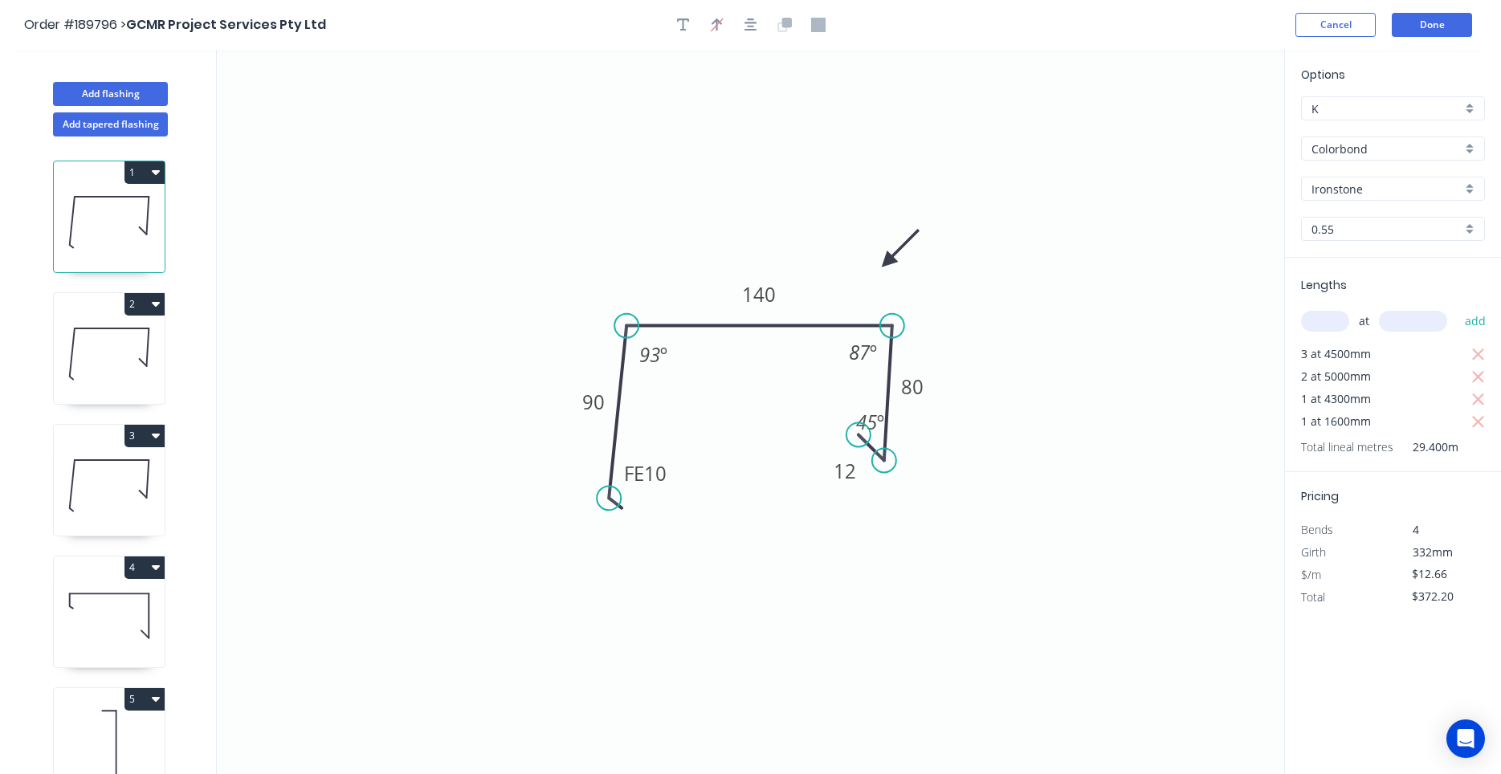
click at [128, 352] on icon at bounding box center [109, 352] width 111 height 103
type input "$17.72"
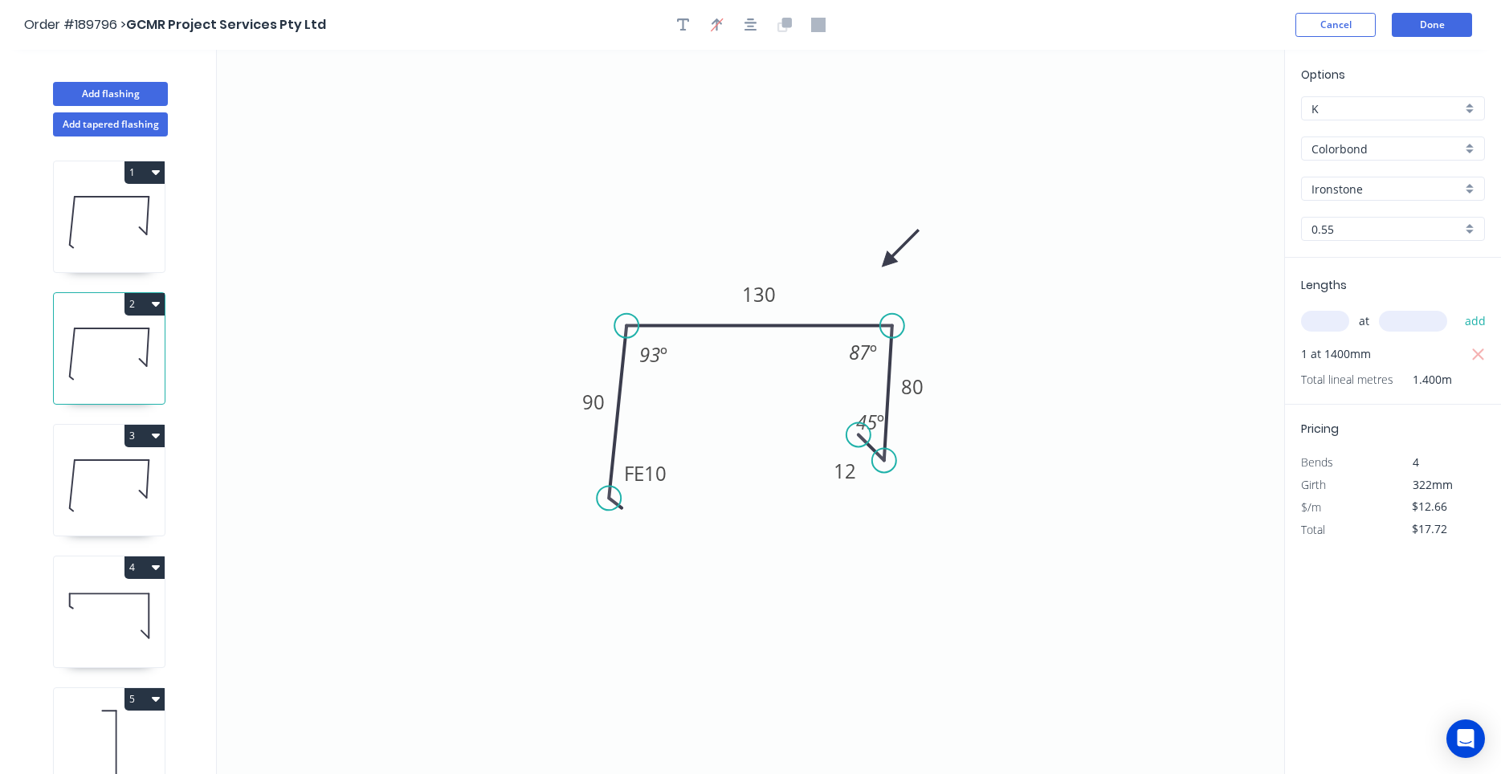
click at [113, 452] on icon at bounding box center [109, 484] width 111 height 103
type input "$10.82"
click at [112, 595] on icon at bounding box center [109, 615] width 111 height 103
type input "$10.82"
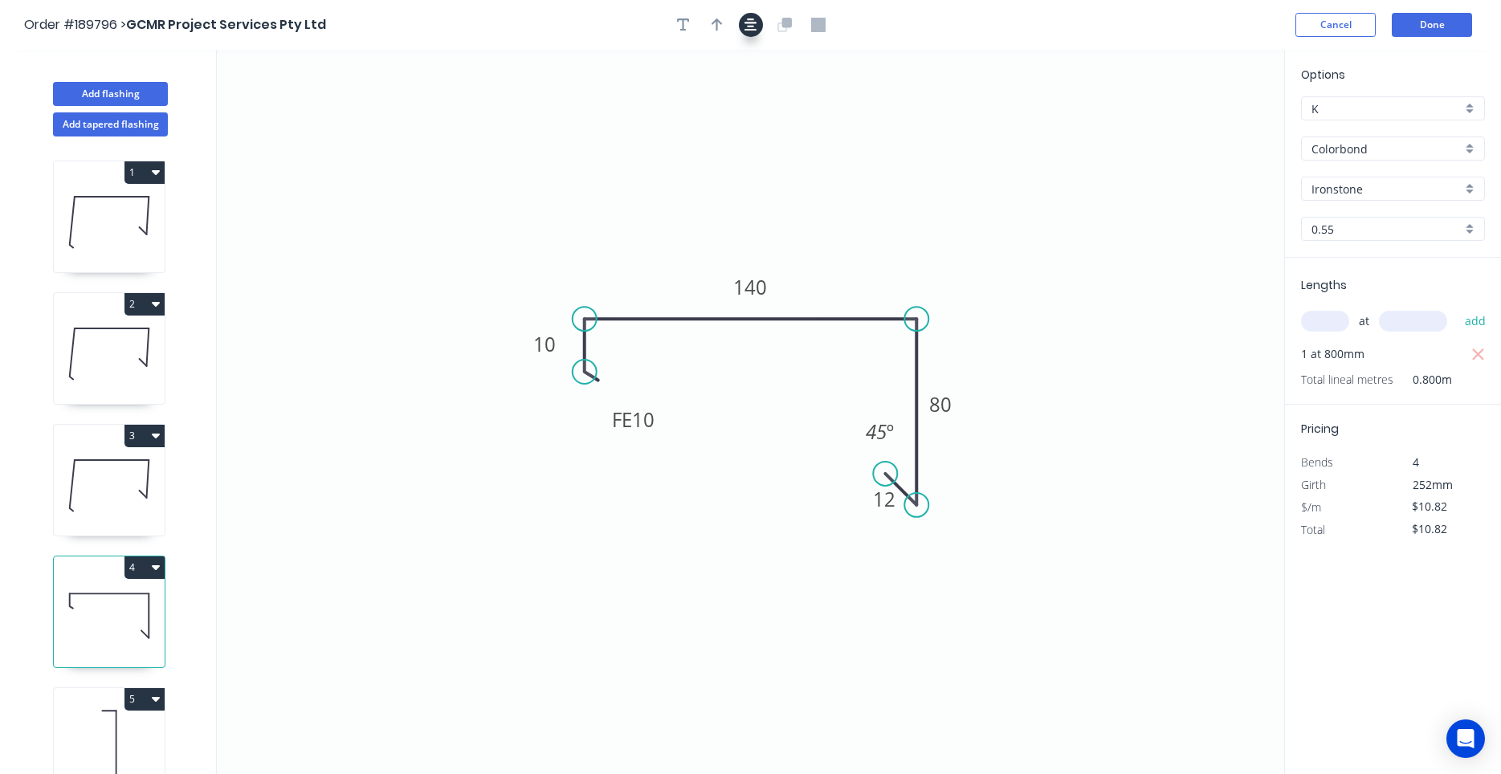
click at [744, 27] on button "button" at bounding box center [751, 25] width 24 height 24
click at [711, 35] on button "button" at bounding box center [717, 25] width 24 height 24
click at [1200, 128] on icon at bounding box center [1203, 111] width 14 height 51
drag, startPoint x: 1202, startPoint y: 130, endPoint x: 938, endPoint y: 252, distance: 291.0
click at [938, 252] on icon at bounding box center [950, 239] width 47 height 47
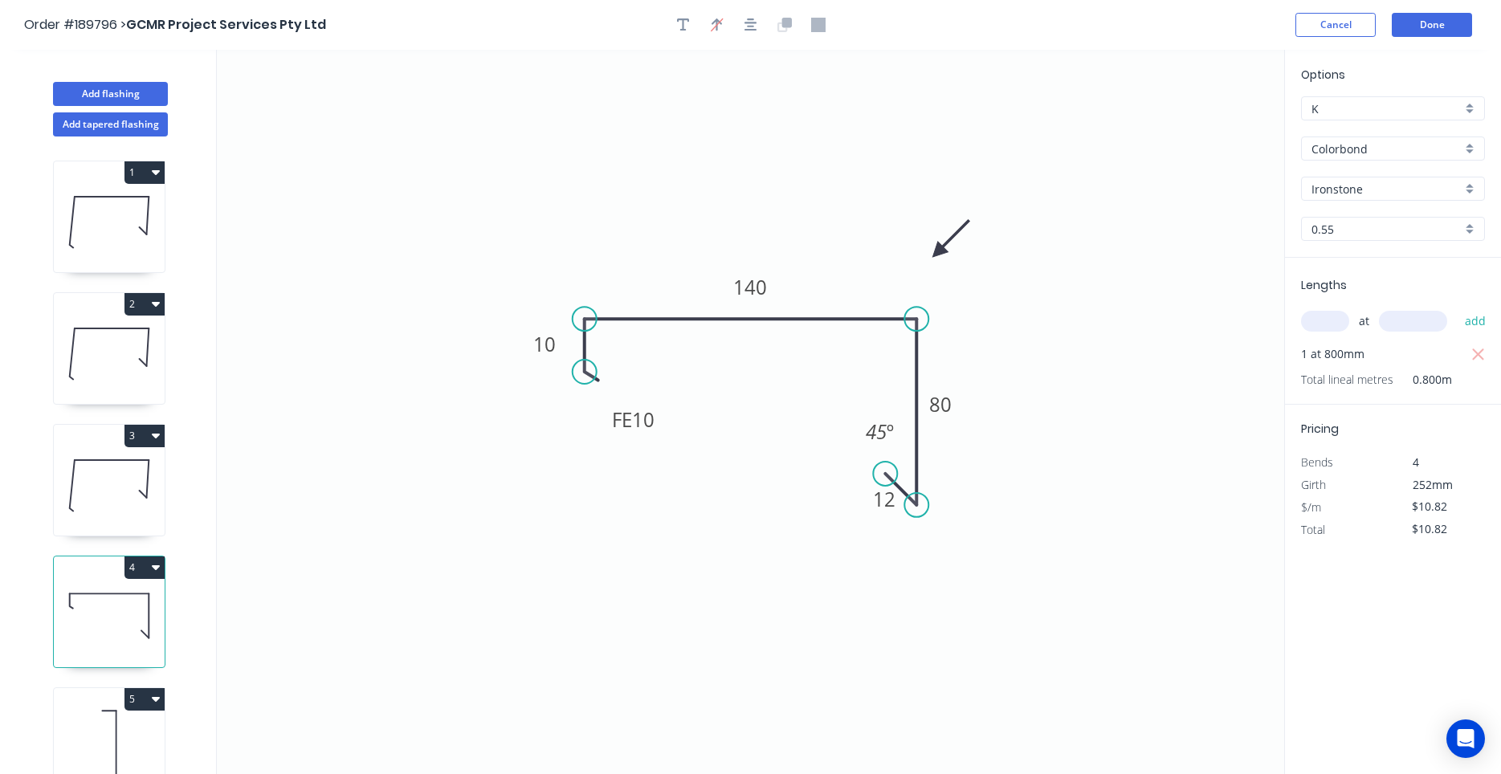
click at [100, 719] on icon at bounding box center [109, 747] width 111 height 103
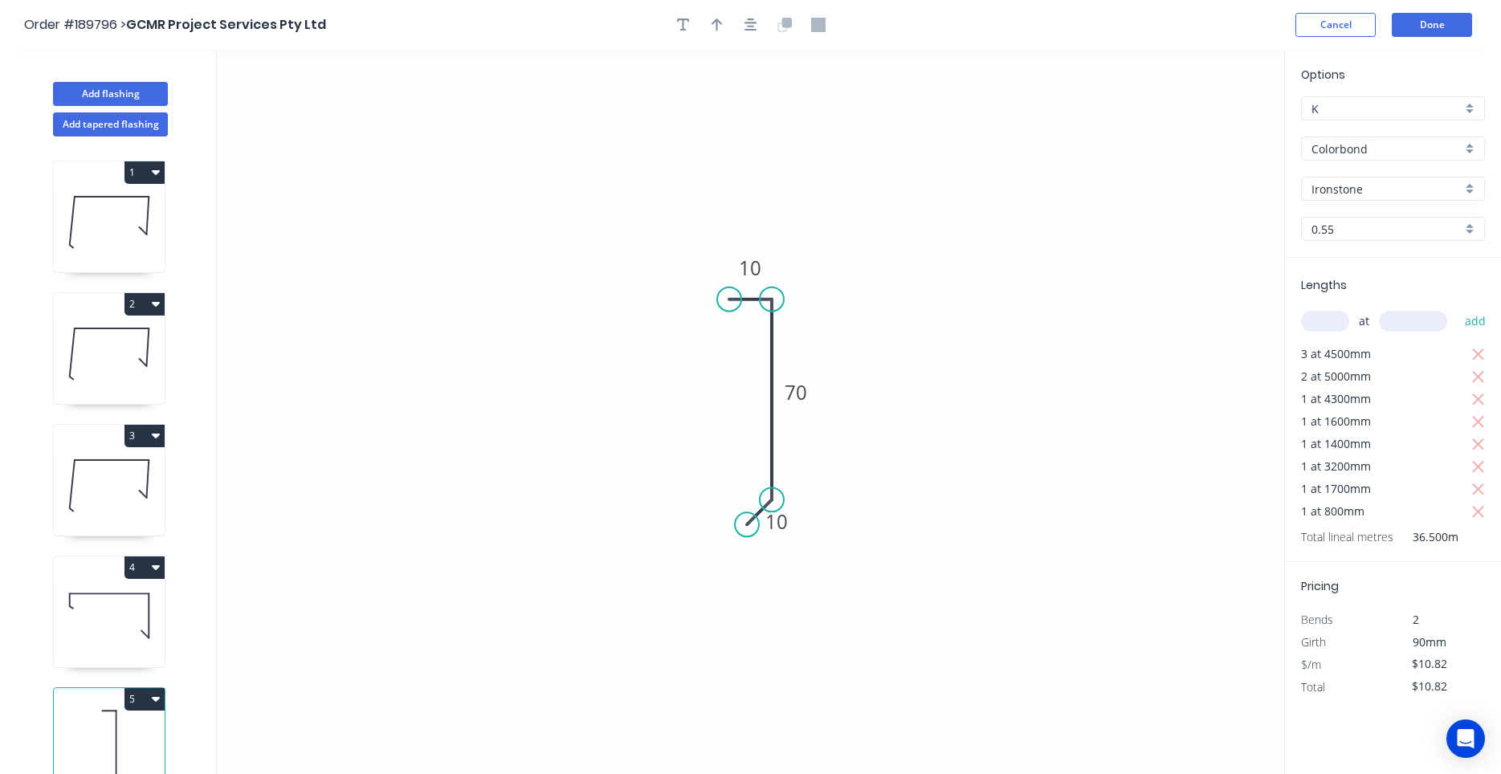
type input "Zincalume"
type input "$5.46"
type input "$200.38"
click at [760, 30] on button "button" at bounding box center [751, 25] width 24 height 24
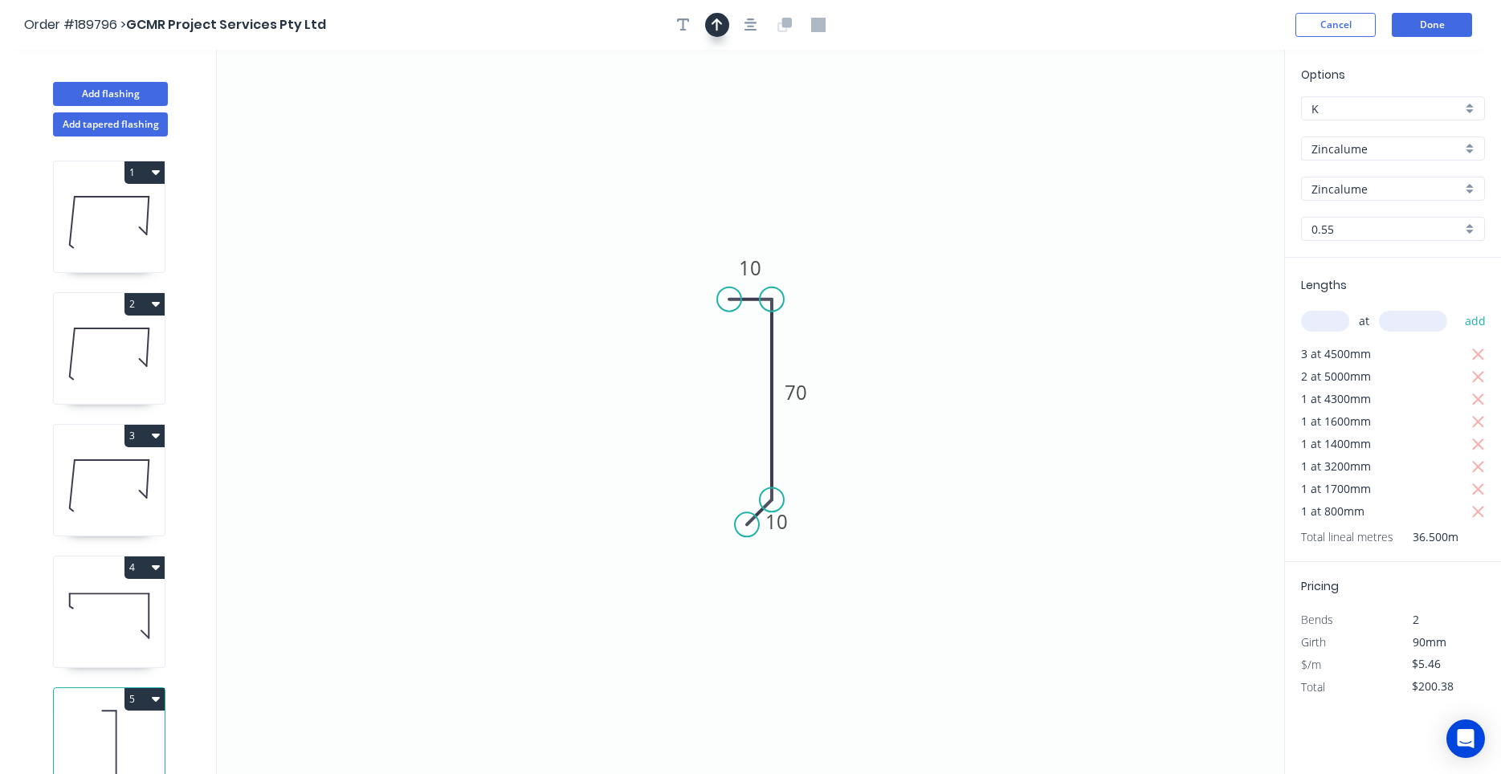
click at [727, 23] on button "button" at bounding box center [717, 25] width 24 height 24
drag, startPoint x: 1203, startPoint y: 130, endPoint x: 615, endPoint y: 347, distance: 626.5
click at [615, 347] on icon at bounding box center [615, 328] width 14 height 51
drag, startPoint x: 615, startPoint y: 347, endPoint x: 654, endPoint y: 373, distance: 46.3
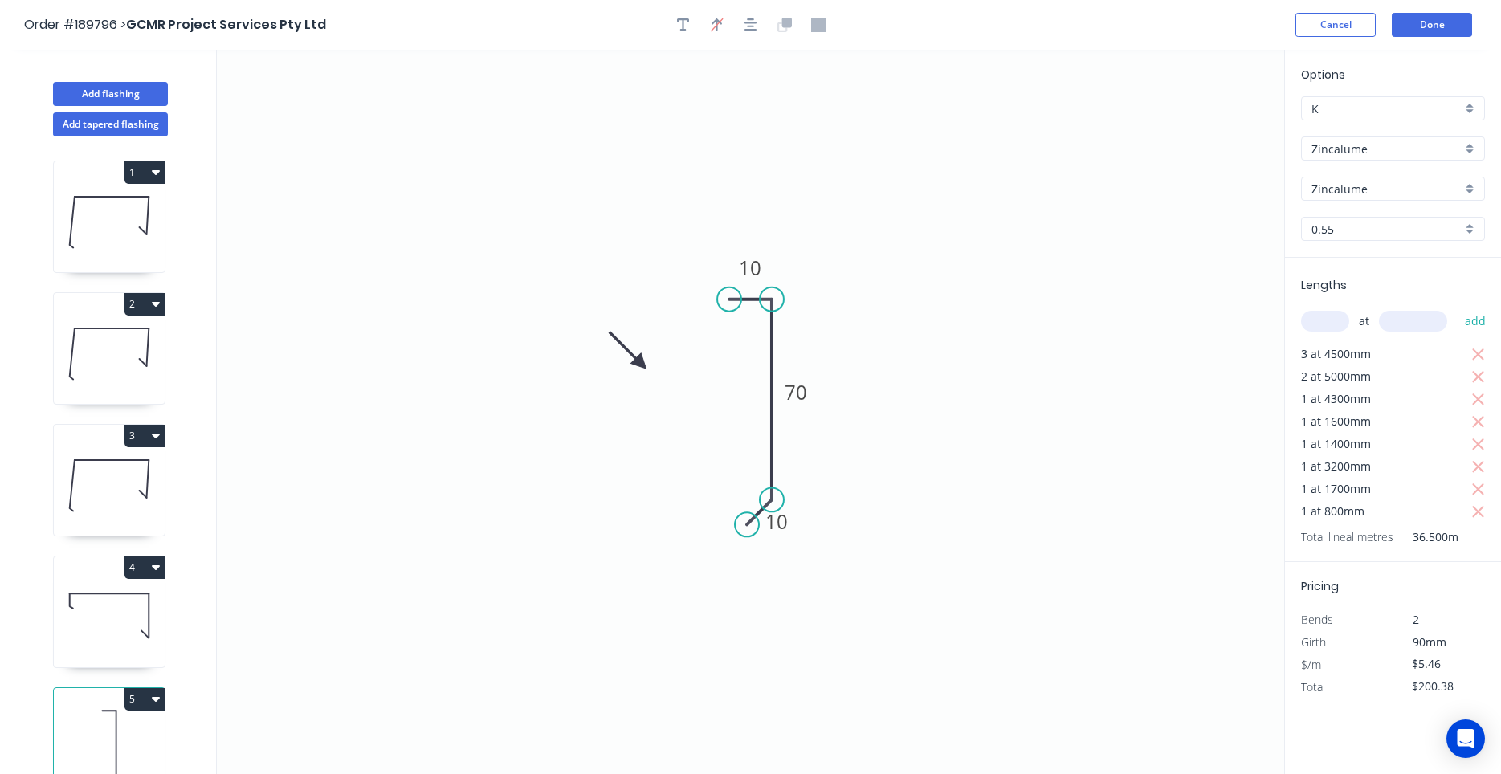
click at [651, 373] on icon at bounding box center [628, 350] width 47 height 47
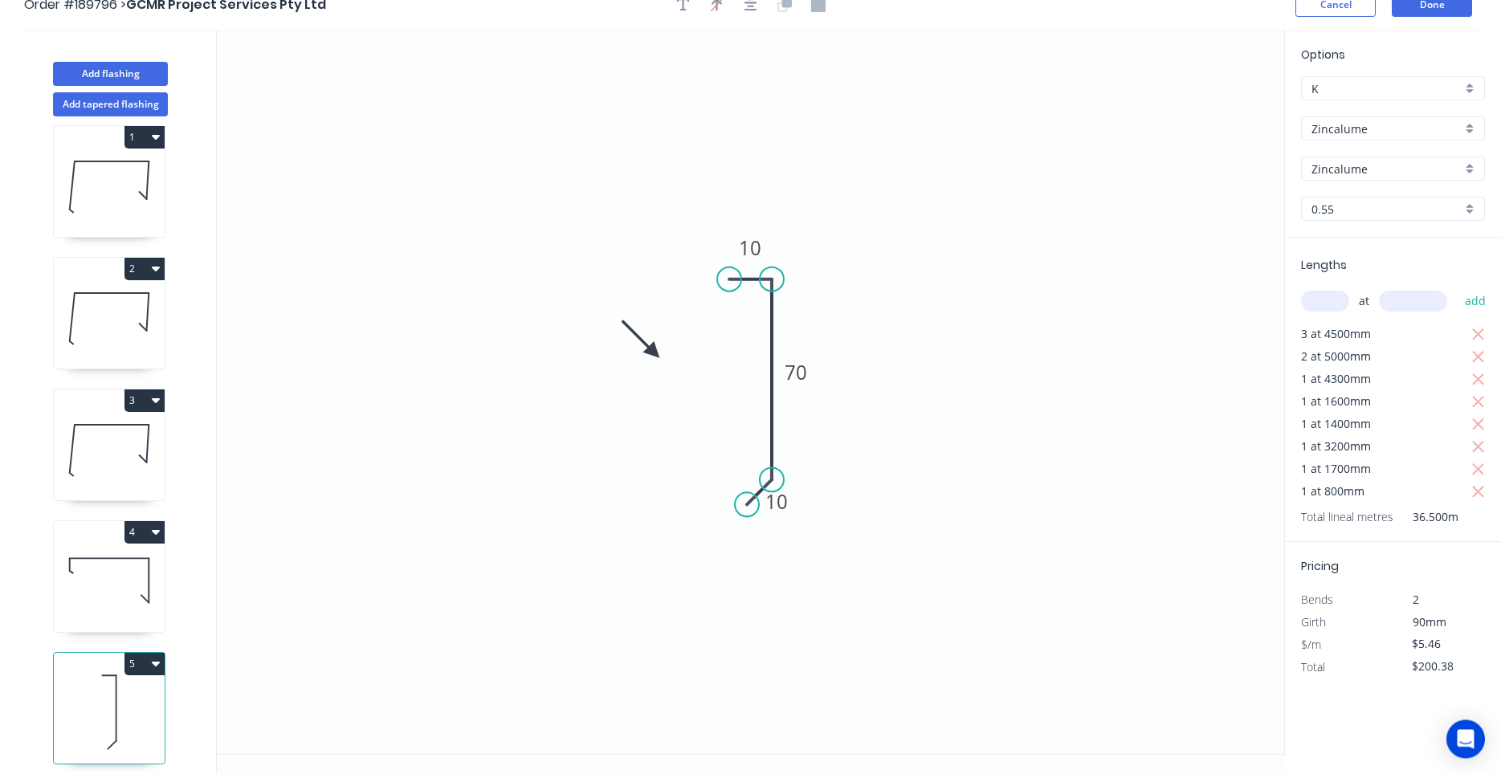
scroll to position [30, 0]
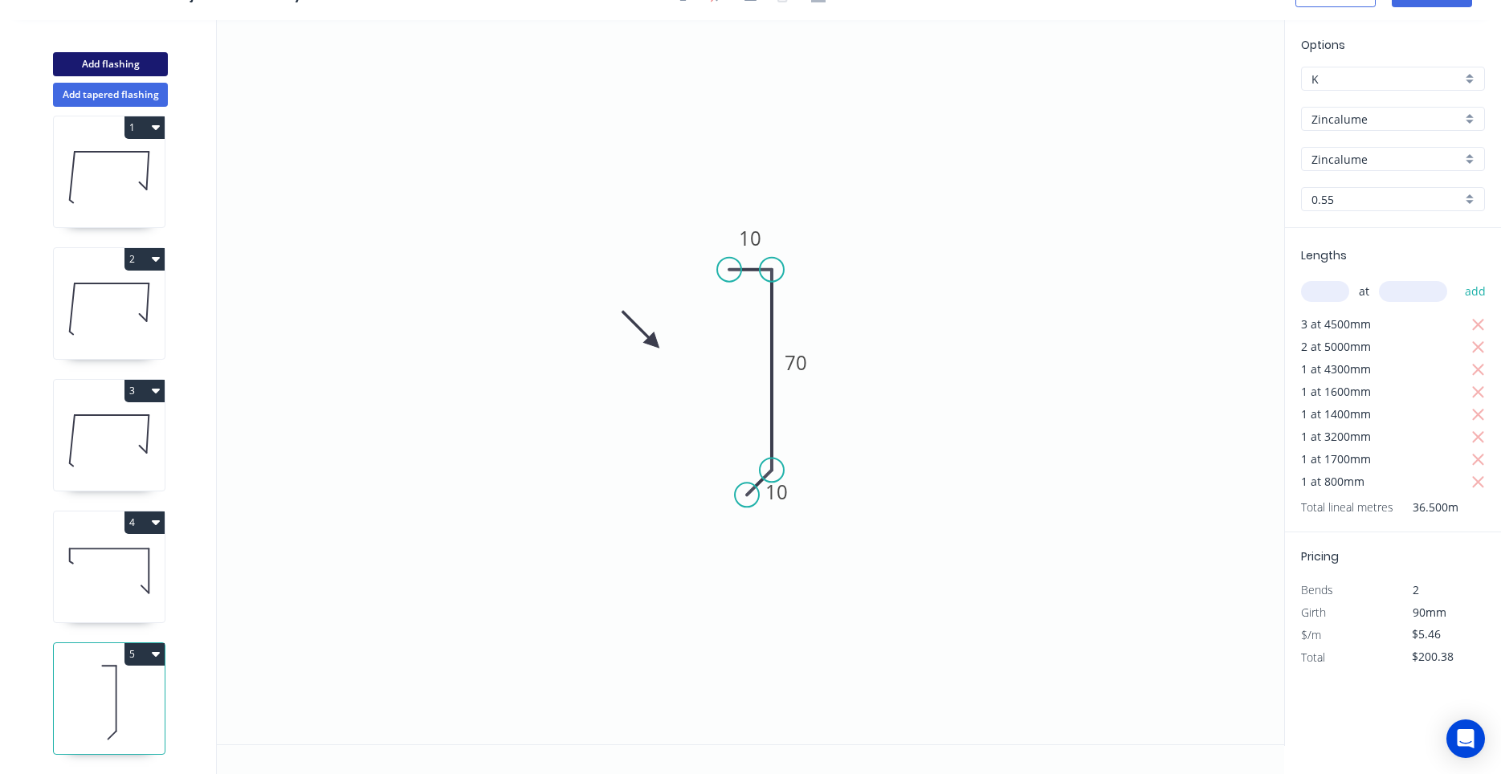
click at [141, 73] on button "Add flashing" at bounding box center [110, 64] width 115 height 24
type input "$0.00"
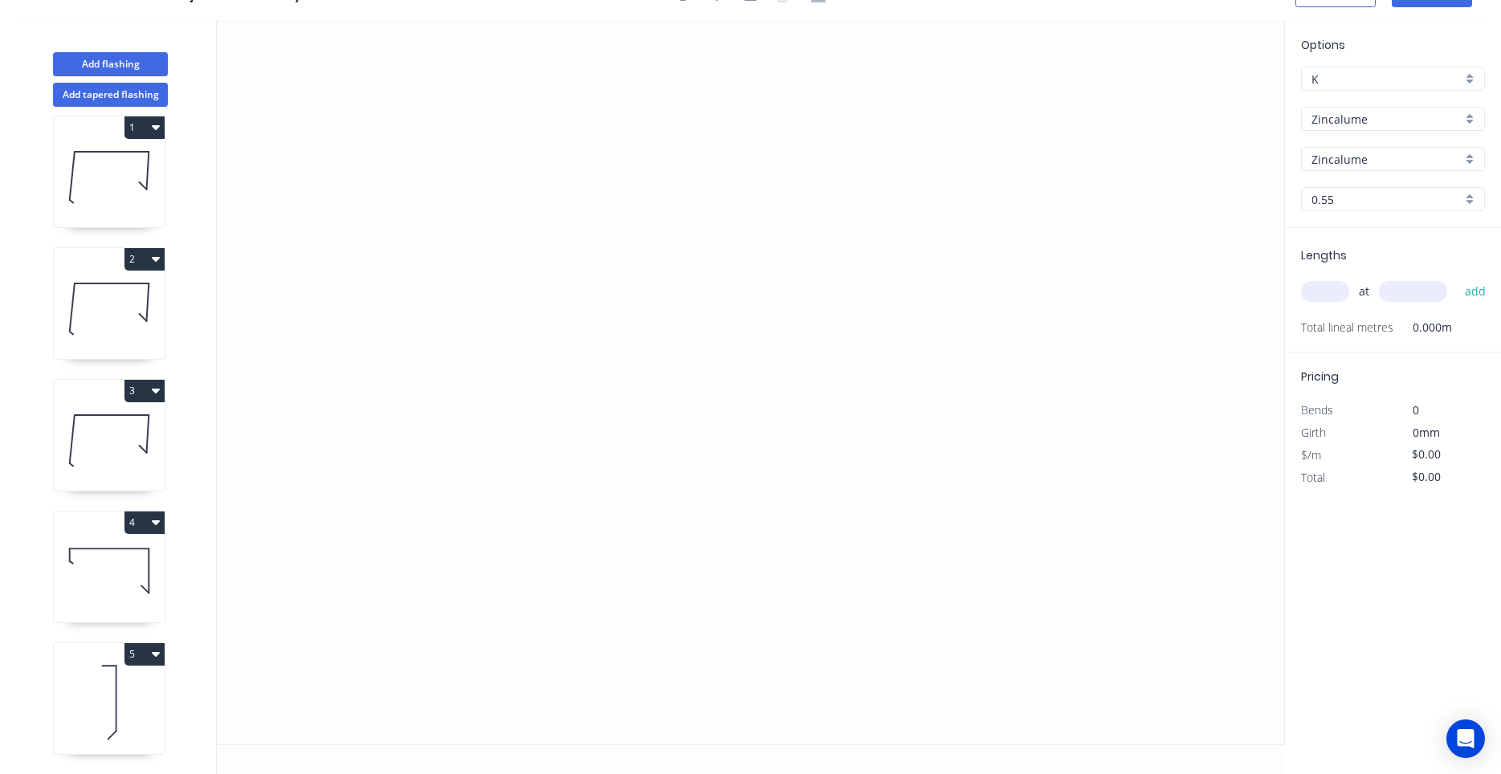
click at [1370, 130] on div "Zincalume" at bounding box center [1393, 119] width 184 height 24
click at [1369, 144] on div "Colorbond" at bounding box center [1393, 150] width 182 height 28
type input "Colorbond"
type input "aNoColor"
click at [1361, 169] on div "aNoColor" at bounding box center [1393, 159] width 184 height 24
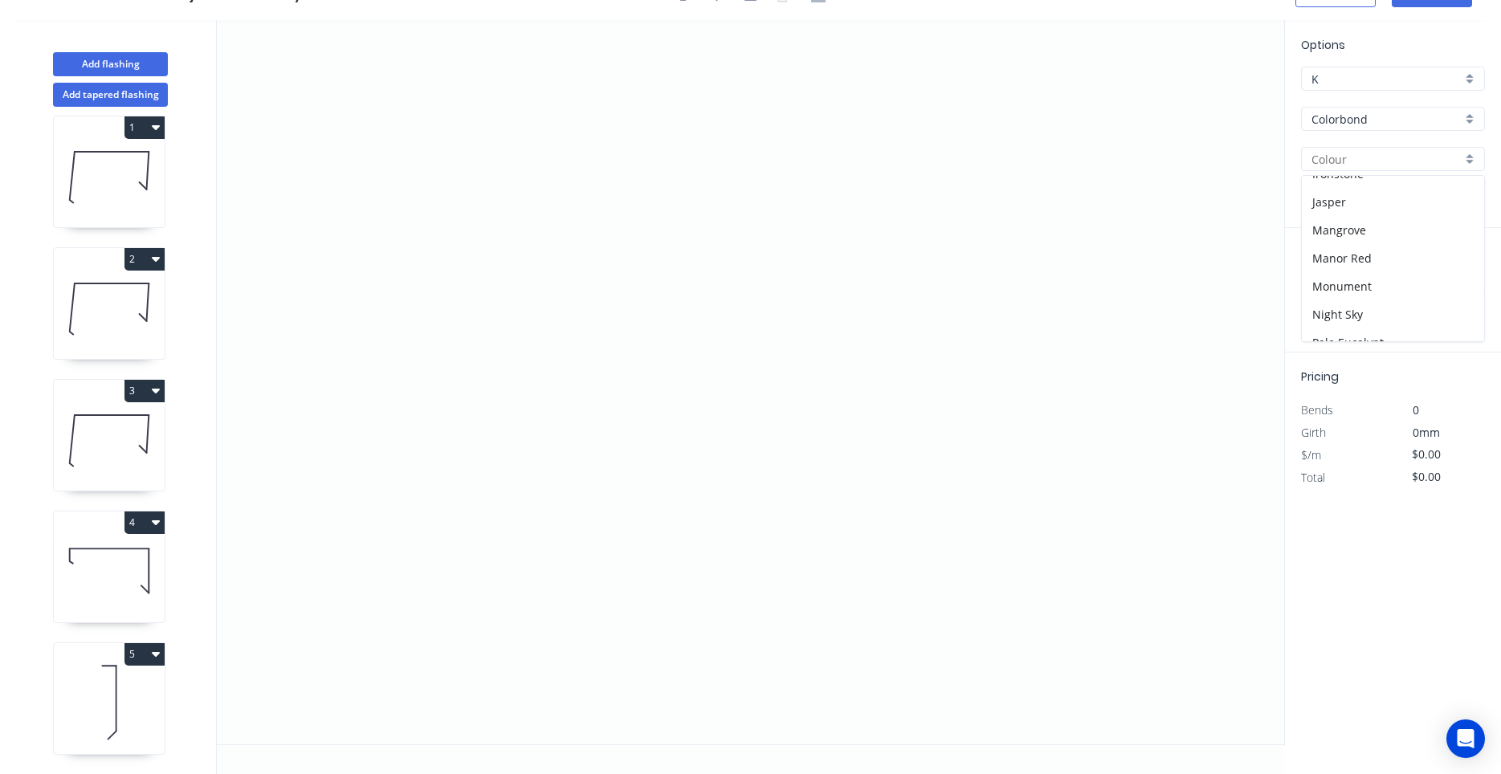
scroll to position [149, 0]
click at [1343, 311] on div "Ironstone" at bounding box center [1393, 322] width 182 height 28
type input "Ironstone"
click at [1339, 316] on div "Lengths at add Total lineal metres 0.000m" at bounding box center [1393, 290] width 216 height 124
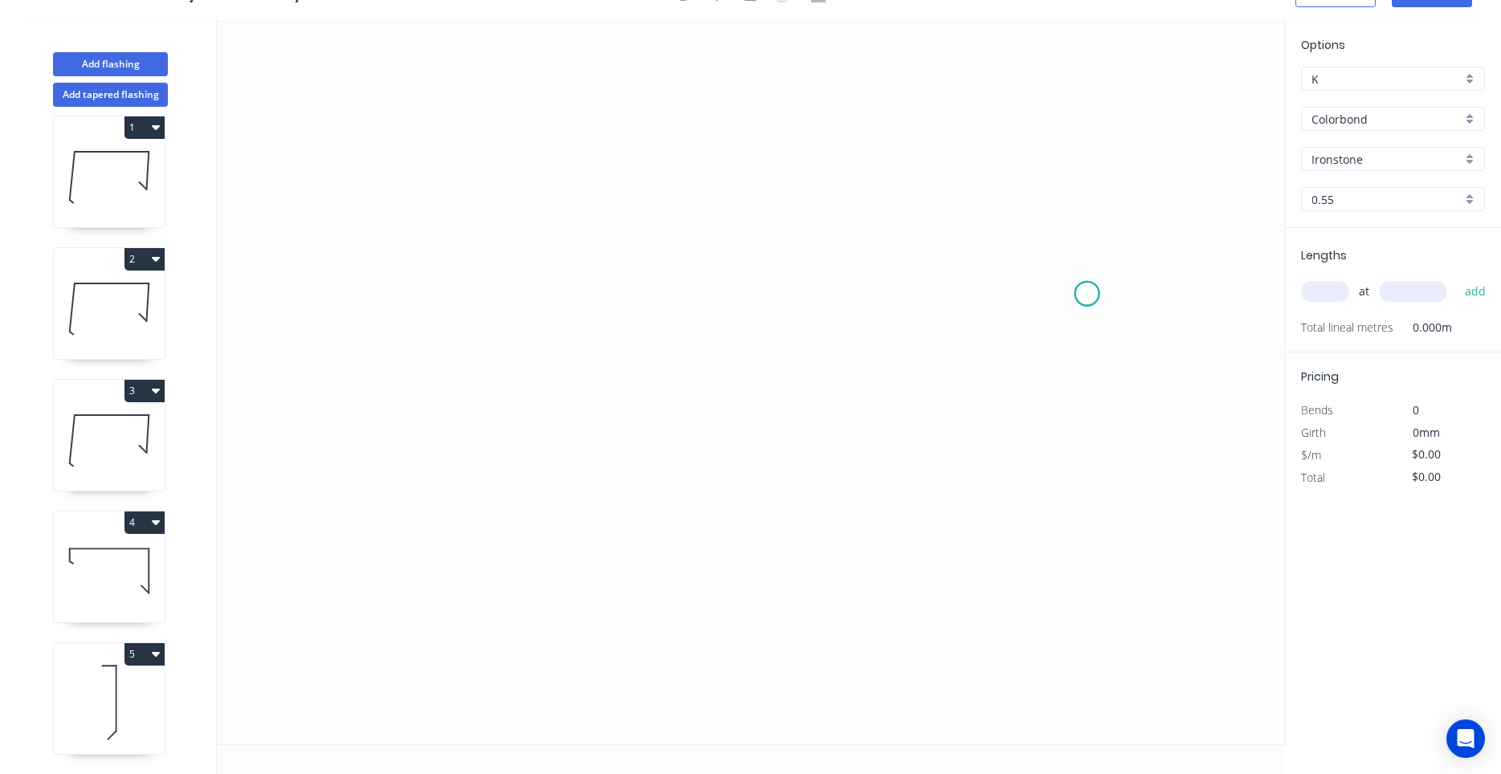
click at [1087, 294] on icon "0" at bounding box center [750, 382] width 1067 height 724
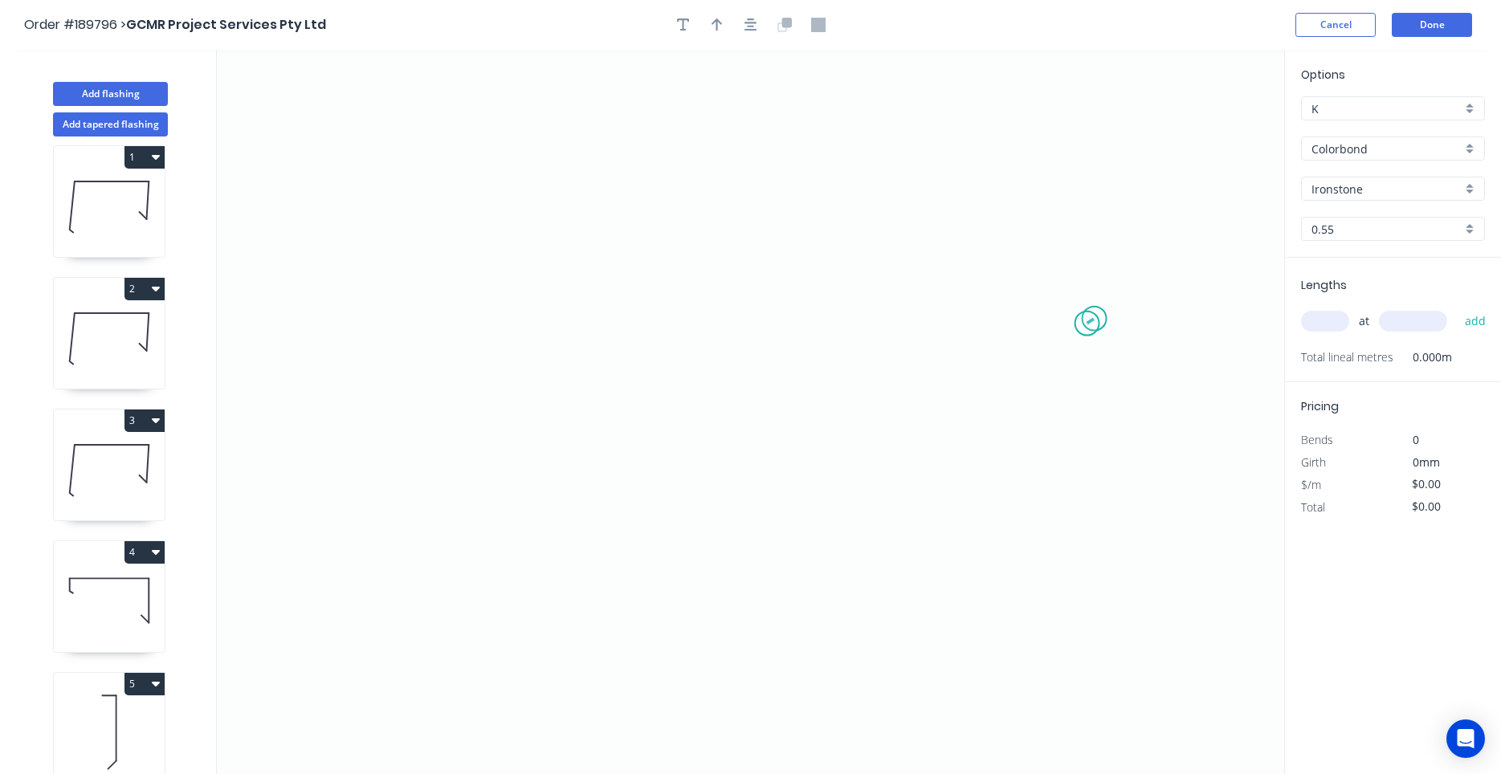
click at [1094, 319] on circle at bounding box center [1087, 324] width 24 height 24
click at [1100, 340] on div "Delete point" at bounding box center [1168, 347] width 161 height 33
click at [851, 222] on icon "0" at bounding box center [750, 412] width 1067 height 724
click at [646, 232] on icon "0" at bounding box center [750, 412] width 1067 height 724
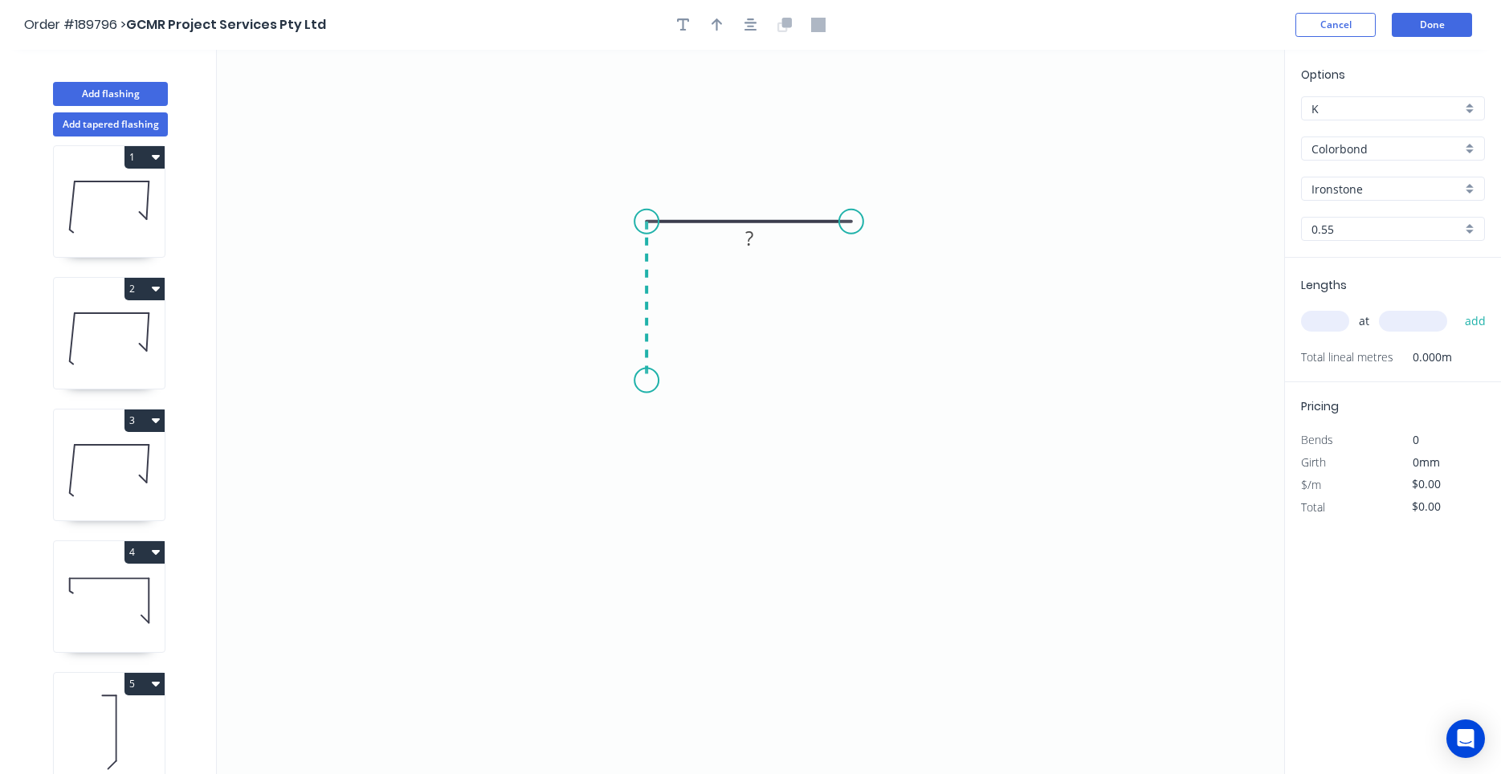
click at [650, 381] on icon "0 ?" at bounding box center [750, 412] width 1067 height 724
click at [665, 393] on icon "0 ? ?" at bounding box center [750, 412] width 1067 height 724
click at [669, 395] on circle at bounding box center [665, 393] width 24 height 24
click at [667, 400] on circle at bounding box center [667, 401] width 24 height 24
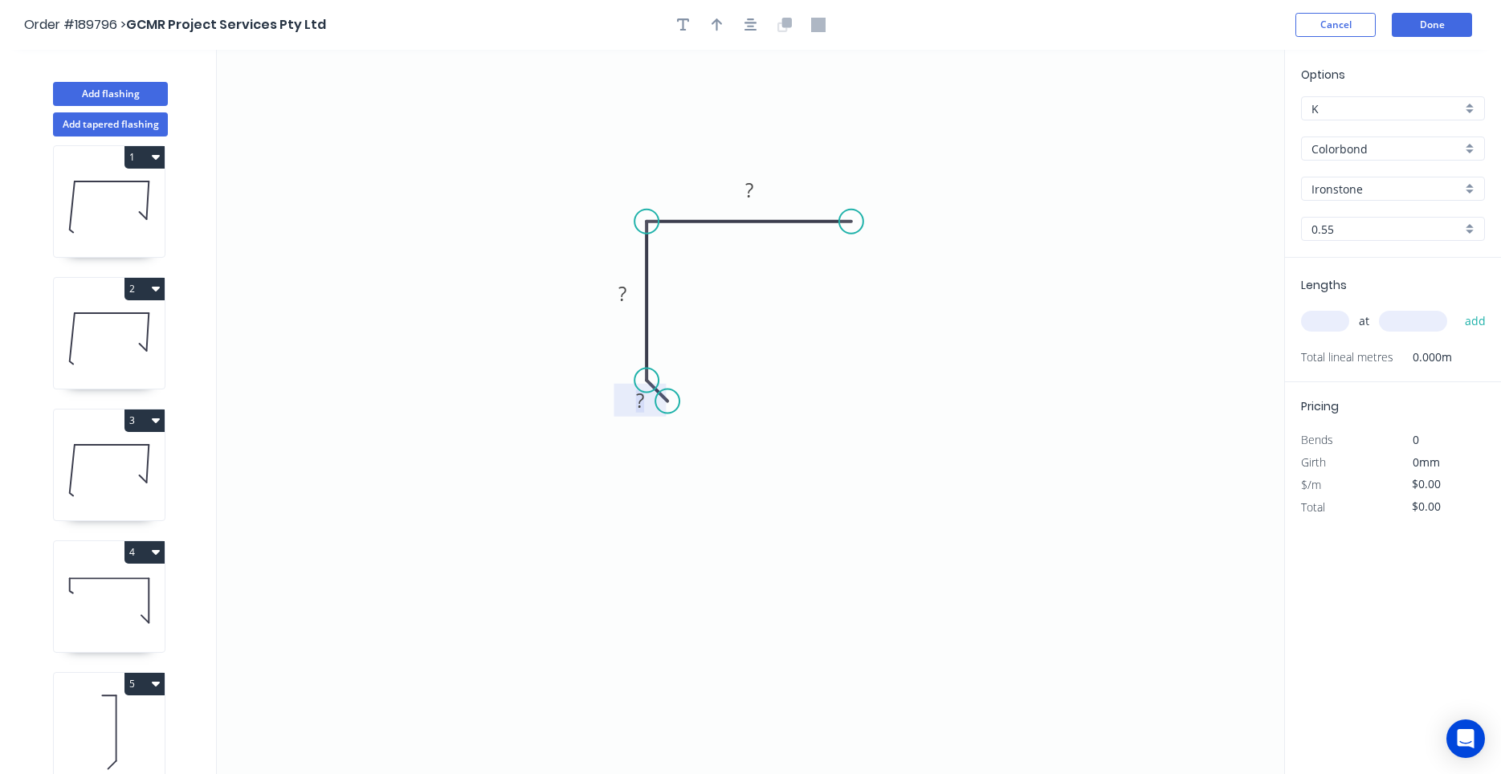
click at [648, 409] on rect at bounding box center [640, 401] width 32 height 22
click at [868, 290] on div "Crush & Fold" at bounding box center [927, 281] width 161 height 33
click at [870, 270] on div "Flip bend" at bounding box center [938, 272] width 161 height 33
click at [878, 243] on tspan "10" at bounding box center [883, 247] width 22 height 26
click at [754, 26] on icon "button" at bounding box center [750, 24] width 13 height 13
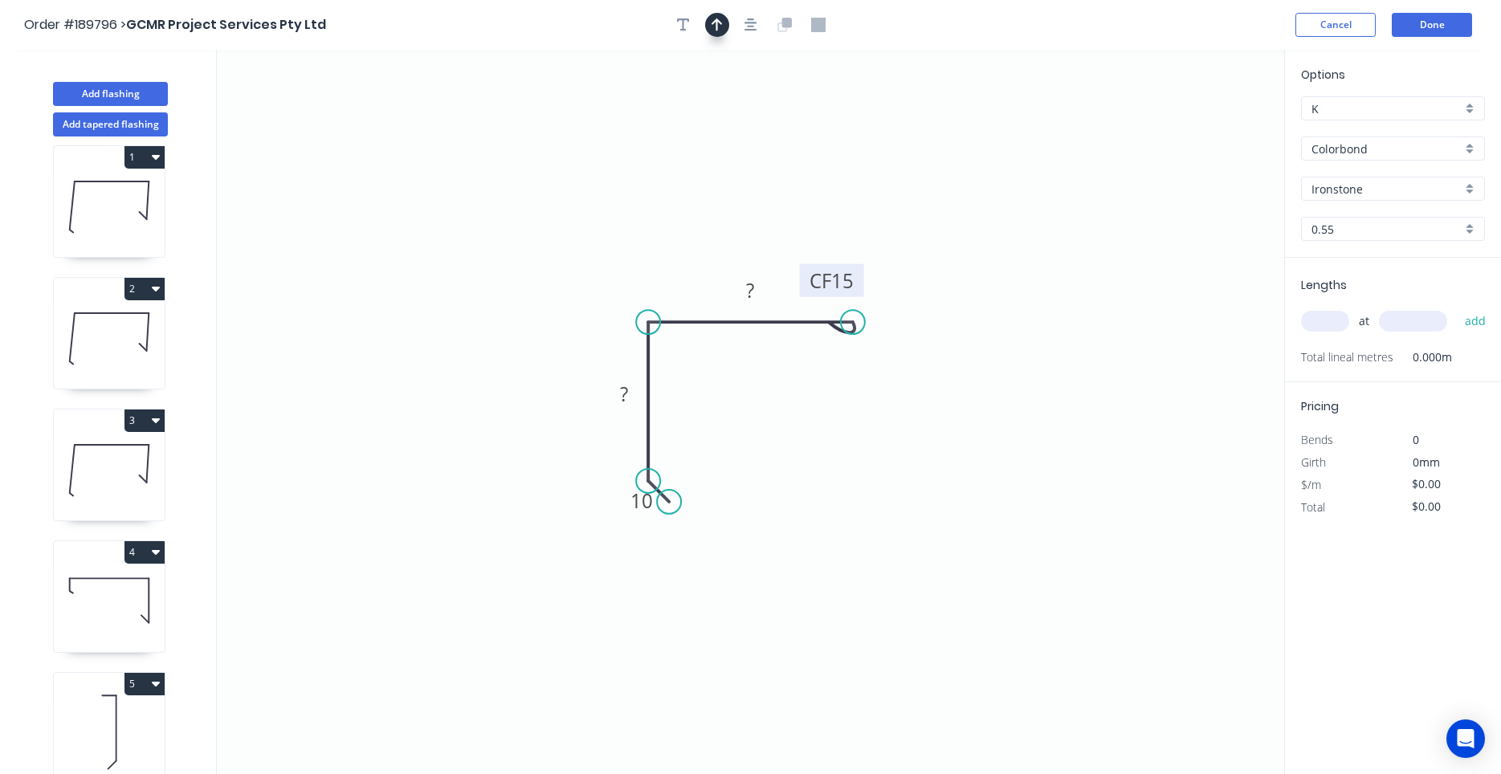
click at [726, 28] on button "button" at bounding box center [717, 25] width 24 height 24
click at [1202, 136] on icon "0 10 ? CF 15 ?" at bounding box center [750, 412] width 1067 height 724
drag, startPoint x: 1203, startPoint y: 129, endPoint x: 844, endPoint y: 234, distance: 374.0
click at [844, 234] on icon at bounding box center [856, 221] width 47 height 47
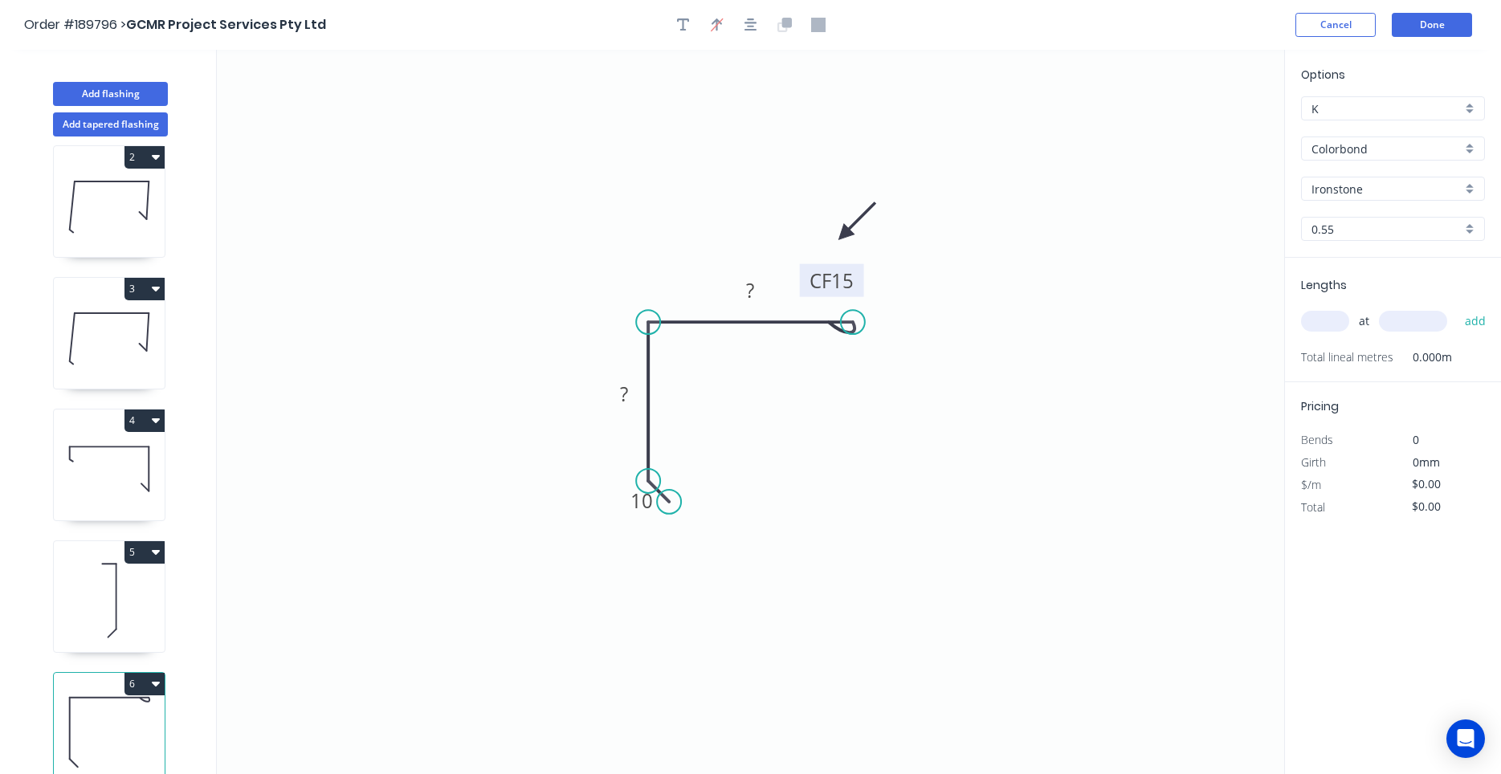
click at [159, 691] on button "6" at bounding box center [144, 684] width 40 height 22
click at [139, 719] on div "Duplicate" at bounding box center [88, 723] width 124 height 23
click at [642, 396] on rect at bounding box center [624, 393] width 52 height 33
click at [627, 397] on tspan "?" at bounding box center [624, 394] width 8 height 26
click at [627, 390] on tspan "?" at bounding box center [624, 394] width 8 height 26
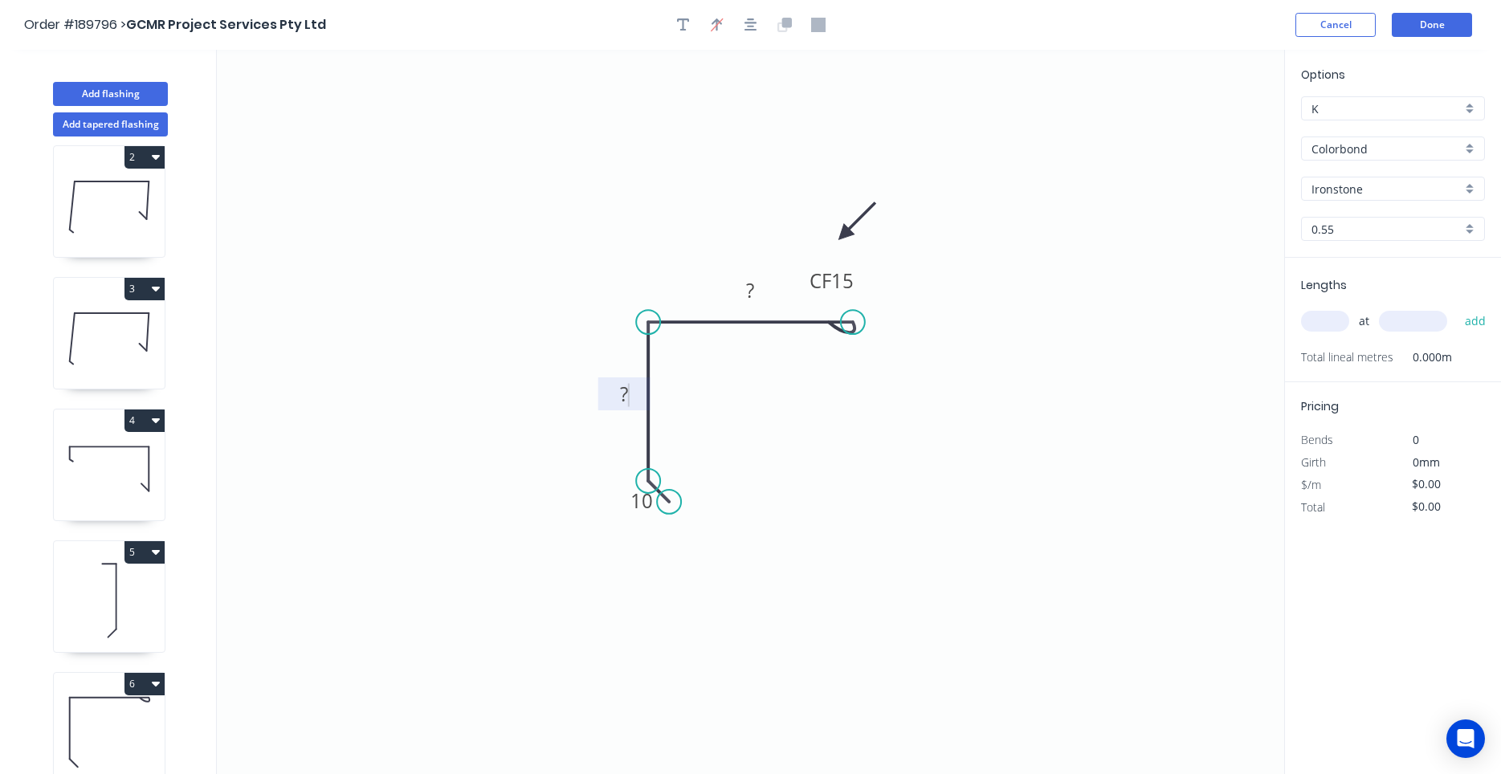
click at [627, 390] on tspan "?" at bounding box center [624, 394] width 8 height 26
click at [1316, 313] on input "text" at bounding box center [1325, 321] width 48 height 21
type input "$12.66"
type input "1"
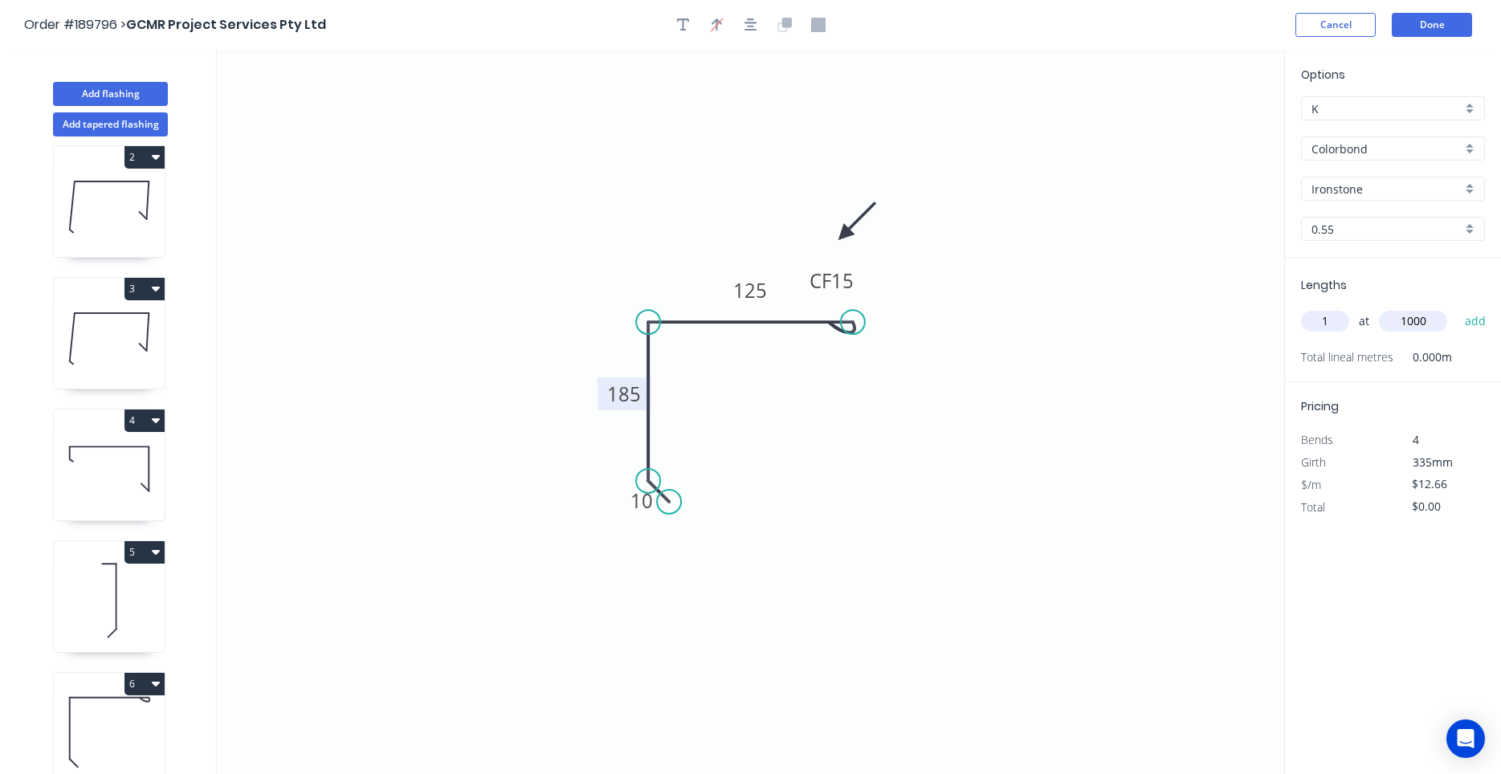
type input "1000"
click at [1457, 308] on button "add" at bounding box center [1476, 321] width 38 height 27
type input "$12.66"
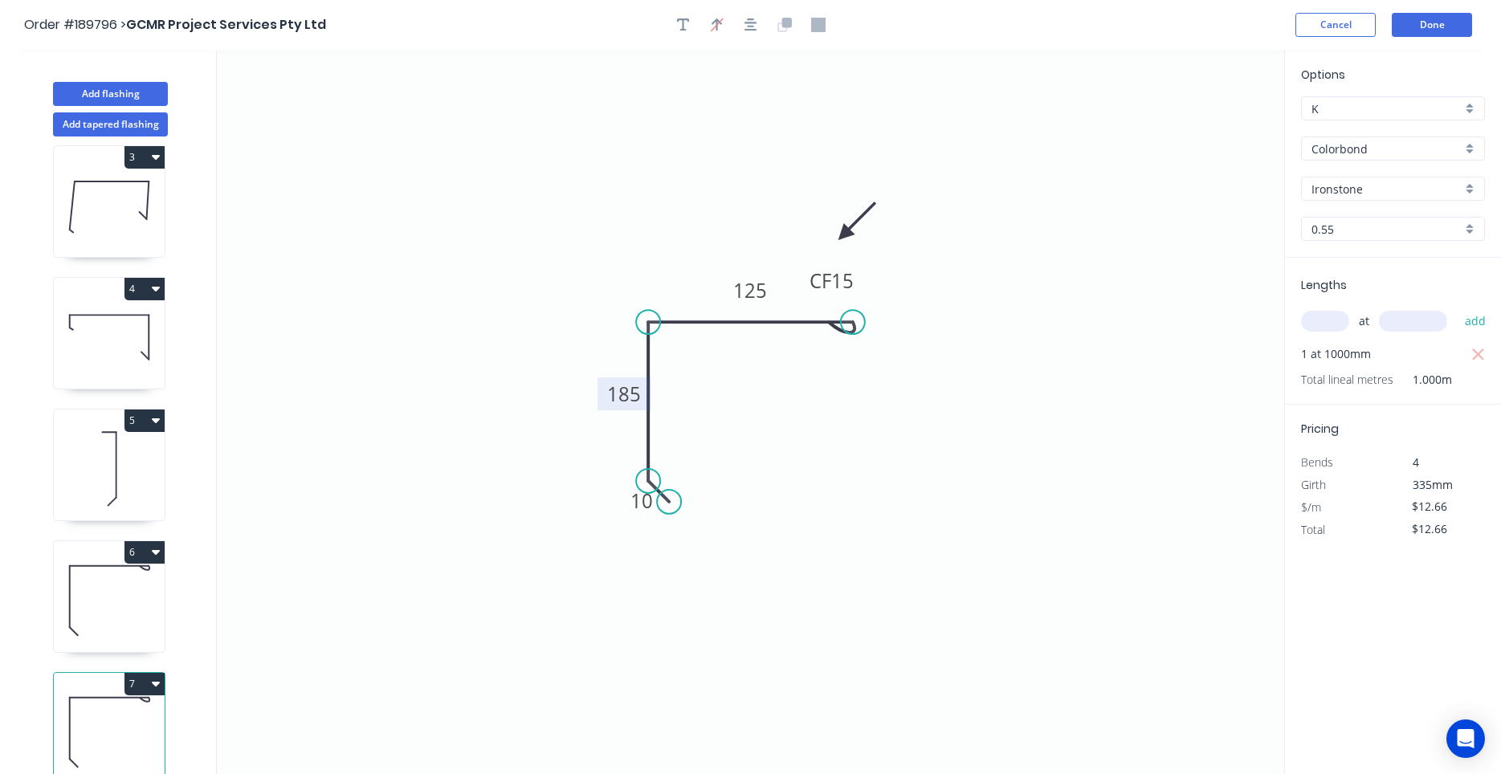
click at [149, 730] on icon at bounding box center [109, 732] width 111 height 103
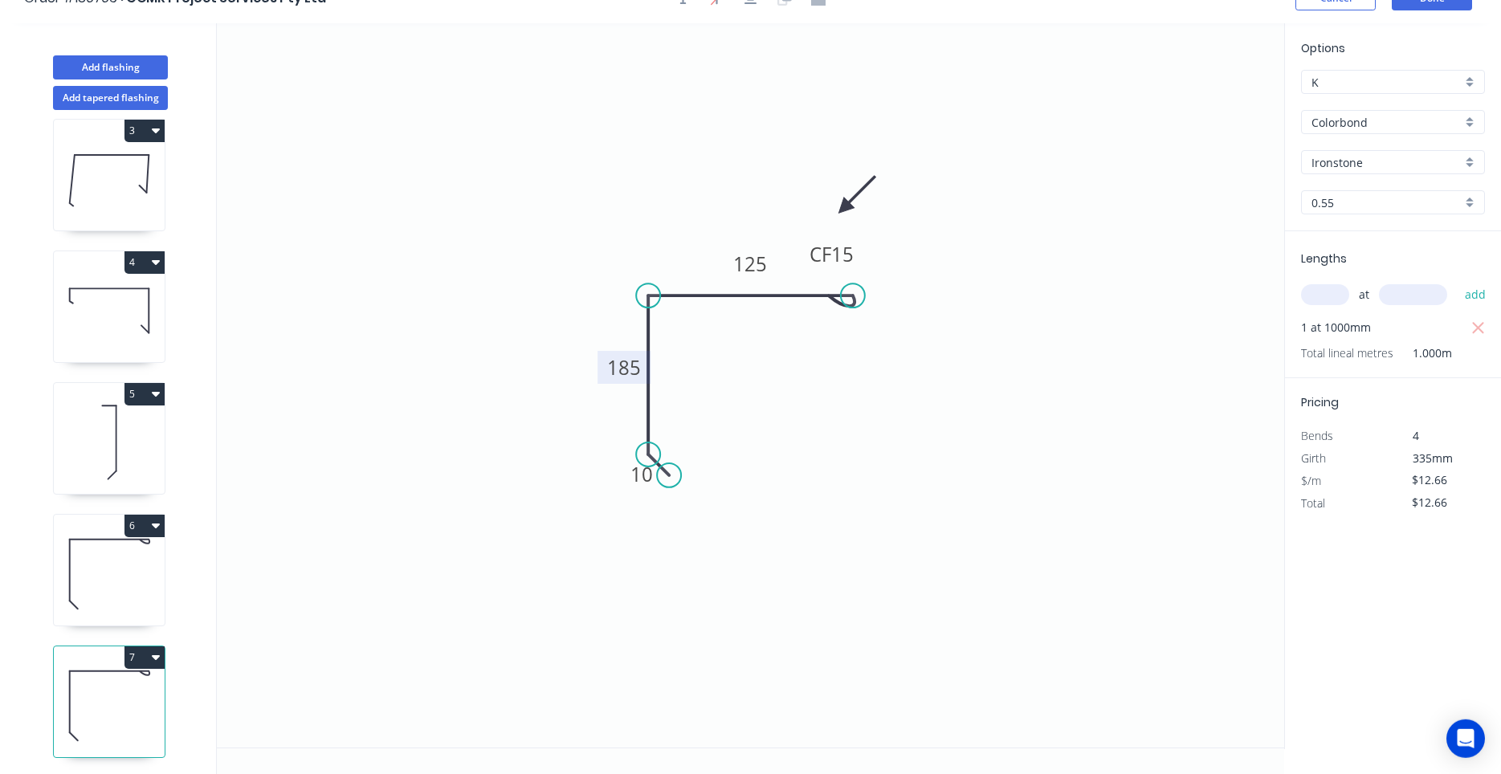
scroll to position [30, 0]
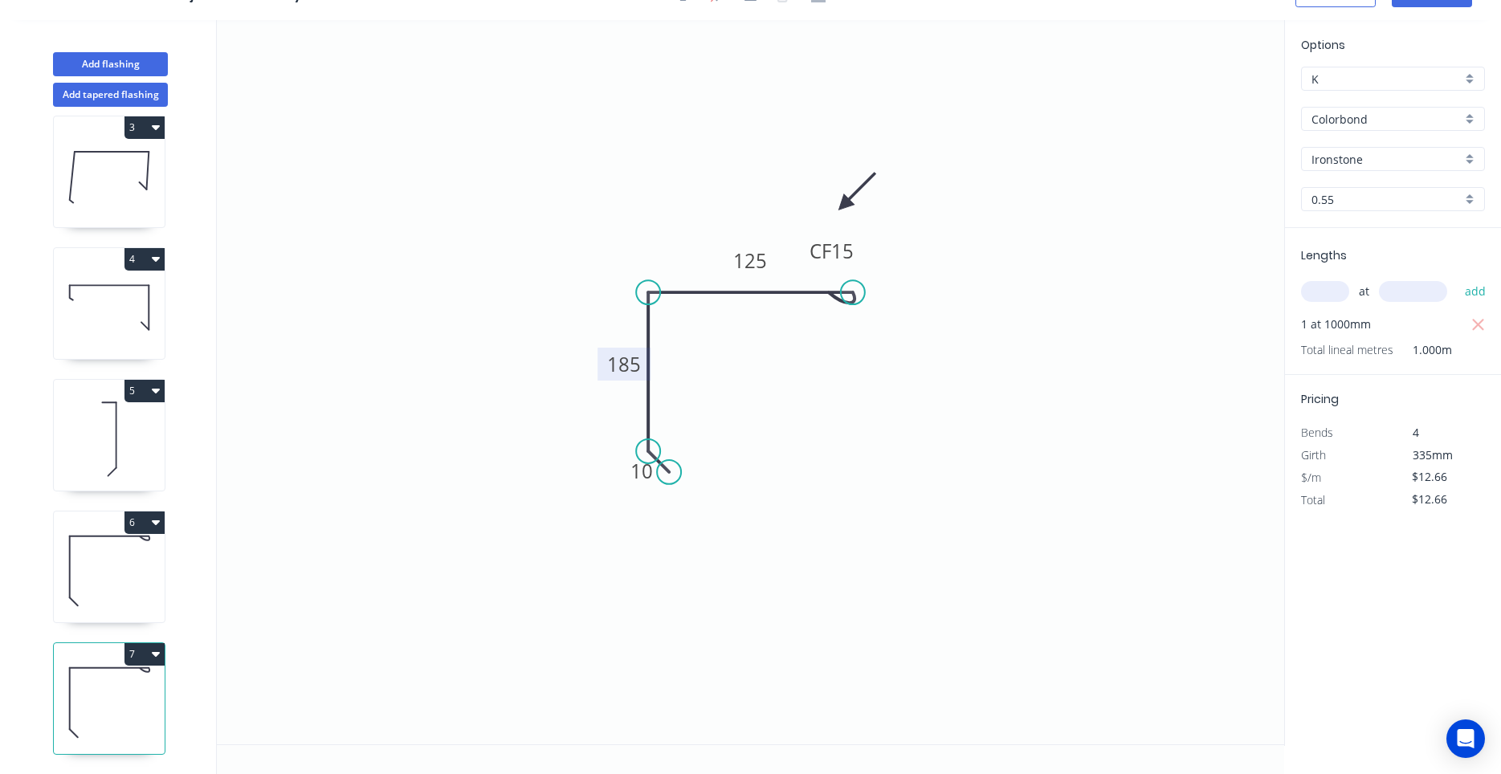
click at [130, 583] on icon at bounding box center [109, 571] width 111 height 103
type input "$0.00"
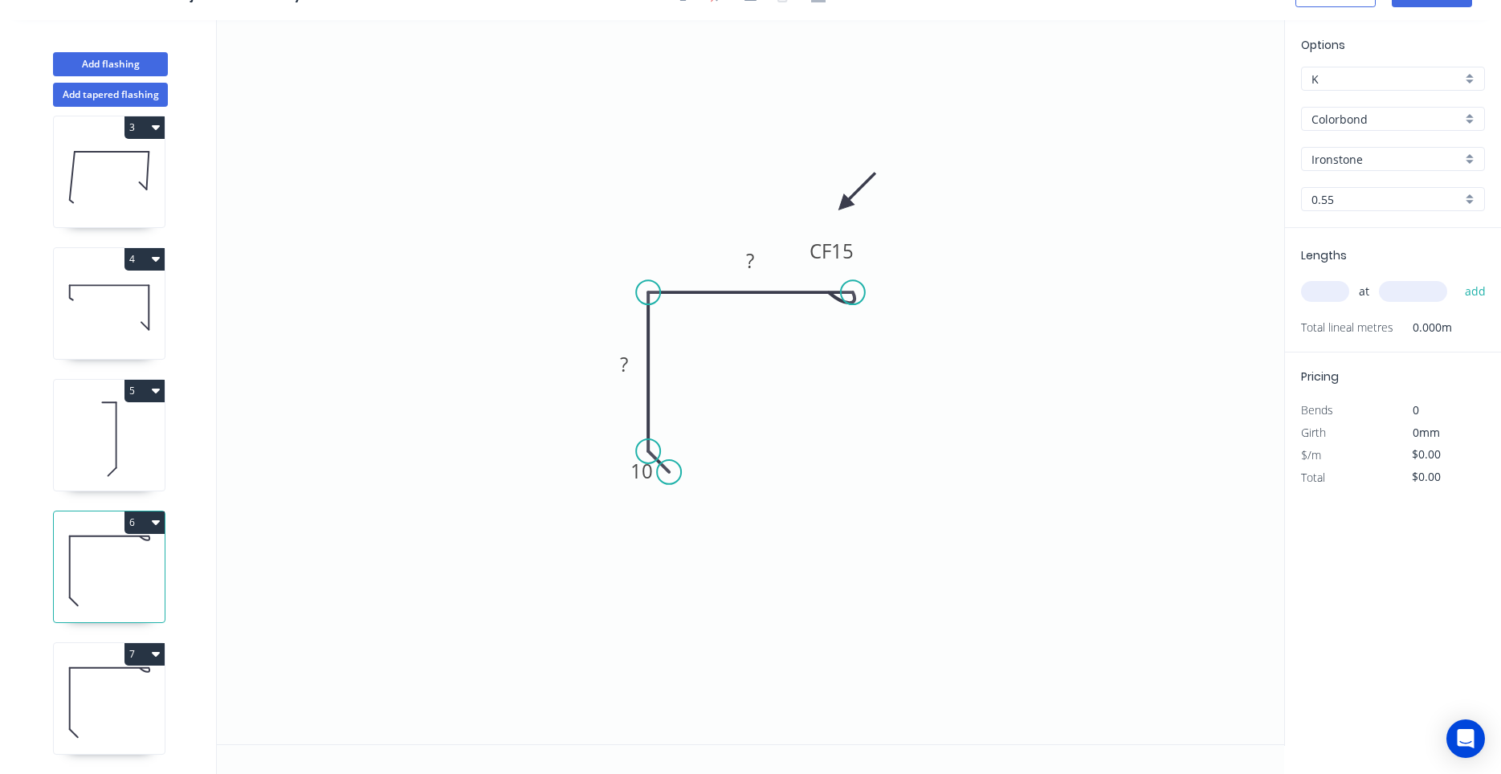
click at [128, 686] on icon at bounding box center [109, 702] width 111 height 103
type input "$12.66"
click at [132, 603] on icon at bounding box center [109, 571] width 111 height 103
type input "$0.00"
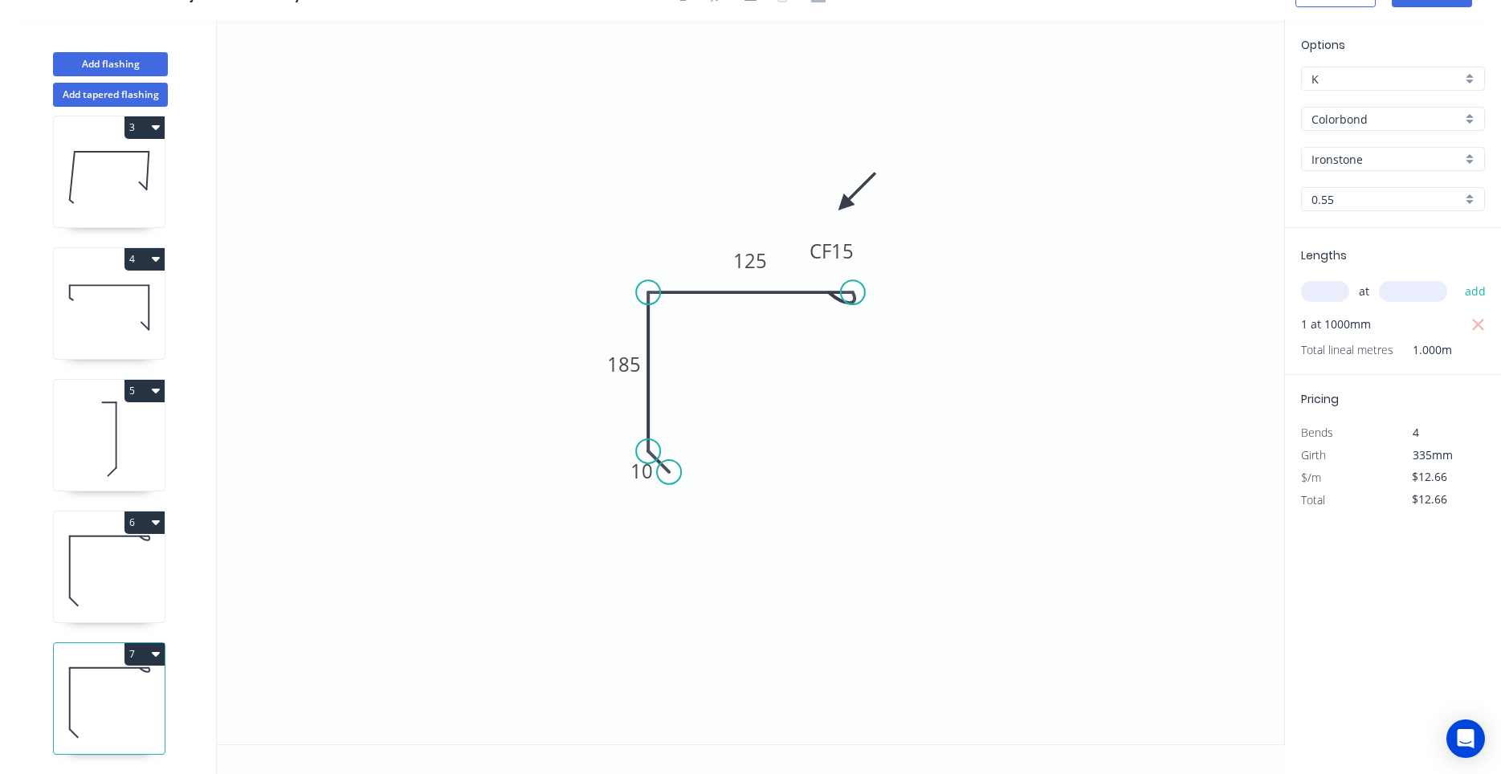
type input "$0.00"
click at [132, 706] on icon at bounding box center [109, 702] width 111 height 103
type input "$12.66"
click at [132, 613] on icon at bounding box center [109, 571] width 111 height 103
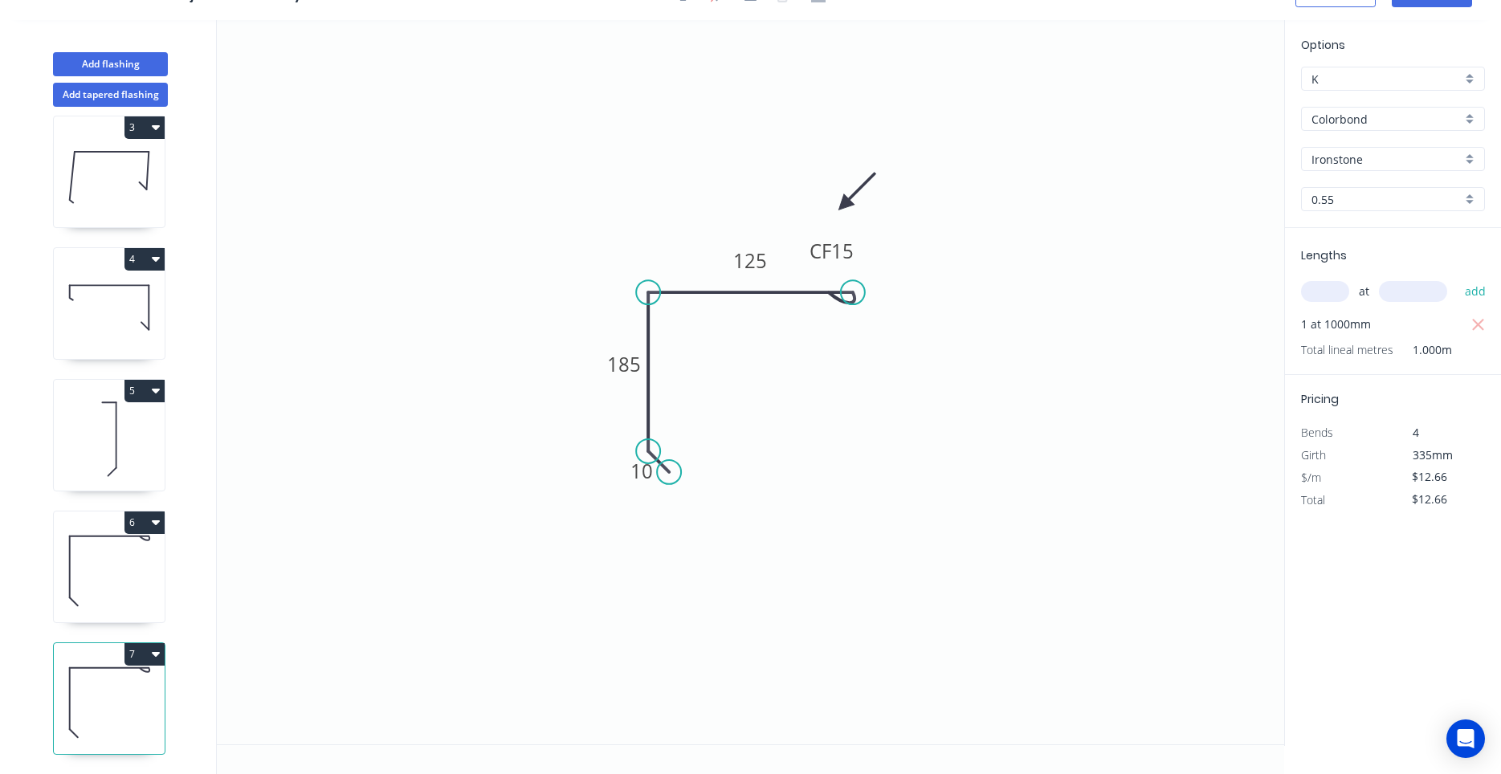
type input "$0.00"
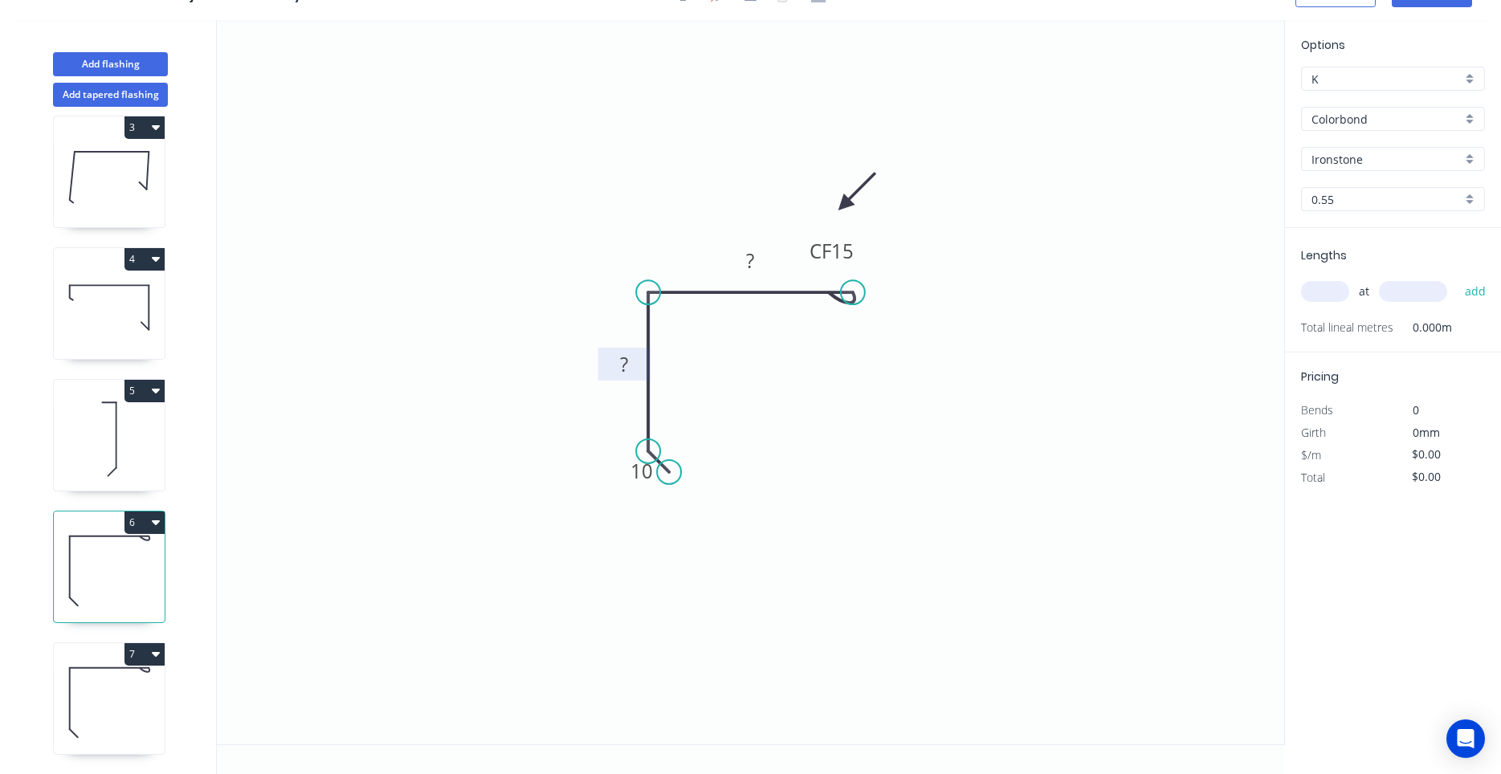
click at [615, 371] on rect at bounding box center [624, 365] width 32 height 22
click at [153, 525] on icon "button" at bounding box center [156, 521] width 8 height 13
click at [140, 553] on div "Duplicate" at bounding box center [88, 562] width 124 height 23
click at [122, 580] on icon at bounding box center [109, 571] width 111 height 103
click at [619, 365] on rect at bounding box center [624, 365] width 32 height 22
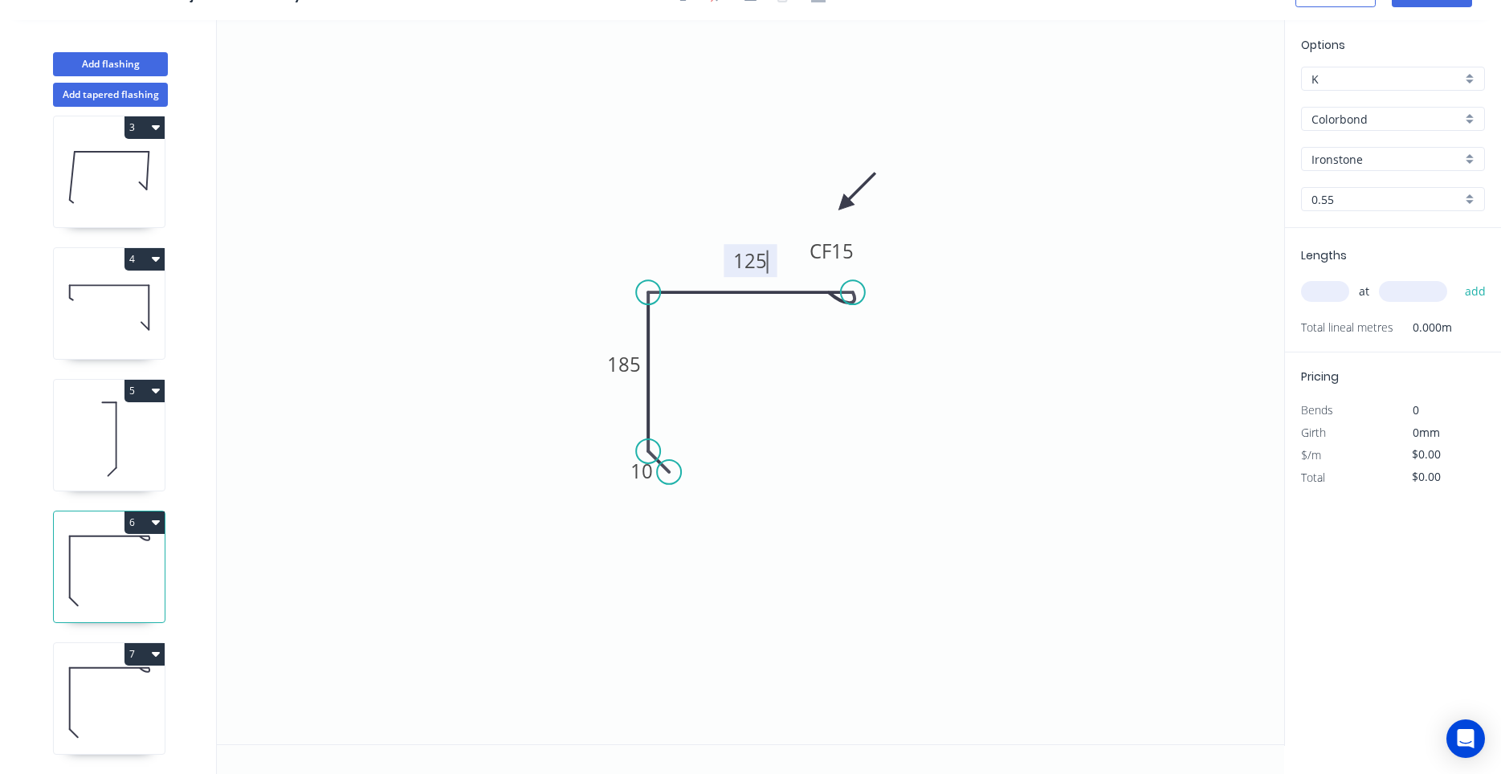
click at [85, 722] on icon at bounding box center [109, 702] width 111 height 103
type input "$12.66"
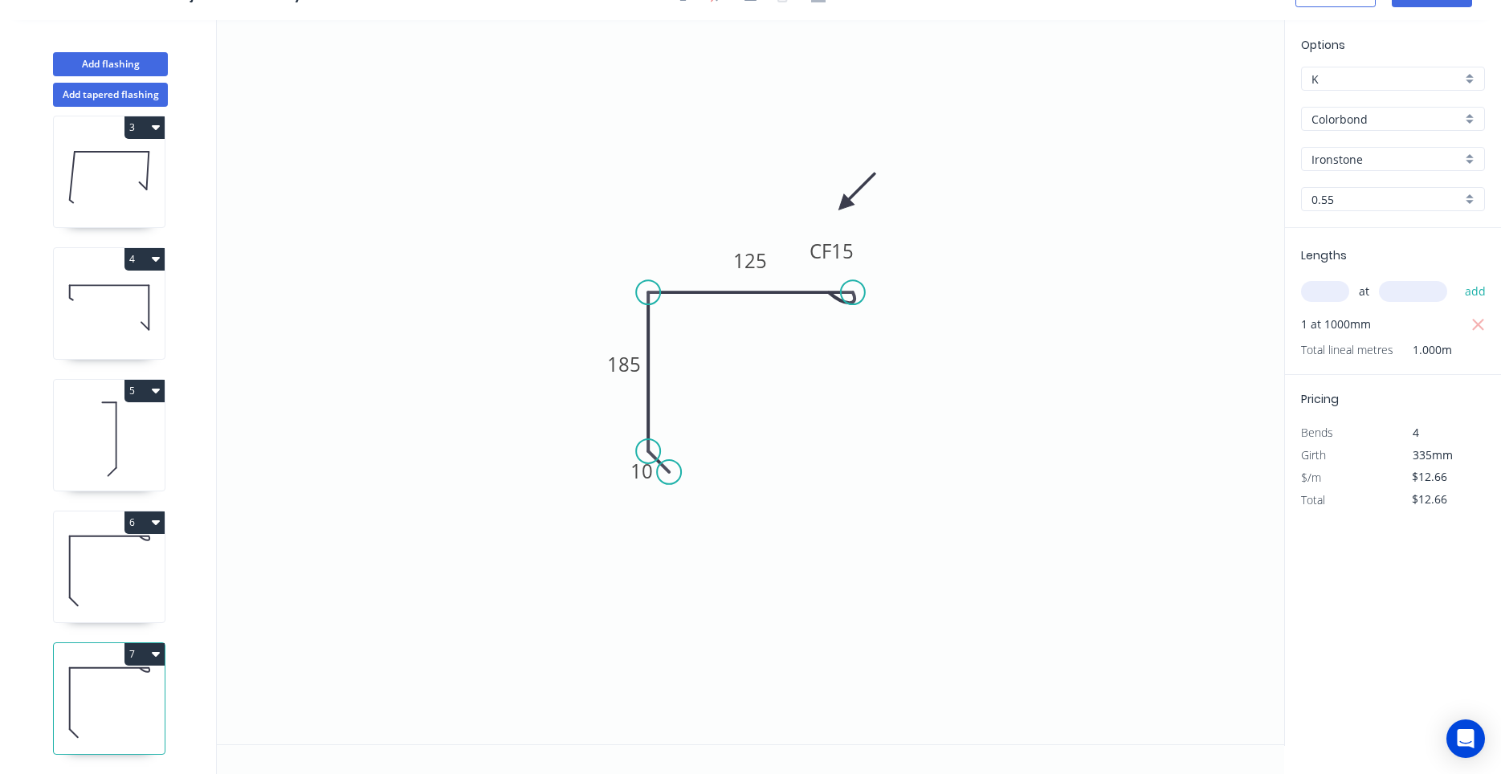
click at [94, 589] on icon at bounding box center [109, 571] width 111 height 103
type input "$0.00"
click at [1318, 291] on input "text" at bounding box center [1325, 291] width 48 height 21
type input "1"
type input "1000"
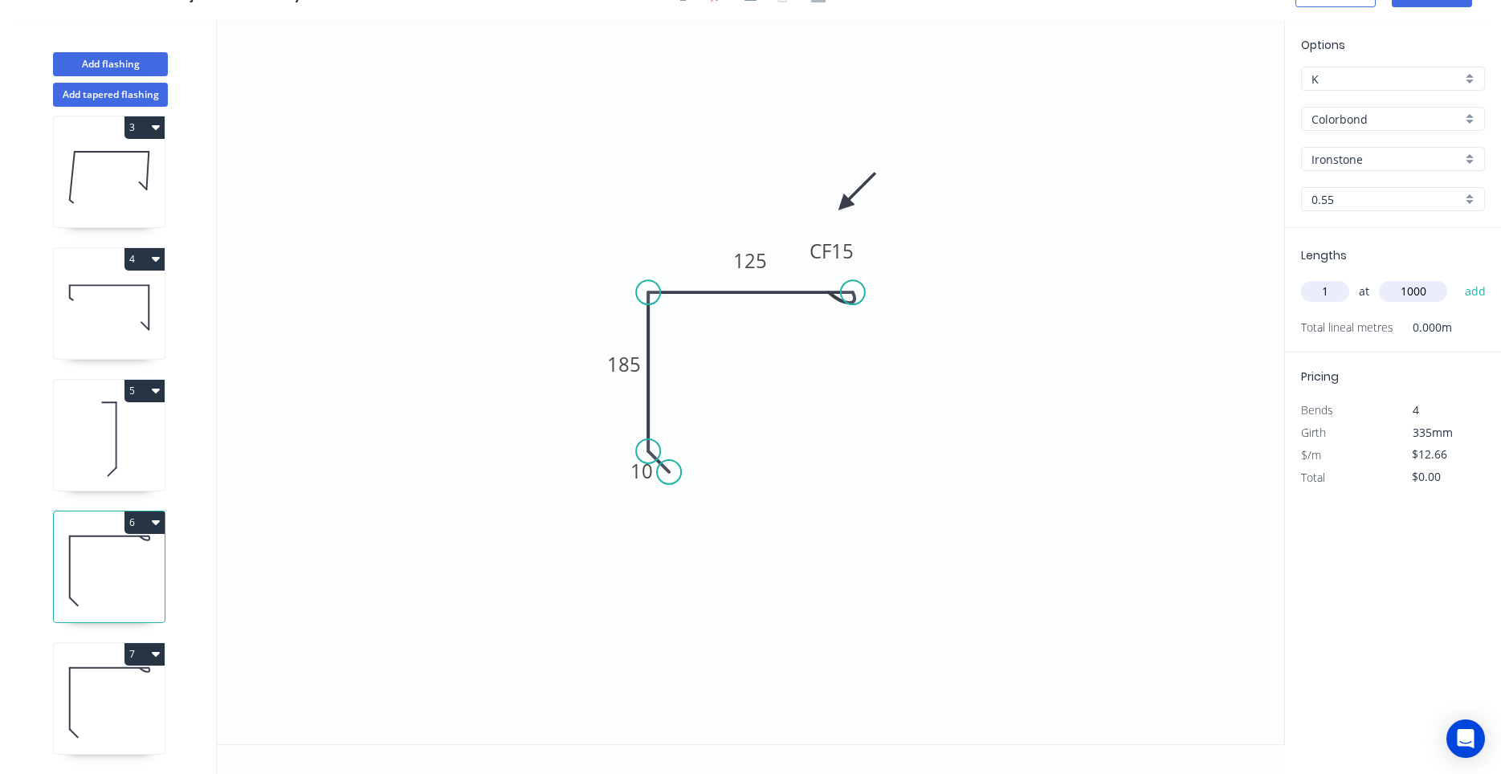
click at [1457, 278] on button "add" at bounding box center [1476, 291] width 38 height 27
type input "$12.66"
click at [125, 711] on icon at bounding box center [109, 702] width 111 height 103
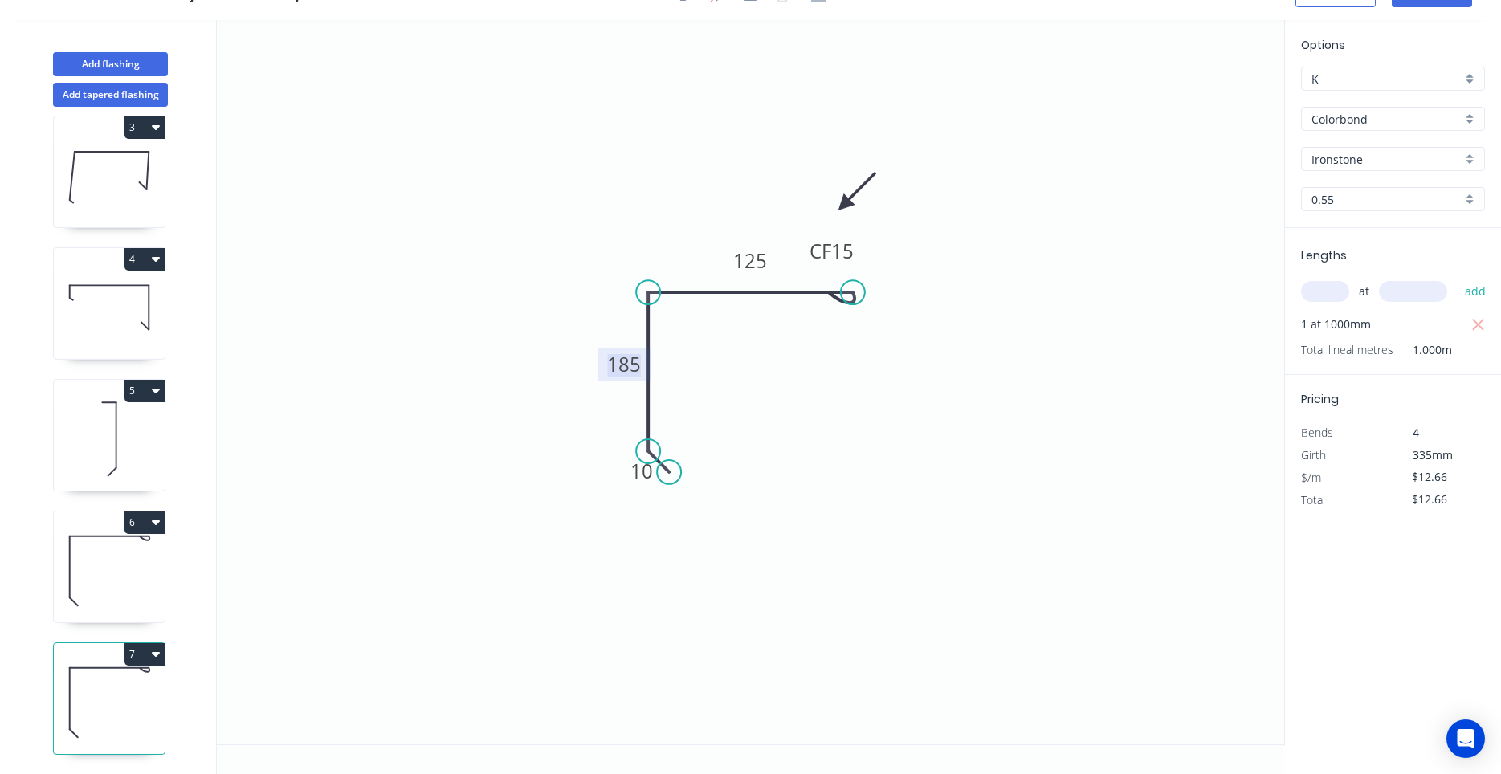
click at [622, 365] on tspan "185" at bounding box center [624, 364] width 34 height 26
type input "$10.82"
click at [1473, 324] on icon "button" at bounding box center [1478, 325] width 14 height 19
type input "$0.00"
click at [1340, 291] on input "text" at bounding box center [1325, 291] width 48 height 21
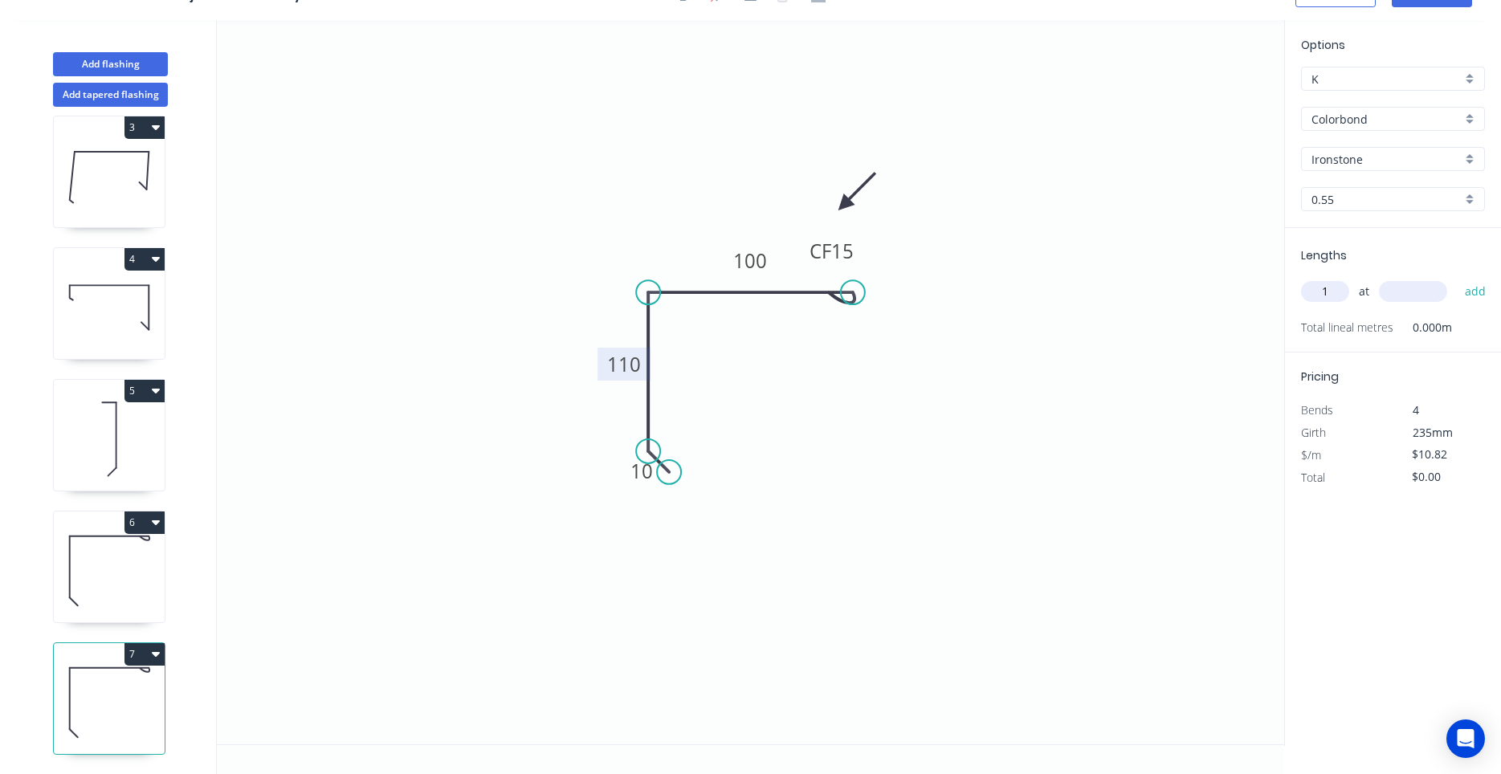
type input "1"
type input "600"
click at [1457, 278] on button "add" at bounding box center [1476, 291] width 38 height 27
type input "$10.82"
click at [1074, 432] on icon "0 10 110 CF 15 100" at bounding box center [750, 382] width 1067 height 724
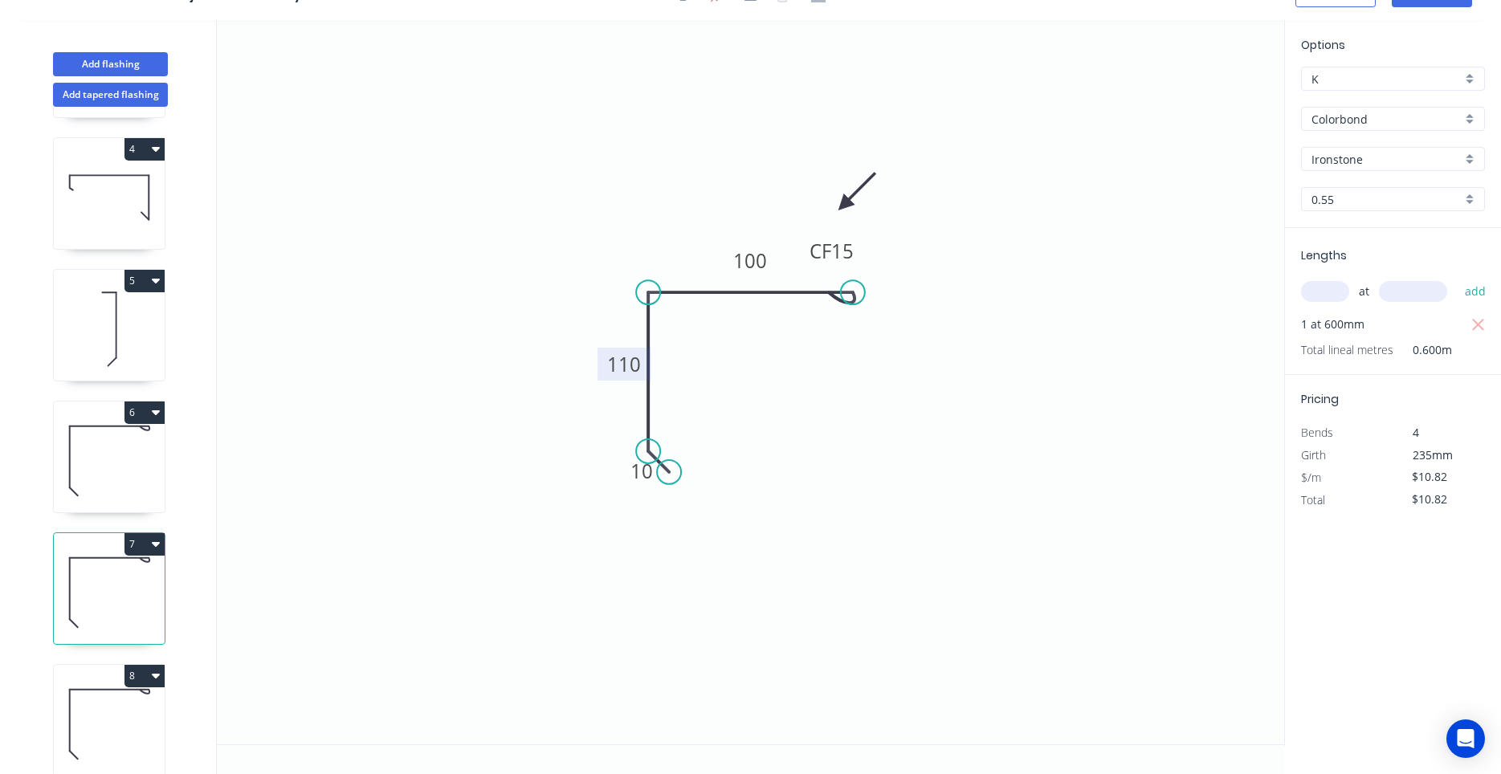
scroll to position [410, 0]
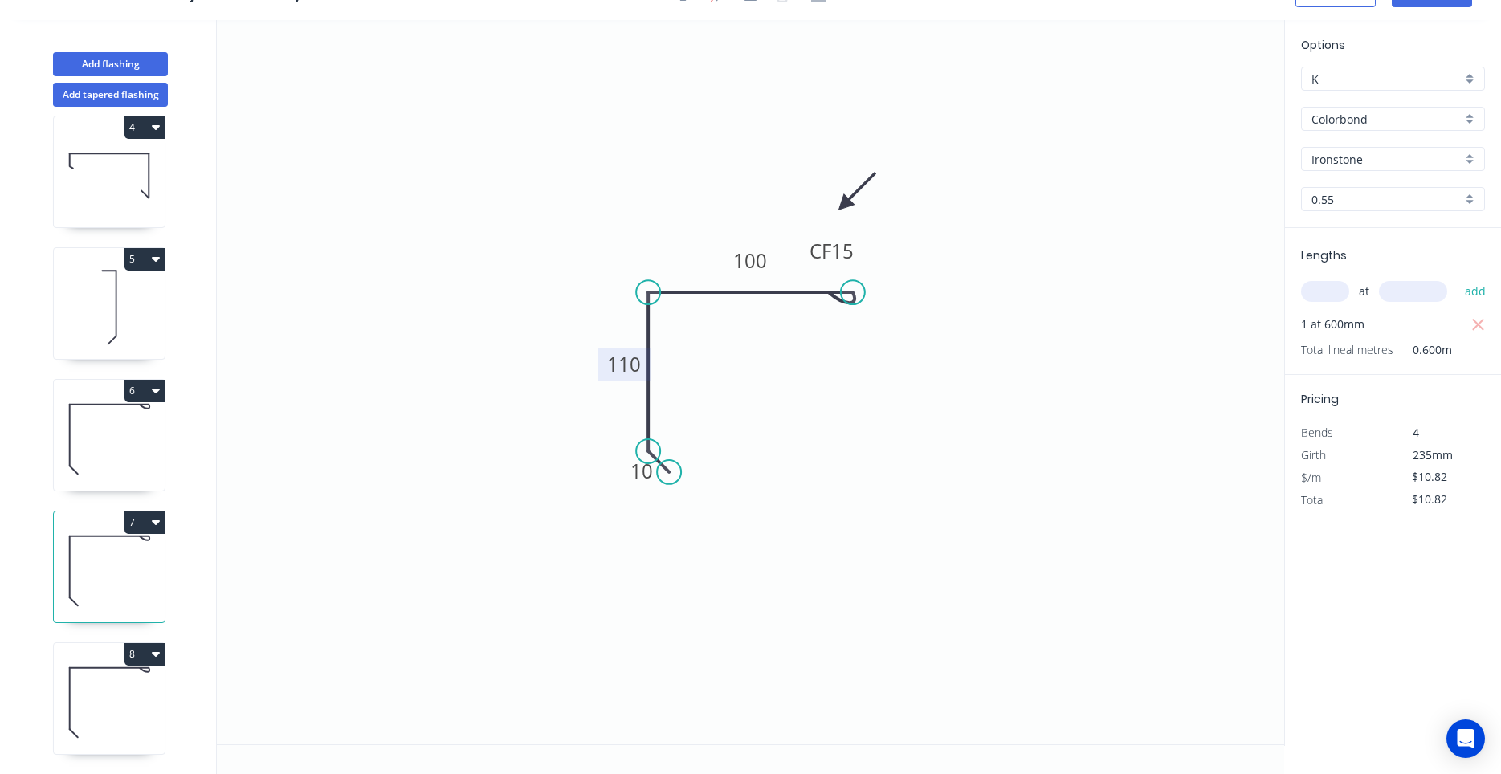
click at [120, 669] on icon at bounding box center [109, 702] width 111 height 103
type input "$0.00"
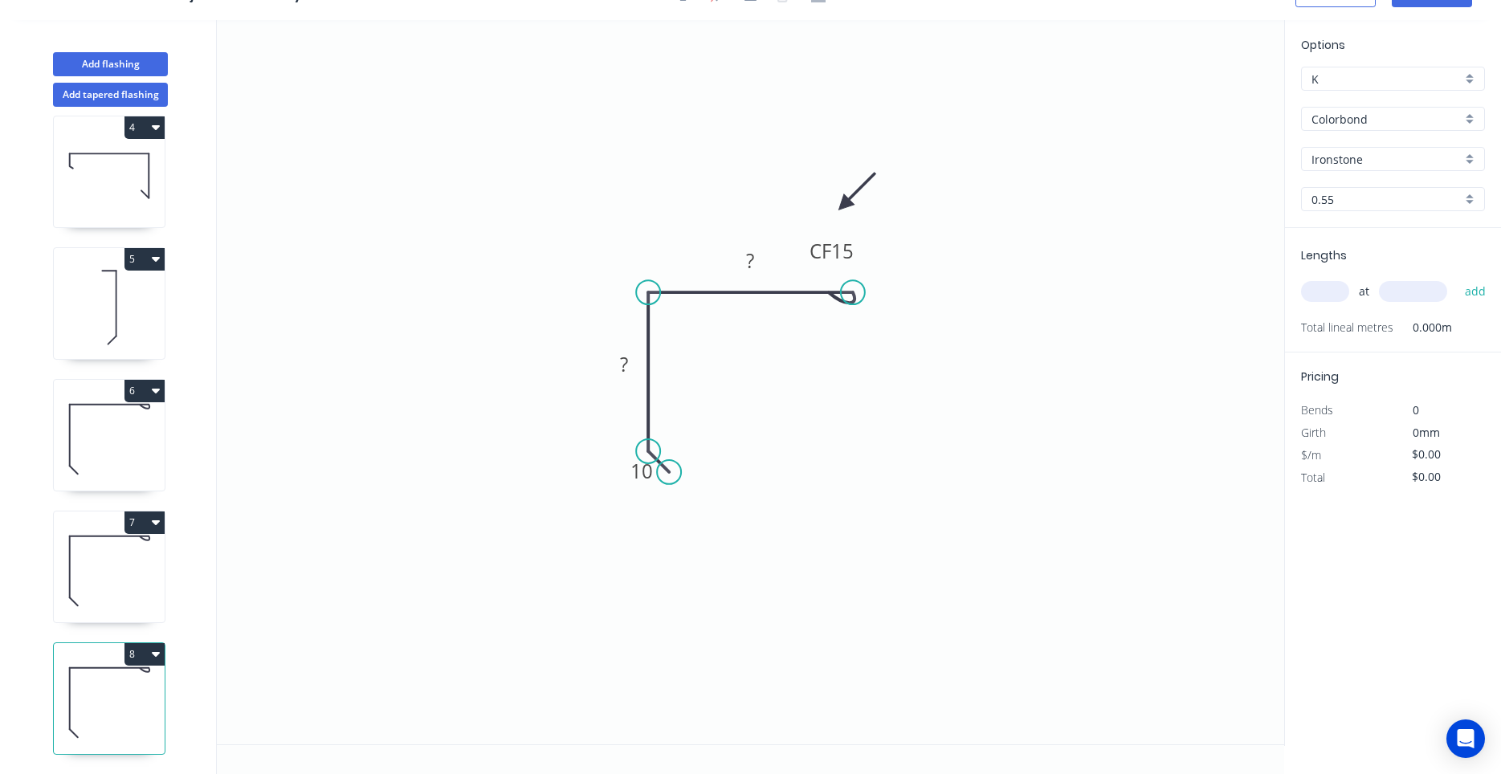
click at [162, 654] on button "8" at bounding box center [144, 654] width 40 height 22
click at [138, 699] on div "Duplicate" at bounding box center [88, 694] width 124 height 23
click at [133, 607] on icon at bounding box center [109, 571] width 111 height 103
type input "$10.82"
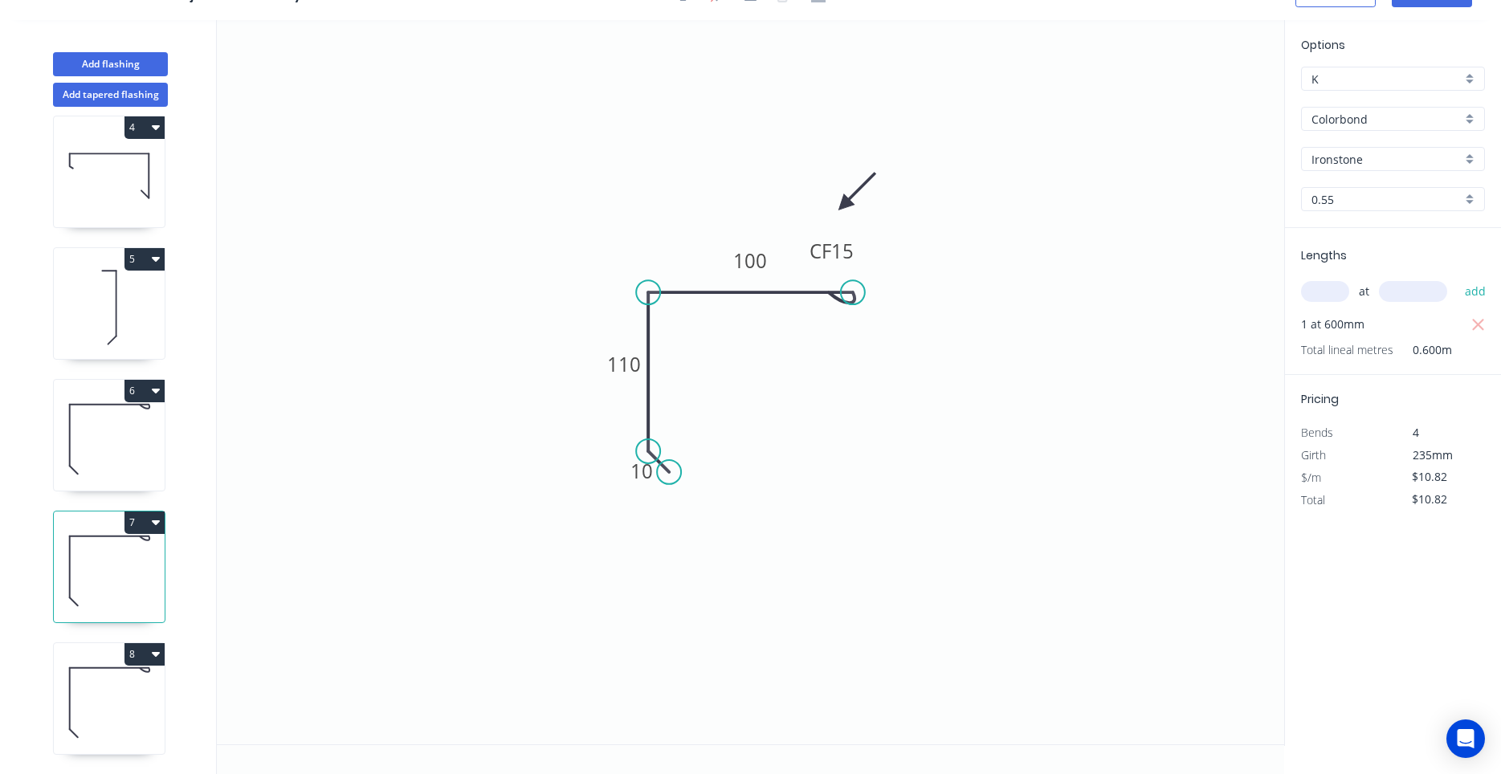
click at [1324, 291] on input "text" at bounding box center [1325, 291] width 48 height 21
type input "1"
type input "800"
click at [1457, 278] on button "add" at bounding box center [1476, 291] width 38 height 27
type input "$21.64"
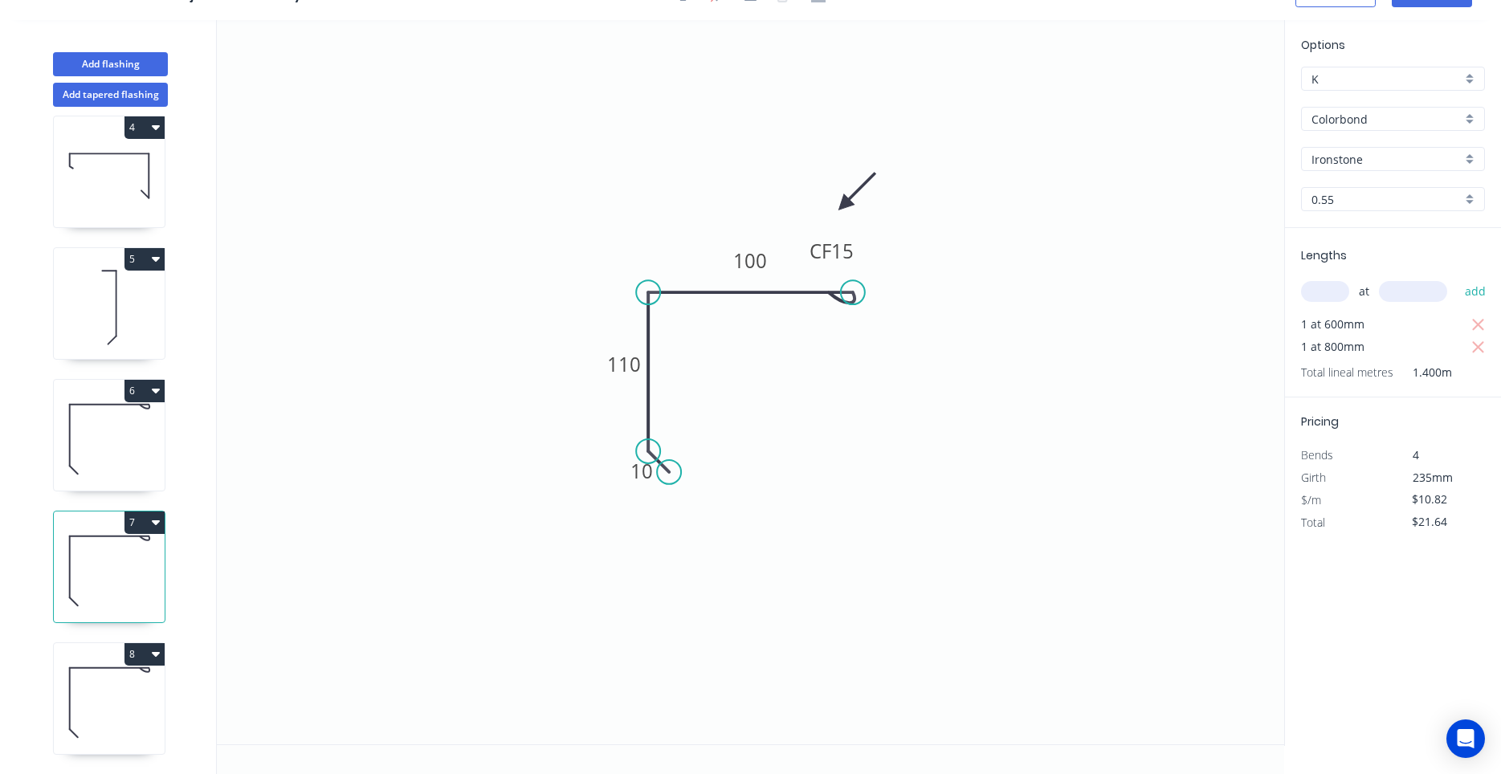
click at [153, 703] on icon at bounding box center [109, 702] width 111 height 103
type input "$0.00"
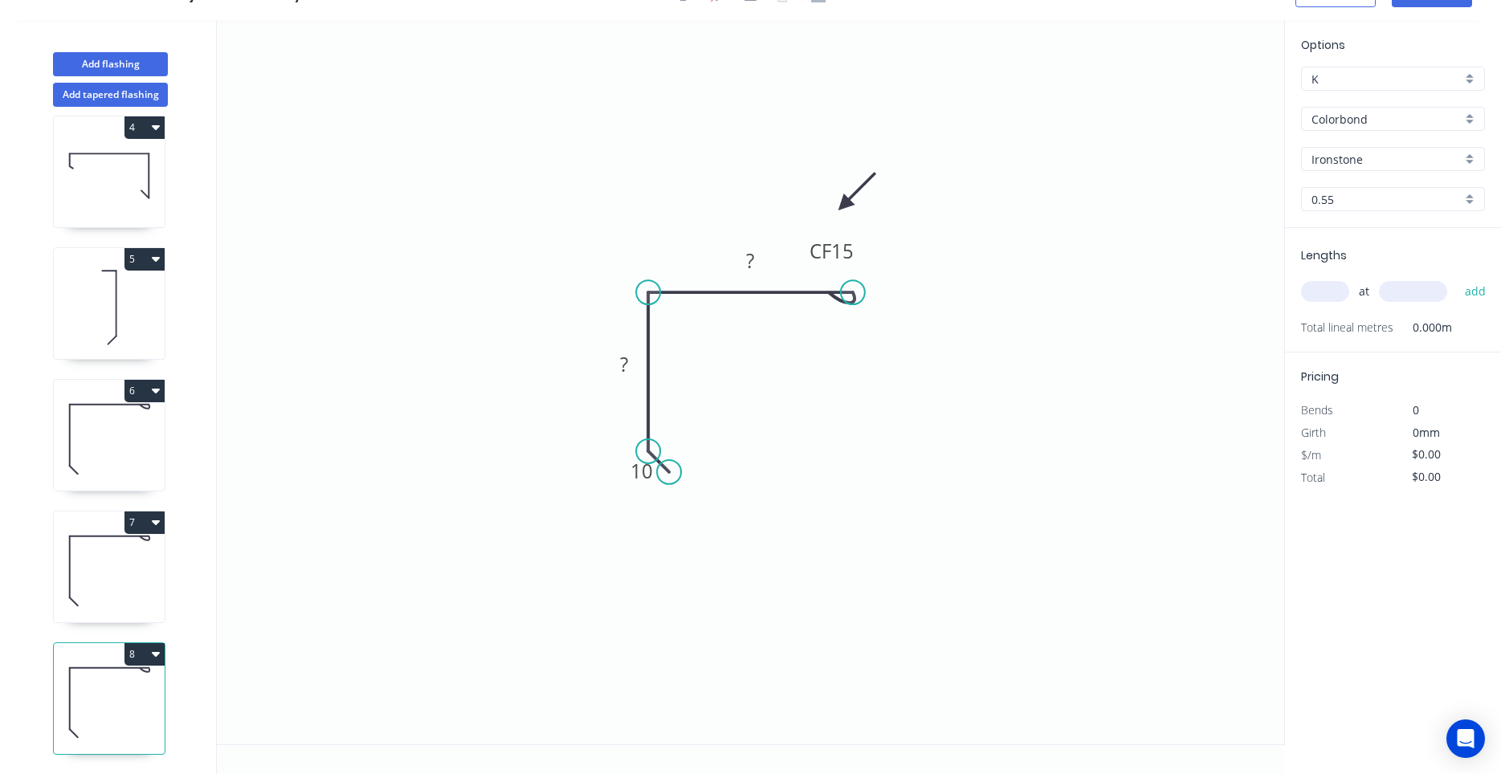
click at [156, 650] on icon "button" at bounding box center [156, 653] width 8 height 13
click at [132, 691] on div "Duplicate" at bounding box center [88, 694] width 124 height 23
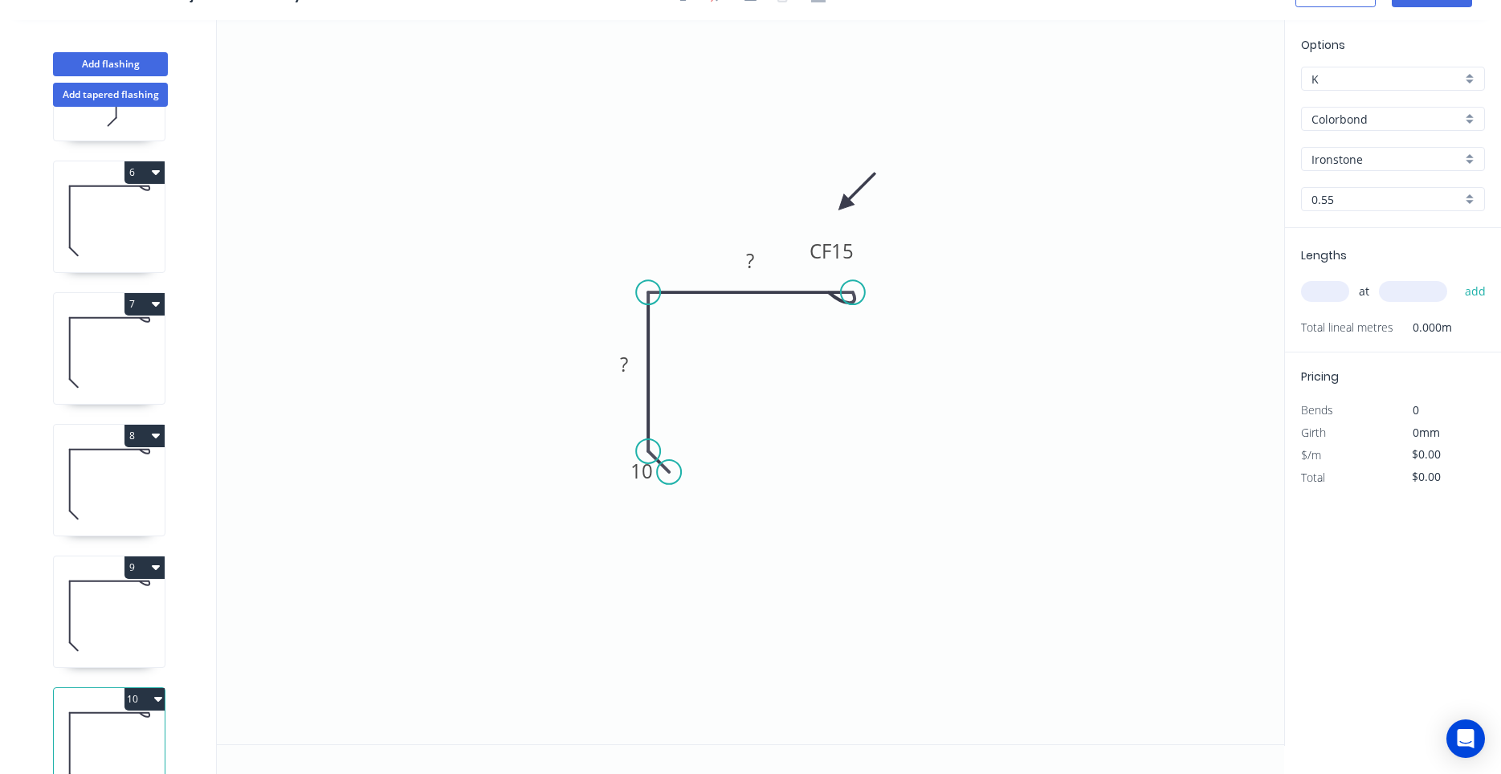
scroll to position [674, 0]
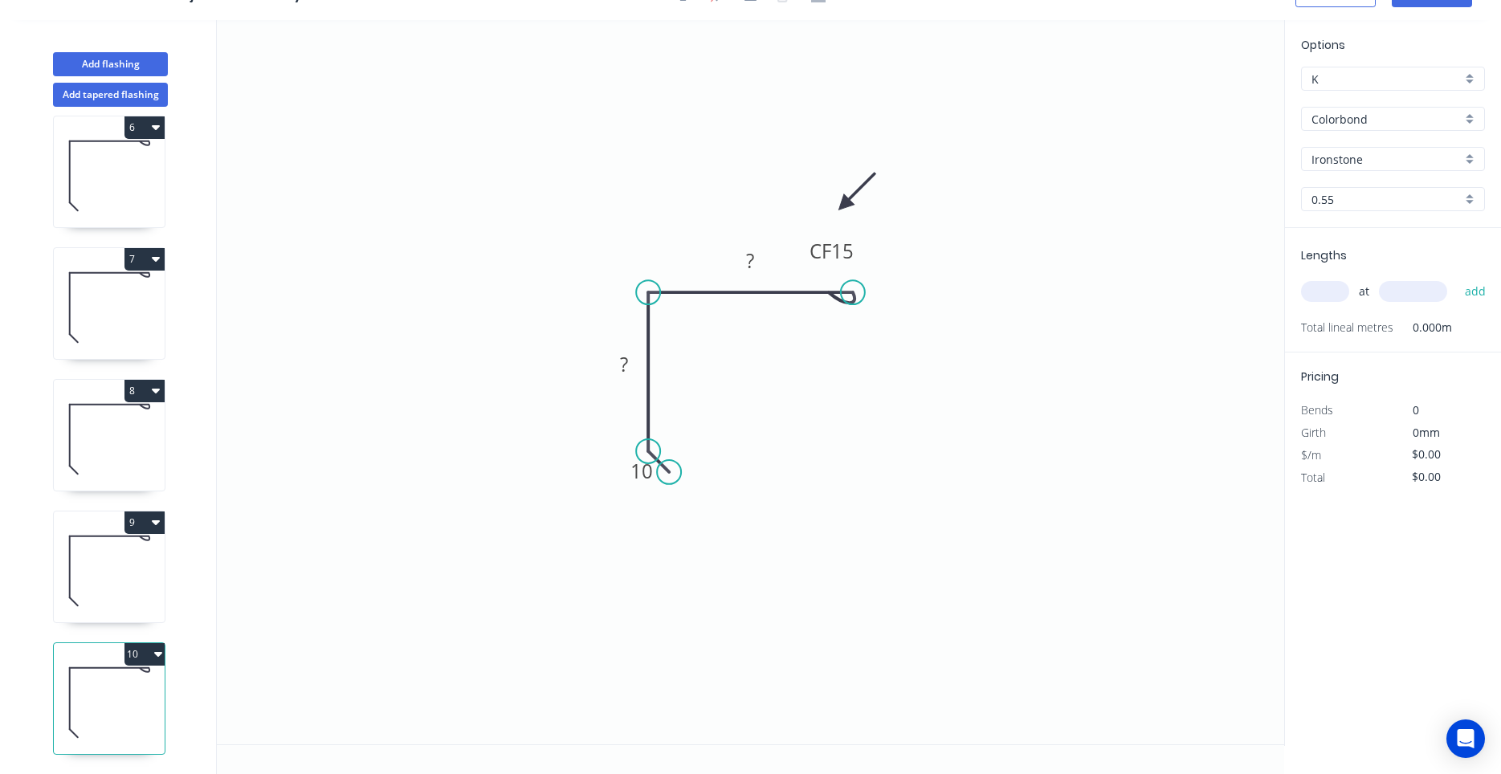
click at [125, 590] on icon at bounding box center [109, 571] width 111 height 103
click at [625, 362] on tspan "?" at bounding box center [624, 364] width 8 height 26
click at [1318, 296] on input "text" at bounding box center [1325, 291] width 48 height 21
type input "$10.82"
type input "1"
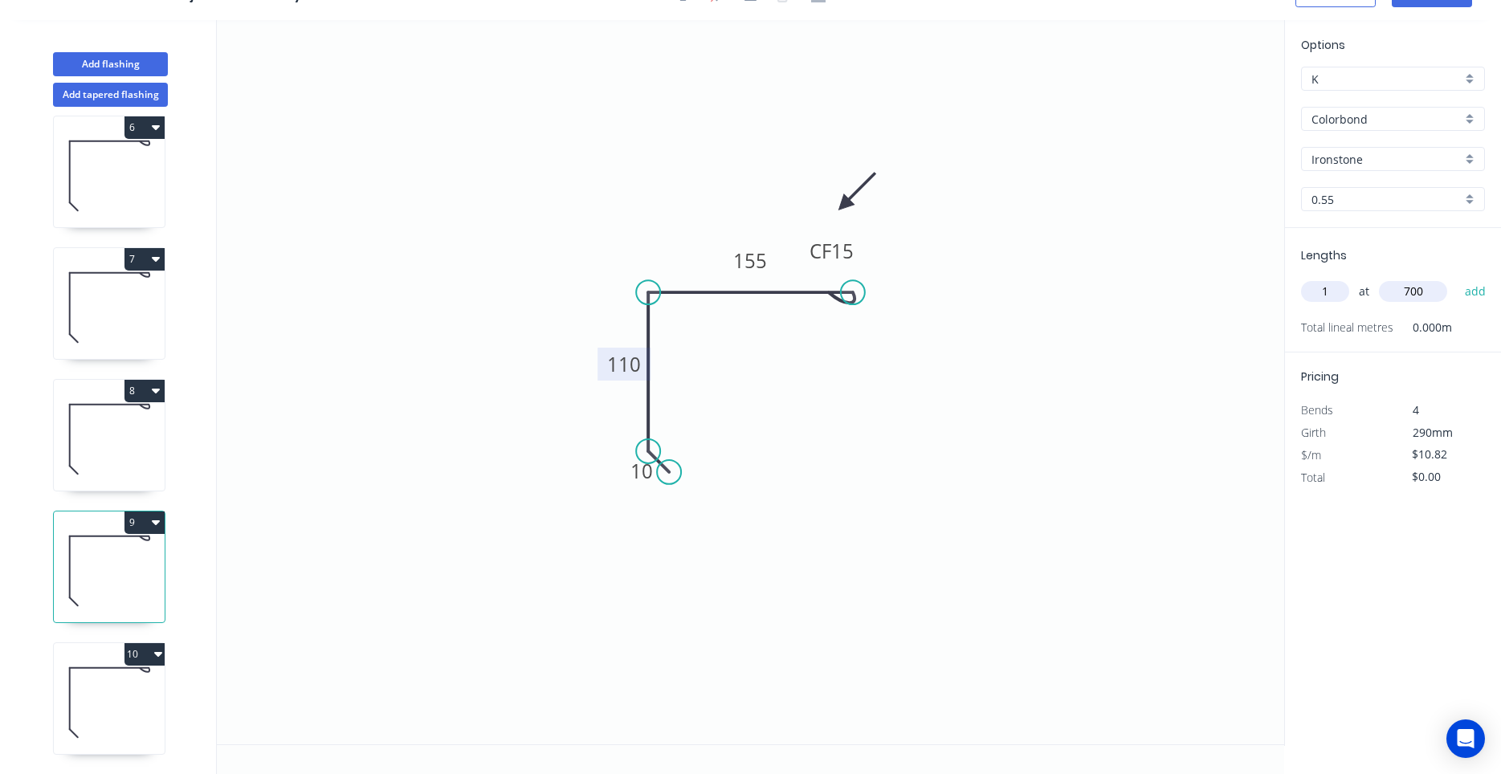
type input "700"
click at [1457, 278] on button "add" at bounding box center [1476, 291] width 38 height 27
type input "$10.82"
click at [113, 696] on icon at bounding box center [109, 702] width 111 height 103
type input "$0.00"
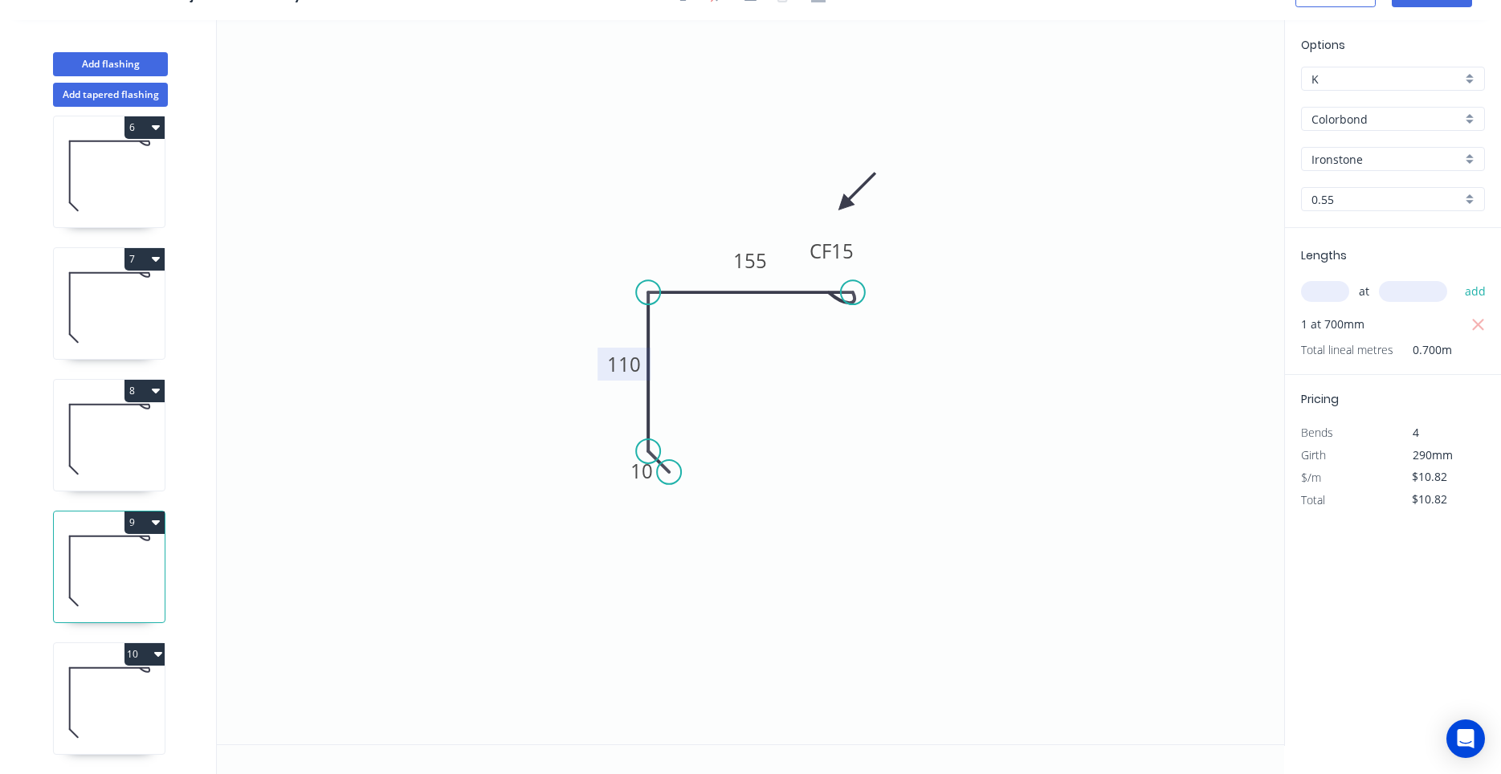
type input "$0.00"
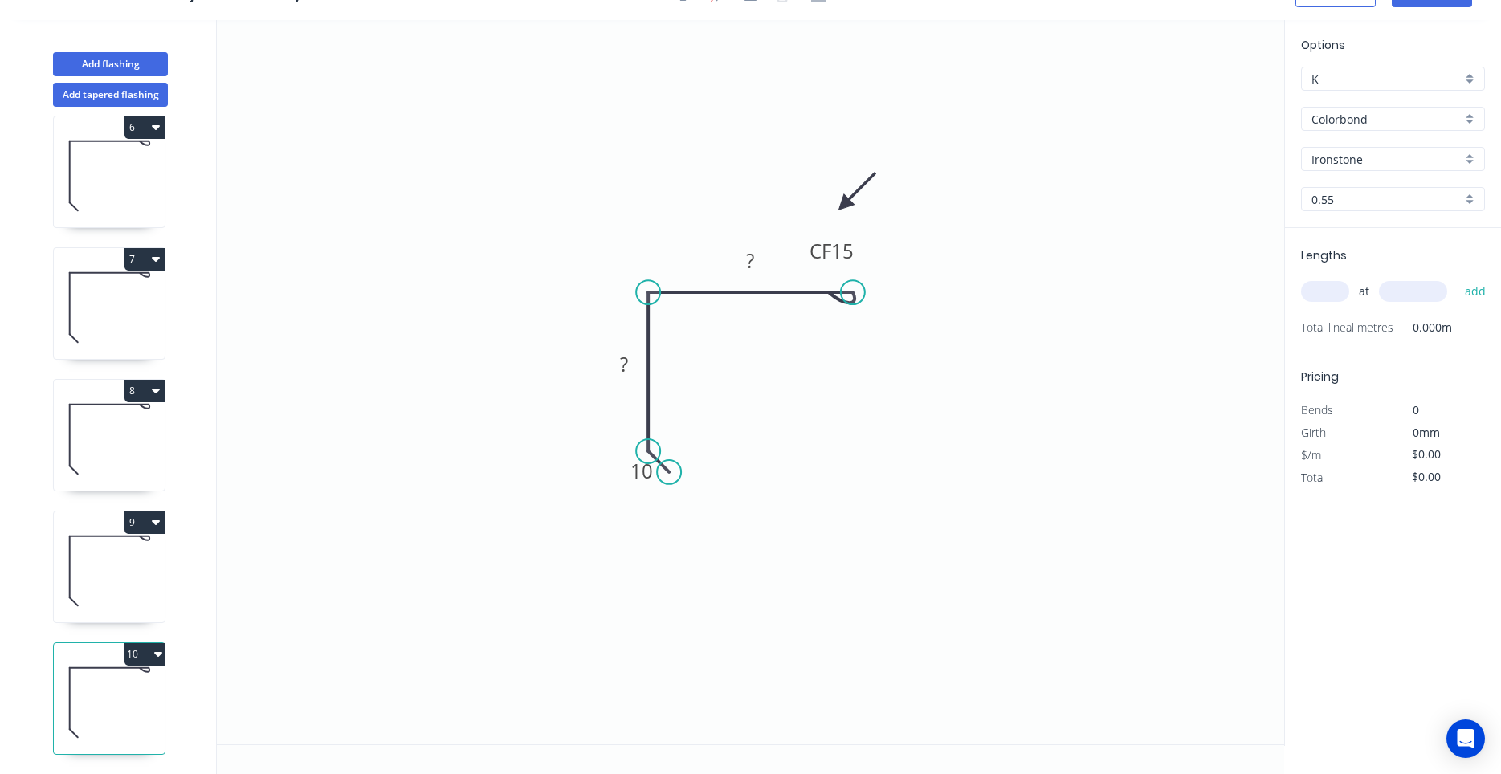
click at [156, 657] on icon "button" at bounding box center [158, 653] width 8 height 13
click at [141, 682] on button "Duplicate" at bounding box center [88, 694] width 153 height 32
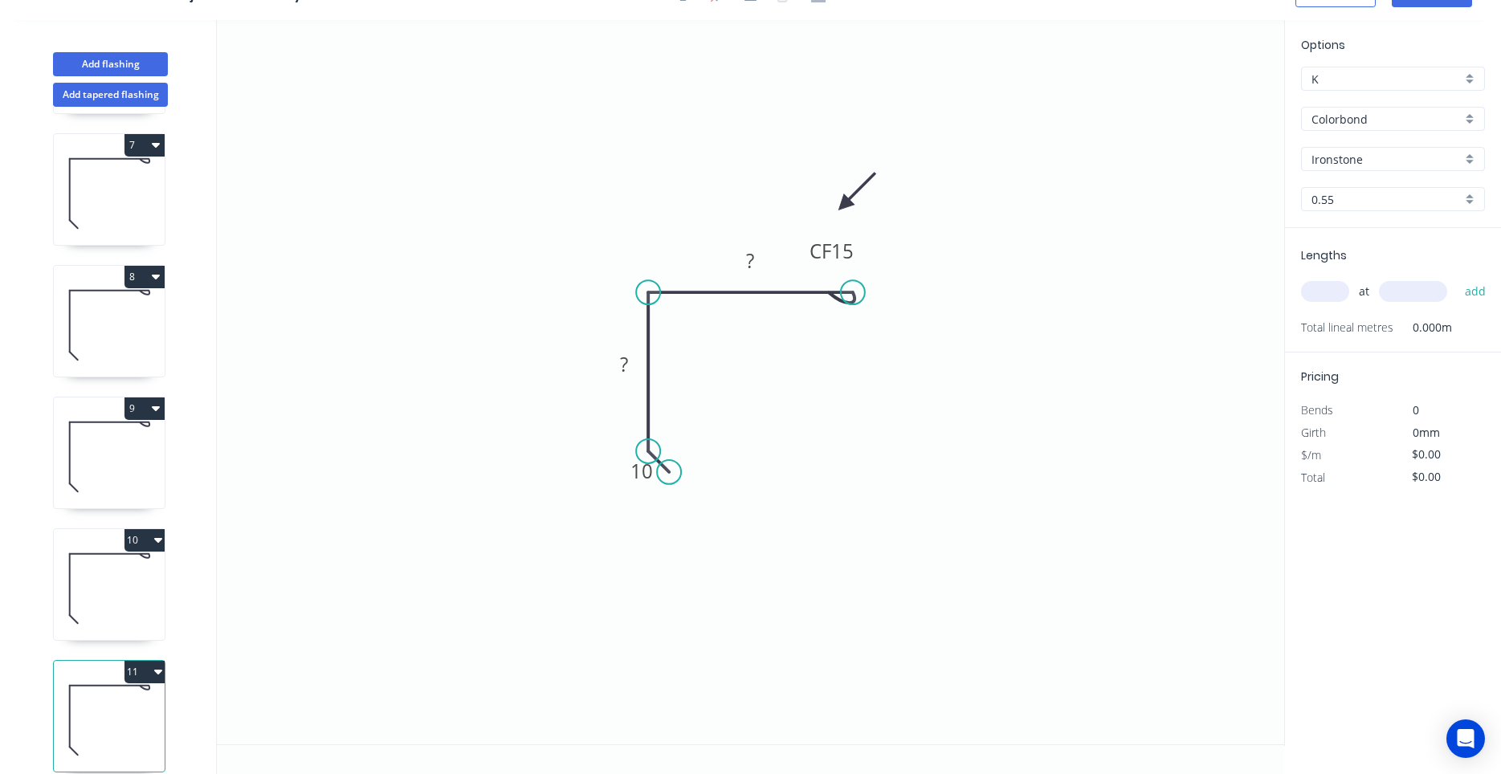
scroll to position [805, 0]
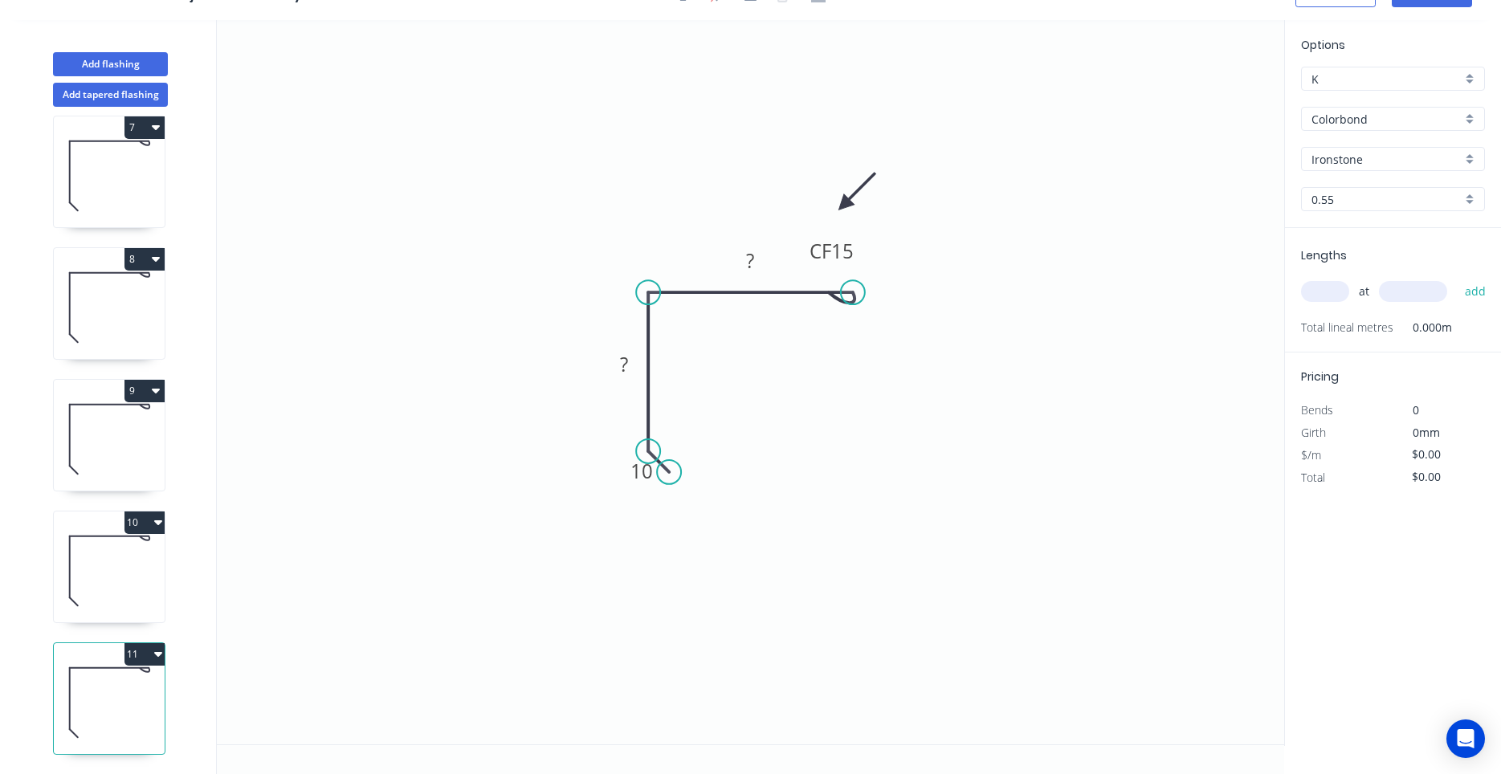
click at [136, 585] on icon at bounding box center [109, 571] width 111 height 103
click at [109, 466] on icon at bounding box center [109, 439] width 111 height 103
type input "$10.82"
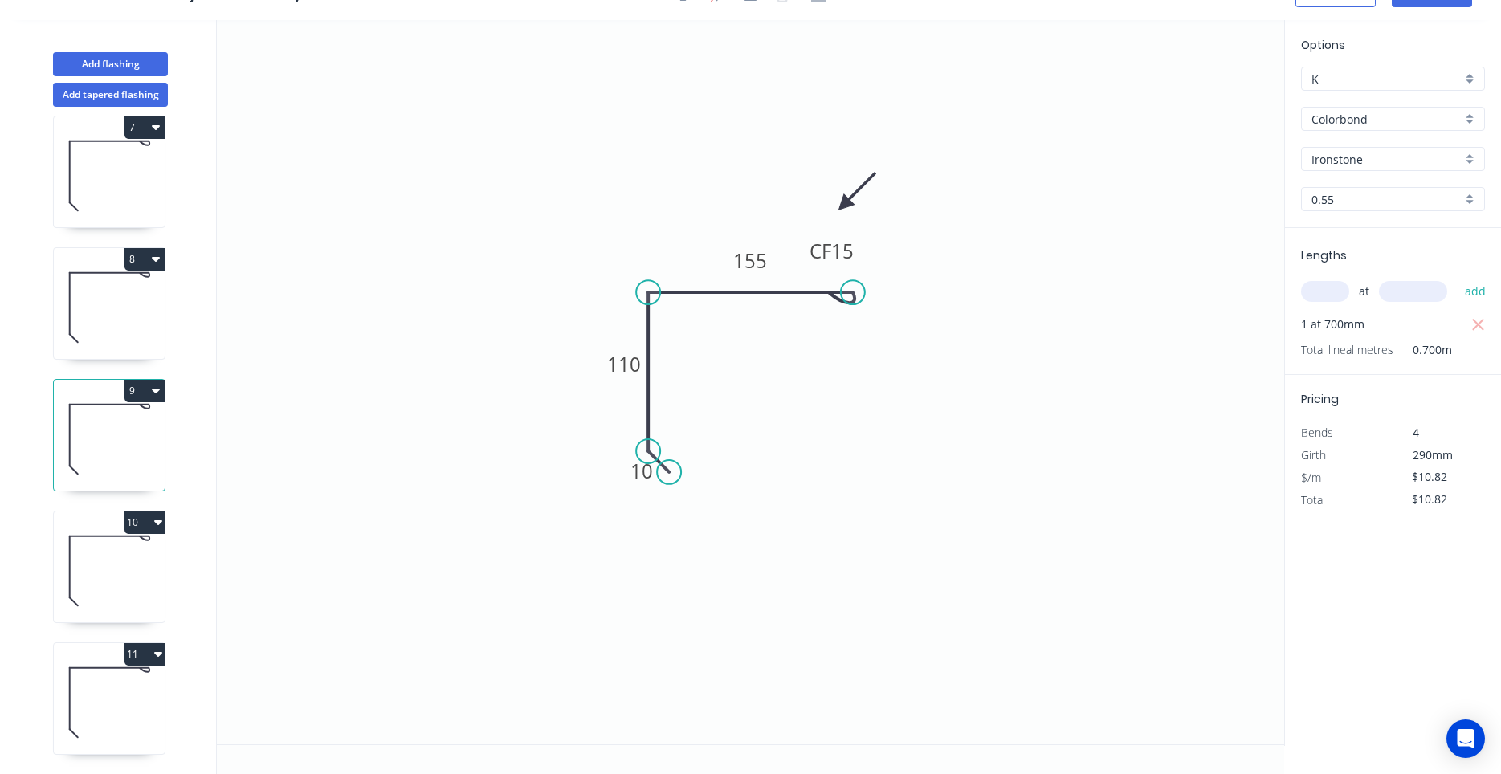
click at [104, 580] on icon at bounding box center [109, 571] width 111 height 103
type input "$0.00"
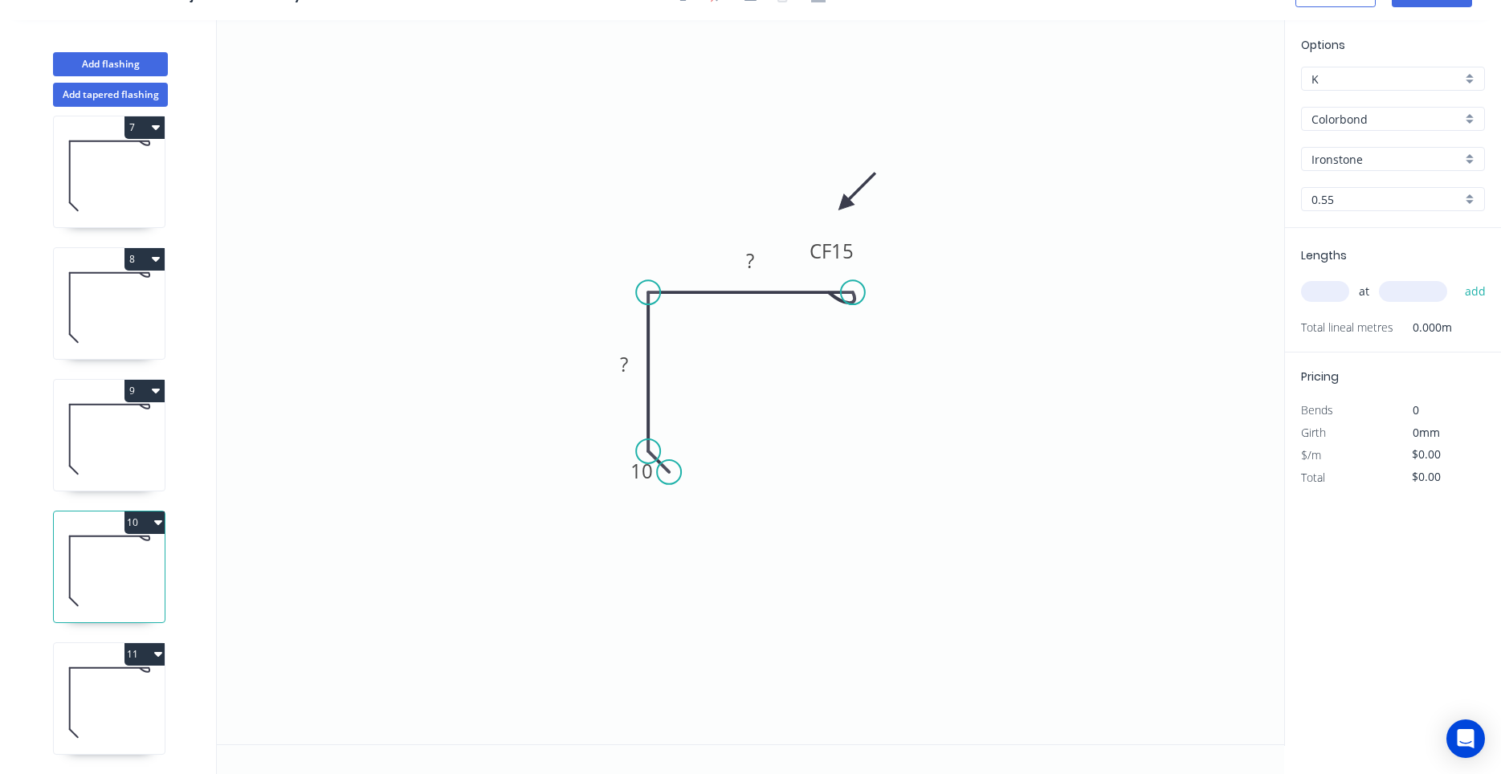
click at [104, 681] on icon at bounding box center [109, 702] width 111 height 103
click at [116, 601] on icon at bounding box center [109, 571] width 111 height 103
click at [112, 471] on icon at bounding box center [109, 439] width 111 height 103
type input "$10.82"
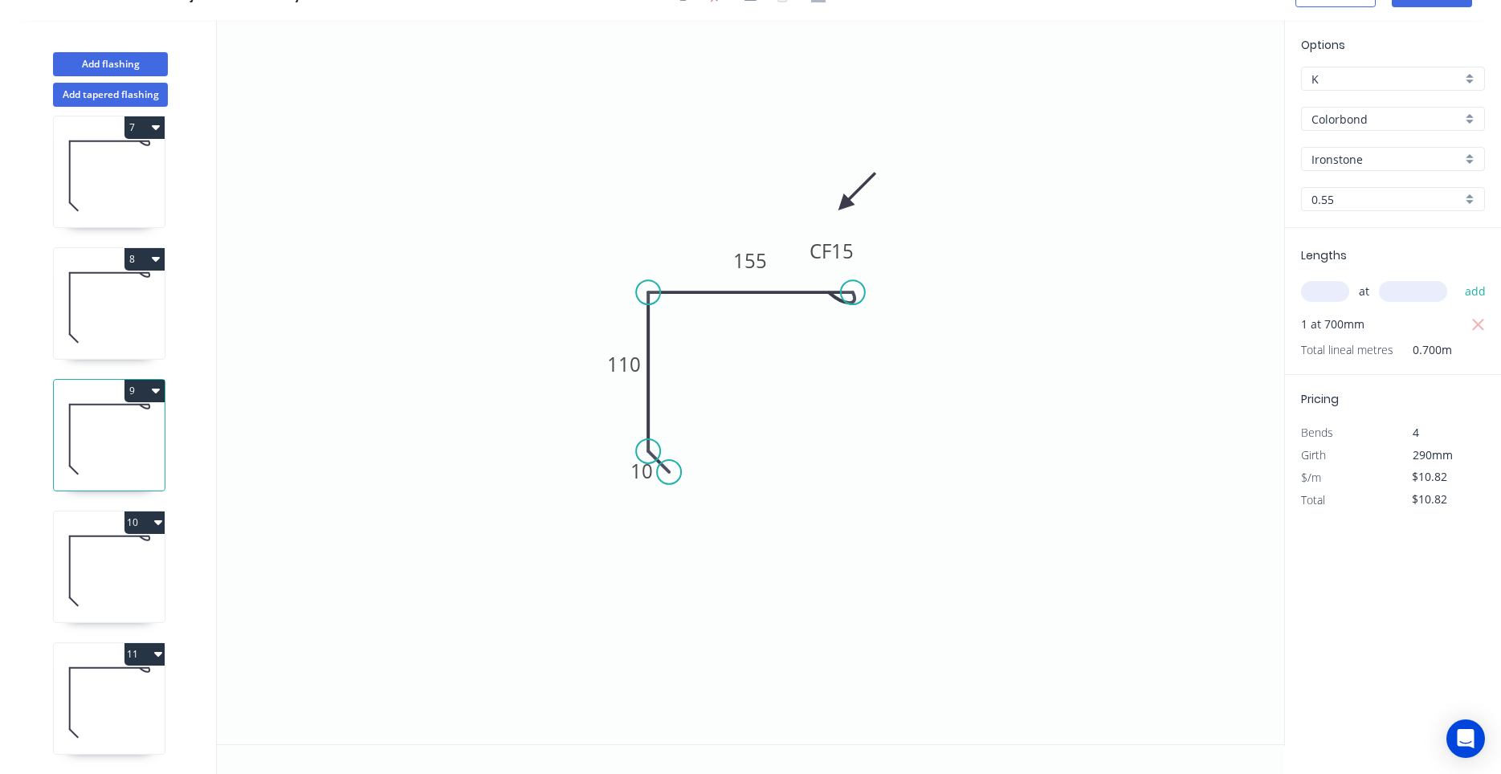
click at [107, 599] on icon at bounding box center [109, 571] width 111 height 103
type input "$0.00"
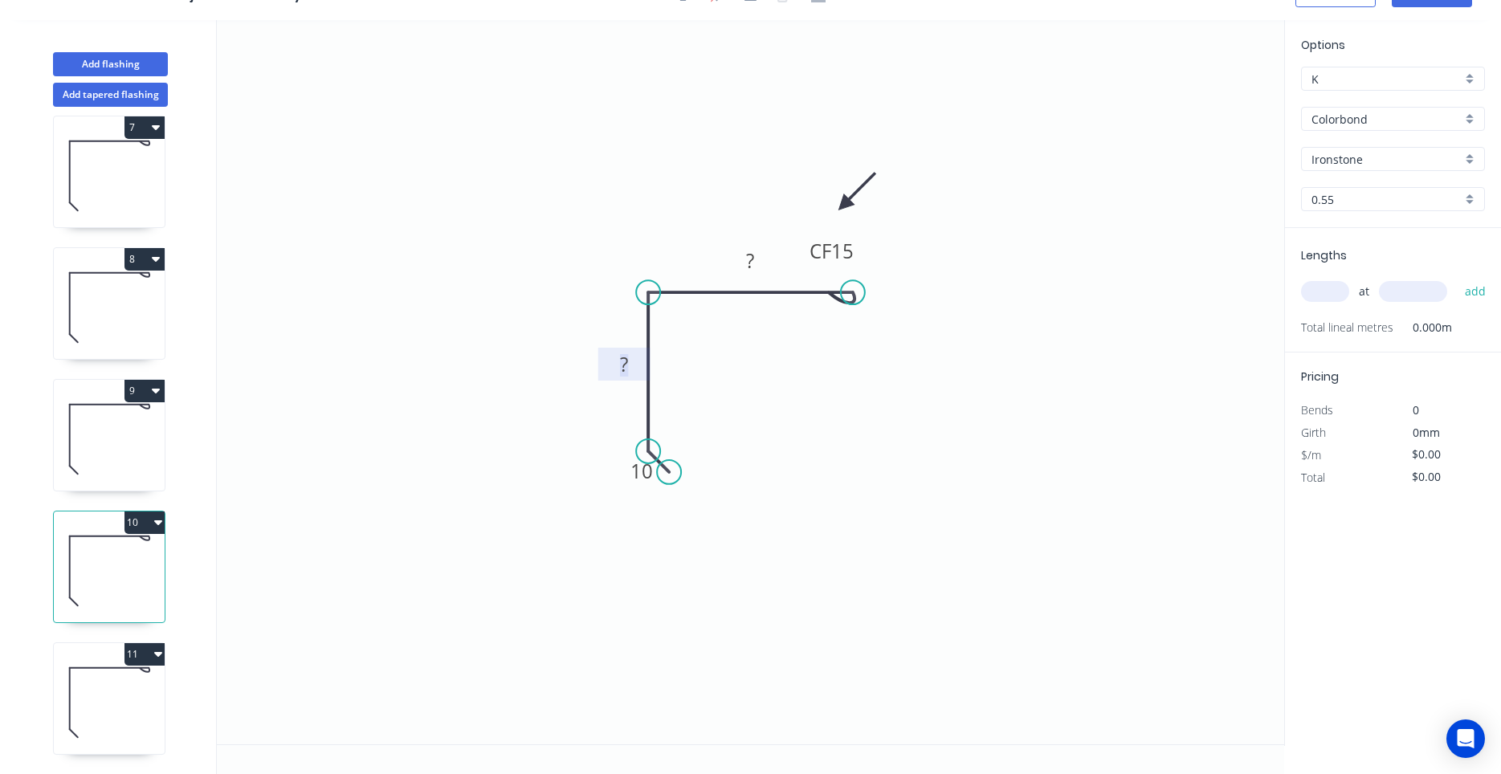
click at [621, 377] on tspan "?" at bounding box center [624, 364] width 8 height 26
click at [621, 379] on g "?" at bounding box center [624, 364] width 52 height 33
drag, startPoint x: 628, startPoint y: 371, endPoint x: 603, endPoint y: 372, distance: 24.9
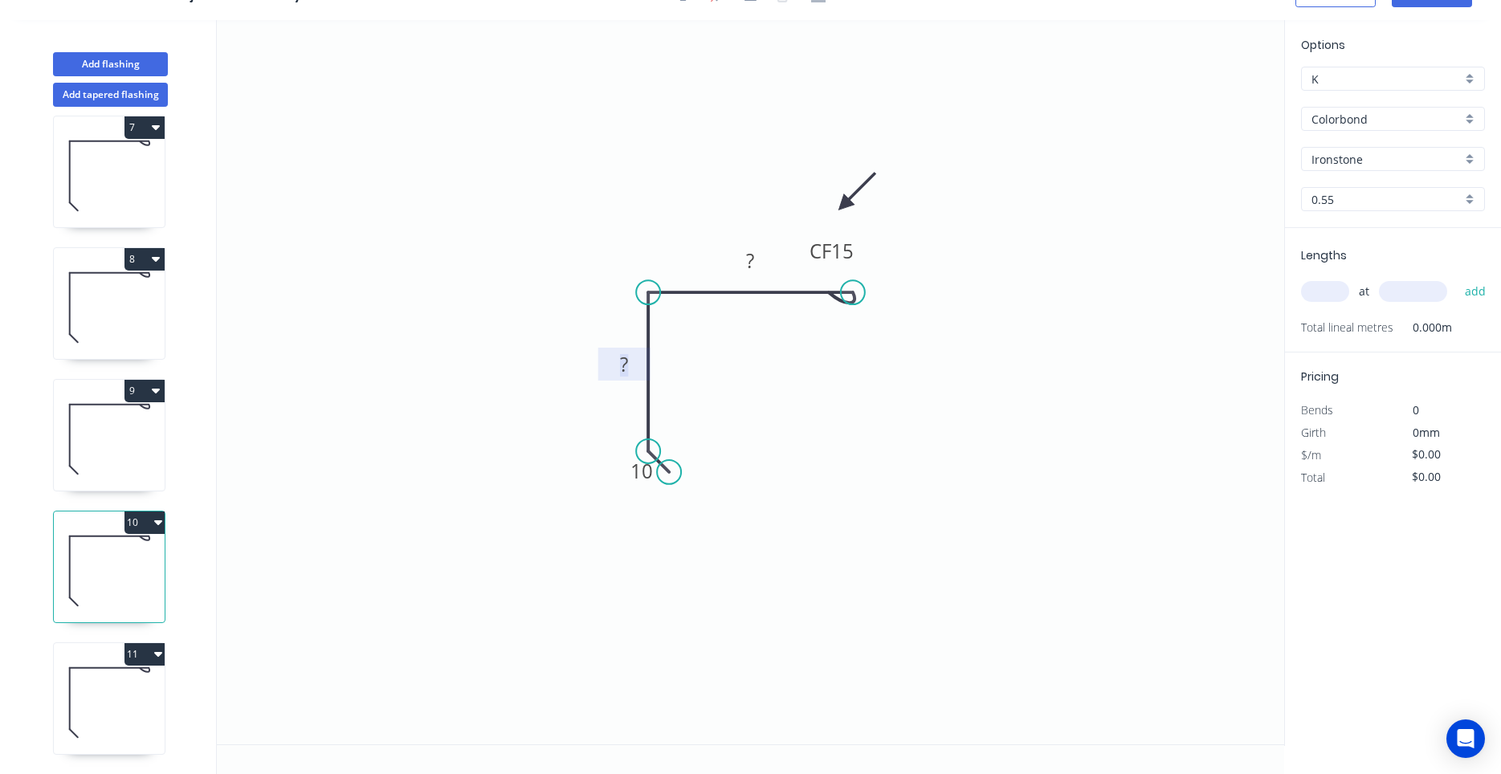
click at [603, 372] on g "?" at bounding box center [624, 364] width 52 height 33
click at [1322, 291] on input "text" at bounding box center [1325, 291] width 48 height 21
type input "$14.50"
type input "1"
type input "600"
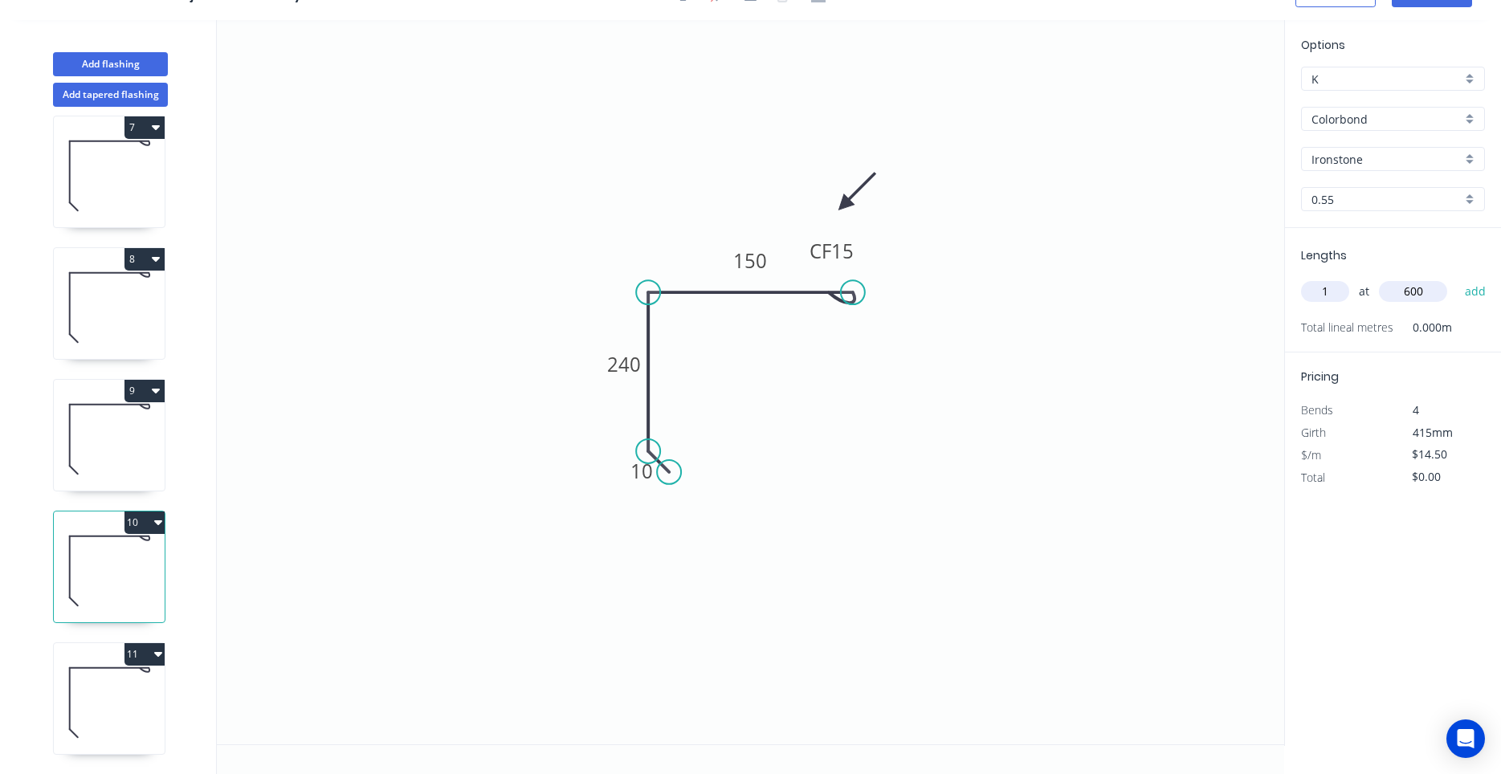
click at [1457, 278] on button "add" at bounding box center [1476, 291] width 38 height 27
click at [155, 717] on icon at bounding box center [109, 702] width 111 height 103
click at [153, 661] on button "11" at bounding box center [144, 654] width 40 height 22
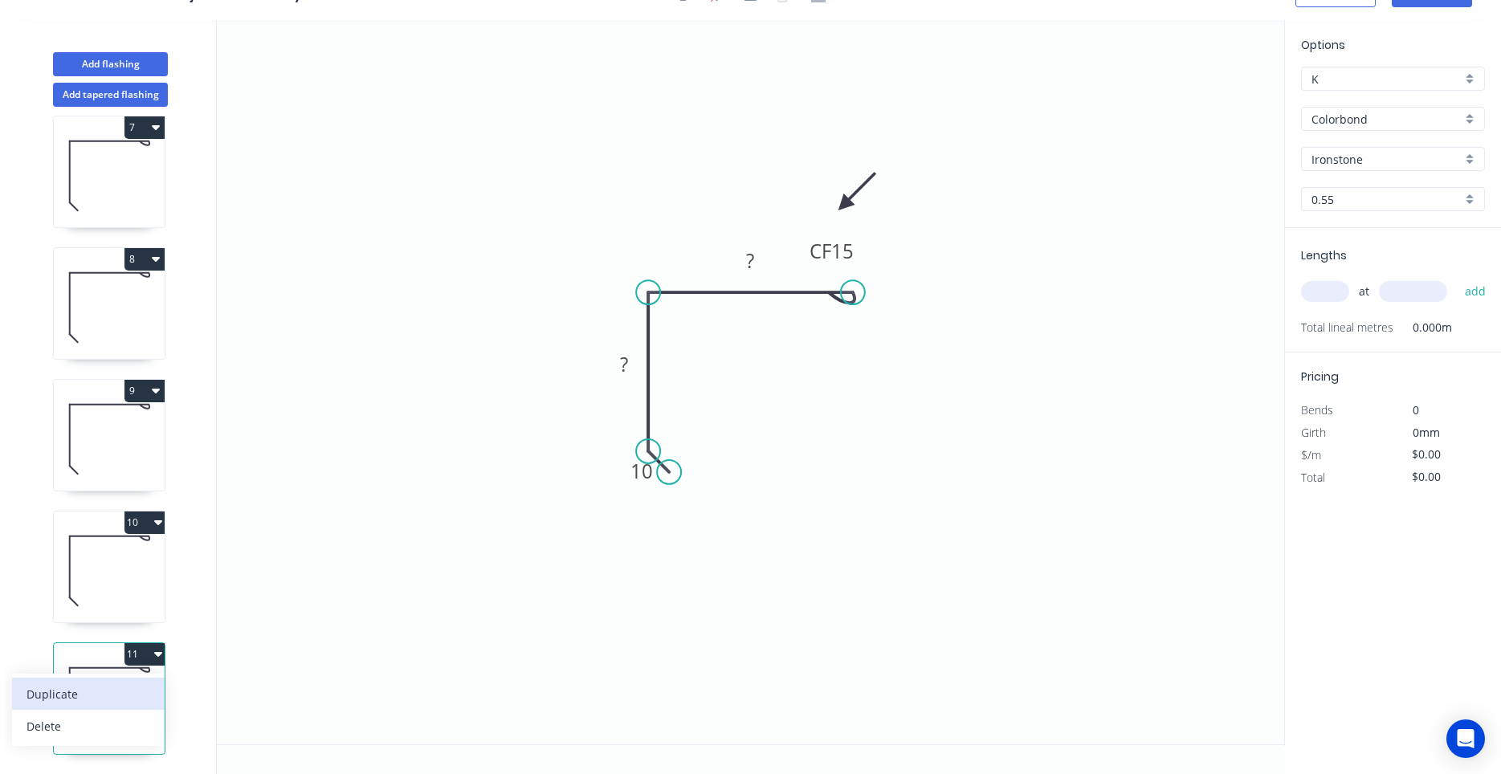
click at [133, 694] on div "Duplicate" at bounding box center [88, 694] width 124 height 23
click at [128, 603] on icon at bounding box center [109, 571] width 111 height 103
click at [128, 471] on icon at bounding box center [109, 439] width 111 height 103
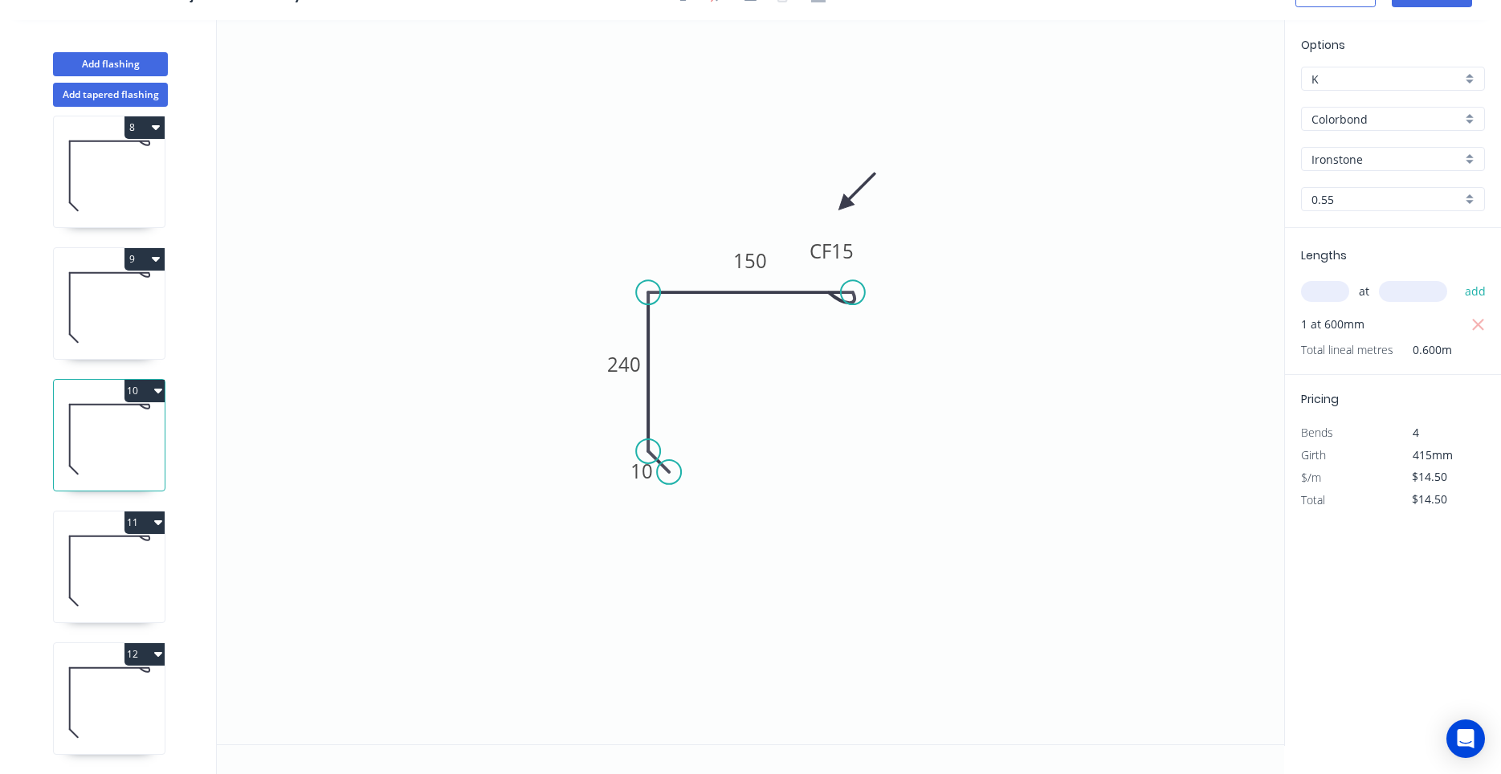
click at [101, 586] on icon at bounding box center [109, 571] width 111 height 103
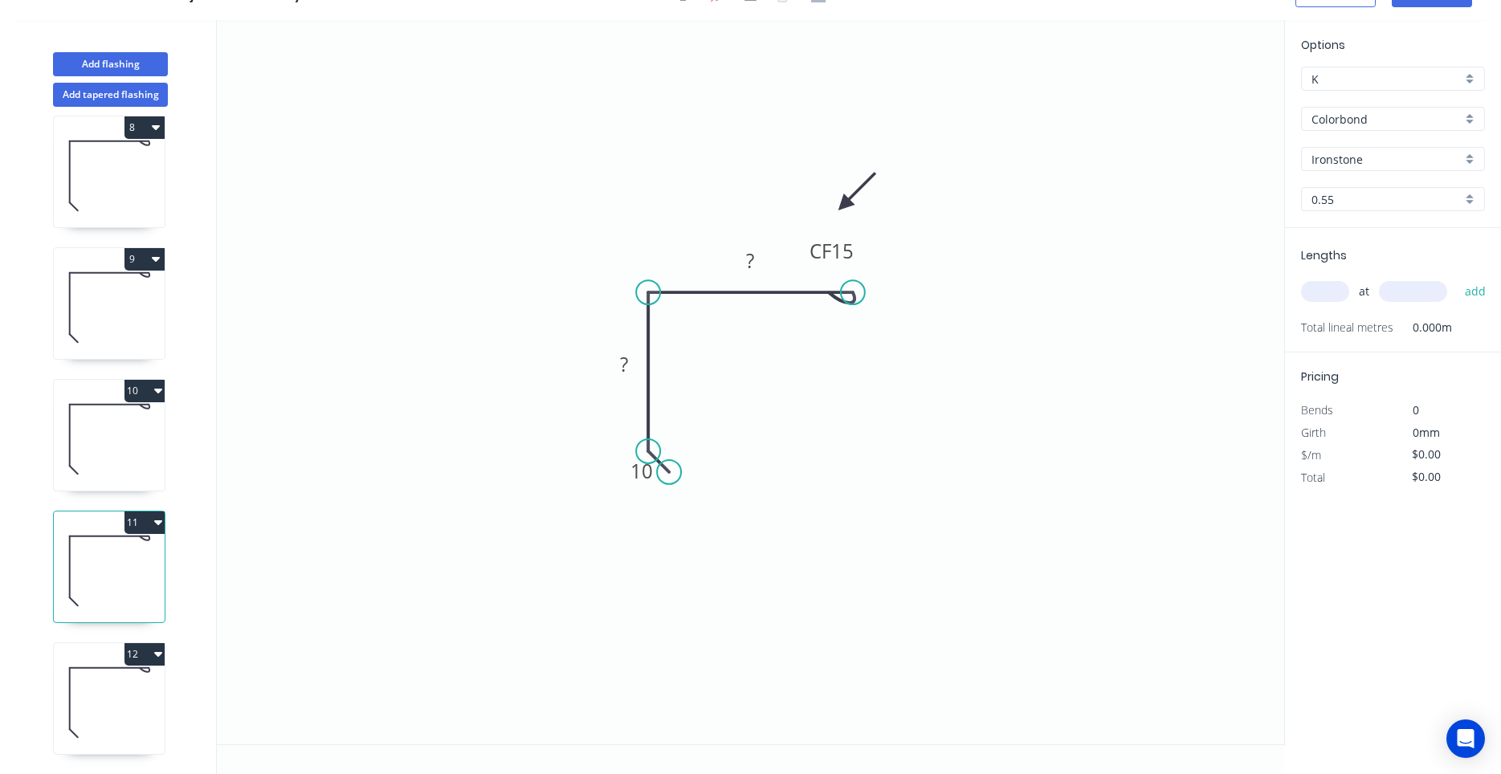
click at [122, 494] on div "1 2 3 4 5 6 7 8 9 10 11 12" at bounding box center [110, 440] width 211 height 667
click at [122, 475] on icon at bounding box center [109, 439] width 111 height 103
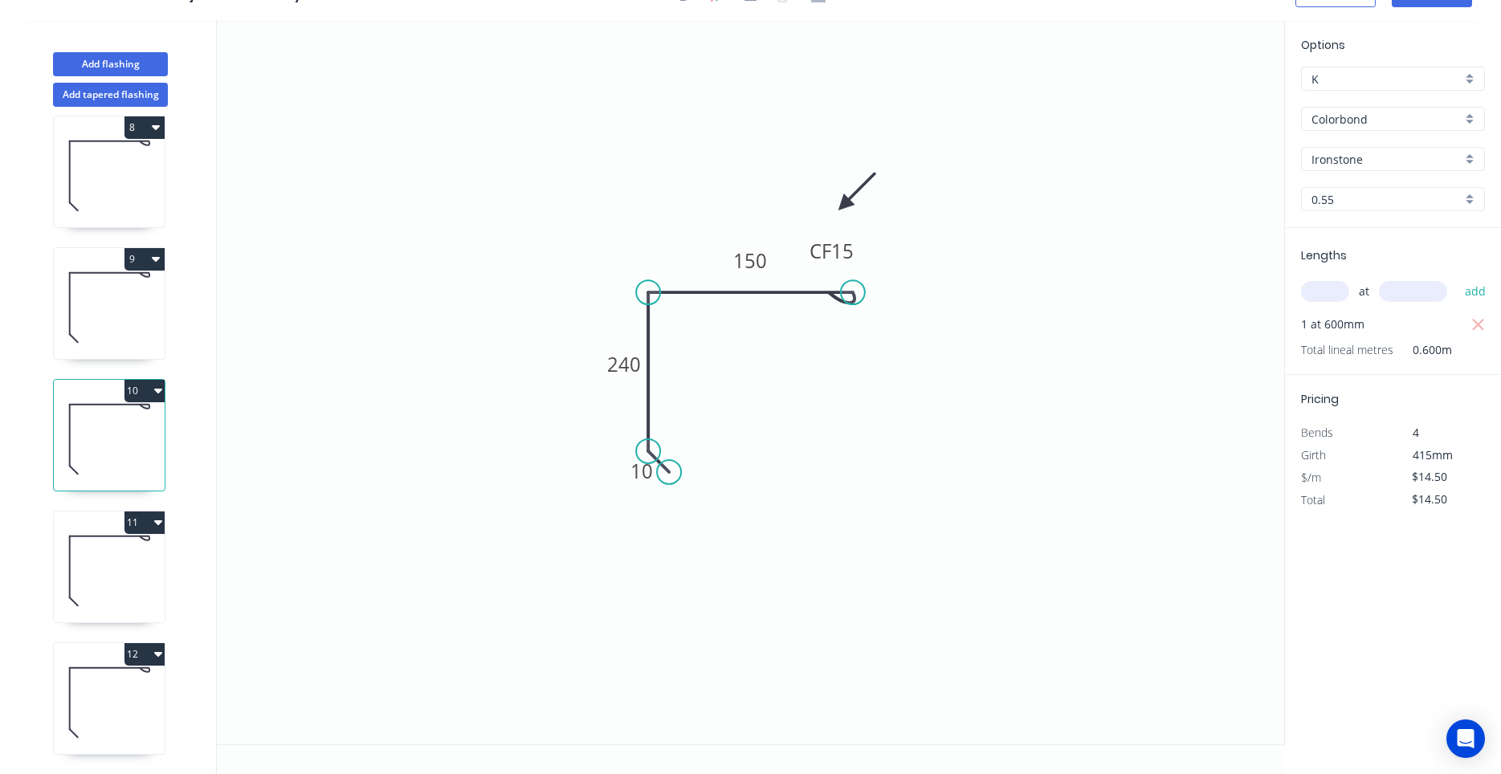
click at [99, 599] on icon at bounding box center [109, 571] width 111 height 103
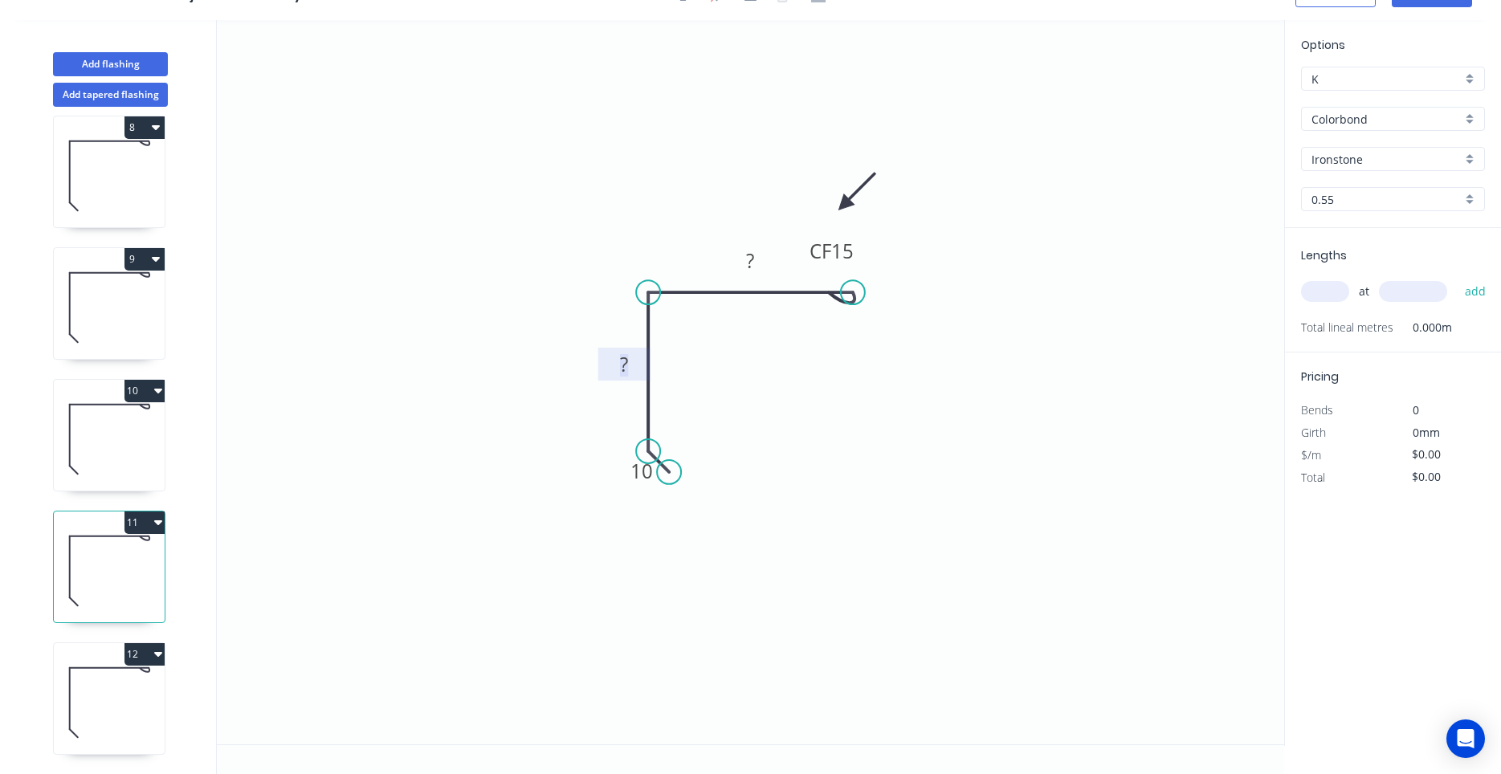
click at [627, 361] on tspan "?" at bounding box center [624, 364] width 8 height 26
click at [1318, 295] on input "text" at bounding box center [1325, 291] width 48 height 21
click at [1457, 278] on button "add" at bounding box center [1476, 291] width 38 height 27
click at [108, 699] on icon at bounding box center [109, 702] width 111 height 103
click at [156, 654] on icon "button" at bounding box center [158, 654] width 8 height 5
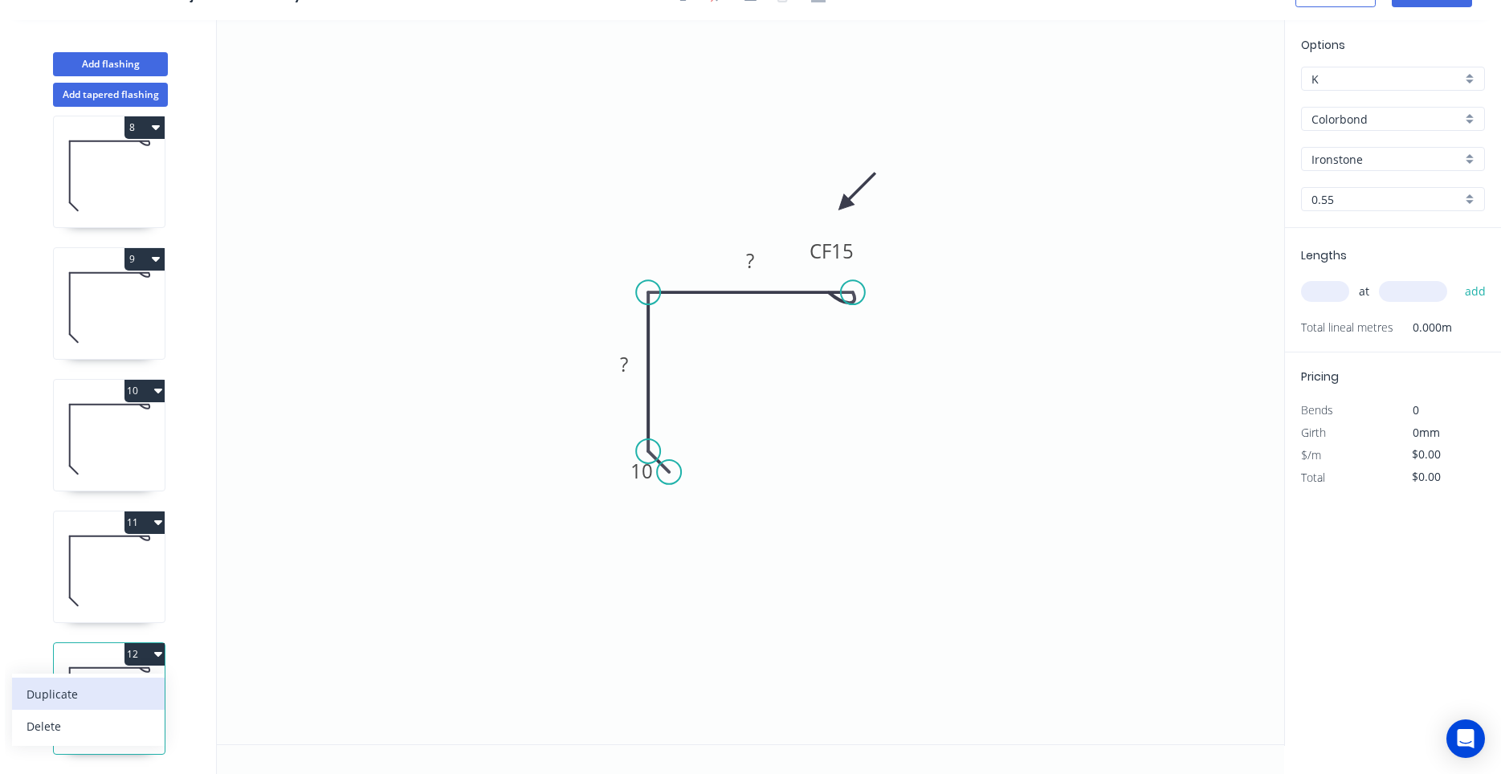
click at [138, 682] on button "Duplicate" at bounding box center [88, 694] width 153 height 32
click at [128, 585] on icon at bounding box center [109, 571] width 111 height 103
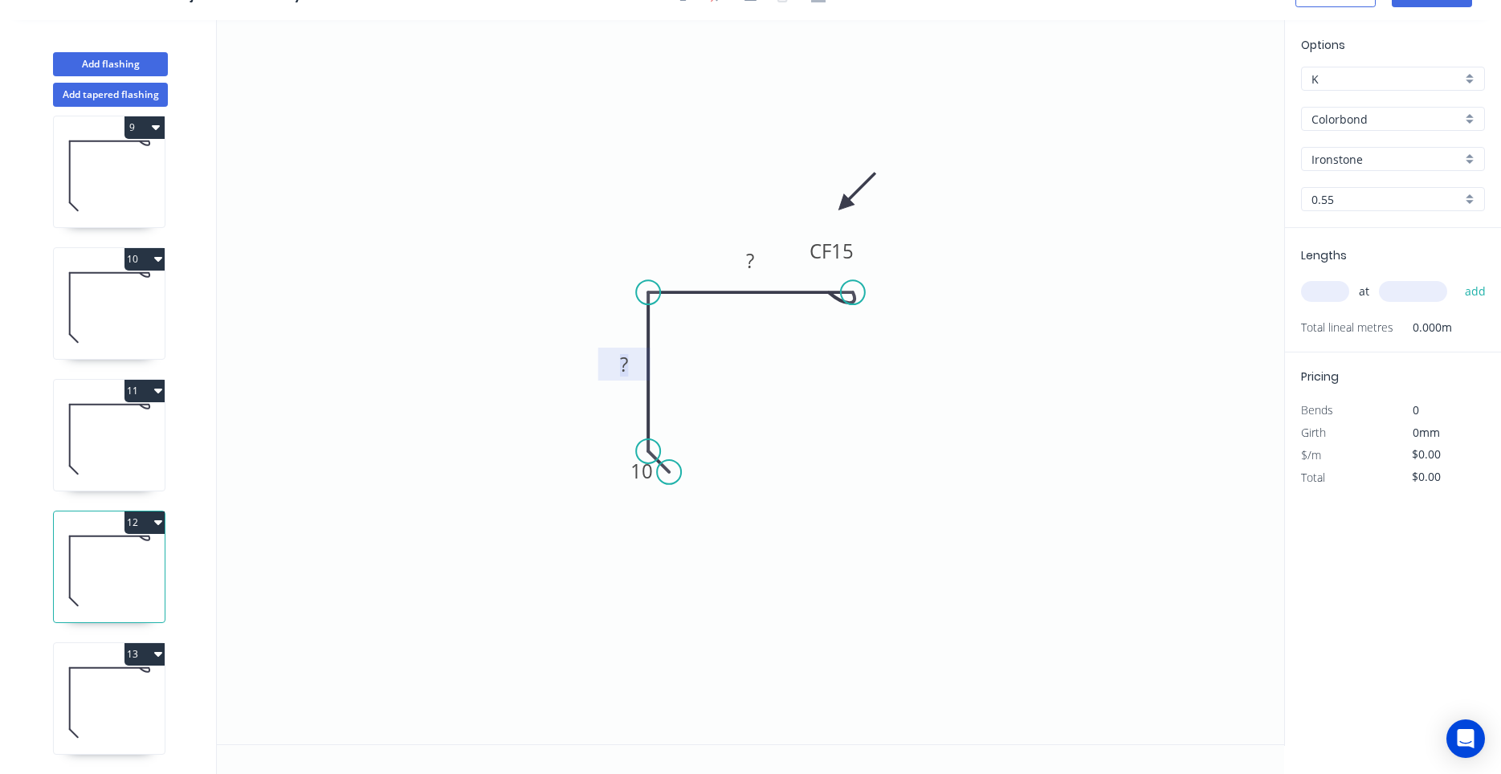
click at [622, 362] on tspan "?" at bounding box center [624, 364] width 8 height 26
click at [1312, 303] on div "at add" at bounding box center [1394, 291] width 187 height 27
click at [1315, 295] on input "text" at bounding box center [1325, 291] width 48 height 21
click at [1457, 278] on button "add" at bounding box center [1476, 291] width 38 height 27
click at [125, 688] on icon at bounding box center [109, 702] width 111 height 103
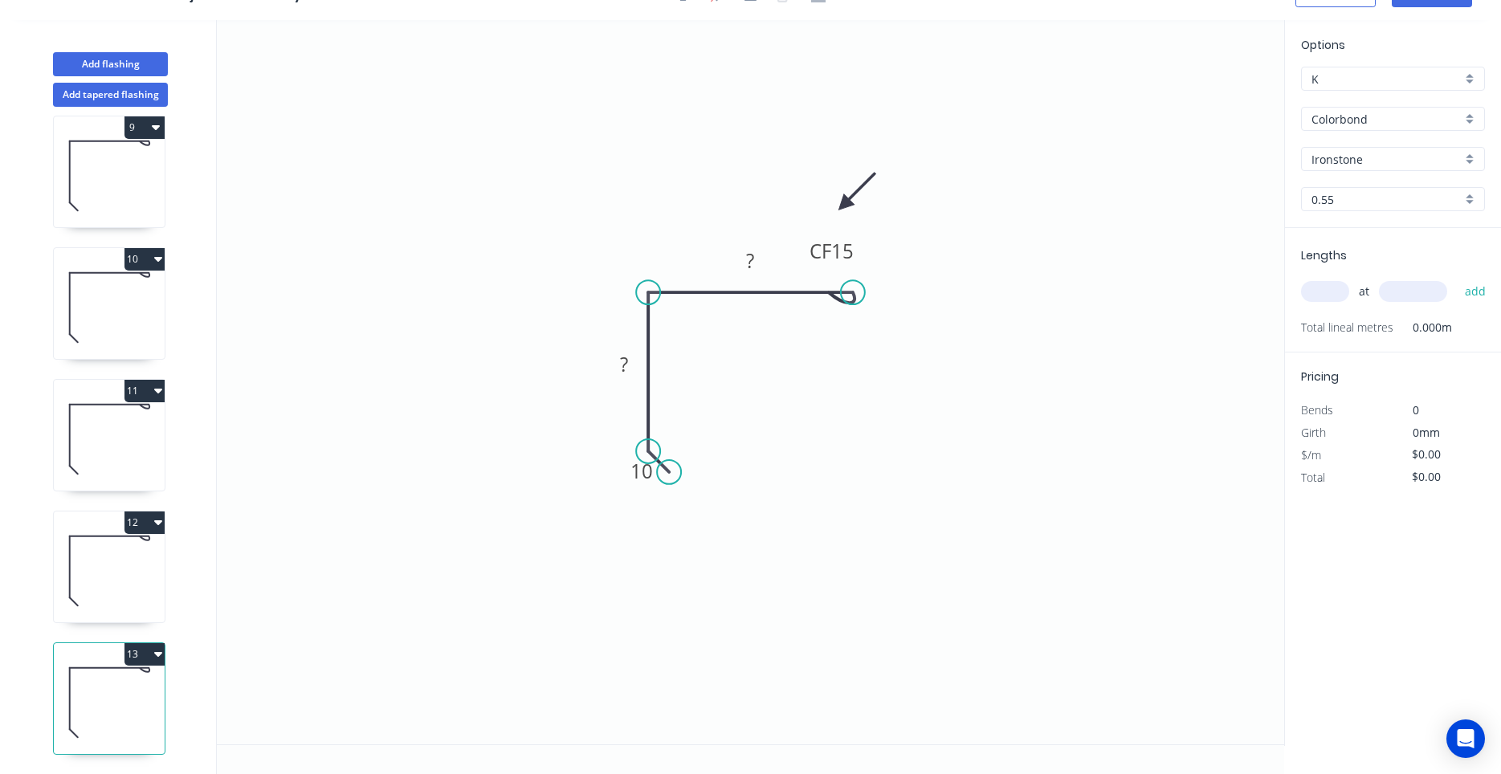
click at [1318, 295] on input "text" at bounding box center [1325, 291] width 48 height 21
click at [628, 363] on tspan "?" at bounding box center [624, 364] width 8 height 26
click at [1322, 295] on input "text" at bounding box center [1325, 291] width 48 height 21
click at [1457, 278] on button "add" at bounding box center [1476, 291] width 38 height 27
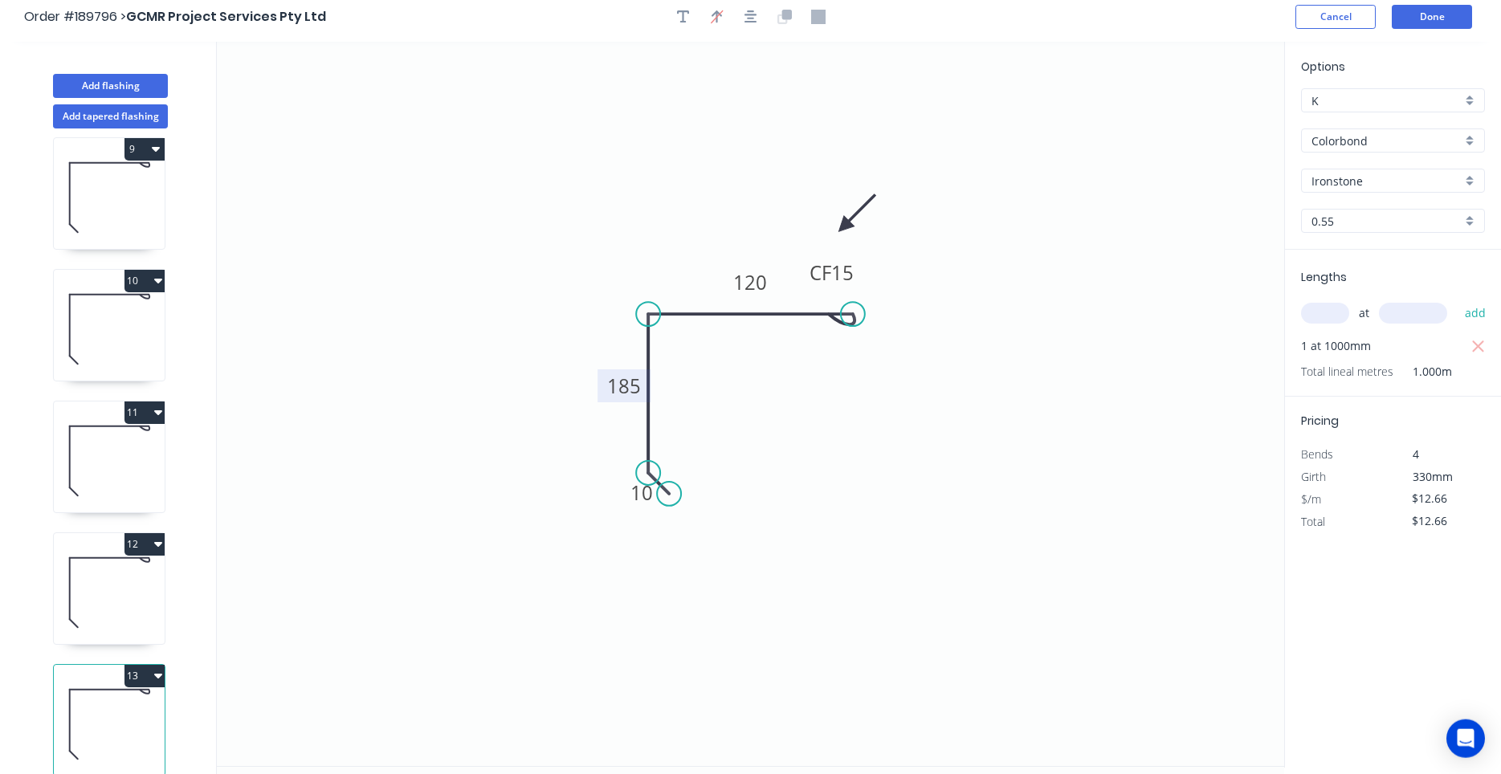
scroll to position [0, 0]
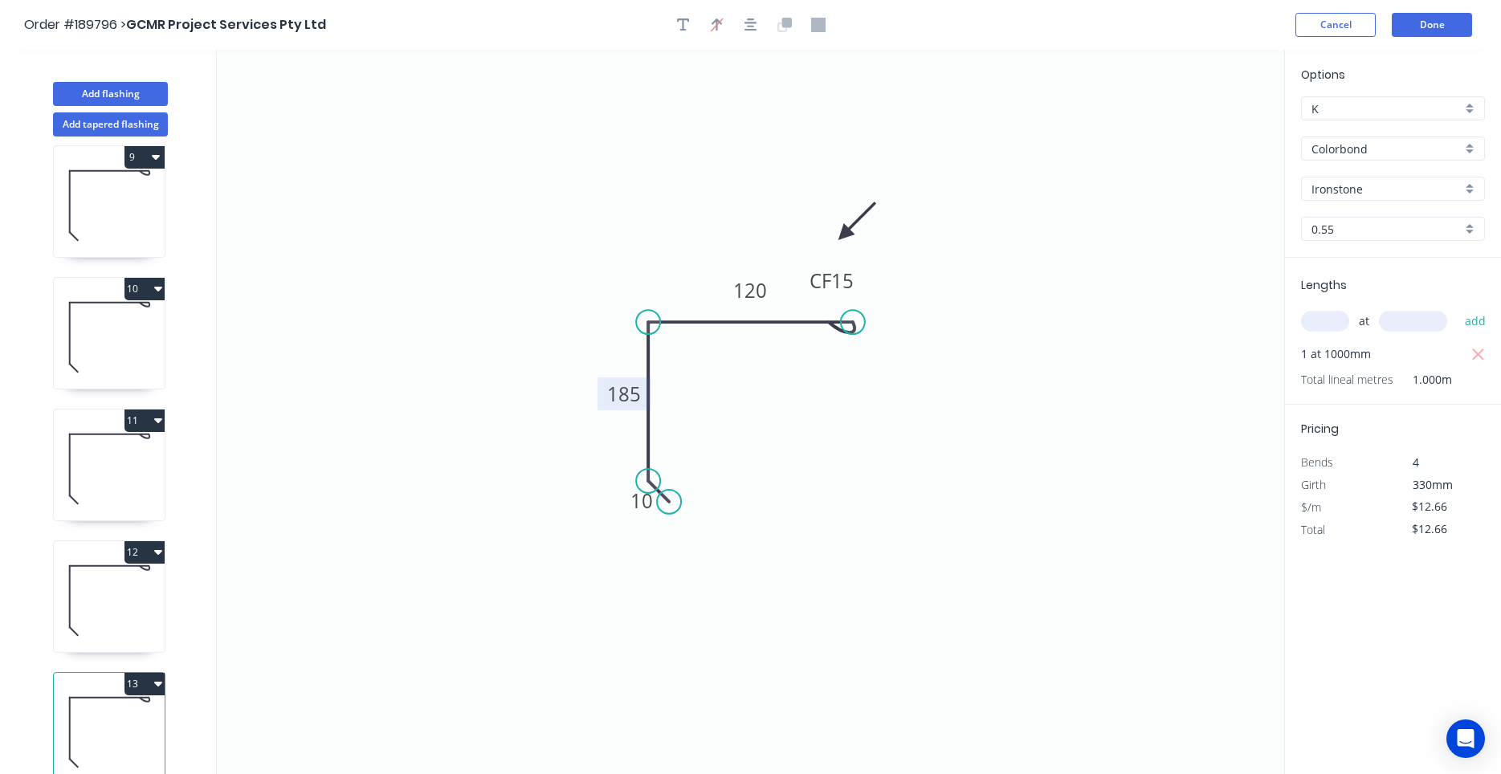
click at [1423, 39] on header "Order #189796 > GCMR Project Services Pty Ltd Cancel Done" at bounding box center [750, 25] width 1501 height 50
click at [1426, 33] on button "Done" at bounding box center [1432, 25] width 80 height 24
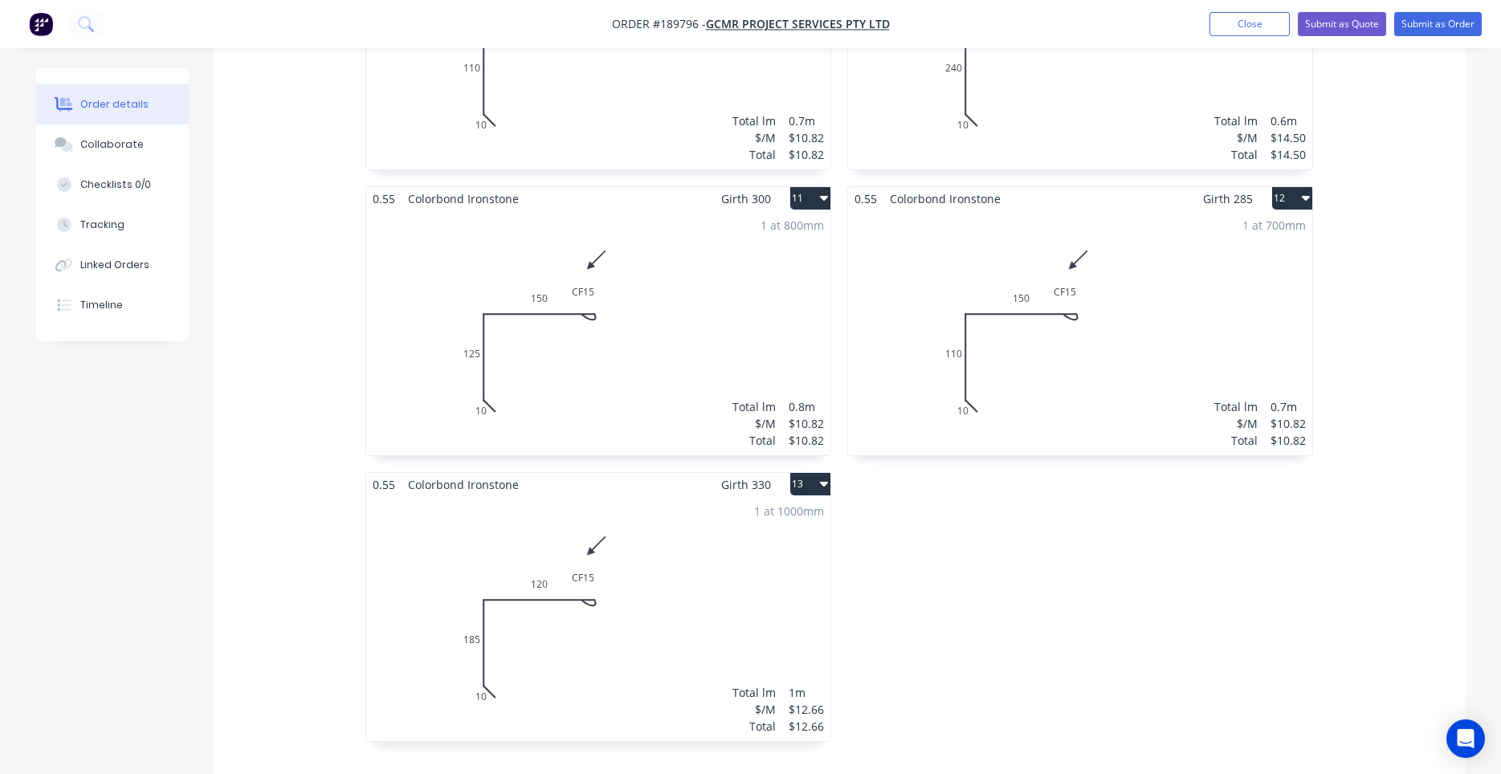
scroll to position [1732, 0]
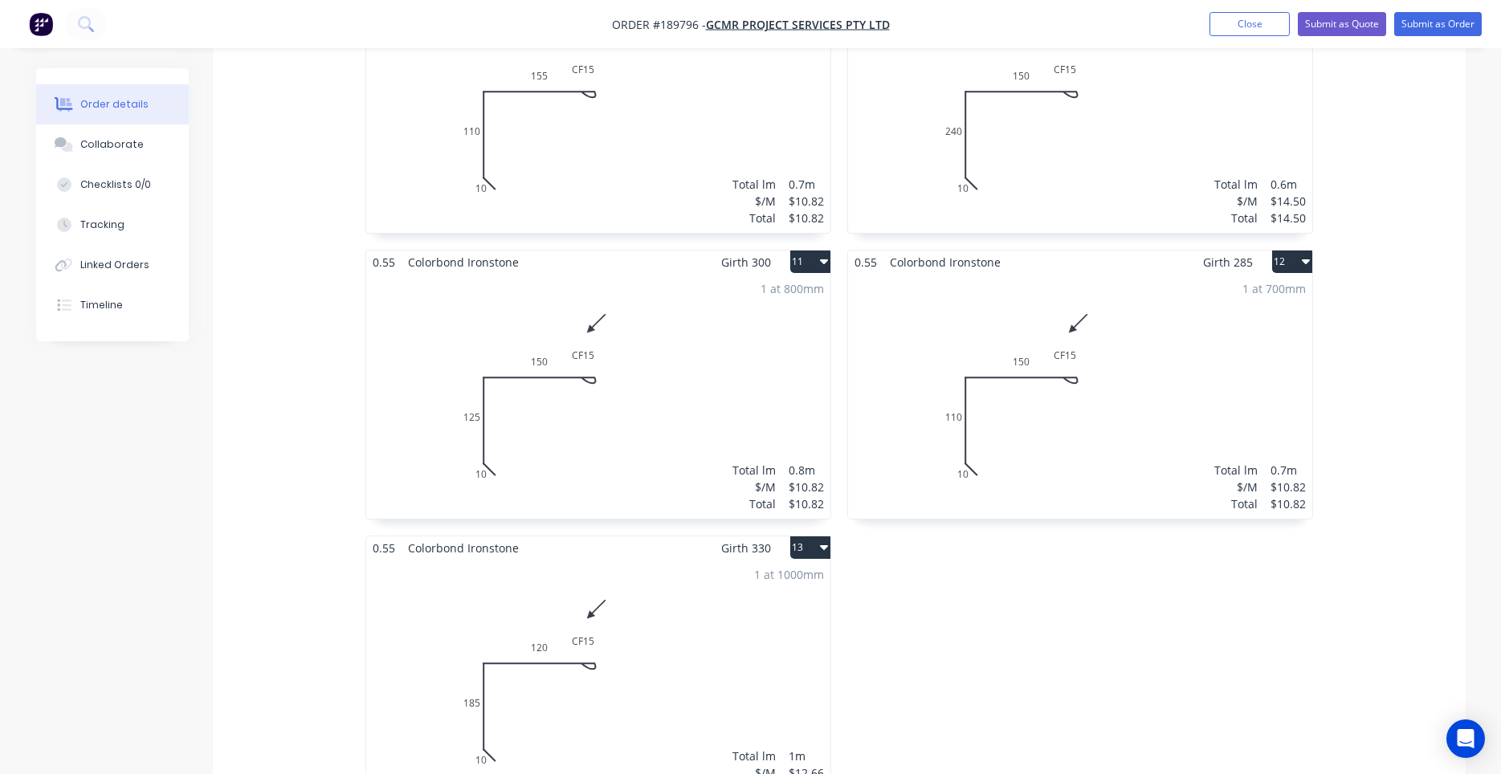
click at [919, 393] on div "1 at 700mm Total lm $/M Total 0.7m $10.82 $10.82" at bounding box center [1080, 396] width 464 height 245
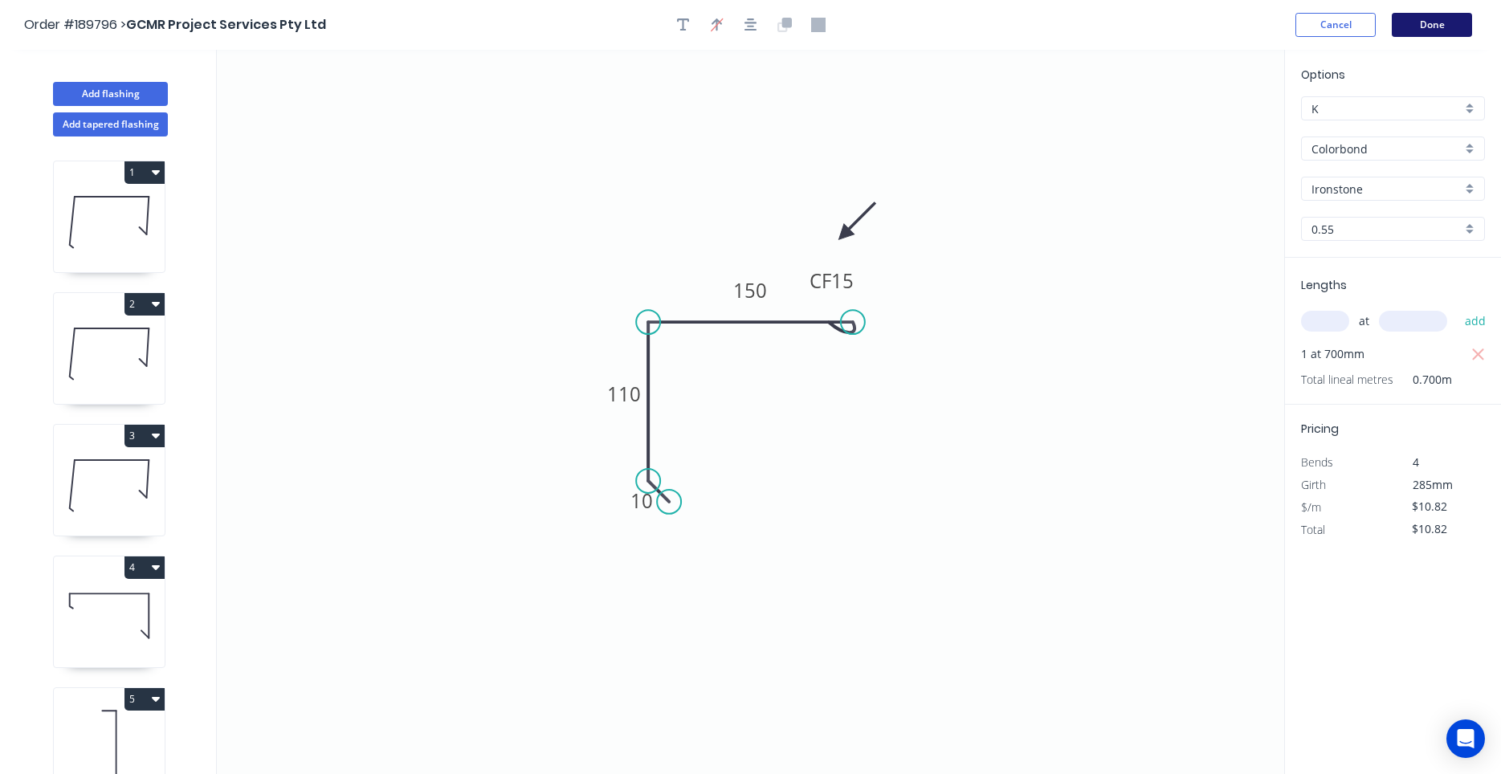
click at [1396, 29] on button "Done" at bounding box center [1432, 25] width 80 height 24
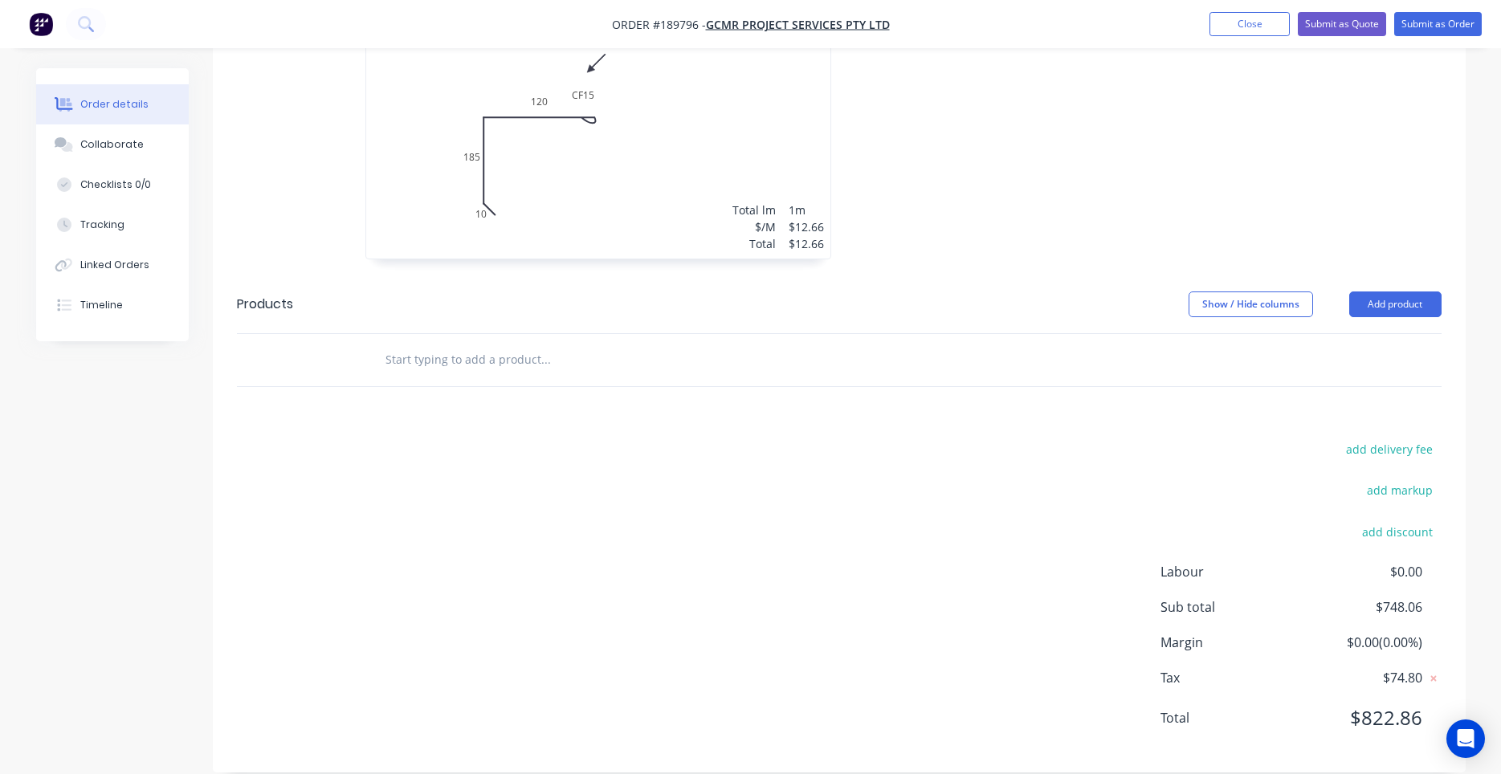
scroll to position [2141, 0]
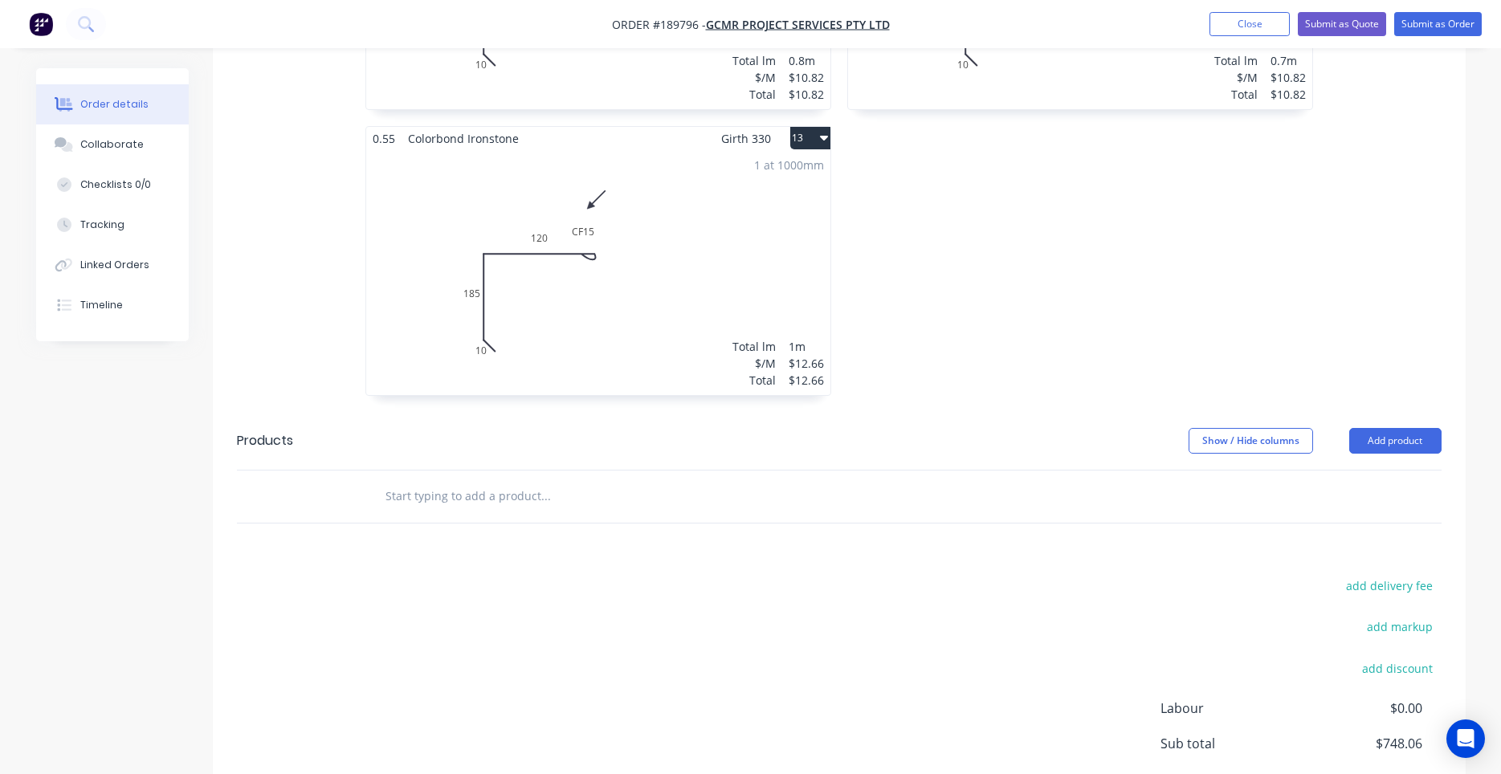
click at [761, 355] on div "$/M" at bounding box center [753, 363] width 43 height 17
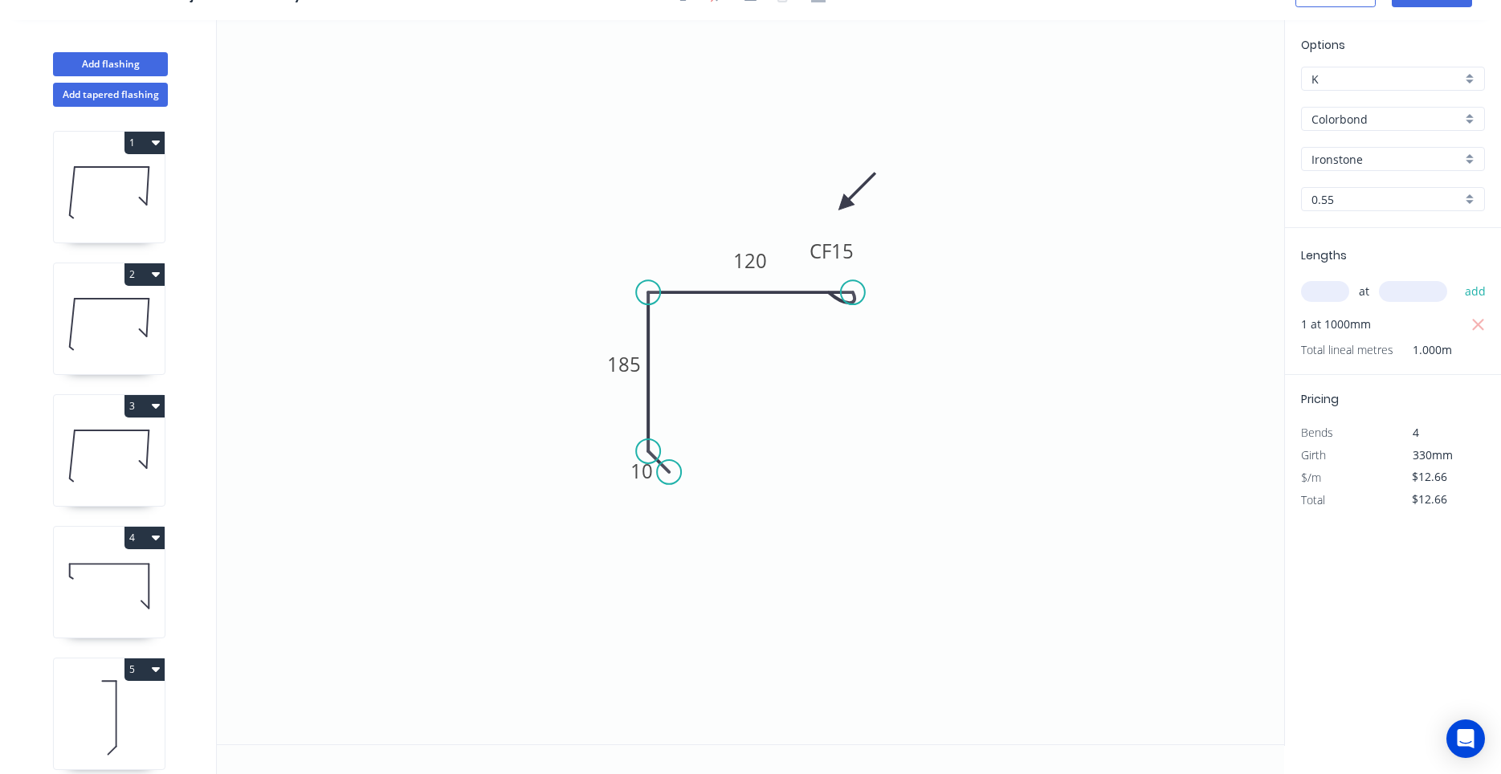
click at [772, 326] on icon "0 10 185 CF 15 120" at bounding box center [750, 382] width 1067 height 724
drag, startPoint x: 761, startPoint y: 349, endPoint x: 593, endPoint y: 436, distance: 189.6
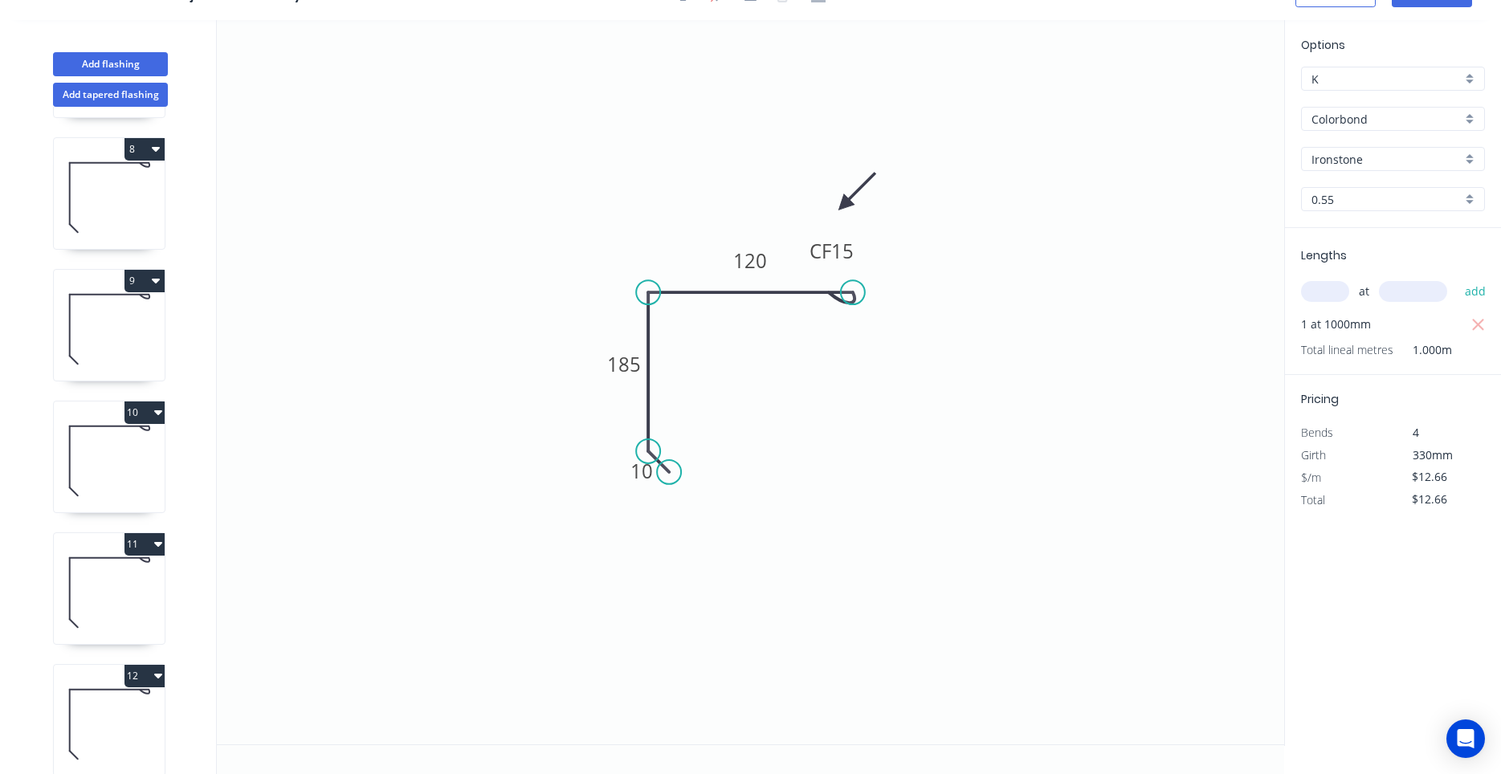
scroll to position [1069, 0]
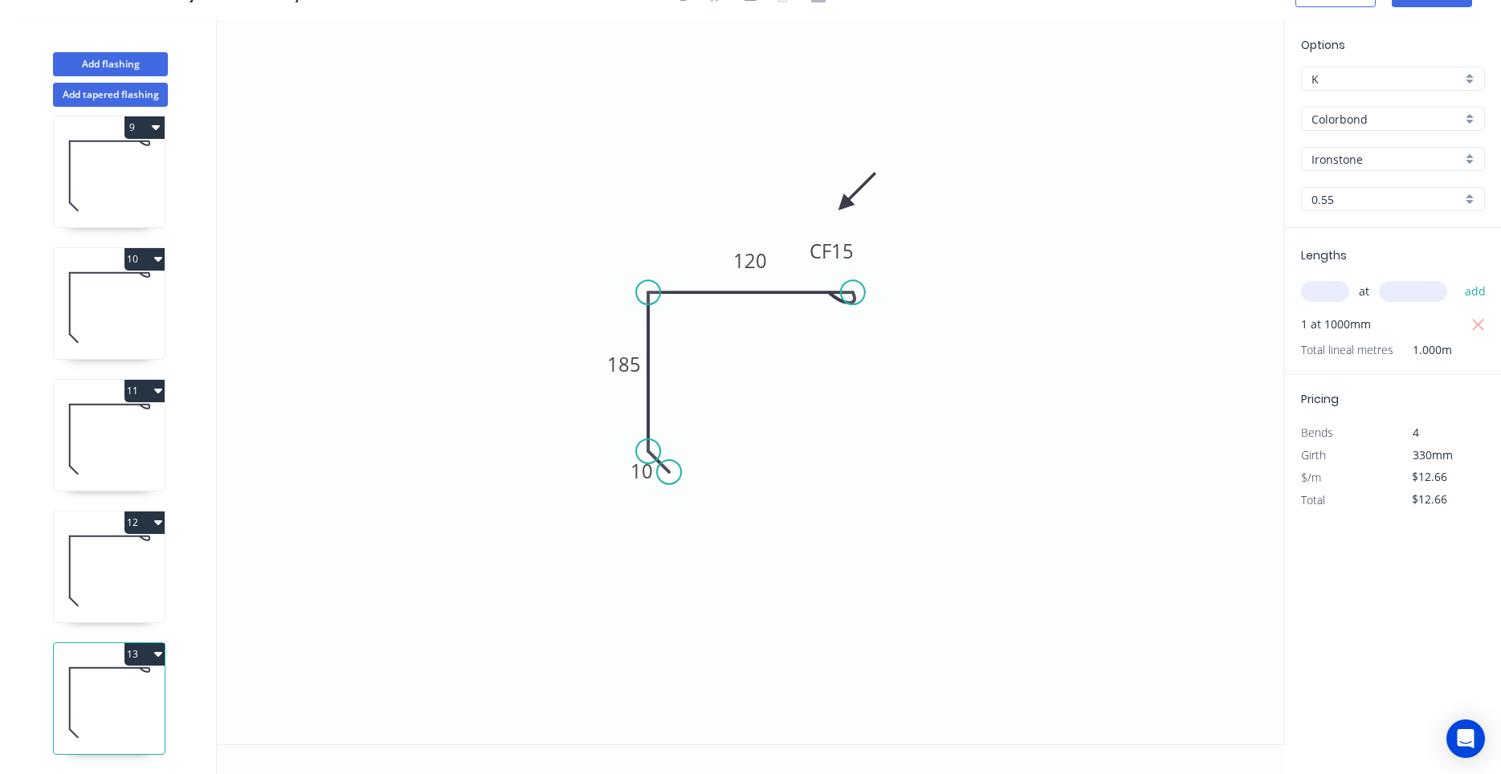
click at [155, 655] on button "13" at bounding box center [144, 654] width 40 height 22
click at [125, 685] on div "Duplicate" at bounding box center [88, 694] width 124 height 23
click at [128, 686] on icon at bounding box center [109, 702] width 111 height 103
click at [862, 377] on div "Delete bend" at bounding box center [929, 381] width 161 height 33
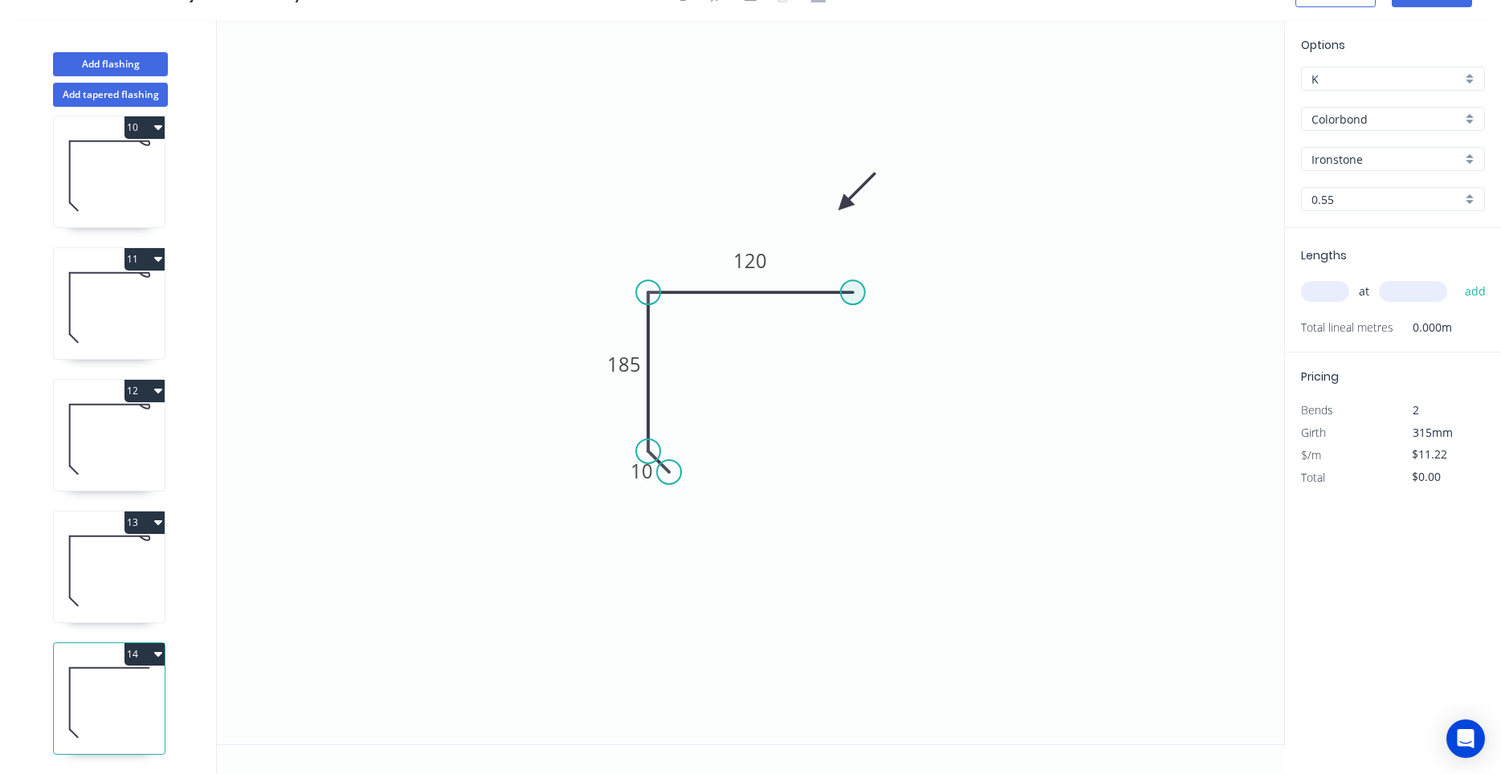
click at [854, 294] on circle at bounding box center [853, 292] width 24 height 24
click at [874, 317] on icon "0 10 185 120" at bounding box center [750, 382] width 1067 height 724
click at [874, 311] on circle at bounding box center [874, 313] width 24 height 24
click at [877, 284] on tspan "?" at bounding box center [880, 278] width 8 height 26
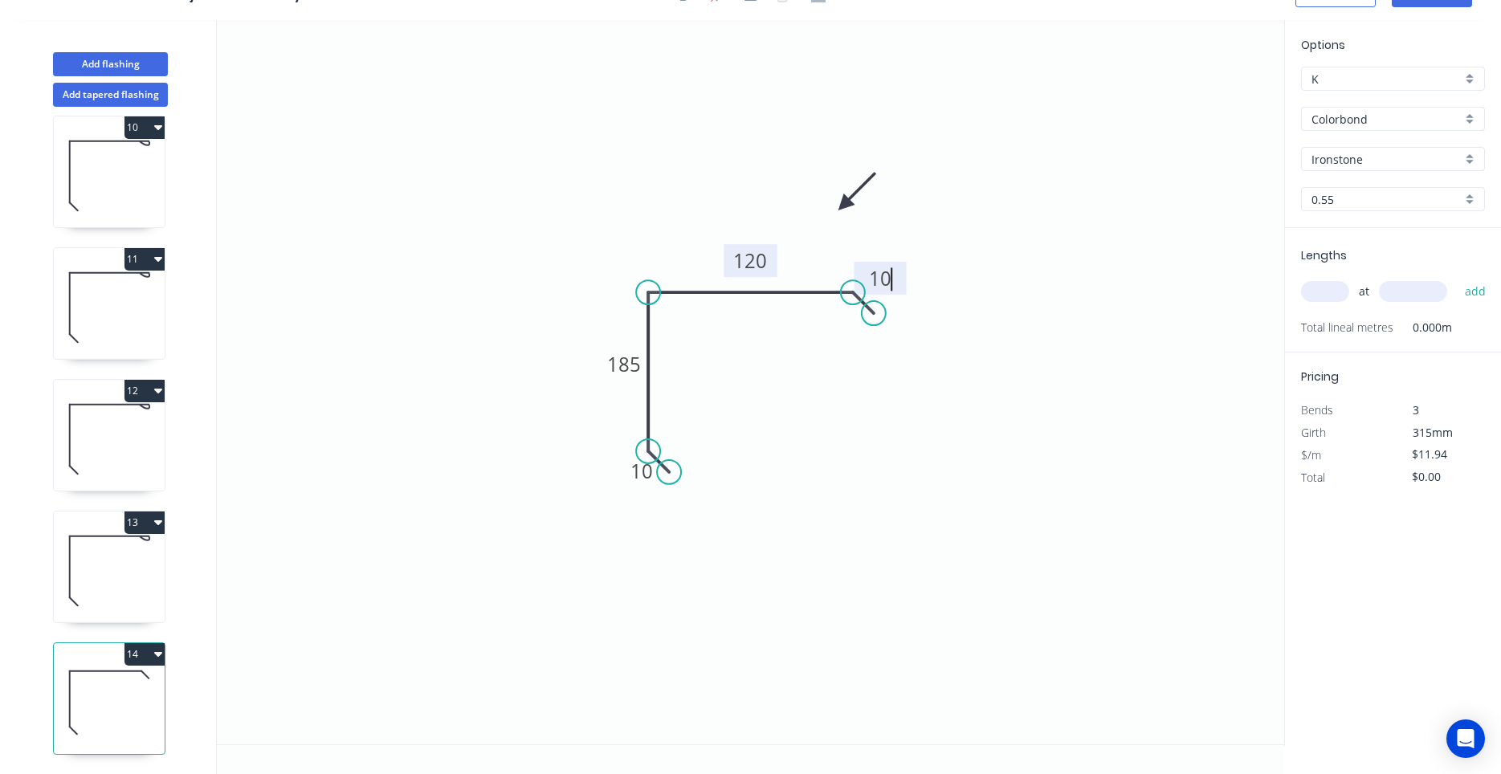
click at [740, 263] on tspan "120" at bounding box center [751, 260] width 34 height 26
click at [1339, 289] on input "text" at bounding box center [1325, 291] width 48 height 21
click at [1457, 278] on button "add" at bounding box center [1476, 291] width 38 height 27
click at [148, 656] on button "14" at bounding box center [144, 654] width 40 height 22
click at [122, 690] on div "Duplicate" at bounding box center [88, 694] width 124 height 23
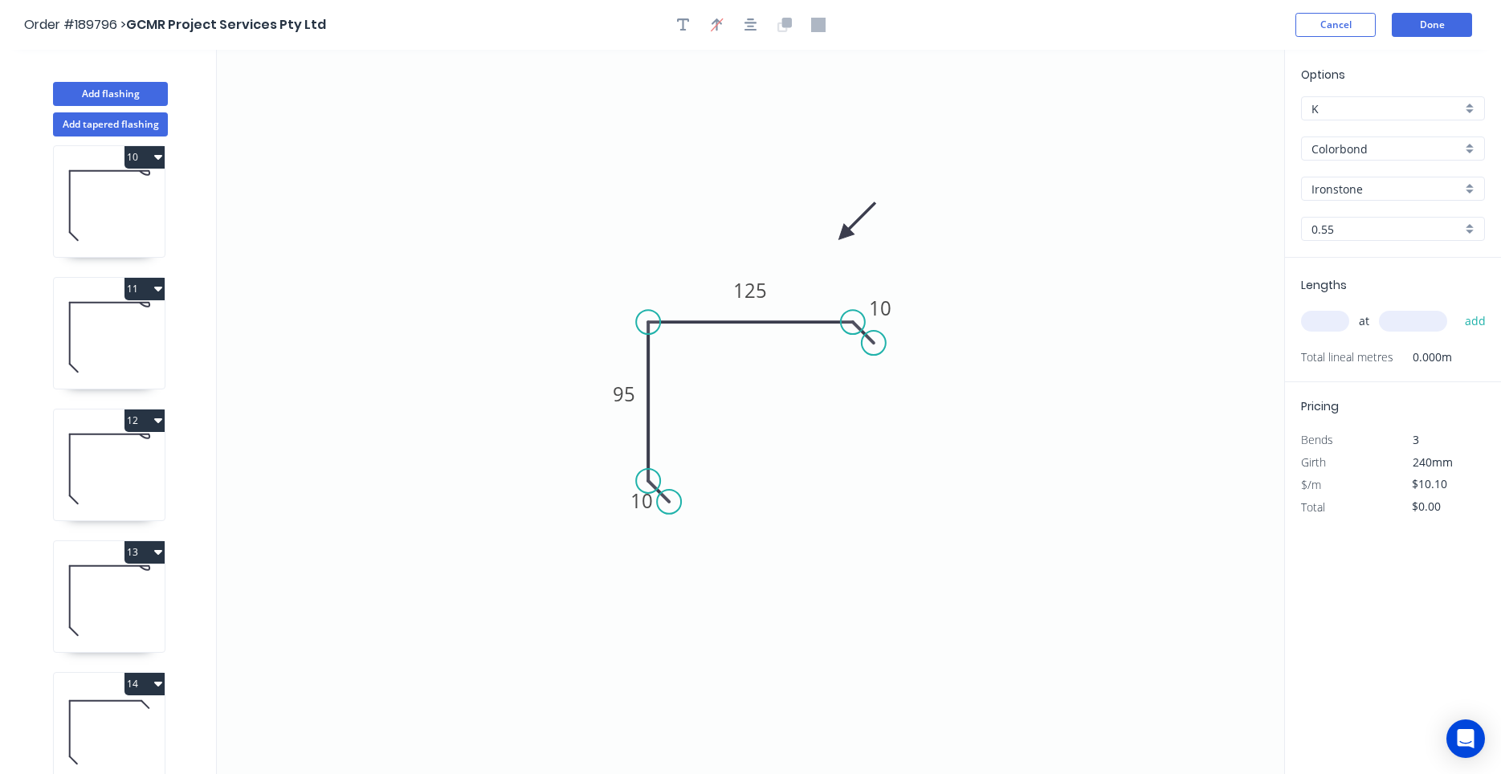
scroll to position [1332, 0]
click at [162, 597] on icon at bounding box center [109, 600] width 111 height 103
click at [756, 19] on icon "button" at bounding box center [750, 25] width 13 height 14
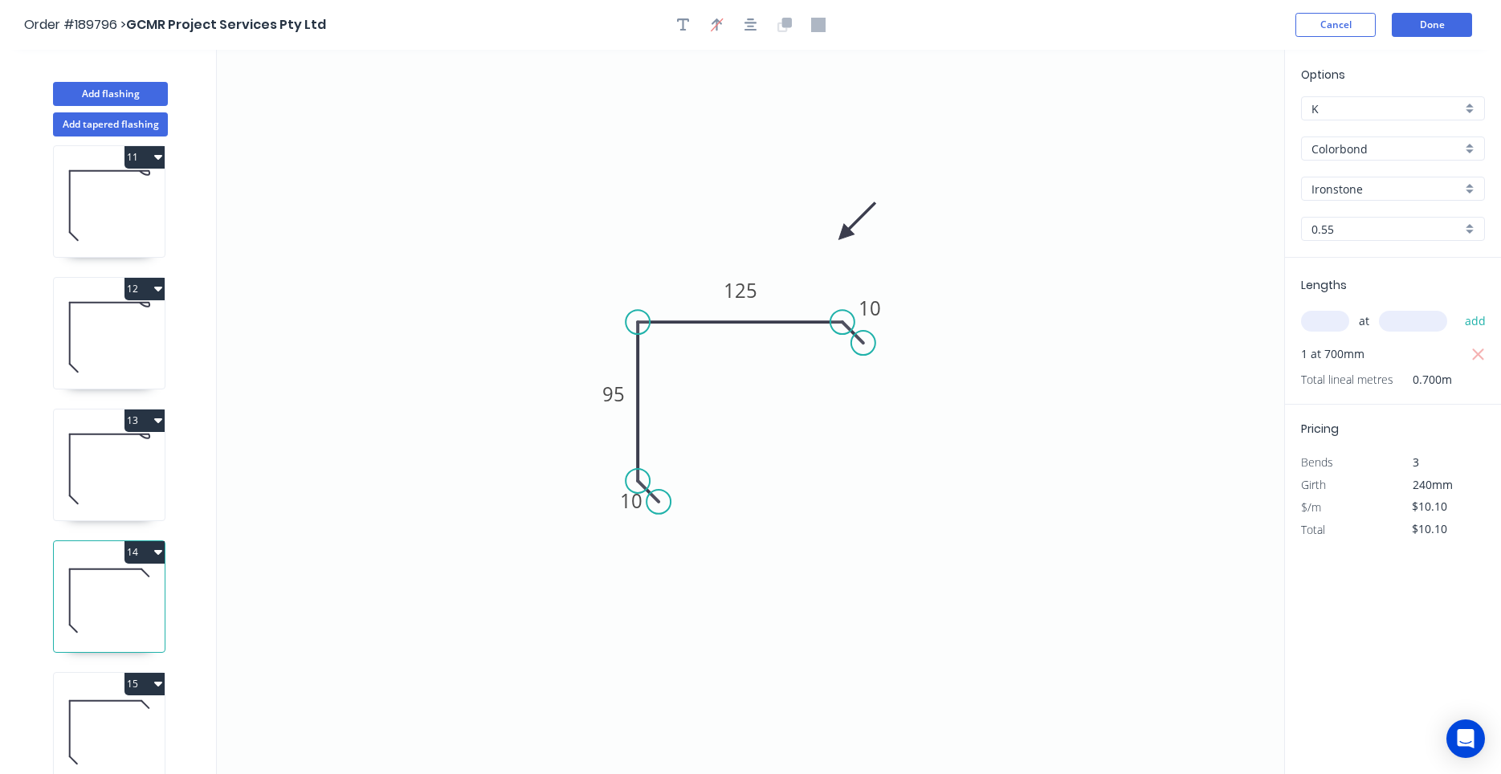
click at [115, 712] on icon at bounding box center [109, 732] width 111 height 103
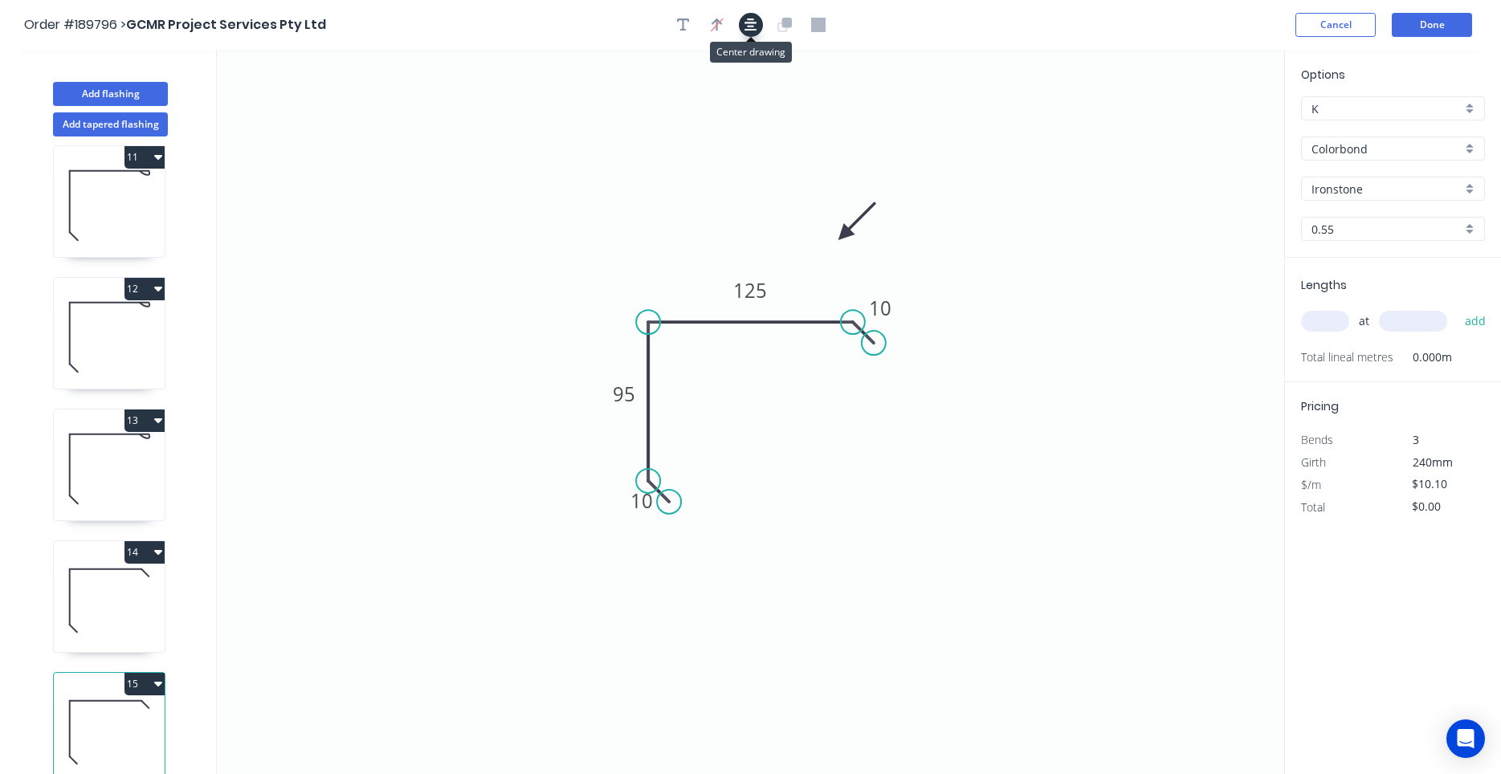
click at [747, 31] on icon "button" at bounding box center [750, 24] width 13 height 13
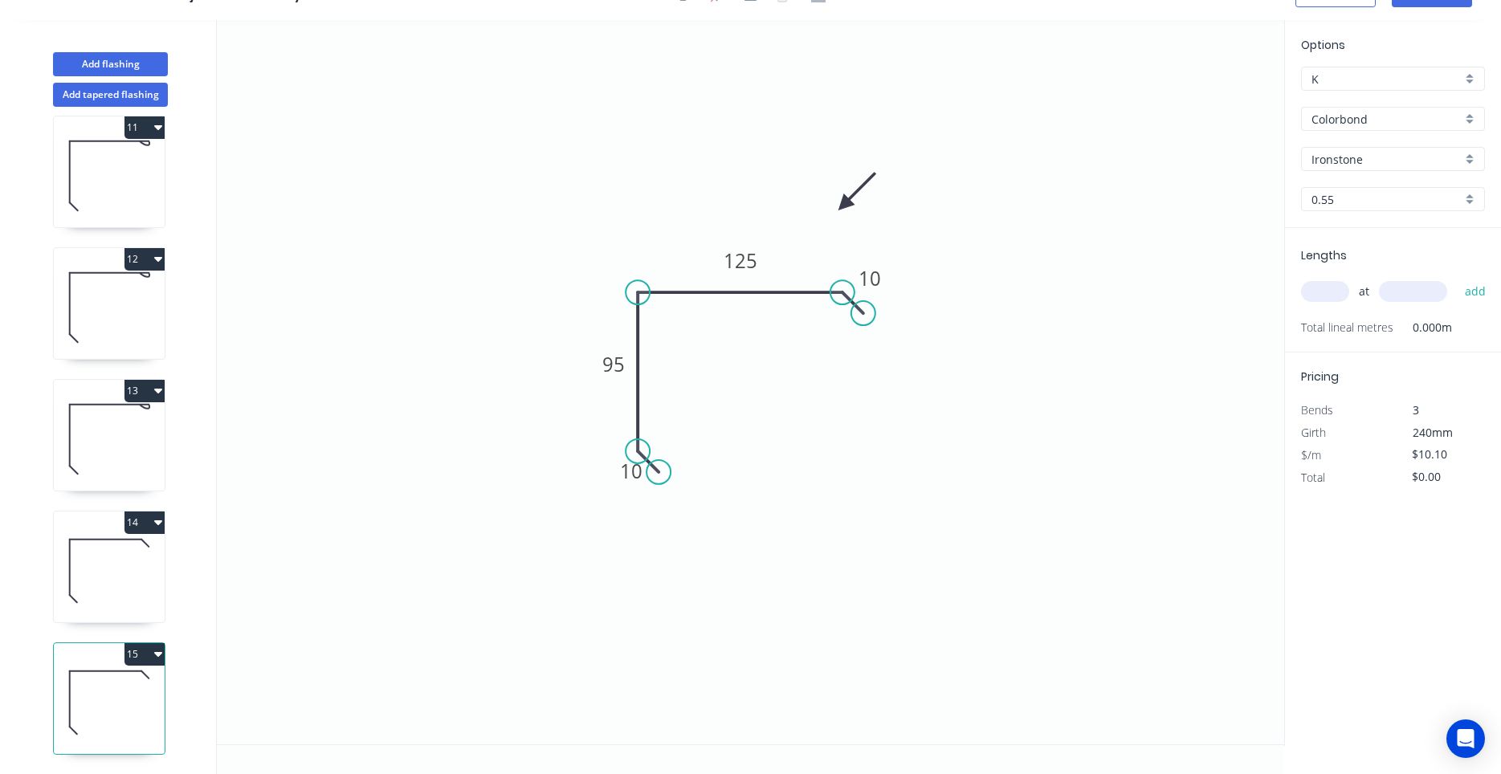
click at [701, 287] on icon "0 10 95 125 10" at bounding box center [750, 382] width 1067 height 724
drag, startPoint x: 697, startPoint y: 295, endPoint x: 691, endPoint y: 302, distance: 9.7
click at [728, 263] on tspan "125" at bounding box center [740, 260] width 34 height 26
click at [1314, 308] on div "at add" at bounding box center [1394, 291] width 187 height 43
click at [1322, 301] on input "text" at bounding box center [1325, 291] width 48 height 21
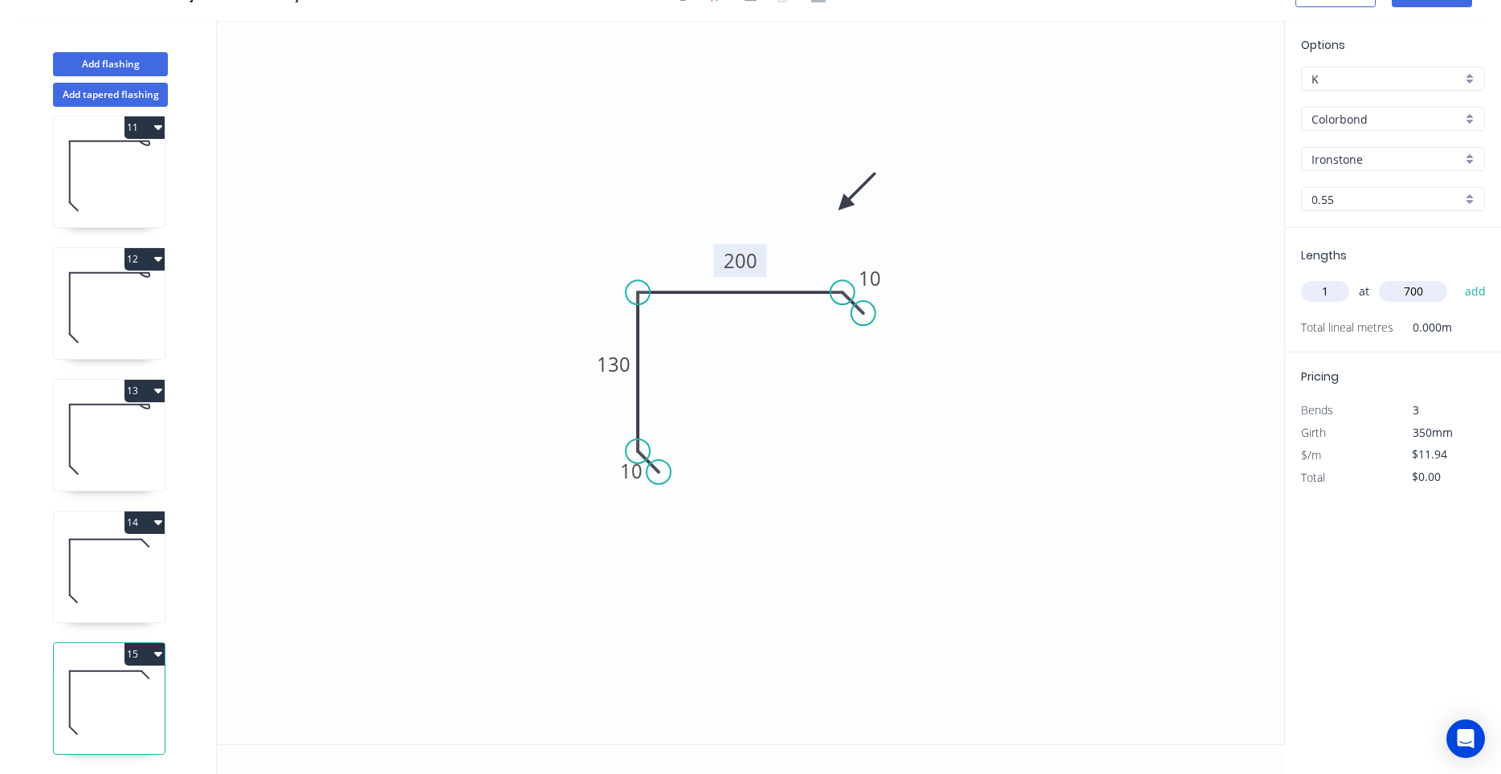
click at [1457, 278] on button "add" at bounding box center [1476, 291] width 38 height 27
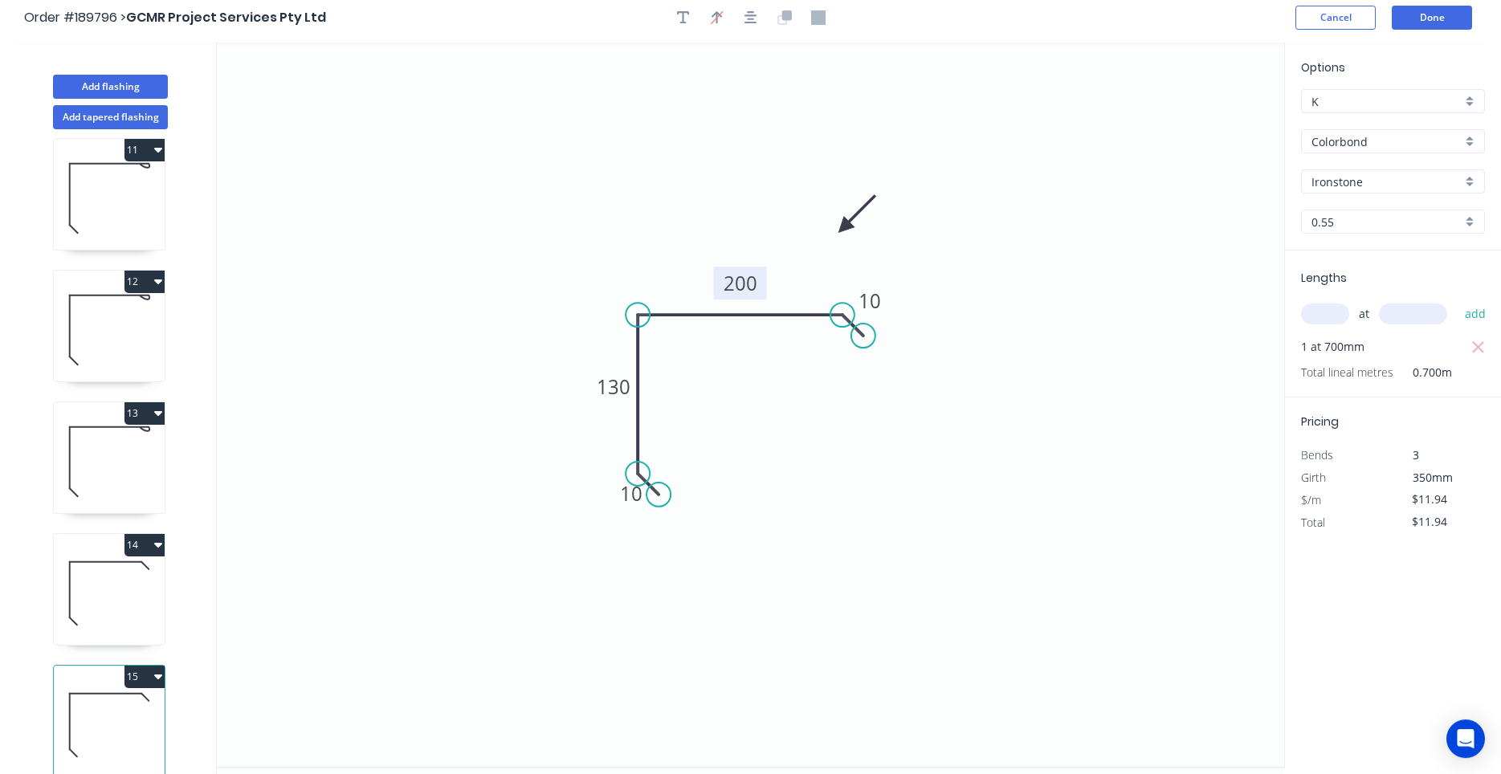
scroll to position [0, 0]
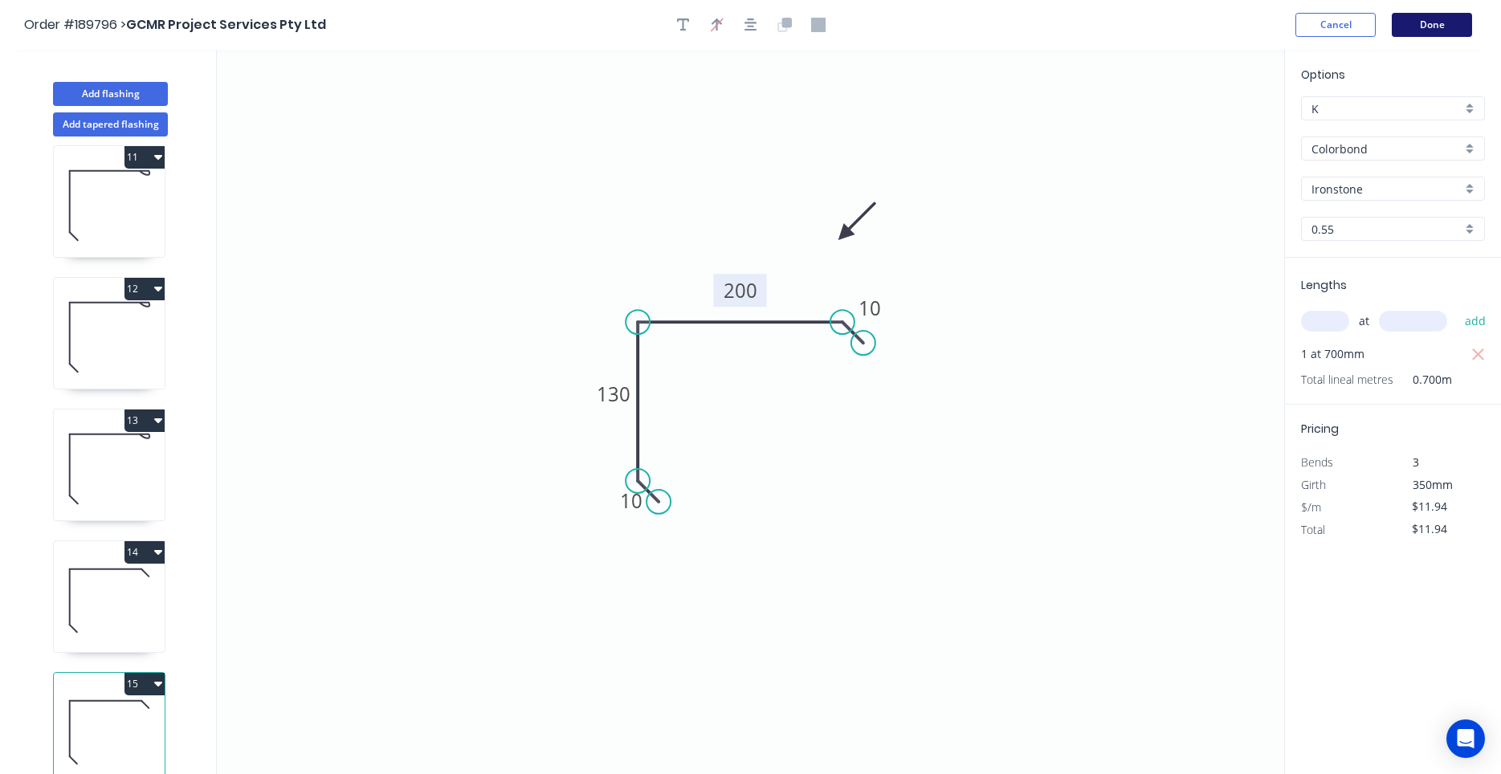
click at [1447, 22] on button "Done" at bounding box center [1432, 25] width 80 height 24
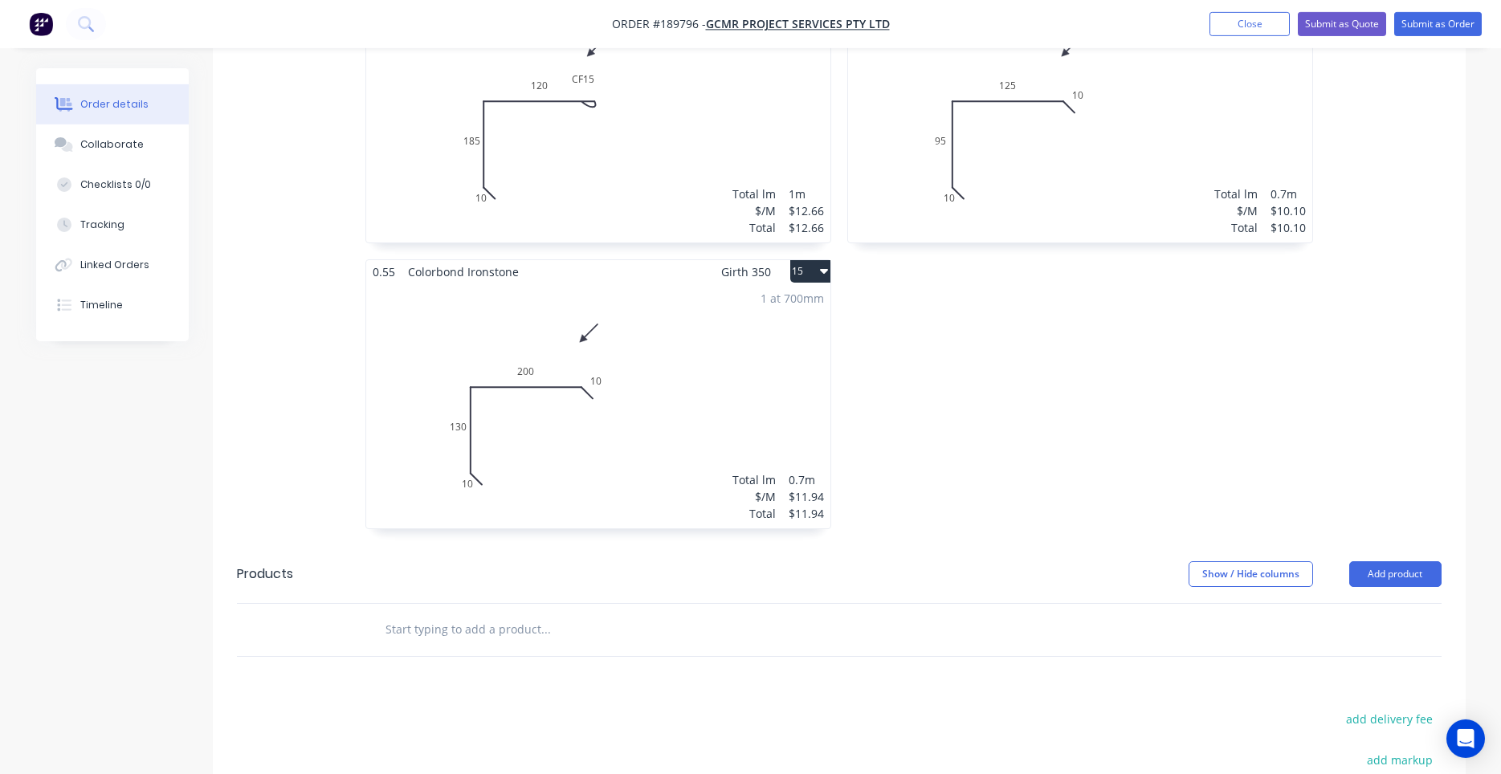
scroll to position [2291, 0]
click at [752, 329] on div "1 at 700mm Total lm $/M Total 0.7m $11.94 $11.94" at bounding box center [598, 409] width 464 height 245
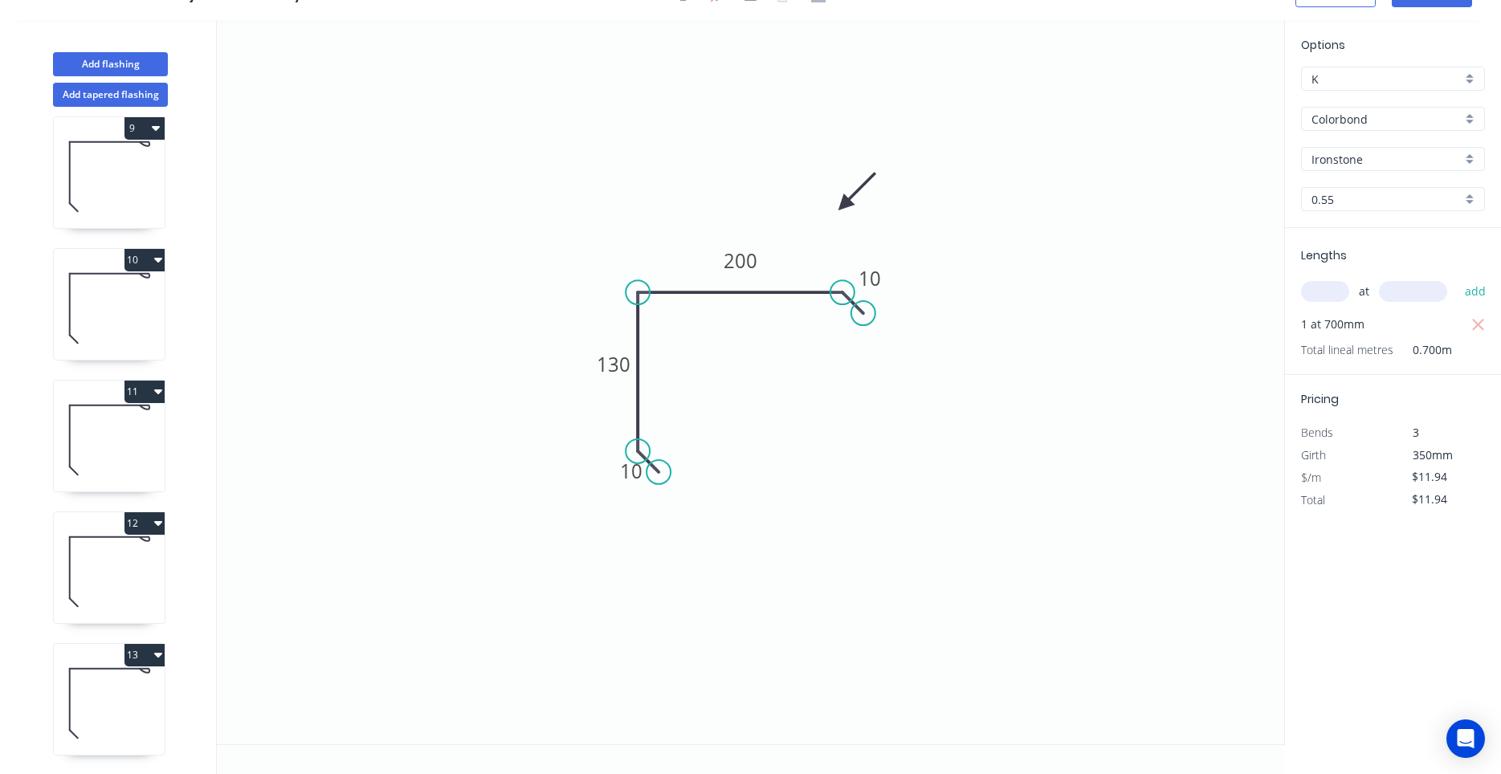
scroll to position [1332, 0]
click at [141, 68] on button "Add flashing" at bounding box center [110, 64] width 115 height 24
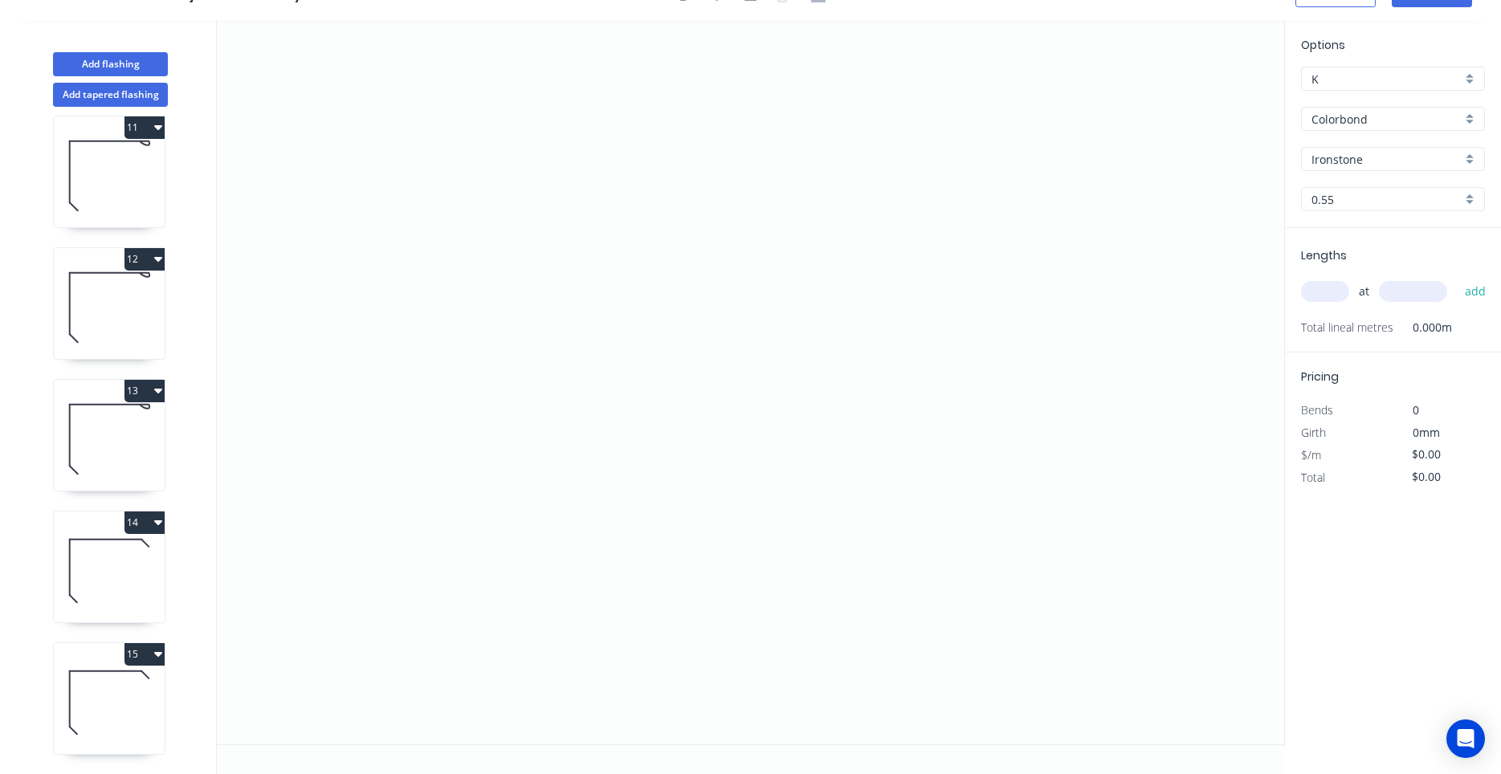
click at [1331, 158] on input "Ironstone" at bounding box center [1386, 159] width 150 height 17
click at [1340, 177] on div "Surfmist" at bounding box center [1393, 190] width 182 height 28
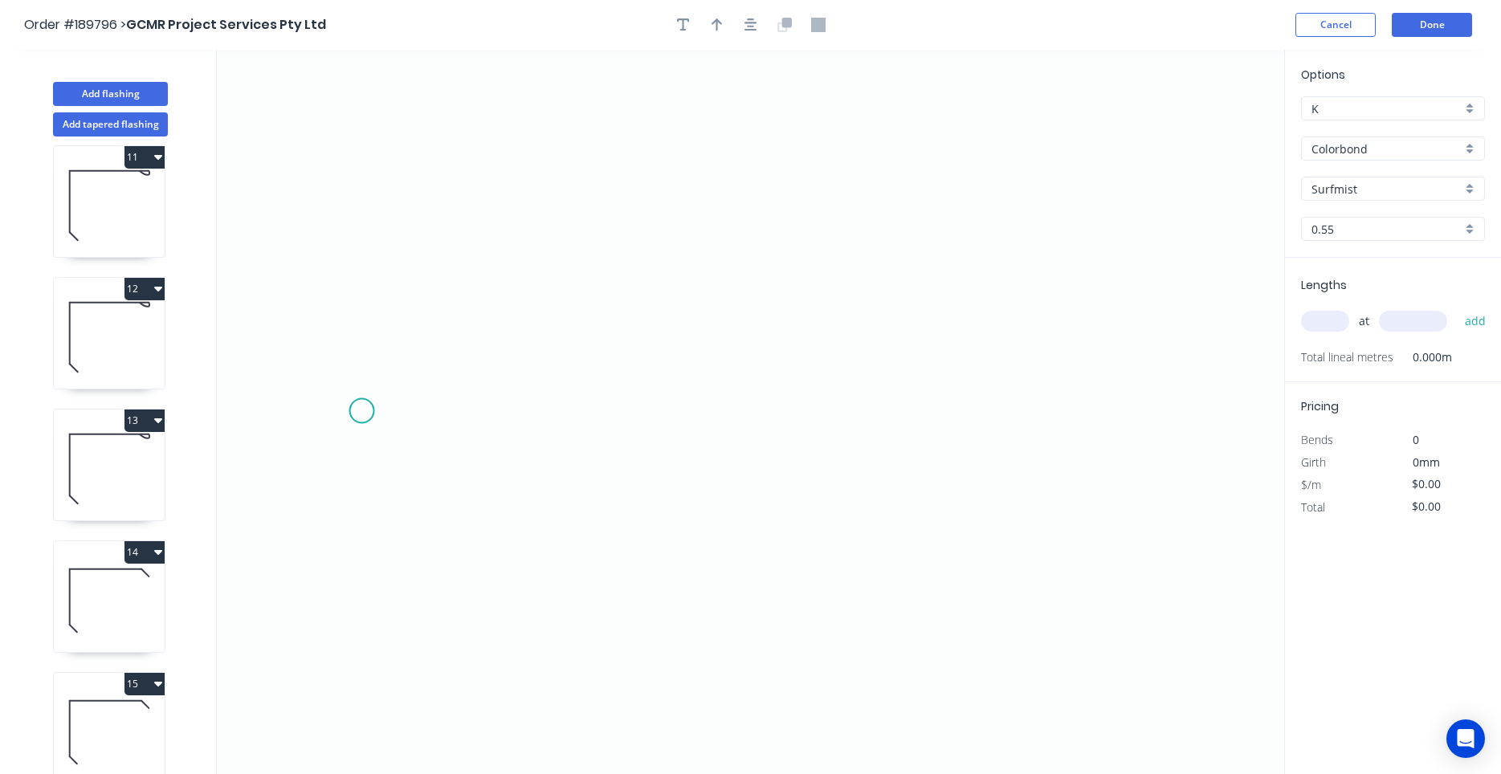
scroll to position [30, 0]
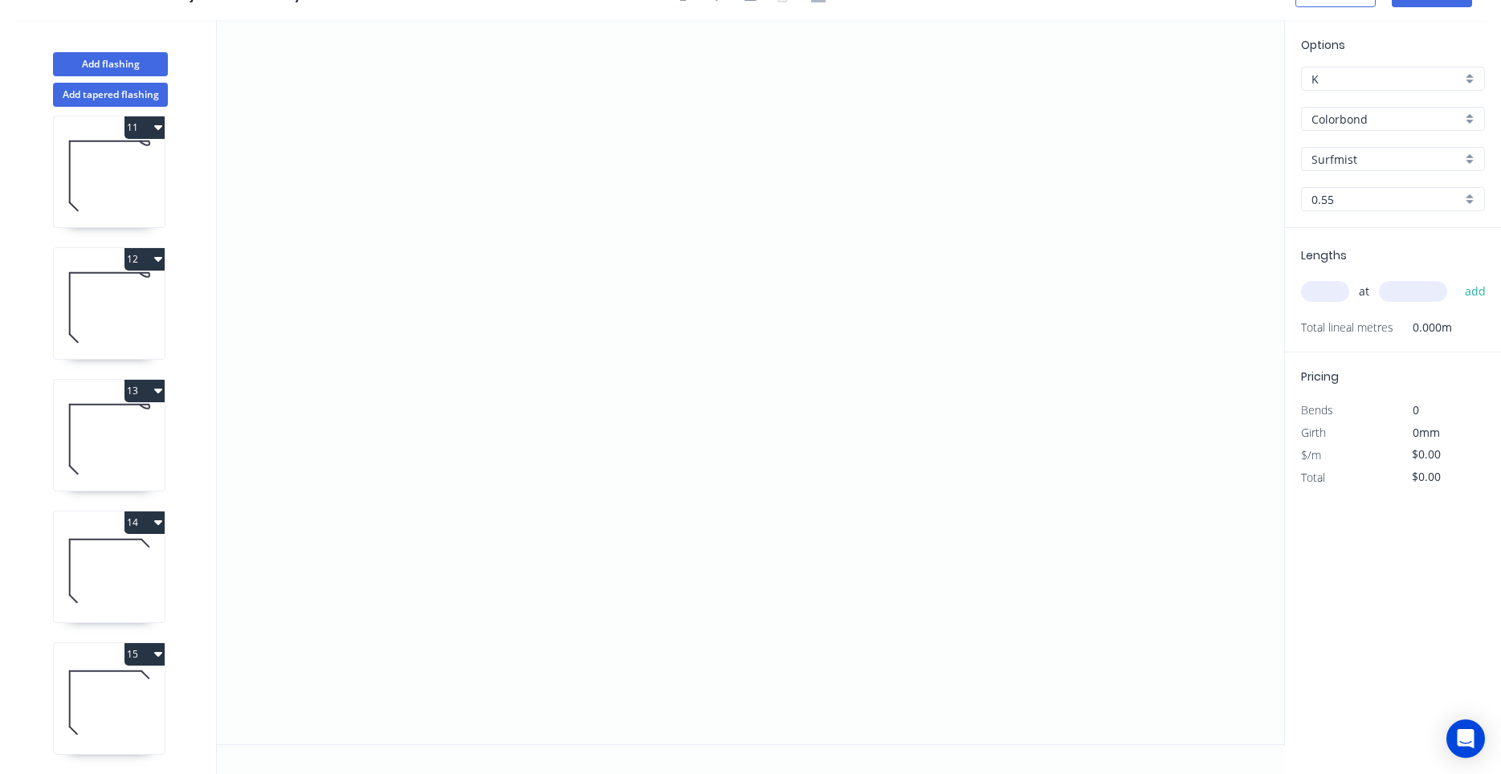
click at [129, 566] on icon at bounding box center [109, 571] width 111 height 103
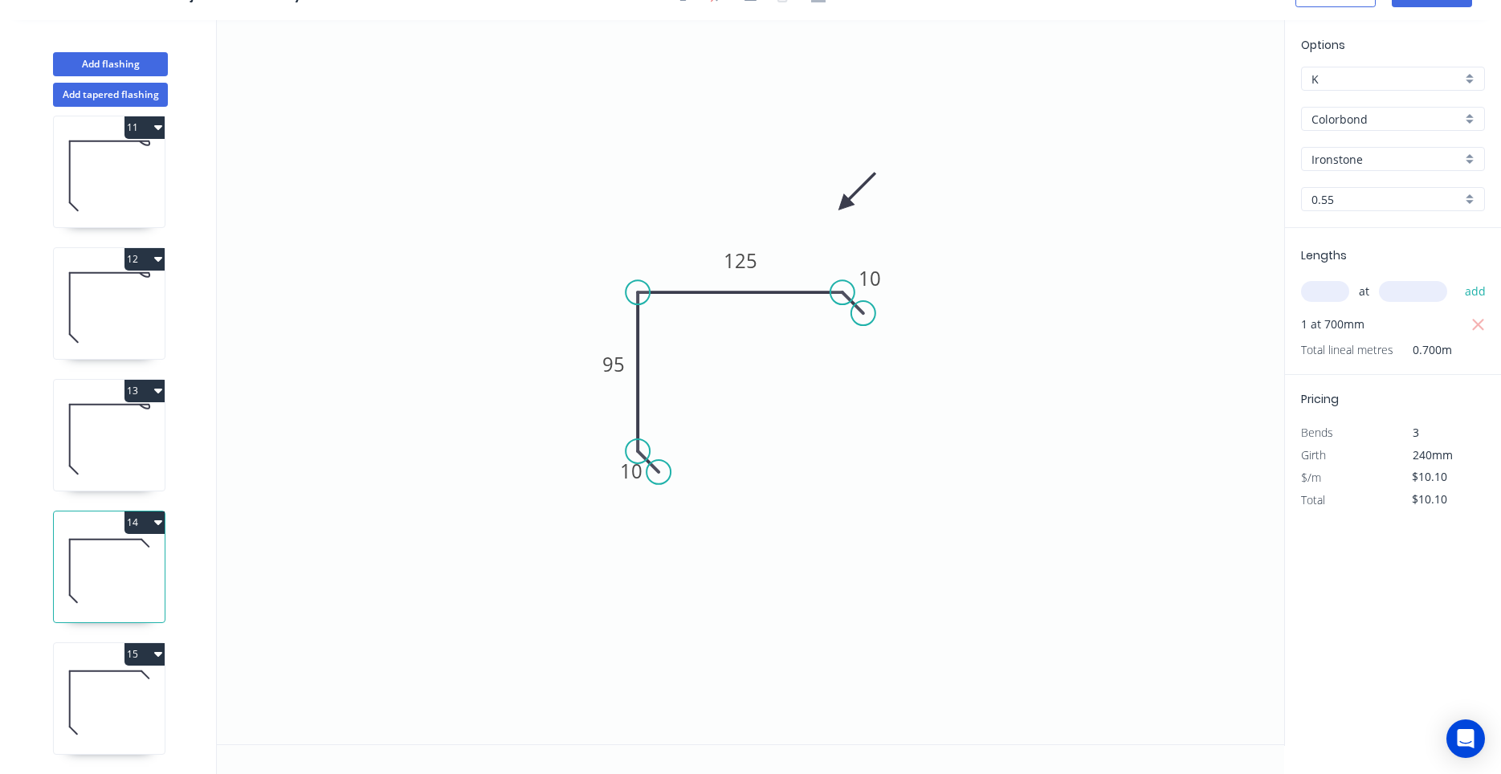
click at [104, 458] on icon at bounding box center [109, 439] width 111 height 103
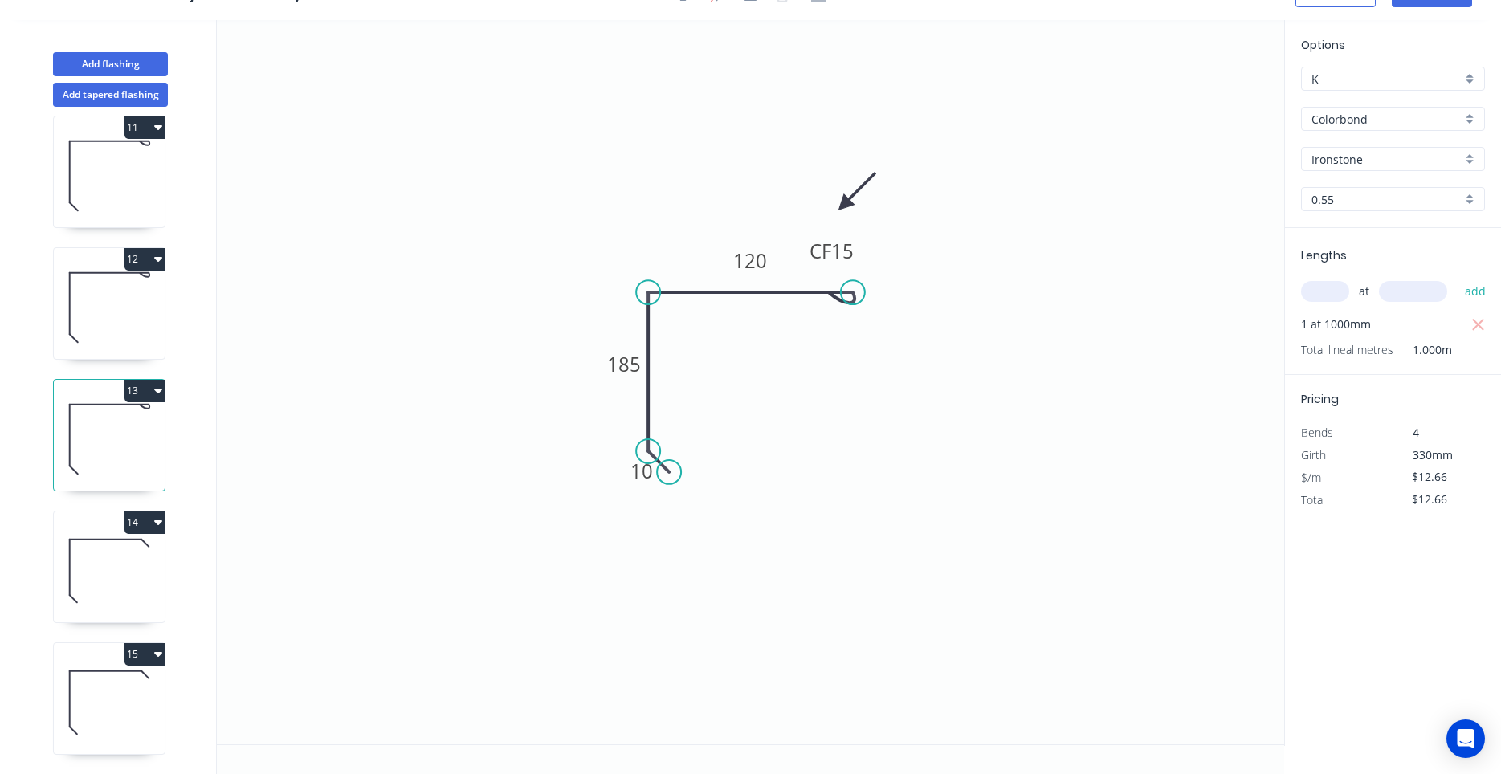
click at [104, 694] on icon at bounding box center [109, 702] width 111 height 103
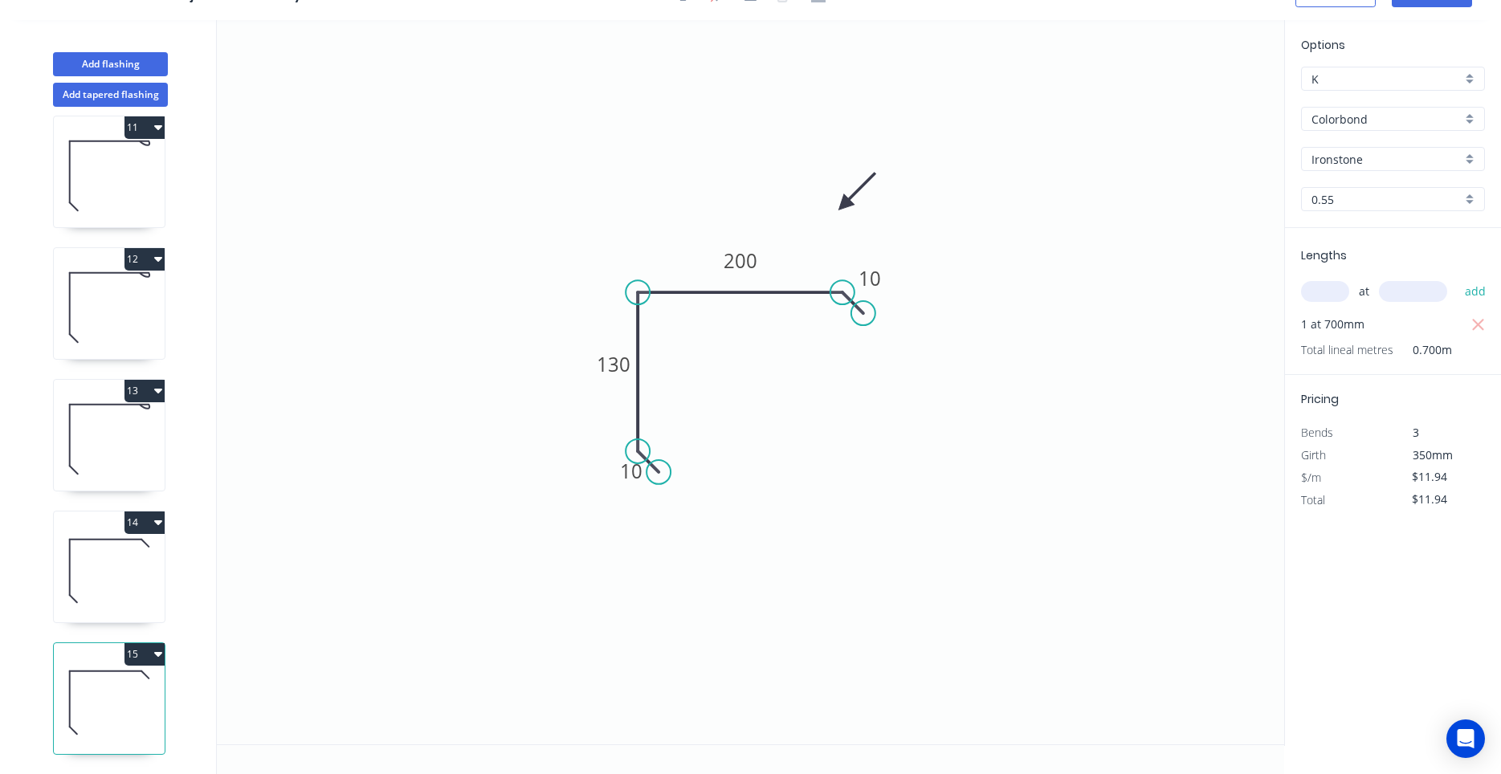
scroll to position [1464, 0]
click at [114, 693] on icon at bounding box center [109, 702] width 111 height 103
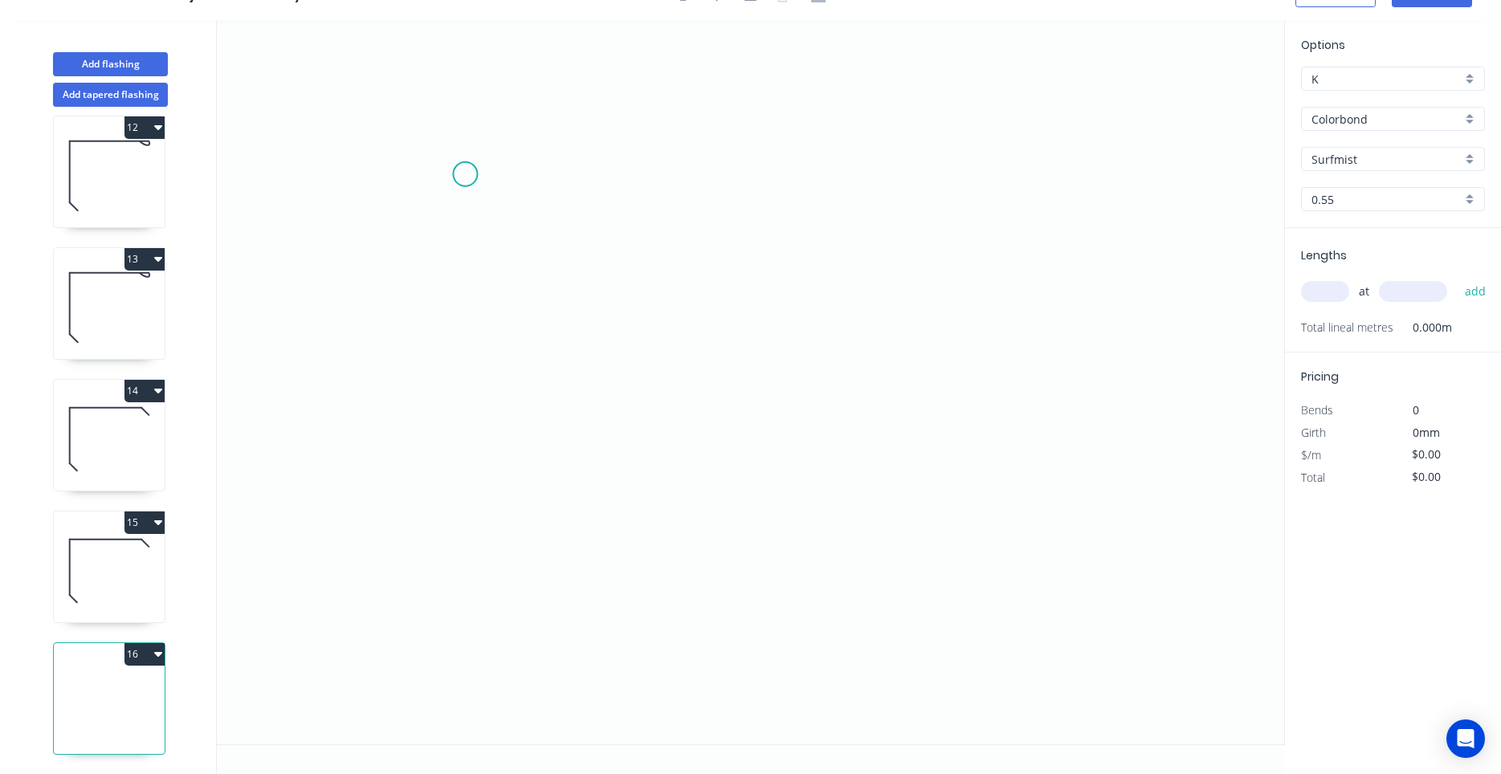
click at [465, 173] on icon "0" at bounding box center [750, 382] width 1067 height 724
click at [464, 357] on icon "0" at bounding box center [750, 382] width 1067 height 724
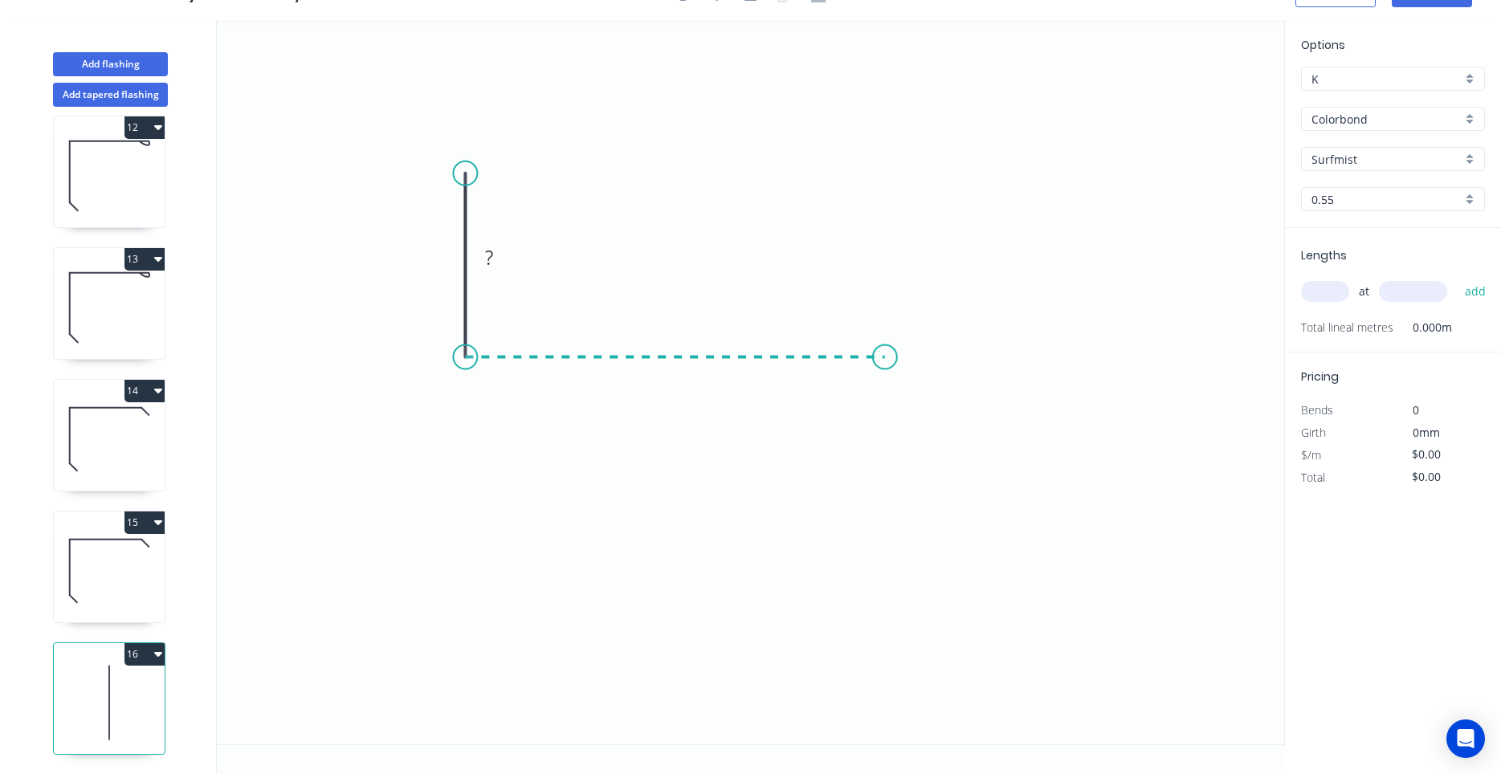
click at [885, 334] on icon "0 ?" at bounding box center [750, 382] width 1067 height 724
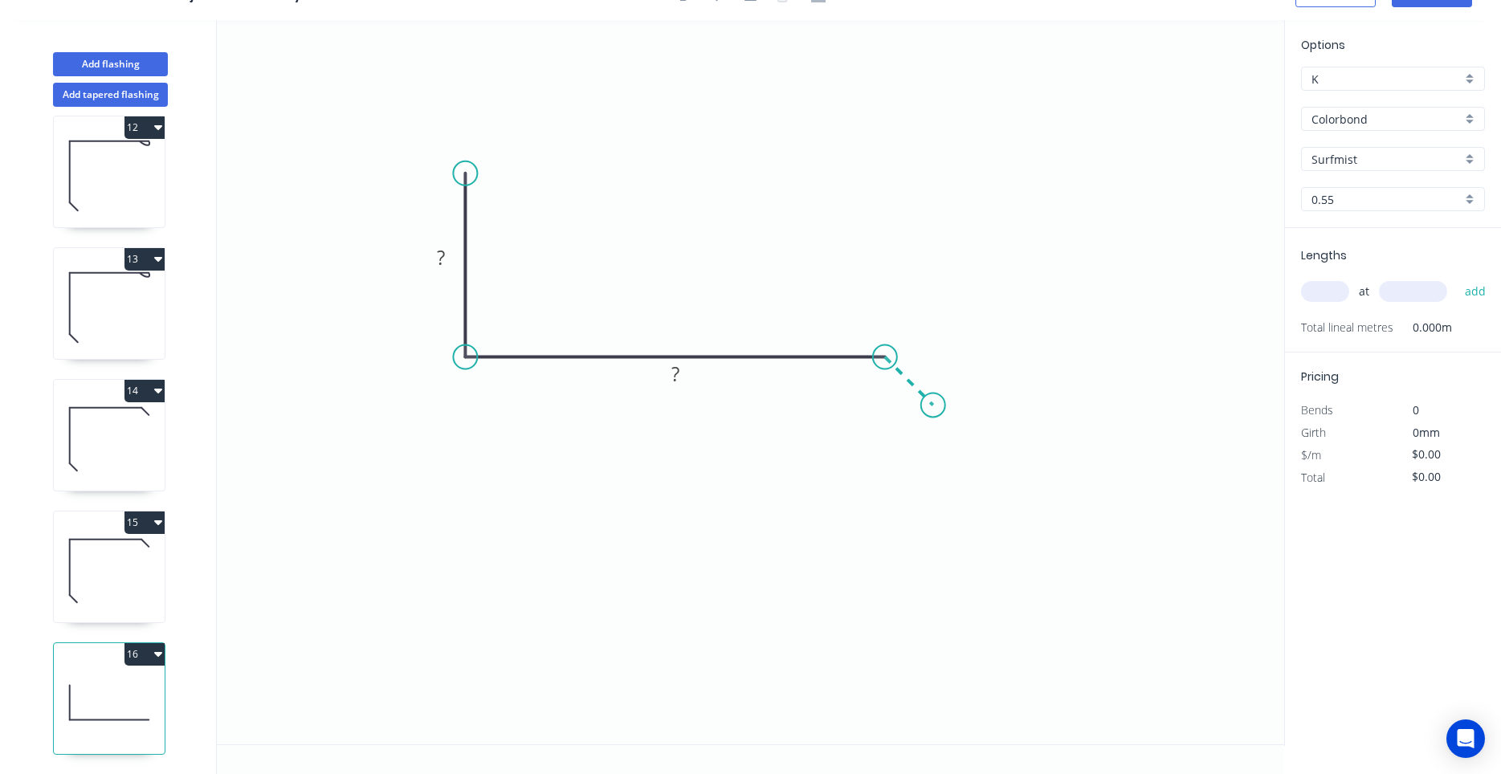
click at [933, 410] on icon "0 ? ?" at bounding box center [750, 382] width 1067 height 724
click at [933, 410] on circle at bounding box center [933, 405] width 24 height 24
click at [907, 408] on div "Show angle" at bounding box center [966, 415] width 161 height 33
click at [438, 274] on rect at bounding box center [441, 257] width 52 height 33
drag, startPoint x: 441, startPoint y: 277, endPoint x: 587, endPoint y: 264, distance: 146.7
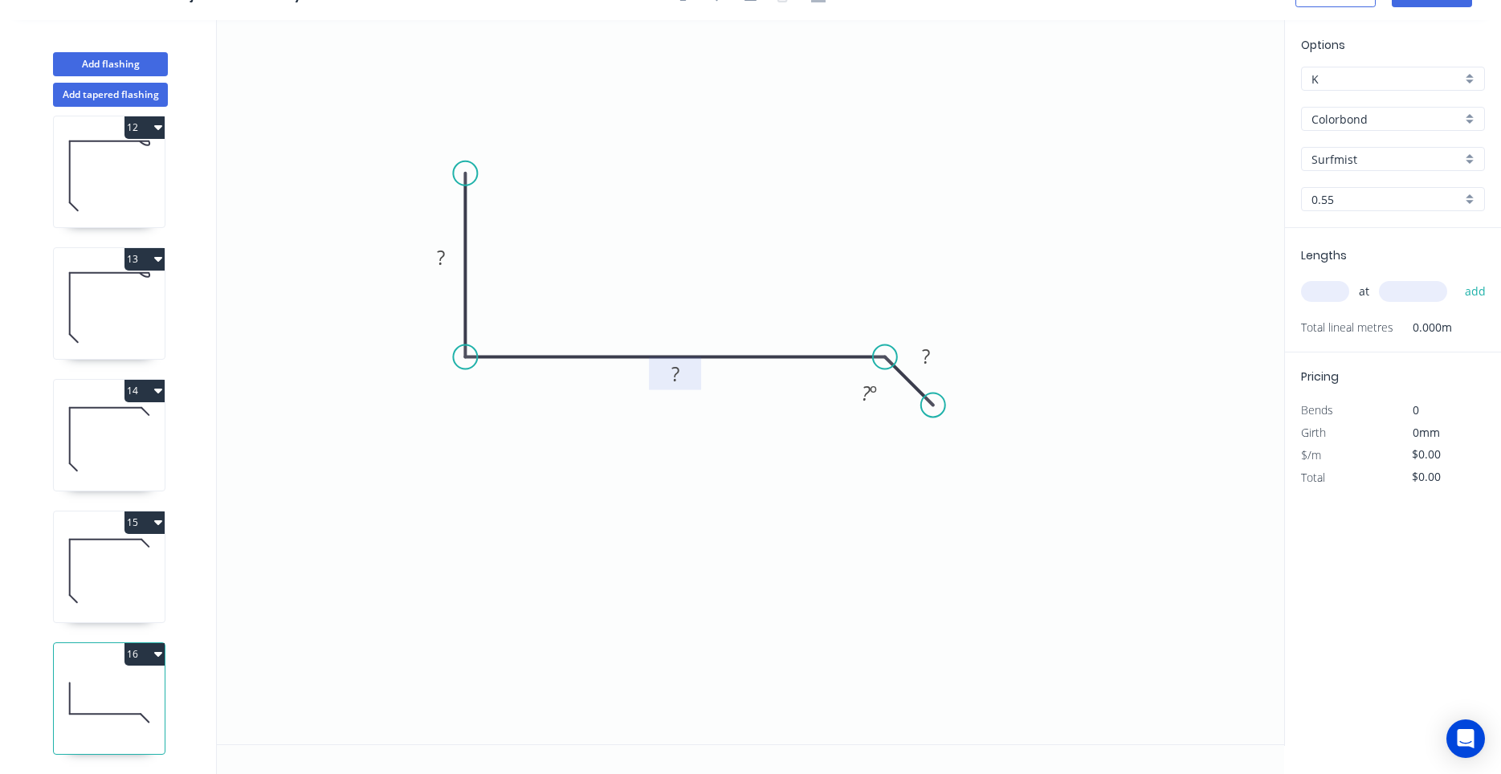
click at [695, 389] on rect at bounding box center [675, 373] width 52 height 33
click at [686, 376] on rect at bounding box center [675, 375] width 32 height 22
drag, startPoint x: 932, startPoint y: 408, endPoint x: 915, endPoint y: 410, distance: 17.0
click at [915, 410] on circle at bounding box center [915, 409] width 24 height 24
click at [445, 253] on tspan "?" at bounding box center [441, 257] width 8 height 26
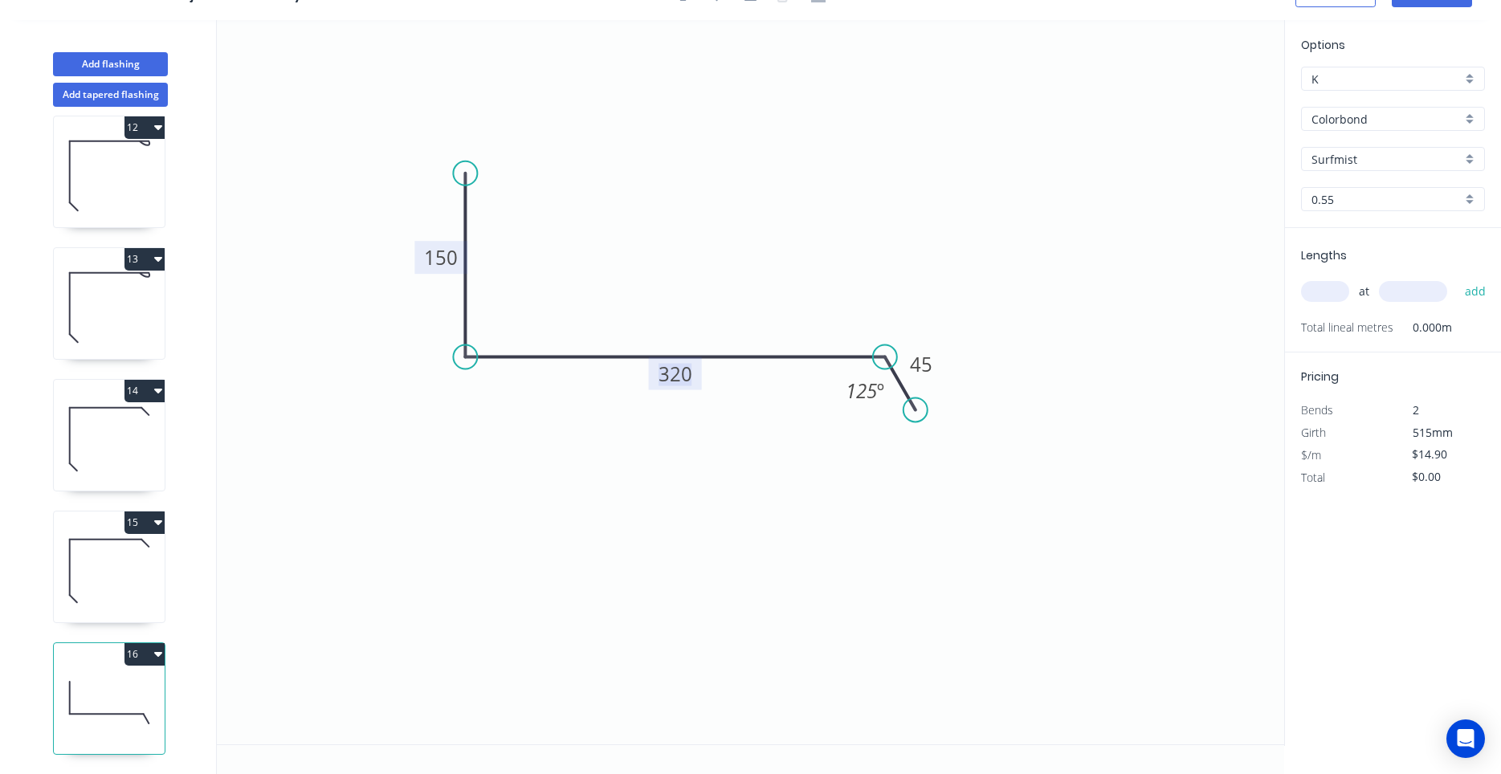
scroll to position [0, 0]
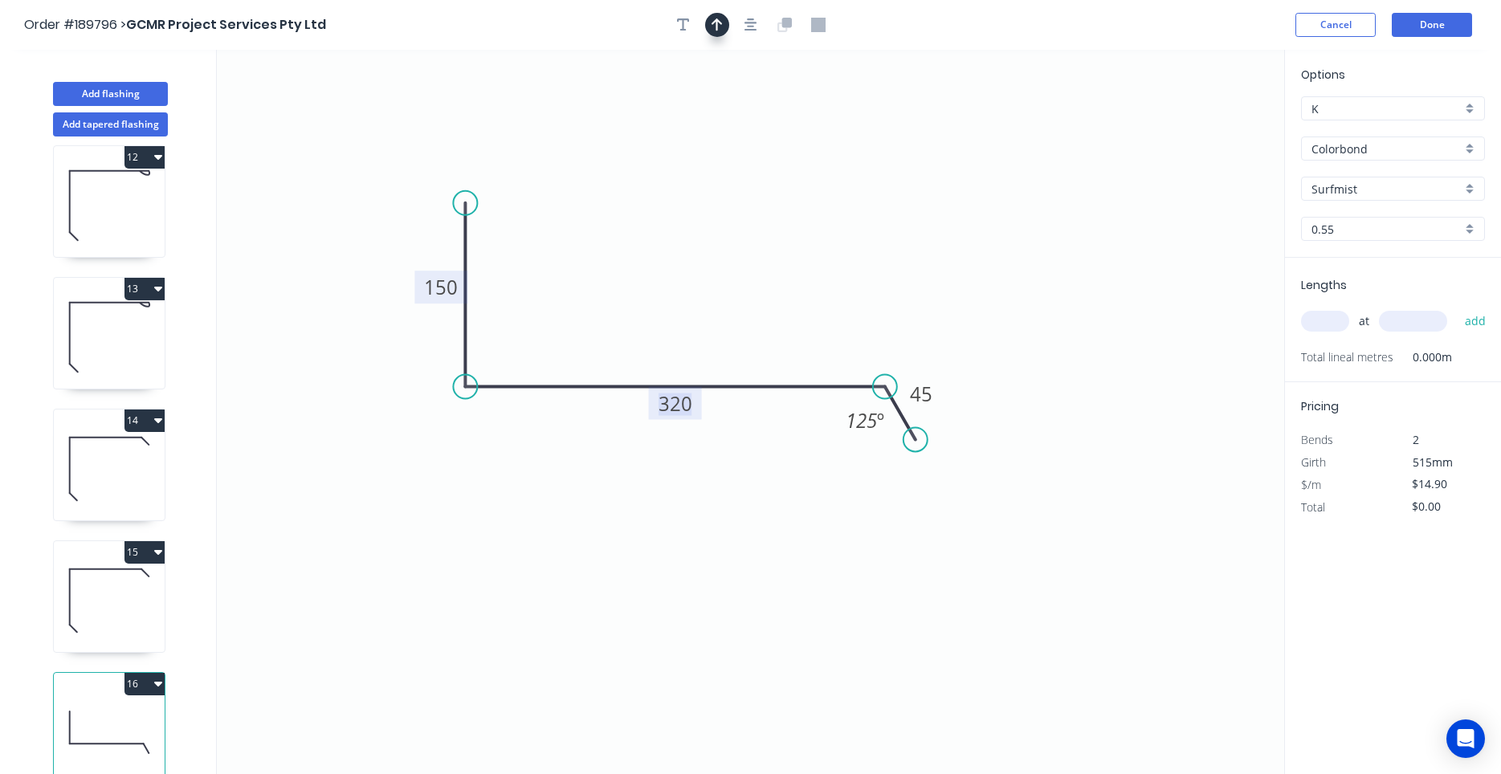
click at [719, 22] on icon "button" at bounding box center [716, 24] width 11 height 13
click at [1200, 126] on icon at bounding box center [1199, 107] width 14 height 51
drag, startPoint x: 1200, startPoint y: 126, endPoint x: 759, endPoint y: 277, distance: 466.0
click at [759, 277] on icon at bounding box center [771, 263] width 47 height 47
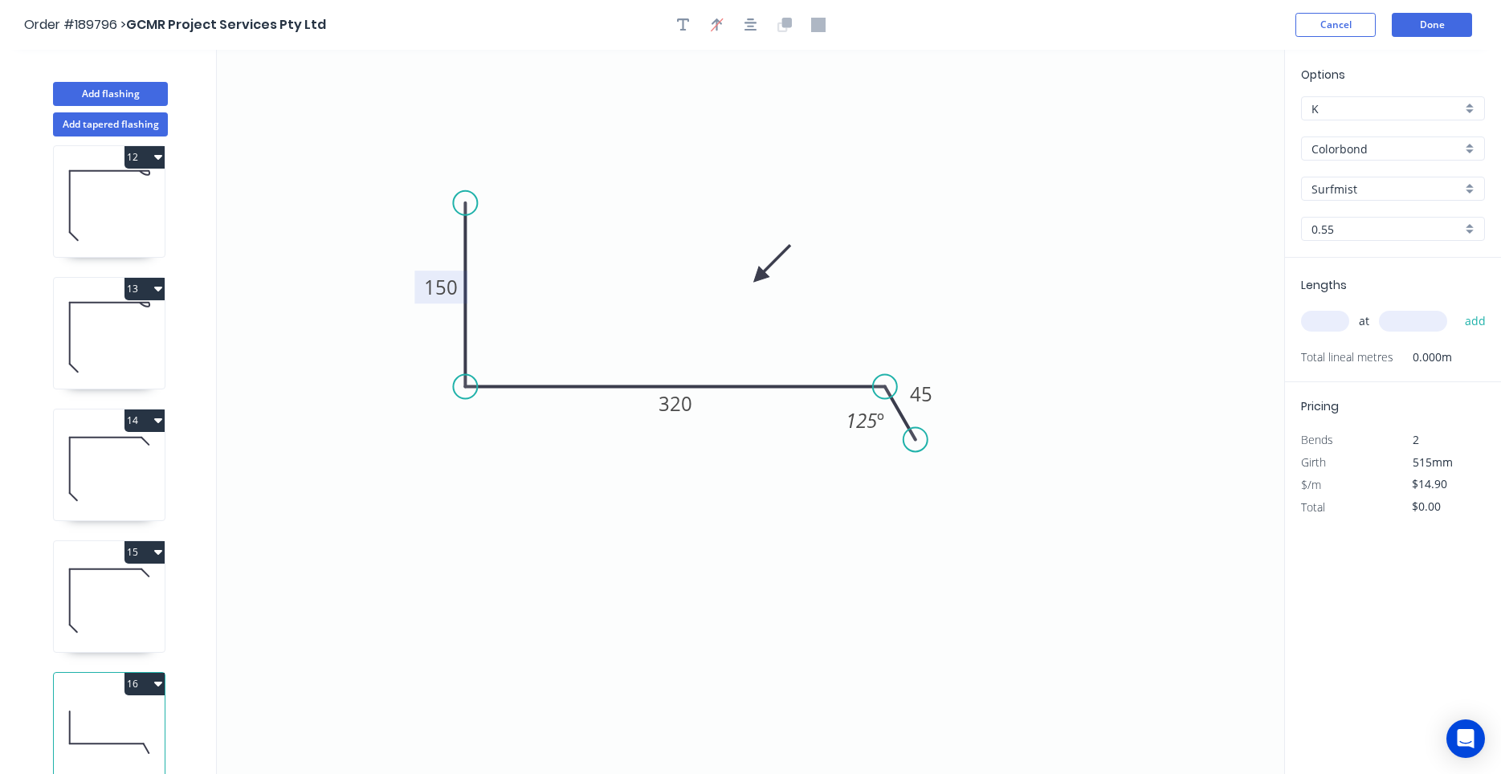
click at [1338, 332] on input "text" at bounding box center [1325, 321] width 48 height 21
click at [1335, 335] on div "at add" at bounding box center [1394, 321] width 187 height 27
click at [1331, 324] on input "text" at bounding box center [1325, 321] width 48 height 21
click at [1457, 308] on button "add" at bounding box center [1476, 321] width 38 height 27
click at [743, 30] on button "button" at bounding box center [751, 25] width 24 height 24
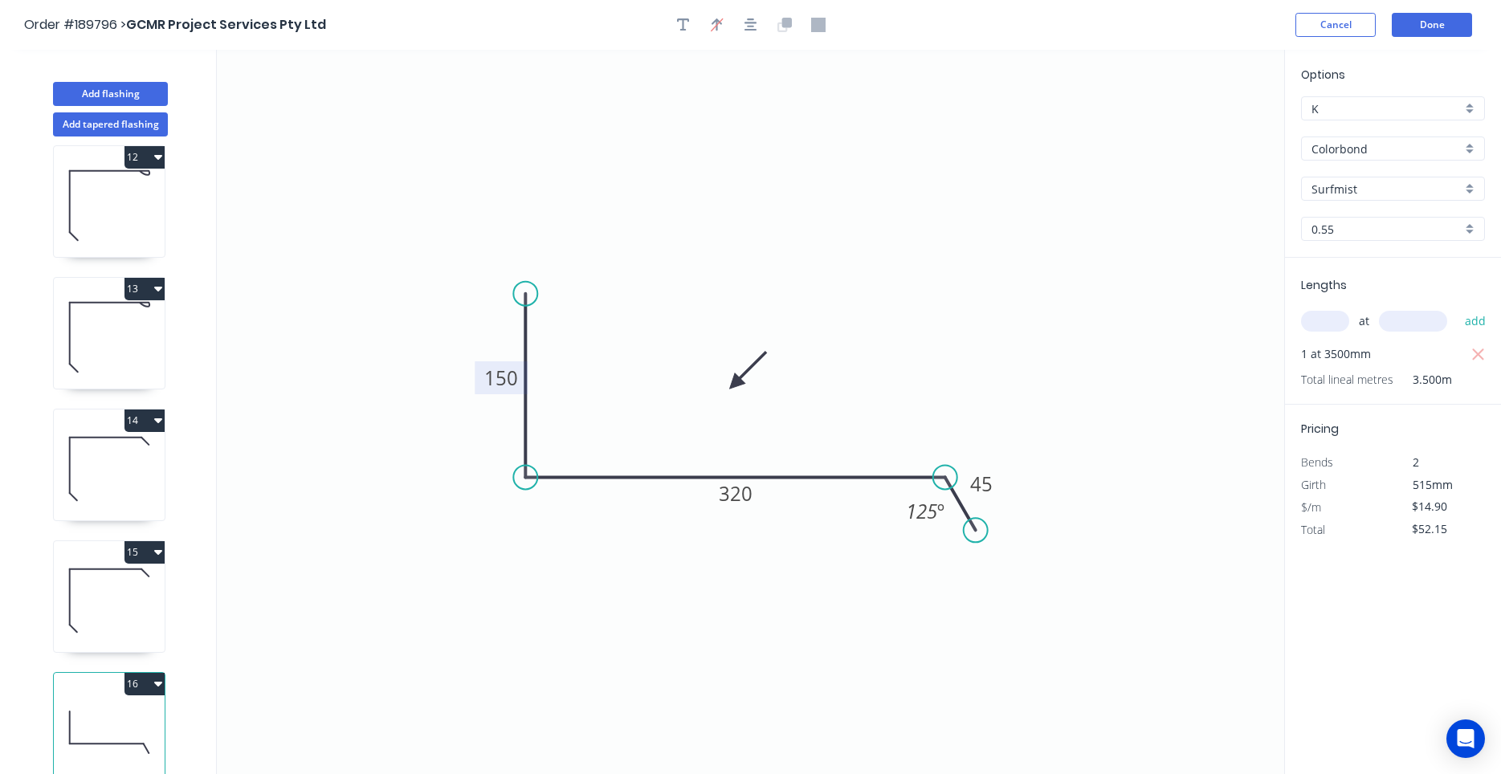
drag, startPoint x: 761, startPoint y: 276, endPoint x: 734, endPoint y: 390, distance: 117.2
click at [734, 390] on icon at bounding box center [747, 370] width 47 height 47
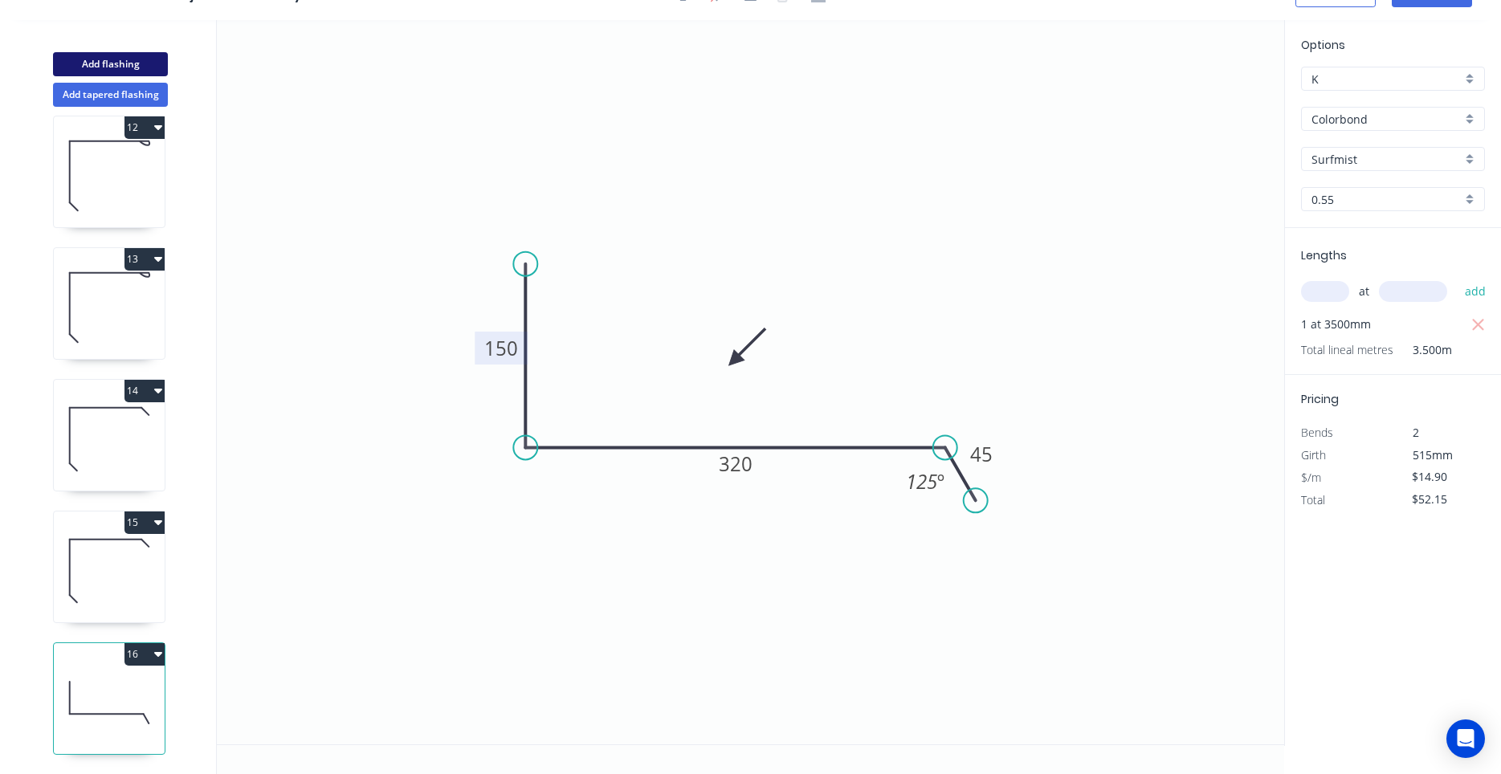
click at [125, 70] on button "Add flashing" at bounding box center [110, 64] width 115 height 24
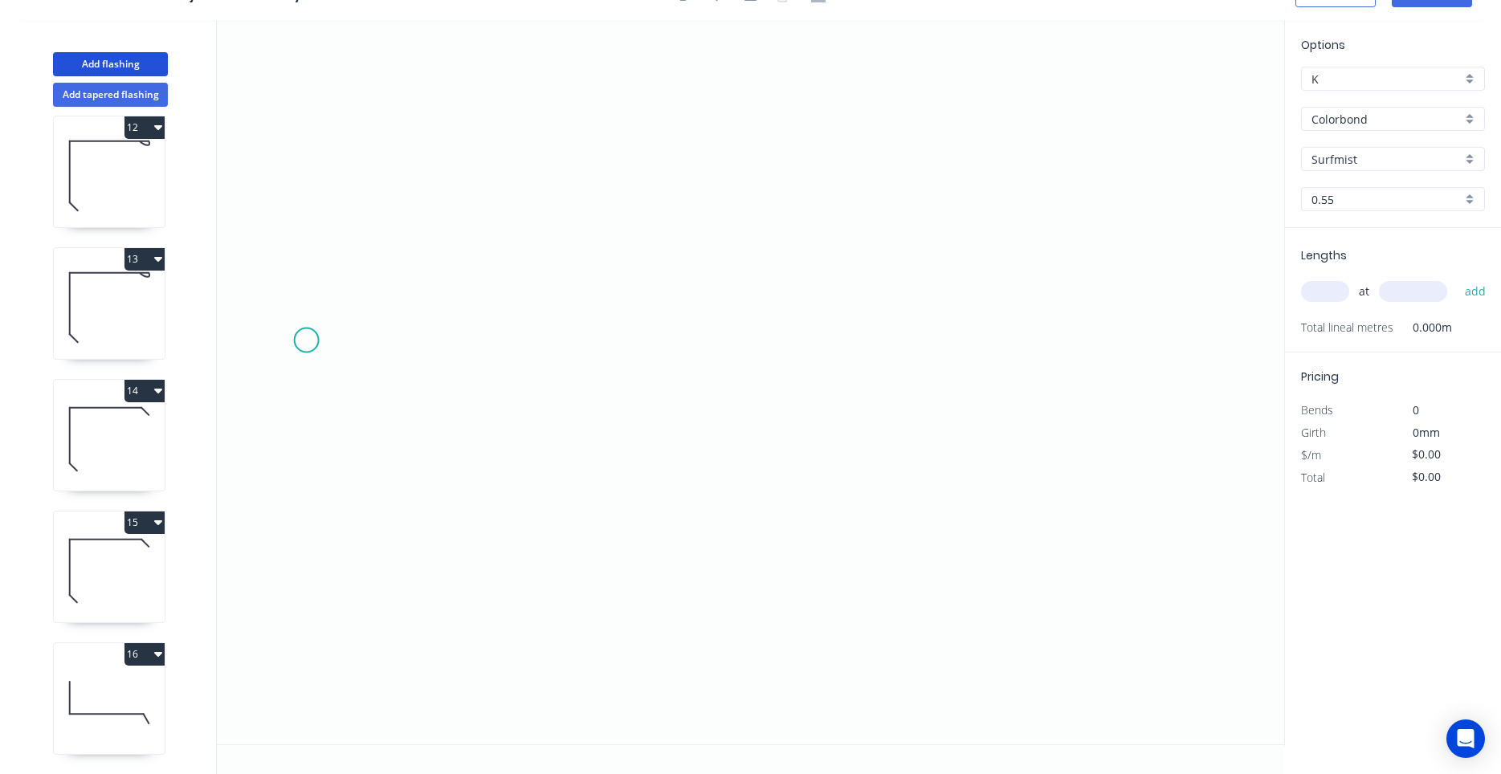
click at [306, 340] on icon "0" at bounding box center [750, 382] width 1067 height 724
click at [340, 377] on icon "0" at bounding box center [750, 382] width 1067 height 724
click at [502, 375] on icon at bounding box center [421, 375] width 161 height 0
click at [540, 334] on icon "0 ? ?" at bounding box center [750, 382] width 1067 height 724
click at [699, 335] on icon "0 ? ? ?" at bounding box center [750, 382] width 1067 height 724
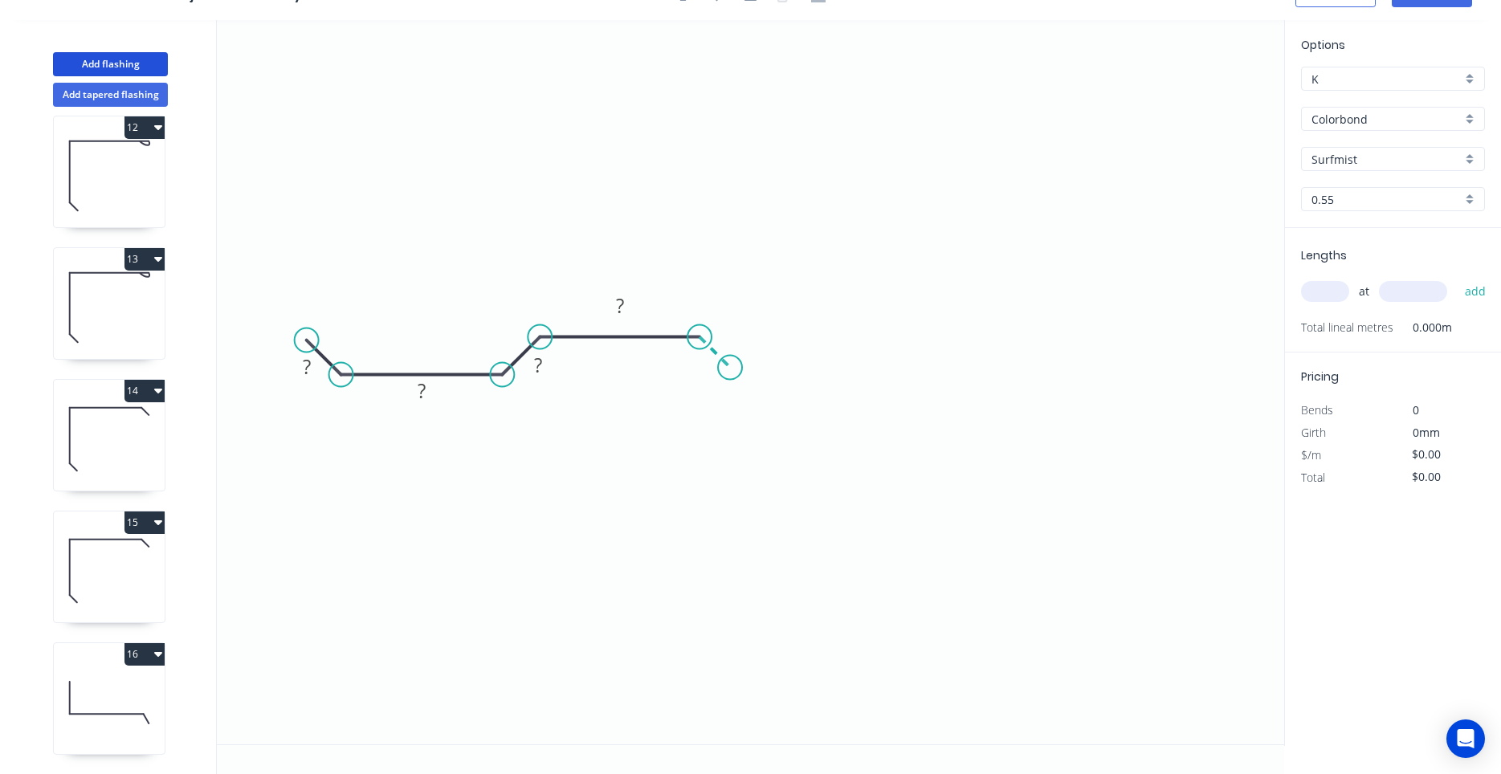
click at [730, 367] on icon "0 ? ? ? ?" at bounding box center [750, 382] width 1067 height 724
click at [730, 367] on circle at bounding box center [730, 368] width 24 height 24
click at [727, 308] on icon "0 ? ? ? ? ?" at bounding box center [750, 382] width 1067 height 724
click at [727, 319] on tspan "?" at bounding box center [731, 327] width 8 height 26
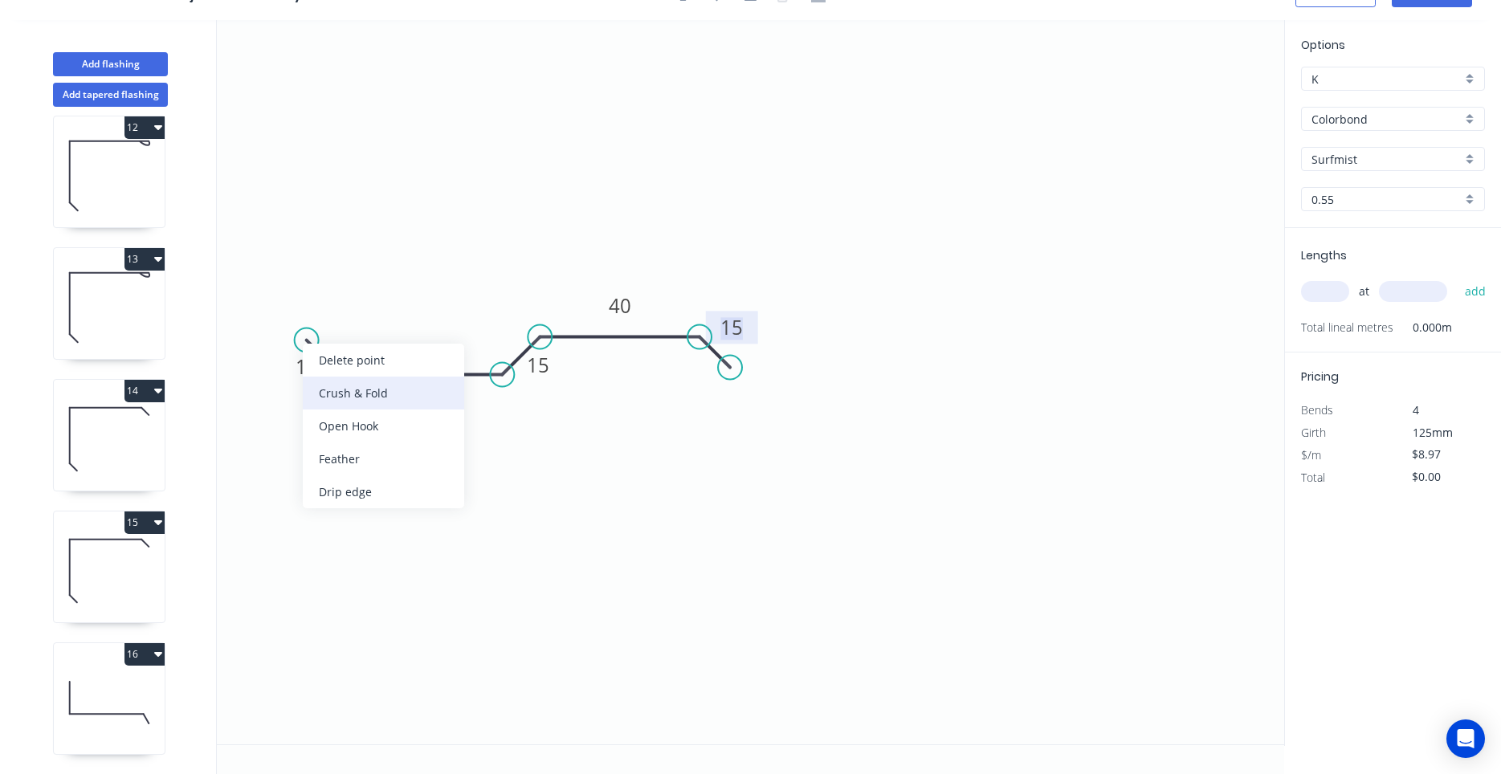
click at [373, 389] on div "Crush & Fold" at bounding box center [383, 393] width 161 height 33
click at [361, 324] on tspan "10" at bounding box center [356, 323] width 22 height 26
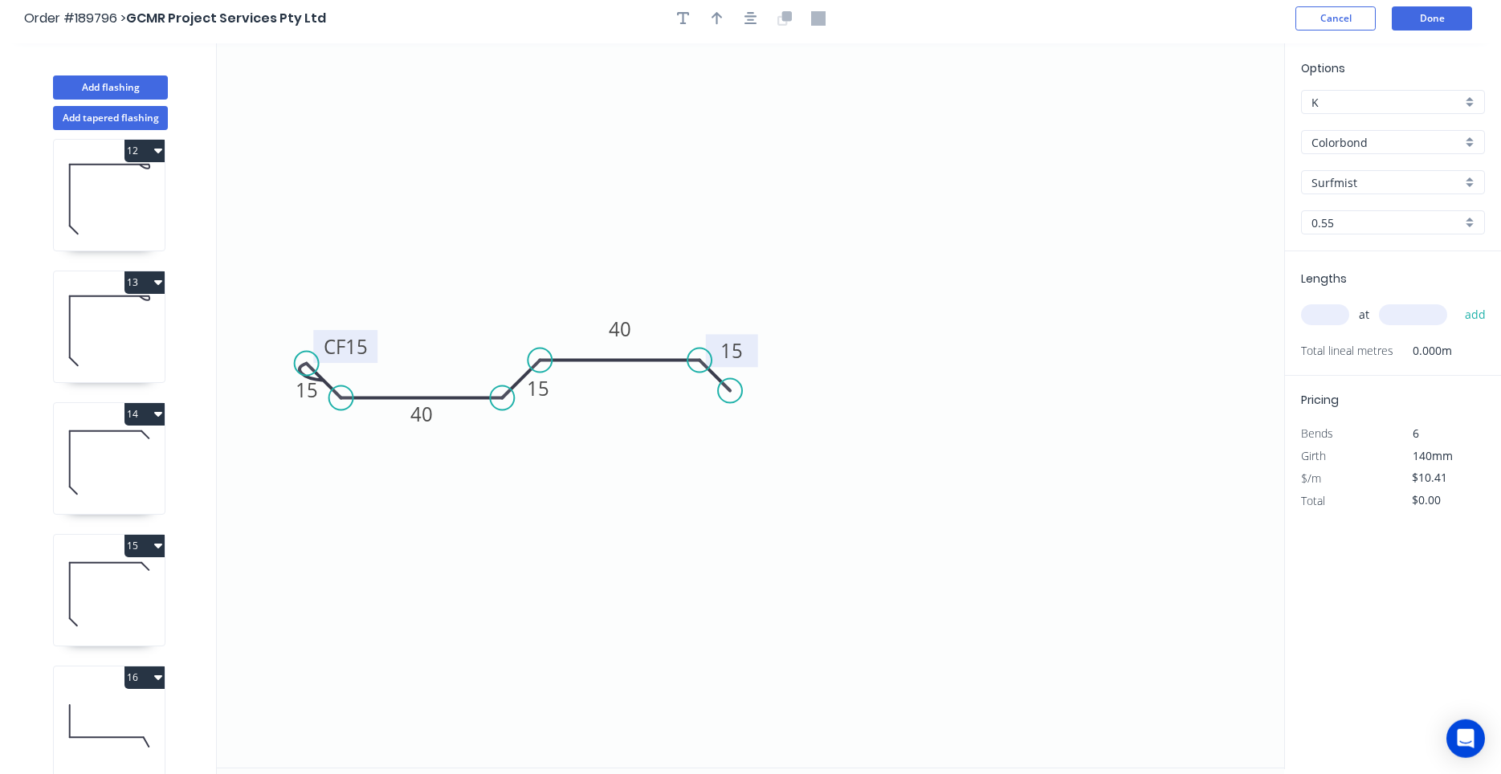
scroll to position [0, 0]
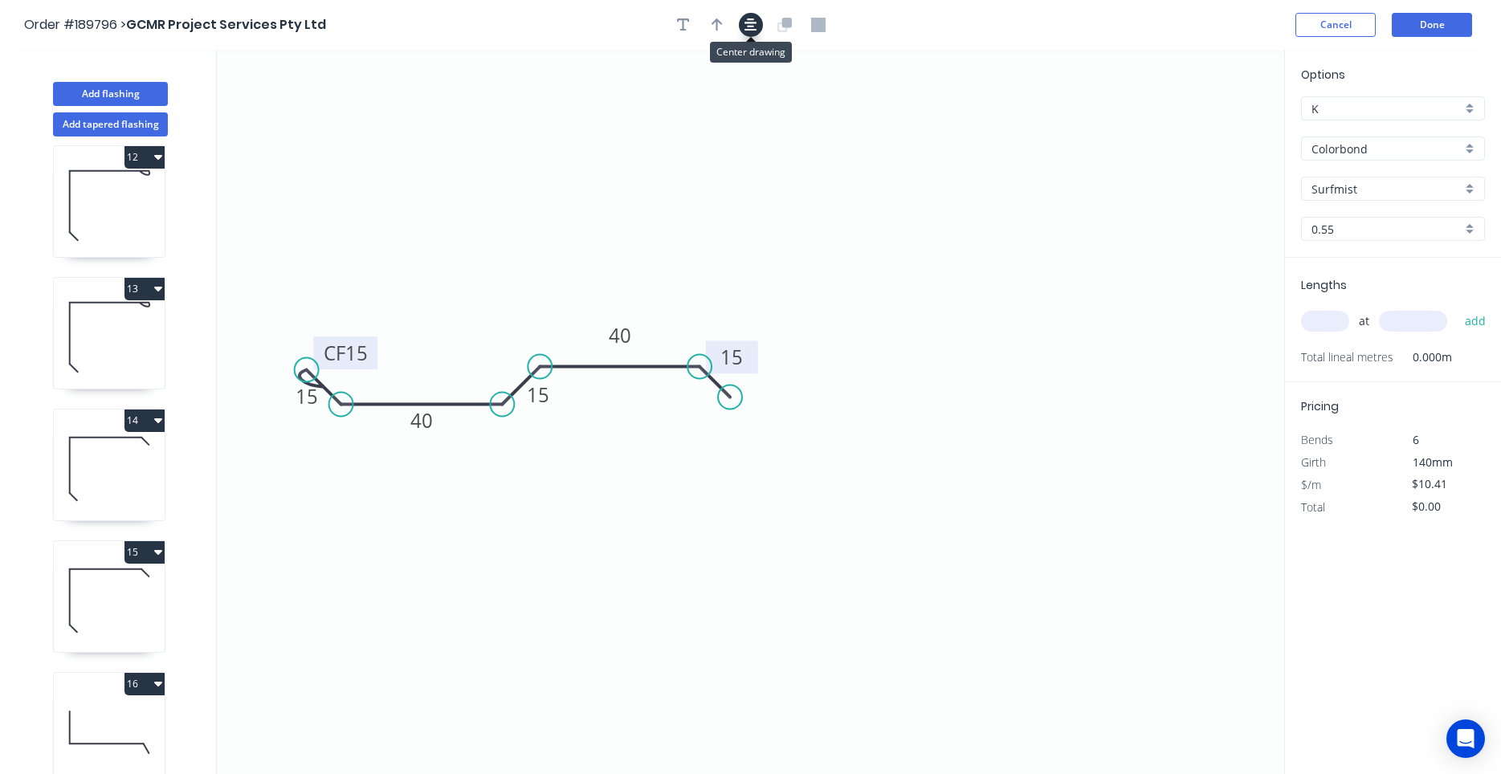
click at [746, 26] on button "button" at bounding box center [751, 25] width 24 height 24
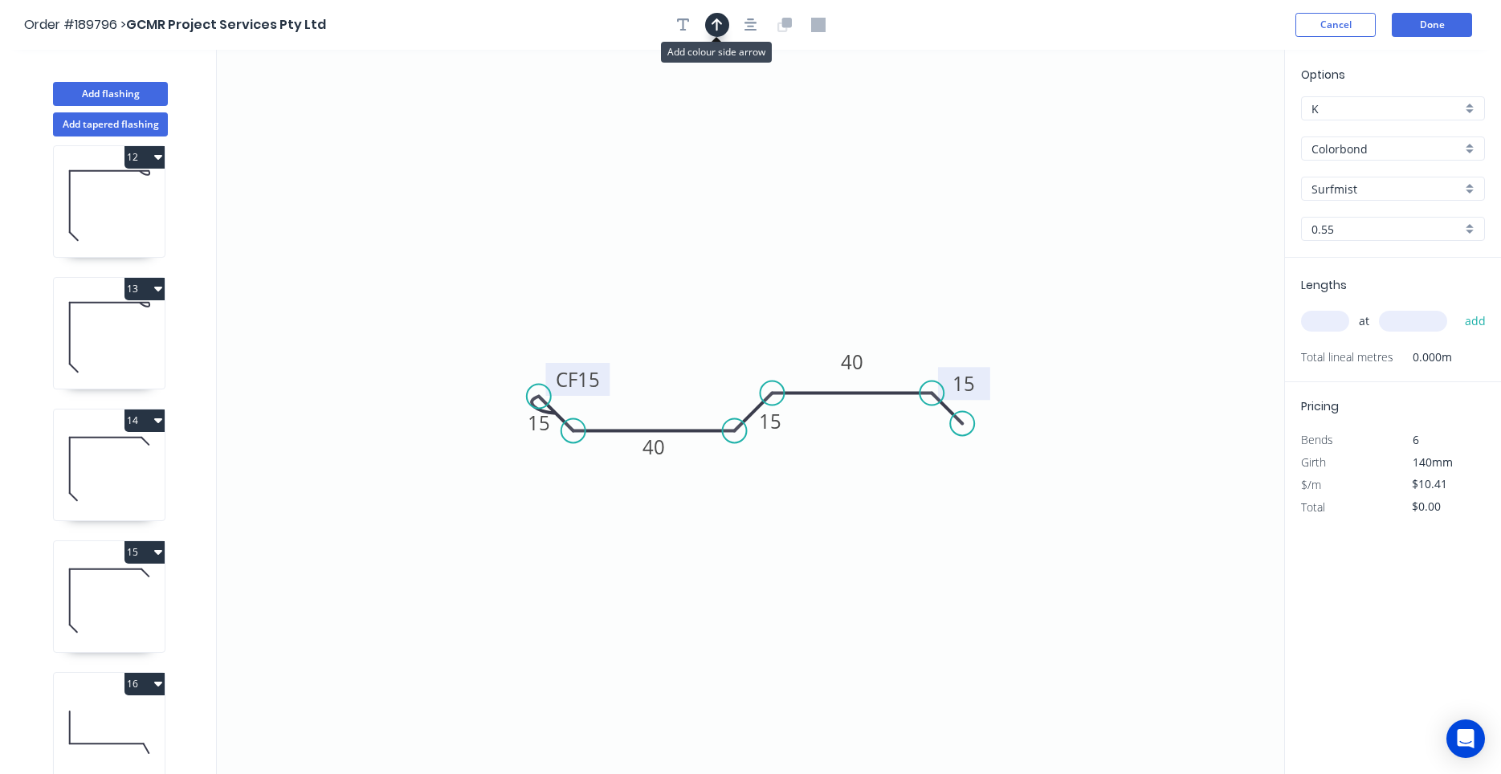
click at [713, 26] on icon "button" at bounding box center [716, 25] width 11 height 14
click at [1205, 128] on icon at bounding box center [1203, 111] width 14 height 51
drag, startPoint x: 1205, startPoint y: 128, endPoint x: 691, endPoint y: 337, distance: 555.4
click at [691, 337] on icon at bounding box center [677, 323] width 47 height 47
click at [1340, 325] on input "text" at bounding box center [1325, 321] width 48 height 21
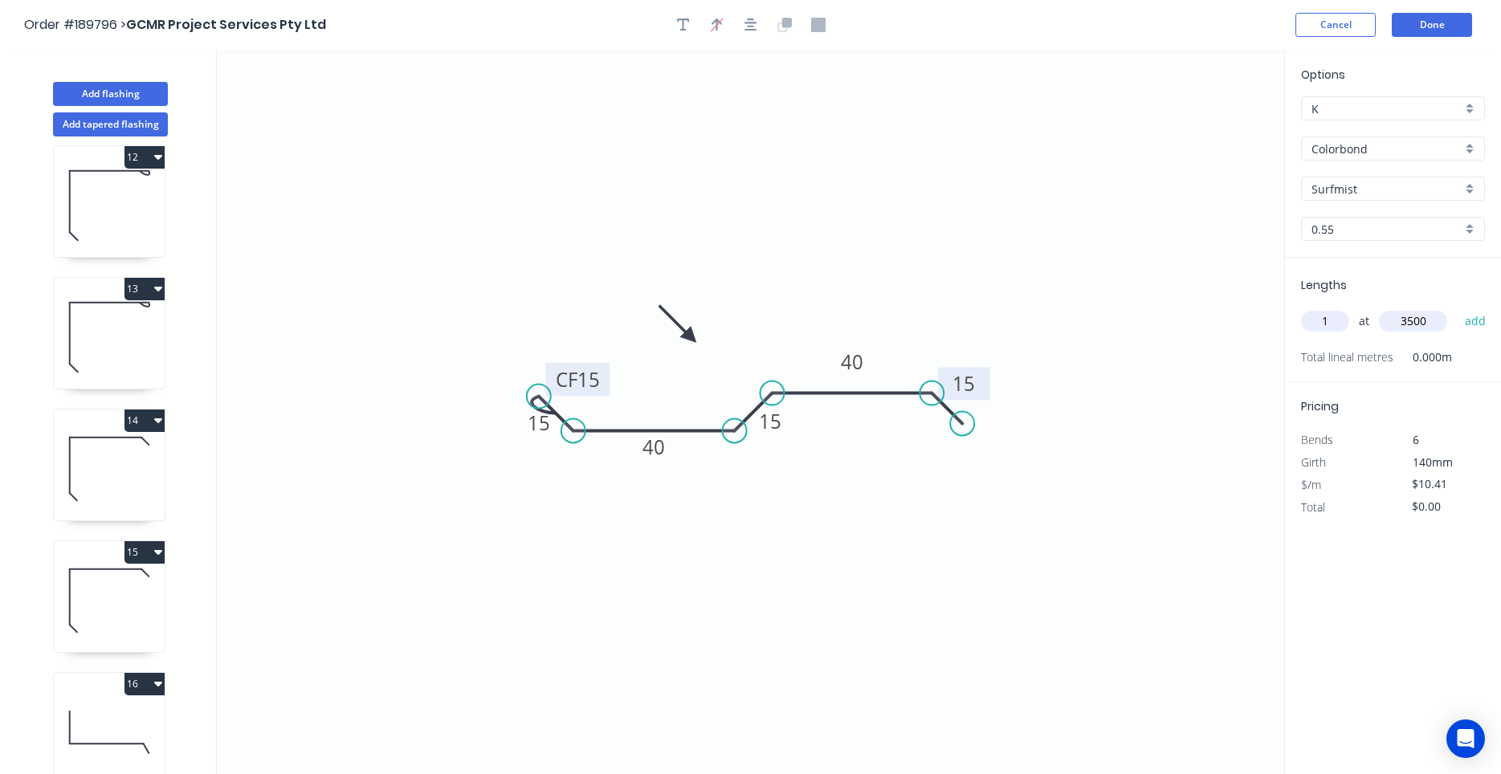
click at [1457, 308] on button "add" at bounding box center [1476, 321] width 38 height 27
click at [138, 613] on icon at bounding box center [109, 600] width 111 height 103
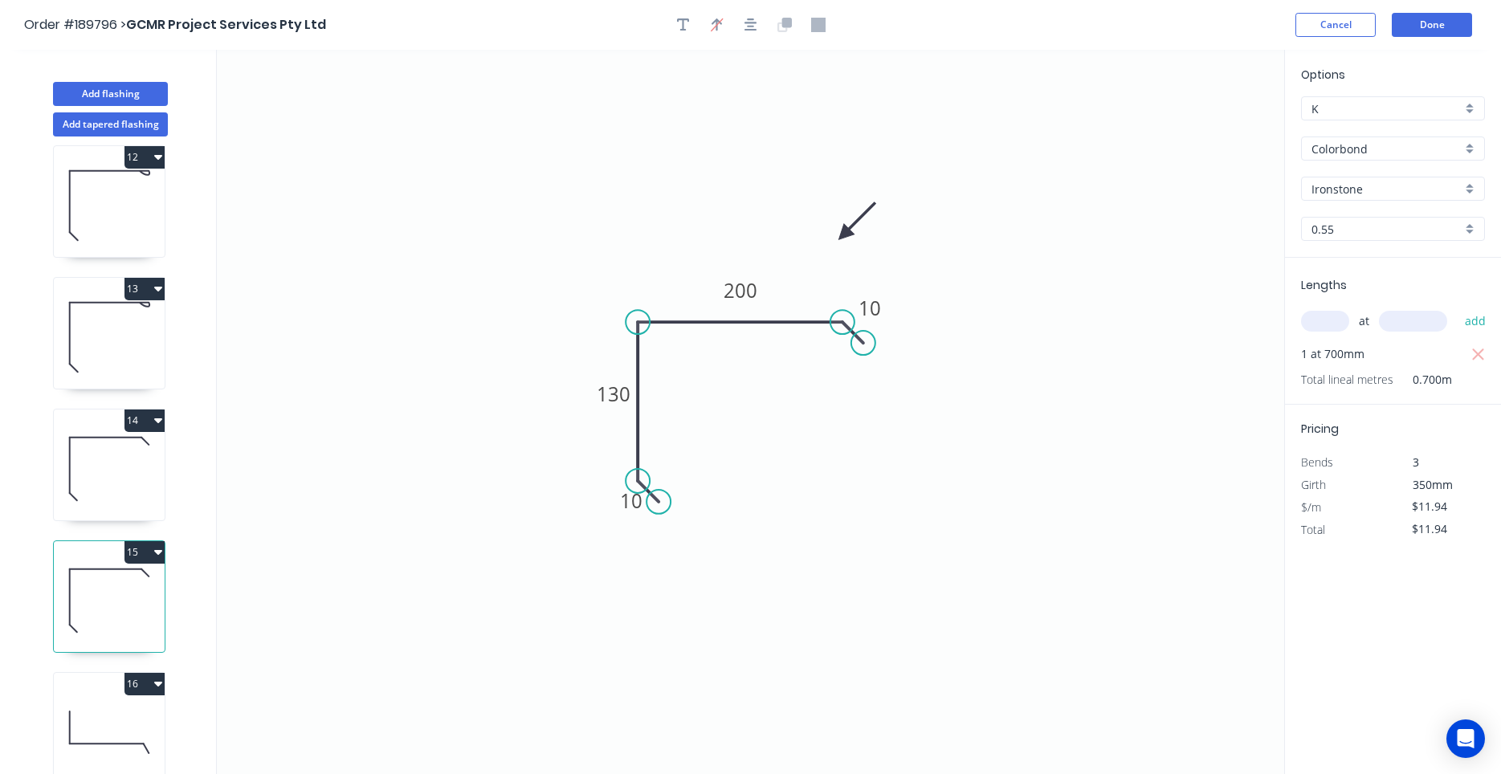
click at [128, 708] on icon at bounding box center [109, 732] width 111 height 103
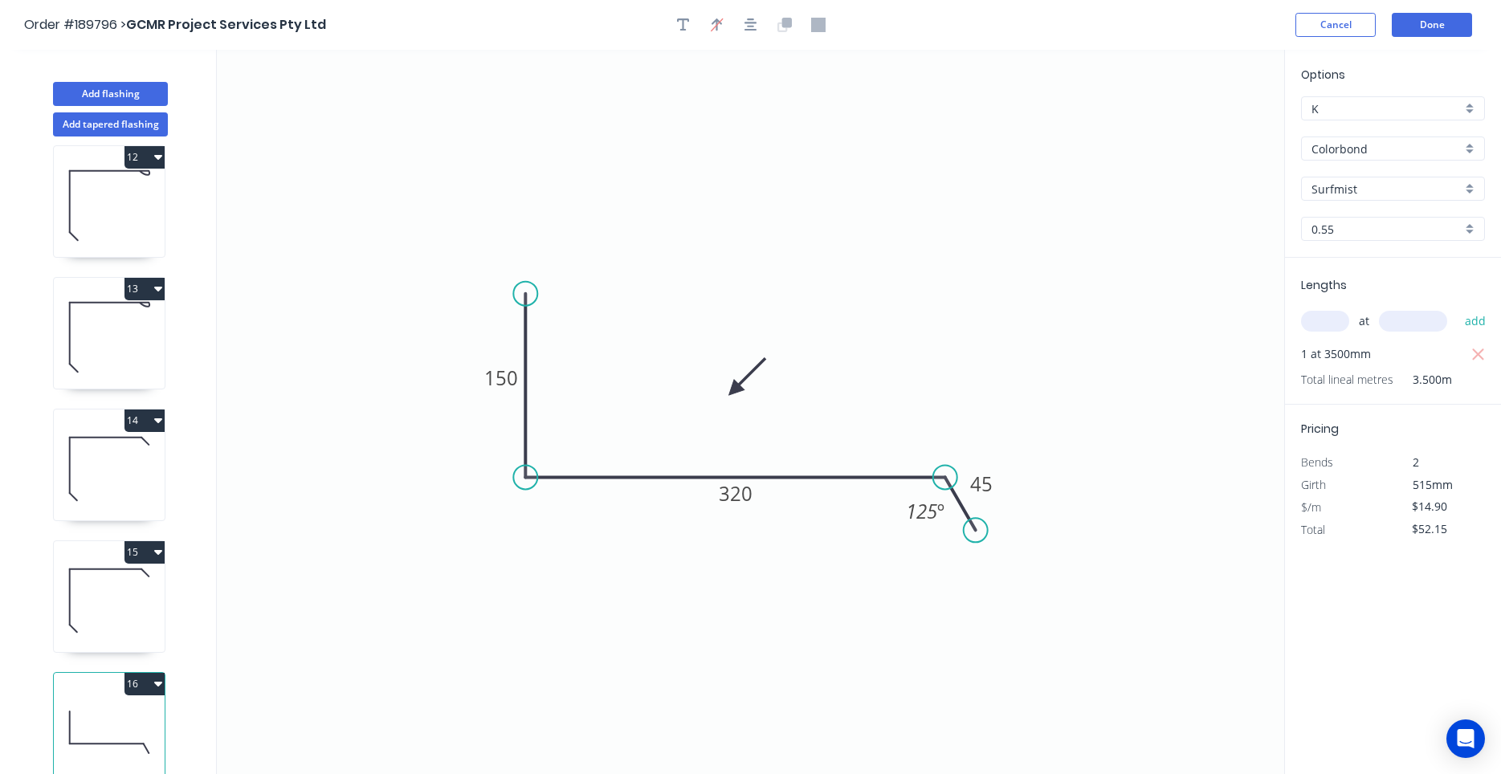
scroll to position [1595, 0]
click at [126, 715] on icon at bounding box center [109, 732] width 111 height 103
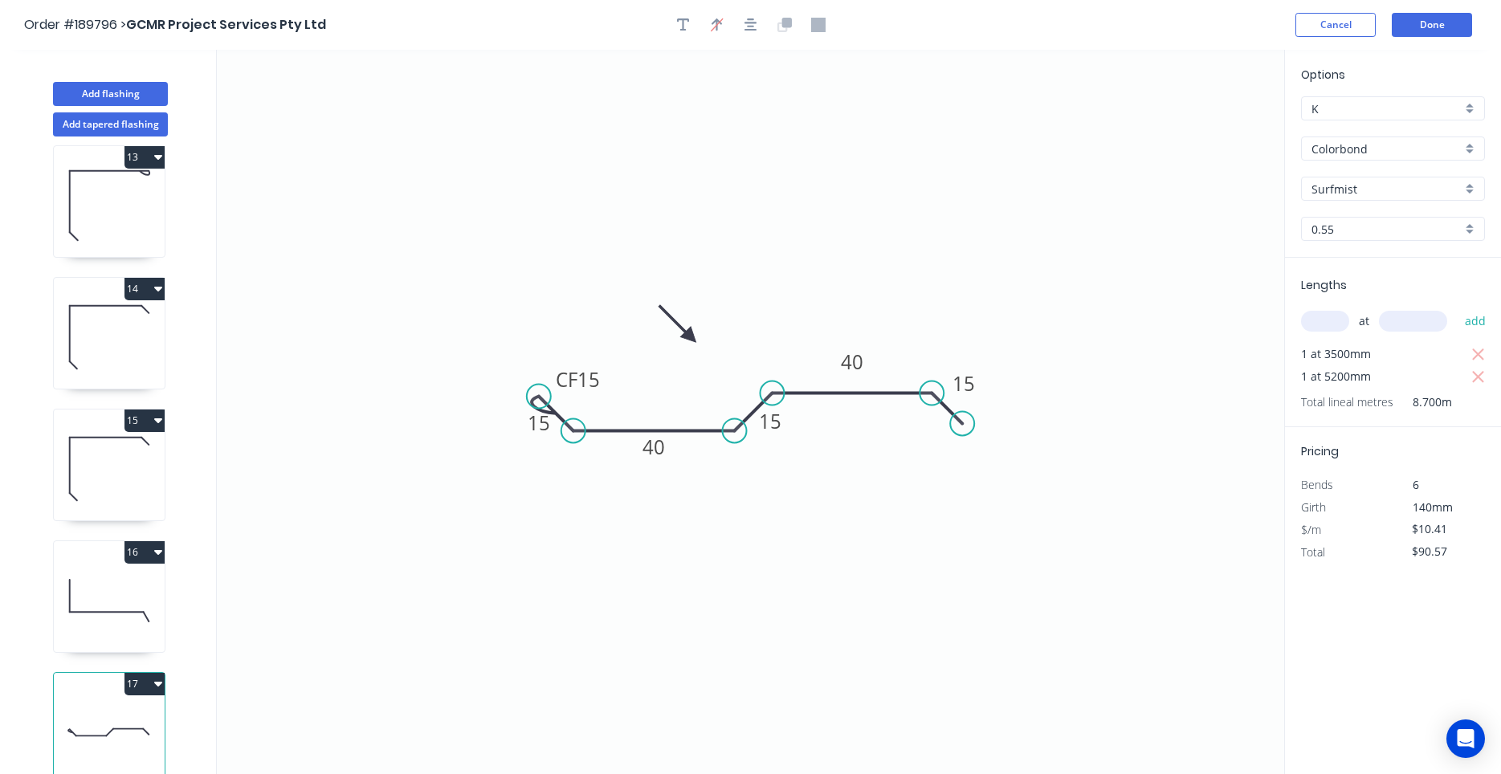
click at [141, 611] on icon at bounding box center [109, 600] width 111 height 103
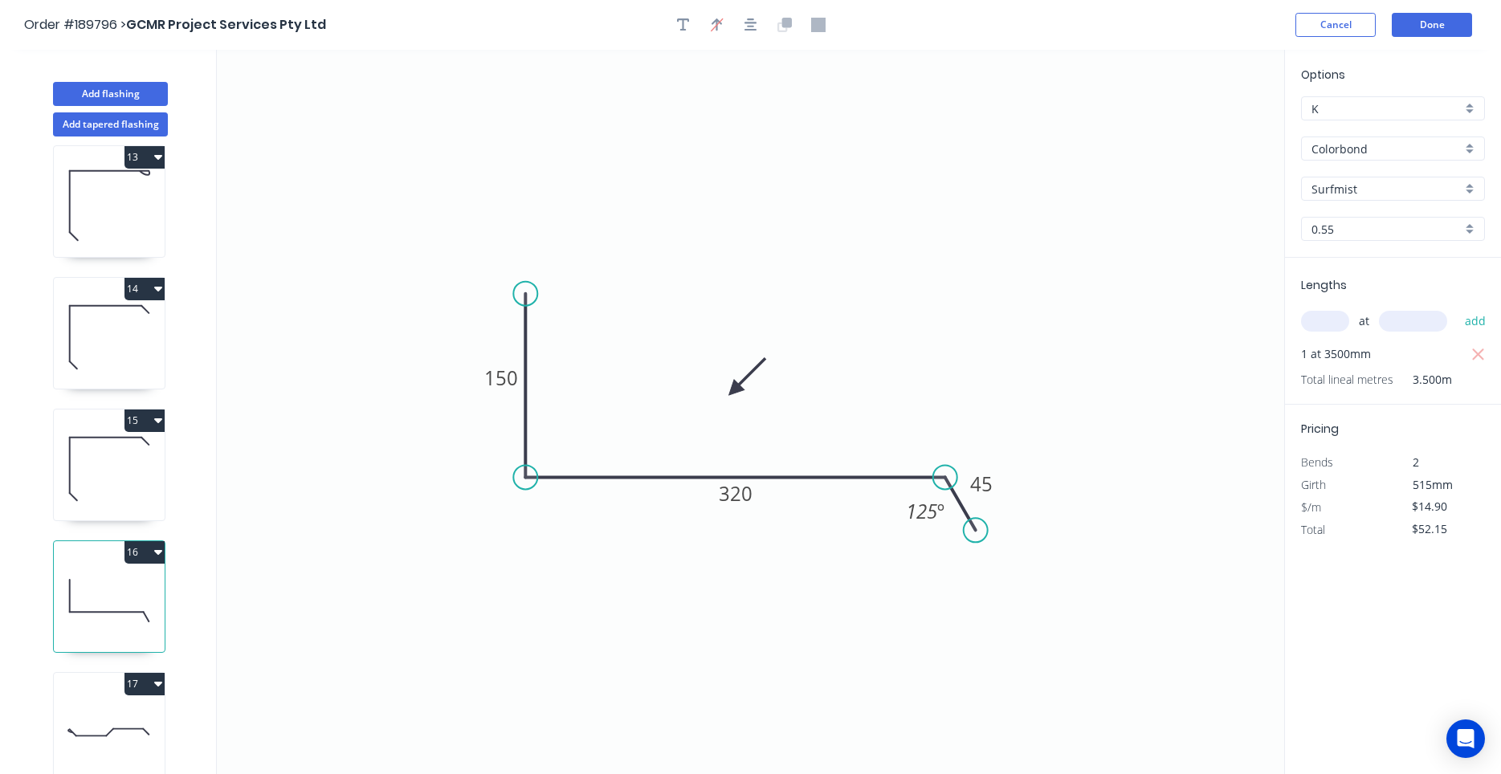
click at [114, 701] on icon at bounding box center [109, 732] width 111 height 103
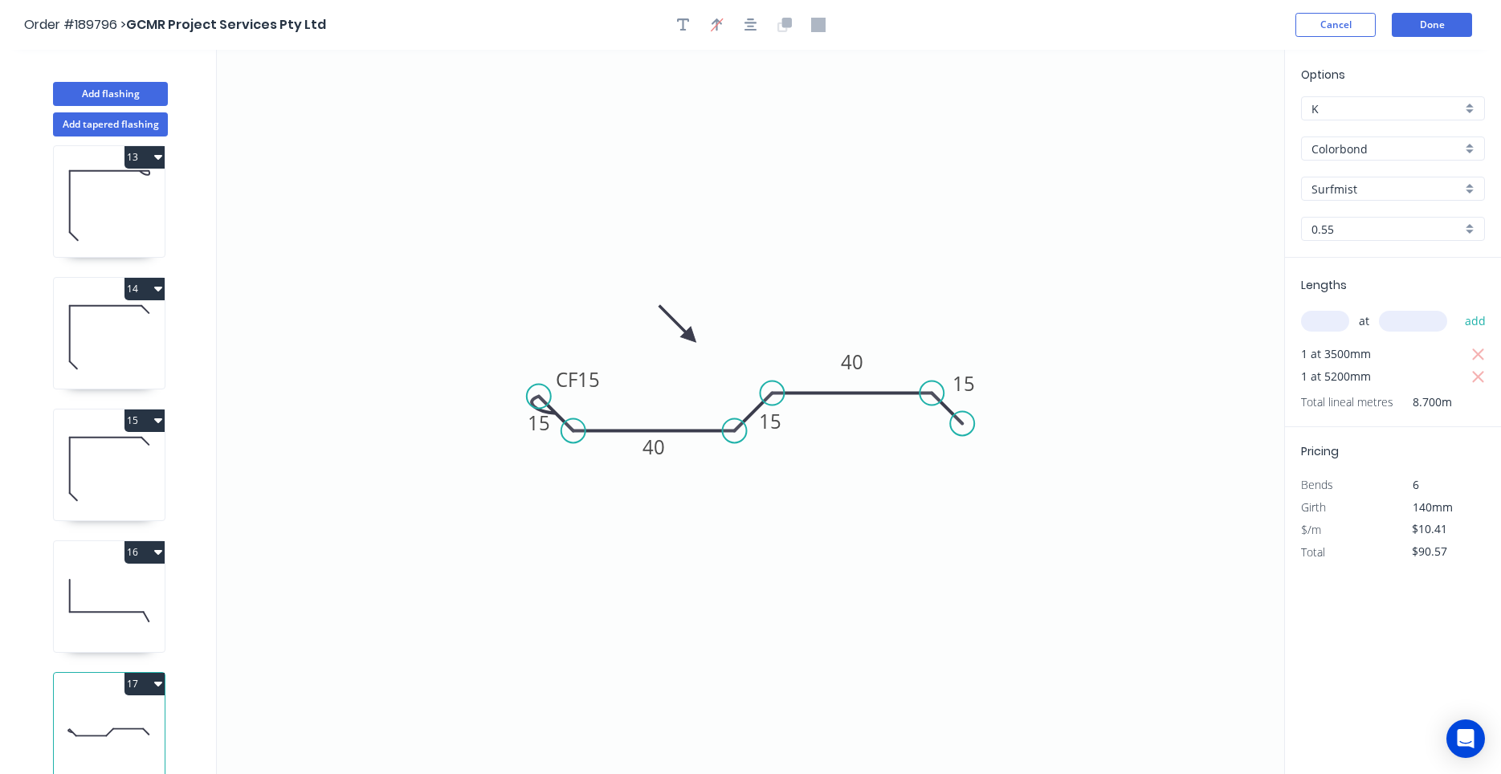
click at [1438, 37] on header "Order #189796 > GCMR Project Services Pty Ltd Cancel Done" at bounding box center [750, 25] width 1501 height 50
click at [1440, 28] on button "Done" at bounding box center [1432, 25] width 80 height 24
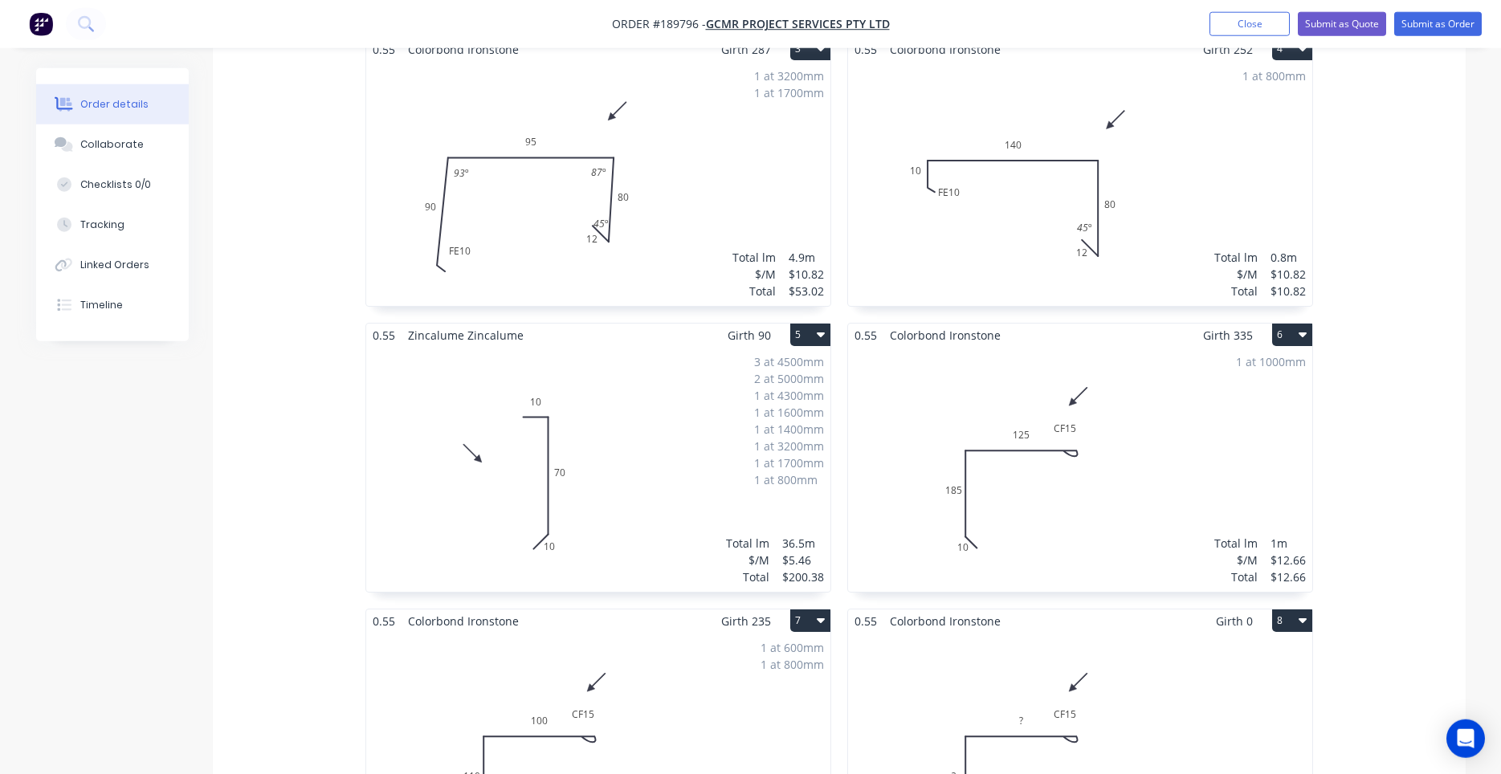
scroll to position [802, 0]
click at [899, 240] on div "1 at 800mm Total lm $/M Total 0.8m $10.82 $10.82" at bounding box center [1080, 182] width 464 height 245
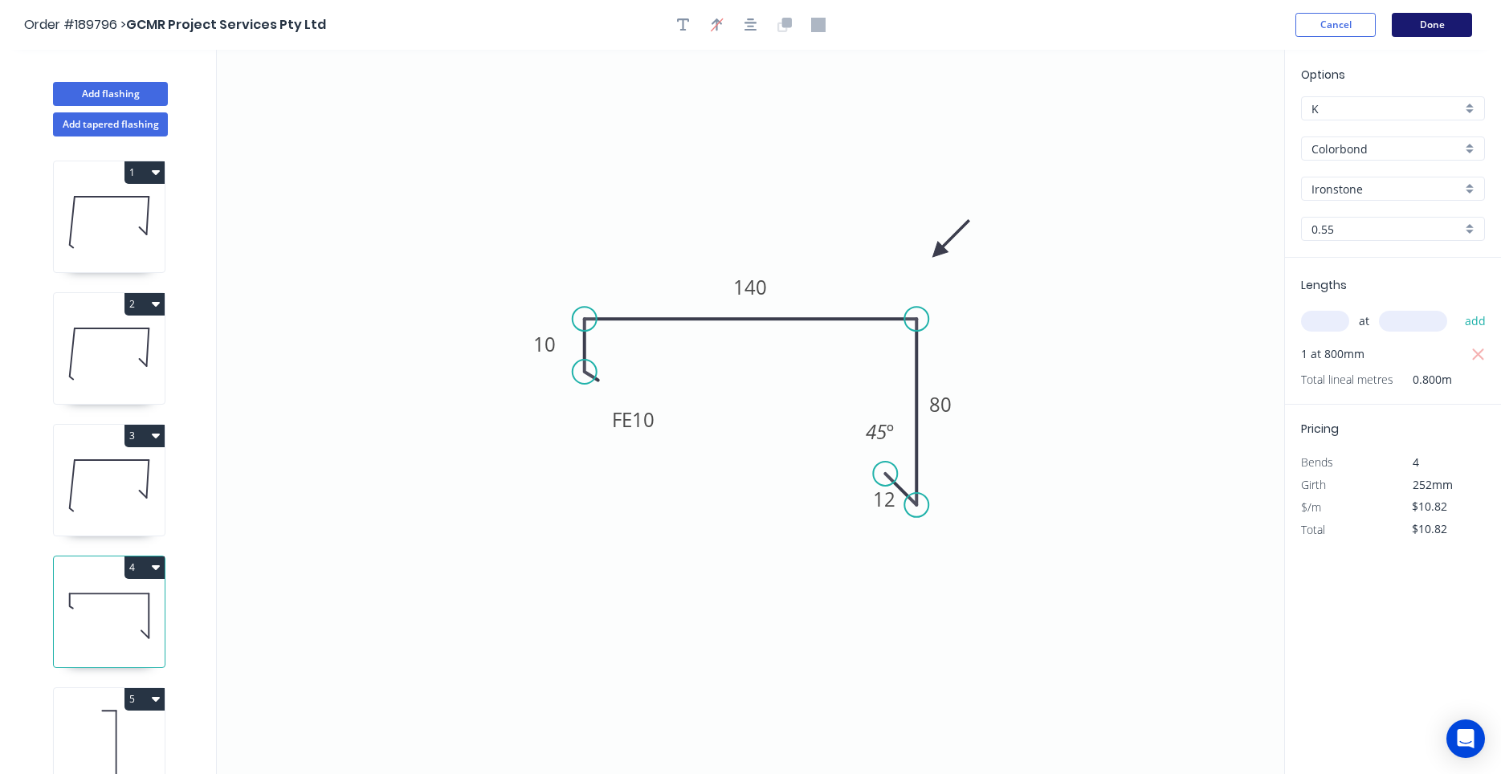
click at [1410, 35] on button "Done" at bounding box center [1432, 25] width 80 height 24
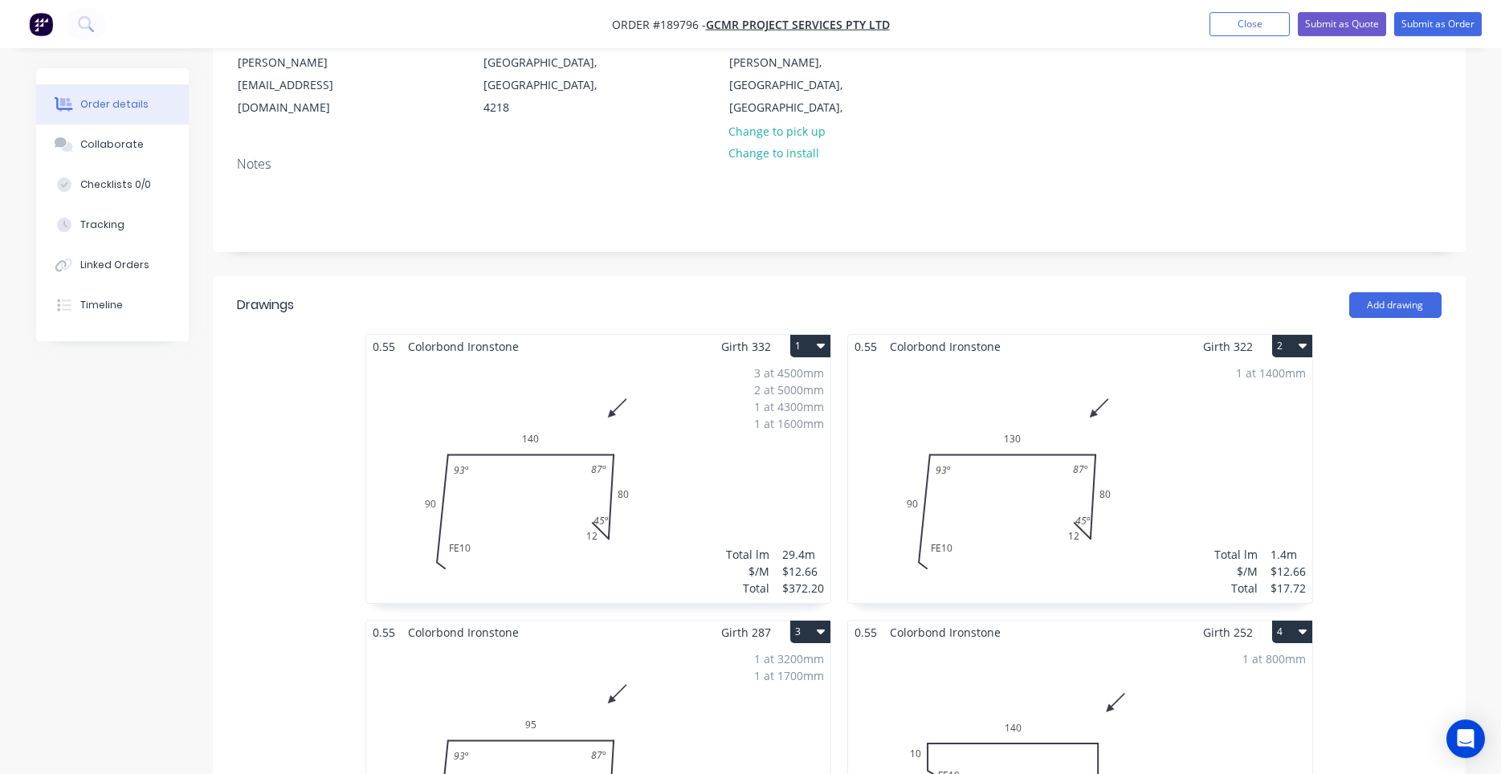
scroll to position [410, 0]
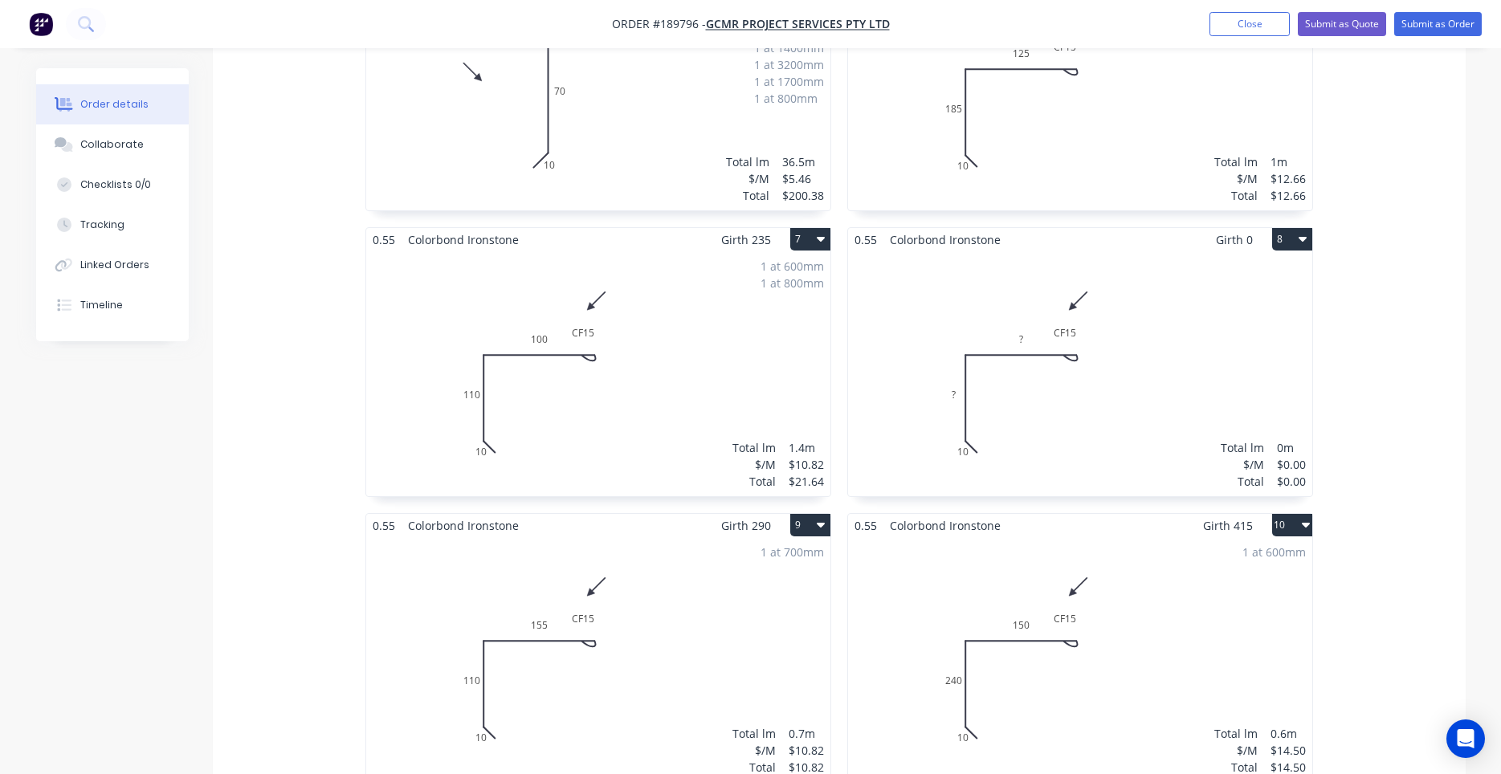
scroll to position [1229, 0]
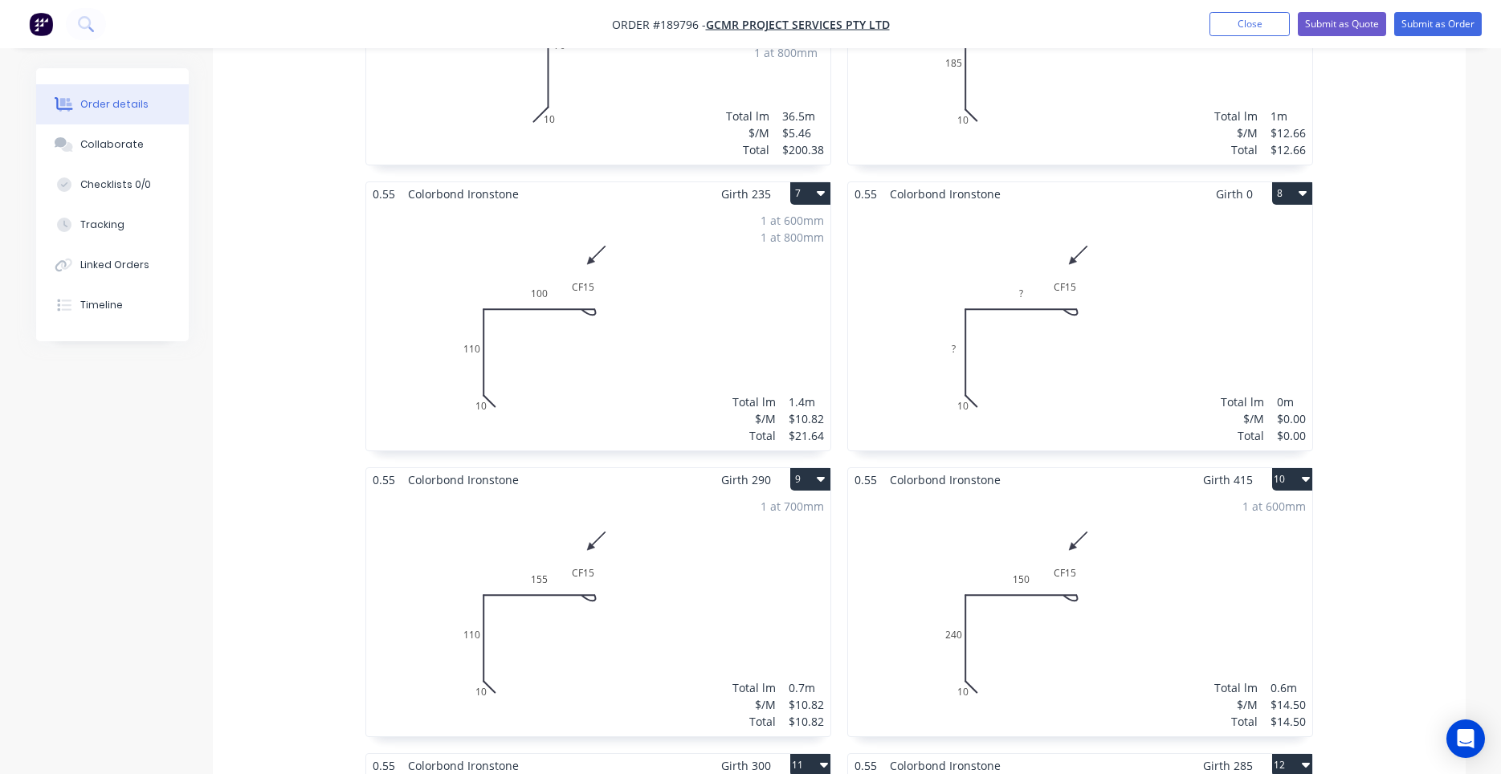
click at [1305, 182] on button "8" at bounding box center [1292, 193] width 40 height 22
click at [1243, 285] on div "Delete" at bounding box center [1236, 296] width 124 height 23
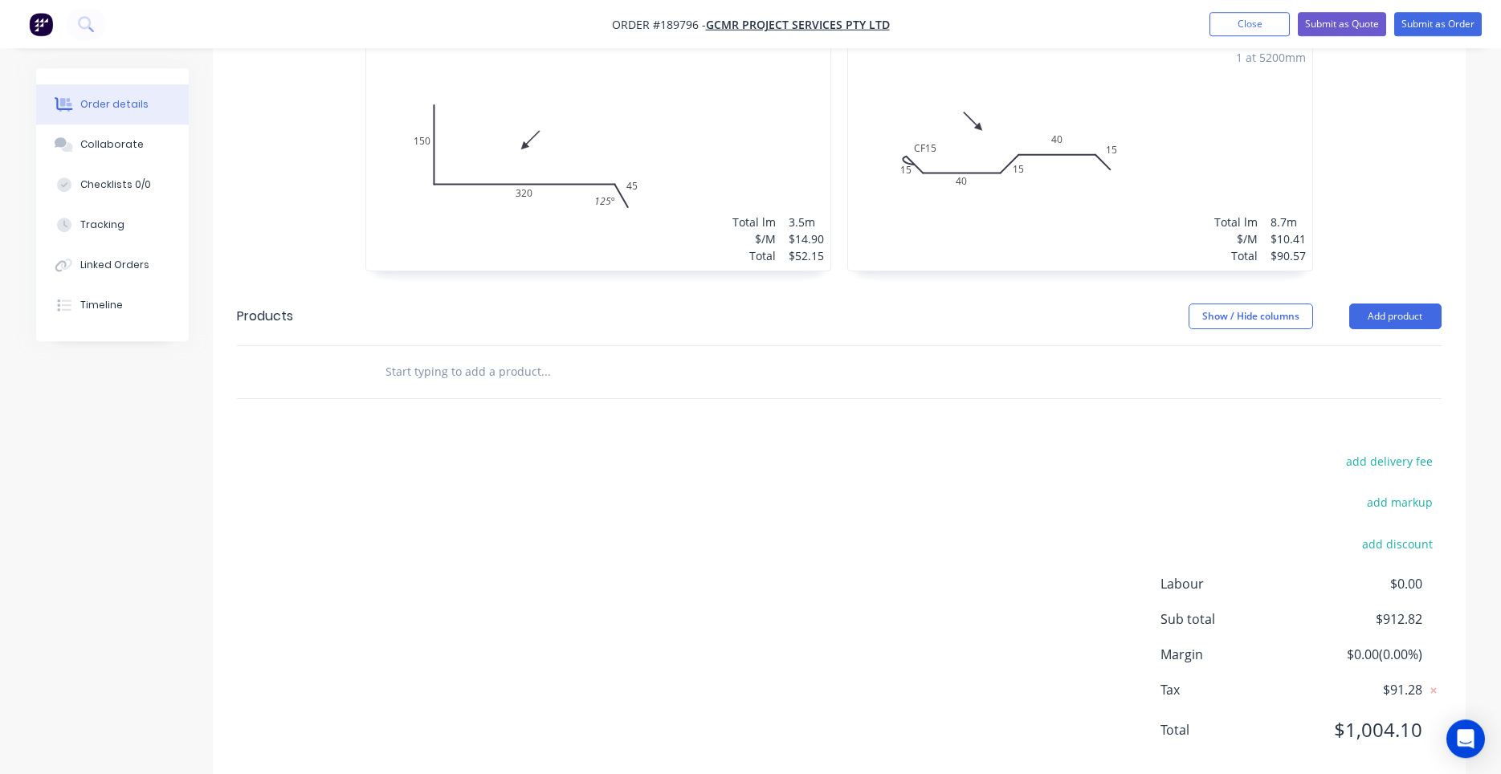
scroll to position [2564, 0]
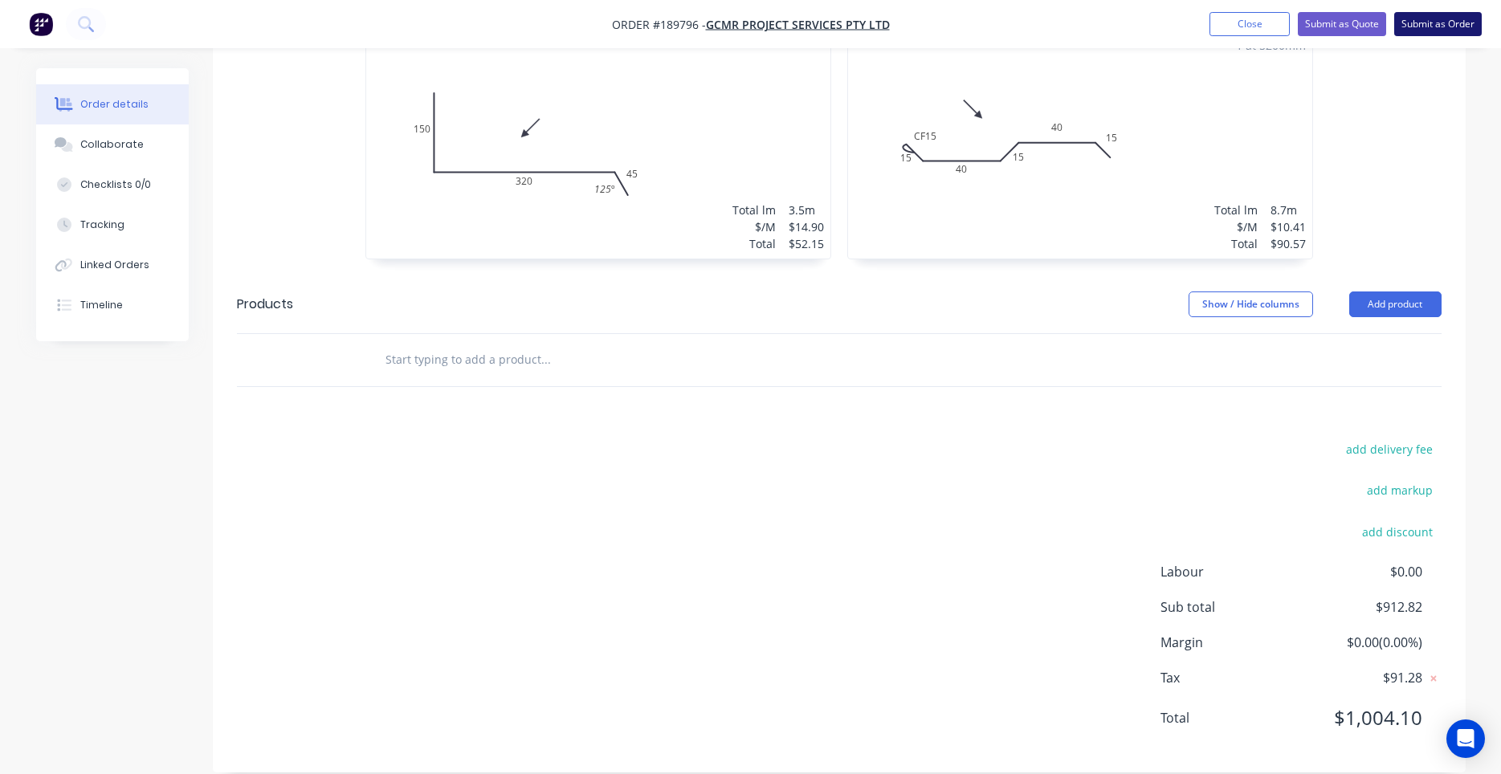
click at [1412, 18] on button "Submit as Order" at bounding box center [1438, 24] width 88 height 24
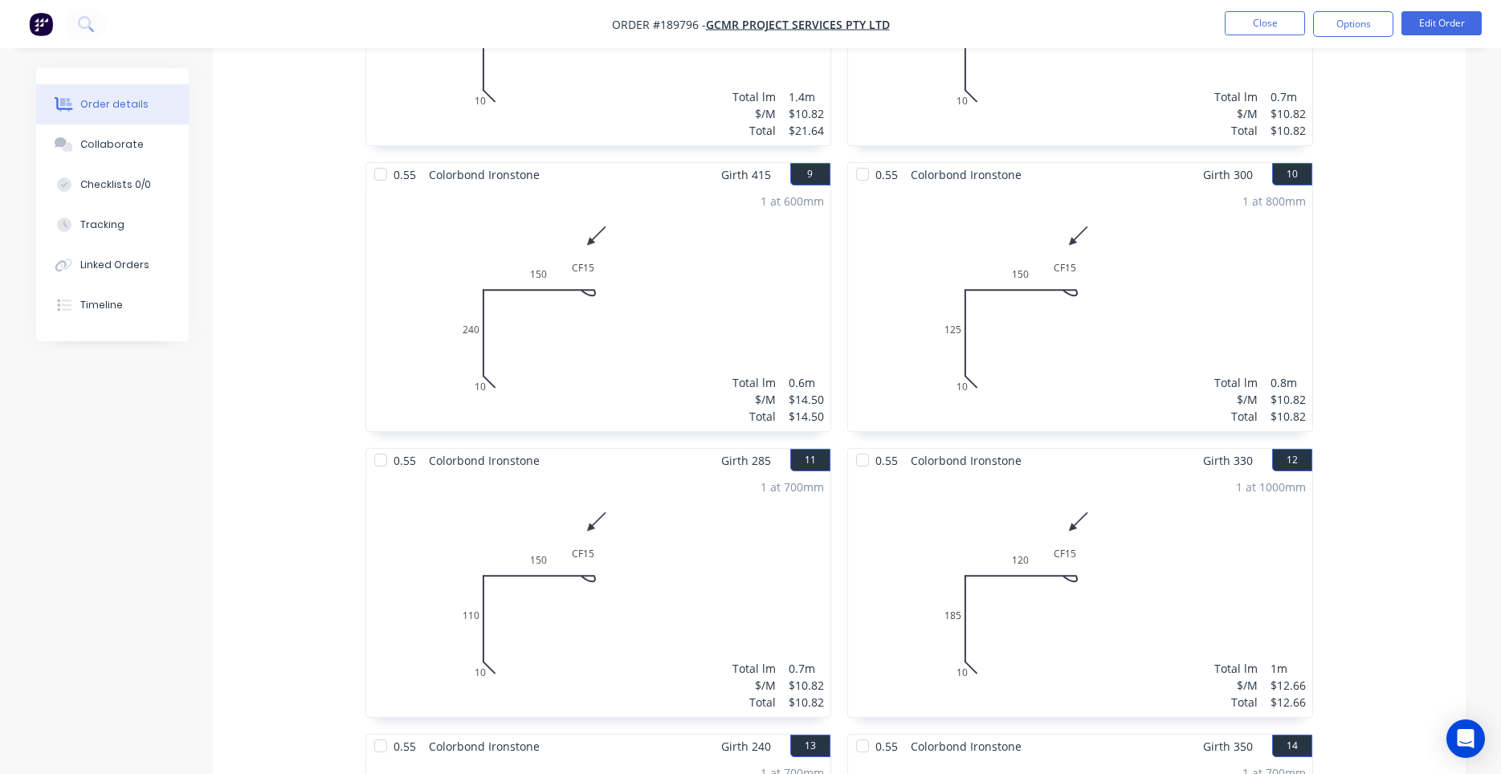
scroll to position [2296, 0]
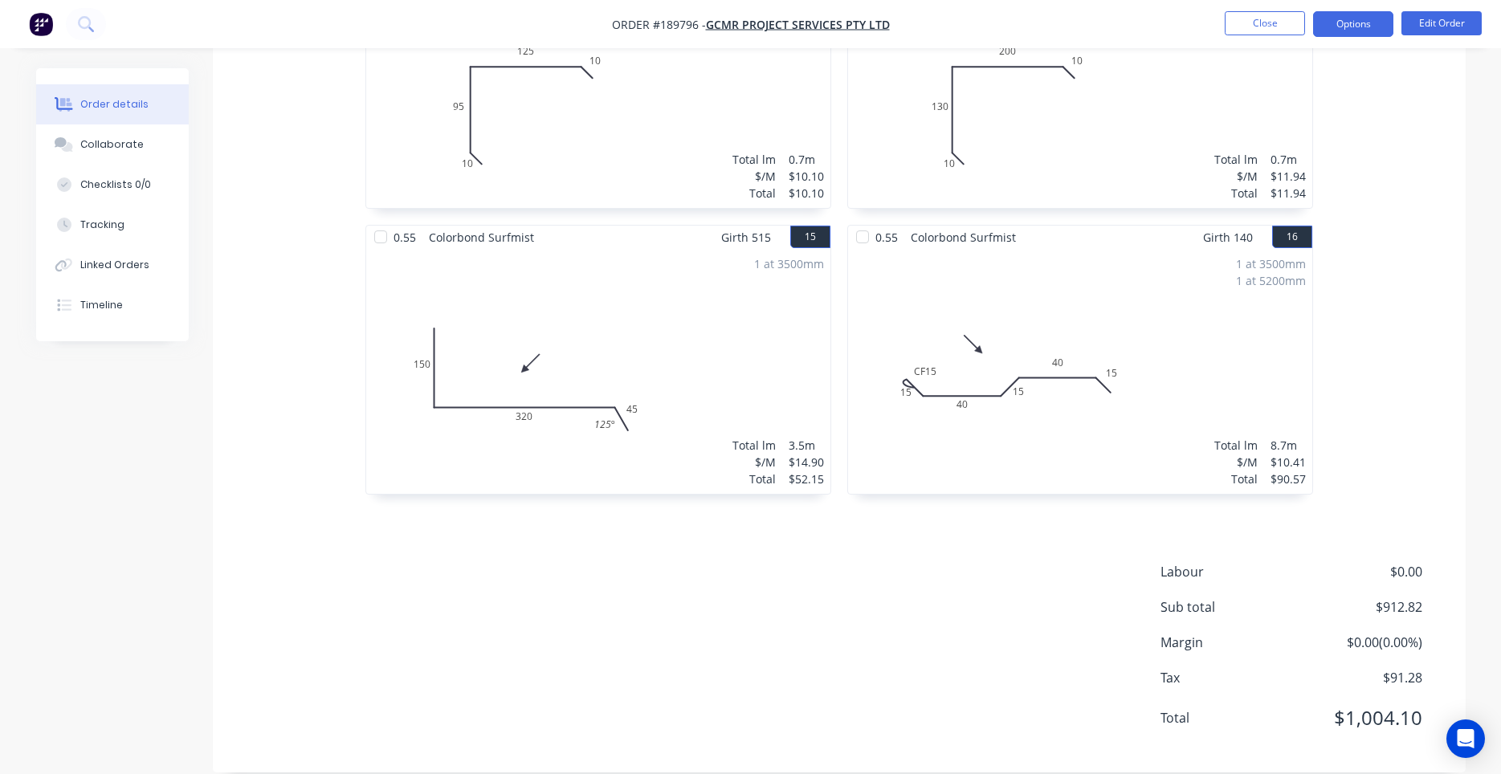
click at [1359, 32] on button "Options" at bounding box center [1353, 24] width 80 height 26
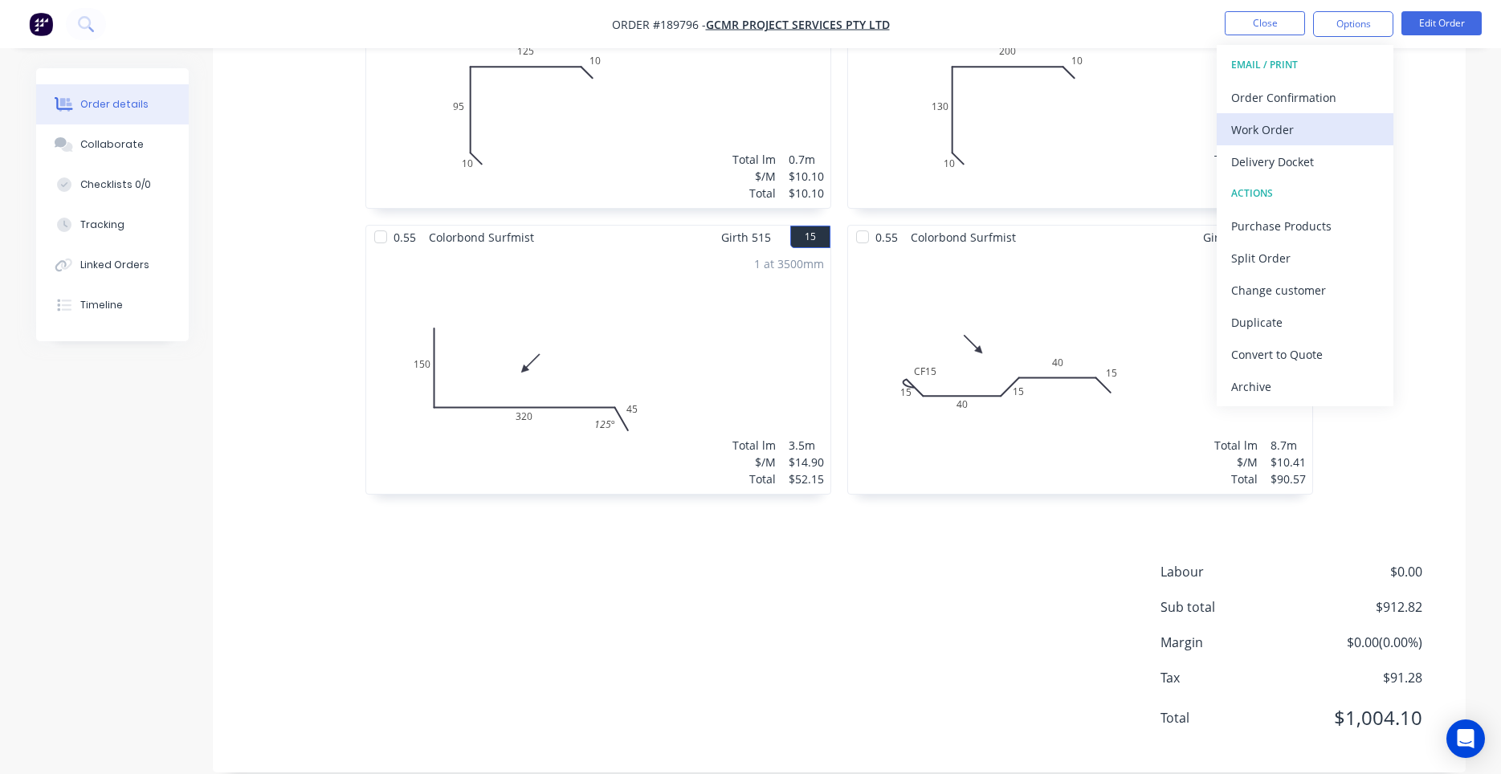
click at [1302, 125] on div "Work Order" at bounding box center [1305, 129] width 148 height 23
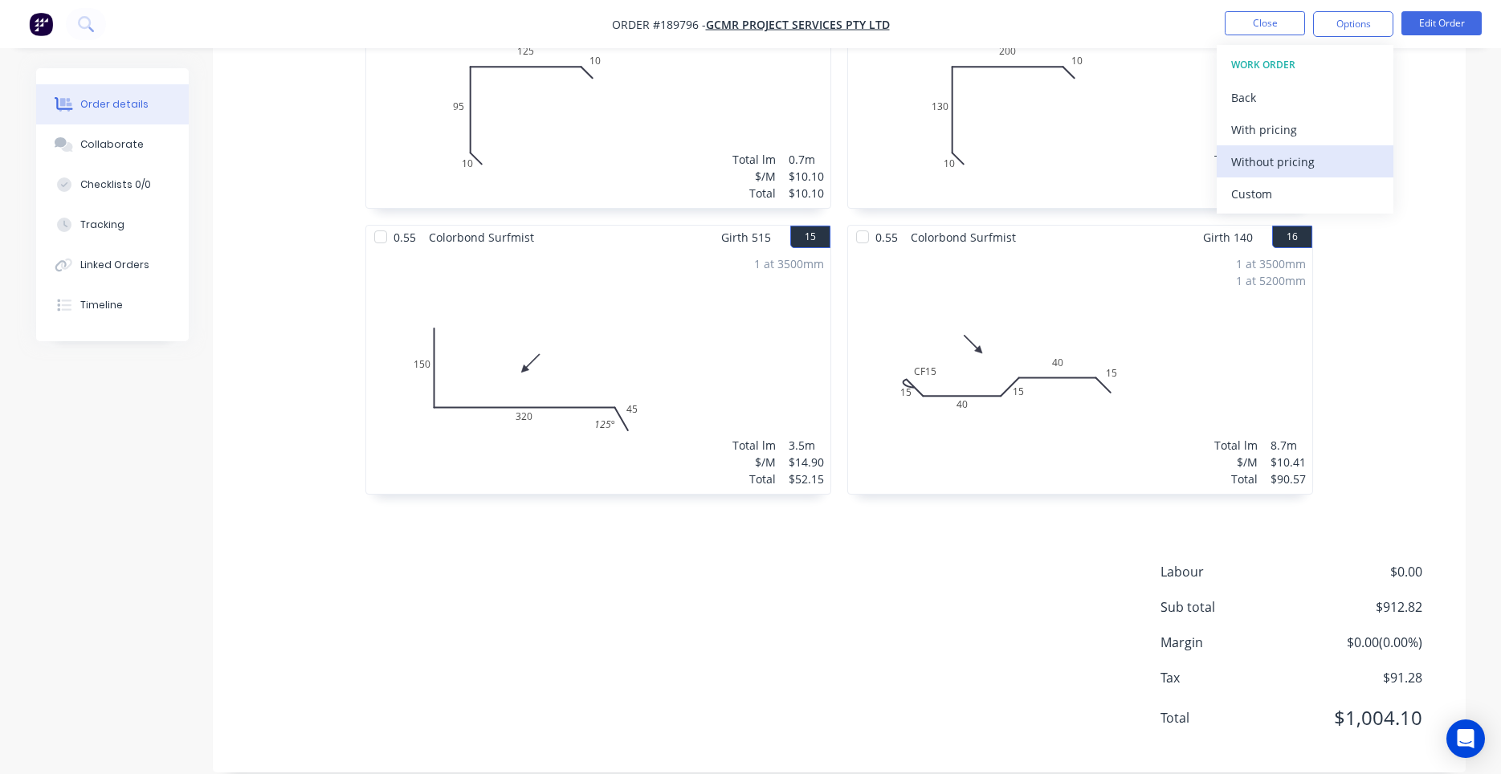
click at [1281, 152] on div "Without pricing" at bounding box center [1305, 161] width 148 height 23
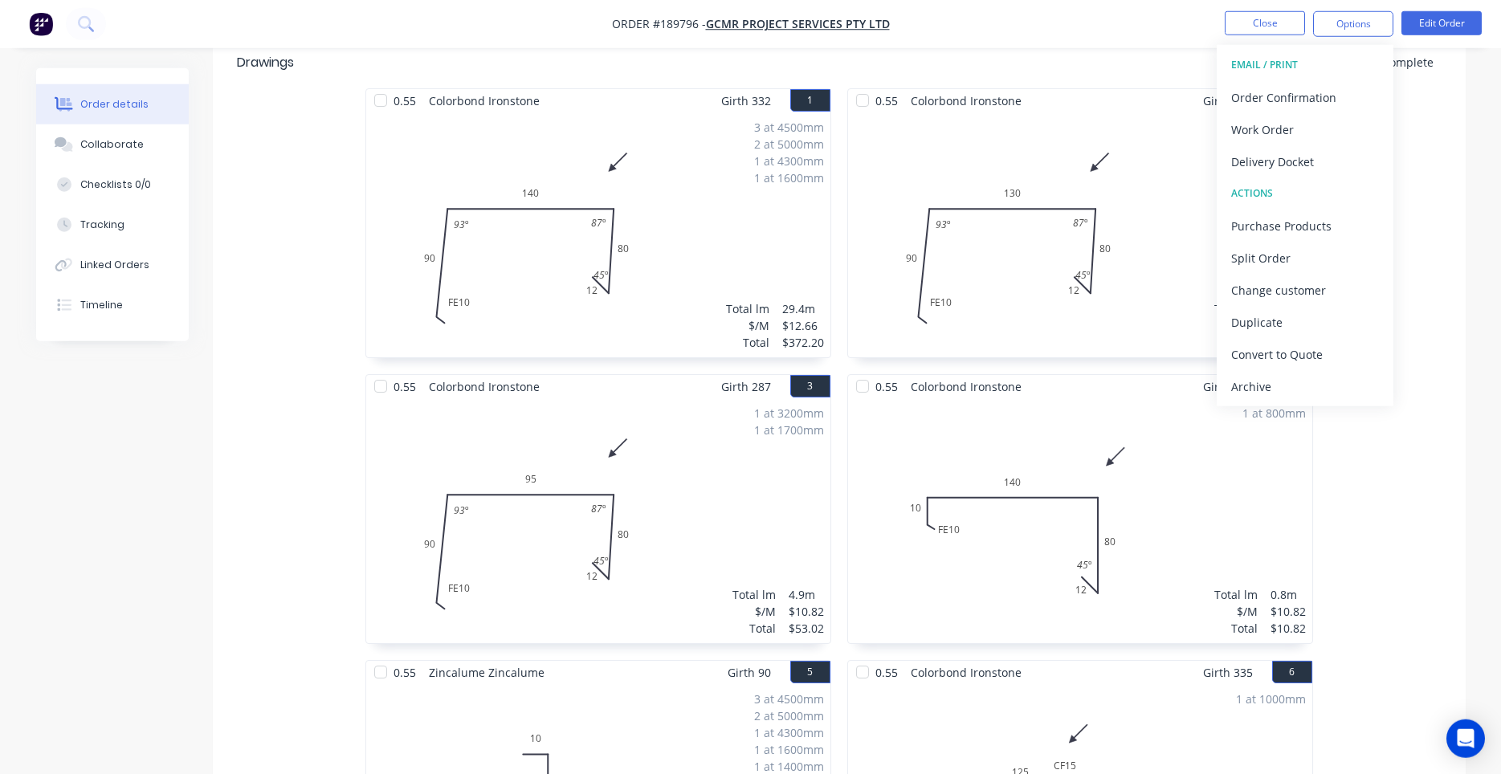
scroll to position [0, 0]
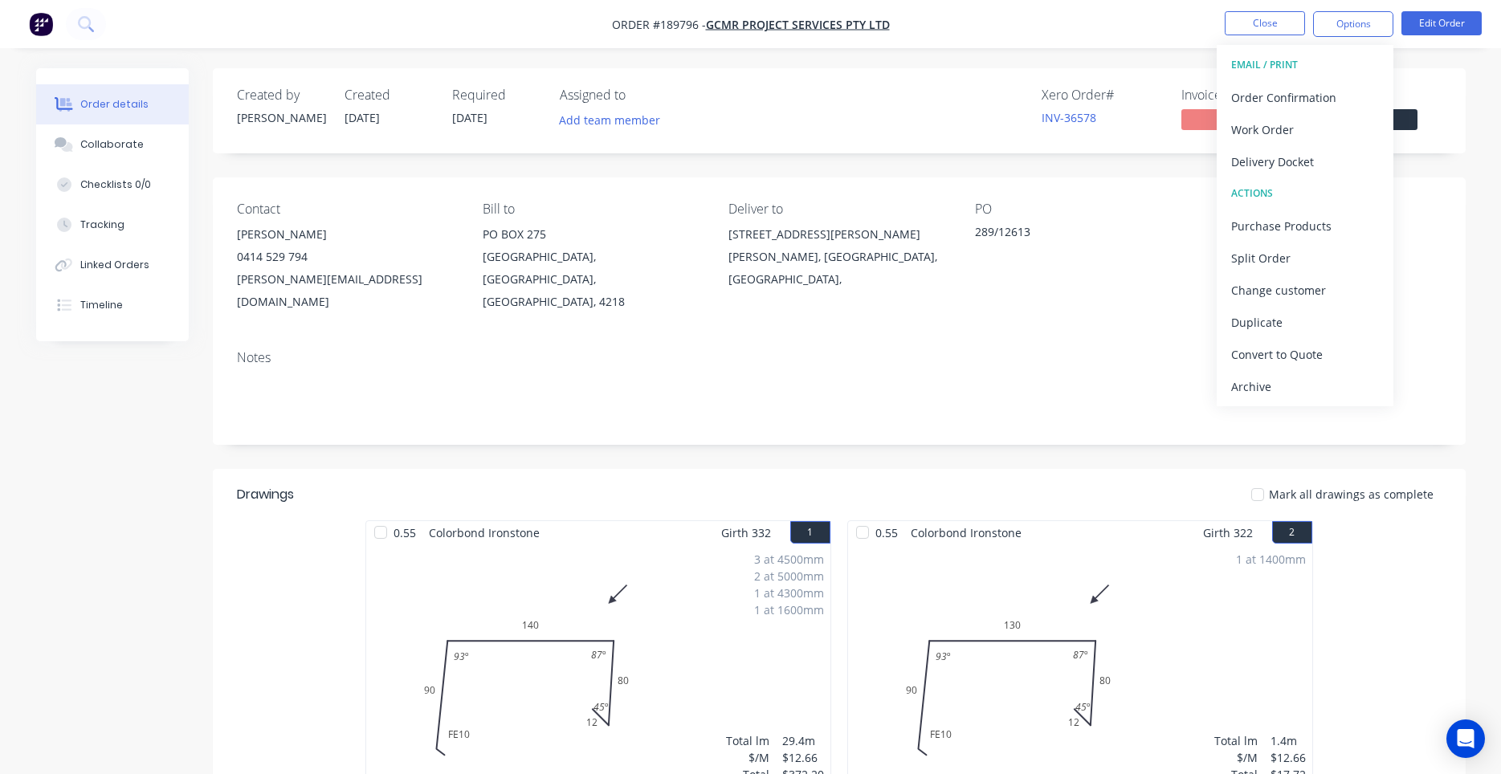
click at [935, 350] on div "Notes" at bounding box center [839, 357] width 1204 height 15
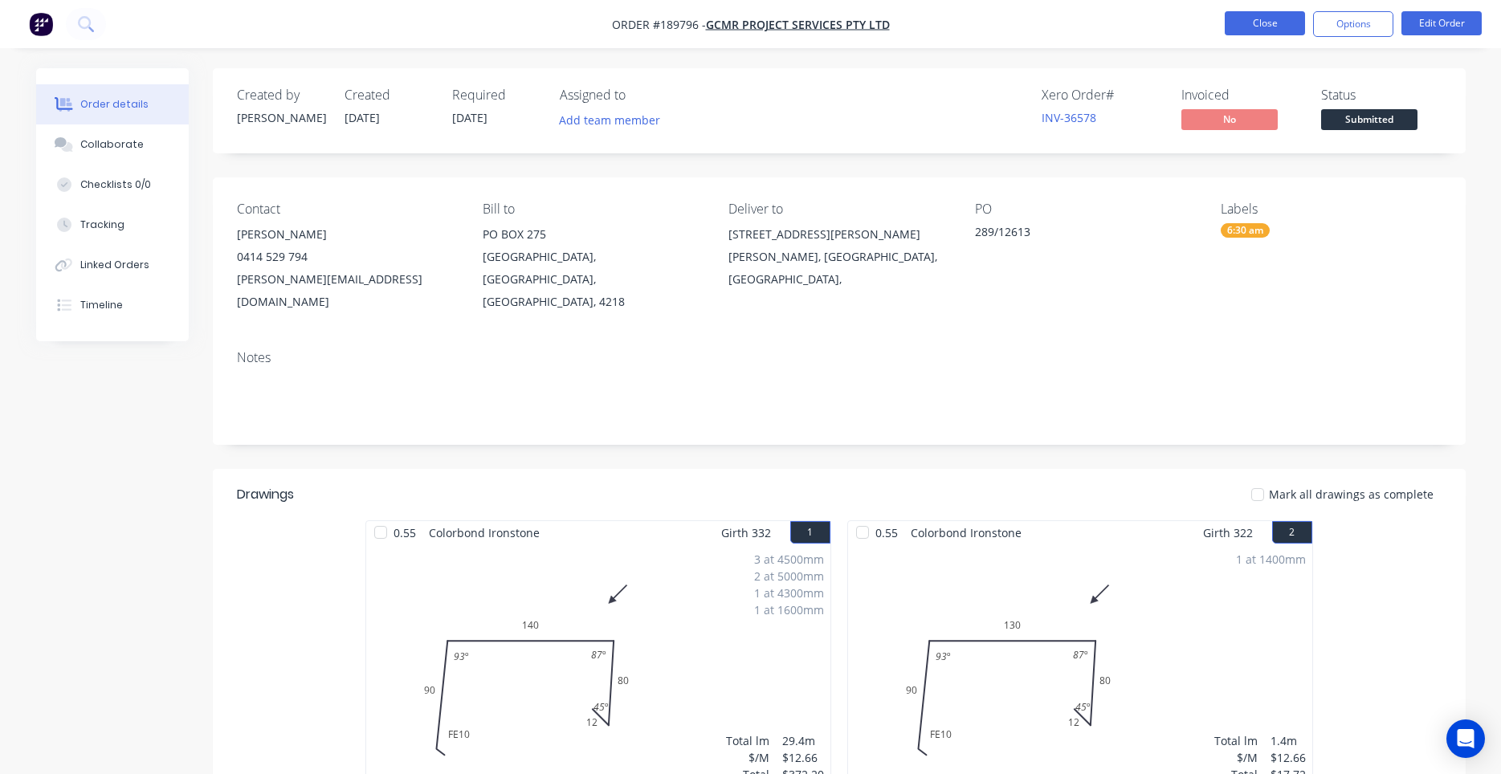
click at [1294, 31] on button "Close" at bounding box center [1265, 23] width 80 height 24
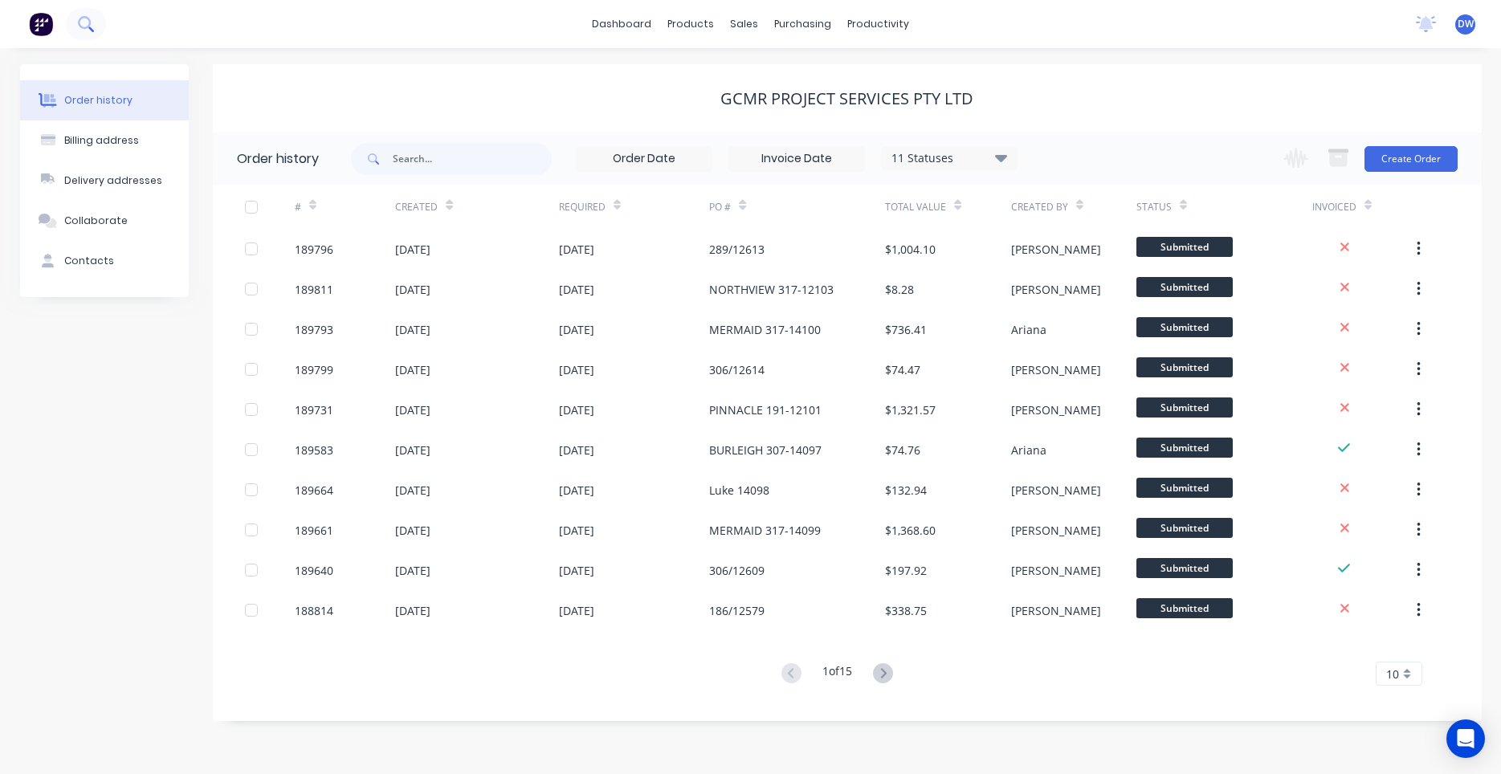
click at [88, 28] on icon at bounding box center [91, 29] width 6 height 6
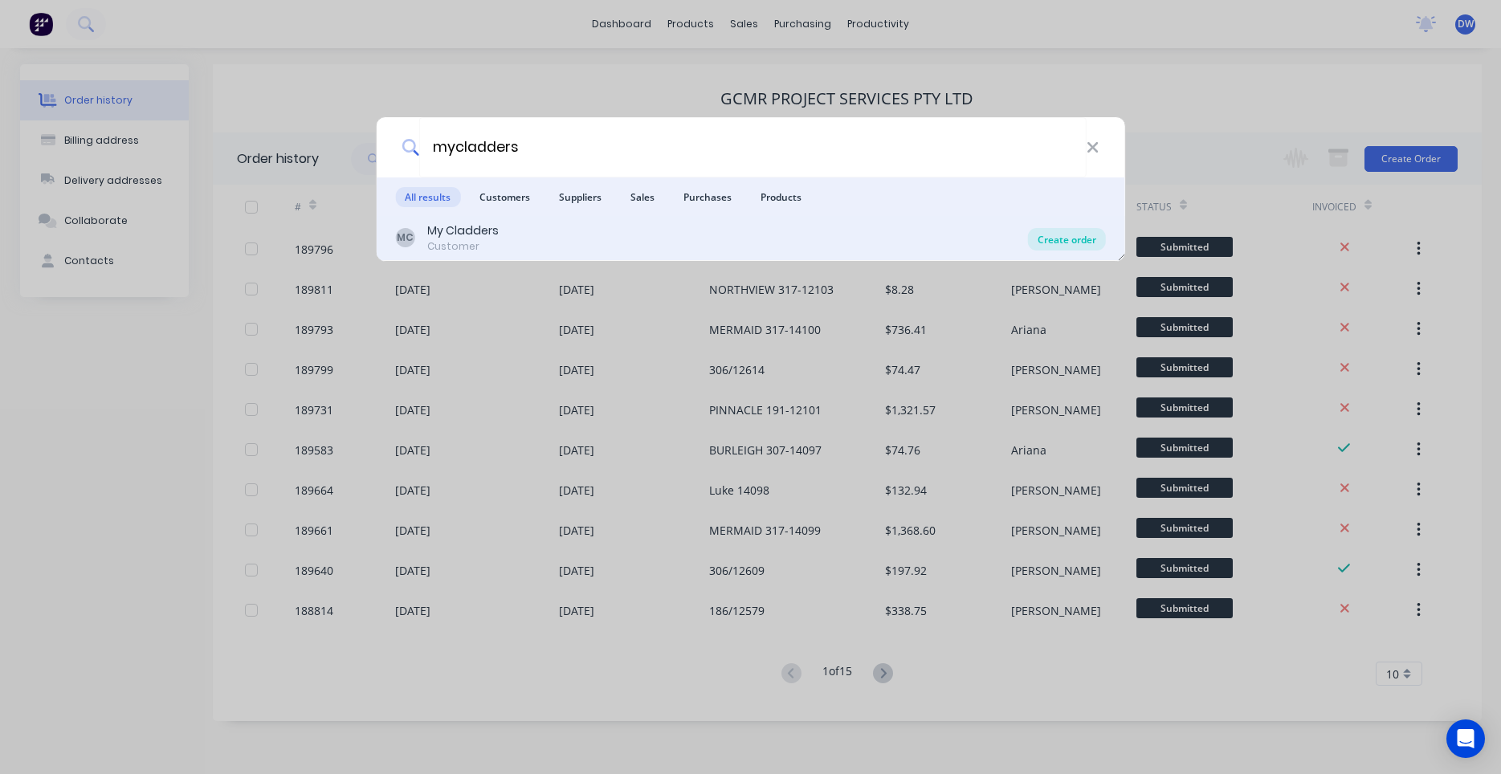
click at [1084, 238] on div "Create order" at bounding box center [1067, 239] width 78 height 22
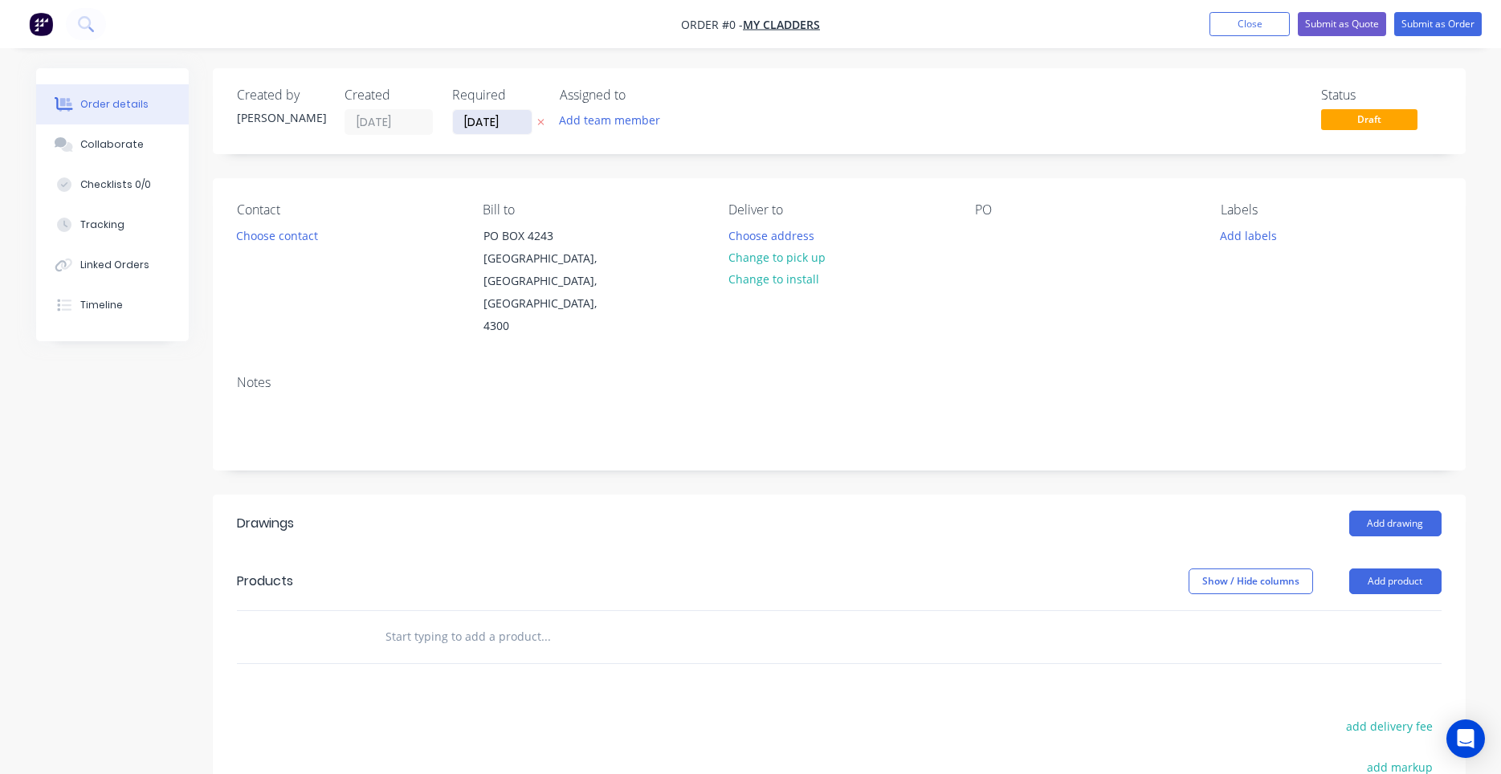
click at [470, 128] on input "14/08/25" at bounding box center [492, 122] width 79 height 24
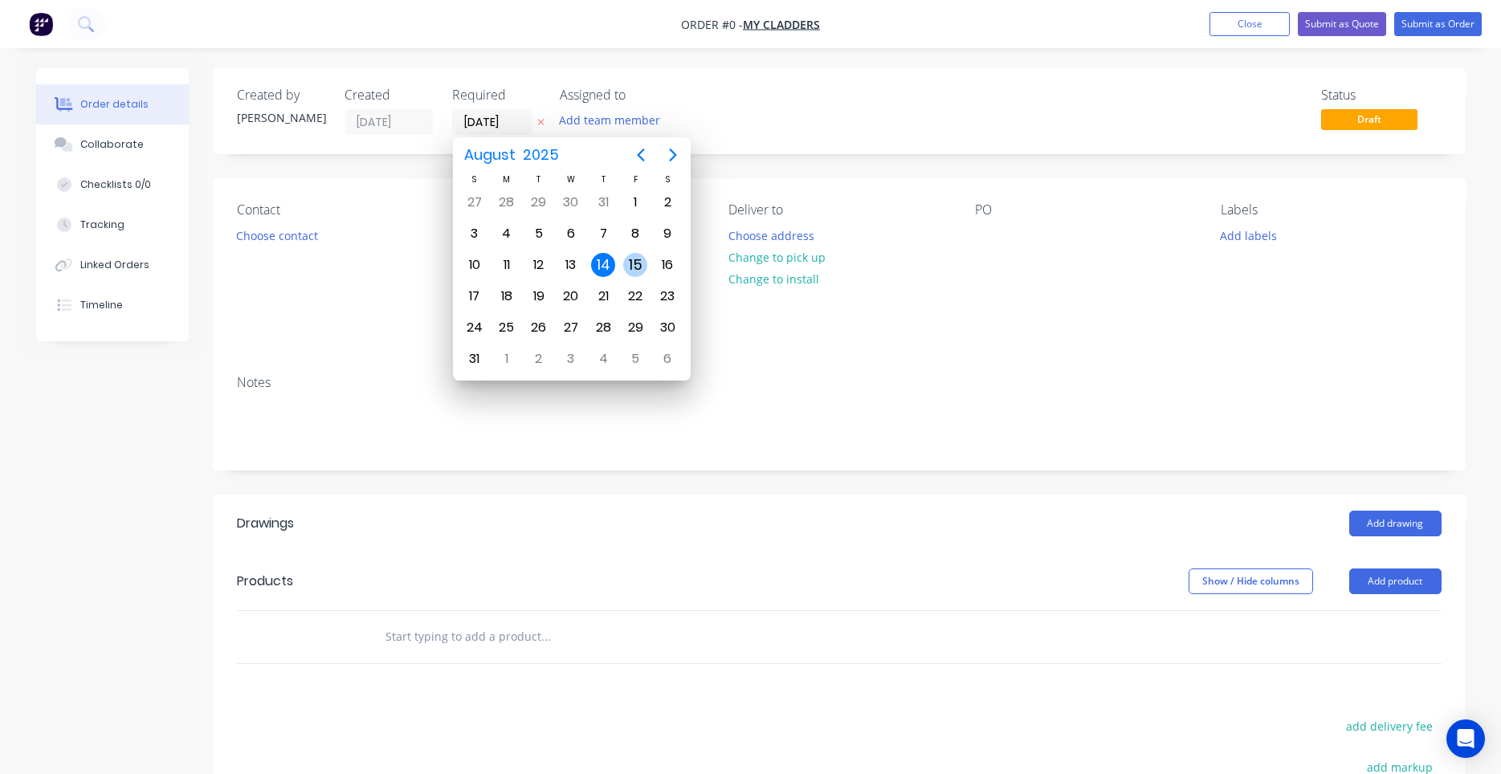
click at [630, 262] on div "15" at bounding box center [635, 265] width 24 height 24
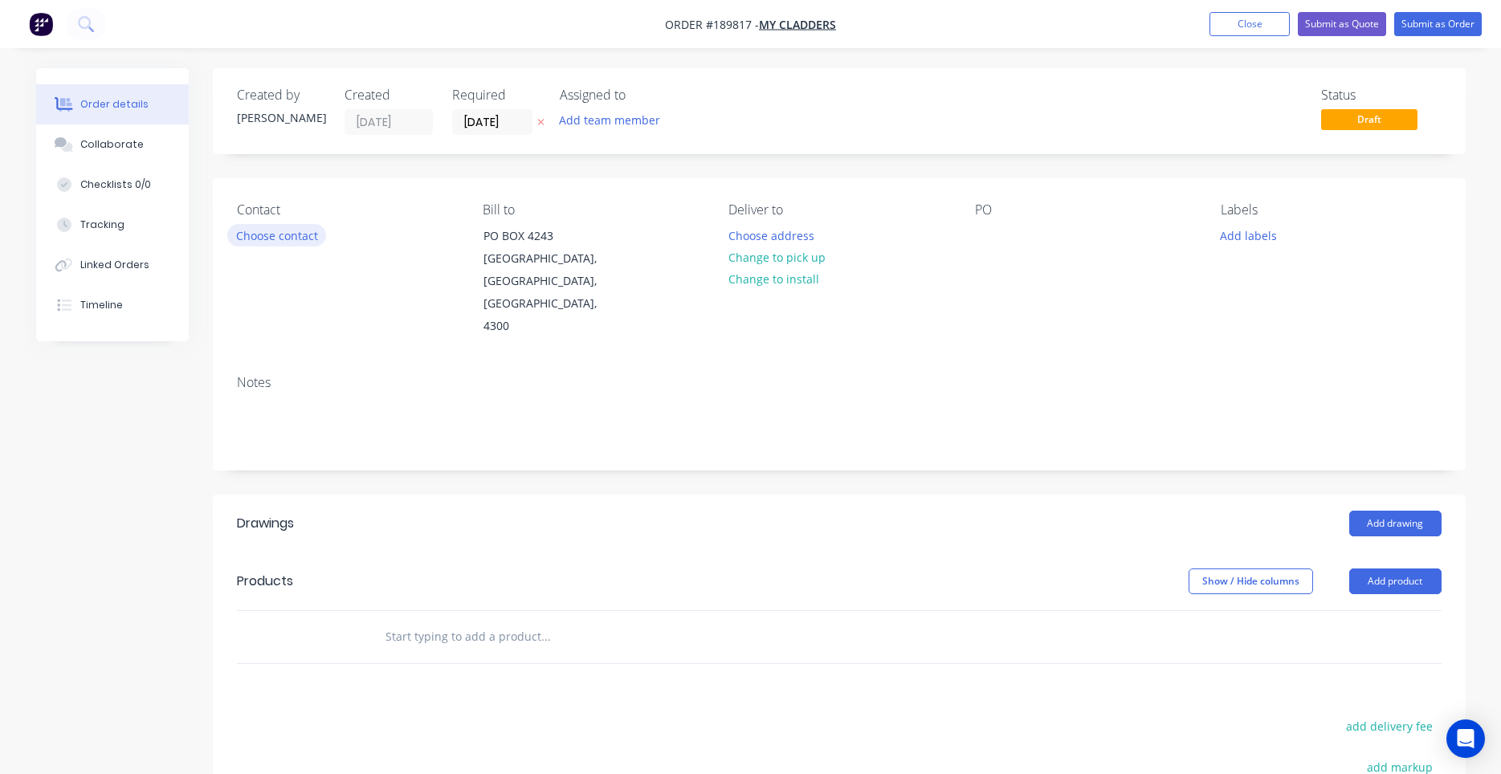
click at [279, 237] on button "Choose contact" at bounding box center [276, 235] width 99 height 22
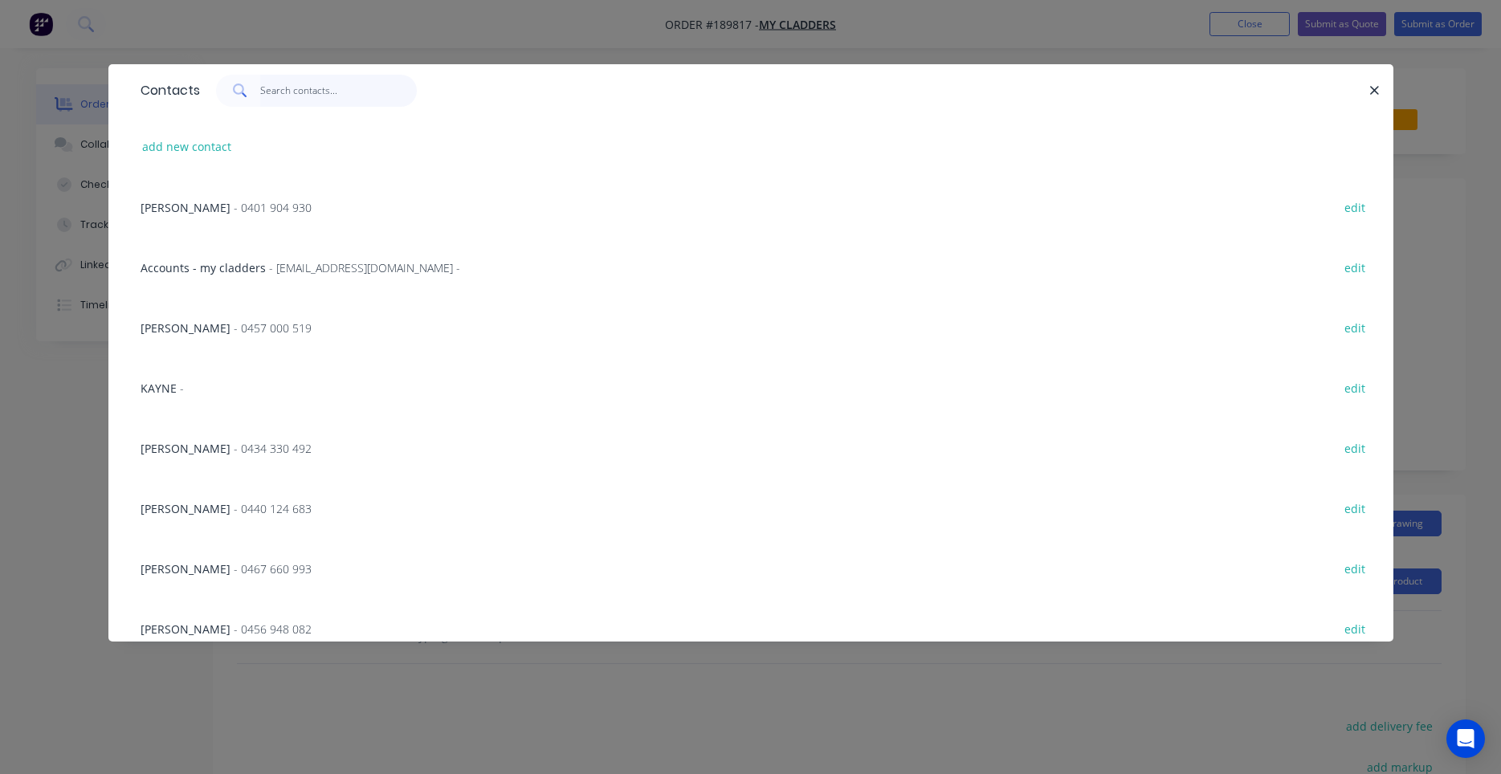
click at [301, 100] on input "text" at bounding box center [338, 91] width 157 height 32
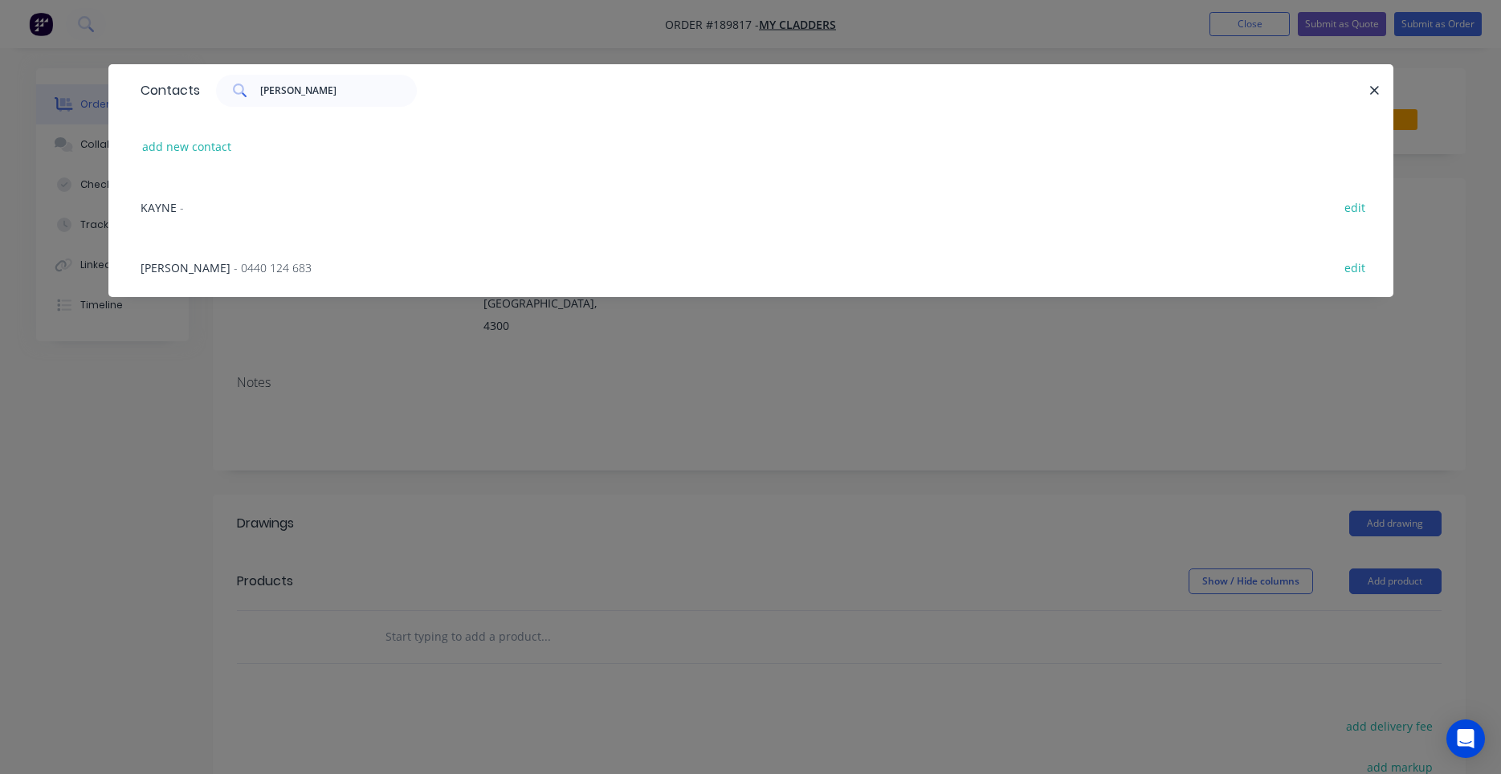
click at [296, 273] on span "- 0440 124 683" at bounding box center [273, 267] width 78 height 15
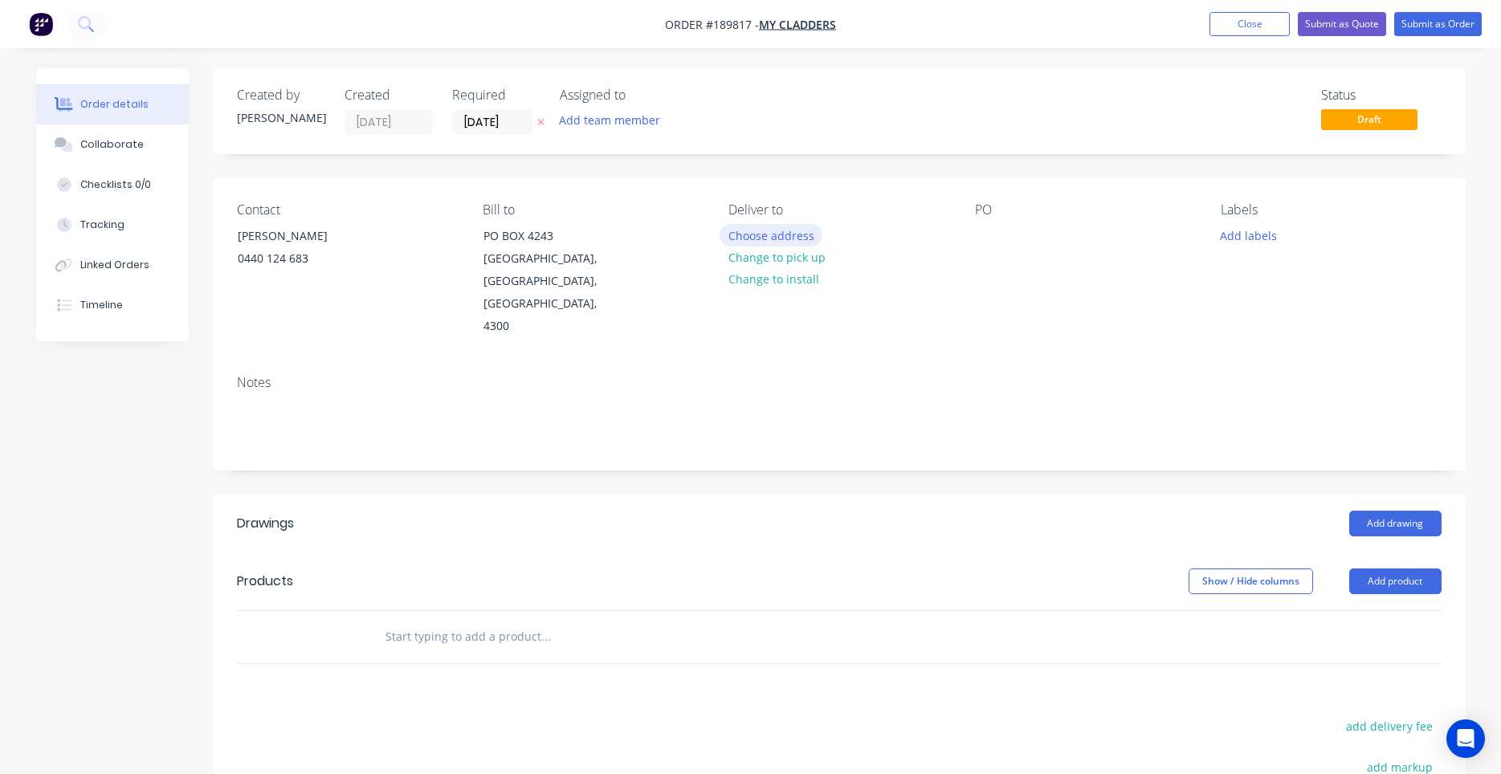
click at [789, 233] on button "Choose address" at bounding box center [770, 235] width 103 height 22
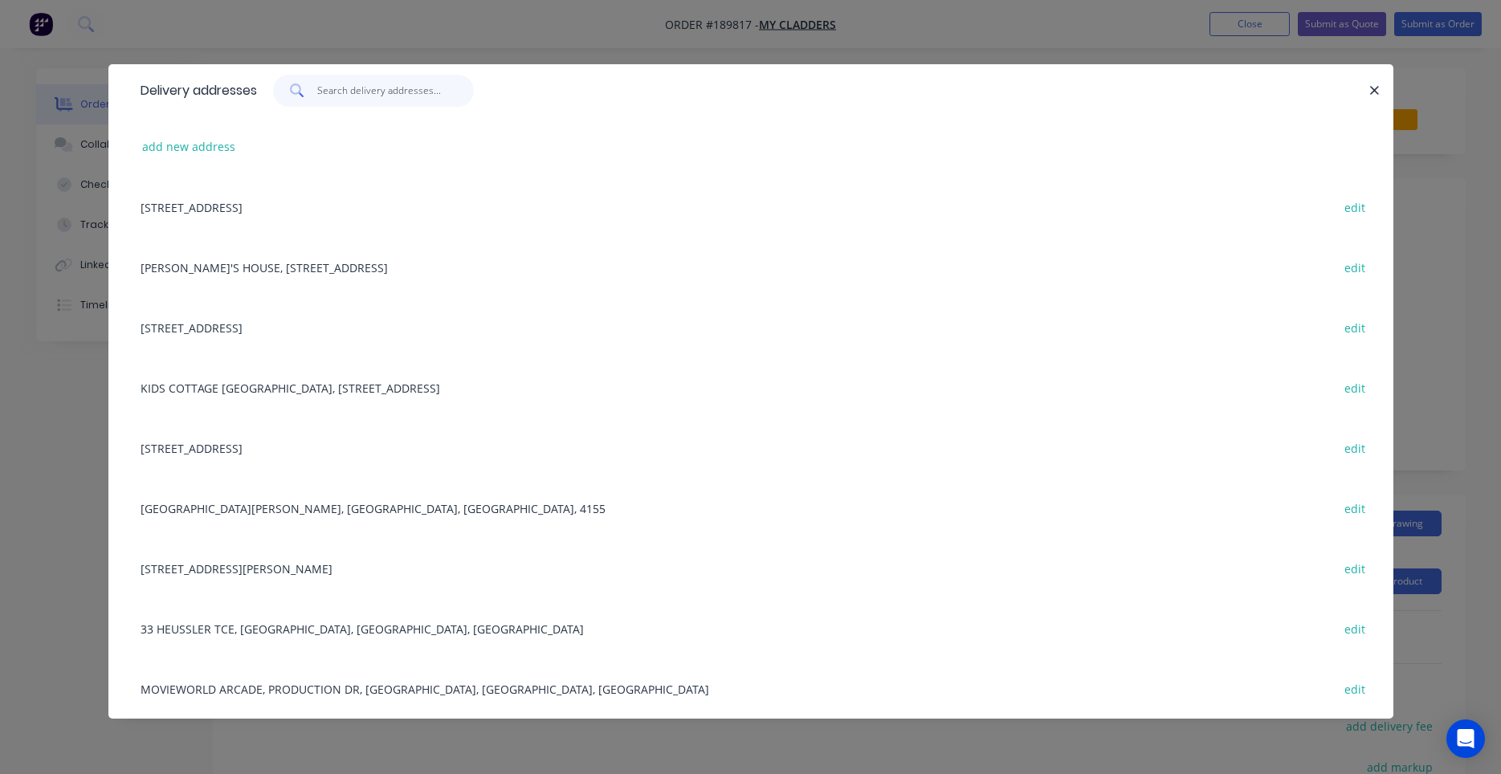
click at [377, 95] on input "text" at bounding box center [395, 91] width 157 height 32
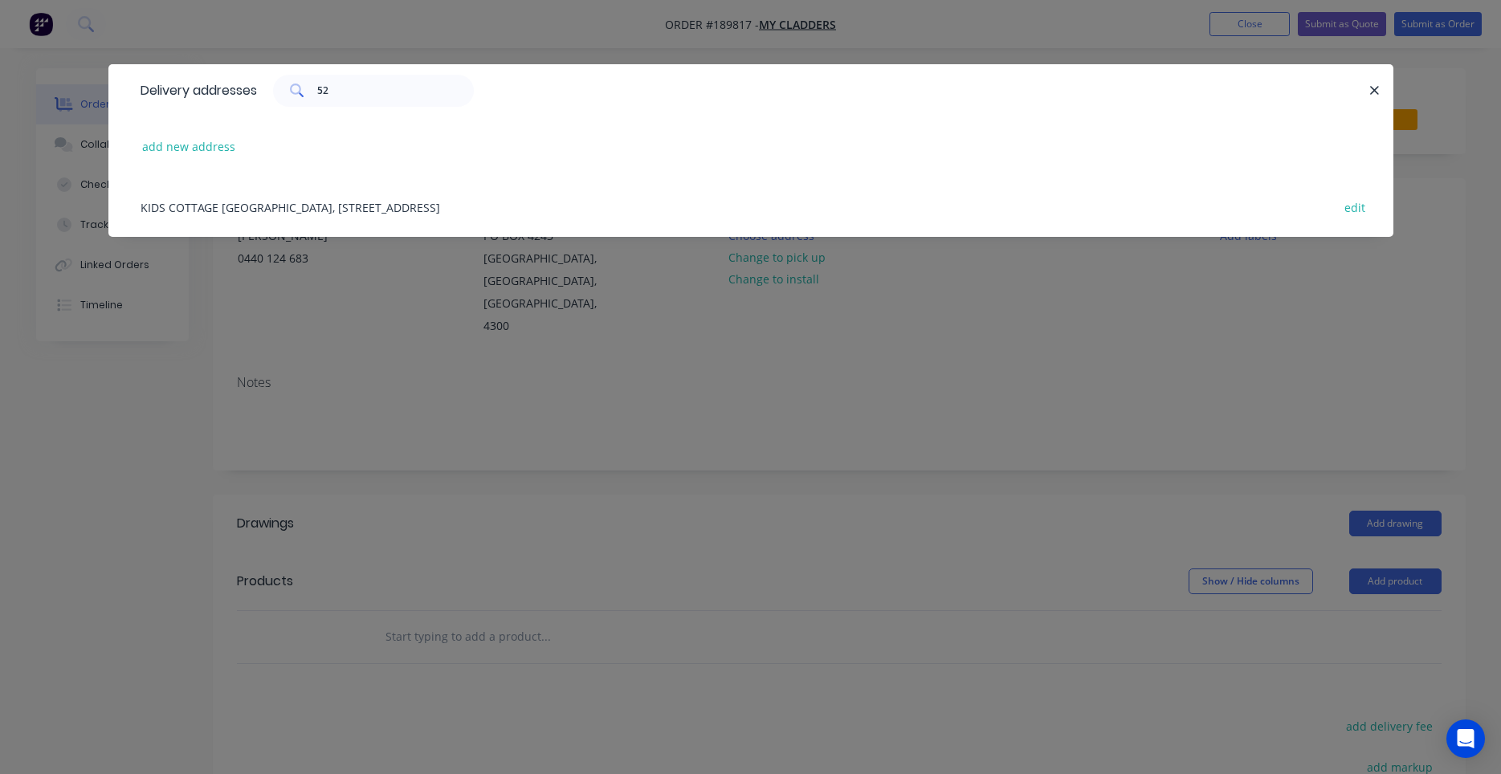
click at [395, 208] on div "KIDS COTTAGE CHILDCARE CENTRE, 52 STRATHPINE RD, BALD HILLS, 4036 edit" at bounding box center [750, 207] width 1237 height 60
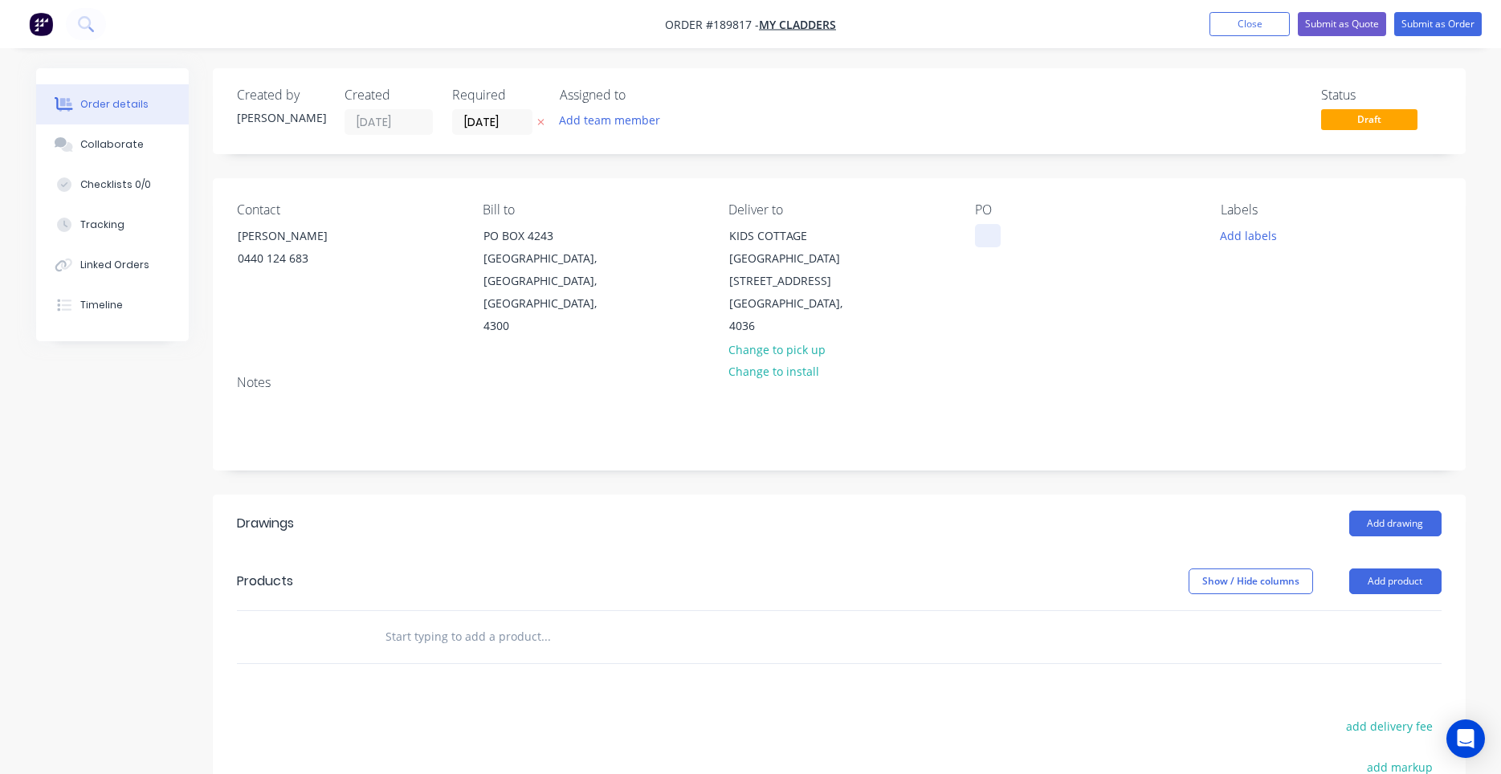
click at [988, 245] on div at bounding box center [988, 235] width 26 height 23
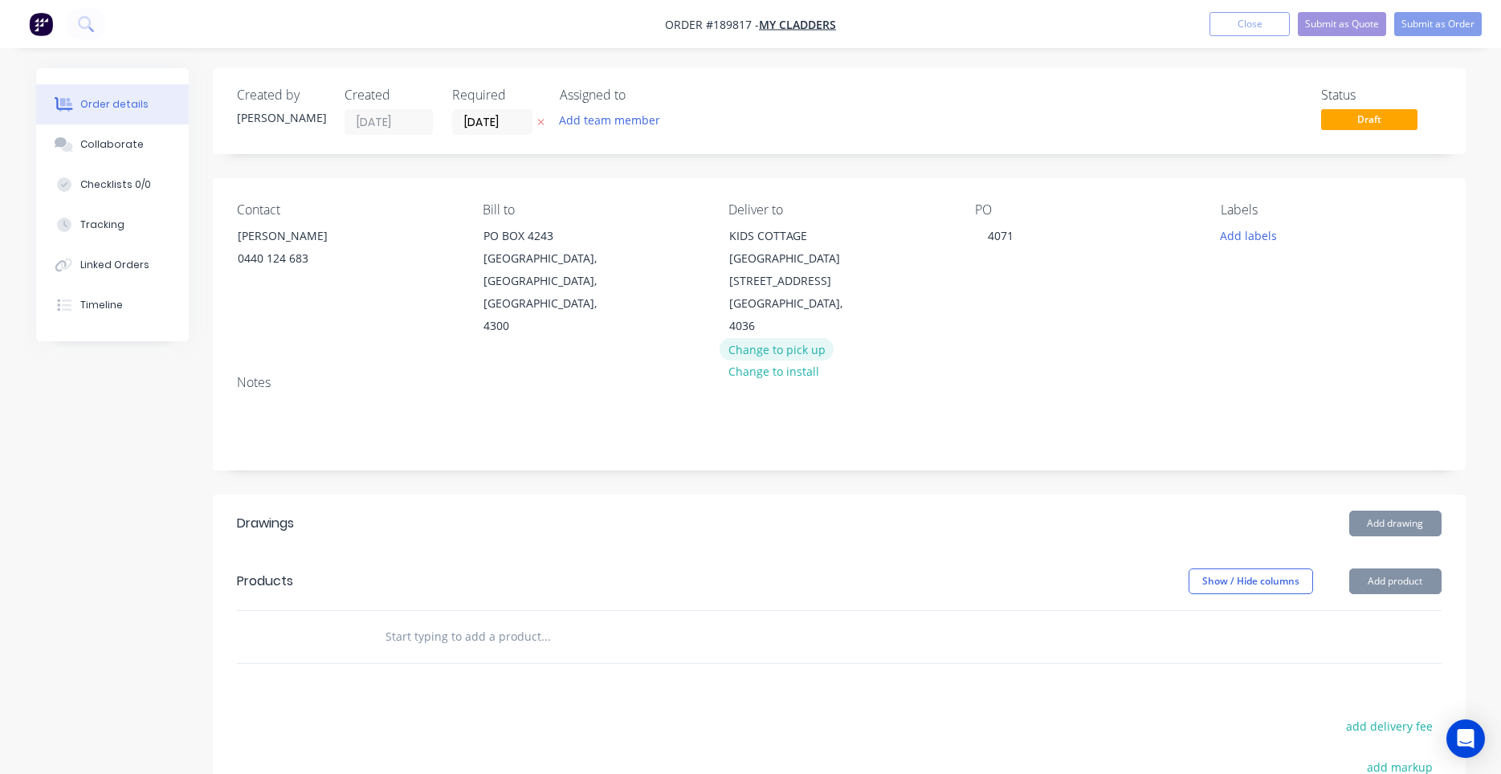
click at [811, 338] on button "Change to pick up" at bounding box center [776, 349] width 114 height 22
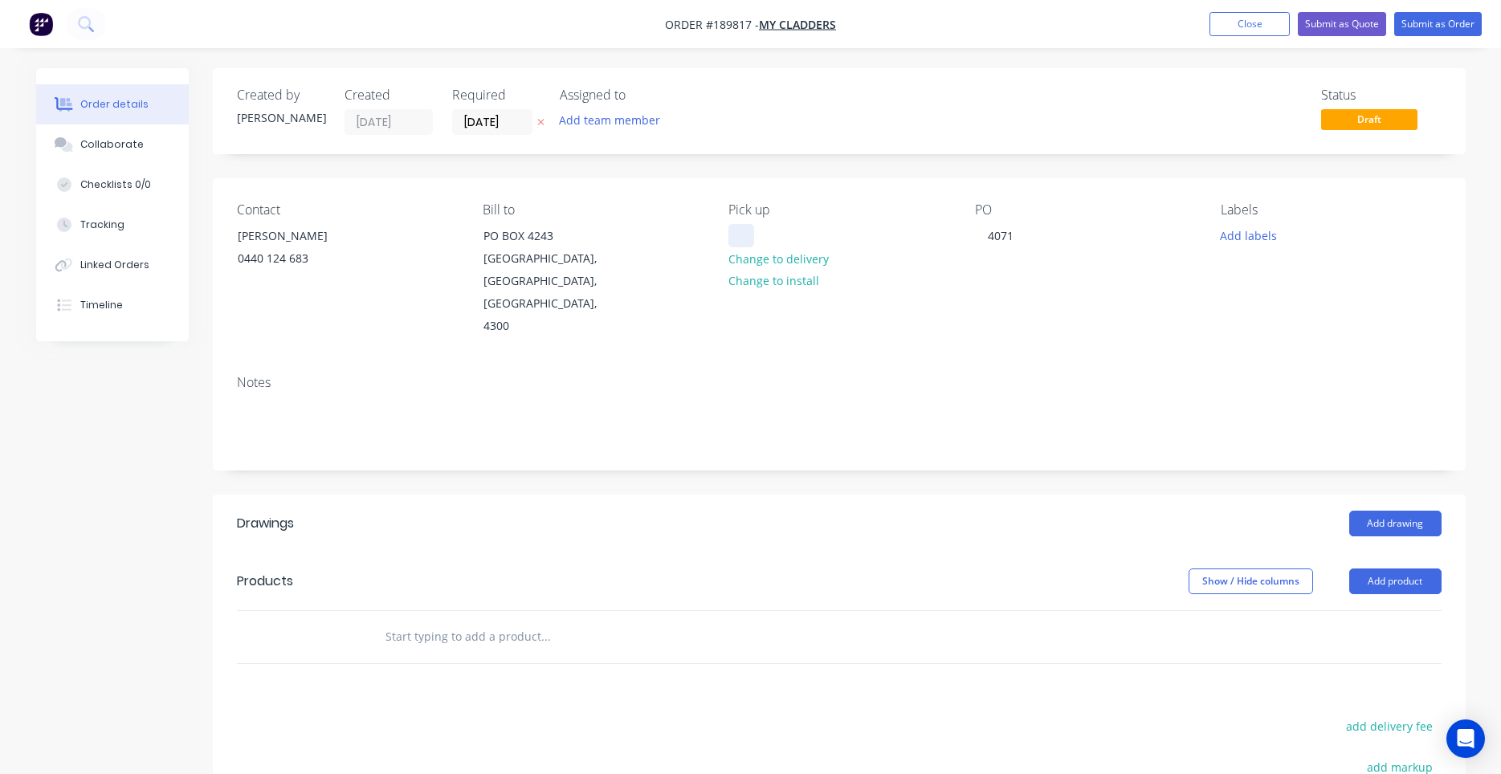
click at [752, 234] on div at bounding box center [741, 235] width 26 height 23
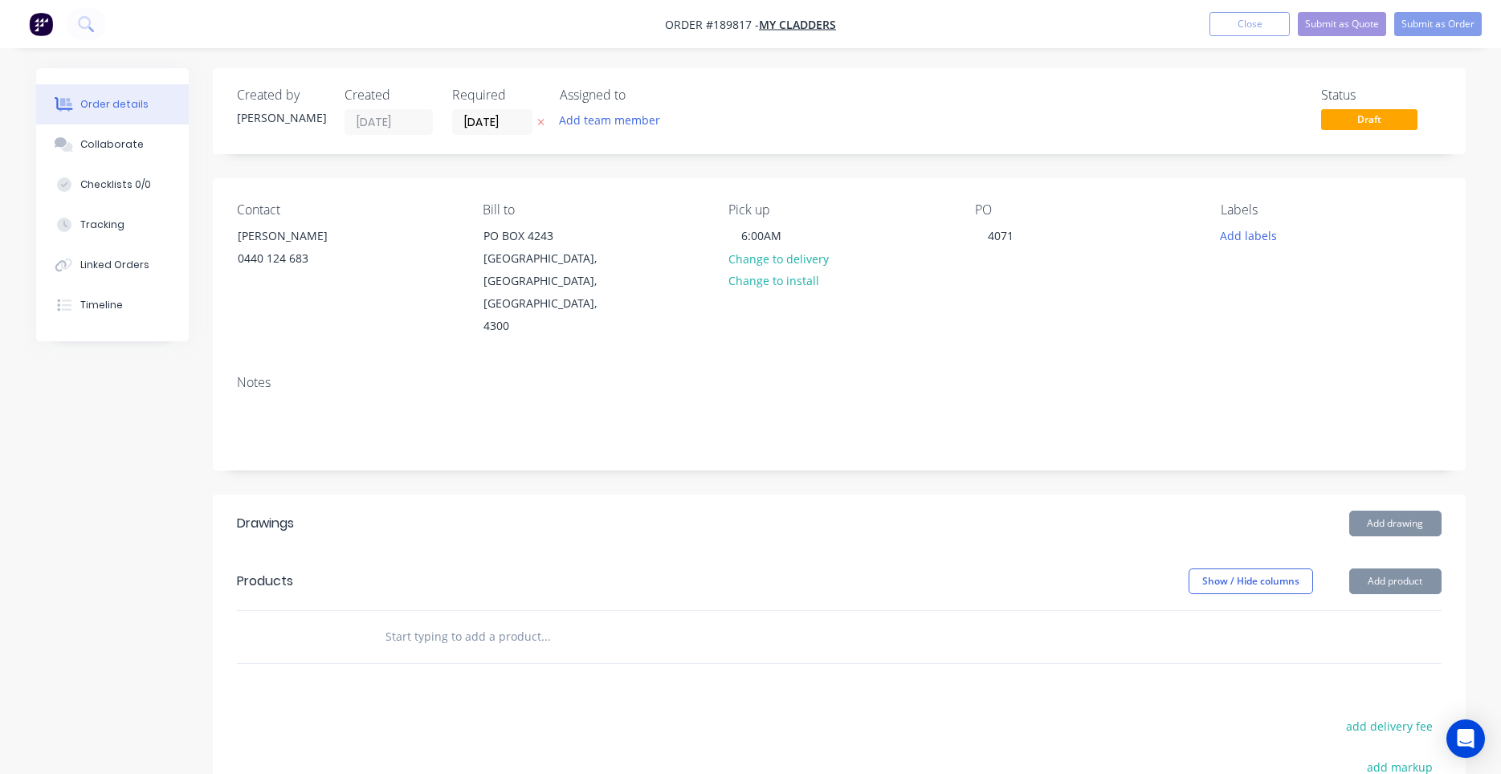
click at [844, 289] on div "Pick up 6:00AM Change to delivery Change to install" at bounding box center [838, 270] width 220 height 136
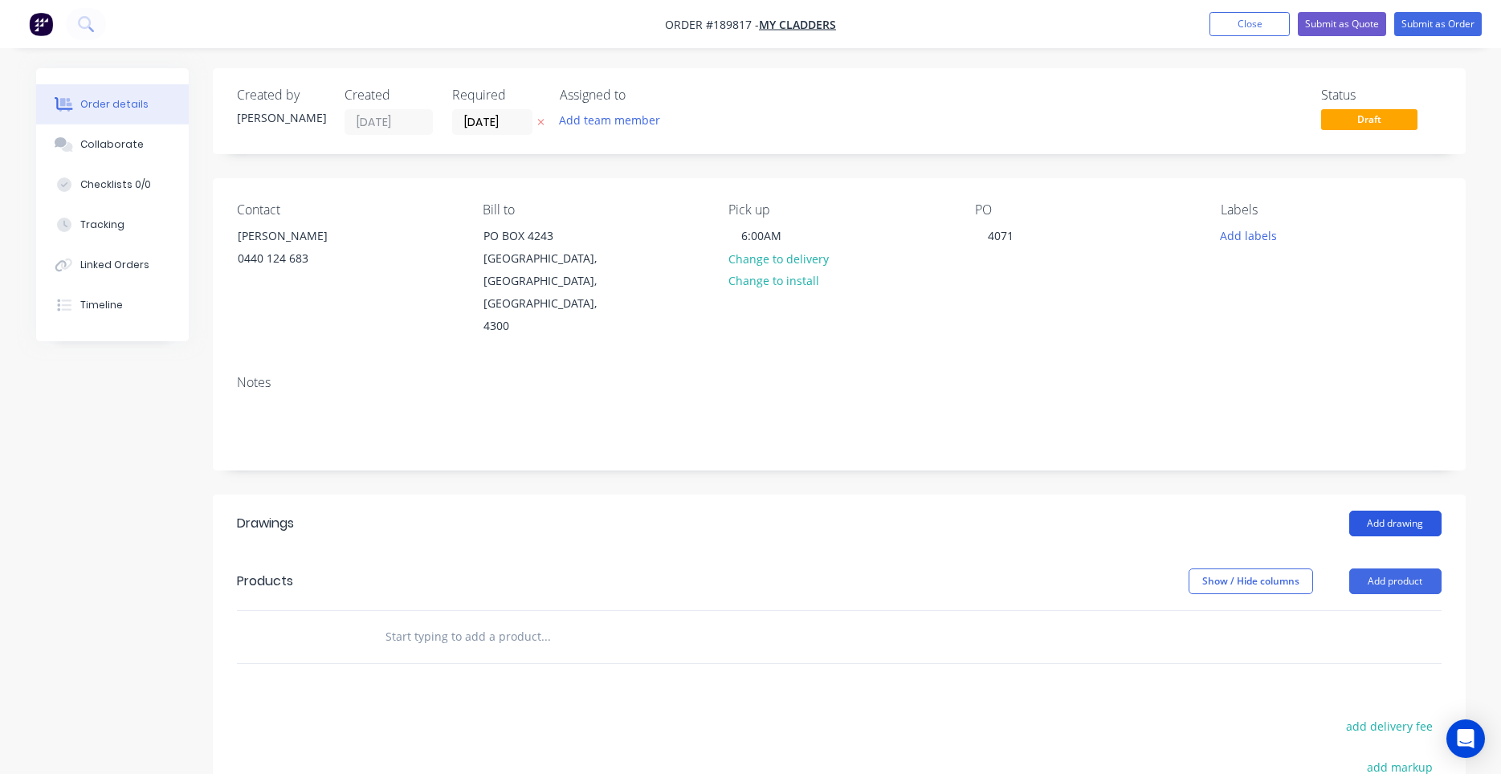
click at [1375, 511] on button "Add drawing" at bounding box center [1395, 524] width 92 height 26
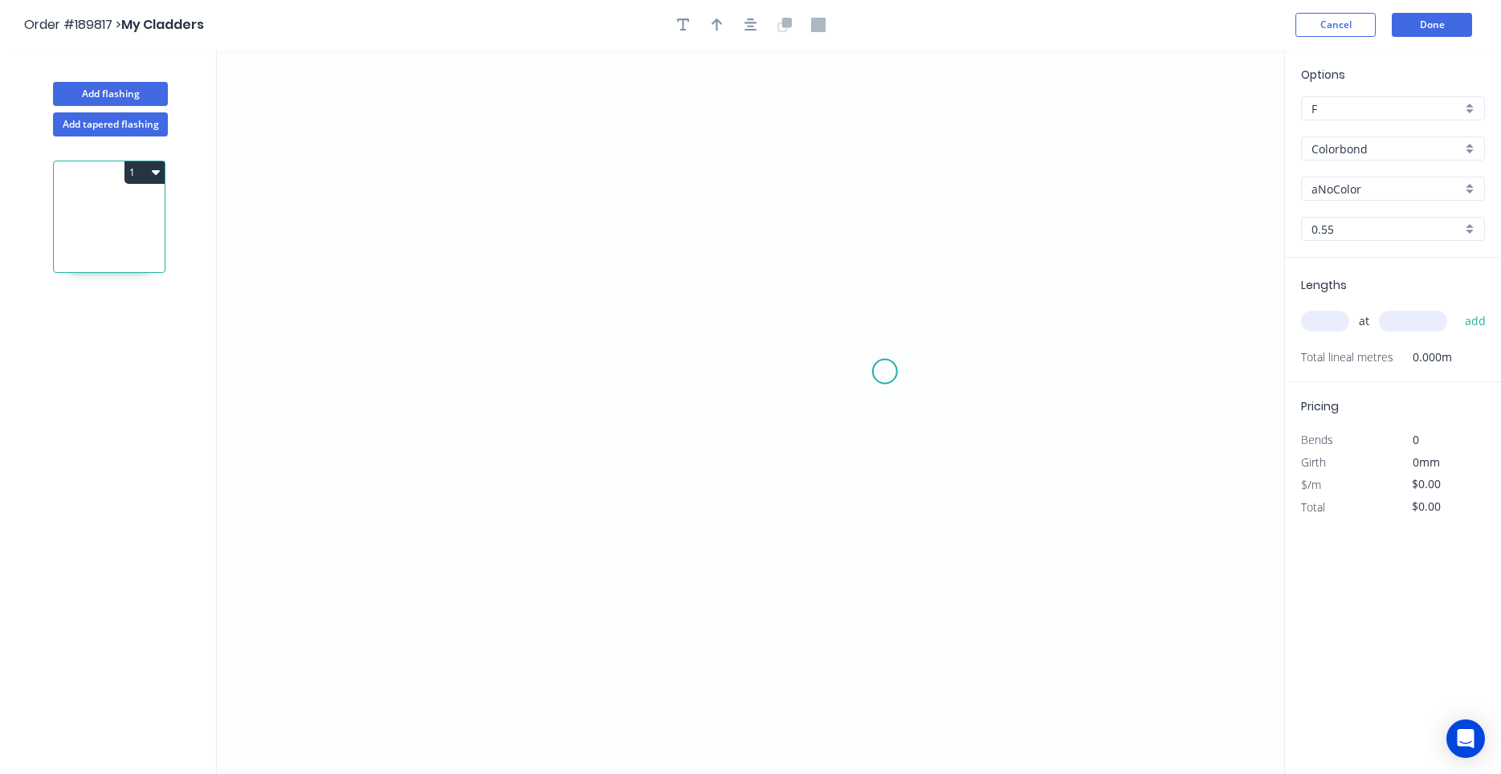
click at [886, 374] on icon "0" at bounding box center [750, 412] width 1067 height 724
click at [841, 313] on icon "0" at bounding box center [750, 412] width 1067 height 724
click at [539, 303] on icon "0 ?" at bounding box center [750, 412] width 1067 height 724
click at [540, 308] on circle at bounding box center [539, 313] width 24 height 24
click at [539, 310] on circle at bounding box center [539, 313] width 24 height 24
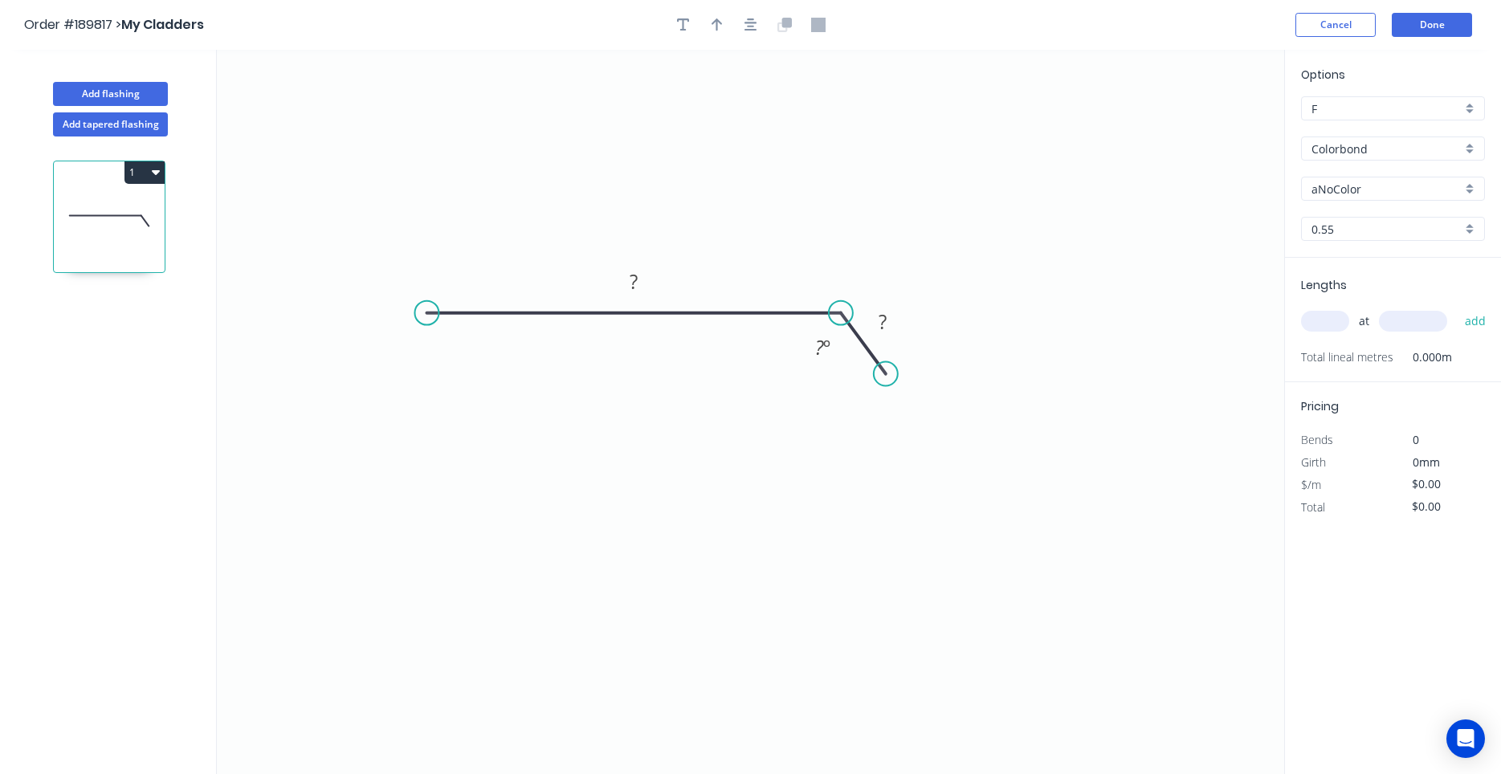
drag, startPoint x: 539, startPoint y: 310, endPoint x: 426, endPoint y: 306, distance: 112.5
click at [426, 306] on circle at bounding box center [426, 313] width 24 height 24
click at [422, 488] on icon "0 ? ? ? º" at bounding box center [750, 412] width 1067 height 724
click at [996, 501] on icon "0 ? ? ? ? º" at bounding box center [750, 412] width 1067 height 724
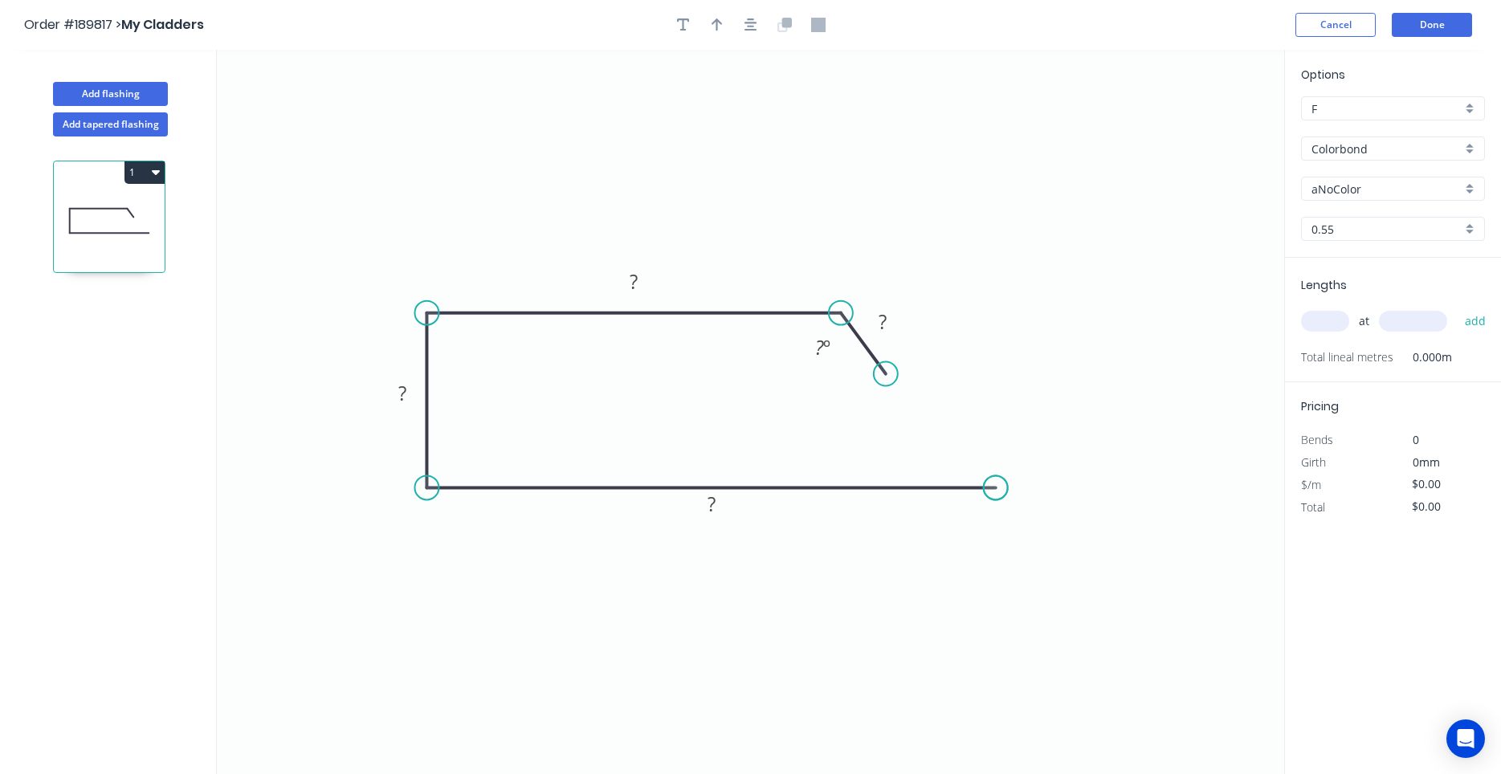
click at [996, 501] on icon "0 ? ? ? ? ? º" at bounding box center [750, 412] width 1067 height 724
click at [1021, 559] on div "Crush & Fold" at bounding box center [1077, 543] width 161 height 33
click at [988, 516] on tspan "10" at bounding box center [985, 514] width 22 height 26
click at [750, 22] on icon "button" at bounding box center [750, 25] width 13 height 14
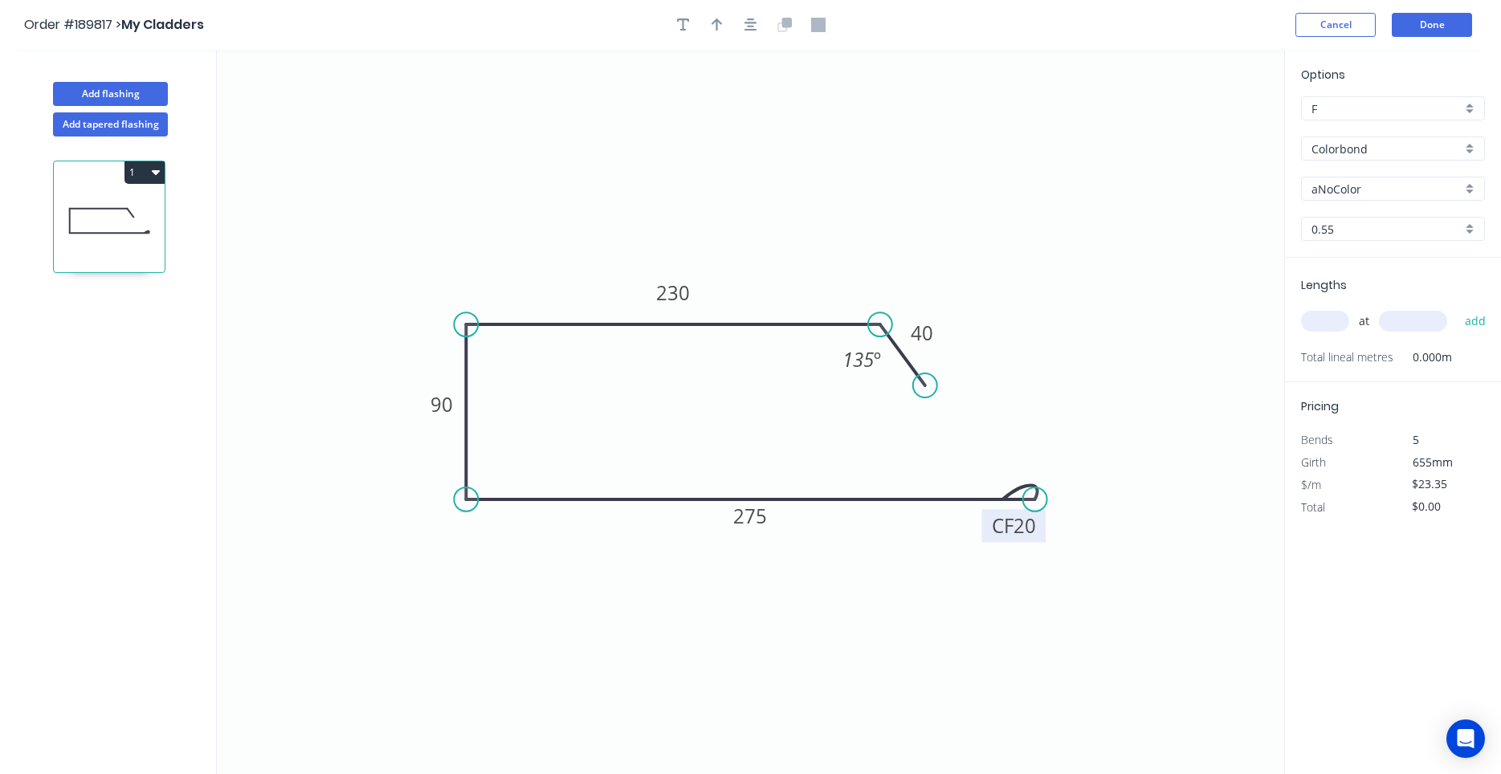
click at [1317, 322] on input "text" at bounding box center [1325, 321] width 48 height 21
click at [1457, 308] on button "add" at bounding box center [1476, 321] width 38 height 27
click at [1447, 22] on button "Done" at bounding box center [1432, 25] width 80 height 24
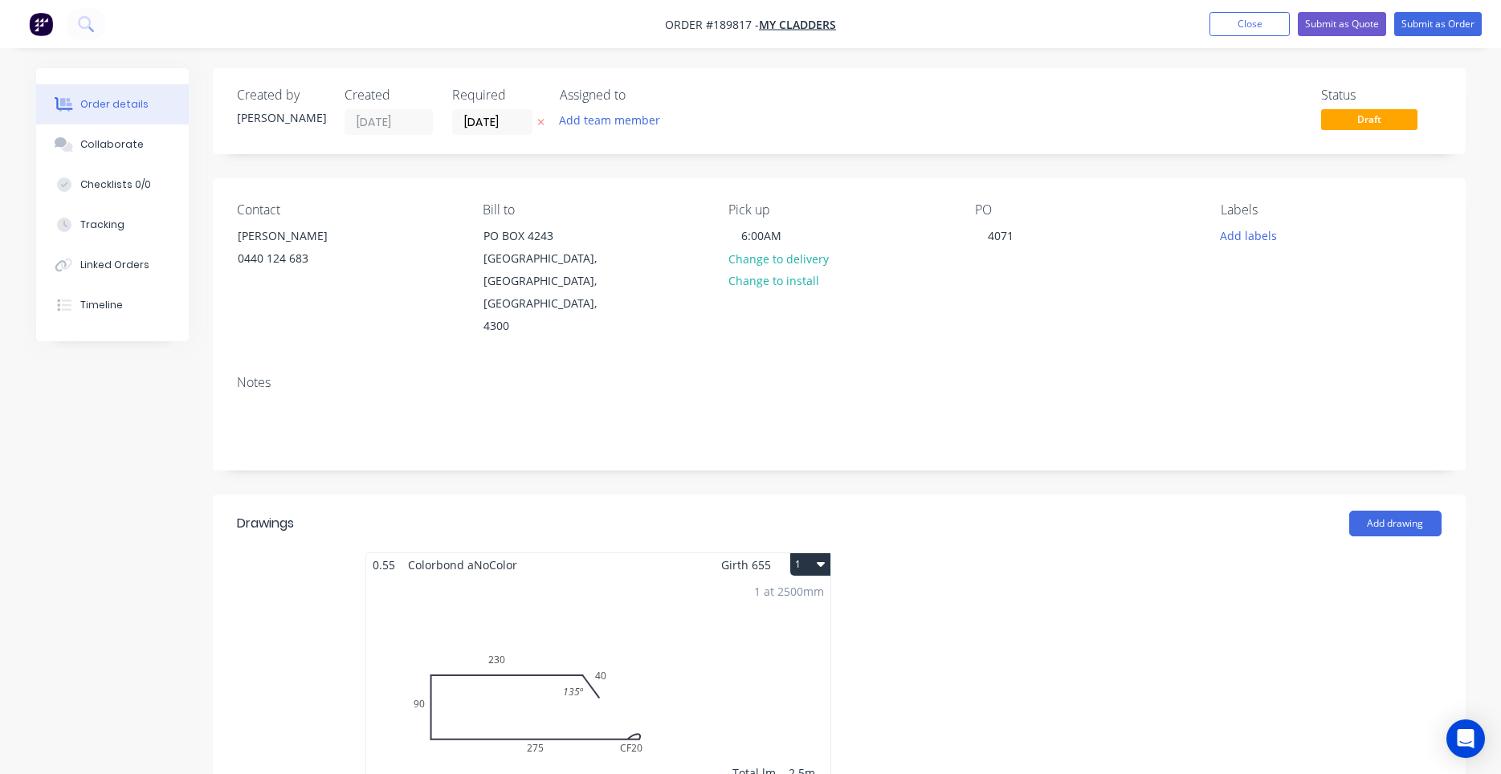
click at [814, 553] on button "1" at bounding box center [810, 564] width 40 height 22
click at [795, 592] on div "Use larger box size" at bounding box center [754, 603] width 124 height 23
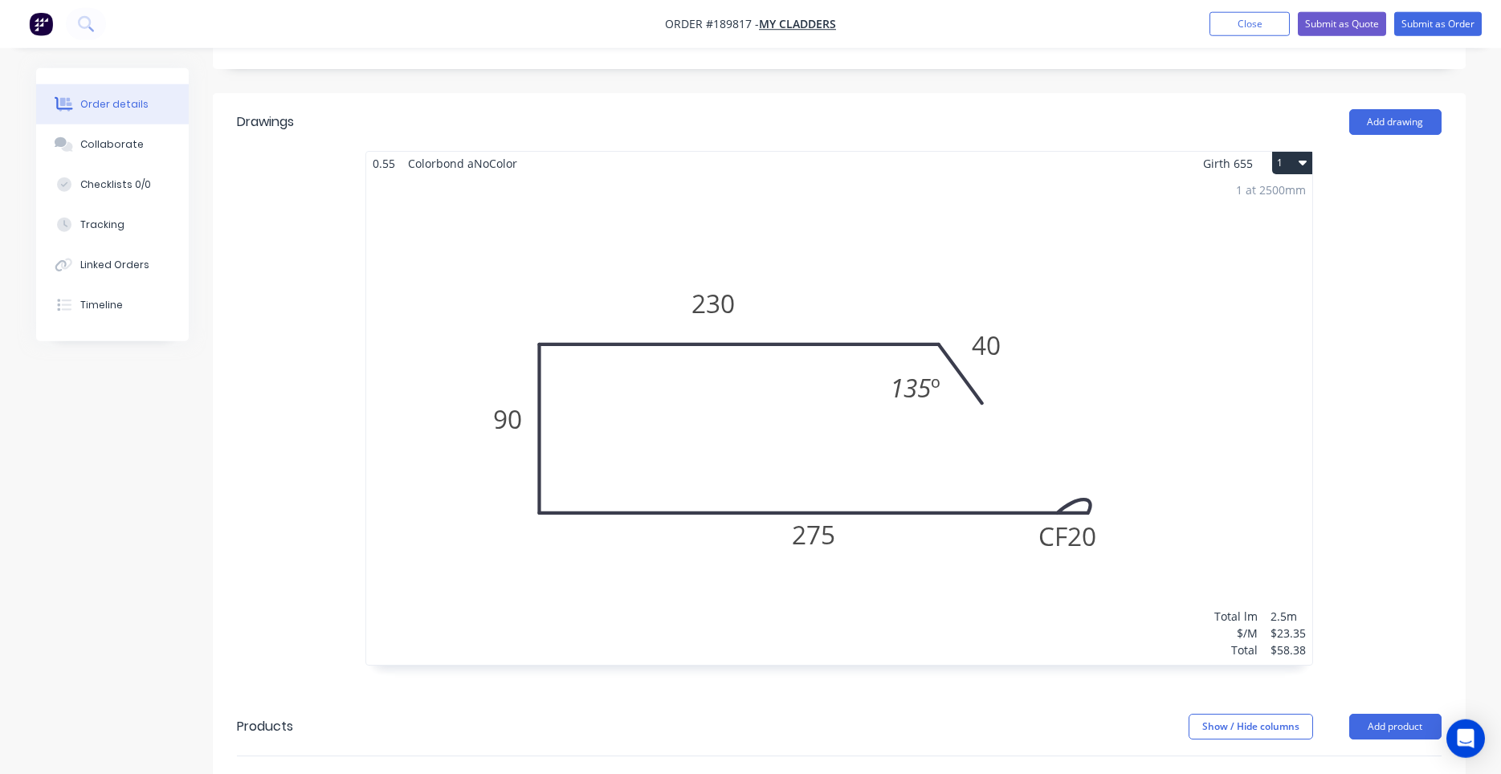
scroll to position [410, 0]
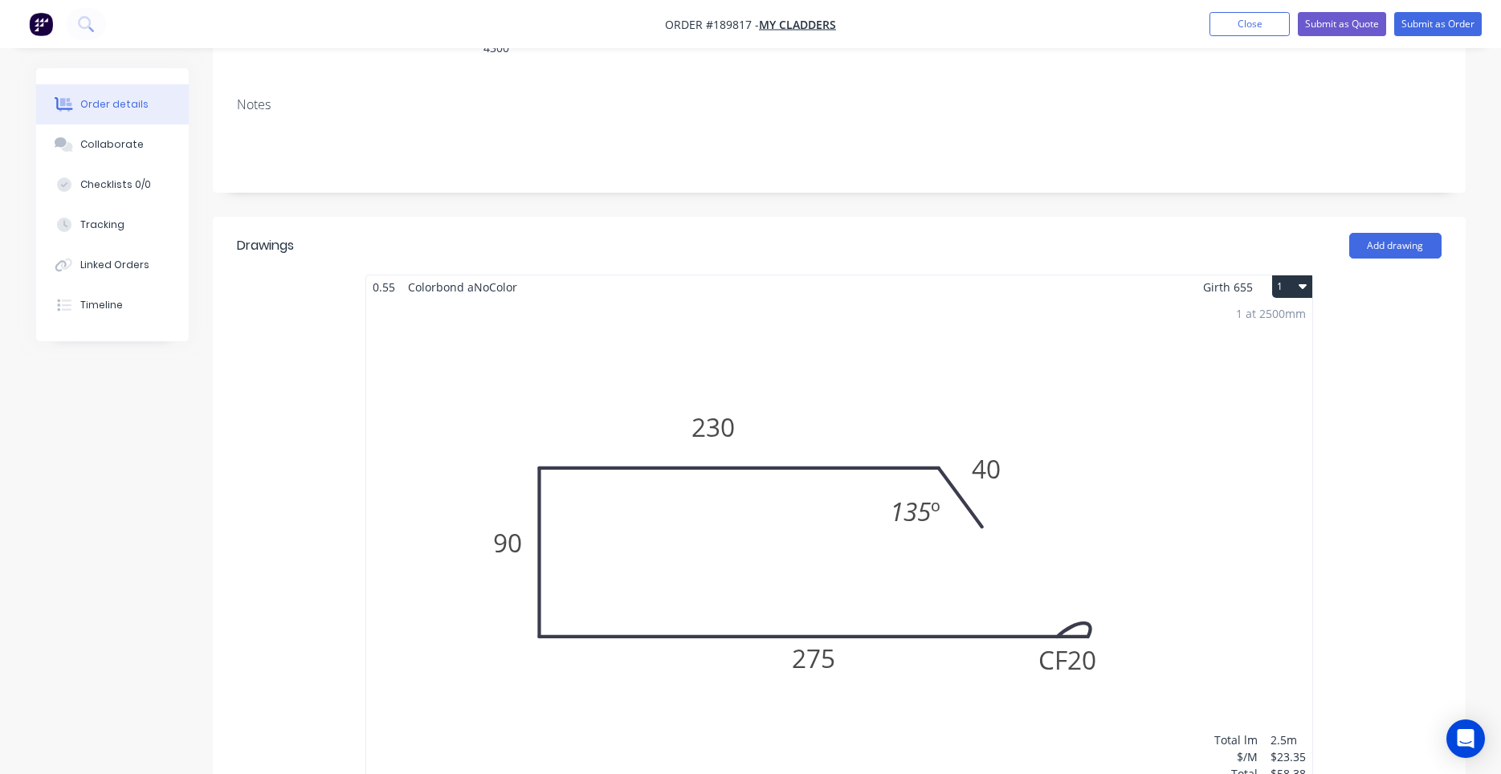
click at [926, 368] on div "1 at 2500mm Total lm $/M Total 2.5m $23.35 $58.38" at bounding box center [839, 544] width 946 height 490
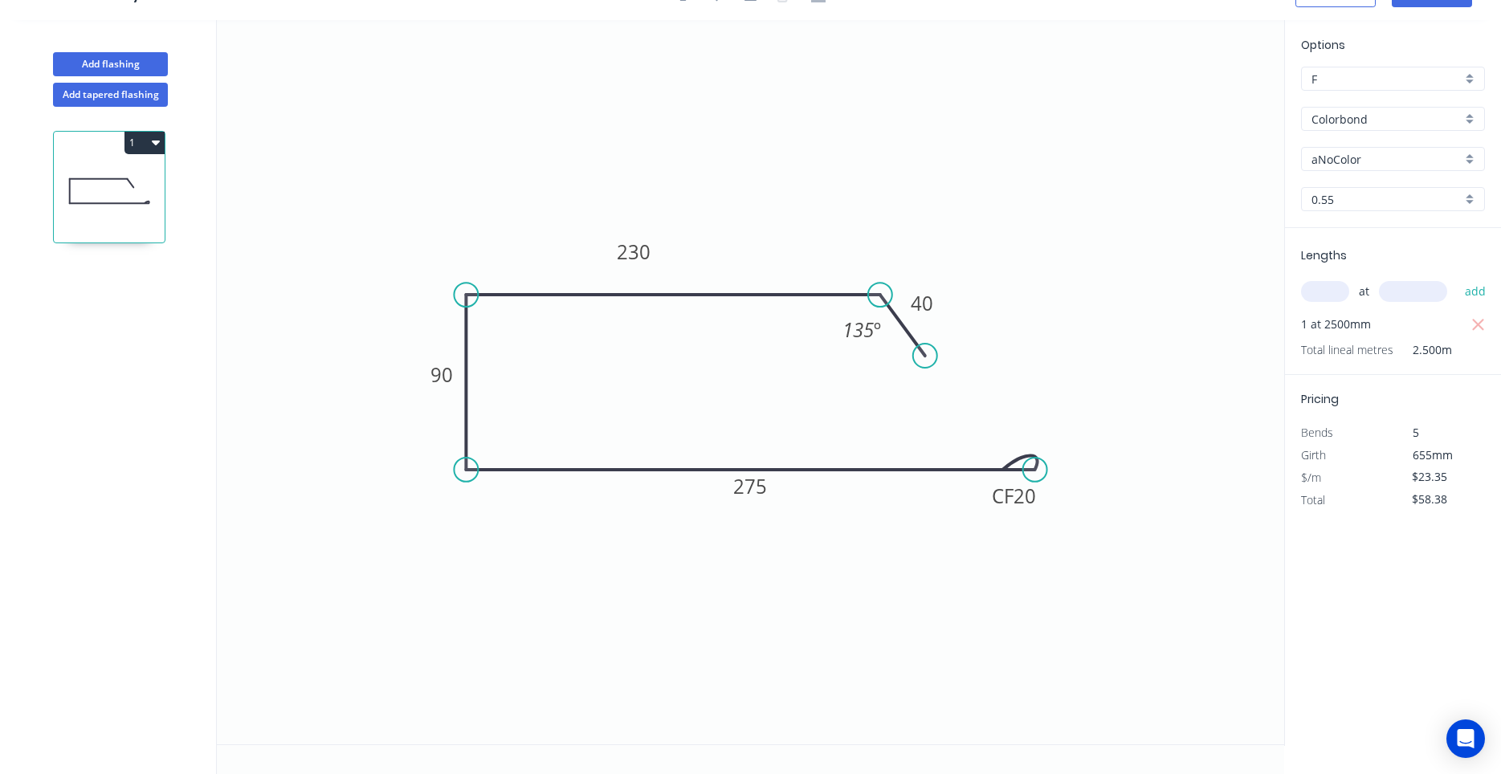
click at [1375, 158] on input "aNoColor" at bounding box center [1386, 159] width 150 height 17
click at [1379, 177] on div "Surfmist" at bounding box center [1393, 190] width 182 height 28
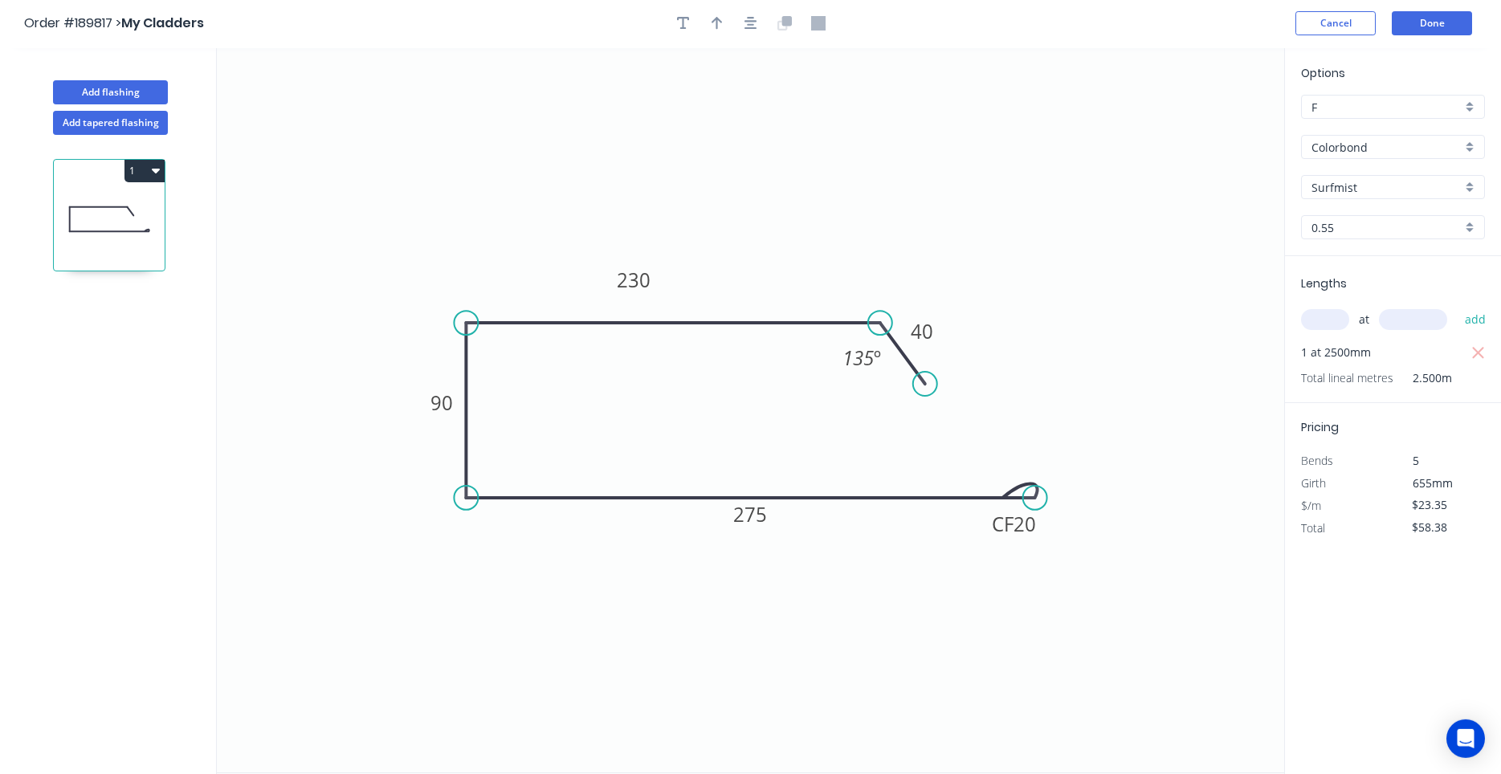
scroll to position [0, 0]
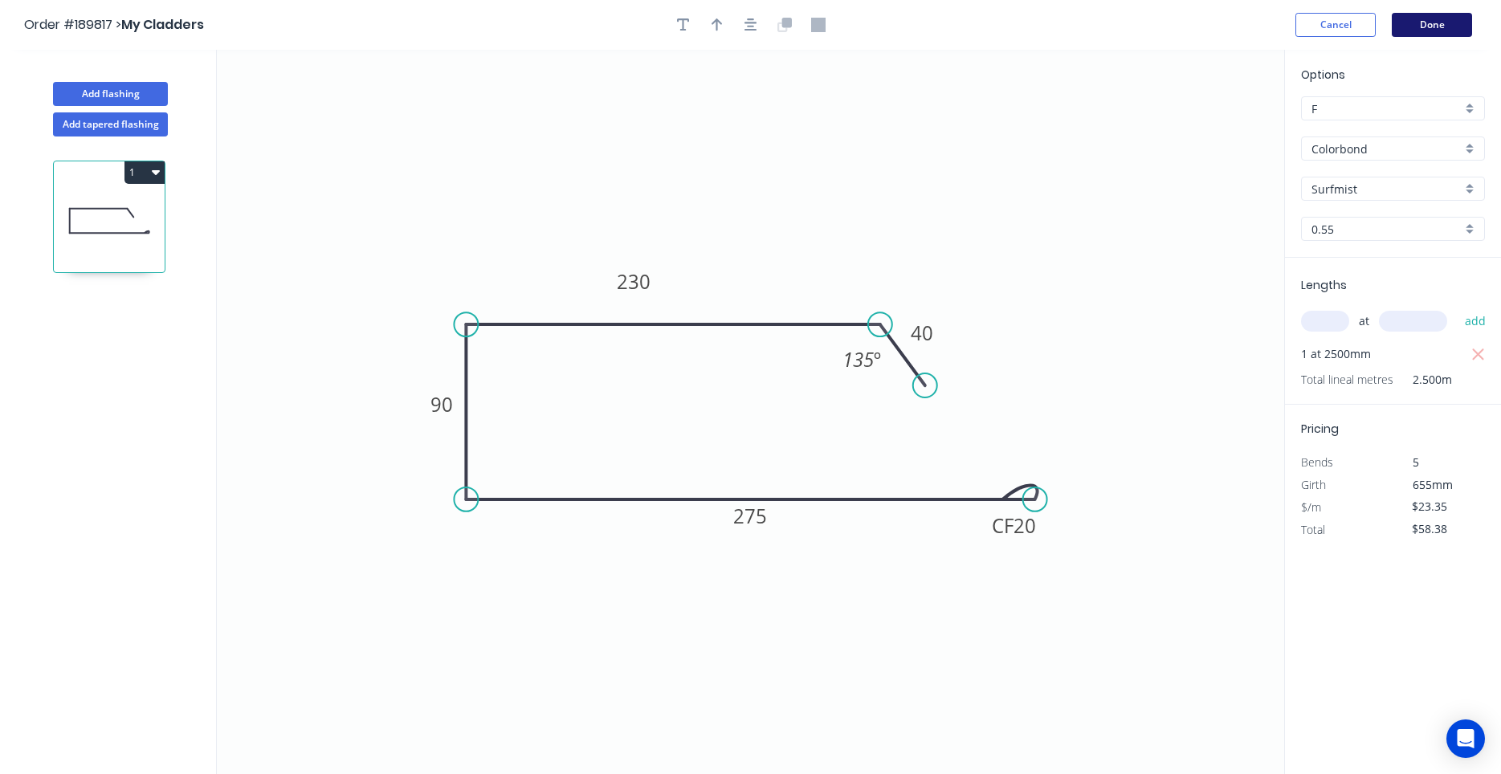
click at [1429, 29] on button "Done" at bounding box center [1432, 25] width 80 height 24
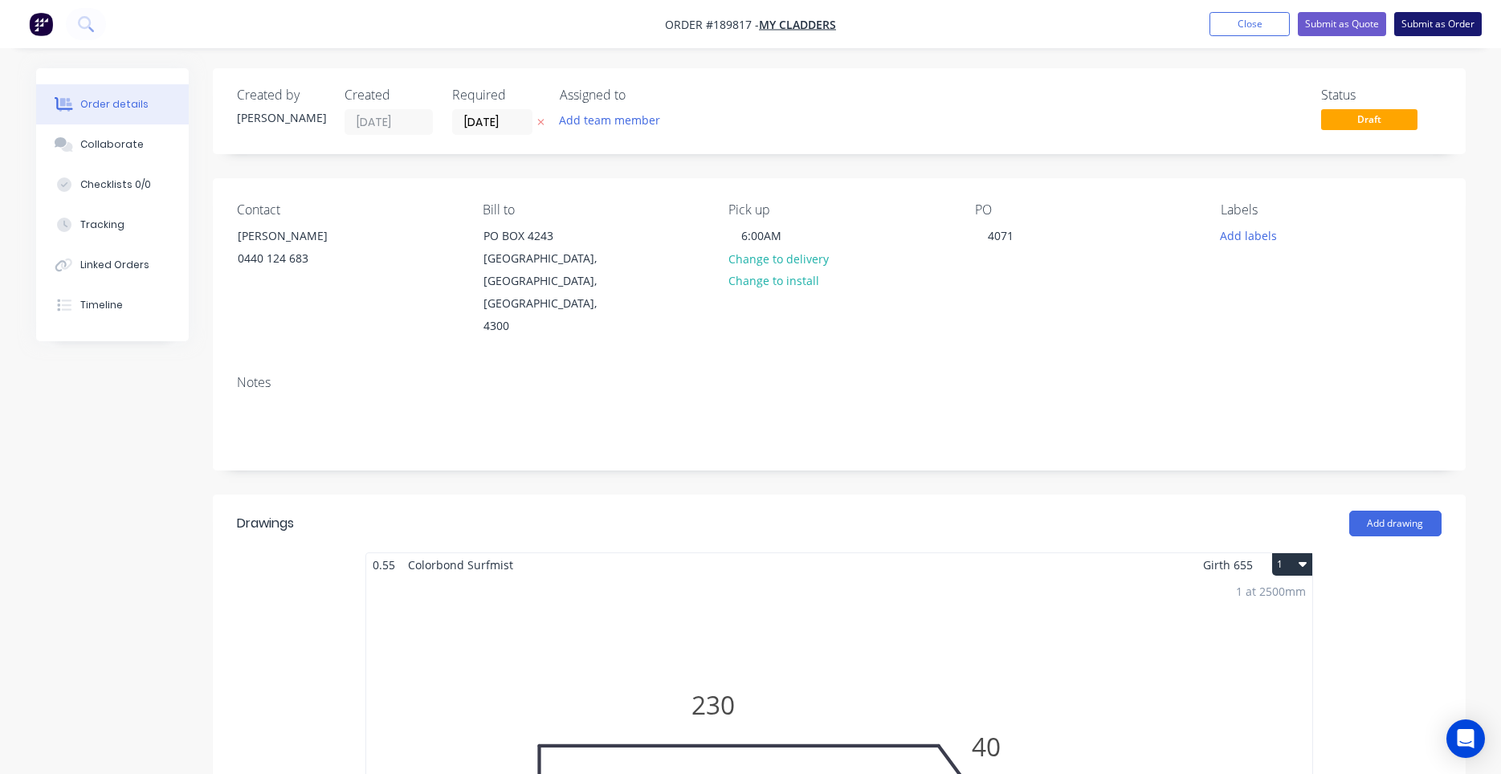
click at [1401, 23] on button "Submit as Order" at bounding box center [1438, 24] width 88 height 24
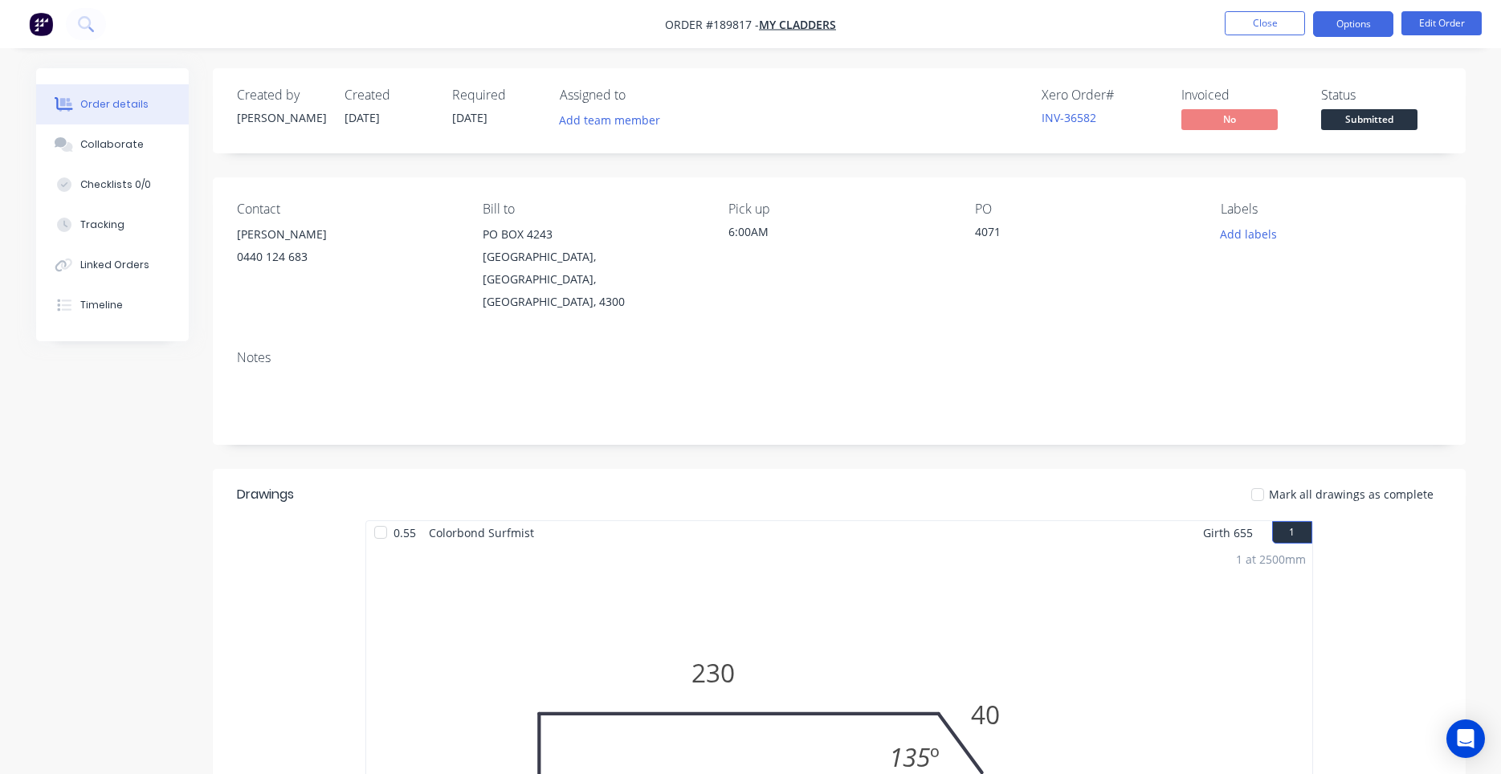
click at [1335, 22] on button "Options" at bounding box center [1353, 24] width 80 height 26
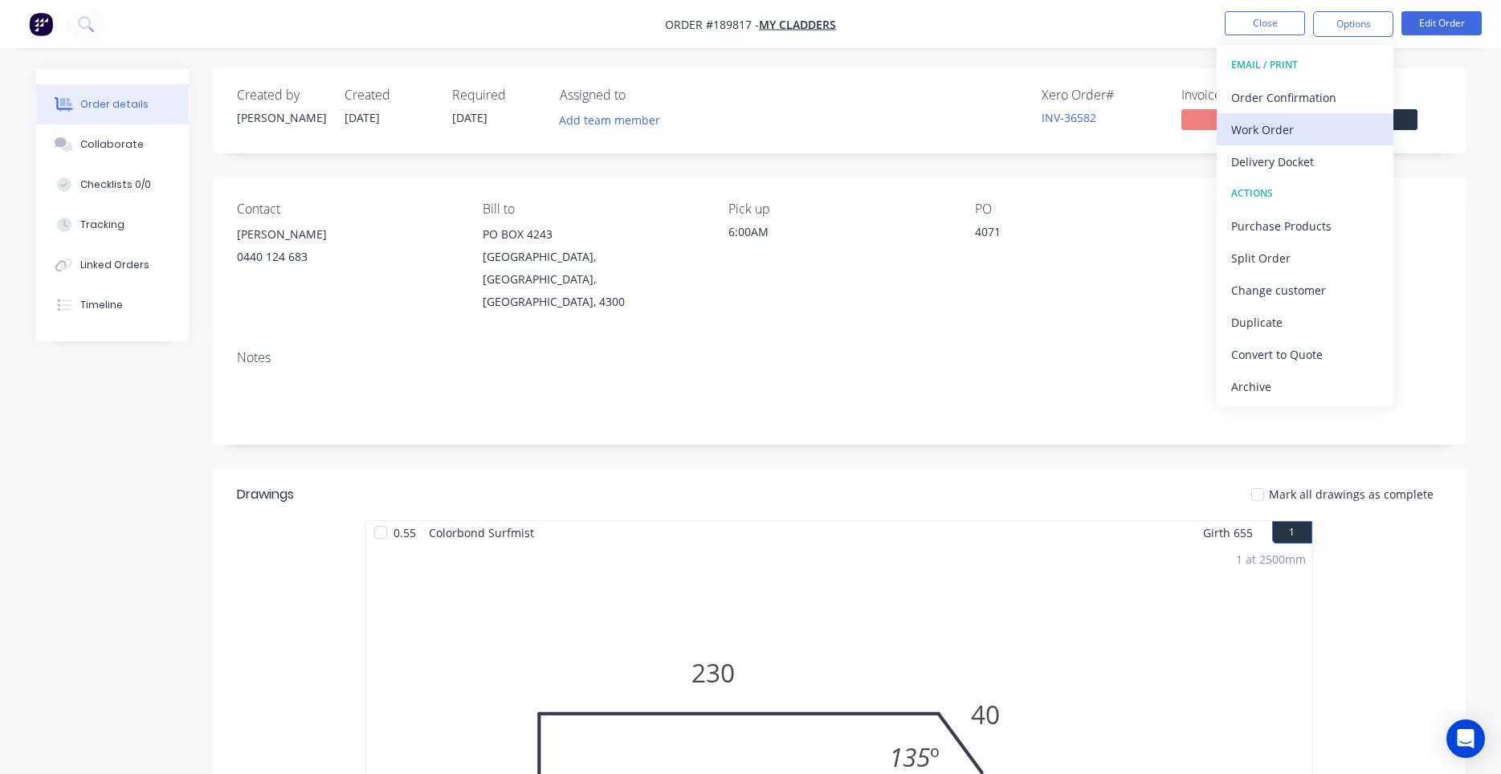
click at [1286, 119] on div "Work Order" at bounding box center [1305, 129] width 148 height 23
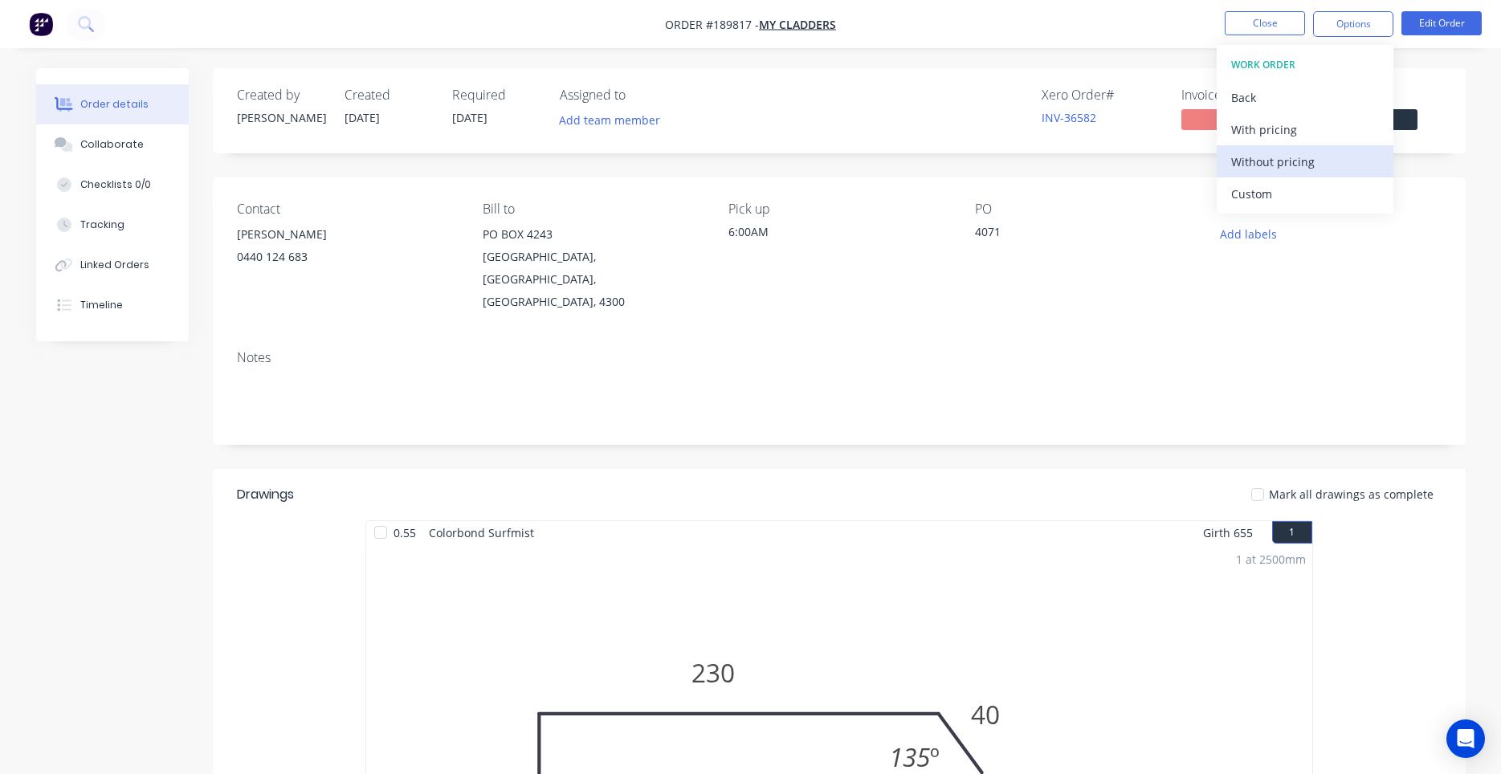
click at [1261, 157] on div "Without pricing" at bounding box center [1305, 161] width 148 height 23
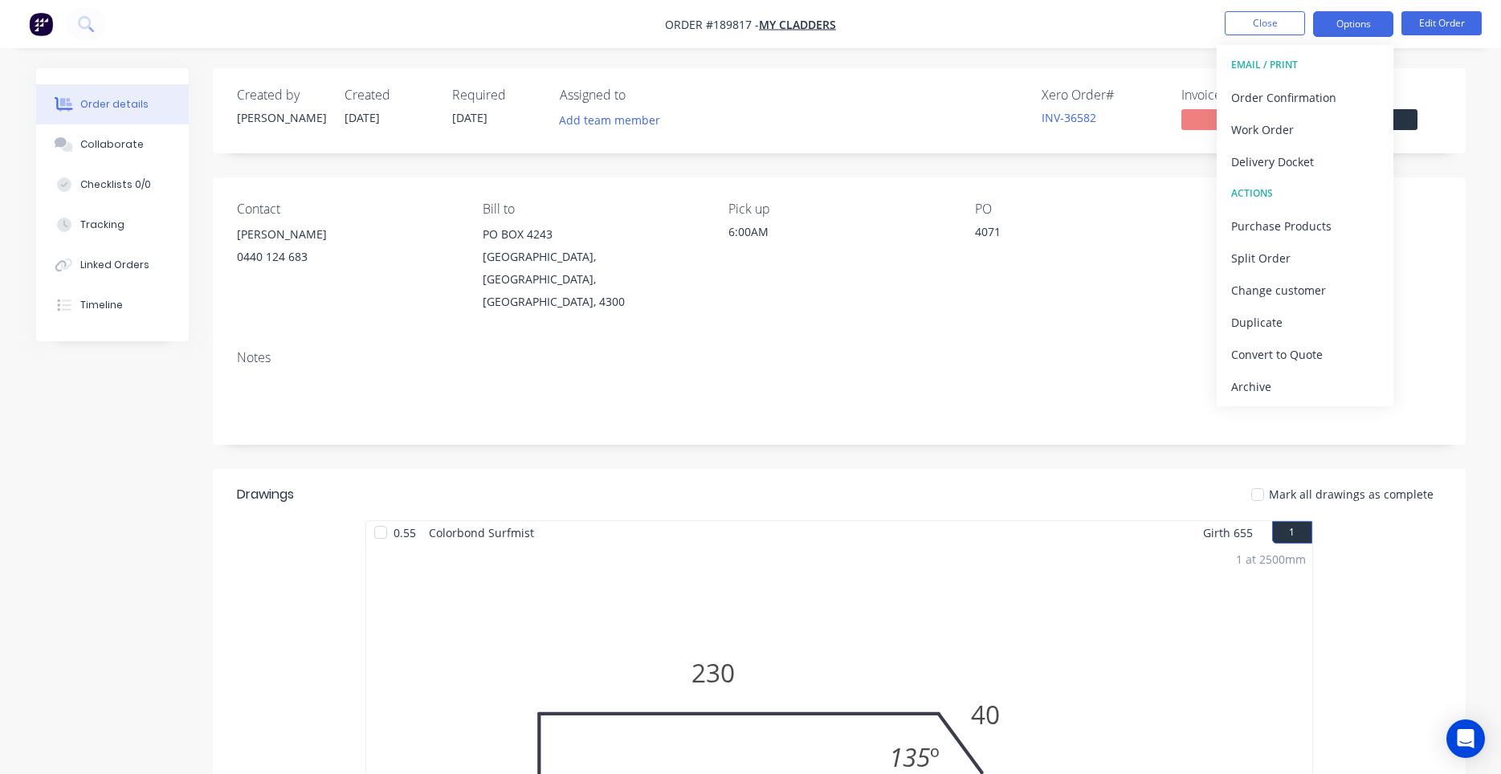
click at [1345, 31] on button "Options" at bounding box center [1353, 24] width 80 height 26
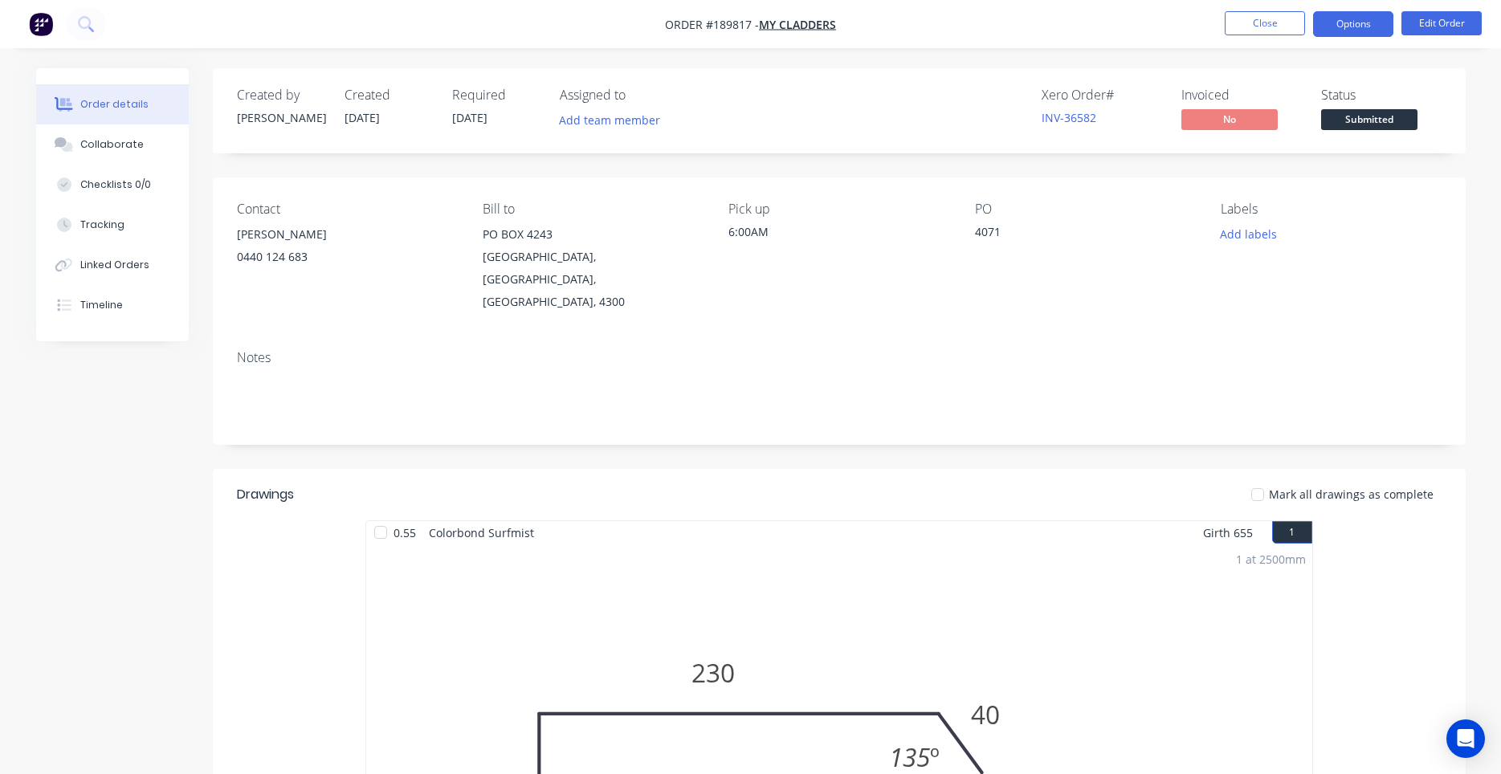
click at [1346, 29] on button "Options" at bounding box center [1353, 24] width 80 height 26
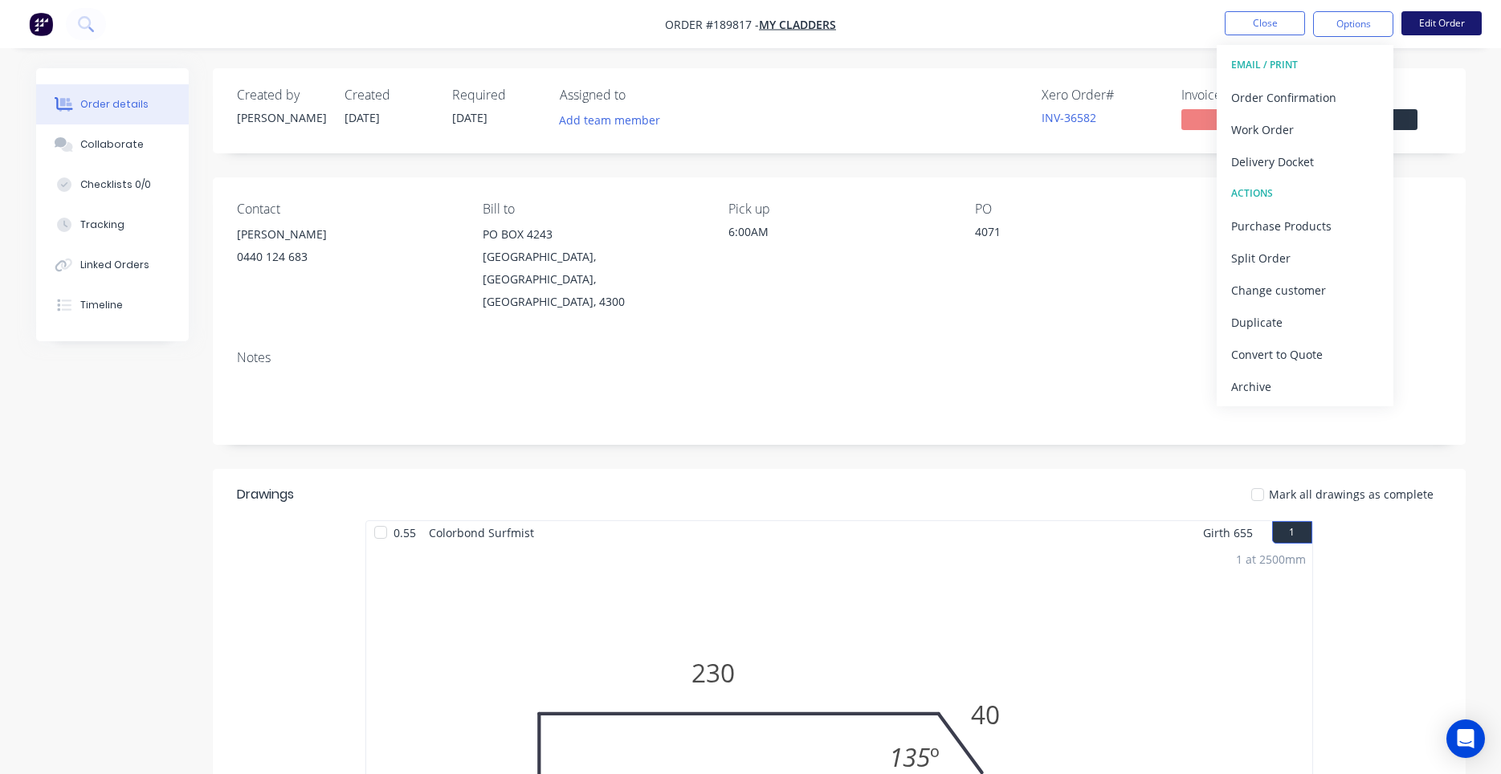
click at [1435, 18] on button "Edit Order" at bounding box center [1441, 23] width 80 height 24
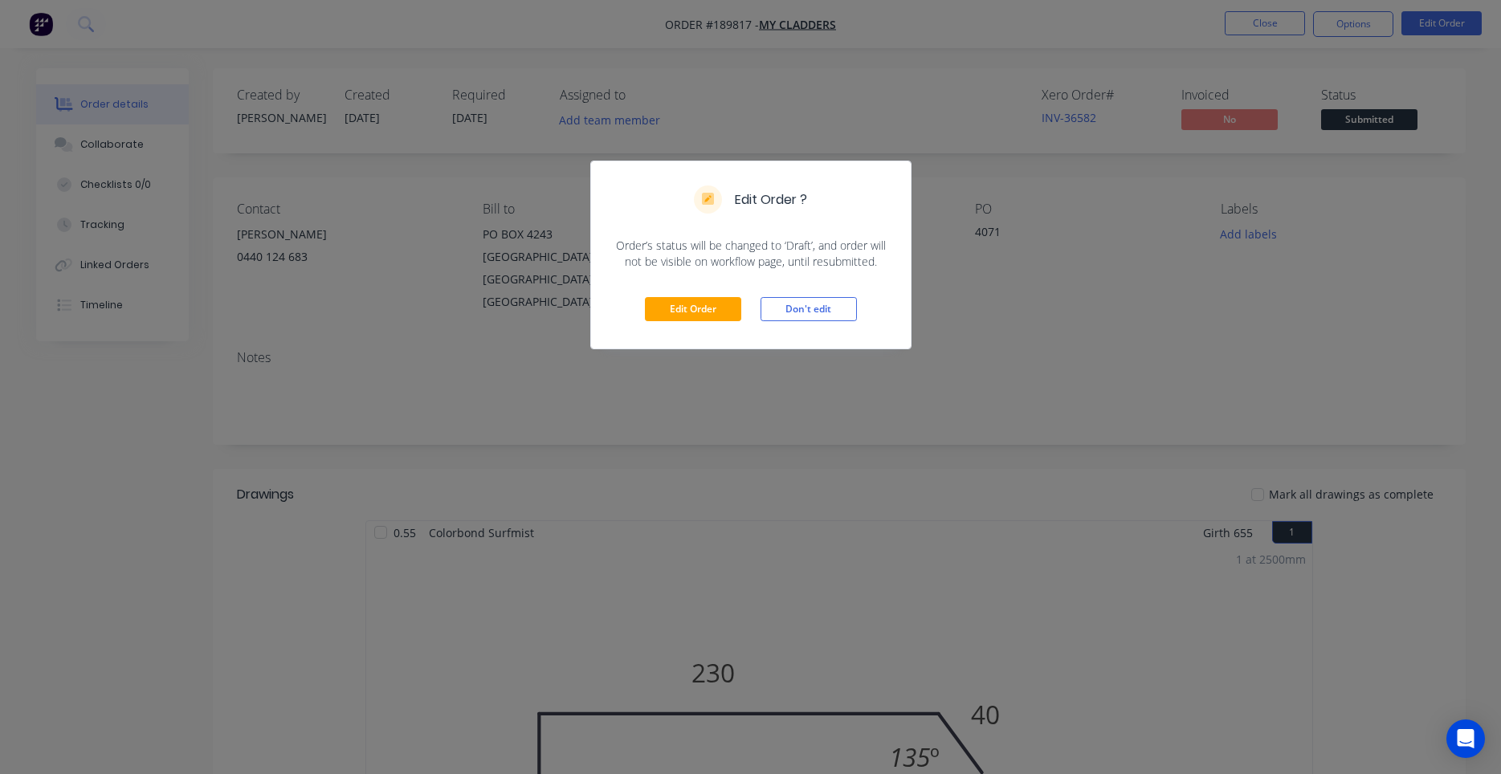
click at [640, 315] on div "Edit Order Don't edit" at bounding box center [751, 309] width 320 height 79
click at [659, 310] on button "Edit Order" at bounding box center [693, 309] width 96 height 24
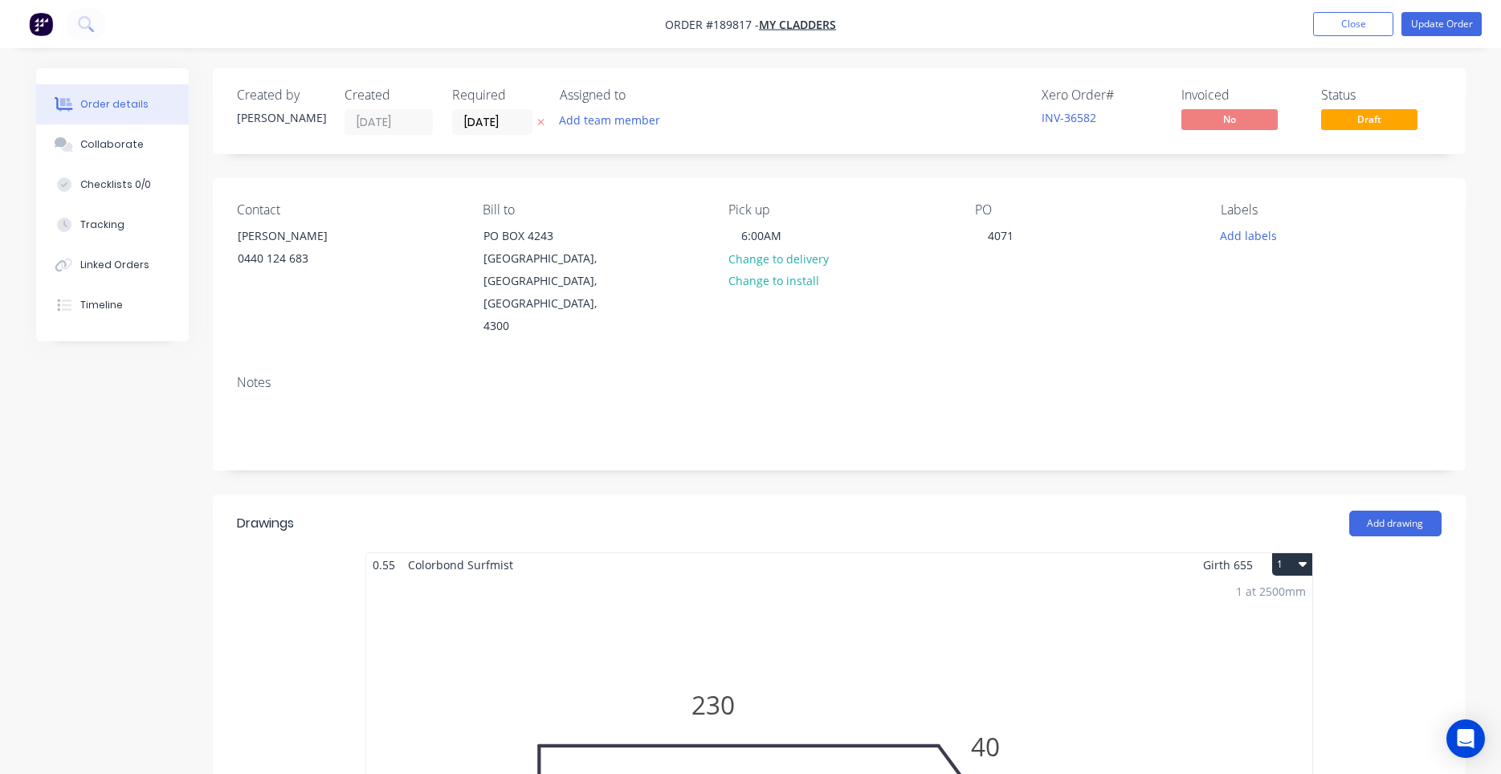
click at [1298, 553] on button "1" at bounding box center [1292, 564] width 40 height 22
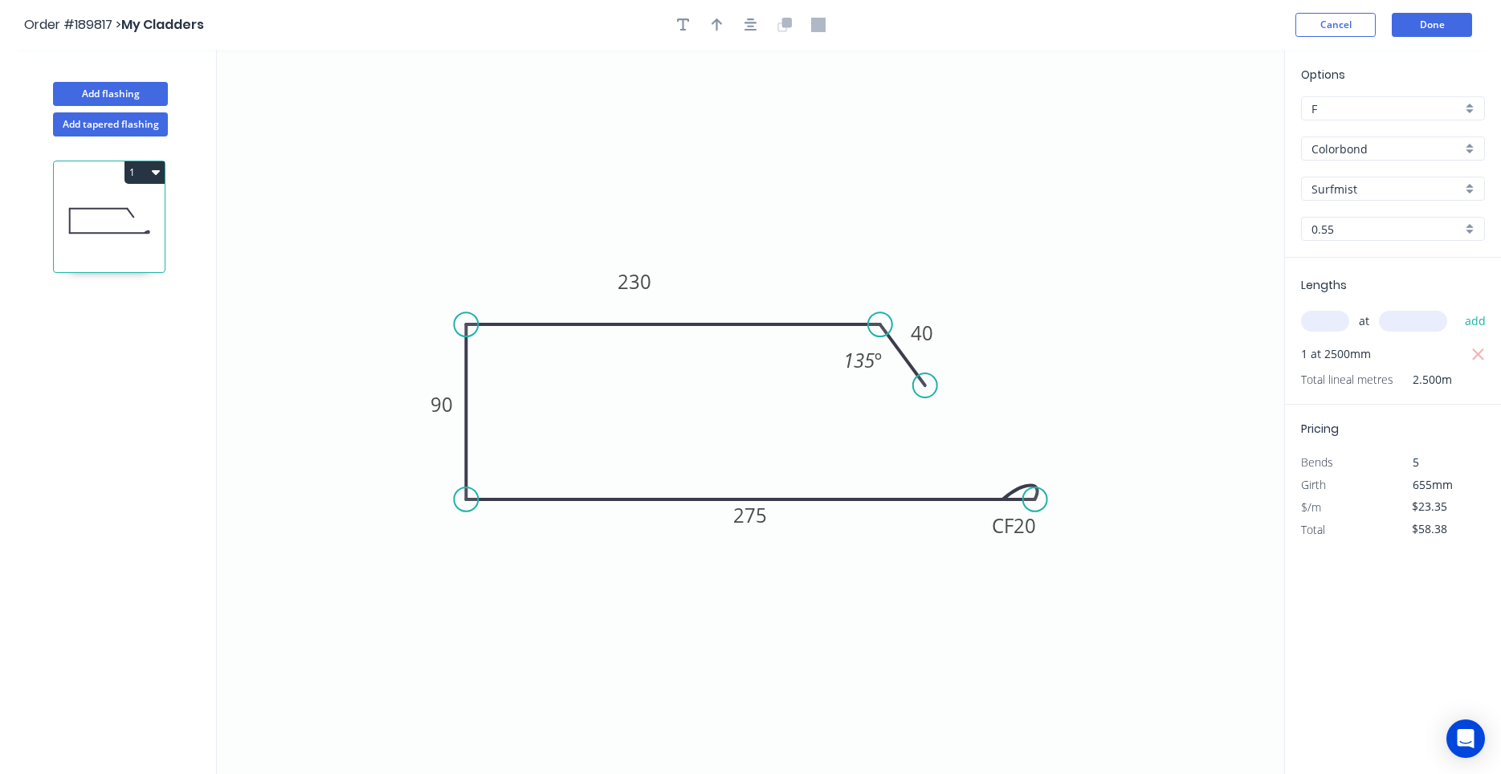
click at [704, 26] on div at bounding box center [750, 25] width 169 height 24
click at [727, 20] on button "button" at bounding box center [717, 25] width 24 height 24
drag, startPoint x: 1212, startPoint y: 124, endPoint x: 1204, endPoint y: 124, distance: 8.8
click at [1204, 124] on icon "0 40 230 90 CF 20 275 135 º" at bounding box center [750, 412] width 1067 height 724
click at [1203, 124] on icon at bounding box center [1216, 117] width 47 height 47
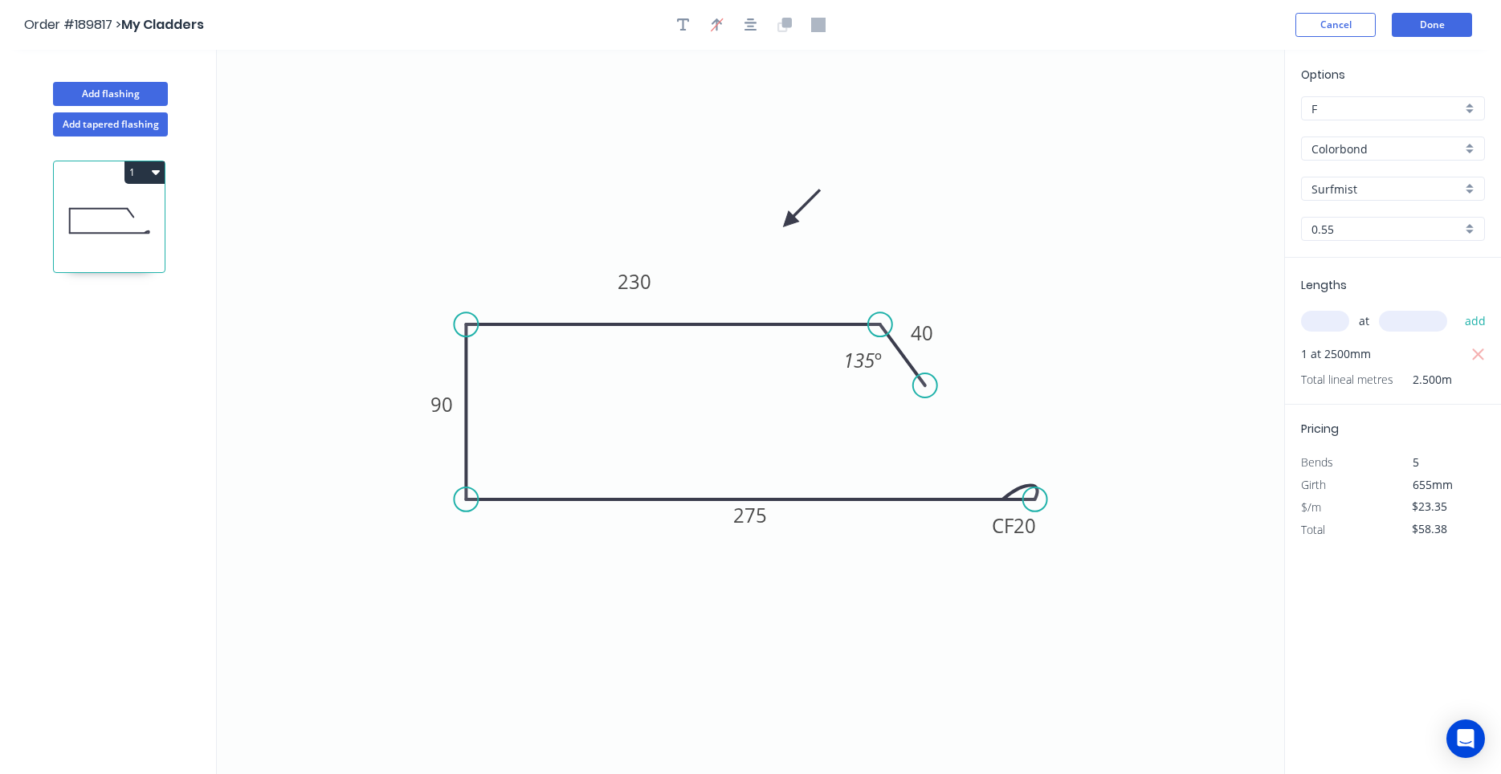
drag, startPoint x: 1200, startPoint y: 132, endPoint x: 788, endPoint y: 222, distance: 420.8
click at [788, 222] on icon at bounding box center [801, 208] width 47 height 47
click at [1410, 34] on button "Done" at bounding box center [1432, 25] width 80 height 24
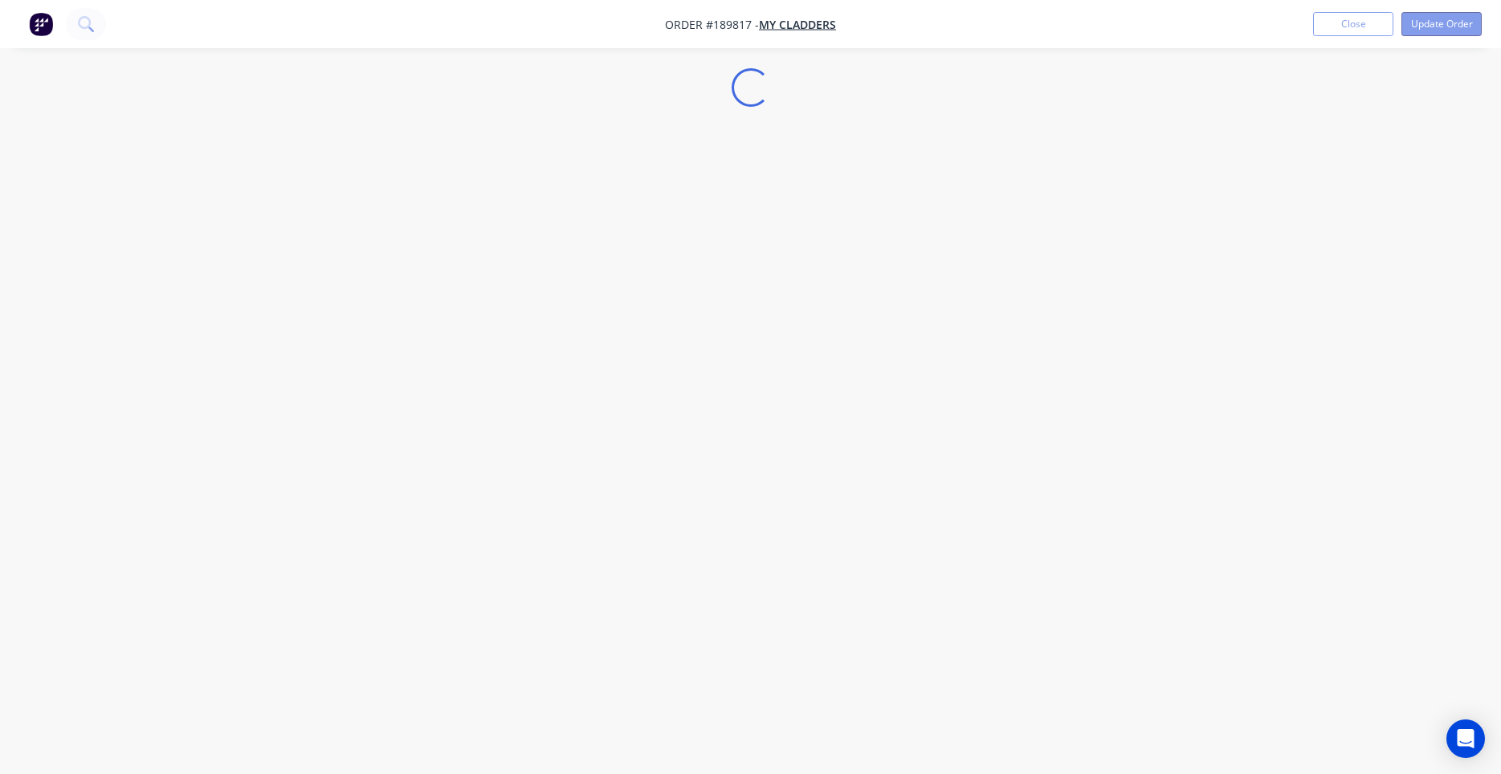
click at [1412, 29] on button "Update Order" at bounding box center [1441, 24] width 80 height 24
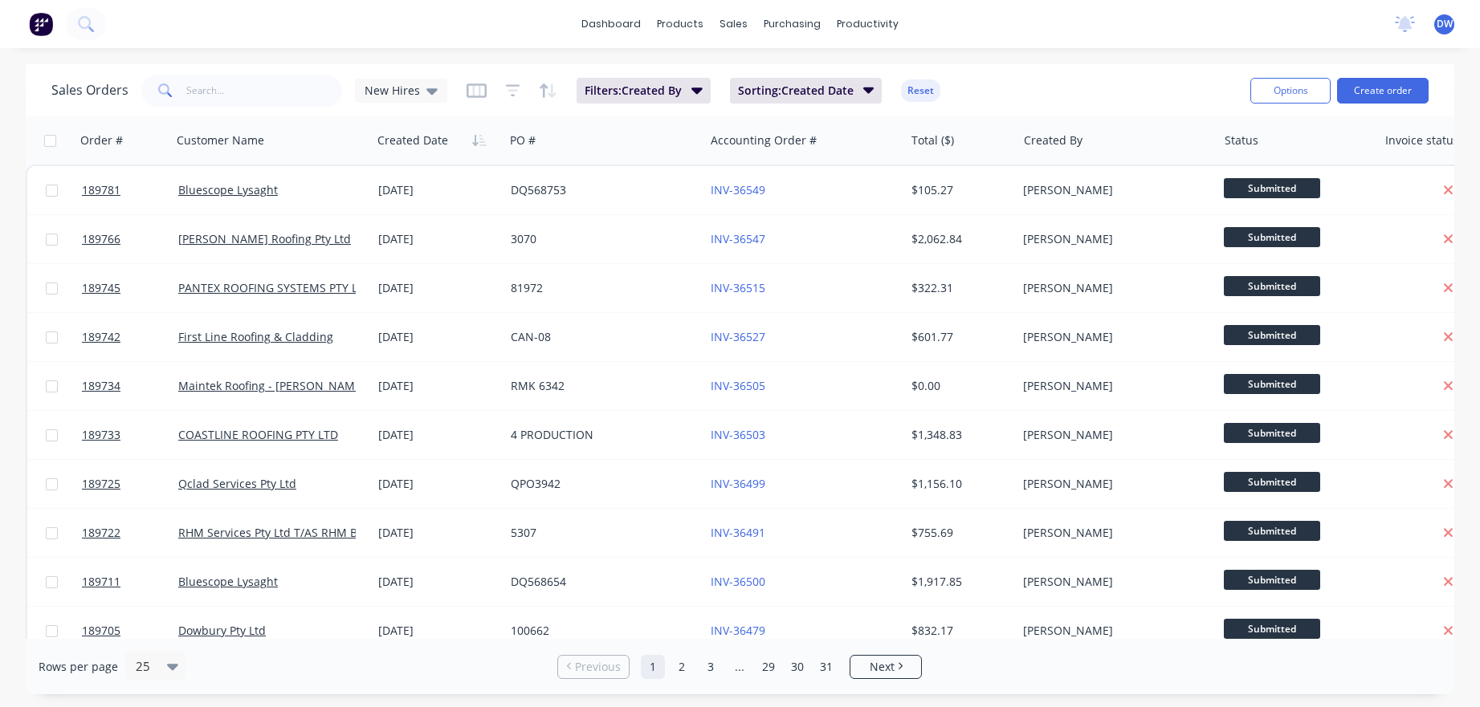
click at [1457, 18] on div "No new notifications [PERSON_NAME] all as read You have no notifications DW F&M…" at bounding box center [1431, 24] width 98 height 24
click at [1445, 19] on span "DW" at bounding box center [1444, 24] width 16 height 14
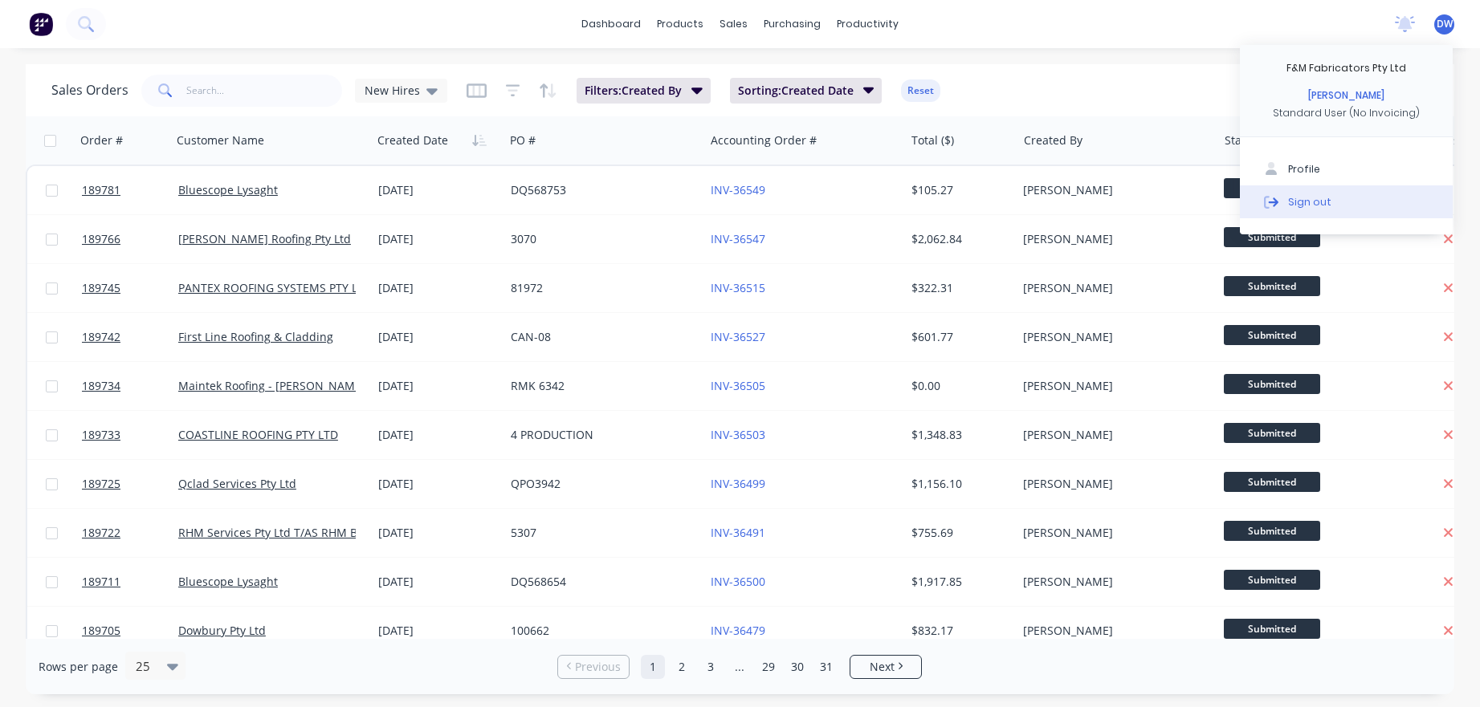
click at [1333, 210] on button "Sign out" at bounding box center [1346, 201] width 213 height 32
